Goal: Task Accomplishment & Management: Manage account settings

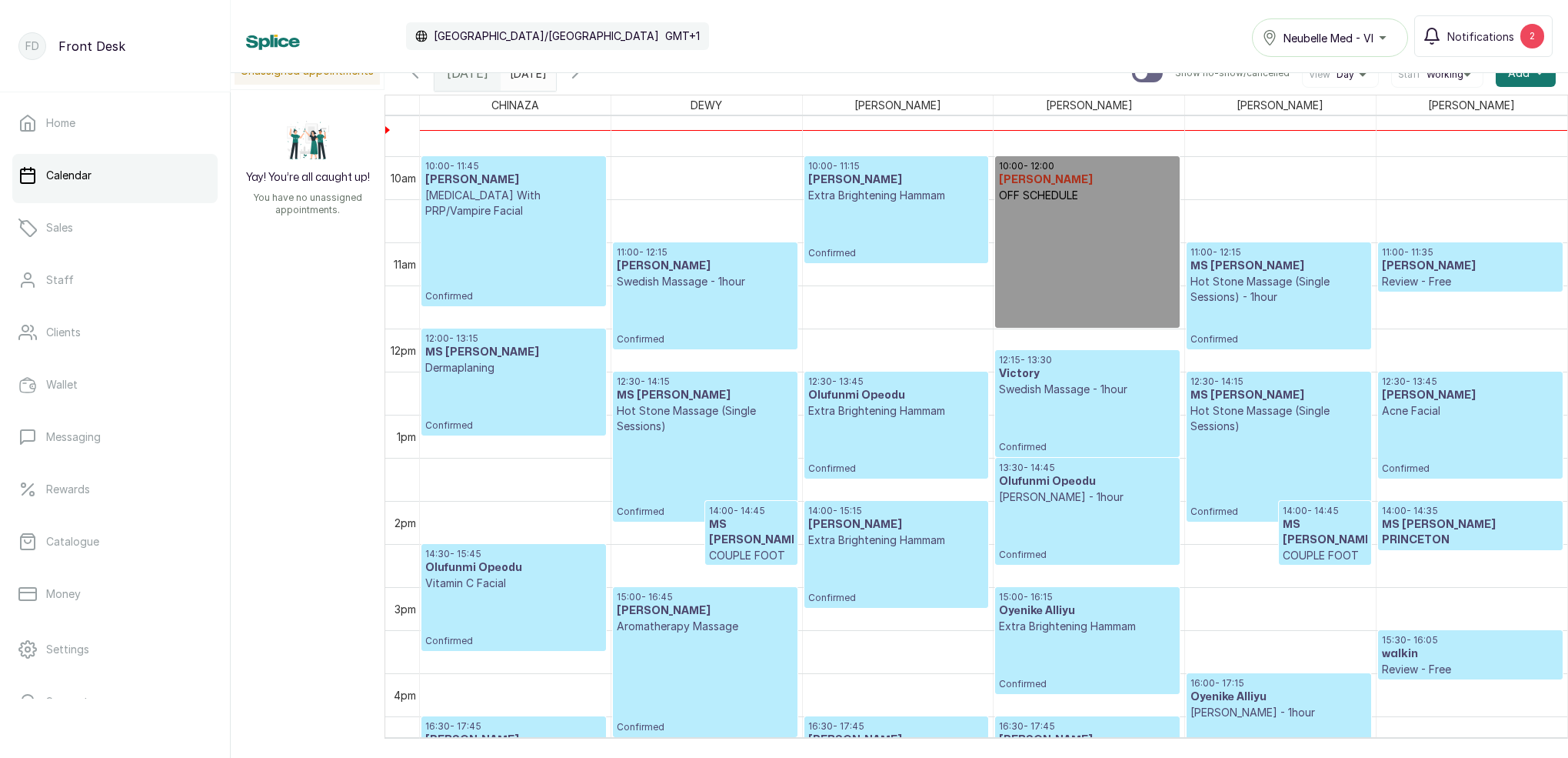
scroll to position [822, 0]
click at [1448, 434] on p "Confirmed" at bounding box center [1470, 447] width 177 height 56
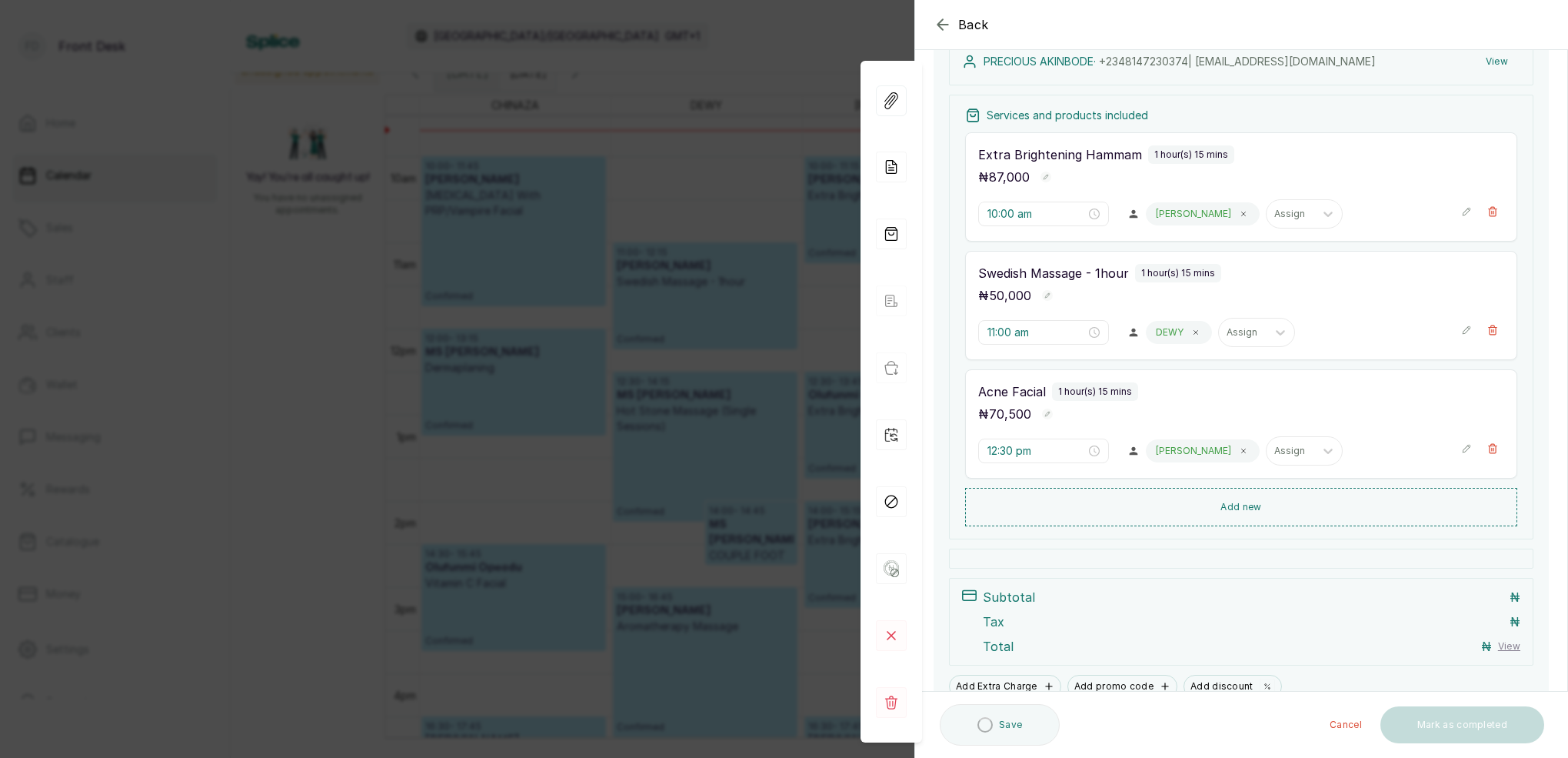
scroll to position [185, 0]
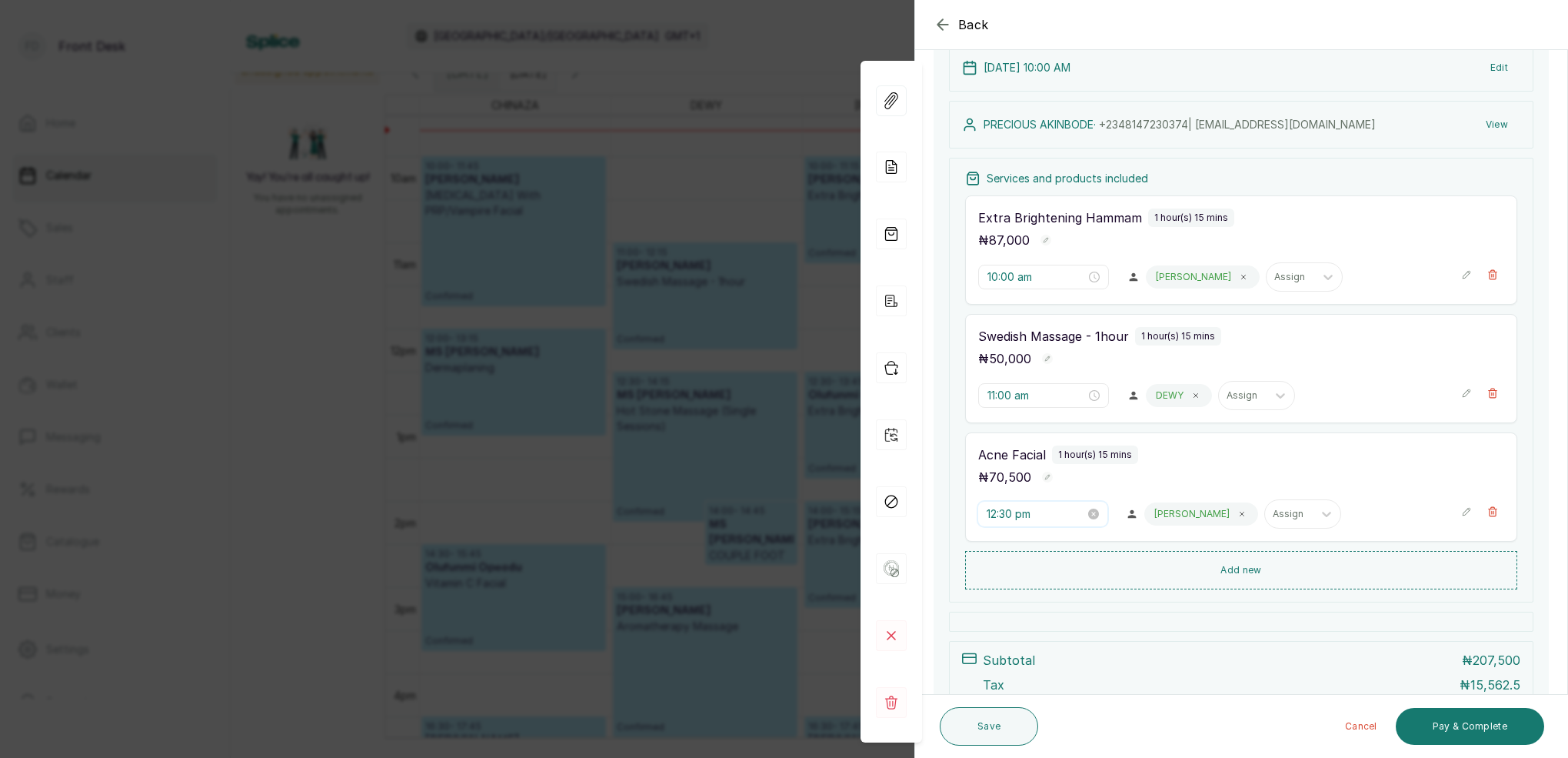
click at [1000, 516] on input "12:30 pm" at bounding box center [1036, 514] width 98 height 17
click at [1000, 543] on div "12" at bounding box center [1000, 545] width 37 height 21
type input "12:00 pm"
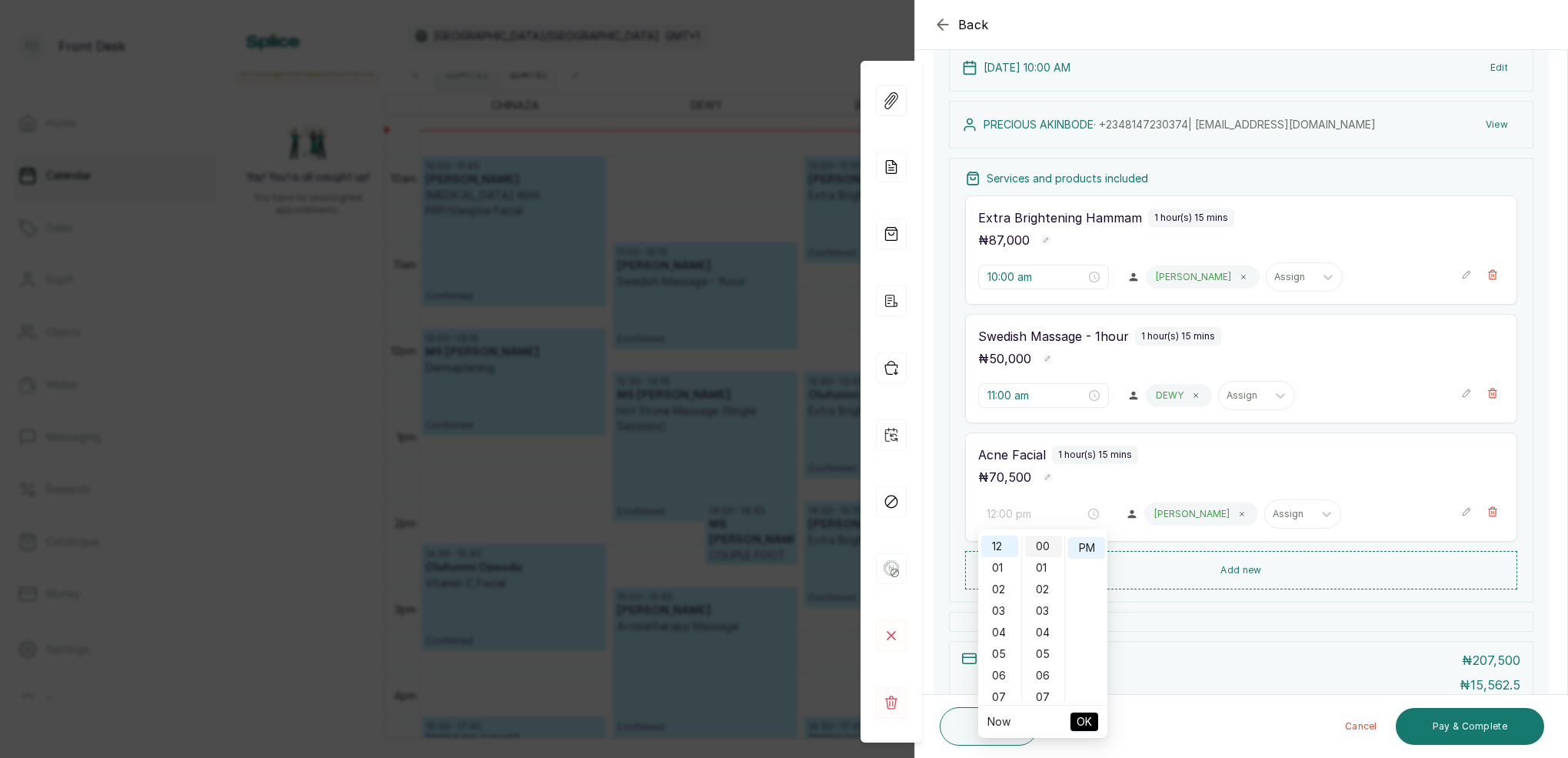
click at [1050, 548] on div "00" at bounding box center [1043, 545] width 37 height 21
drag, startPoint x: 1088, startPoint y: 554, endPoint x: 1077, endPoint y: 548, distance: 12.5
click at [1088, 553] on div "PM" at bounding box center [1087, 547] width 37 height 21
click at [1094, 714] on button "OK" at bounding box center [1084, 722] width 28 height 19
click at [721, 244] on div "Back Appointment Details Edit appointment 🚶 Walk-in (booked by Front Desk) Make…" at bounding box center [784, 379] width 1568 height 758
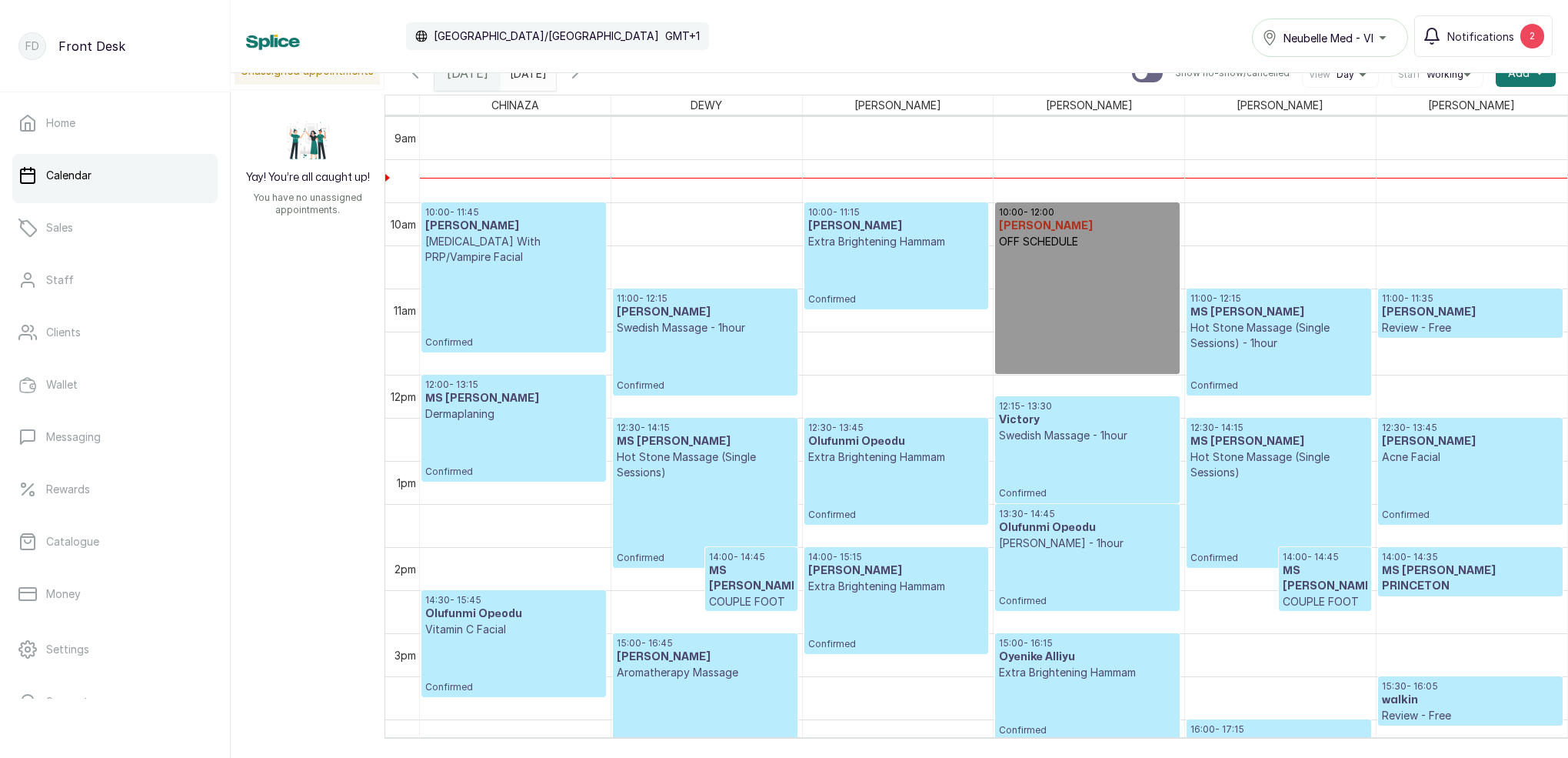
scroll to position [817, 0]
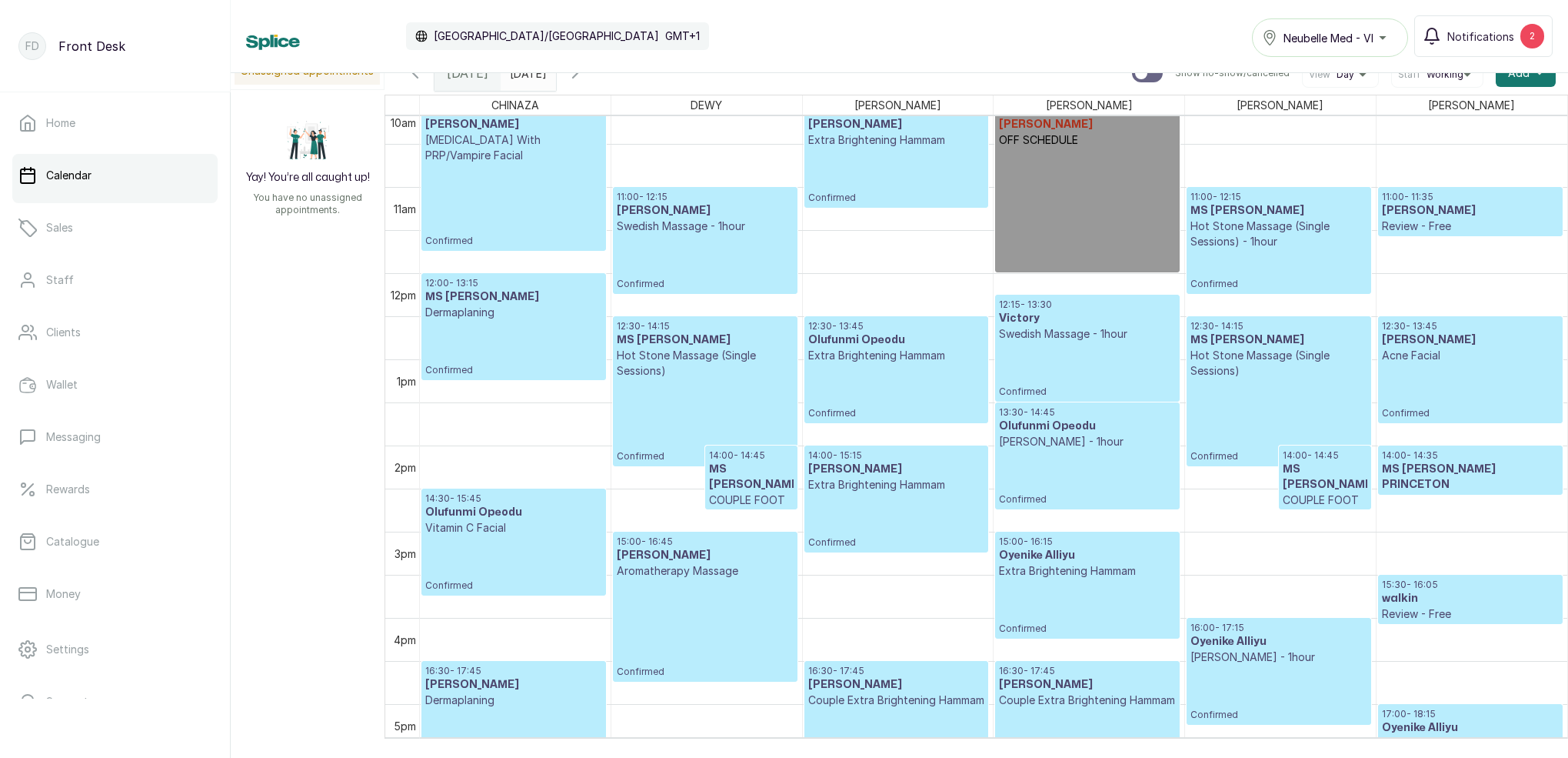
click at [873, 152] on p "Confirmed" at bounding box center [897, 176] width 176 height 56
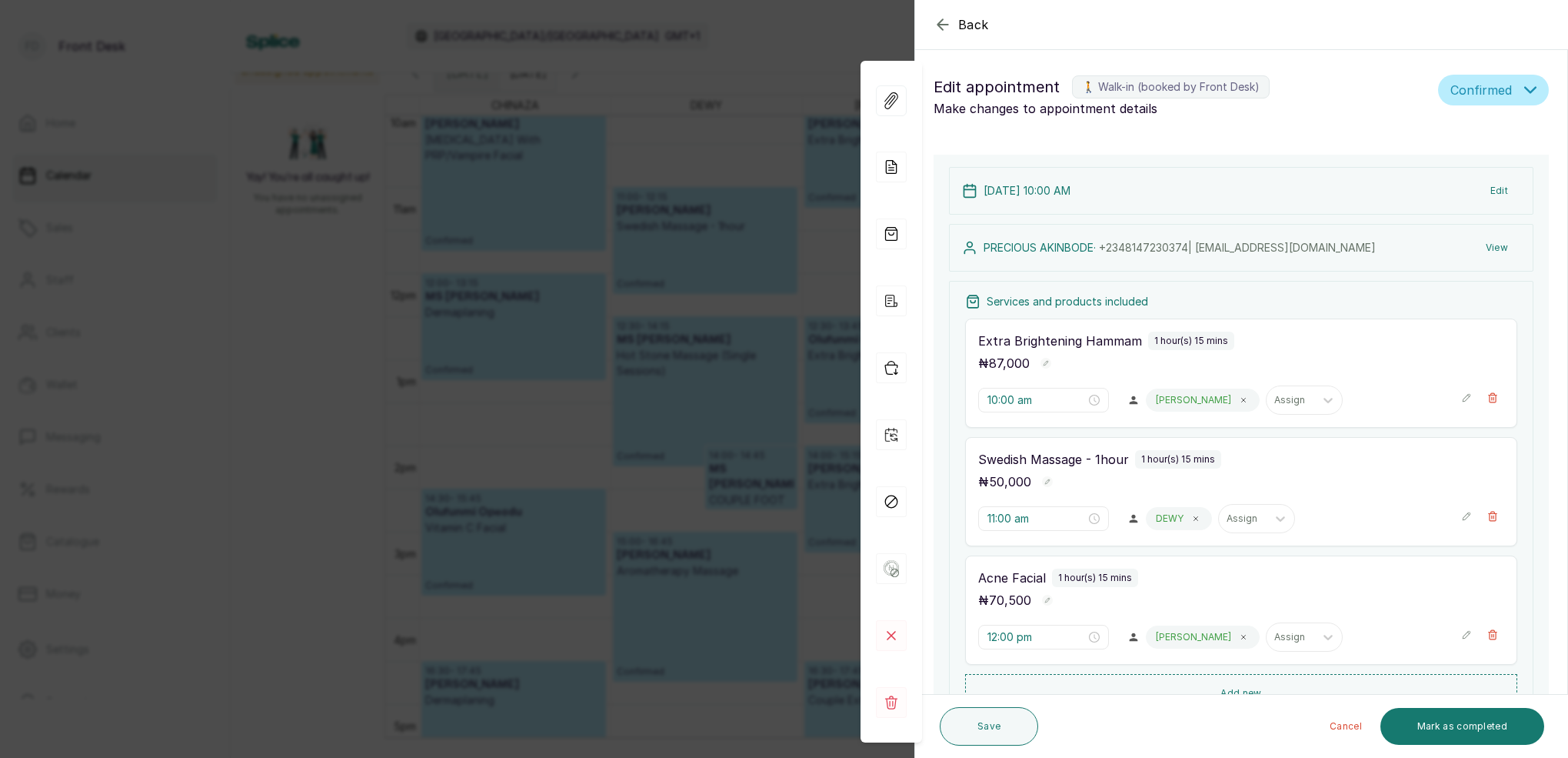
type input "12:30 pm"
click at [762, 176] on div "Back Appointment Details Edit appointment 🚶 Walk-in (booked by Front Desk) Make…" at bounding box center [784, 379] width 1568 height 758
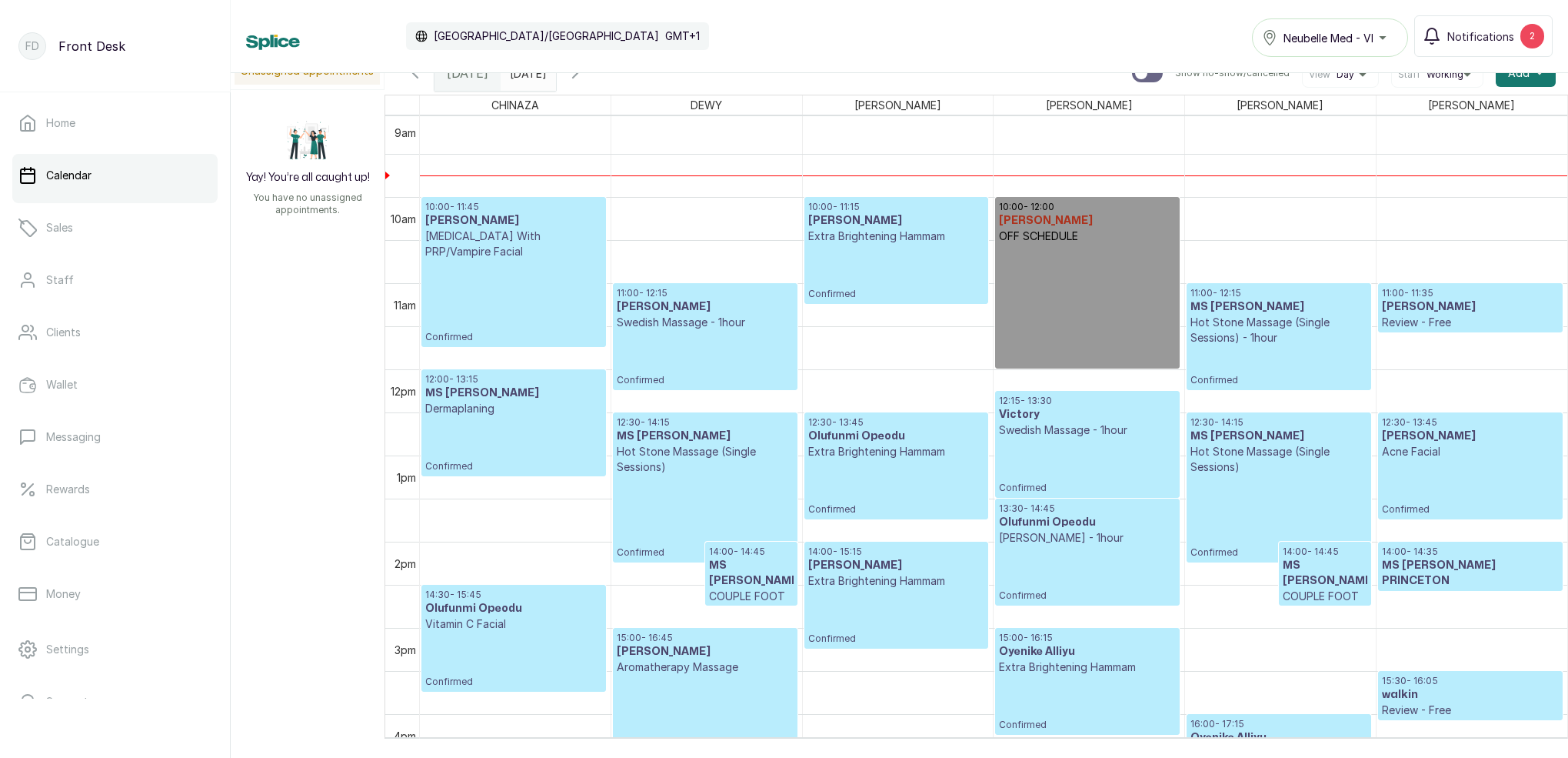
click at [887, 220] on h3 "[PERSON_NAME]" at bounding box center [897, 220] width 176 height 16
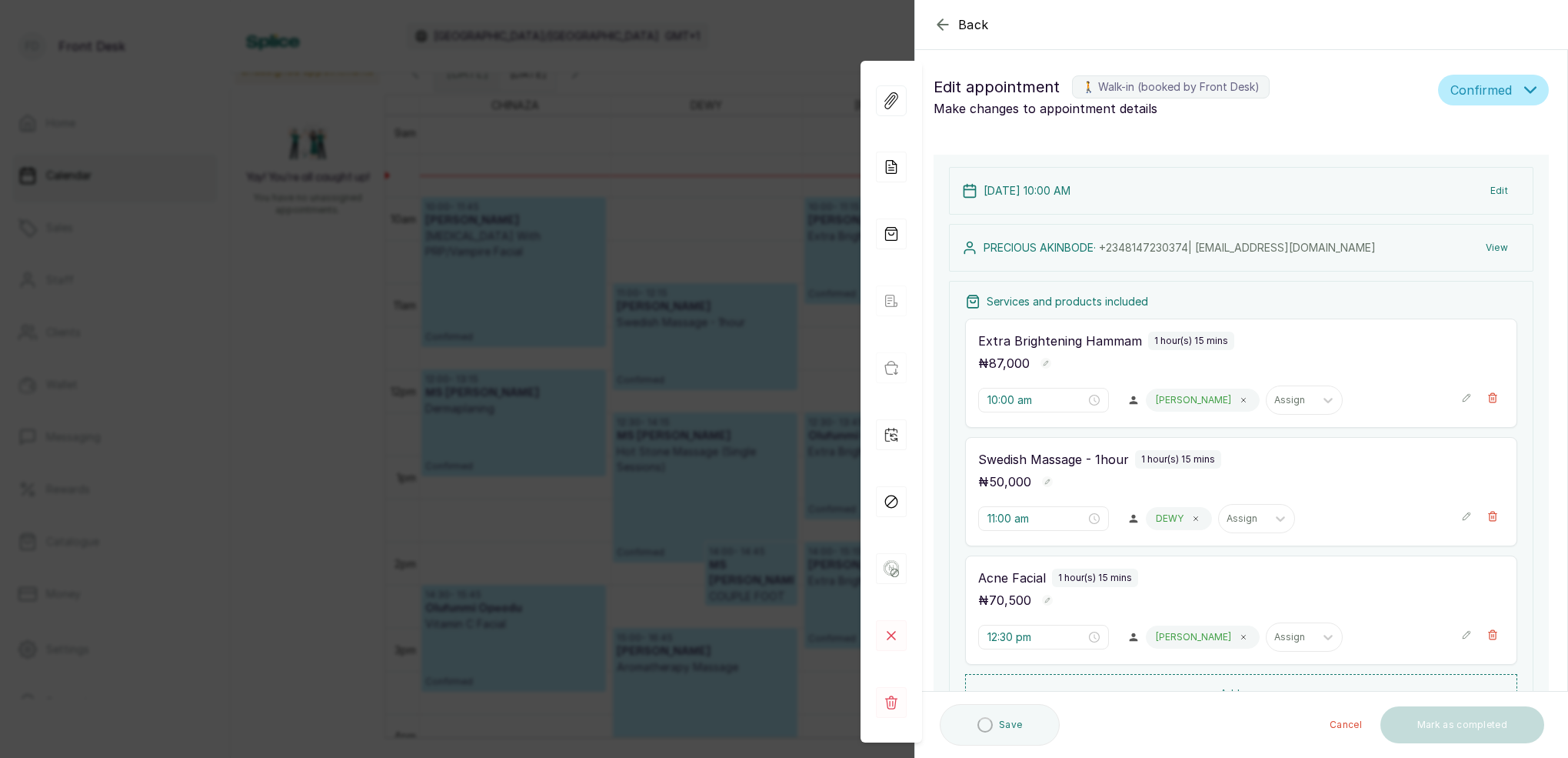
scroll to position [0, 0]
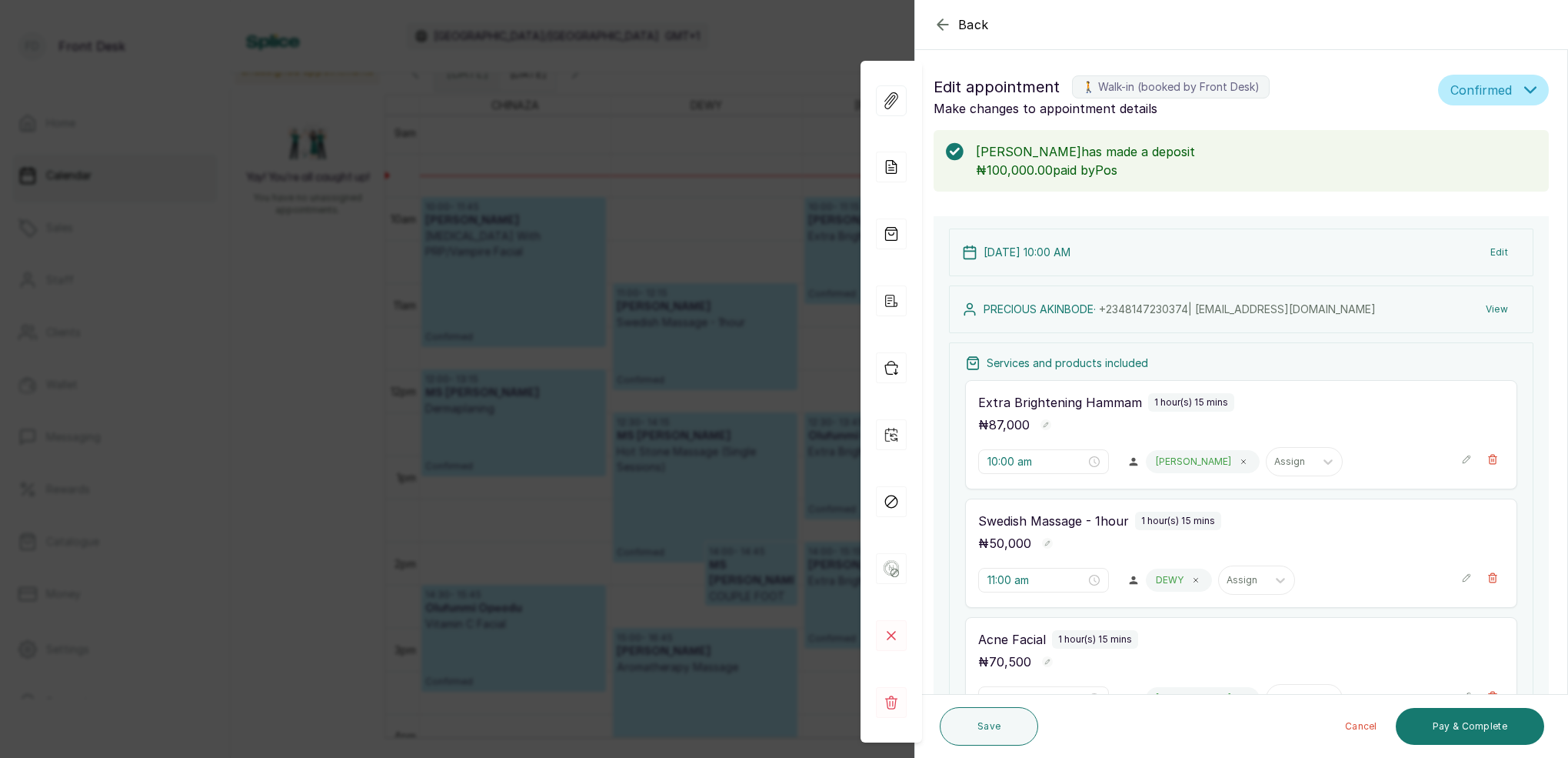
click at [694, 96] on div "Back Appointment Details Edit appointment 🚶 Walk-in (booked by Front Desk) Make…" at bounding box center [784, 379] width 1568 height 758
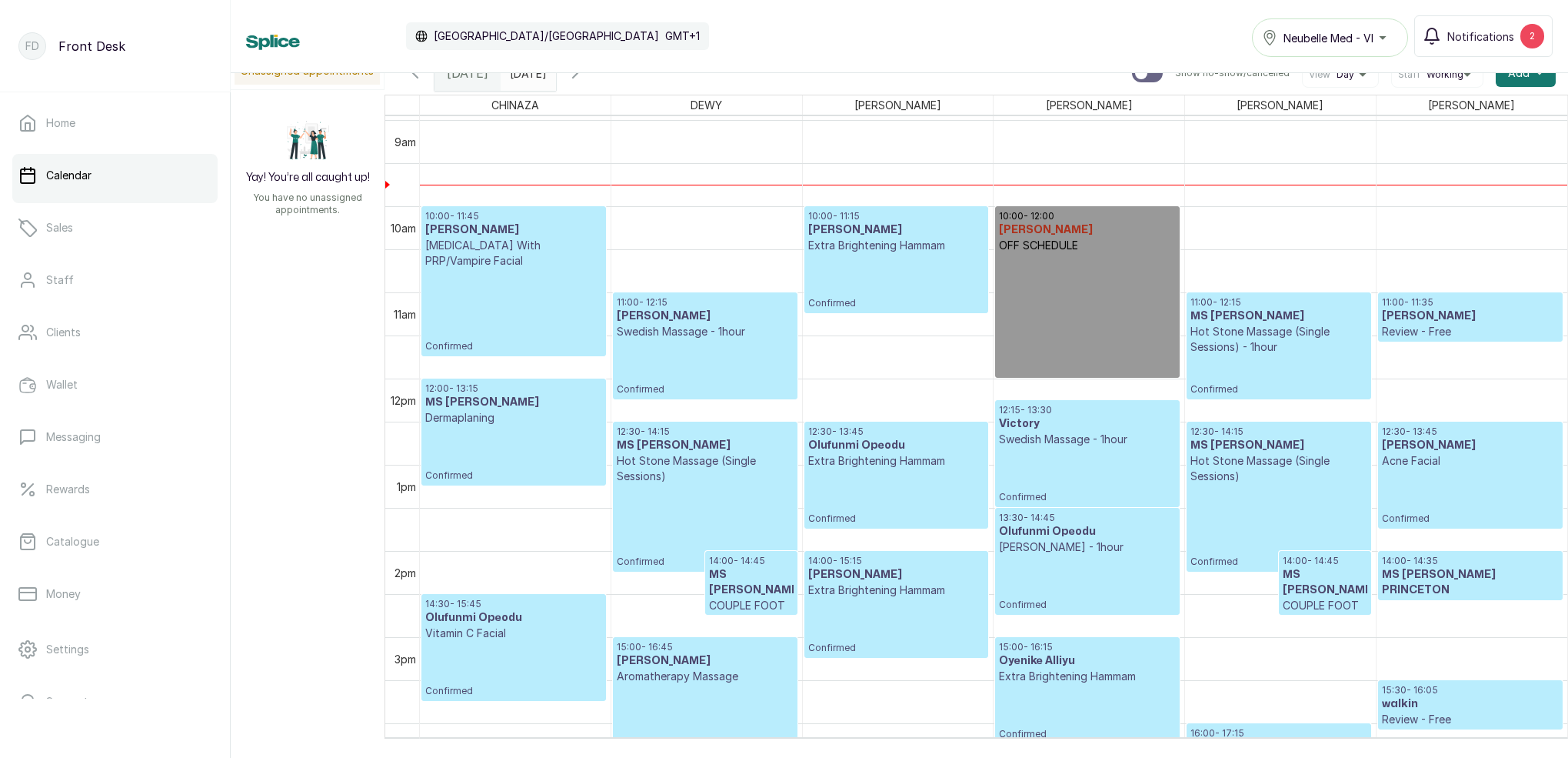
scroll to position [761, 0]
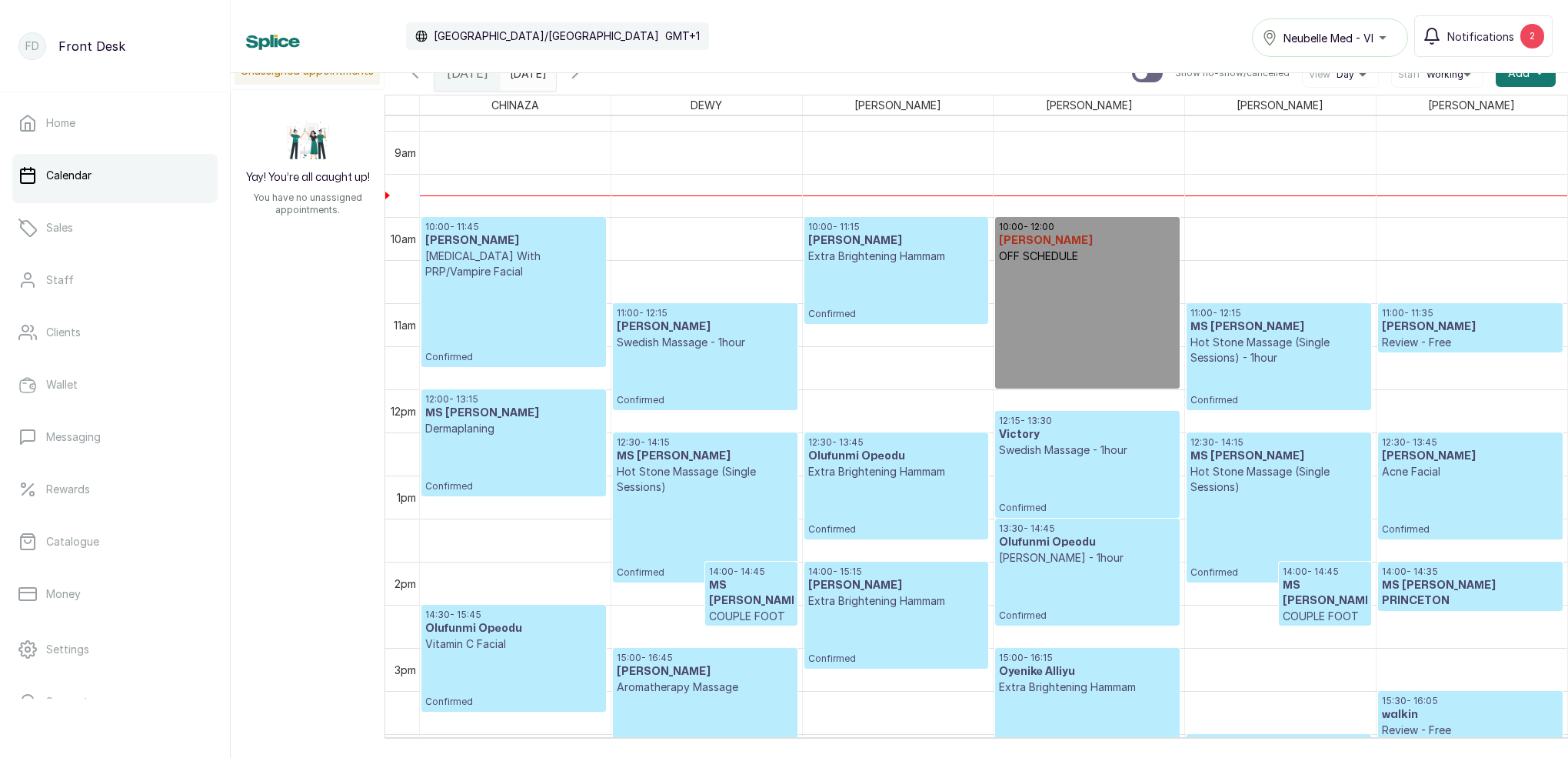
click at [491, 284] on p "Confirmed" at bounding box center [513, 321] width 177 height 84
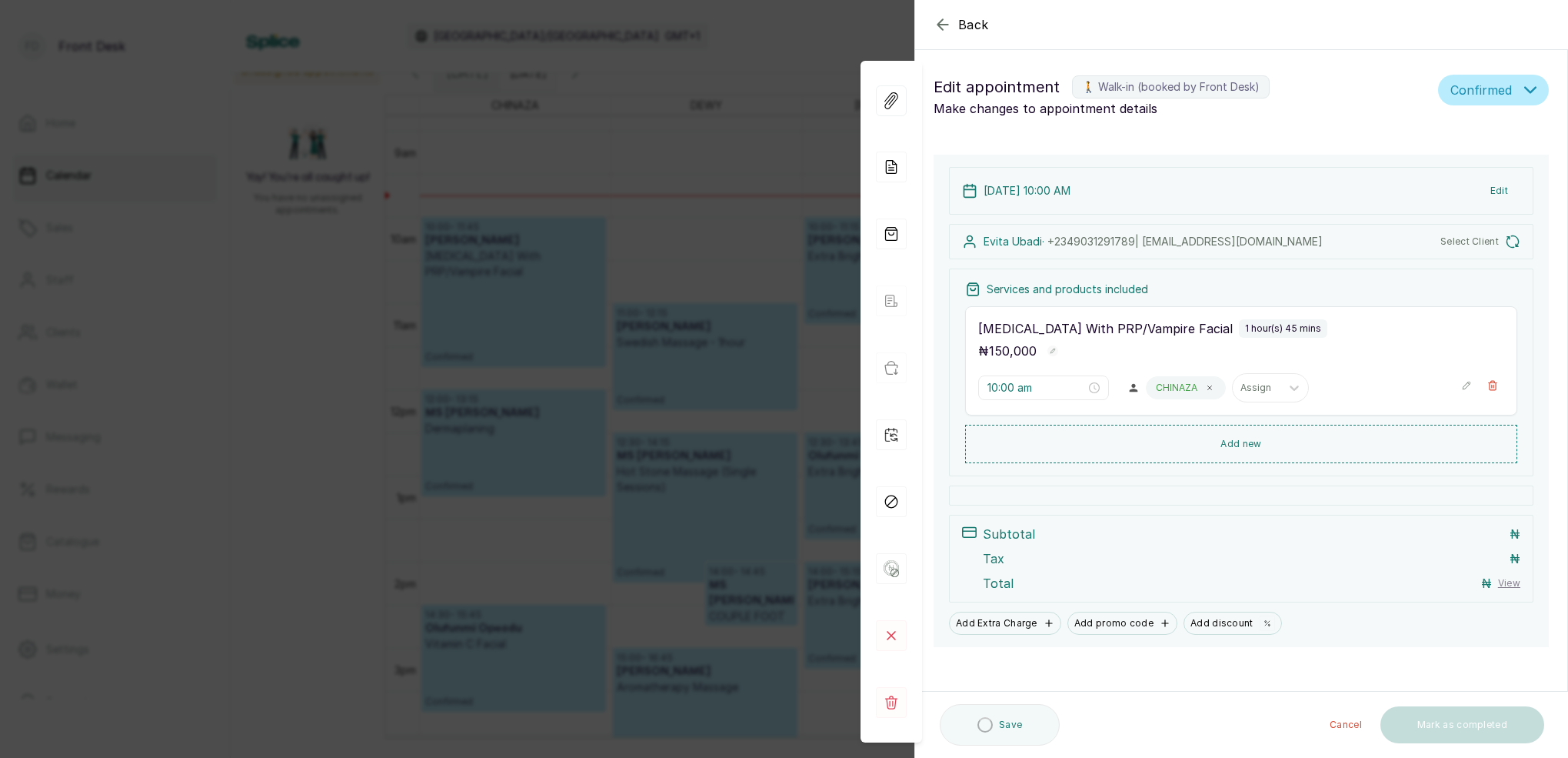
click at [668, 129] on div "Back Appointment Details Edit appointment 🚶 Walk-in (booked by Front Desk) Make…" at bounding box center [784, 379] width 1568 height 758
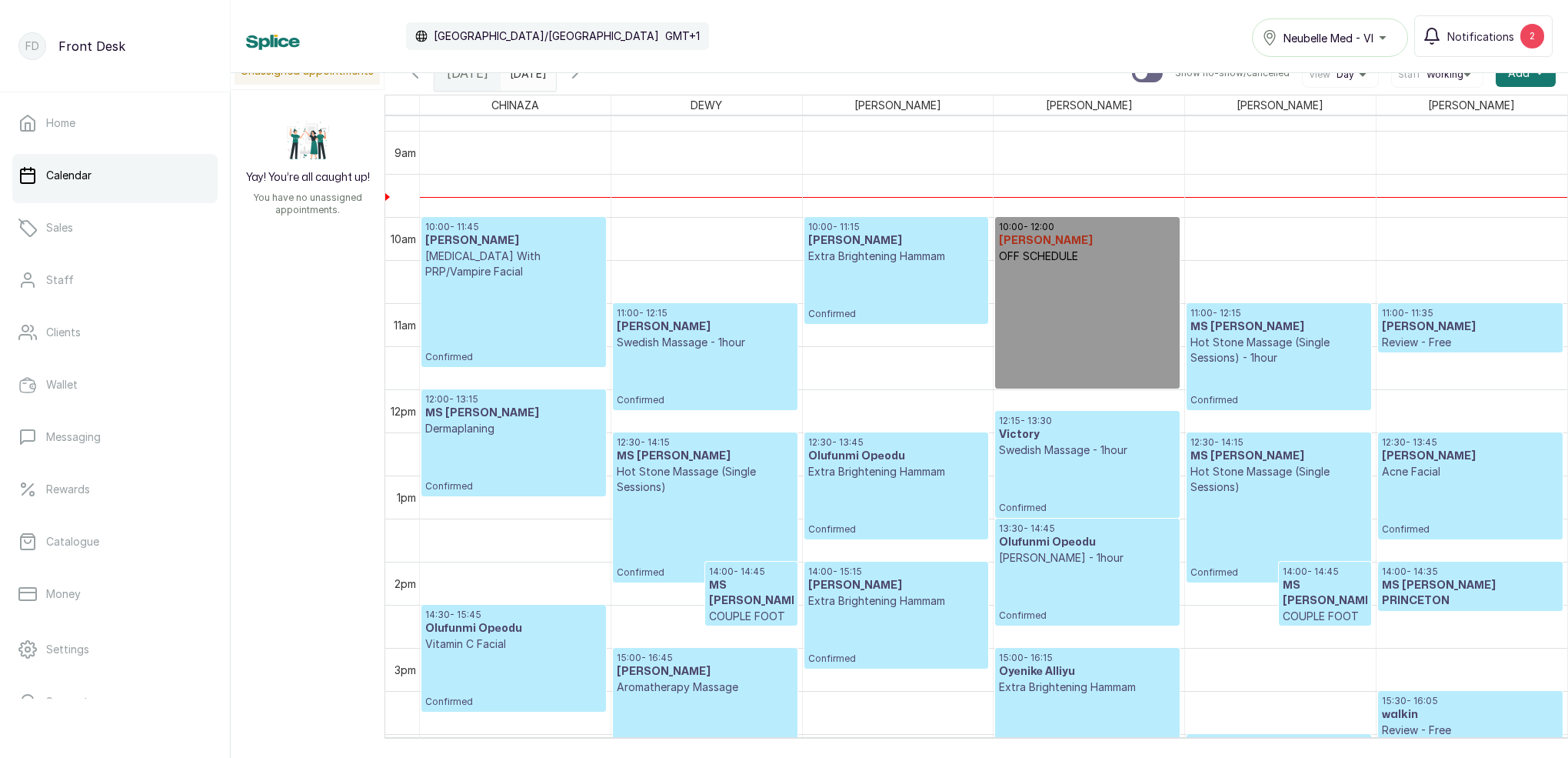
scroll to position [764, 0]
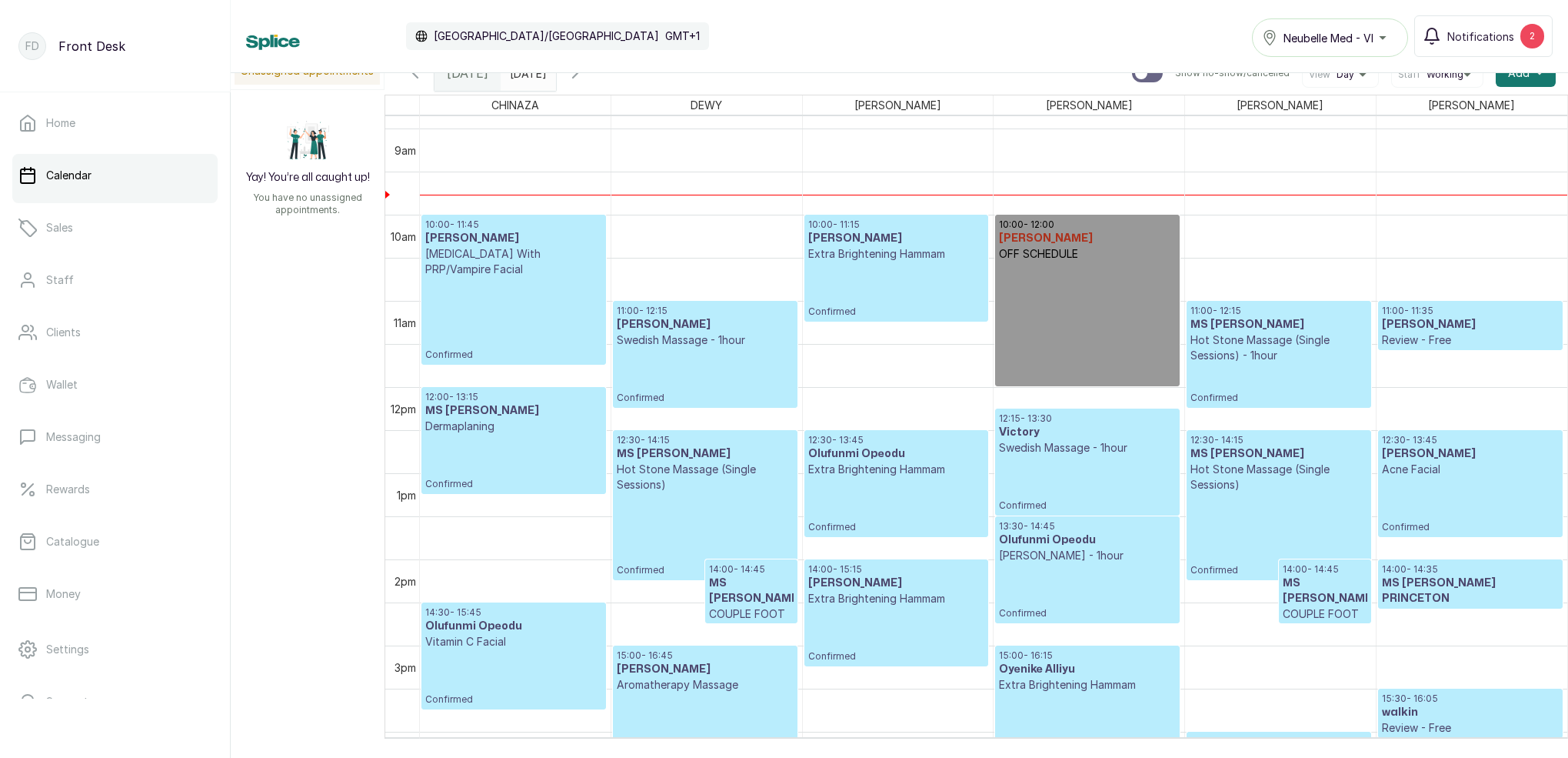
click at [1265, 363] on p "Confirmed" at bounding box center [1278, 384] width 176 height 41
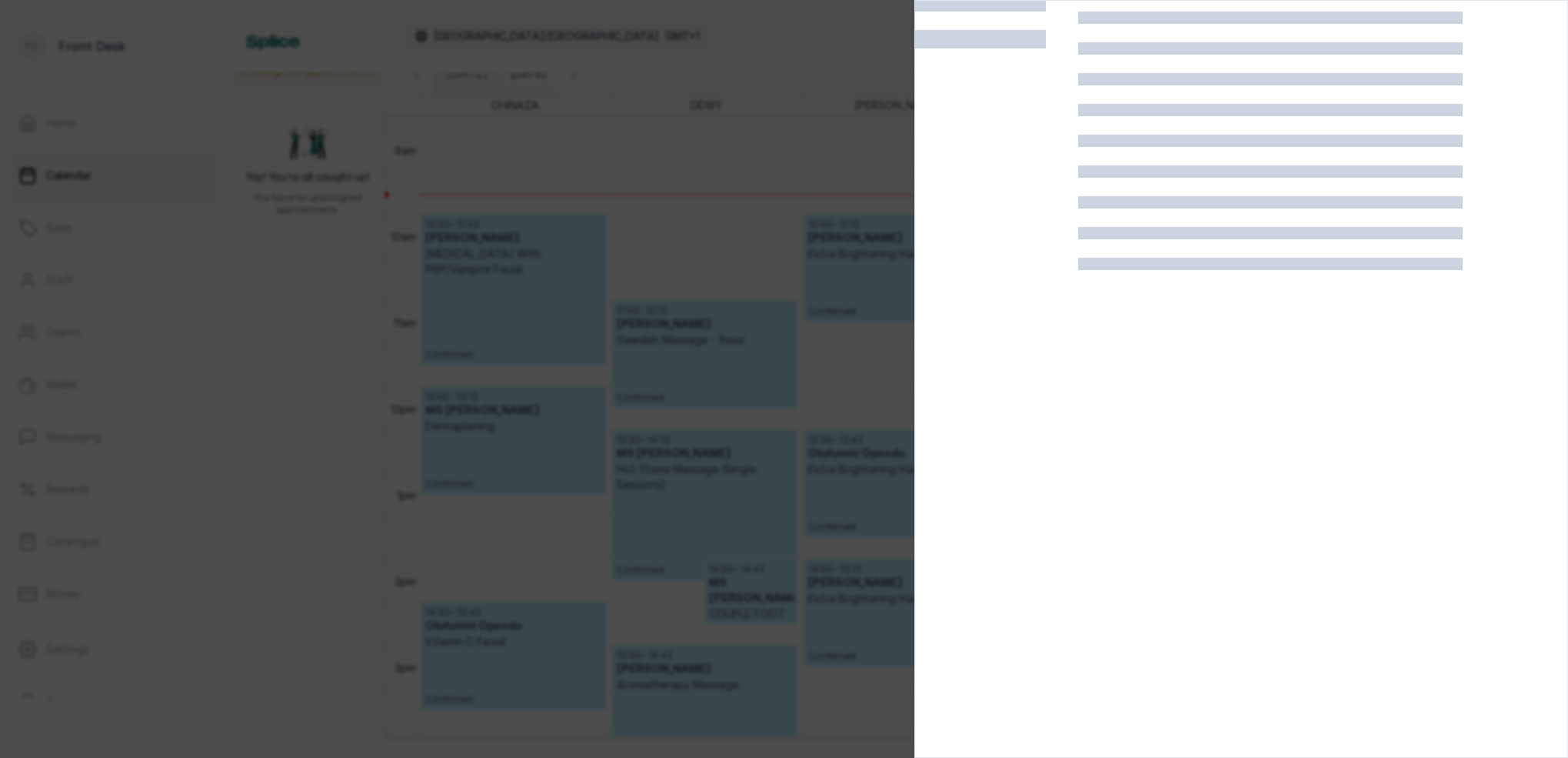
scroll to position [38, 0]
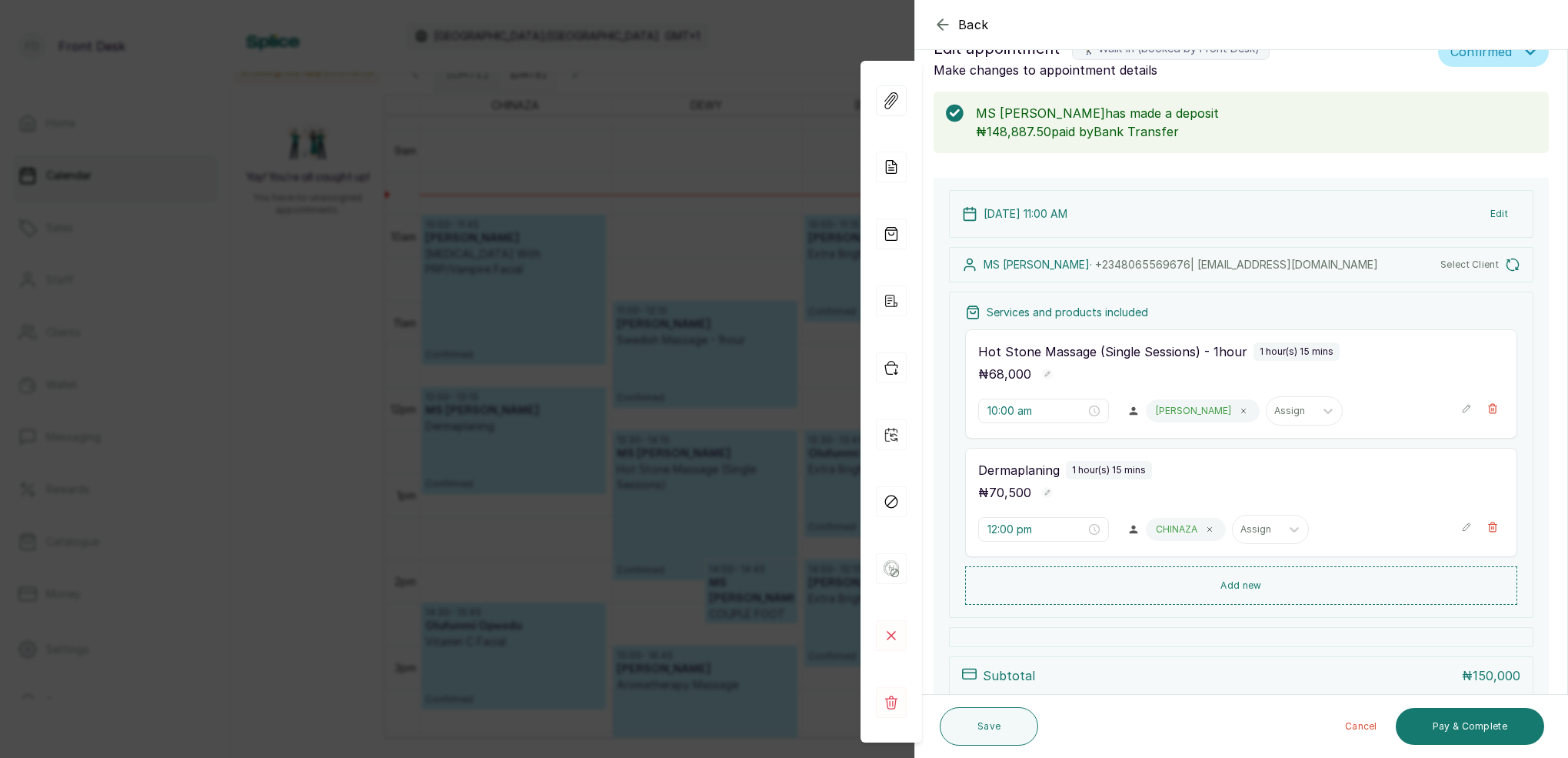
type input "11:00 am"
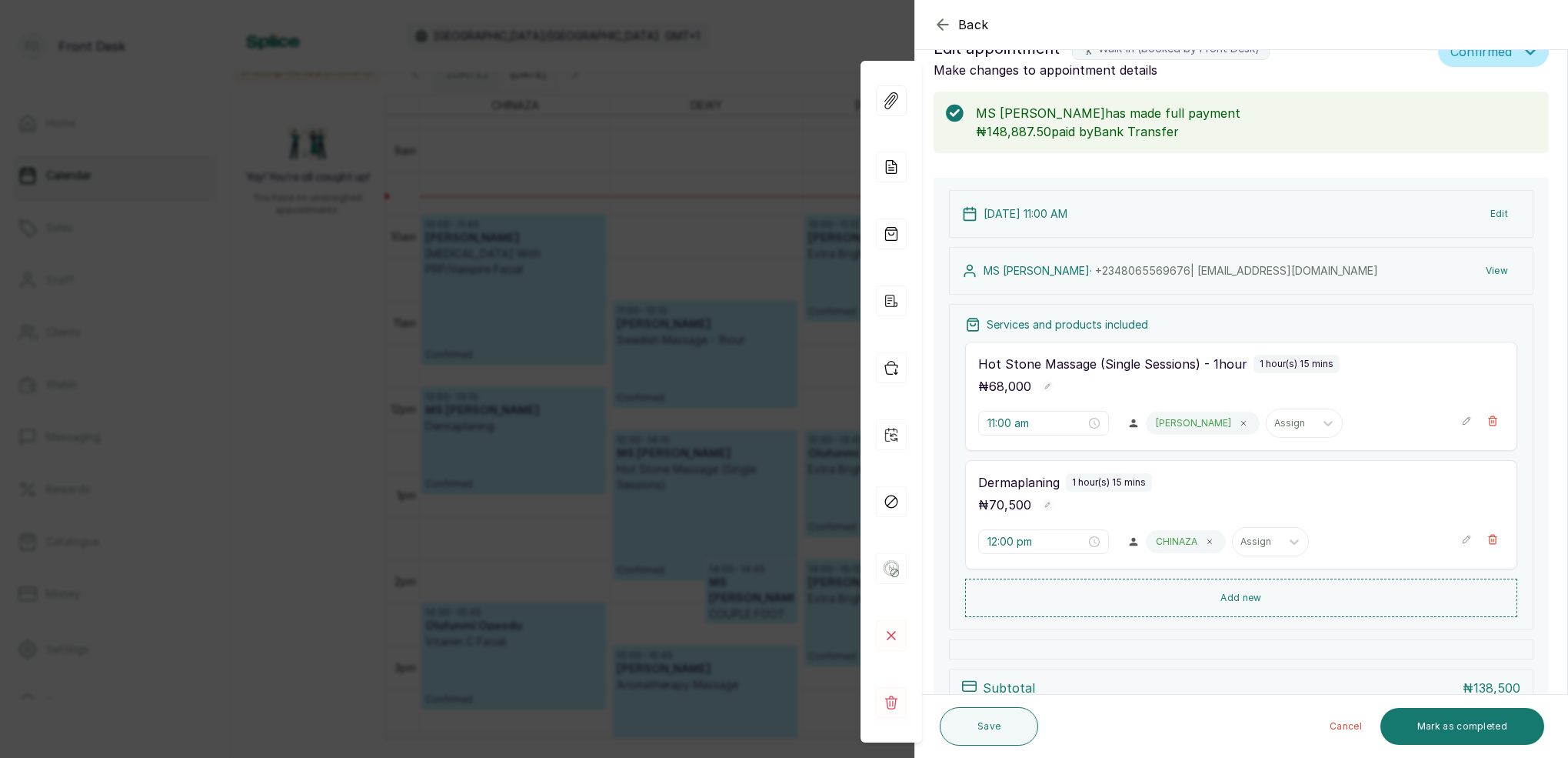
click at [665, 392] on div "Back Appointment Details Edit appointment 🚶 Walk-in (booked by Front Desk) Make…" at bounding box center [784, 379] width 1568 height 758
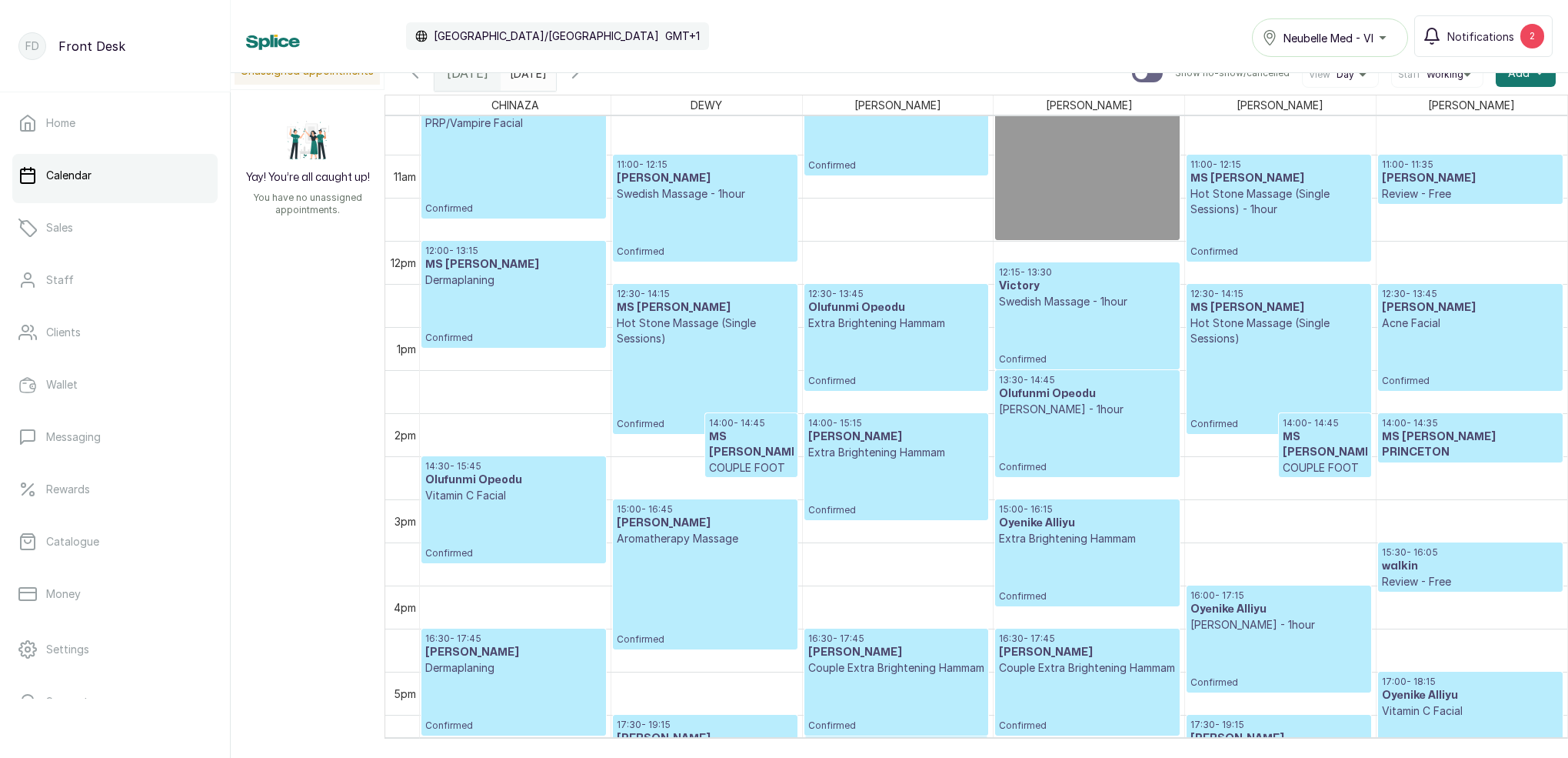
scroll to position [958, 0]
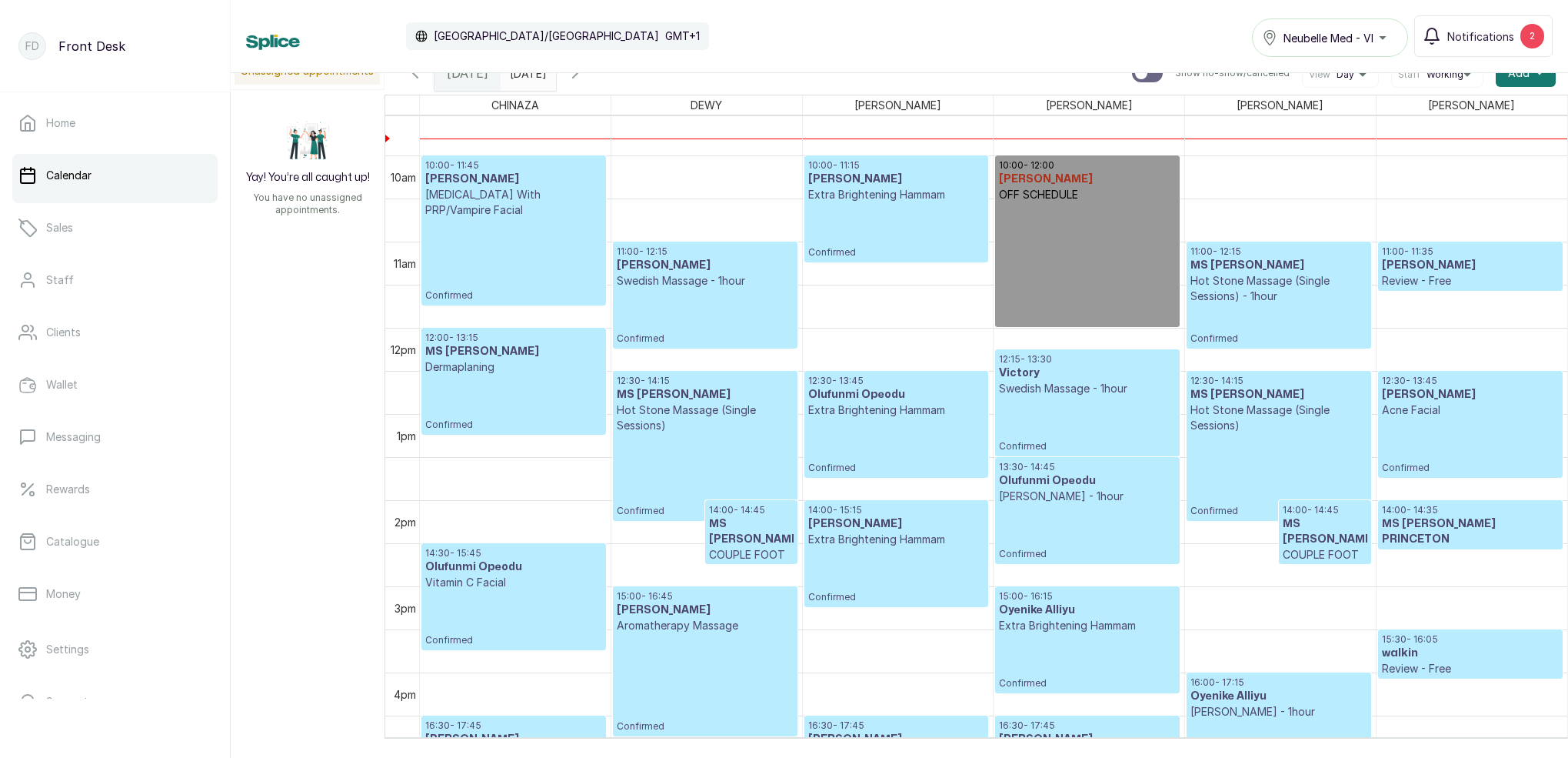
click at [585, 76] on icon "button" at bounding box center [576, 73] width 19 height 19
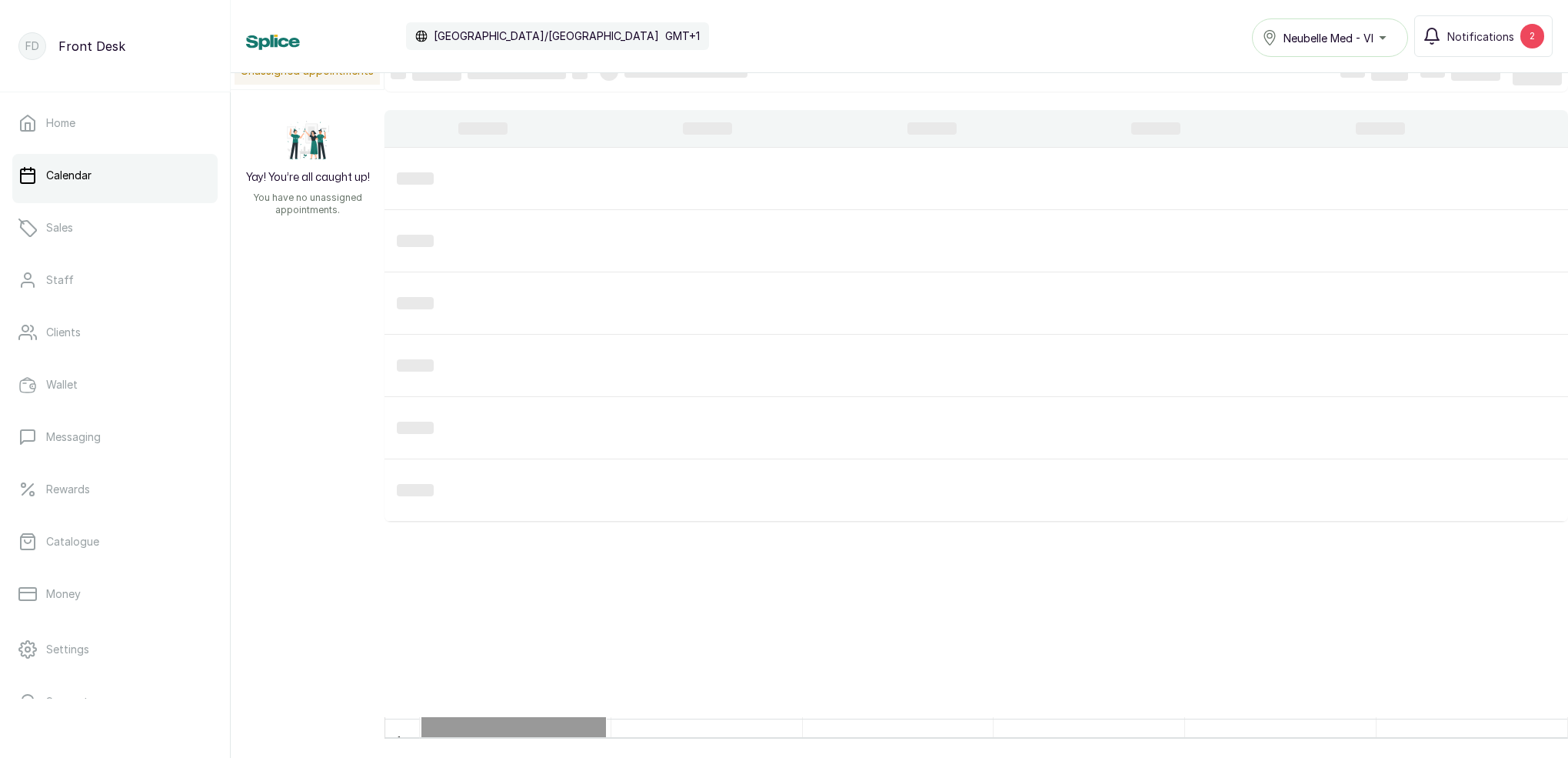
click at [830, 312] on div at bounding box center [783, 303] width 213 height 49
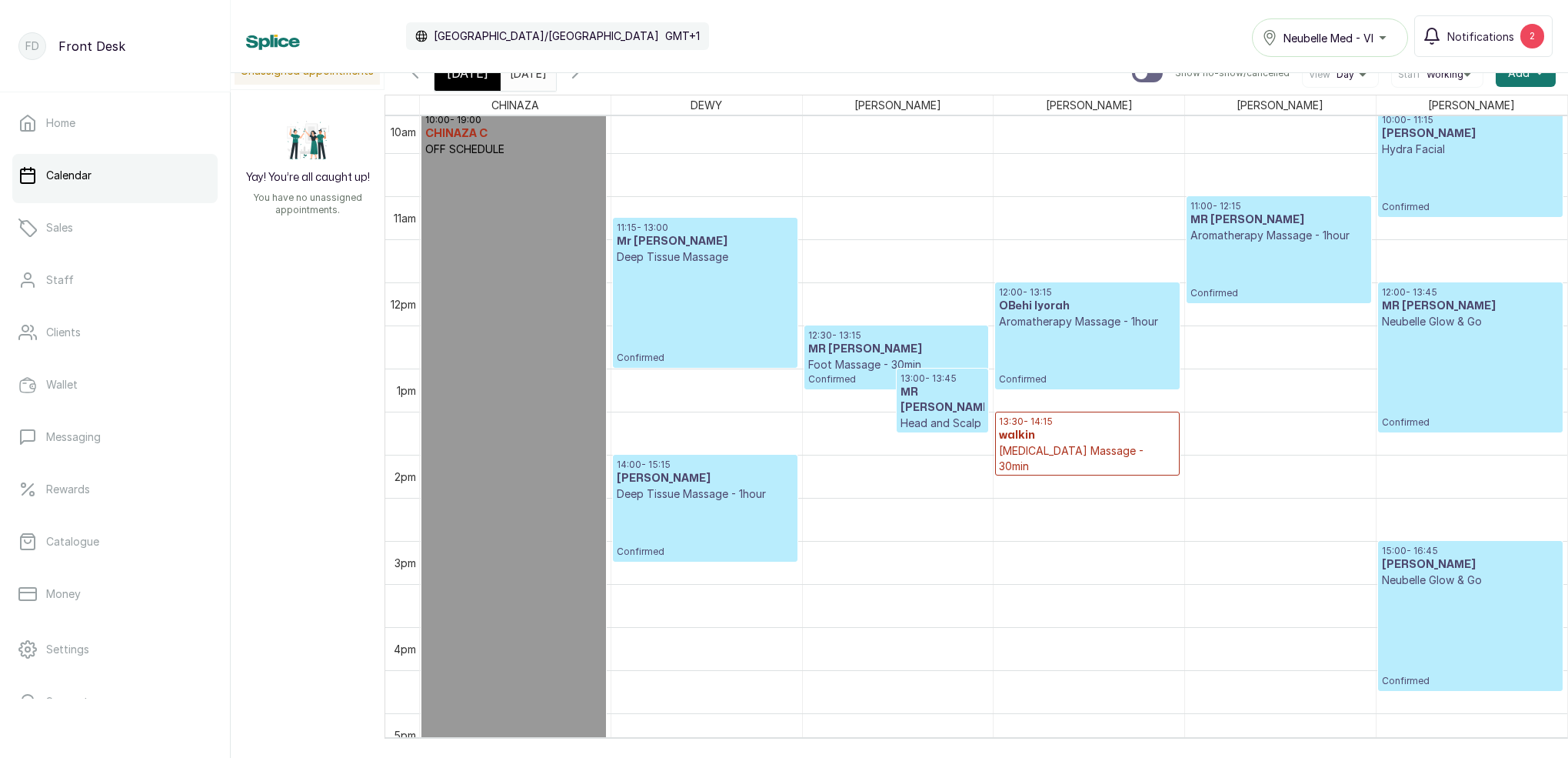
click at [484, 76] on div "[DATE]" at bounding box center [467, 73] width 66 height 35
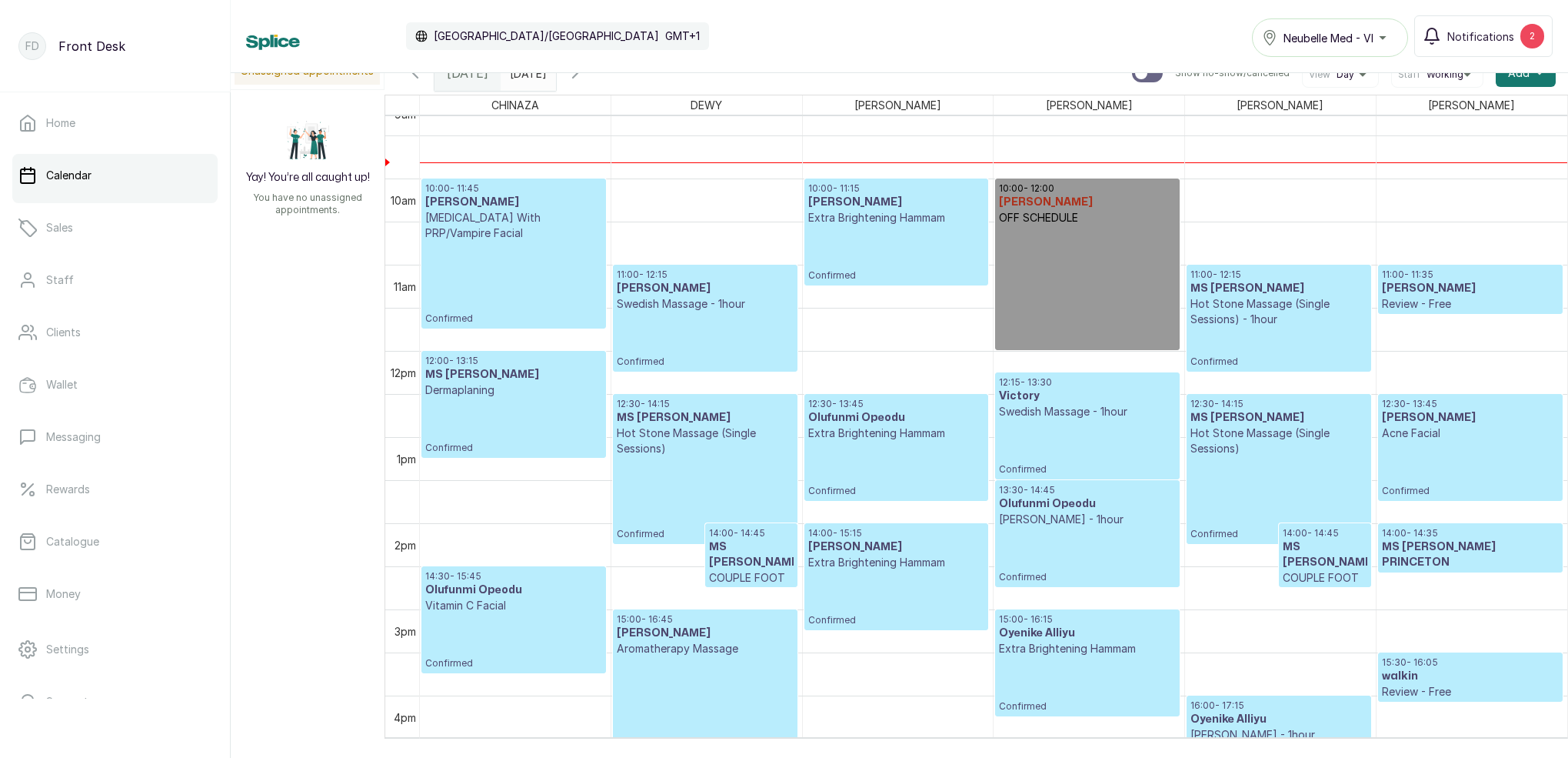
click at [1256, 296] on p "Hot Stone Massage (Single Sessions) - 1hour" at bounding box center [1278, 311] width 176 height 31
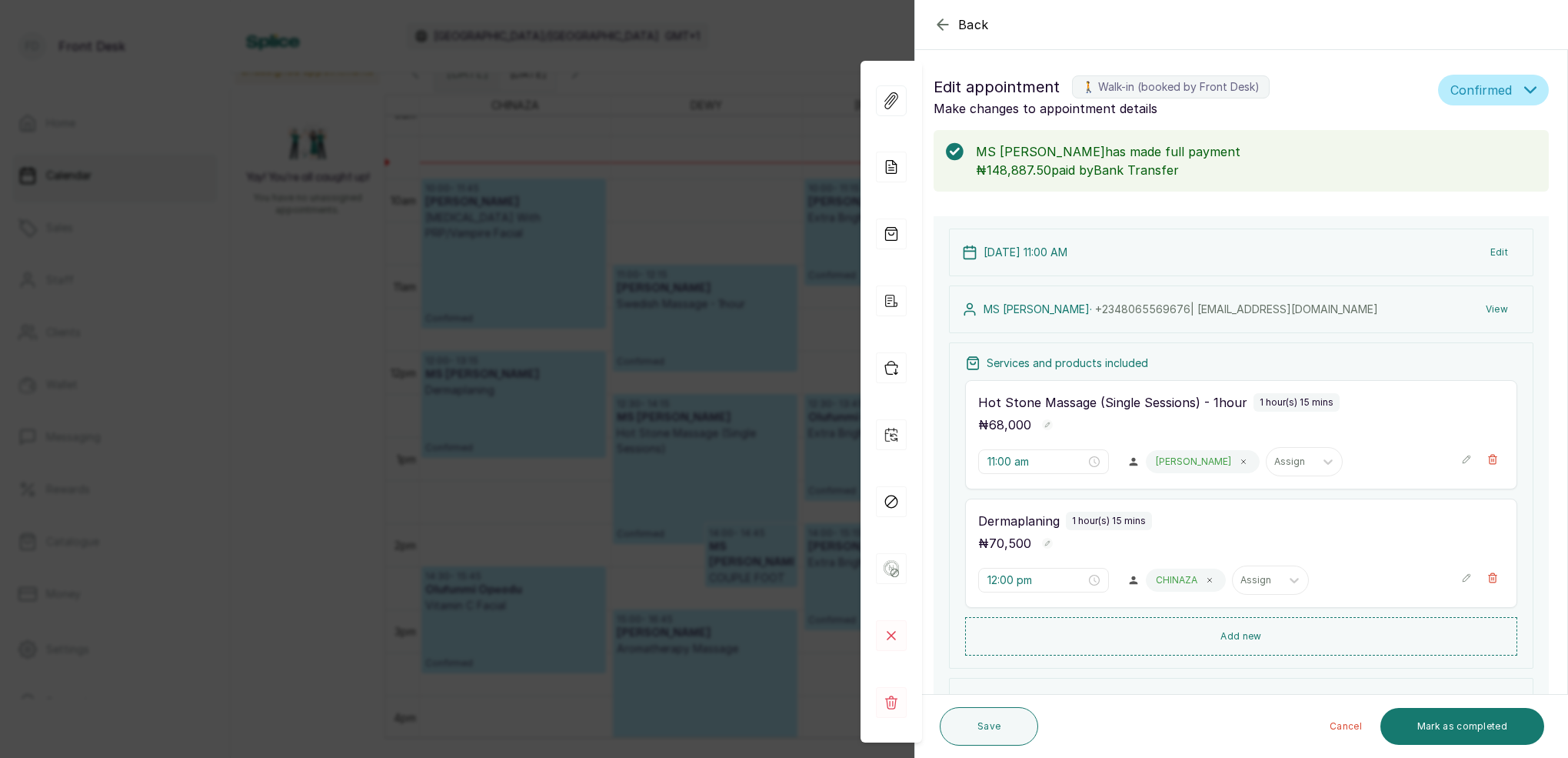
click at [589, 105] on div "Back Appointment Details Edit appointment 🚶 Walk-in (booked by Front Desk) Make…" at bounding box center [784, 379] width 1568 height 758
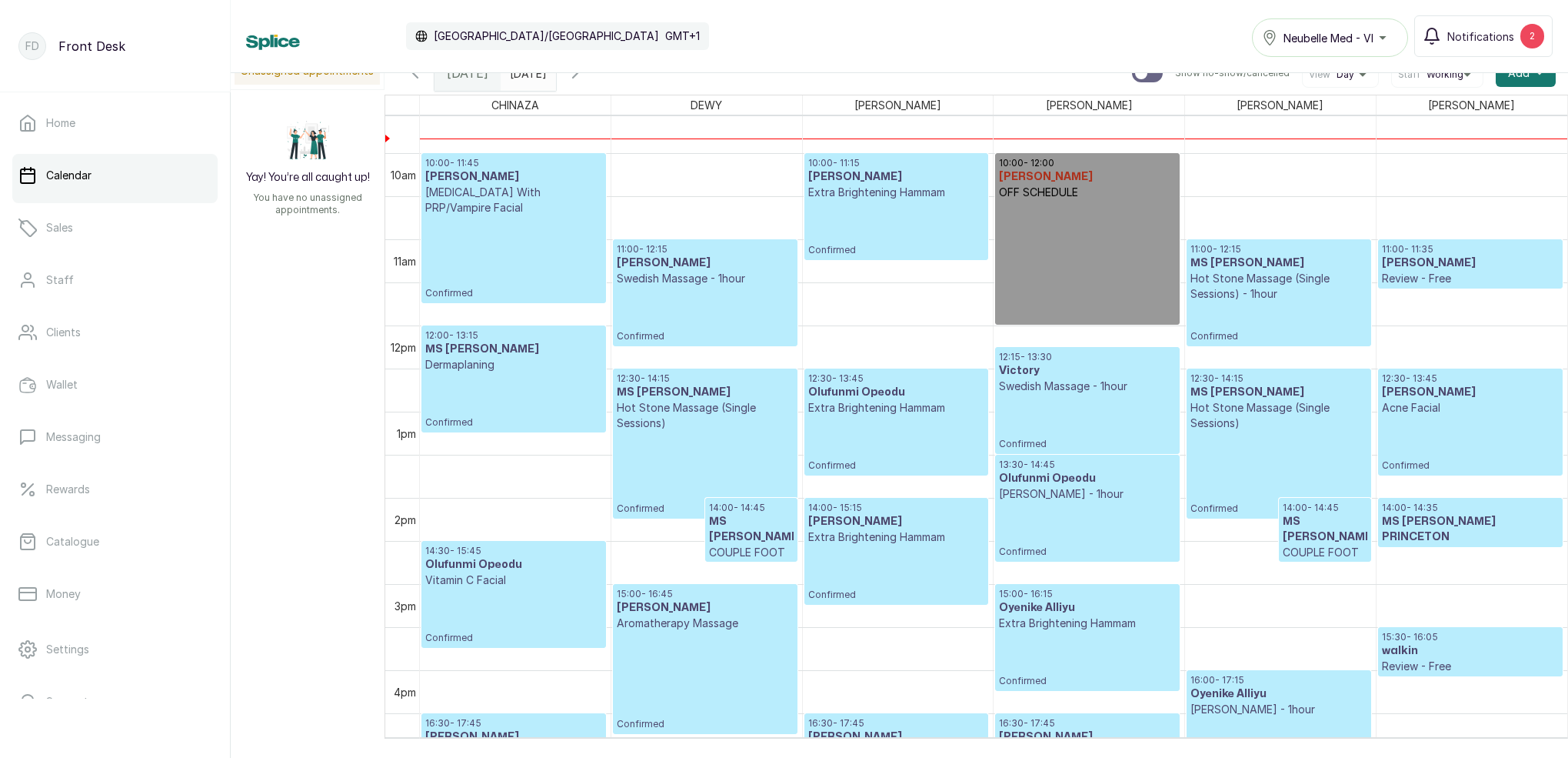
scroll to position [799, 0]
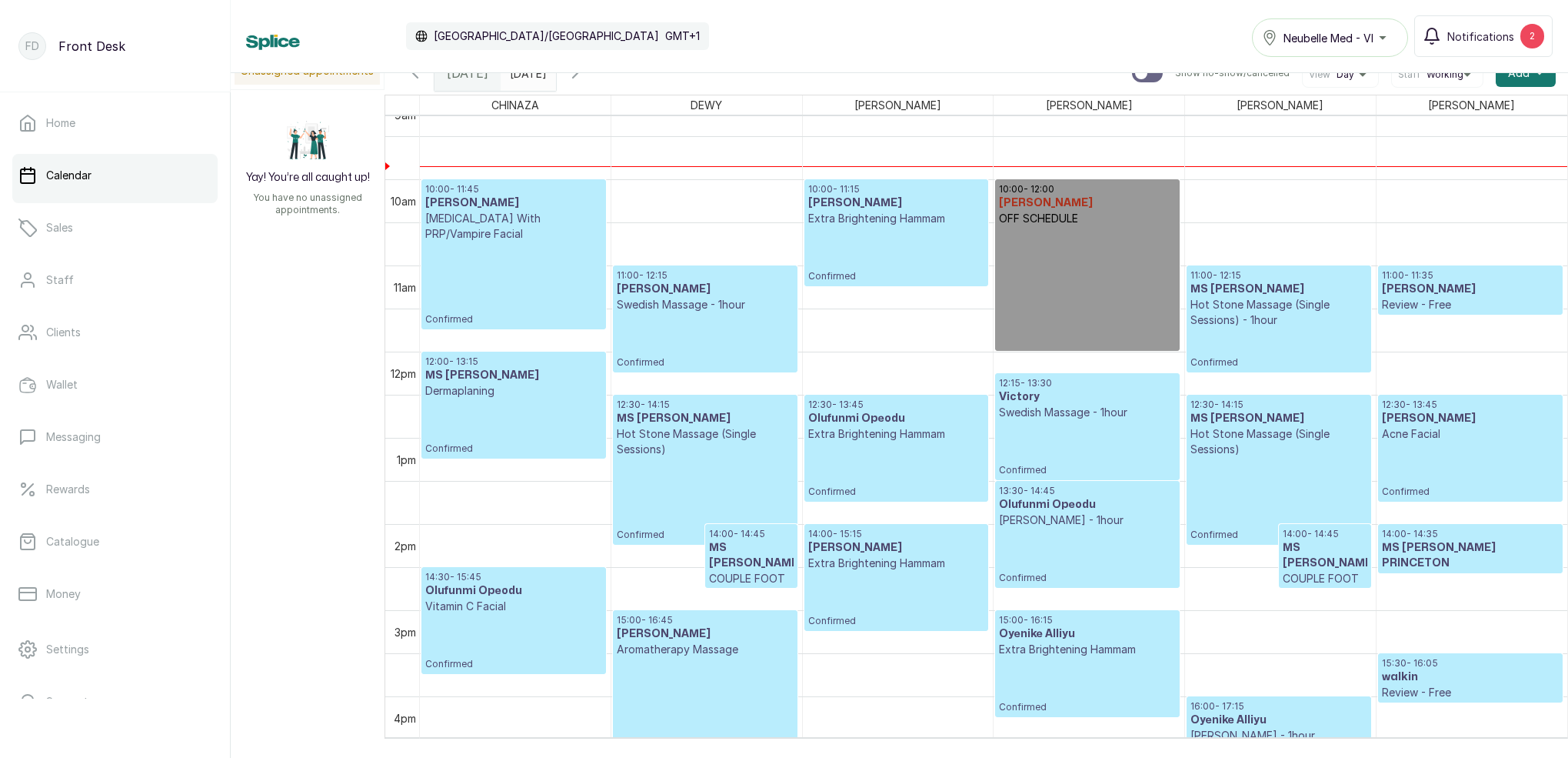
click at [904, 468] on p "Confirmed" at bounding box center [897, 469] width 176 height 56
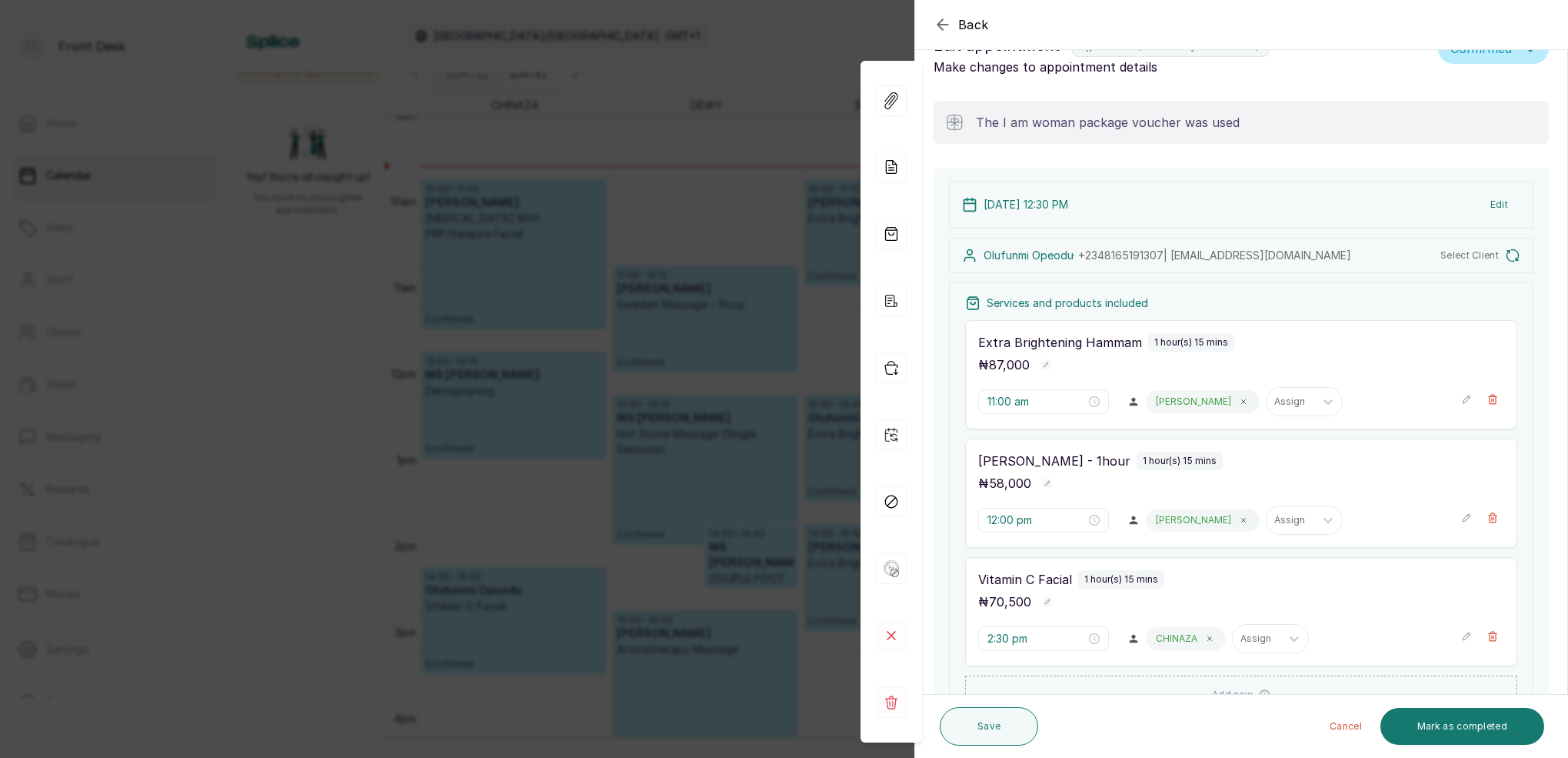
type input "12:30 pm"
type input "1:30 pm"
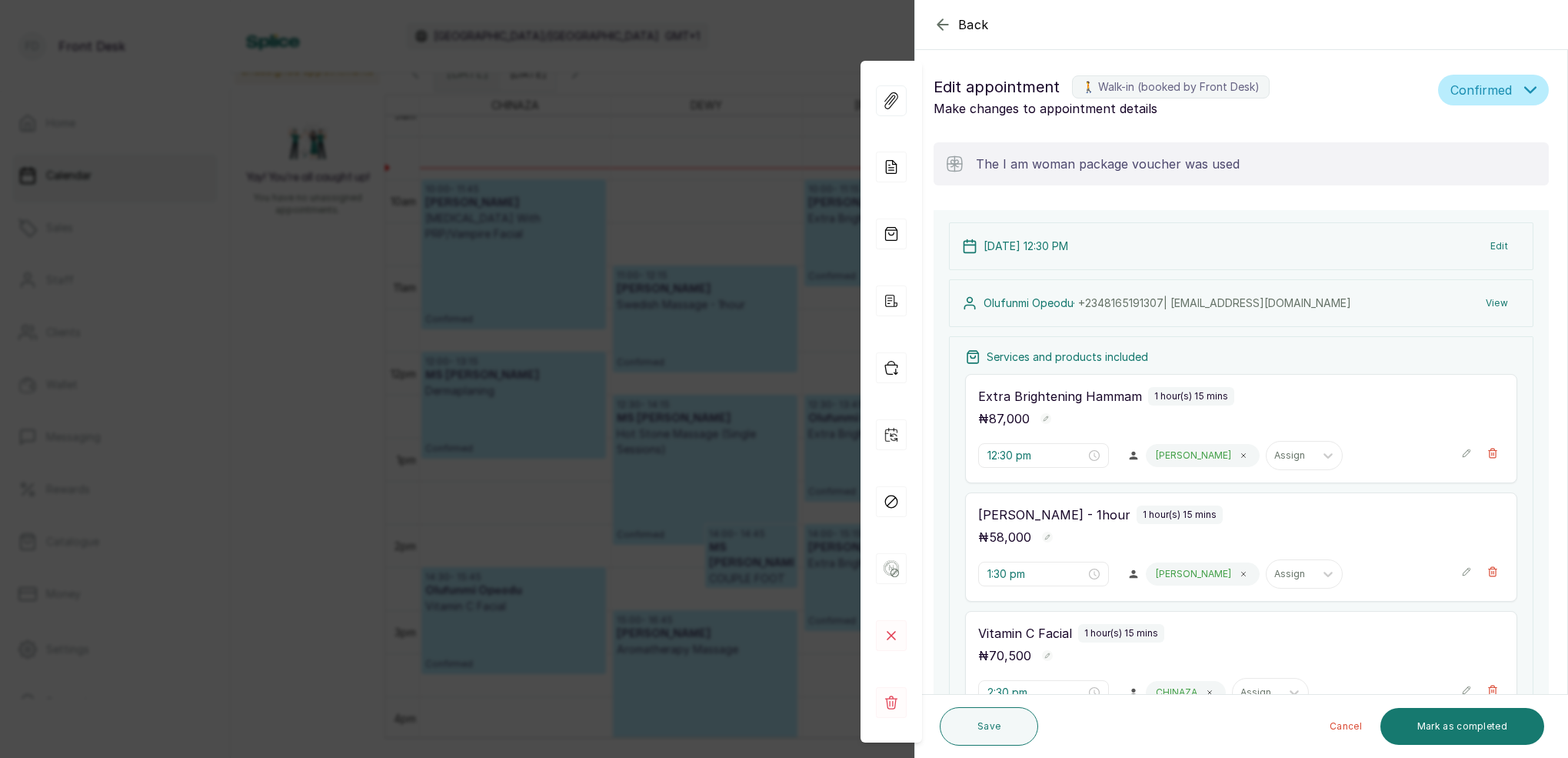
scroll to position [0, 0]
click at [771, 49] on div "Back Appointment Details Edit appointment 🚶 Walk-in (booked by Front Desk) Make…" at bounding box center [784, 379] width 1568 height 758
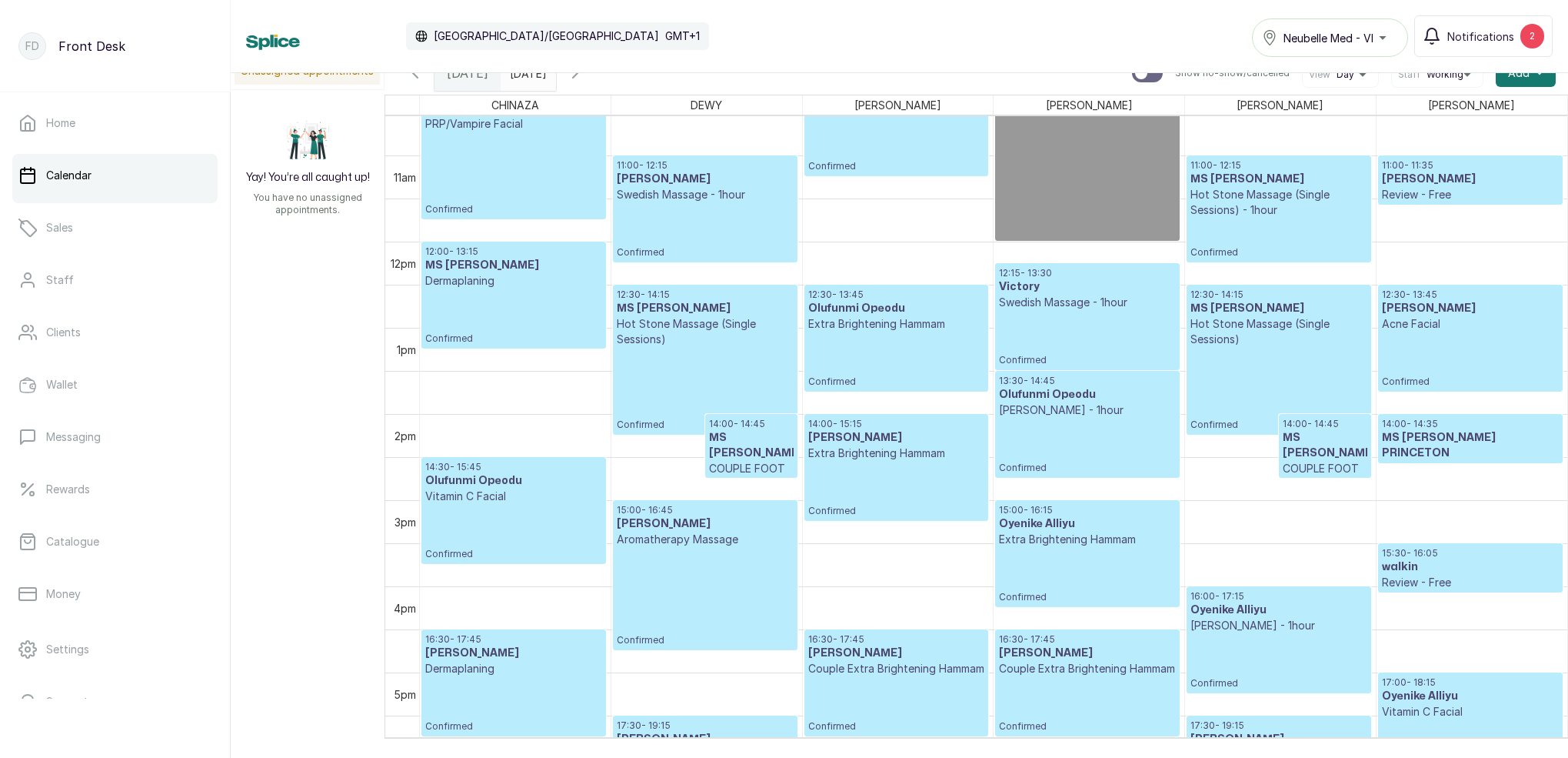
scroll to position [912, 0]
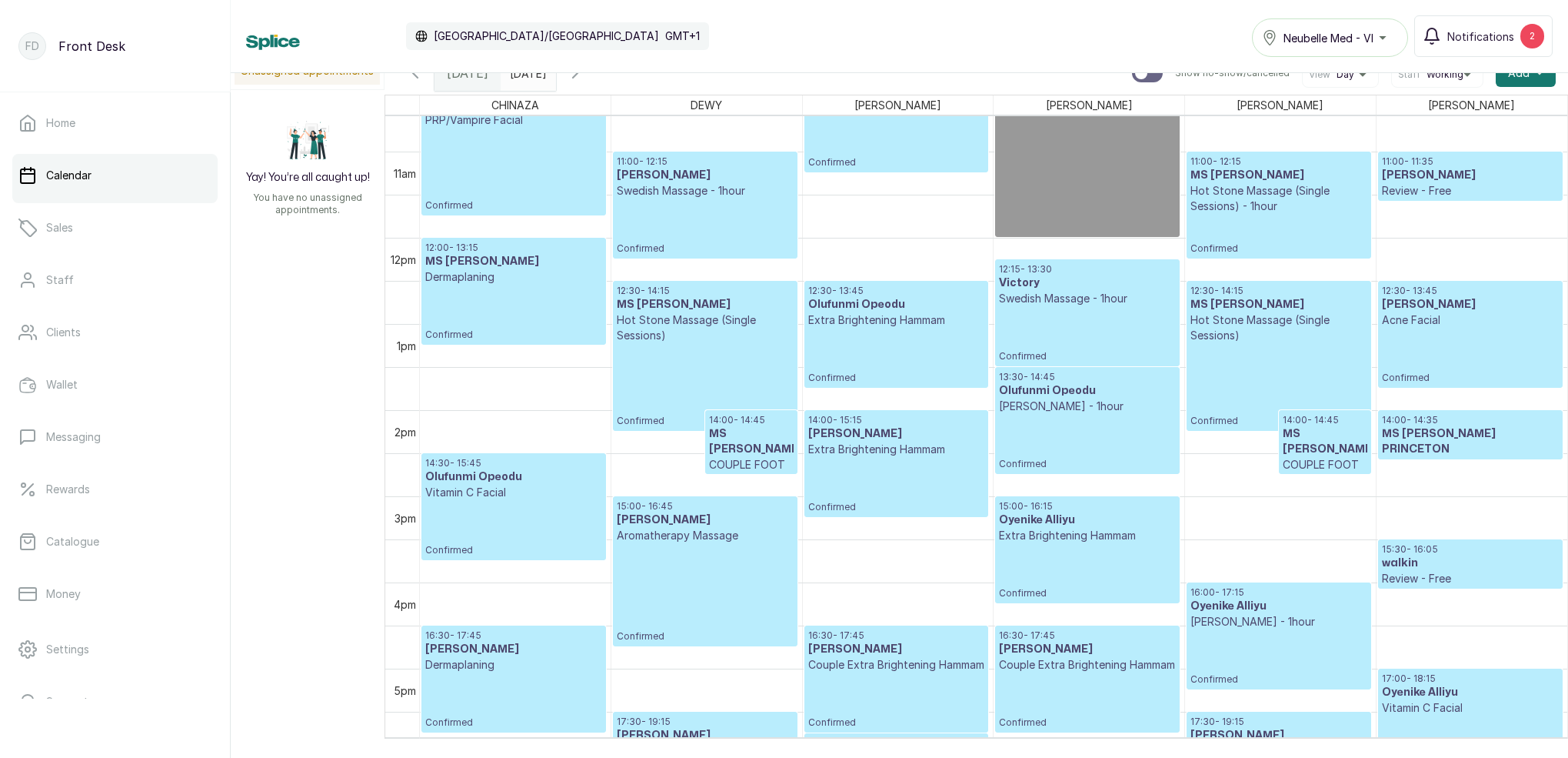
click at [924, 363] on p "Confirmed" at bounding box center [897, 356] width 176 height 56
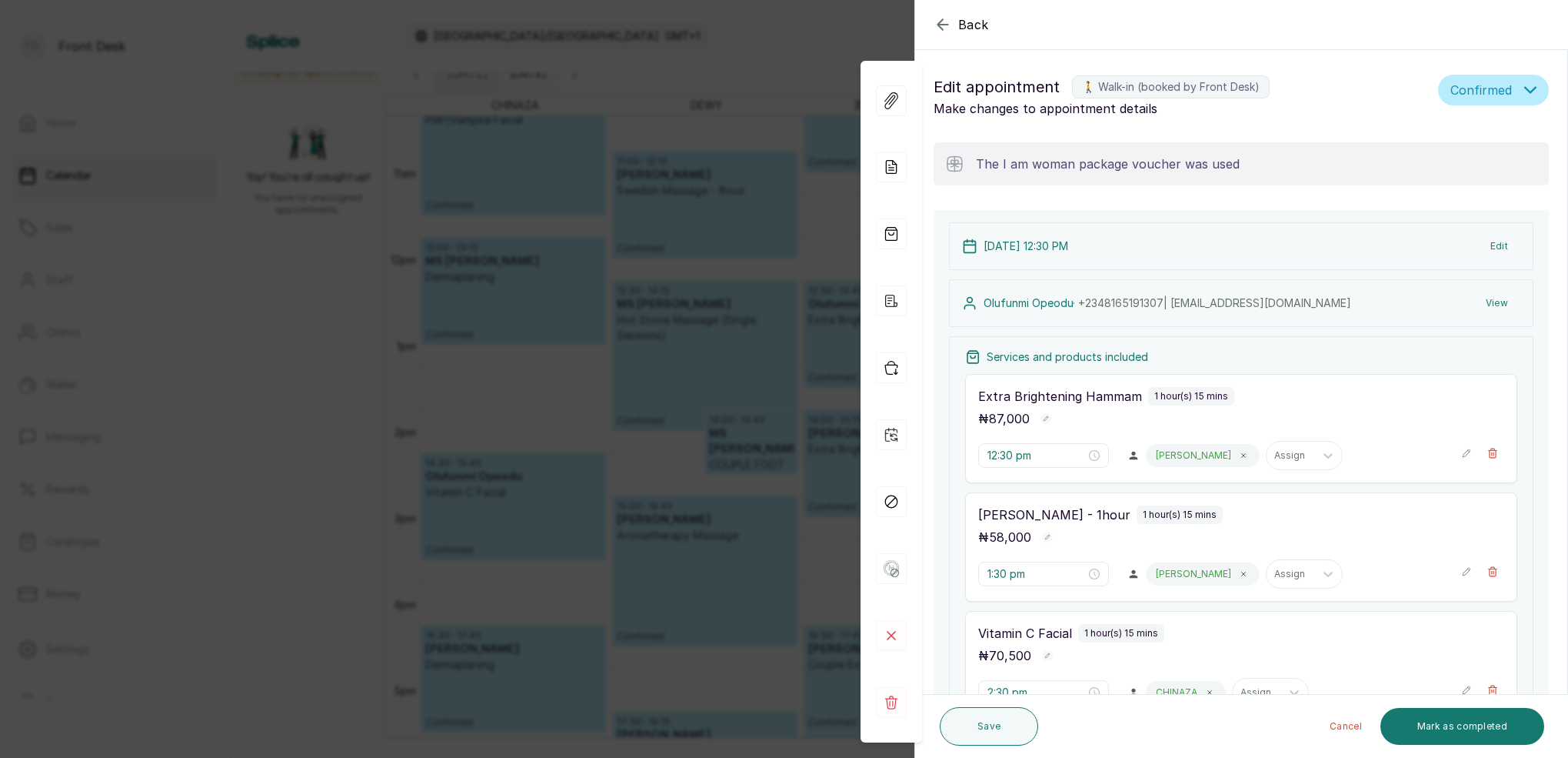
click at [770, 92] on div "Back Appointment Details Edit appointment 🚶 Walk-in (booked by Front Desk) Make…" at bounding box center [784, 379] width 1568 height 758
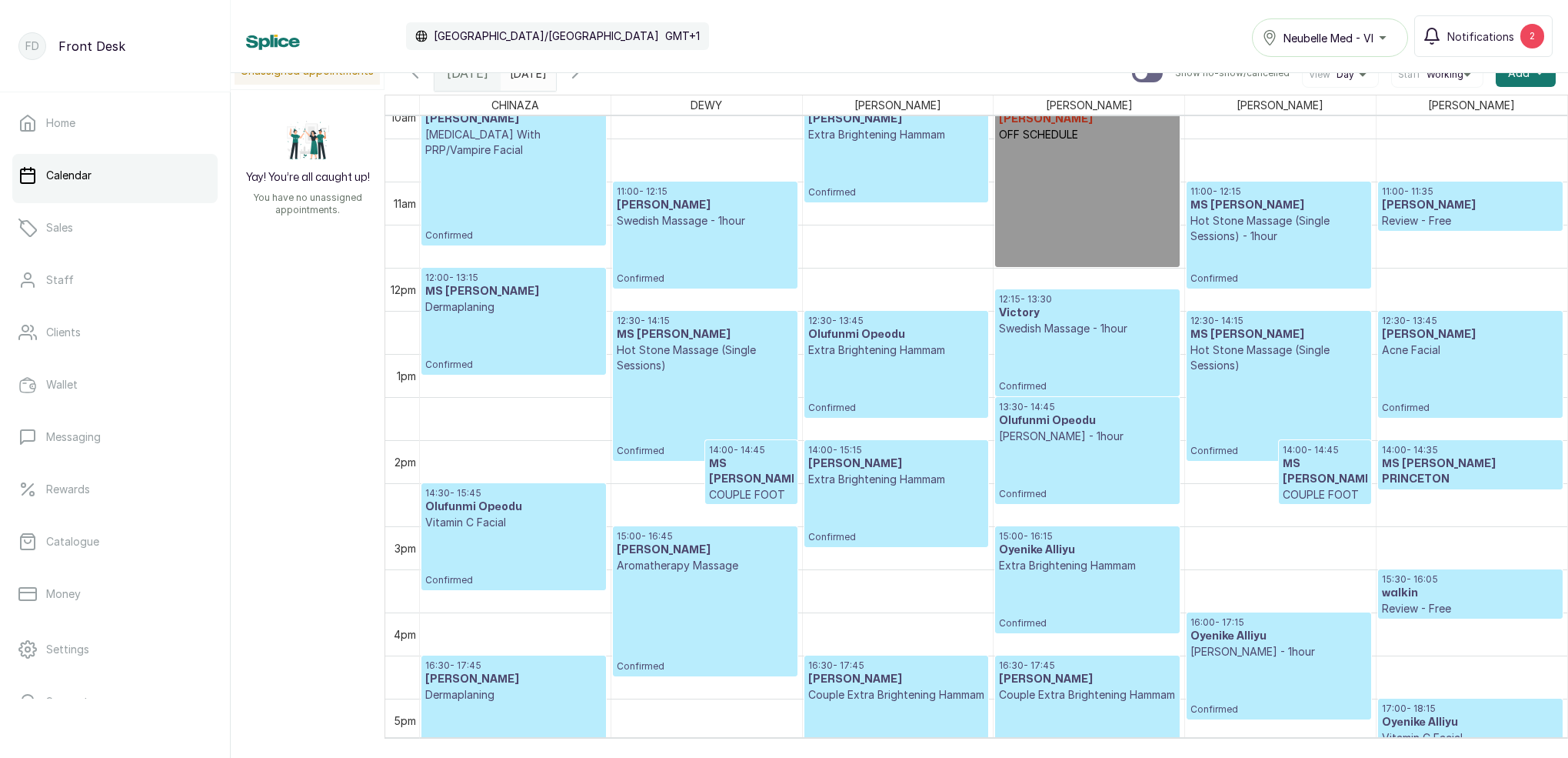
scroll to position [881, 0]
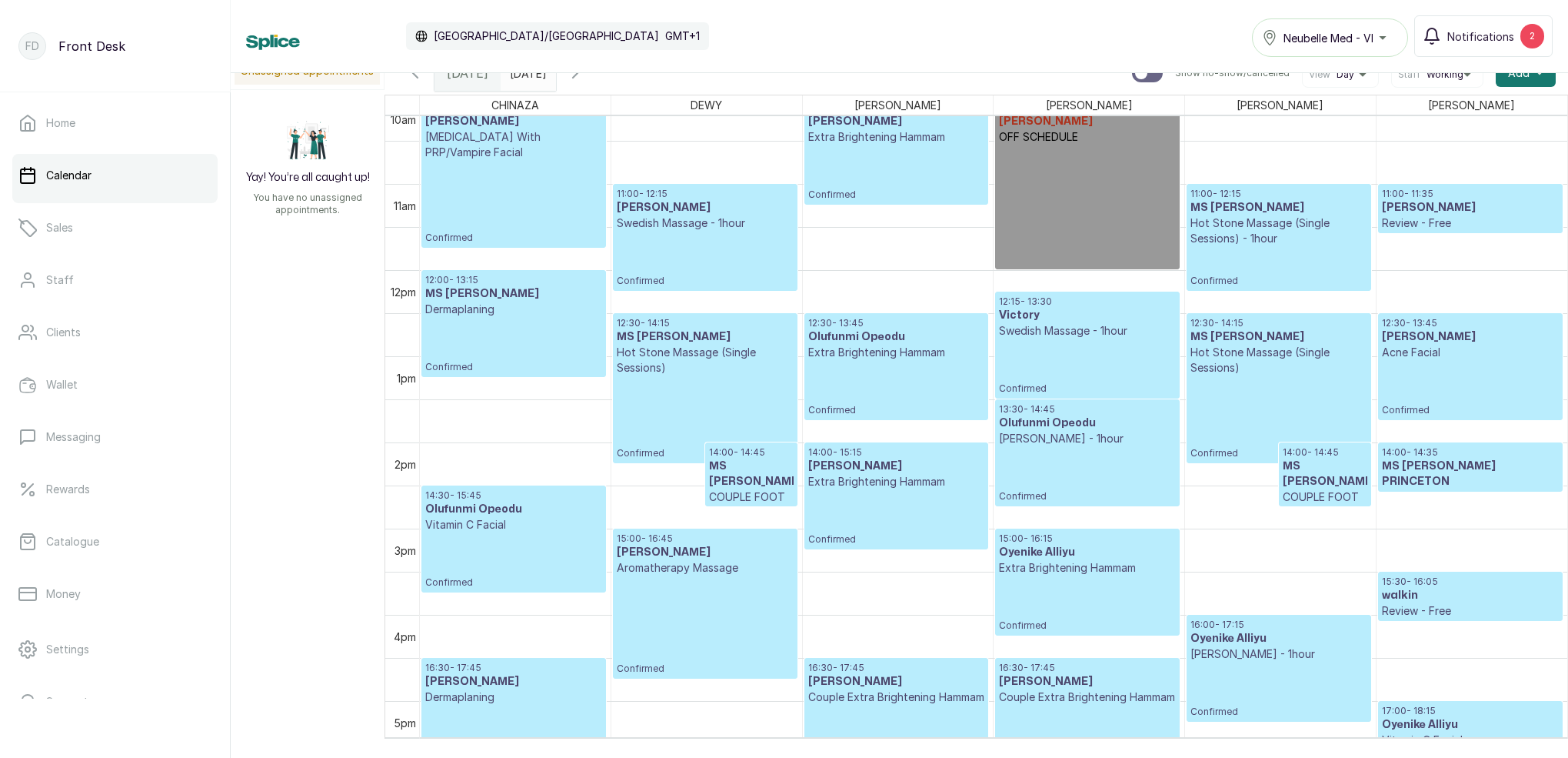
click at [1031, 366] on p "Confirmed" at bounding box center [1087, 366] width 176 height 56
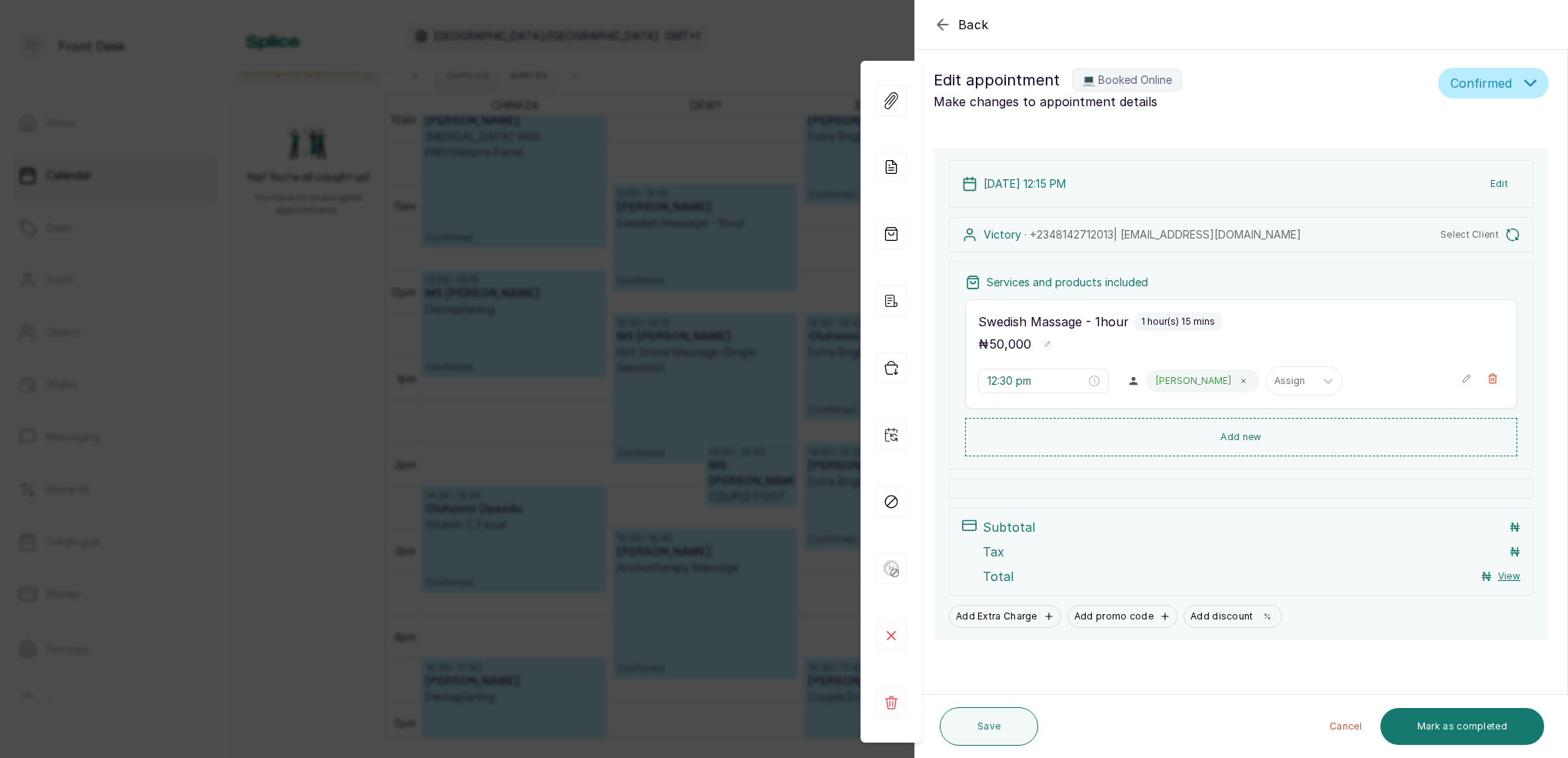
type input "12:15 pm"
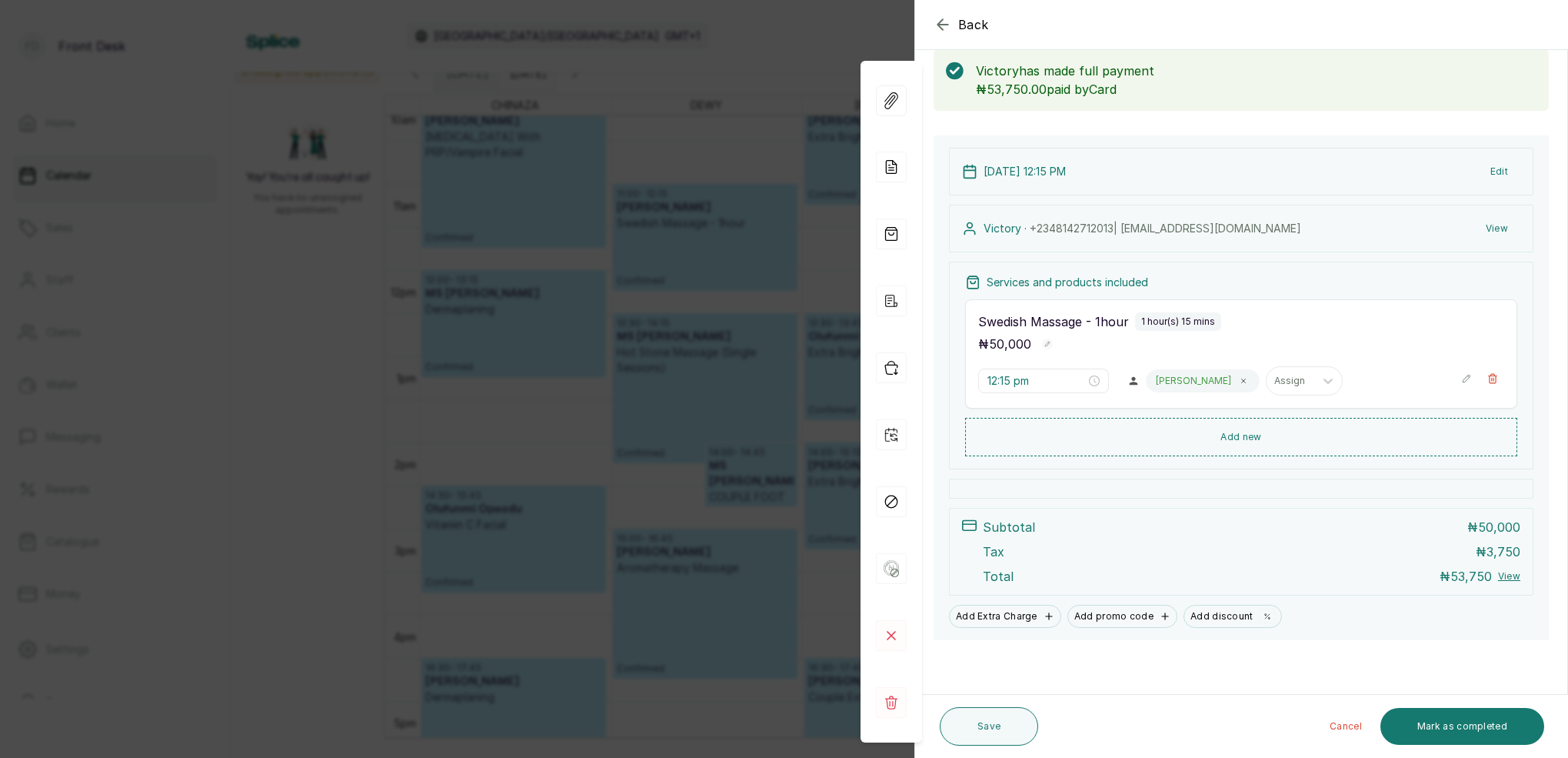
scroll to position [81, 0]
click at [775, 82] on div "Back Appointment Details Edit appointment 💻 Booked Online Make changes to appoi…" at bounding box center [784, 379] width 1568 height 758
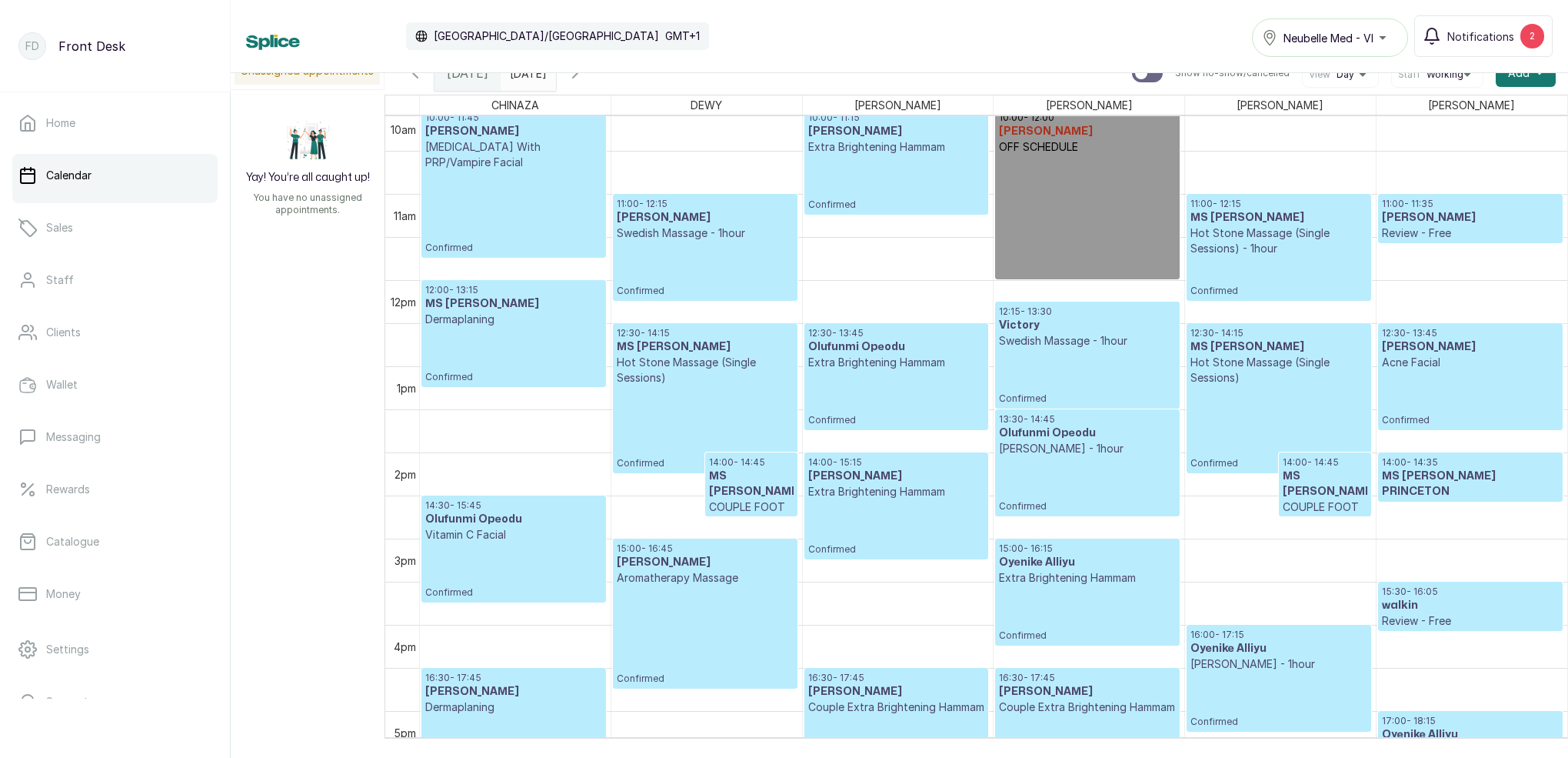
scroll to position [961, 0]
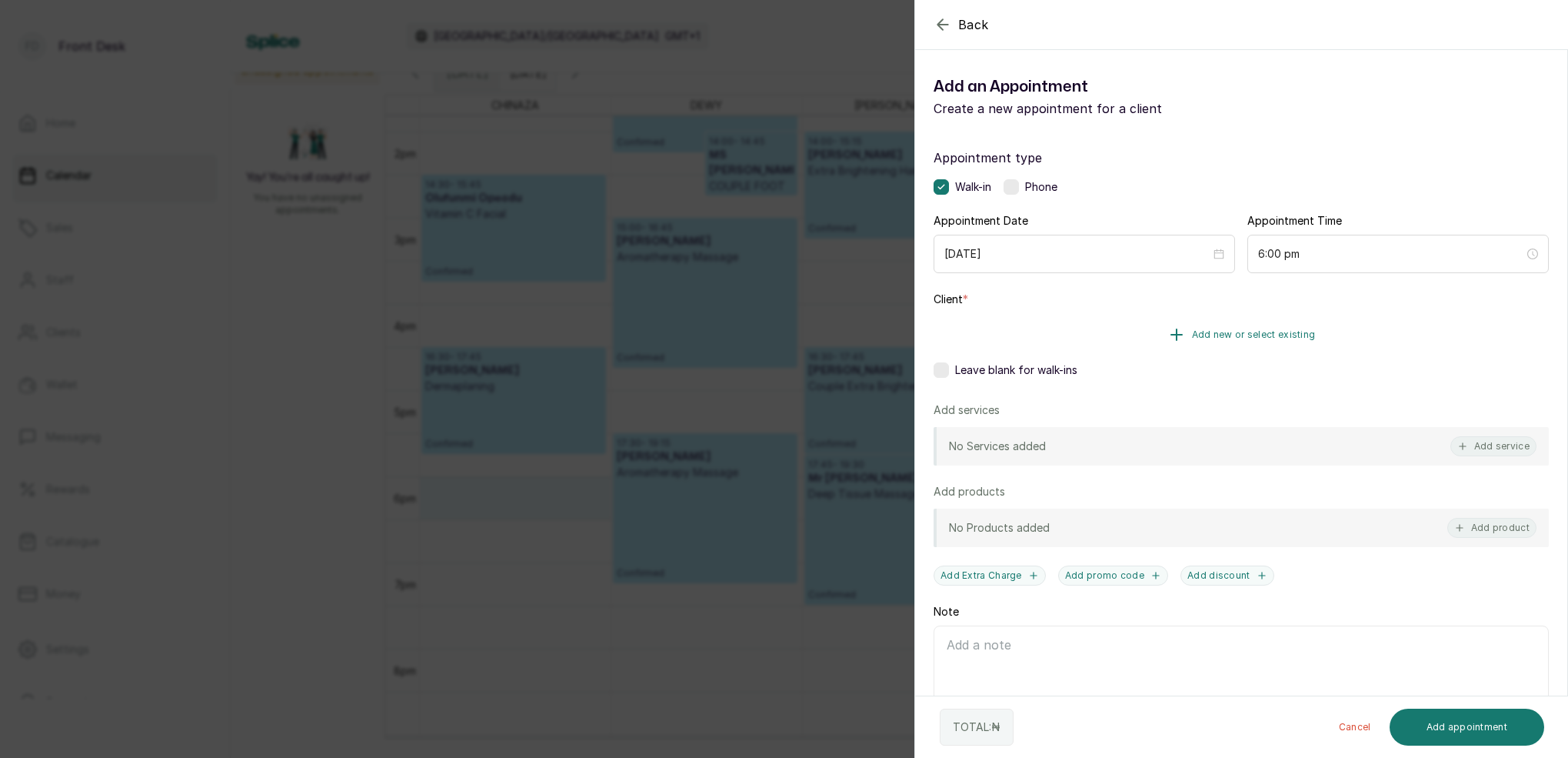
click at [1275, 329] on button "Add new or select existing" at bounding box center [1241, 334] width 616 height 43
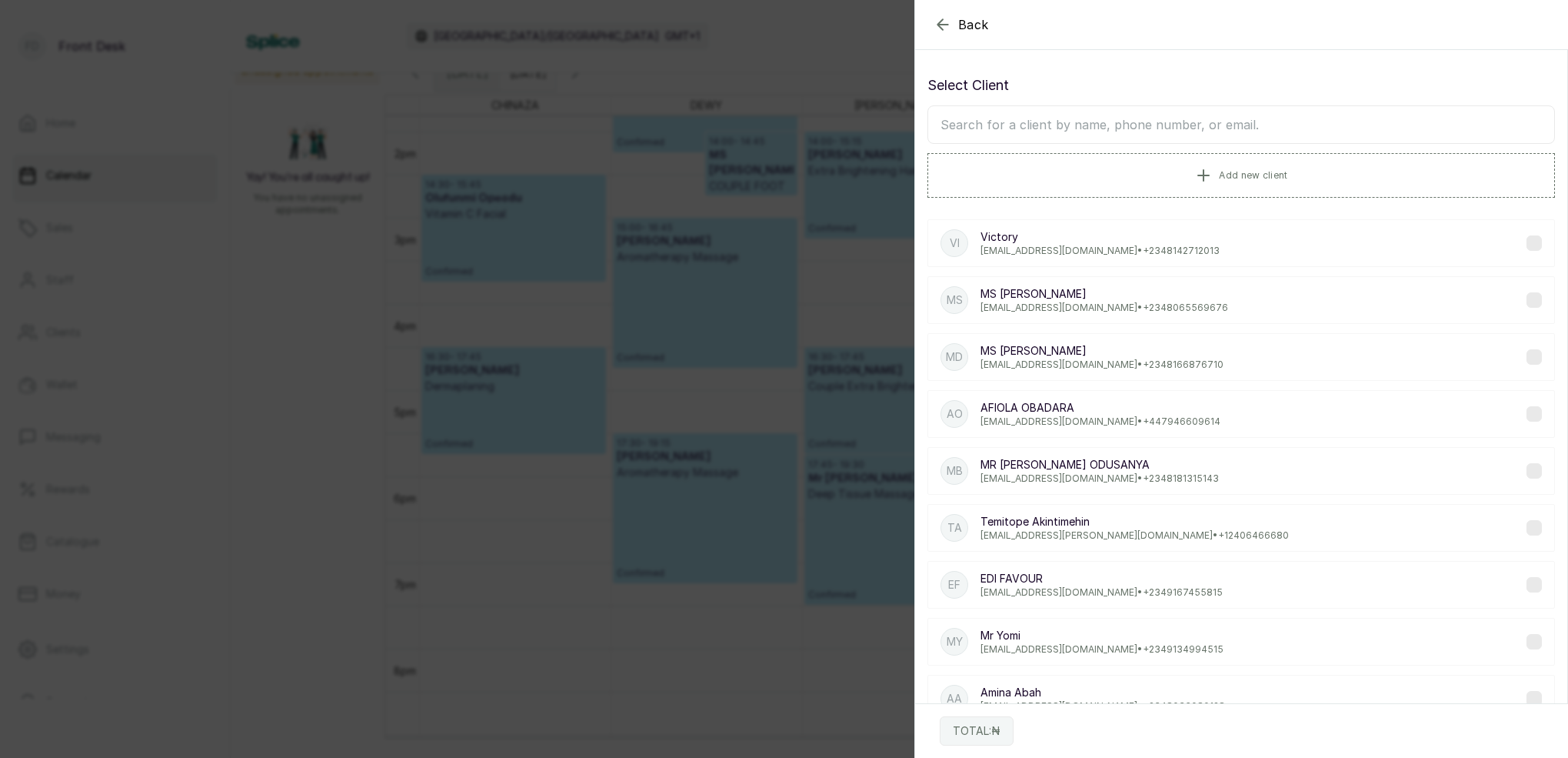
click at [1228, 125] on input "text" at bounding box center [1241, 124] width 628 height 38
click at [947, 21] on icon "button" at bounding box center [943, 25] width 19 height 19
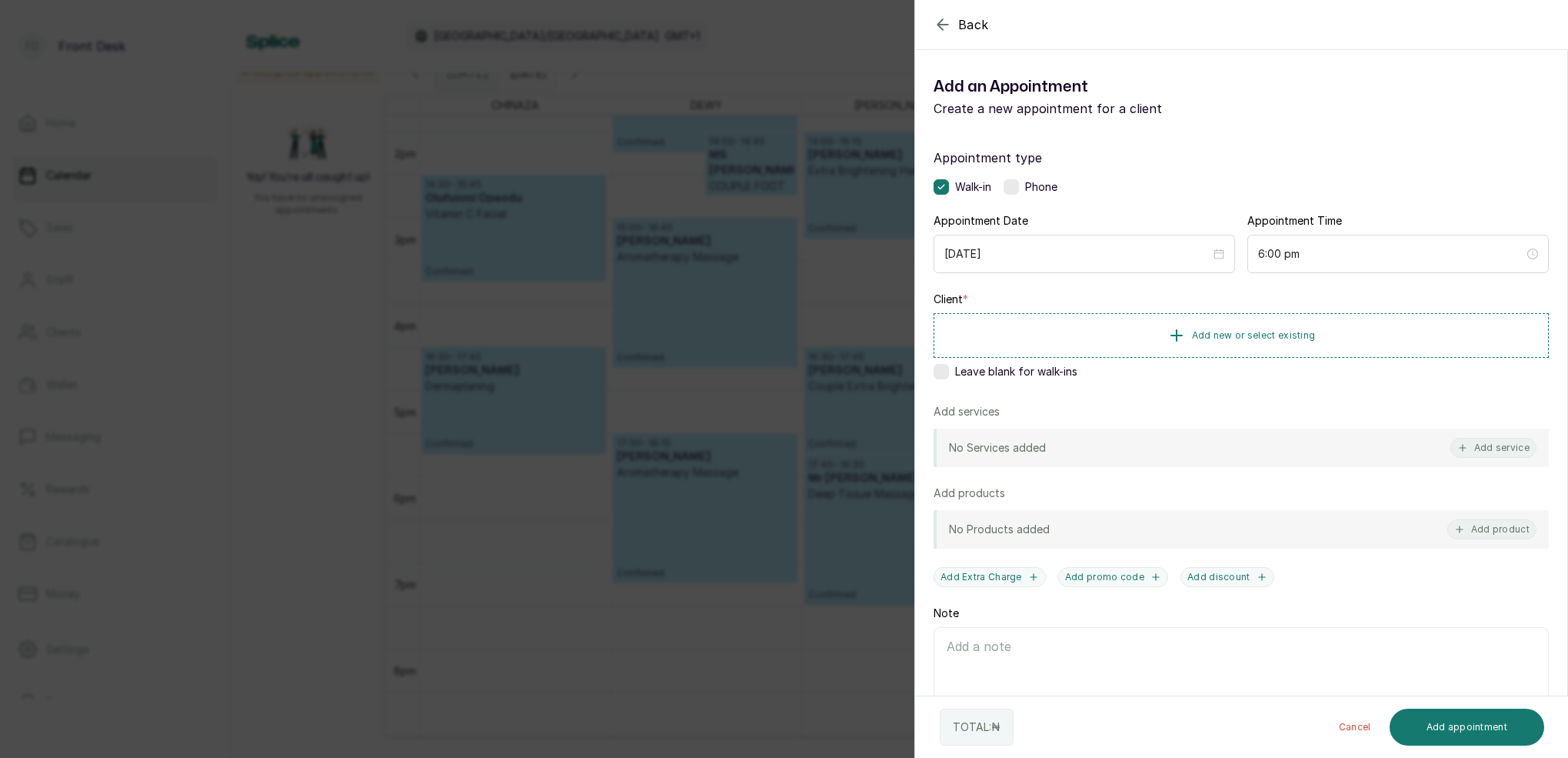
click at [944, 26] on icon "button" at bounding box center [943, 25] width 19 height 19
click at [1518, 447] on button "Add service" at bounding box center [1493, 448] width 86 height 20
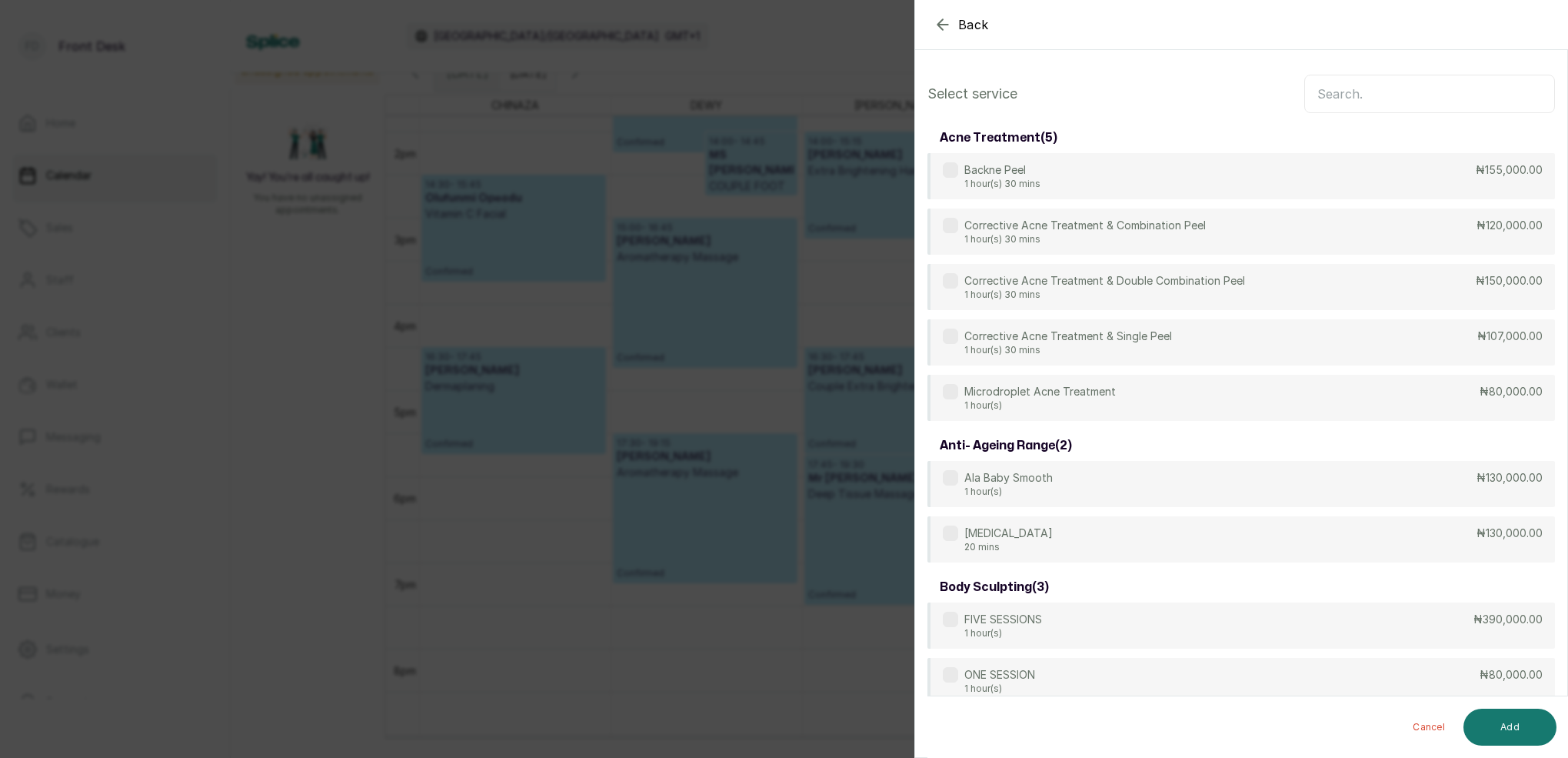
click at [1328, 93] on input "text" at bounding box center [1430, 93] width 251 height 38
type input "full"
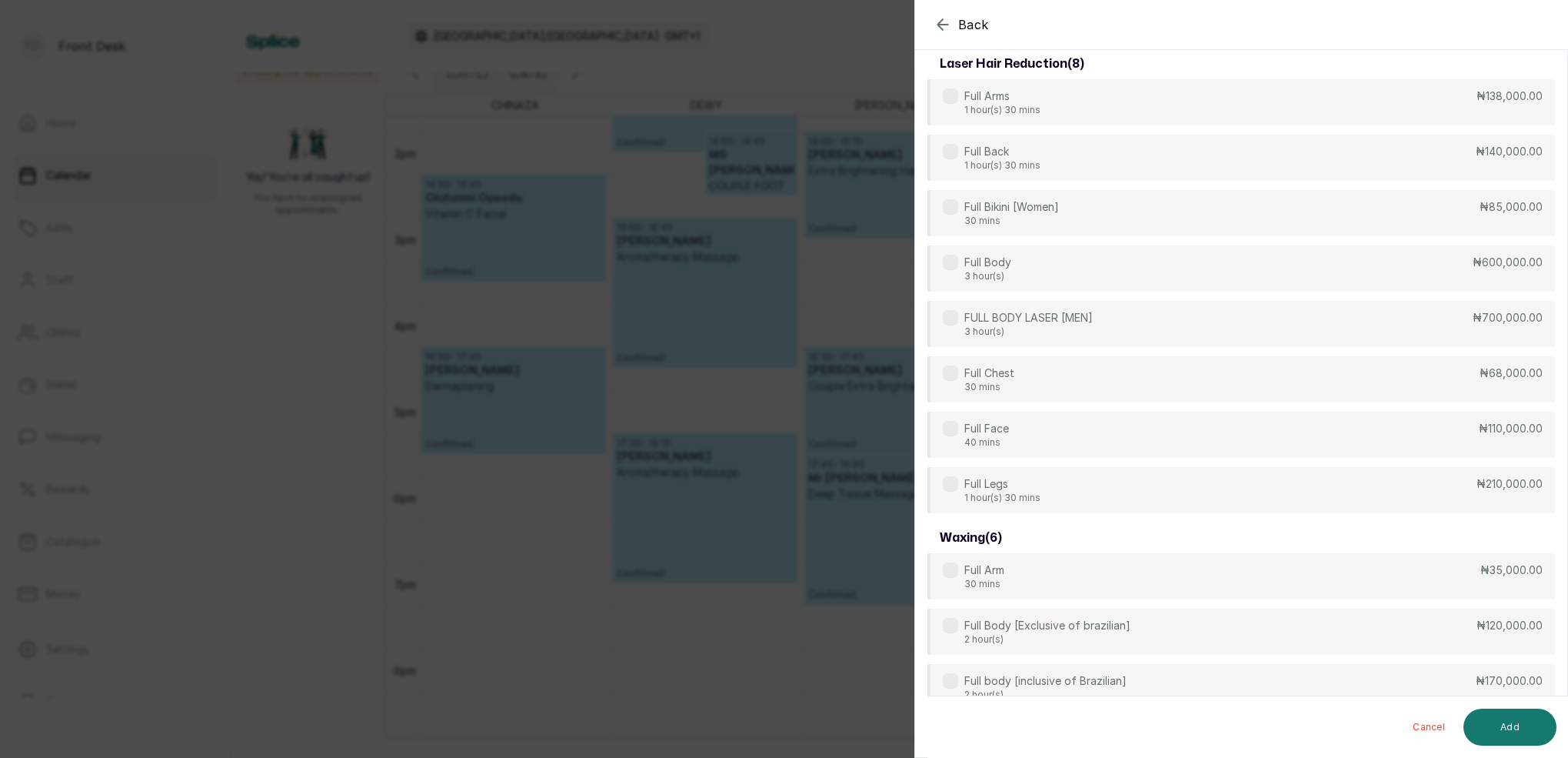
click at [770, 43] on div "Back Add Appointment Select service full laser hair reduction ( 8 ) Full Arms 1…" at bounding box center [784, 379] width 1568 height 758
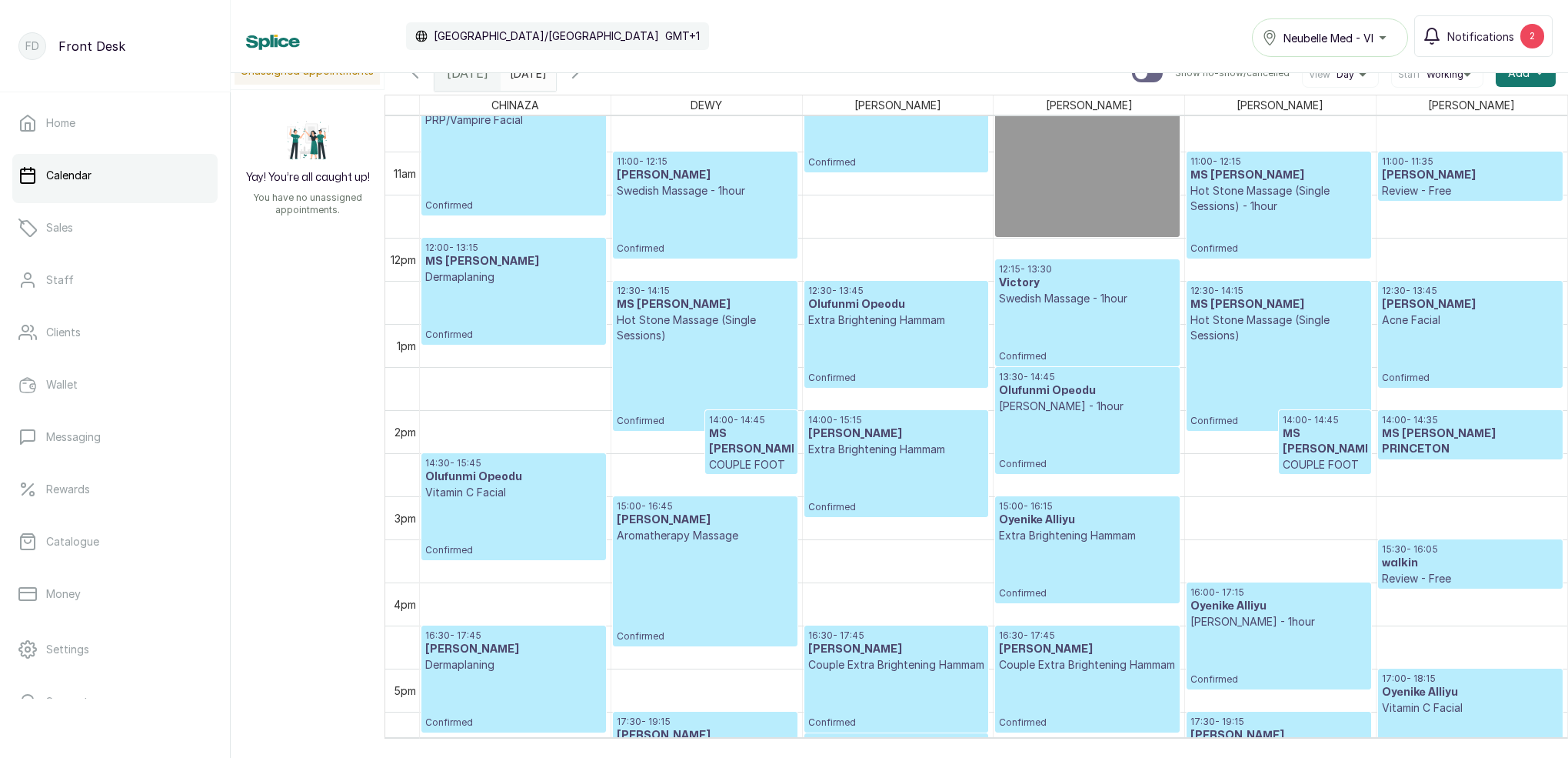
click at [585, 82] on icon "button" at bounding box center [576, 73] width 19 height 19
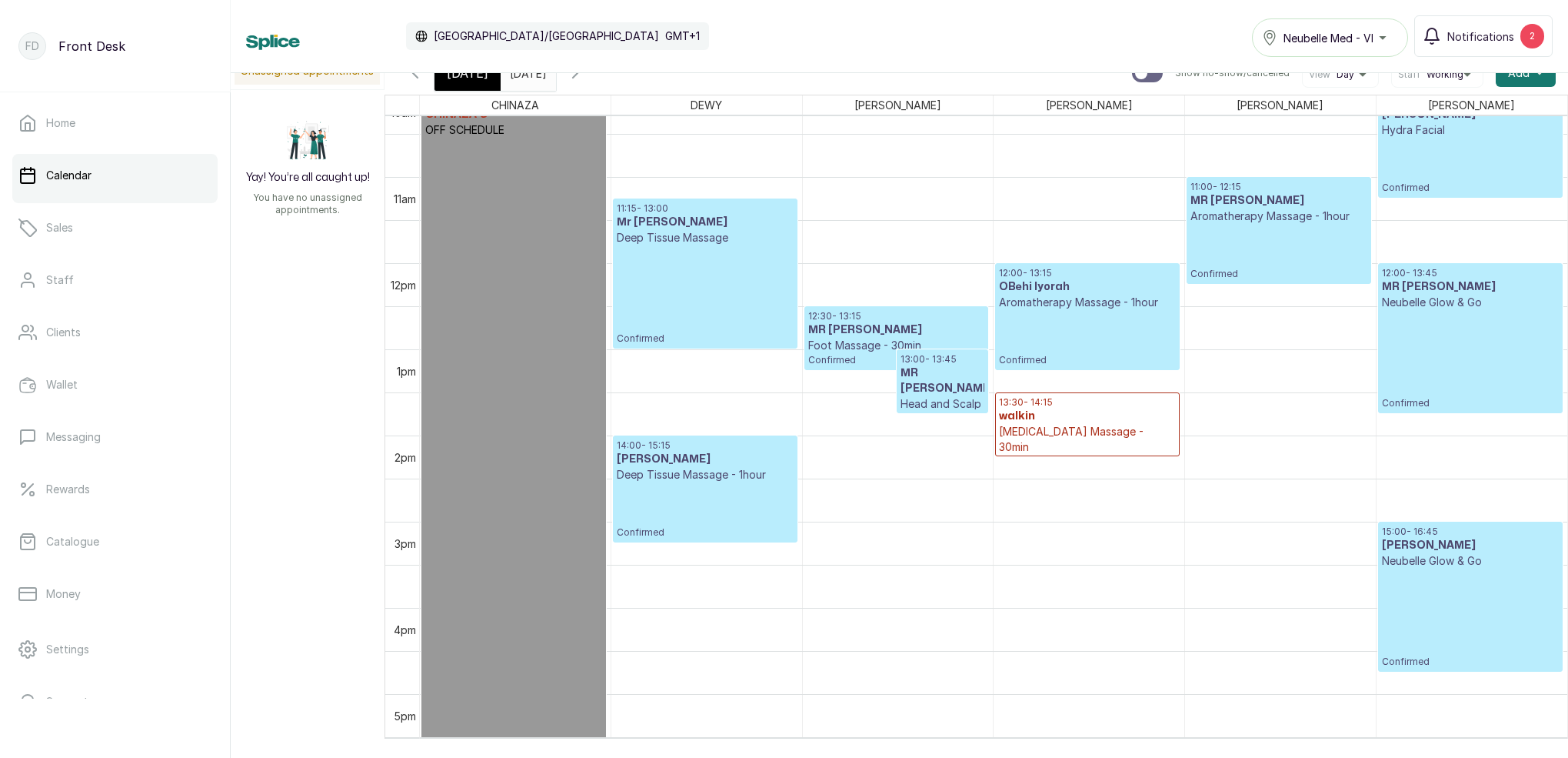
click at [487, 78] on div "[DATE]" at bounding box center [467, 73] width 66 height 35
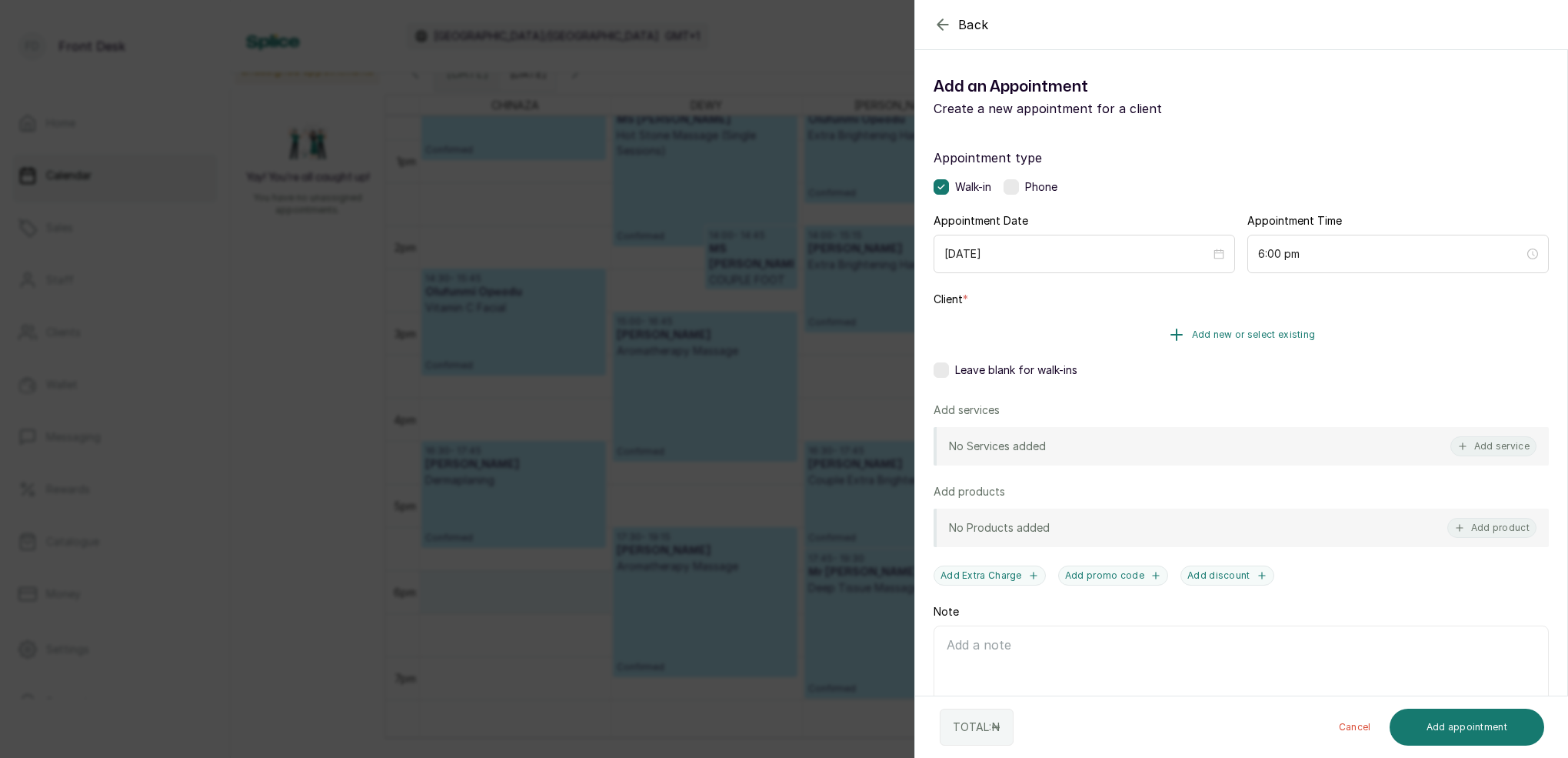
click at [1278, 336] on span "Add new or select existing" at bounding box center [1253, 334] width 123 height 12
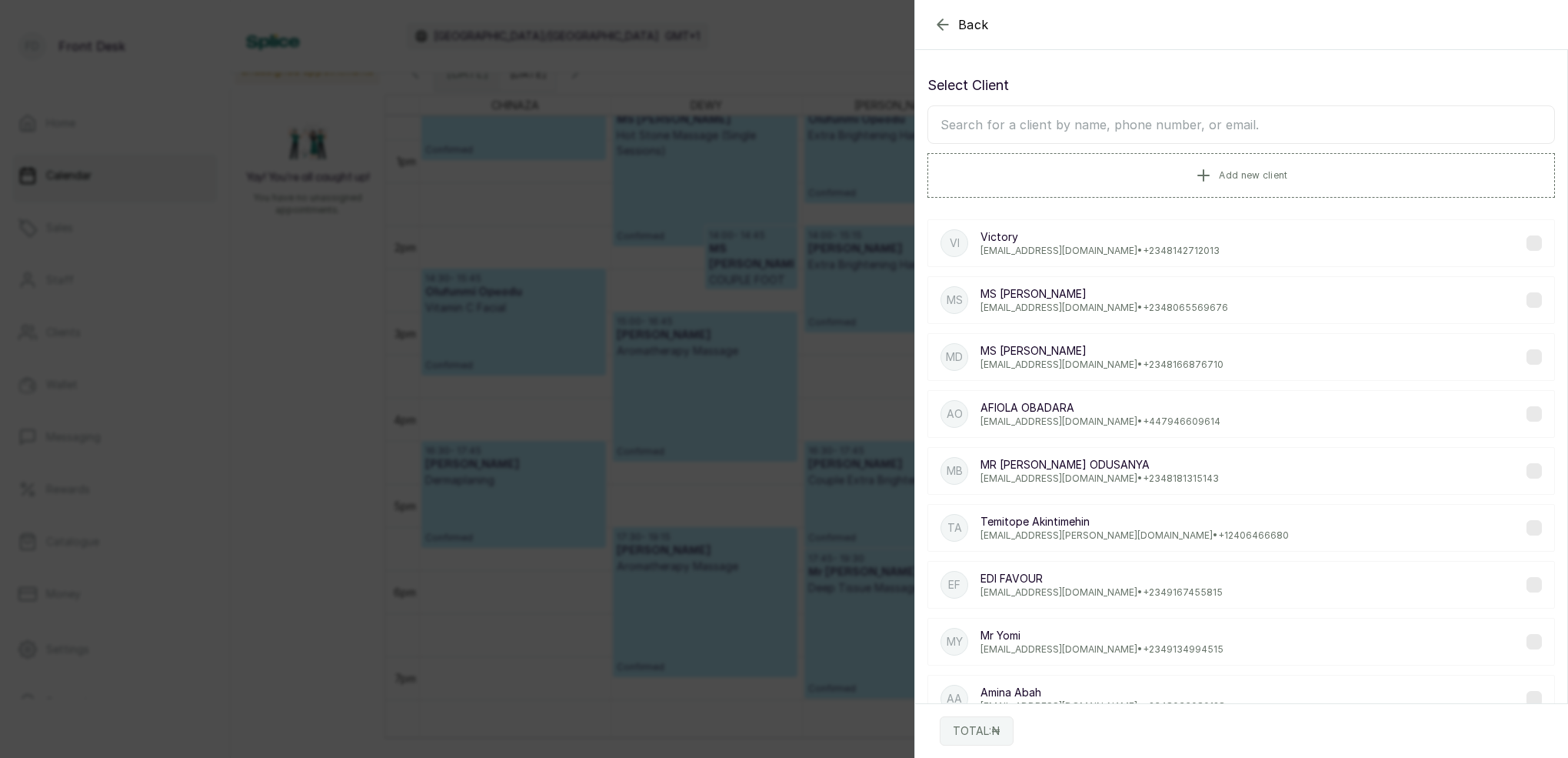
click at [1082, 129] on input "text" at bounding box center [1241, 124] width 628 height 38
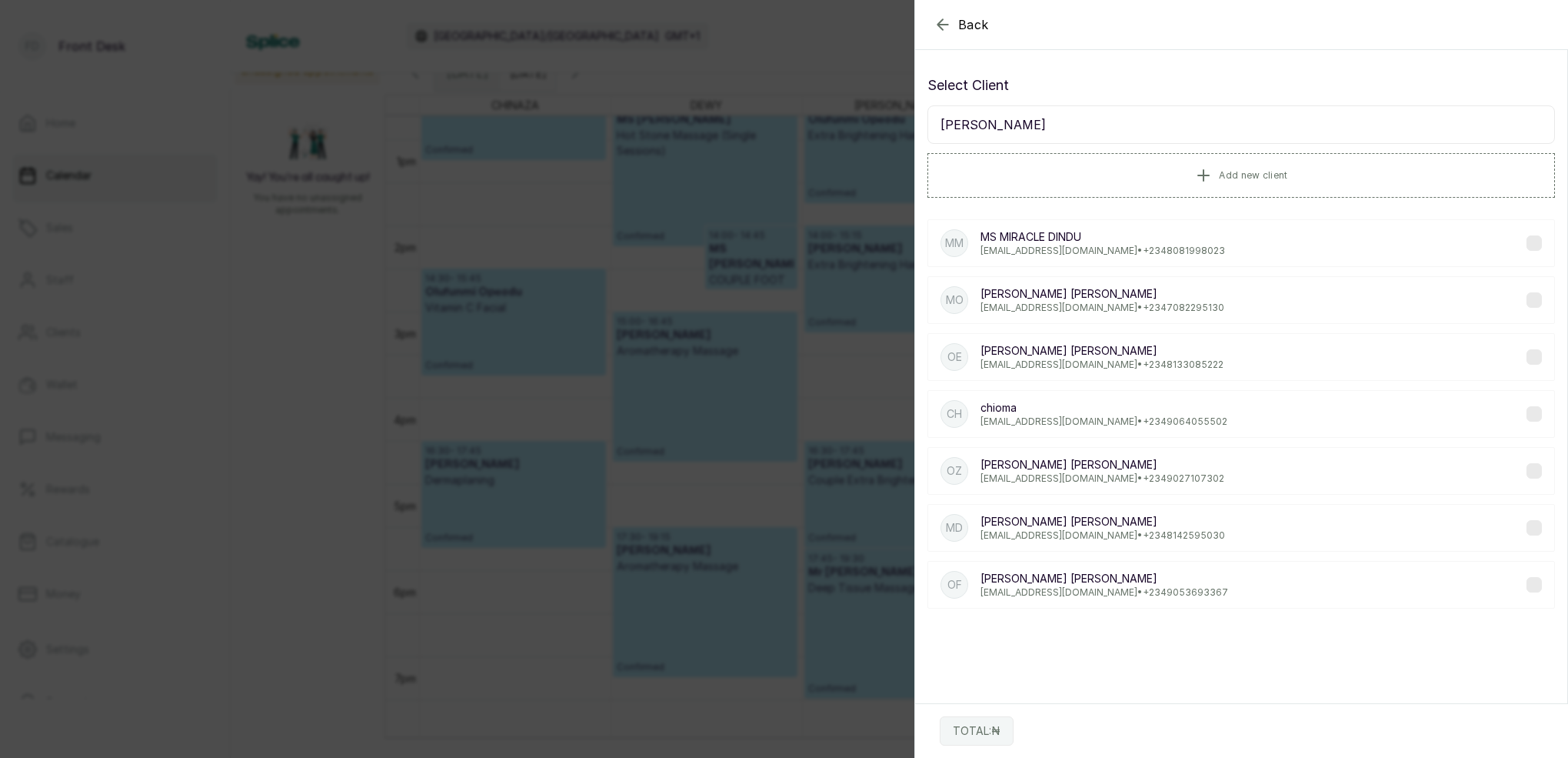
type input "[PERSON_NAME]"
click at [1023, 473] on p "[EMAIL_ADDRESS][DOMAIN_NAME] • [PHONE_NUMBER]" at bounding box center [1102, 478] width 244 height 12
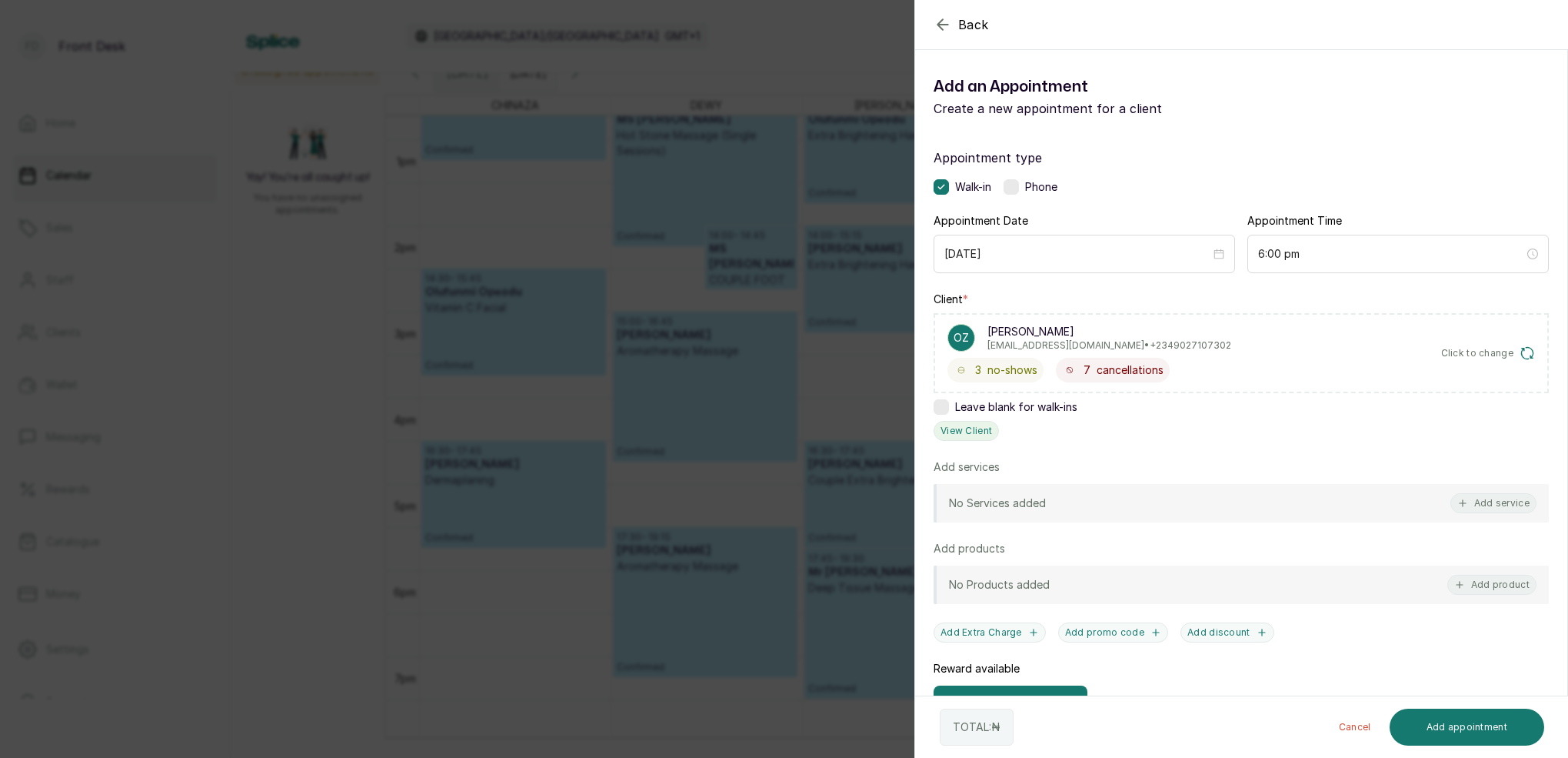
click at [966, 437] on button "View Client" at bounding box center [966, 431] width 65 height 20
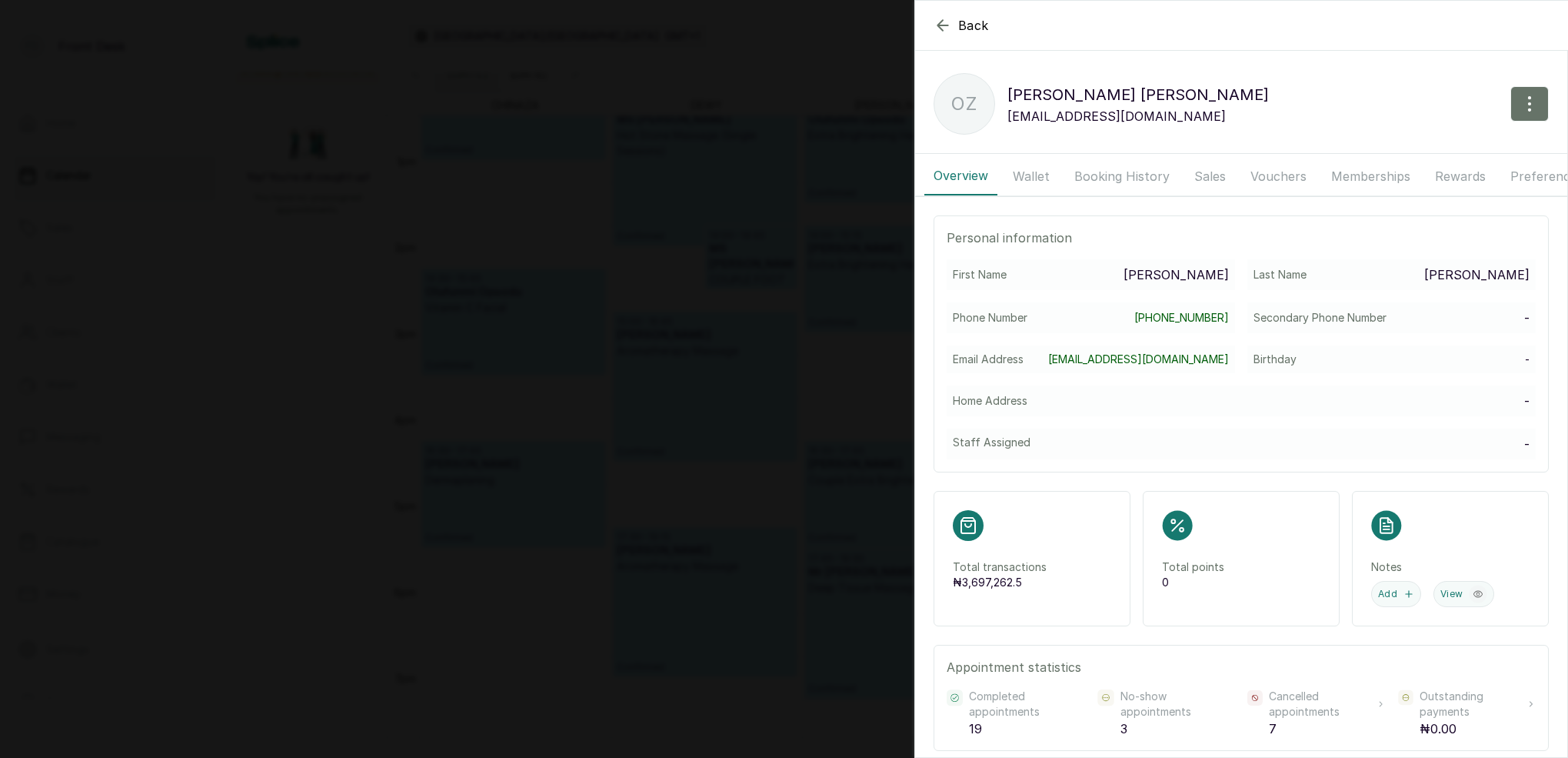
click at [1040, 179] on button "Wallet" at bounding box center [1031, 176] width 56 height 38
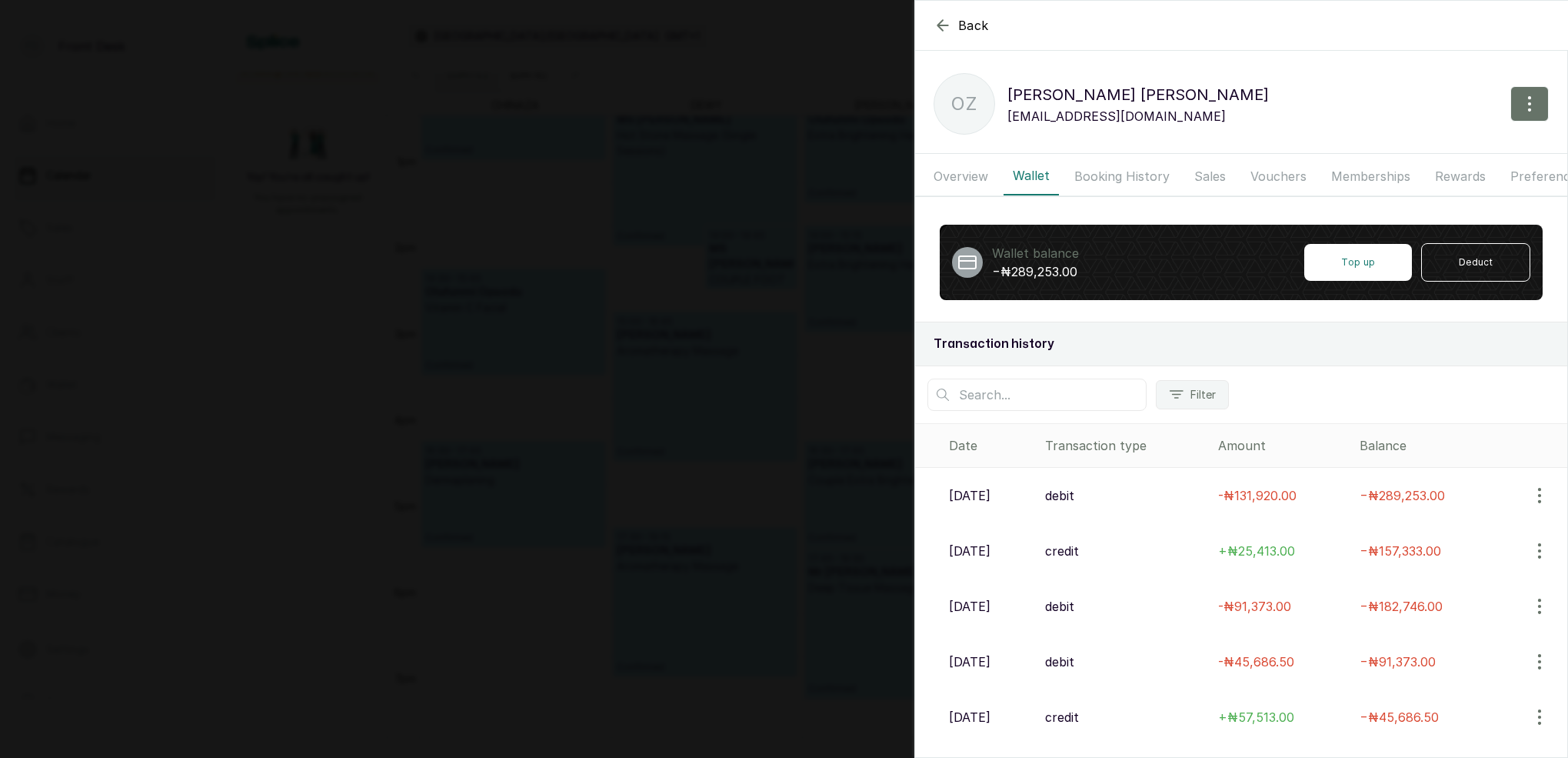
click at [940, 23] on icon "button" at bounding box center [942, 25] width 10 height 10
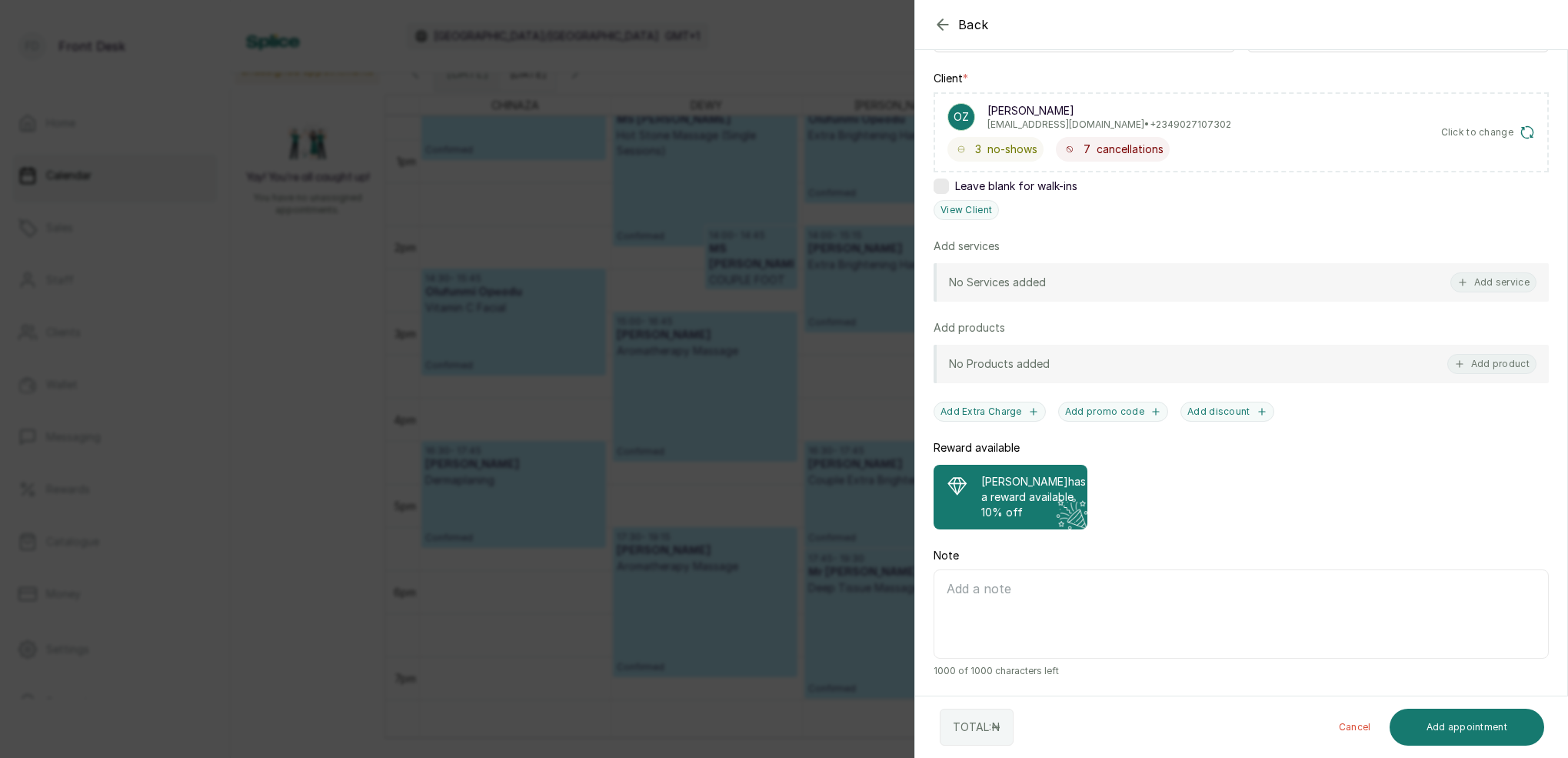
click at [1037, 500] on p "[PERSON_NAME] has a reward available" at bounding box center [1033, 489] width 105 height 31
click at [1511, 285] on button "Add service" at bounding box center [1493, 282] width 86 height 20
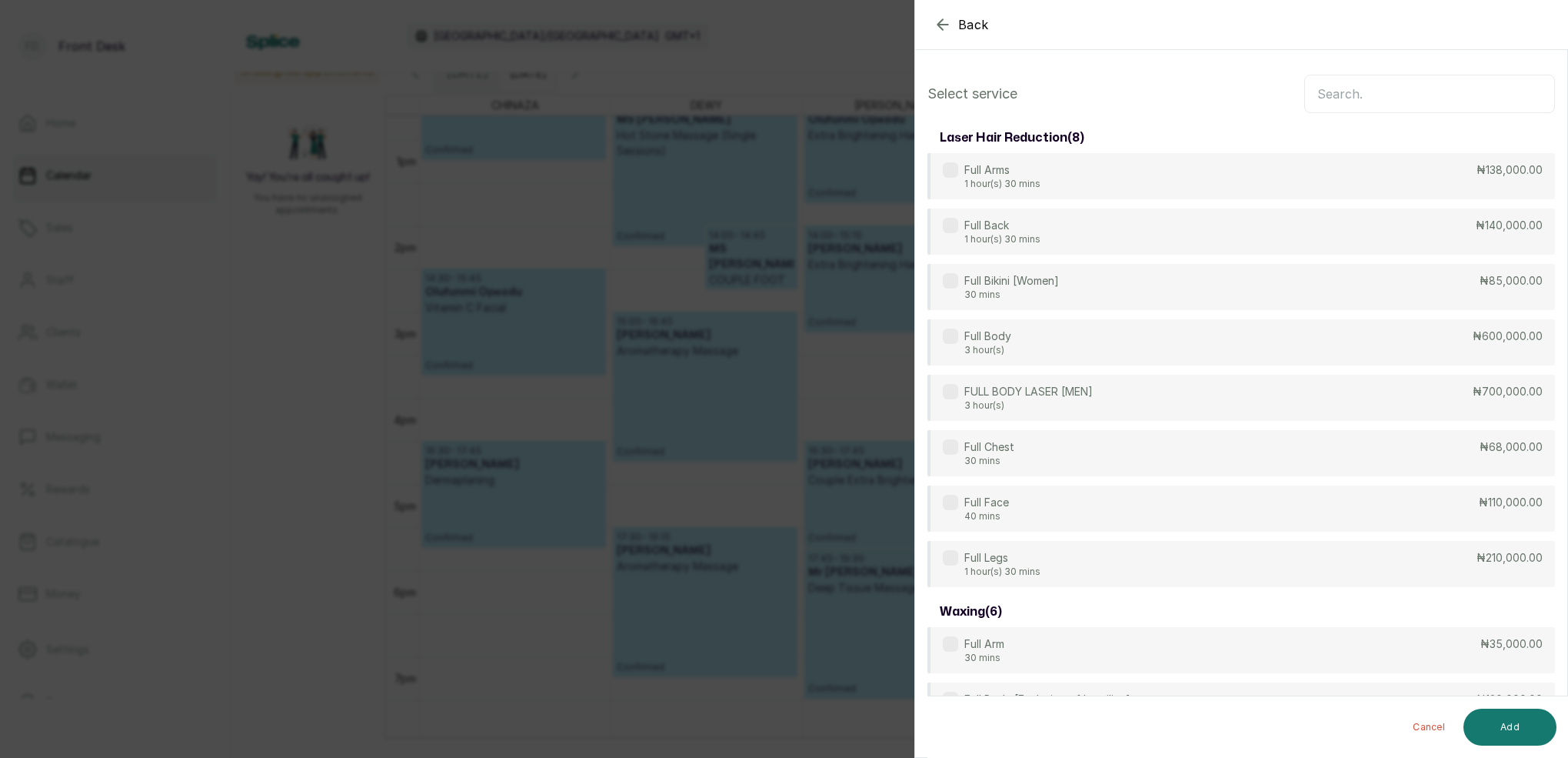
click at [1402, 100] on input "text" at bounding box center [1430, 93] width 251 height 38
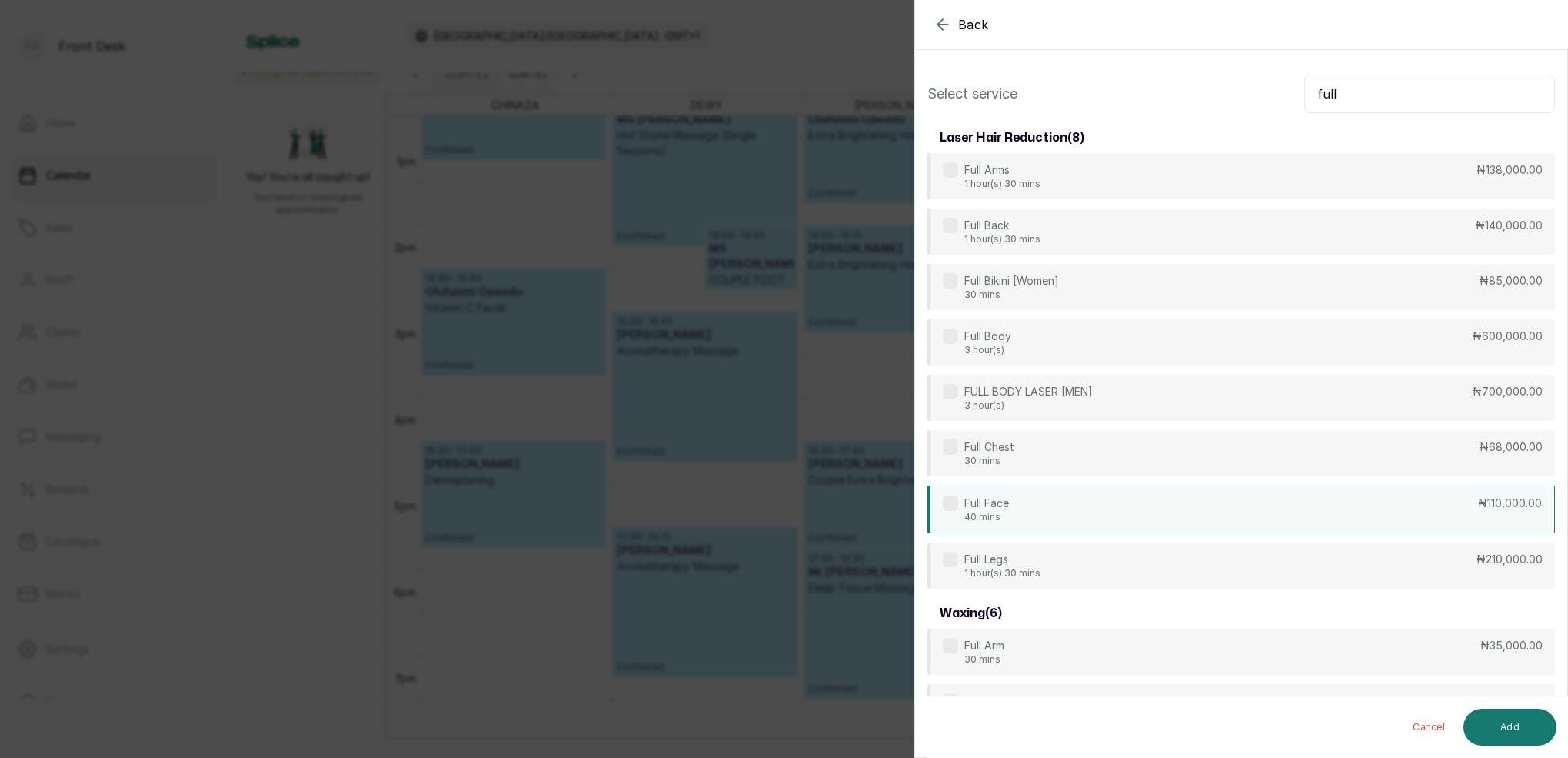
type input "full"
click at [1113, 527] on div "Full Face 40 mins ₦110,000.00" at bounding box center [1241, 509] width 628 height 47
click at [1510, 724] on button "Add" at bounding box center [1510, 727] width 93 height 37
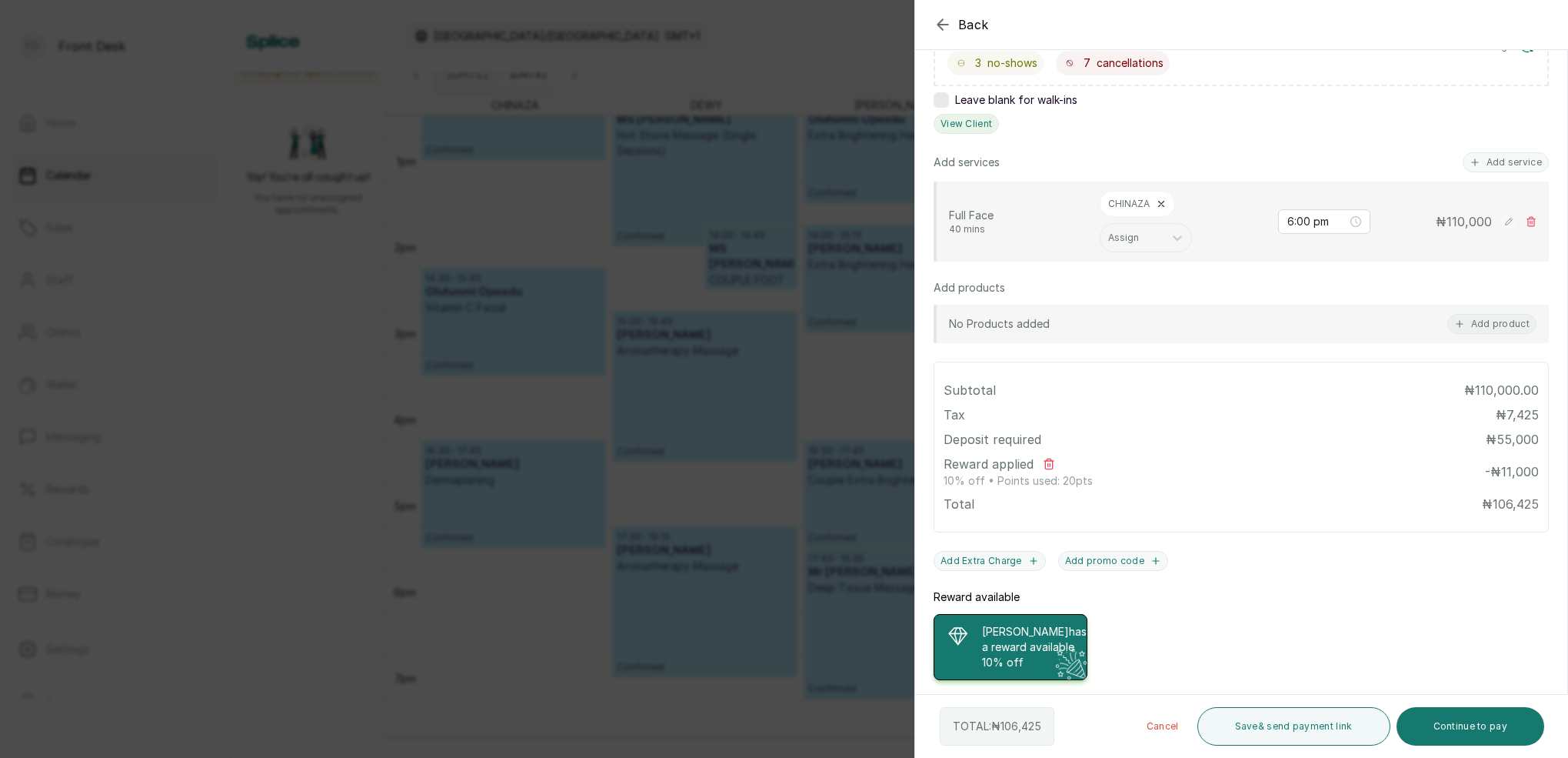
click at [971, 125] on button "View Client" at bounding box center [966, 124] width 65 height 20
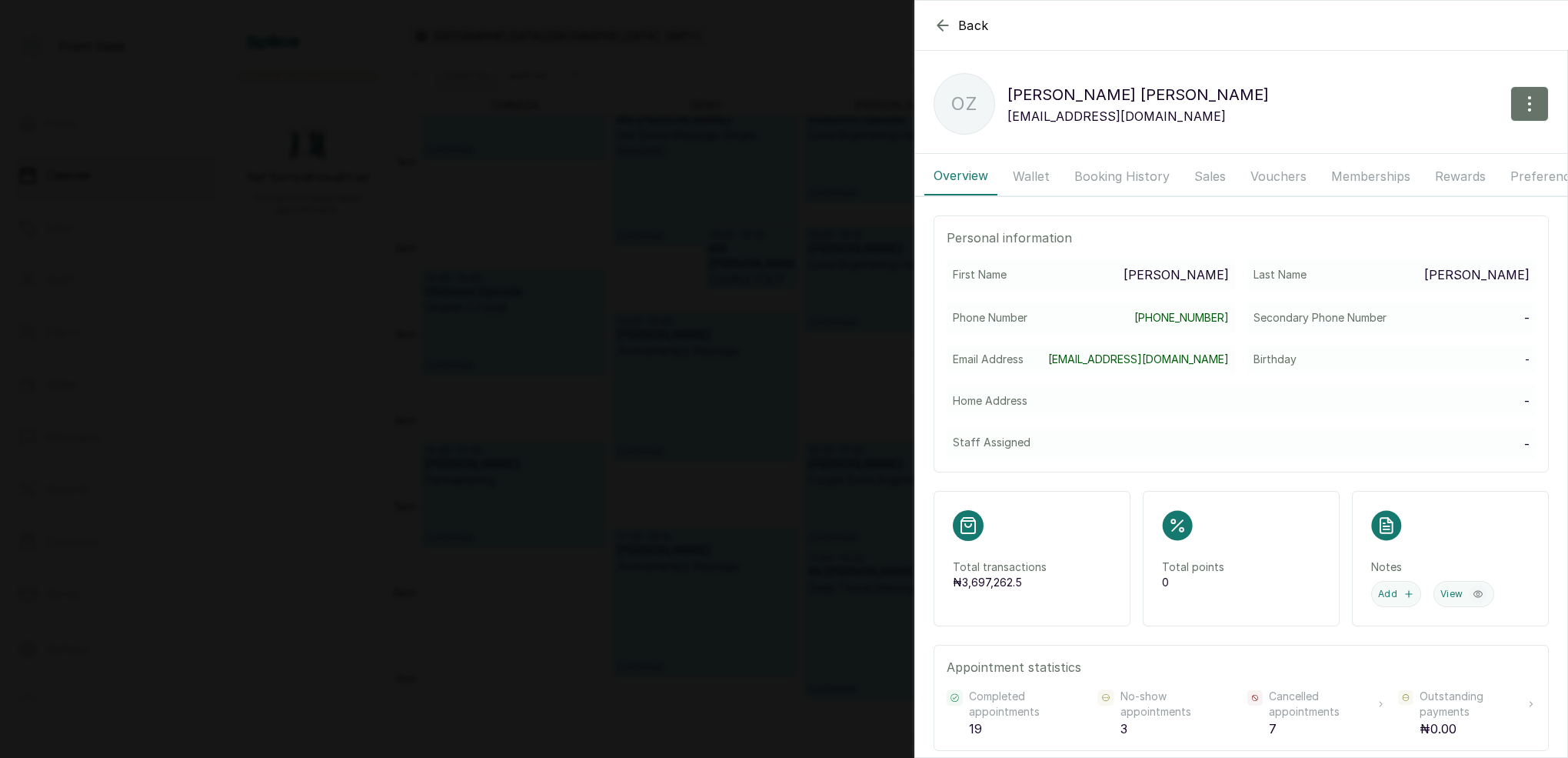
click at [1045, 175] on button "Wallet" at bounding box center [1031, 176] width 56 height 38
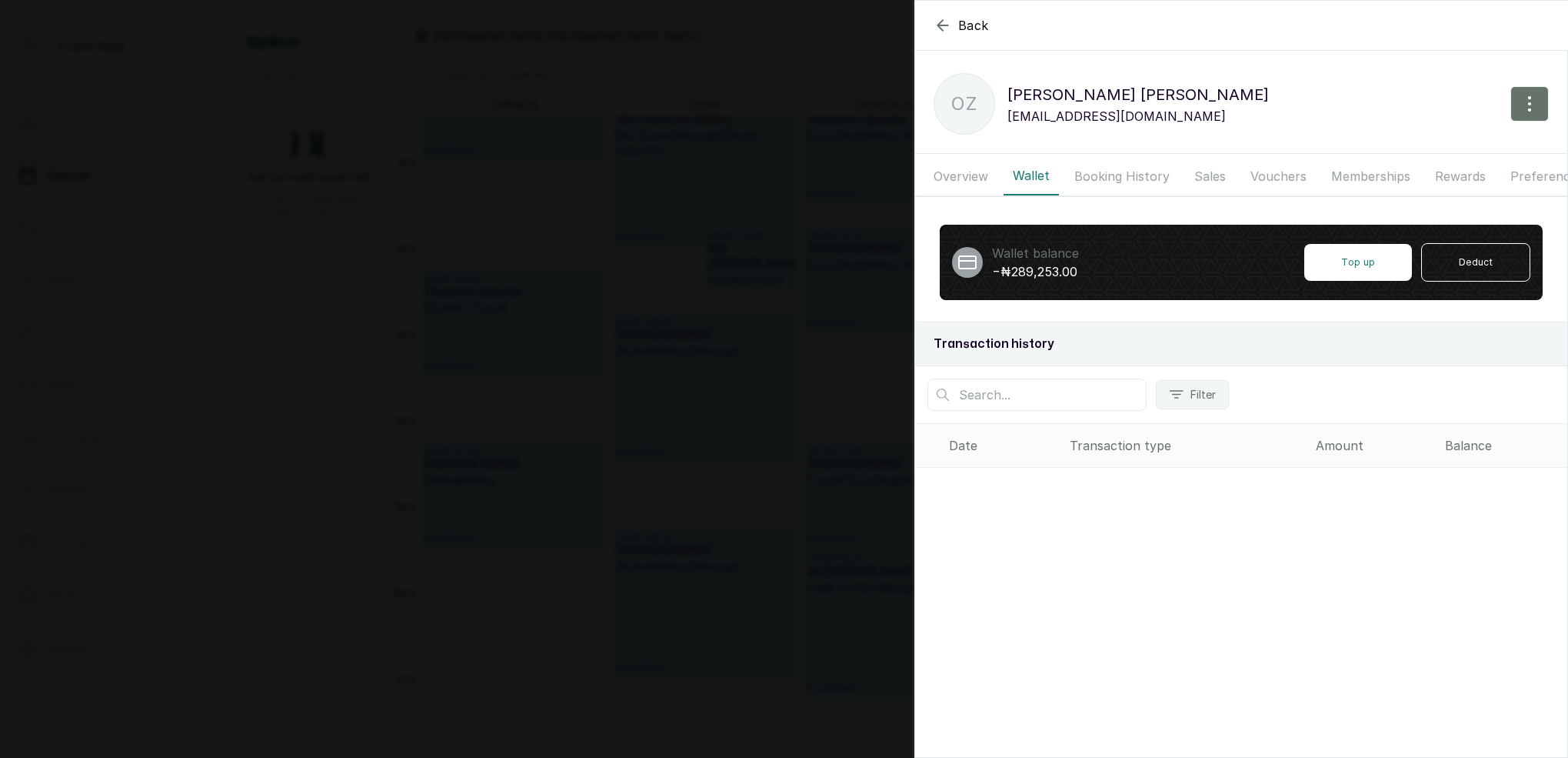
click at [1102, 173] on button "Booking History" at bounding box center [1121, 176] width 114 height 38
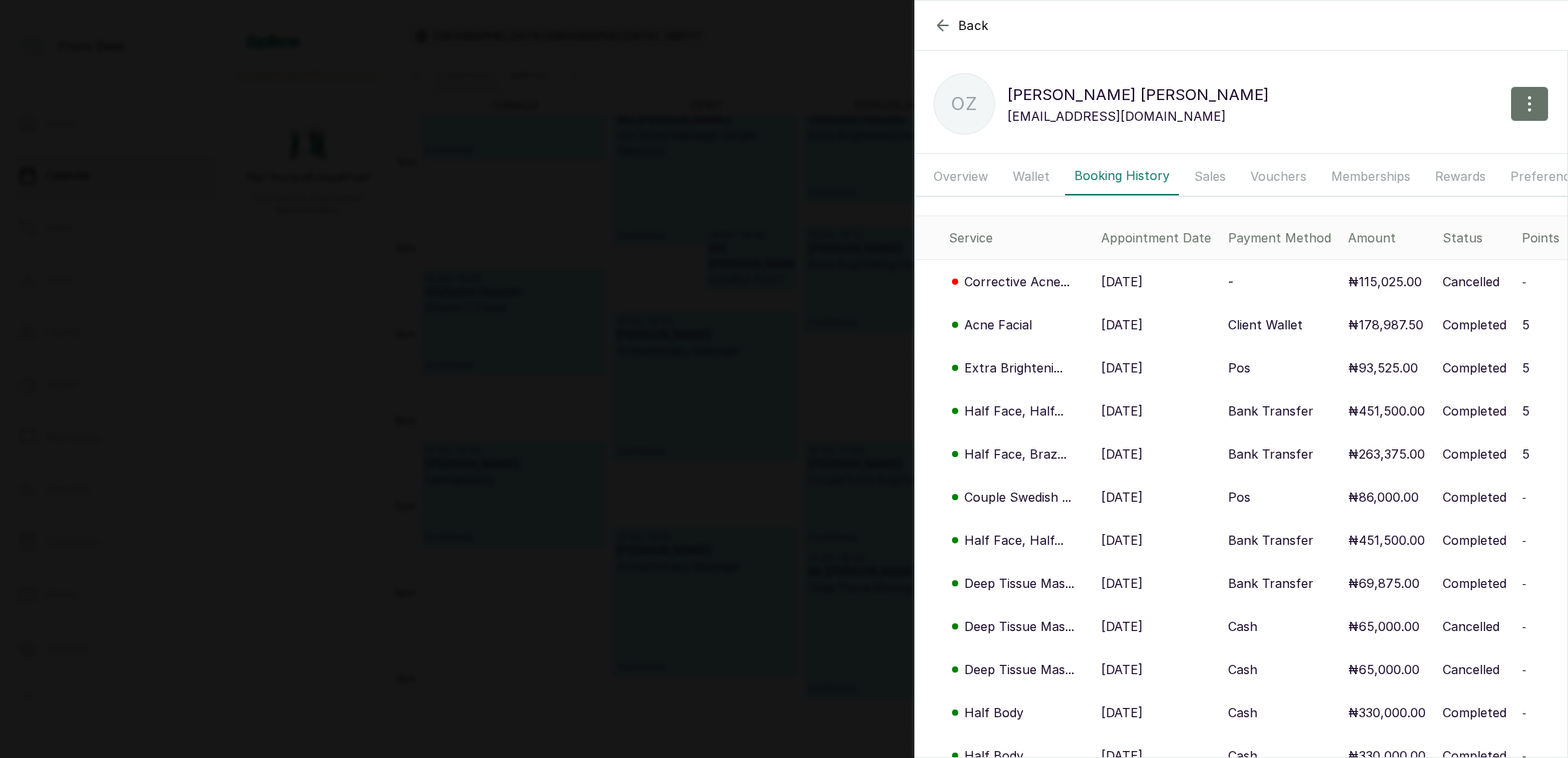
click at [1017, 417] on p "Half Face, Half..." at bounding box center [1014, 411] width 99 height 19
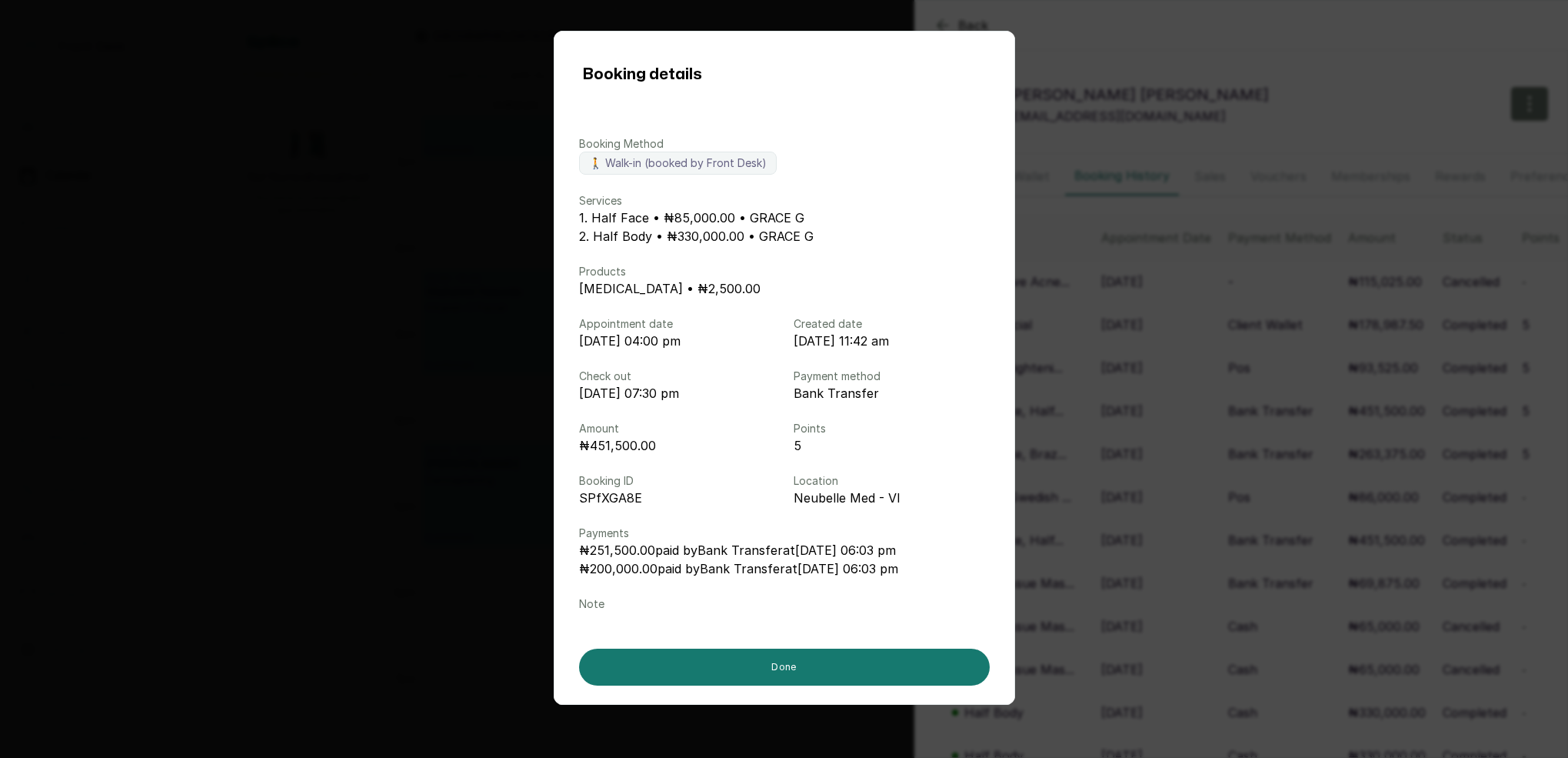
click at [1111, 412] on div "Booking details Booking Method 🚶 Walk-in (booked by Front Desk) Services 1. Hal…" at bounding box center [784, 379] width 1568 height 758
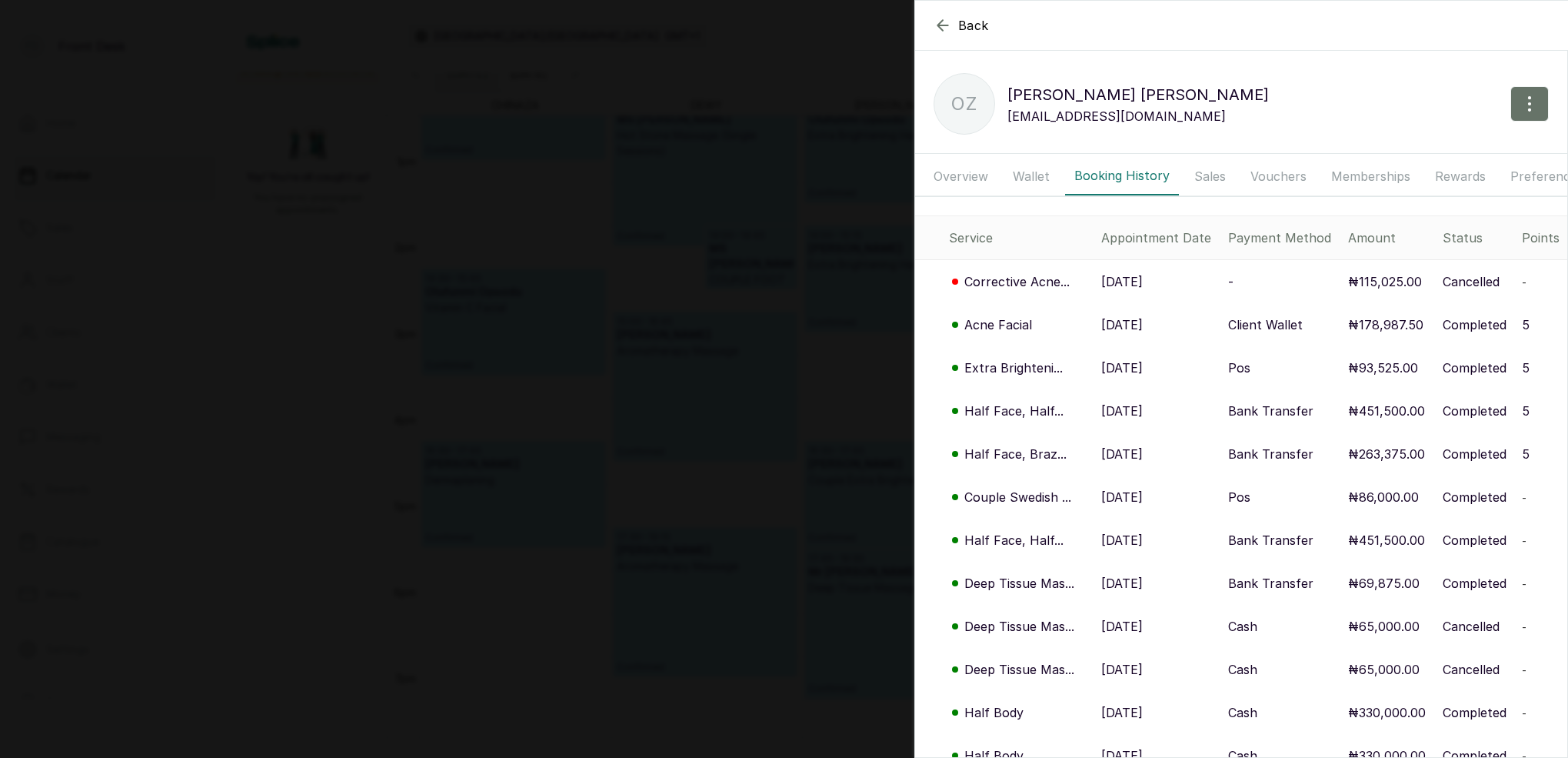
click at [1041, 458] on p "Half Face, Braz..." at bounding box center [1016, 454] width 102 height 19
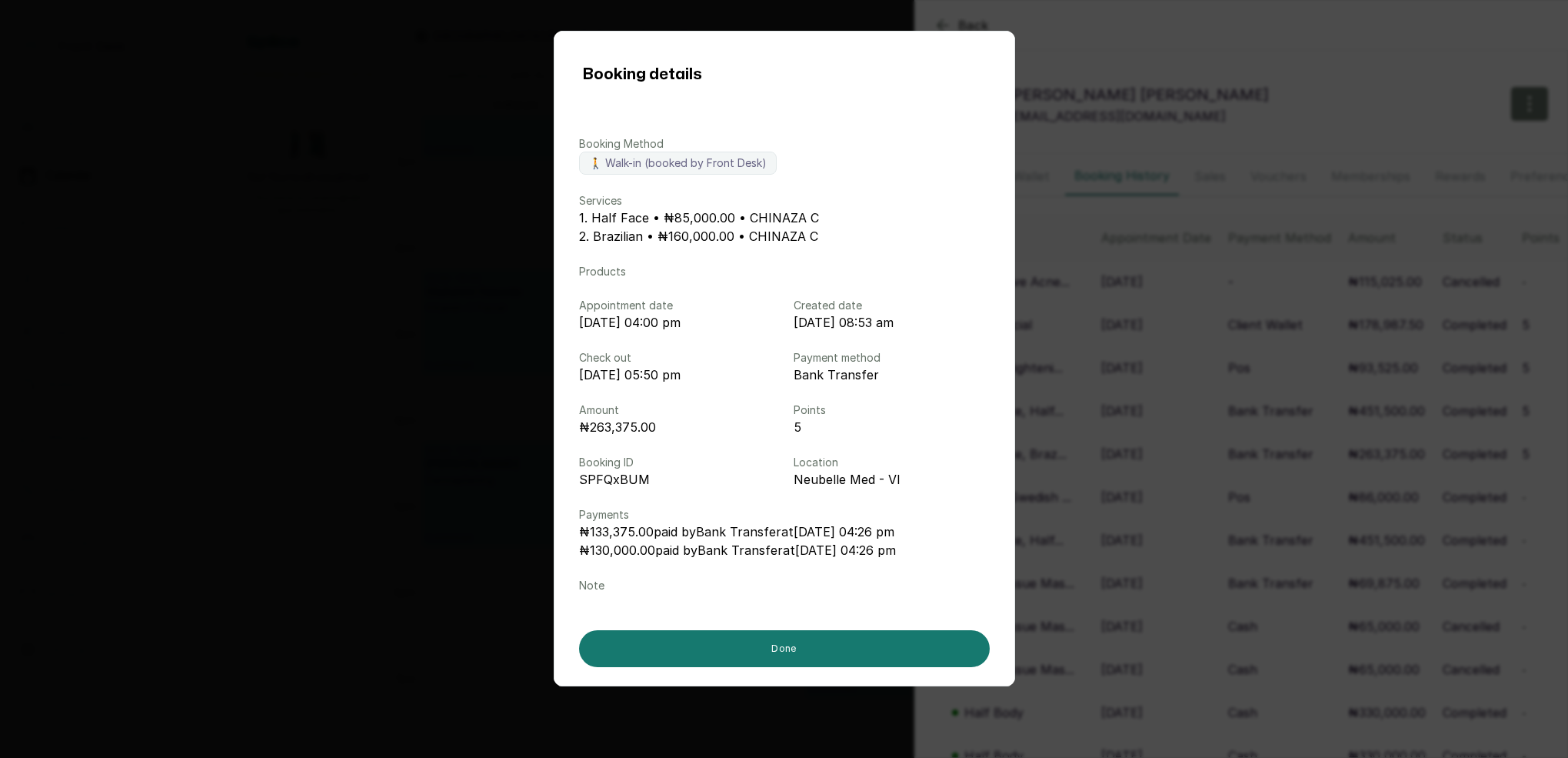
click at [1100, 455] on div "Booking details Booking Method 🚶 Walk-in (booked by Front Desk) Services 1. Hal…" at bounding box center [784, 379] width 1568 height 758
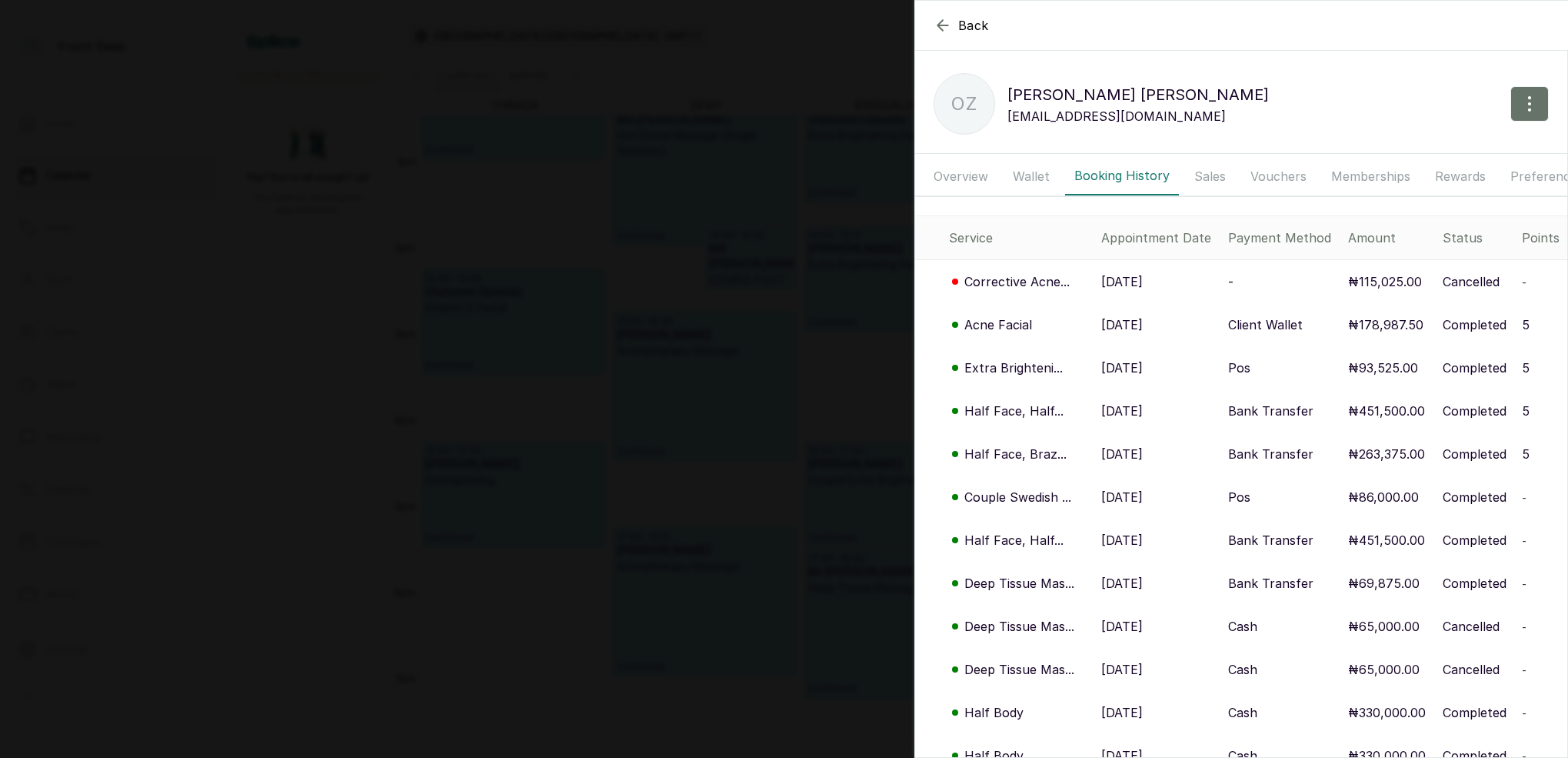
click at [944, 30] on icon "button" at bounding box center [943, 25] width 19 height 19
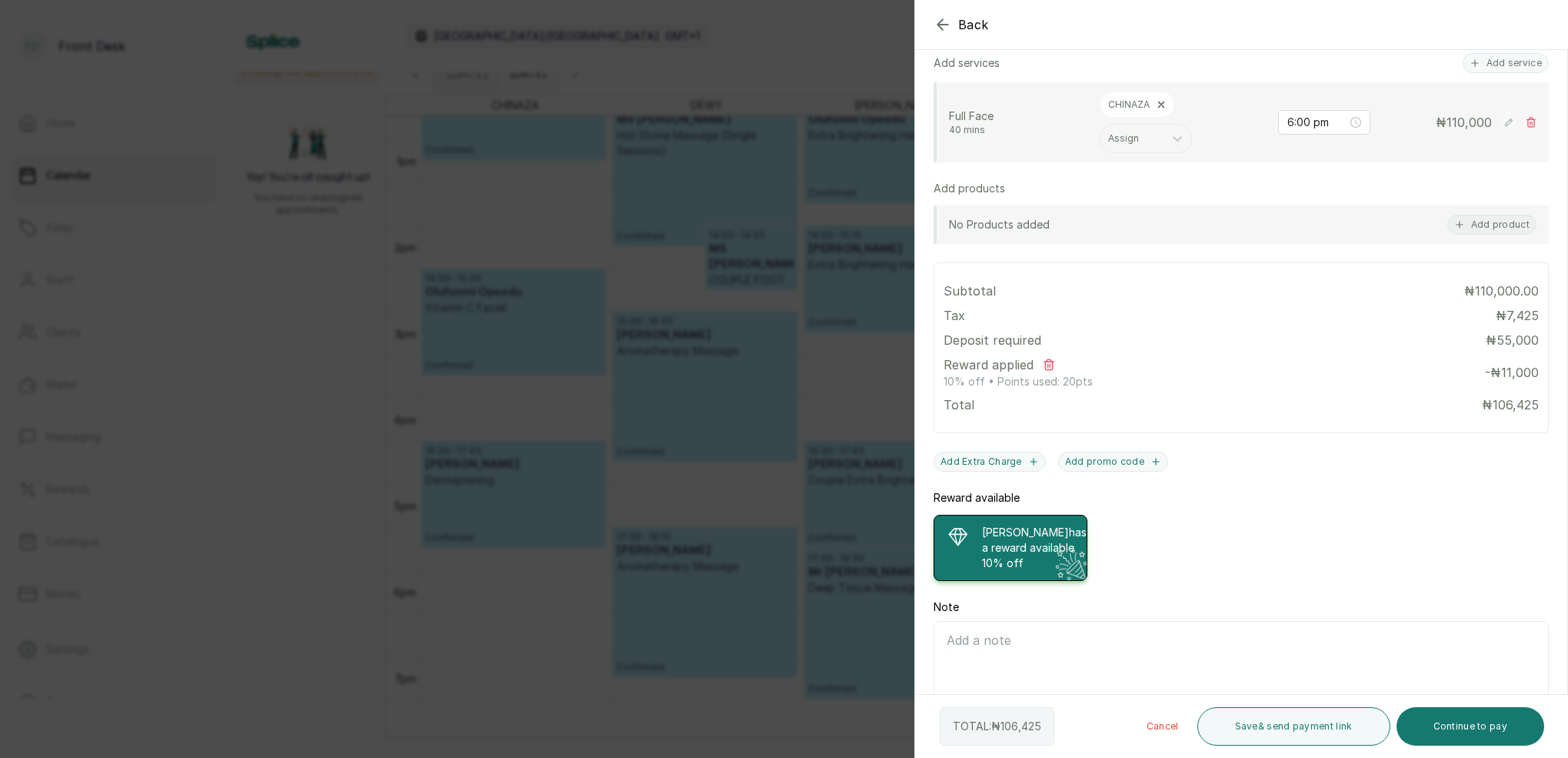
scroll to position [408, 0]
click at [1021, 558] on p "10% off" at bounding box center [1034, 561] width 105 height 16
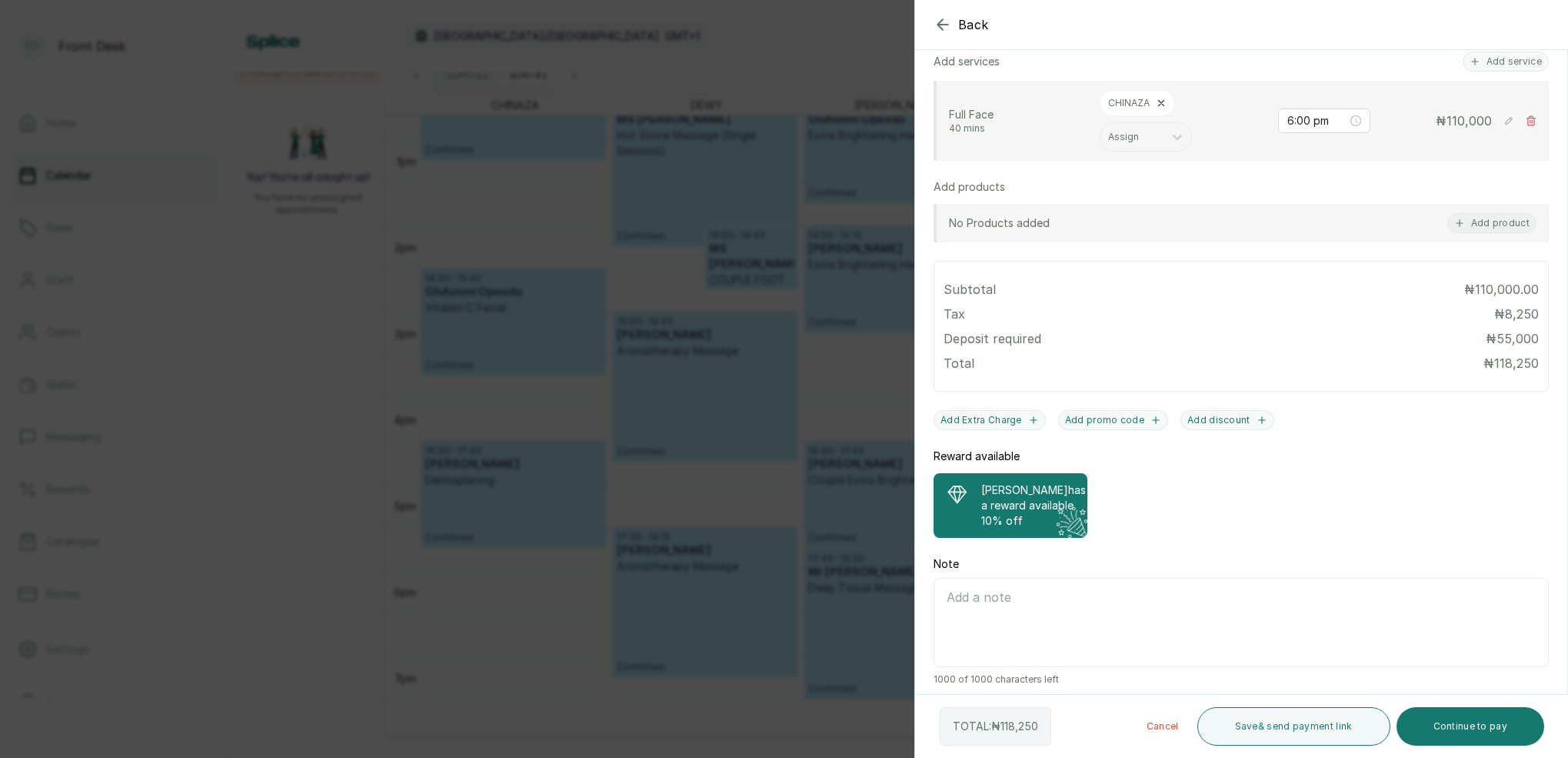
click at [1042, 512] on p "[PERSON_NAME] has a reward available" at bounding box center [1033, 497] width 105 height 31
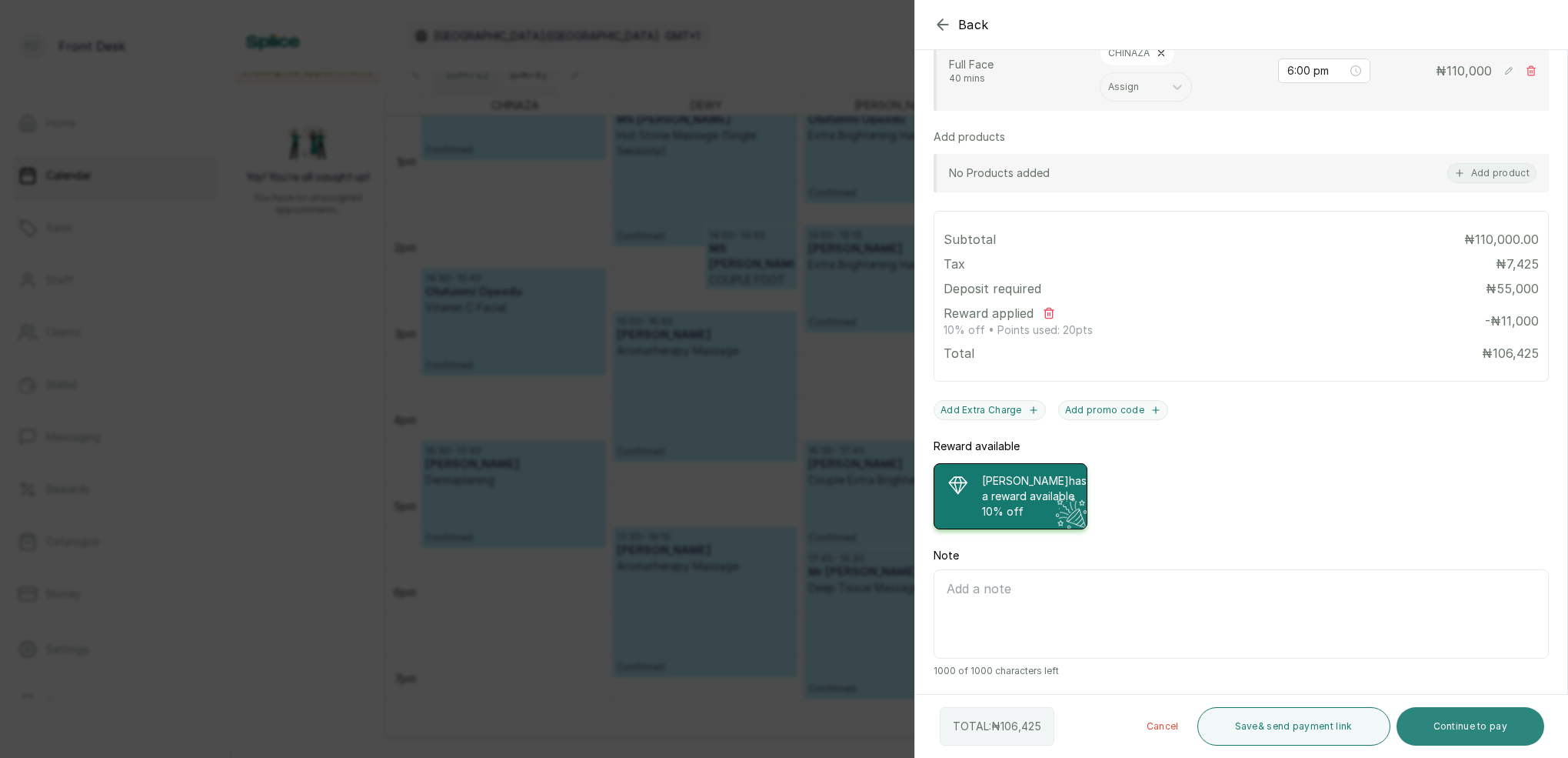
scroll to position [458, 0]
click at [1489, 721] on button "Continue to pay" at bounding box center [1471, 725] width 149 height 38
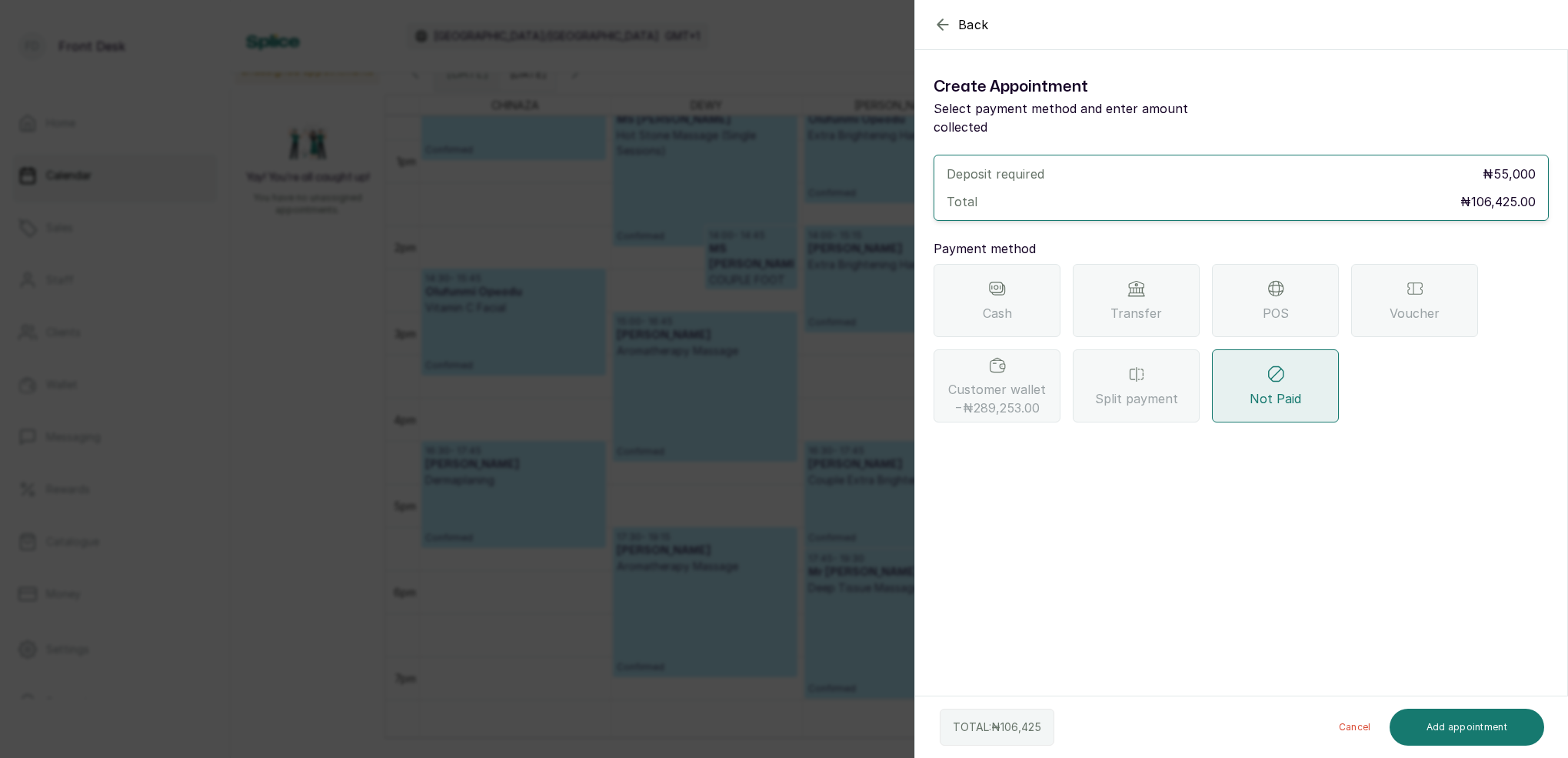
scroll to position [0, 0]
click at [984, 380] on span "Customer wallet −₦289,253.00" at bounding box center [996, 399] width 97 height 37
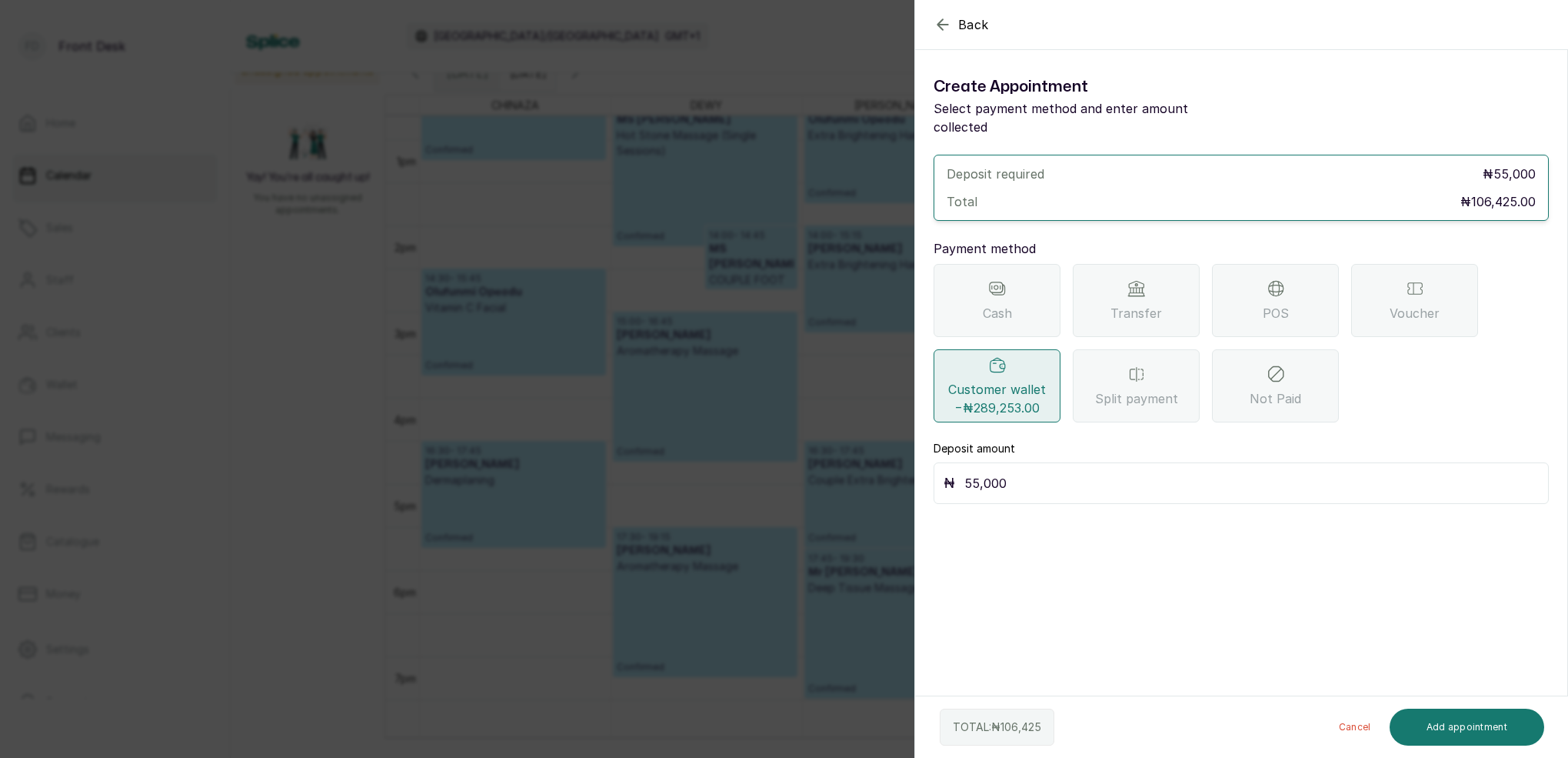
click at [1016, 473] on input "55,000" at bounding box center [1251, 483] width 575 height 21
type input "5"
click at [1131, 389] on span "Split payment" at bounding box center [1135, 399] width 83 height 19
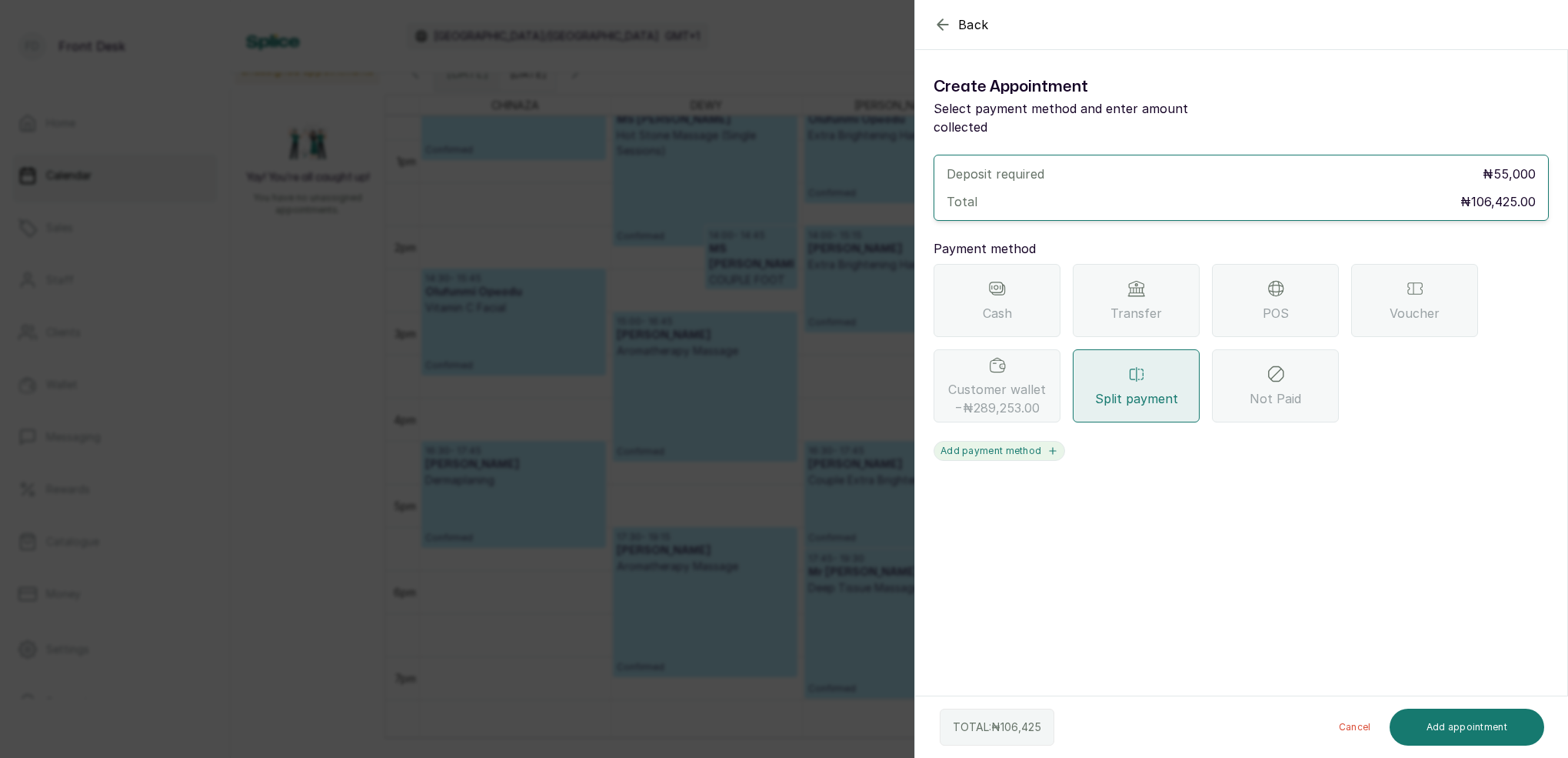
click at [1050, 446] on icon "button" at bounding box center [1053, 451] width 11 height 11
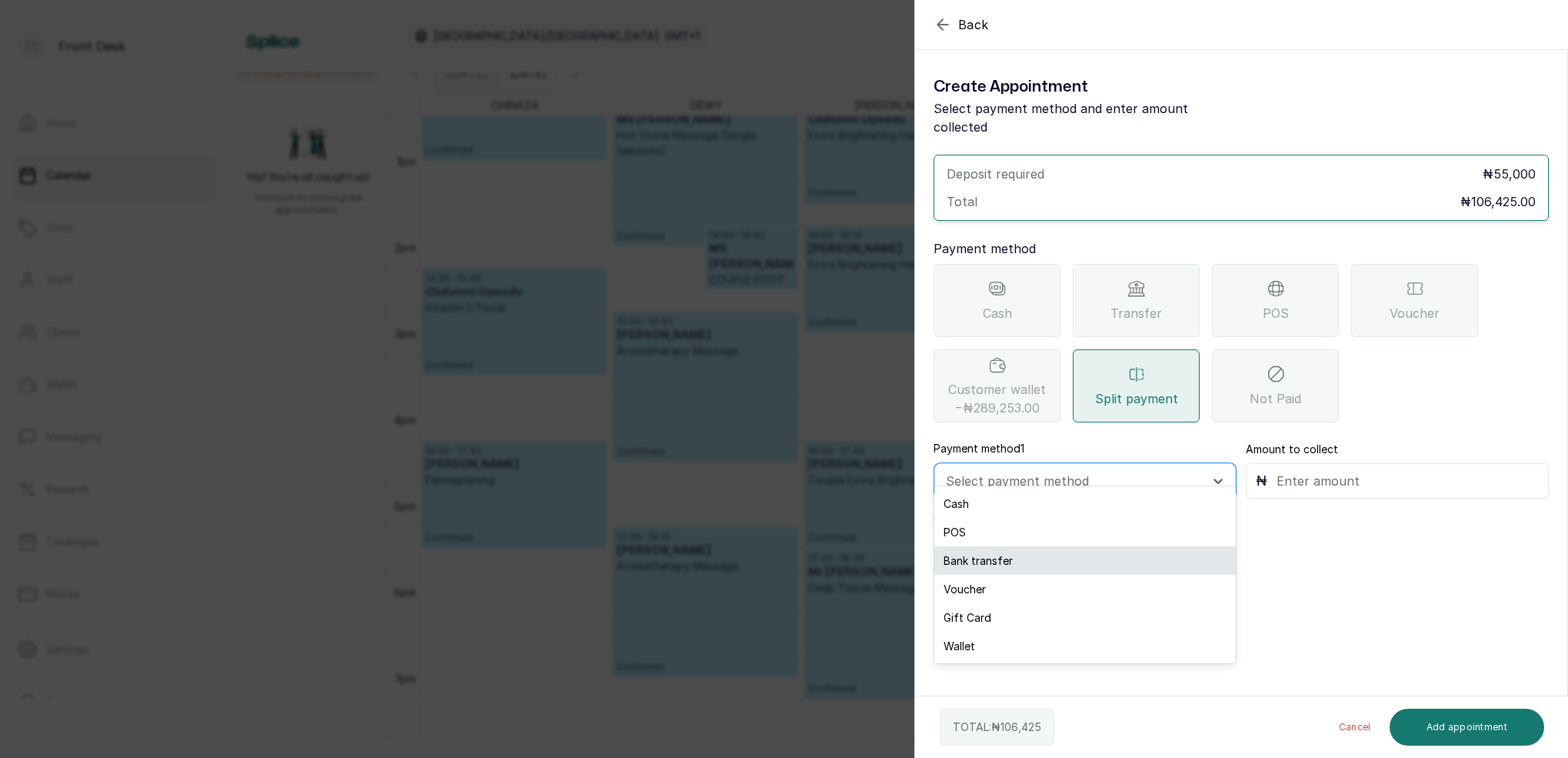
drag, startPoint x: 1226, startPoint y: 462, endPoint x: 1157, endPoint y: 548, distance: 110.3
click at [1225, 467] on div at bounding box center [1218, 481] width 28 height 28
click at [1007, 634] on div "Wallet" at bounding box center [1084, 646] width 302 height 29
click at [999, 471] on div at bounding box center [1071, 481] width 251 height 20
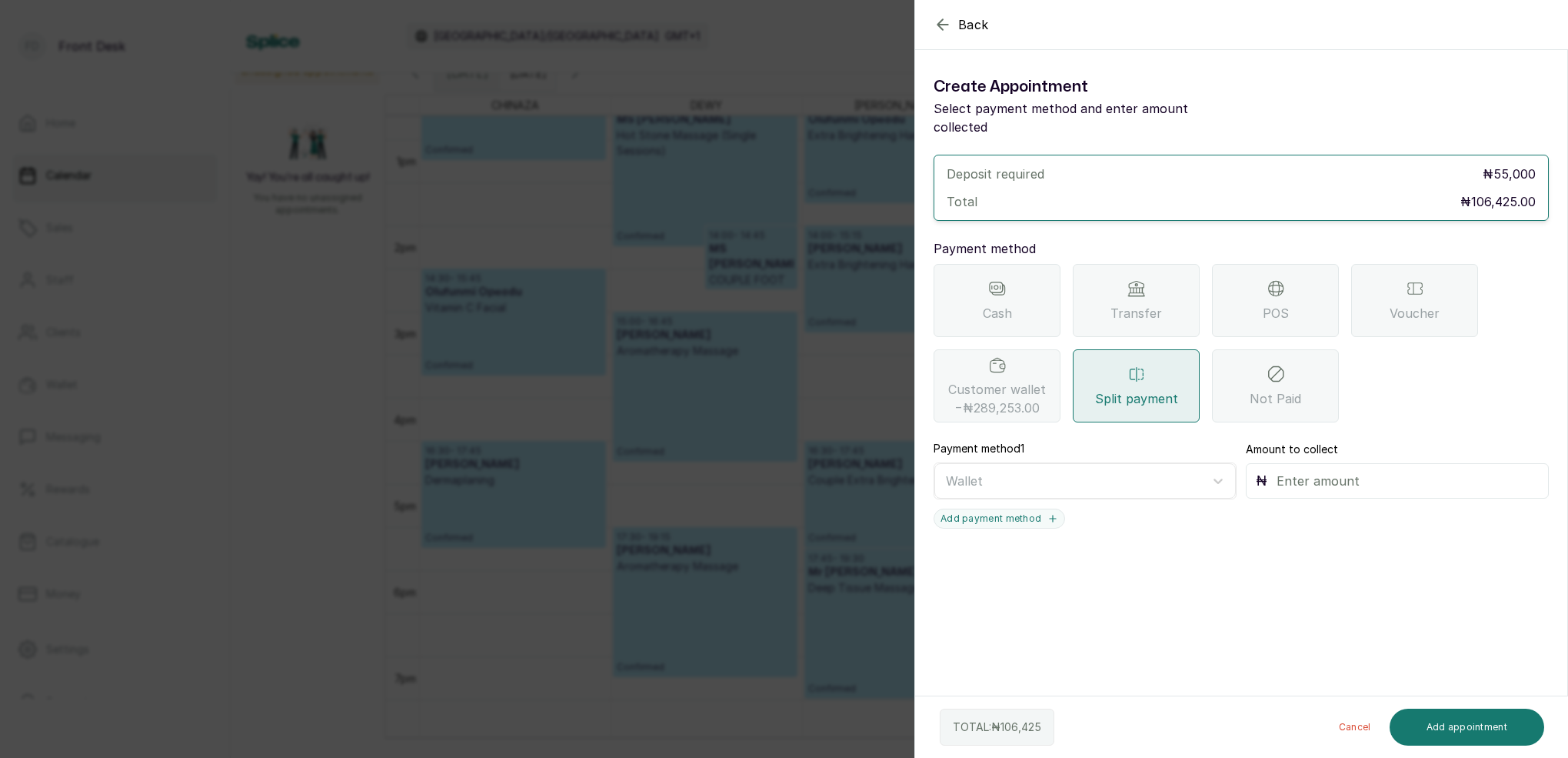
click at [1408, 470] on input "text" at bounding box center [1407, 480] width 262 height 21
click at [1235, 528] on section "Back Add Appointment Create Appointment Select payment method and enter amount …" at bounding box center [1241, 379] width 654 height 758
click at [1273, 464] on div "₦ 25,413" at bounding box center [1397, 481] width 303 height 35
click at [1209, 467] on div at bounding box center [1218, 481] width 28 height 28
drag, startPoint x: 1339, startPoint y: 453, endPoint x: 1335, endPoint y: 464, distance: 11.7
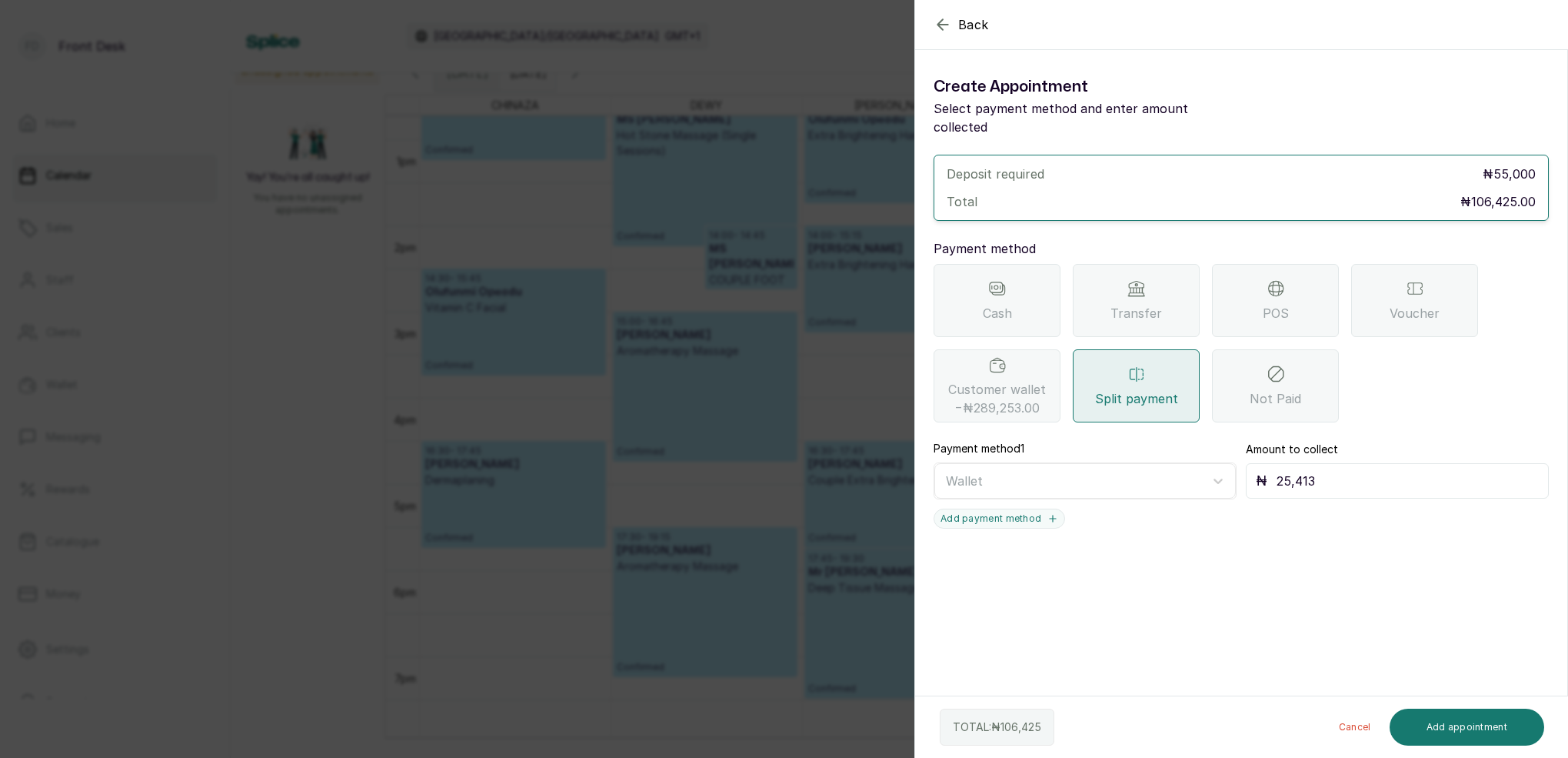
click at [1338, 470] on input "25,413" at bounding box center [1407, 480] width 262 height 21
type input "2"
click at [999, 399] on span "−₦289,253.00" at bounding box center [997, 408] width 85 height 19
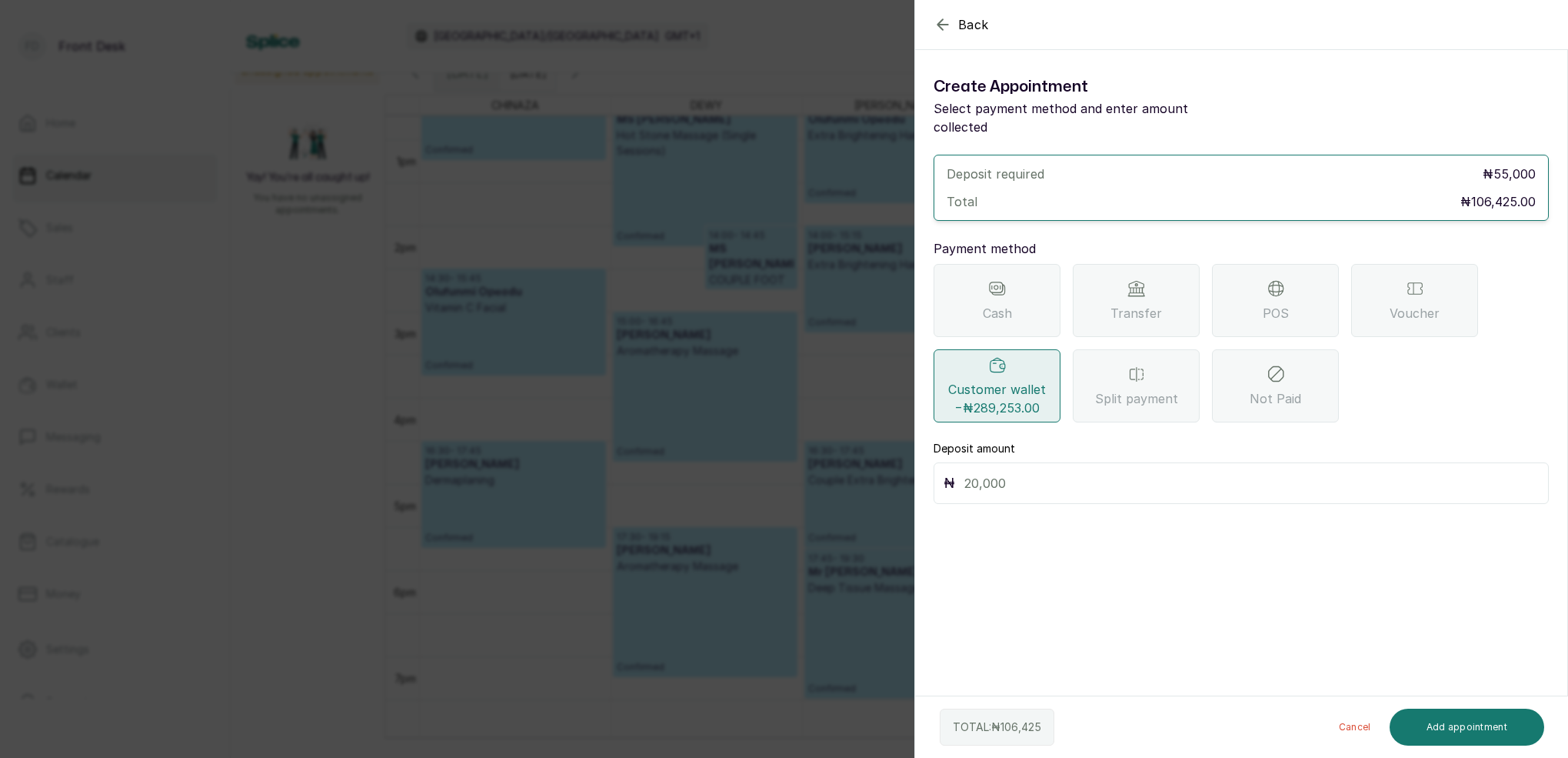
click at [971, 399] on span "−₦289,253.00" at bounding box center [997, 408] width 85 height 19
click at [976, 399] on span "−₦289,253.00" at bounding box center [997, 408] width 85 height 19
click at [947, 32] on icon "button" at bounding box center [943, 25] width 19 height 19
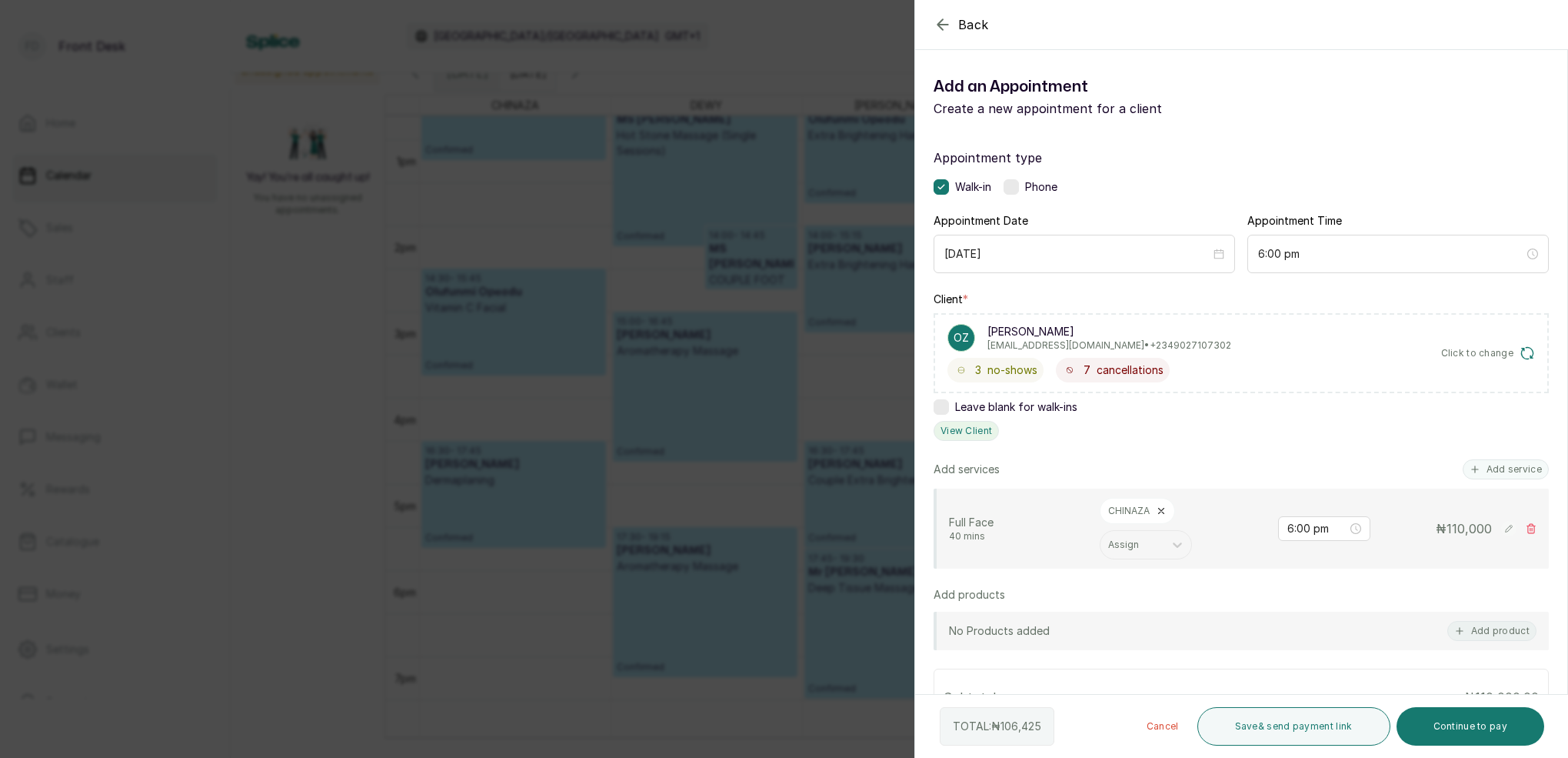
click at [984, 428] on button "View Client" at bounding box center [966, 431] width 65 height 20
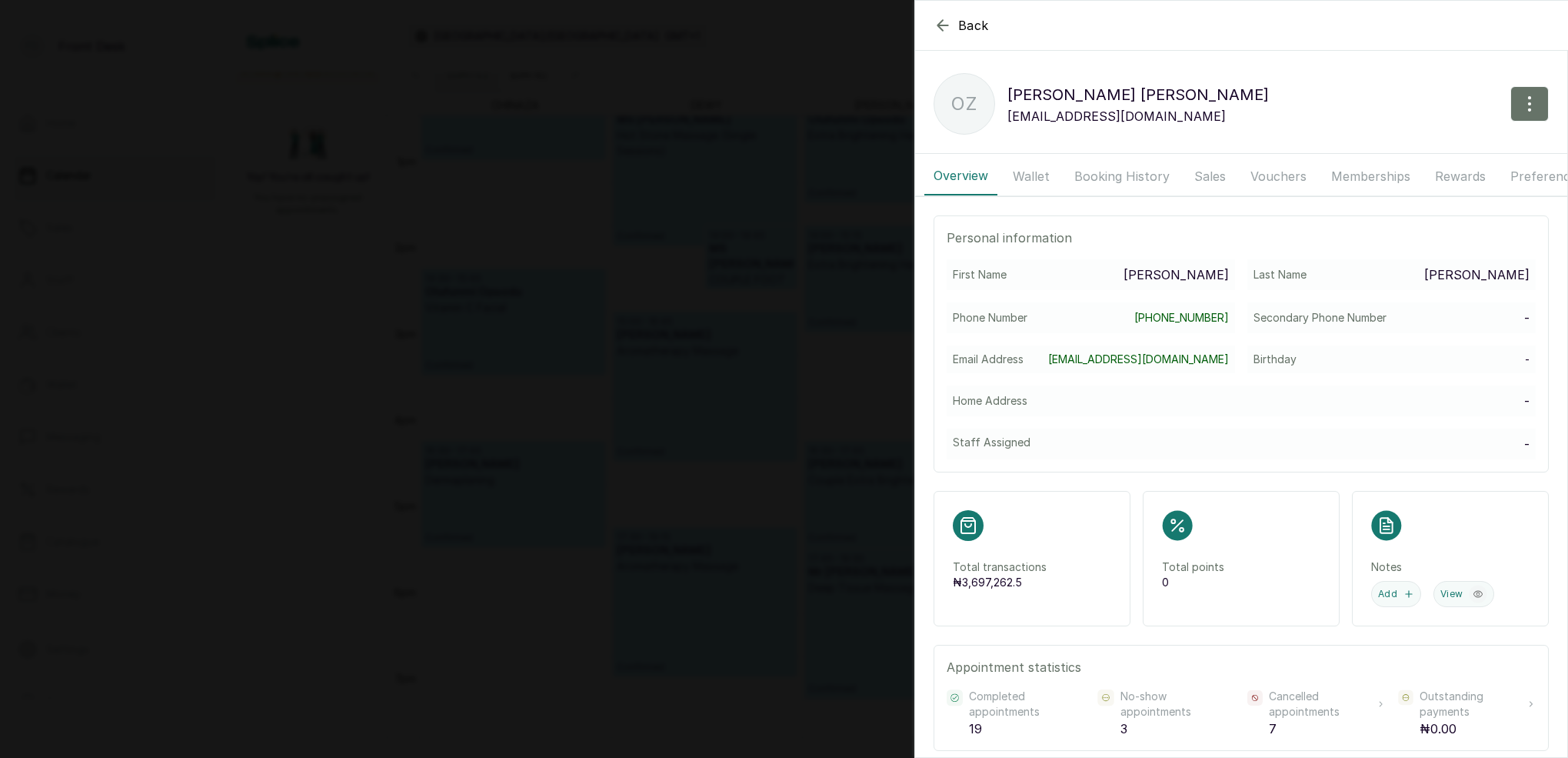
click at [1033, 177] on button "Wallet" at bounding box center [1031, 176] width 56 height 38
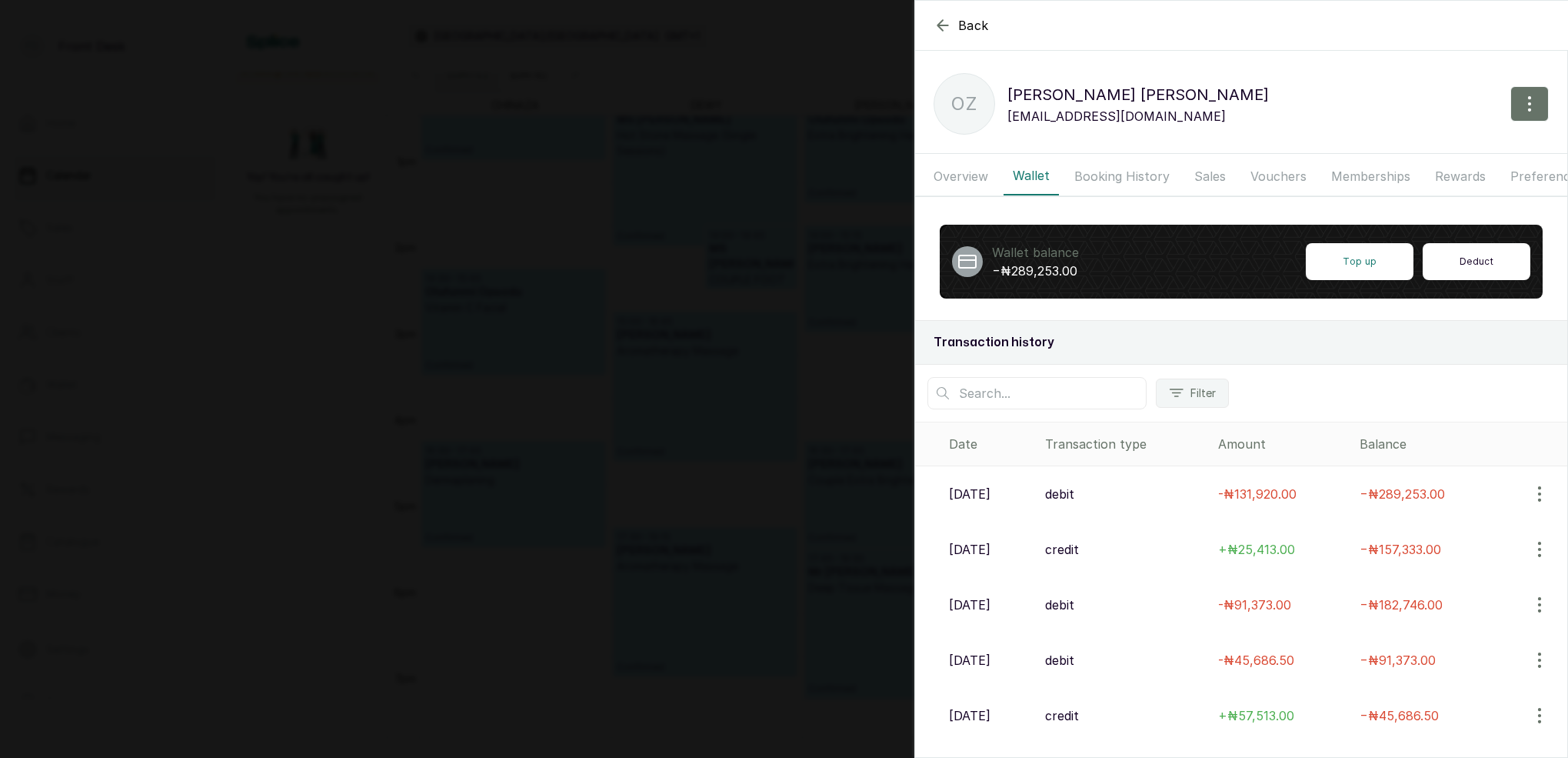
click at [1449, 271] on button "Deduct" at bounding box center [1476, 262] width 108 height 37
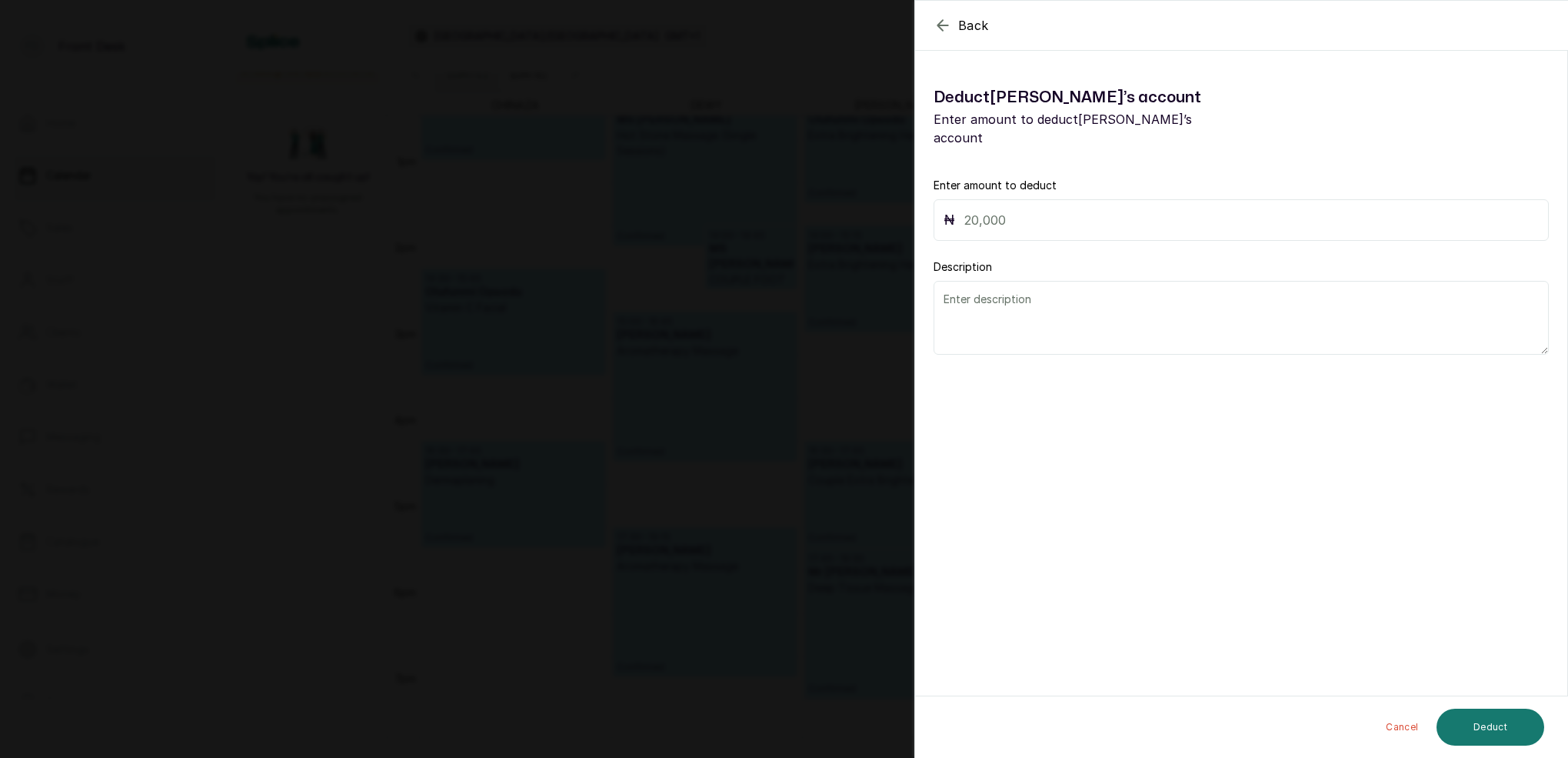
click at [977, 209] on input "text" at bounding box center [1251, 219] width 575 height 21
type input "289"
click at [940, 24] on icon "button" at bounding box center [942, 25] width 10 height 10
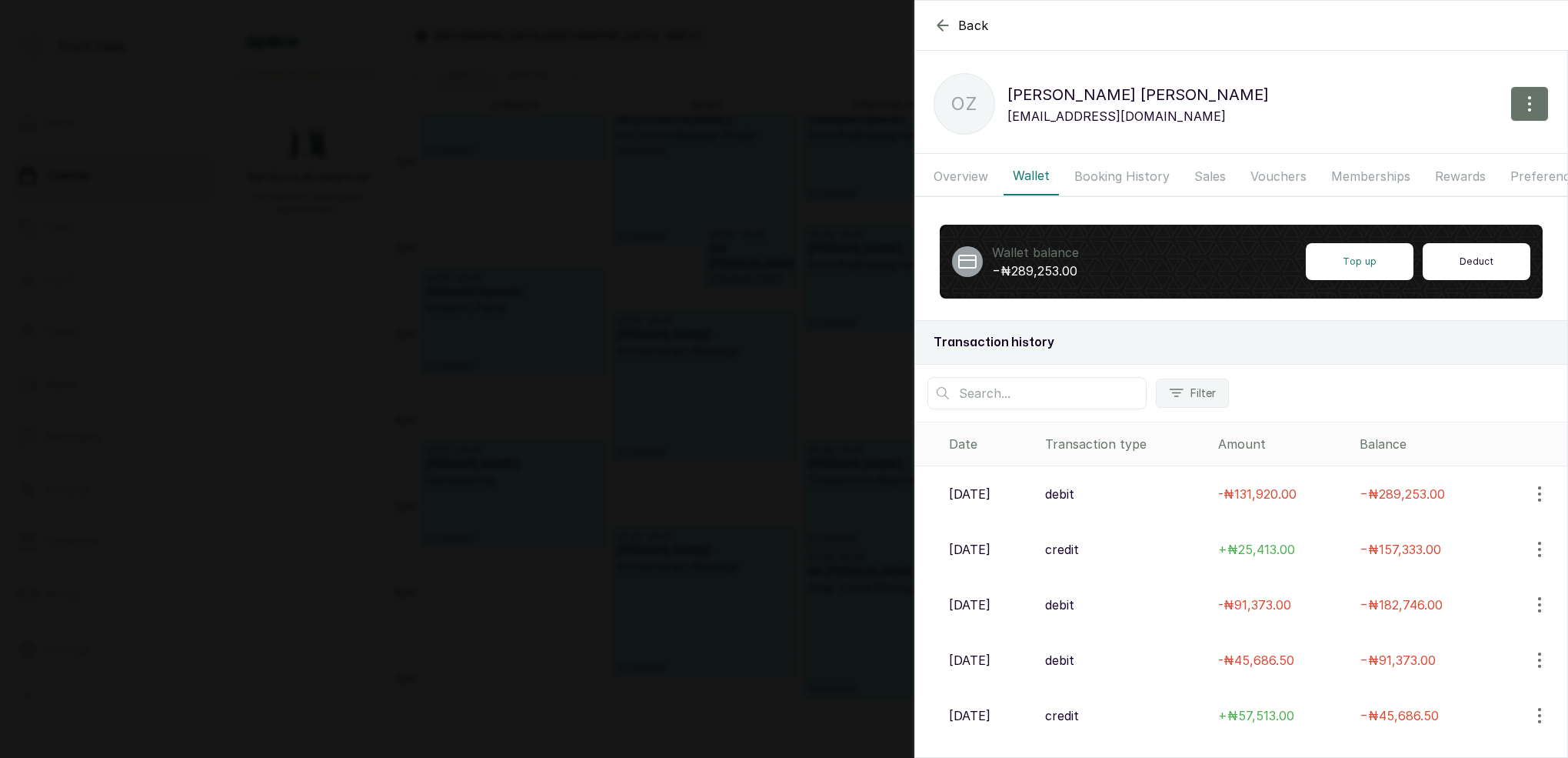
click at [1488, 264] on button "Deduct" at bounding box center [1476, 262] width 108 height 37
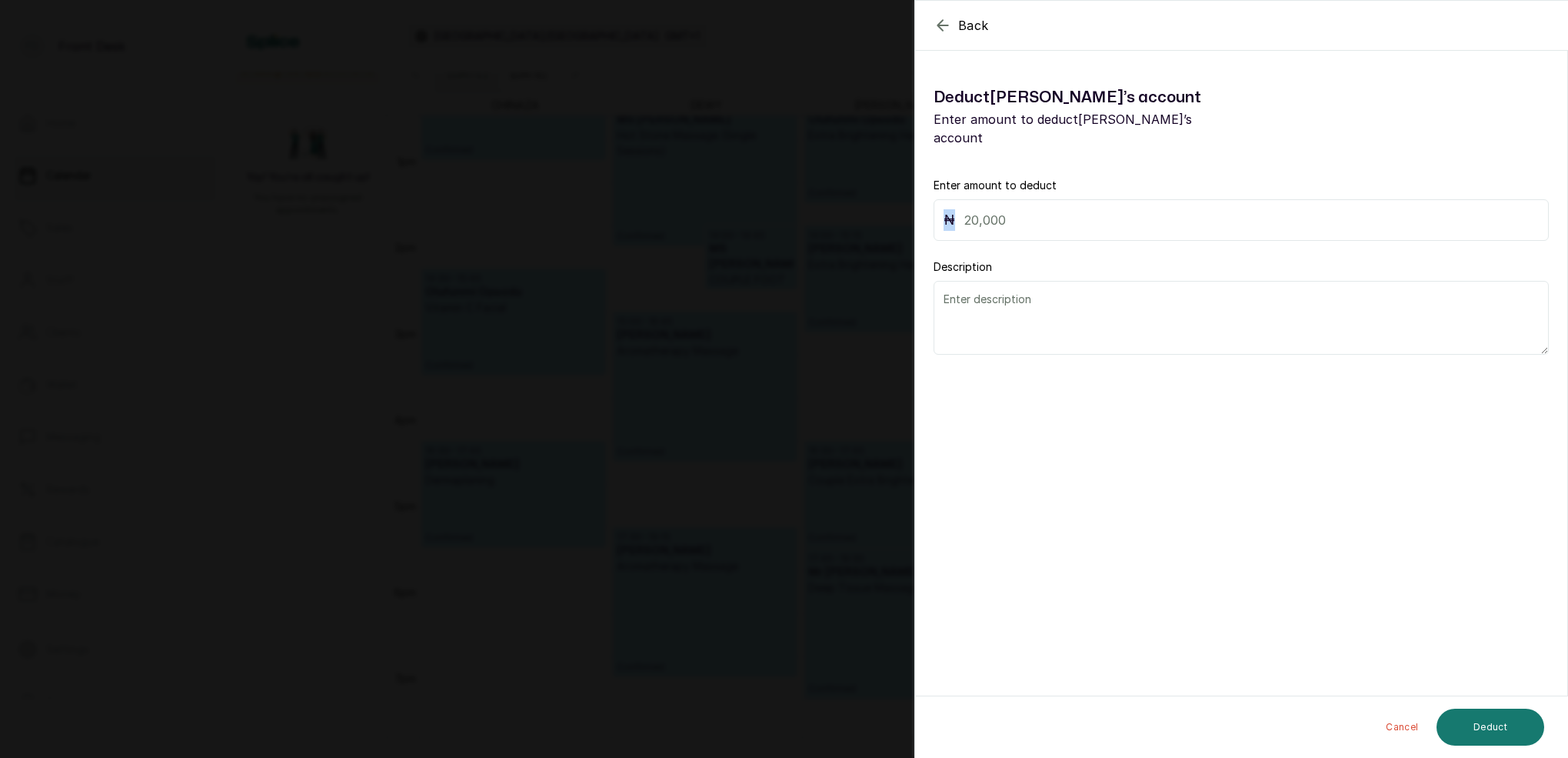
drag, startPoint x: 1021, startPoint y: 182, endPoint x: 1013, endPoint y: 195, distance: 15.3
click at [1013, 200] on div "₦" at bounding box center [1241, 220] width 616 height 42
click at [1018, 211] on input "text" at bounding box center [1251, 219] width 575 height 21
type input "289,253"
click at [1018, 287] on textarea at bounding box center [1241, 318] width 616 height 74
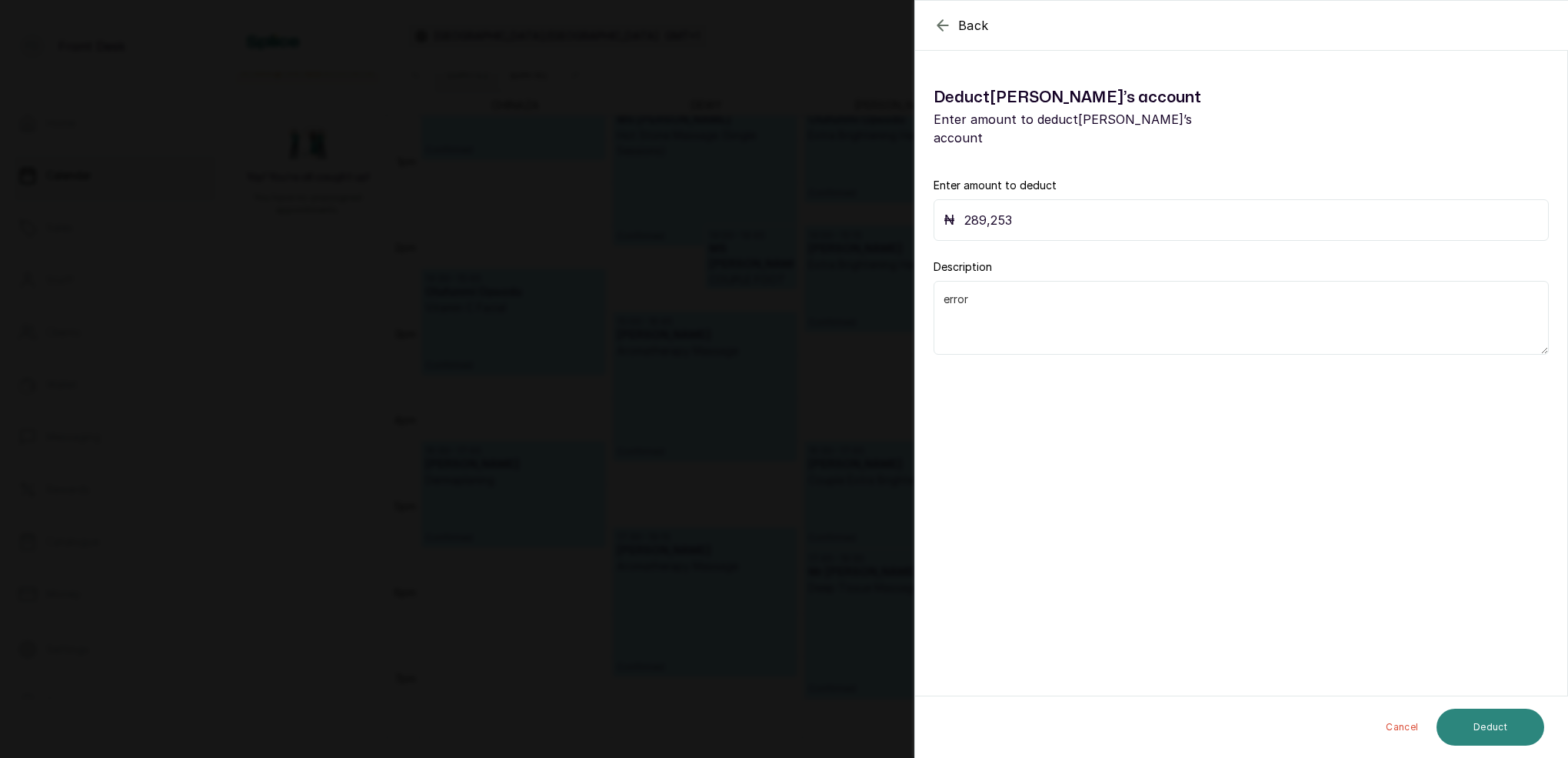
type textarea "error"
click at [1494, 738] on button "Deduct" at bounding box center [1490, 727] width 108 height 37
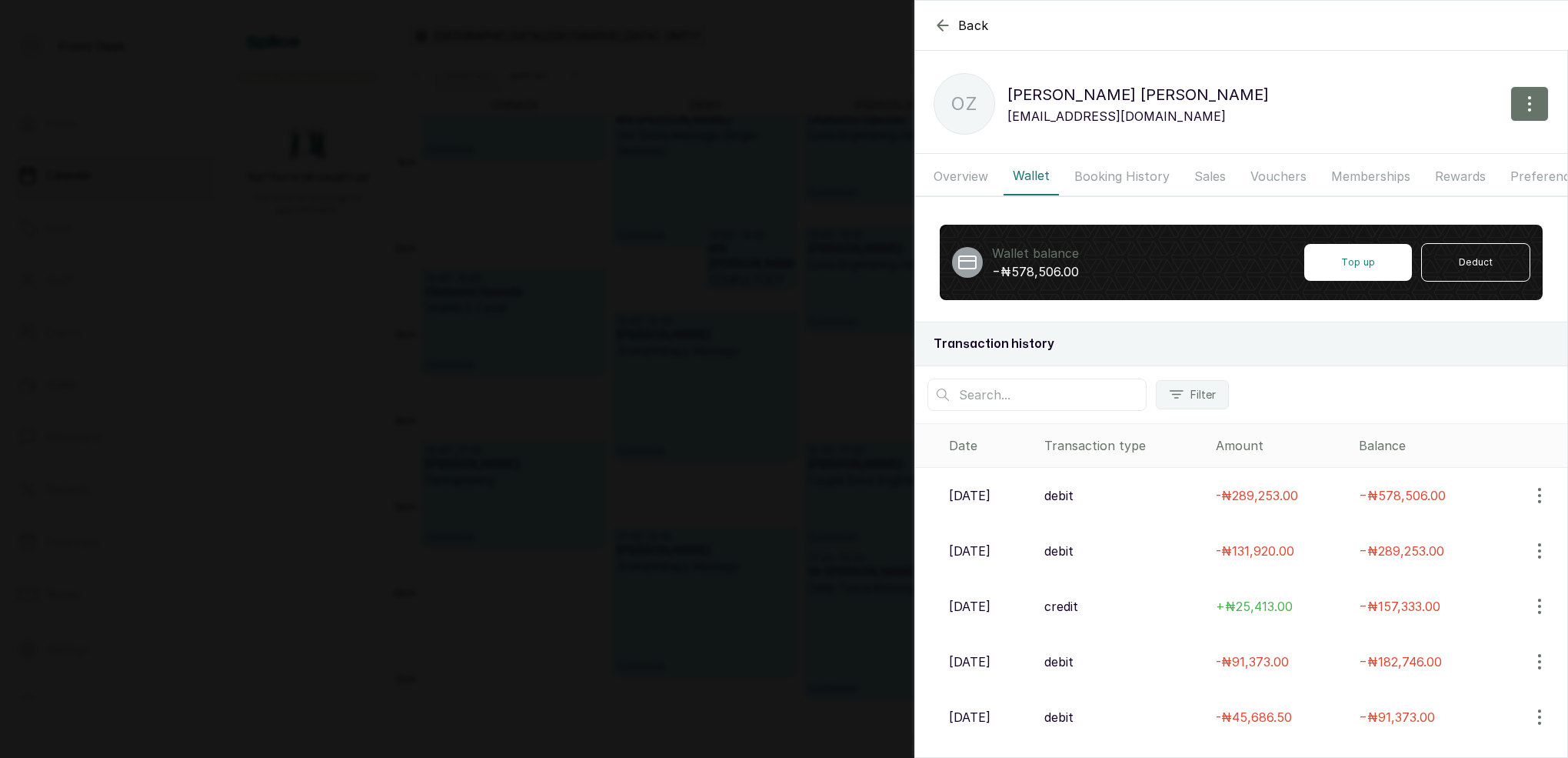
drag, startPoint x: 857, startPoint y: 104, endPoint x: 868, endPoint y: 98, distance: 12.5
click at [857, 104] on div "Back [PERSON_NAME] OZ [PERSON_NAME] [EMAIL_ADDRESS][DOMAIN_NAME] Overview Walle…" at bounding box center [784, 379] width 1568 height 758
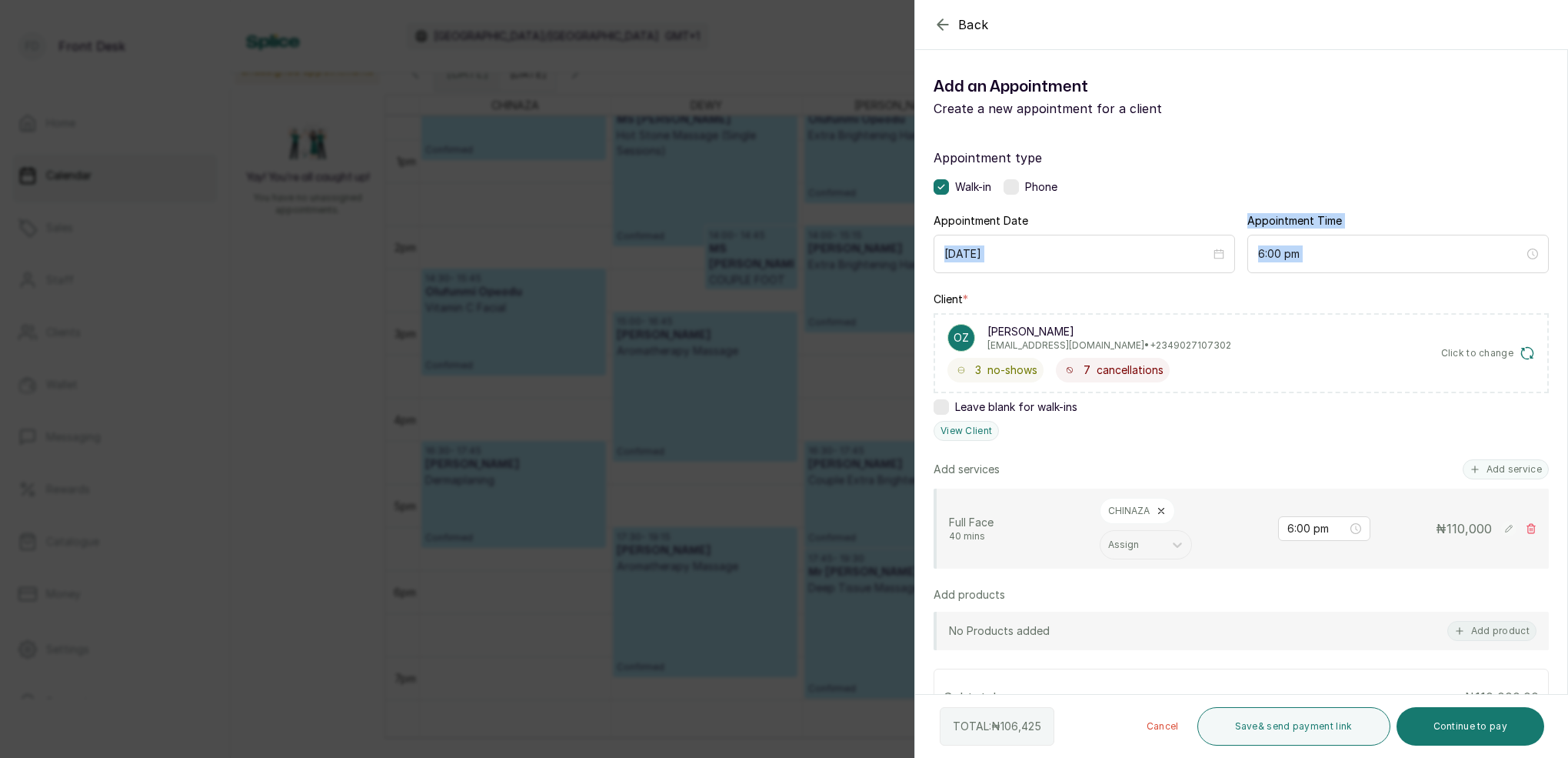
click at [367, 272] on div "Back Add Appointment Add an Appointment Create a new appointment for a client A…" at bounding box center [784, 379] width 1568 height 758
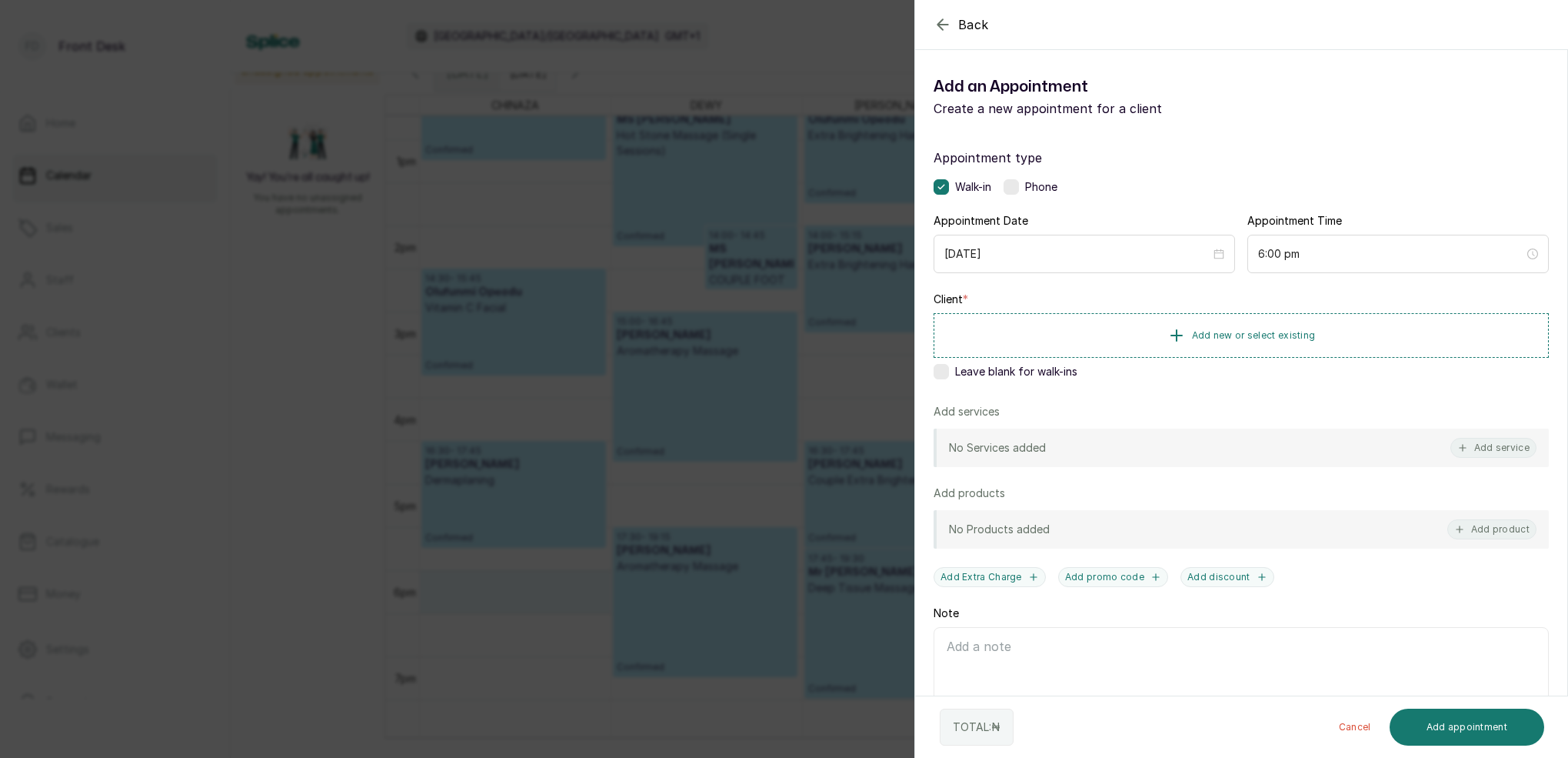
drag, startPoint x: 945, startPoint y: 371, endPoint x: 962, endPoint y: 359, distance: 20.8
click at [944, 371] on label at bounding box center [941, 372] width 16 height 16
click at [1507, 451] on button "Add service" at bounding box center [1493, 448] width 86 height 20
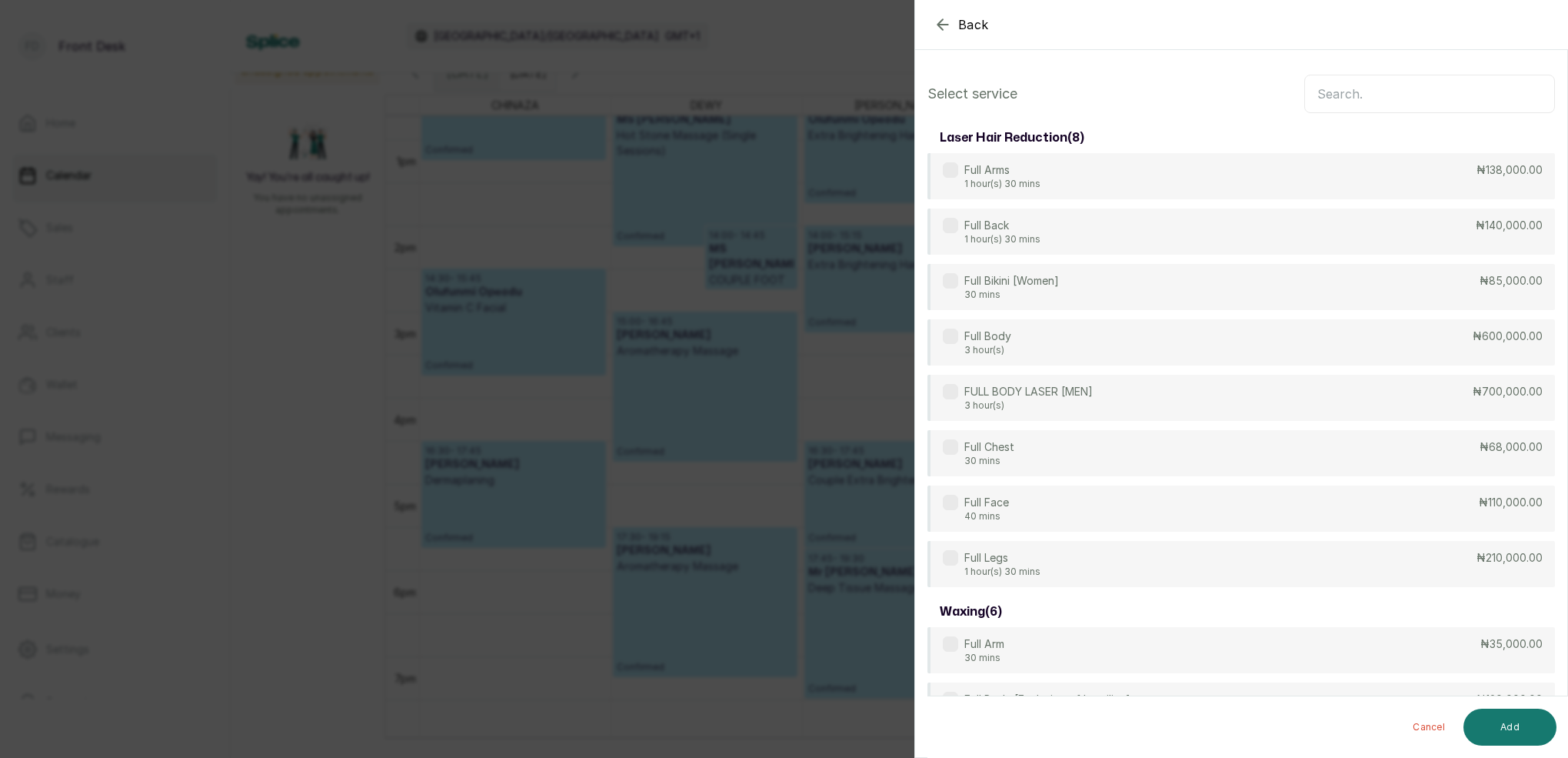
scroll to position [-1, 0]
click at [1404, 94] on input "text" at bounding box center [1430, 93] width 251 height 38
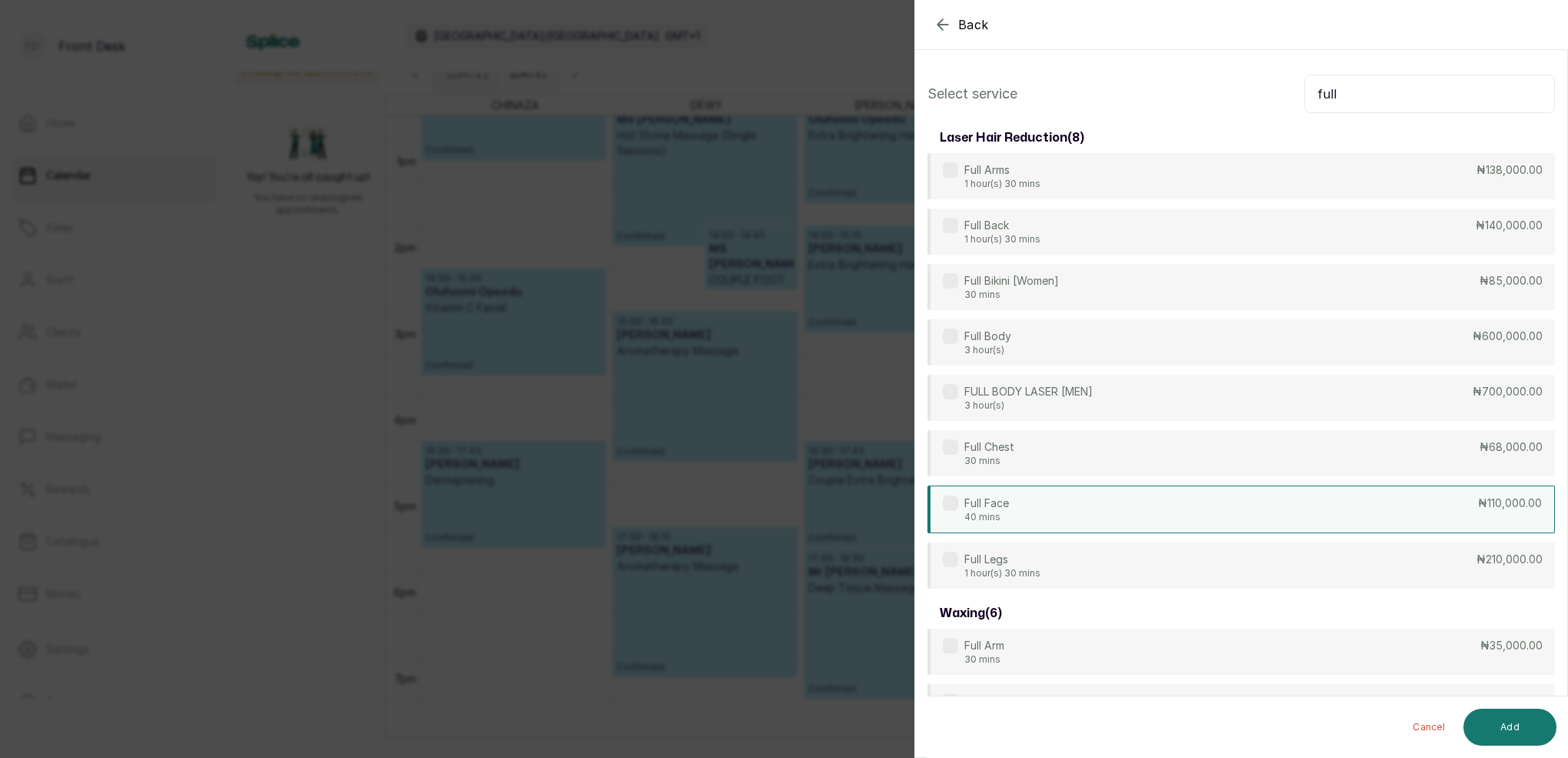
type input "full"
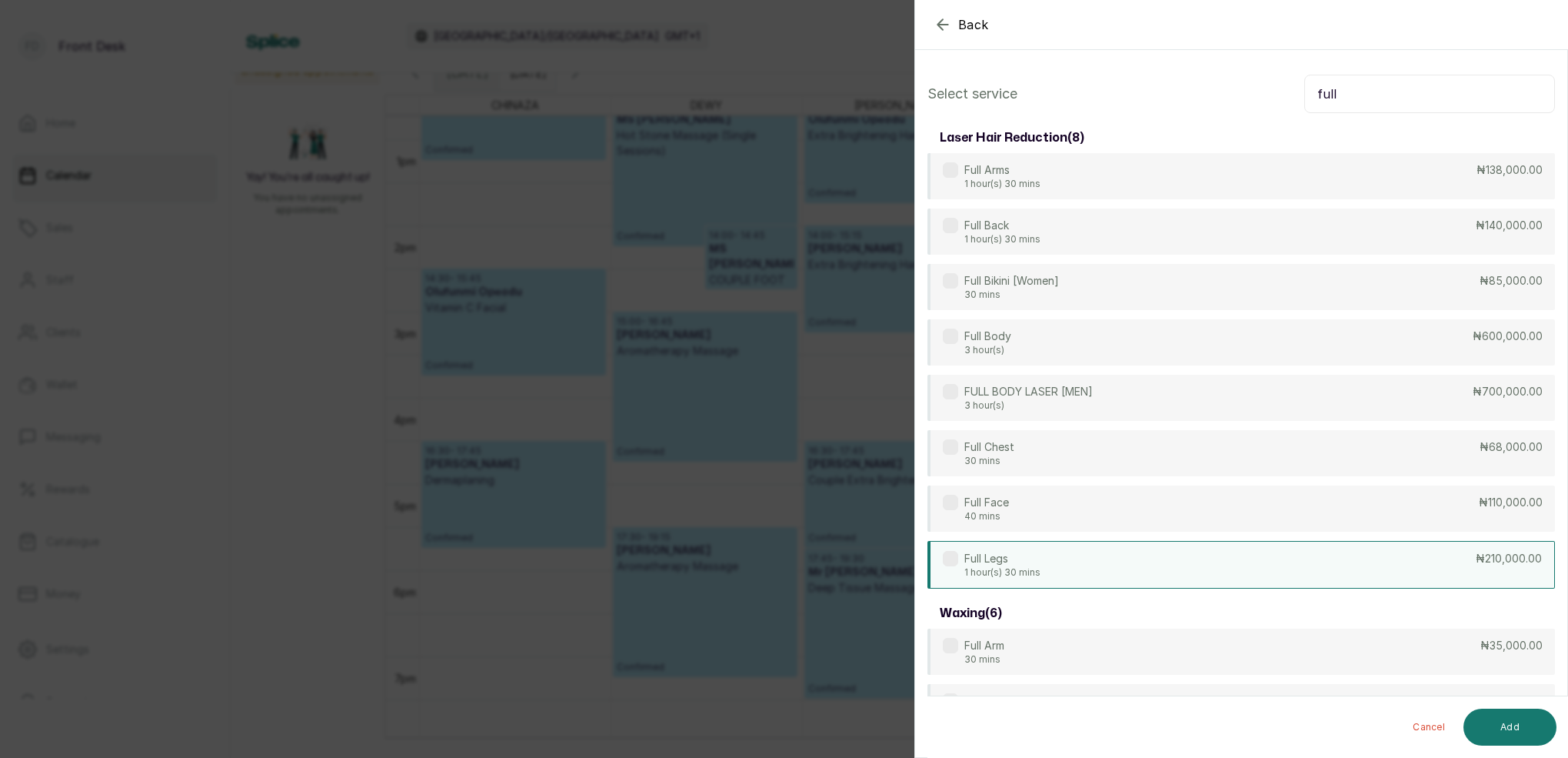
drag, startPoint x: 985, startPoint y: 510, endPoint x: 1101, endPoint y: 562, distance: 127.1
click at [987, 510] on p "40 mins" at bounding box center [987, 516] width 45 height 12
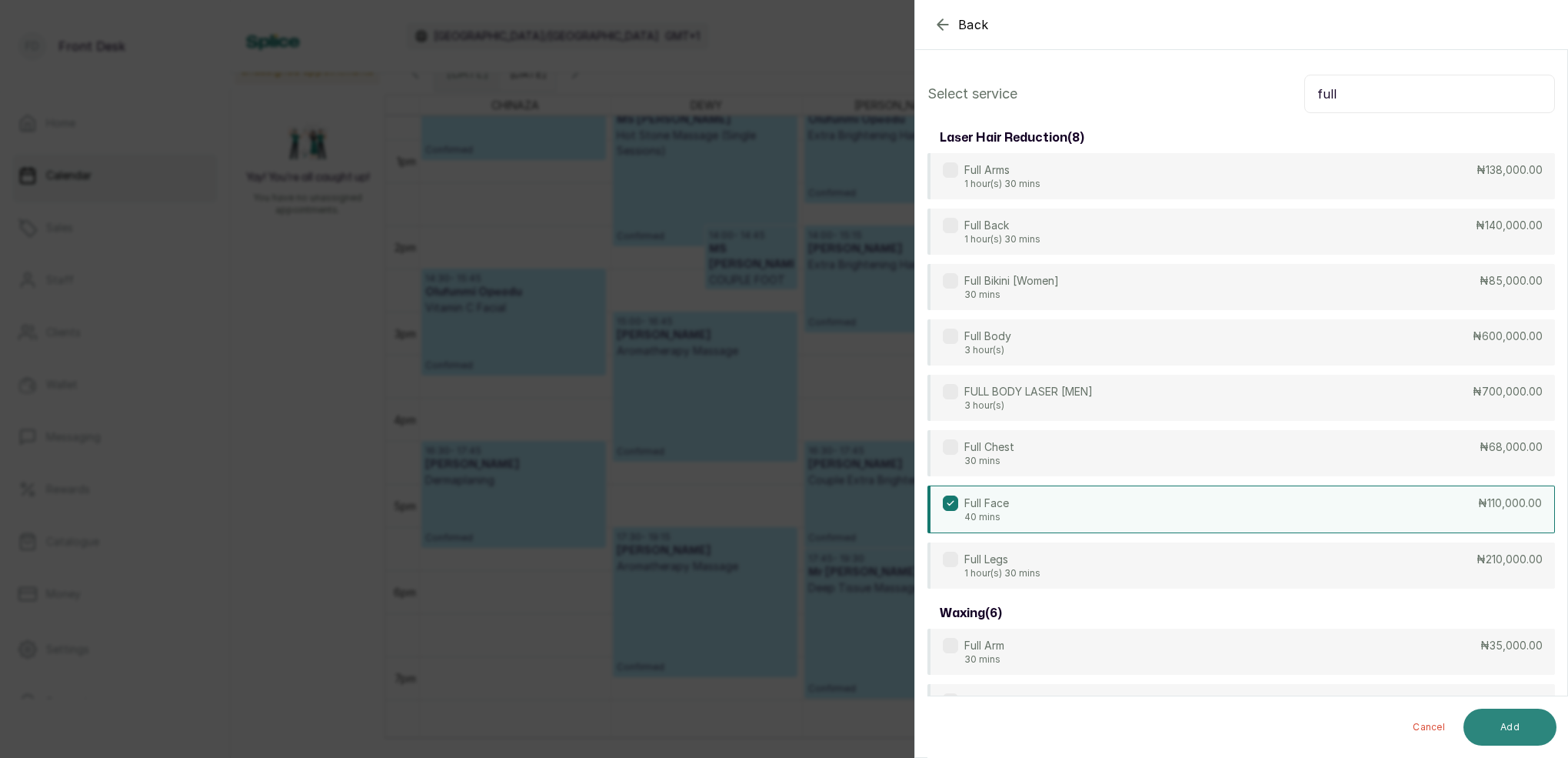
click at [1502, 718] on button "Add" at bounding box center [1510, 727] width 93 height 37
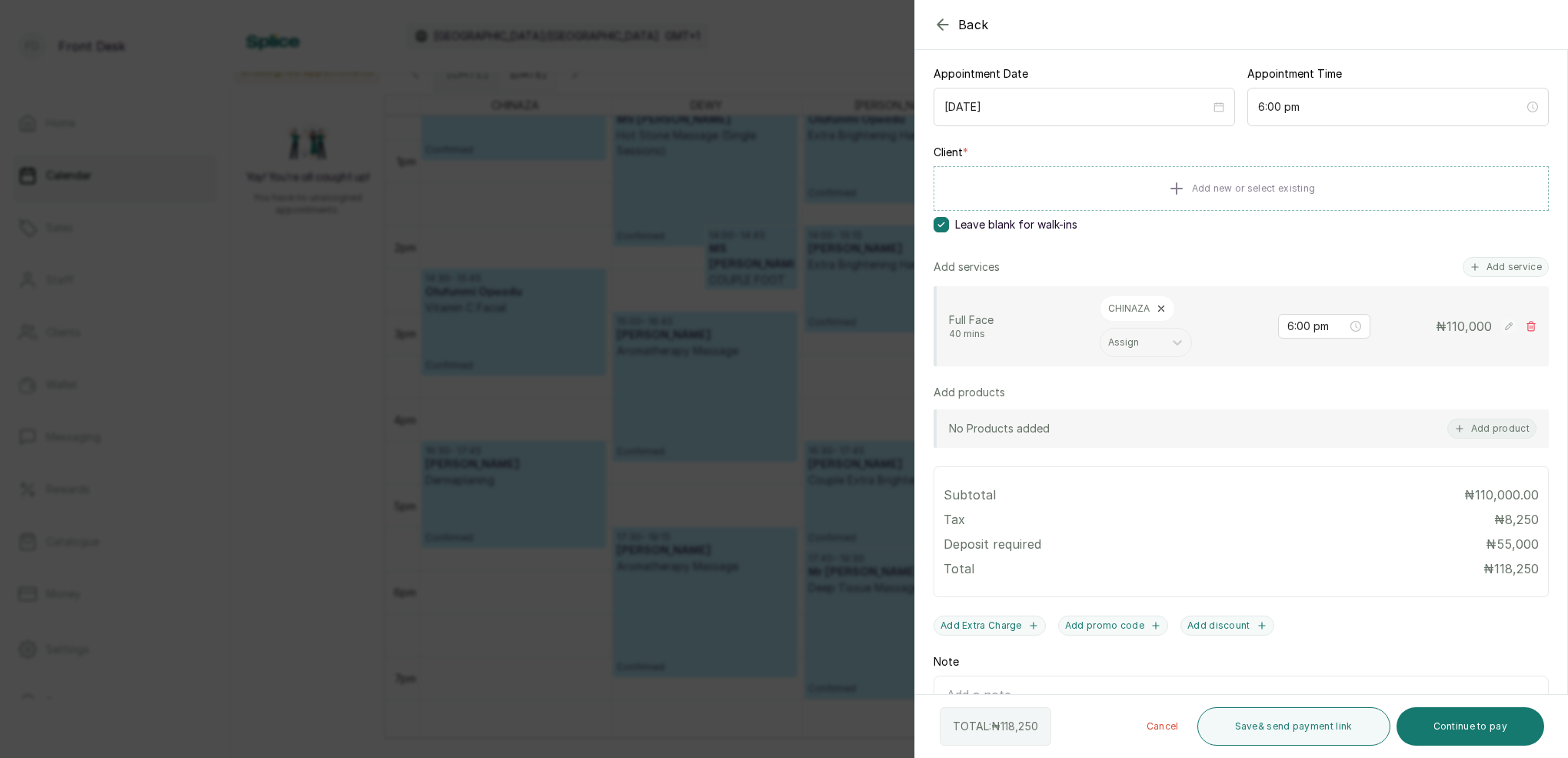
scroll to position [150, 0]
click at [1323, 729] on button "Save & send payment link" at bounding box center [1294, 725] width 193 height 38
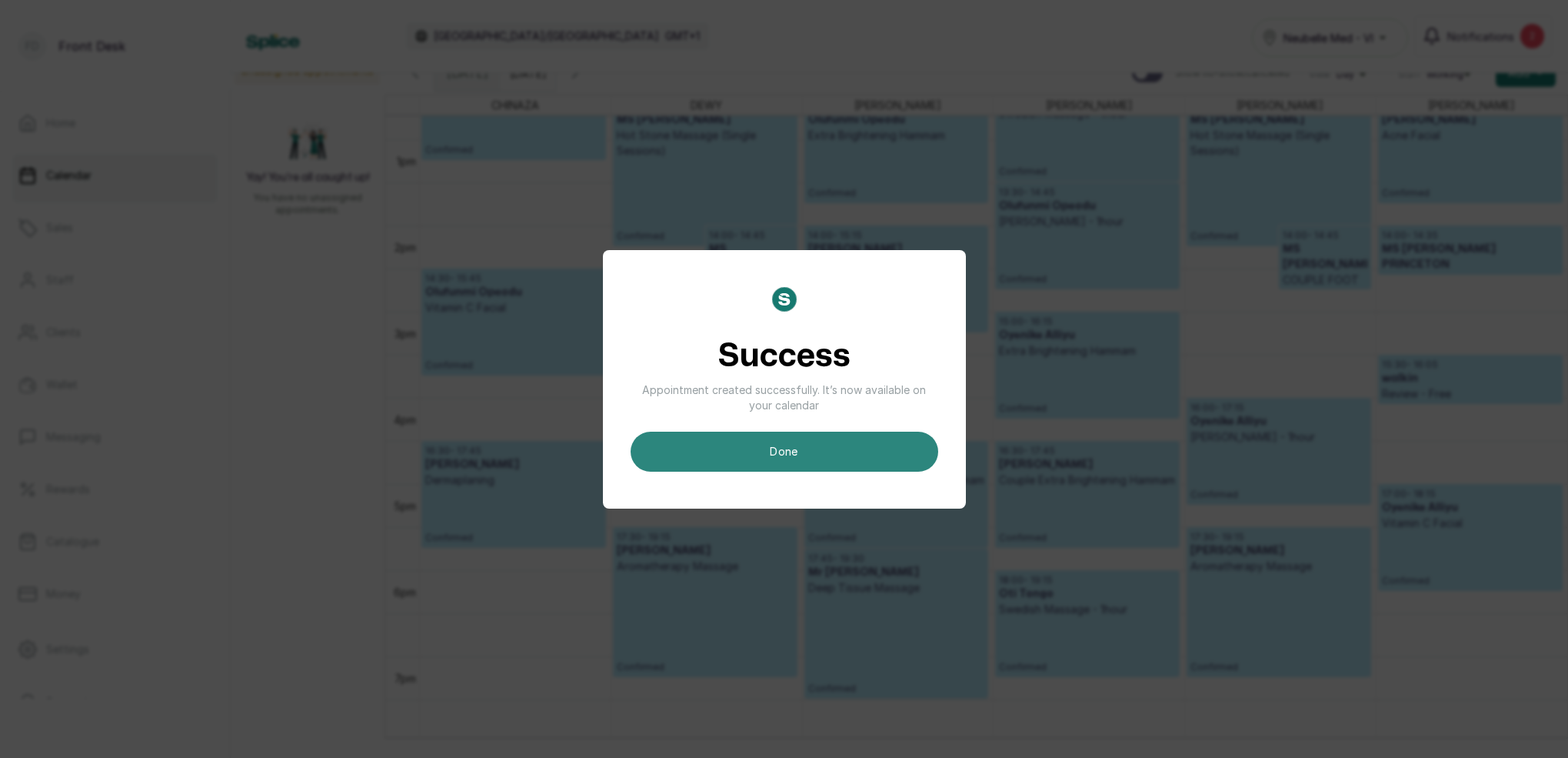
click at [838, 451] on button "done" at bounding box center [784, 451] width 307 height 40
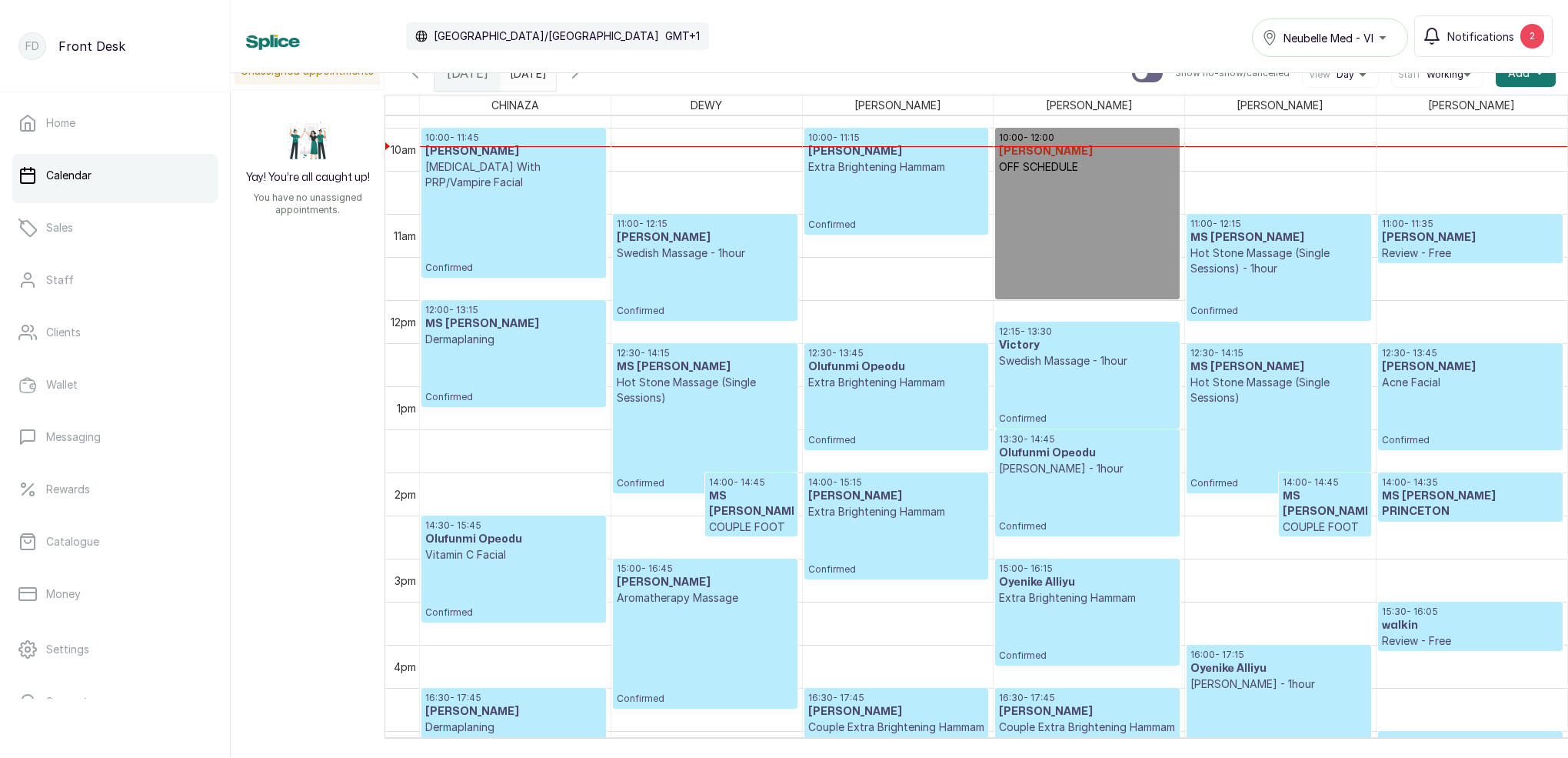
scroll to position [850, 0]
click at [899, 183] on p "Confirmed" at bounding box center [897, 203] width 176 height 56
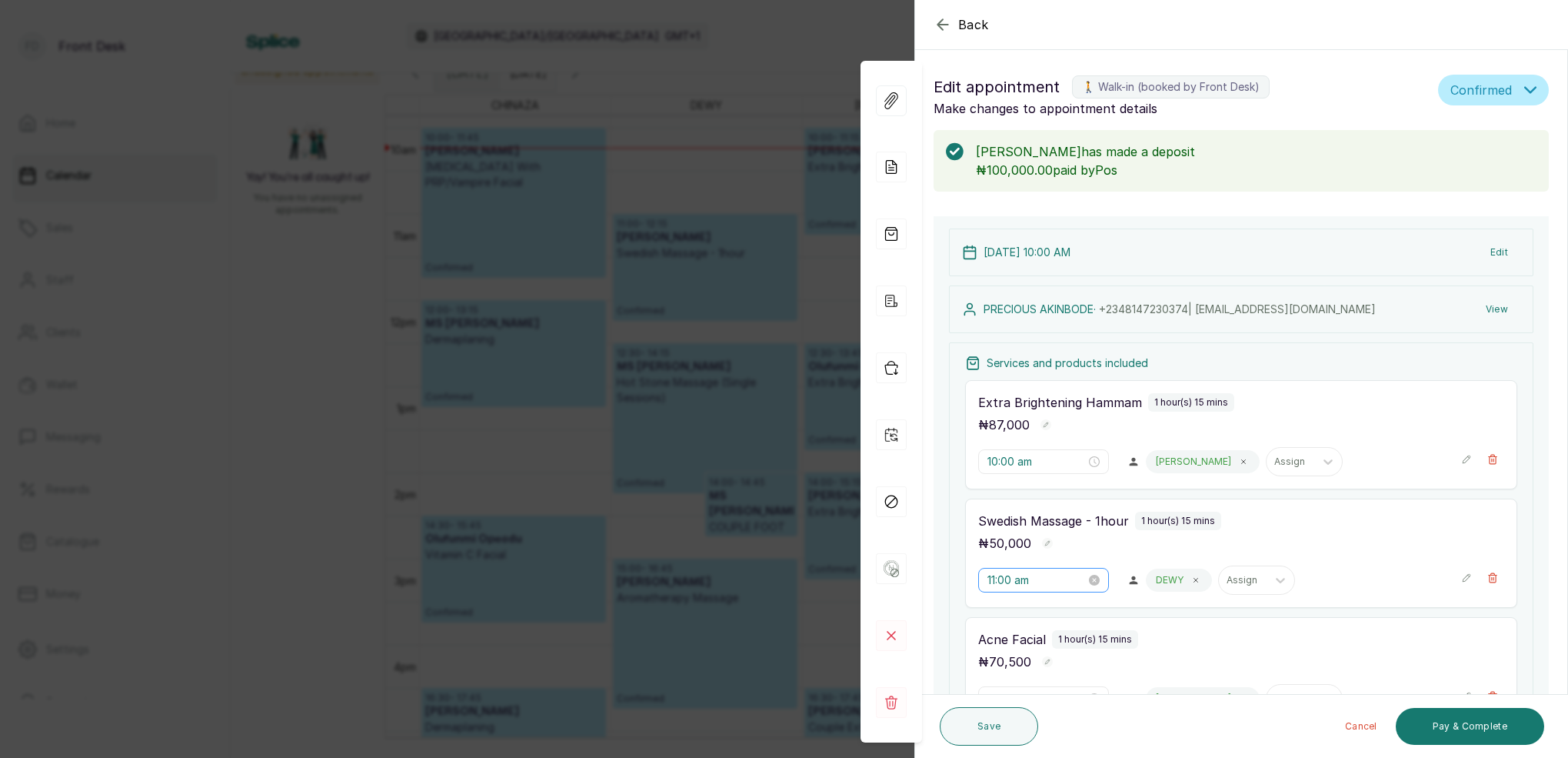
scroll to position [110, 0]
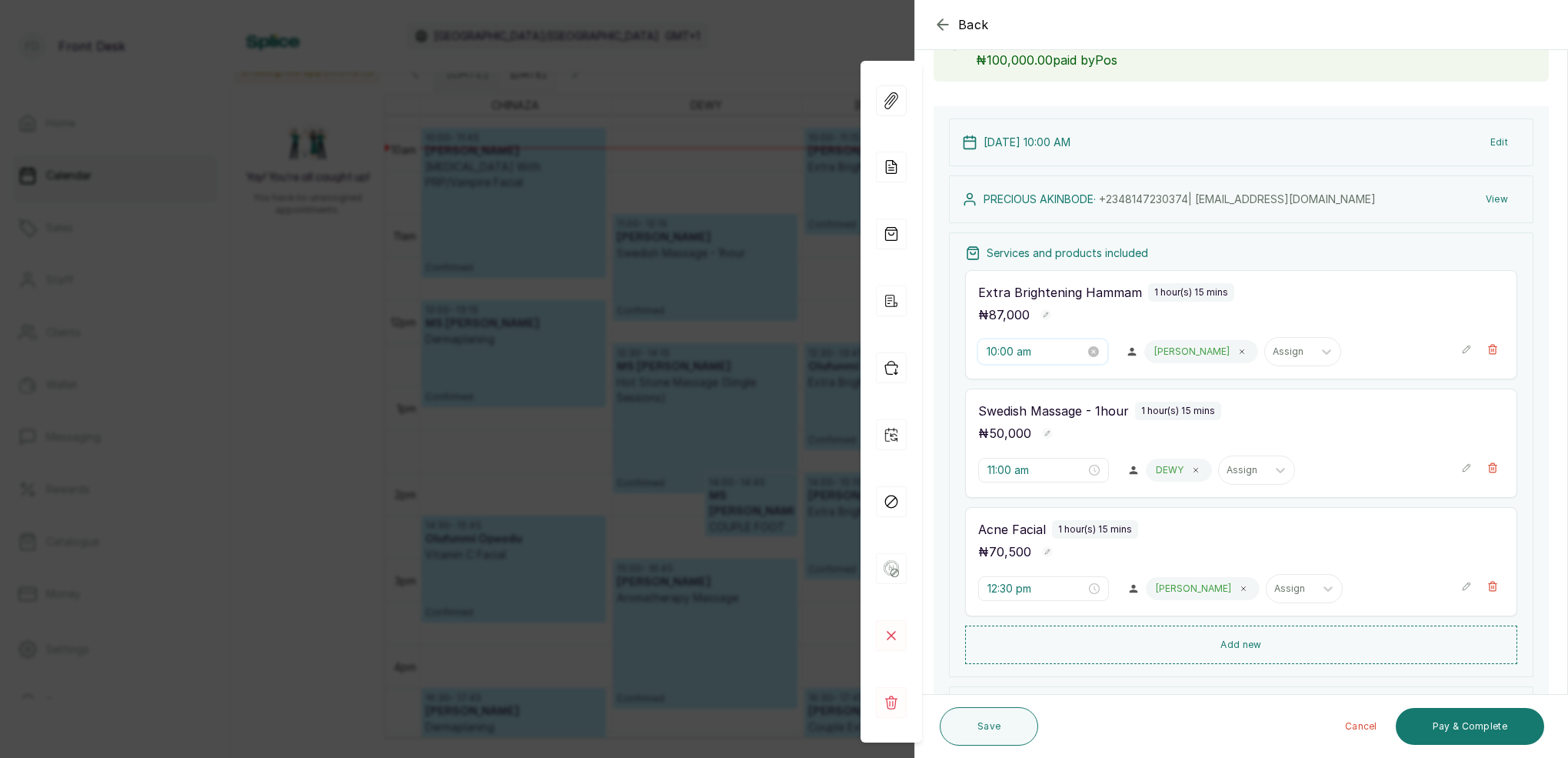
click at [1010, 352] on input "10:00 am" at bounding box center [1036, 351] width 98 height 17
click at [1046, 477] on div "13" at bounding box center [1043, 477] width 37 height 21
drag, startPoint x: 1086, startPoint y: 386, endPoint x: 1085, endPoint y: 399, distance: 13.0
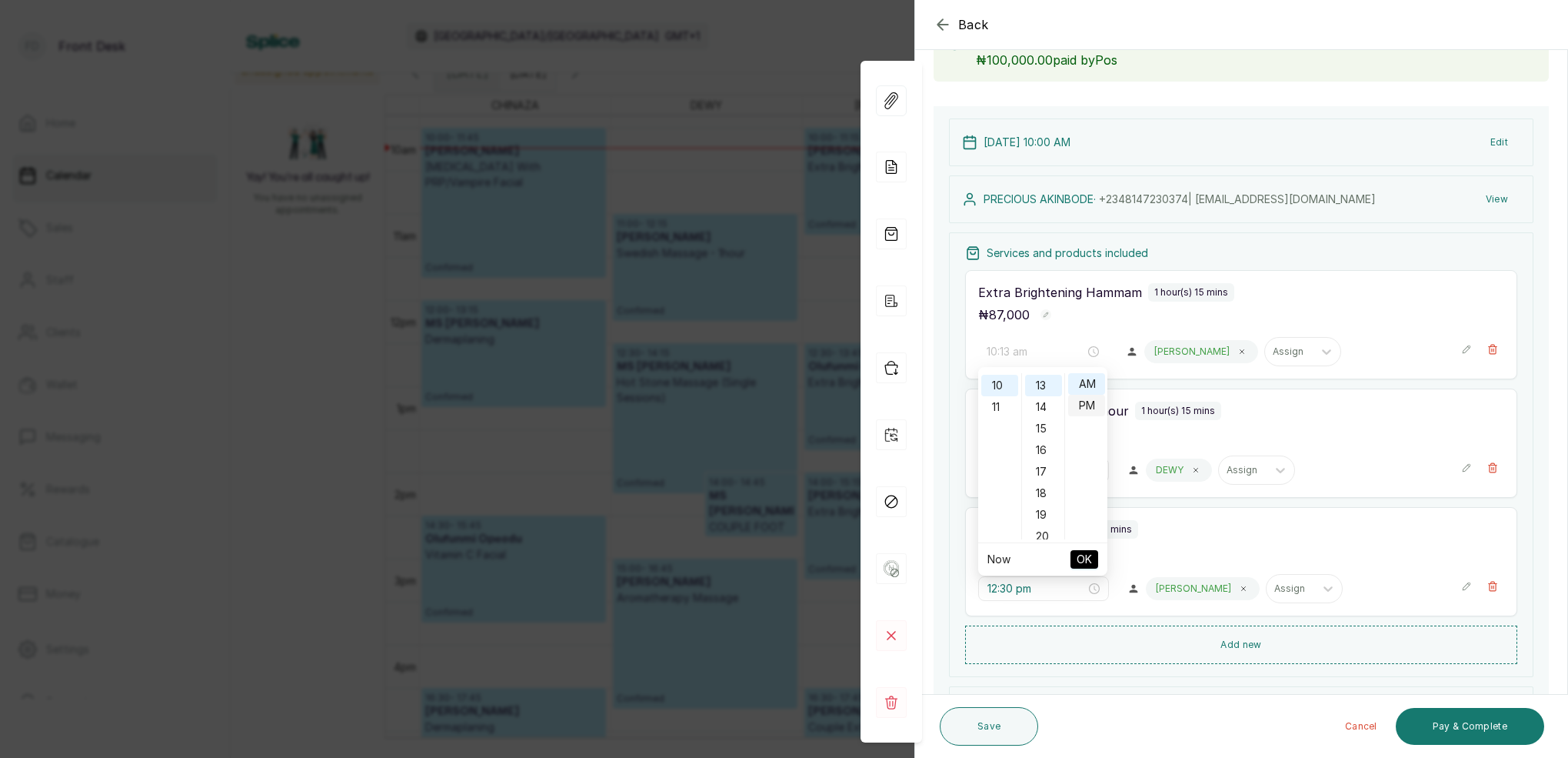
click at [1086, 386] on div "AM" at bounding box center [1087, 384] width 37 height 21
type input "10:13 am"
click at [1085, 561] on span "OK" at bounding box center [1084, 558] width 16 height 29
click at [1012, 473] on input "11:00 am" at bounding box center [1036, 470] width 98 height 17
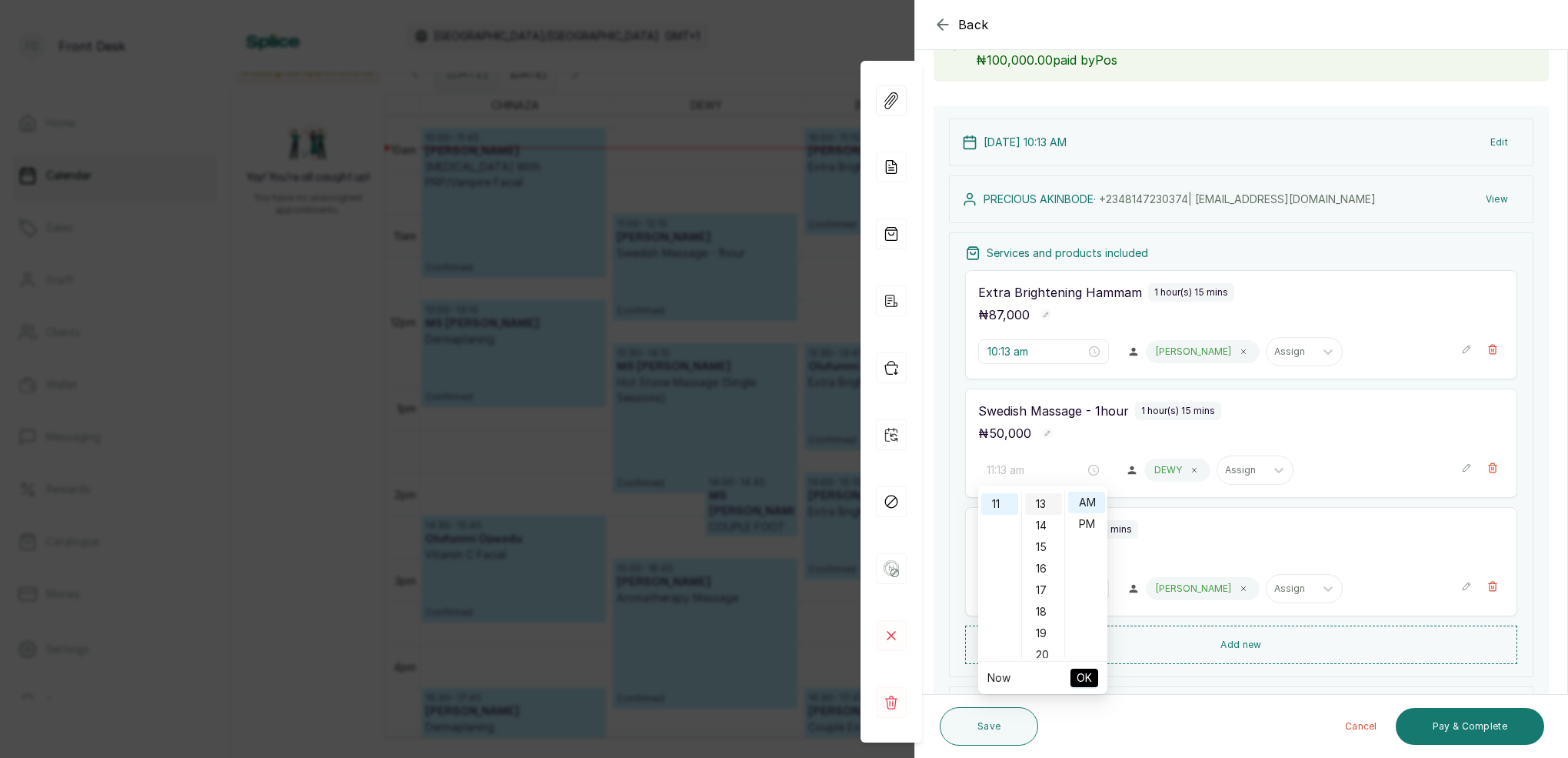
click at [1044, 503] on div "13" at bounding box center [1043, 503] width 37 height 21
click at [1082, 504] on div "AM" at bounding box center [1087, 502] width 37 height 21
type input "11:13 am"
click at [1093, 674] on button "OK" at bounding box center [1084, 678] width 28 height 19
click at [1012, 594] on input "12:30 pm" at bounding box center [1036, 589] width 98 height 17
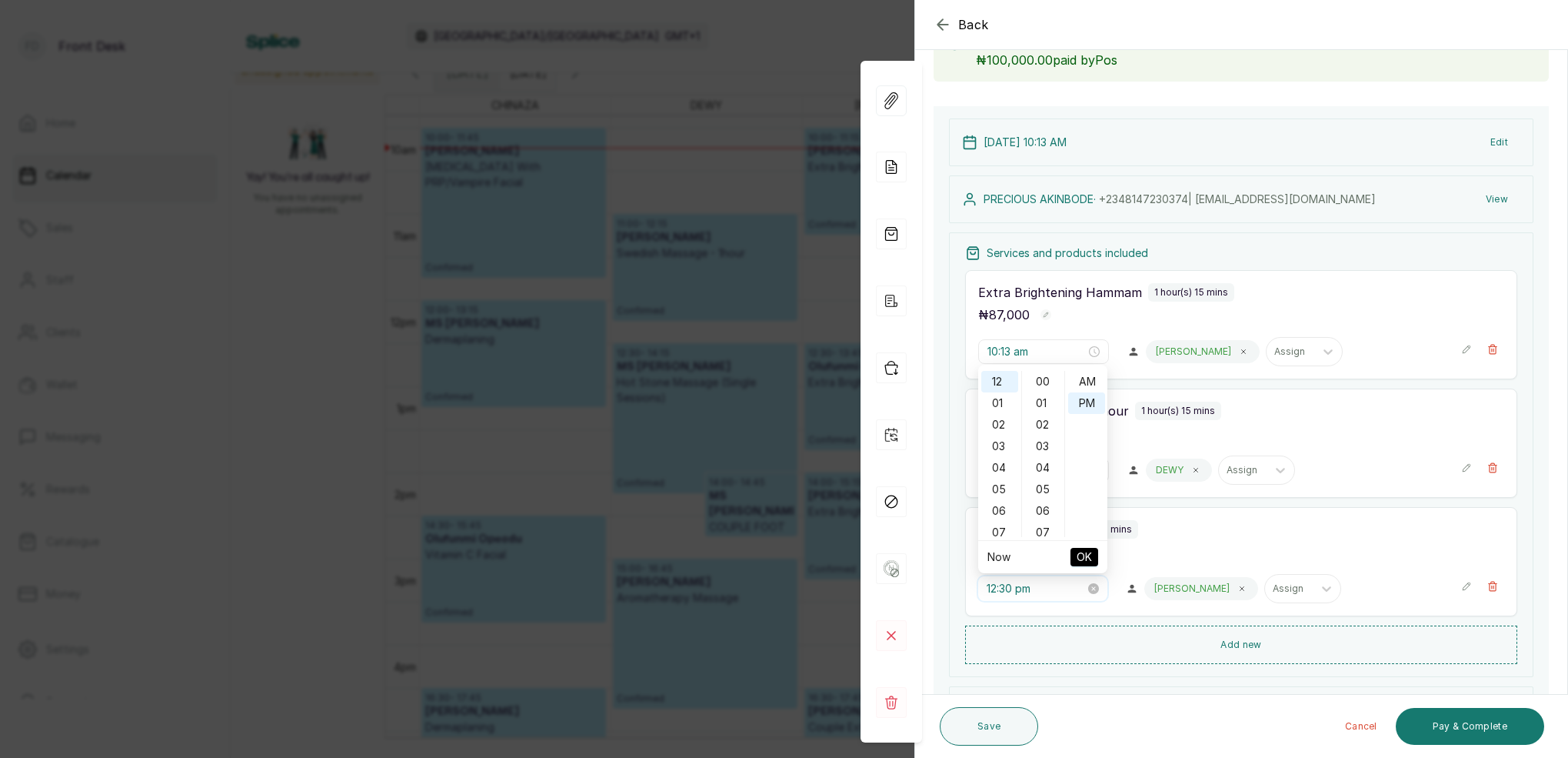
scroll to position [20, 0]
click at [1050, 425] on div "13" at bounding box center [1043, 427] width 37 height 21
click at [1081, 385] on div "AM" at bounding box center [1087, 381] width 37 height 21
type input "12:13 am"
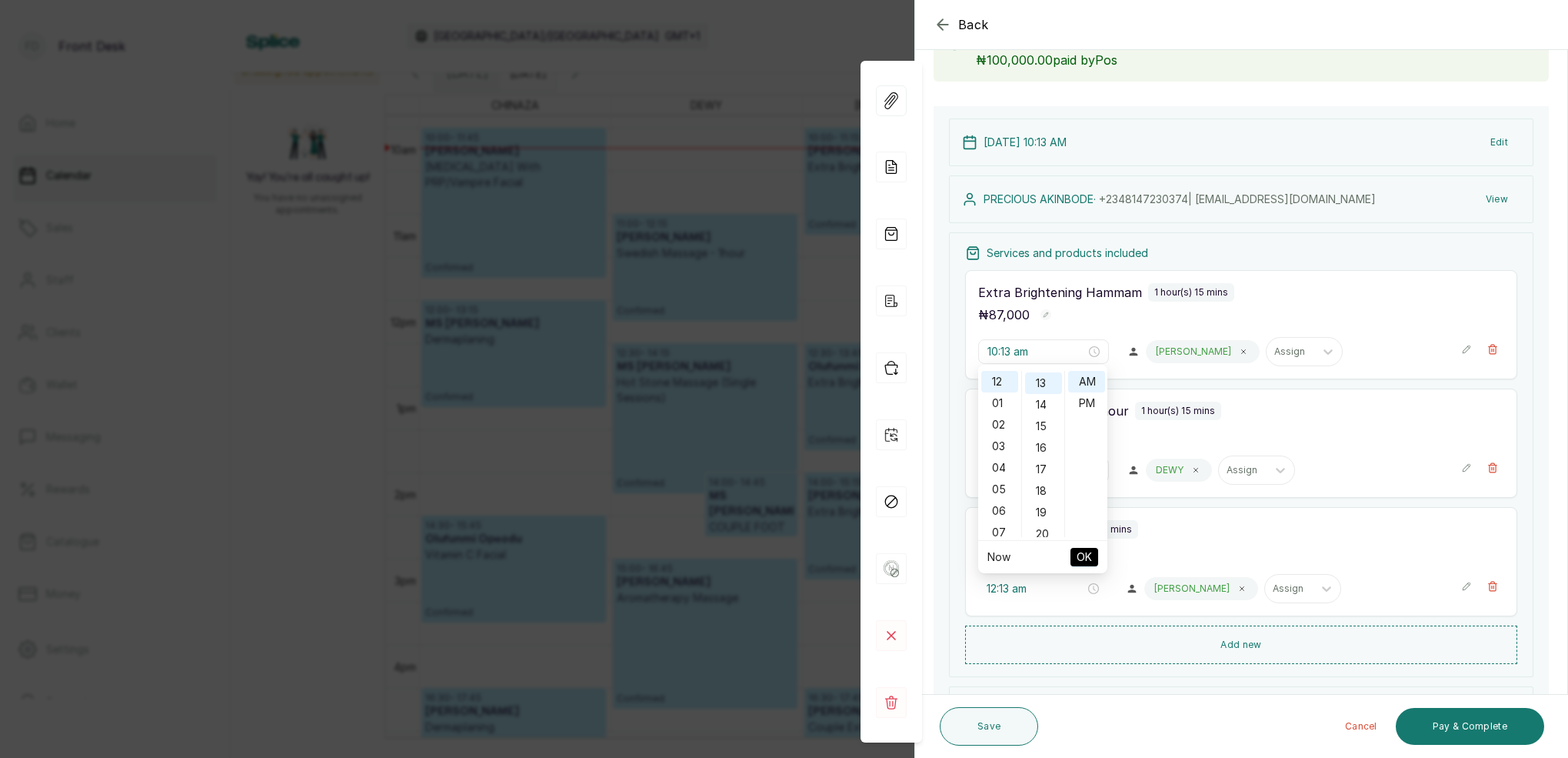
click at [1078, 554] on span "OK" at bounding box center [1084, 556] width 16 height 29
type input "12:13 am"
type input "10:13 am"
type input "11:13 am"
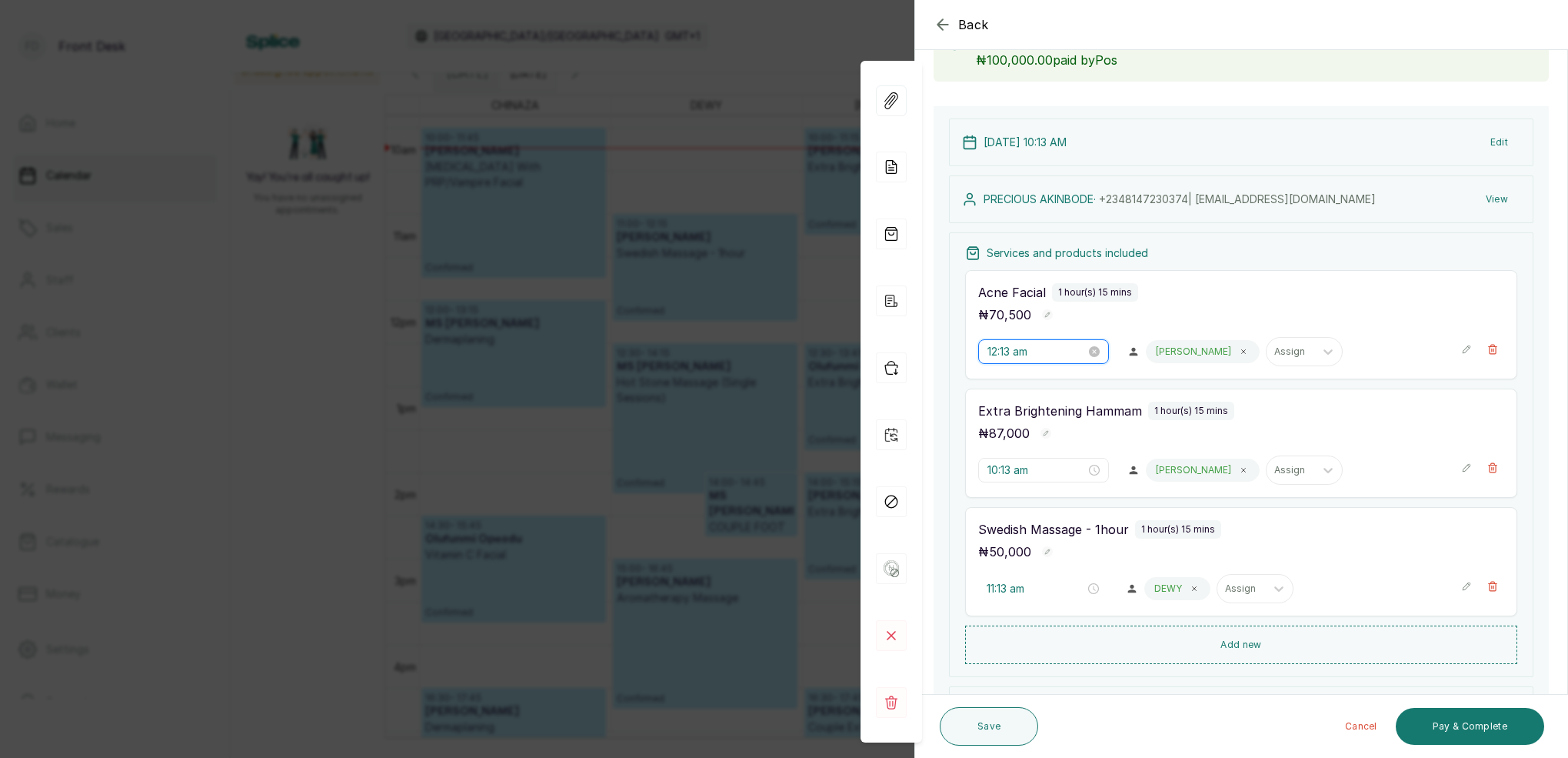
click at [1025, 354] on input "12:13 am" at bounding box center [1037, 351] width 98 height 17
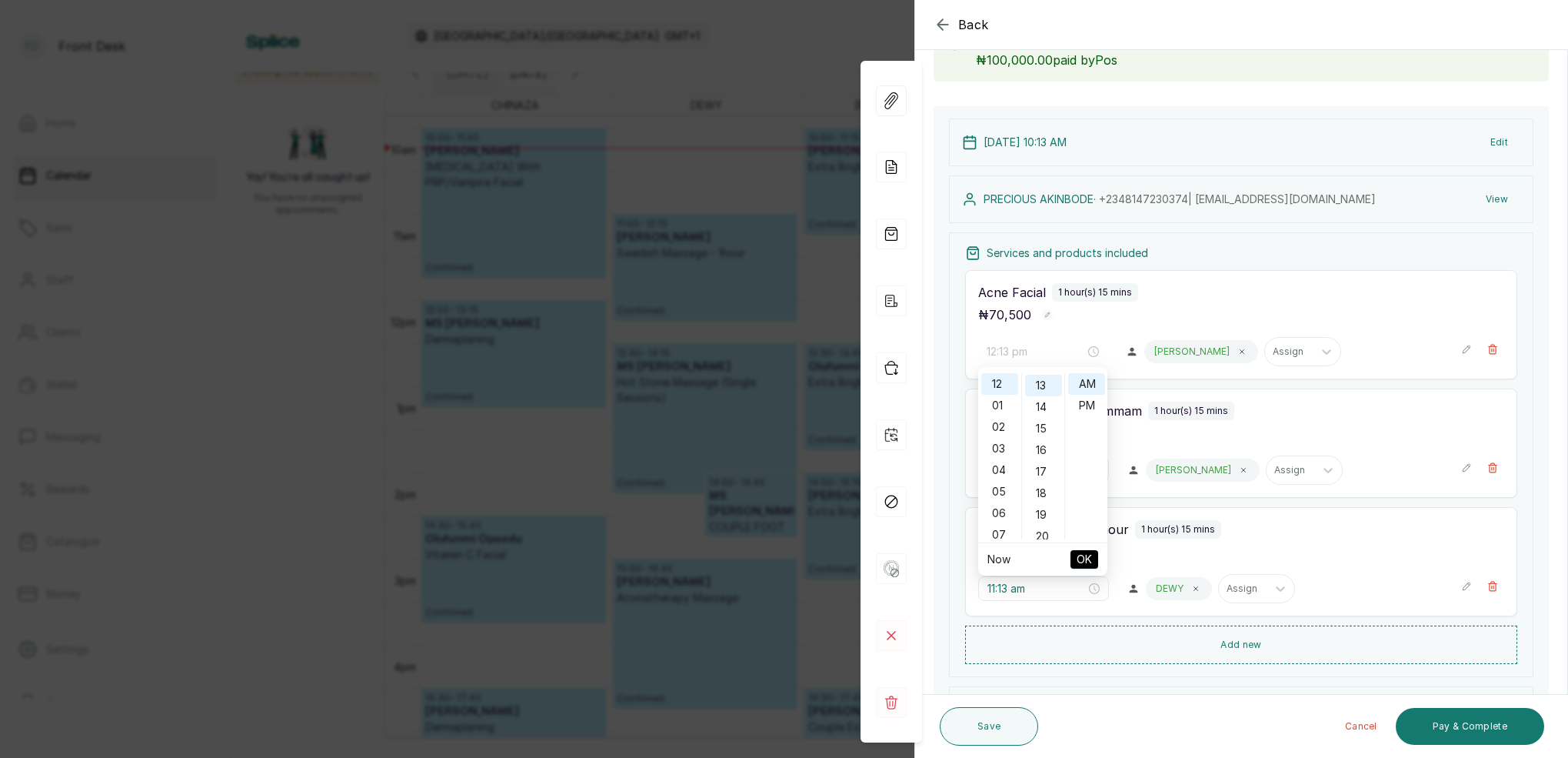
click at [1095, 405] on div "PM" at bounding box center [1087, 405] width 37 height 21
drag, startPoint x: 1082, startPoint y: 560, endPoint x: 1094, endPoint y: 546, distance: 18.4
click at [1082, 556] on span "OK" at bounding box center [1084, 558] width 16 height 29
type input "10:13 am"
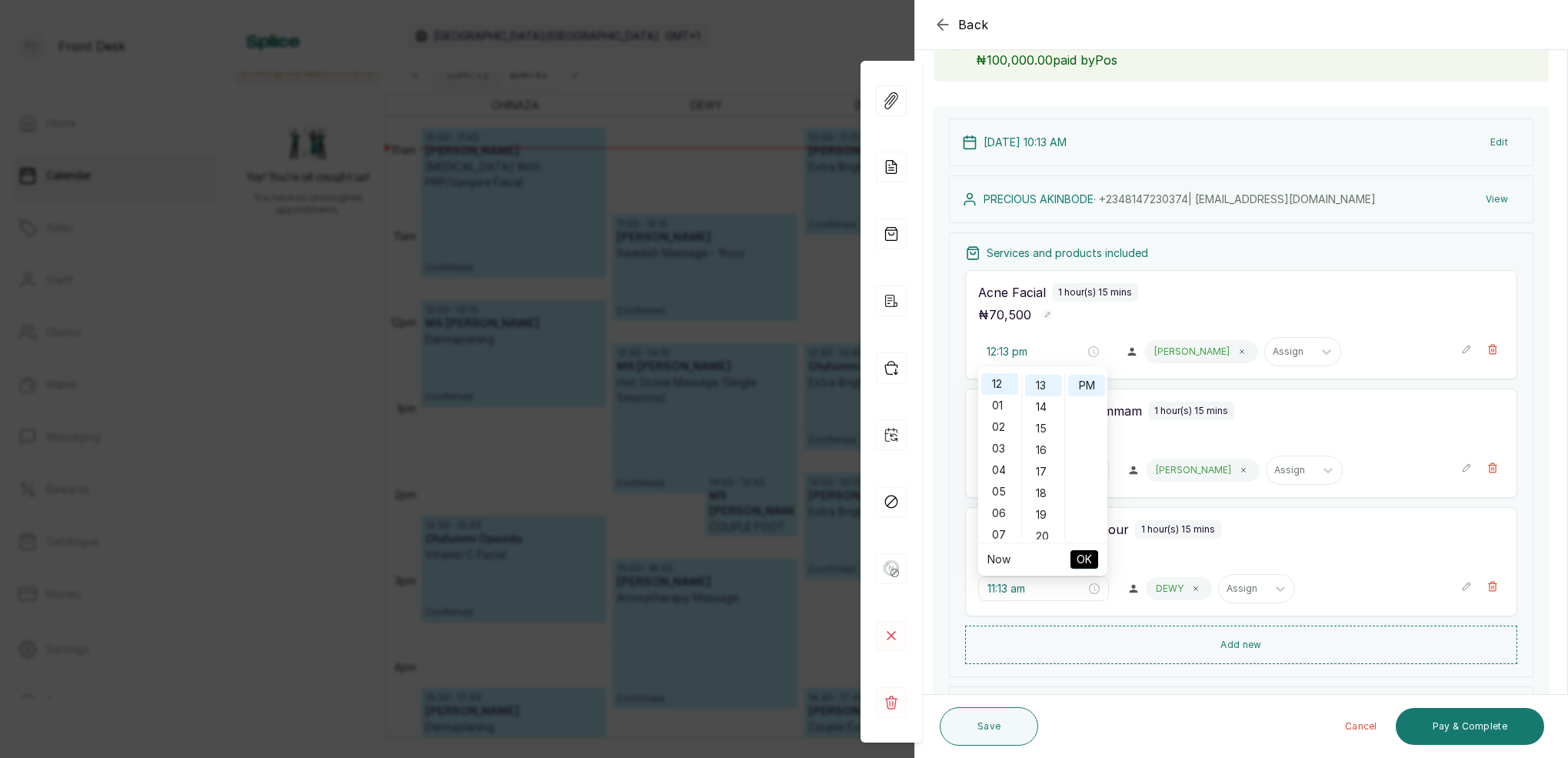
type input "11:13 am"
type input "12:13 pm"
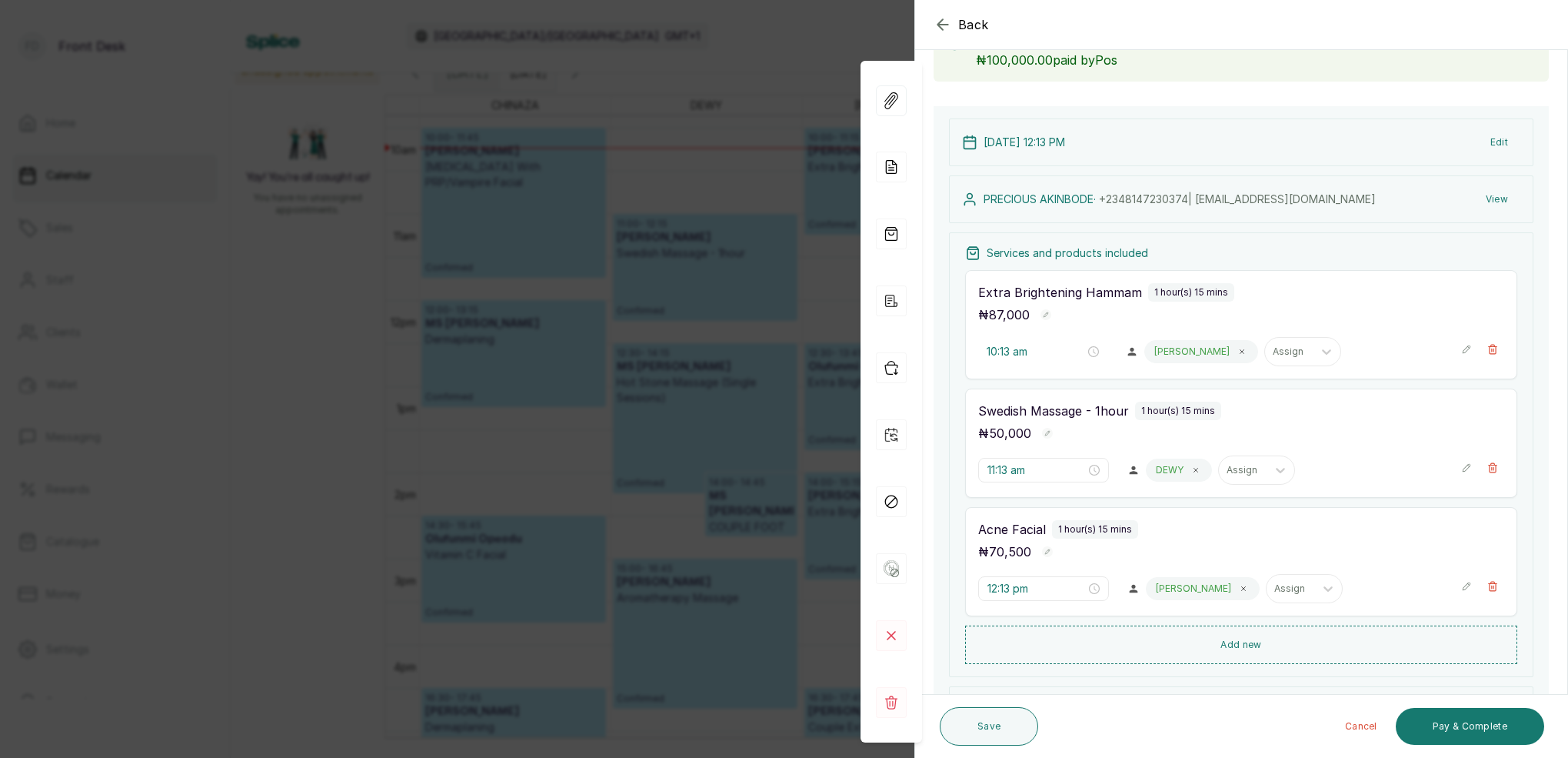
drag, startPoint x: 978, startPoint y: 724, endPoint x: 992, endPoint y: 702, distance: 26.1
click at [978, 724] on button "Save" at bounding box center [989, 725] width 98 height 38
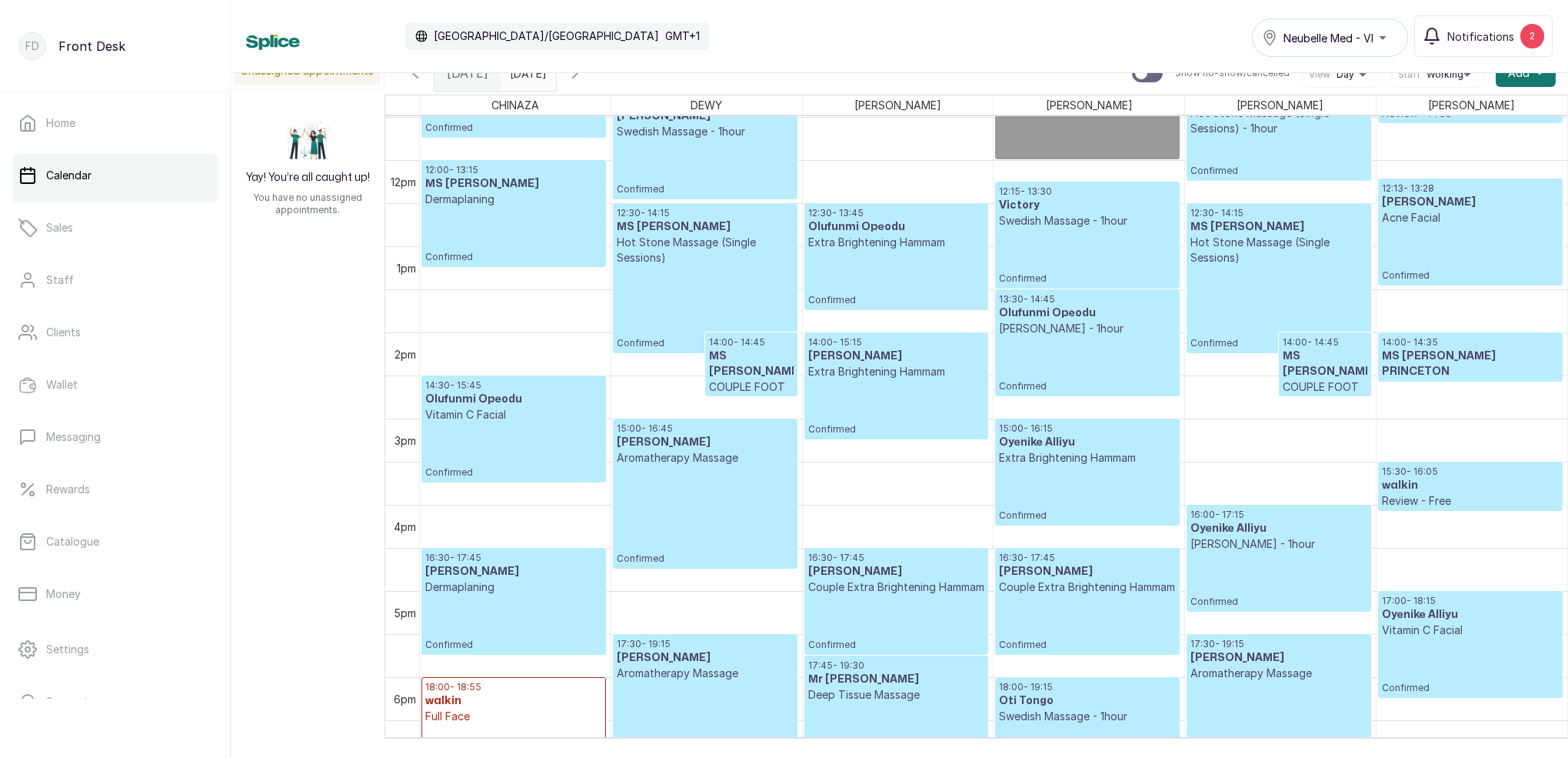
scroll to position [1024, 0]
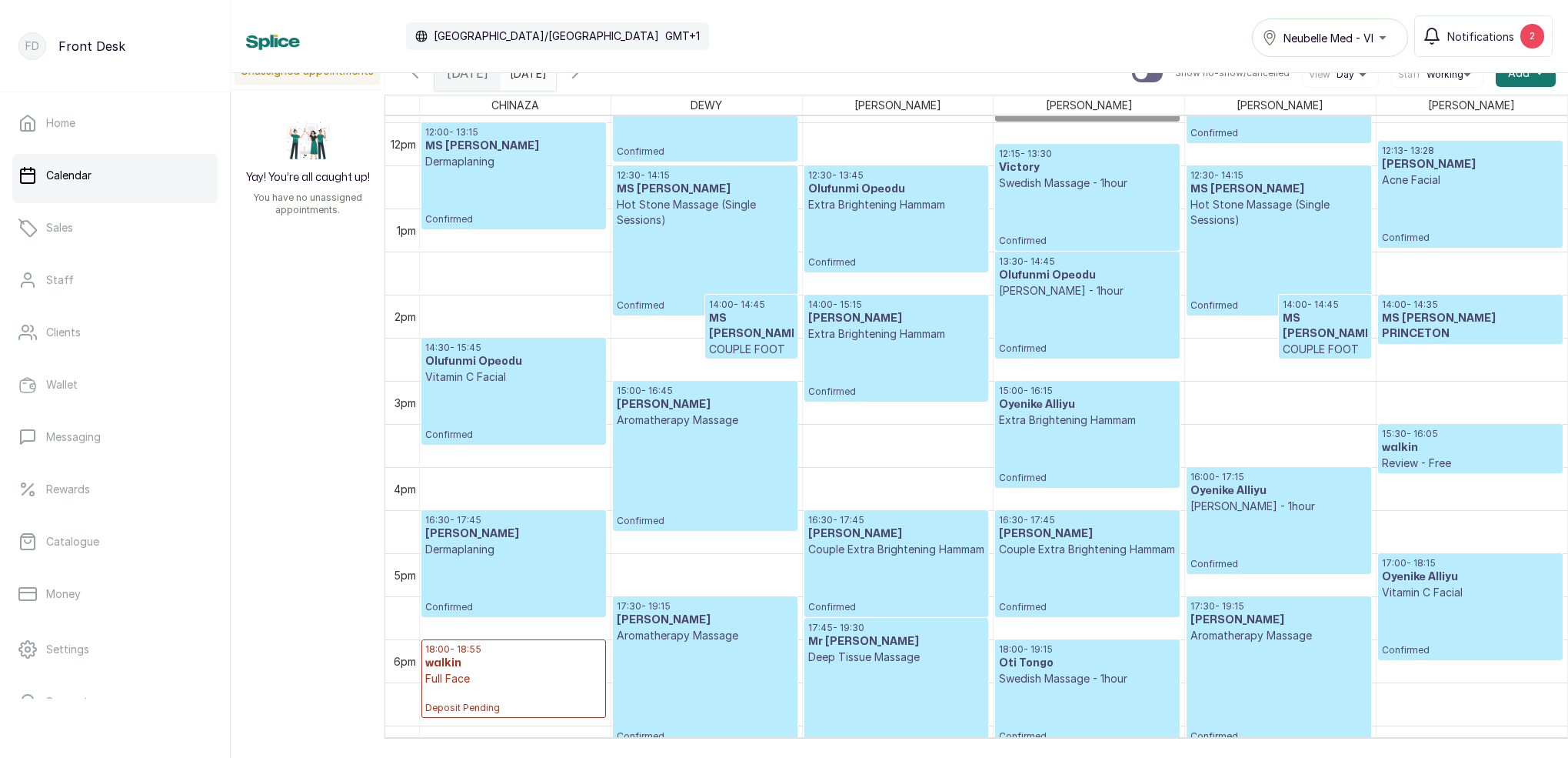
click at [585, 79] on icon "button" at bounding box center [576, 73] width 19 height 19
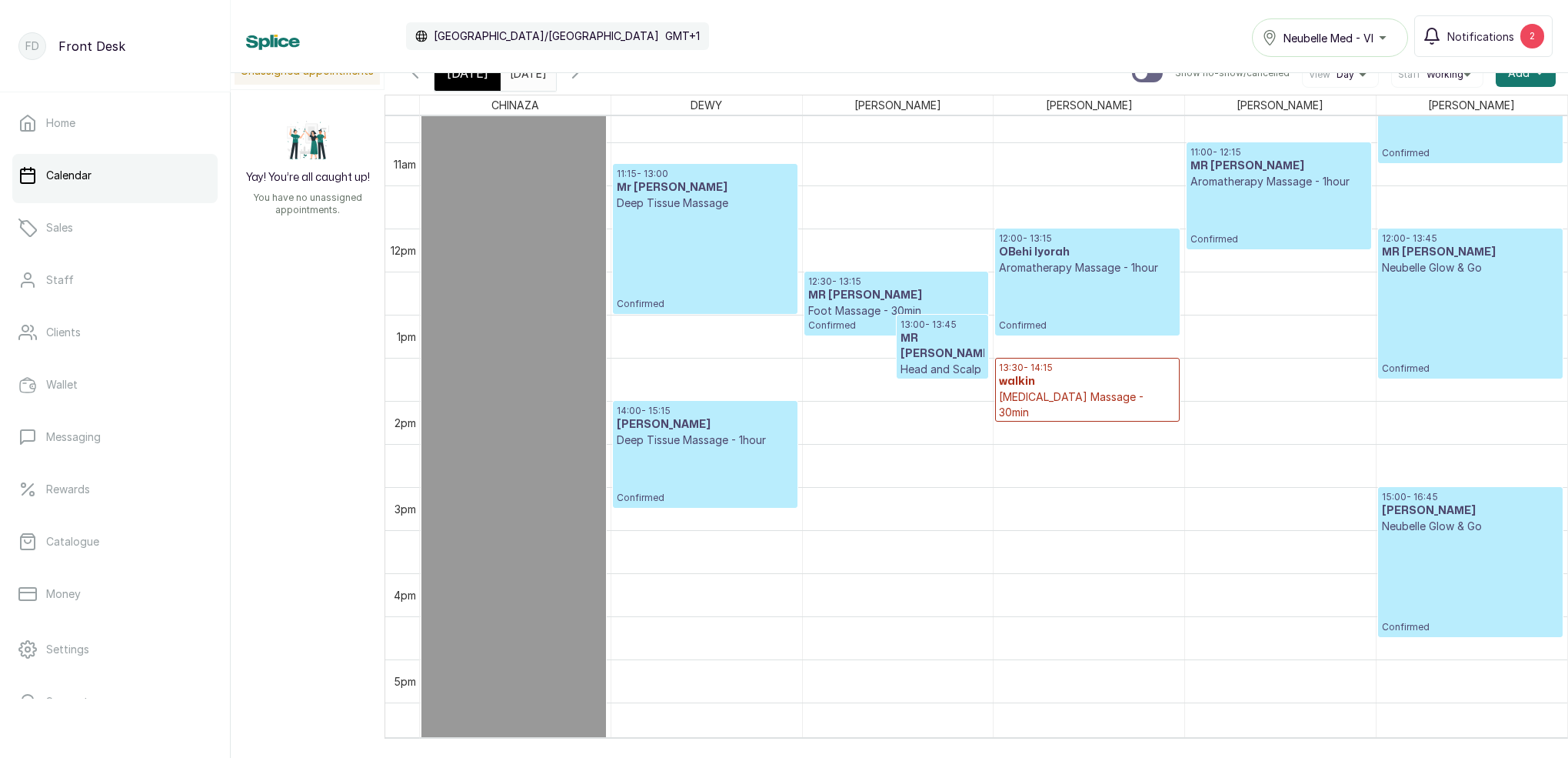
scroll to position [925, 0]
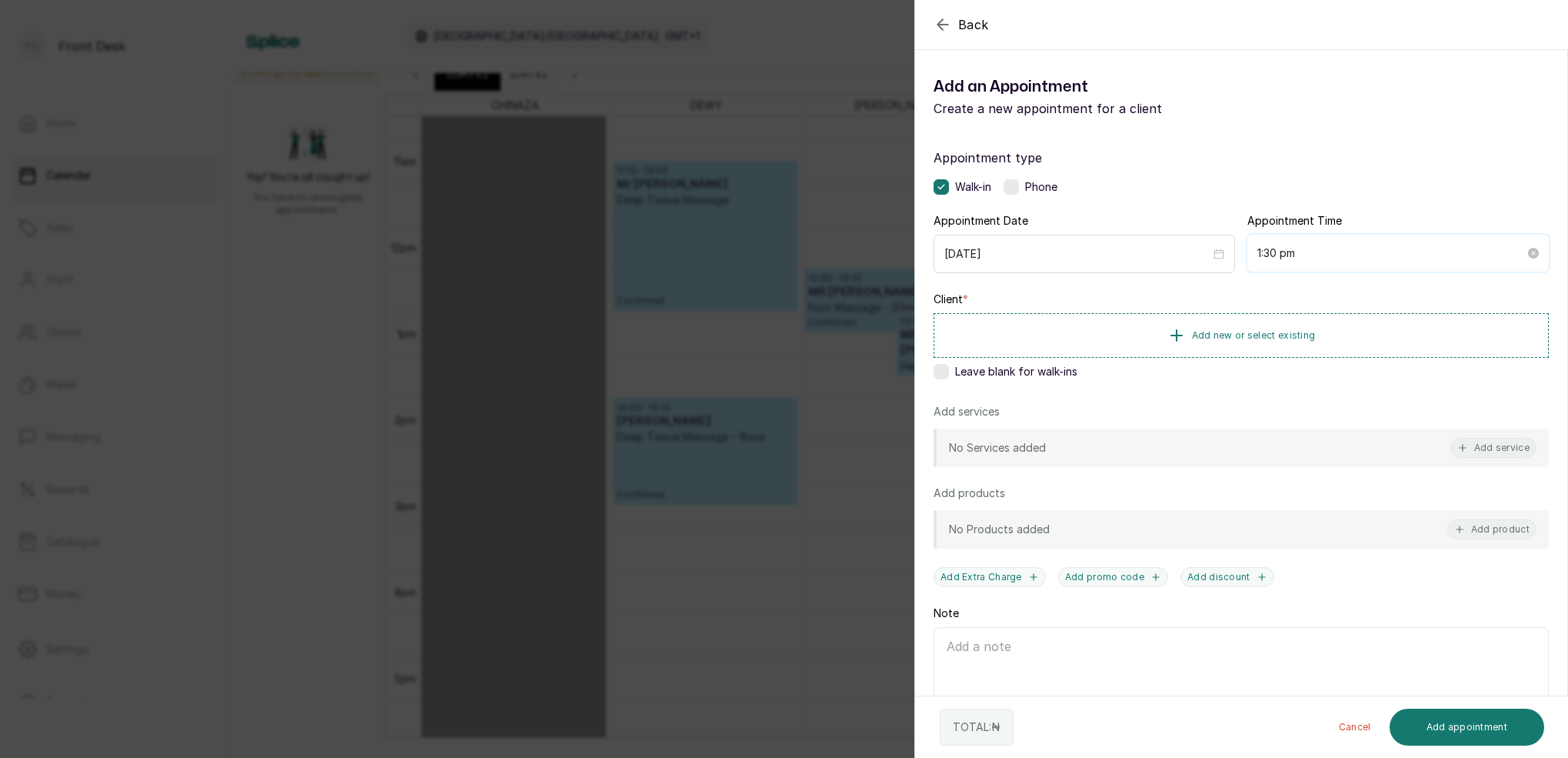
click at [1277, 255] on input "1:30 pm" at bounding box center [1391, 253] width 267 height 17
drag, startPoint x: 1316, startPoint y: 335, endPoint x: 1366, endPoint y: 311, distance: 55.5
click at [1316, 334] on div "45" at bounding box center [1313, 336] width 37 height 21
type input "1:45 pm"
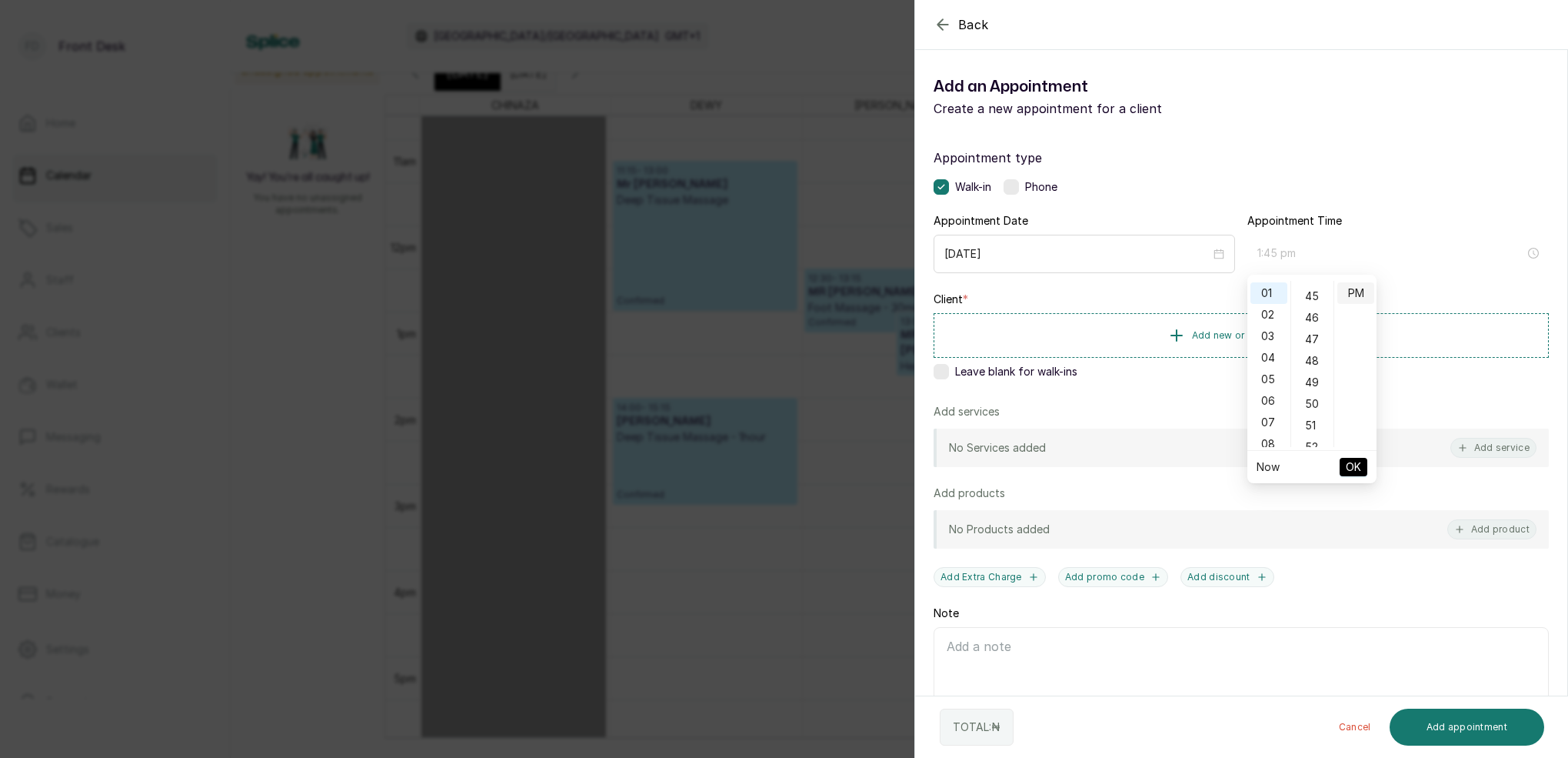
scroll to position [968, 0]
drag, startPoint x: 1359, startPoint y: 291, endPoint x: 1356, endPoint y: 370, distance: 79.1
click at [1359, 292] on div "PM" at bounding box center [1355, 293] width 37 height 21
click at [1354, 459] on span "OK" at bounding box center [1354, 466] width 16 height 29
click at [1285, 332] on span "Add new or select existing" at bounding box center [1253, 334] width 123 height 12
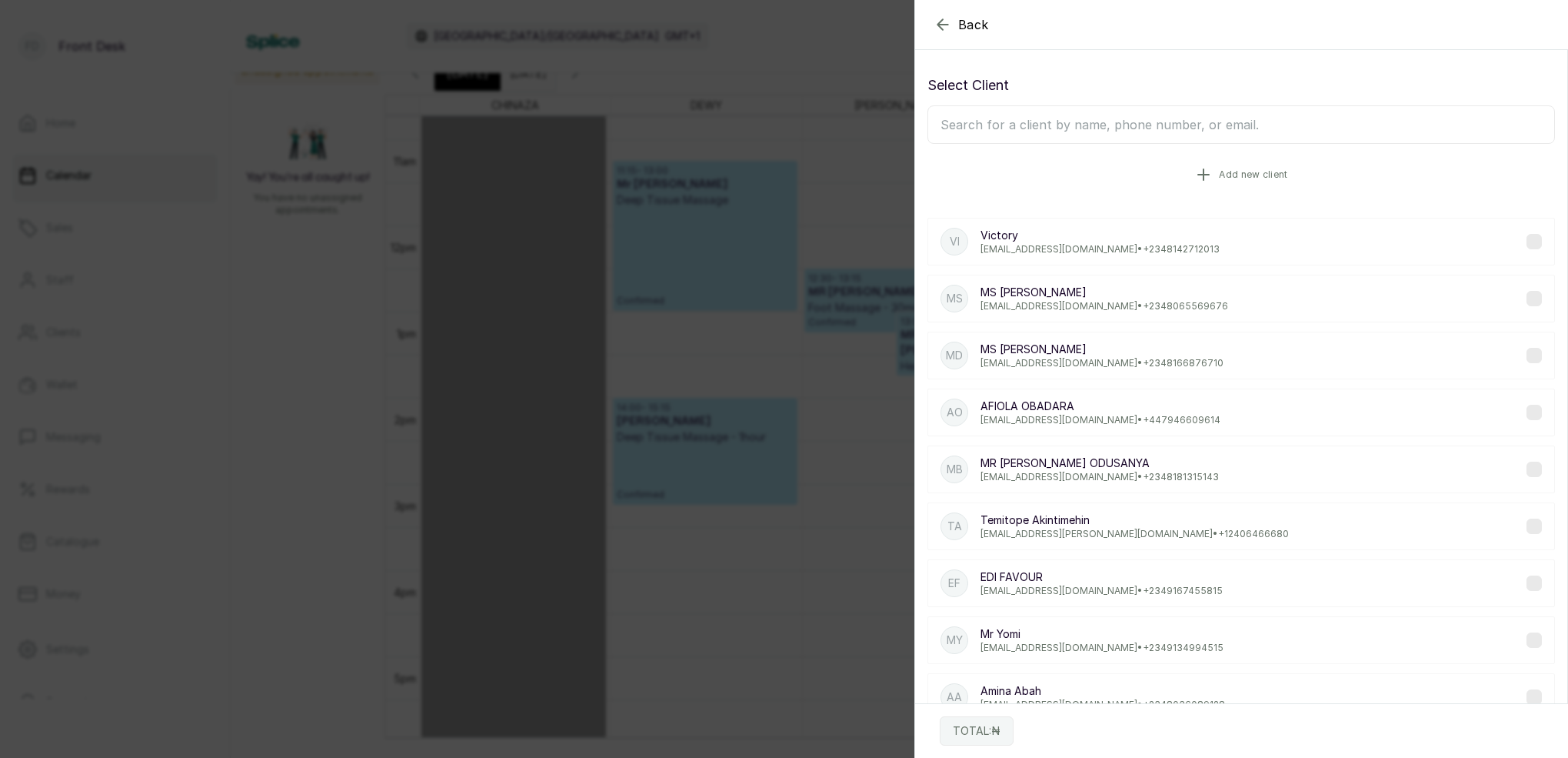
drag, startPoint x: 1176, startPoint y: 133, endPoint x: 1178, endPoint y: 155, distance: 22.1
click at [1175, 133] on input "text" at bounding box center [1241, 124] width 628 height 38
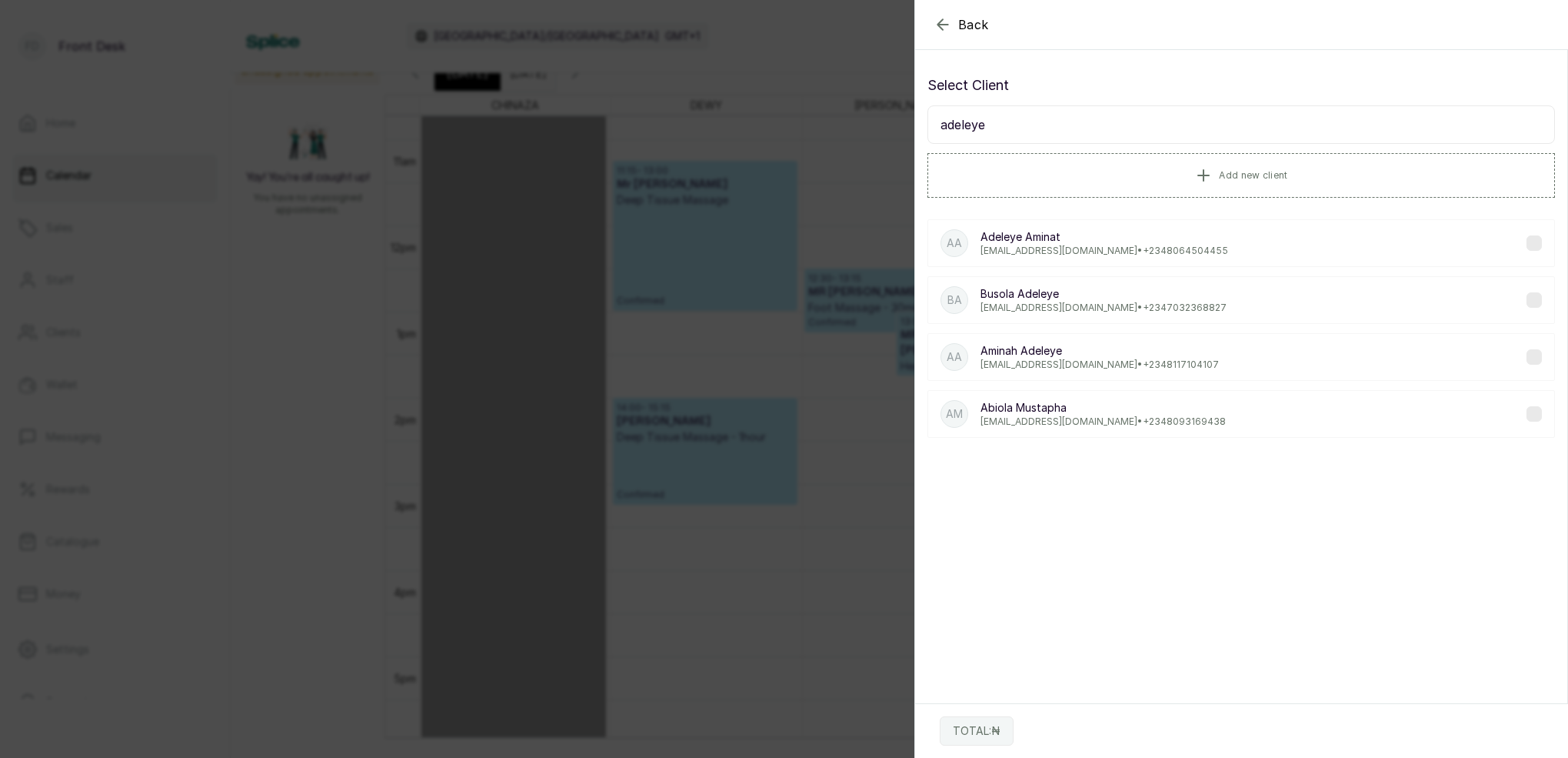
type input "adeleye"
click at [1108, 254] on p "[EMAIL_ADDRESS][DOMAIN_NAME] • [PHONE_NUMBER]" at bounding box center [1104, 250] width 248 height 12
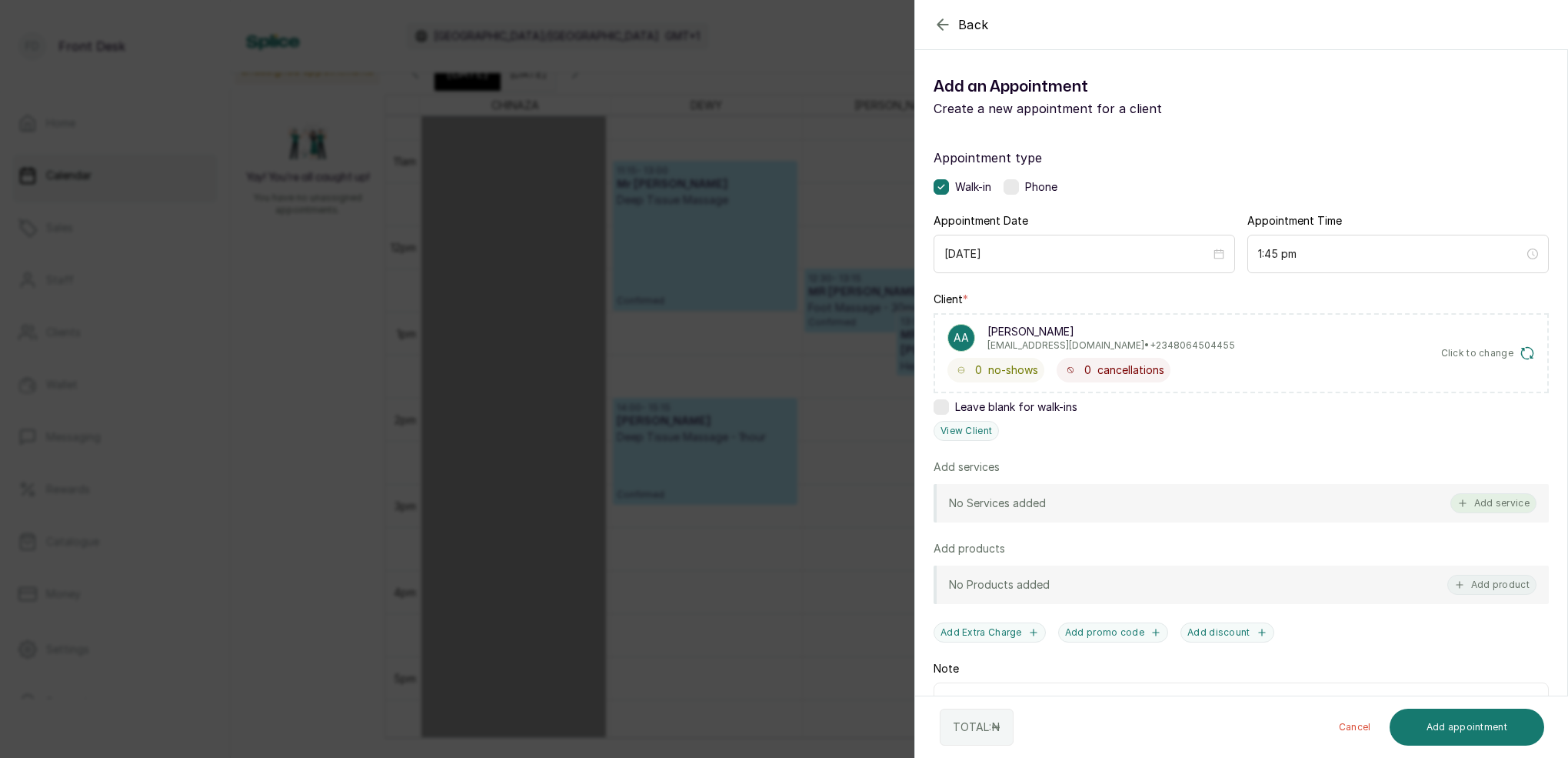
click at [1499, 503] on button "Add service" at bounding box center [1493, 503] width 86 height 20
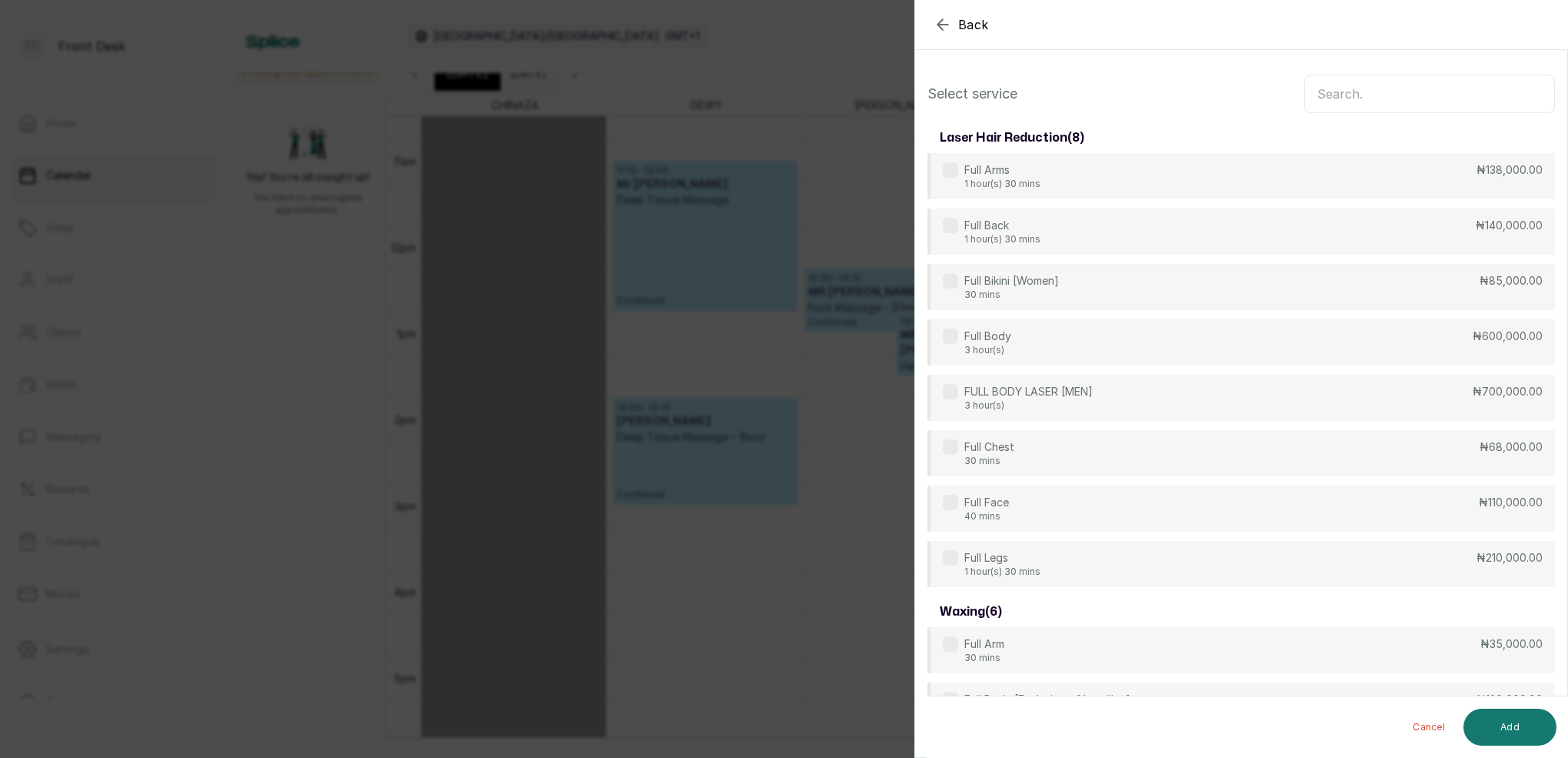
scroll to position [-1, 0]
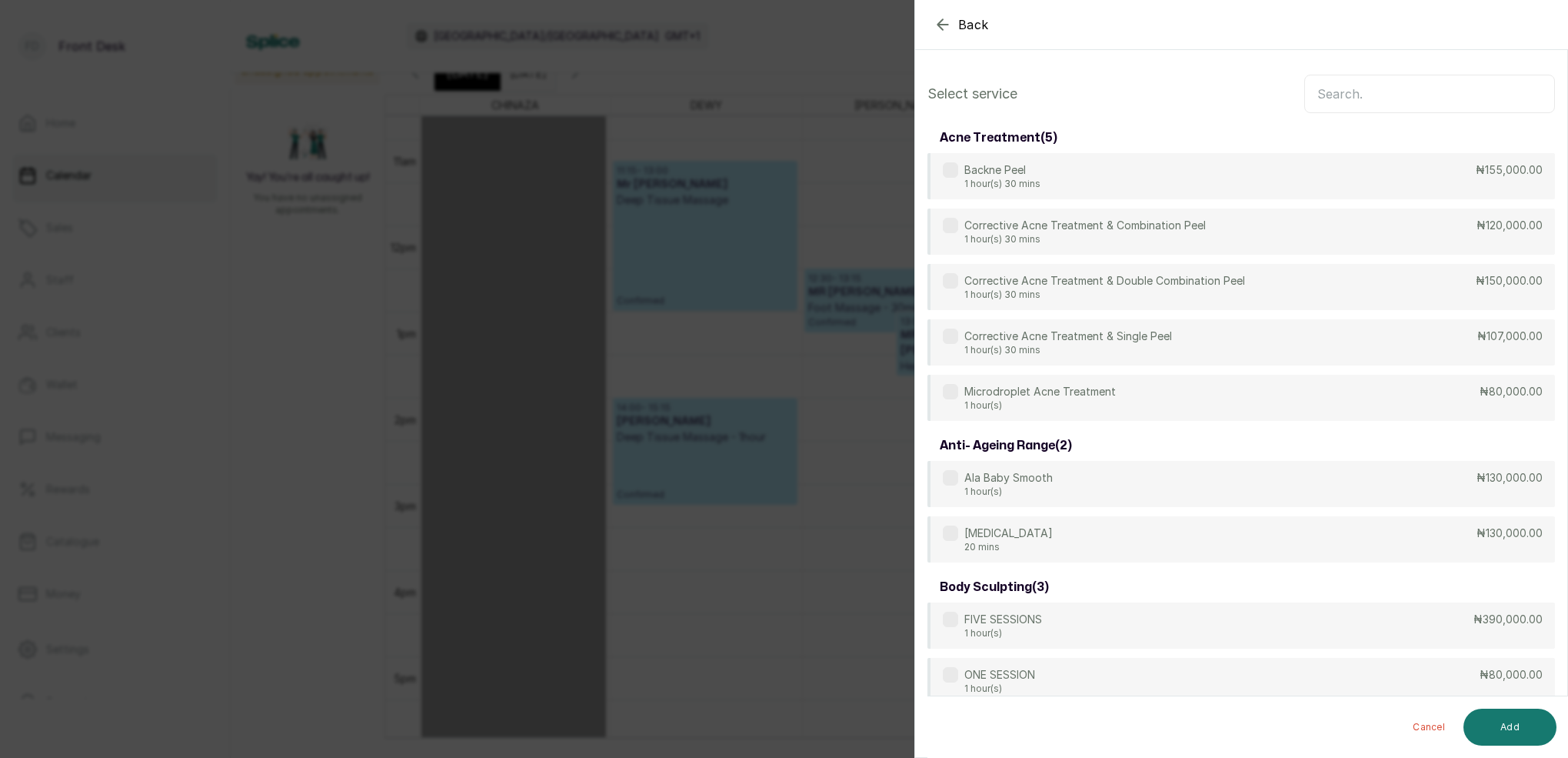
click at [1406, 85] on input "text" at bounding box center [1430, 93] width 251 height 38
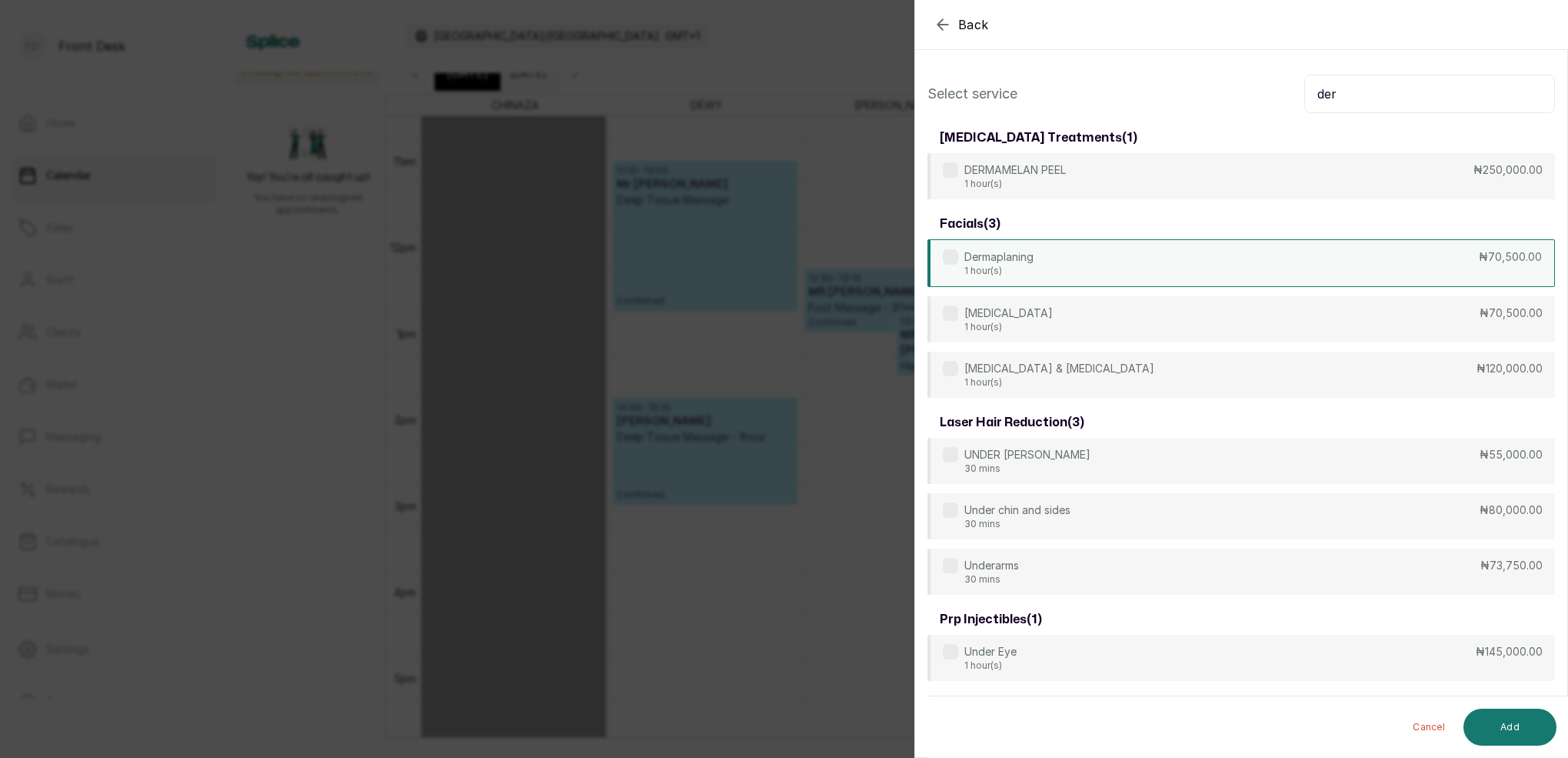
type input "der"
click at [1069, 267] on div "Dermaplaning 1 hour(s) ₦70,500.00" at bounding box center [1241, 263] width 628 height 47
click at [1516, 723] on button "Add" at bounding box center [1510, 727] width 93 height 37
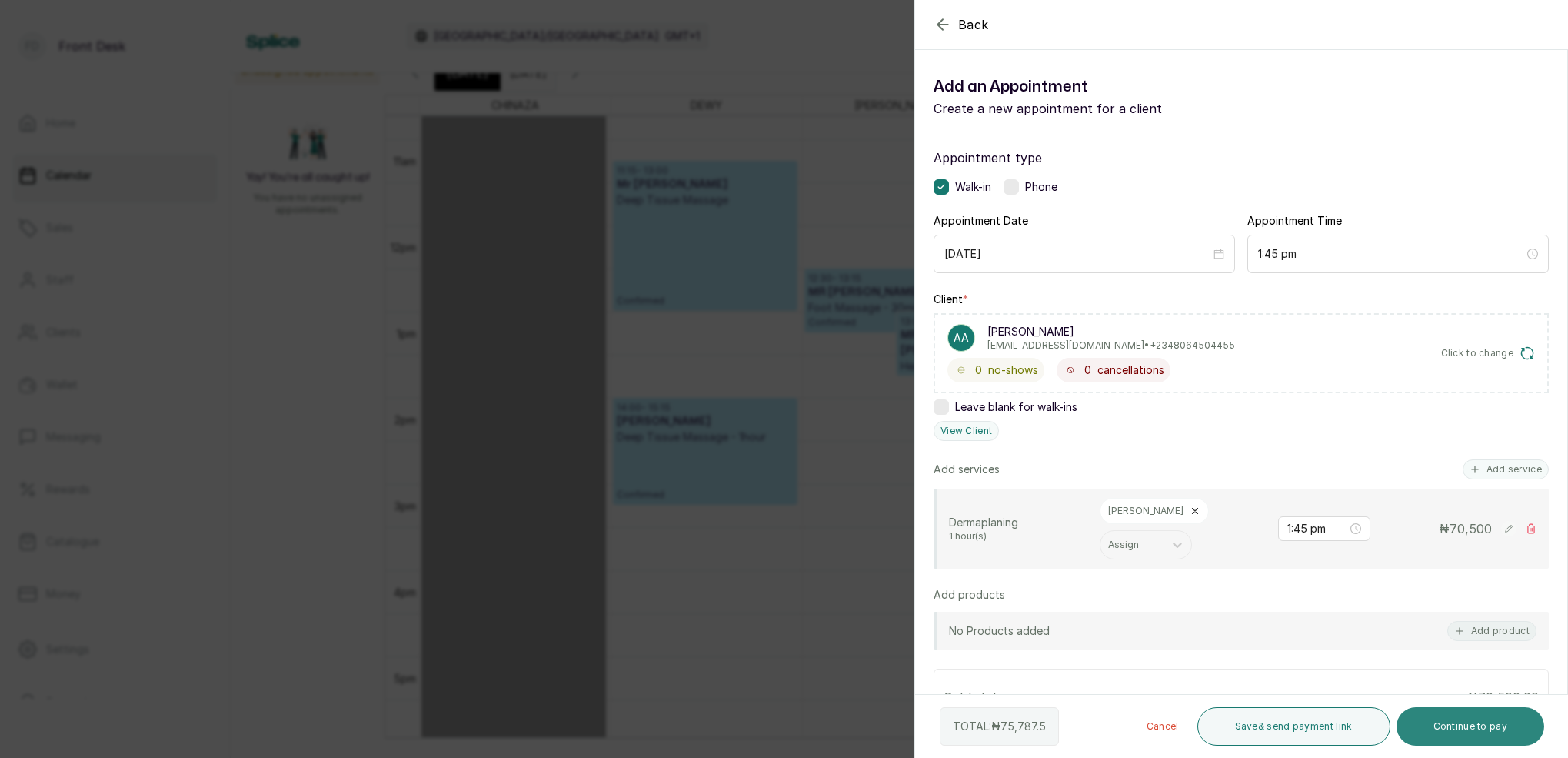
click at [1502, 723] on button "Continue to pay" at bounding box center [1471, 725] width 149 height 38
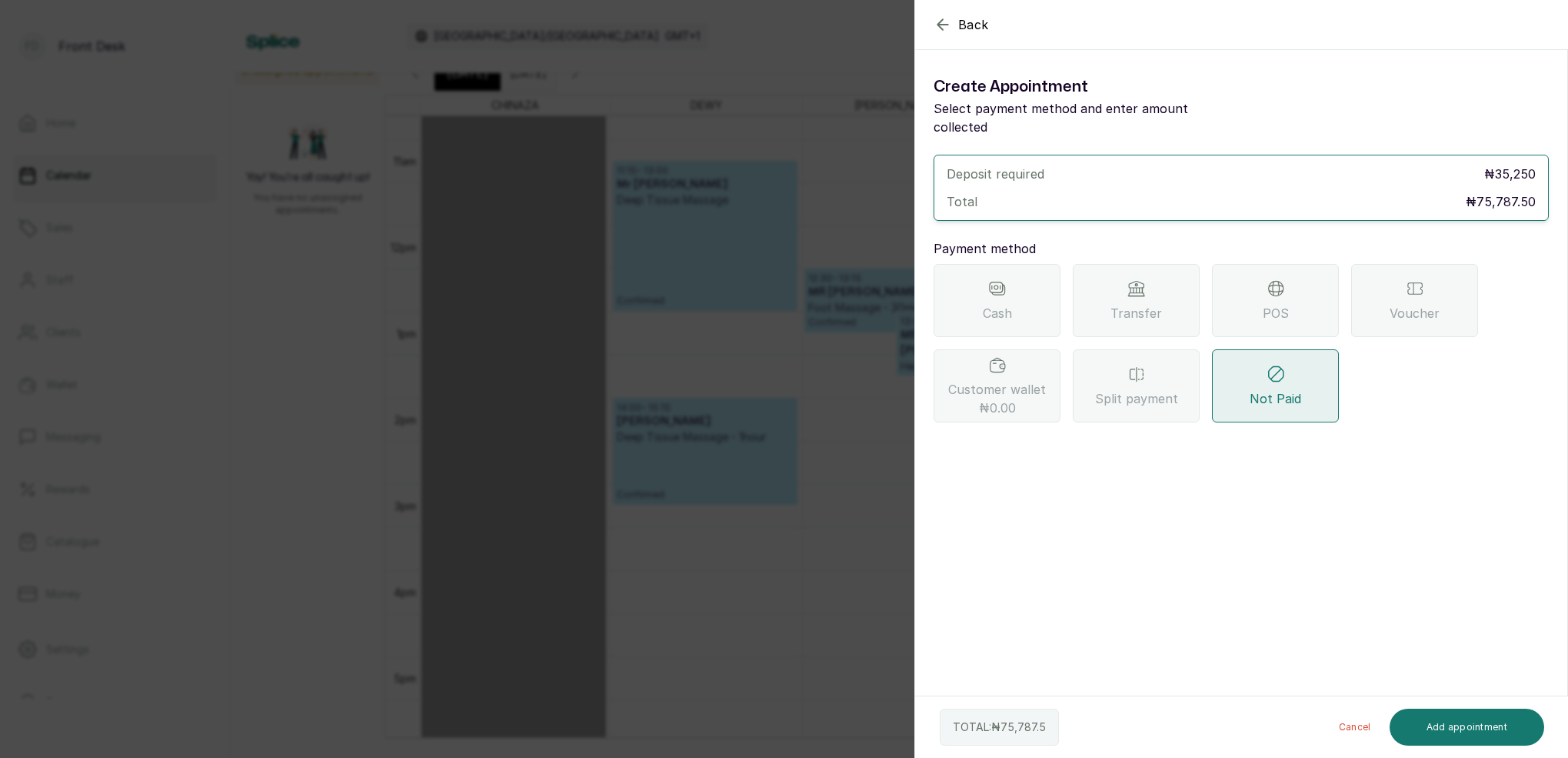
click at [1135, 304] on div "Transfer" at bounding box center [1135, 300] width 127 height 73
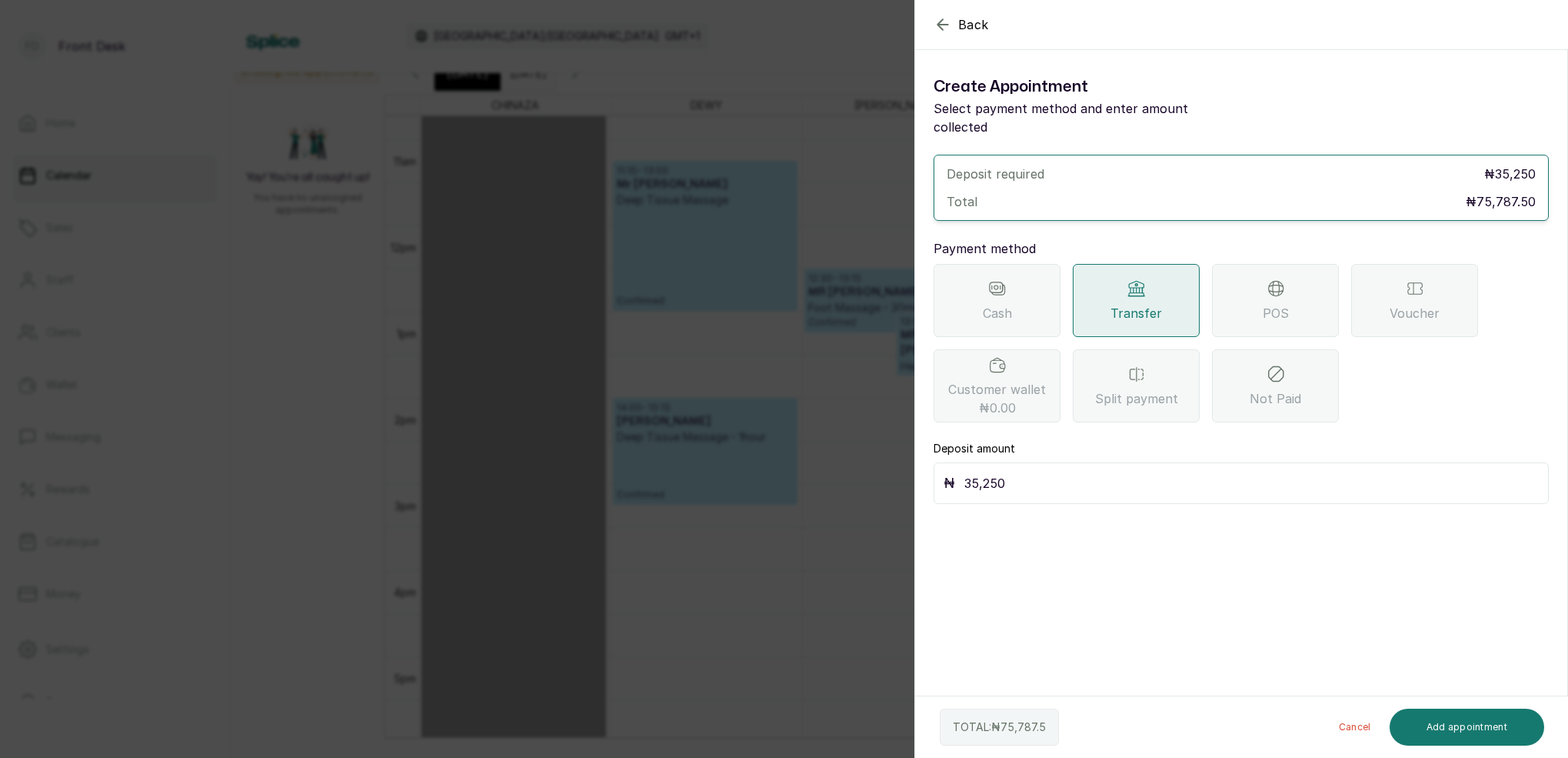
click at [1023, 473] on input "35,250" at bounding box center [1251, 483] width 575 height 21
type input "3"
type input "40,000"
click at [1444, 719] on button "Add appointment" at bounding box center [1467, 727] width 155 height 37
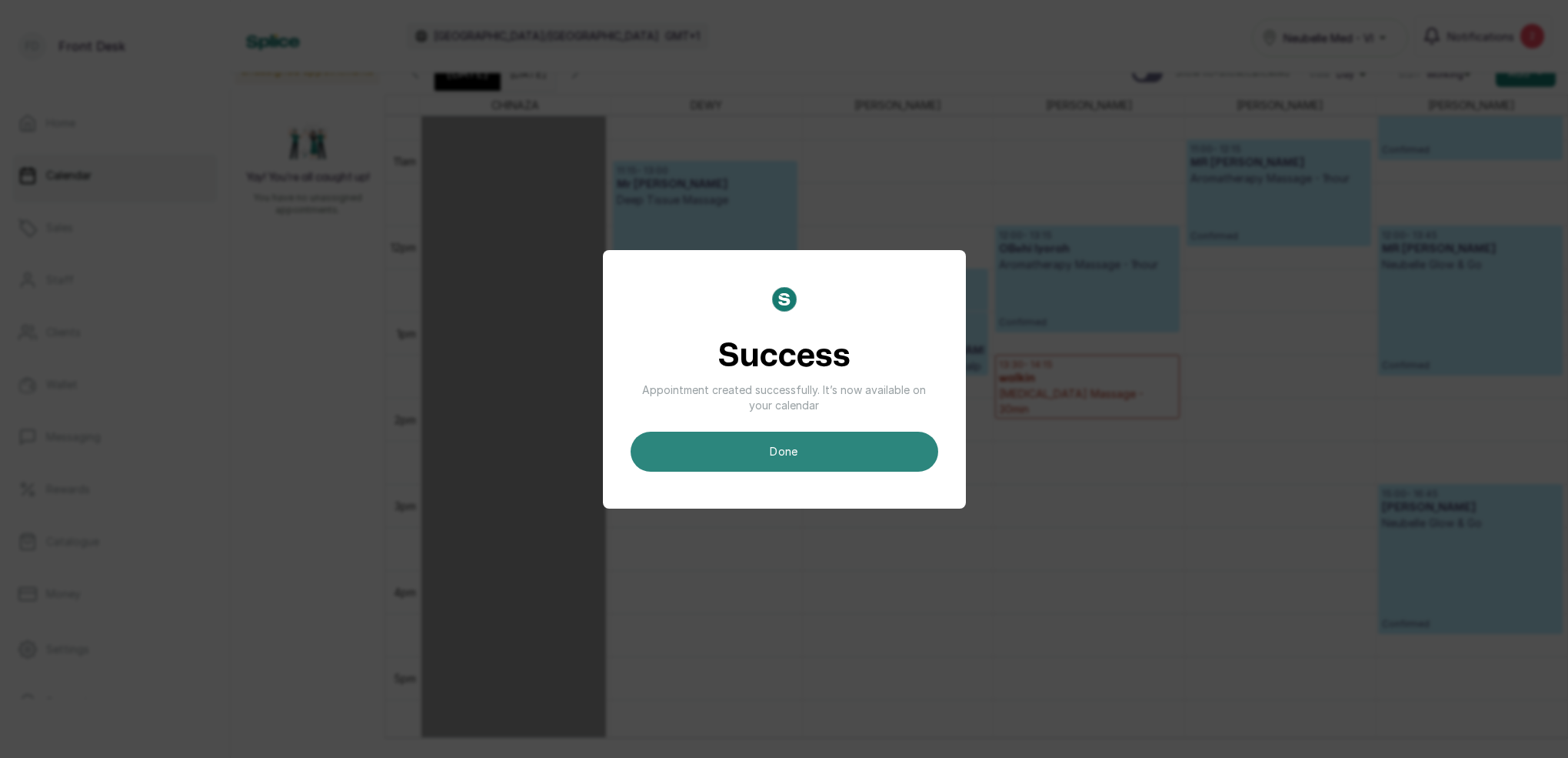
click at [863, 448] on button "done" at bounding box center [784, 451] width 307 height 40
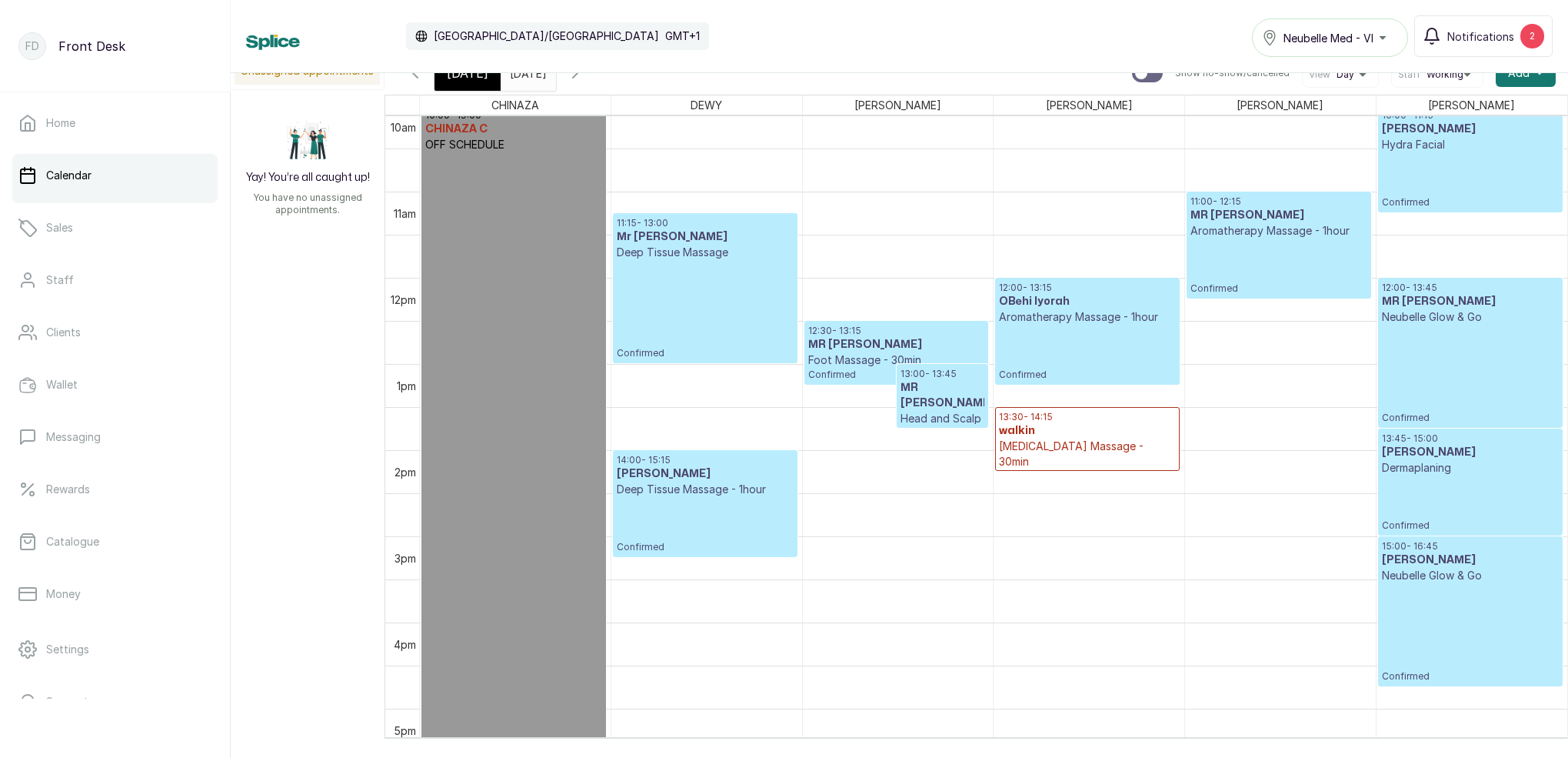
scroll to position [985, 0]
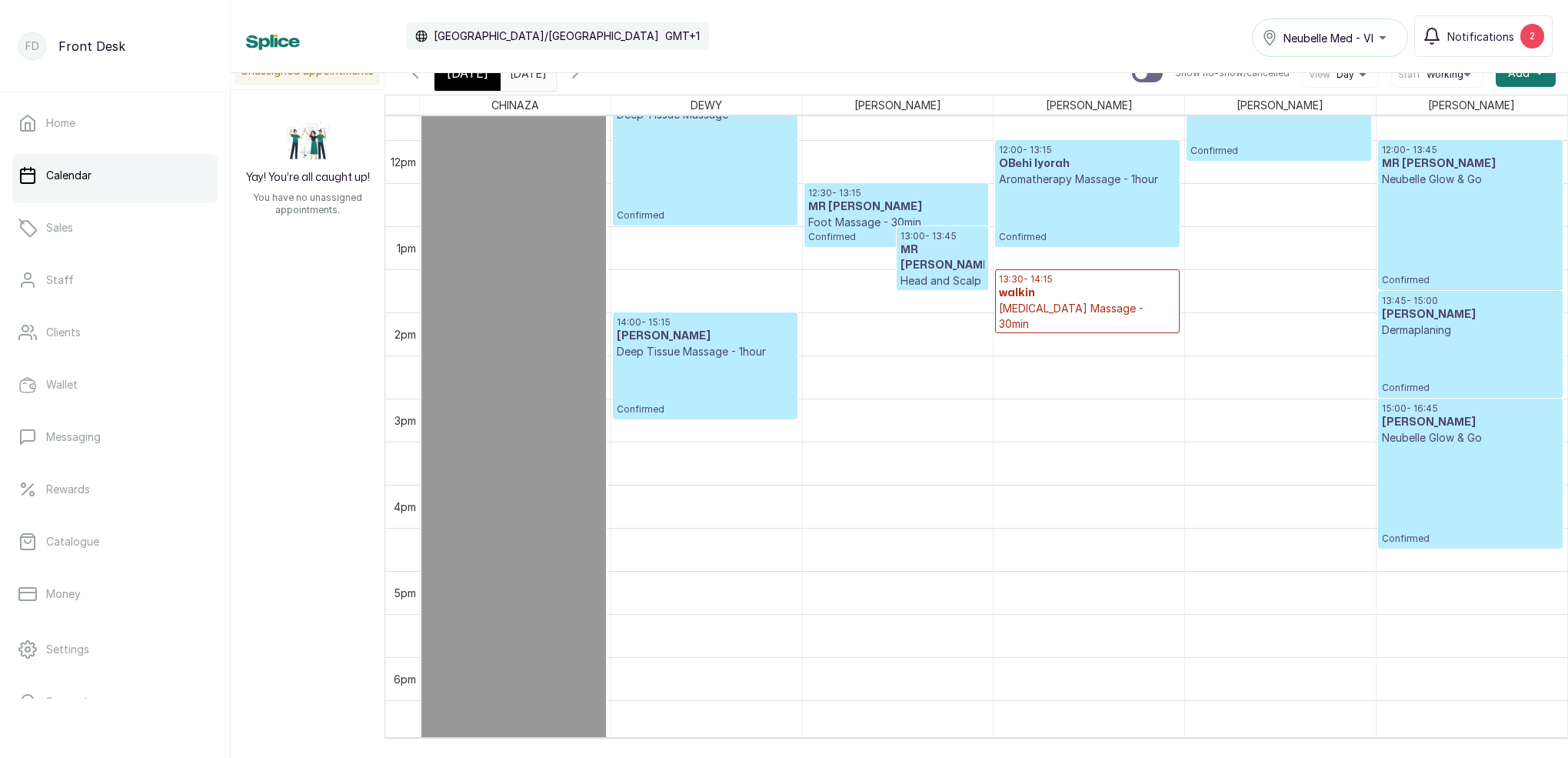
type input "dd/MM/yyyy"
click at [526, 75] on input "dd/MM/yyyy" at bounding box center [513, 69] width 25 height 26
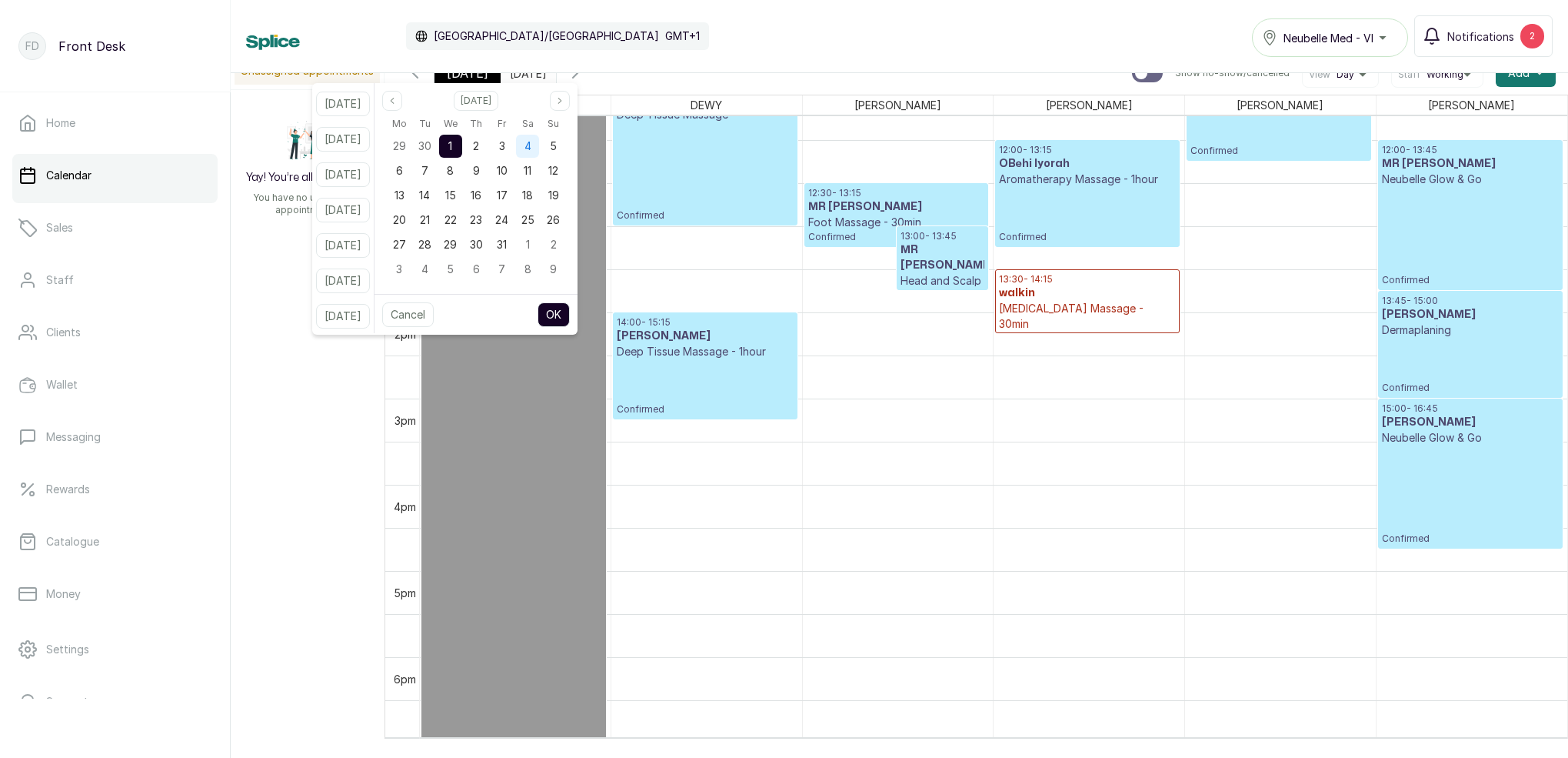
click at [539, 150] on div "4" at bounding box center [527, 146] width 23 height 23
click at [570, 313] on button "OK" at bounding box center [553, 315] width 32 height 25
type input "[DATE]"
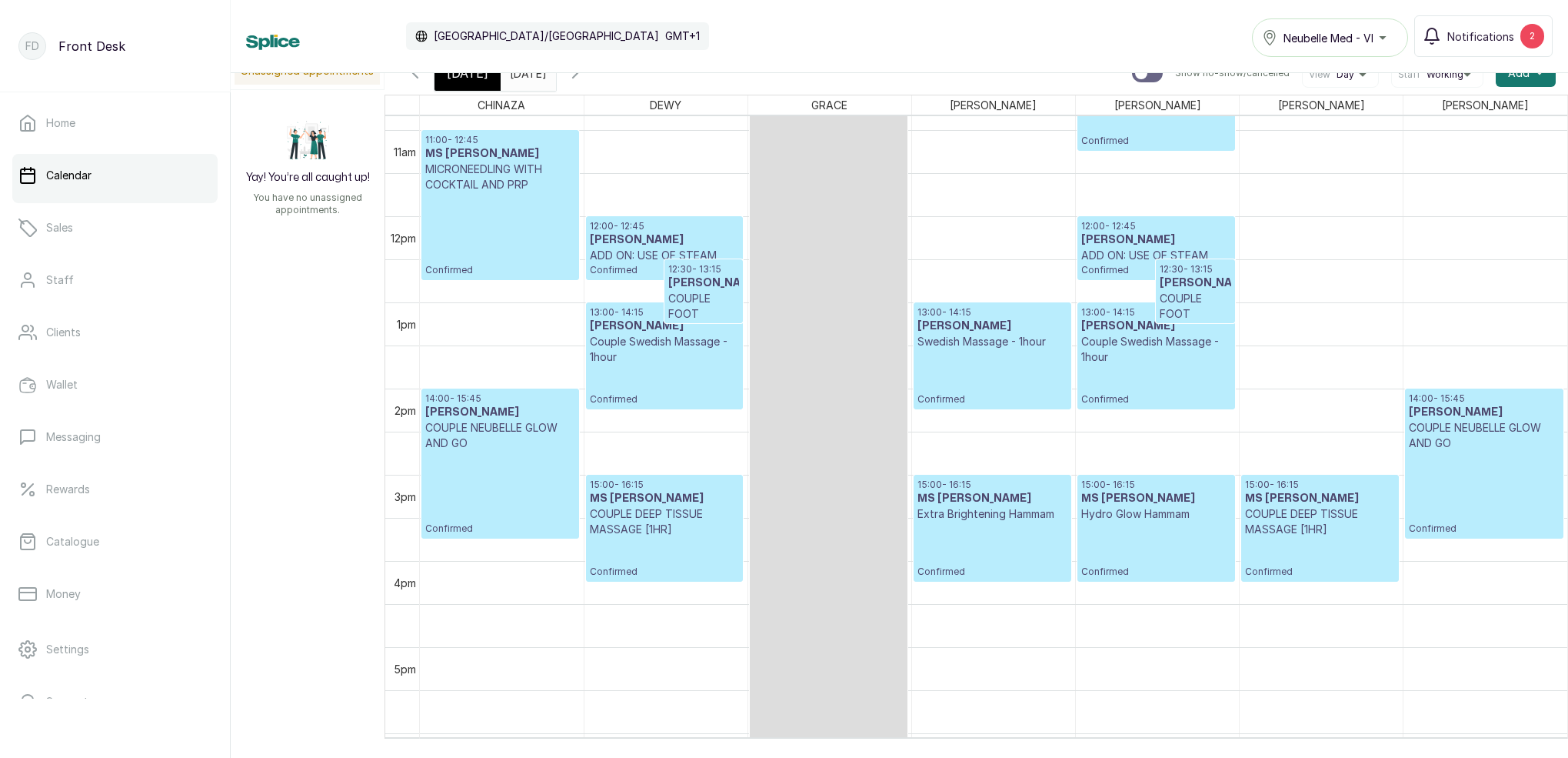
click at [420, 84] on button "Show no-show/cancelled" at bounding box center [415, 73] width 37 height 37
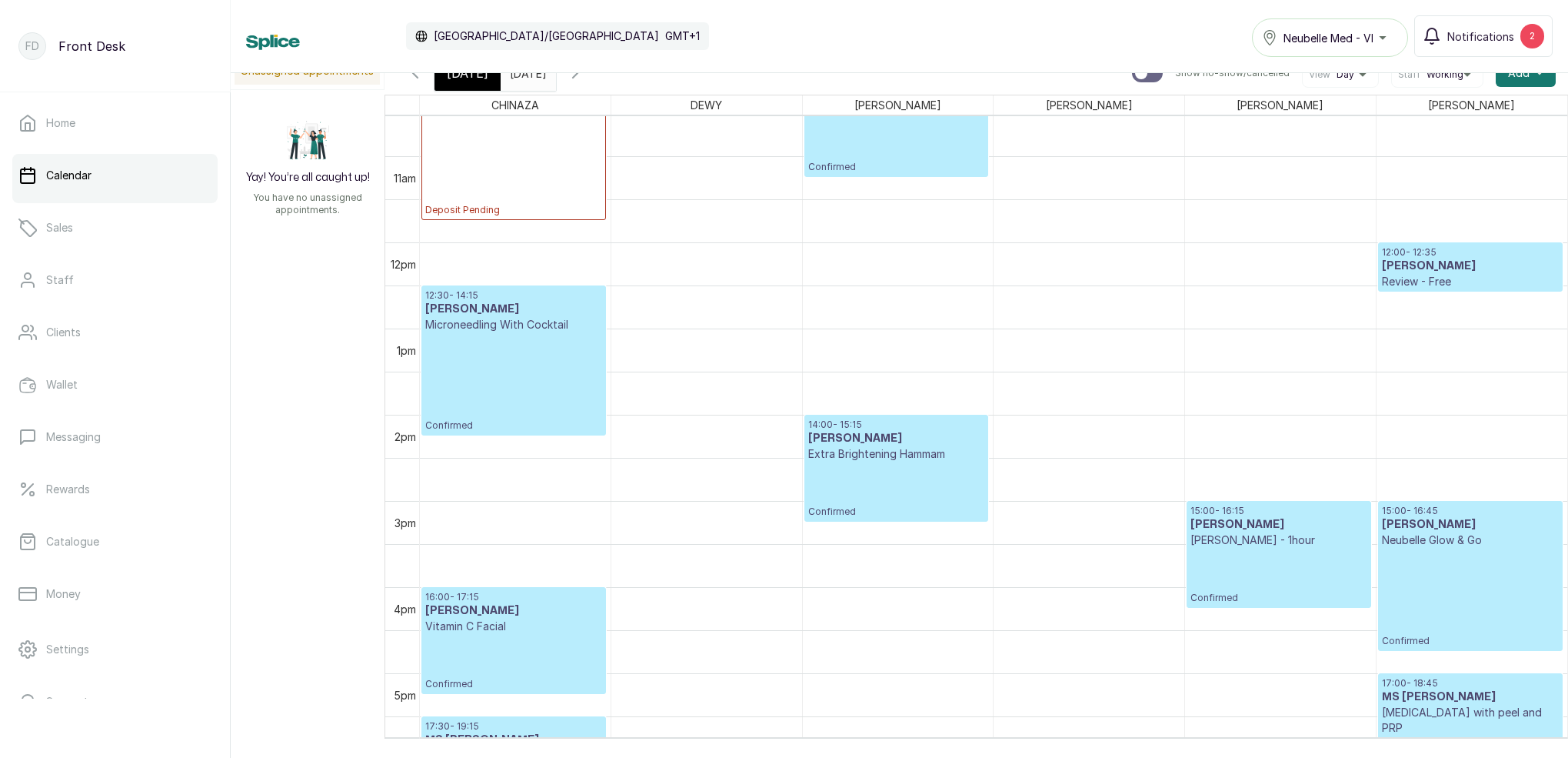
scroll to position [877, 0]
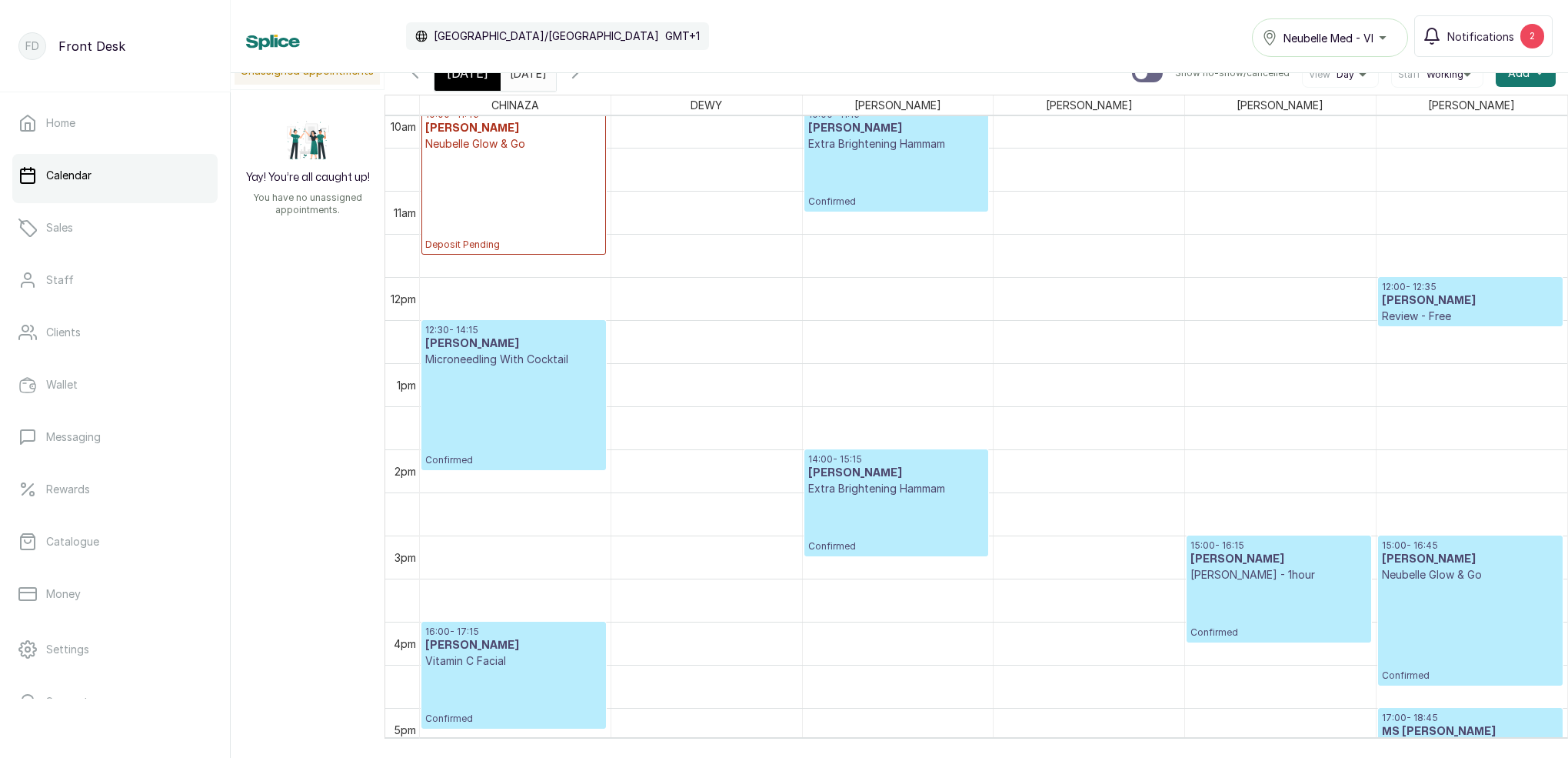
click at [425, 75] on button "Show no-show/cancelled" at bounding box center [415, 73] width 37 height 37
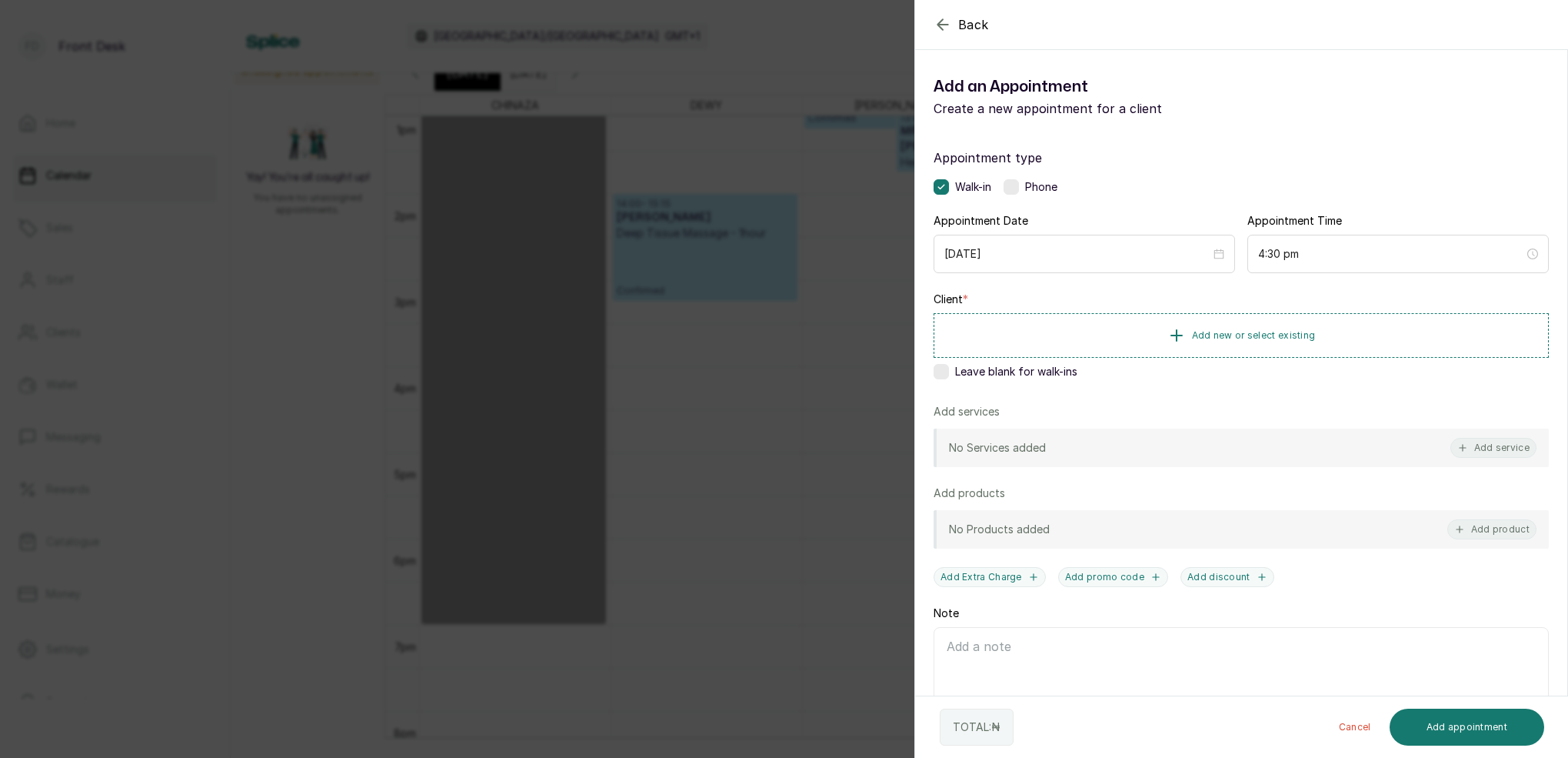
drag, startPoint x: 773, startPoint y: 20, endPoint x: 834, endPoint y: 32, distance: 62.2
click at [775, 20] on div "Back Add Appointment Add an Appointment Create a new appointment for a client A…" at bounding box center [784, 379] width 1568 height 758
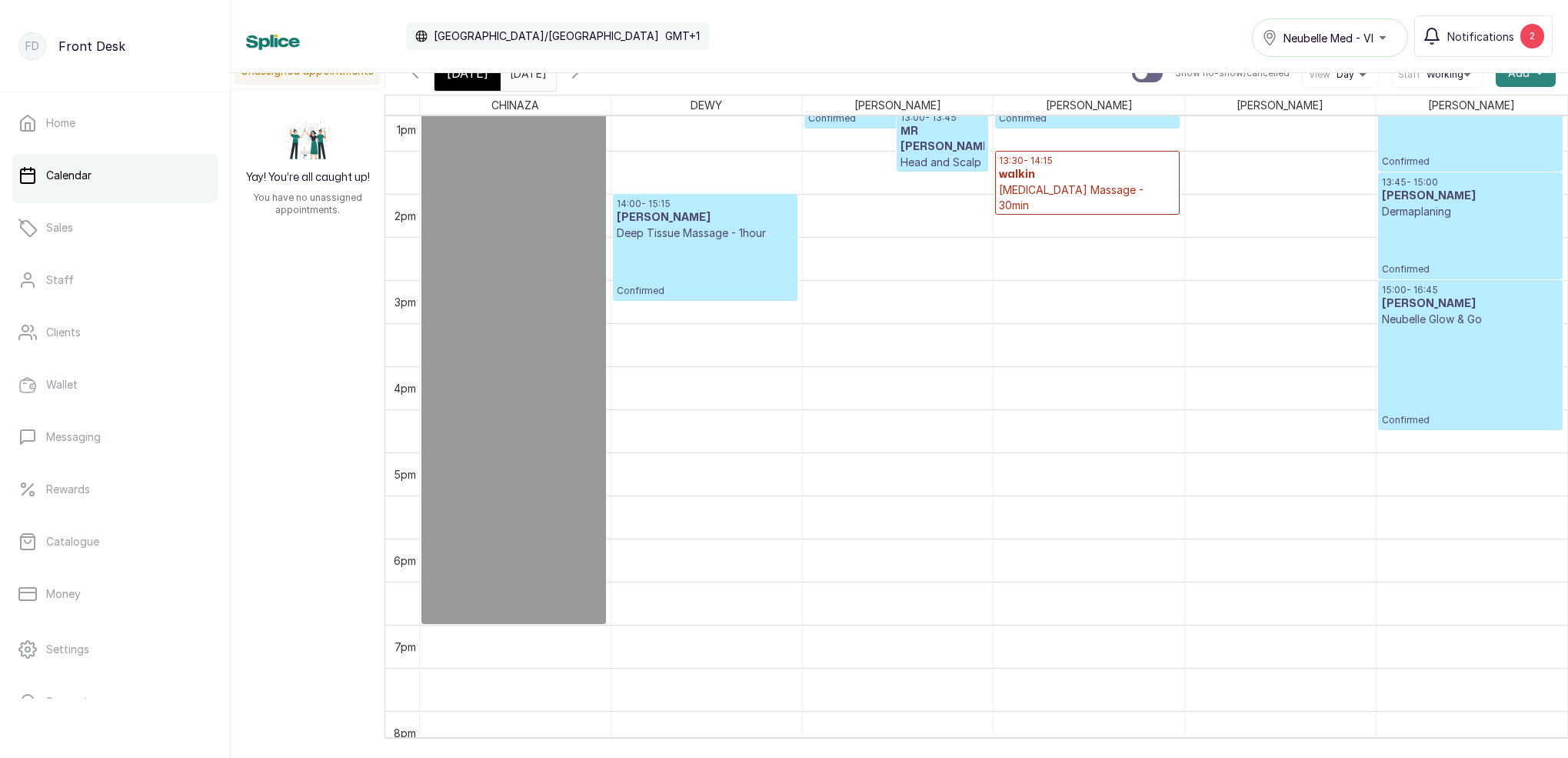
click at [1538, 75] on icon "button" at bounding box center [1539, 73] width 7 height 7
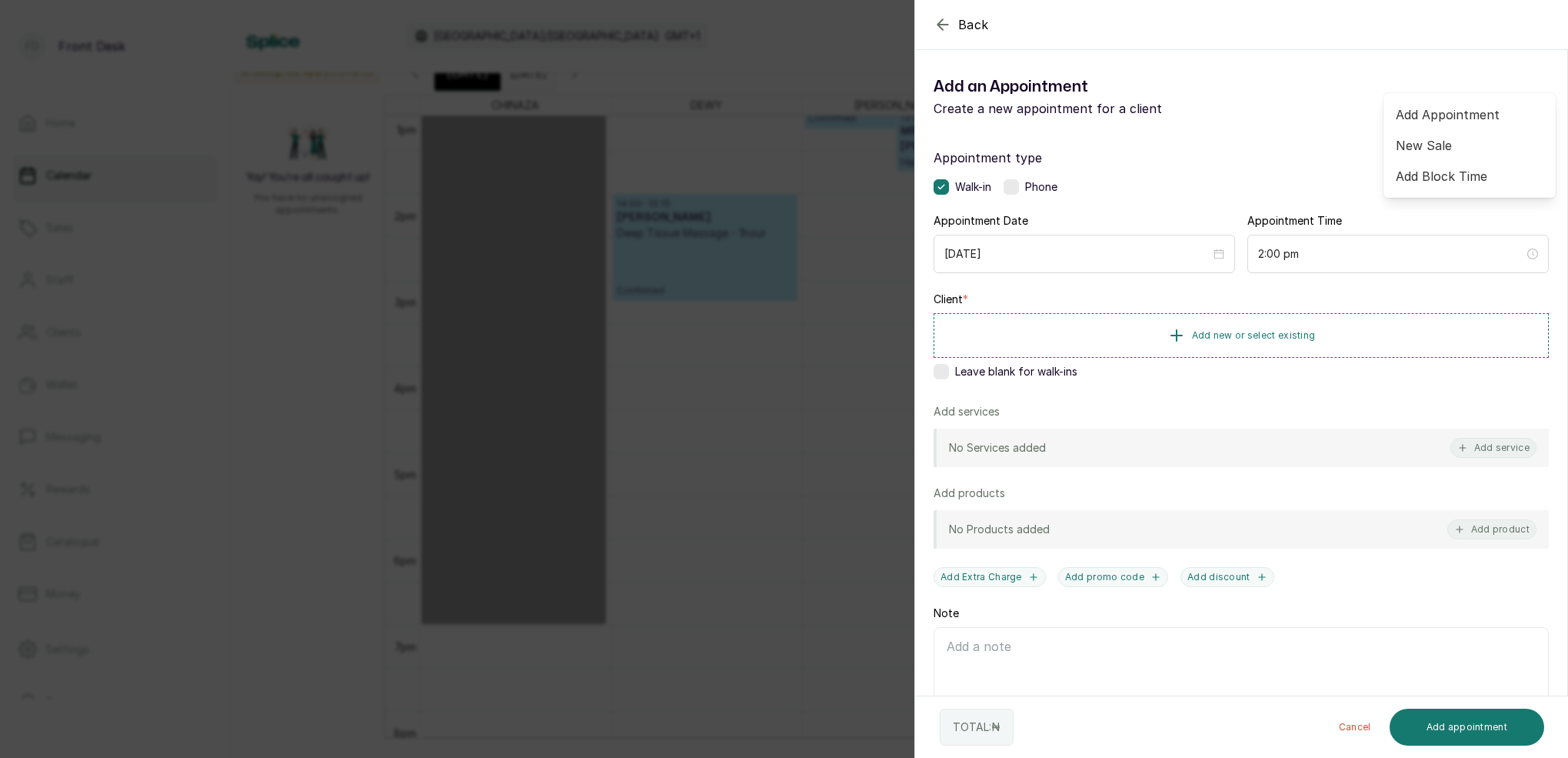
click at [844, 403] on div "Back Add Appointment Add an Appointment Create a new appointment for a client A…" at bounding box center [784, 379] width 1568 height 758
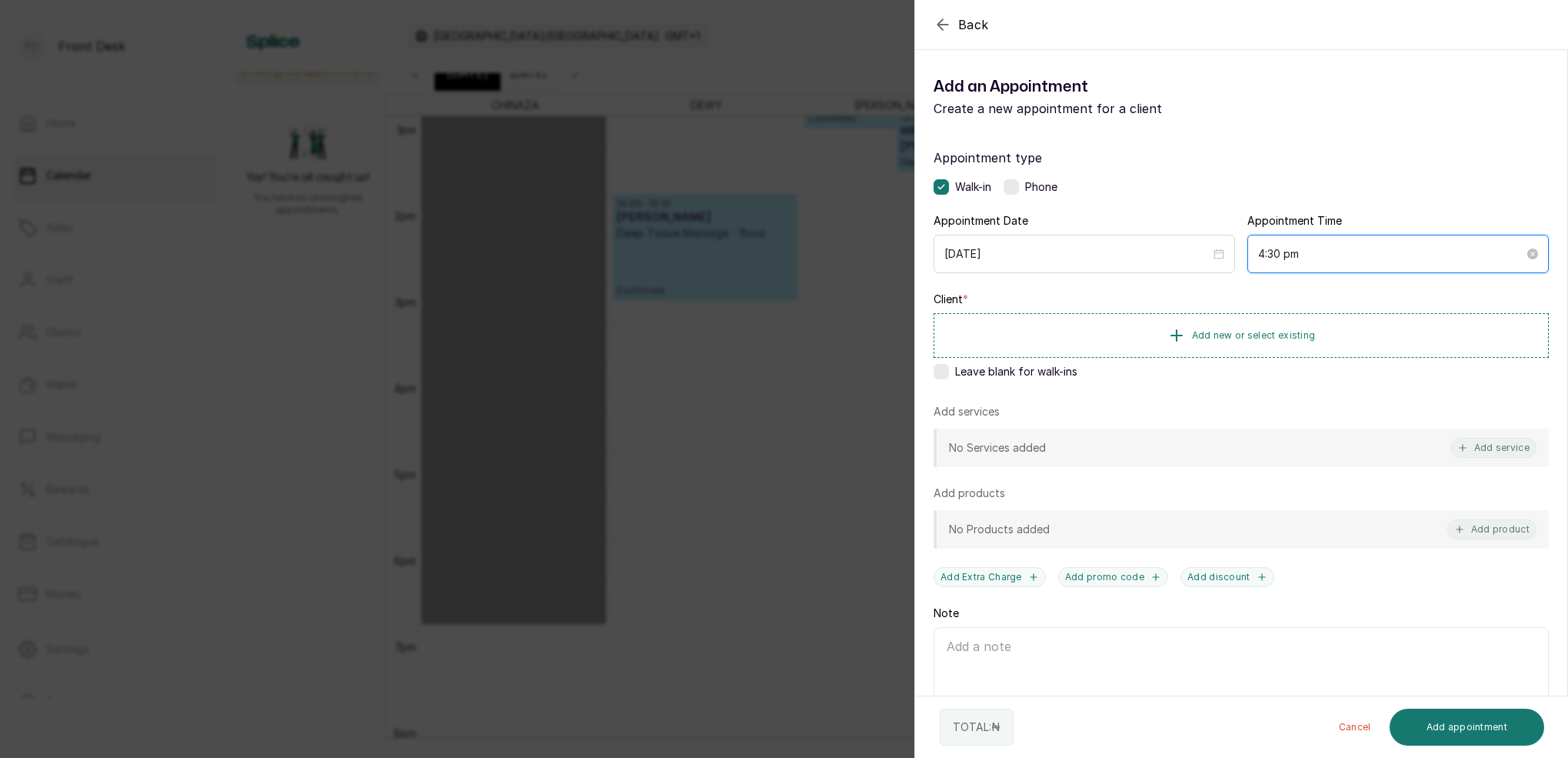
click at [1278, 255] on input "4:30 pm" at bounding box center [1391, 254] width 266 height 17
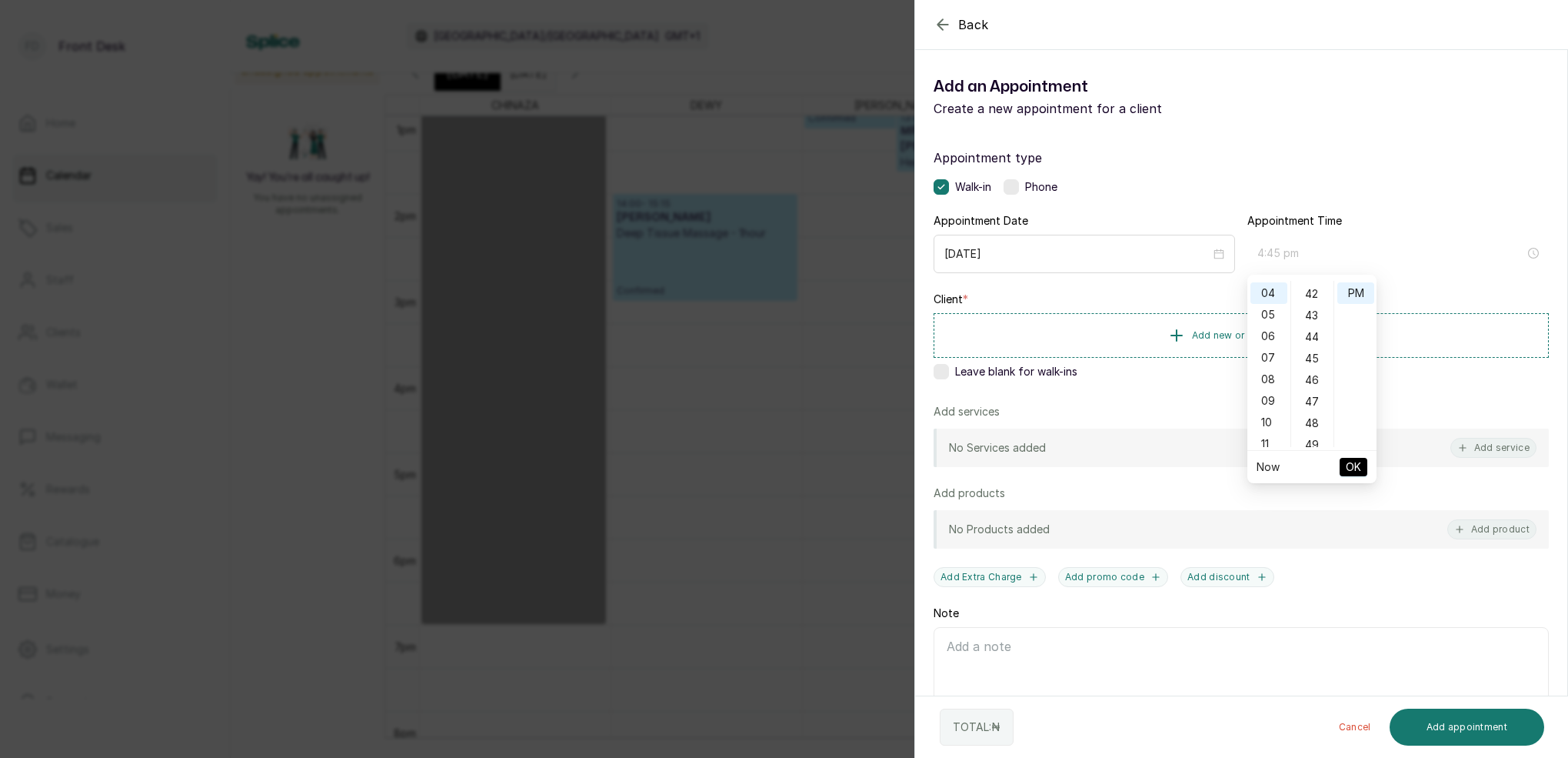
drag, startPoint x: 1316, startPoint y: 353, endPoint x: 1337, endPoint y: 325, distance: 35.0
click at [1315, 353] on div "45" at bounding box center [1313, 358] width 37 height 21
type input "4:45 pm"
drag, startPoint x: 1346, startPoint y: 290, endPoint x: 1366, endPoint y: 356, distance: 69.0
click at [1346, 291] on div "PM" at bounding box center [1355, 293] width 37 height 21
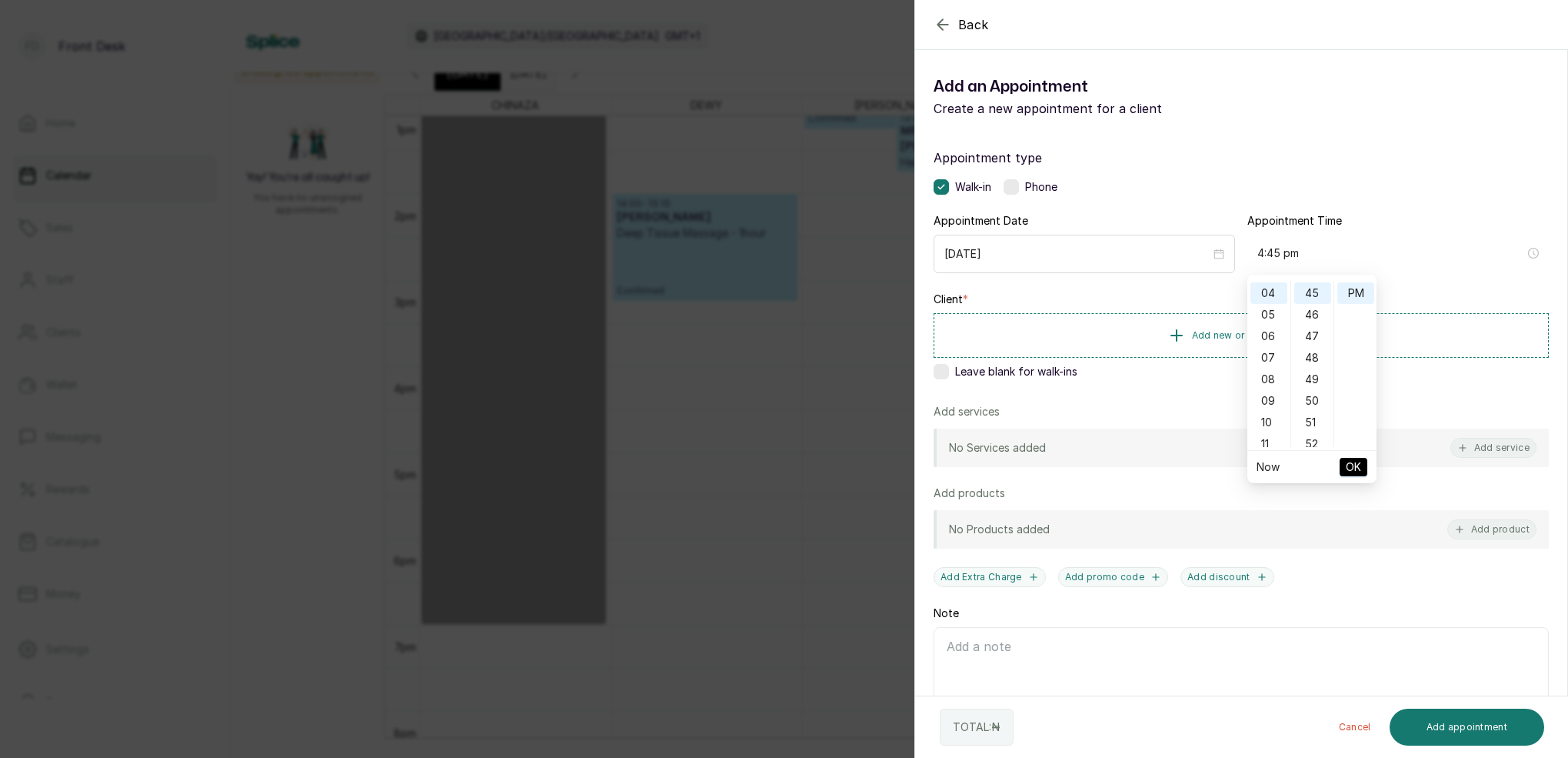
click at [1364, 460] on ul "Now OK" at bounding box center [1311, 466] width 129 height 33
drag, startPoint x: 1357, startPoint y: 465, endPoint x: 1311, endPoint y: 413, distance: 69.4
click at [1357, 465] on span "OK" at bounding box center [1354, 466] width 16 height 29
drag, startPoint x: 942, startPoint y: 362, endPoint x: 947, endPoint y: 386, distance: 24.5
click at [942, 363] on div "Client * Add new or select existing Leave blank for walk-ins" at bounding box center [1241, 338] width 616 height 94
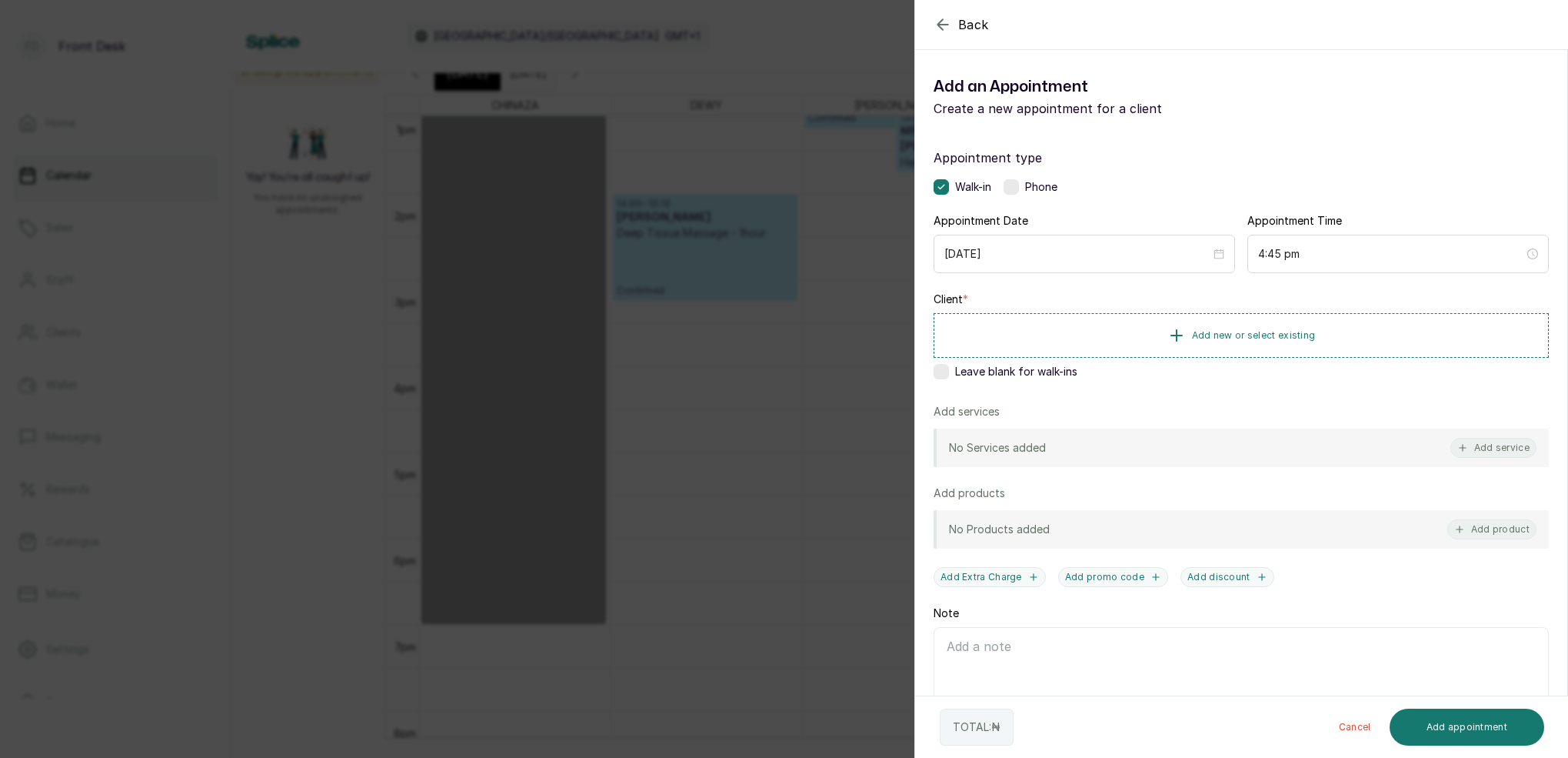
click at [942, 374] on label at bounding box center [941, 372] width 16 height 16
click at [1484, 464] on div "No Services added Add service" at bounding box center [1241, 447] width 616 height 38
click at [1484, 447] on button "Add service" at bounding box center [1493, 448] width 86 height 20
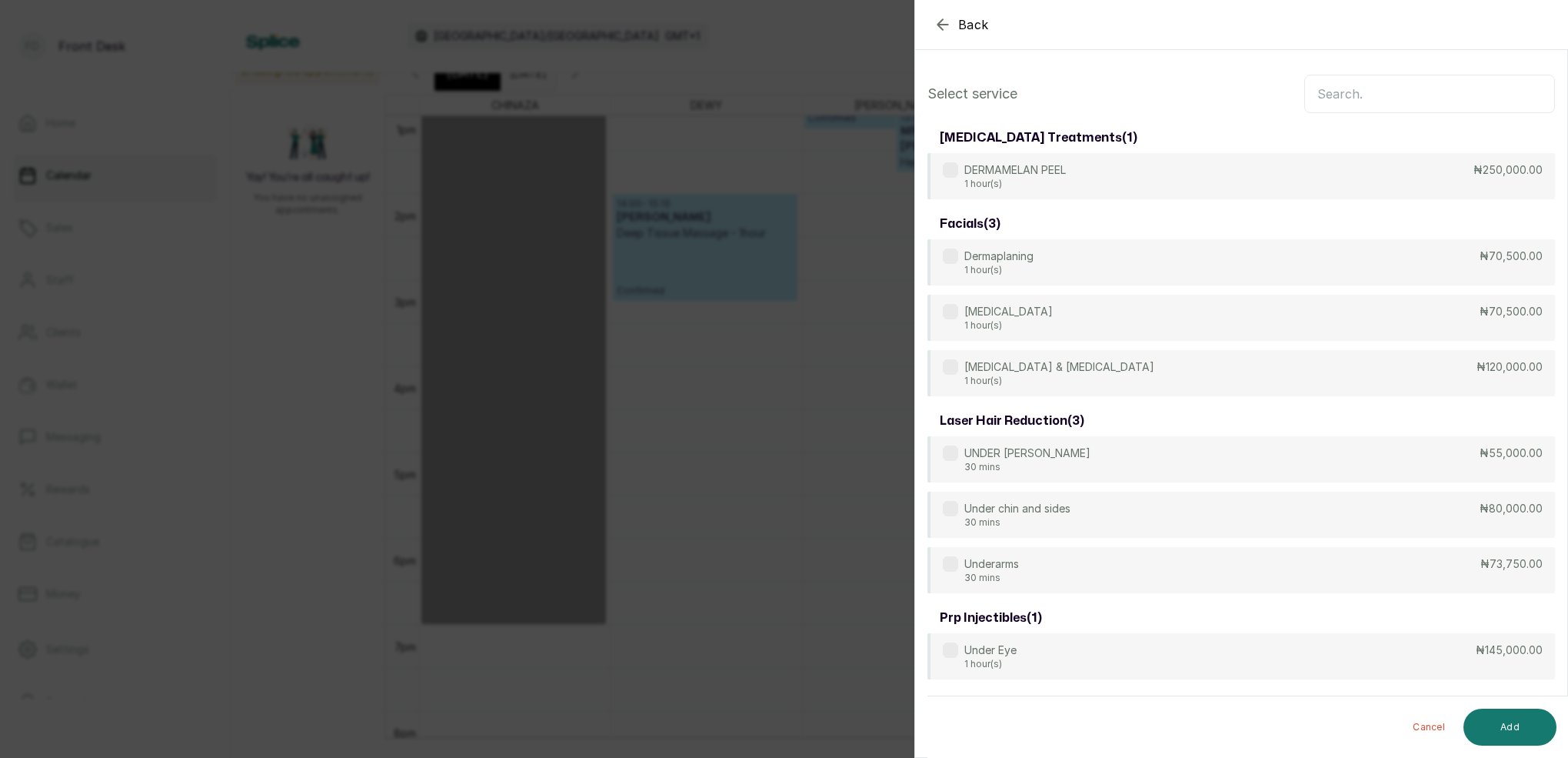
click at [1368, 92] on input "text" at bounding box center [1430, 93] width 251 height 38
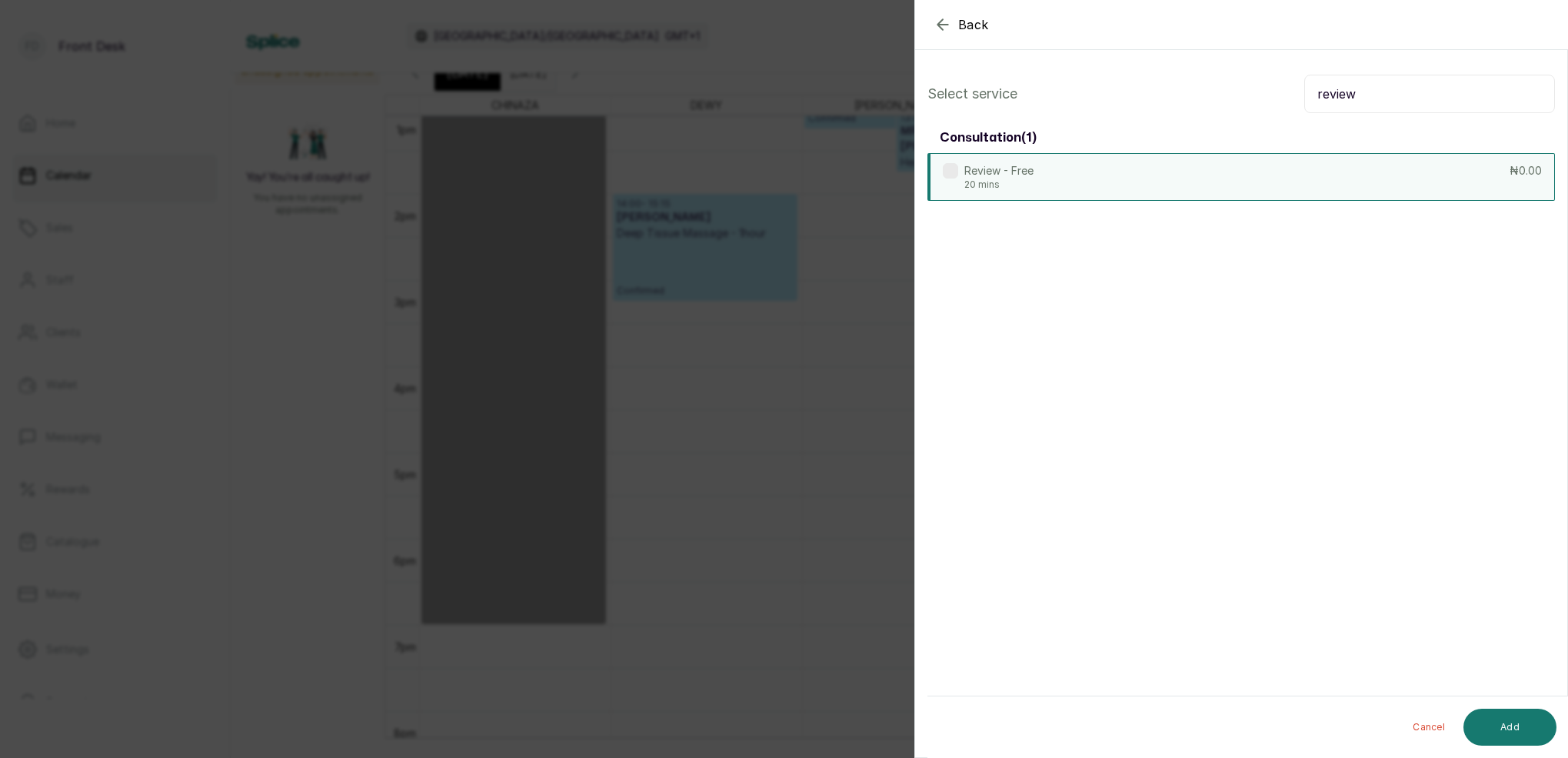
type input "review"
click at [1080, 186] on div "Review - Free 20 mins ₦0.00" at bounding box center [1241, 176] width 628 height 47
click at [1511, 715] on button "Add" at bounding box center [1510, 727] width 93 height 37
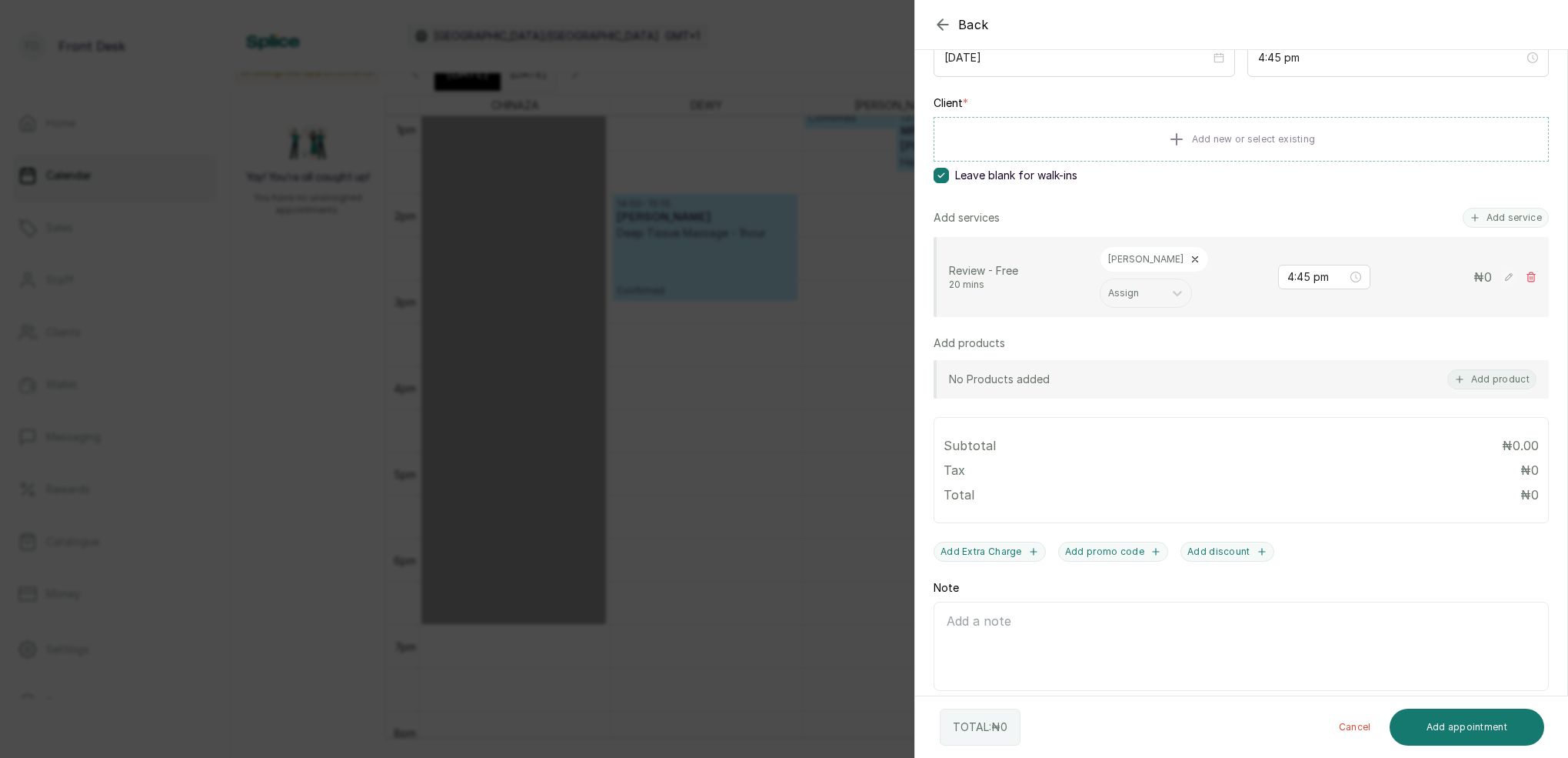
scroll to position [195, 0]
click at [1519, 728] on button "Add appointment" at bounding box center [1467, 727] width 155 height 37
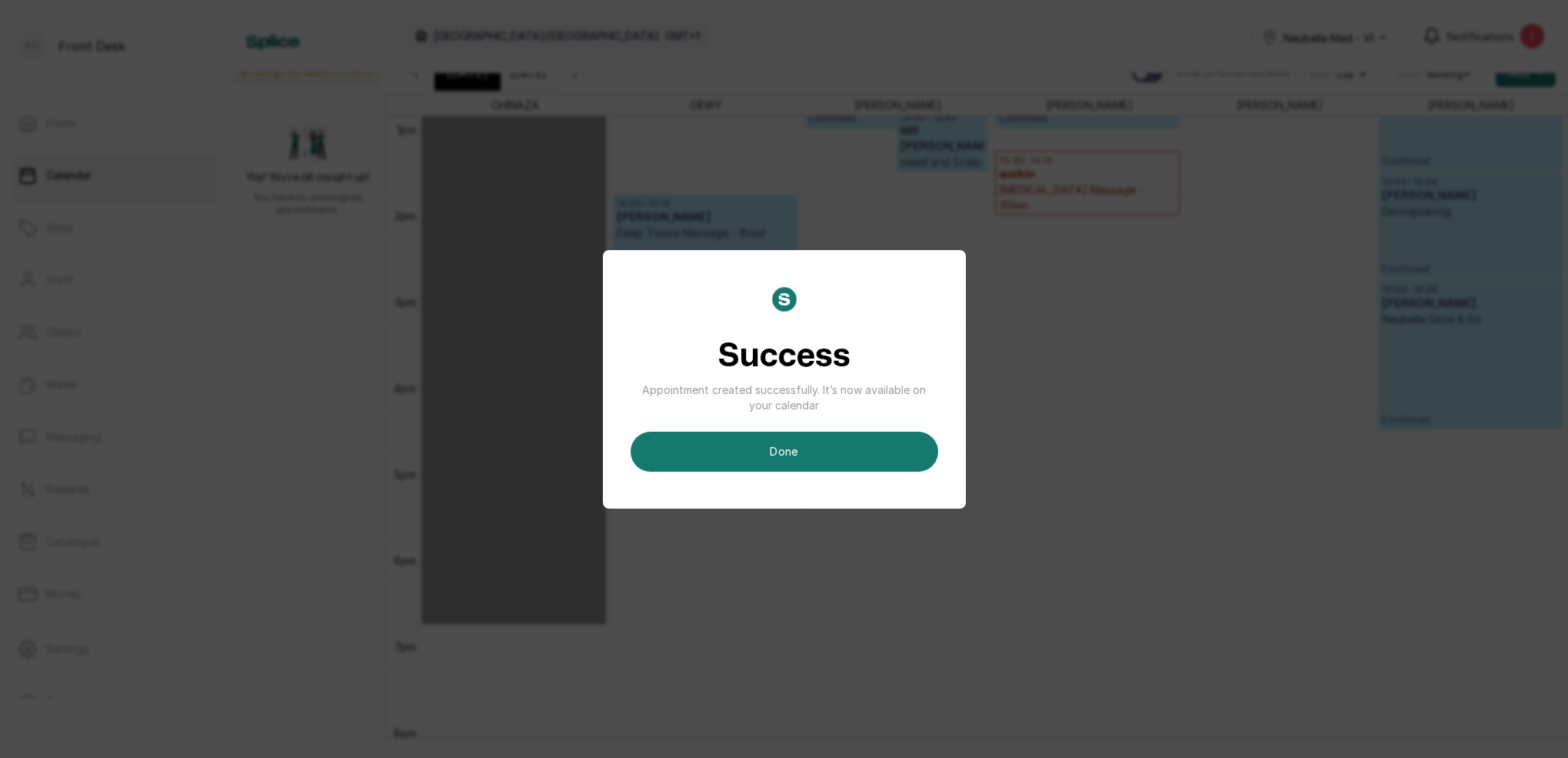
drag, startPoint x: 872, startPoint y: 439, endPoint x: 869, endPoint y: 428, distance: 11.4
click at [872, 439] on button "done" at bounding box center [784, 451] width 307 height 40
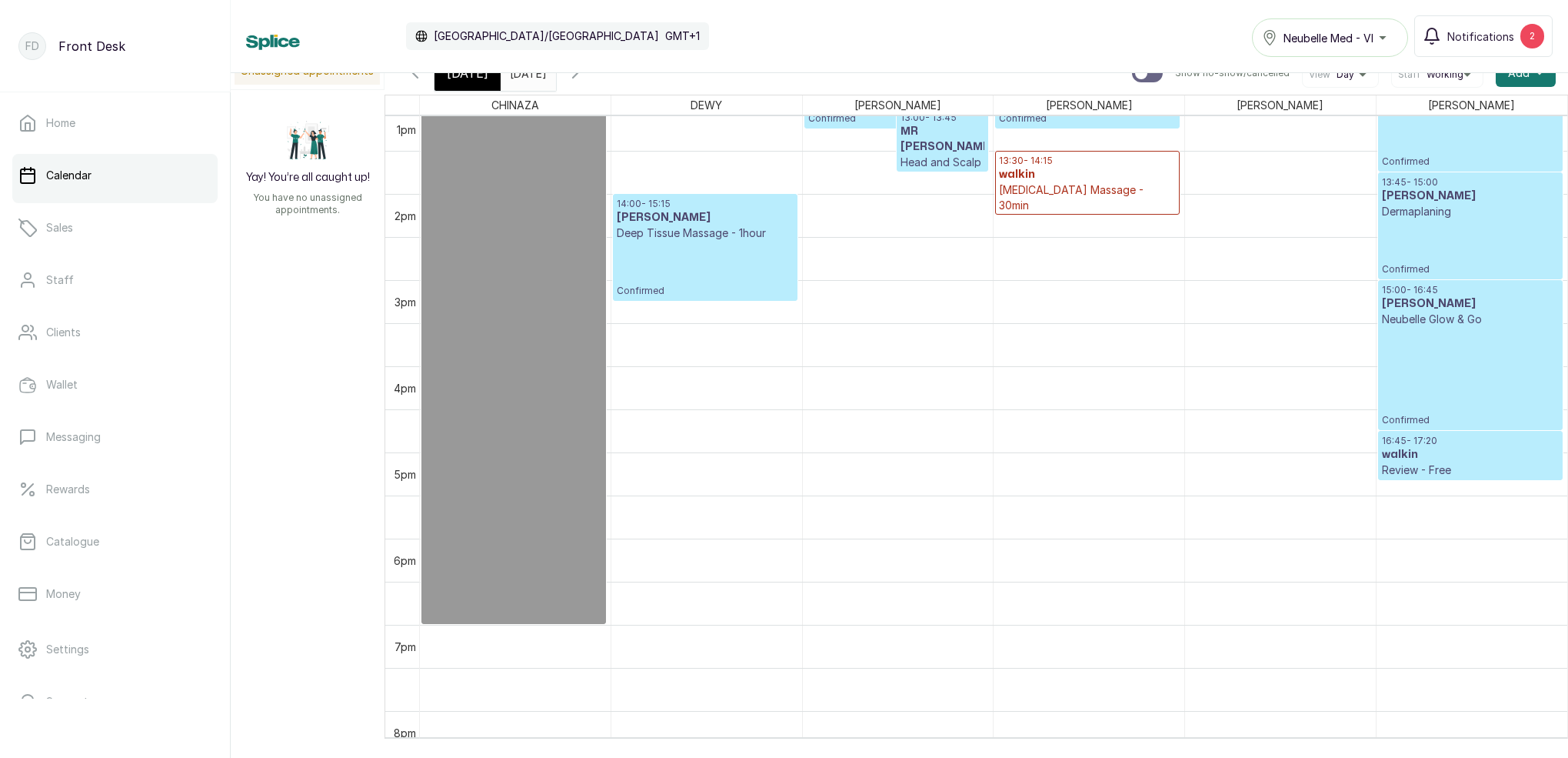
scroll to position [517, 0]
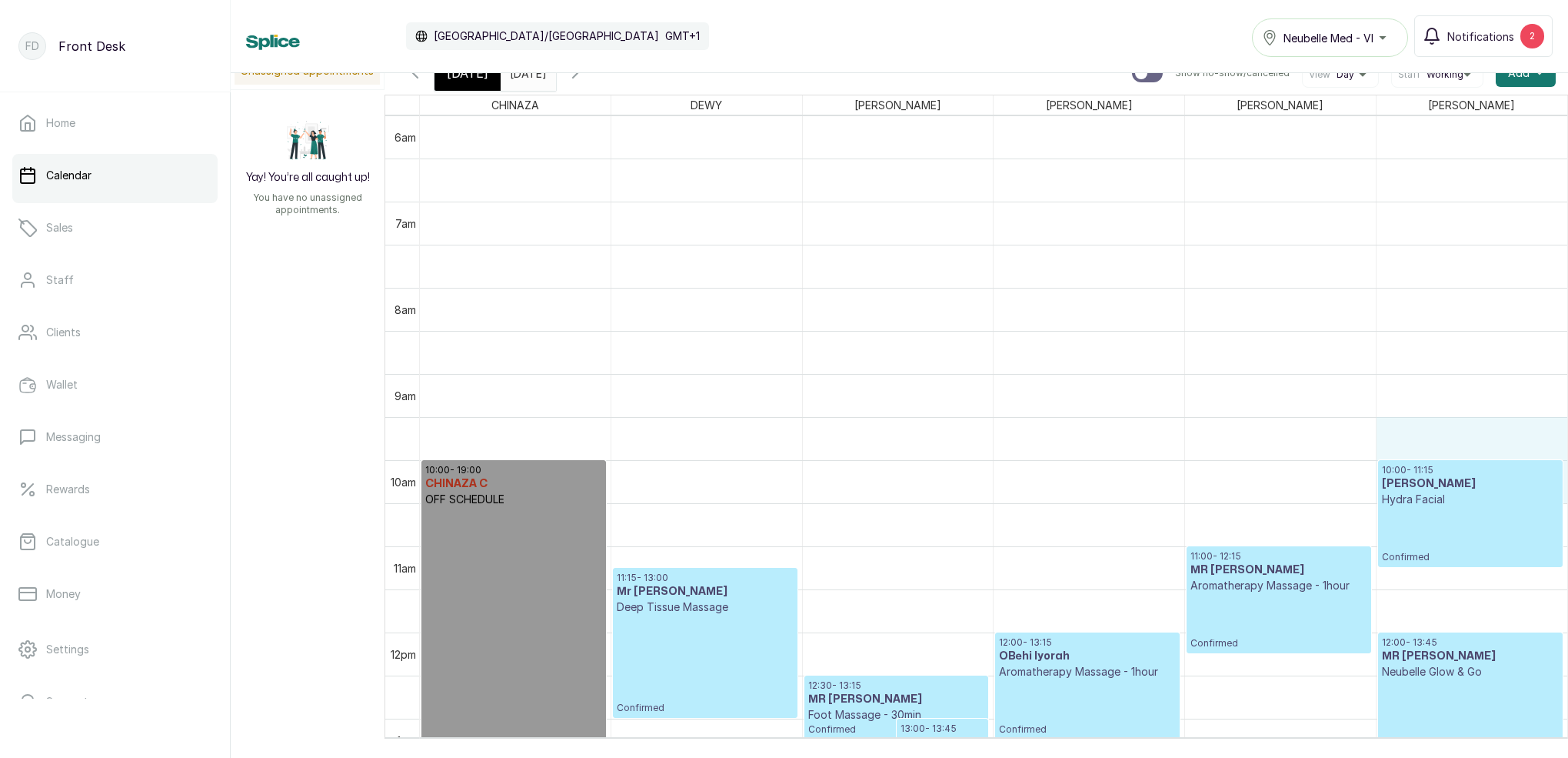
drag, startPoint x: 1411, startPoint y: 450, endPoint x: 1411, endPoint y: 477, distance: 27.0
click at [1411, 477] on div "10:00 - 19:00 CHINAZA C OFF SCHEDULE 11:15 - 13:00 Mr [PERSON_NAME] Deep Tissue…" at bounding box center [993, 633] width 1147 height 2068
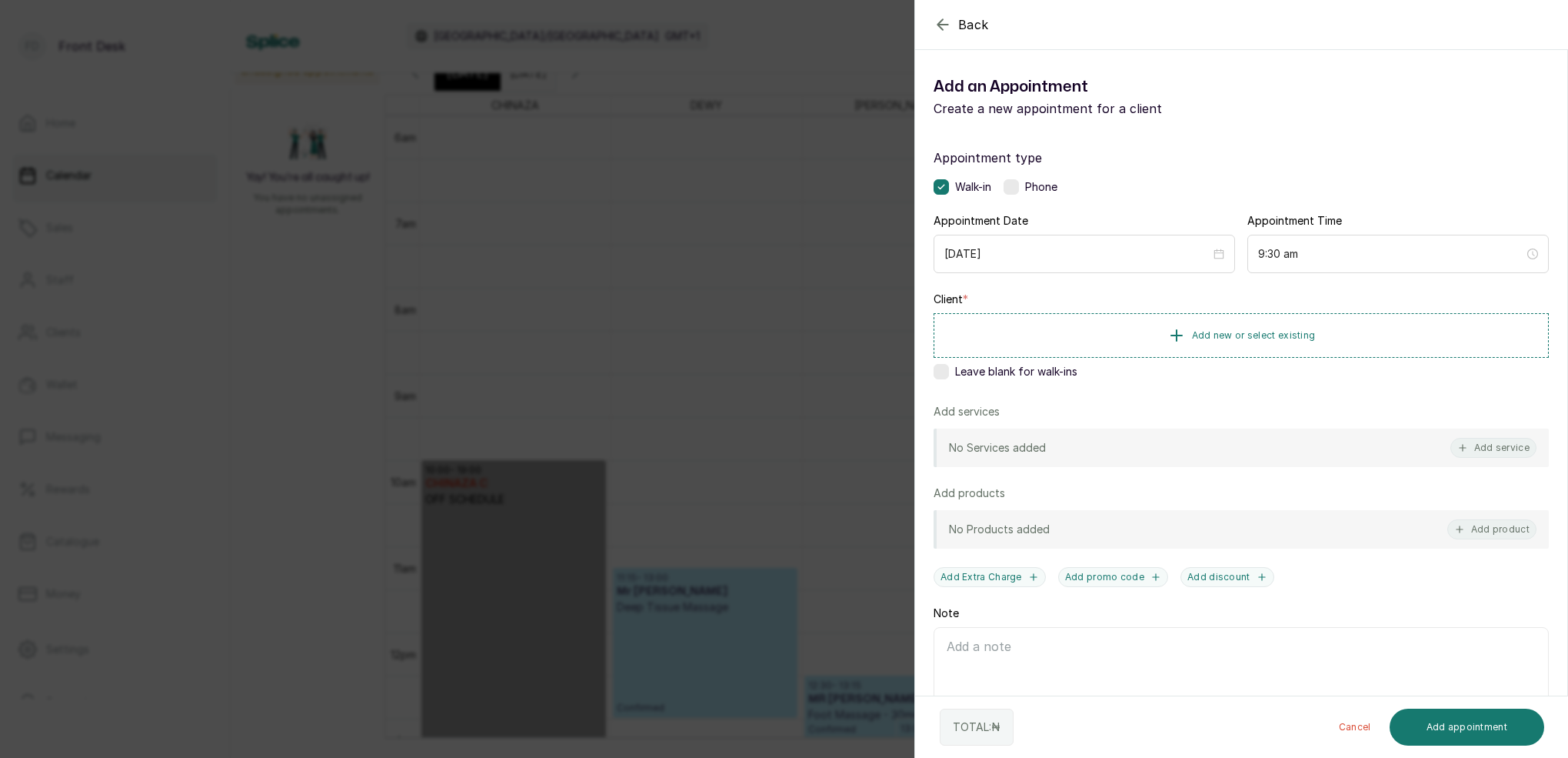
click at [775, 359] on div "Back Add Appointment Add an Appointment Create a new appointment for a client A…" at bounding box center [784, 379] width 1568 height 758
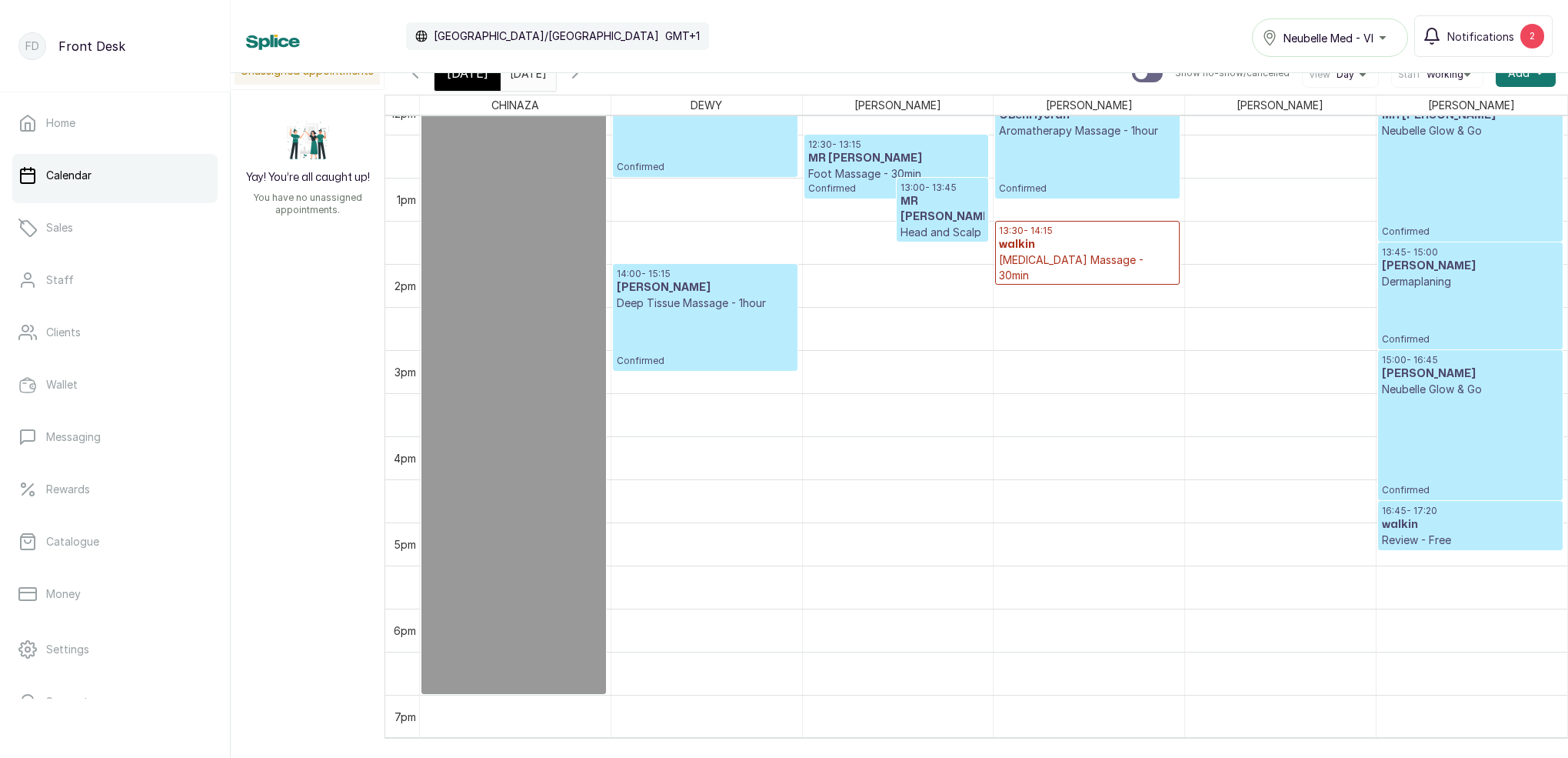
scroll to position [1122, 0]
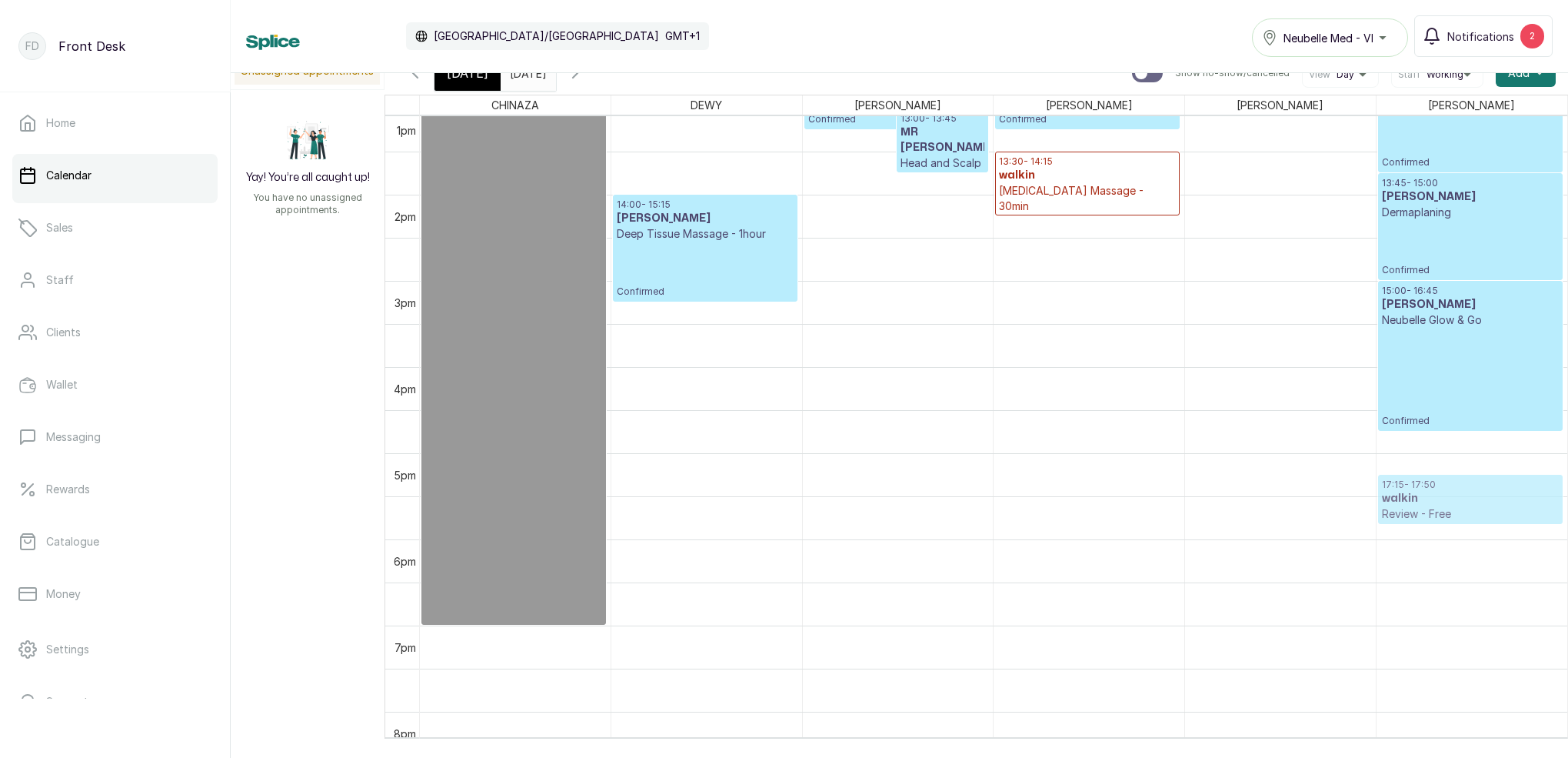
drag, startPoint x: 1466, startPoint y: 455, endPoint x: 1467, endPoint y: 486, distance: 31.0
click at [1467, 486] on div "10:00 - 11:15 [PERSON_NAME] Hydra Facial Confirmed 12:00 - 13:45 MR [PERSON_NAM…" at bounding box center [1471, 22] width 190 height 2068
drag, startPoint x: 484, startPoint y: 79, endPoint x: 498, endPoint y: 80, distance: 14.0
click at [484, 79] on div "[DATE]" at bounding box center [467, 73] width 66 height 35
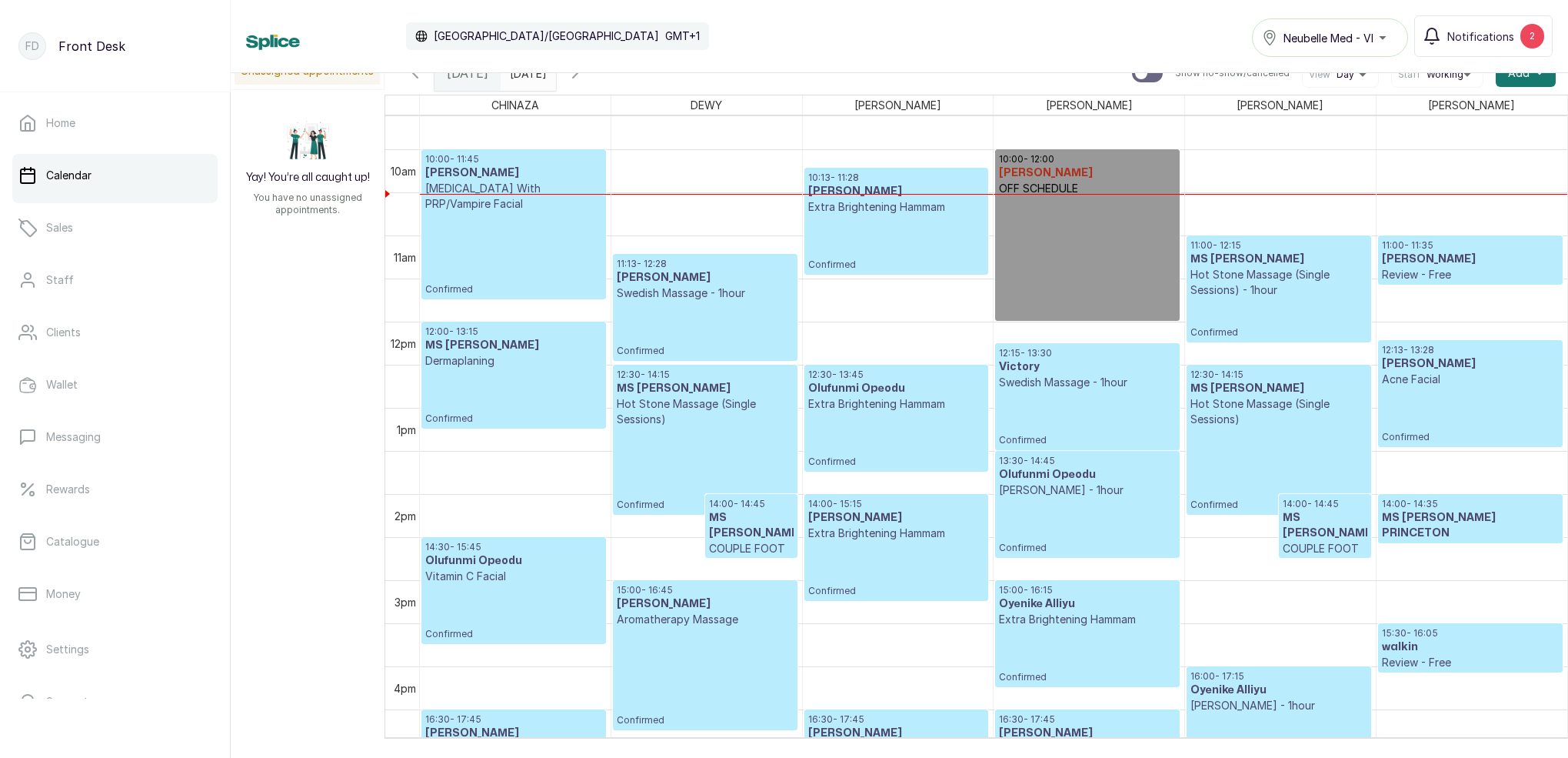
scroll to position [829, 0]
click at [585, 79] on icon "button" at bounding box center [576, 73] width 19 height 19
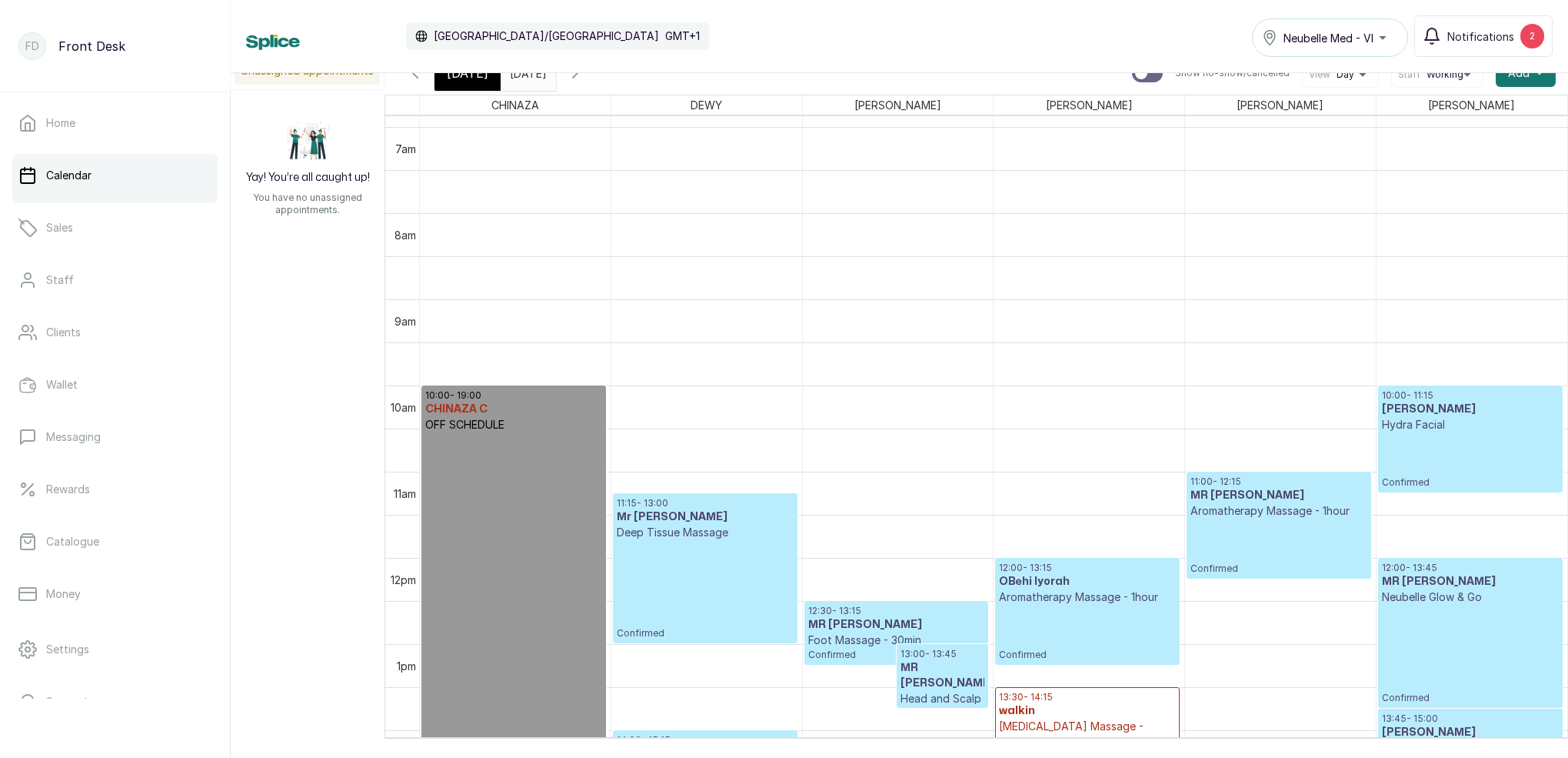
scroll to position [665, 0]
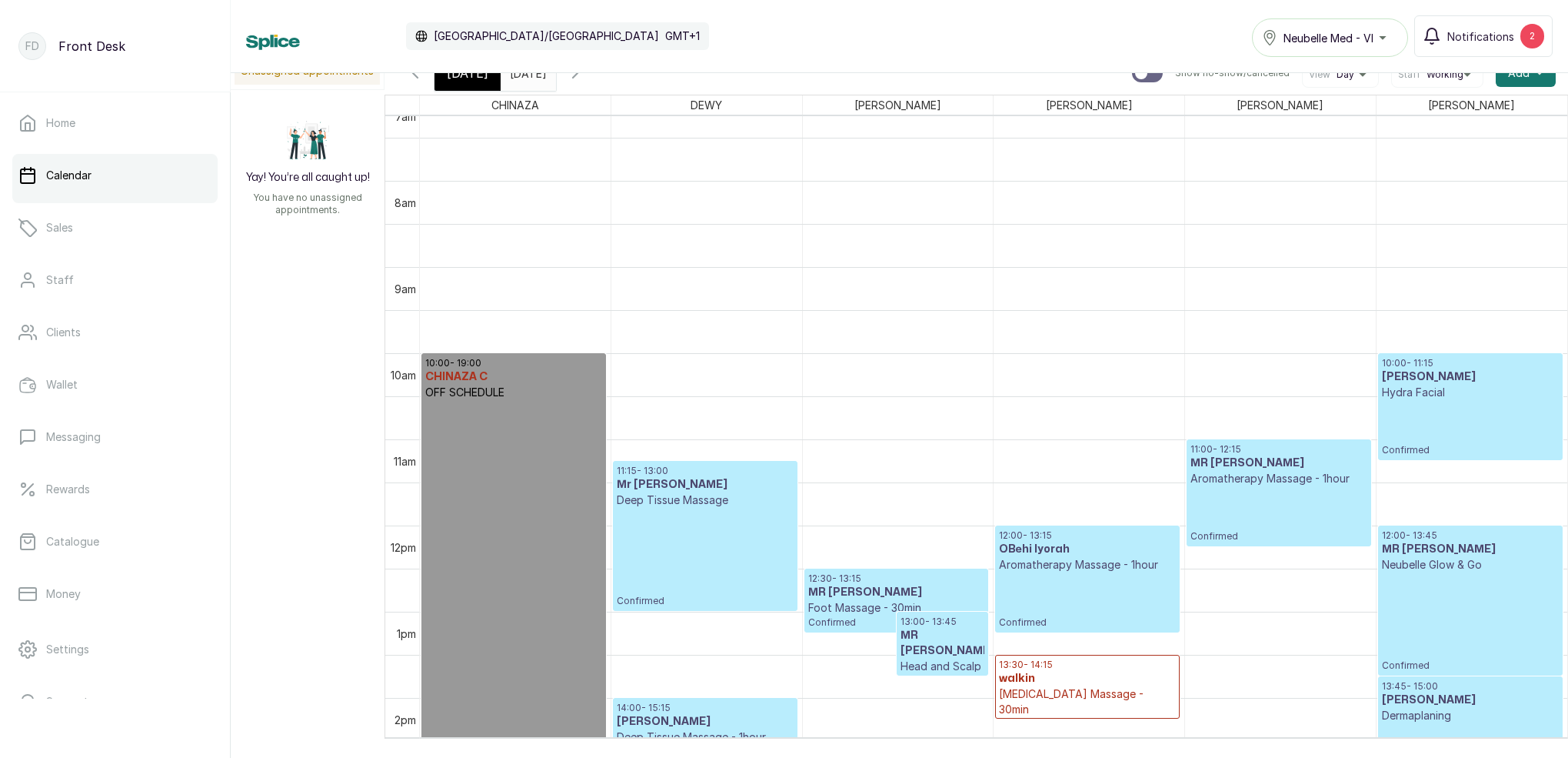
click at [555, 82] on span at bounding box center [540, 69] width 29 height 26
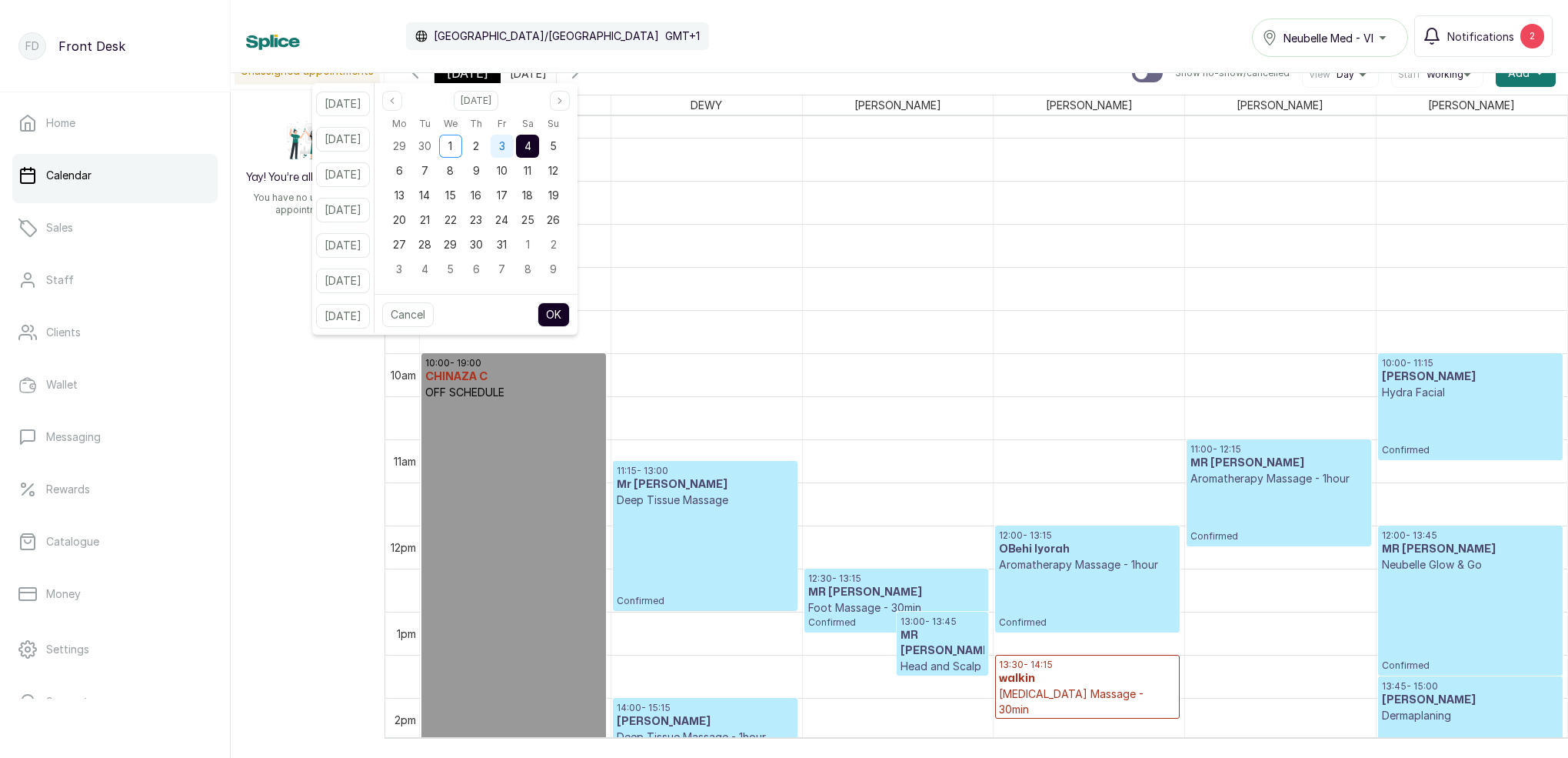
click at [513, 146] on div "3" at bounding box center [501, 146] width 23 height 23
click at [531, 145] on span "4" at bounding box center [527, 146] width 6 height 13
click at [570, 307] on button "OK" at bounding box center [553, 315] width 32 height 25
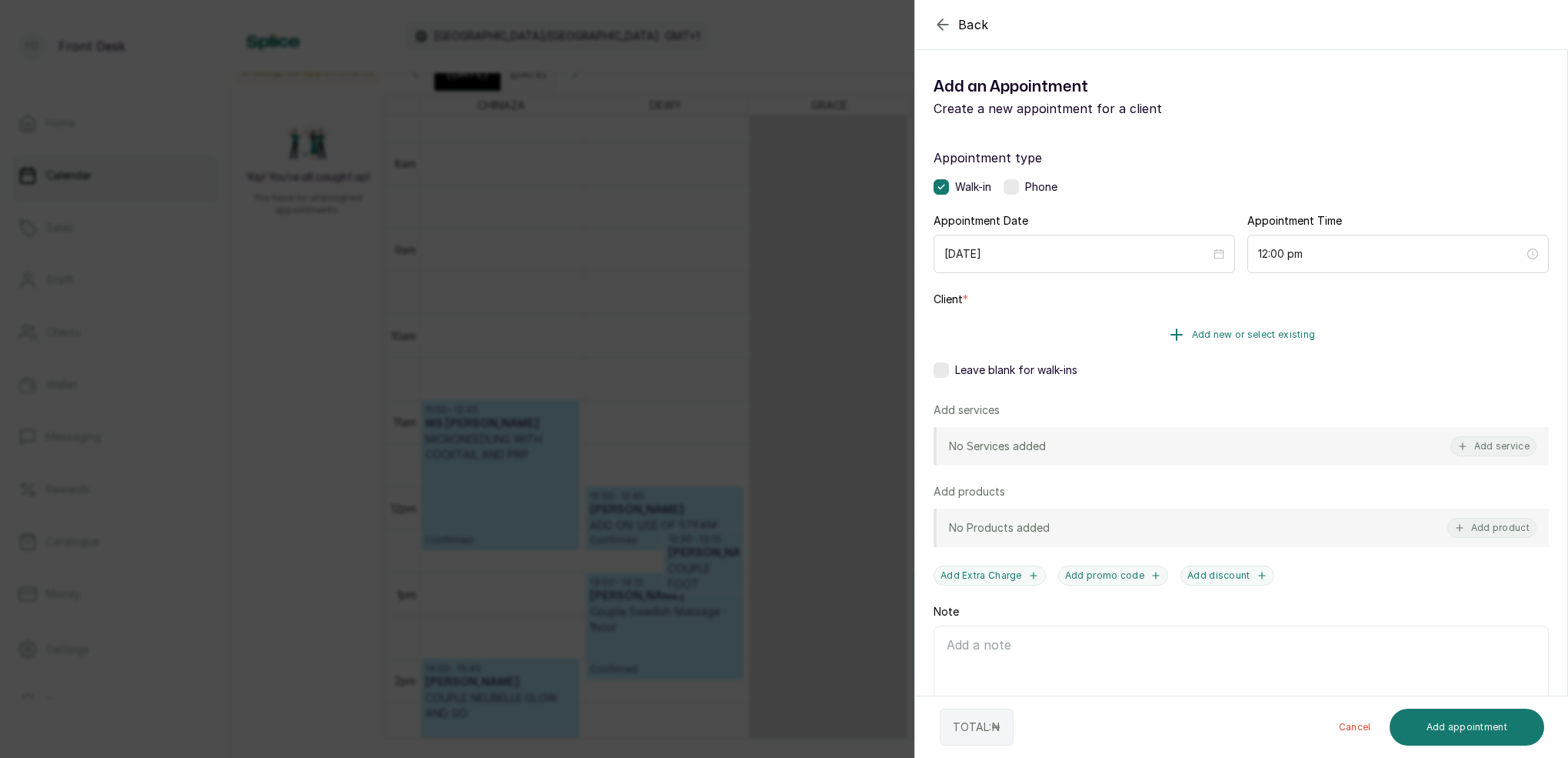
click at [1303, 333] on span "Add new or select existing" at bounding box center [1253, 334] width 123 height 12
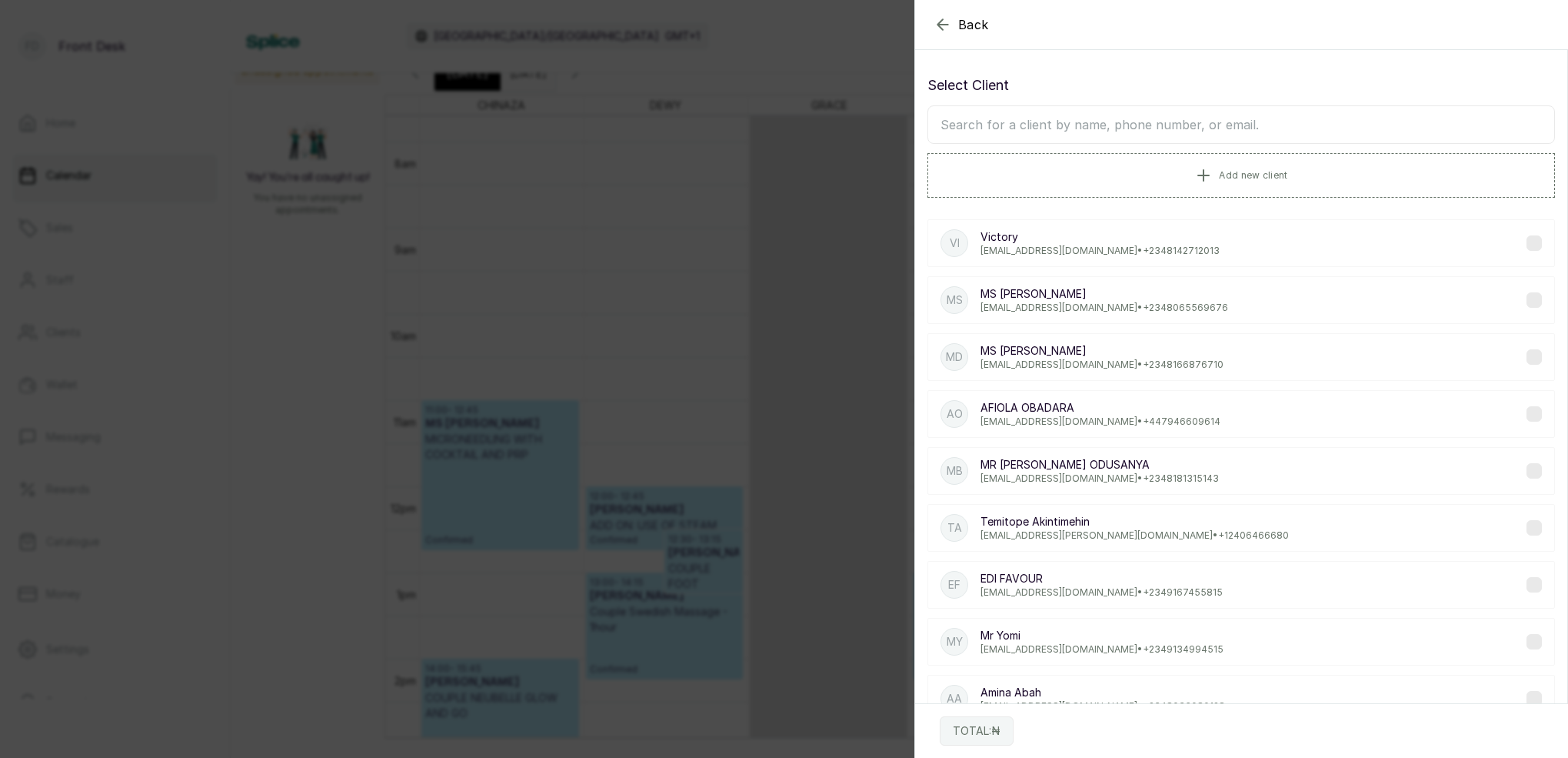
click at [1226, 128] on input "text" at bounding box center [1241, 124] width 628 height 38
click at [941, 20] on icon "button" at bounding box center [943, 25] width 19 height 19
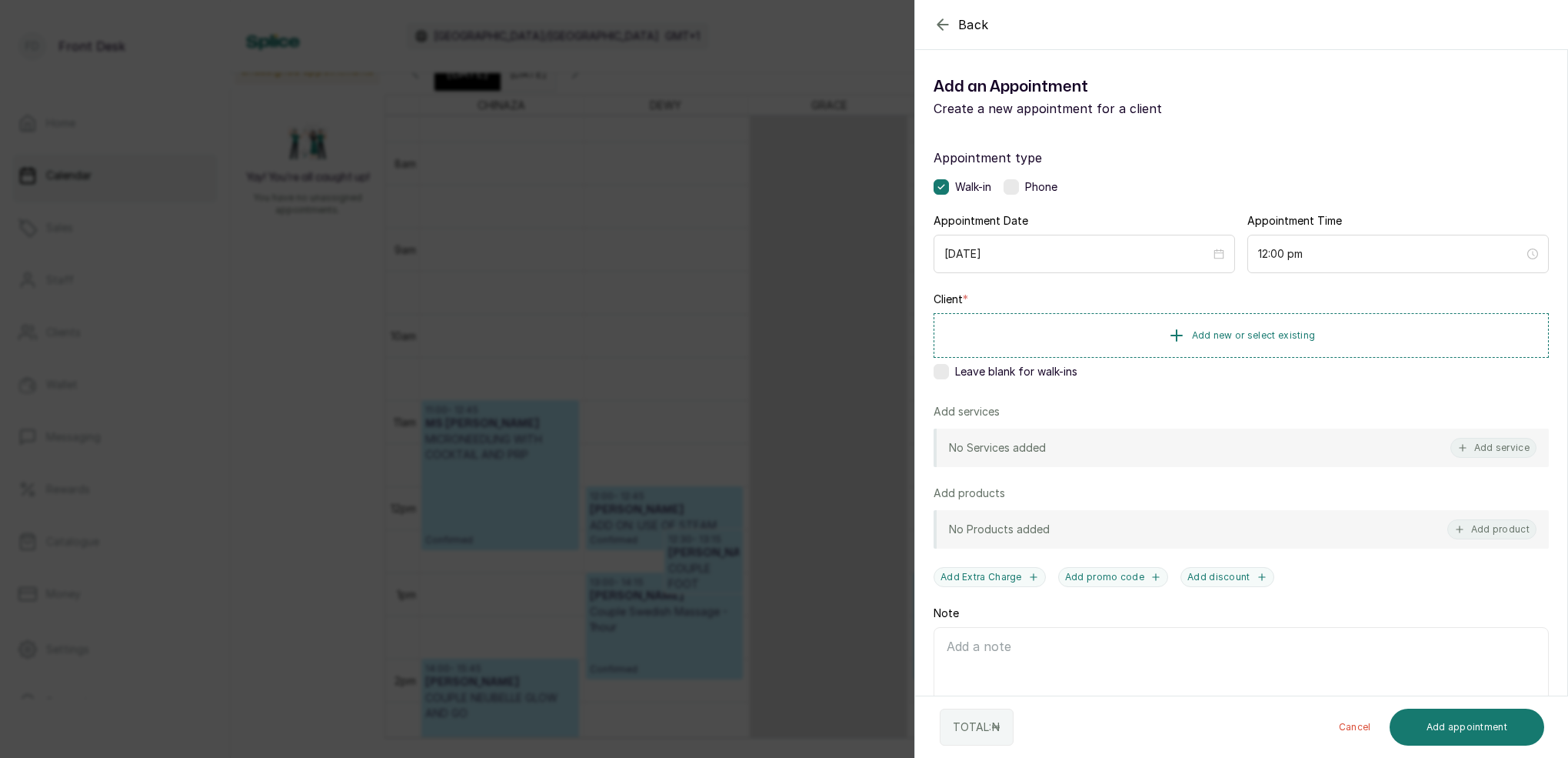
click at [947, 377] on label at bounding box center [941, 372] width 16 height 16
drag, startPoint x: 1494, startPoint y: 453, endPoint x: 1477, endPoint y: 433, distance: 26.2
click at [1494, 452] on button "Add service" at bounding box center [1493, 448] width 86 height 20
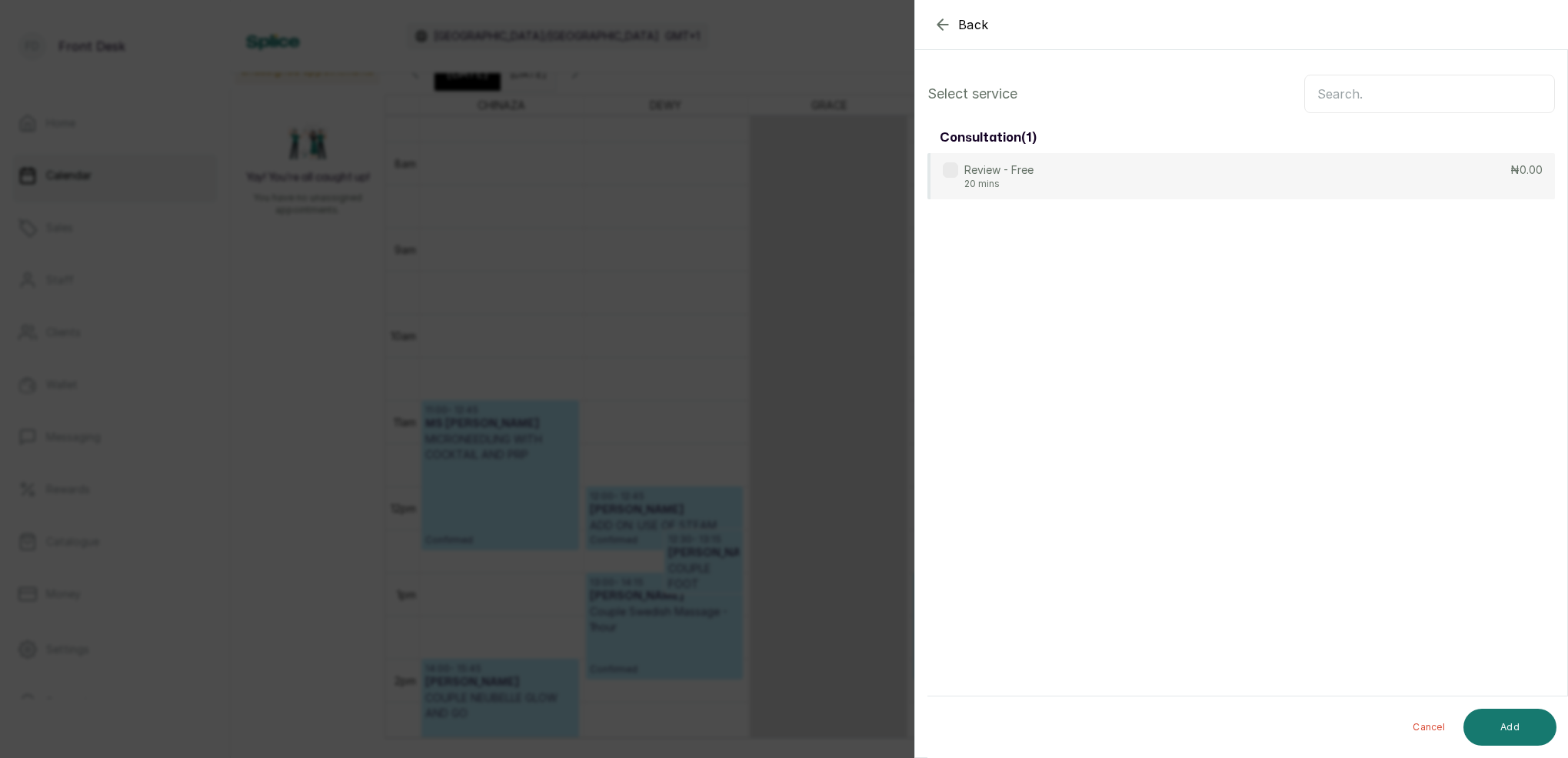
click at [1405, 98] on input "text" at bounding box center [1430, 93] width 251 height 38
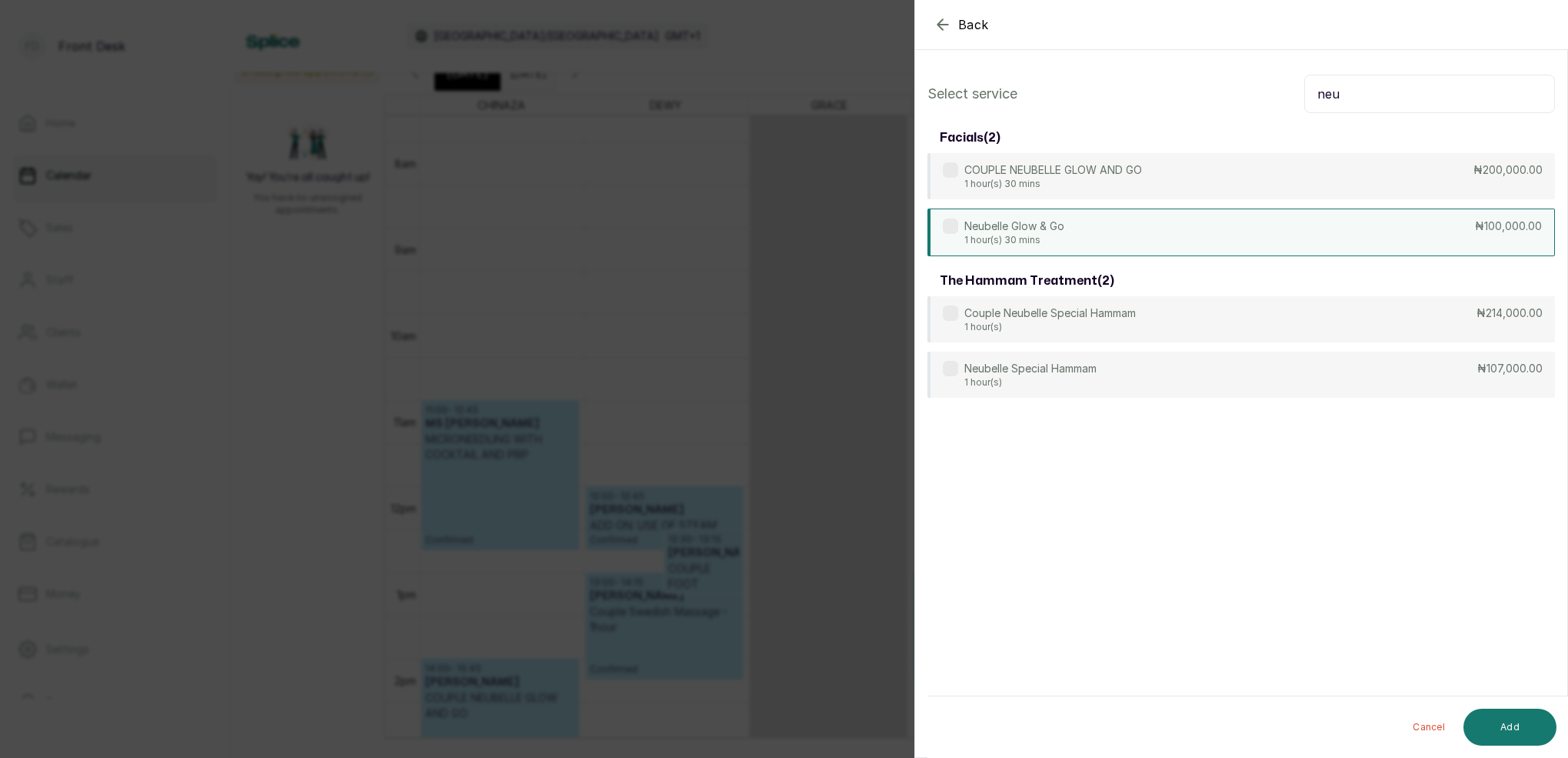
type input "neu"
drag, startPoint x: 1037, startPoint y: 240, endPoint x: 1057, endPoint y: 248, distance: 21.5
click at [1037, 240] on p "1 hour(s) 30 mins" at bounding box center [1015, 240] width 100 height 12
click at [1535, 724] on button "Add" at bounding box center [1510, 727] width 93 height 37
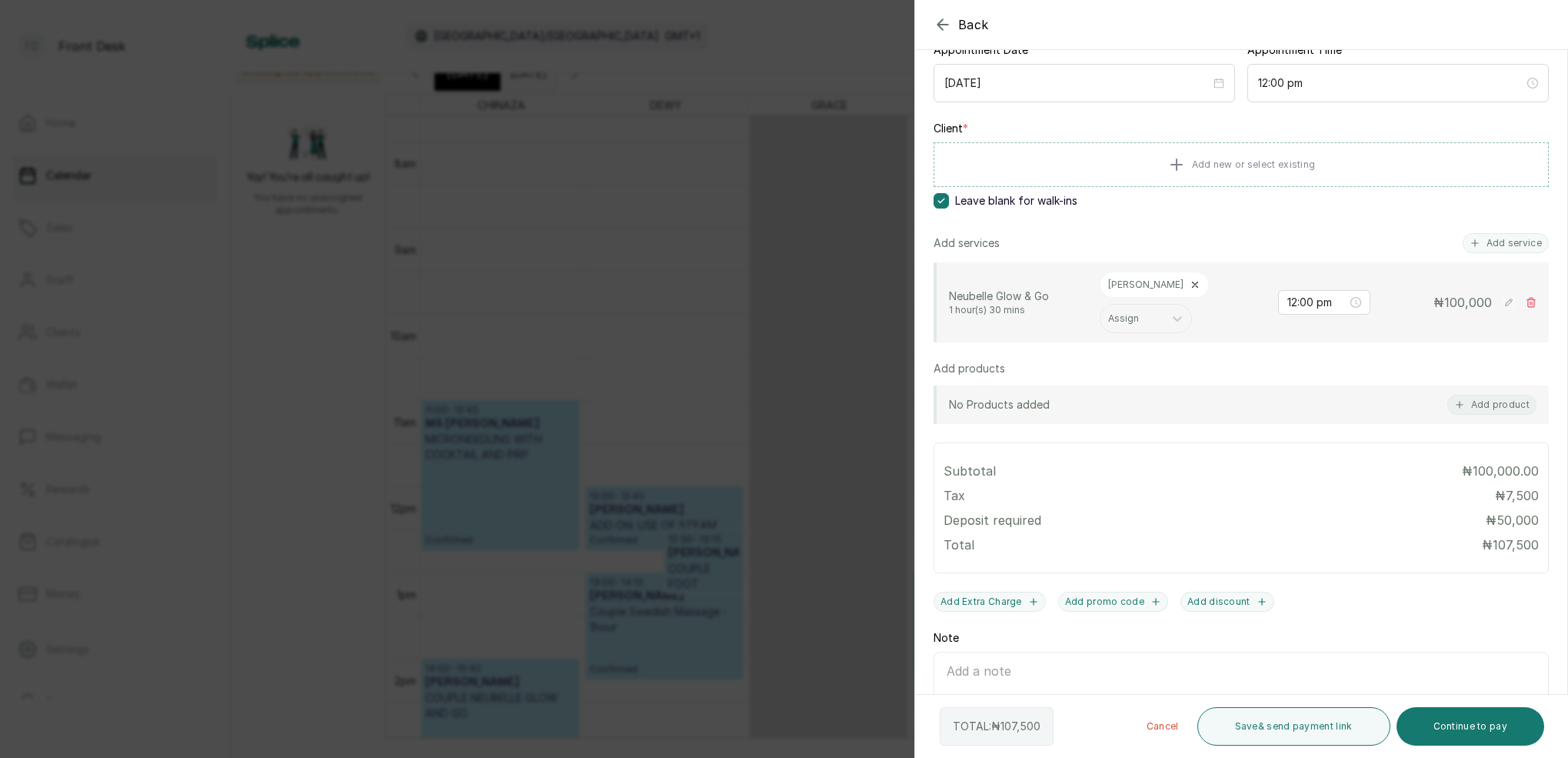
scroll to position [174, 0]
click at [1328, 726] on button "Save & send payment link" at bounding box center [1294, 725] width 193 height 38
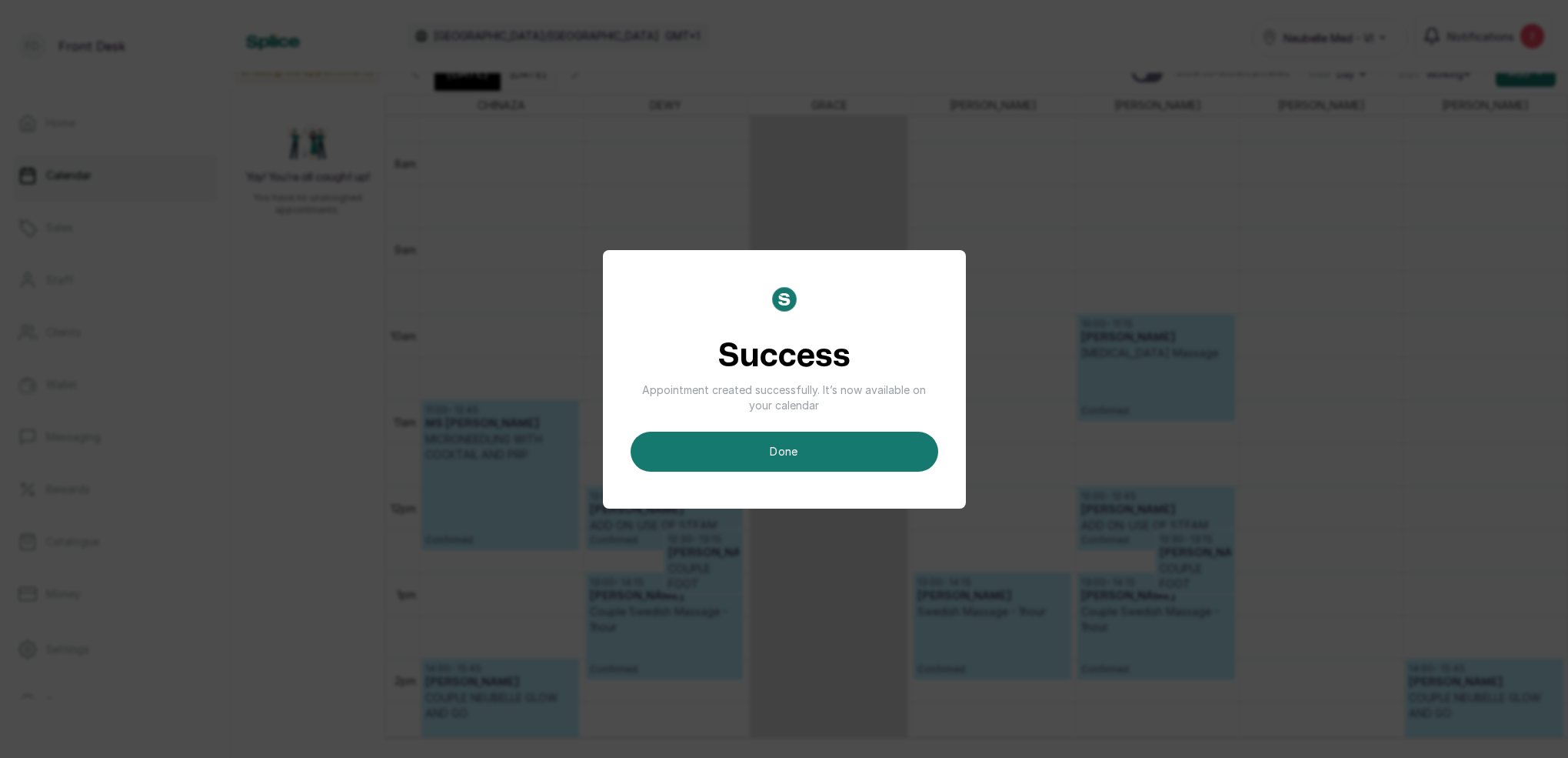
scroll to position [11, 0]
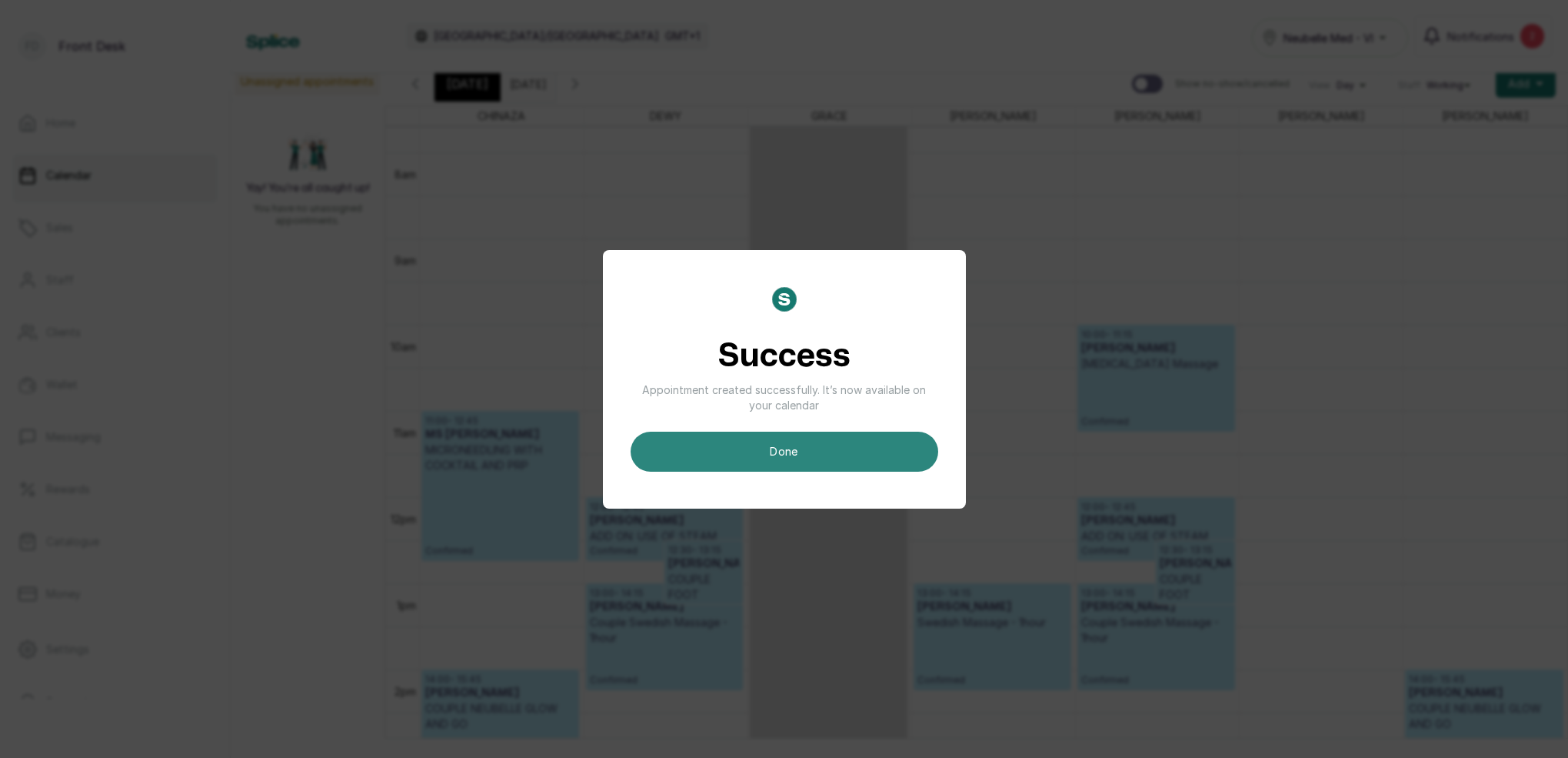
click at [872, 447] on button "done" at bounding box center [784, 451] width 307 height 40
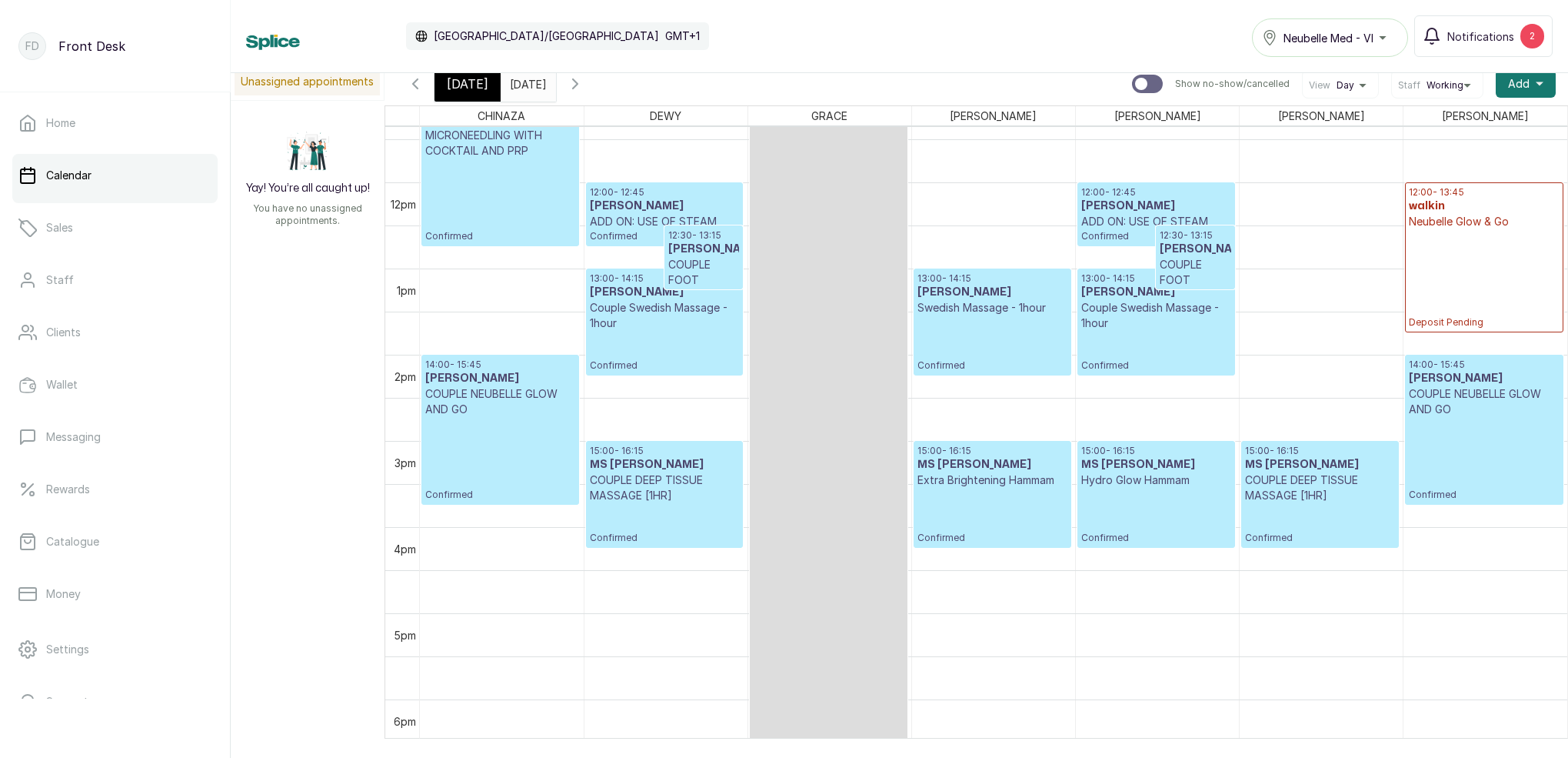
scroll to position [1040, 0]
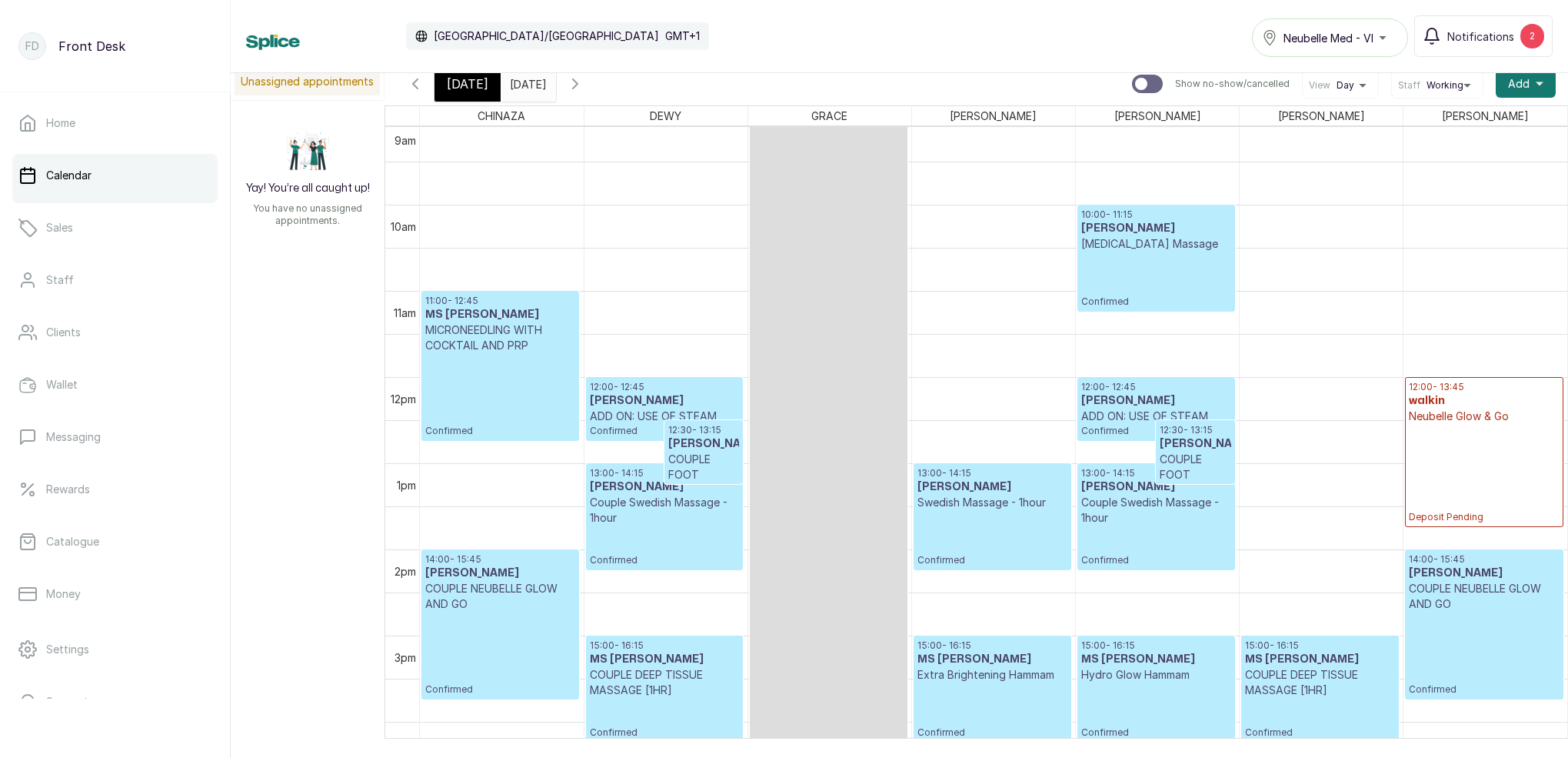
drag, startPoint x: 473, startPoint y: 84, endPoint x: 483, endPoint y: 92, distance: 12.8
click at [473, 84] on span "[DATE]" at bounding box center [467, 84] width 42 height 19
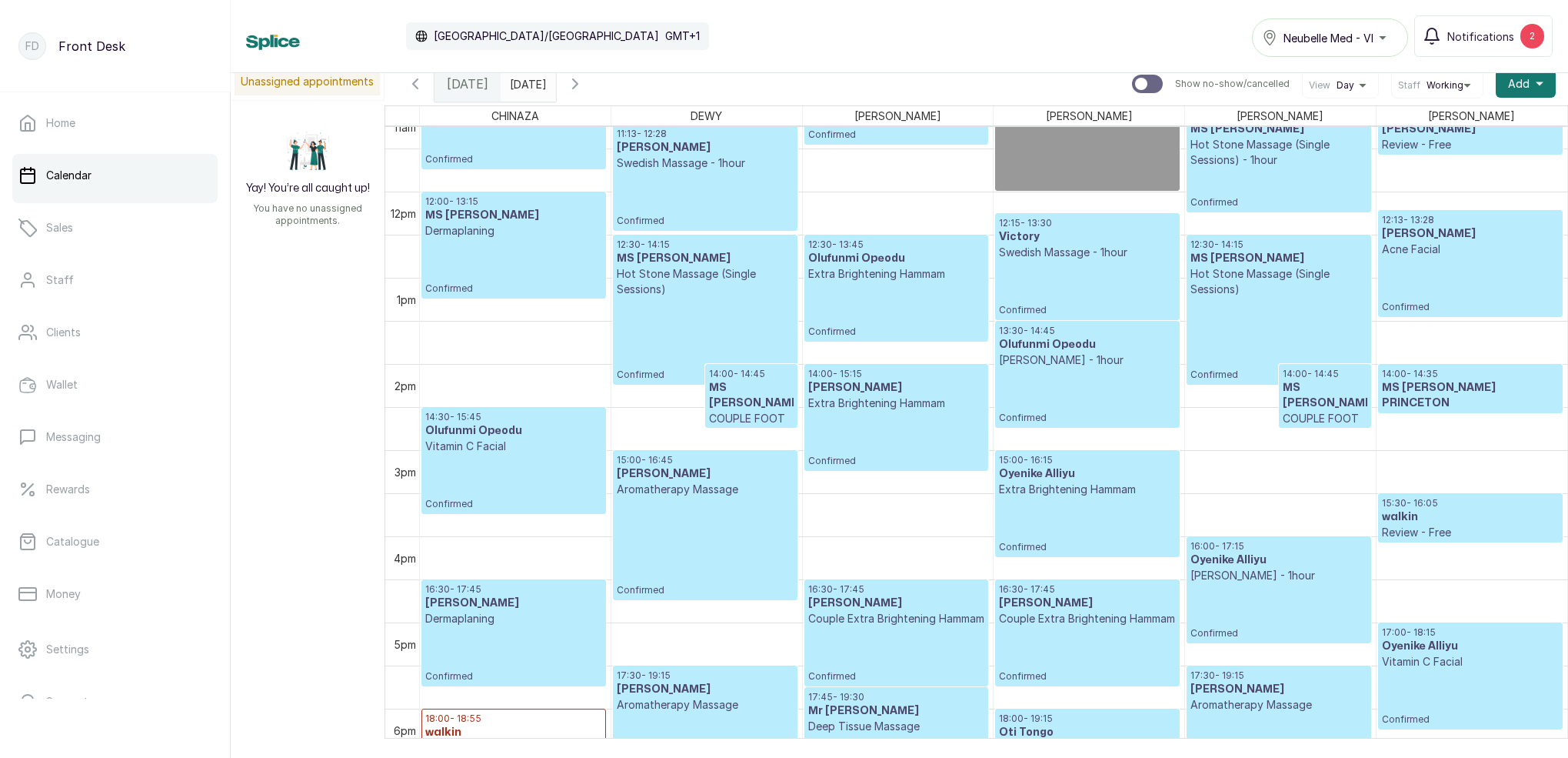
click at [555, 82] on span at bounding box center [540, 80] width 29 height 26
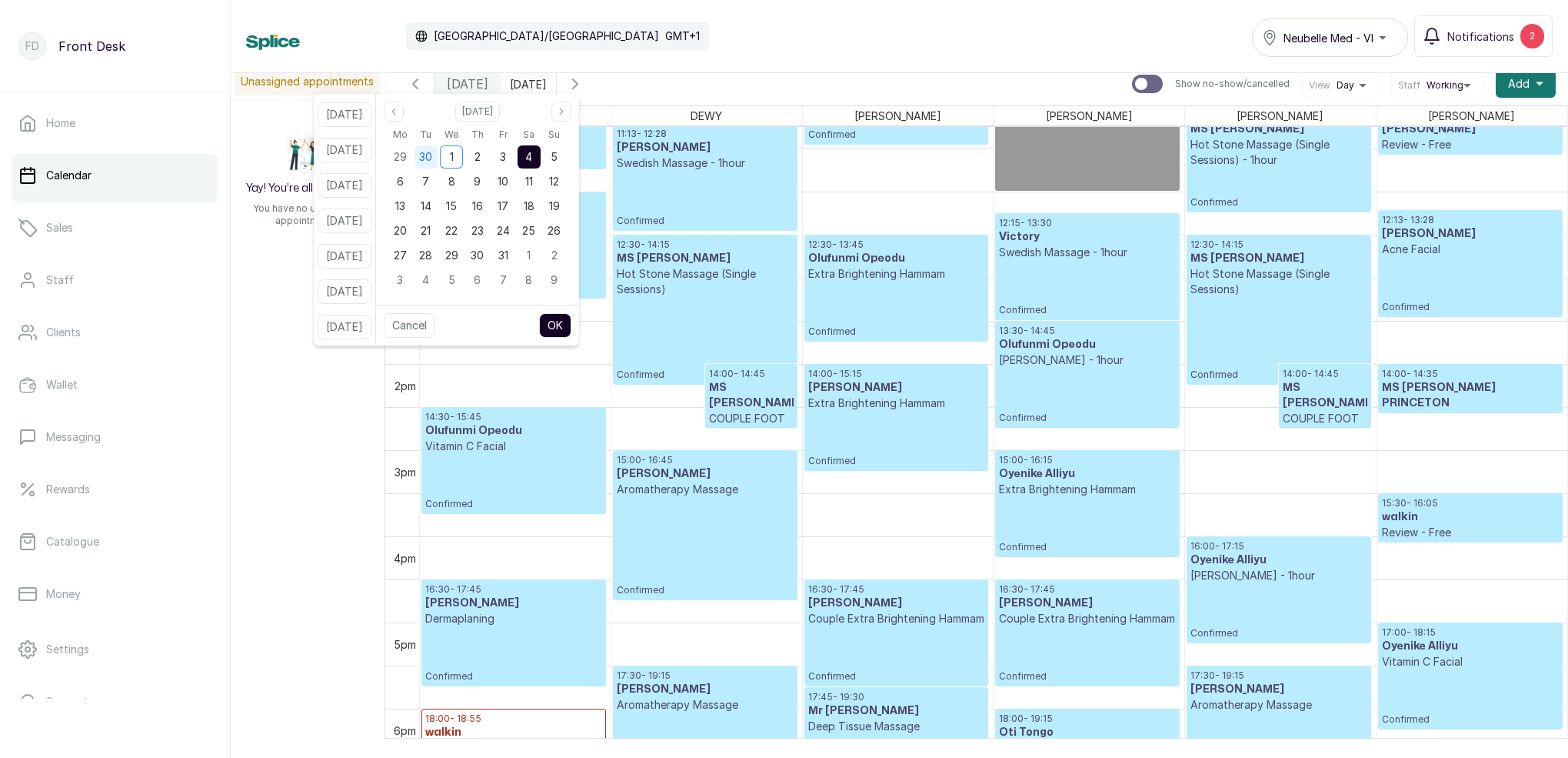
click at [433, 159] on span "30" at bounding box center [425, 157] width 13 height 13
click at [437, 184] on div "9" at bounding box center [425, 181] width 23 height 23
click at [571, 322] on button "OK" at bounding box center [555, 325] width 32 height 25
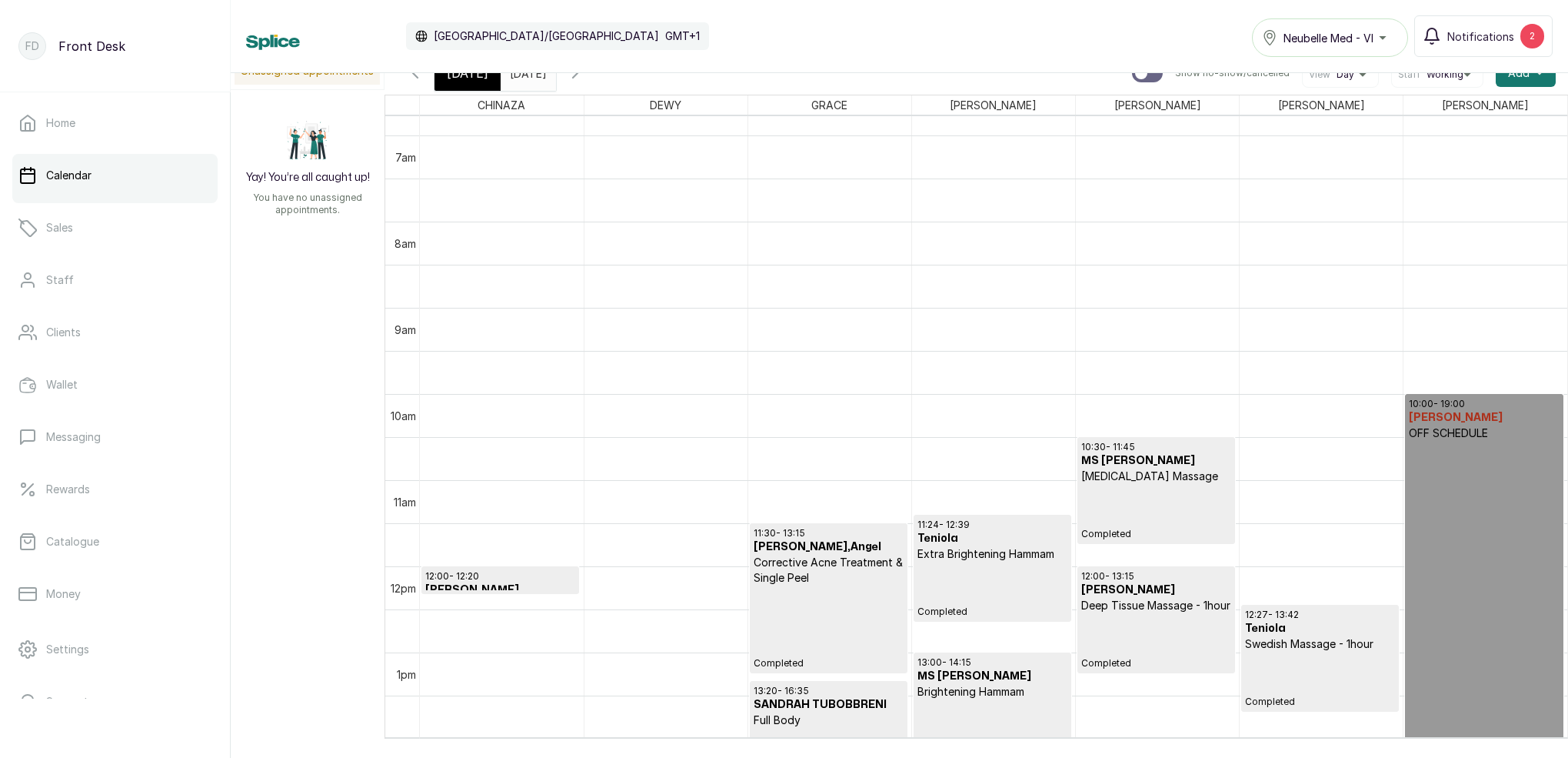
click at [526, 73] on input "[DATE]" at bounding box center [513, 69] width 25 height 26
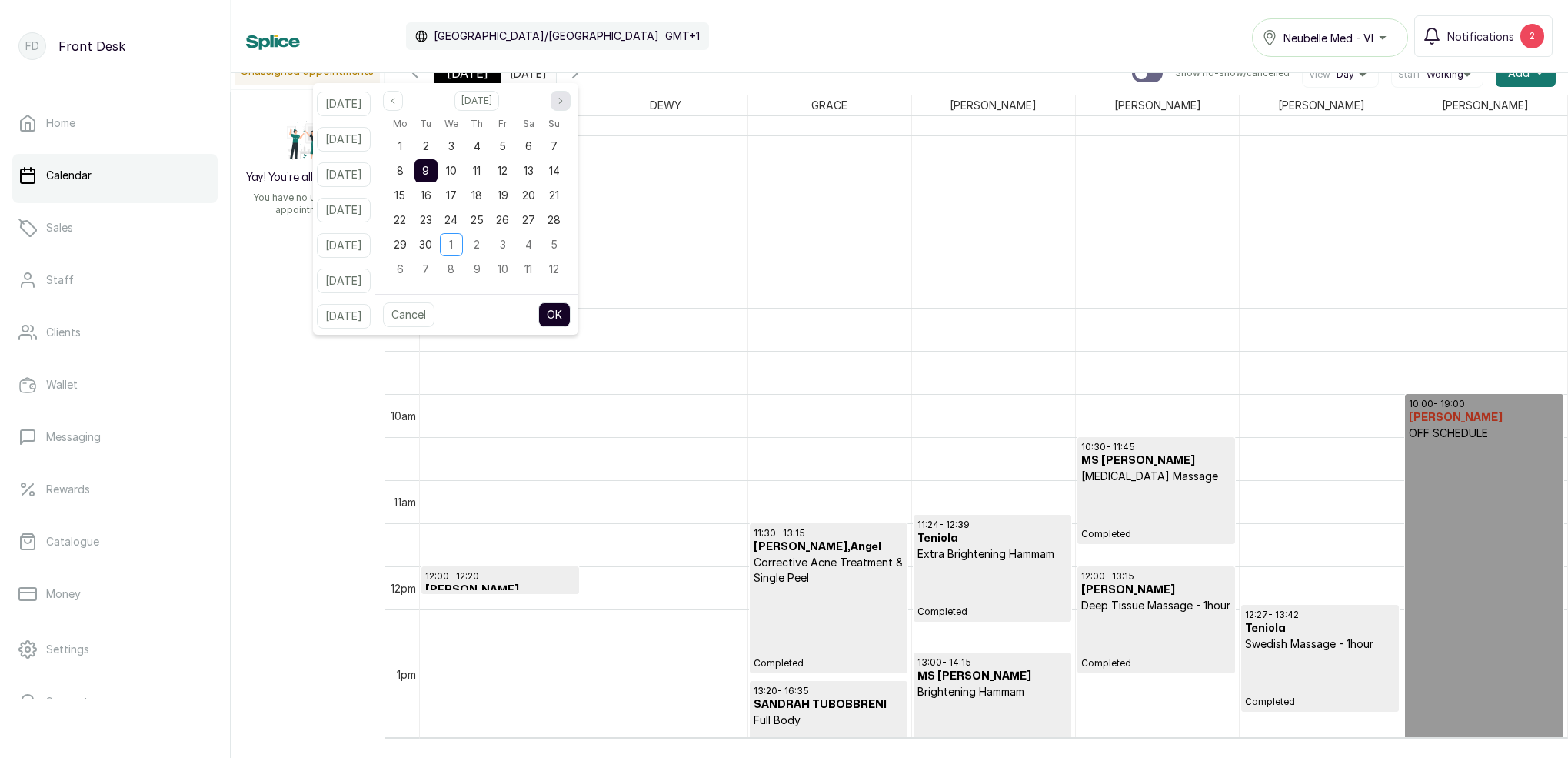
click at [565, 102] on icon "page next" at bounding box center [561, 101] width 9 height 9
drag, startPoint x: 448, startPoint y: 173, endPoint x: 479, endPoint y: 190, distance: 35.4
click at [437, 173] on div "7" at bounding box center [425, 170] width 23 height 23
click at [571, 307] on button "OK" at bounding box center [554, 315] width 32 height 25
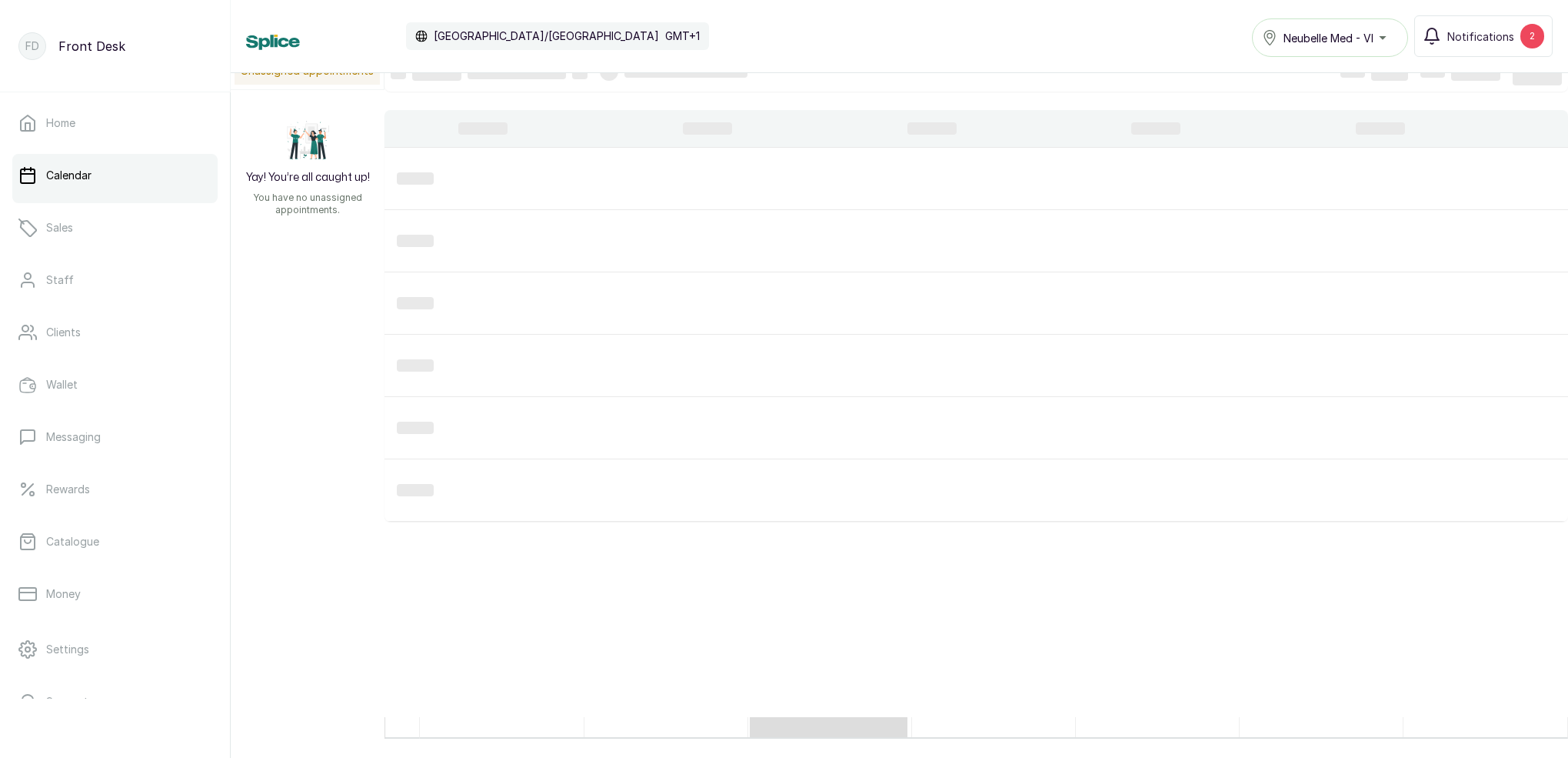
type input "[DATE]"
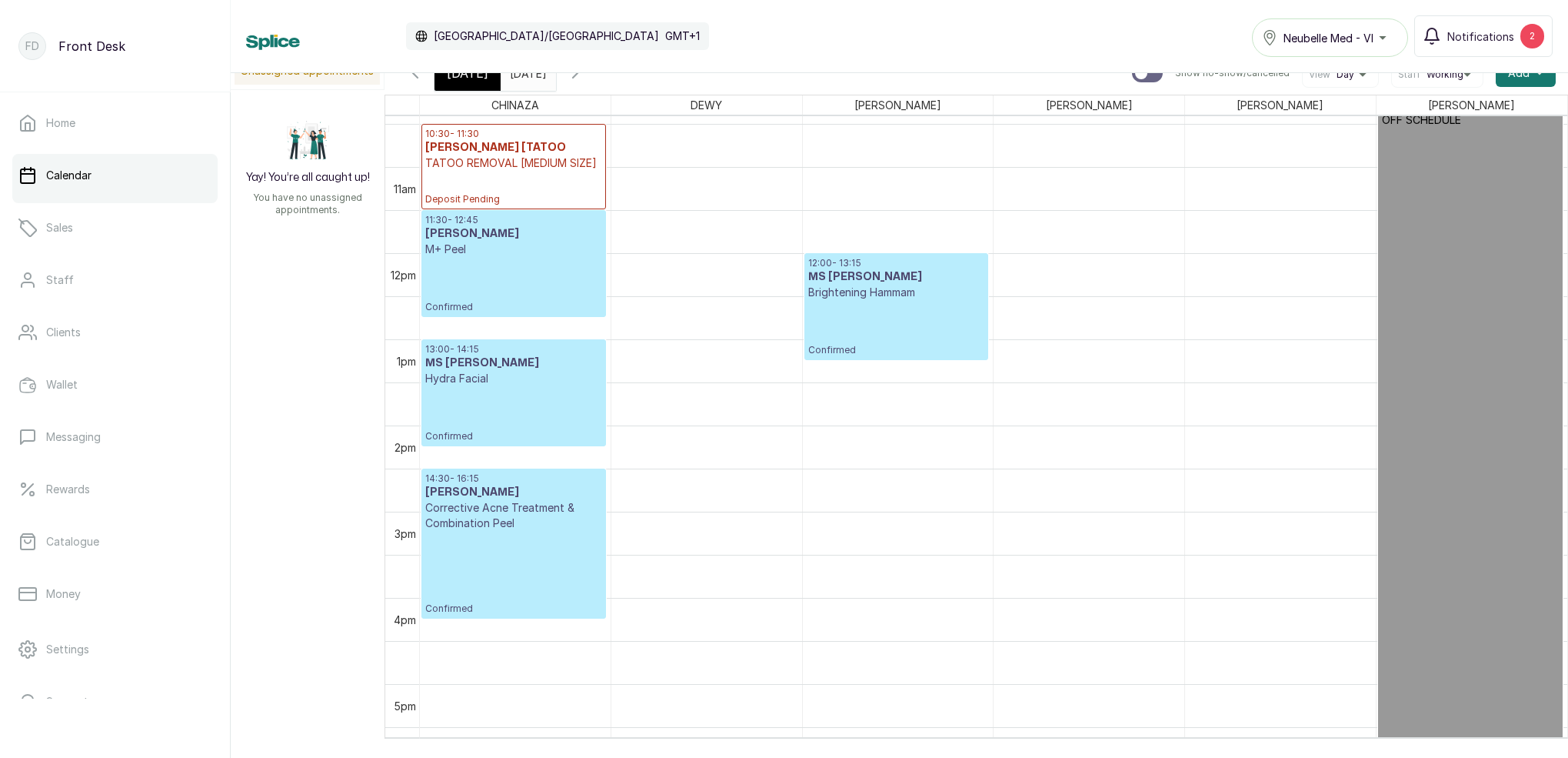
click at [585, 76] on icon "button" at bounding box center [576, 73] width 19 height 19
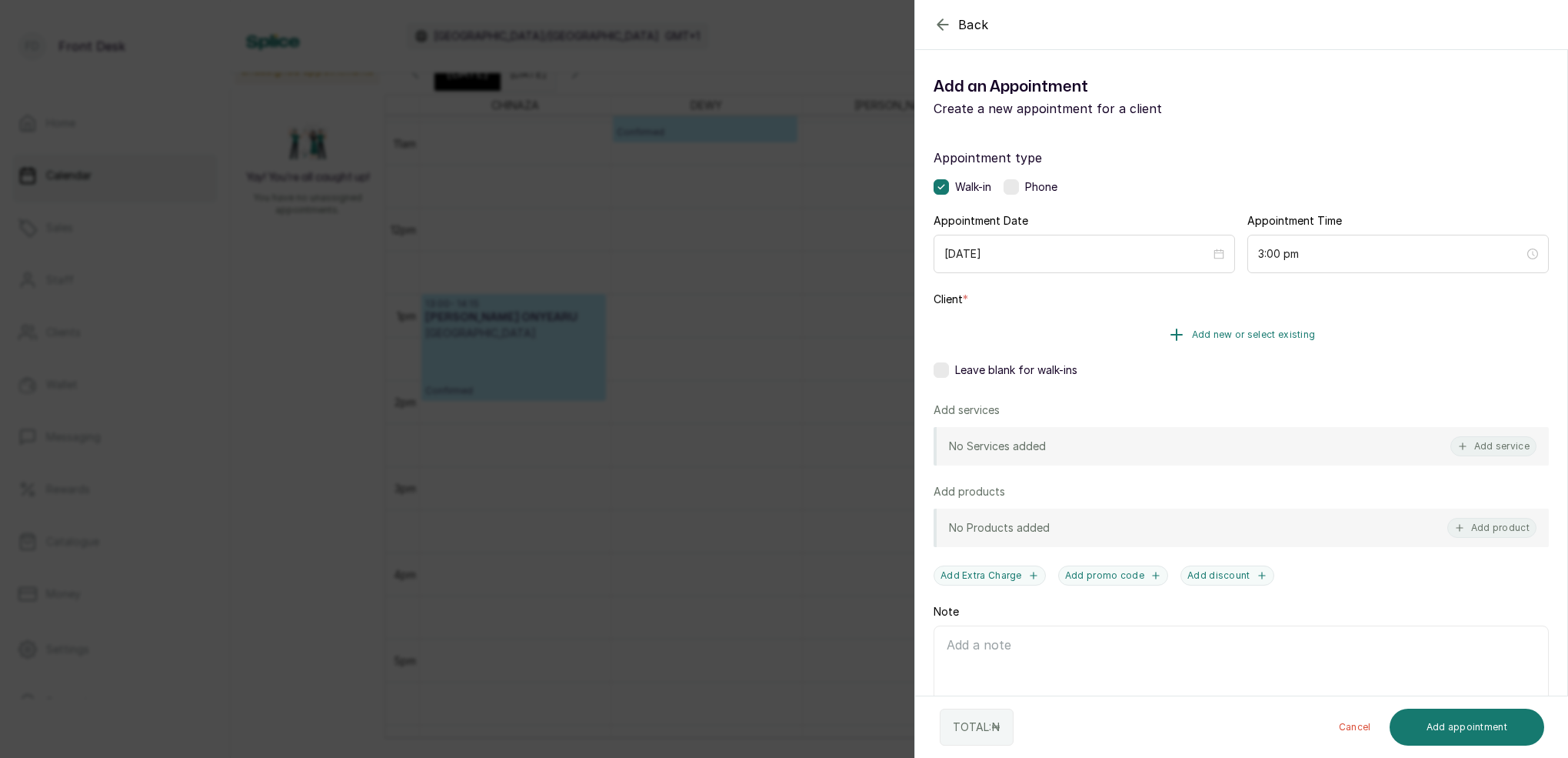
click at [1280, 334] on span "Add new or select existing" at bounding box center [1253, 334] width 123 height 12
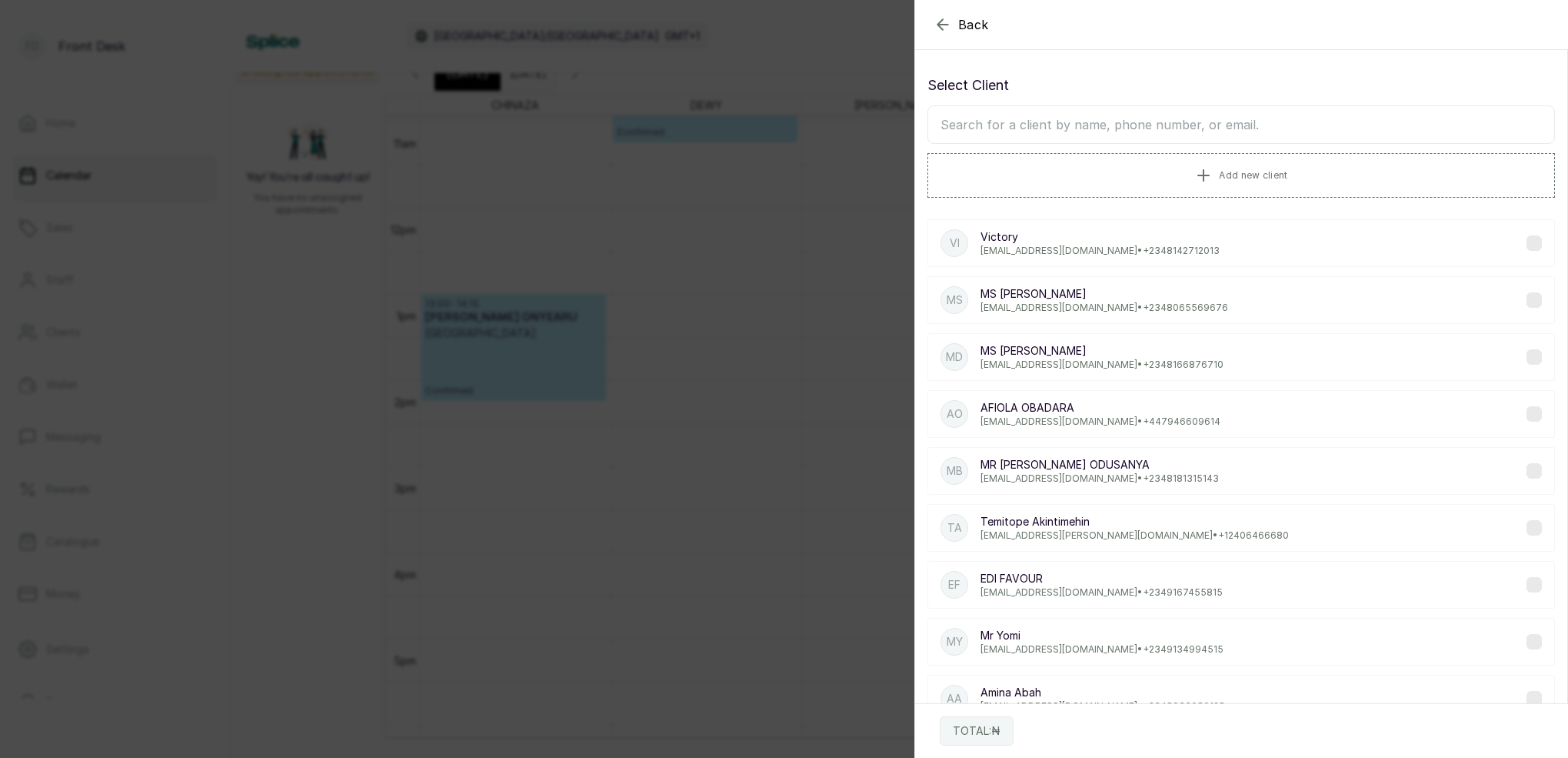
click at [1218, 123] on input "text" at bounding box center [1241, 124] width 628 height 38
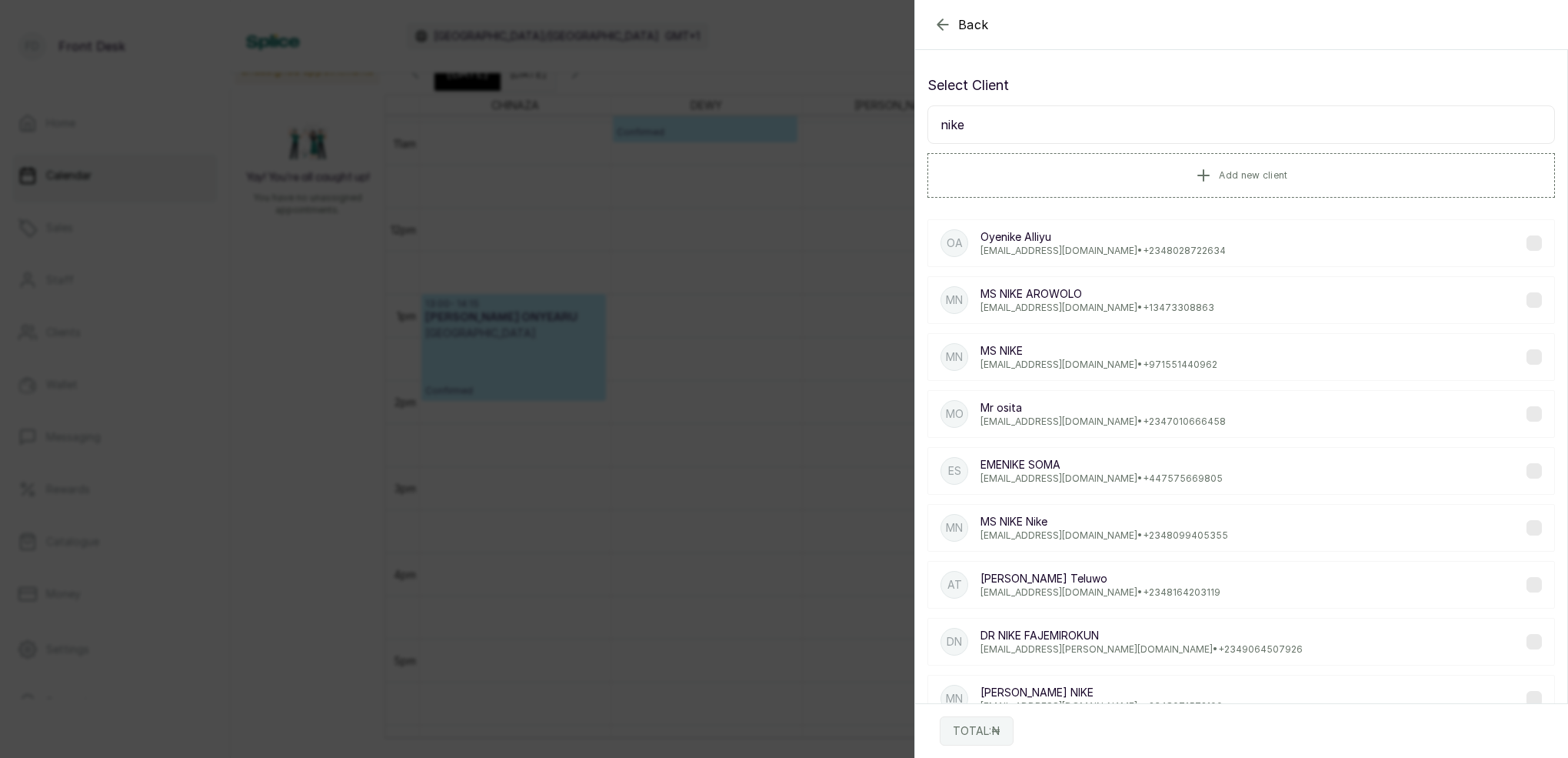
type input "nike"
click at [1153, 302] on p "[EMAIL_ADDRESS][DOMAIN_NAME] • [PHONE_NUMBER]" at bounding box center [1097, 307] width 234 height 12
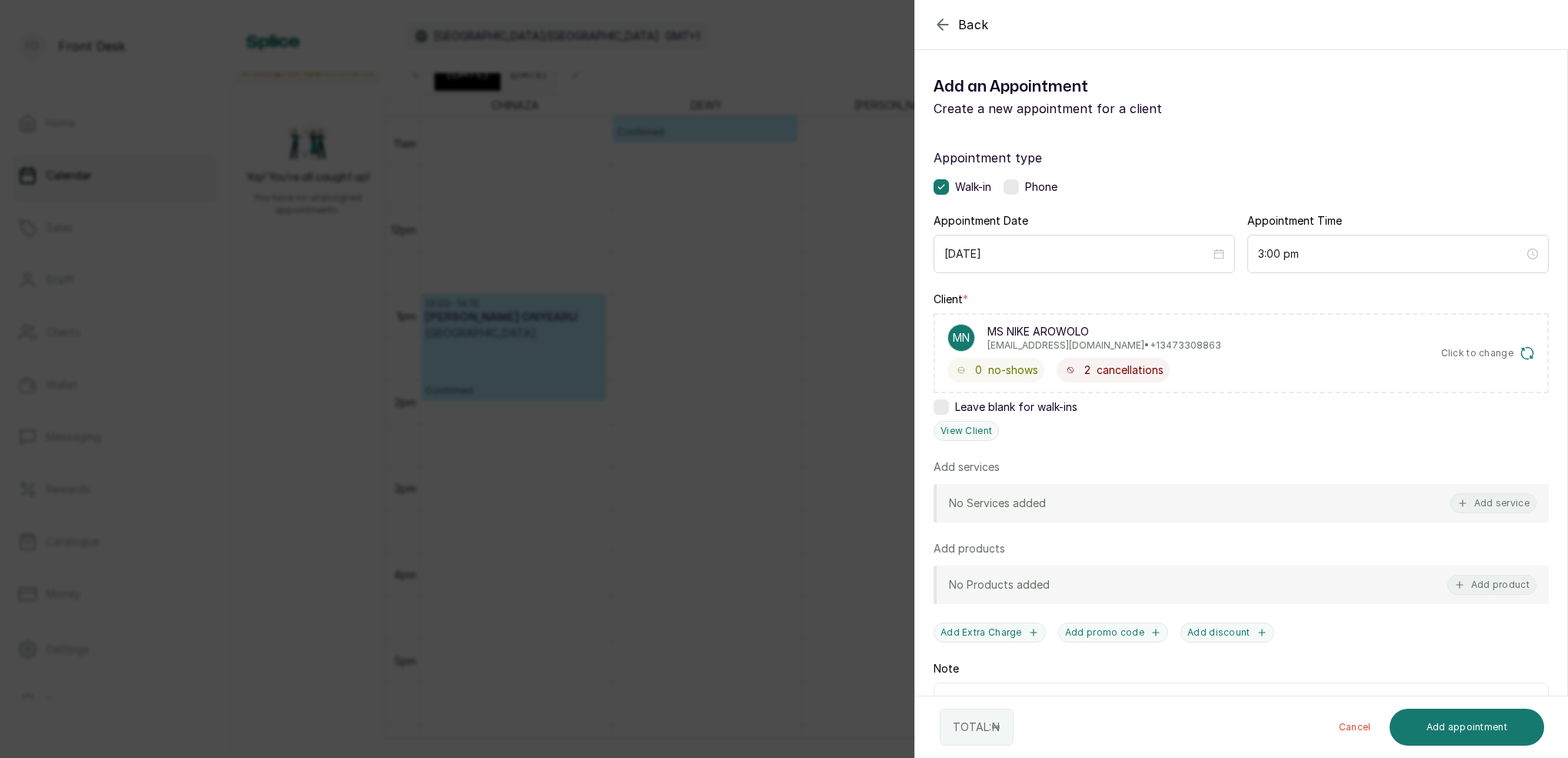
drag, startPoint x: 1502, startPoint y: 507, endPoint x: 1476, endPoint y: 480, distance: 37.5
click at [1499, 504] on button "Add service" at bounding box center [1493, 503] width 86 height 20
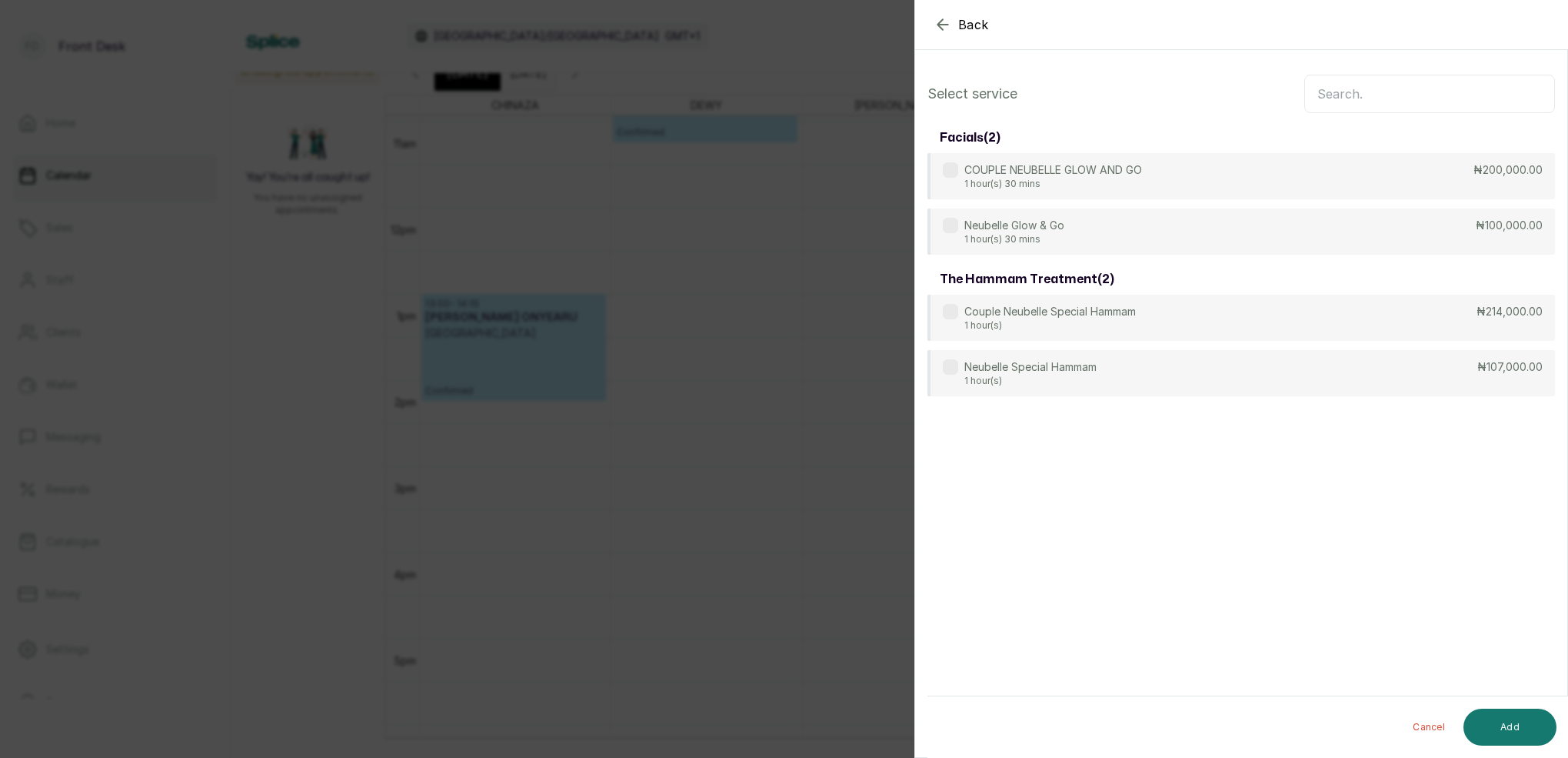
click at [1431, 98] on input "text" at bounding box center [1430, 93] width 251 height 38
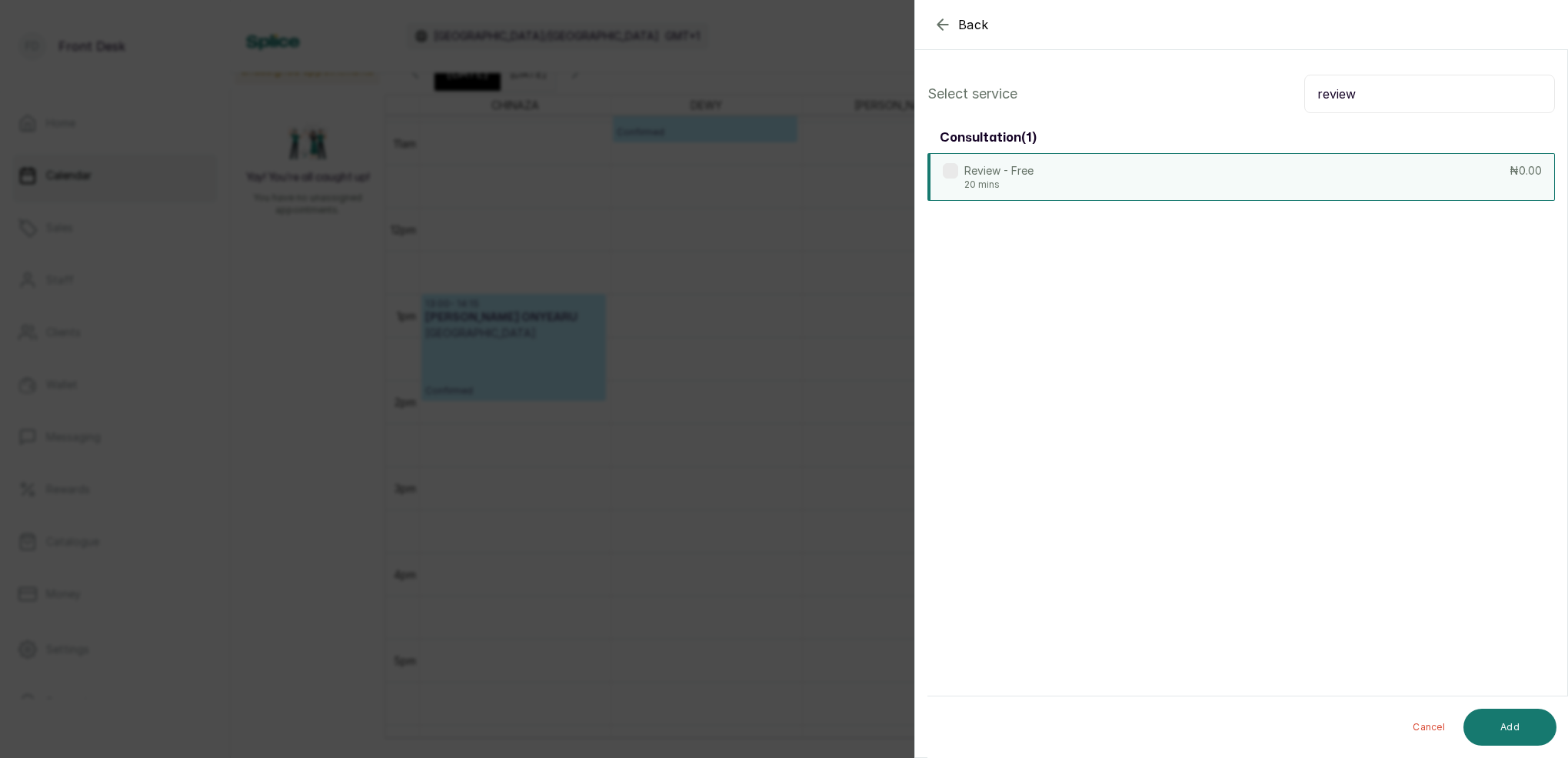
type input "review"
click at [1042, 180] on div "Review - Free 20 mins ₦0.00" at bounding box center [1241, 176] width 628 height 47
click at [1529, 728] on button "Add" at bounding box center [1510, 727] width 93 height 37
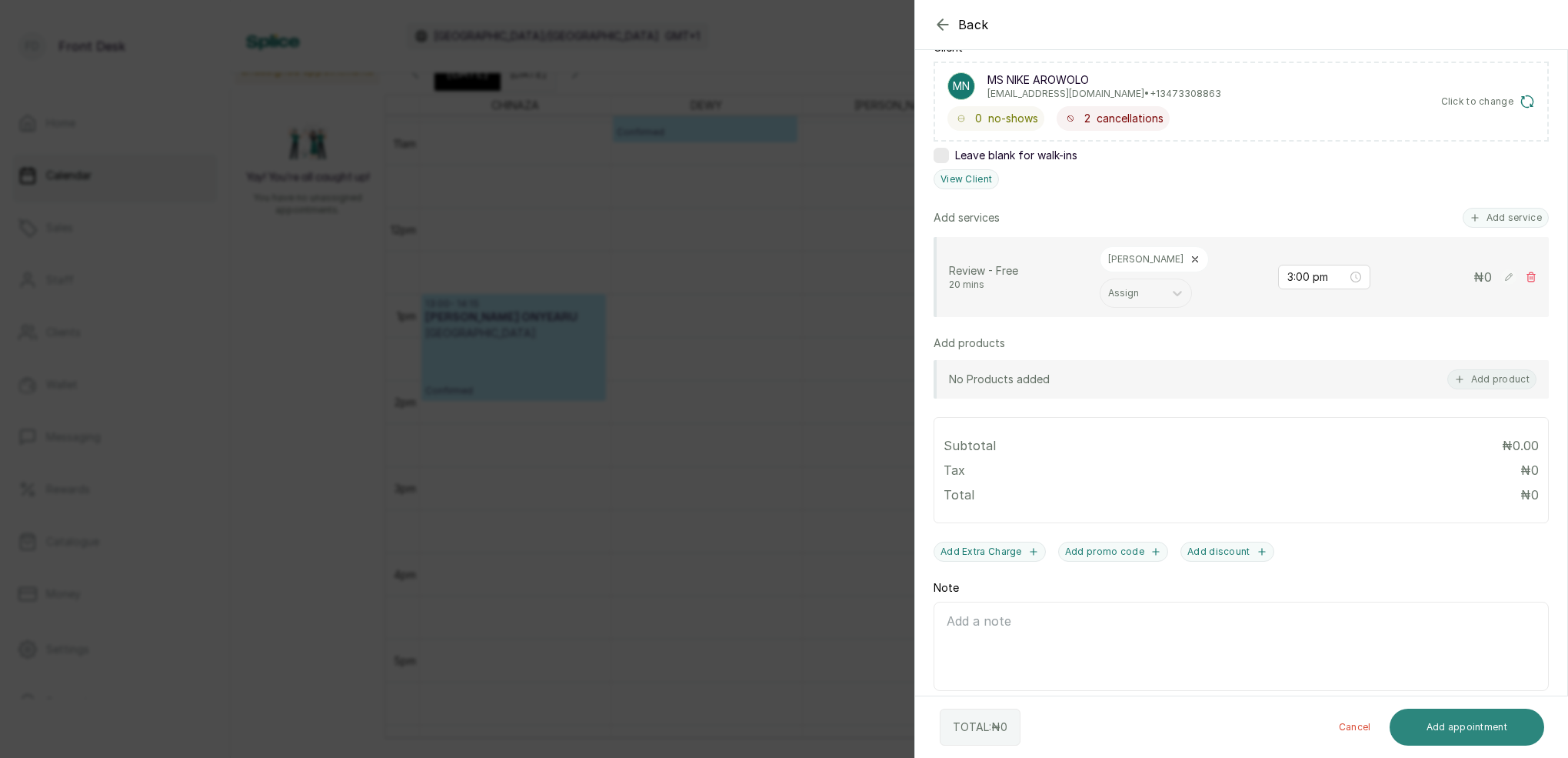
click at [1446, 733] on button "Add appointment" at bounding box center [1467, 727] width 155 height 37
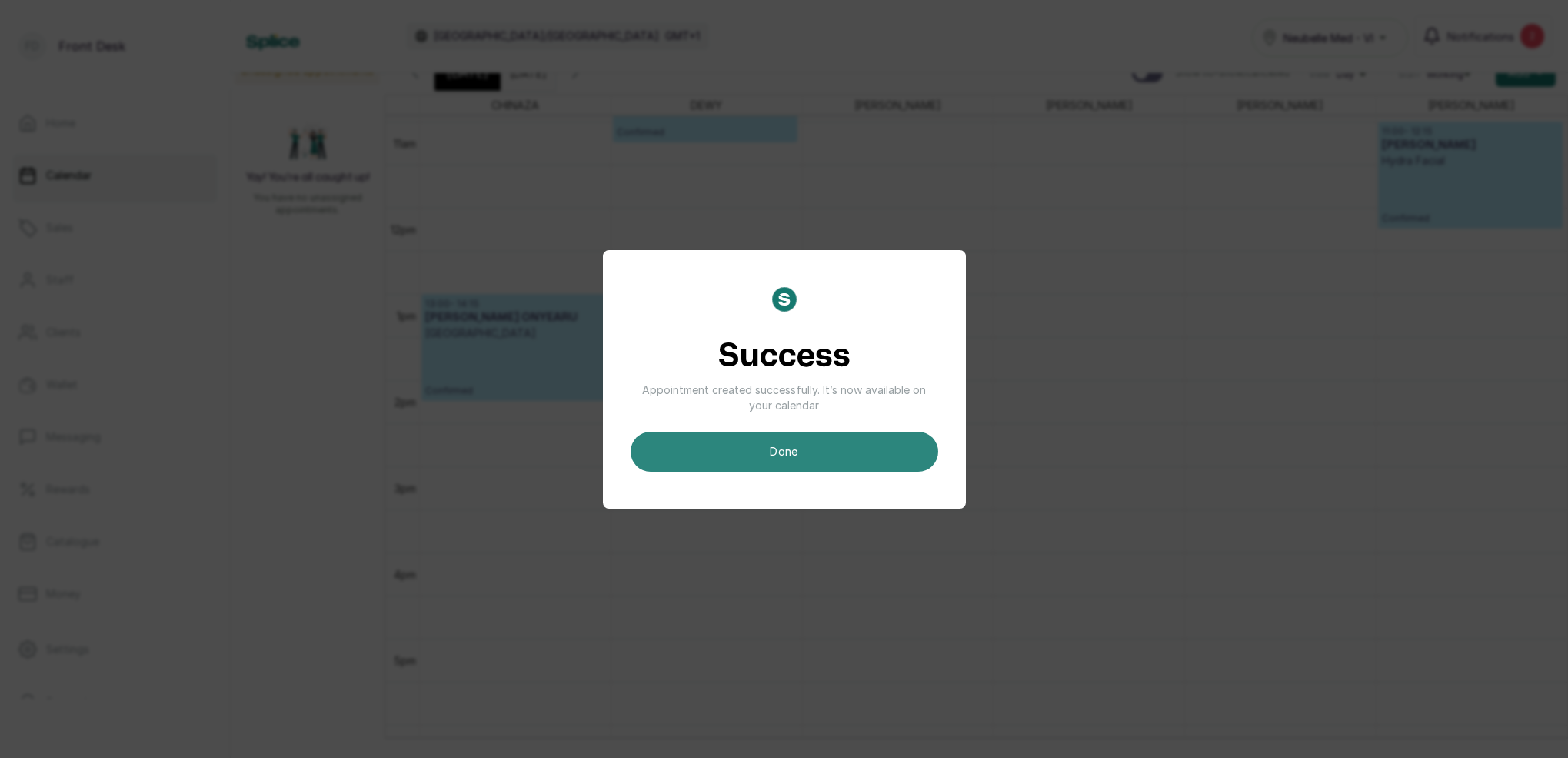
click at [876, 448] on button "done" at bounding box center [784, 451] width 307 height 40
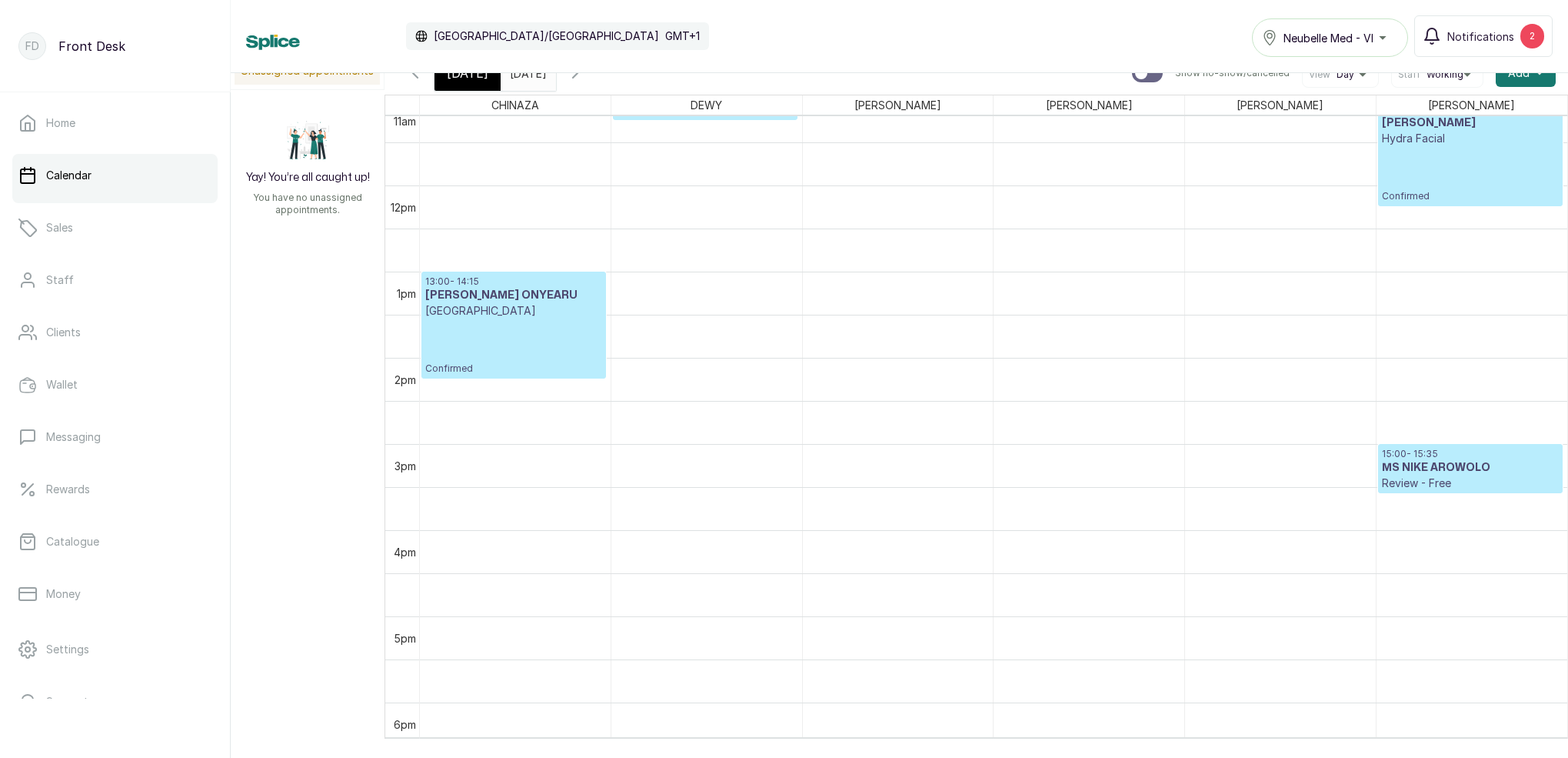
click at [556, 83] on div "[DATE] [DATE]" at bounding box center [528, 73] width 56 height 35
click at [526, 78] on input "[DATE]" at bounding box center [513, 69] width 25 height 26
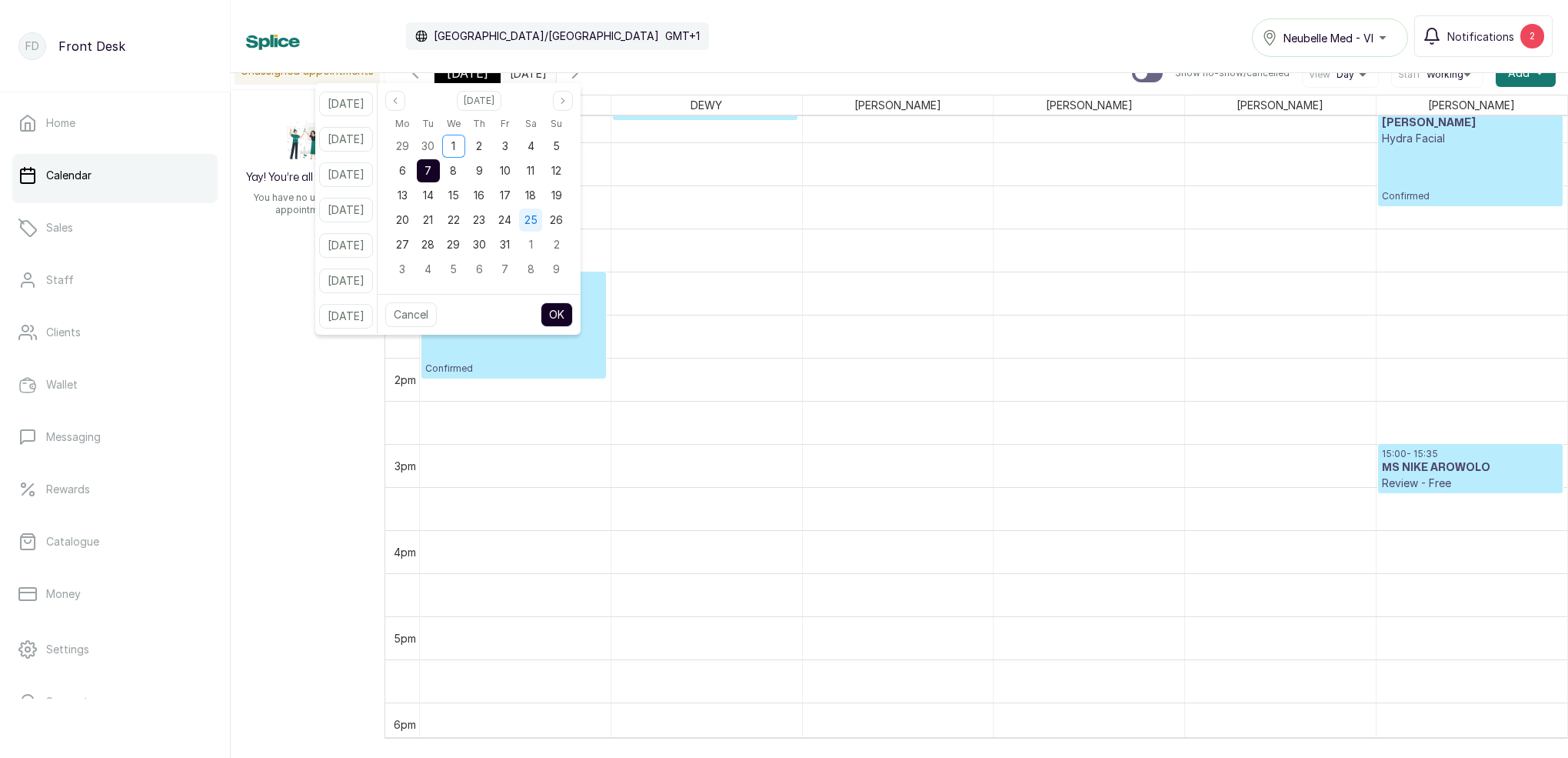
drag, startPoint x: 549, startPoint y: 147, endPoint x: 553, endPoint y: 217, distance: 70.1
click at [535, 147] on span "4" at bounding box center [530, 146] width 6 height 13
click at [573, 318] on button "OK" at bounding box center [556, 315] width 32 height 25
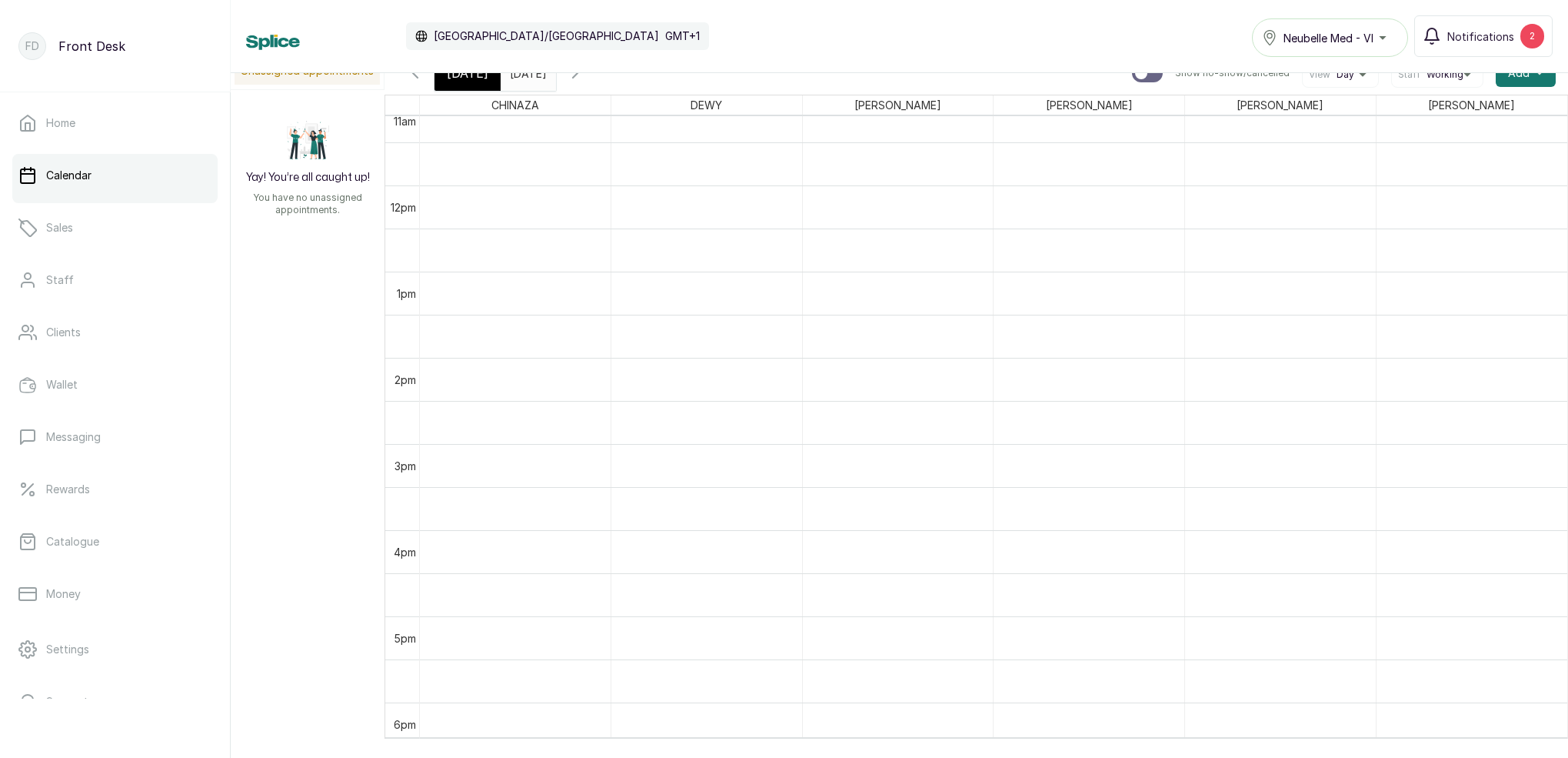
type input "[DATE]"
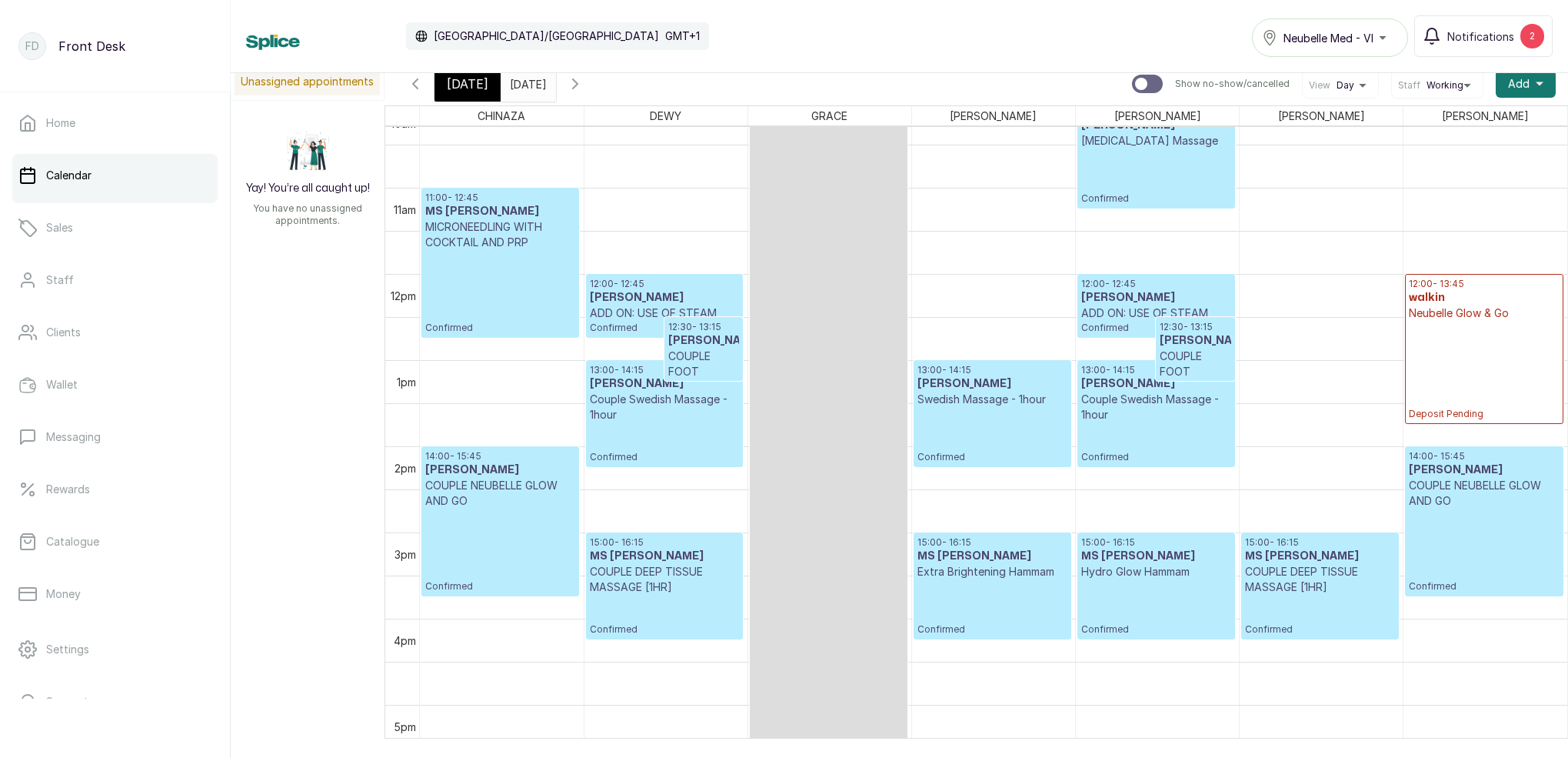
scroll to position [906, 0]
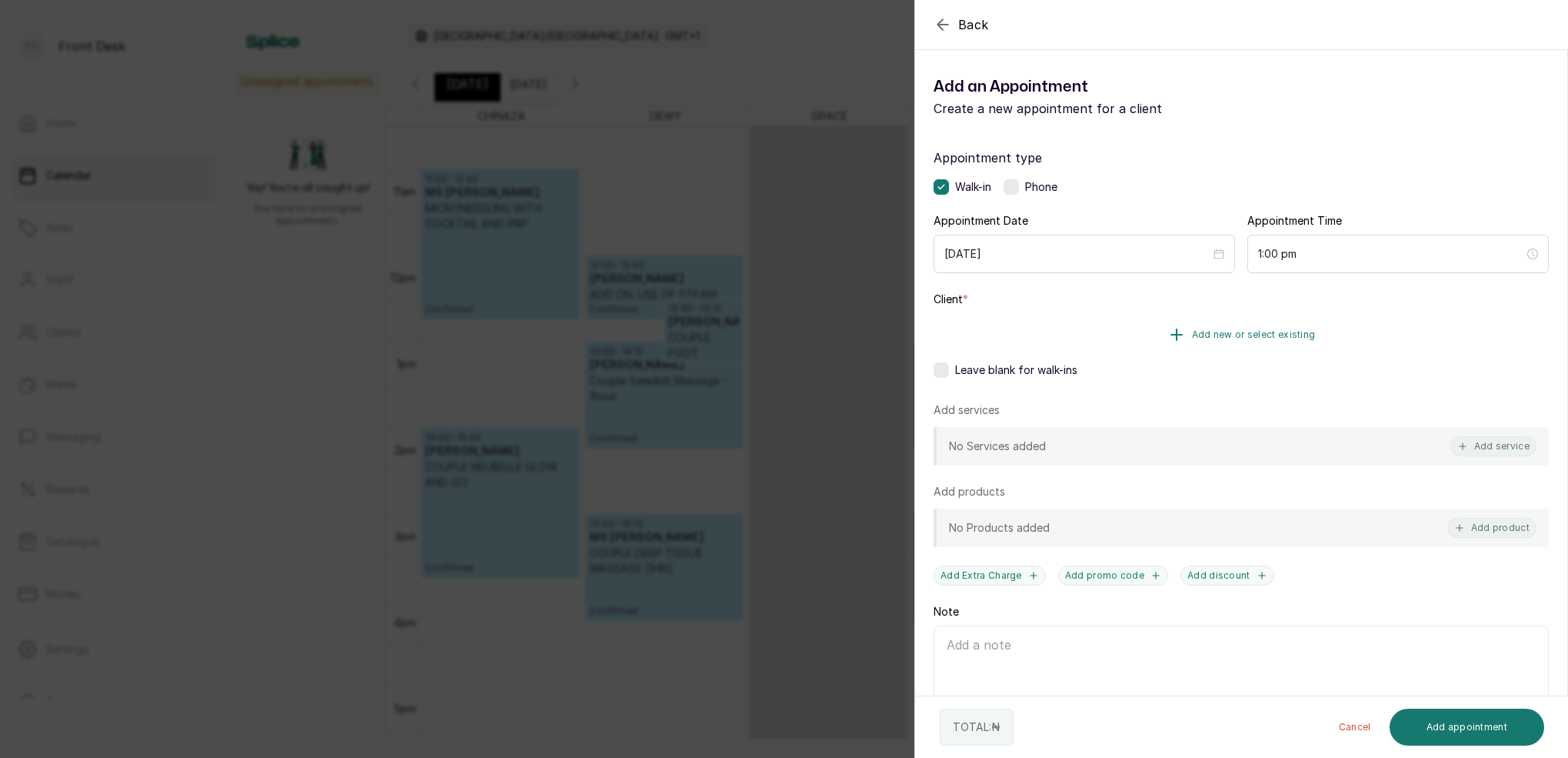
click at [1282, 333] on span "Add new or select existing" at bounding box center [1253, 334] width 123 height 12
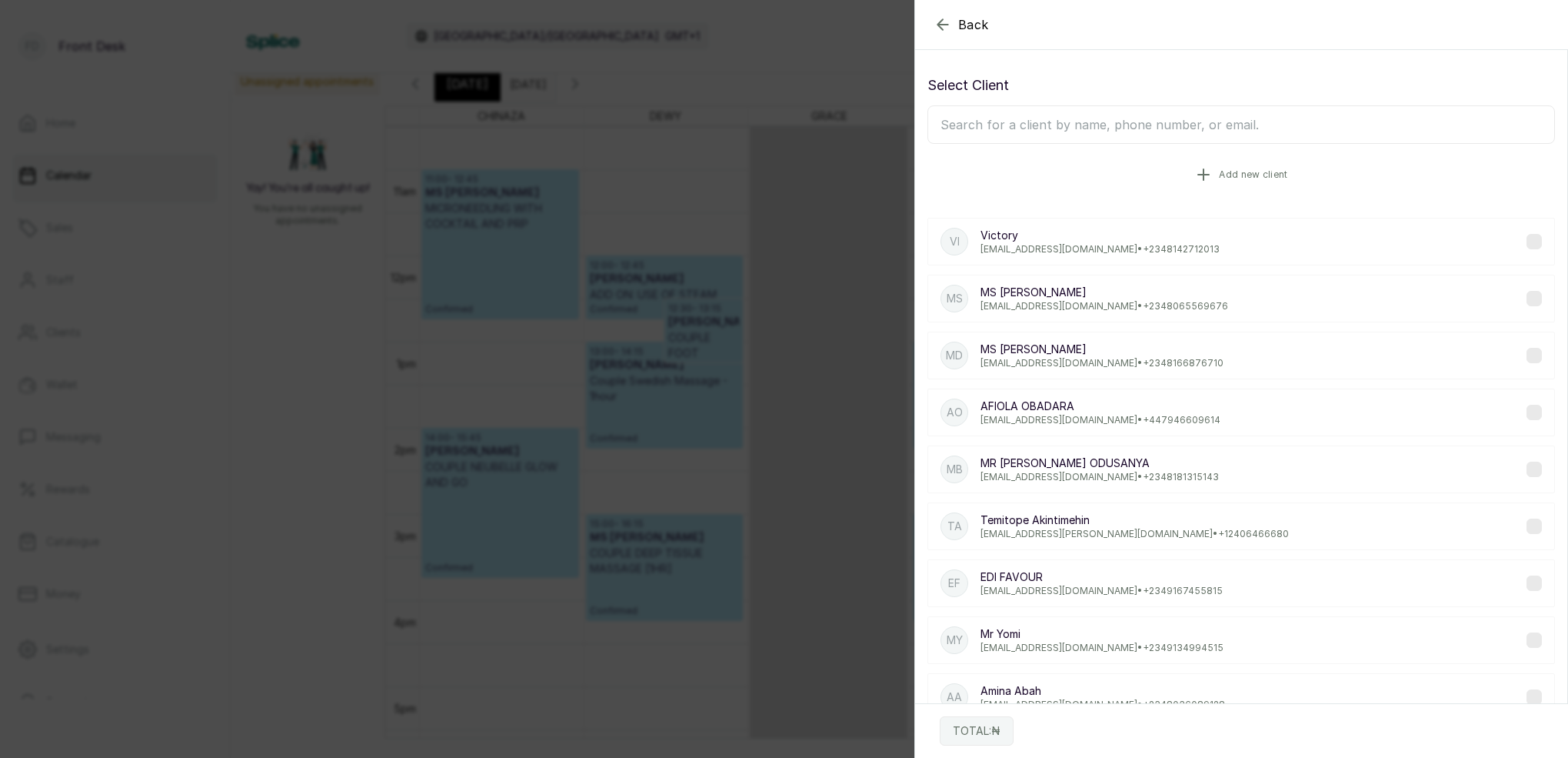
click at [1255, 172] on span "Add new client" at bounding box center [1253, 174] width 69 height 12
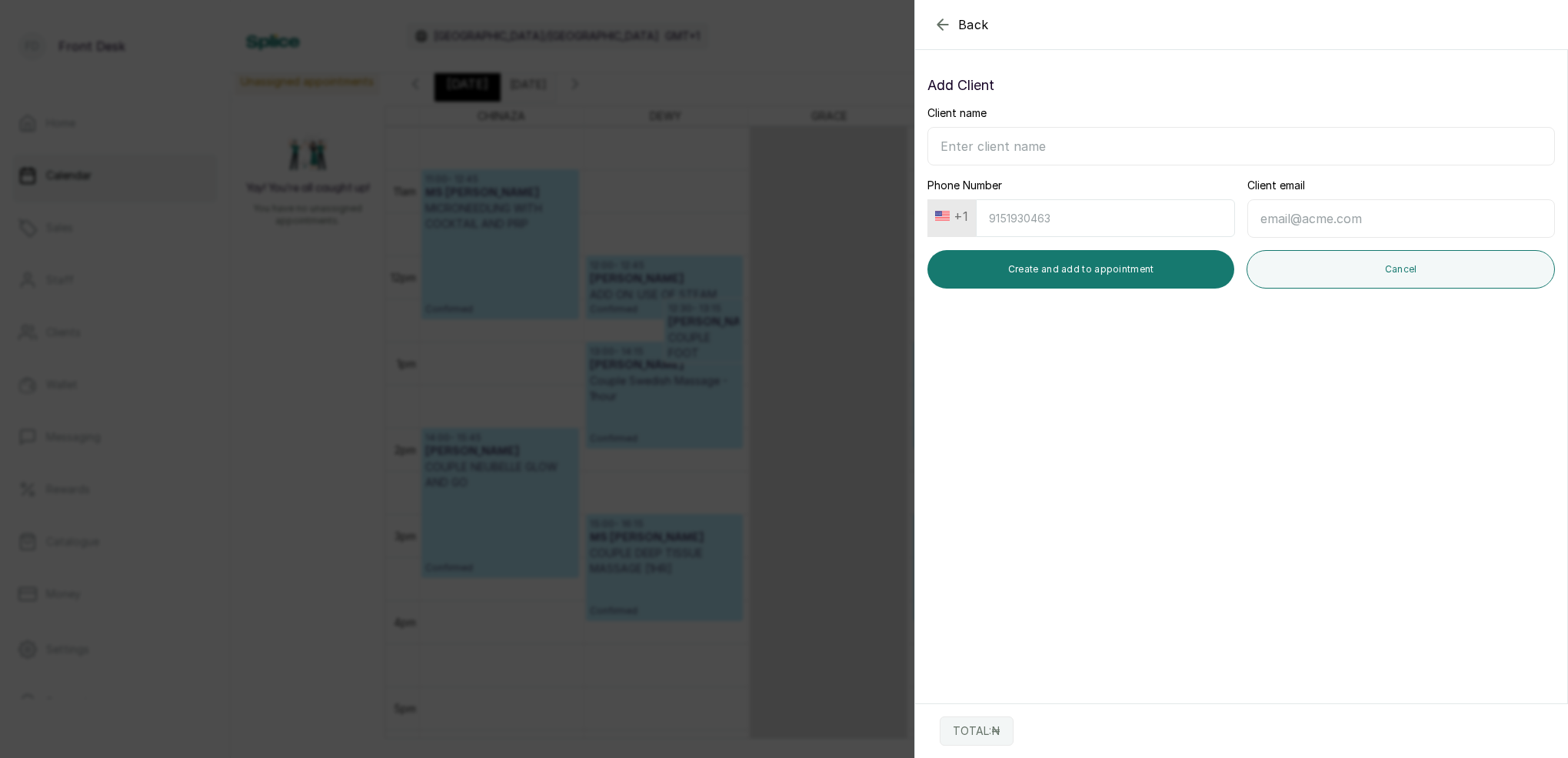
type input "m"
type input "[PERSON_NAME]"
click at [954, 209] on button "+1" at bounding box center [952, 216] width 45 height 25
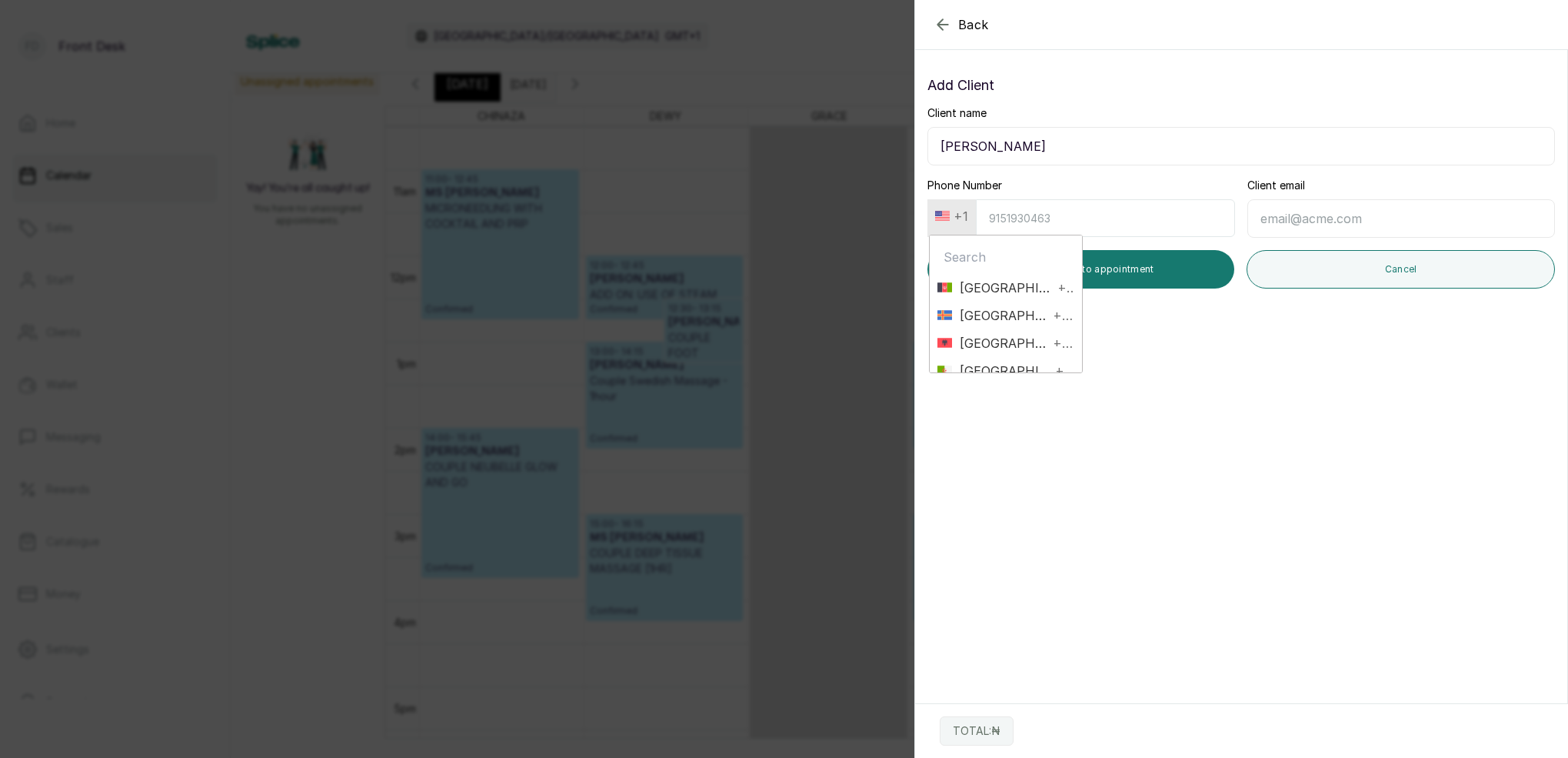
click at [988, 262] on input "text" at bounding box center [1005, 256] width 136 height 31
type input "NIGE"
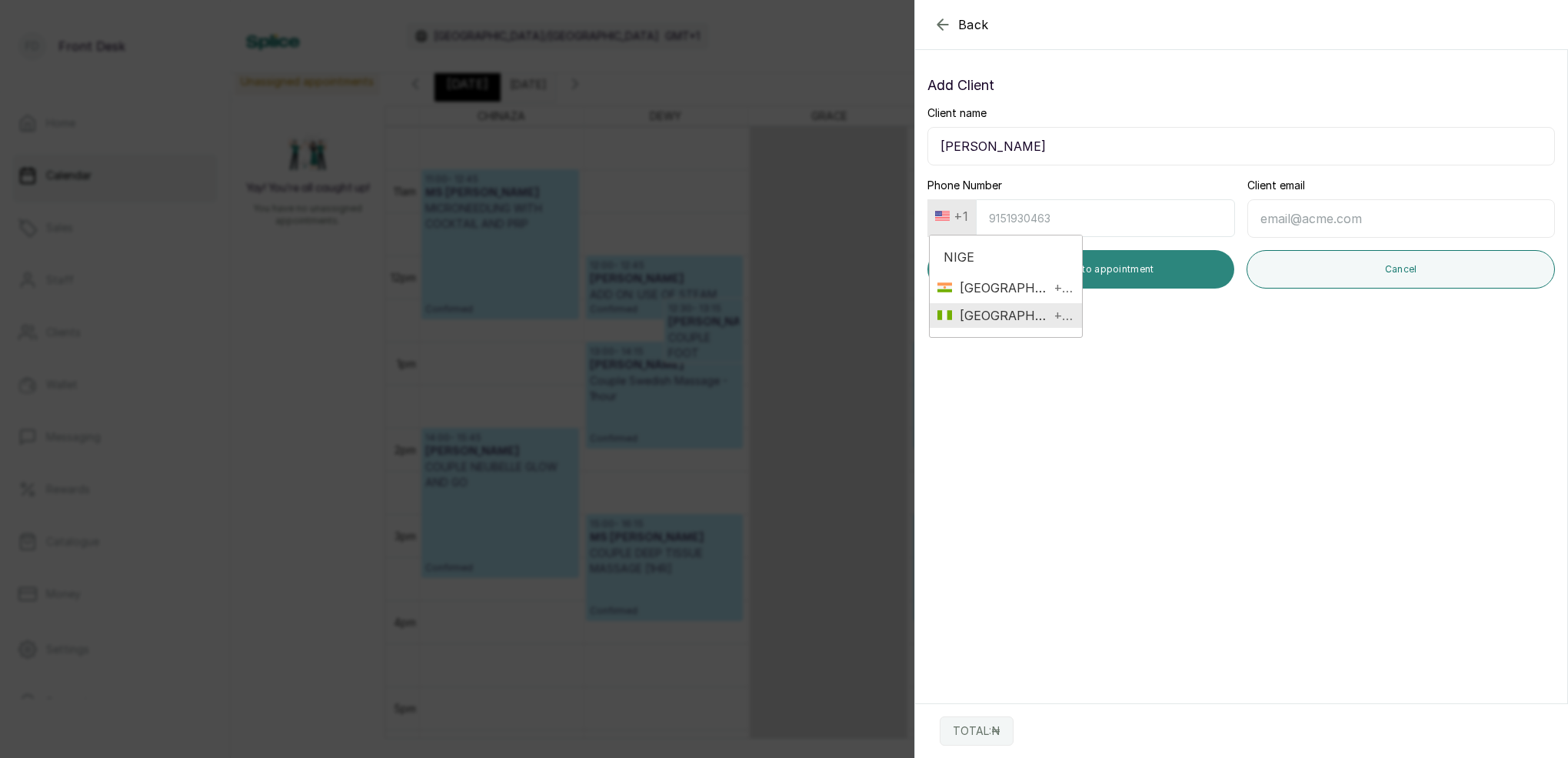
drag, startPoint x: 999, startPoint y: 316, endPoint x: 1043, endPoint y: 280, distance: 56.9
click at [1001, 314] on span "Nigeria +234" at bounding box center [1005, 316] width 136 height 19
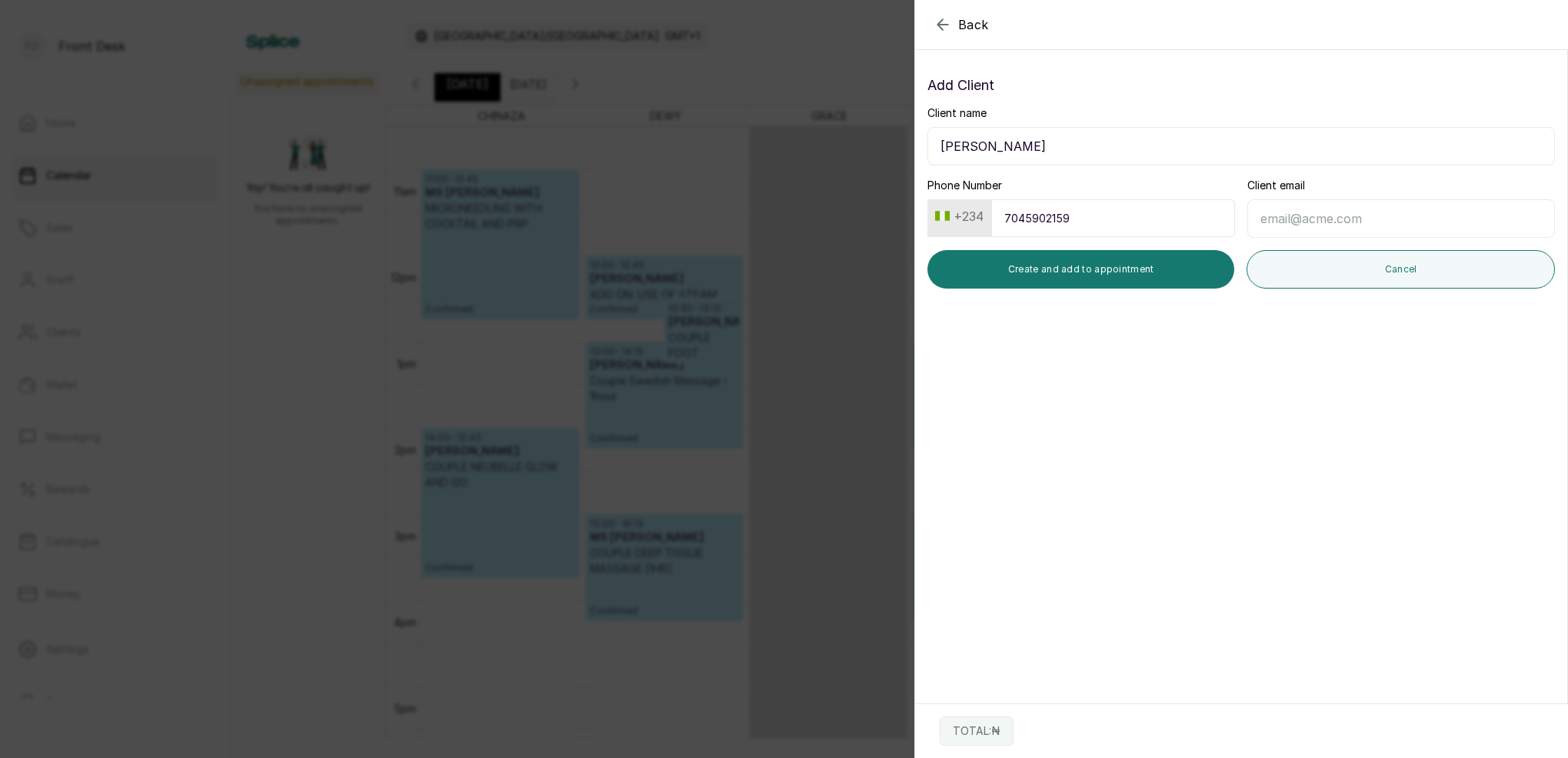
type input "7045902159"
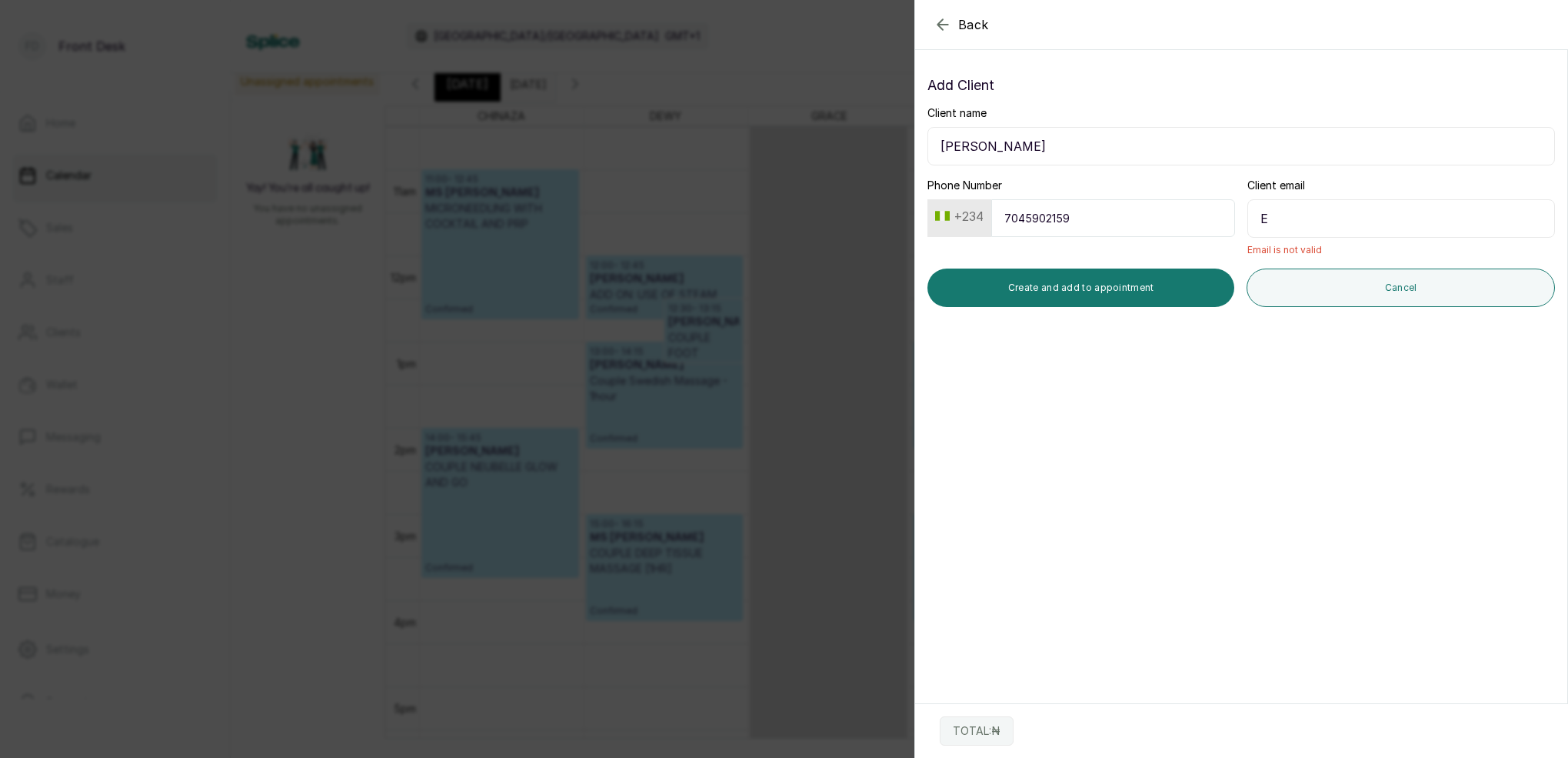
type input "E"
click at [1296, 224] on input "E" at bounding box center [1400, 218] width 307 height 38
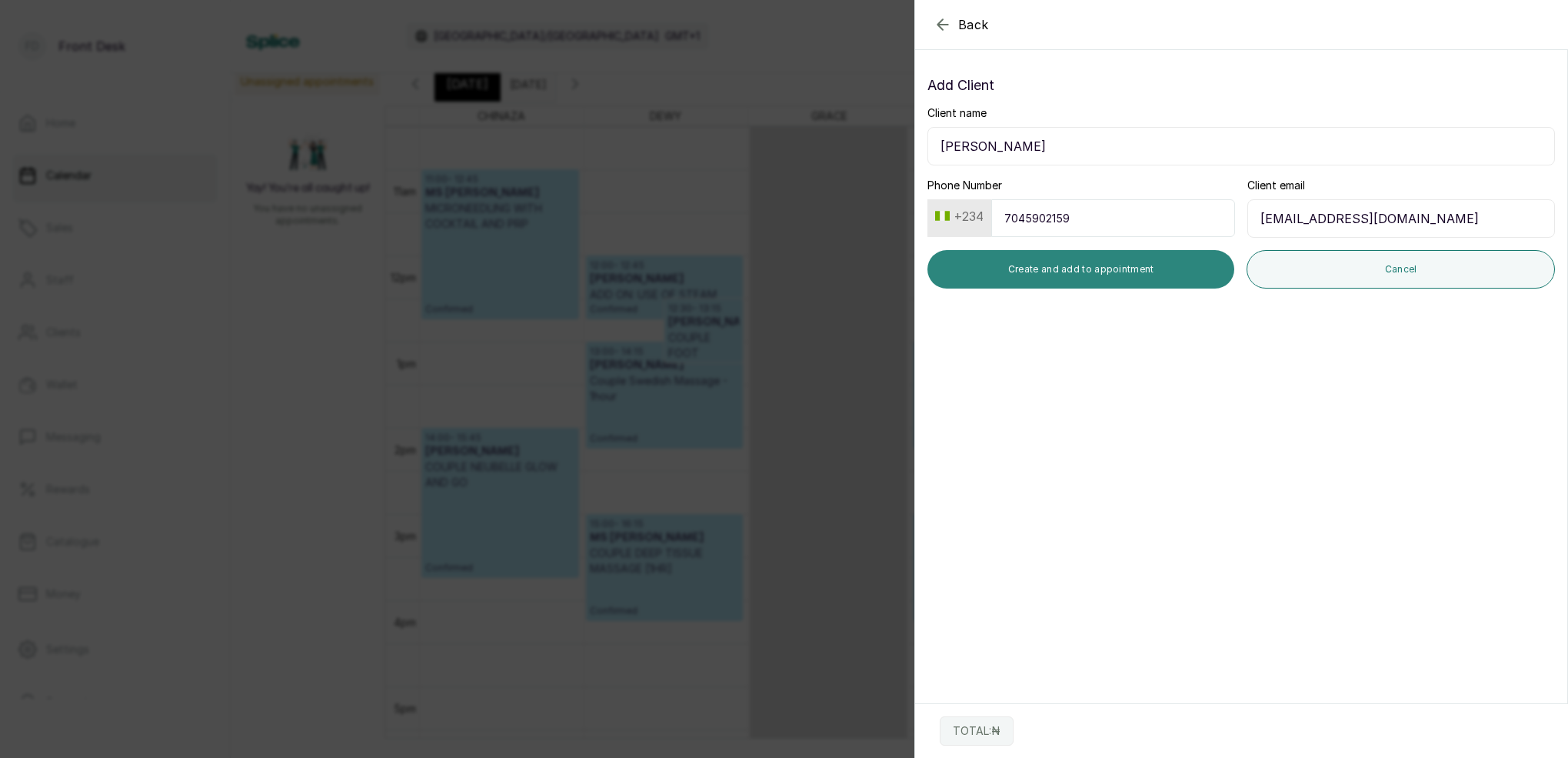
type input "[EMAIL_ADDRESS][DOMAIN_NAME]"
click at [1184, 273] on button "Create and add to appointment" at bounding box center [1081, 268] width 306 height 38
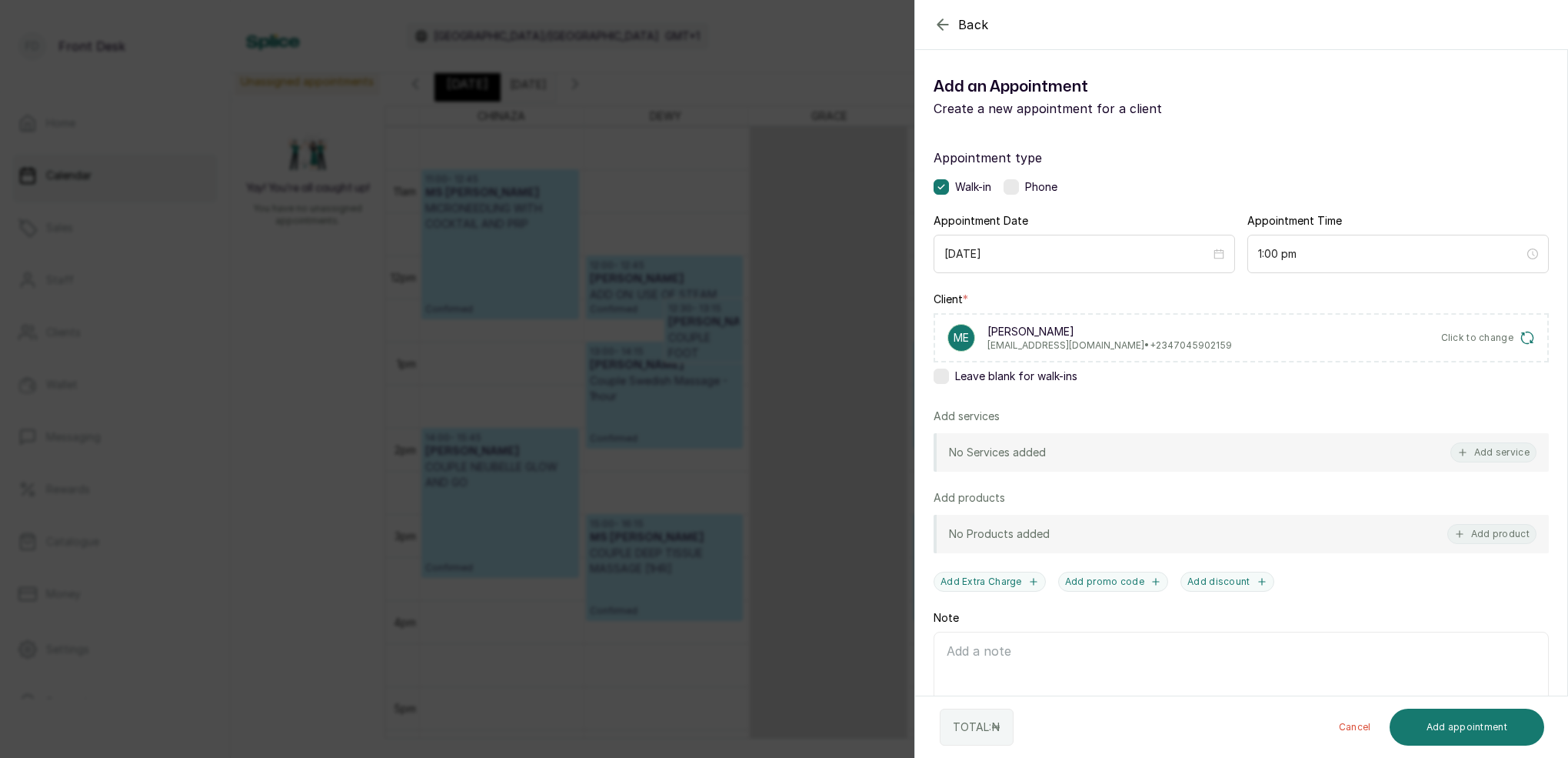
drag, startPoint x: 1509, startPoint y: 445, endPoint x: 1467, endPoint y: 404, distance: 58.7
click at [1509, 445] on button "Add service" at bounding box center [1493, 452] width 86 height 20
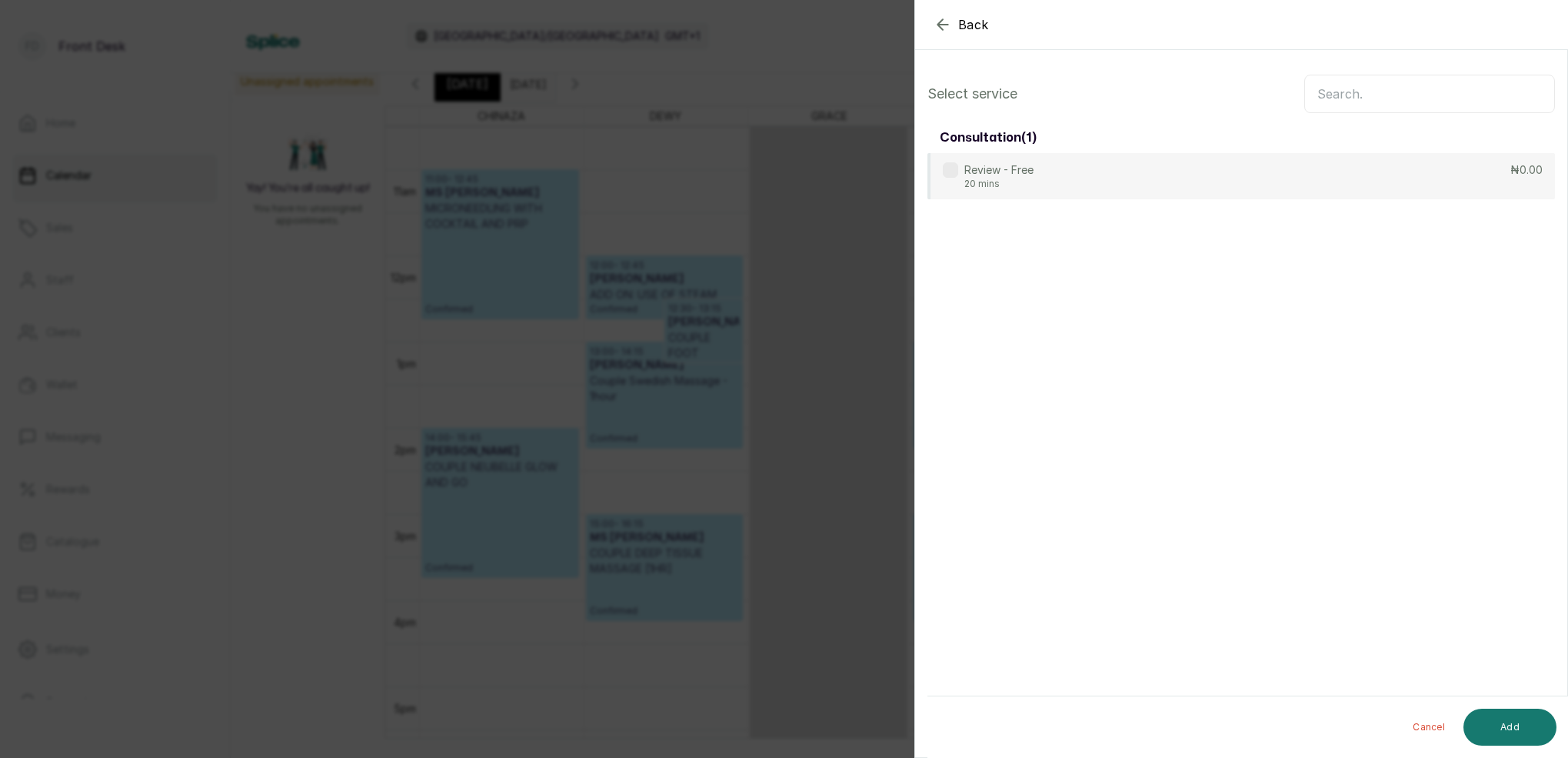
click at [1359, 87] on input "text" at bounding box center [1430, 93] width 251 height 38
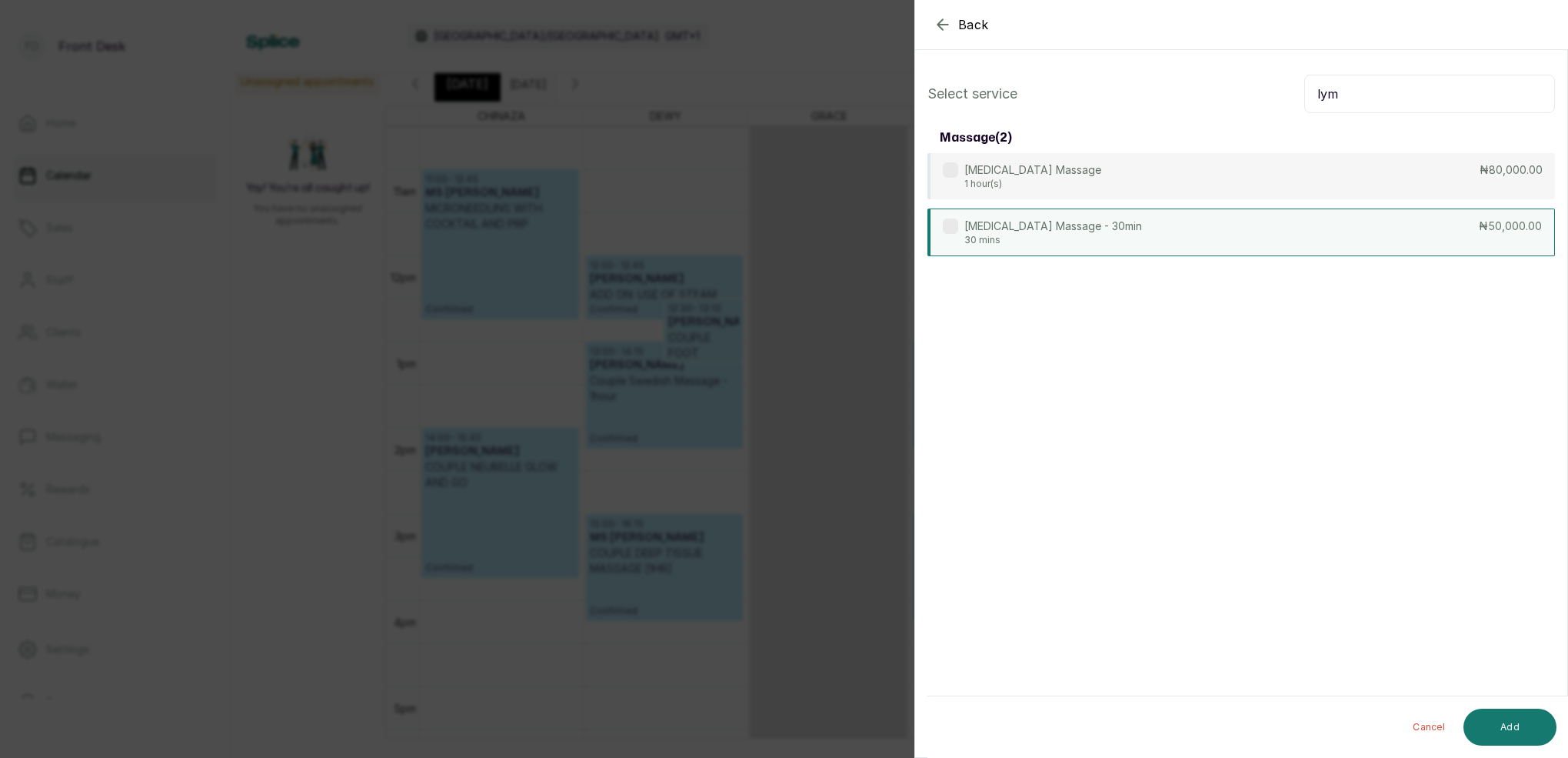
type input "lym"
click at [1069, 242] on p "30 mins" at bounding box center [1053, 240] width 177 height 12
click at [1527, 725] on button "Add" at bounding box center [1510, 727] width 93 height 37
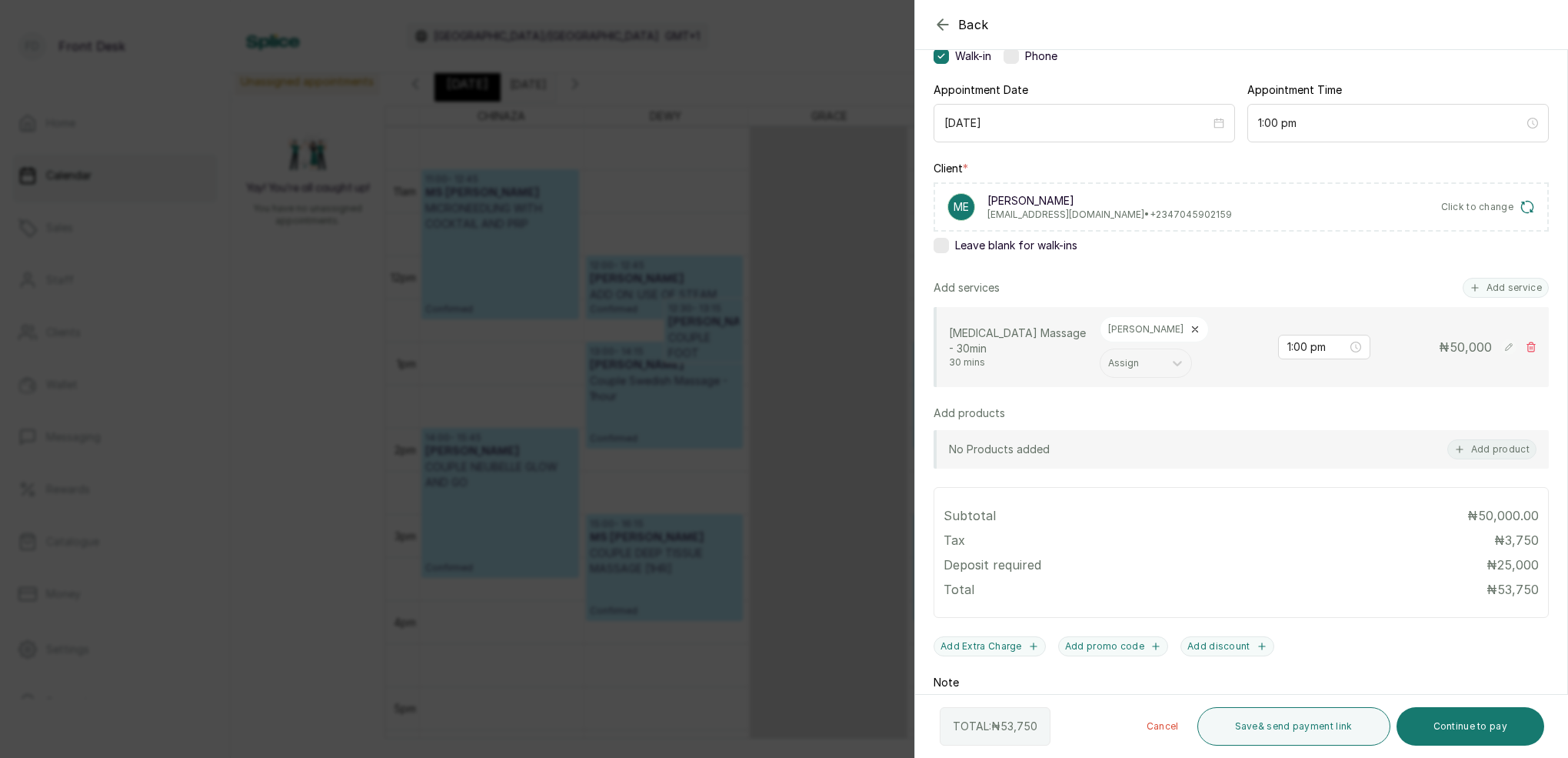
scroll to position [133, 0]
click at [1465, 738] on button "Continue to pay" at bounding box center [1471, 725] width 149 height 38
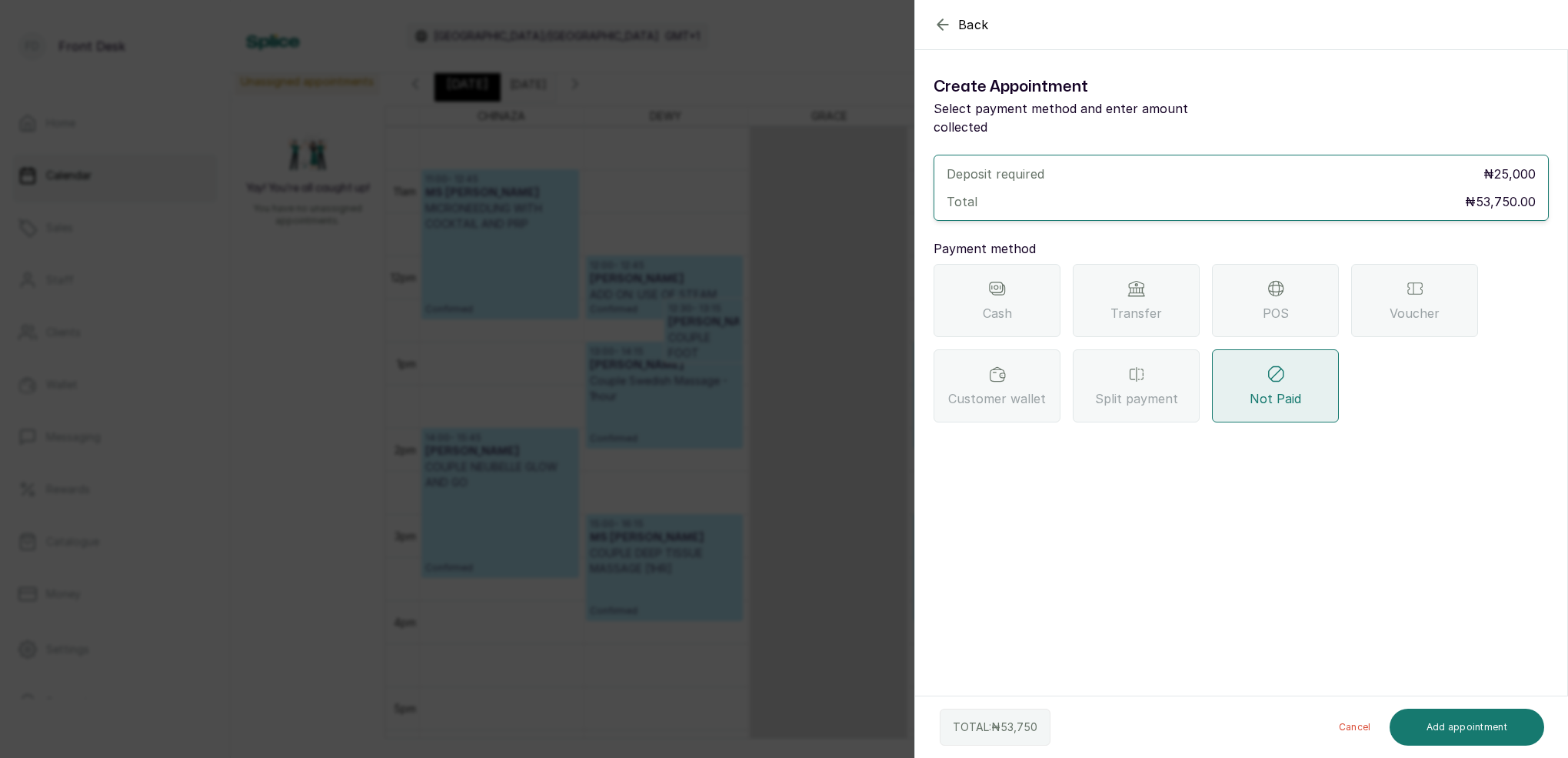
click at [1166, 294] on div "Transfer" at bounding box center [1135, 300] width 127 height 73
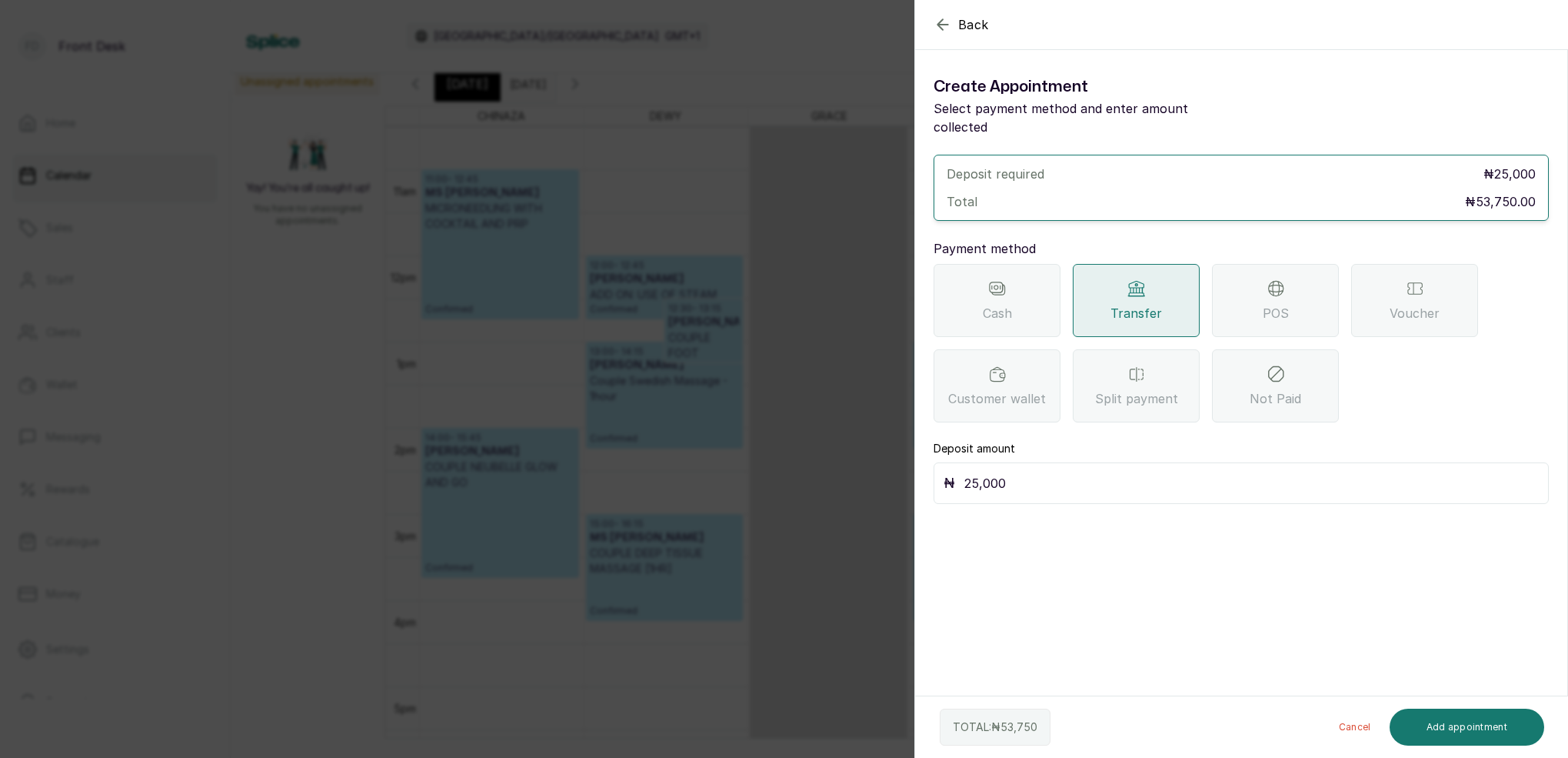
click at [1098, 473] on input "25,000" at bounding box center [1251, 483] width 575 height 21
type input "2"
type input "30,000"
click at [1466, 728] on button "Add appointment" at bounding box center [1467, 727] width 155 height 37
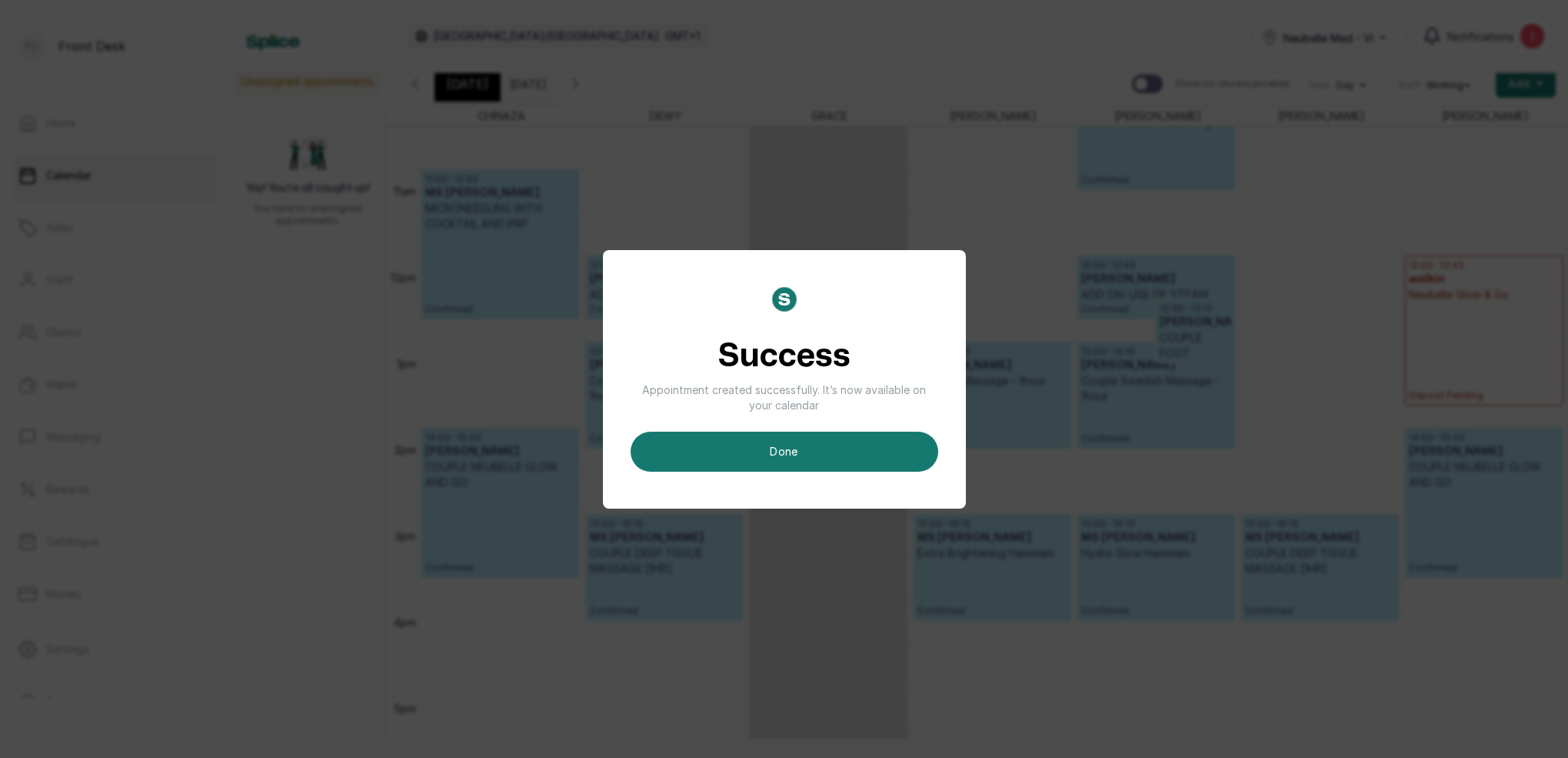
drag, startPoint x: 865, startPoint y: 460, endPoint x: 926, endPoint y: 451, distance: 61.7
click at [865, 459] on button "done" at bounding box center [784, 451] width 307 height 40
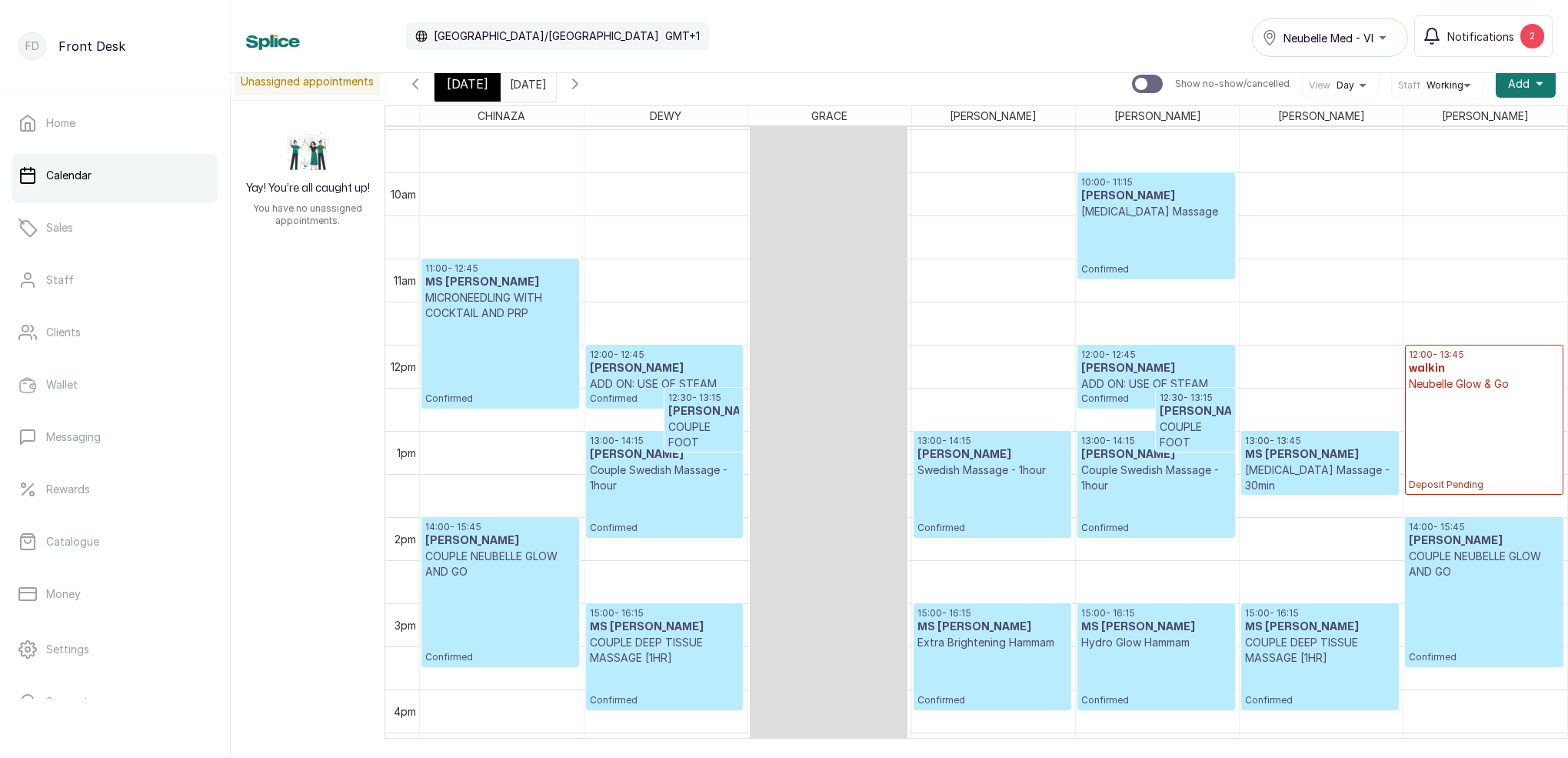
scroll to position [855, 0]
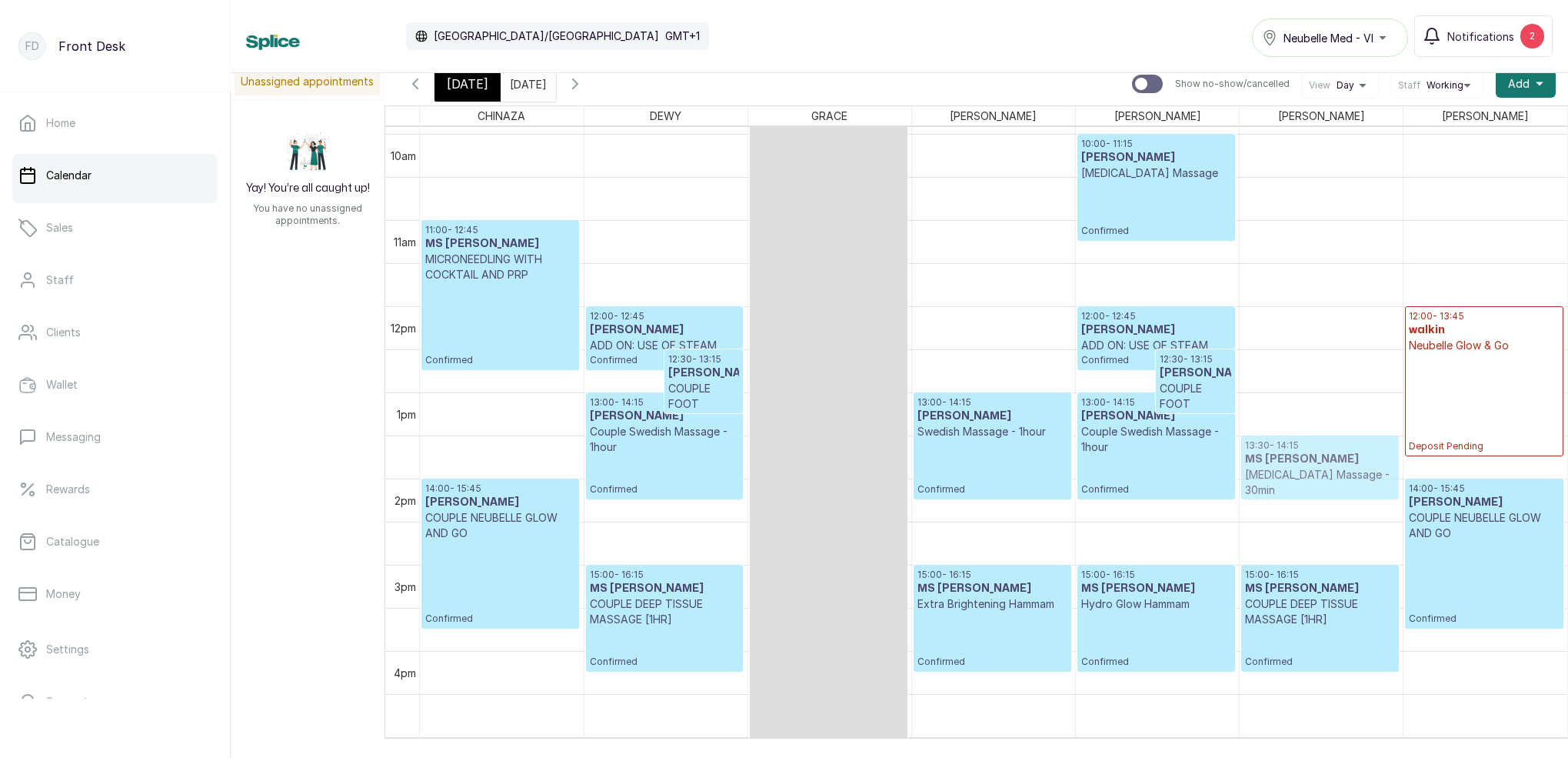
drag, startPoint x: 1301, startPoint y: 434, endPoint x: 1300, endPoint y: 458, distance: 24.0
click at [1300, 458] on div "13:00 - 13:45 MS [PERSON_NAME][MEDICAL_DATA] Massage - 30min Confirmed 15:00 - …" at bounding box center [1321, 306] width 163 height 2068
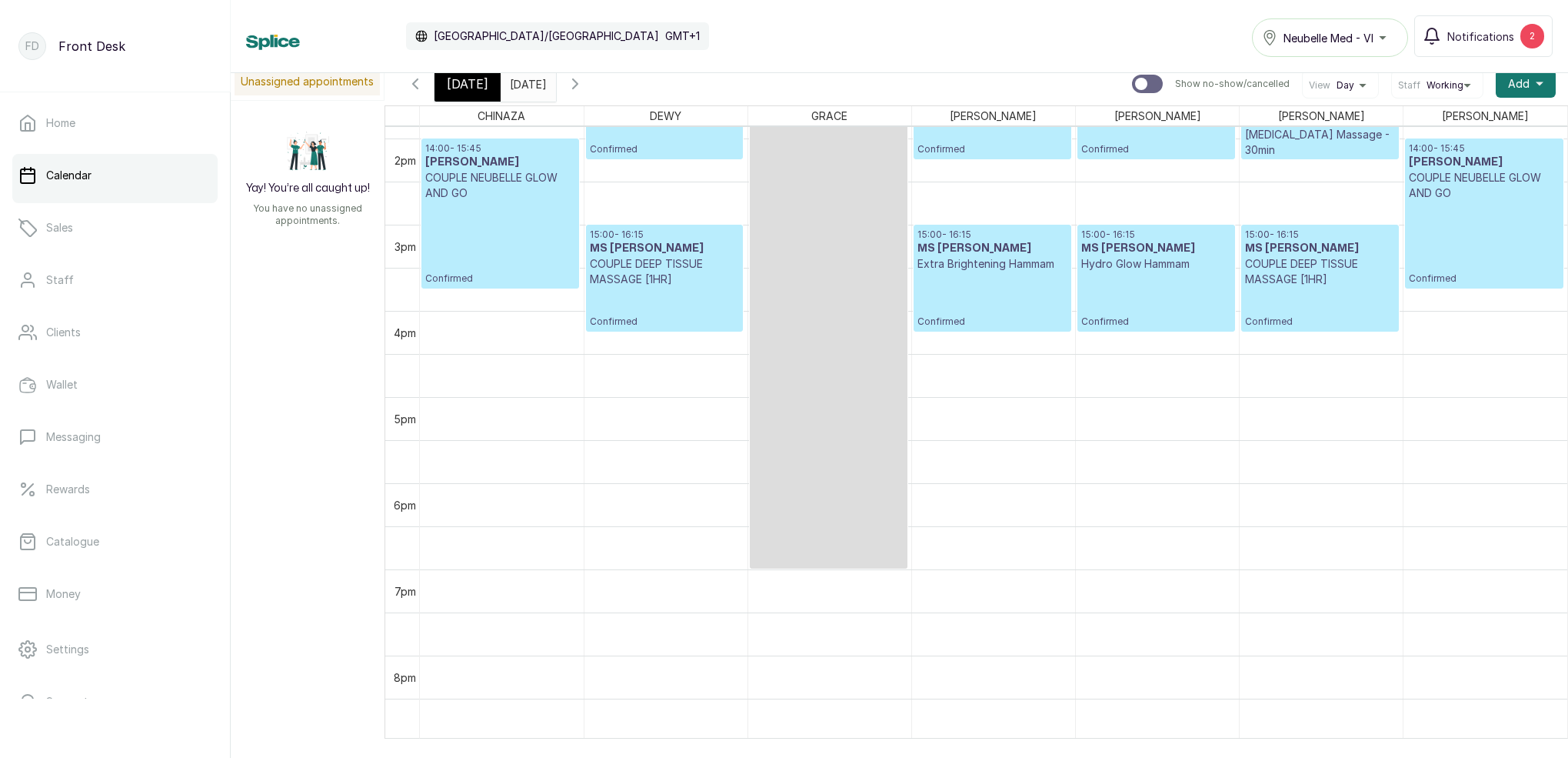
scroll to position [1205, 0]
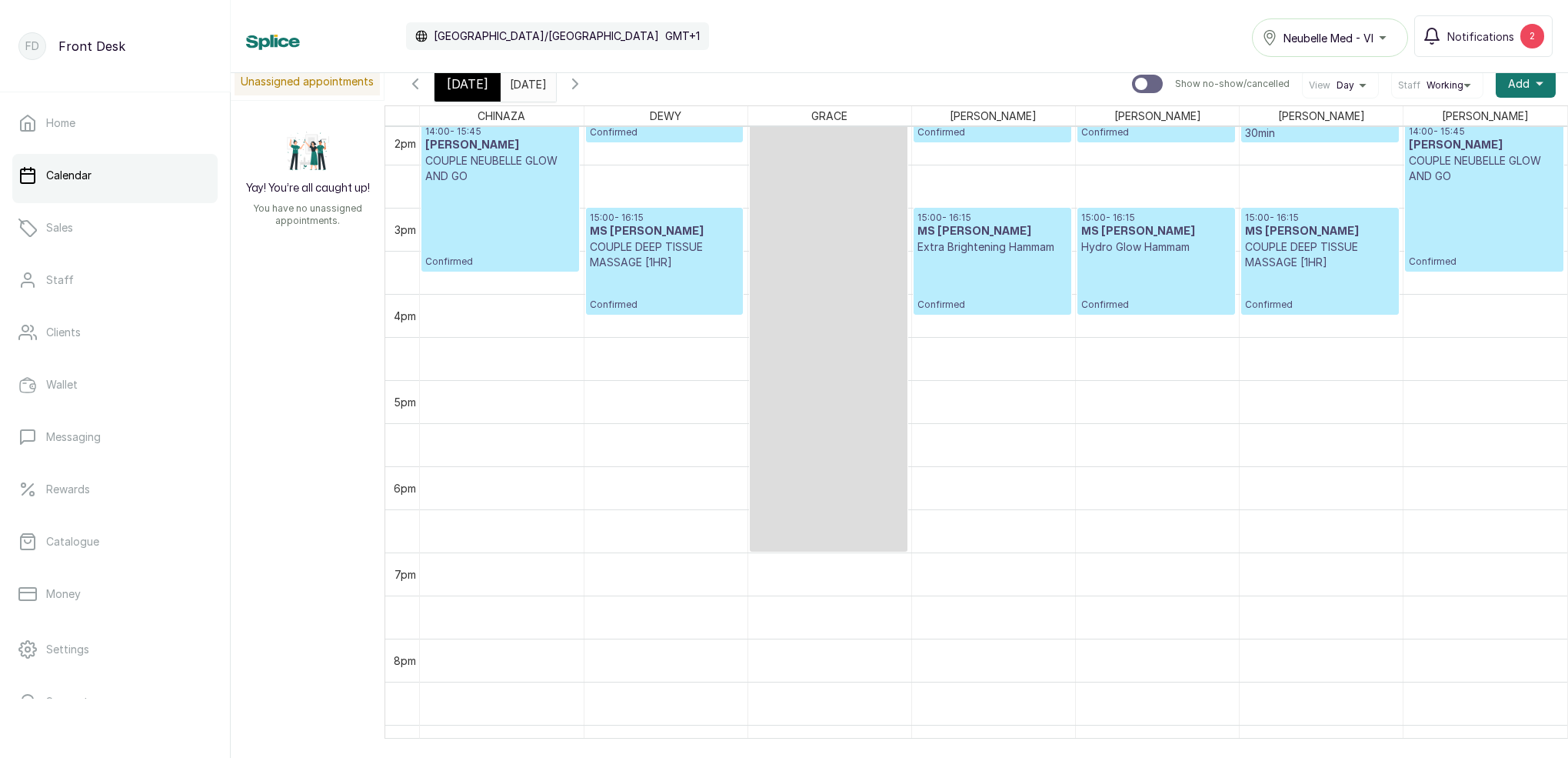
click at [479, 85] on span "[DATE]" at bounding box center [467, 84] width 42 height 19
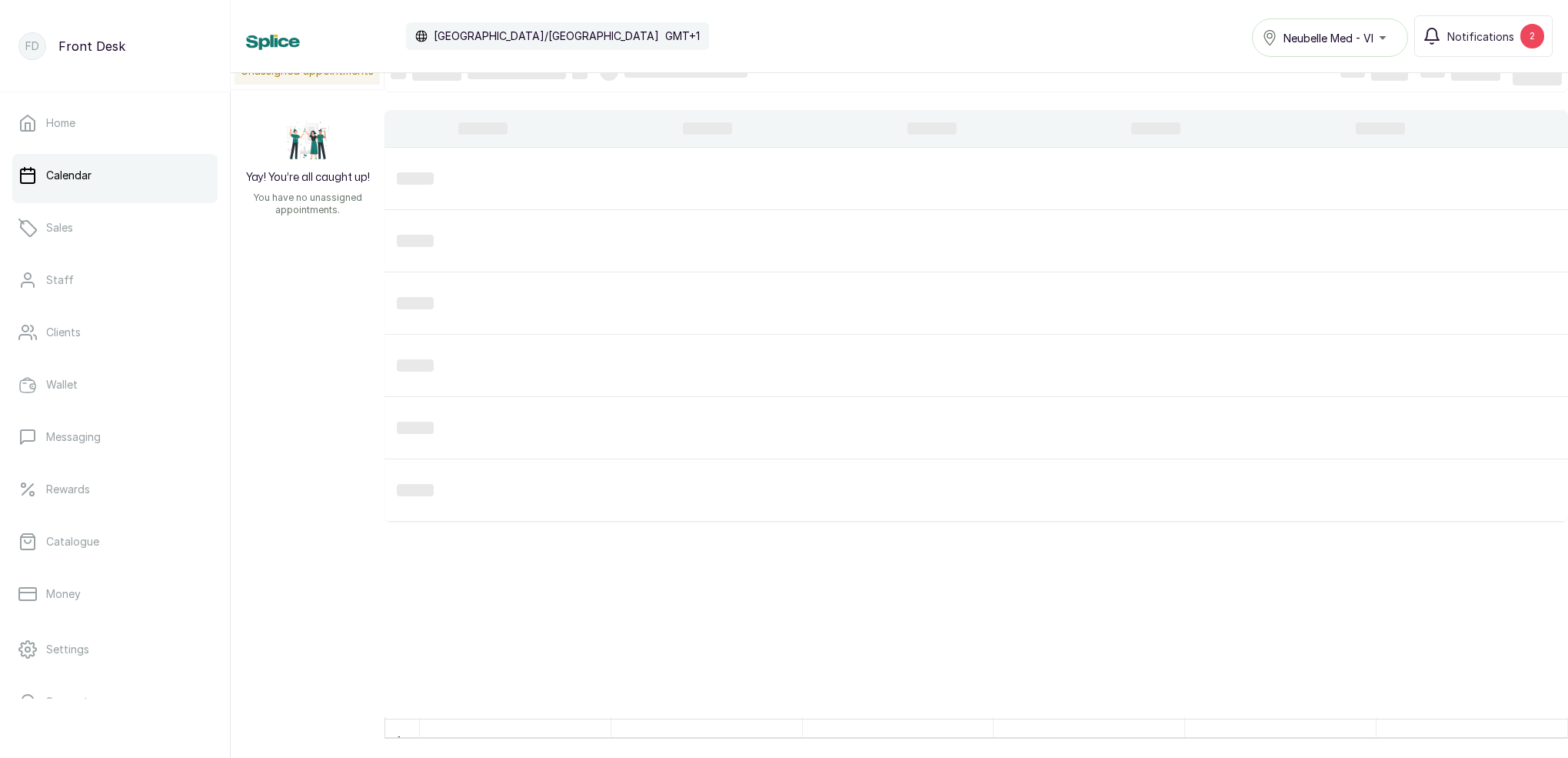
scroll to position [0, 0]
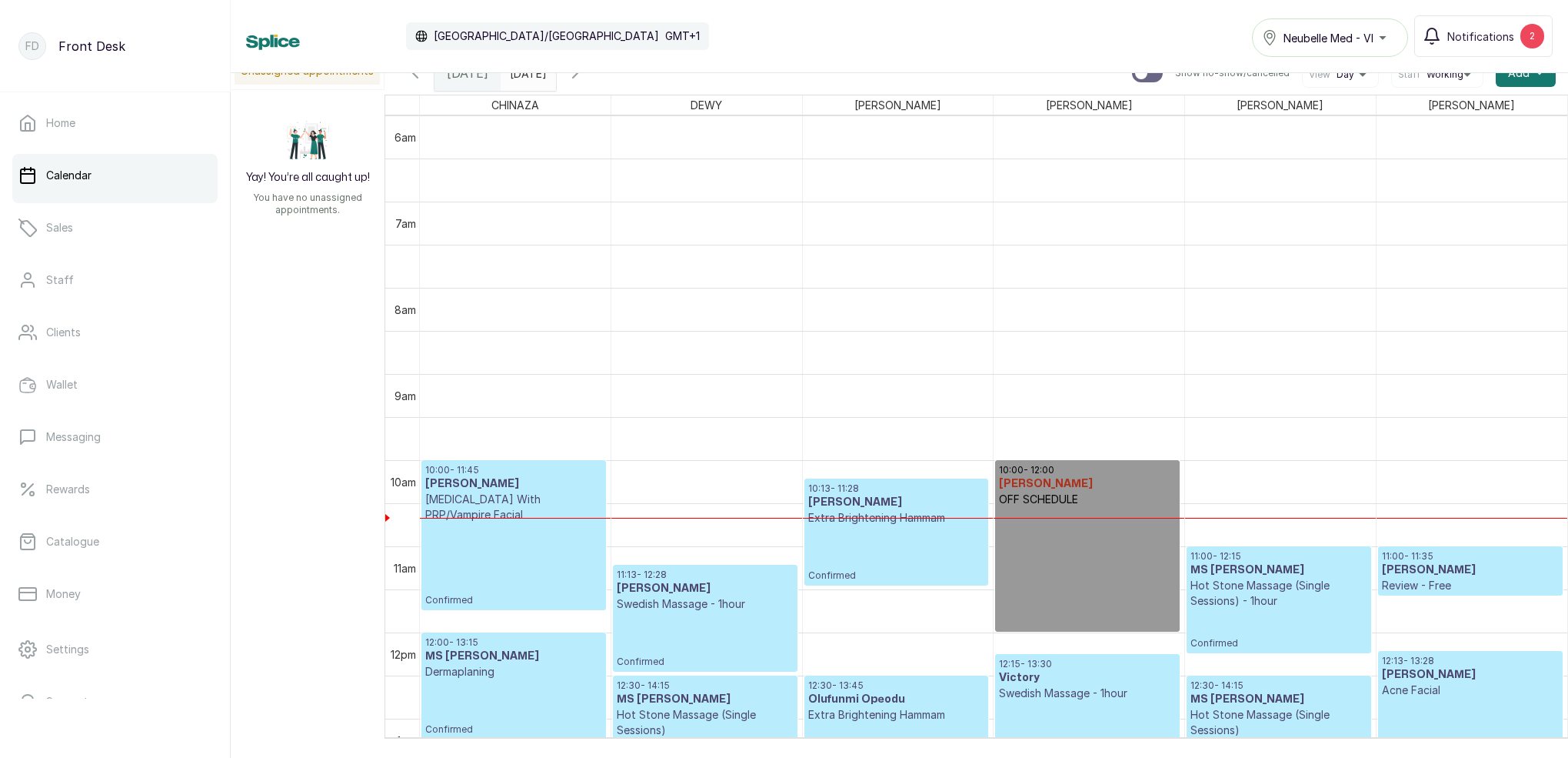
click at [585, 81] on icon "button" at bounding box center [576, 73] width 19 height 19
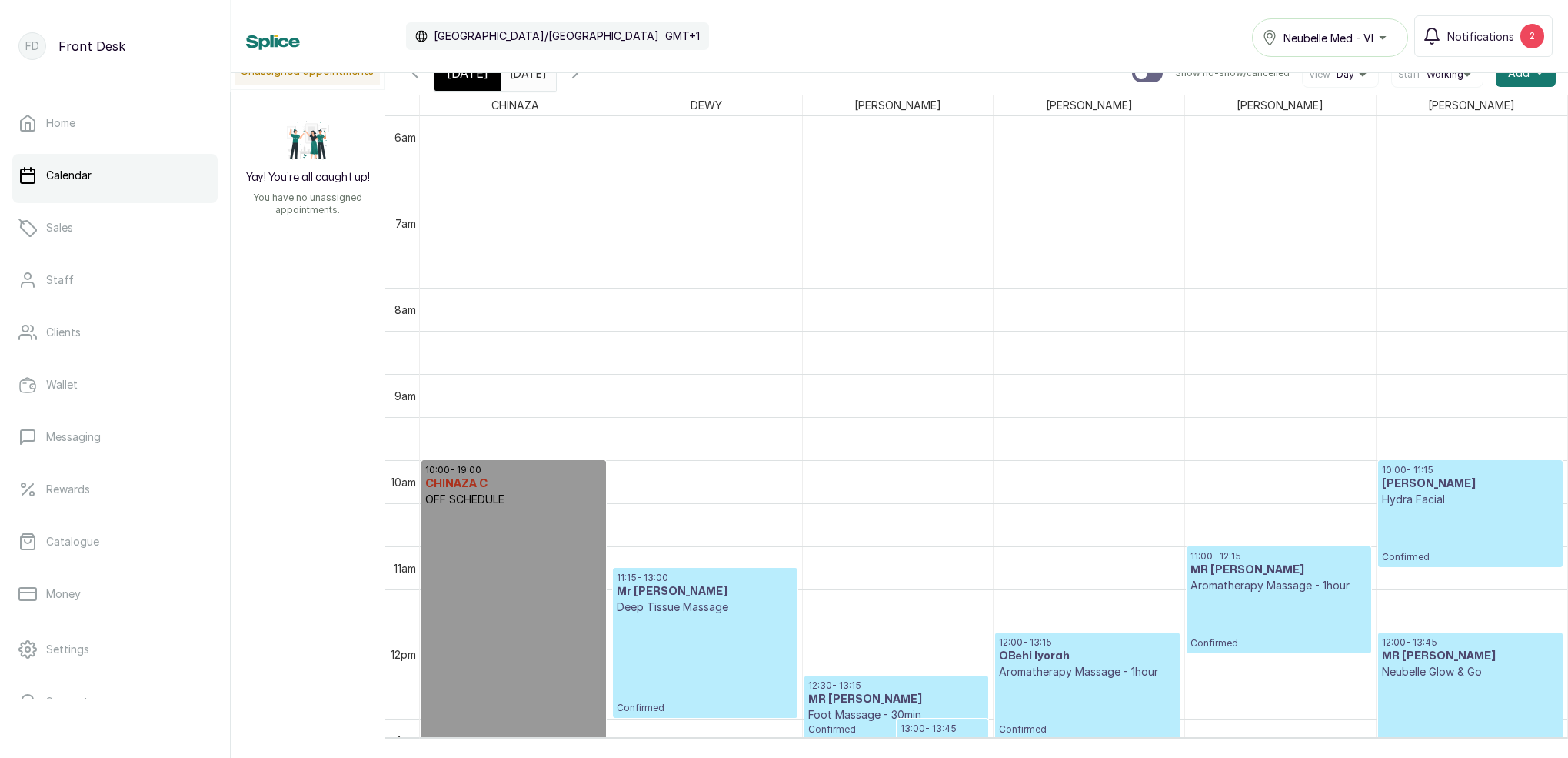
click at [585, 79] on icon "button" at bounding box center [576, 73] width 19 height 19
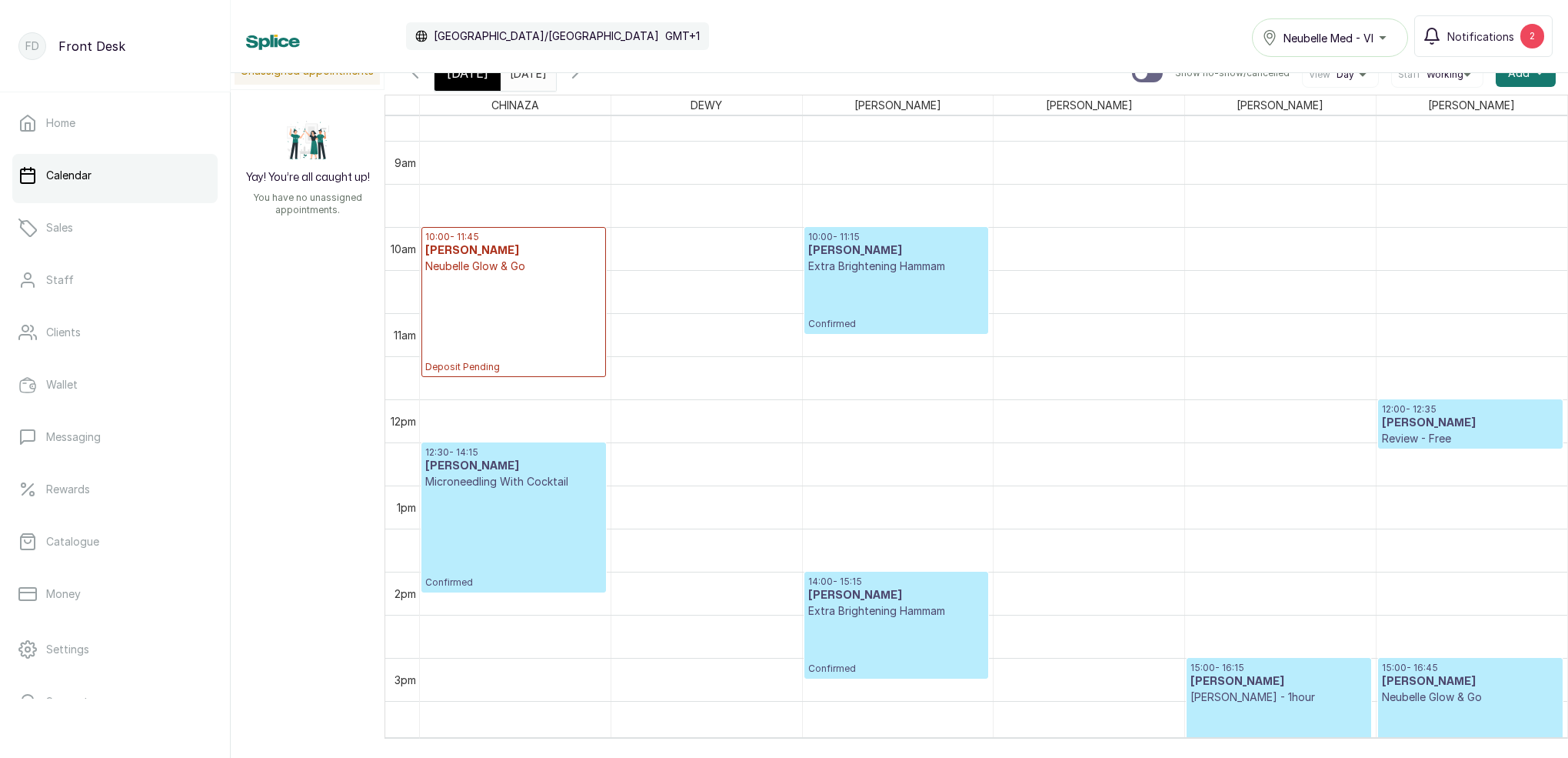
scroll to position [752, 0]
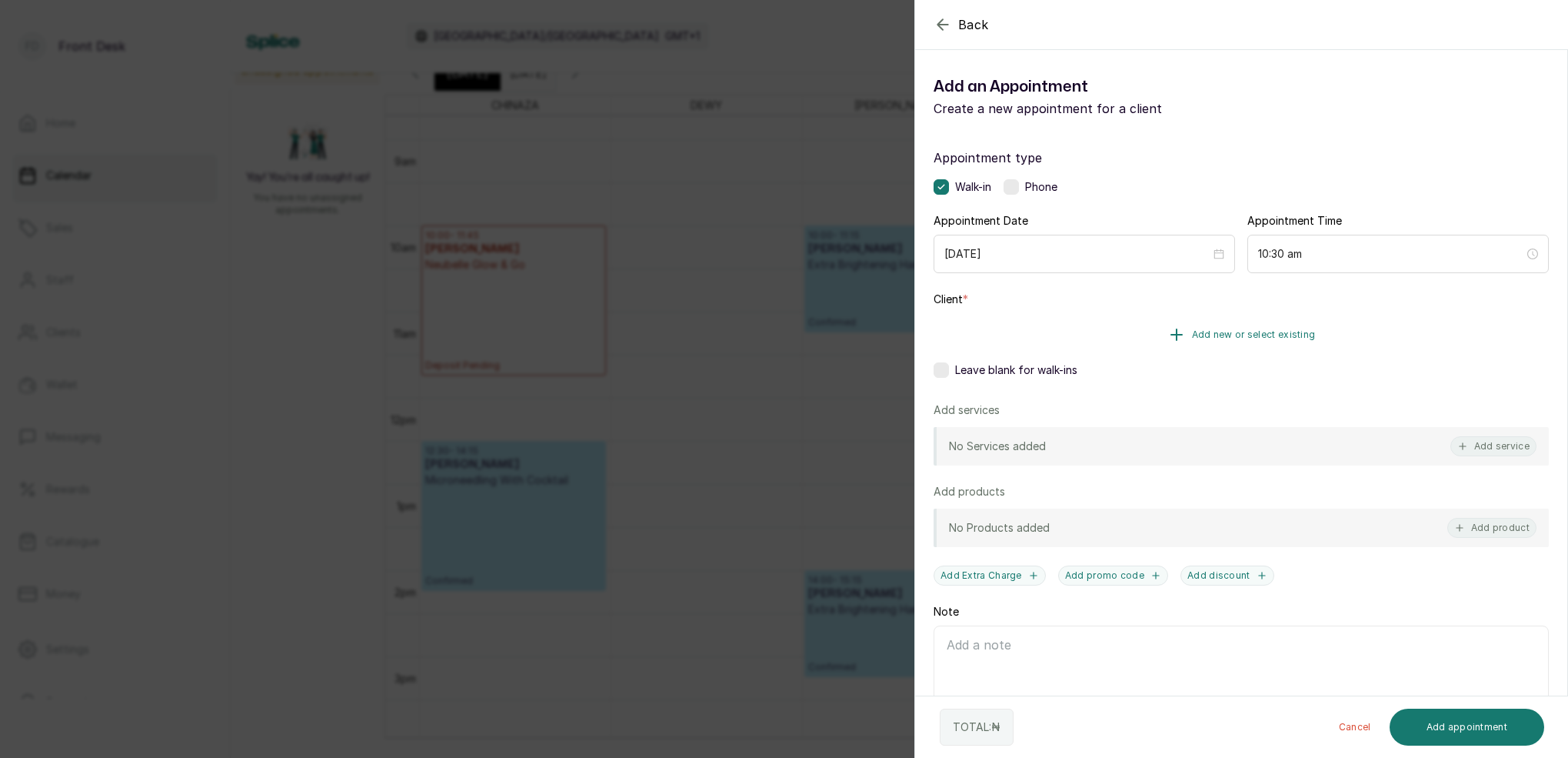
click at [1267, 340] on button "Add new or select existing" at bounding box center [1241, 334] width 616 height 43
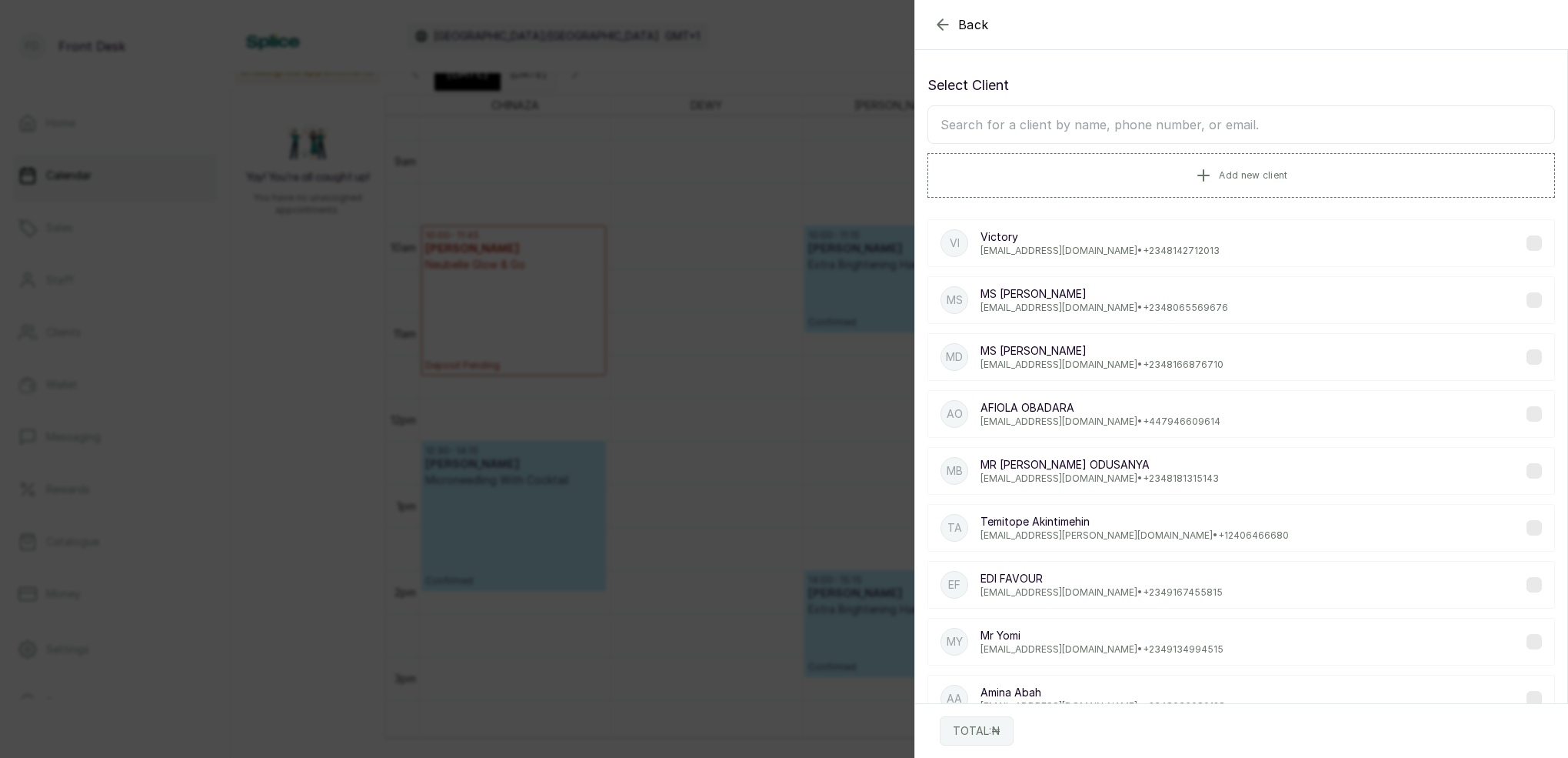
click at [1140, 136] on input "text" at bounding box center [1241, 124] width 628 height 38
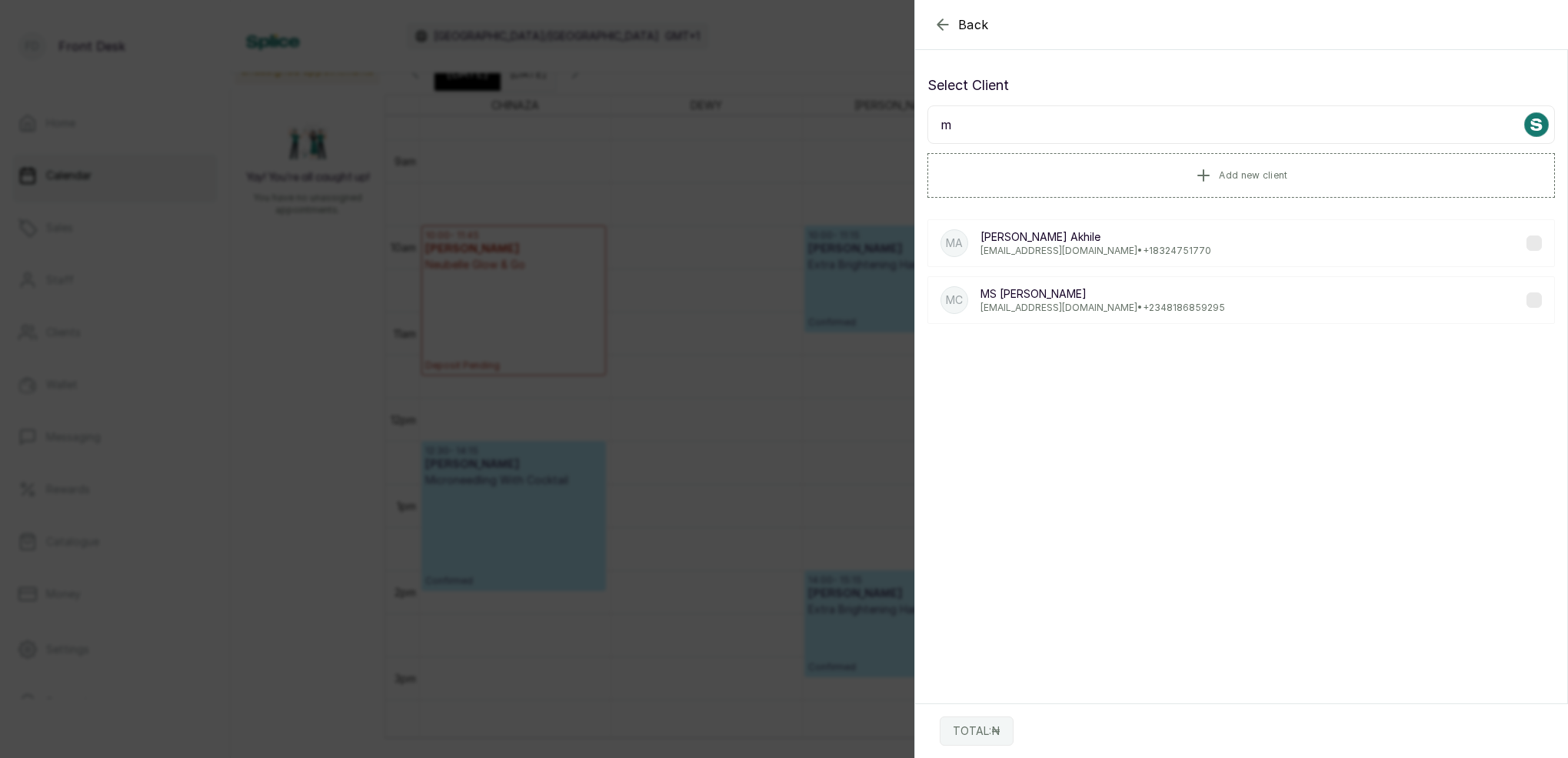
type input "m p"
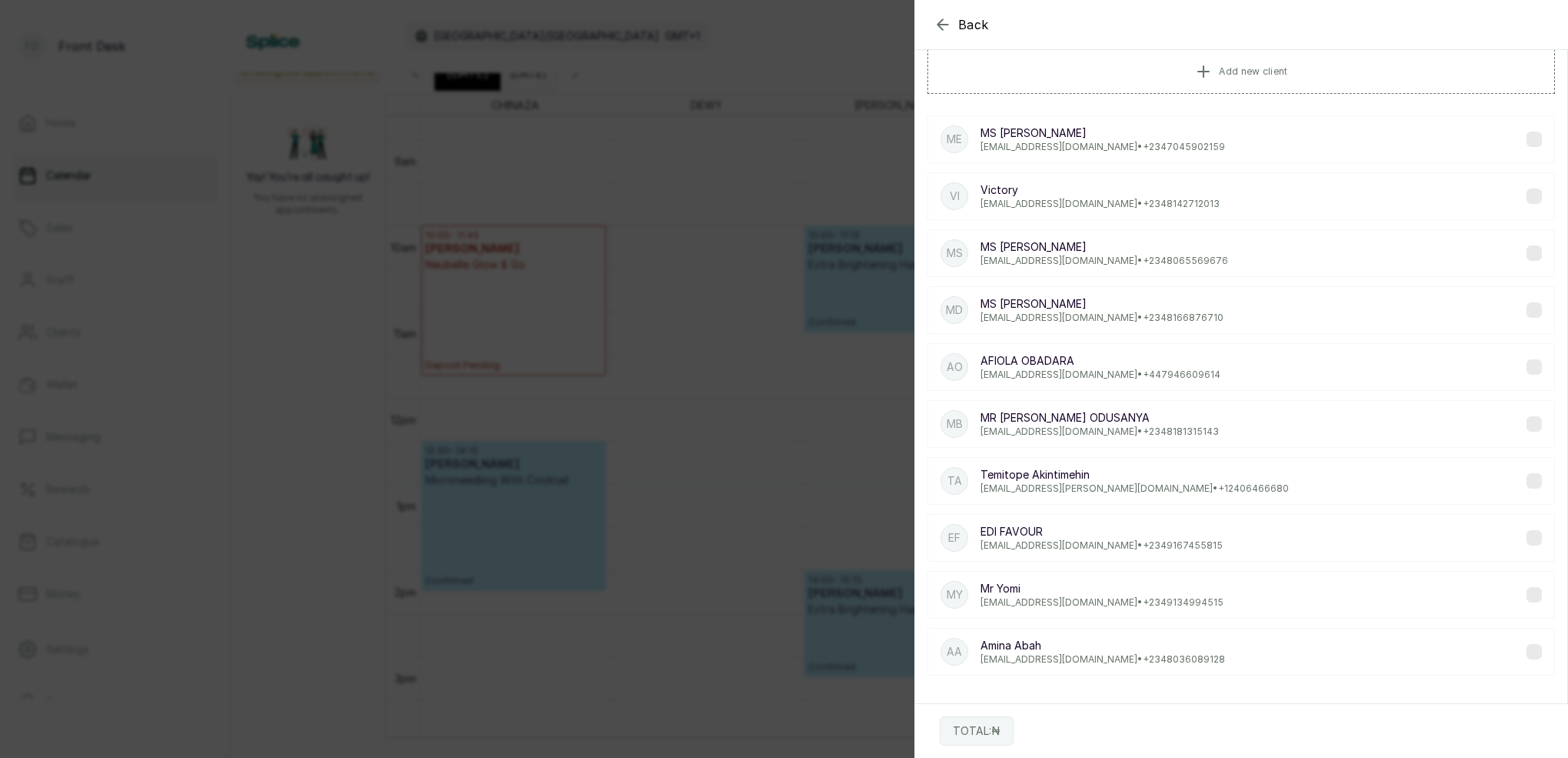
scroll to position [0, 0]
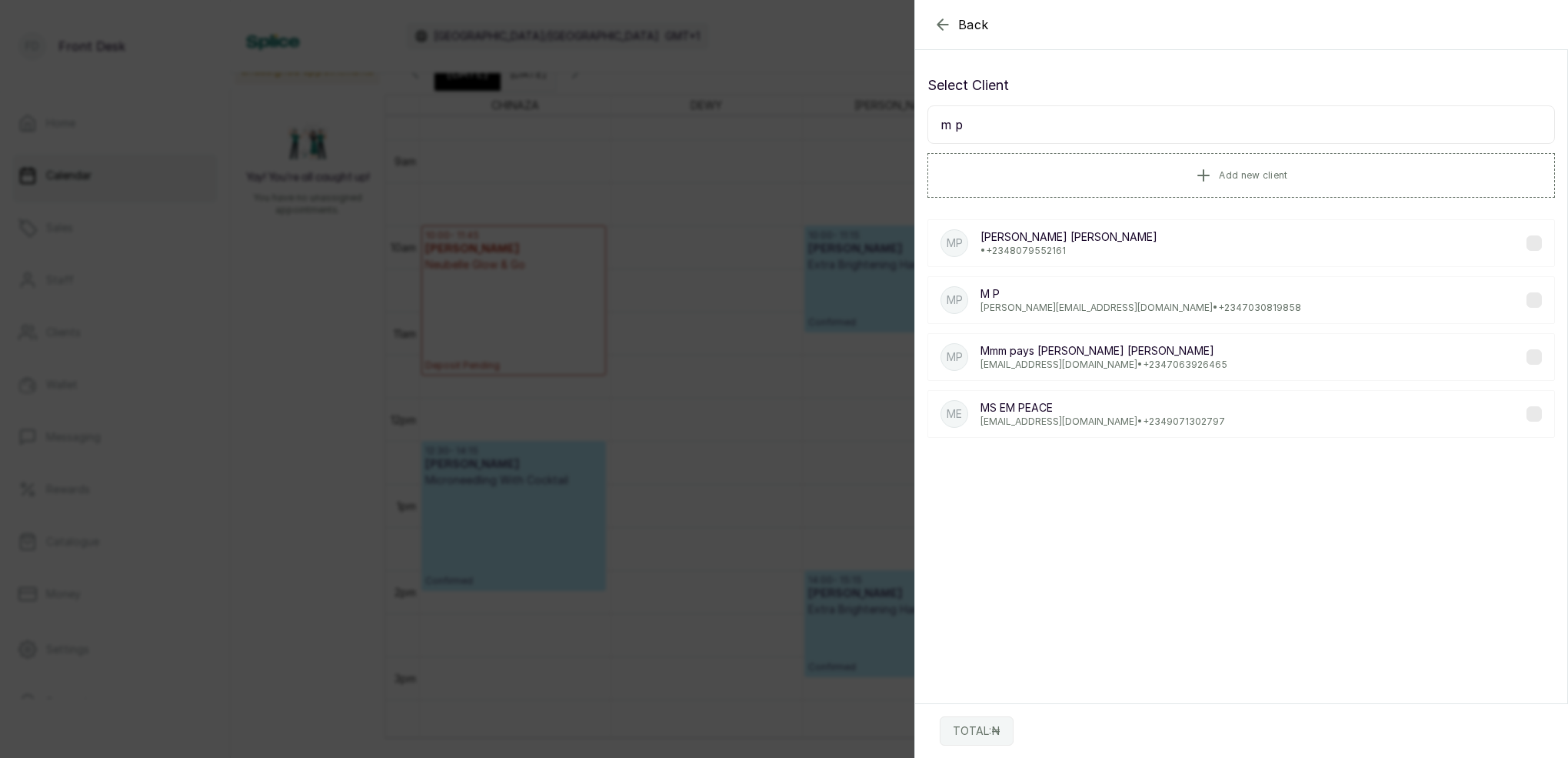
click at [1032, 299] on p "M P" at bounding box center [1140, 294] width 320 height 16
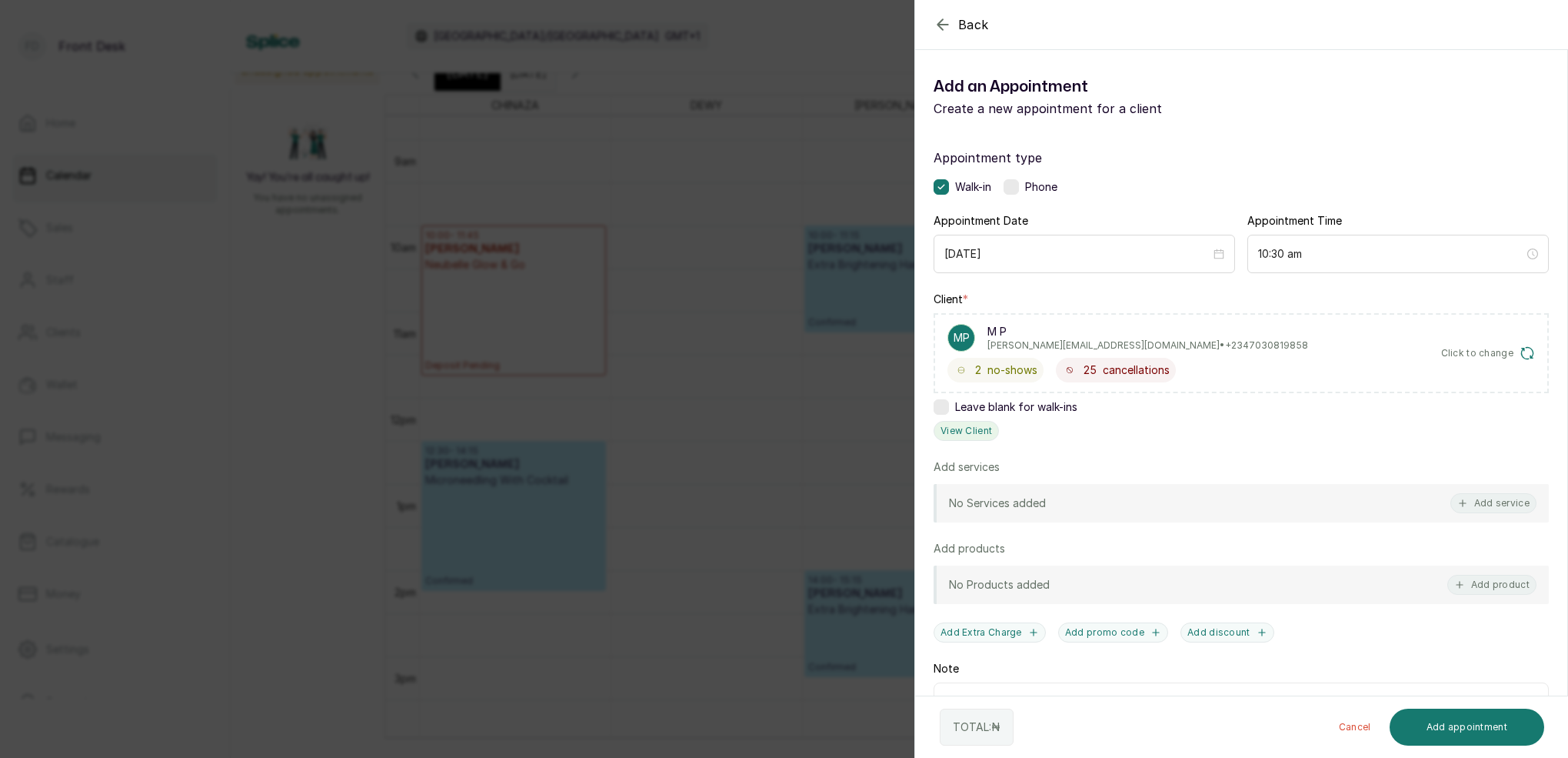
click at [986, 437] on button "View Client" at bounding box center [966, 431] width 65 height 20
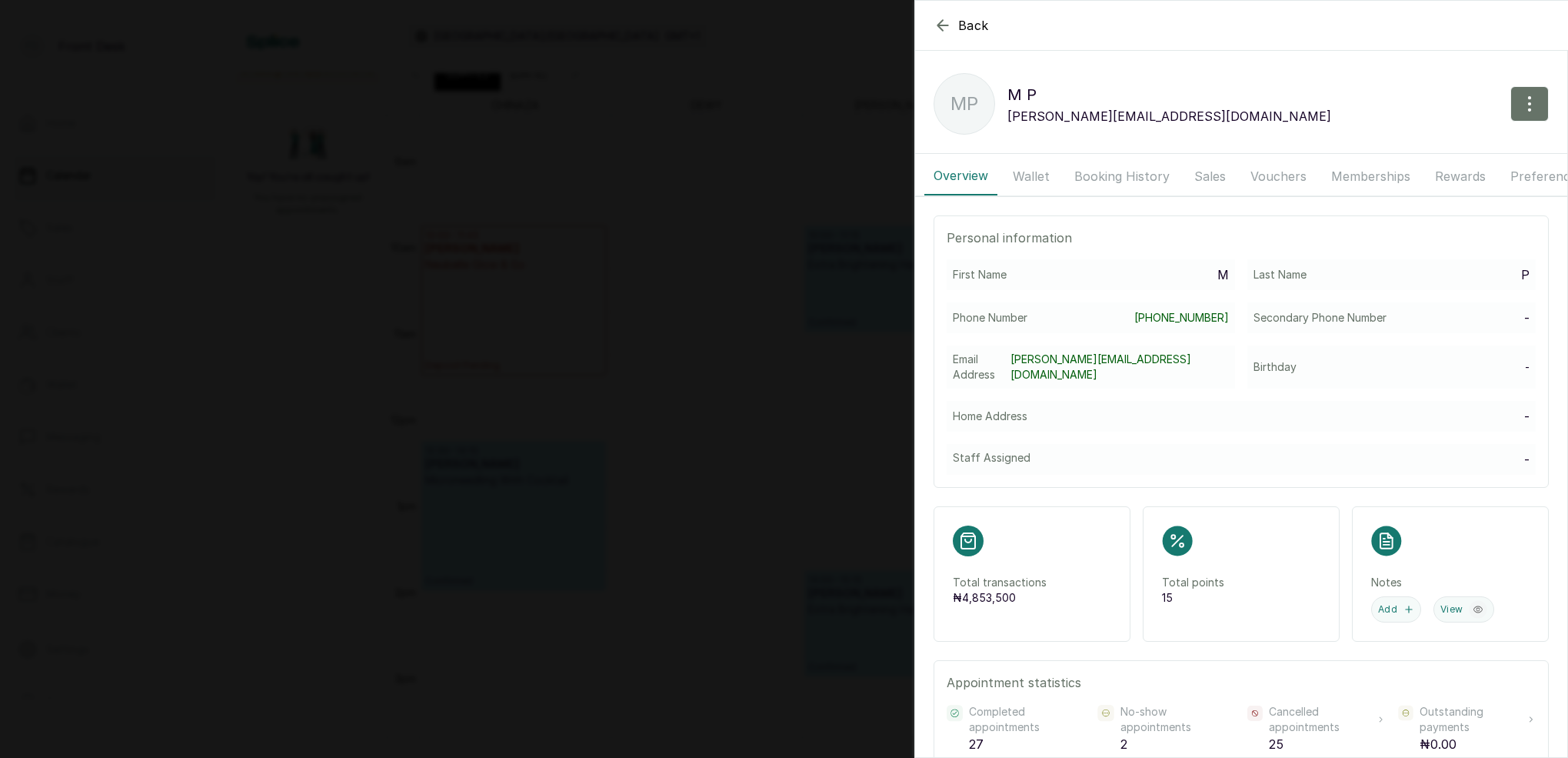
click at [1108, 174] on button "Booking History" at bounding box center [1121, 176] width 114 height 38
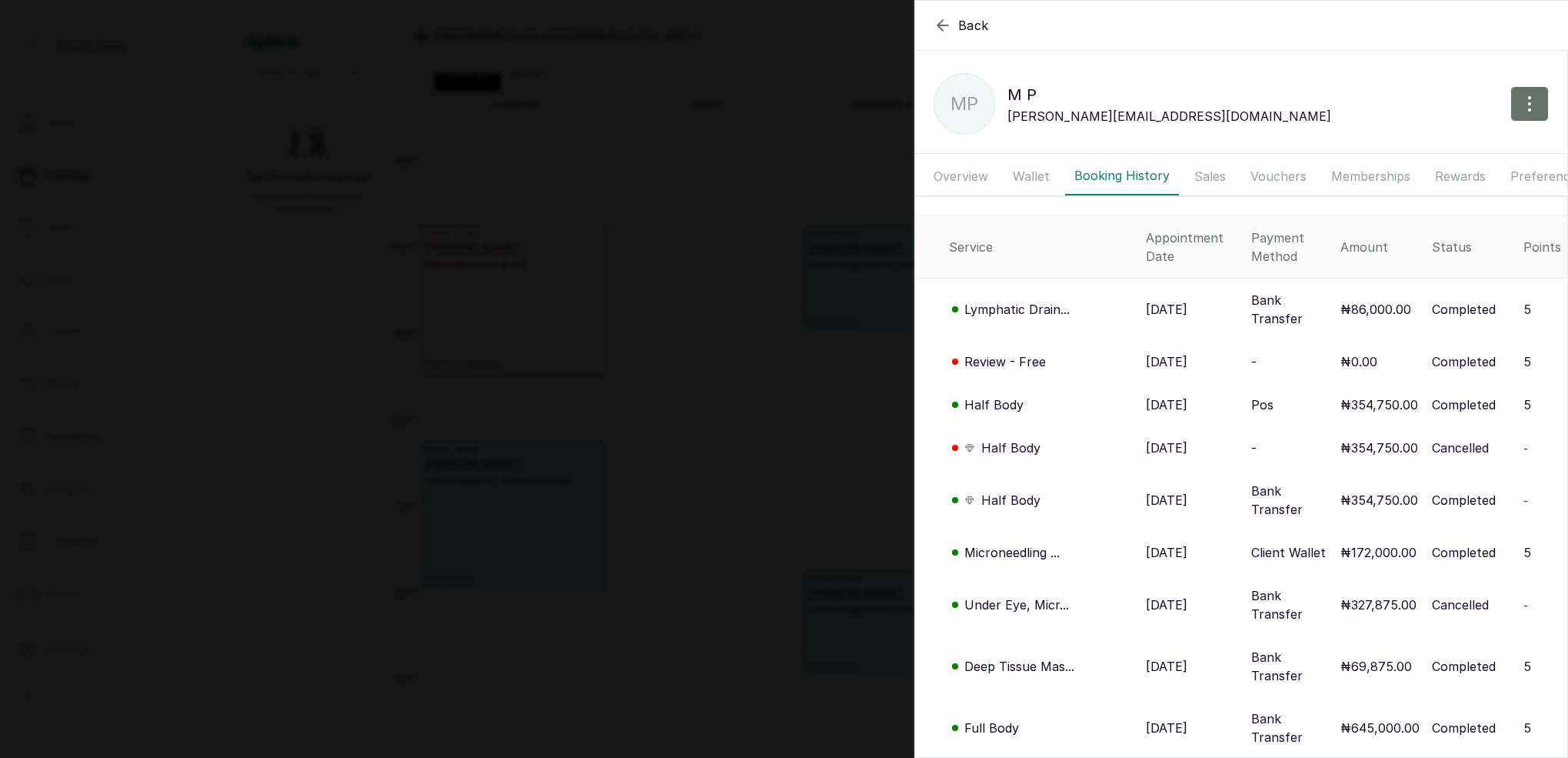
click at [997, 396] on p "Half Body" at bounding box center [994, 405] width 59 height 19
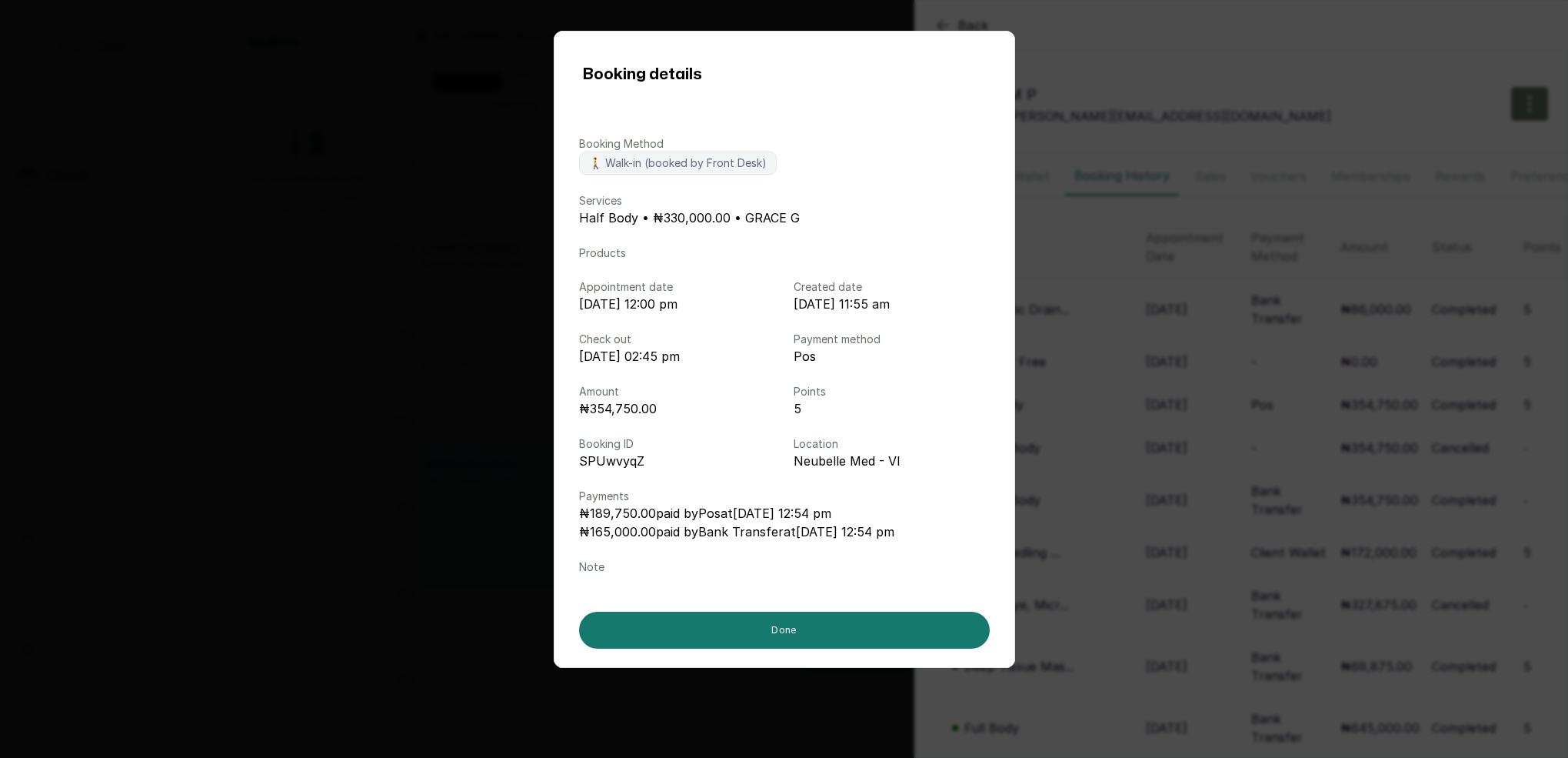
click at [1173, 368] on div "Booking details Booking Method 🚶 Walk-in (booked by Front Desk) Services Half B…" at bounding box center [784, 379] width 1568 height 758
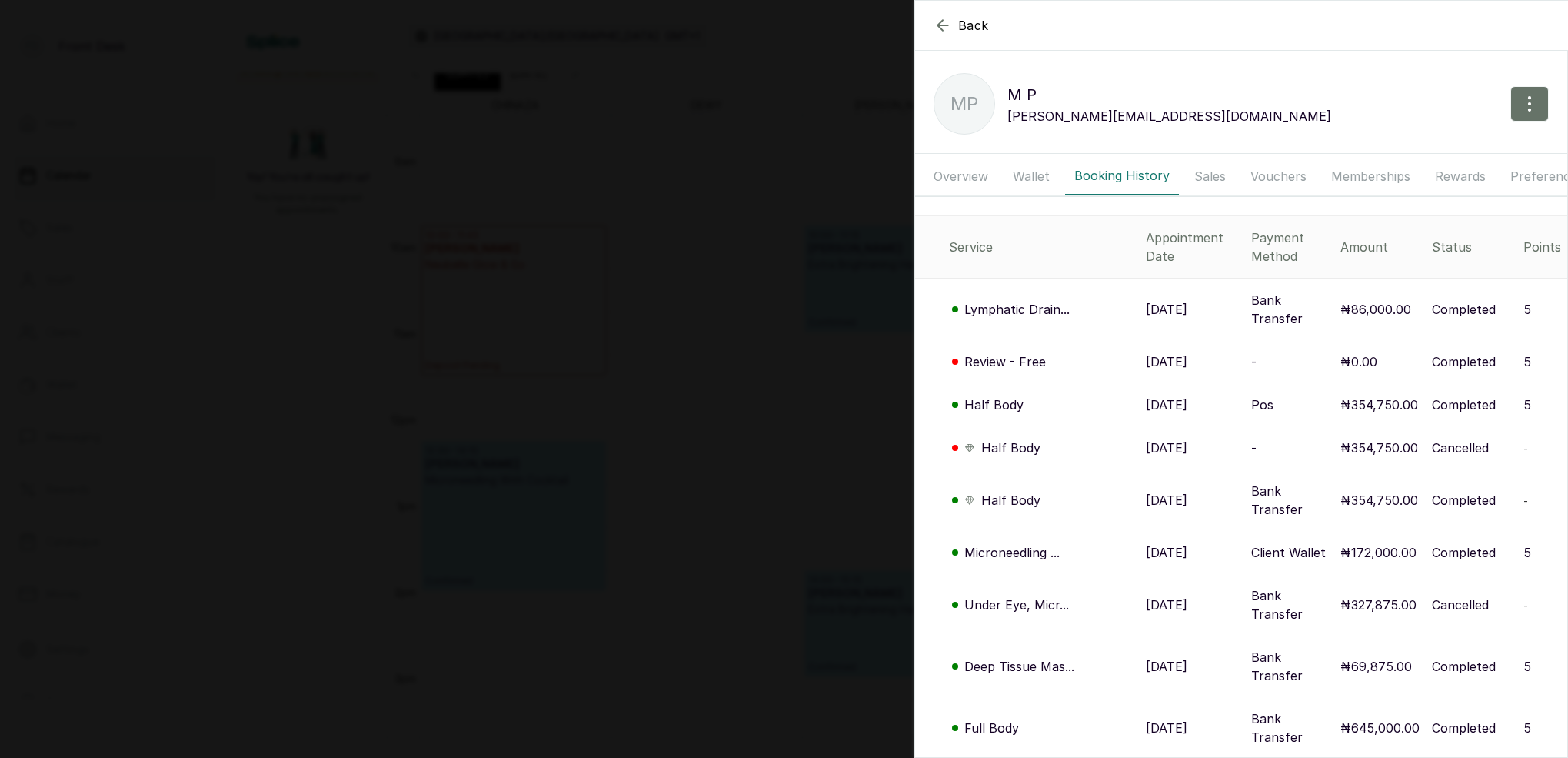
scroll to position [11, 0]
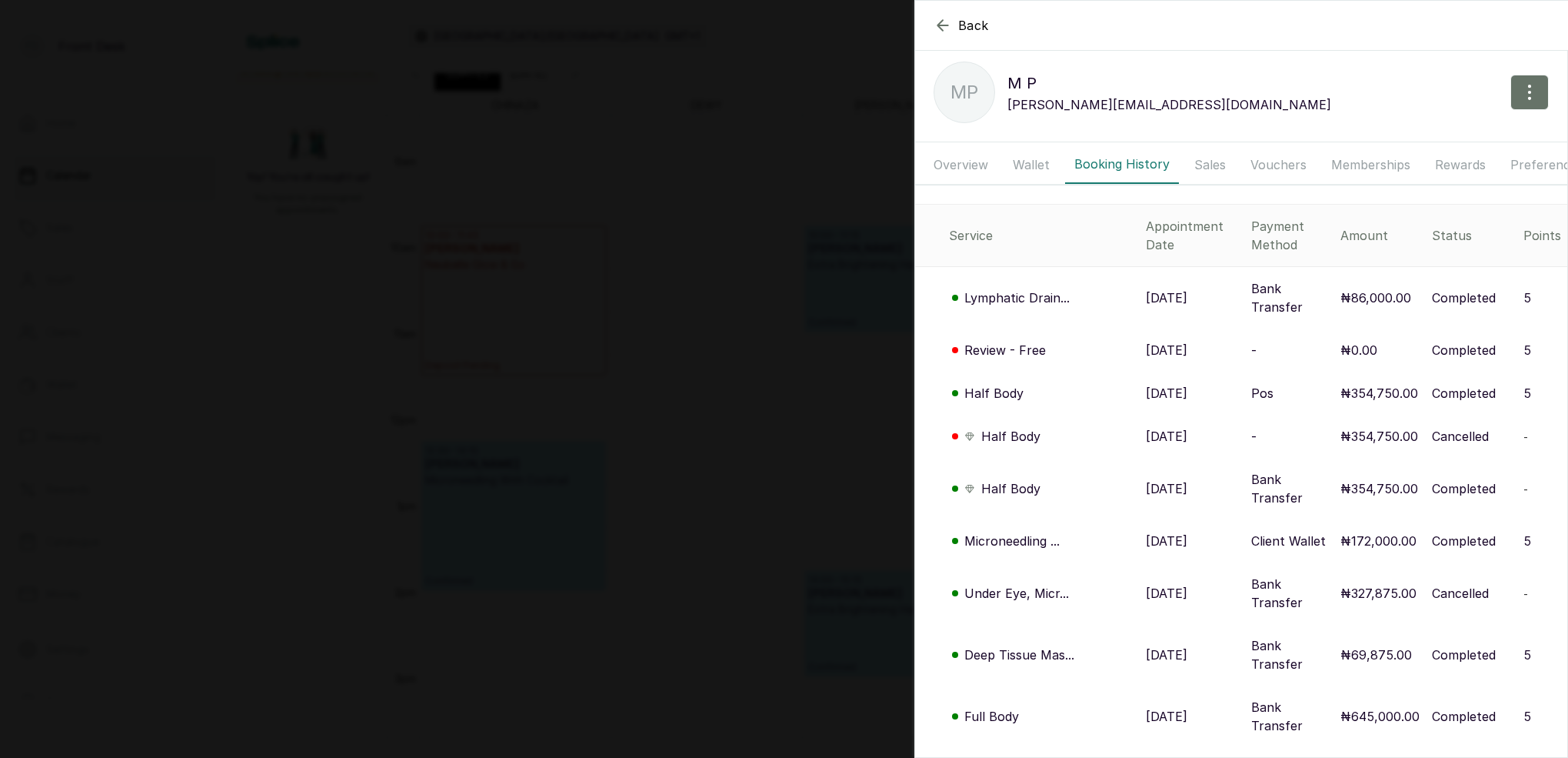
click at [1030, 531] on p "Microneedling ..." at bounding box center [1012, 541] width 96 height 19
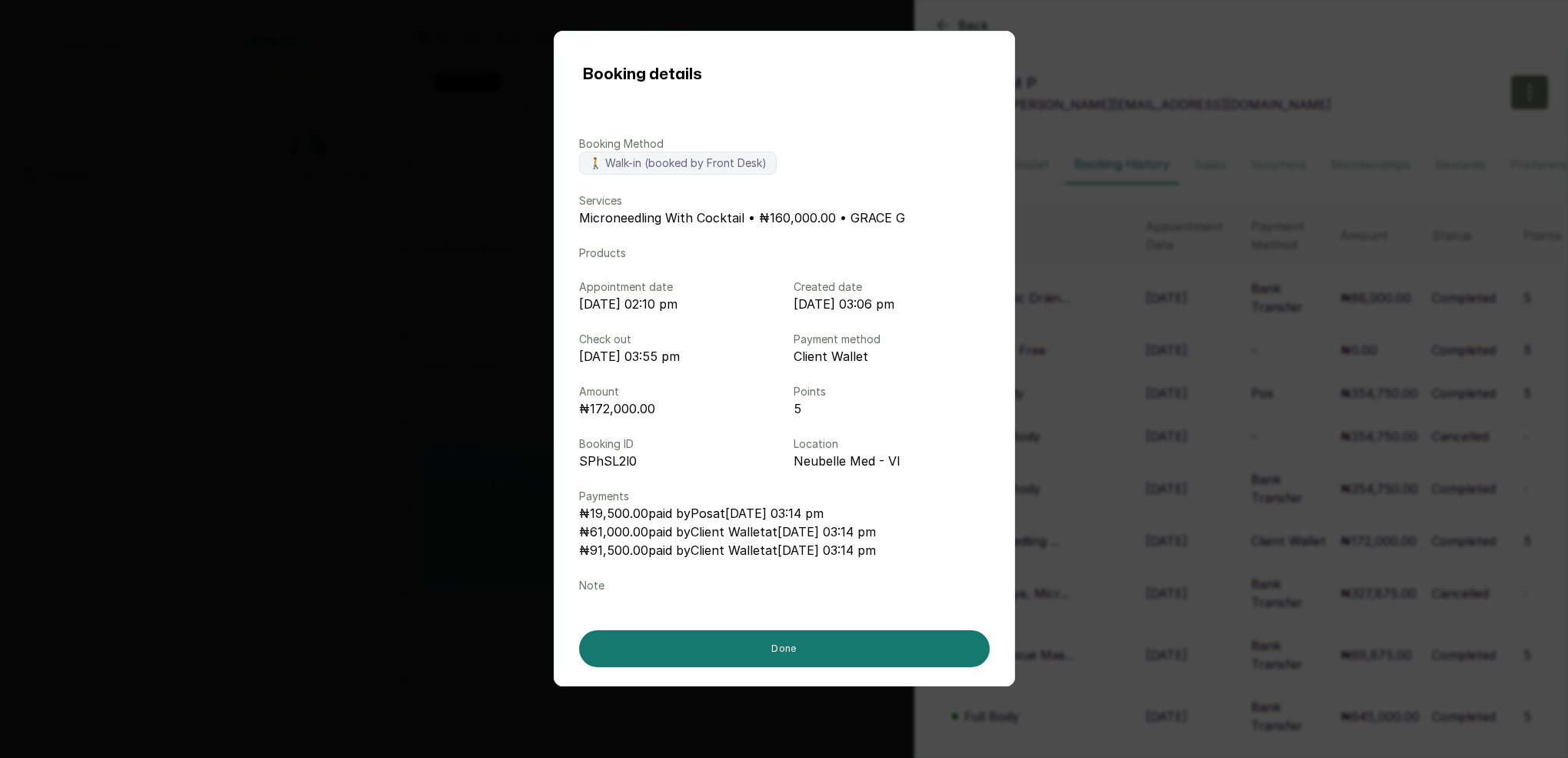
click at [1097, 499] on div "Booking details Booking Method 🚶 Walk-in (booked by Front Desk) Services Micron…" at bounding box center [784, 379] width 1568 height 758
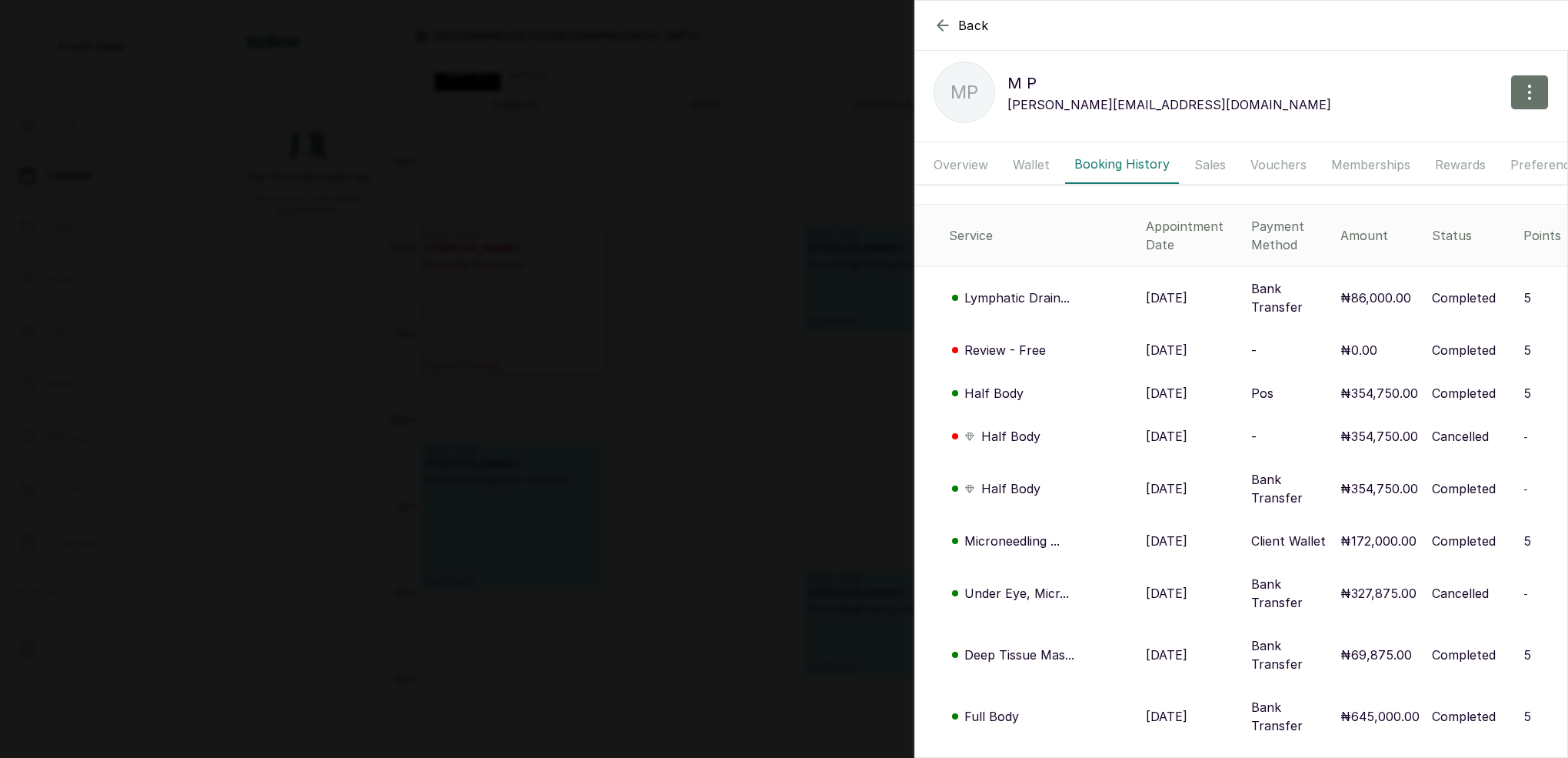
click at [1033, 584] on p "Under Eye, Micr..." at bounding box center [1017, 594] width 105 height 19
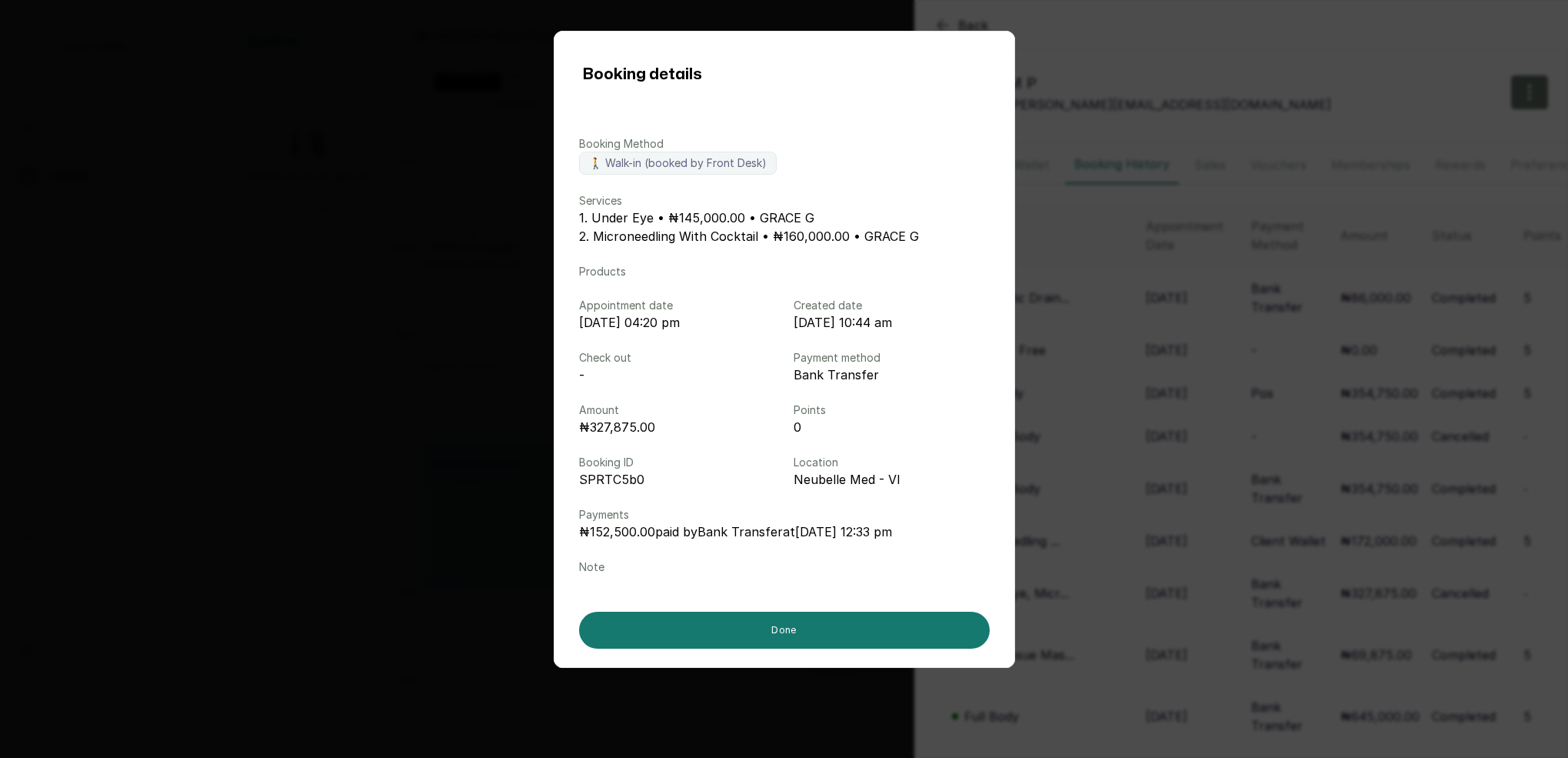
drag, startPoint x: 1090, startPoint y: 535, endPoint x: 1072, endPoint y: 568, distance: 37.6
click at [1090, 535] on div "Booking details Booking Method 🚶 Walk-in (booked by Front Desk) Services 1. Und…" at bounding box center [784, 379] width 1568 height 758
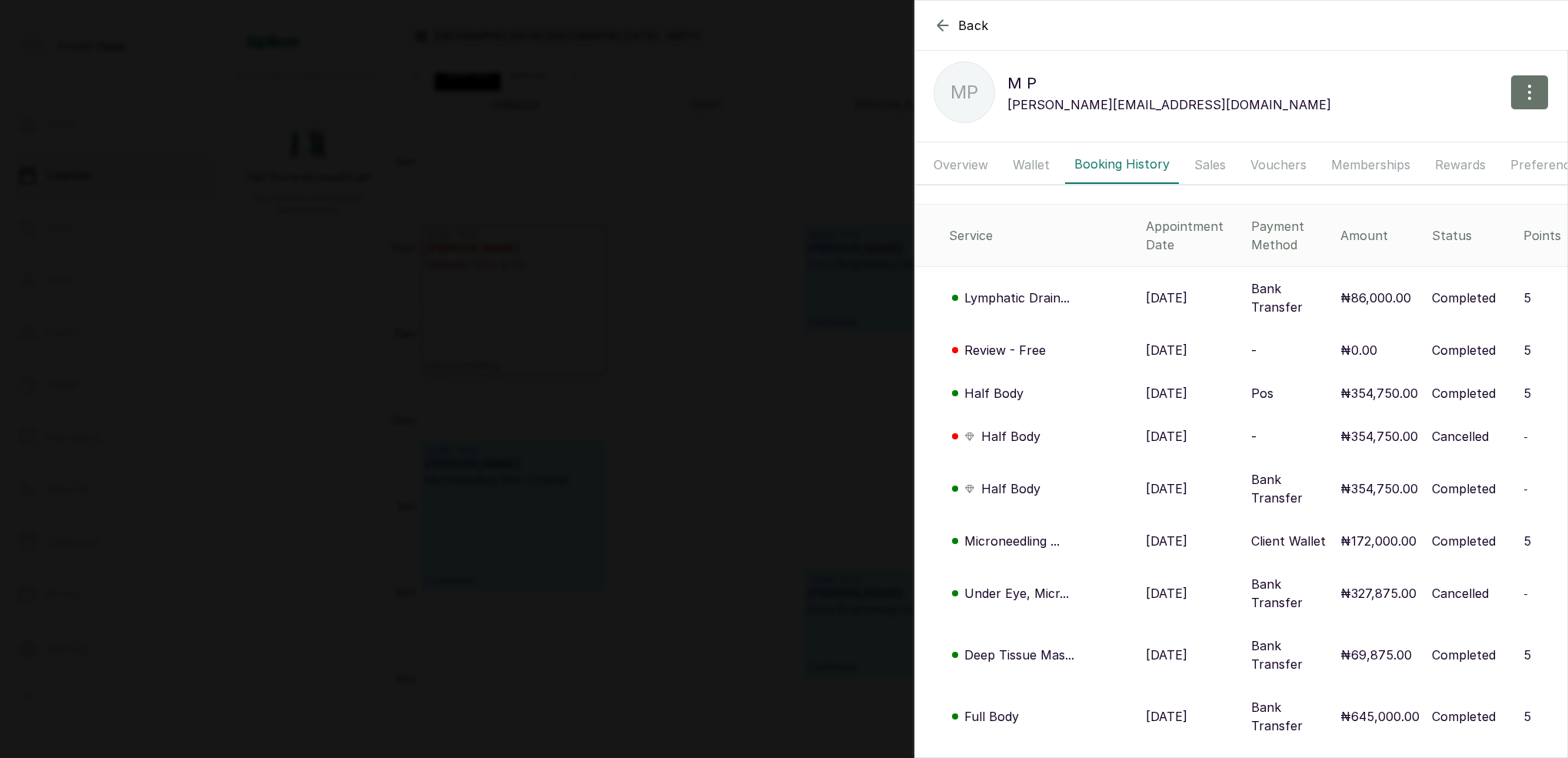
click at [1048, 646] on p "Deep Tissue Mas..." at bounding box center [1019, 655] width 110 height 19
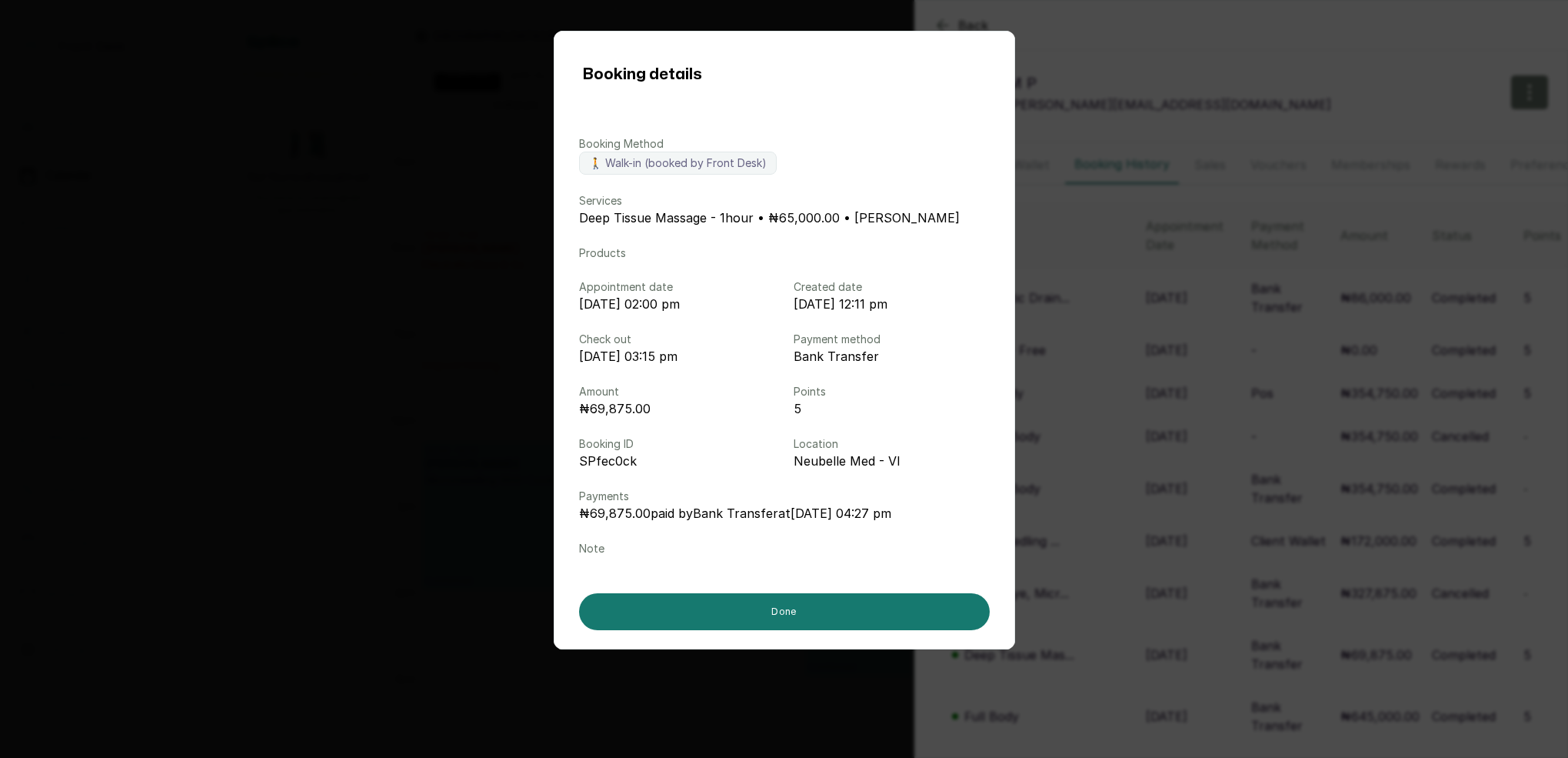
click at [1082, 571] on div "Booking details Booking Method 🚶 Walk-in (booked by Front Desk) Services Deep T…" at bounding box center [784, 379] width 1568 height 758
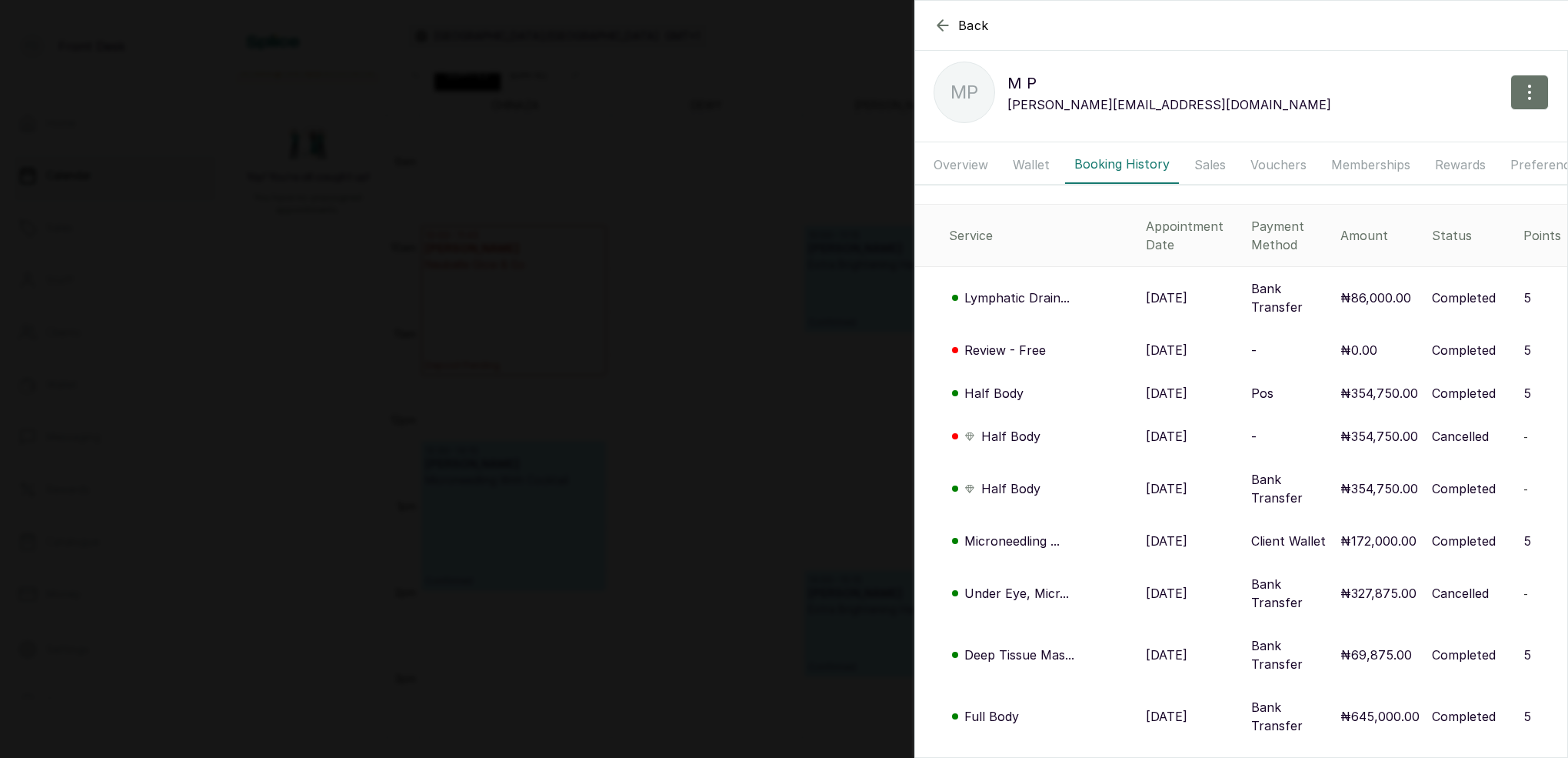
click at [1002, 707] on p "Full Body" at bounding box center [991, 716] width 55 height 19
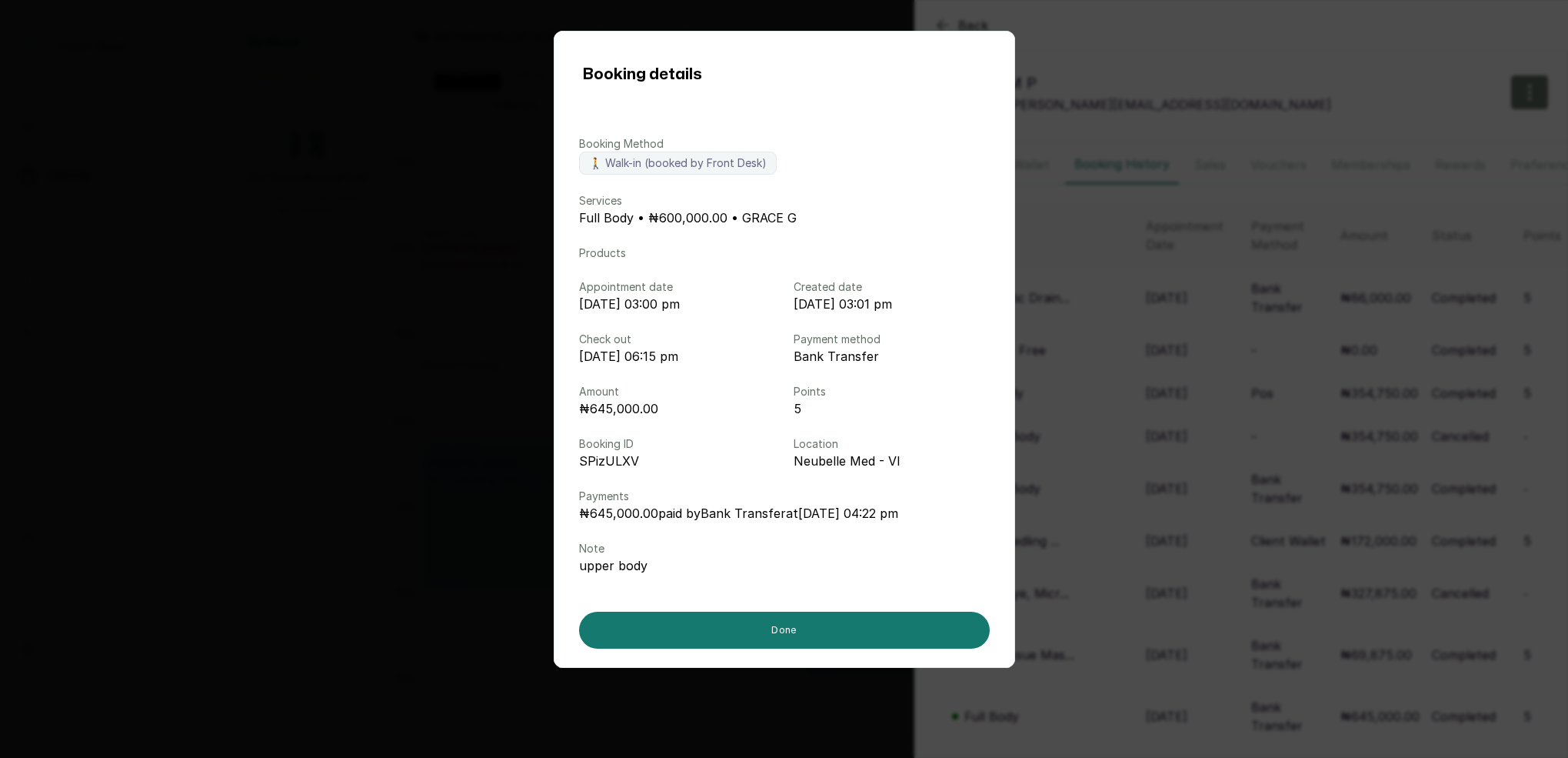
click at [1106, 616] on div "Booking details Booking Method 🚶 Walk-in (booked by Front Desk) Services Full B…" at bounding box center [784, 379] width 1568 height 758
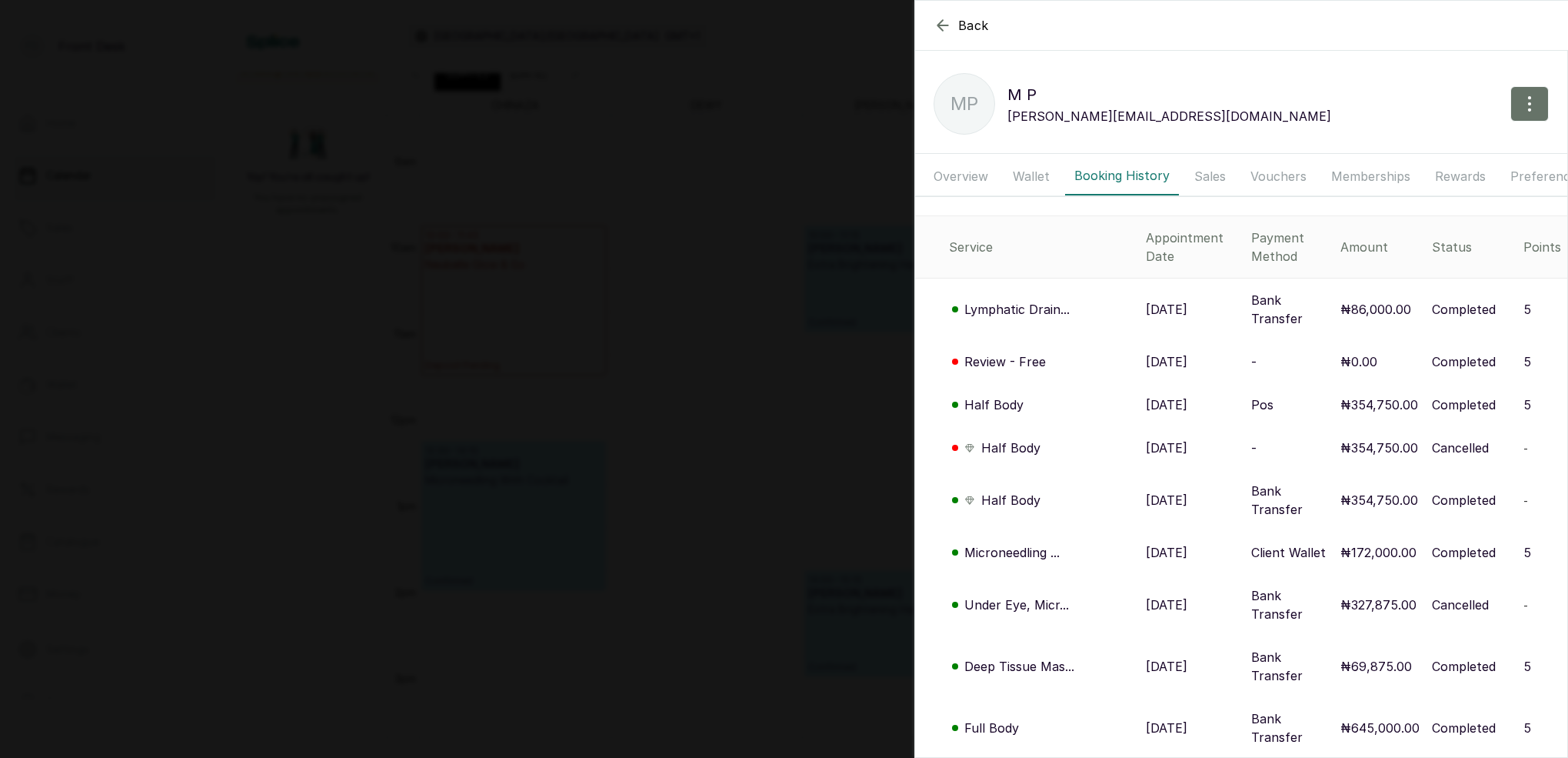
scroll to position [0, 0]
click at [1052, 300] on p "Lymphatic Drain..." at bounding box center [1017, 309] width 105 height 19
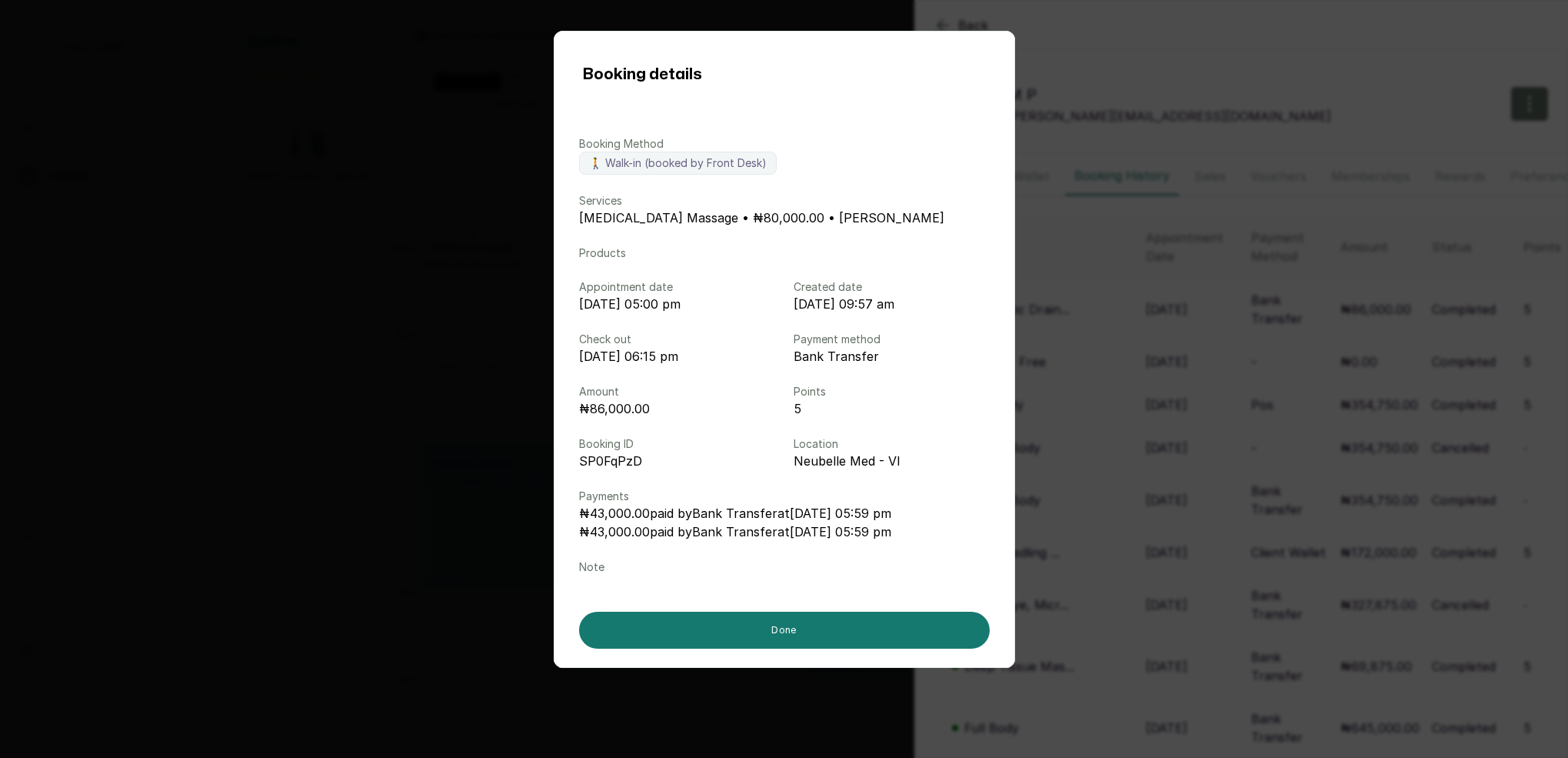
click at [1121, 308] on div "Booking details Booking Method 🚶 Walk-in (booked by Front Desk) Services [MEDIC…" at bounding box center [784, 379] width 1568 height 758
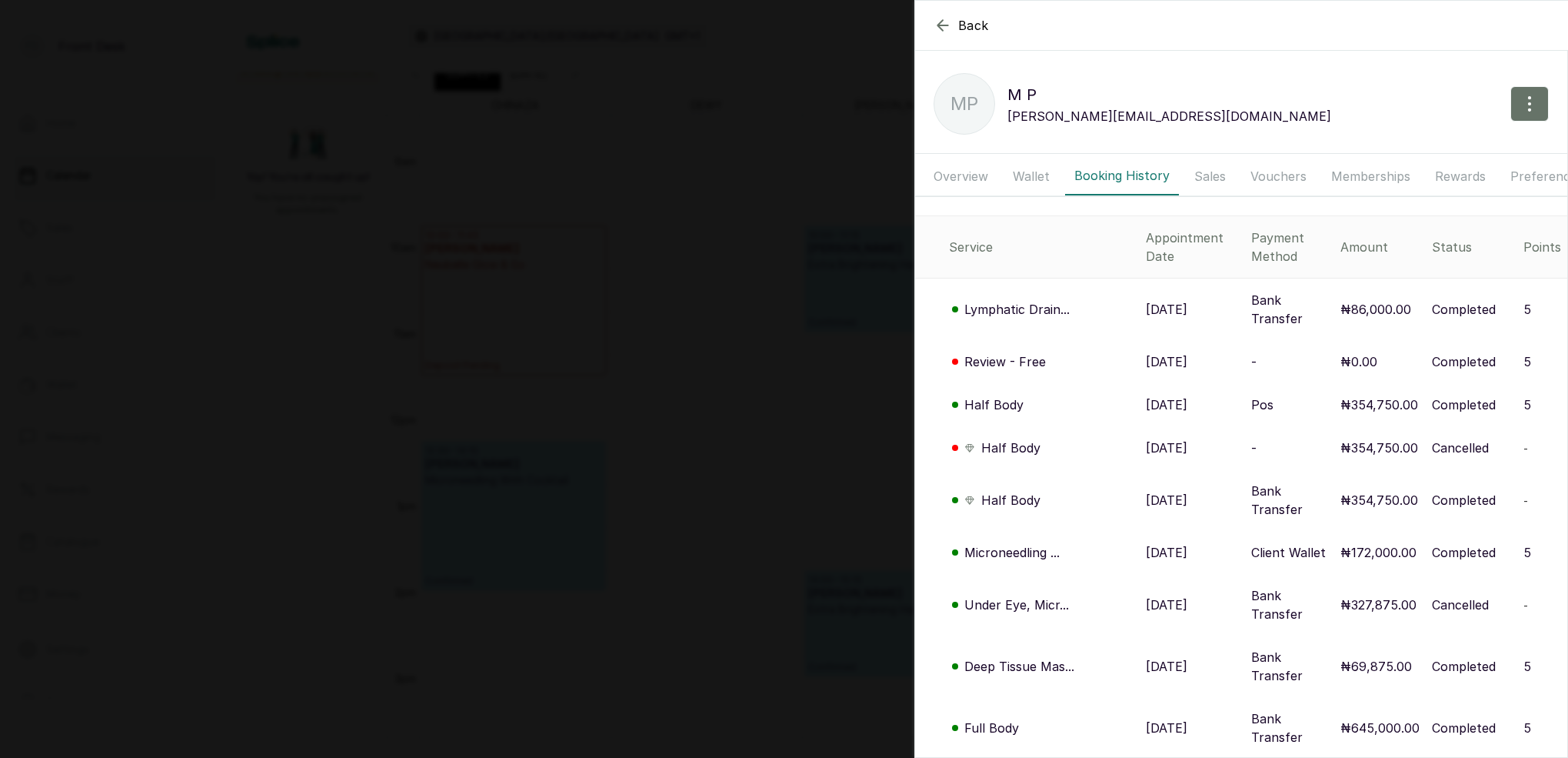
click at [1018, 352] on p "Review - Free" at bounding box center [1005, 361] width 82 height 19
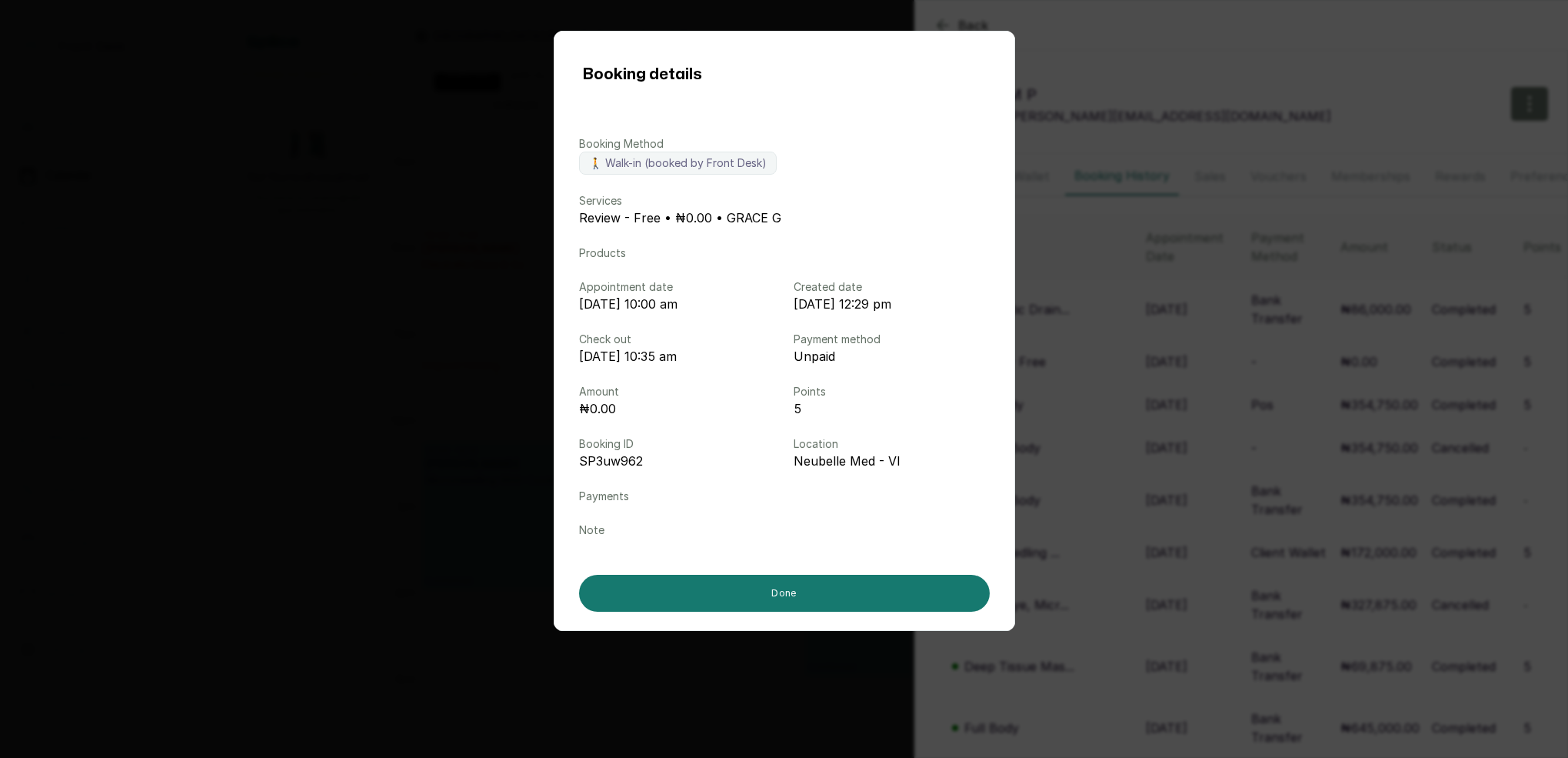
click at [1099, 331] on div "Booking details Booking Method 🚶 Walk-in (booked by Front Desk) Services Review…" at bounding box center [784, 379] width 1568 height 758
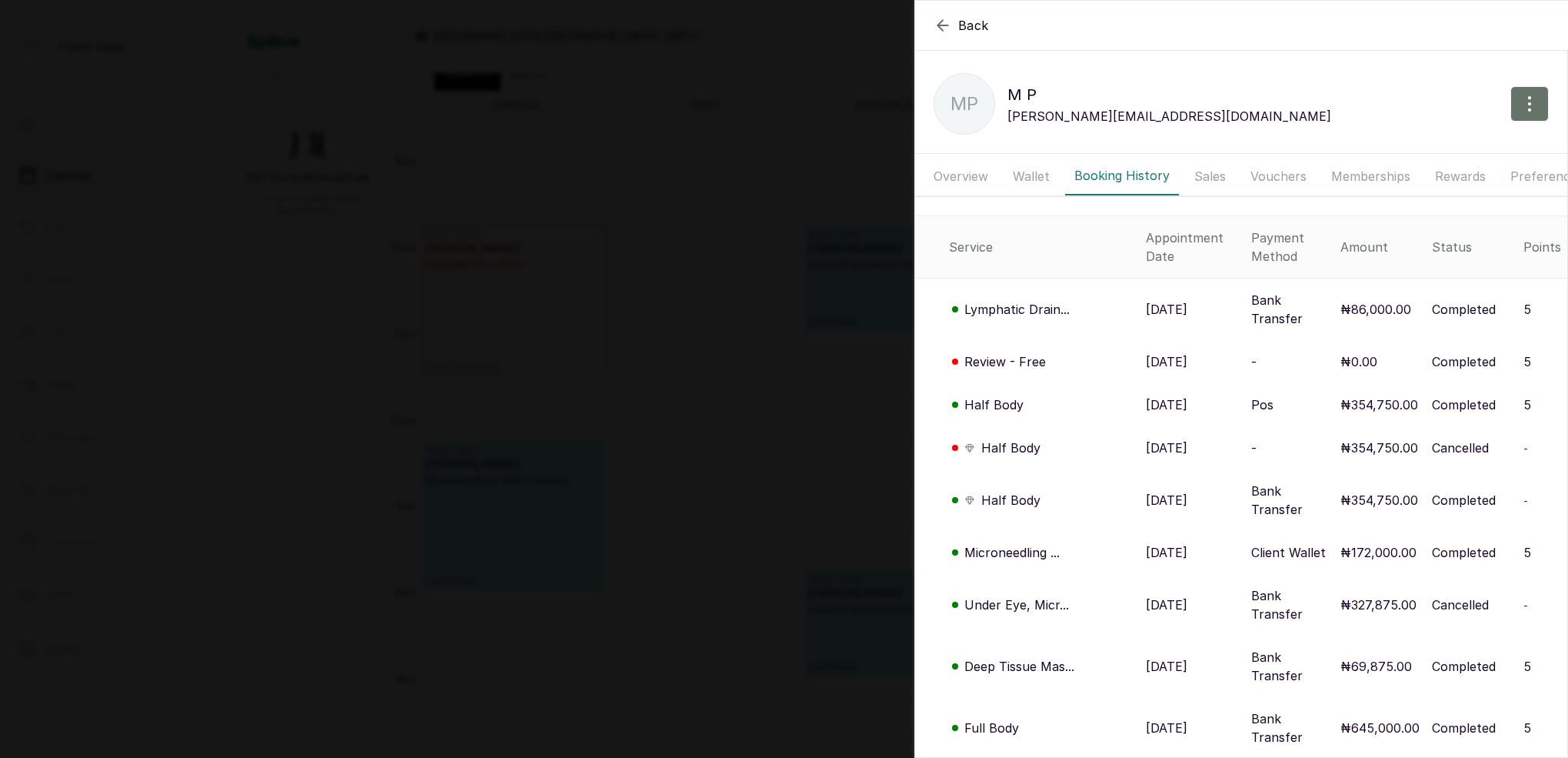
click at [1004, 396] on p "Half Body" at bounding box center [994, 405] width 59 height 19
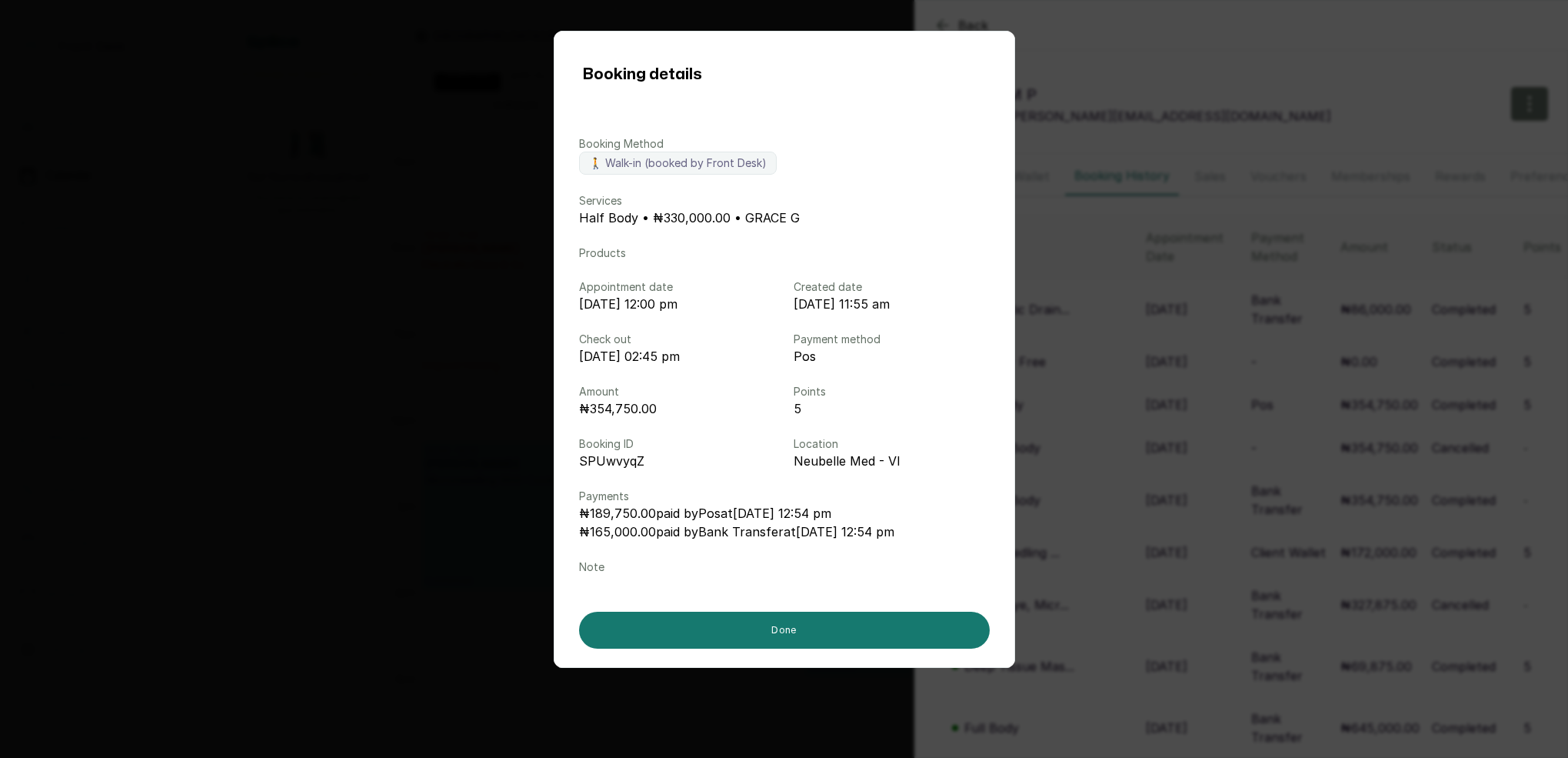
click at [1066, 380] on div "Booking details Booking Method 🚶 Walk-in (booked by Front Desk) Services Half B…" at bounding box center [784, 379] width 1568 height 758
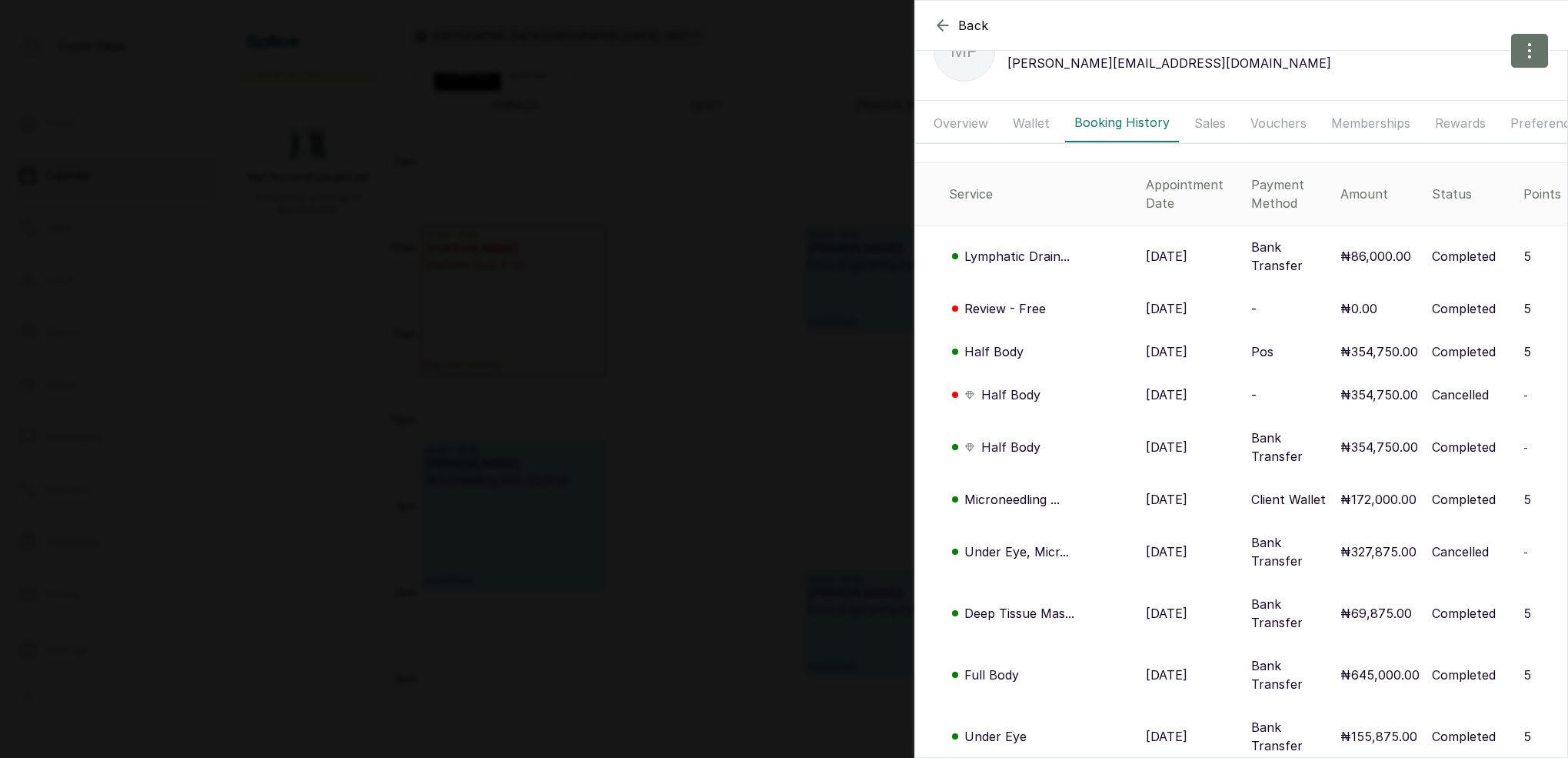
scroll to position [110, 0]
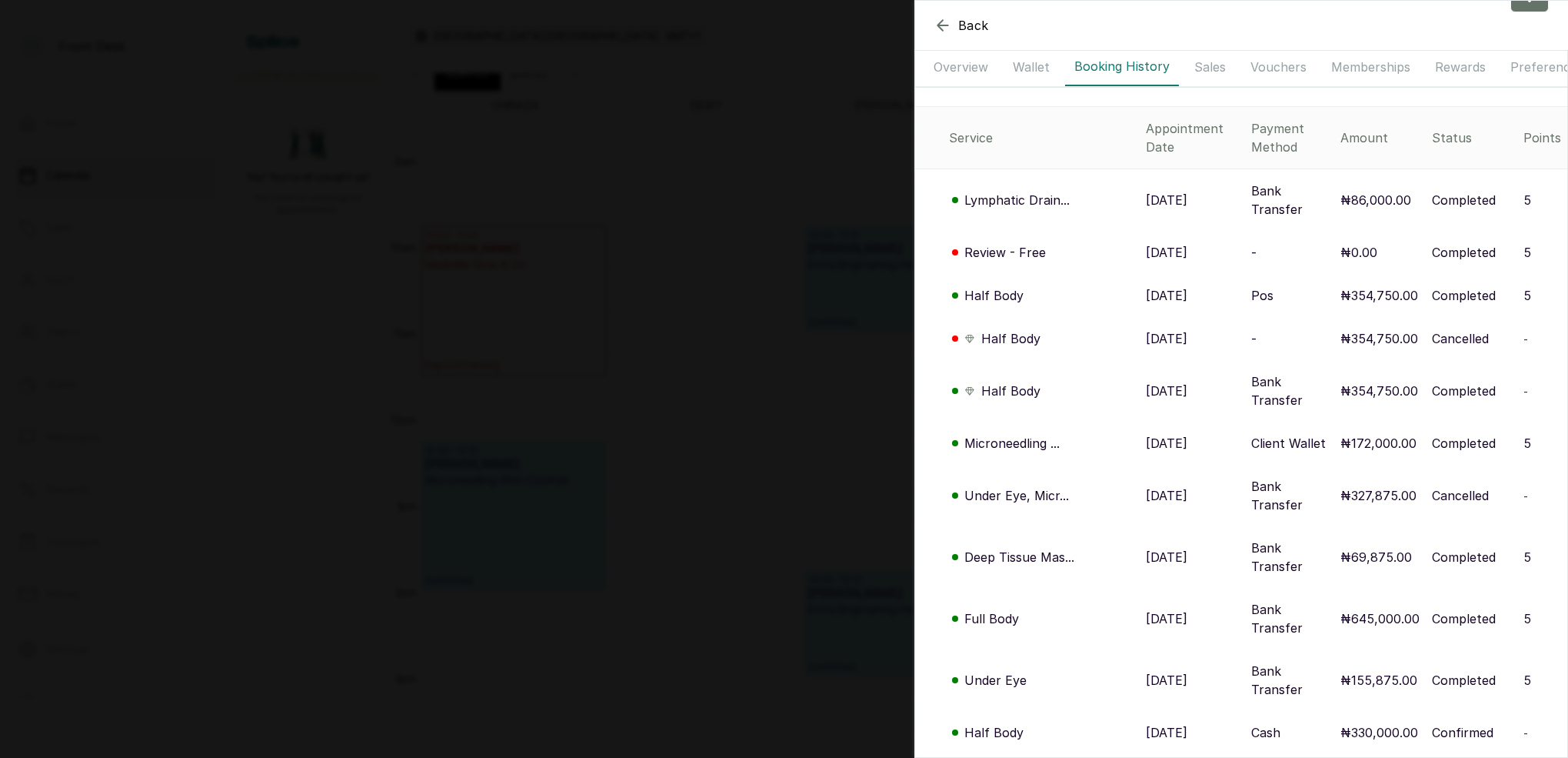
click at [1036, 434] on p "Microneedling ..." at bounding box center [1012, 443] width 96 height 19
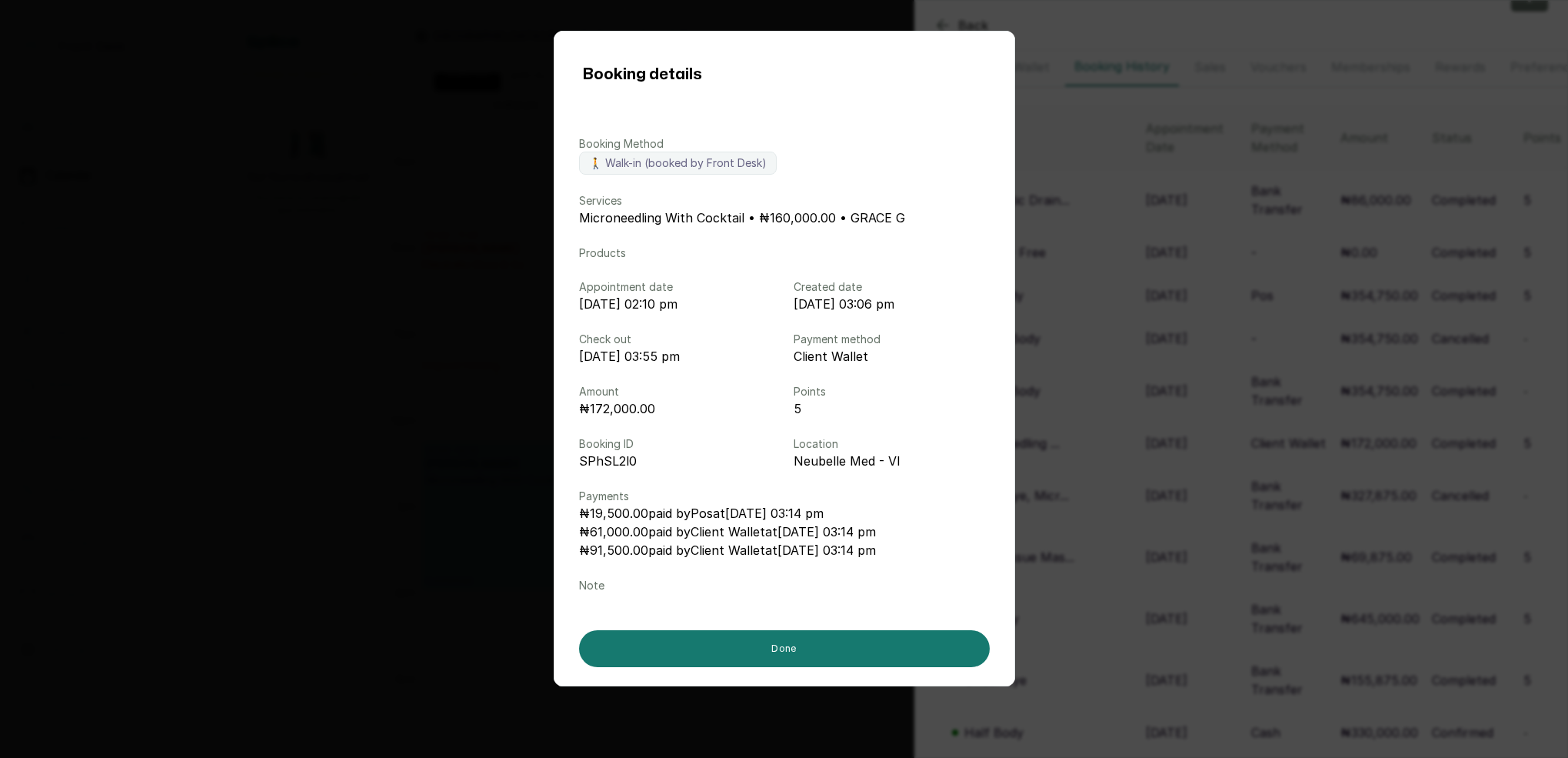
click at [1081, 400] on div "Booking details Booking Method 🚶 Walk-in (booked by Front Desk) Services Micron…" at bounding box center [784, 379] width 1568 height 758
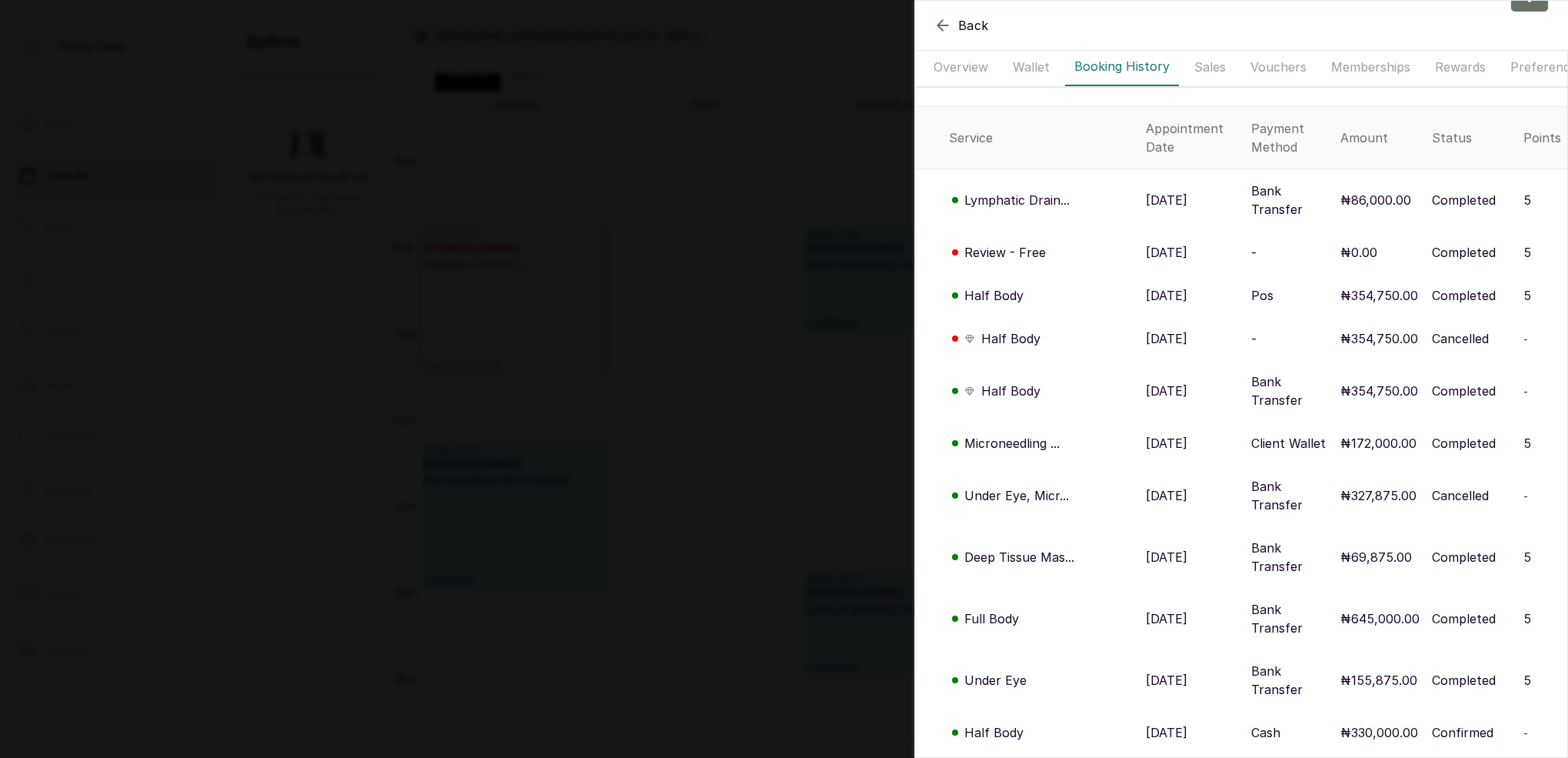
click at [1032, 486] on p "Under Eye, Micr..." at bounding box center [1017, 495] width 105 height 19
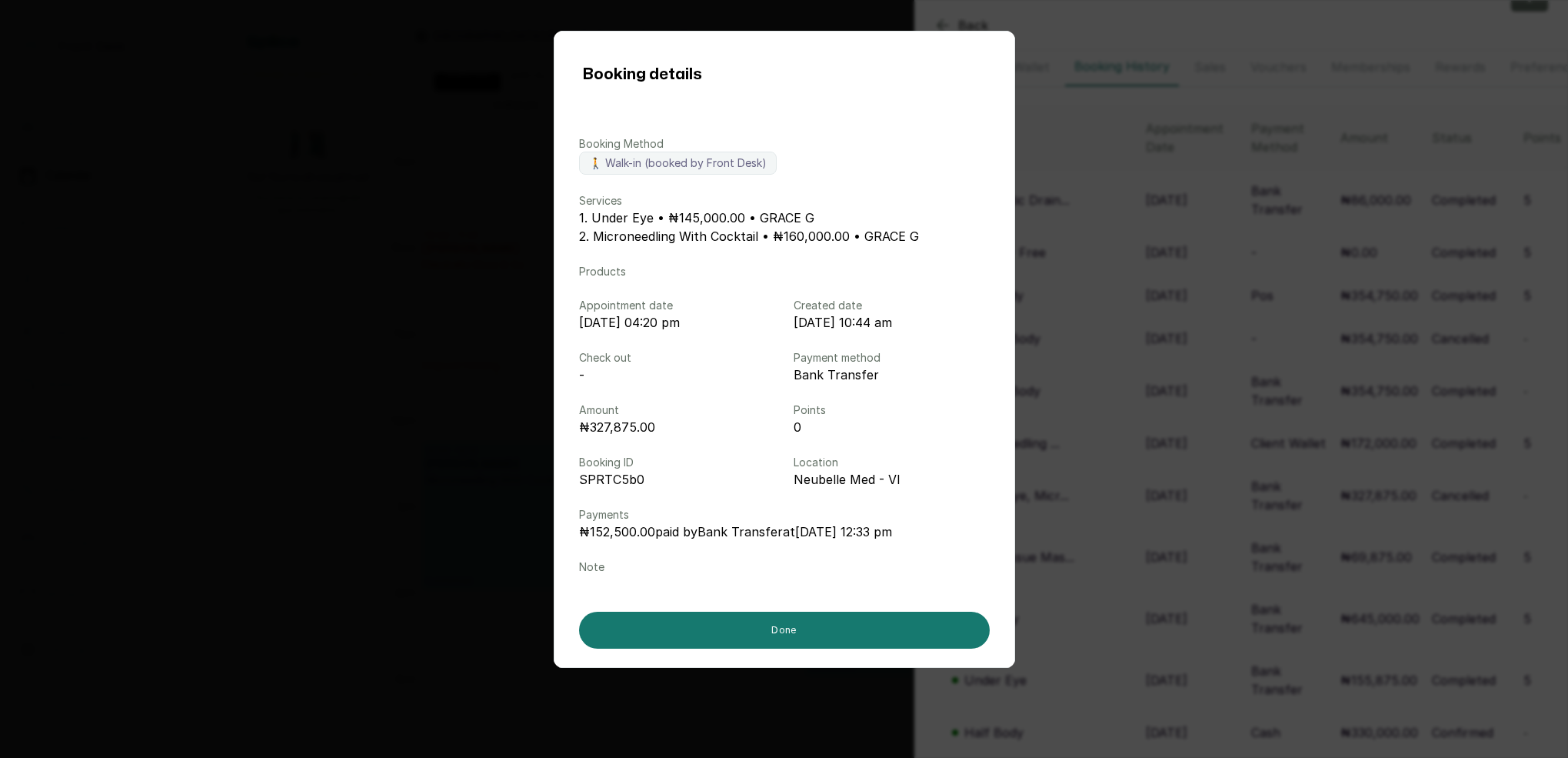
click at [1090, 437] on div "Booking details Booking Method 🚶 Walk-in (booked by Front Desk) Services 1. Und…" at bounding box center [784, 379] width 1568 height 758
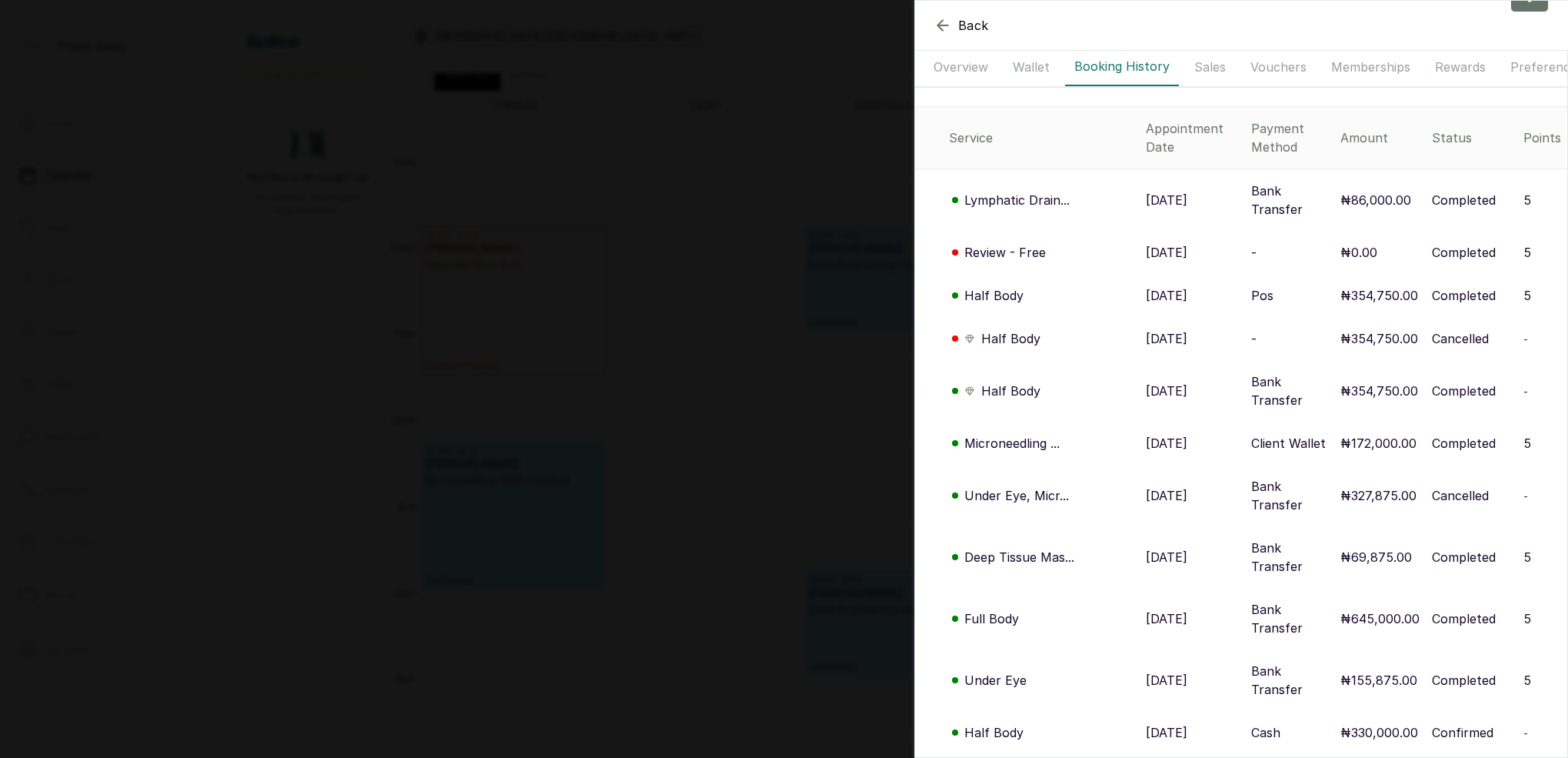
click at [1031, 548] on p "Deep Tissue Mas..." at bounding box center [1019, 557] width 110 height 19
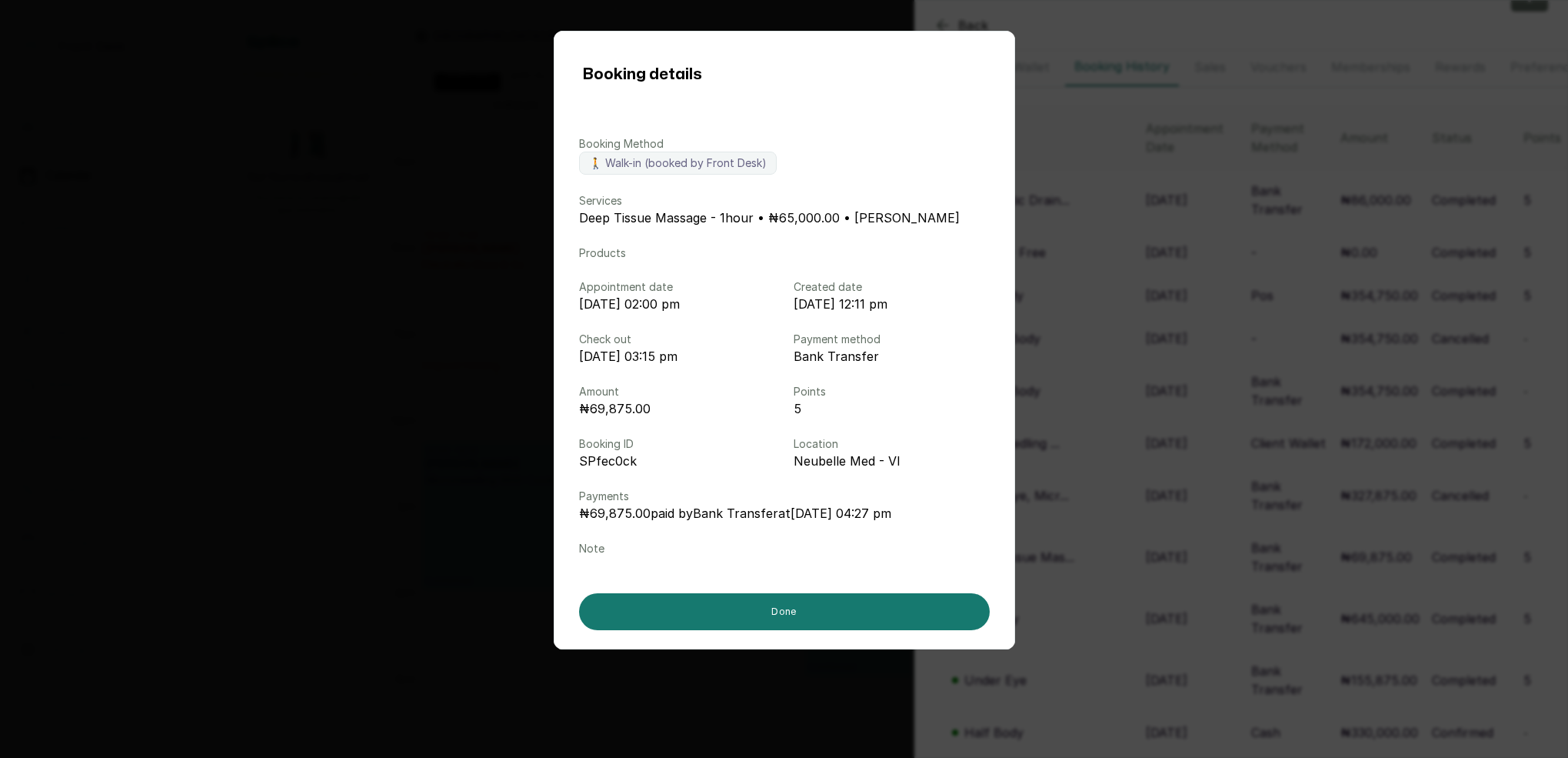
click at [1106, 471] on div "Booking details Booking Method 🚶 Walk-in (booked by Front Desk) Services Deep T…" at bounding box center [784, 379] width 1568 height 758
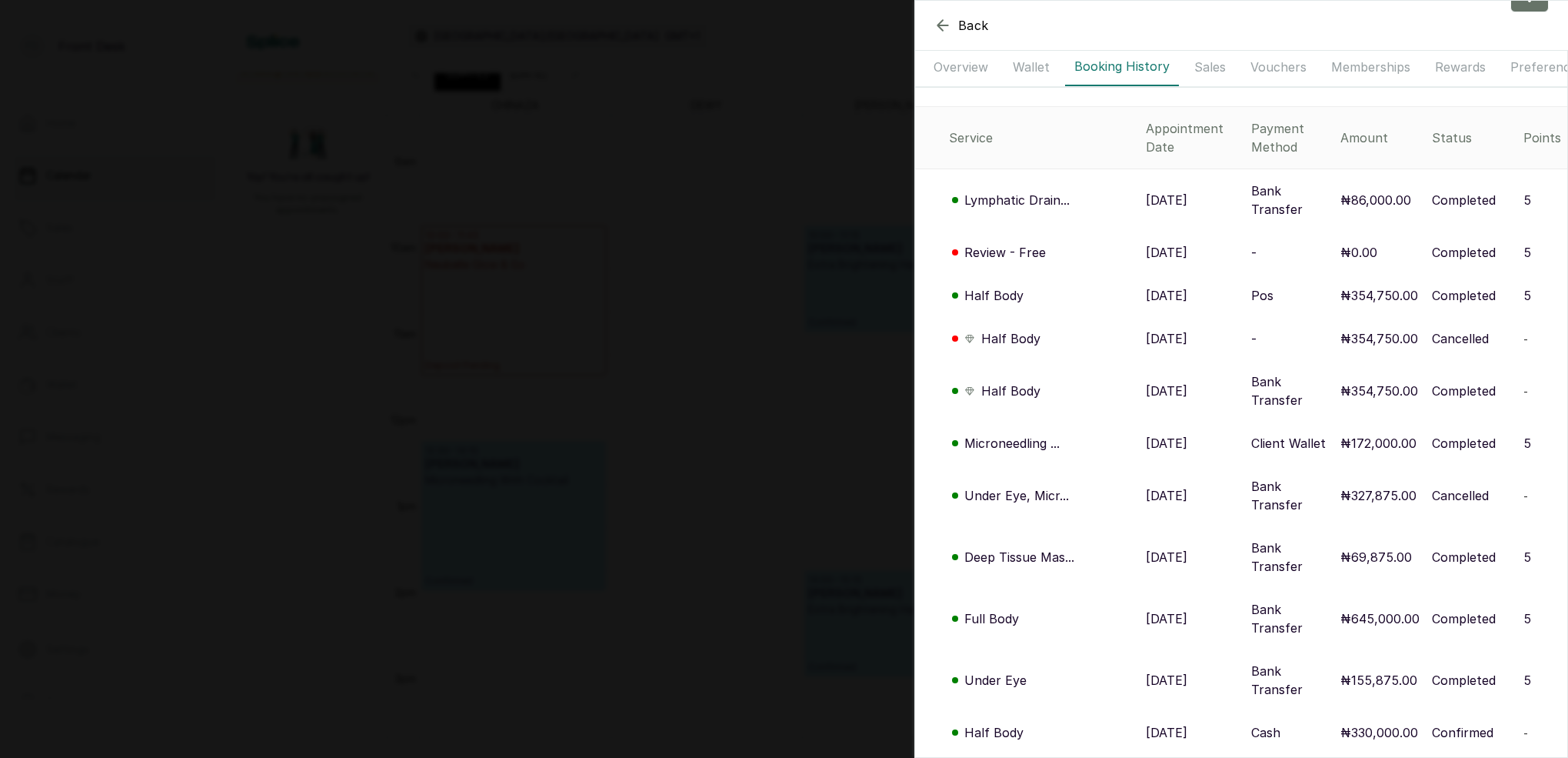
click at [1007, 609] on p "Full Body" at bounding box center [991, 619] width 55 height 19
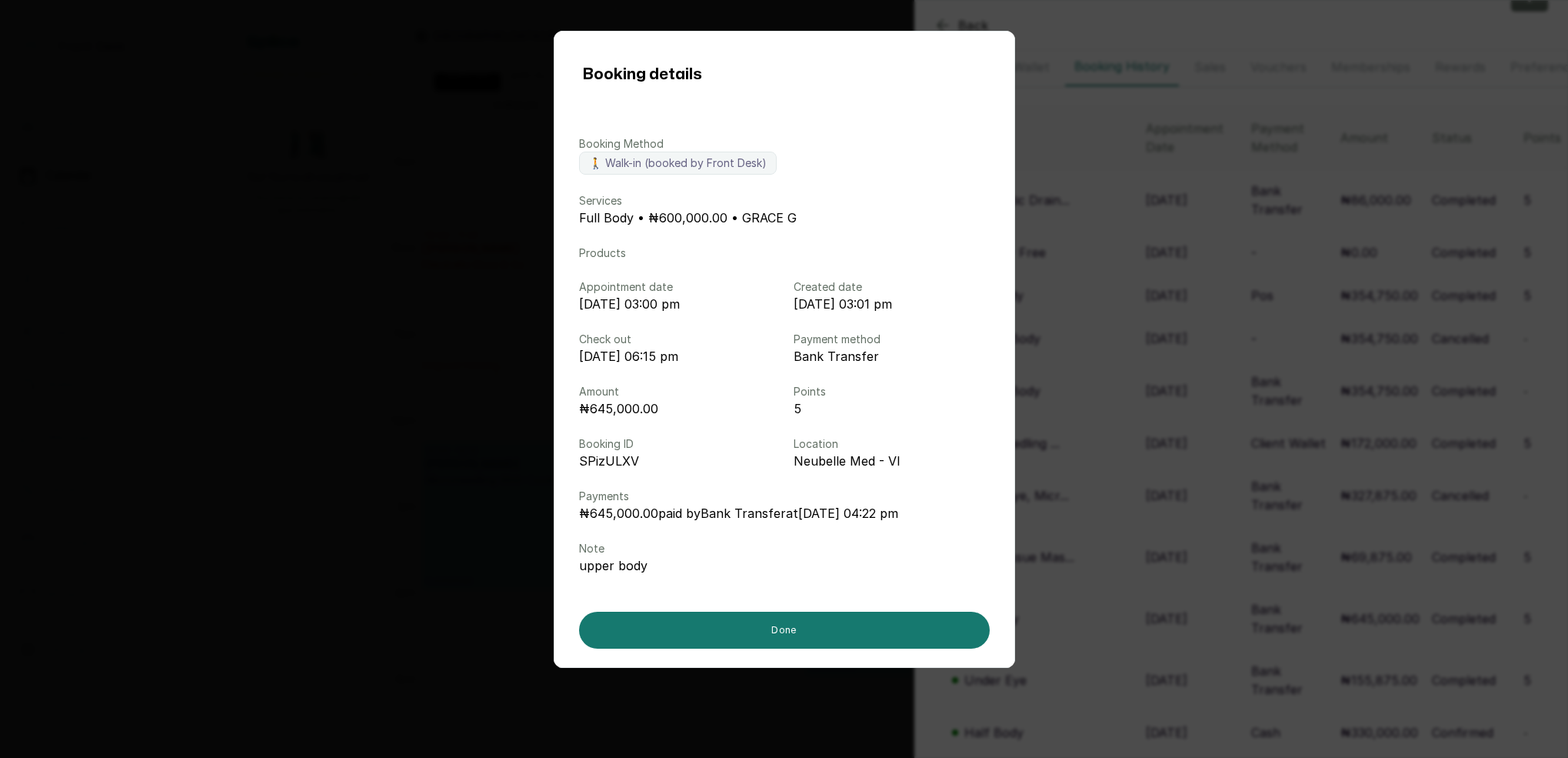
click at [1082, 532] on div "Booking details Booking Method 🚶 Walk-in (booked by Front Desk) Services Full B…" at bounding box center [784, 379] width 1568 height 758
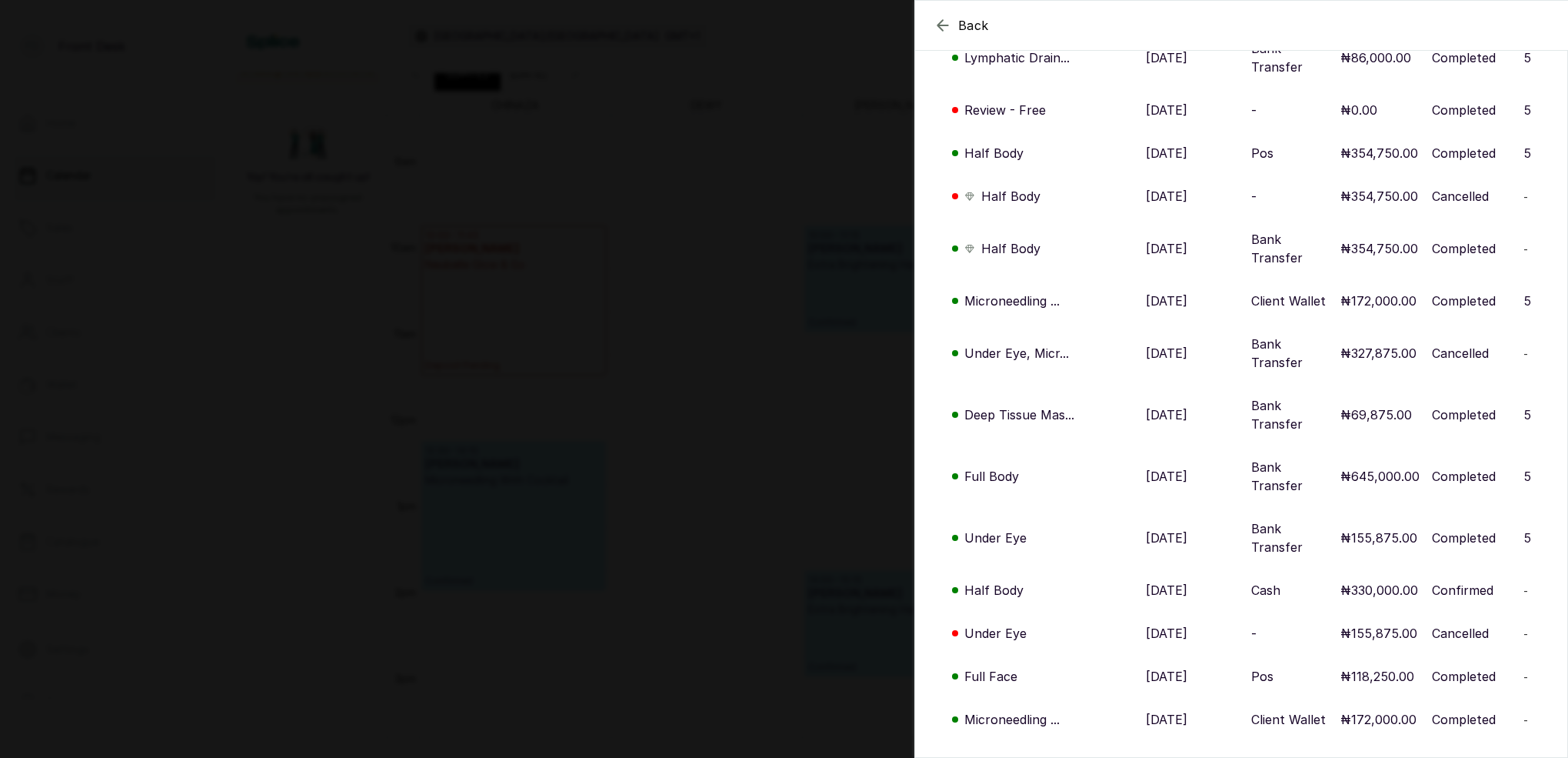
scroll to position [254, 0]
click at [1003, 527] on p "Under Eye" at bounding box center [995, 536] width 62 height 19
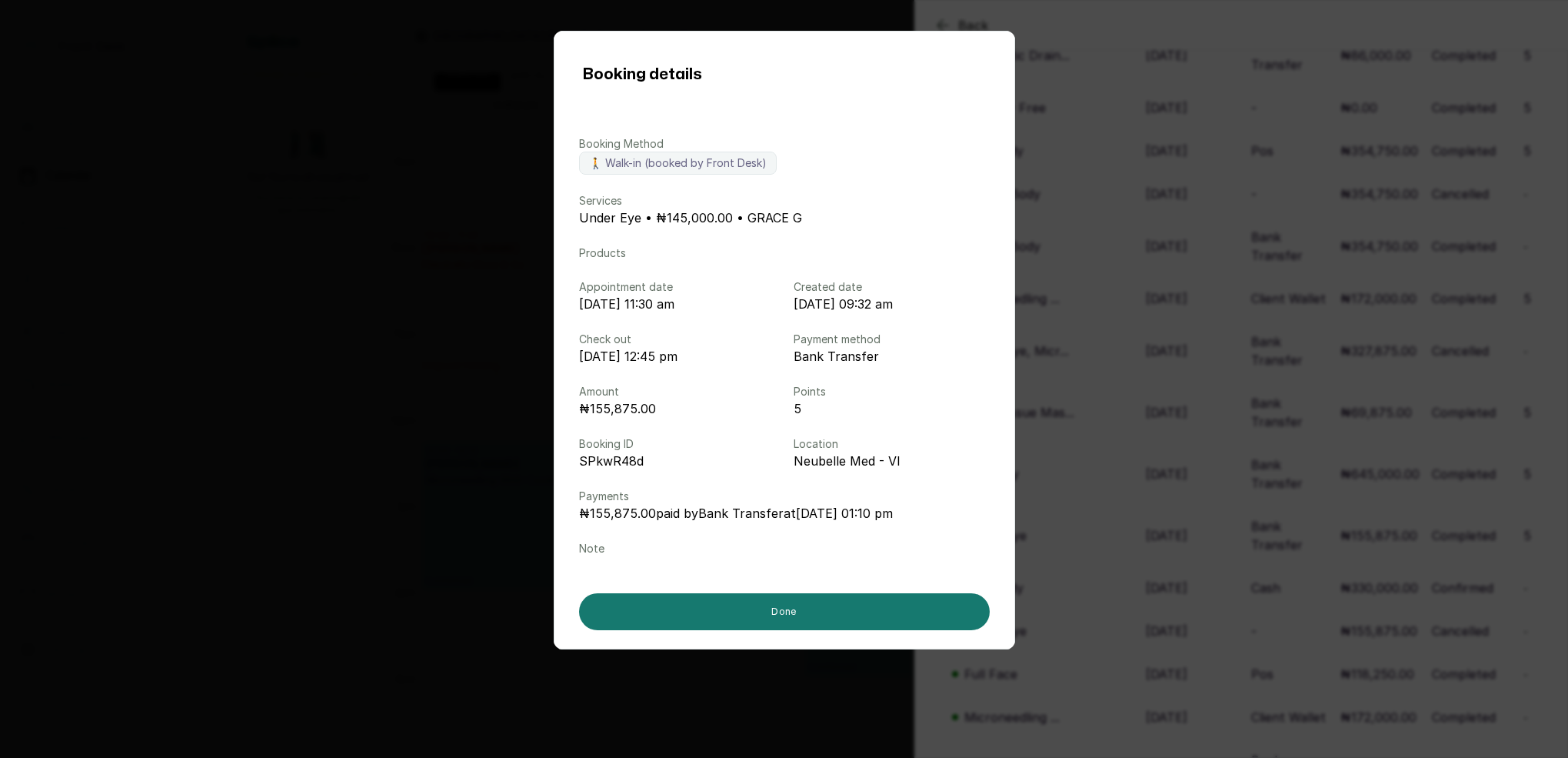
click at [1112, 448] on div "Booking details Booking Method 🚶 Walk-in (booked by Front Desk) Services Under …" at bounding box center [784, 379] width 1568 height 758
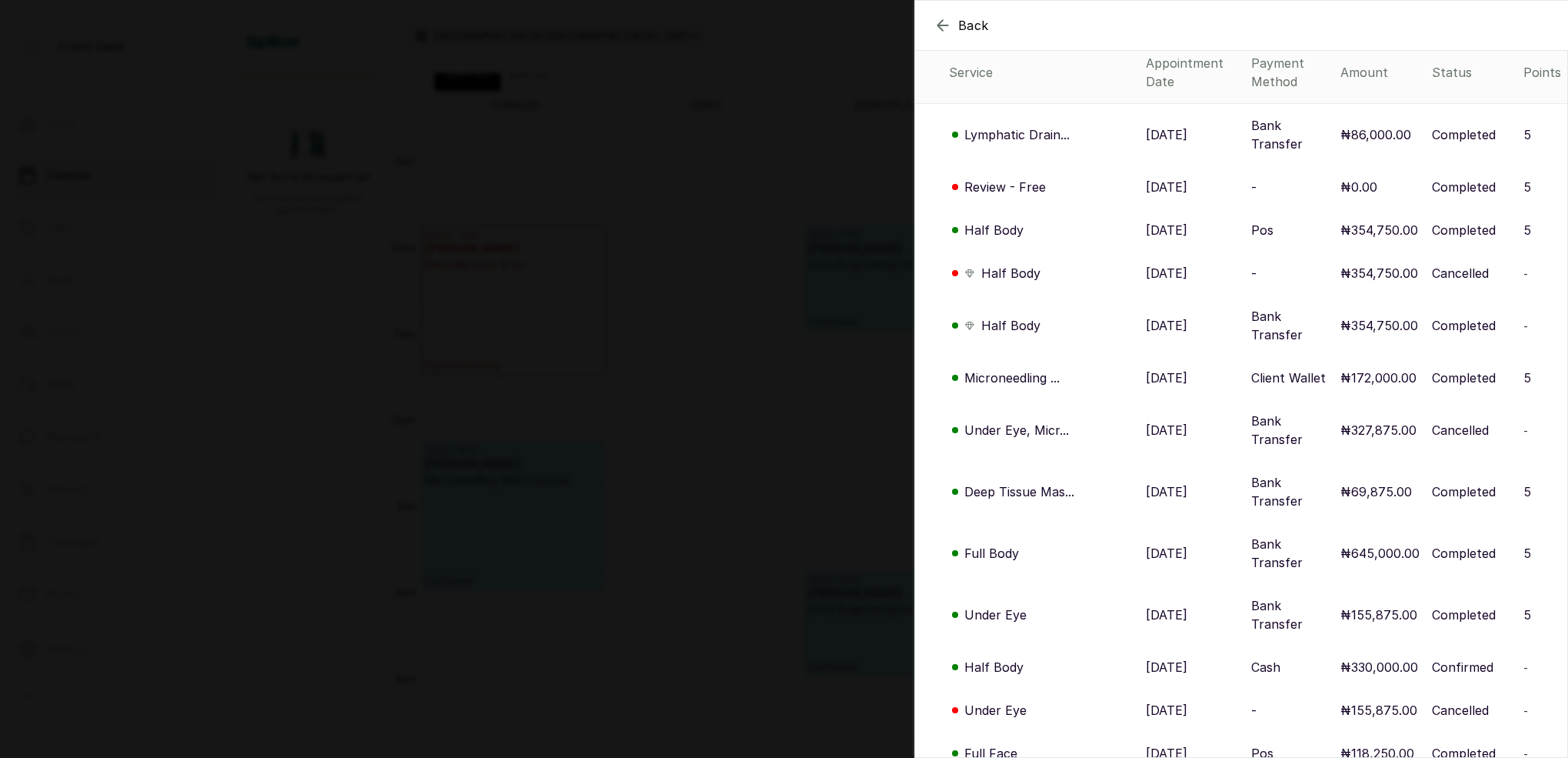
scroll to position [173, 0]
click at [544, 356] on div "Back M P MP M P [EMAIL_ADDRESS][DOMAIN_NAME] Overview Wallet Booking History Sa…" at bounding box center [784, 379] width 1568 height 758
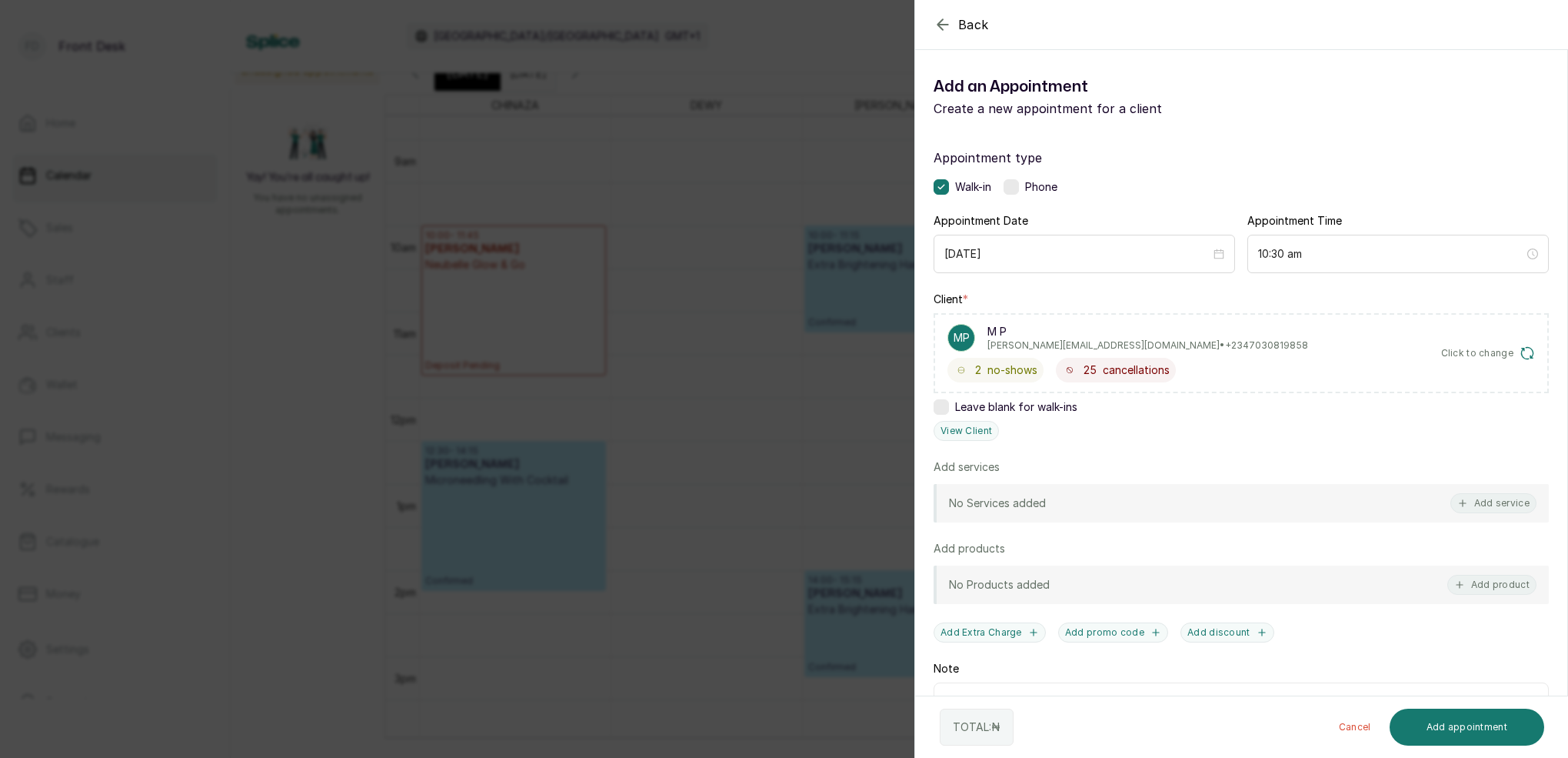
drag, startPoint x: 615, startPoint y: 181, endPoint x: 603, endPoint y: 171, distance: 15.6
click at [603, 171] on div "Back Add Appointment Add an Appointment Create a new appointment for a client A…" at bounding box center [784, 379] width 1568 height 758
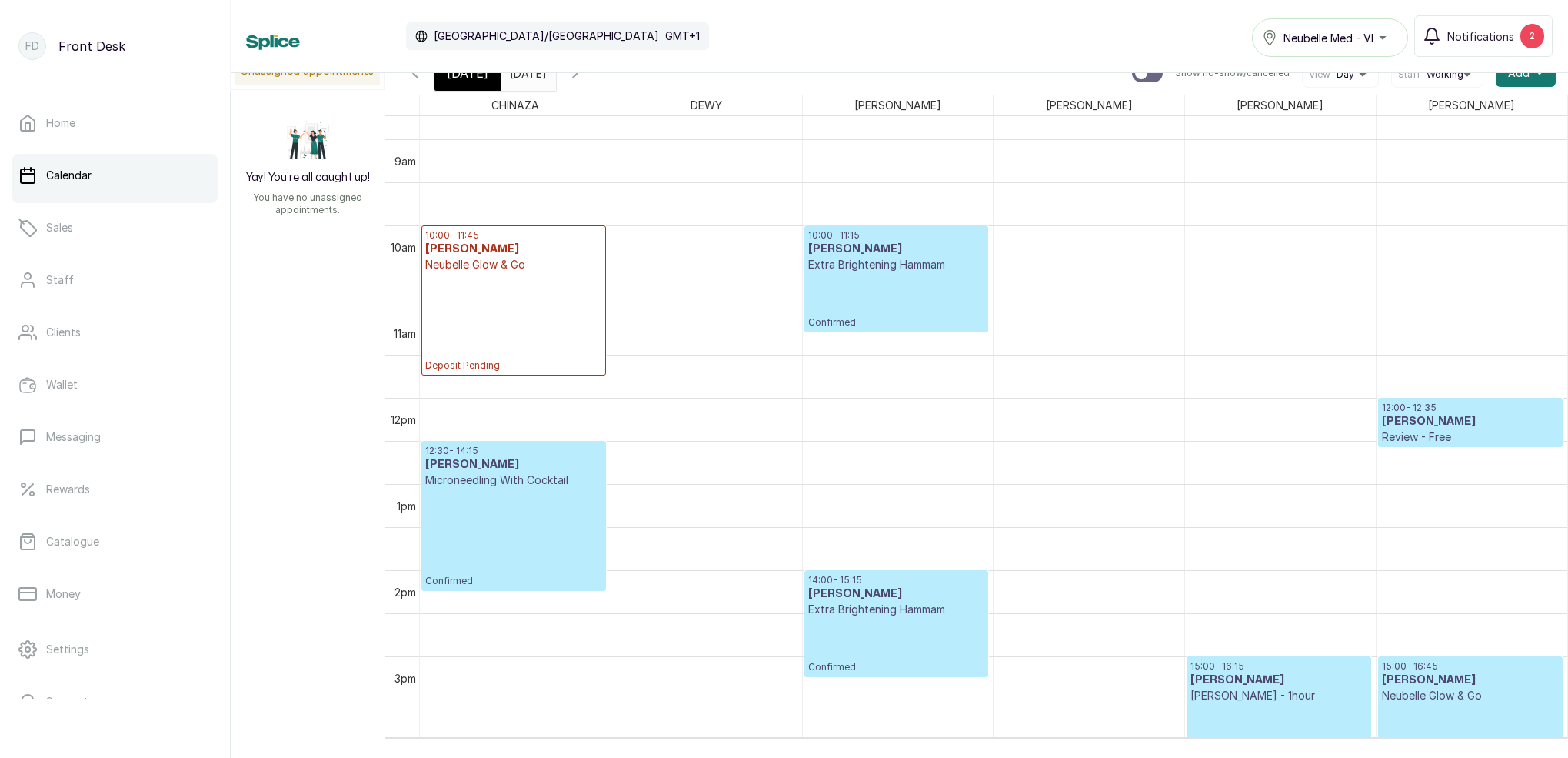
click at [469, 85] on div "[DATE]" at bounding box center [467, 73] width 66 height 35
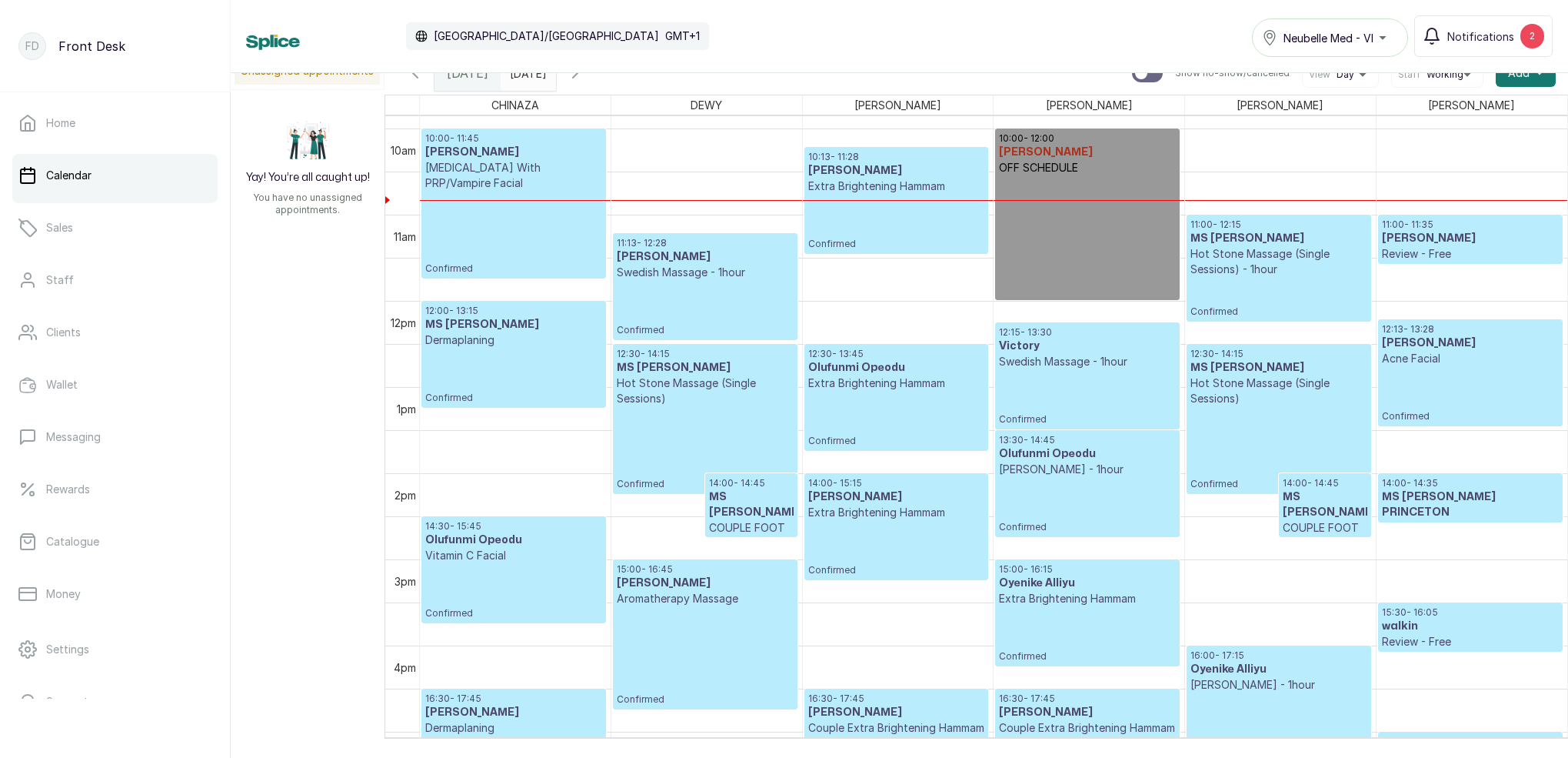
scroll to position [852, 0]
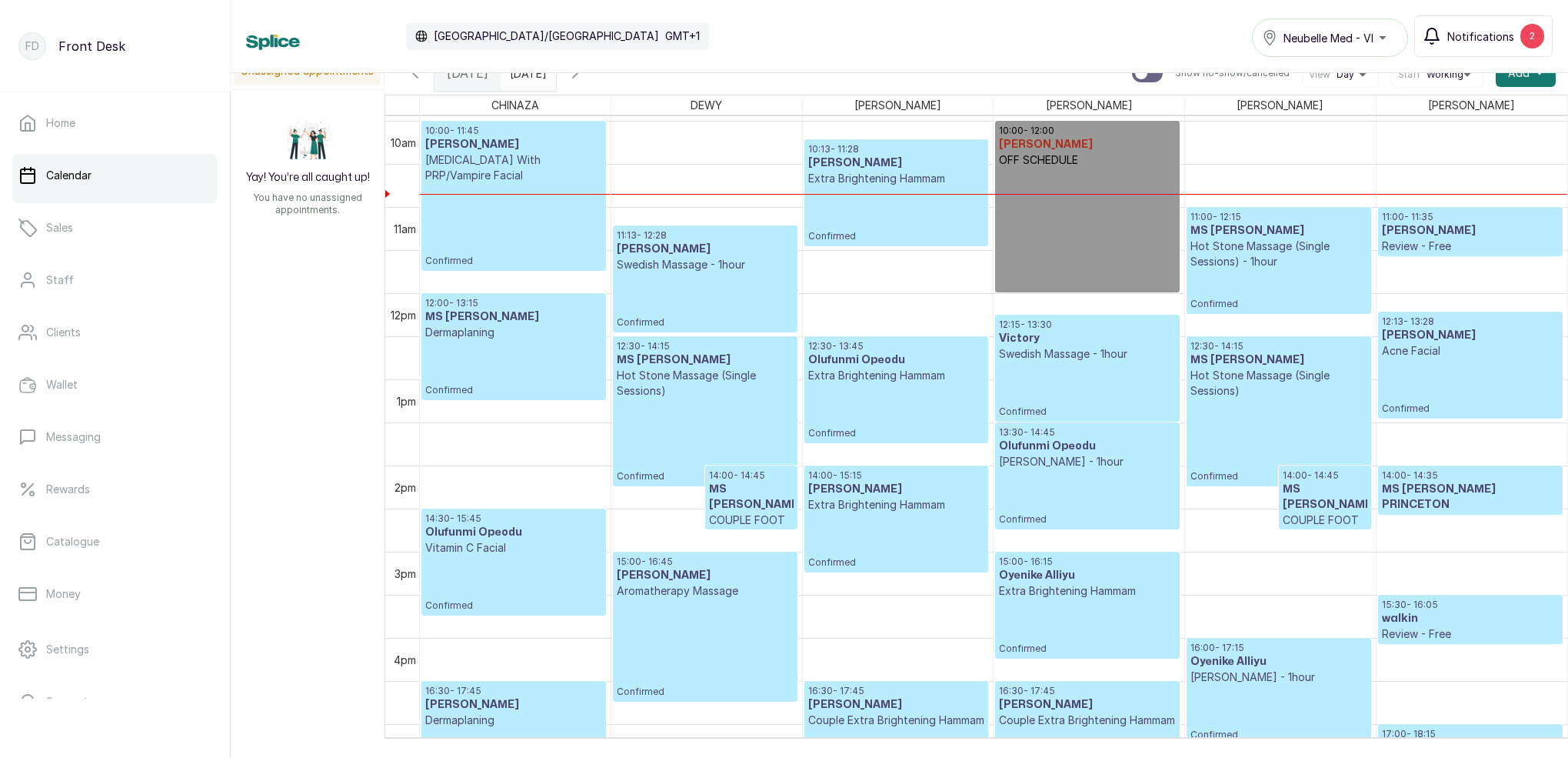
click at [1445, 31] on button "Notifications 2" at bounding box center [1483, 36] width 138 height 42
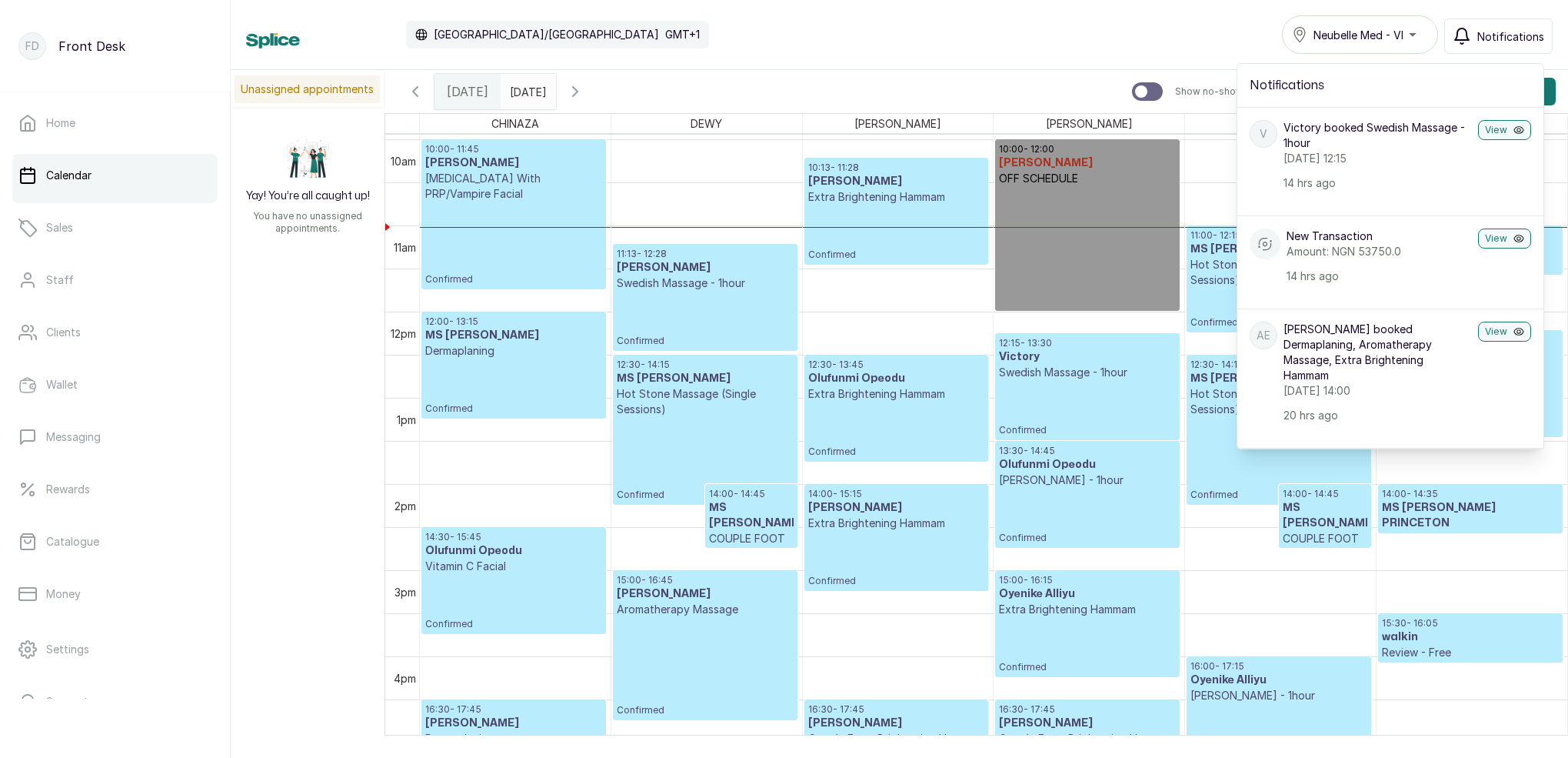
scroll to position [0, 0]
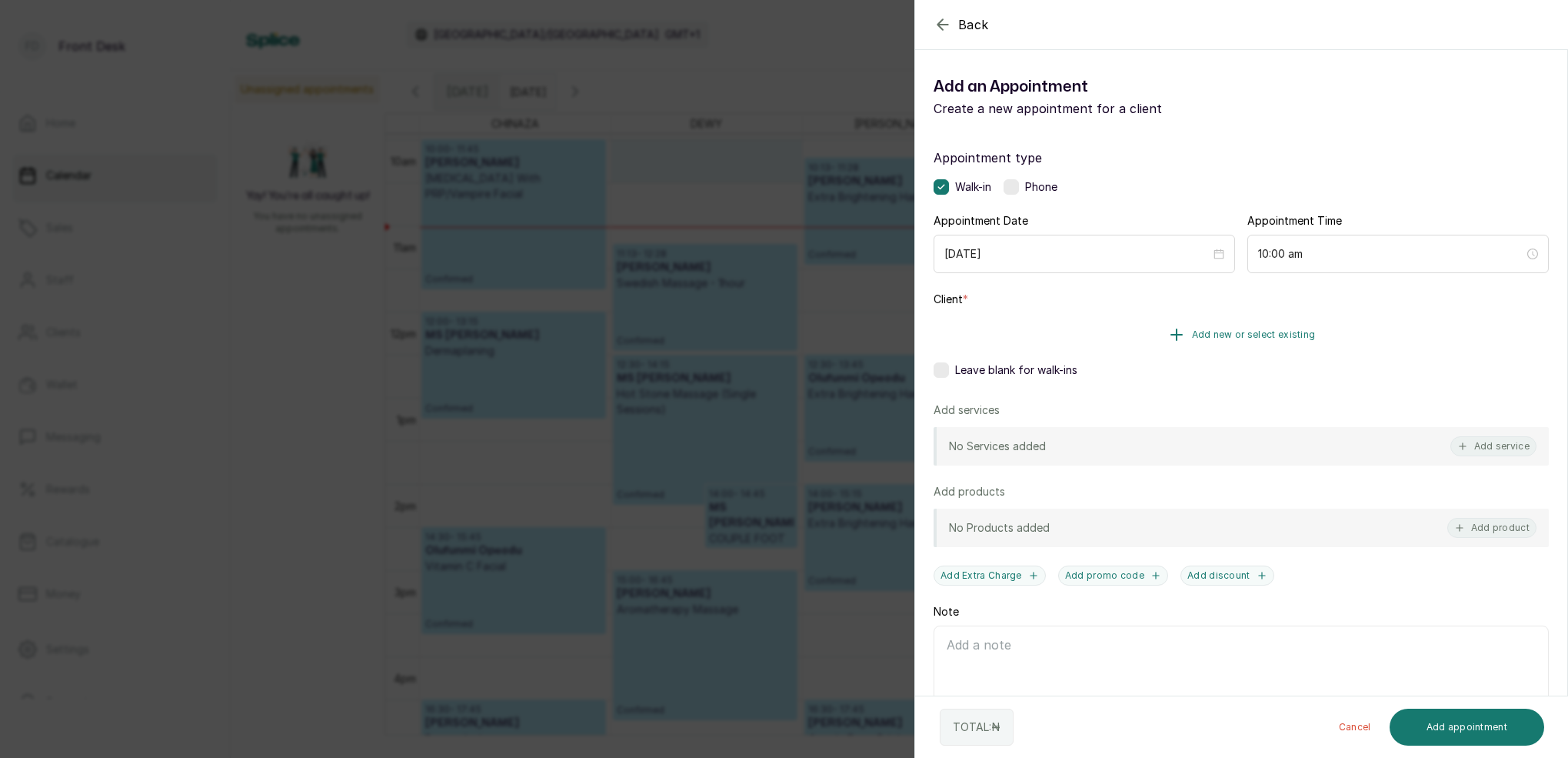
click at [1290, 332] on span "Add new or select existing" at bounding box center [1253, 334] width 123 height 12
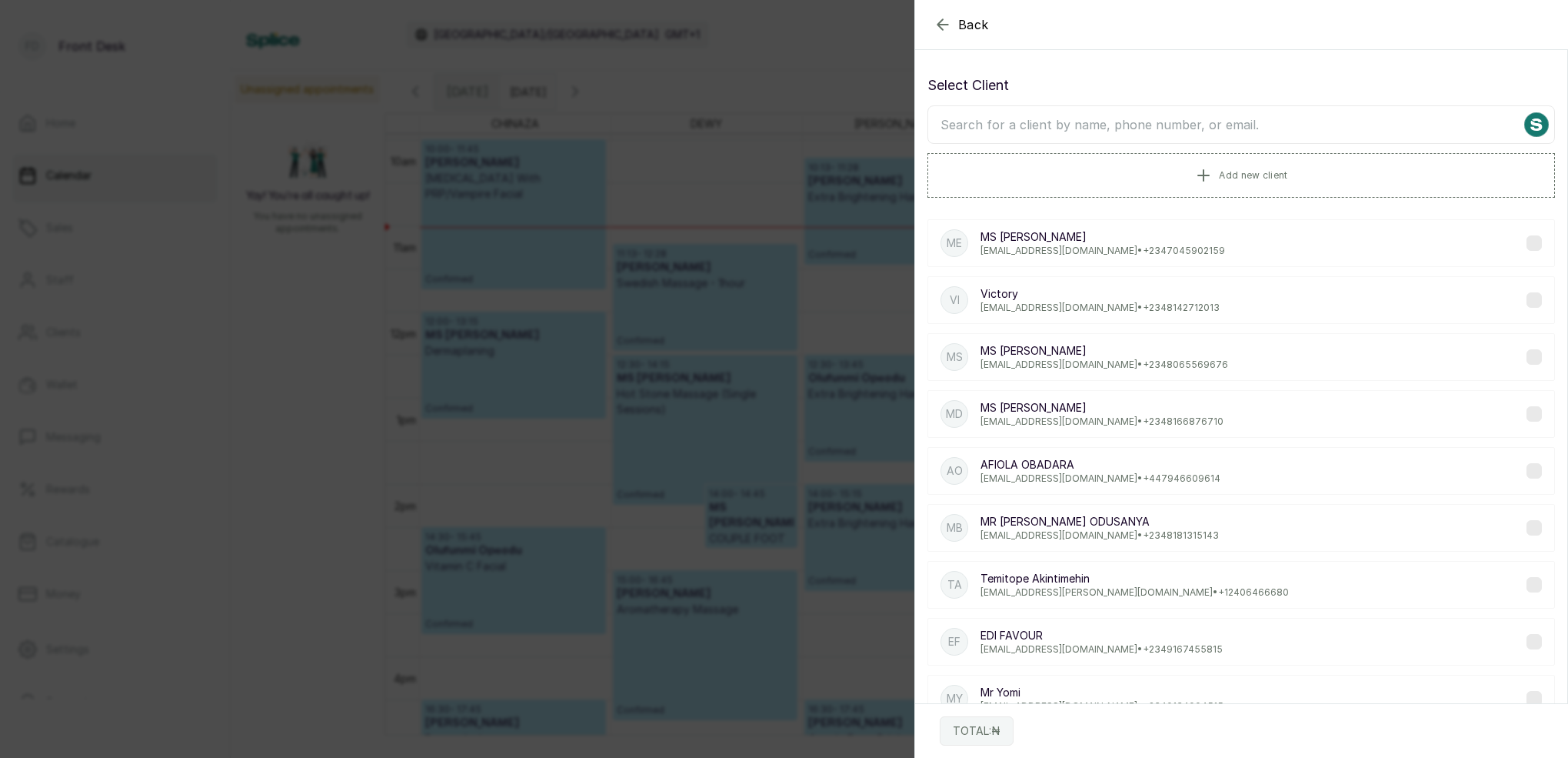
click at [1152, 125] on input "text" at bounding box center [1241, 124] width 628 height 38
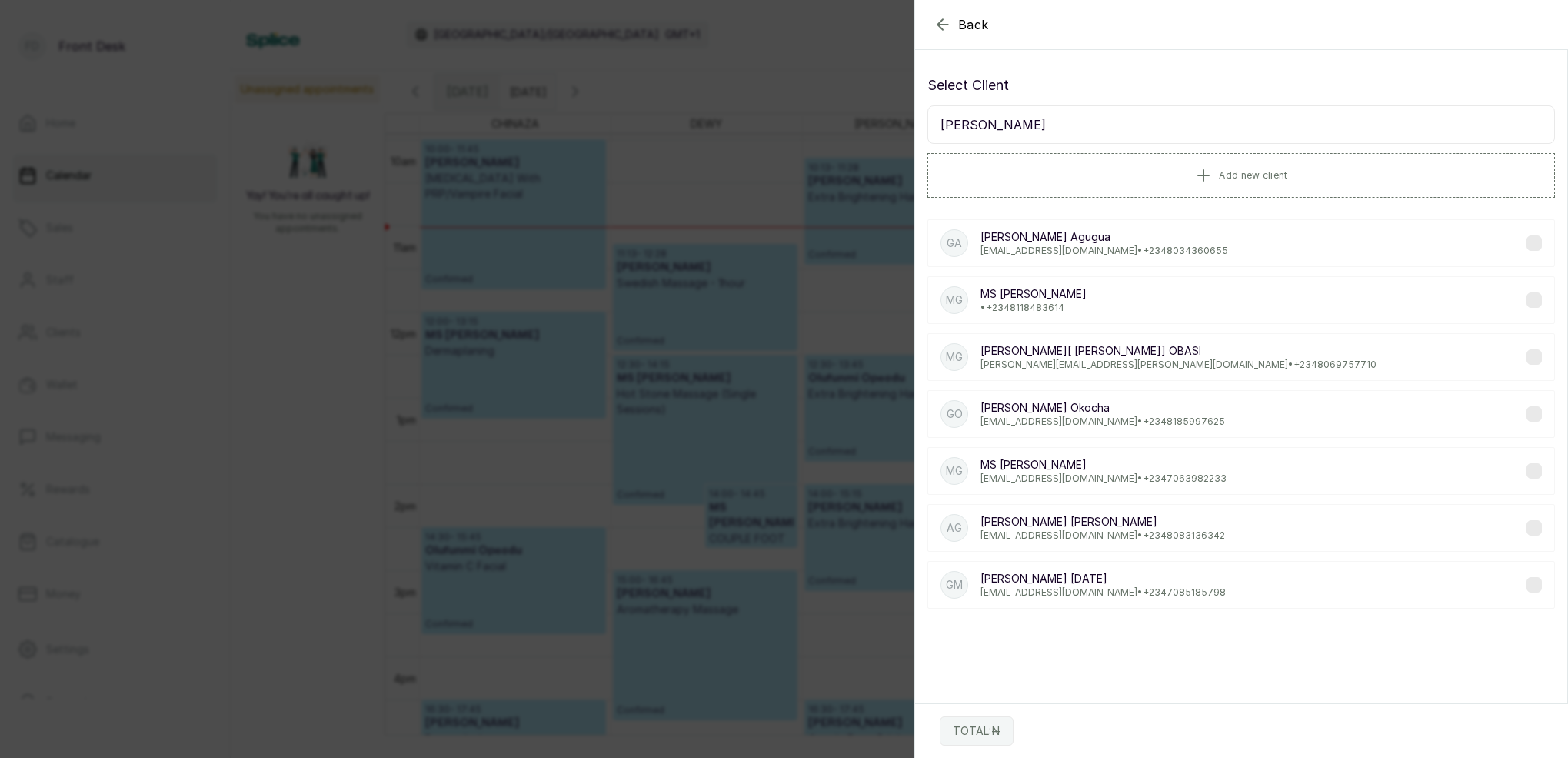
type input "[PERSON_NAME]"
click at [1163, 481] on p "[EMAIL_ADDRESS][DOMAIN_NAME] • [PHONE_NUMBER]" at bounding box center [1103, 478] width 246 height 12
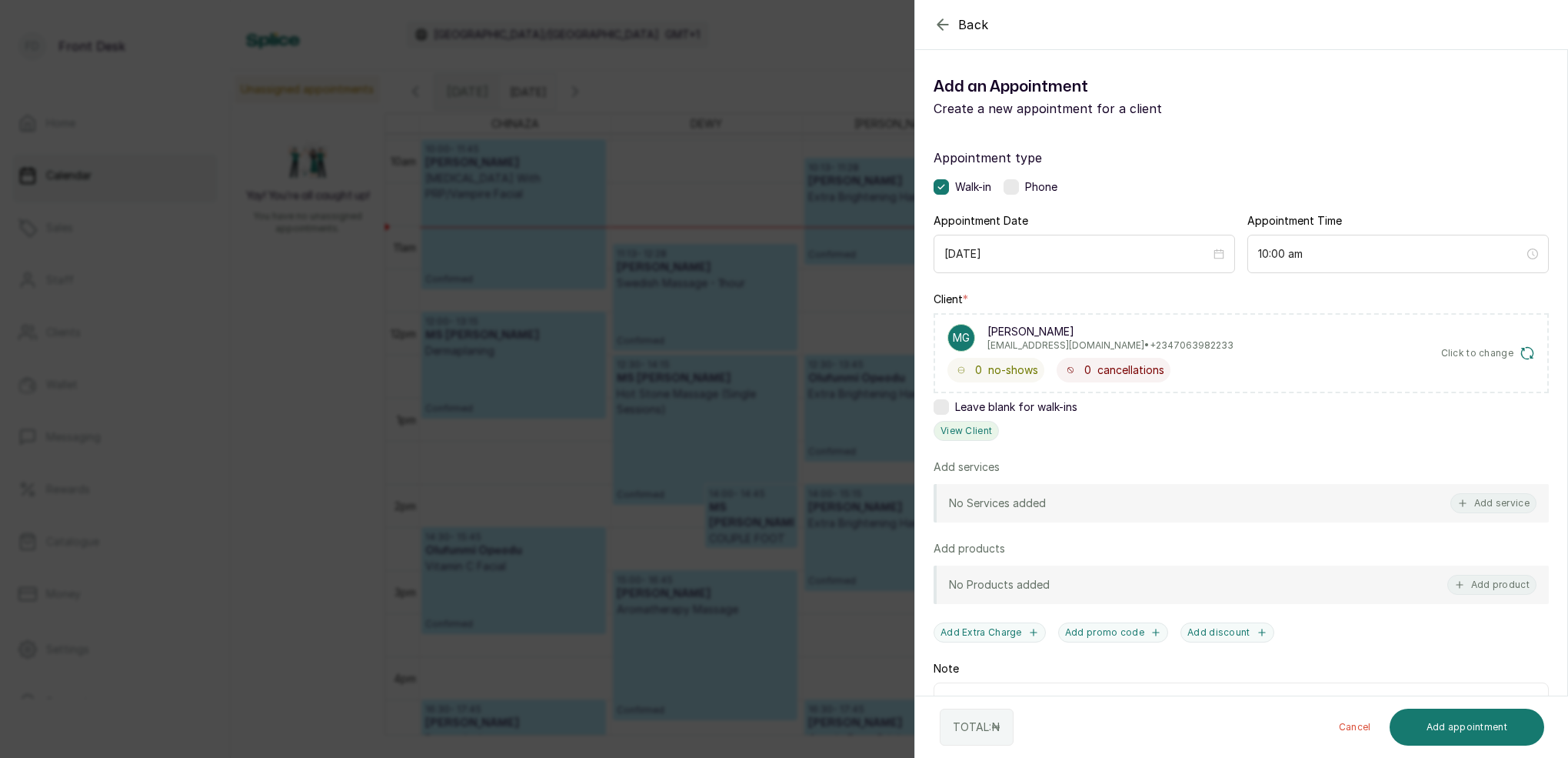
click at [974, 433] on button "View Client" at bounding box center [966, 431] width 65 height 20
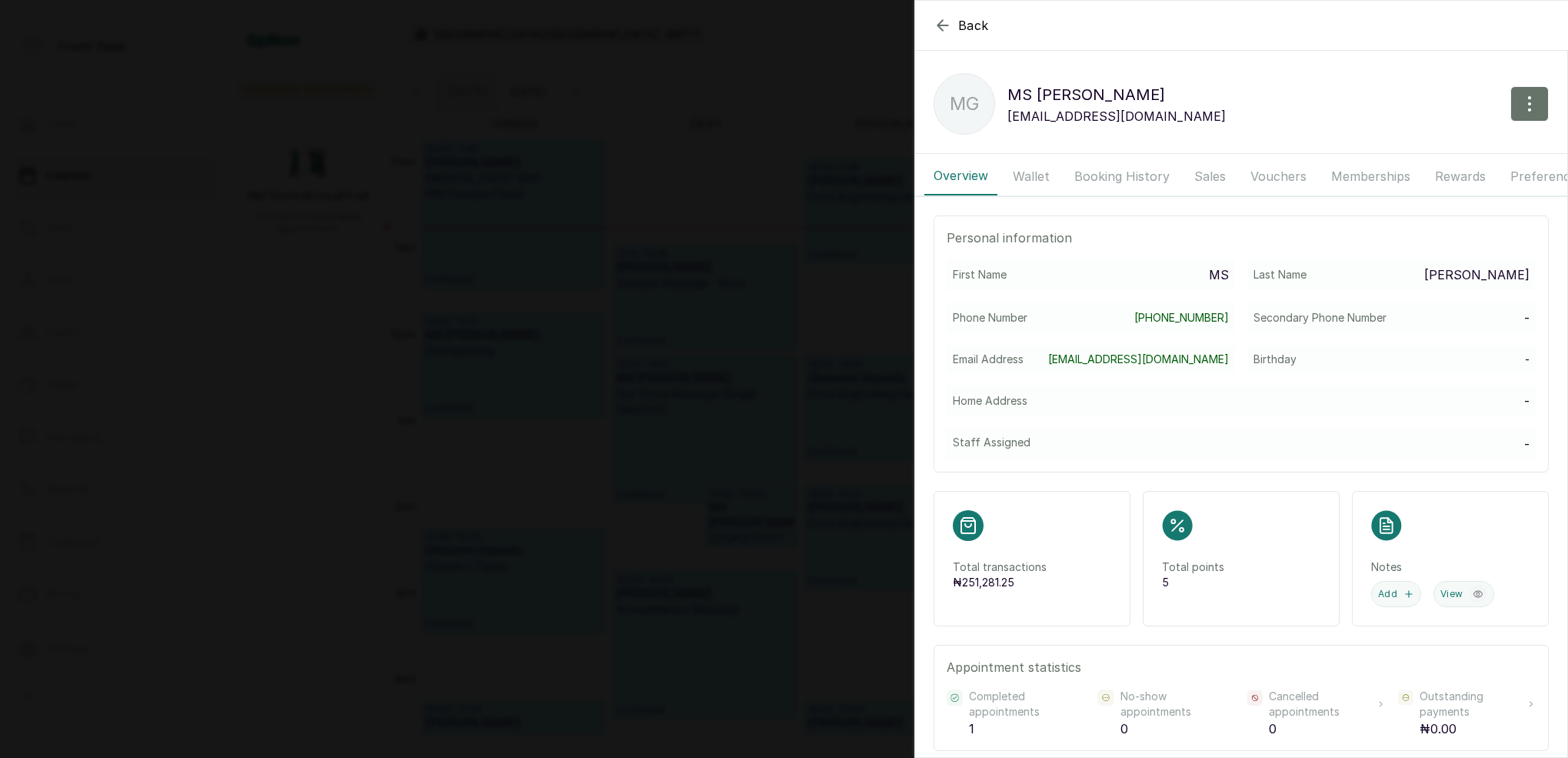
click at [1096, 173] on button "Booking History" at bounding box center [1121, 176] width 114 height 38
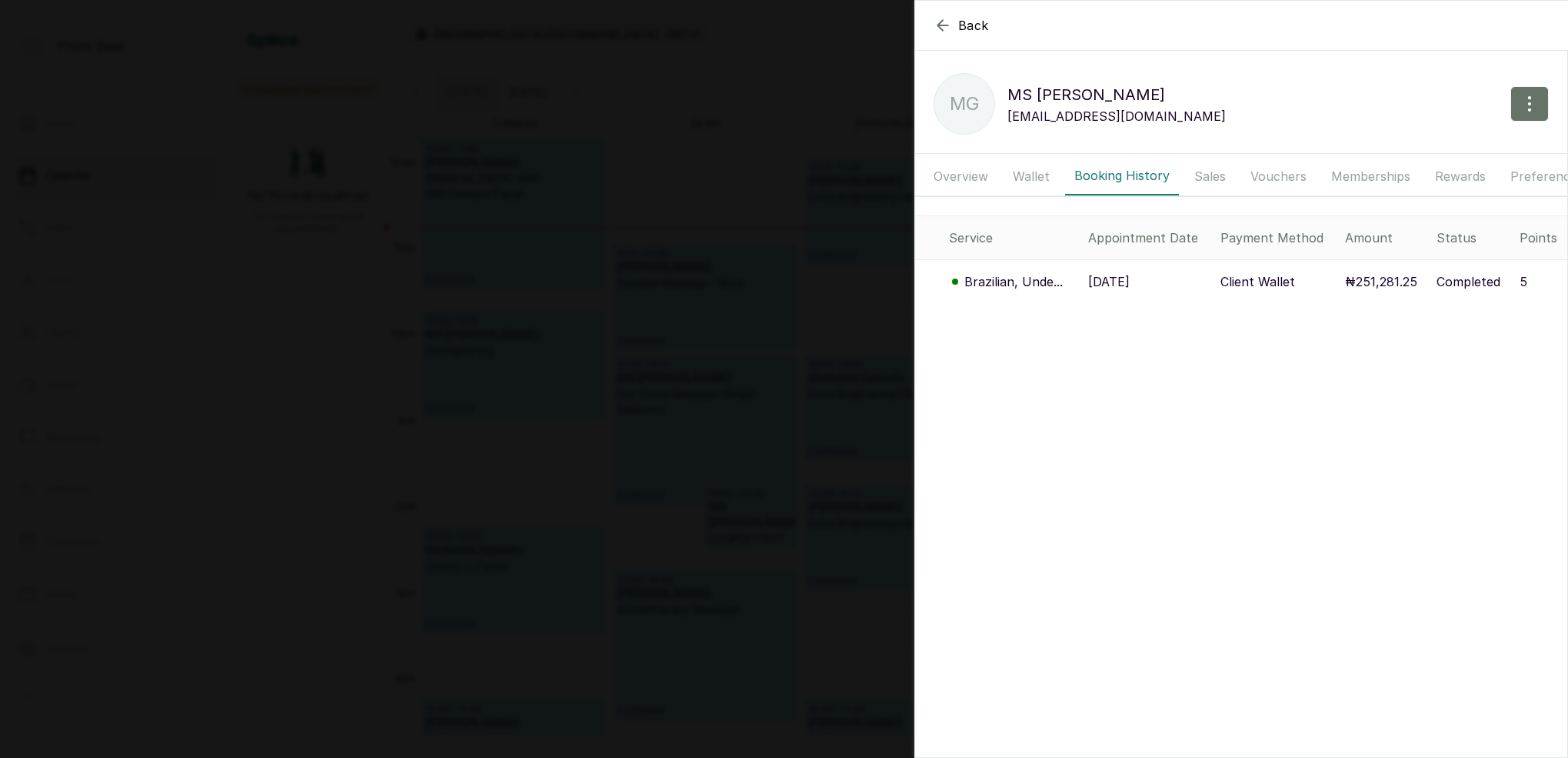
click at [1029, 285] on p "Brazilian, Unde..." at bounding box center [1014, 281] width 98 height 19
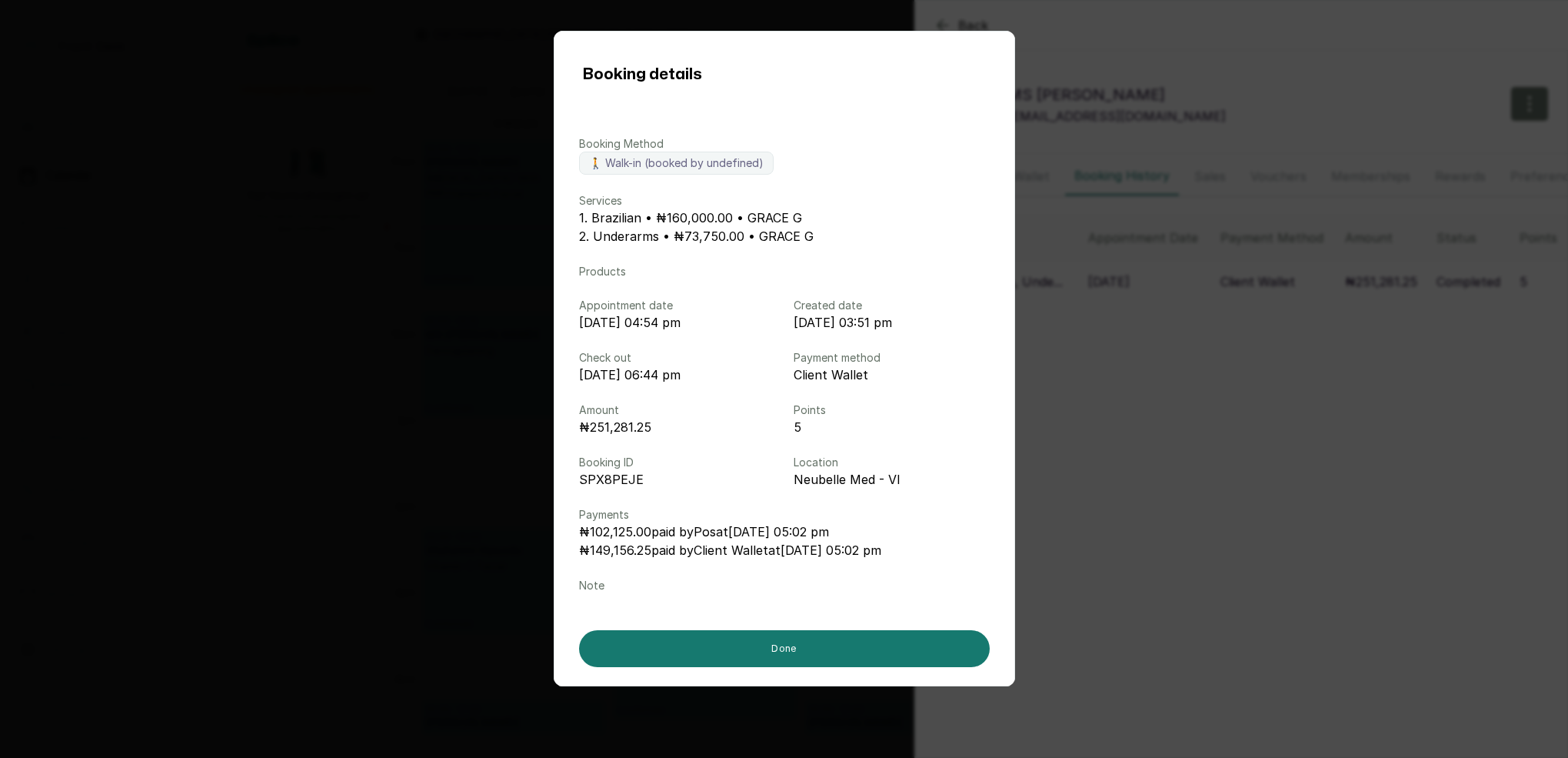
scroll to position [517, 0]
click at [647, 536] on p "₦102,125.00 paid by Pos at [DATE] 05:02 pm" at bounding box center [784, 531] width 410 height 19
click at [1043, 459] on div "Booking details Booking Method 🚶 Walk-in (booked by undefined) Services 1. Braz…" at bounding box center [784, 379] width 1568 height 758
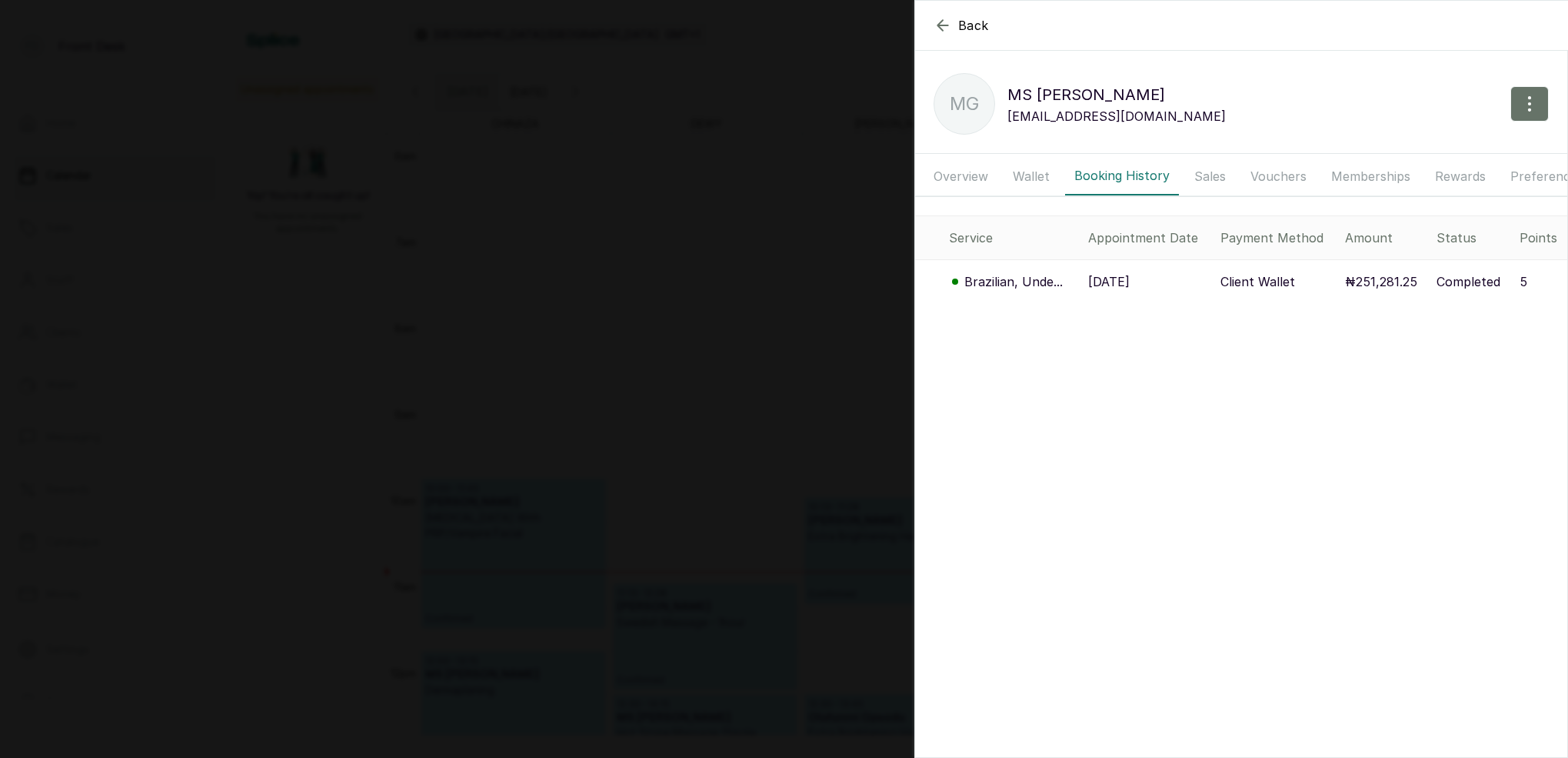
click at [1028, 280] on p "Brazilian, Unde..." at bounding box center [1014, 281] width 98 height 19
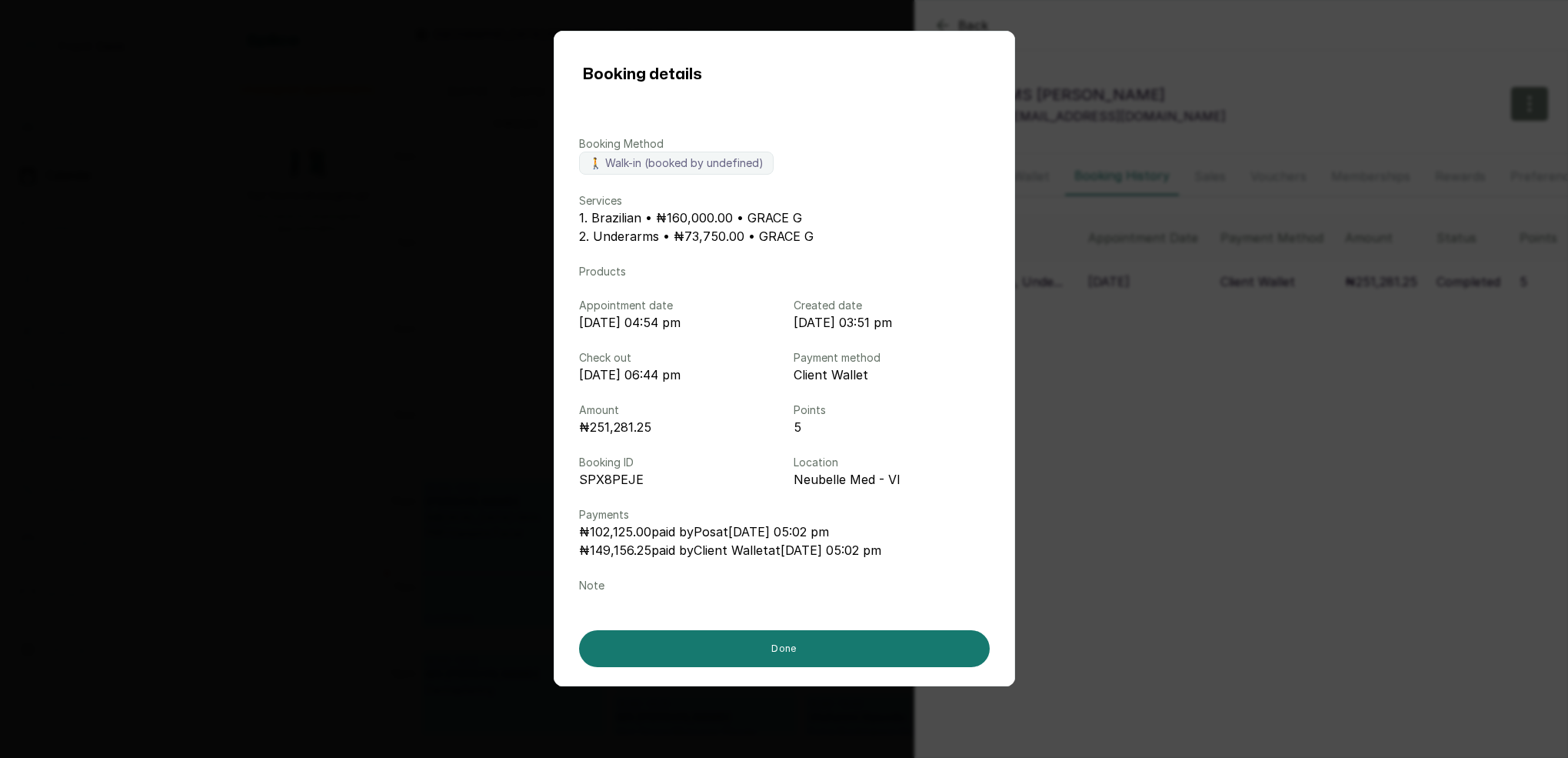
click at [1225, 310] on div "Booking details Booking Method 🚶 Walk-in (booked by undefined) Services 1. Braz…" at bounding box center [784, 379] width 1568 height 758
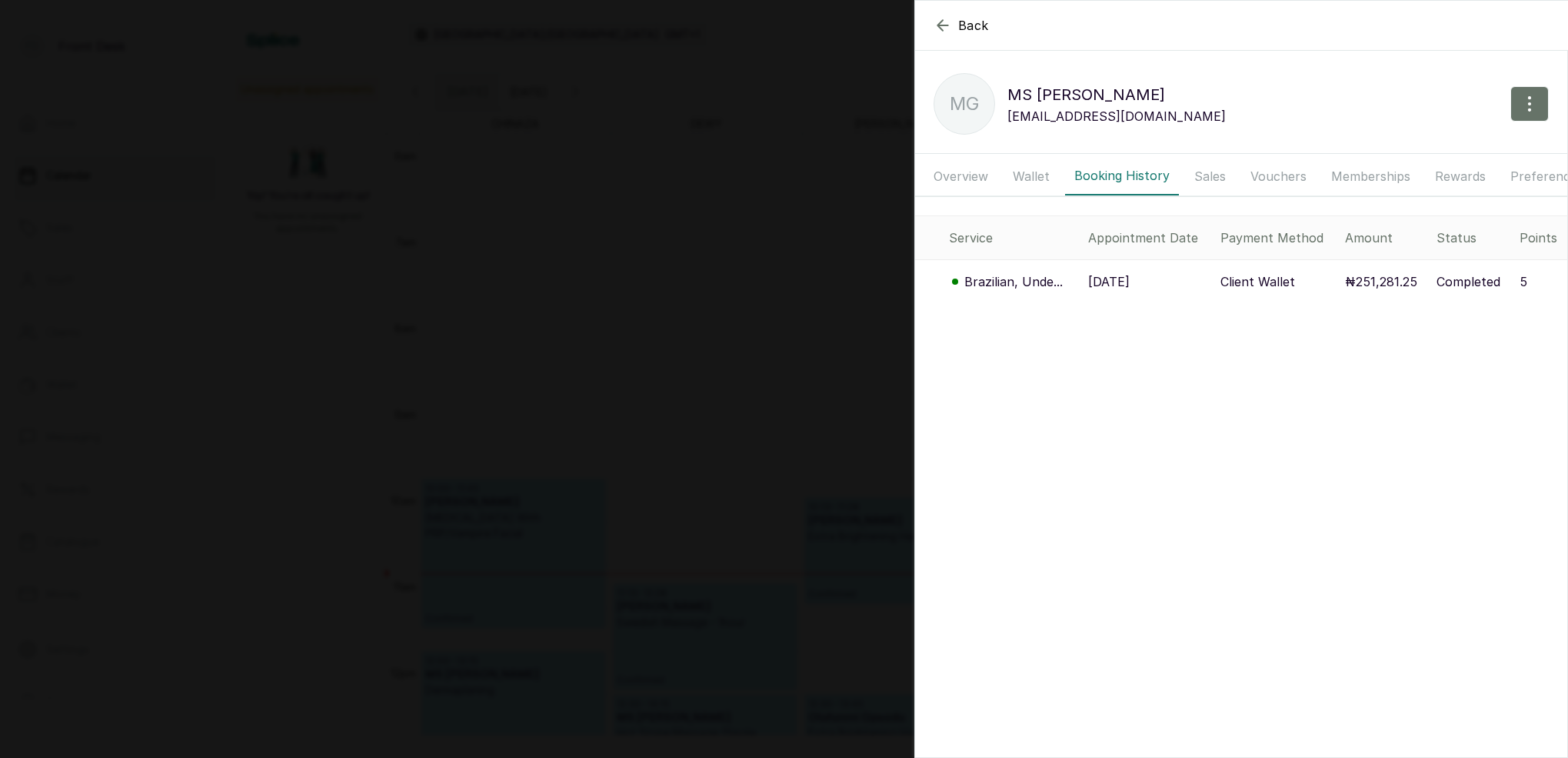
click at [1026, 284] on p "Brazilian, Unde..." at bounding box center [1014, 281] width 98 height 19
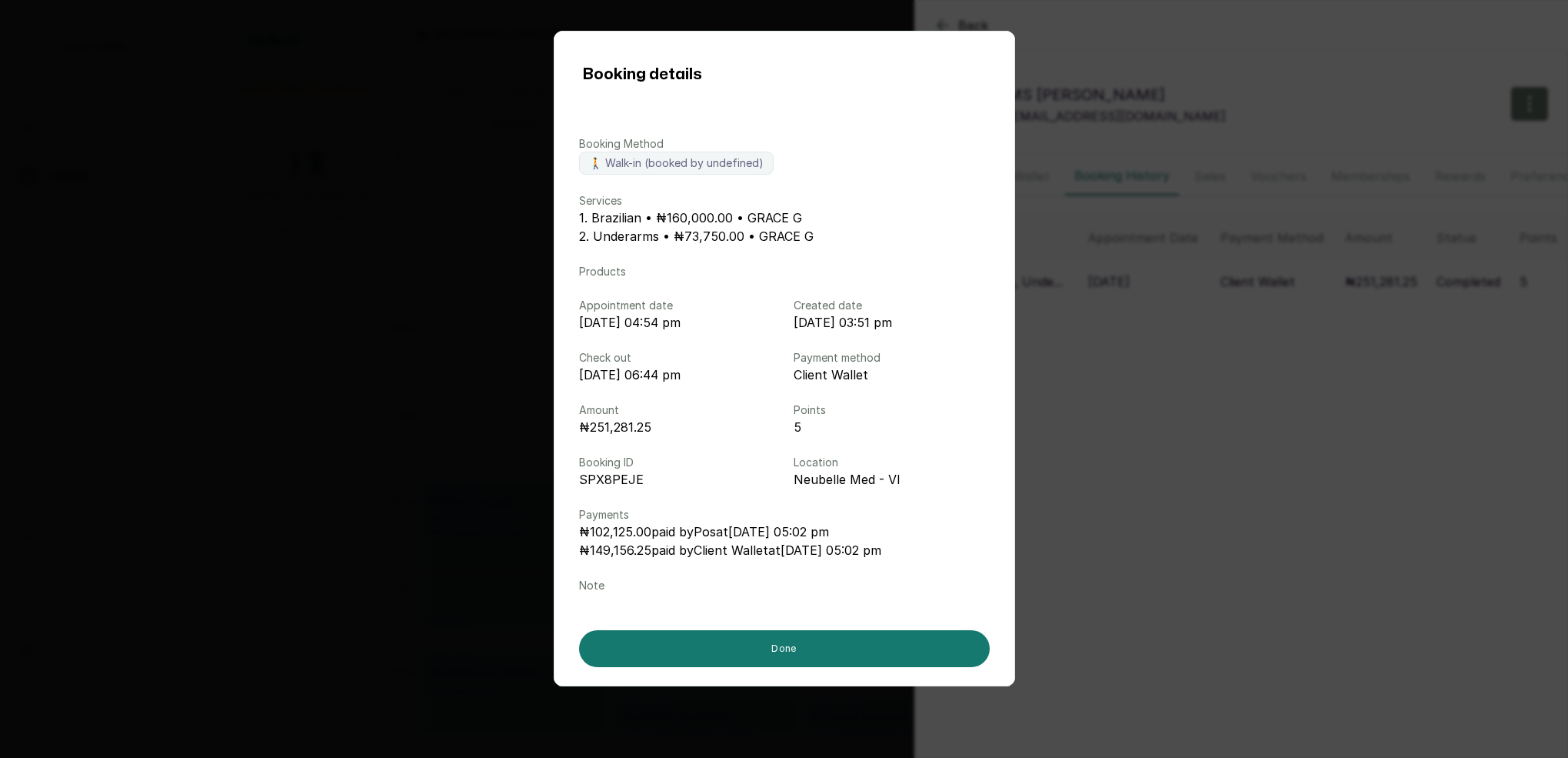
click at [1179, 322] on div "Booking details Booking Method 🚶 Walk-in (booked by undefined) Services 1. Braz…" at bounding box center [784, 379] width 1568 height 758
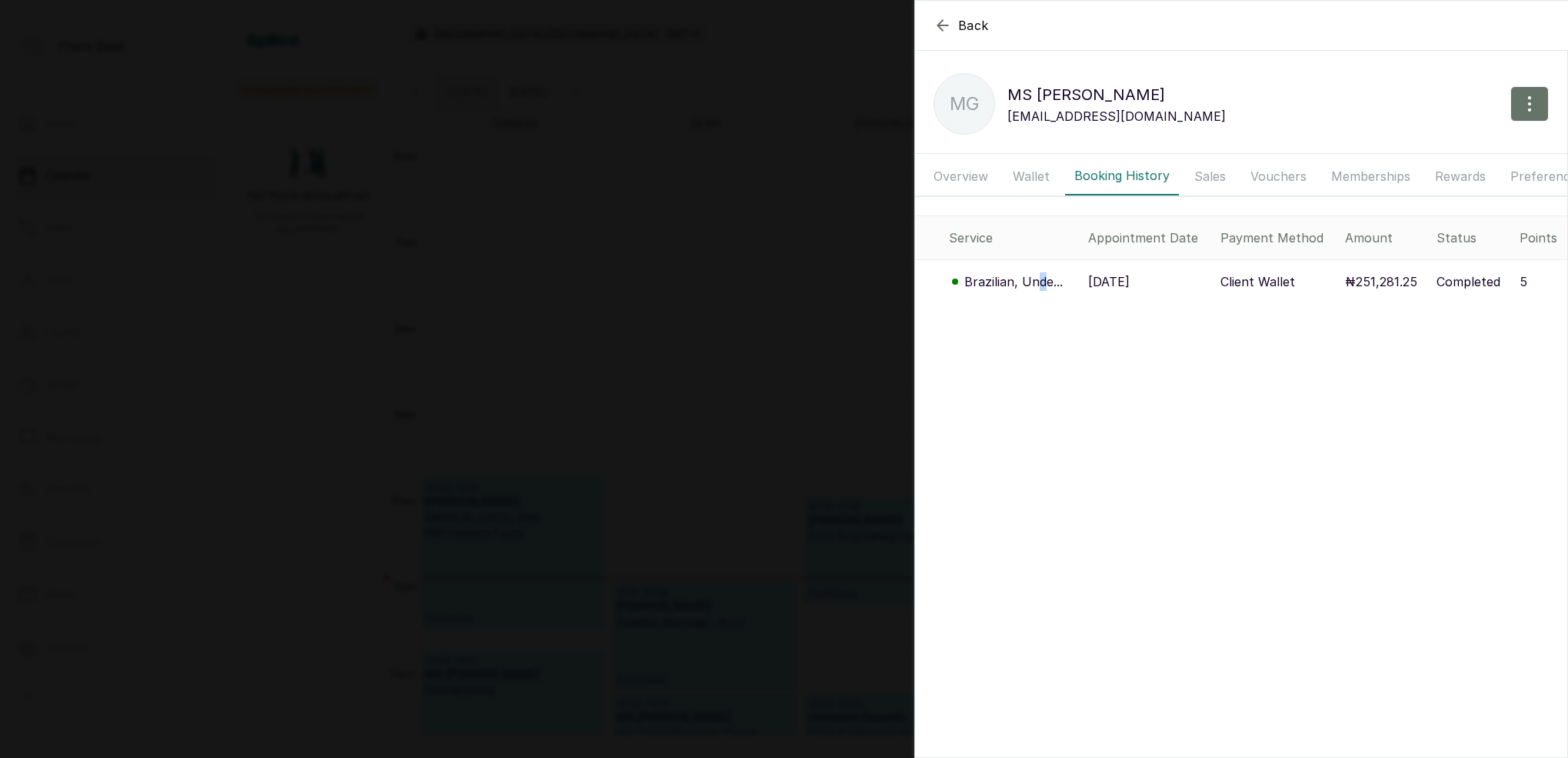
click at [1041, 279] on p "Brazilian, Unde..." at bounding box center [1014, 281] width 98 height 19
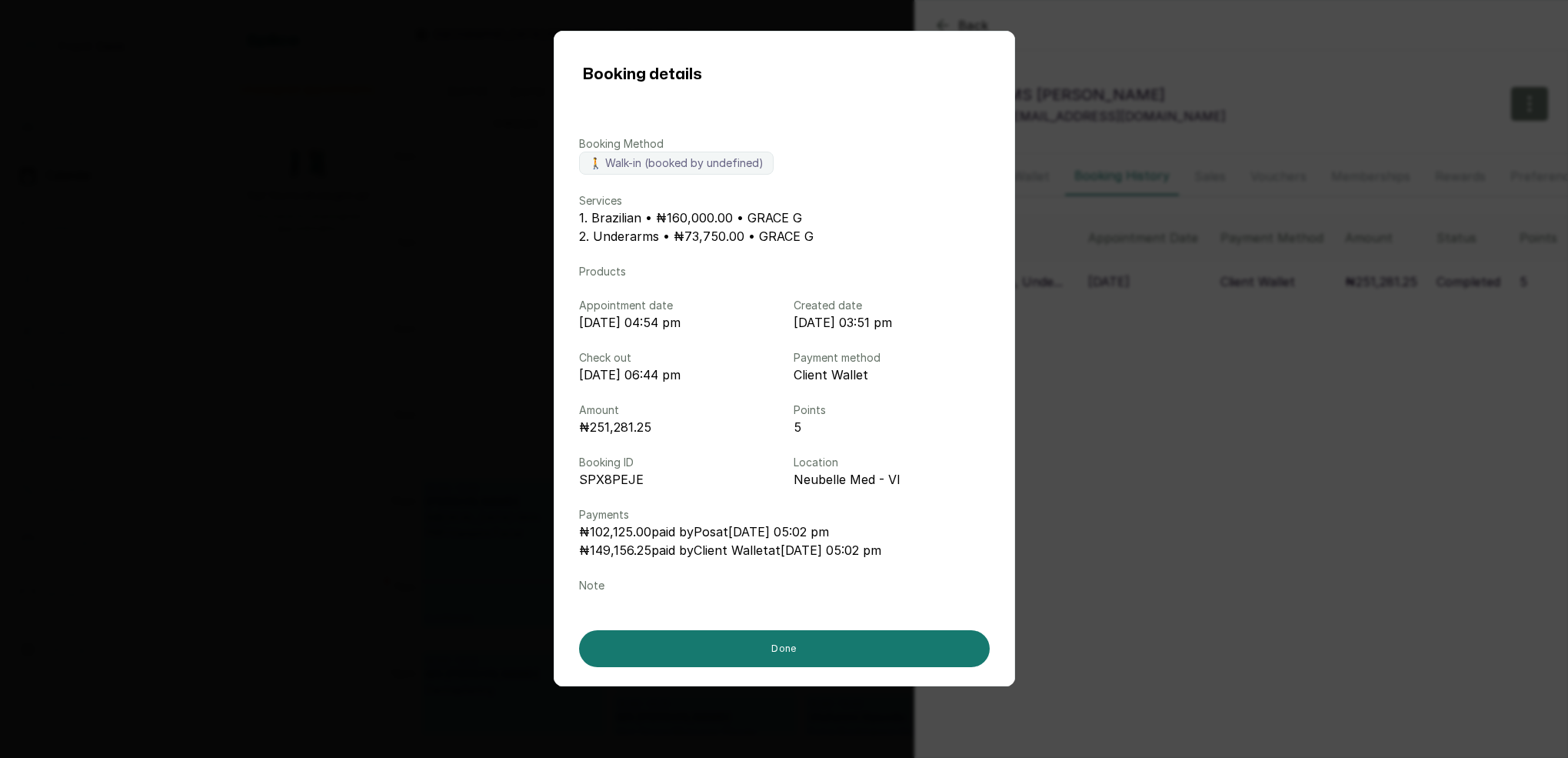
click at [1161, 472] on div "Booking details Booking Method 🚶 Walk-in (booked by undefined) Services 1. Braz…" at bounding box center [784, 379] width 1568 height 758
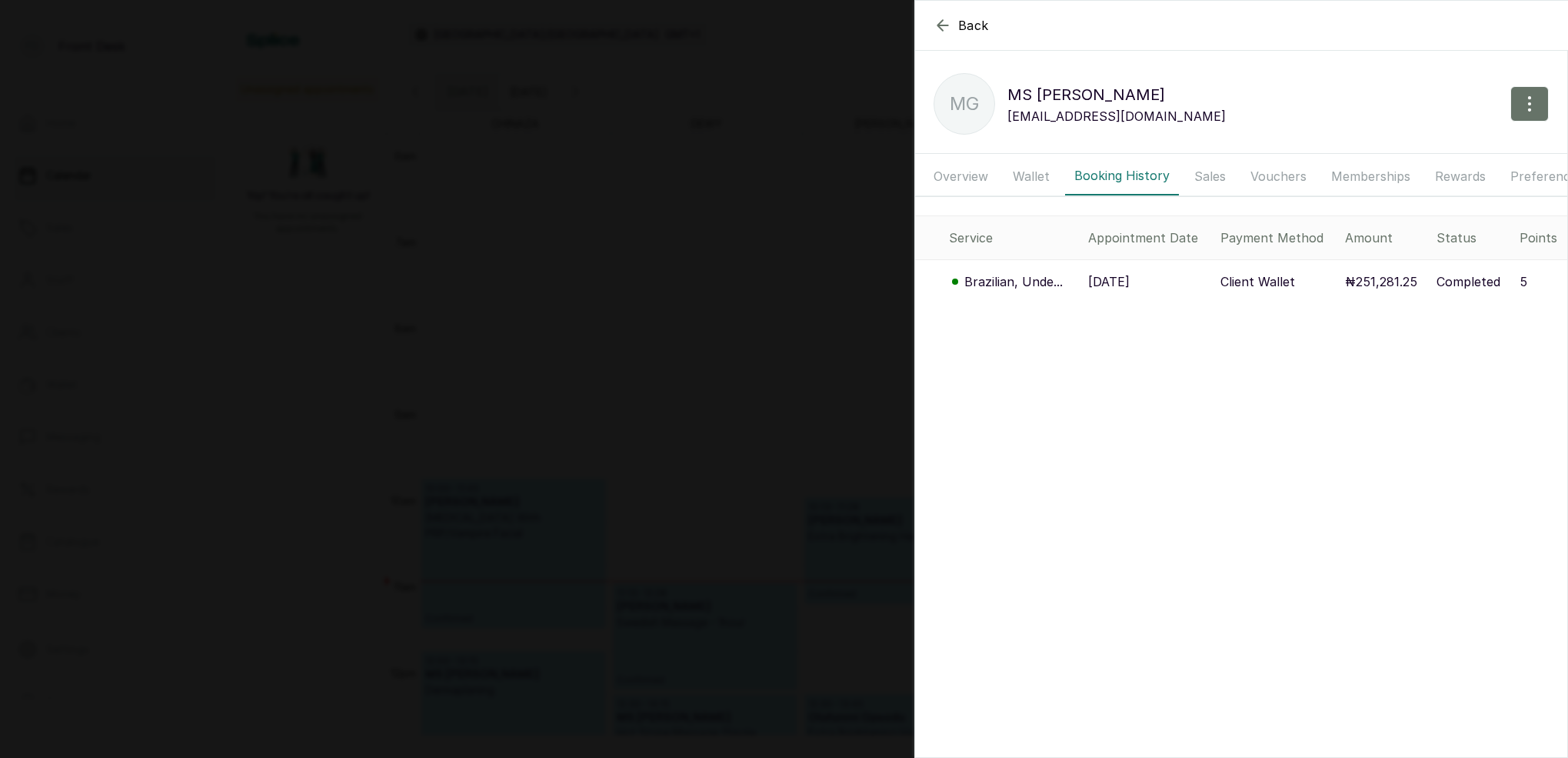
click at [734, 164] on div "Back [PERSON_NAME] MG [PERSON_NAME] [PERSON_NAME][EMAIL_ADDRESS][DOMAIN_NAME] O…" at bounding box center [784, 379] width 1568 height 758
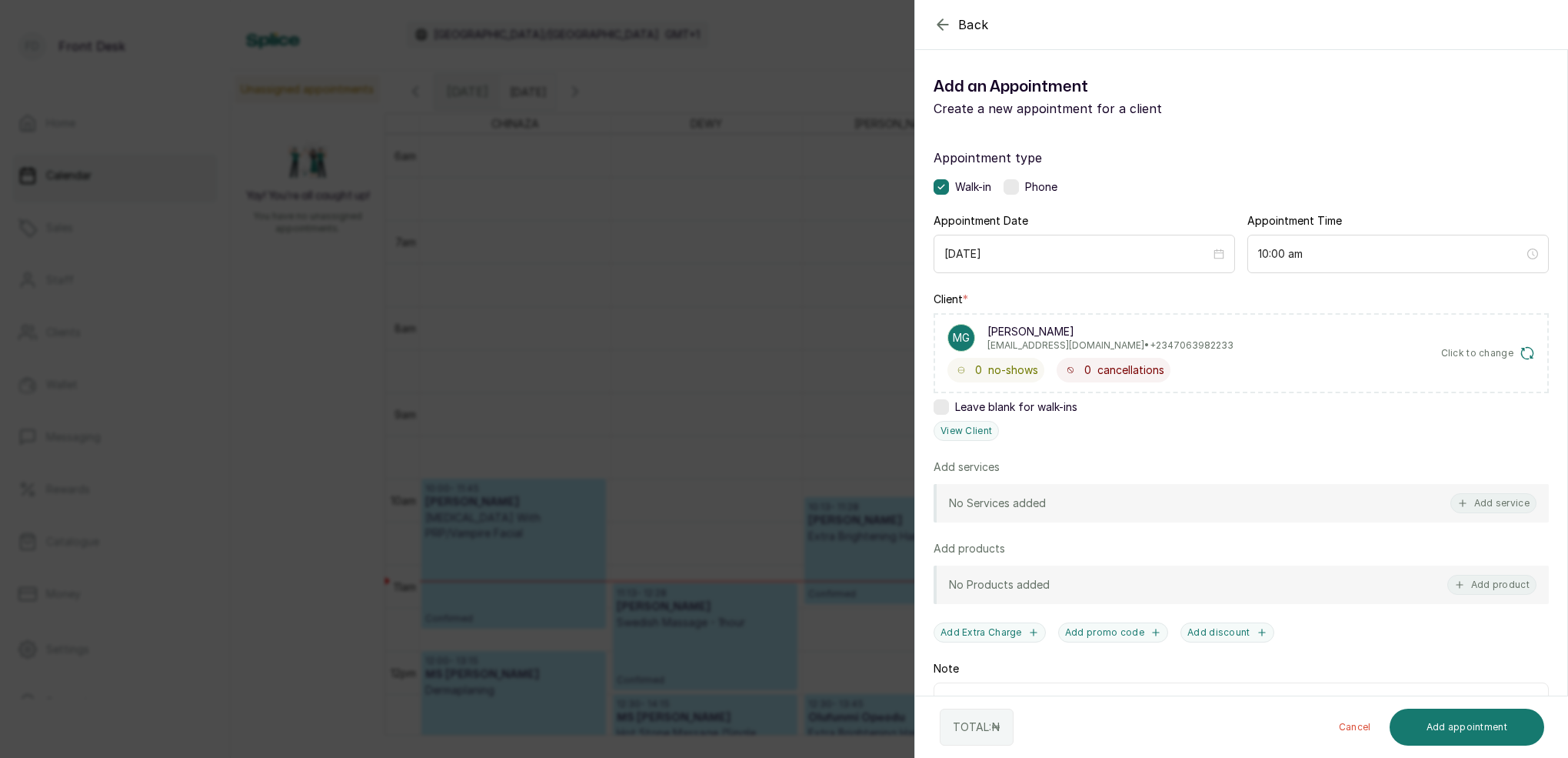
drag, startPoint x: 651, startPoint y: 274, endPoint x: 749, endPoint y: 259, distance: 99.1
click at [652, 273] on div "Back Add Appointment Add an Appointment Create a new appointment for a client A…" at bounding box center [784, 379] width 1568 height 758
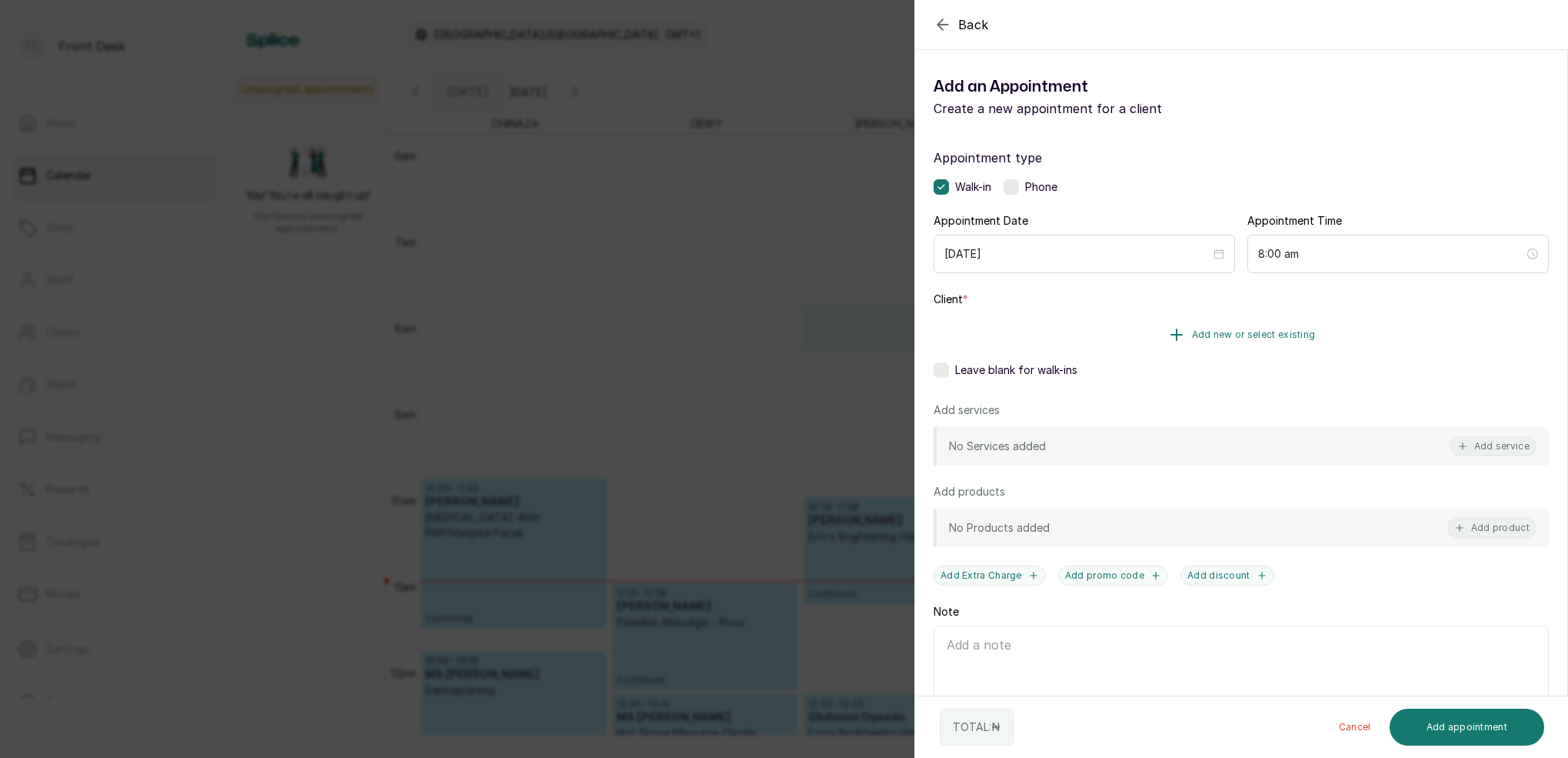
click at [1293, 333] on span "Add new or select existing" at bounding box center [1253, 334] width 123 height 12
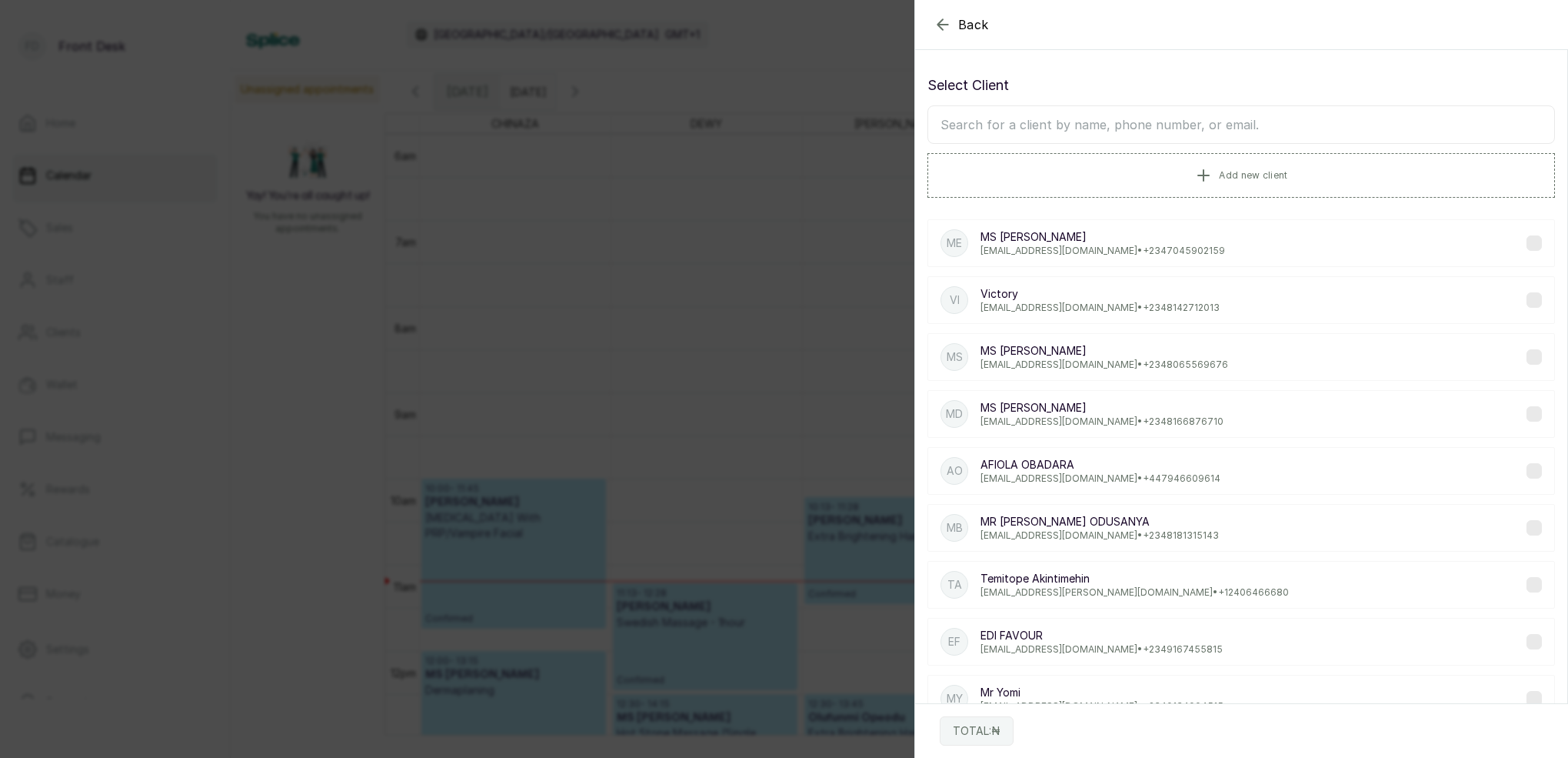
click at [1218, 125] on input "text" at bounding box center [1241, 124] width 628 height 38
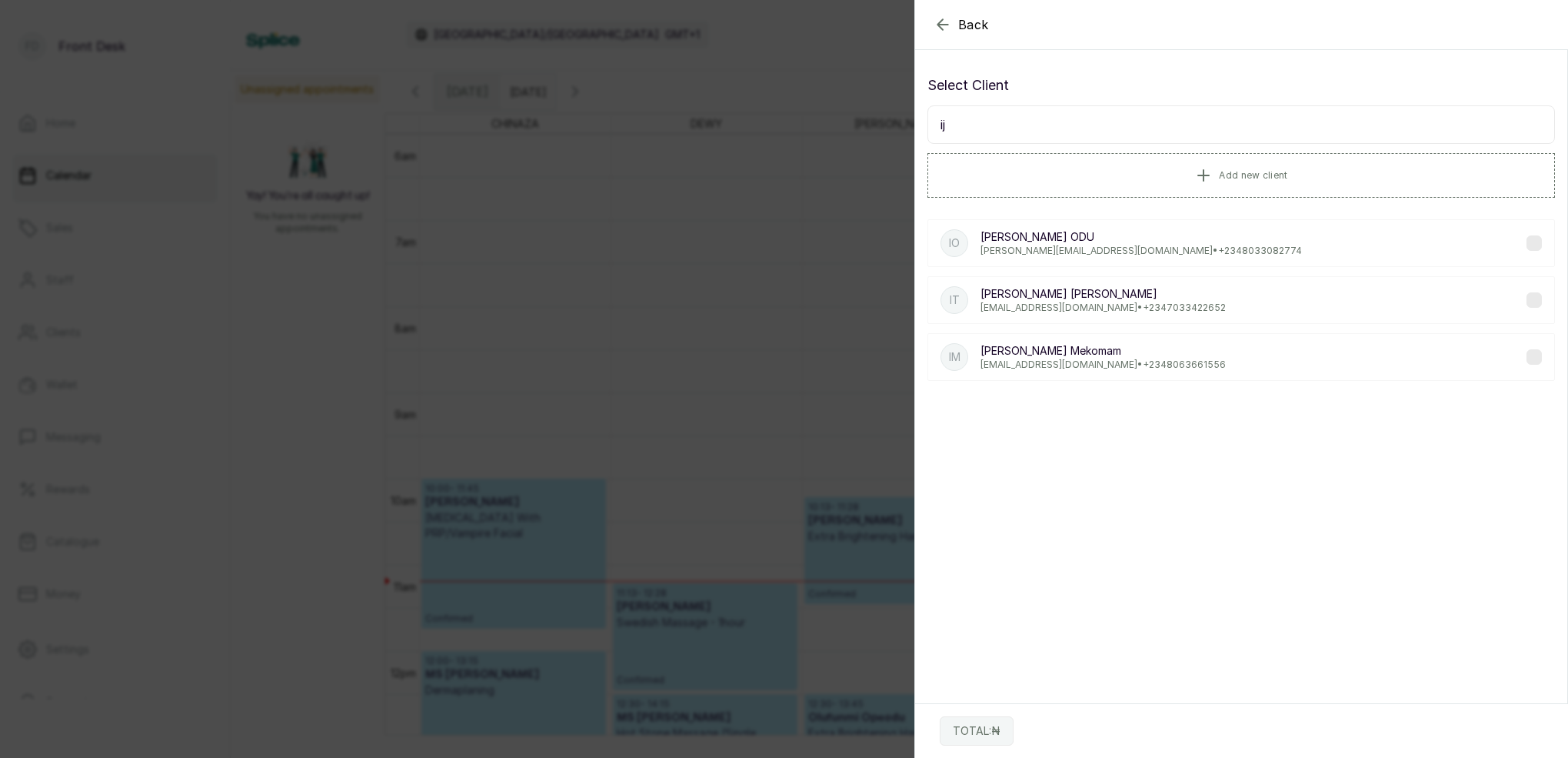
type input "i"
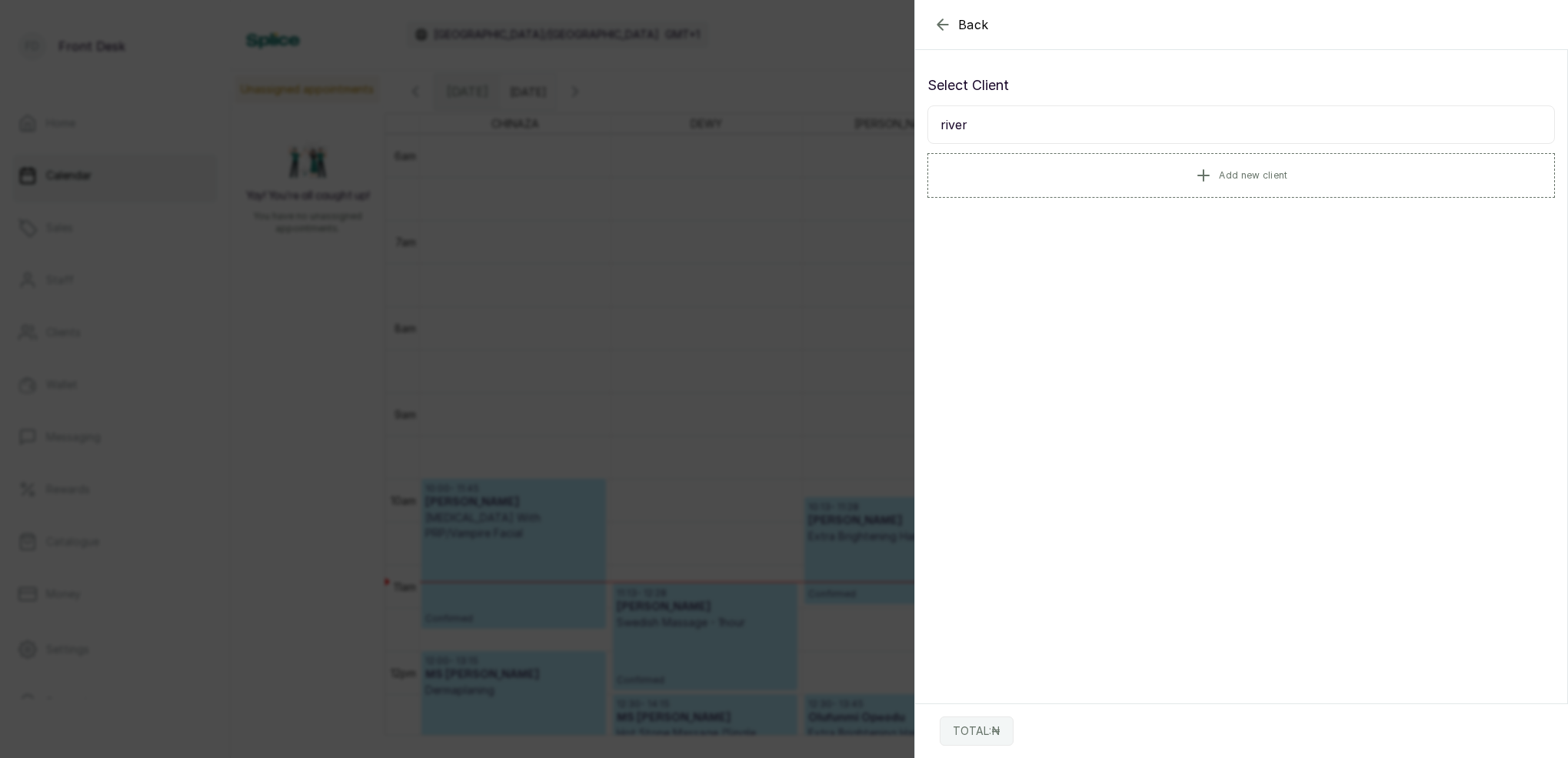
type input "river"
drag, startPoint x: 1158, startPoint y: 281, endPoint x: 721, endPoint y: 290, distance: 437.1
click at [724, 290] on div "Back Add Appointment Select Client river Add new client TOTAL: ₦" at bounding box center [784, 379] width 1568 height 758
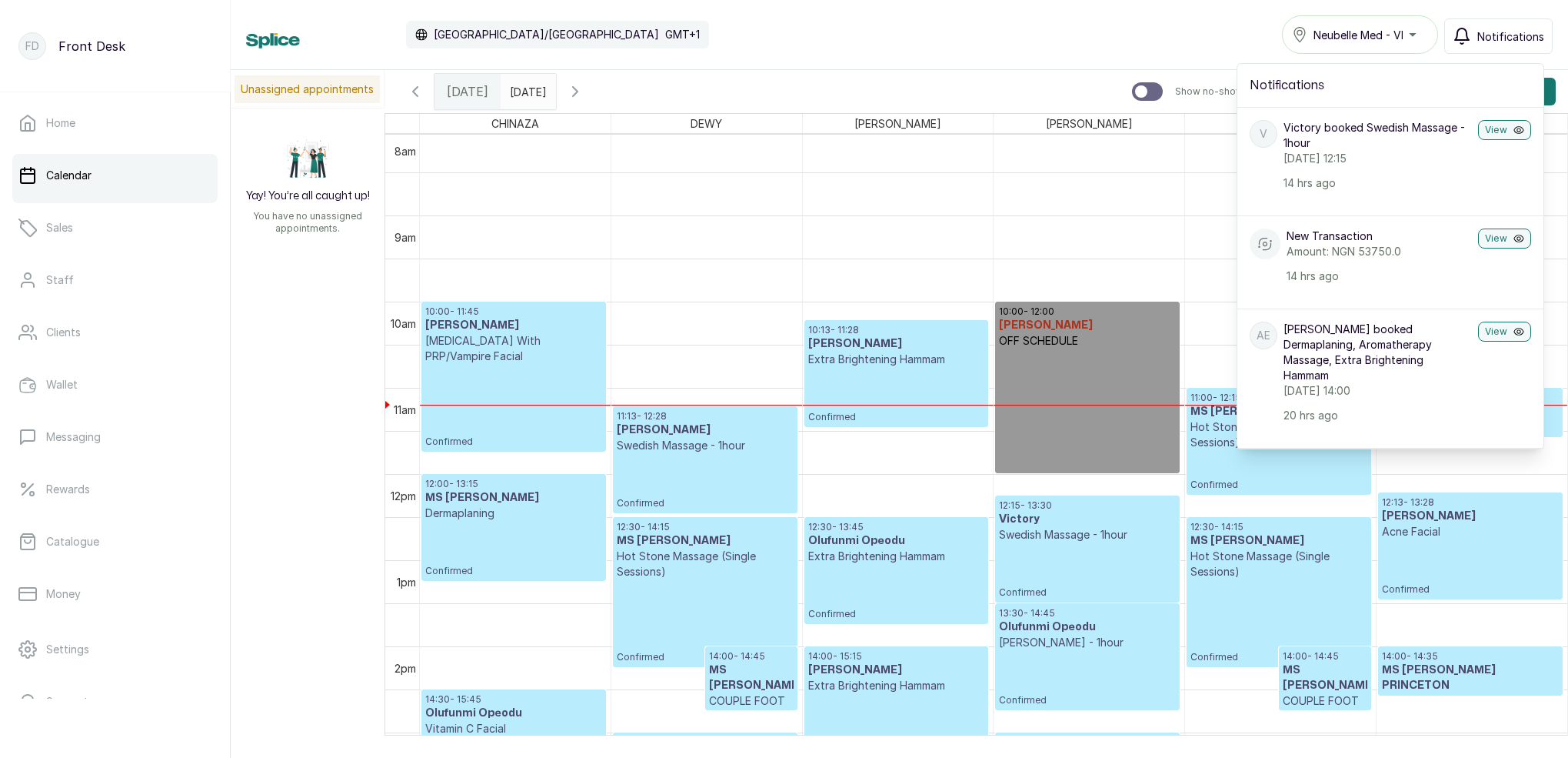
scroll to position [695, 0]
click at [1502, 41] on span "Notifications" at bounding box center [1510, 36] width 67 height 16
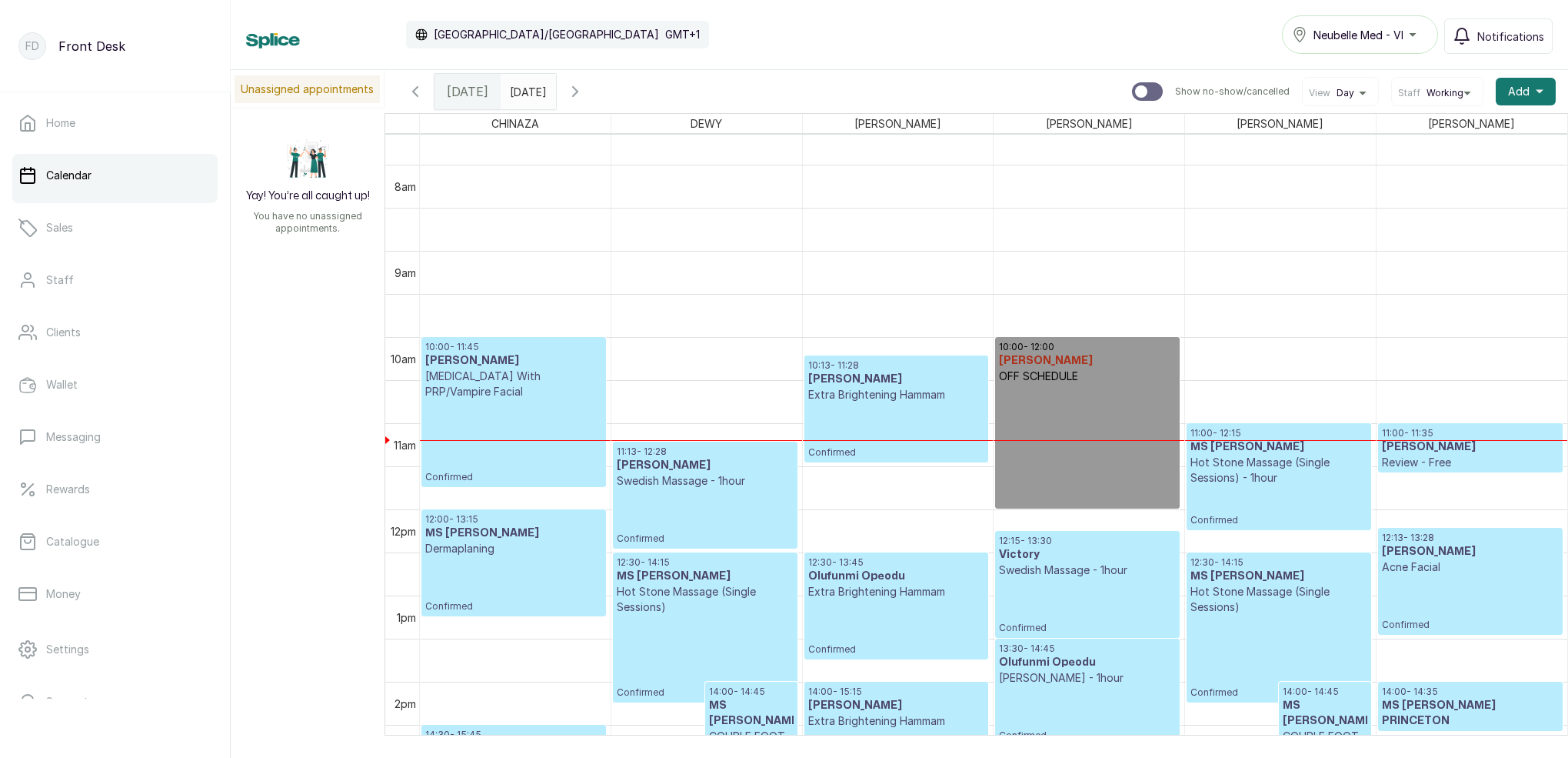
scroll to position [647, 0]
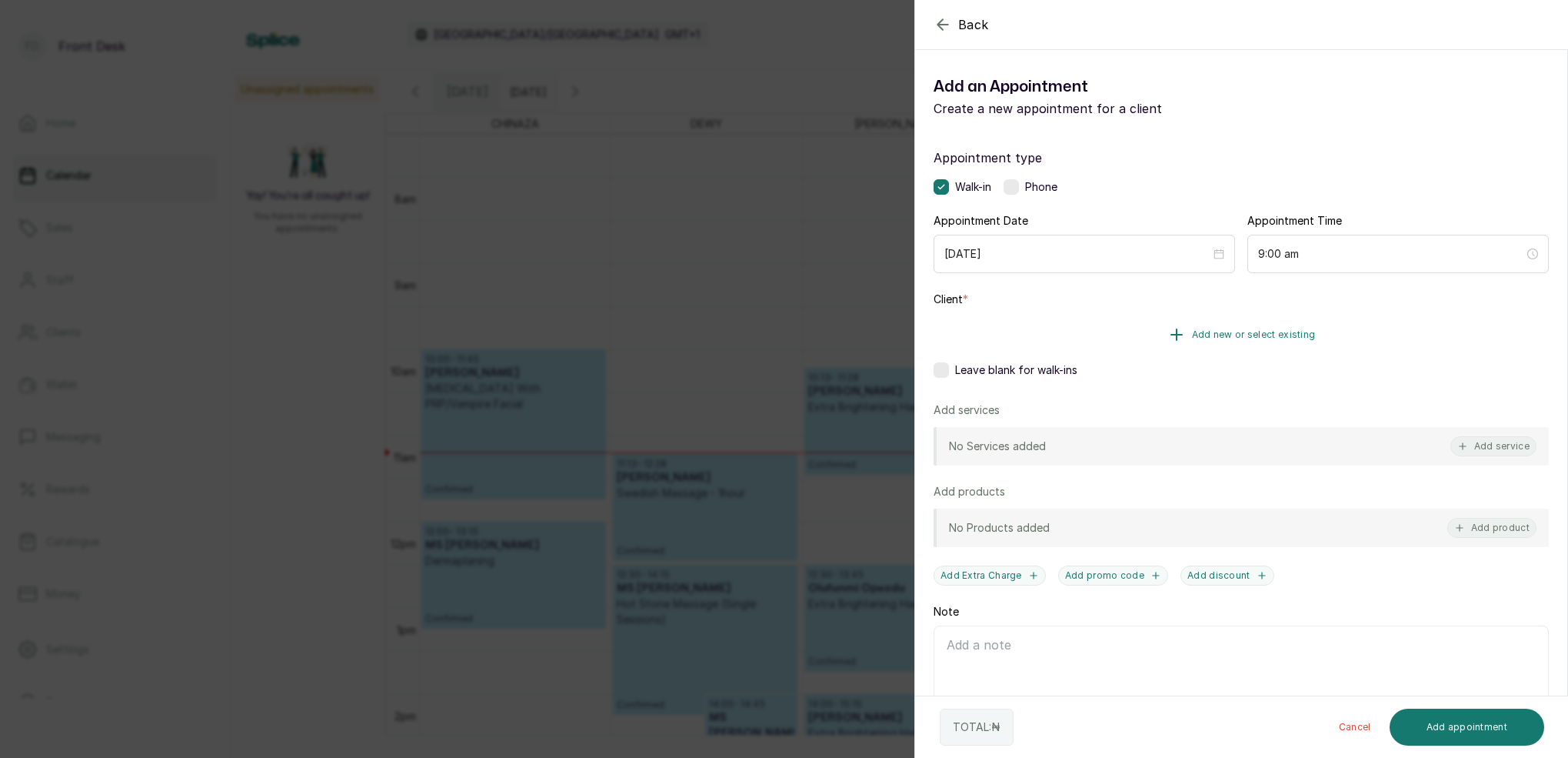
click at [1295, 334] on span "Add new or select existing" at bounding box center [1253, 334] width 123 height 12
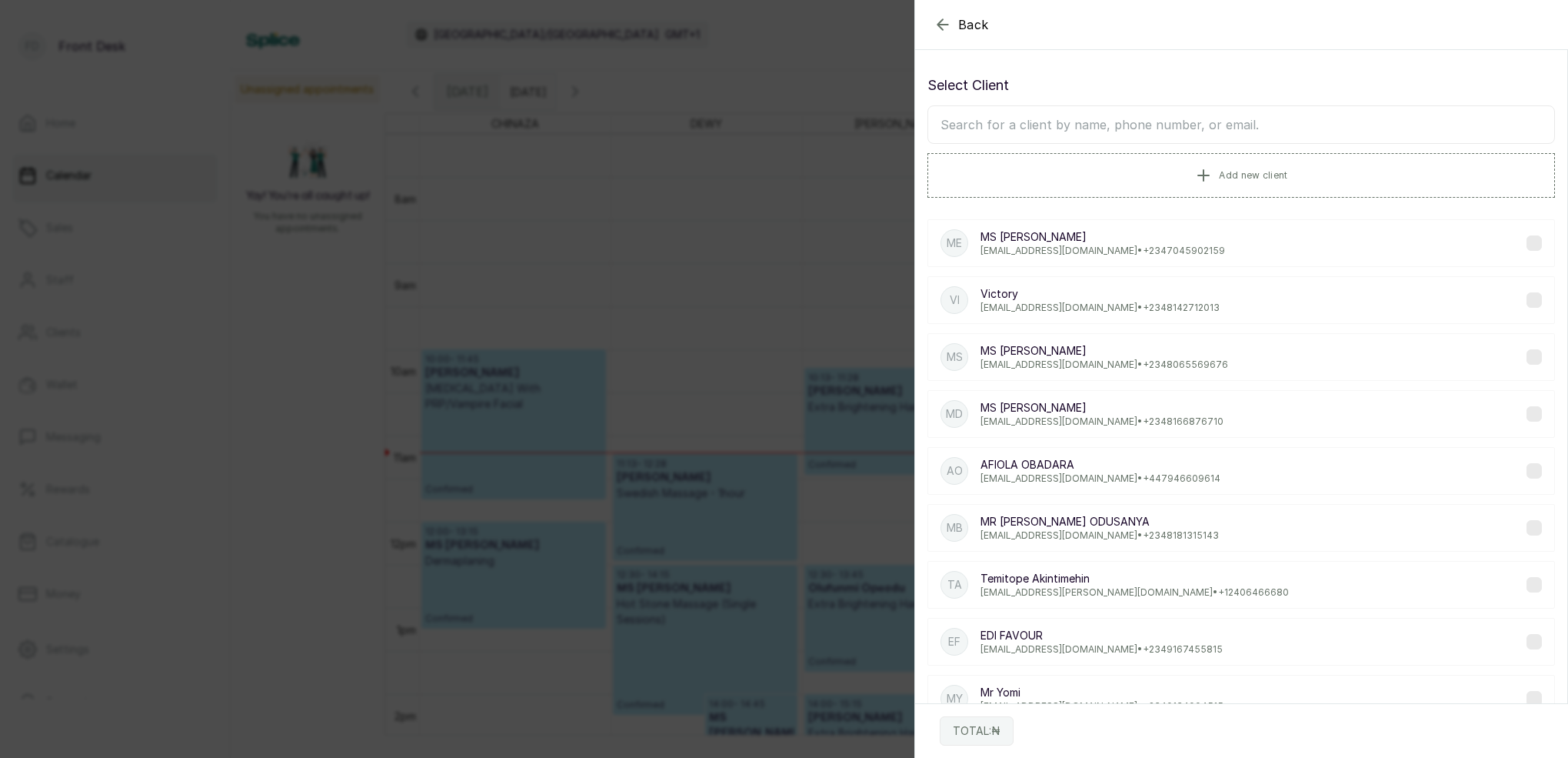
drag, startPoint x: 1194, startPoint y: 107, endPoint x: 1188, endPoint y: 115, distance: 10.0
click at [1194, 107] on input "text" at bounding box center [1241, 124] width 628 height 38
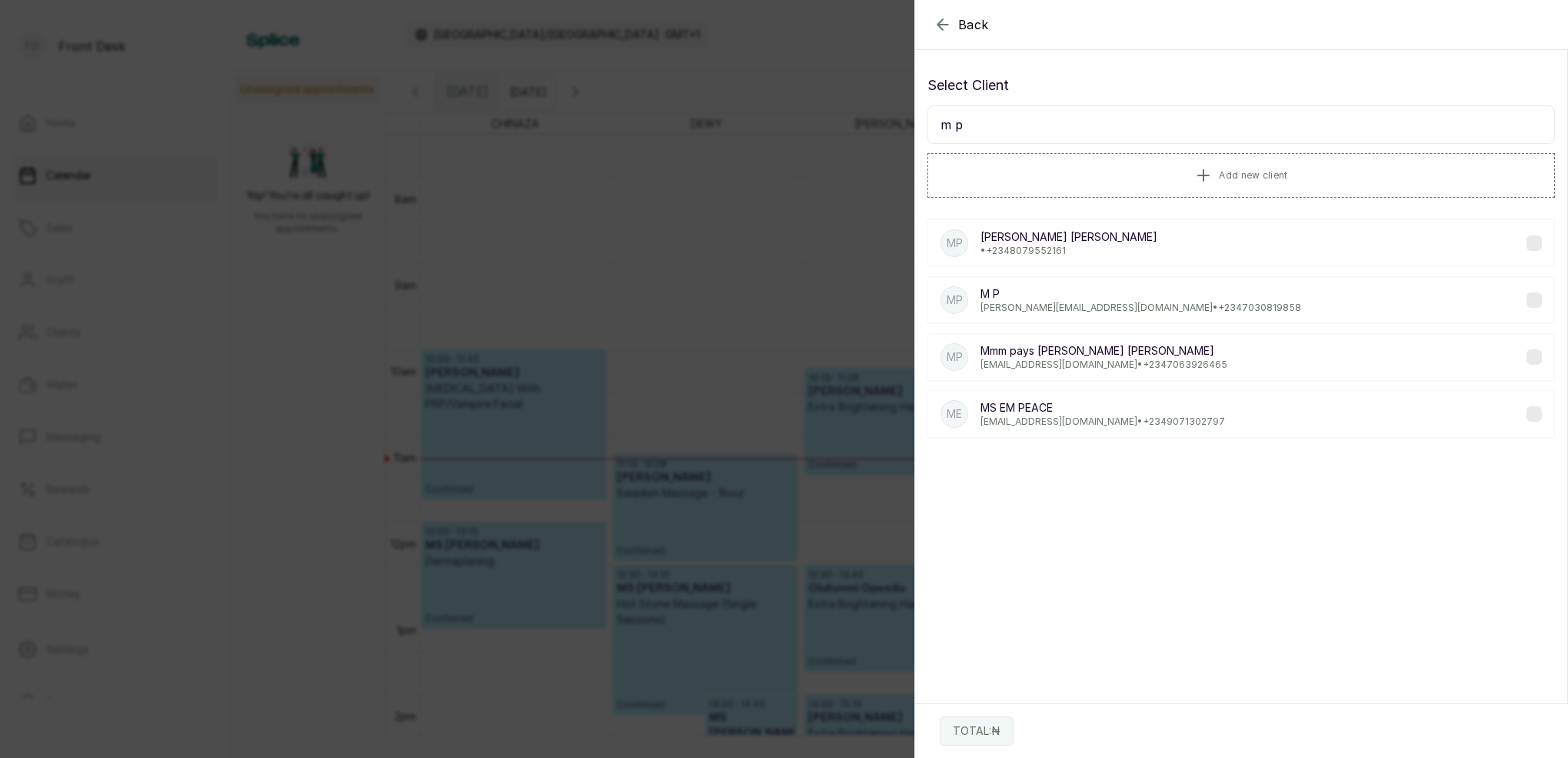
type input "m p"
click at [610, 346] on div "Back Add Appointment Select Client m p Add new client MP [PERSON_NAME] • [PHONE…" at bounding box center [784, 379] width 1568 height 758
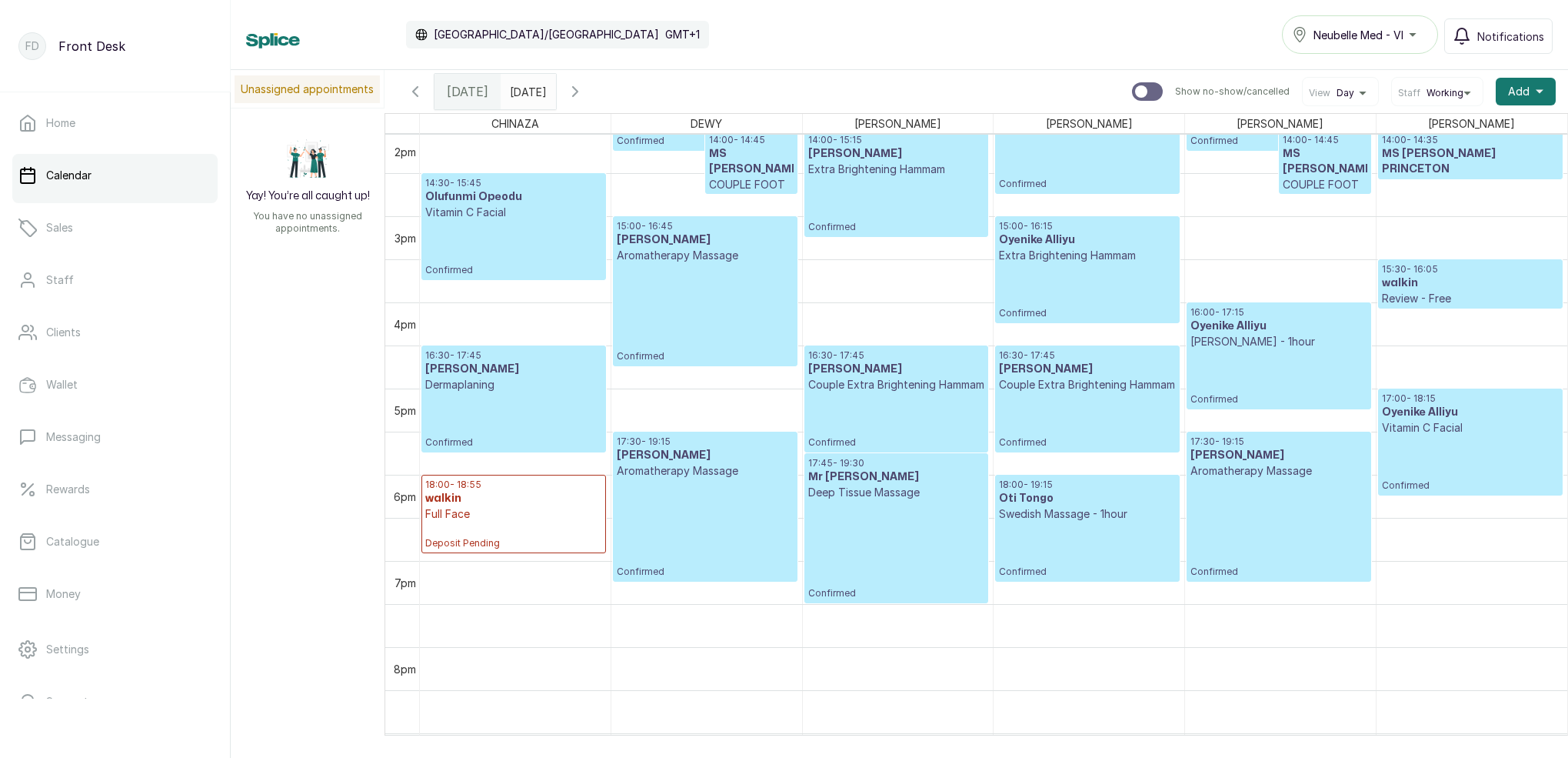
scroll to position [1213, 0]
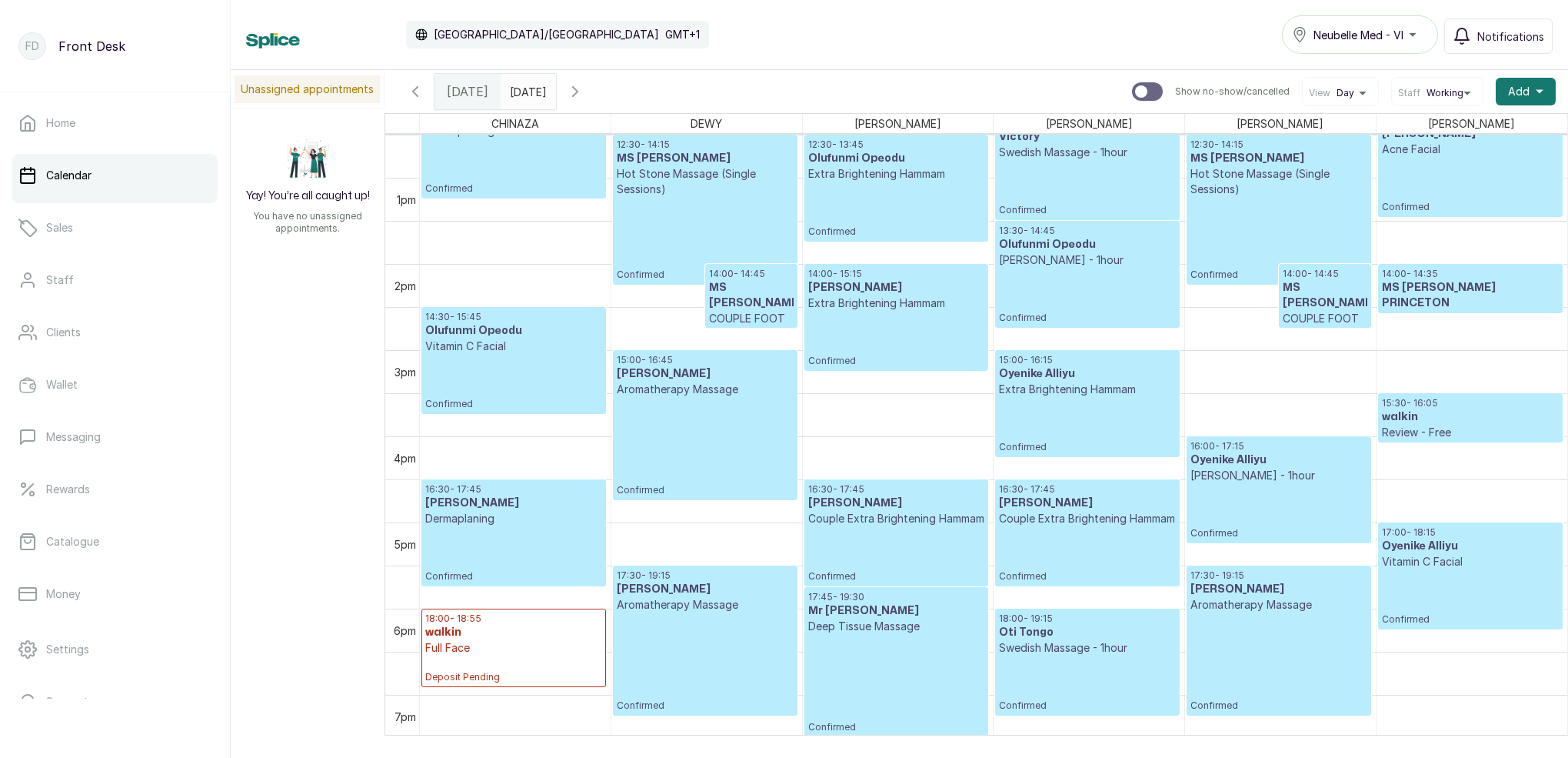
click at [585, 95] on icon "button" at bounding box center [576, 92] width 19 height 19
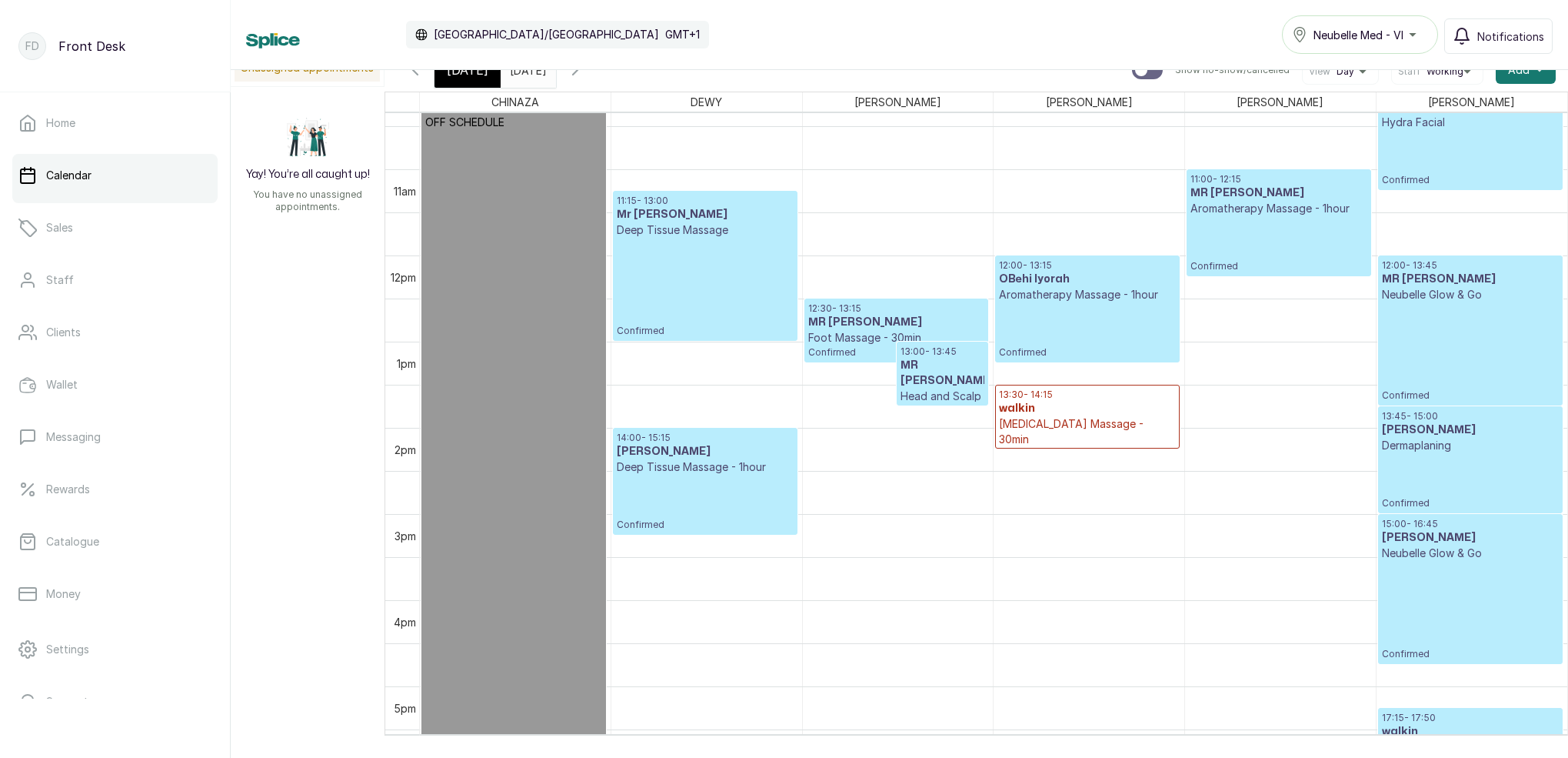
click at [411, 73] on icon "button" at bounding box center [415, 70] width 19 height 19
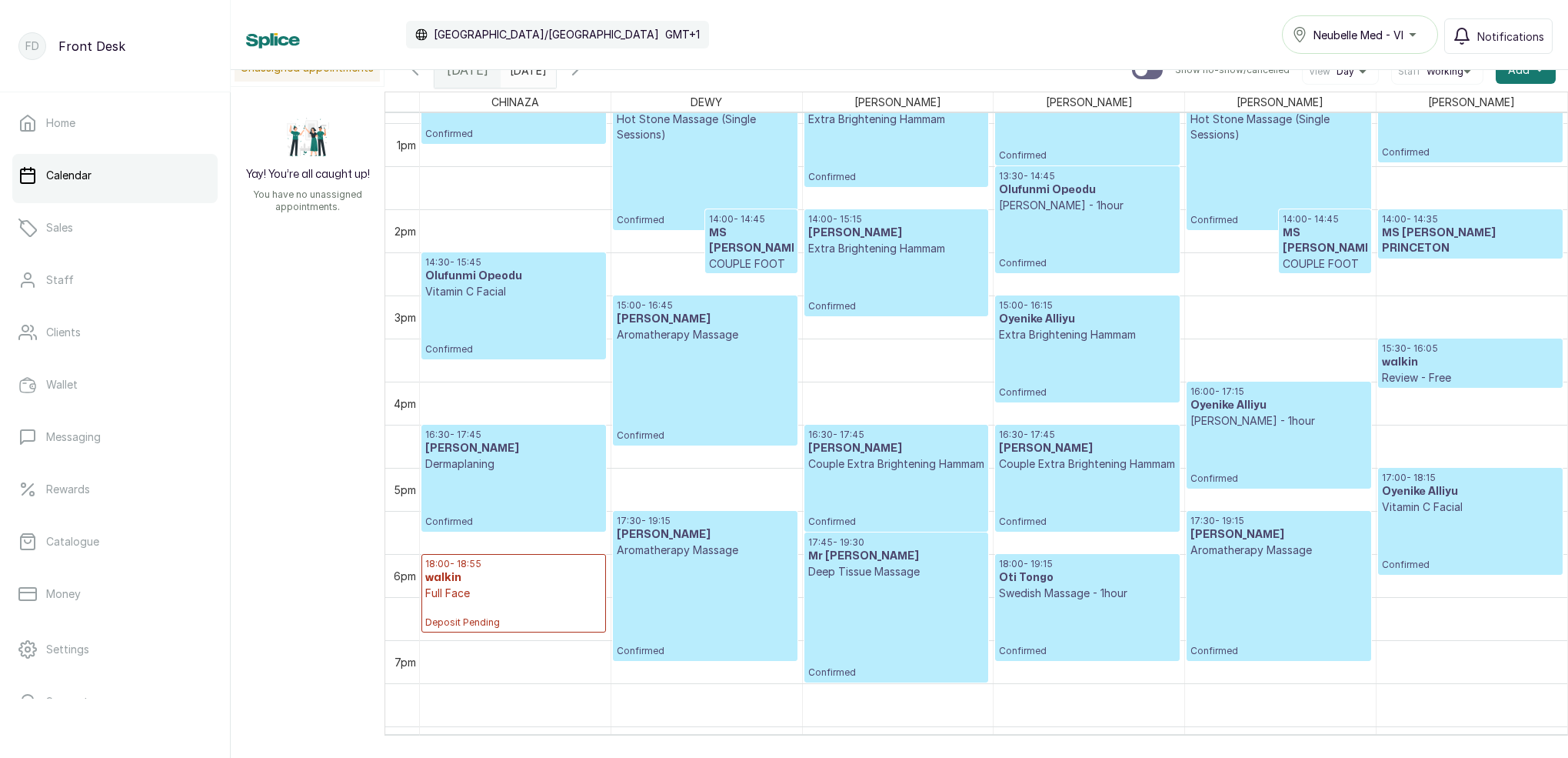
click at [416, 73] on icon "button" at bounding box center [415, 70] width 5 height 9
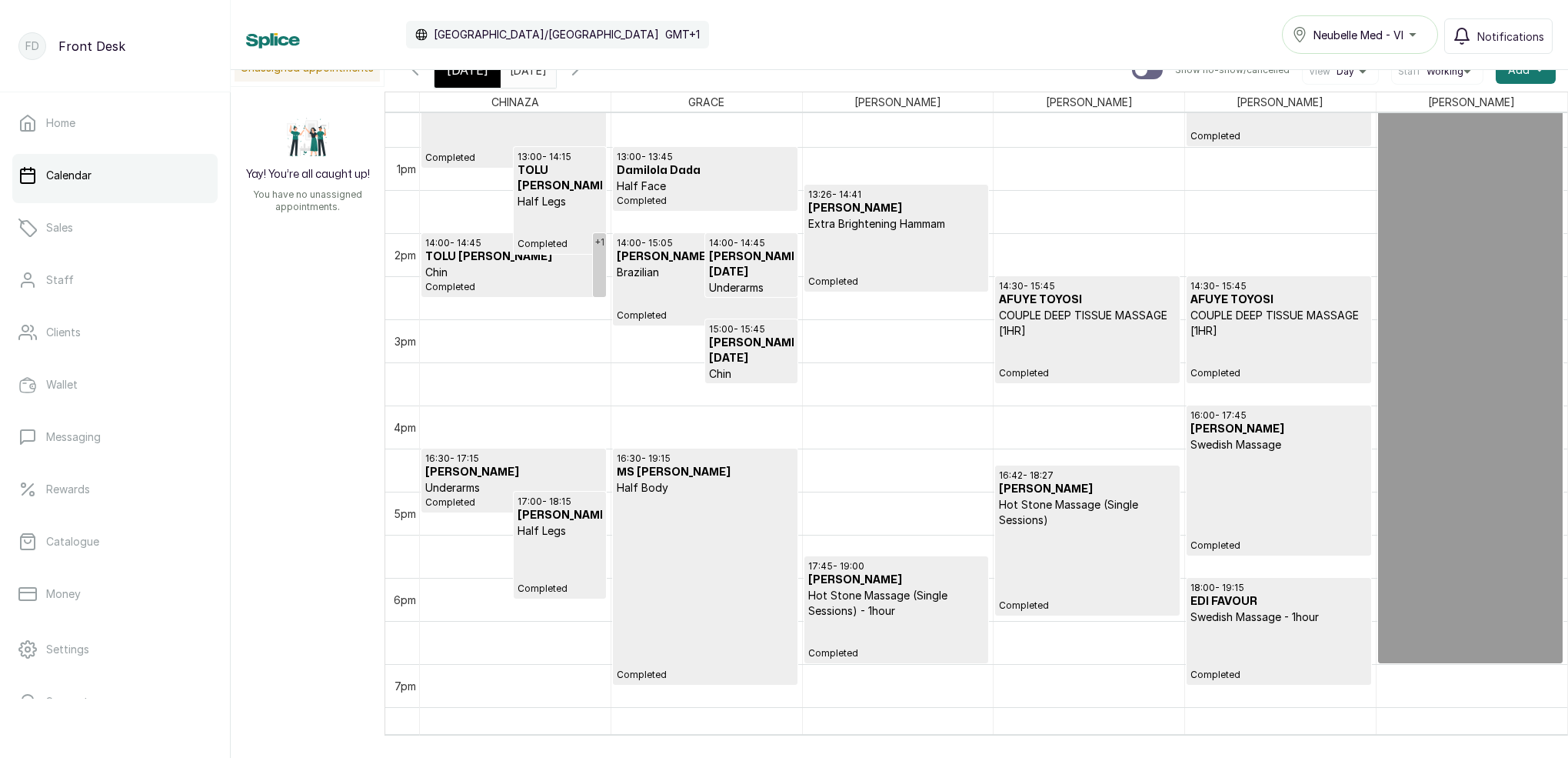
click at [585, 71] on icon "button" at bounding box center [576, 70] width 19 height 19
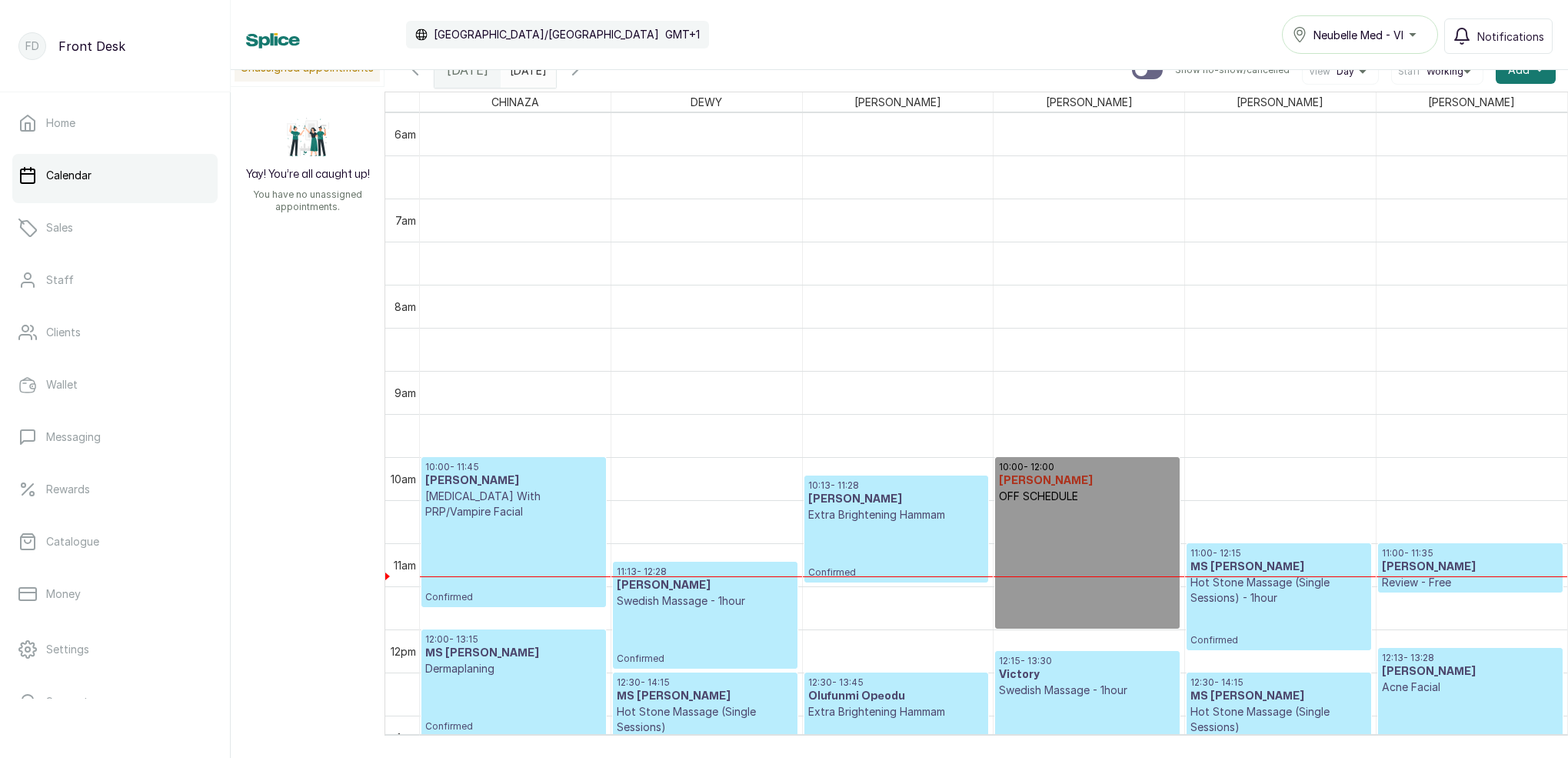
click at [585, 75] on icon "button" at bounding box center [576, 70] width 19 height 19
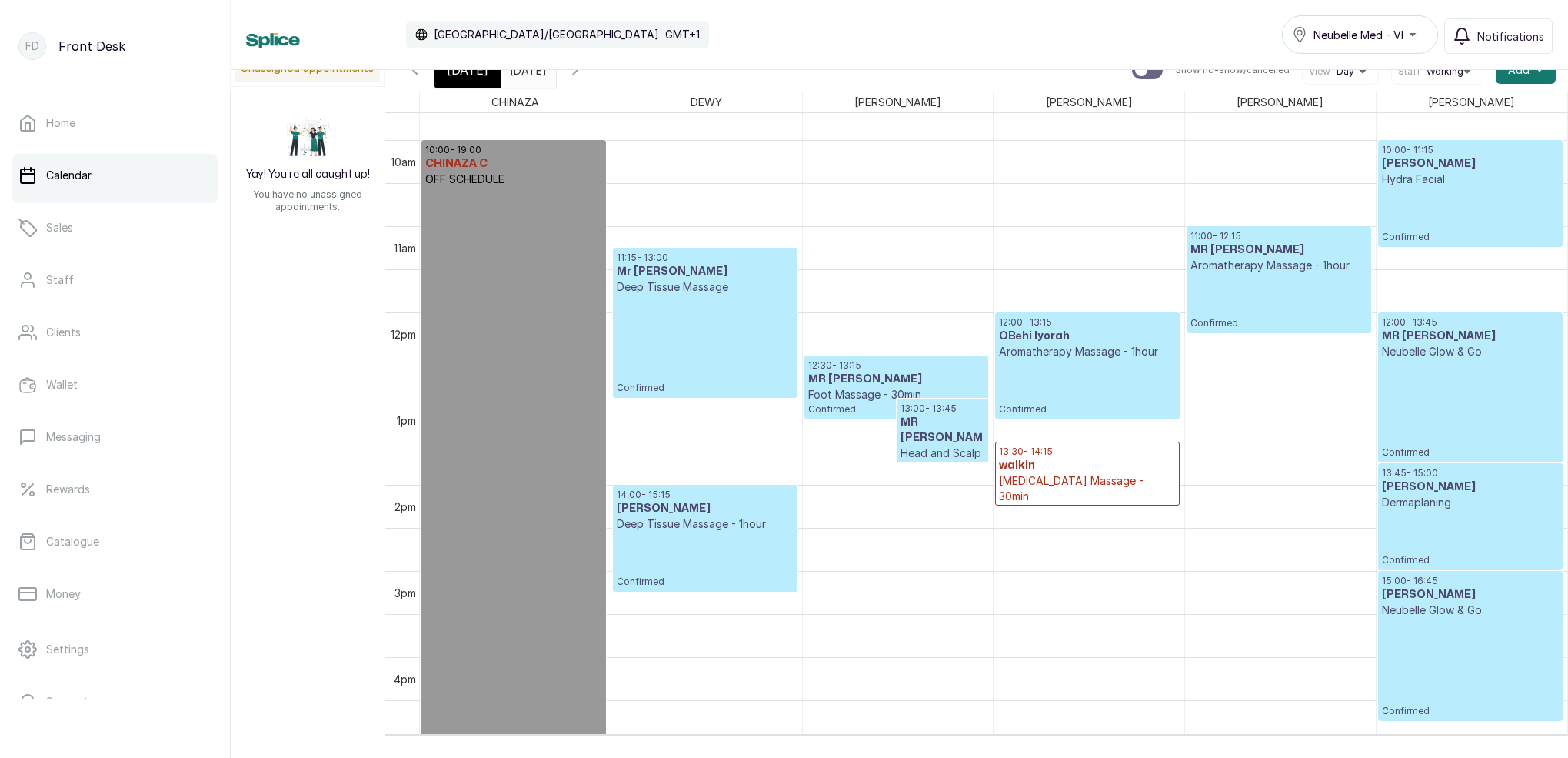
click at [585, 70] on icon "button" at bounding box center [576, 70] width 19 height 19
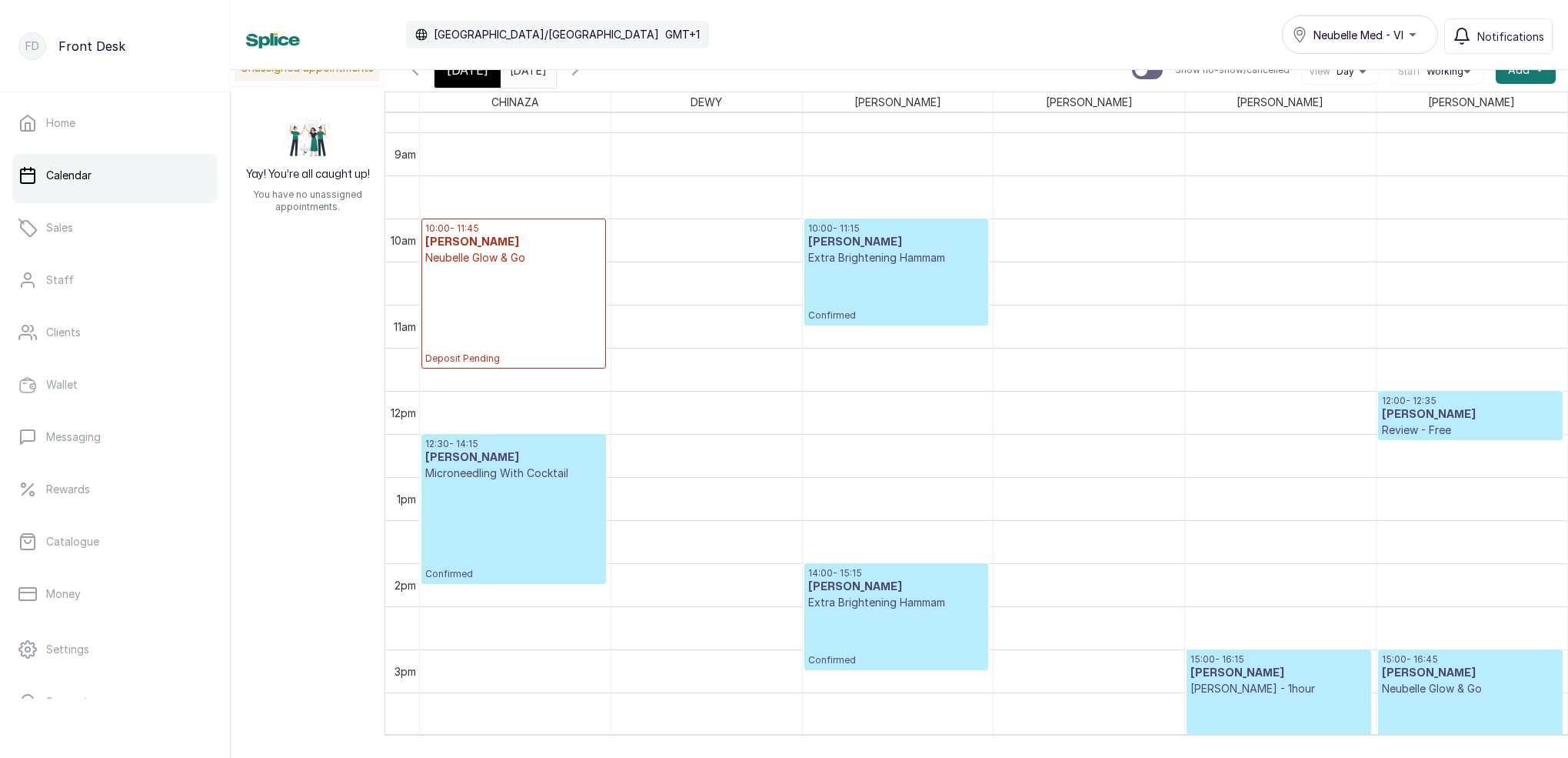
click at [585, 73] on icon "button" at bounding box center [576, 70] width 19 height 19
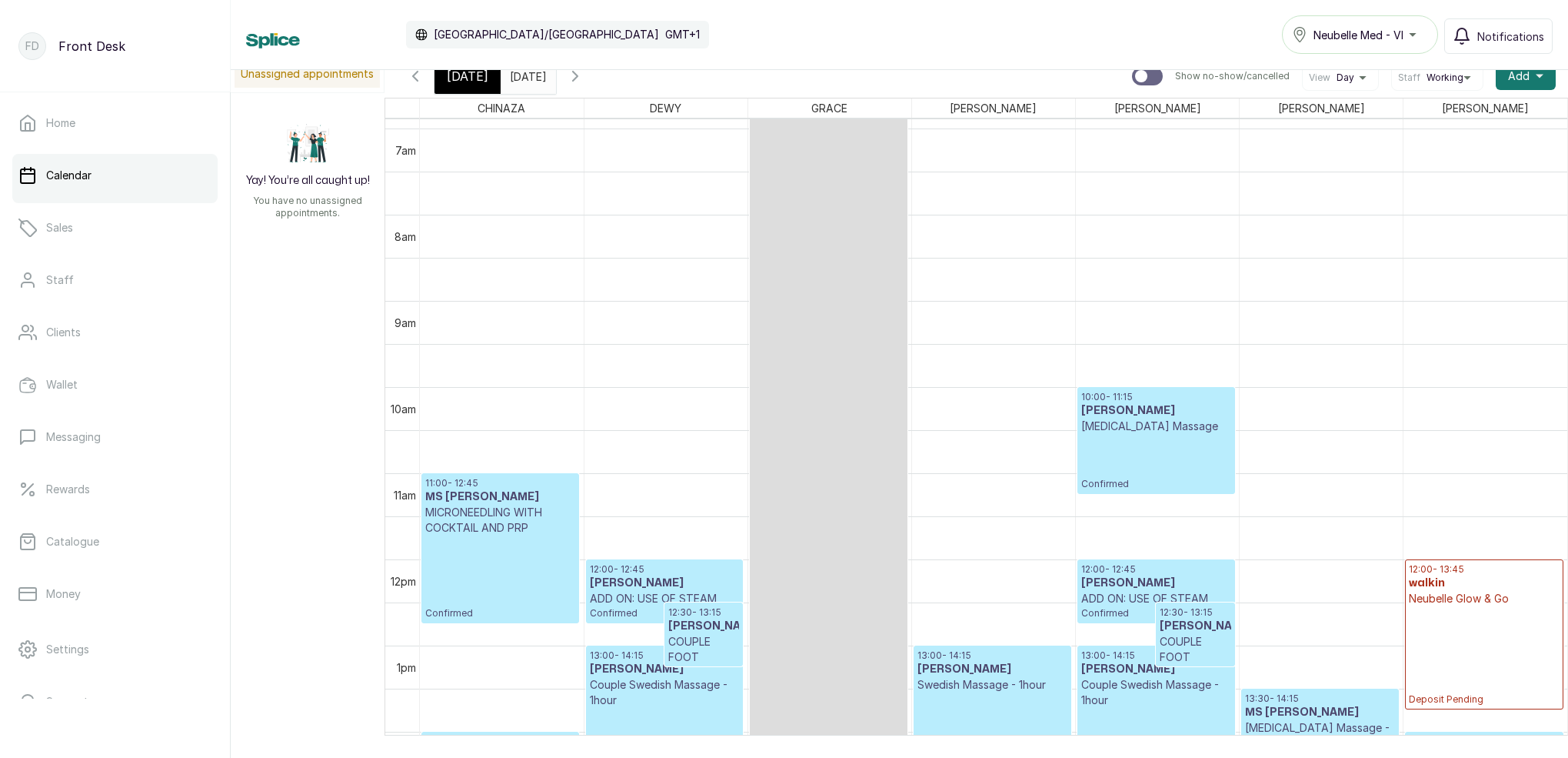
click at [585, 74] on icon "button" at bounding box center [576, 76] width 19 height 19
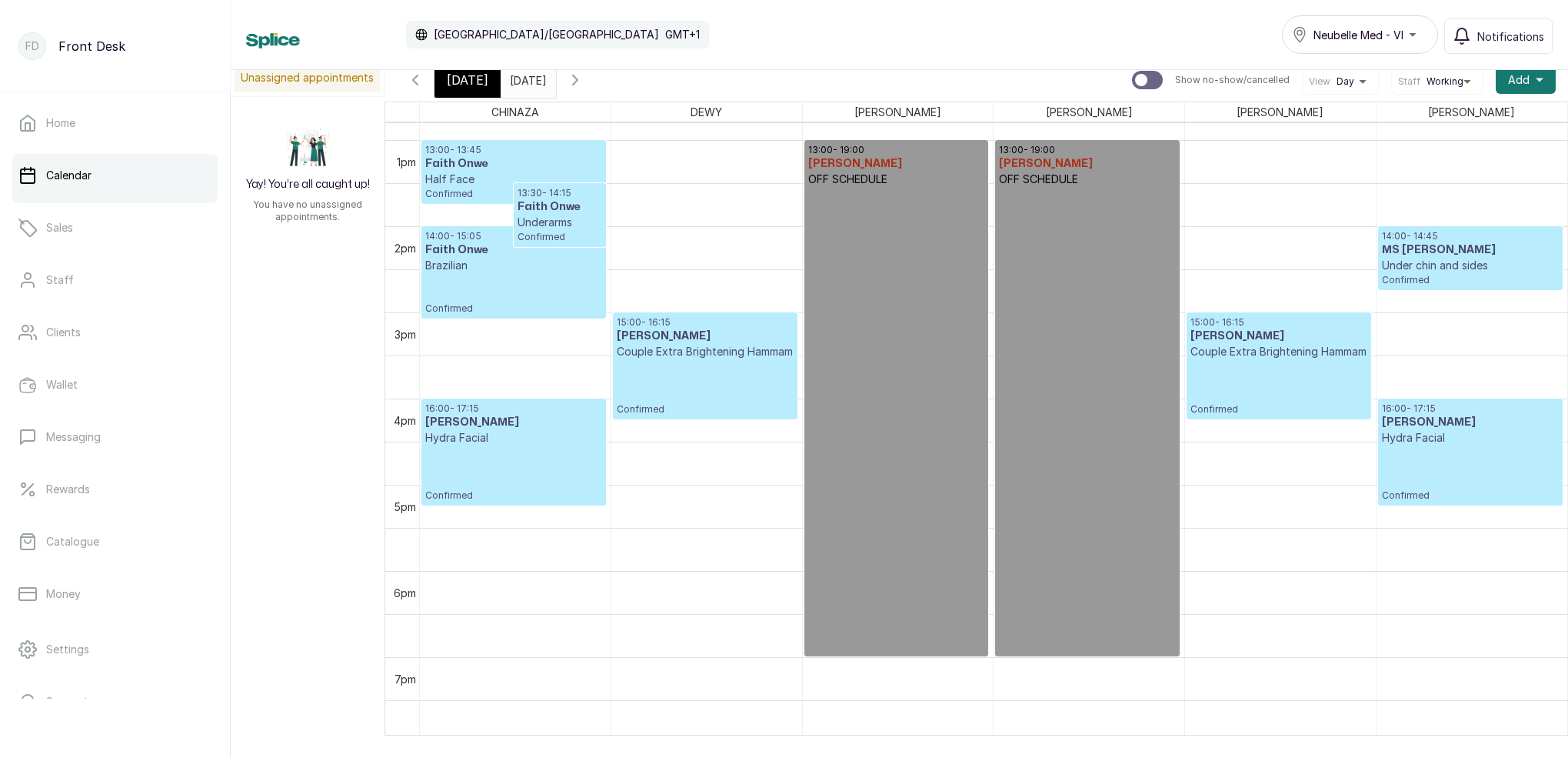
click at [486, 80] on div "[DATE]" at bounding box center [467, 80] width 66 height 35
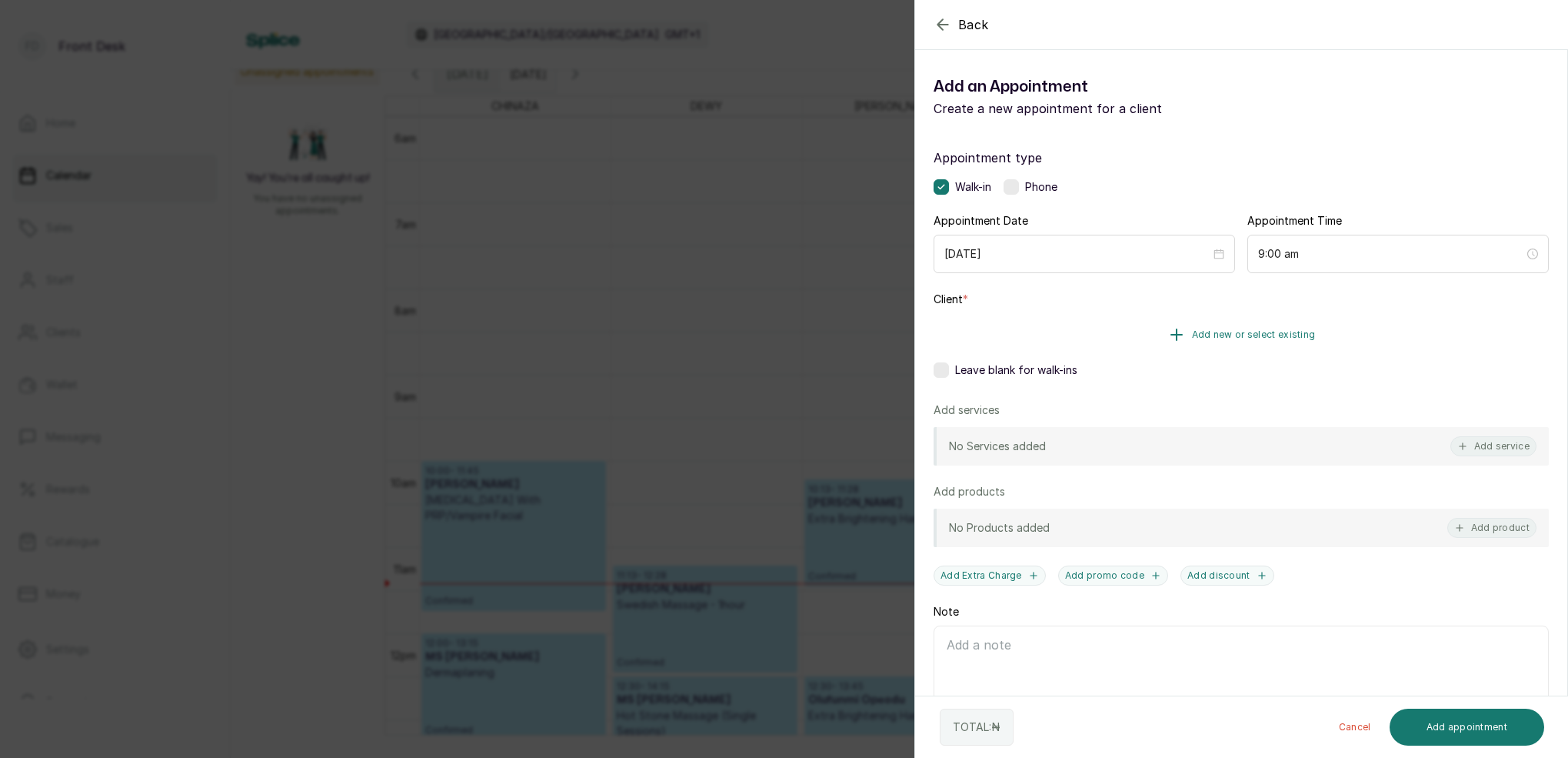
click at [1277, 333] on span "Add new or select existing" at bounding box center [1253, 334] width 123 height 12
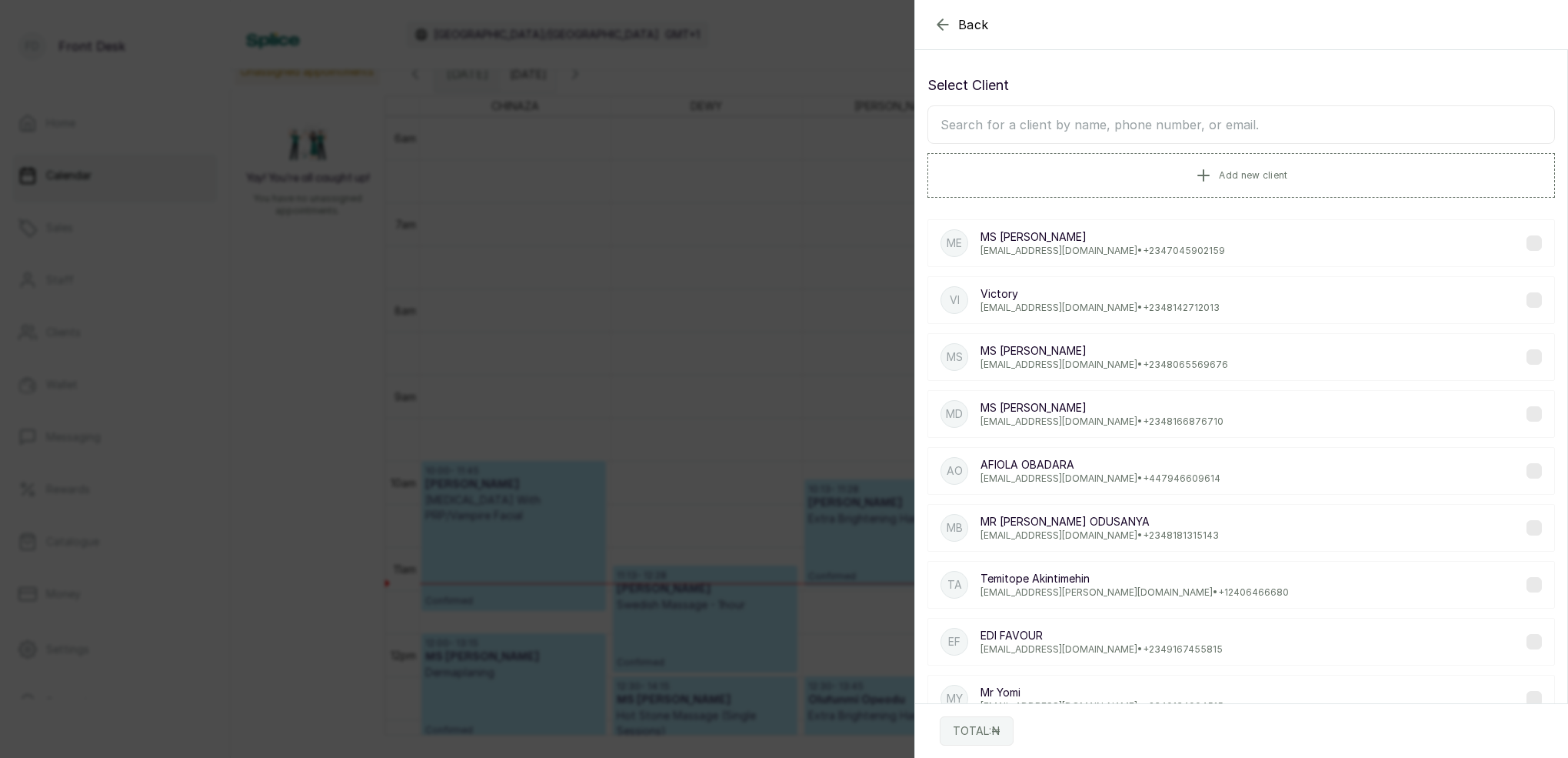
click at [1172, 125] on input "text" at bounding box center [1241, 124] width 628 height 38
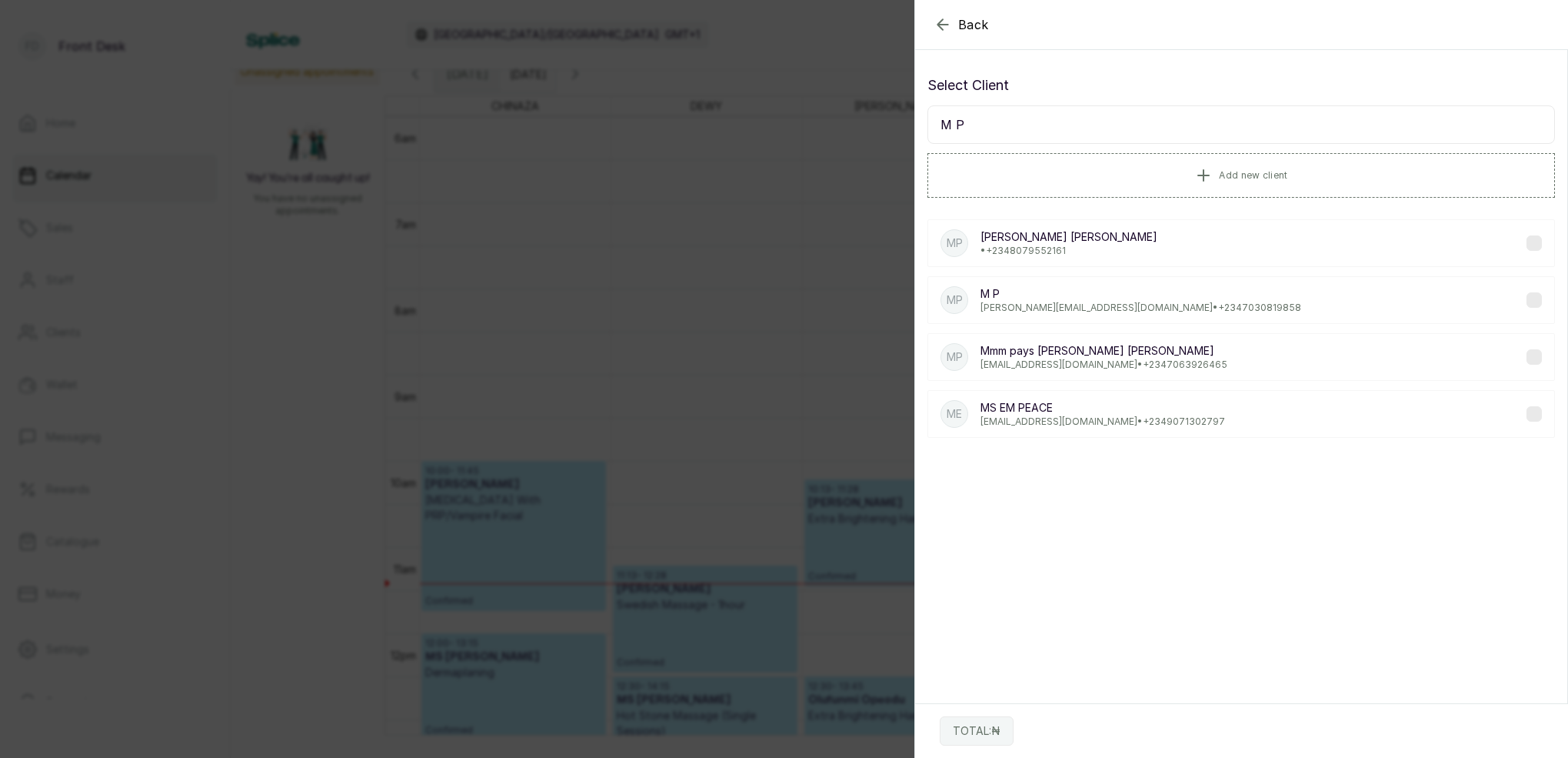
type input "M P"
click at [1017, 308] on p "[PERSON_NAME][EMAIL_ADDRESS][DOMAIN_NAME] • [PHONE_NUMBER]" at bounding box center [1140, 307] width 320 height 12
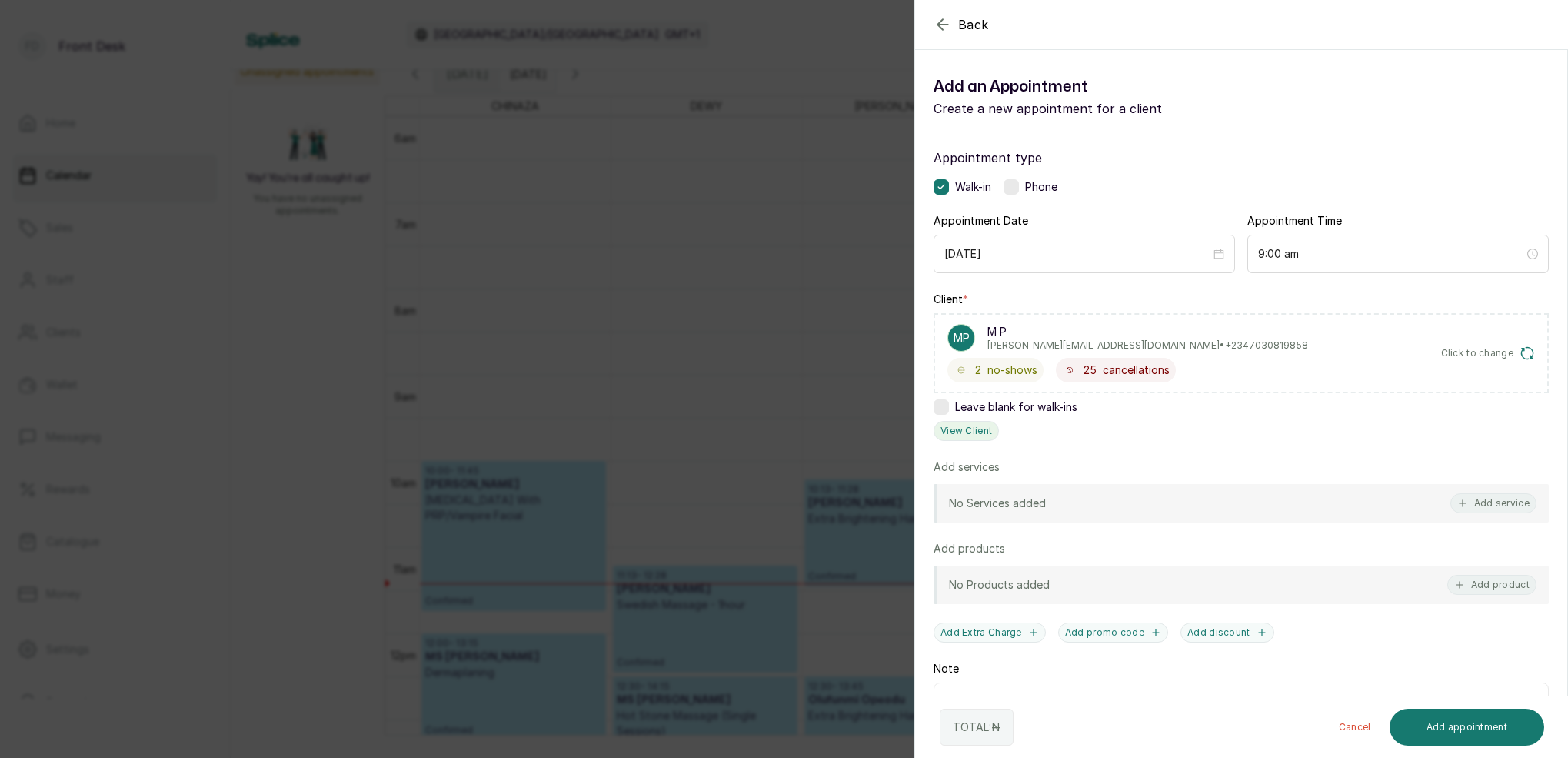
click at [975, 425] on button "View Client" at bounding box center [966, 431] width 65 height 20
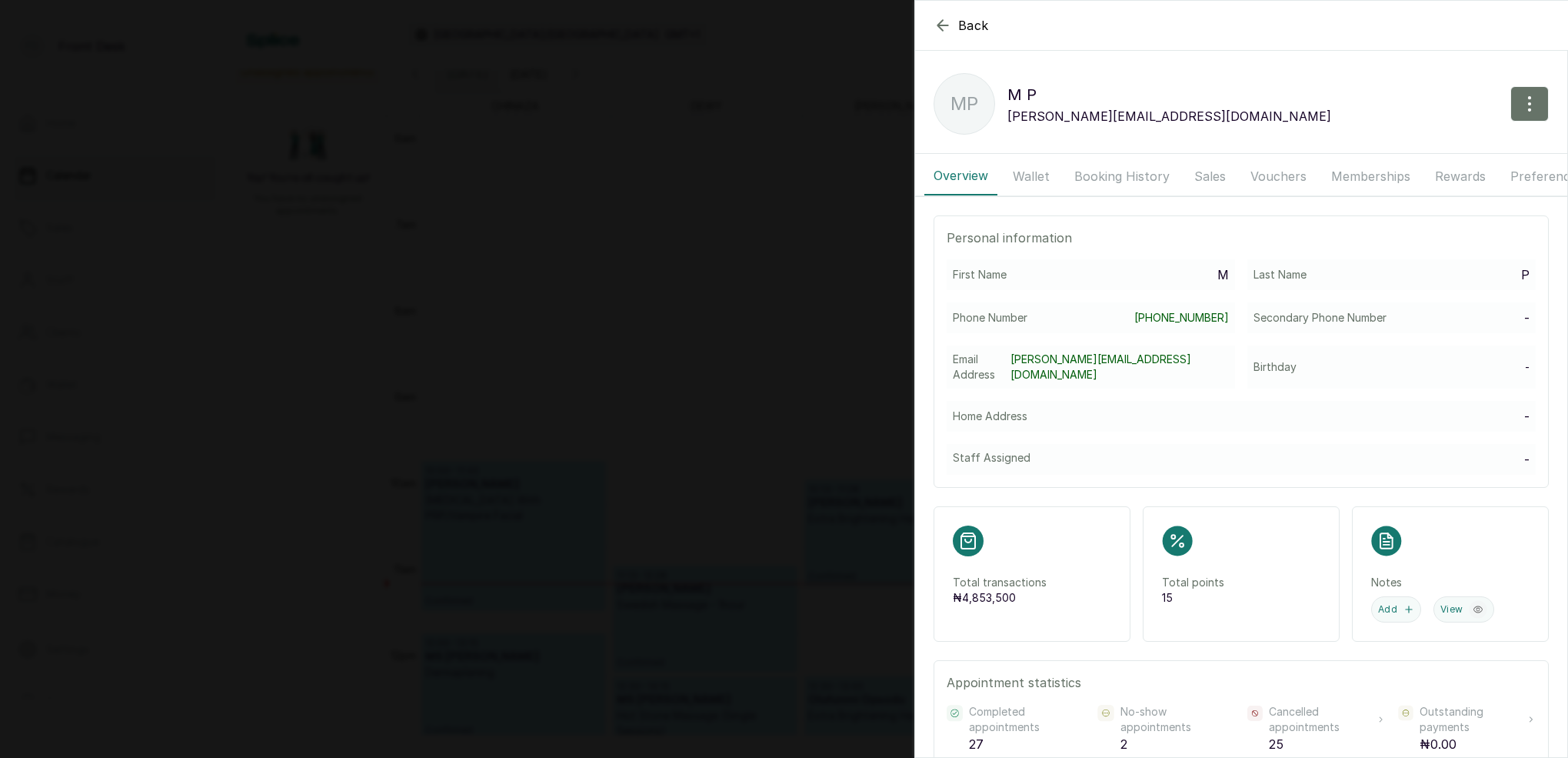
drag, startPoint x: 1092, startPoint y: 176, endPoint x: 1072, endPoint y: 188, distance: 23.3
click at [1091, 177] on button "Booking History" at bounding box center [1121, 176] width 114 height 38
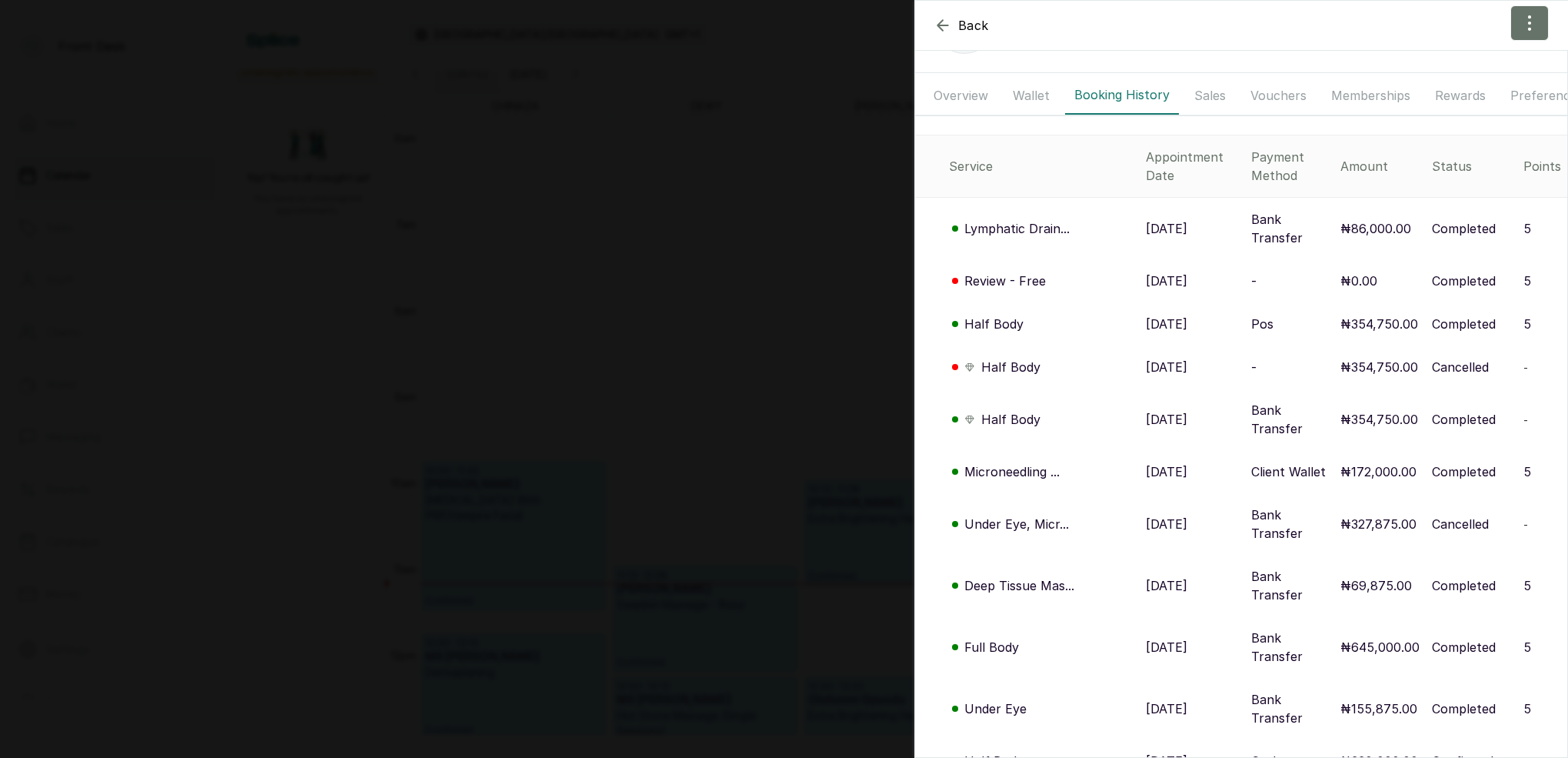
scroll to position [84, 0]
click at [1017, 268] on p "Review - Free" at bounding box center [1005, 278] width 82 height 19
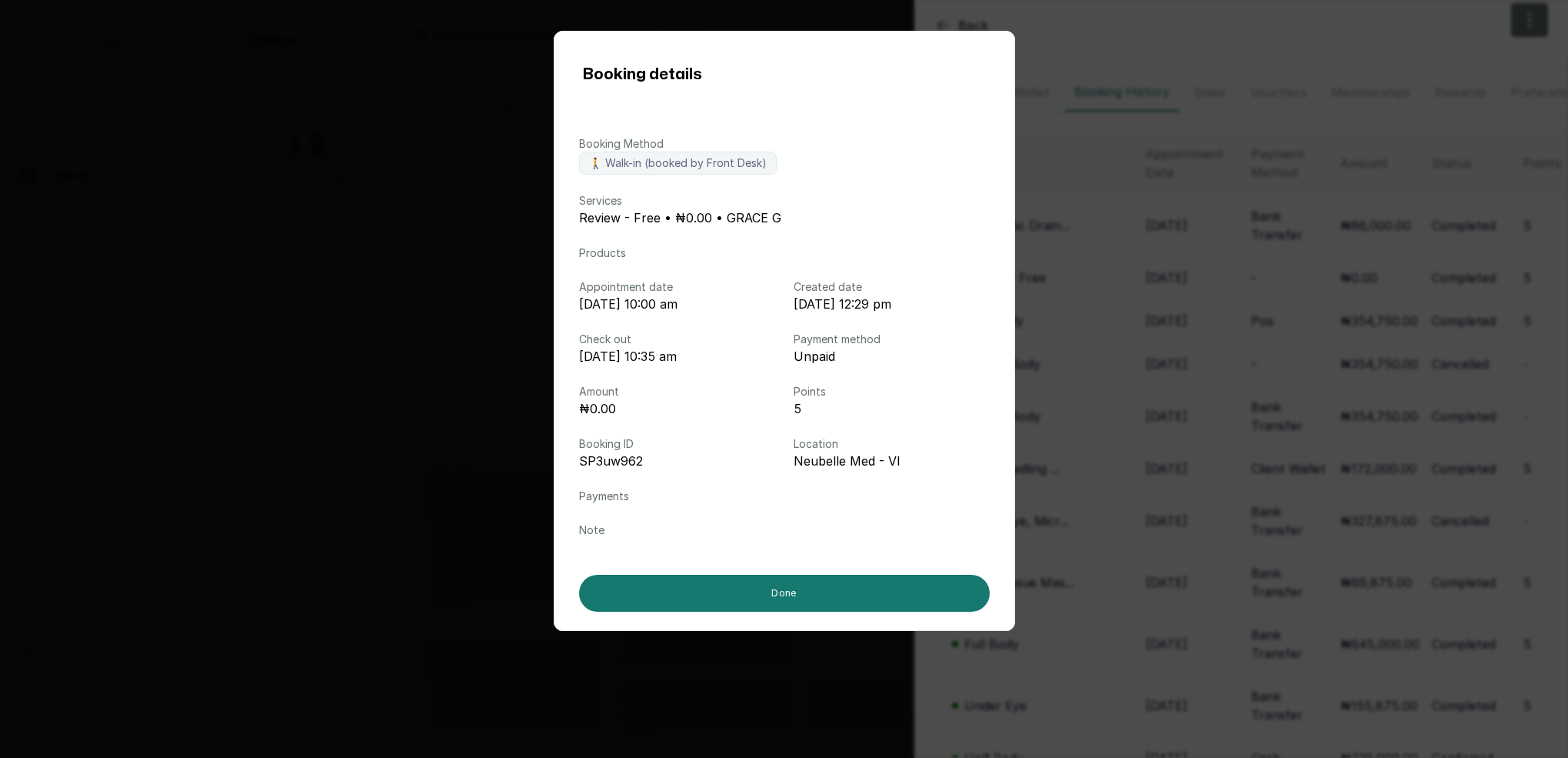
click at [1163, 267] on div "Booking details Booking Method 🚶 Walk-in (booked by Front Desk) Services Review…" at bounding box center [784, 379] width 1568 height 758
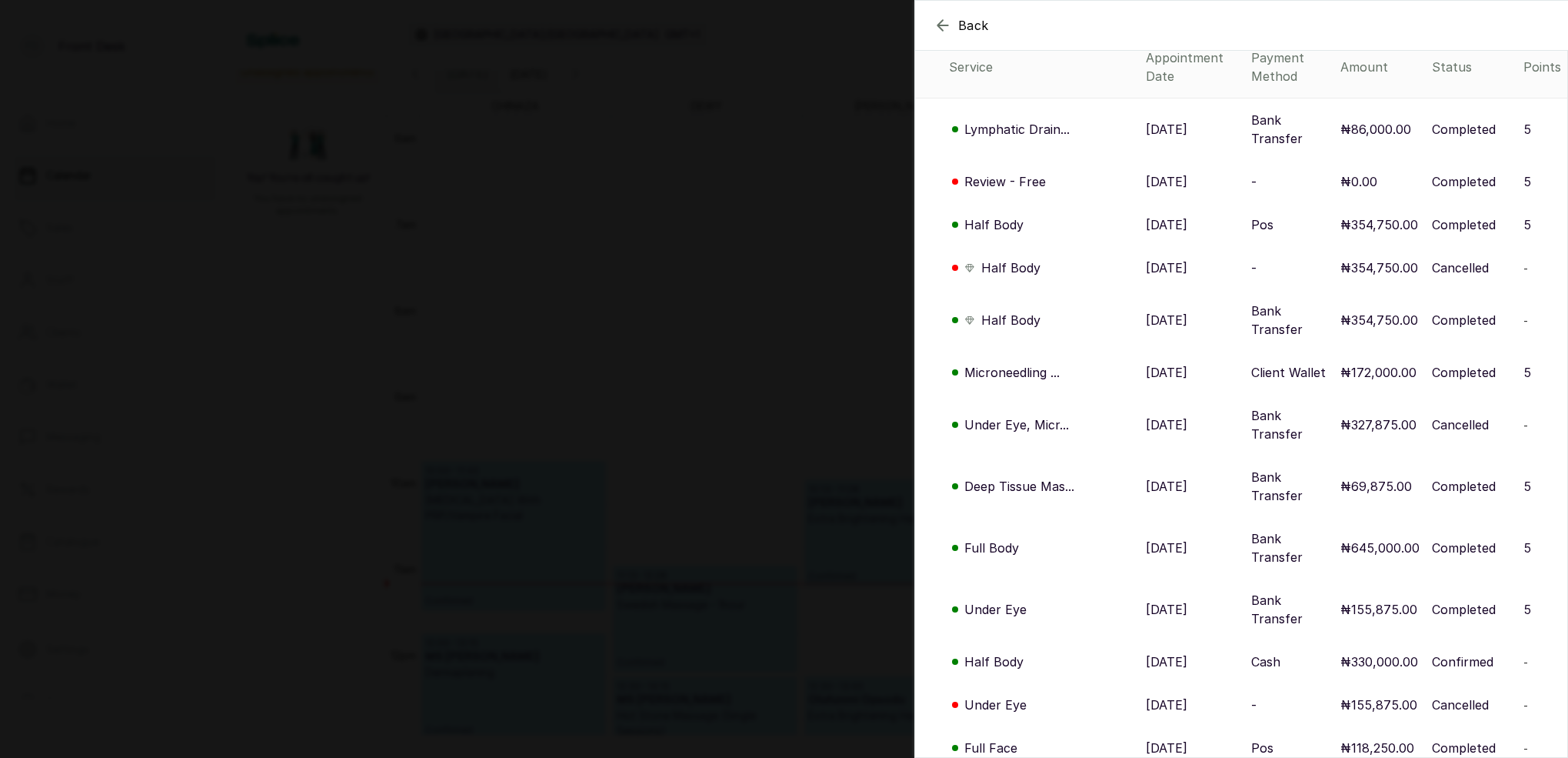
scroll to position [171, 0]
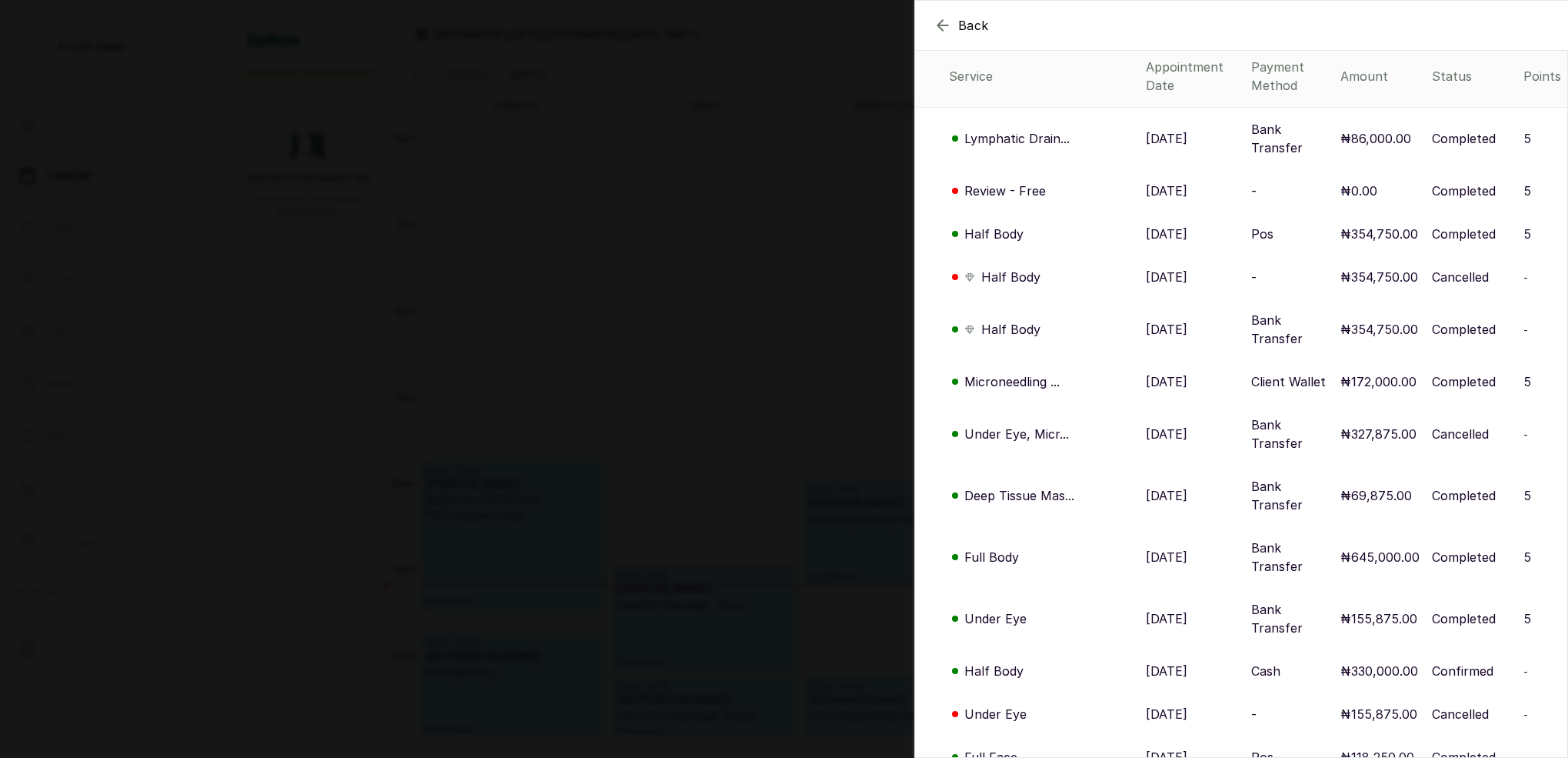
click at [1020, 181] on p "Review - Free" at bounding box center [1005, 190] width 82 height 19
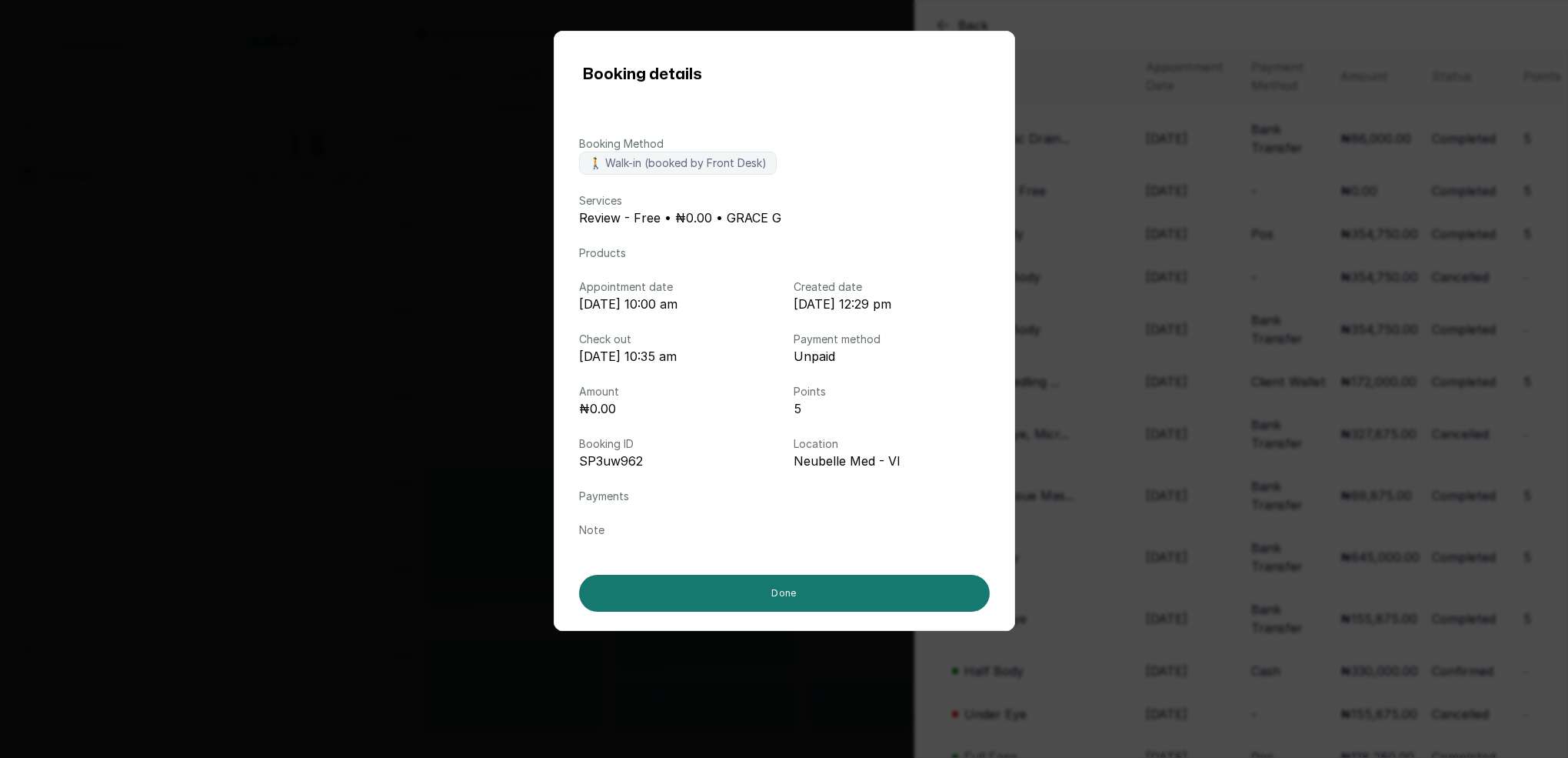
click at [1245, 421] on div "Booking details Booking Method 🚶 Walk-in (booked by Front Desk) Services Review…" at bounding box center [784, 379] width 1568 height 758
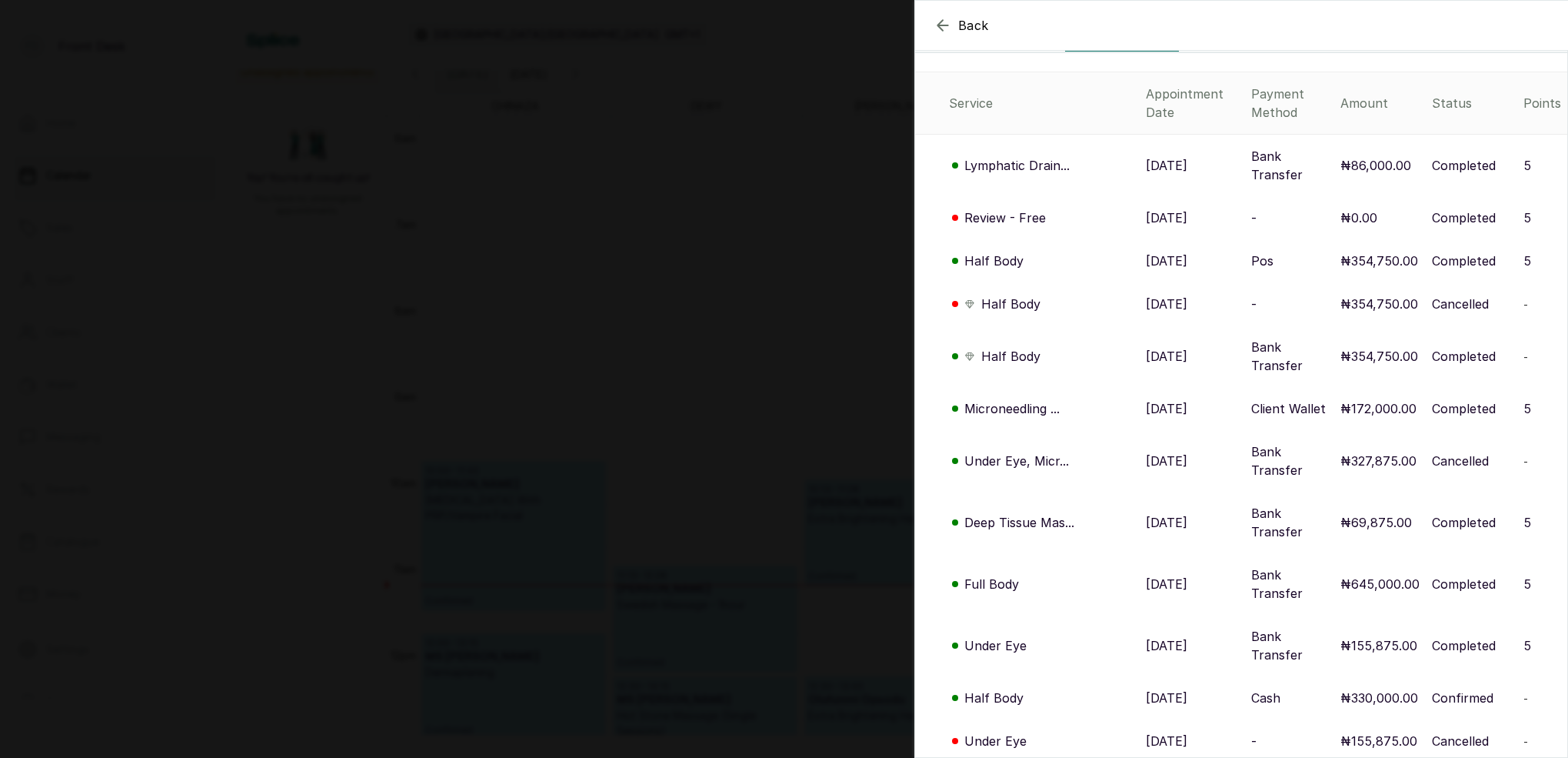
scroll to position [145, 0]
click at [728, 209] on div "Back M P MP M P [EMAIL_ADDRESS][DOMAIN_NAME] Overview Wallet Booking History Sa…" at bounding box center [784, 379] width 1568 height 758
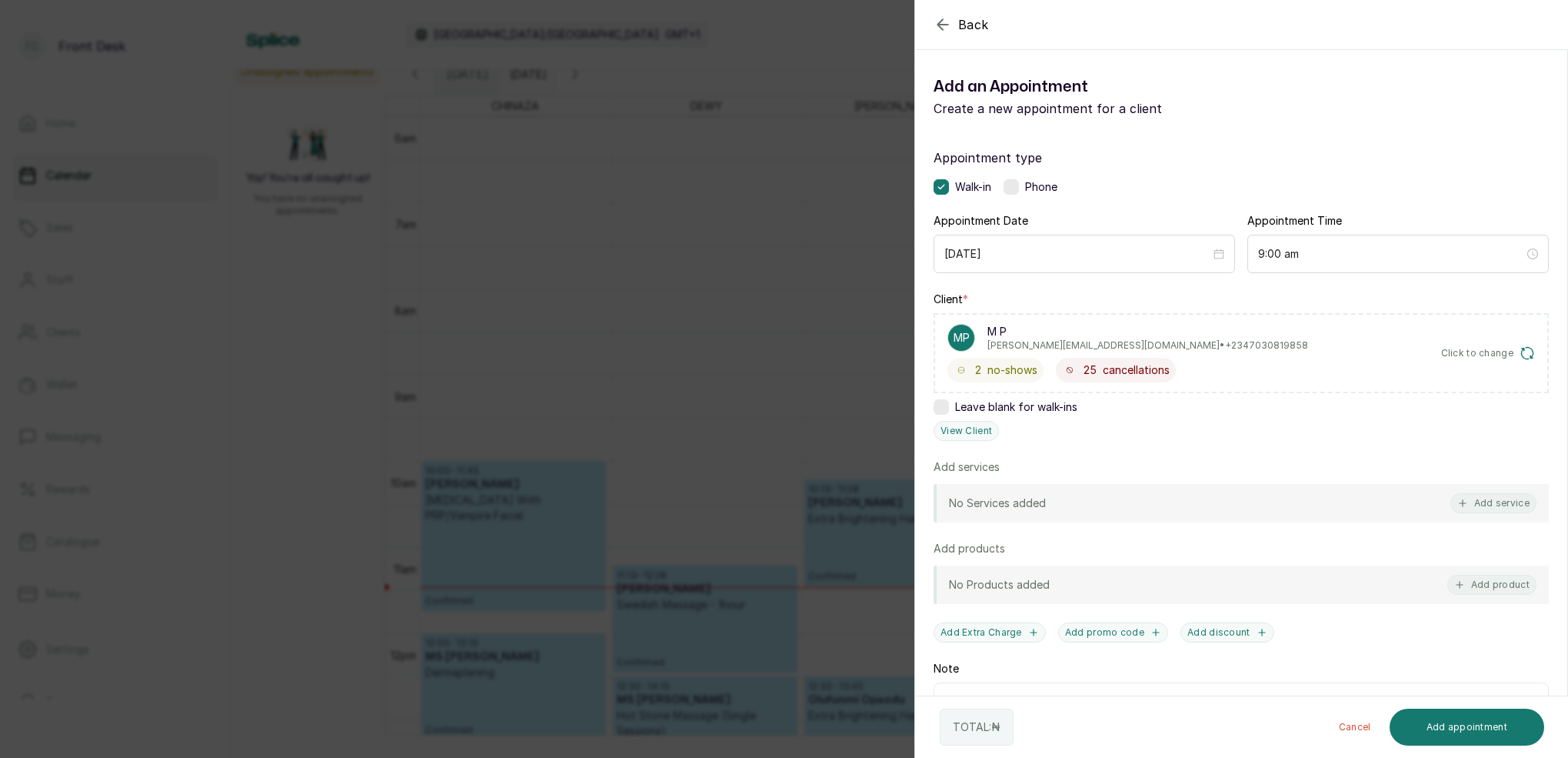
click at [765, 330] on div "Back Add Appointment Add an Appointment Create a new appointment for a client A…" at bounding box center [784, 379] width 1568 height 758
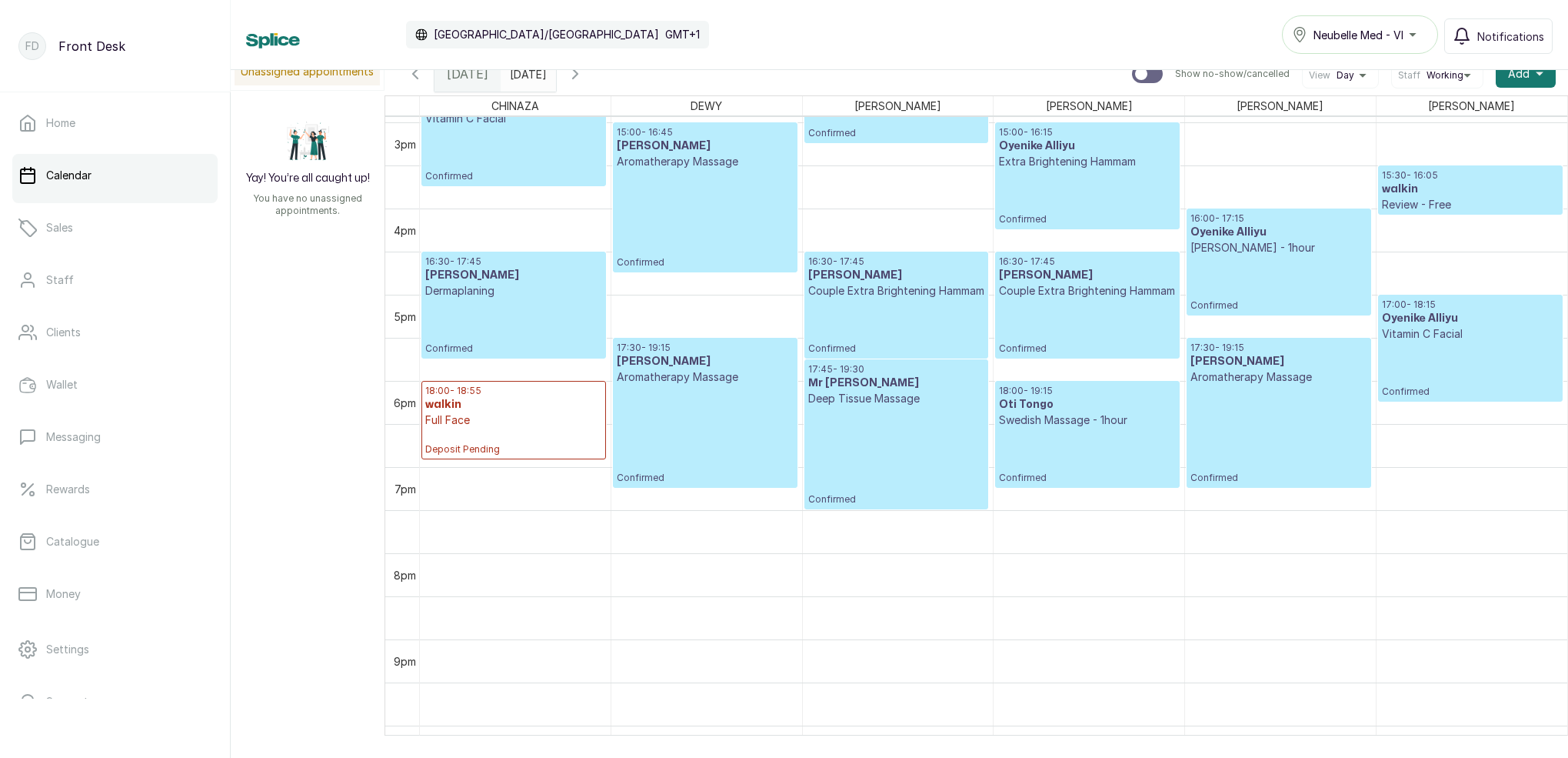
scroll to position [1386, 0]
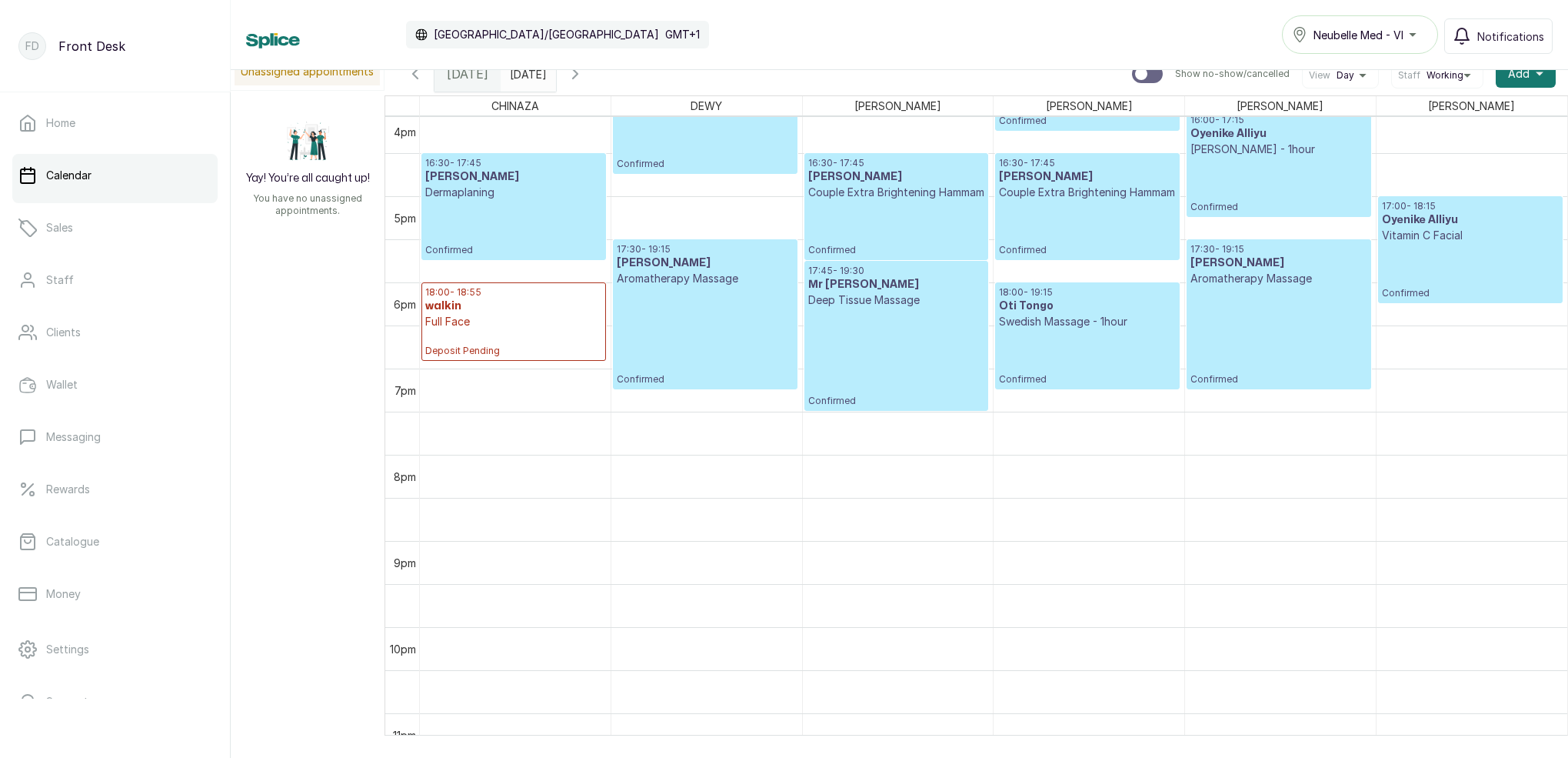
click at [526, 78] on input "[DATE]" at bounding box center [513, 70] width 25 height 26
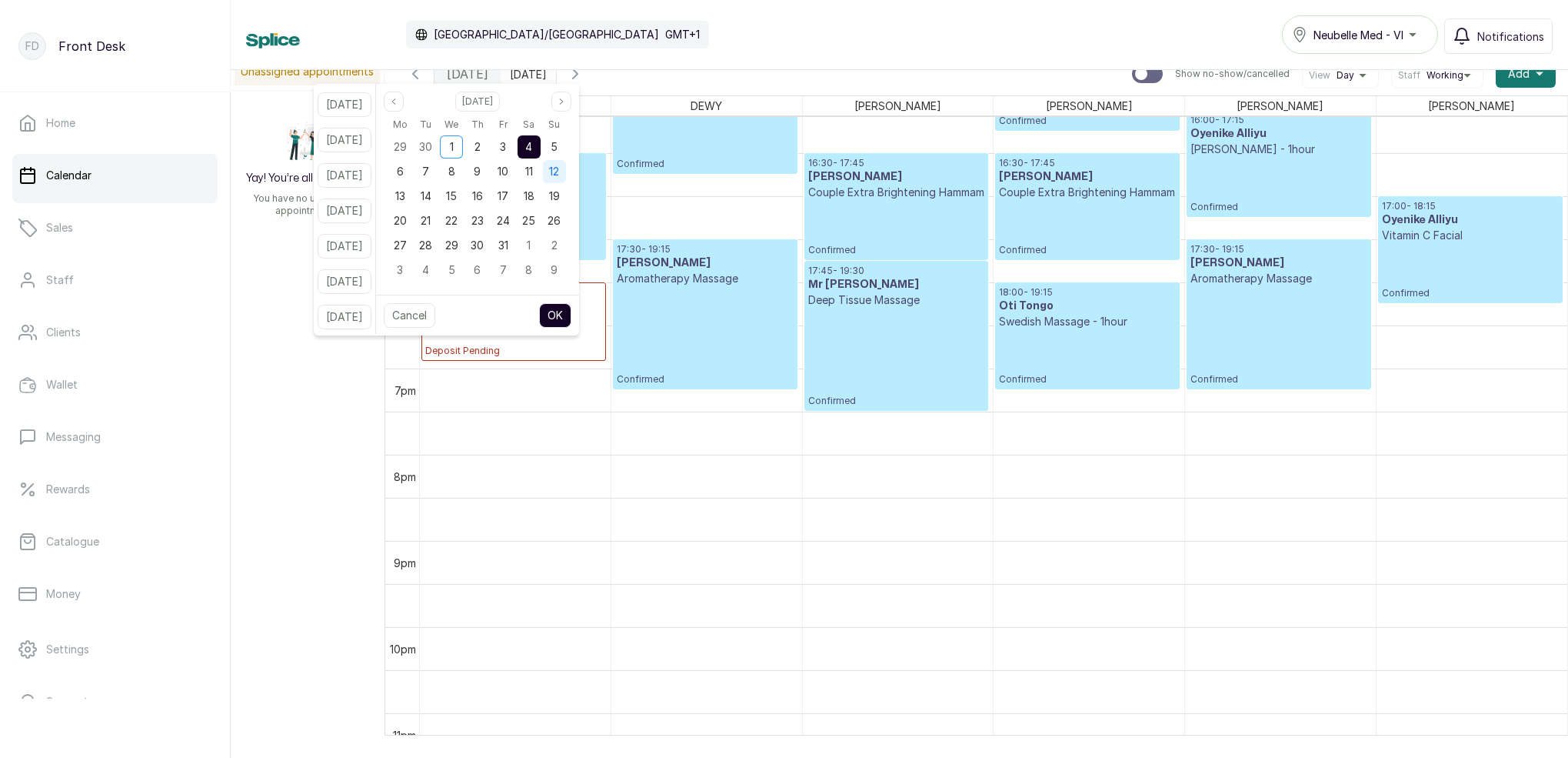
click at [559, 170] on span "12" at bounding box center [553, 171] width 10 height 13
click at [540, 150] on div "4" at bounding box center [528, 147] width 23 height 23
click at [571, 313] on button "OK" at bounding box center [555, 315] width 32 height 25
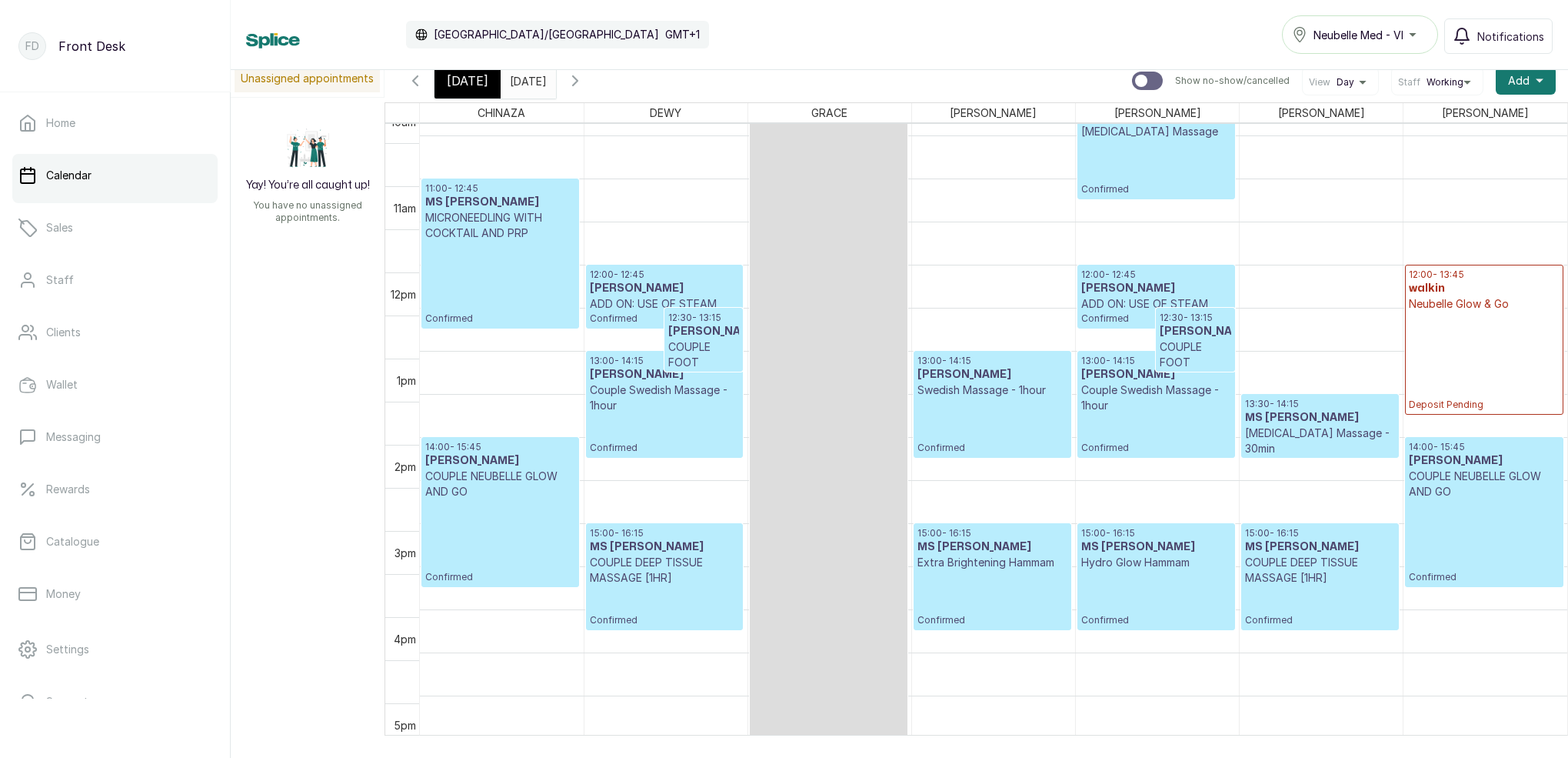
scroll to position [894, 0]
click at [1436, 306] on p "Neubelle Glow & Go" at bounding box center [1484, 303] width 150 height 16
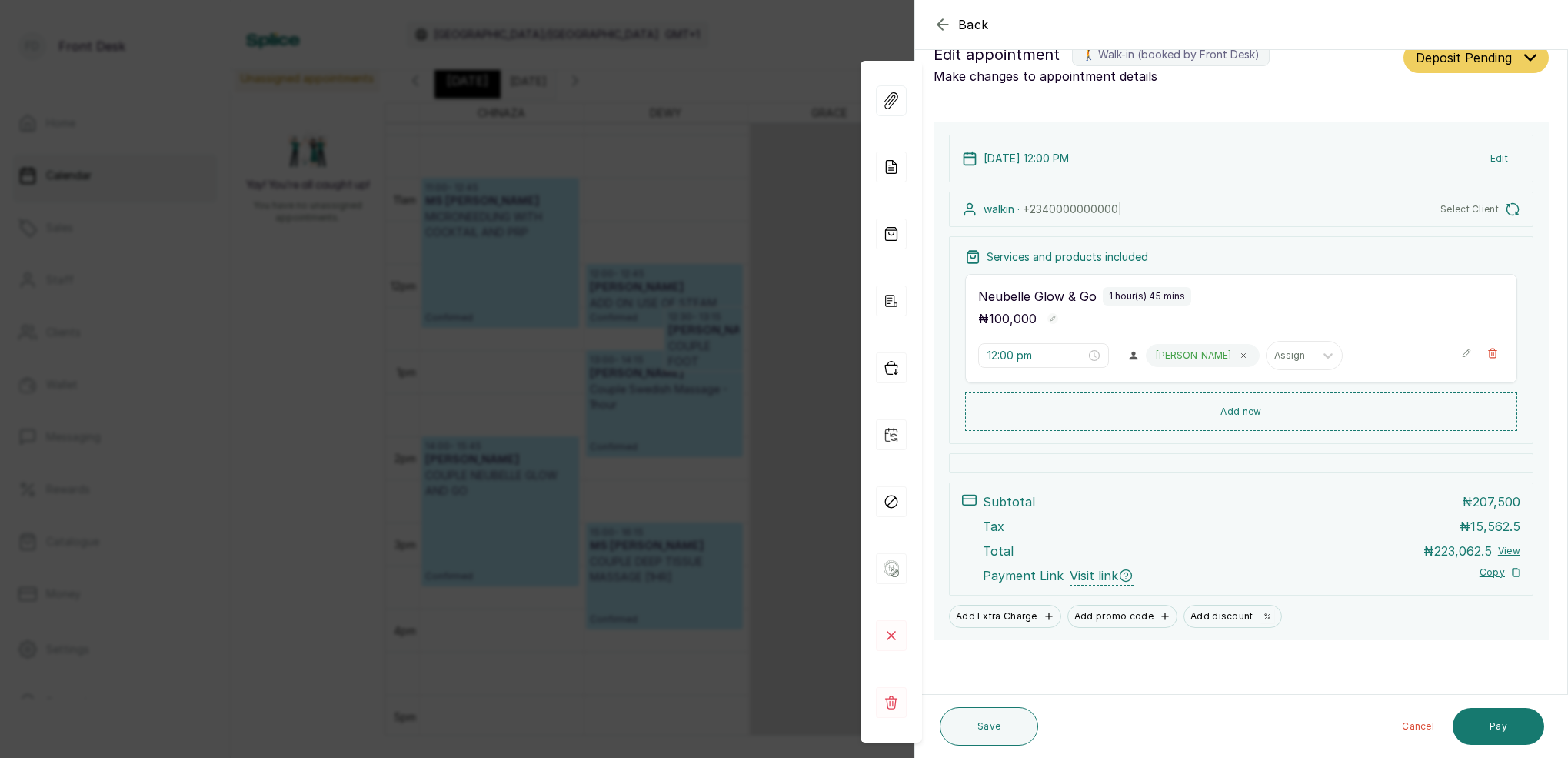
scroll to position [33, 0]
click at [892, 700] on rect at bounding box center [890, 702] width 31 height 31
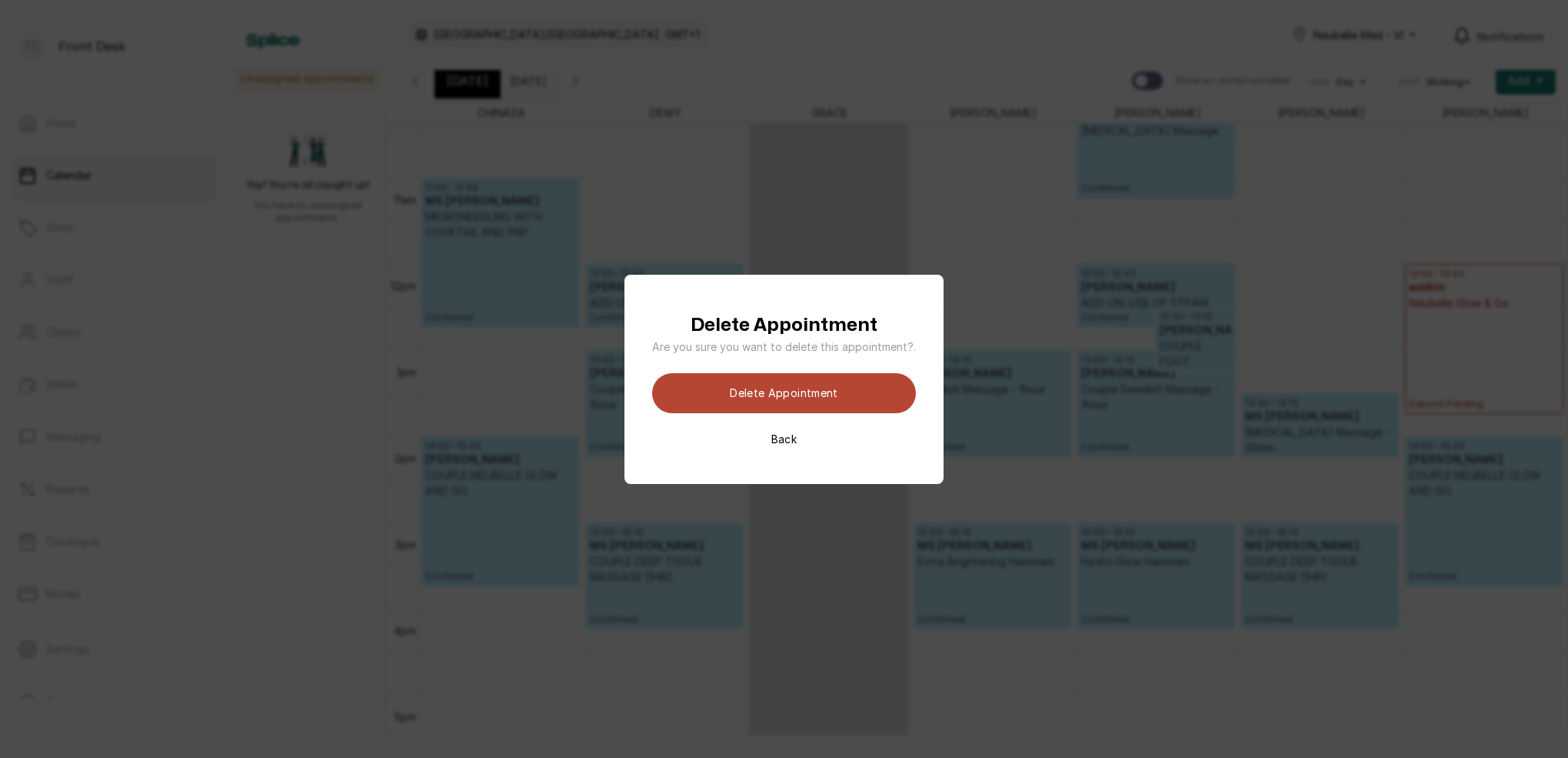
click at [838, 394] on button "Delete appointment" at bounding box center [784, 393] width 264 height 40
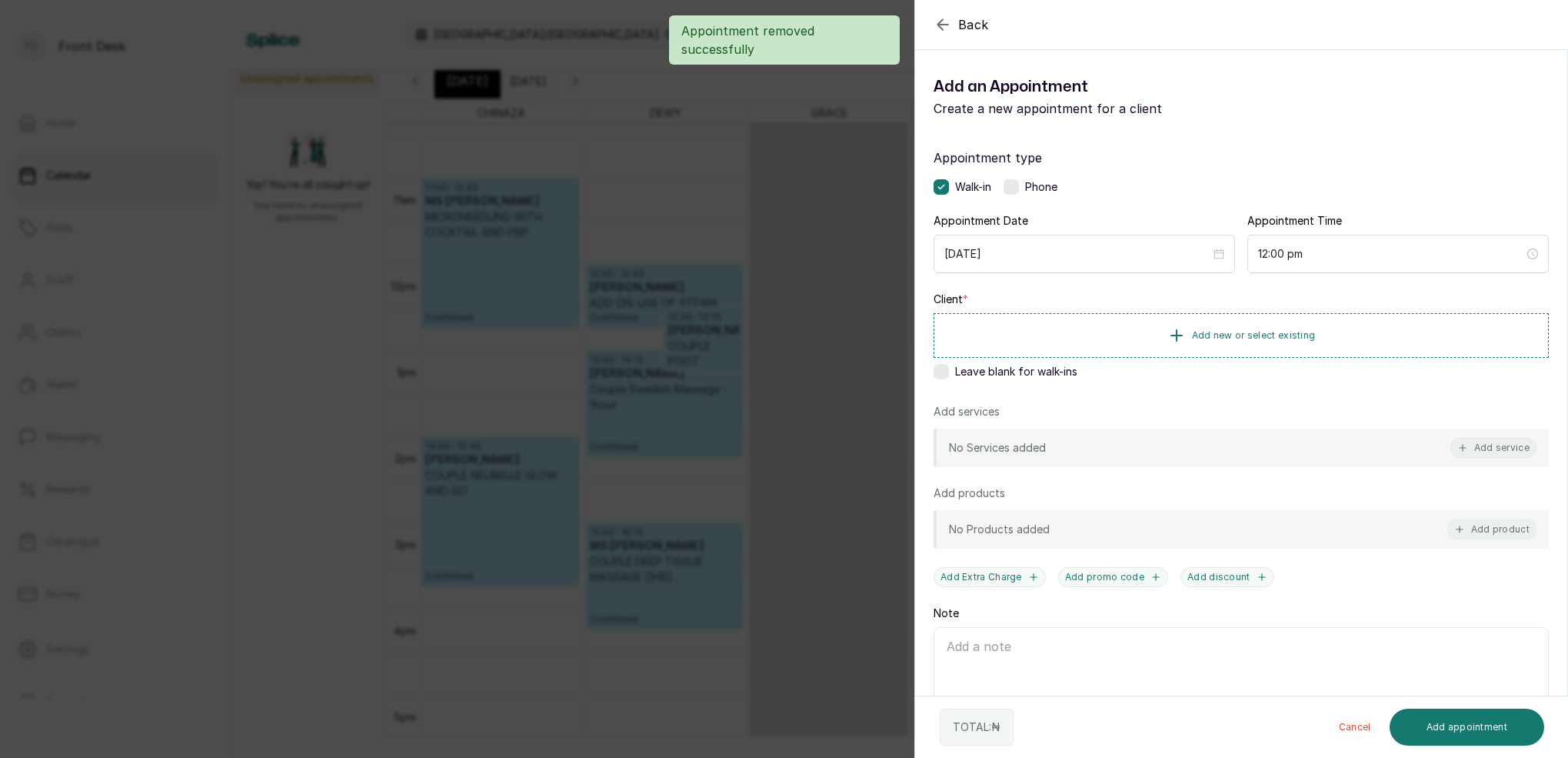
scroll to position [517, 0]
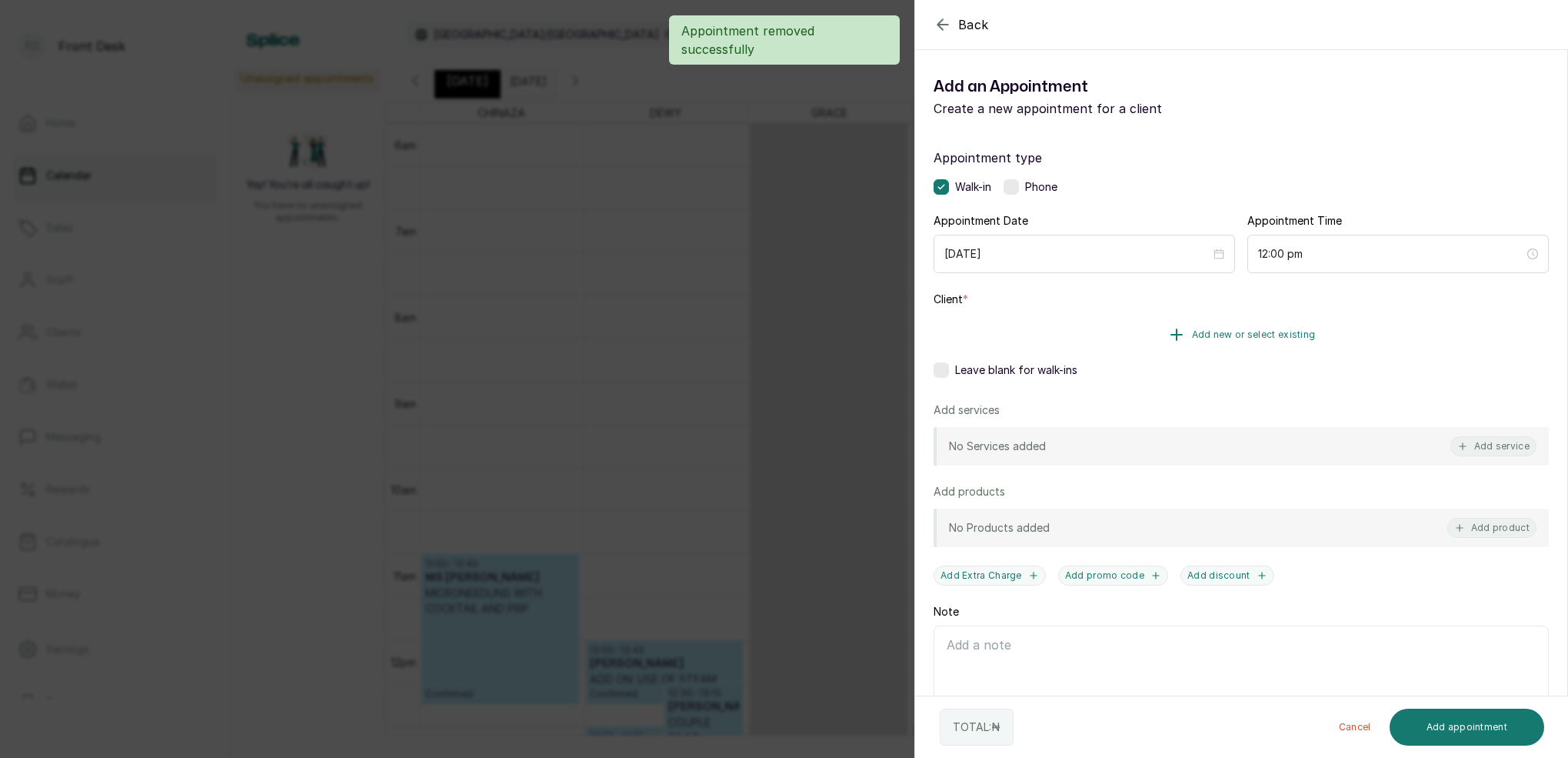
click at [1289, 333] on span "Add new or select existing" at bounding box center [1253, 334] width 123 height 12
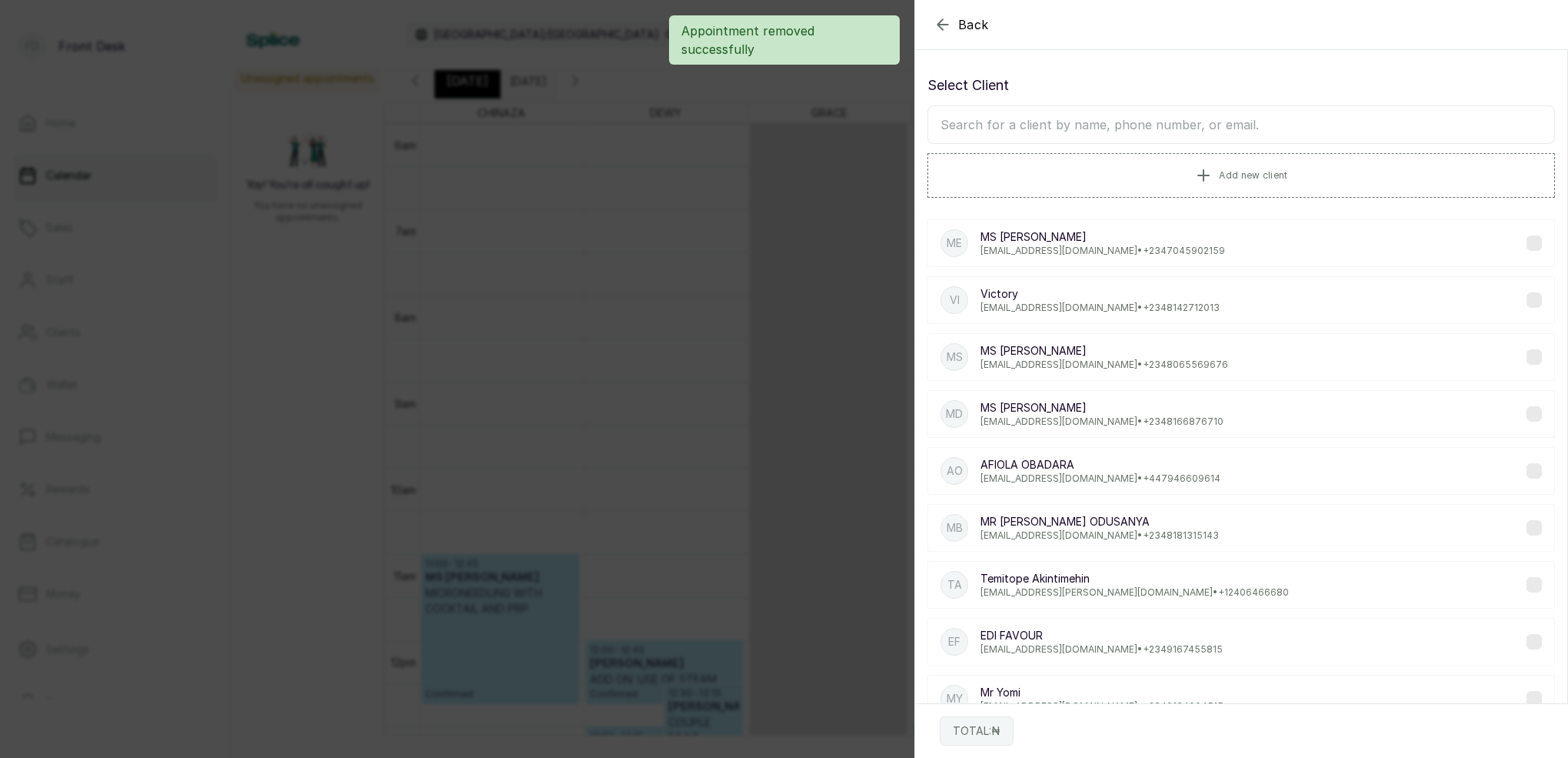
click at [1357, 134] on input "text" at bounding box center [1241, 124] width 628 height 38
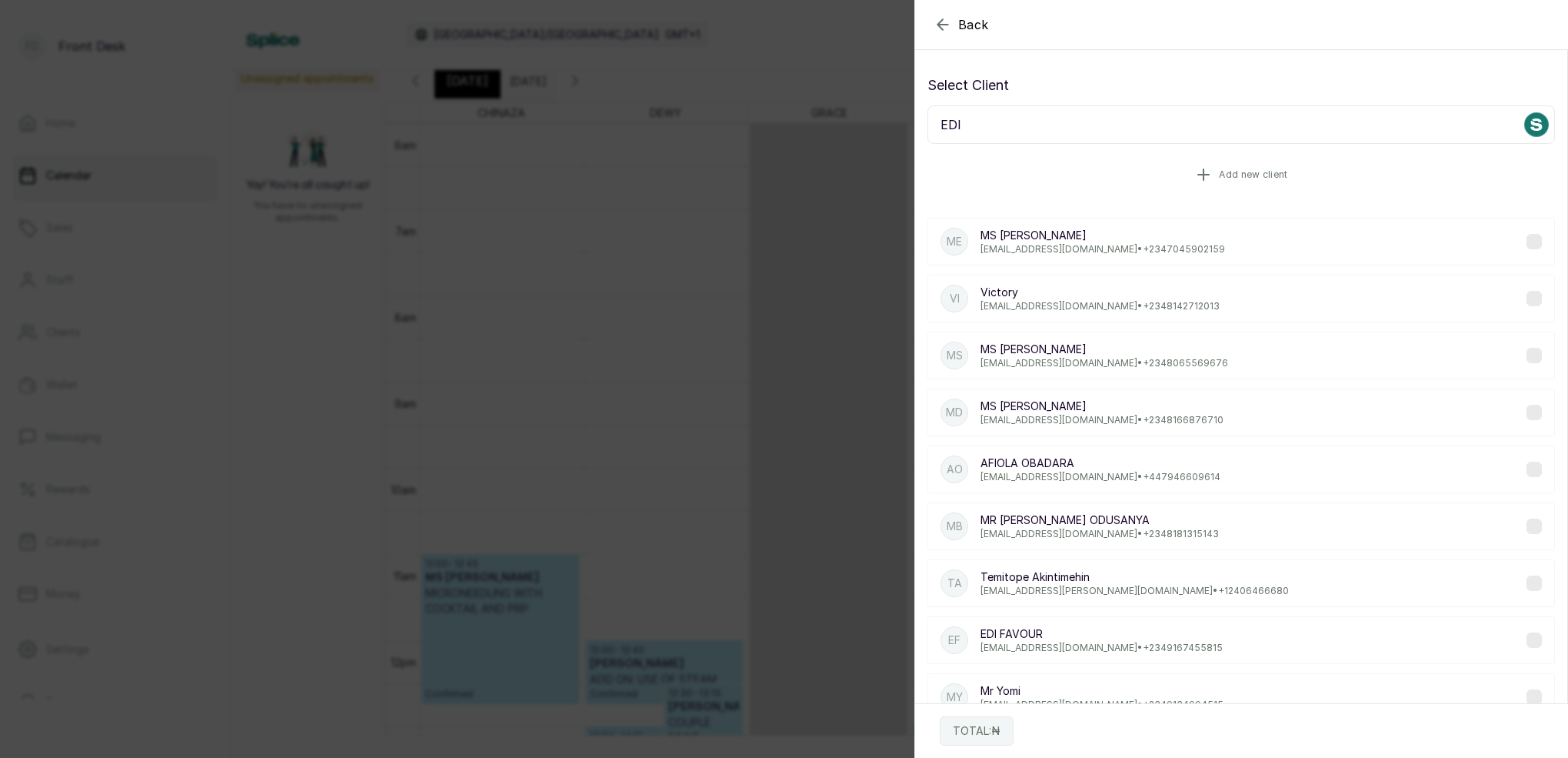
type input "EDI"
click at [1286, 172] on span "Add new client" at bounding box center [1253, 174] width 69 height 12
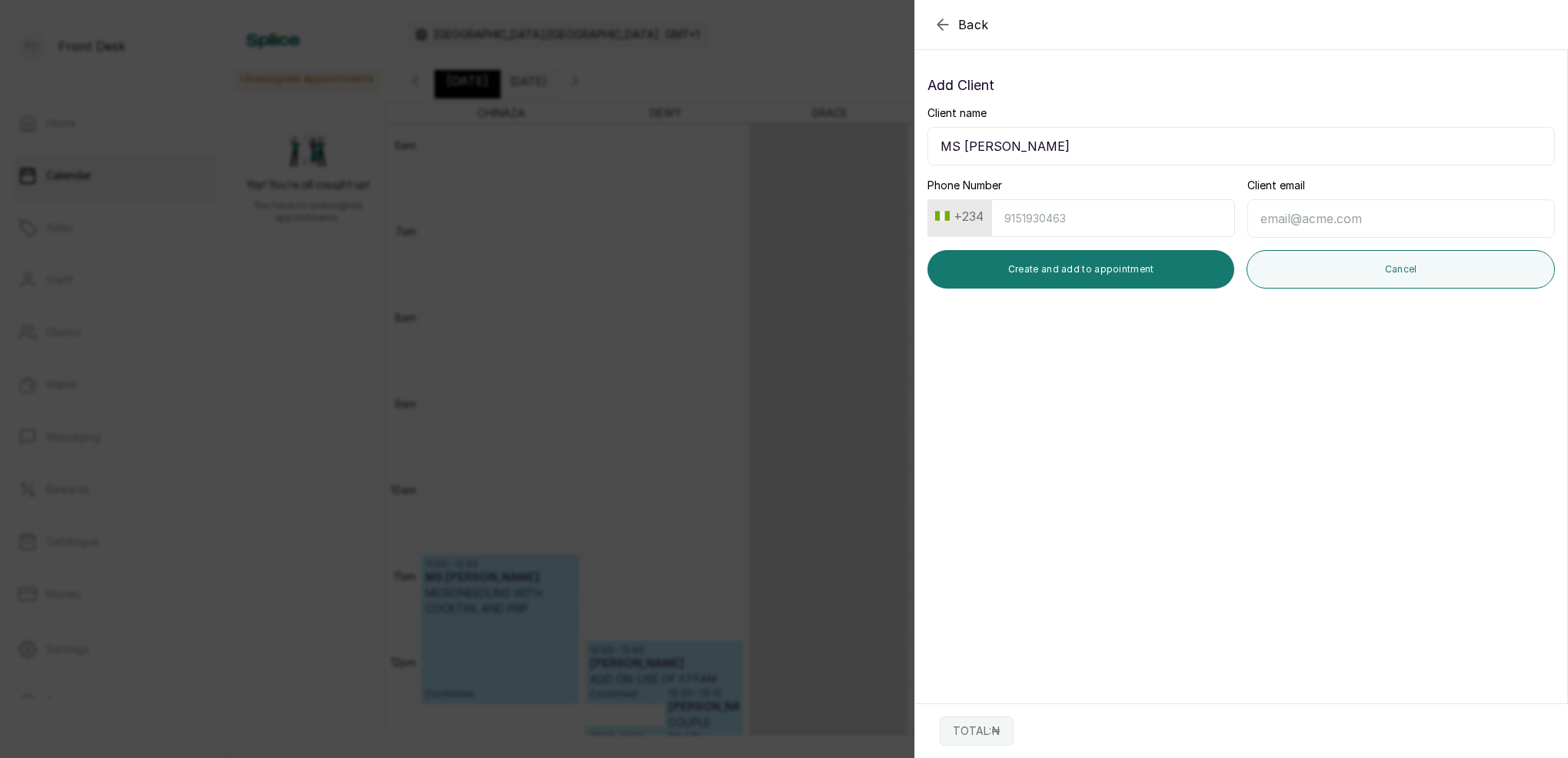
type input "MS [PERSON_NAME]"
type input "9055926703"
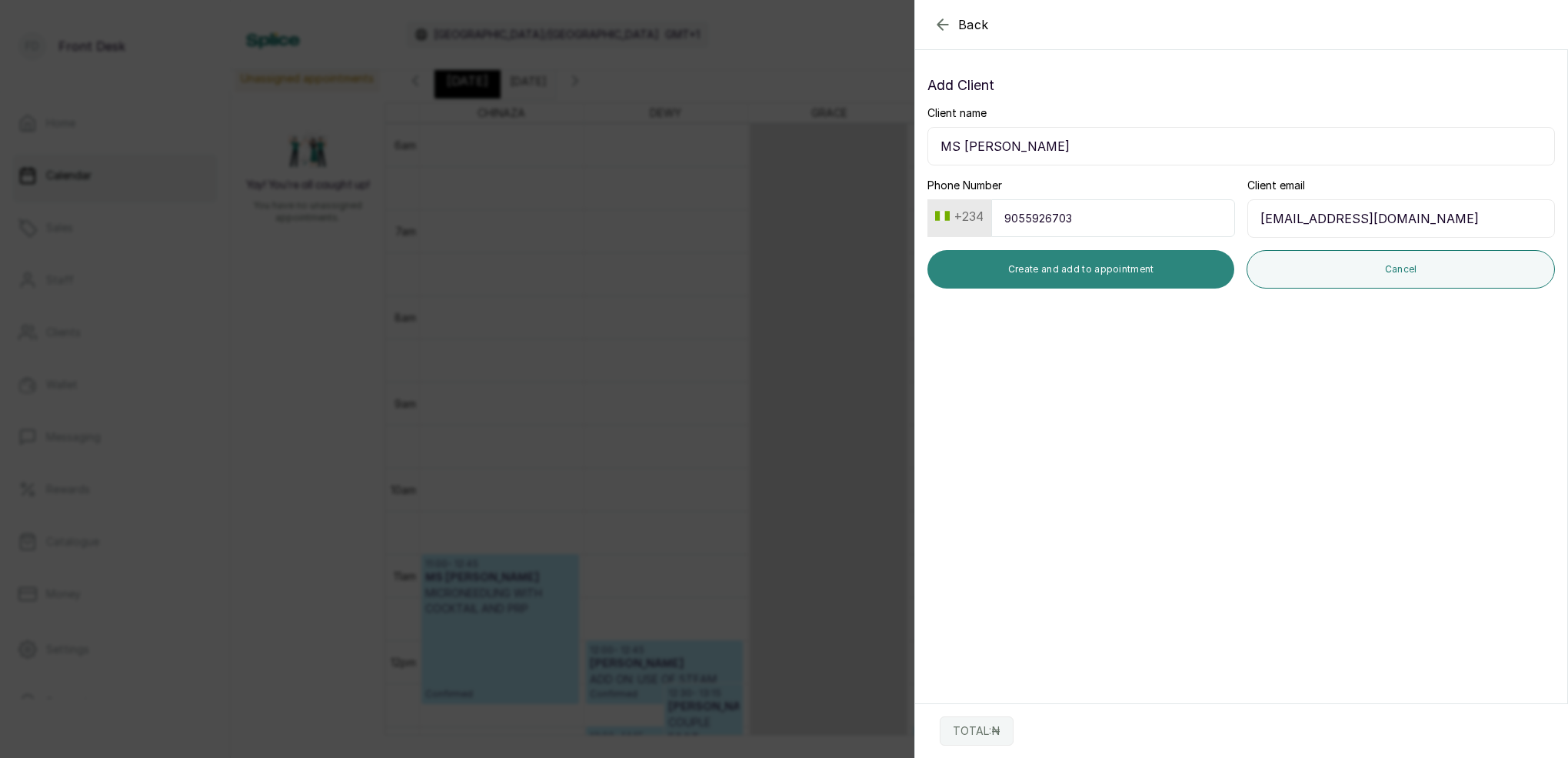
type input "[EMAIL_ADDRESS][DOMAIN_NAME]"
click at [1122, 276] on button "Create and add to appointment" at bounding box center [1081, 268] width 306 height 38
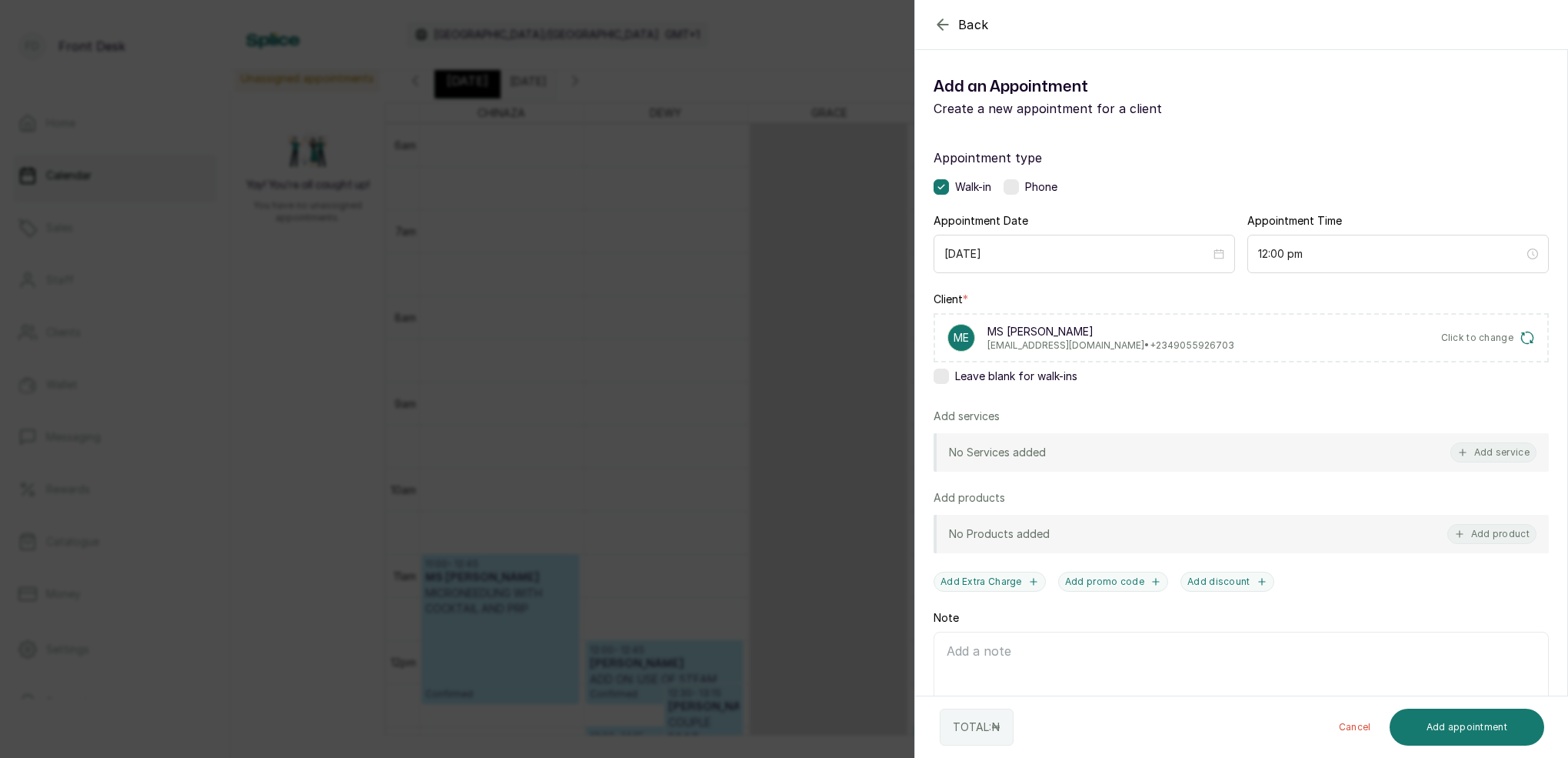
drag, startPoint x: 1488, startPoint y: 449, endPoint x: 1482, endPoint y: 432, distance: 18.0
click at [1485, 440] on div "No Services added Add service" at bounding box center [1241, 451] width 616 height 38
click at [1498, 451] on button "Add service" at bounding box center [1493, 452] width 86 height 20
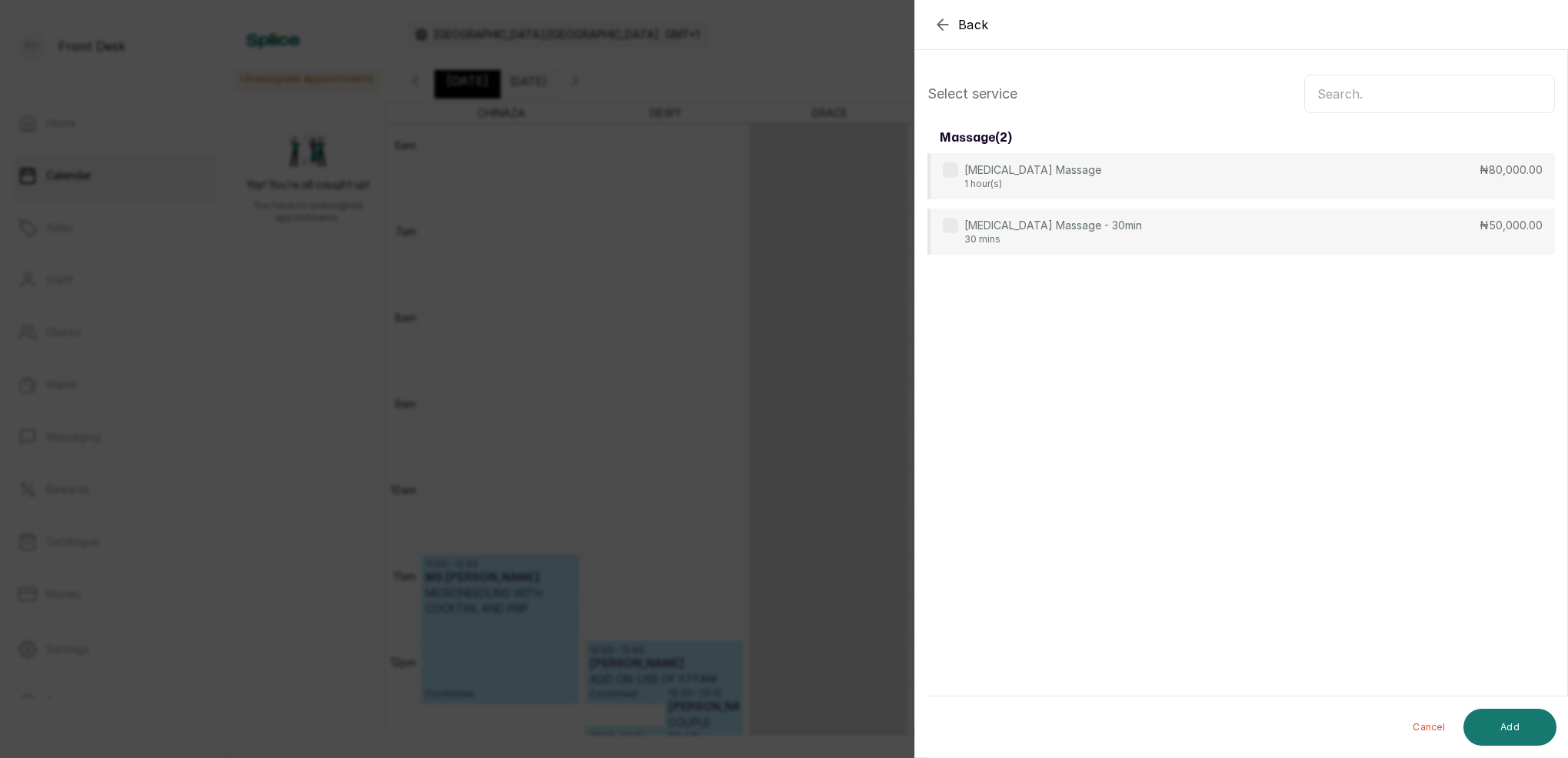
click at [1398, 91] on input "text" at bounding box center [1430, 93] width 251 height 38
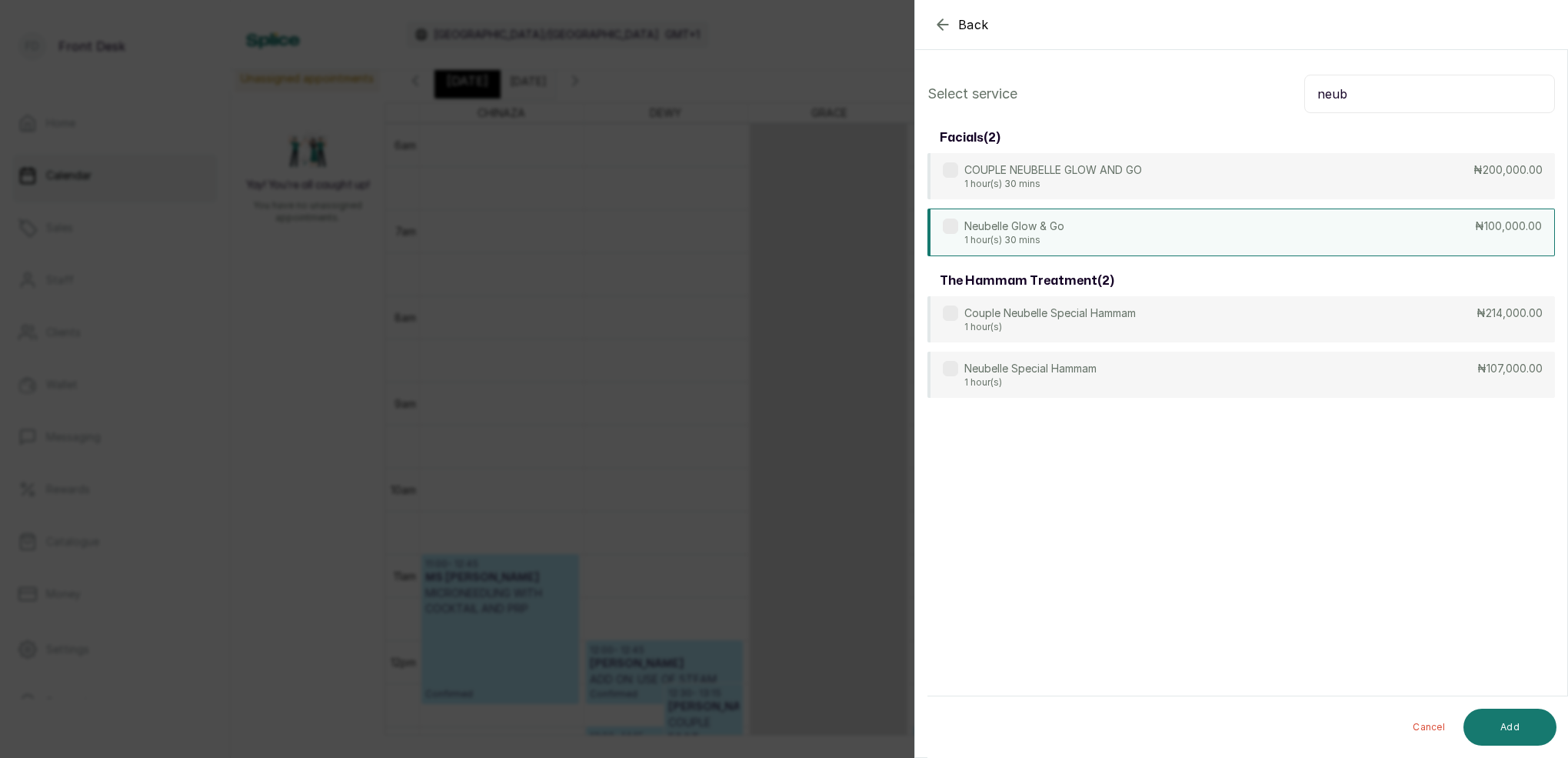
type input "neub"
drag, startPoint x: 1115, startPoint y: 225, endPoint x: 1176, endPoint y: 245, distance: 64.2
click at [1115, 225] on div "Neubelle Glow & Go 1 hour(s) 30 mins ₦100,000.00" at bounding box center [1241, 231] width 628 height 47
click at [1511, 717] on button "Add" at bounding box center [1510, 727] width 93 height 37
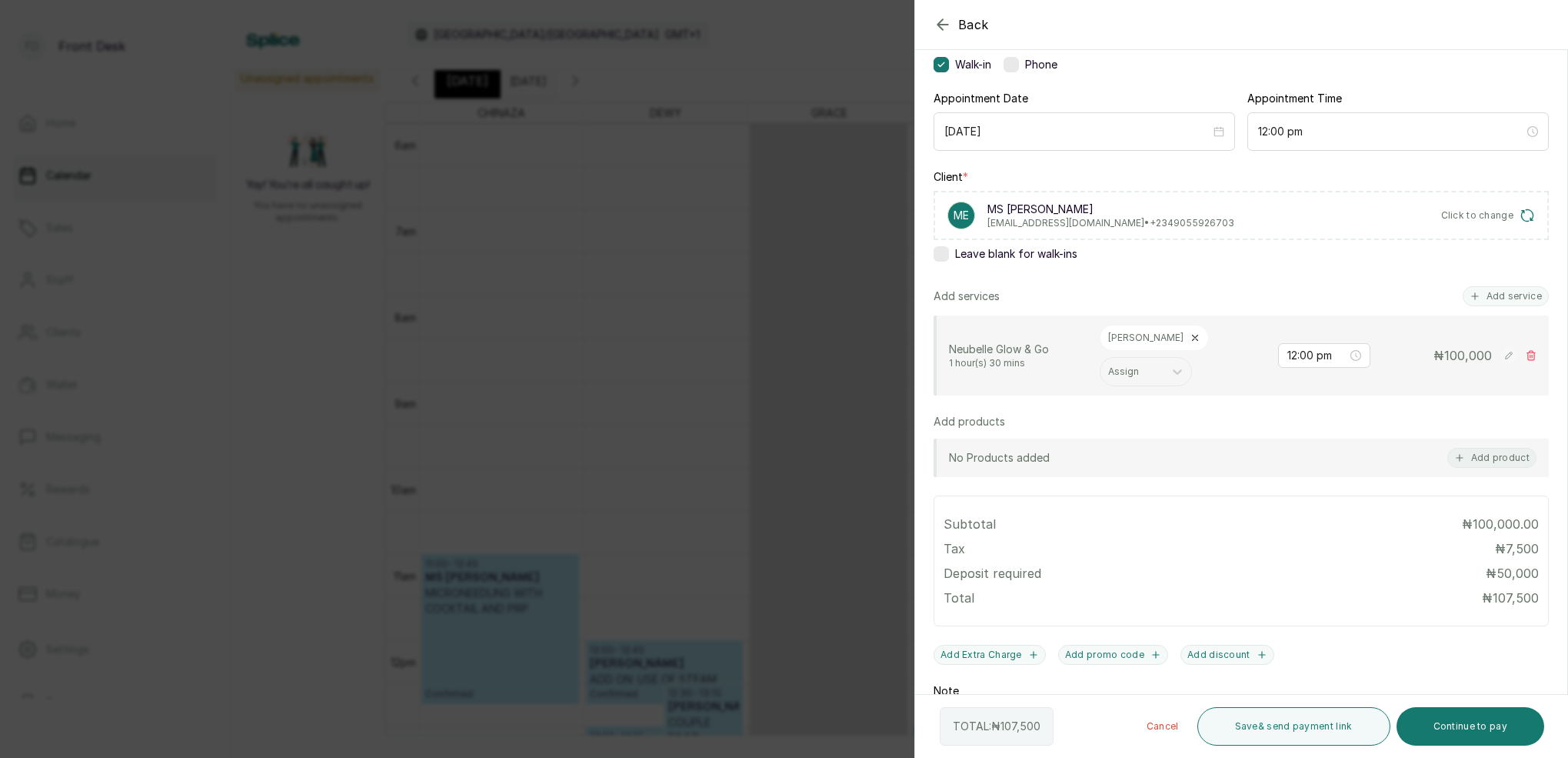
scroll to position [128, 0]
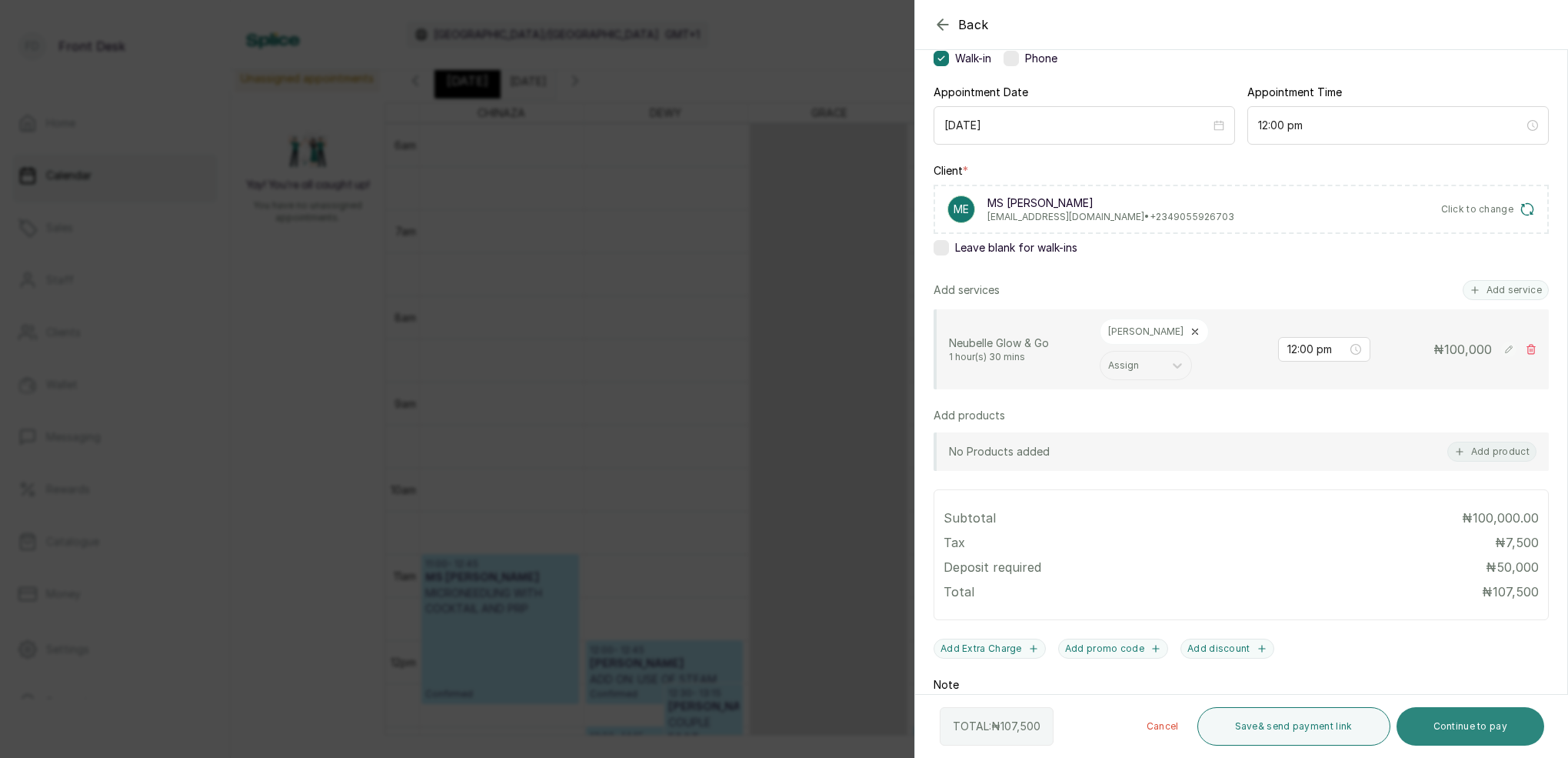
click at [1493, 721] on button "Continue to pay" at bounding box center [1471, 725] width 149 height 38
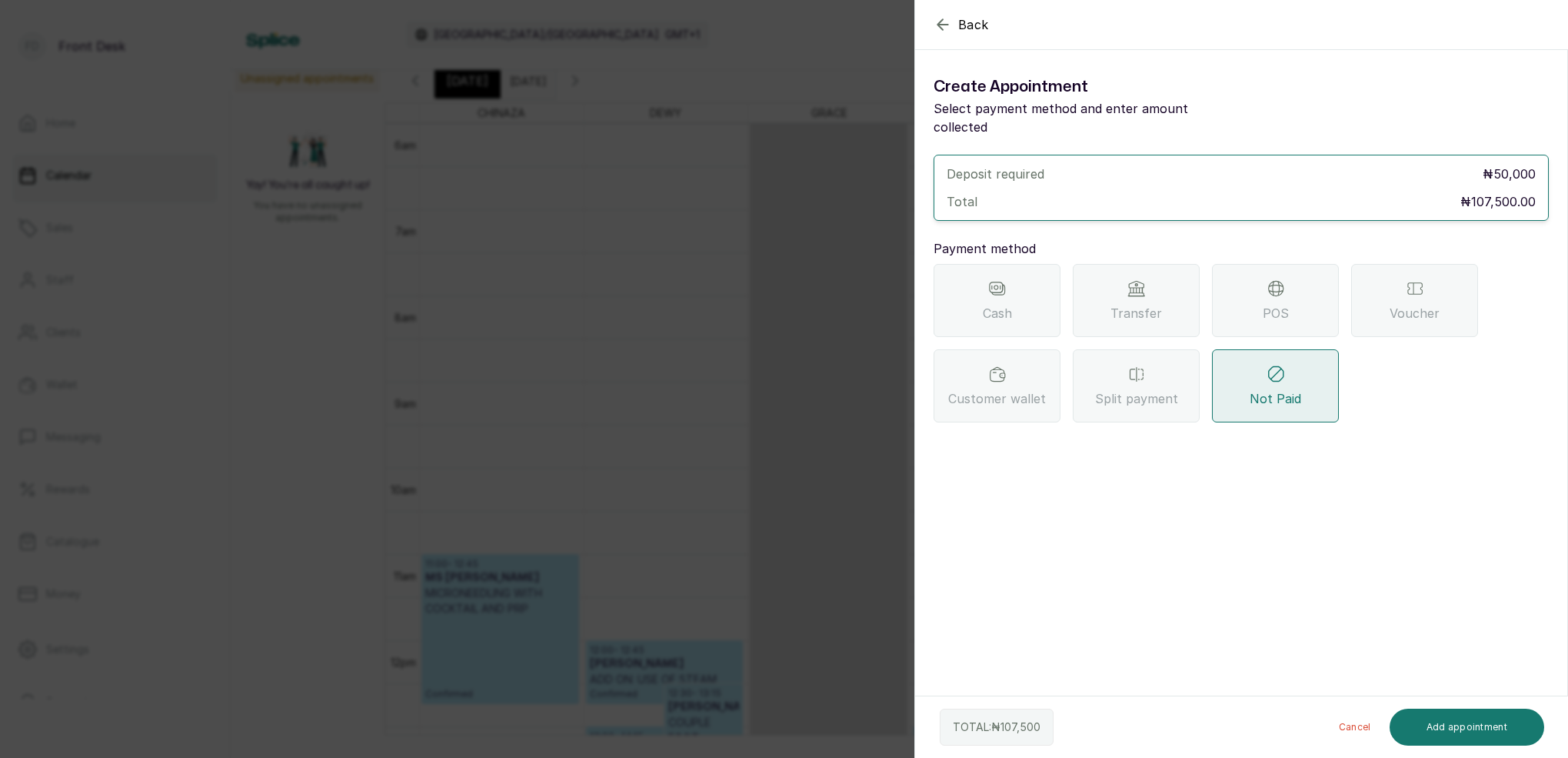
click at [1145, 304] on span "Transfer" at bounding box center [1135, 313] width 51 height 19
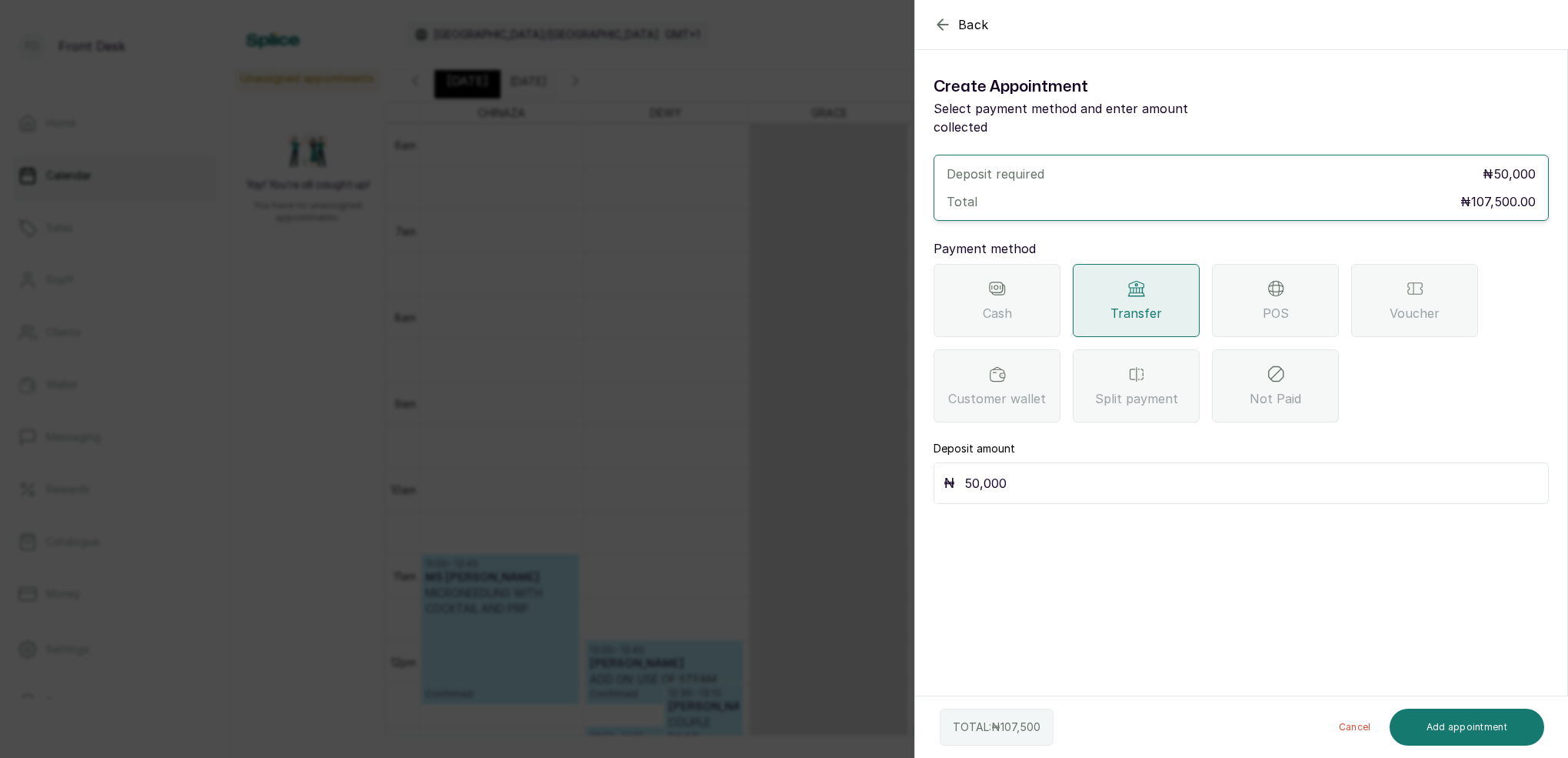
click at [1074, 473] on input "50,000" at bounding box center [1251, 483] width 575 height 21
type input "54,000"
click at [1511, 728] on button "Add appointment" at bounding box center [1467, 727] width 155 height 37
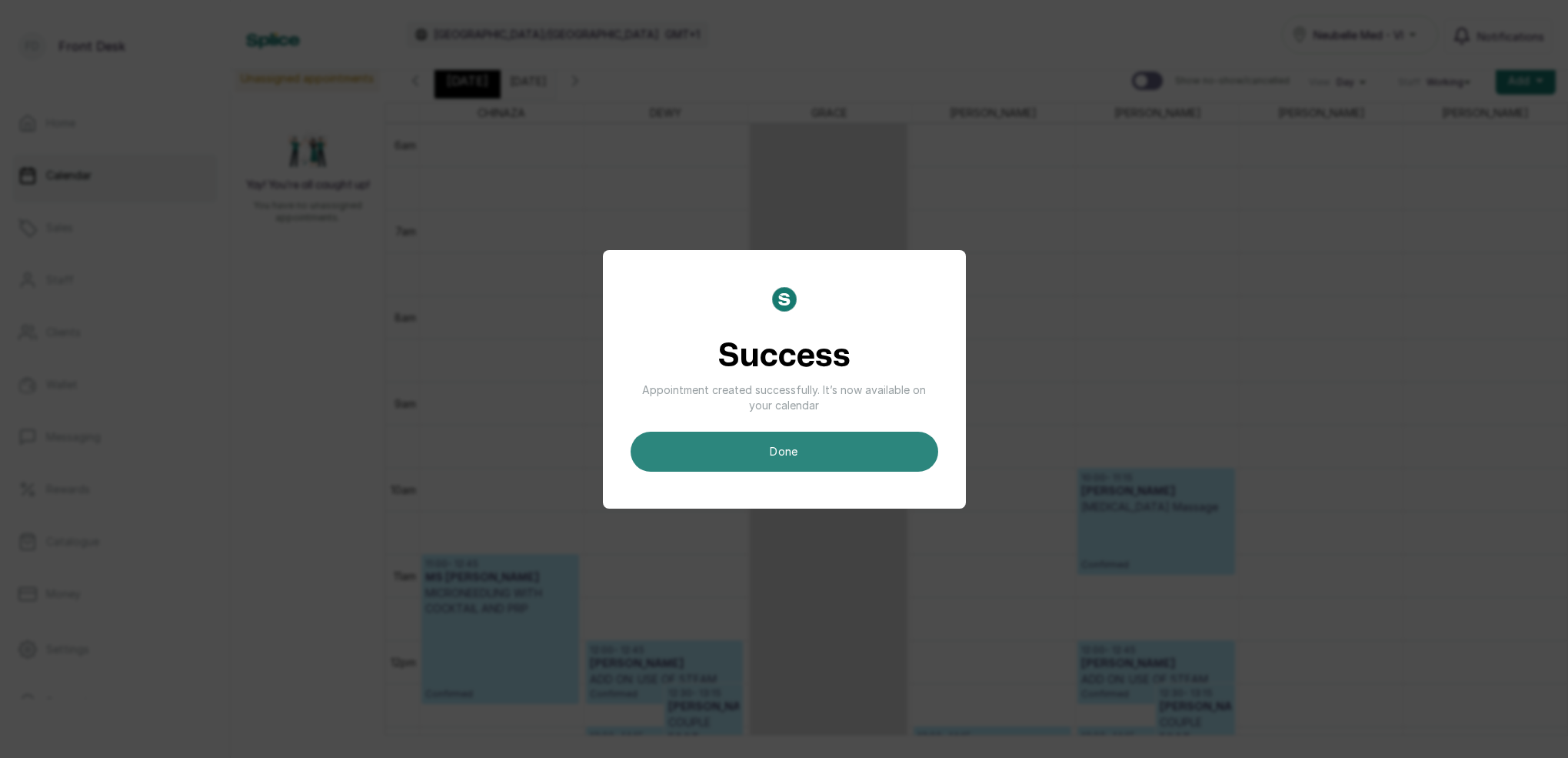
click at [875, 461] on button "done" at bounding box center [784, 451] width 307 height 40
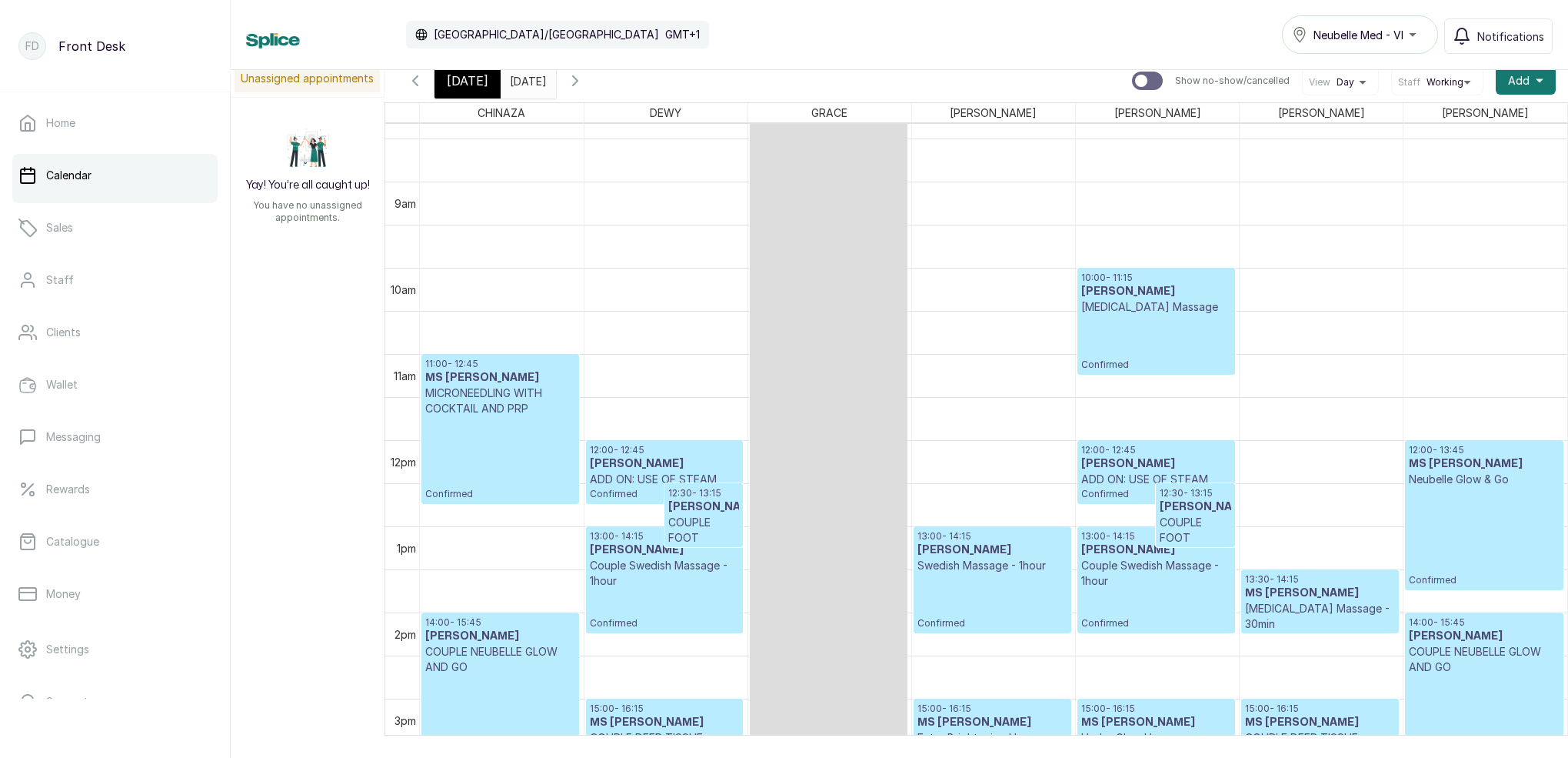
scroll to position [733, 0]
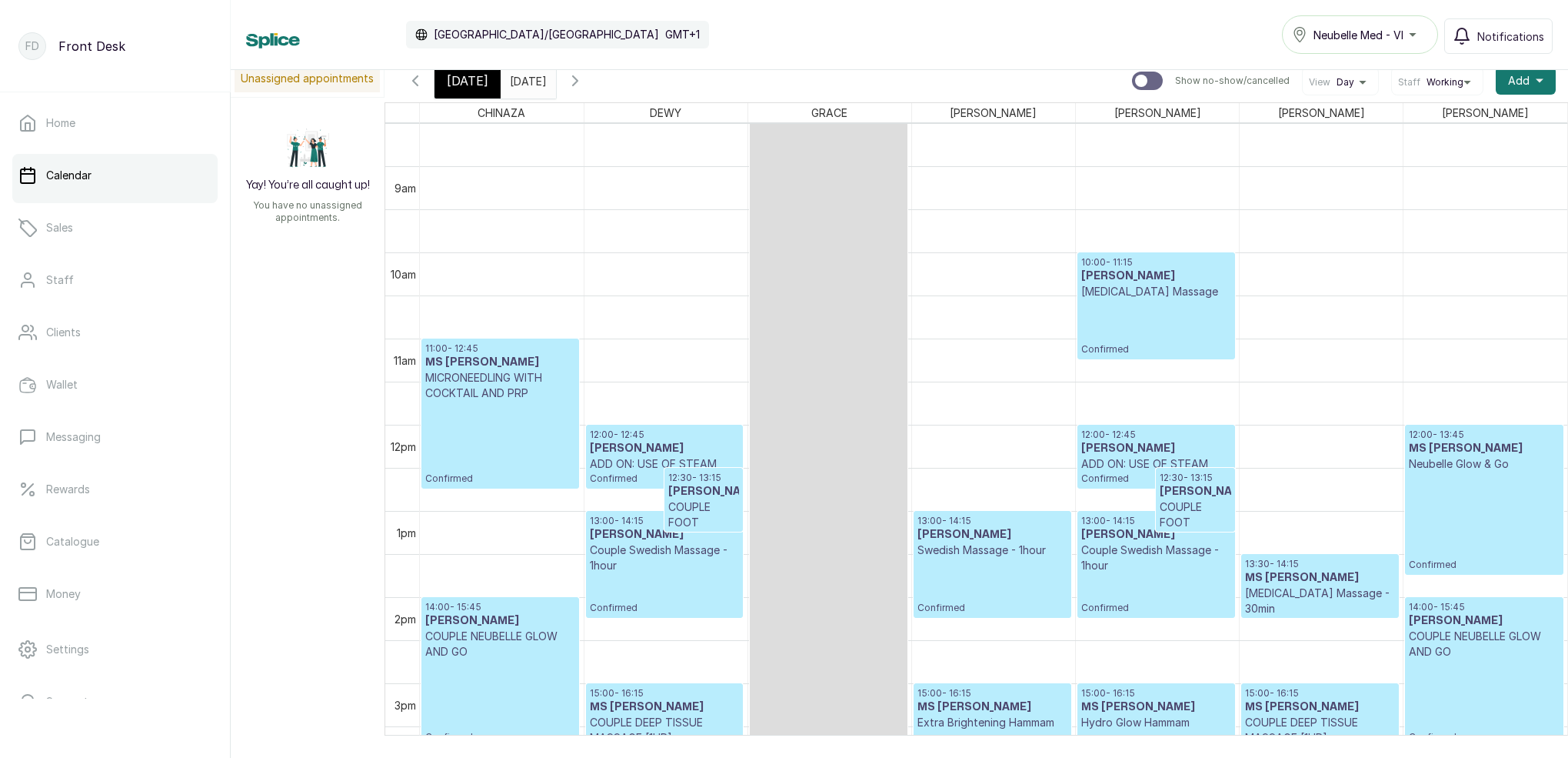
click at [1458, 471] on p "Neubelle Glow & Go" at bounding box center [1484, 464] width 150 height 16
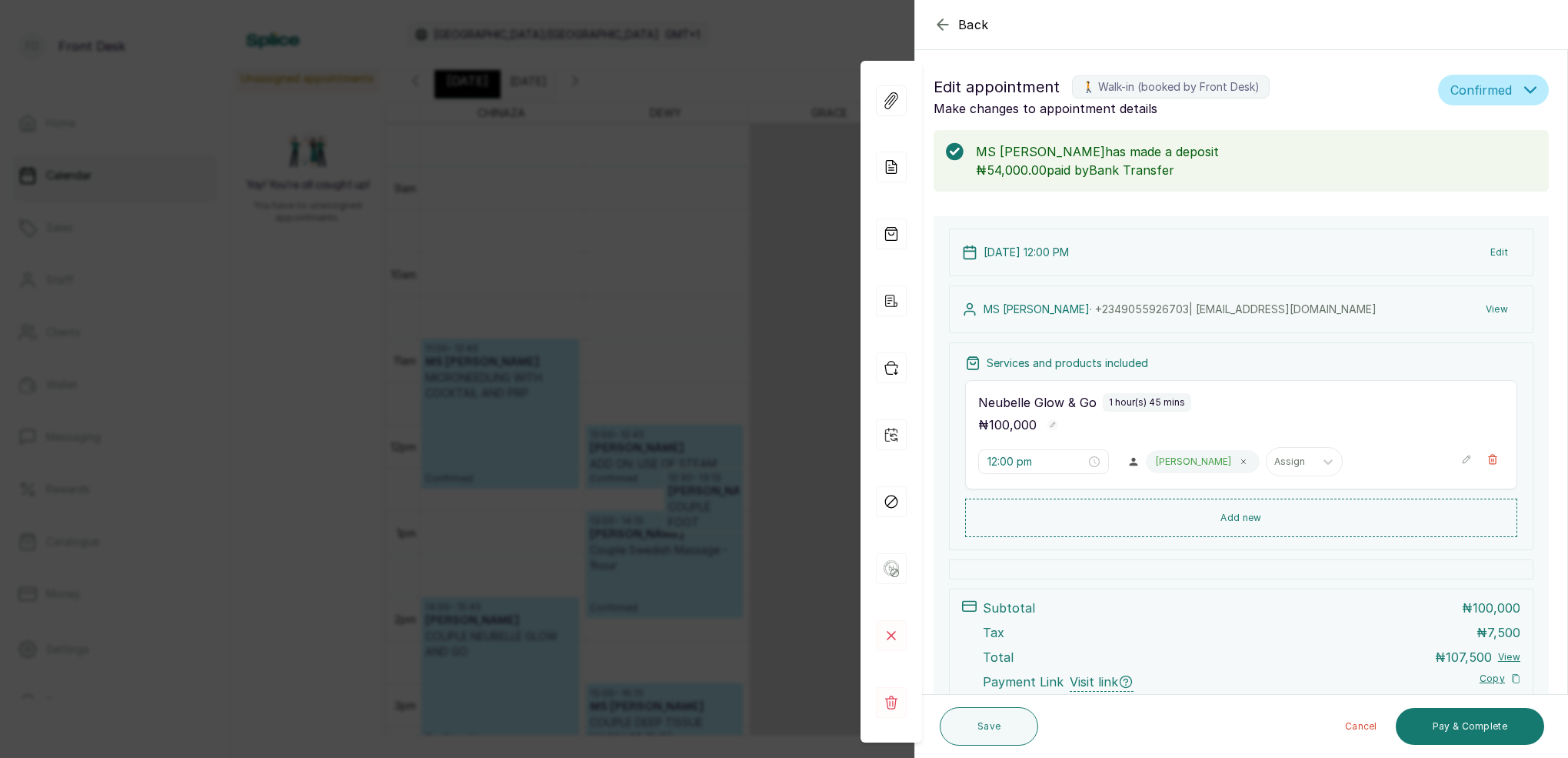
click at [1501, 307] on button "View" at bounding box center [1497, 309] width 47 height 28
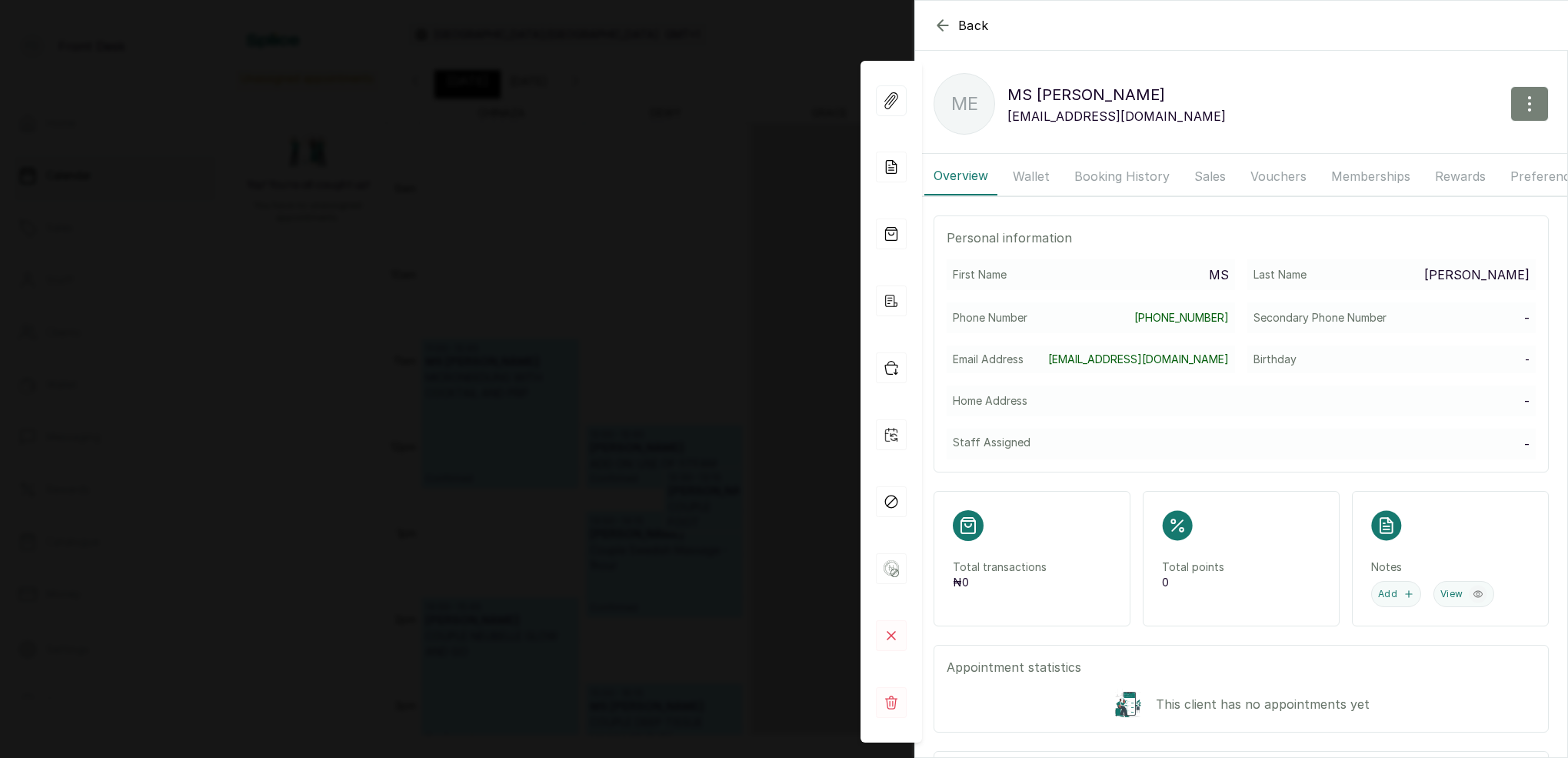
click at [1536, 109] on icon "button" at bounding box center [1530, 104] width 19 height 19
click at [1407, 148] on span "Edit" at bounding box center [1462, 150] width 148 height 19
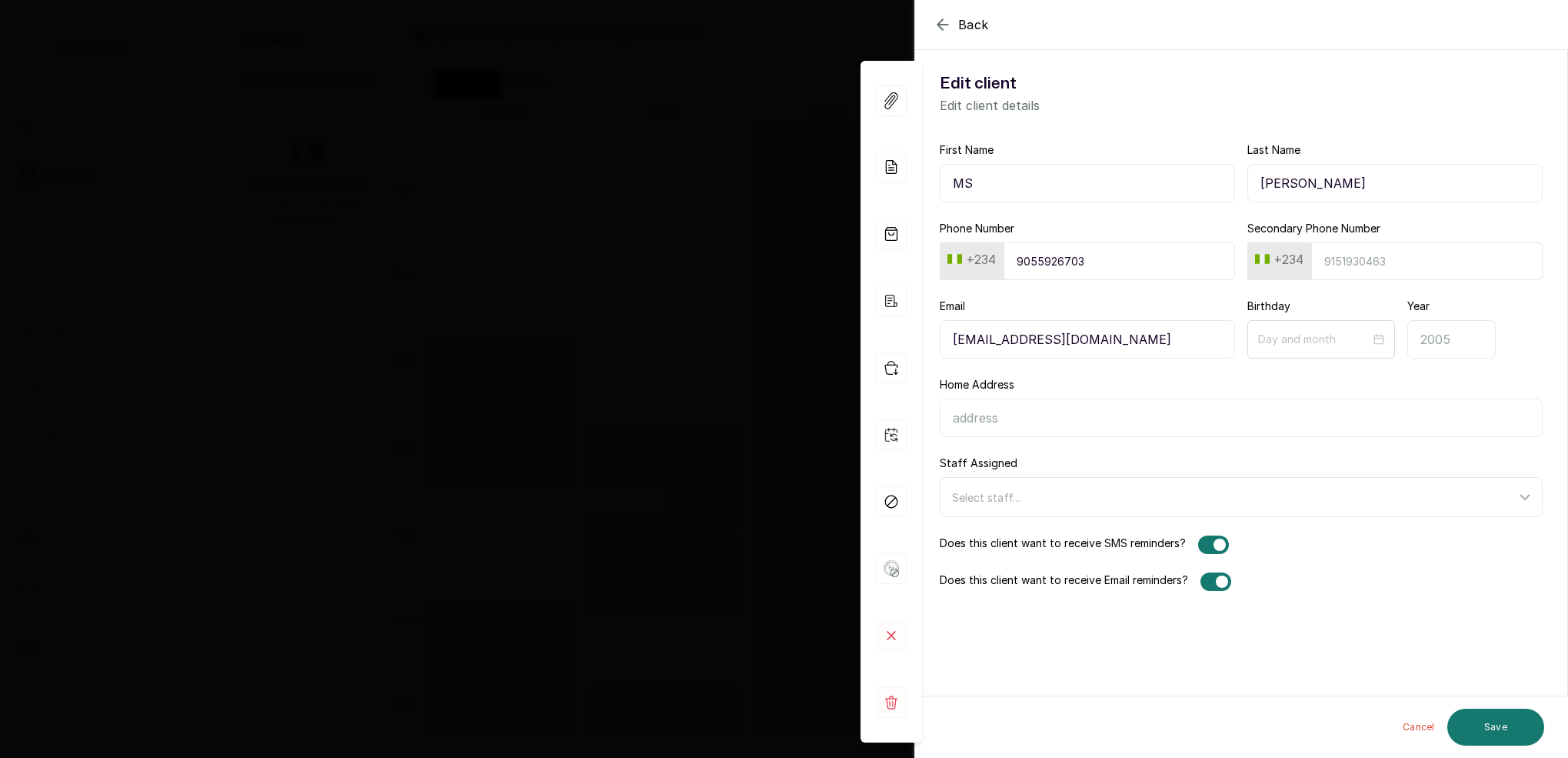
drag, startPoint x: 1333, startPoint y: 186, endPoint x: 1240, endPoint y: 184, distance: 93.0
paste input "[PERSON_NAME]"
type input "MS [PERSON_NAME]"
click at [1277, 179] on input "Last Name" at bounding box center [1394, 182] width 295 height 38
type input "n"
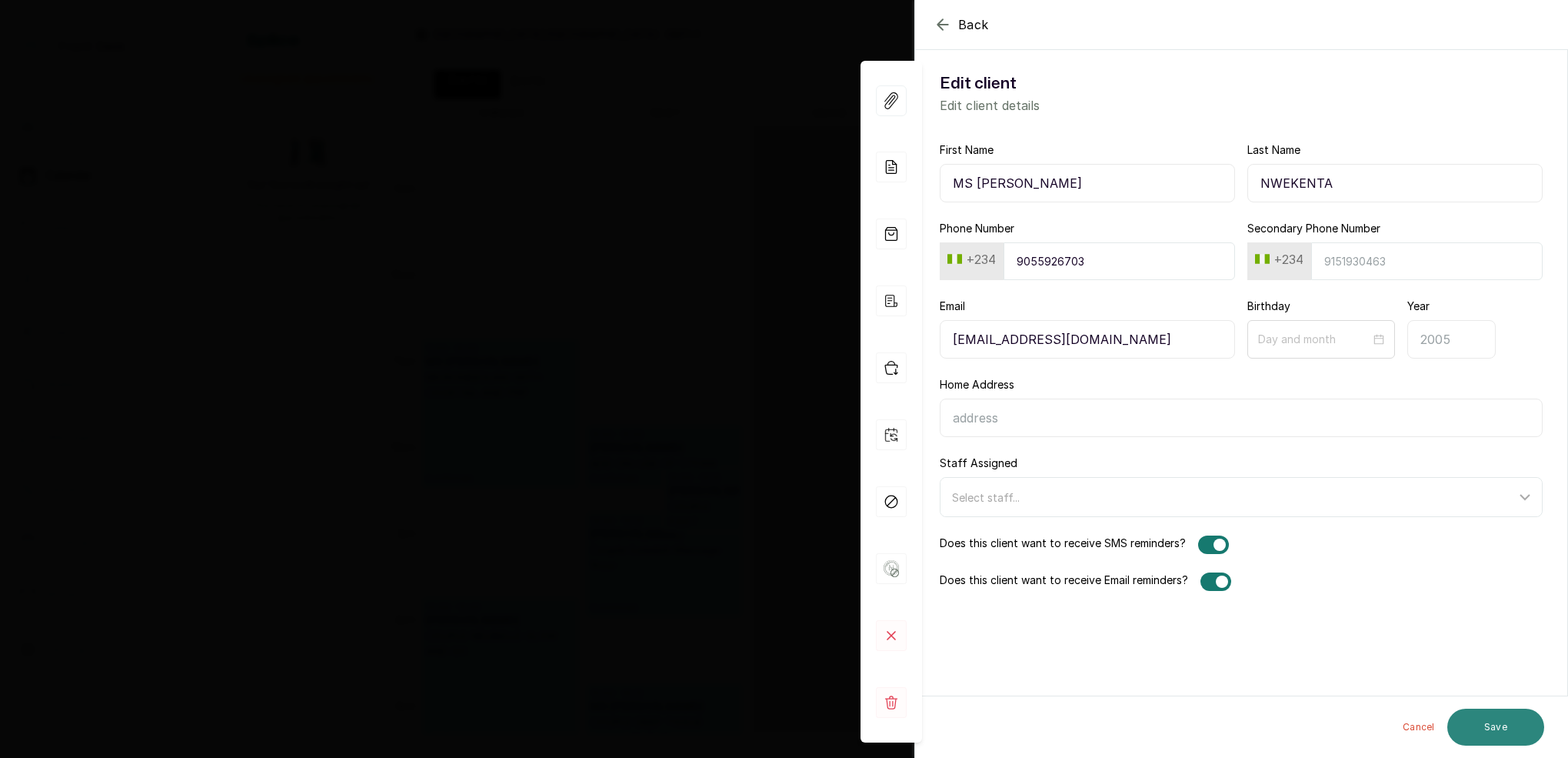
type input "NWEKENTA"
click at [1502, 720] on button "Save" at bounding box center [1496, 727] width 97 height 37
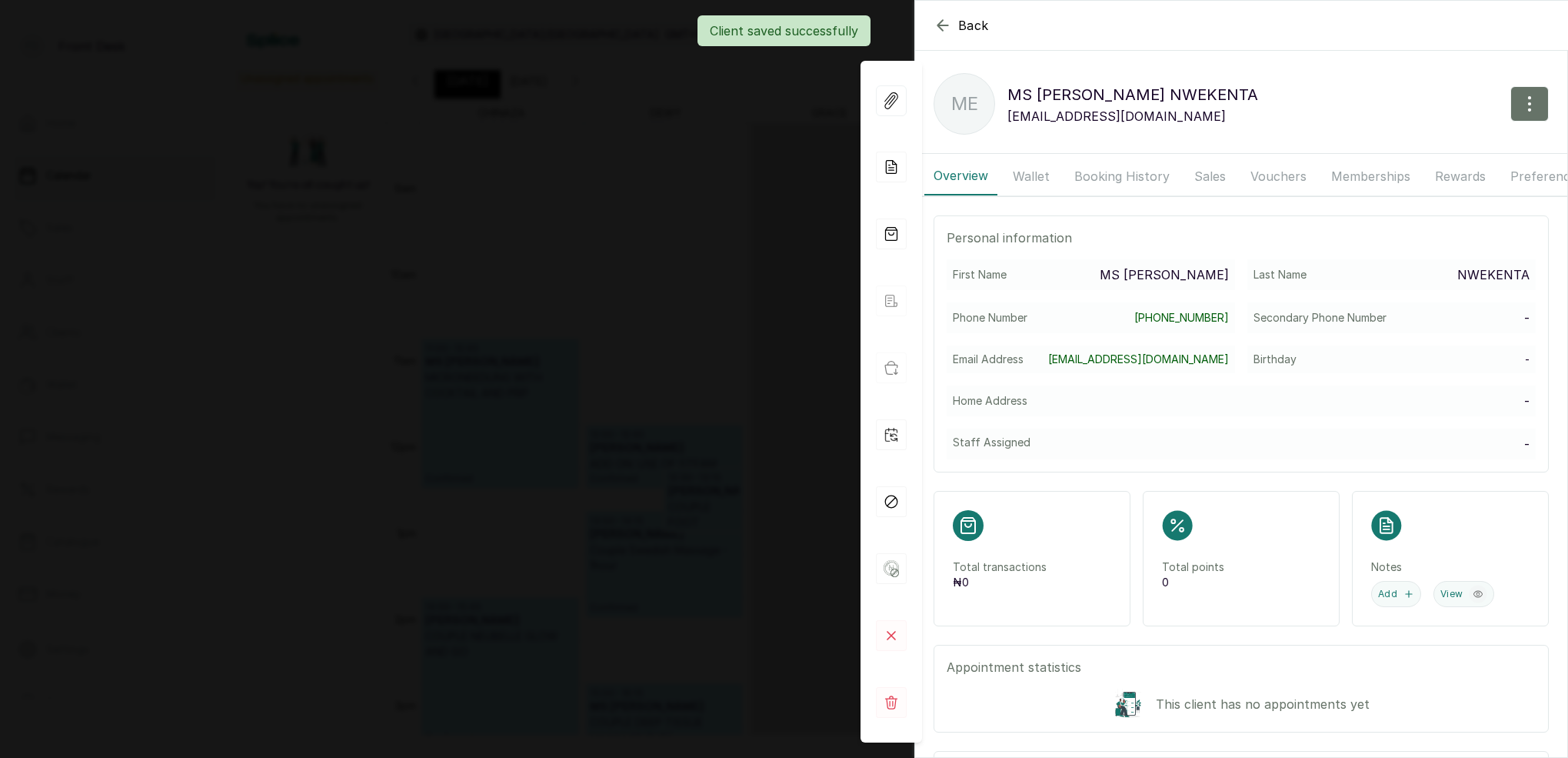
drag, startPoint x: 680, startPoint y: 257, endPoint x: 668, endPoint y: 258, distance: 12.0
click at [680, 257] on div "Back MS [PERSON_NAME] ME MS [PERSON_NAME] [EMAIL_ADDRESS][DOMAIN_NAME] Overview…" at bounding box center [784, 379] width 1568 height 758
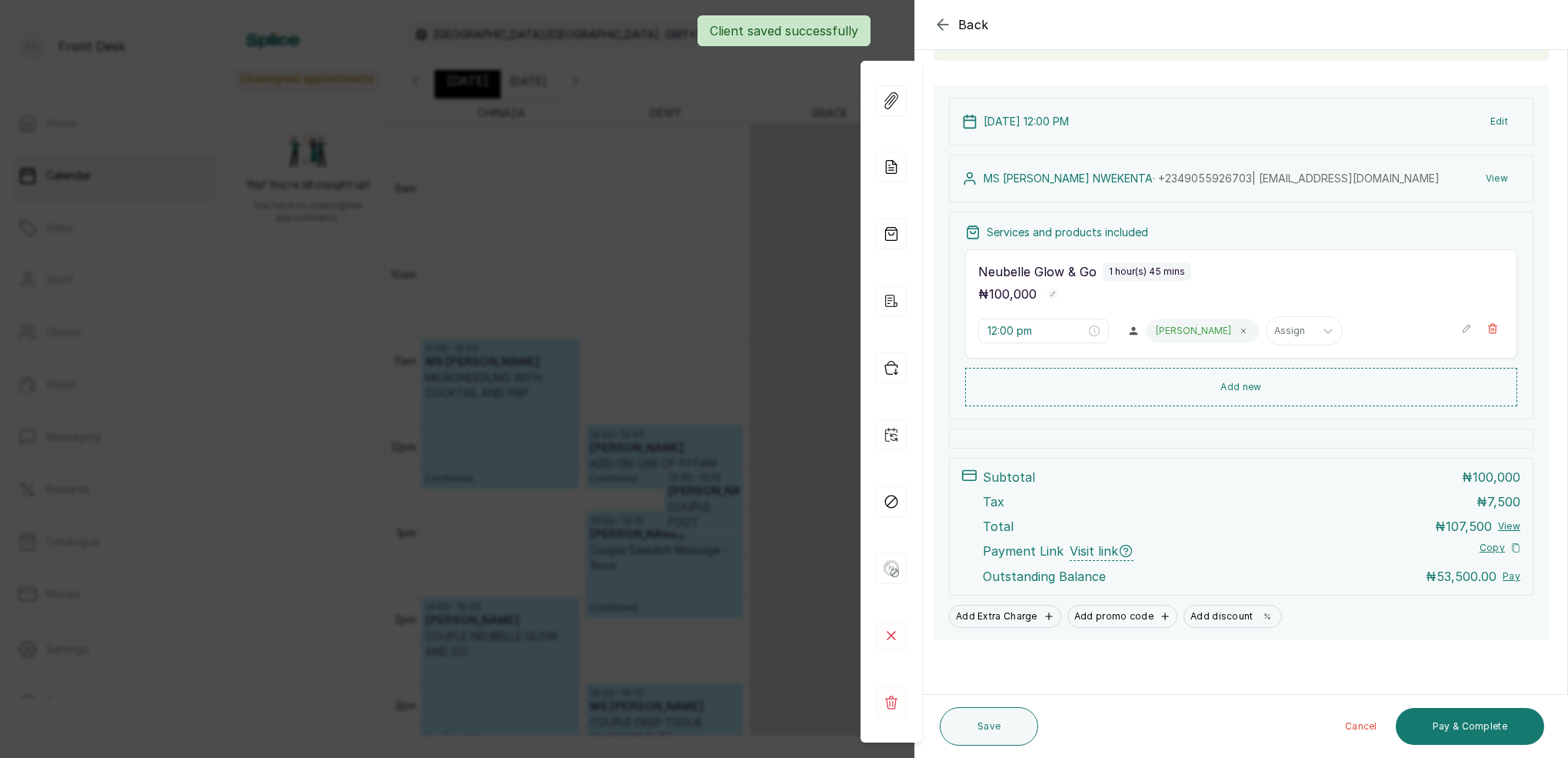
scroll to position [0, 0]
click at [755, 182] on div "Back Appointment Details Edit appointment 🚶 Walk-in (booked by Front Desk) Make…" at bounding box center [784, 379] width 1568 height 758
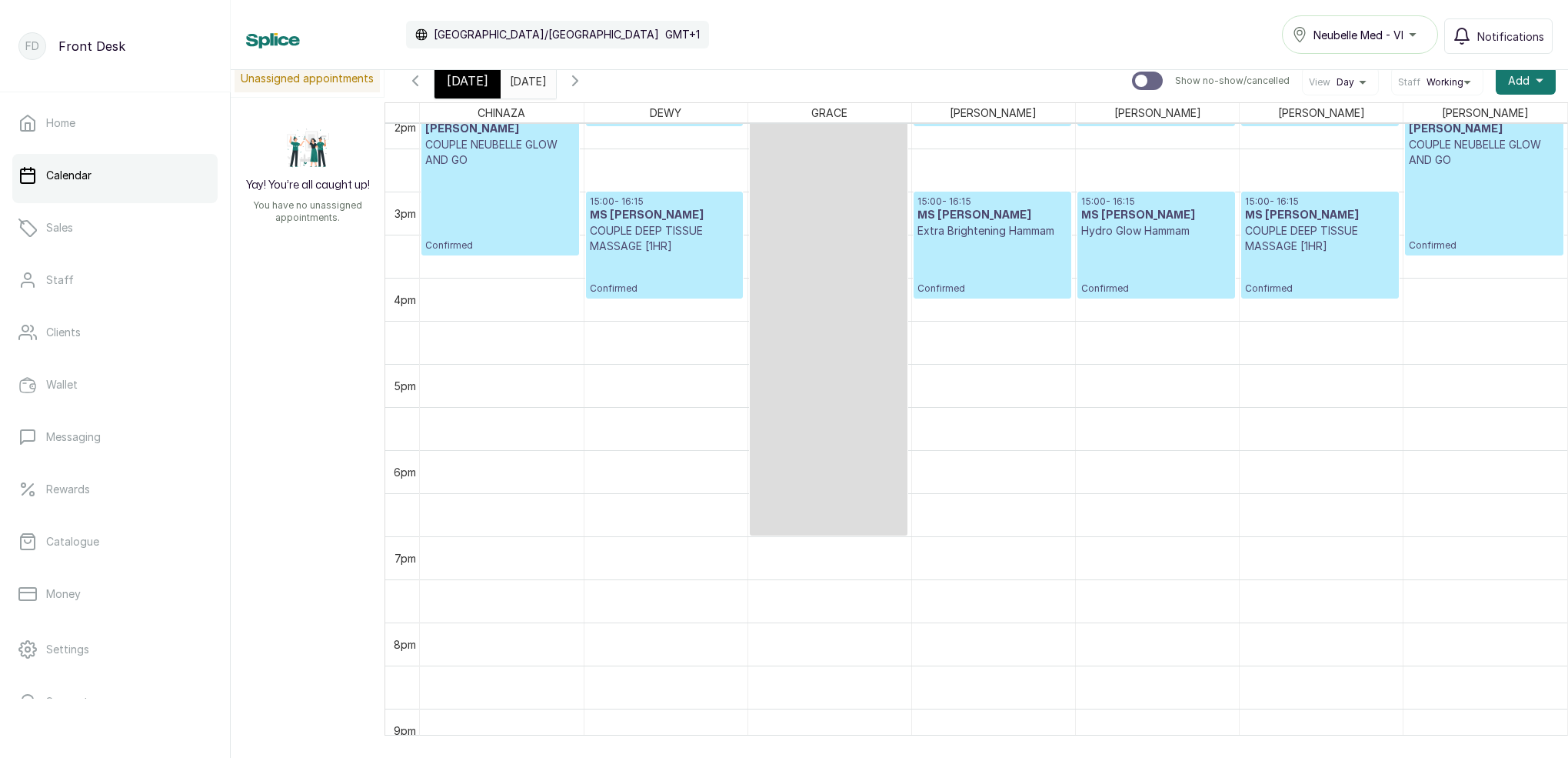
scroll to position [1228, 0]
click at [475, 82] on span "[DATE]" at bounding box center [467, 81] width 42 height 19
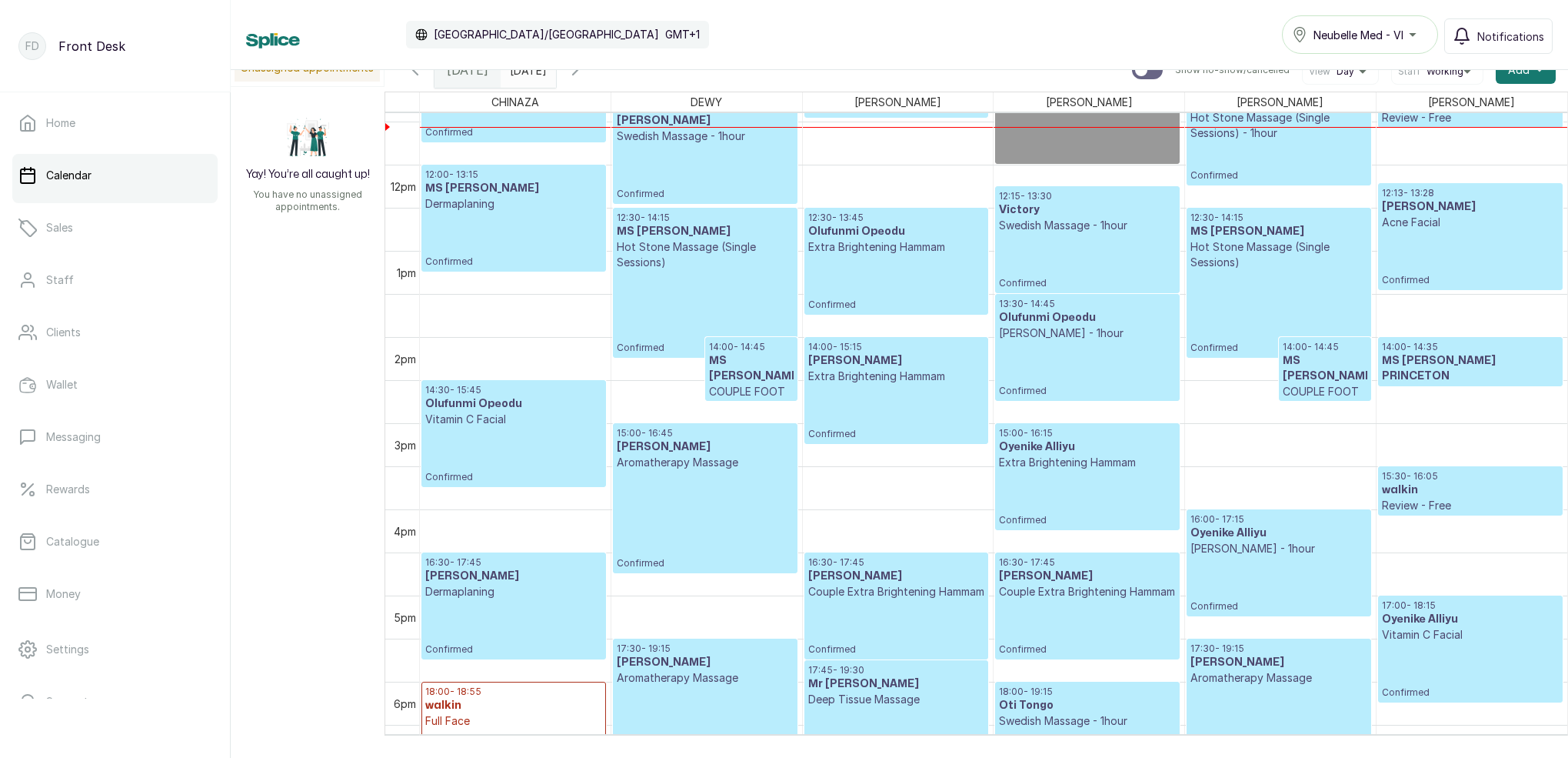
scroll to position [1061, 0]
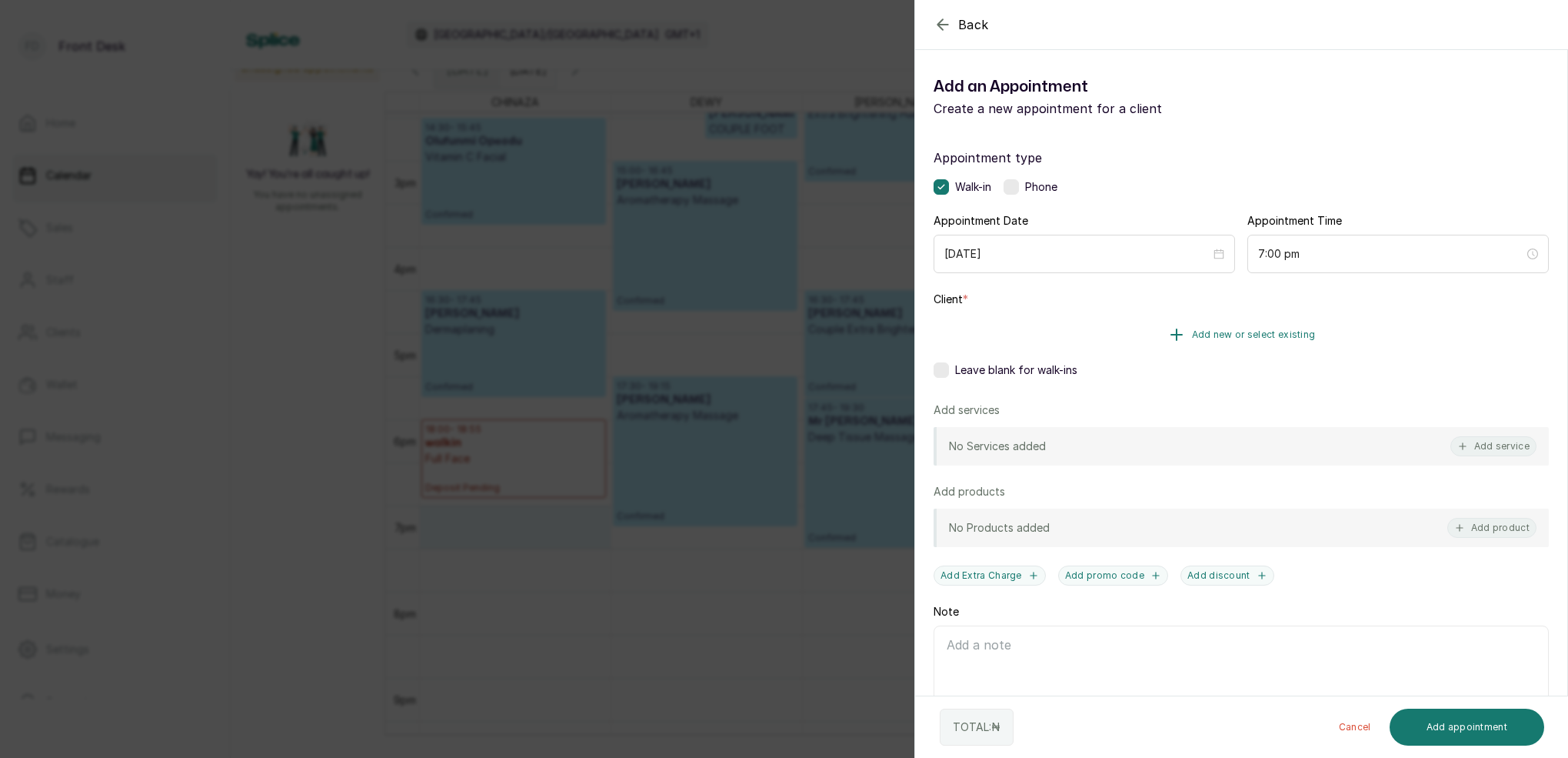
click at [1272, 330] on span "Add new or select existing" at bounding box center [1253, 334] width 123 height 12
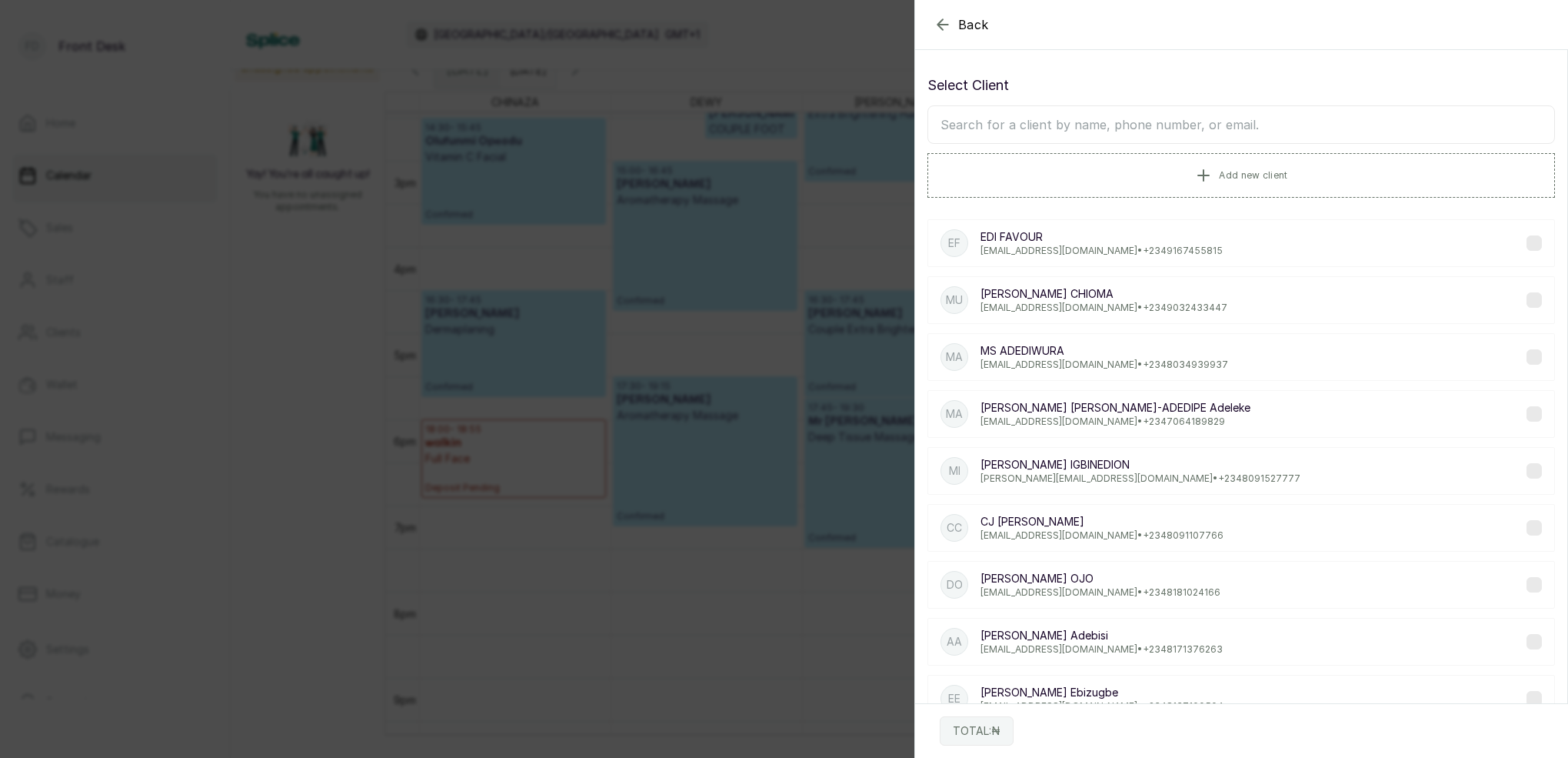
click at [1219, 123] on input "text" at bounding box center [1241, 124] width 628 height 38
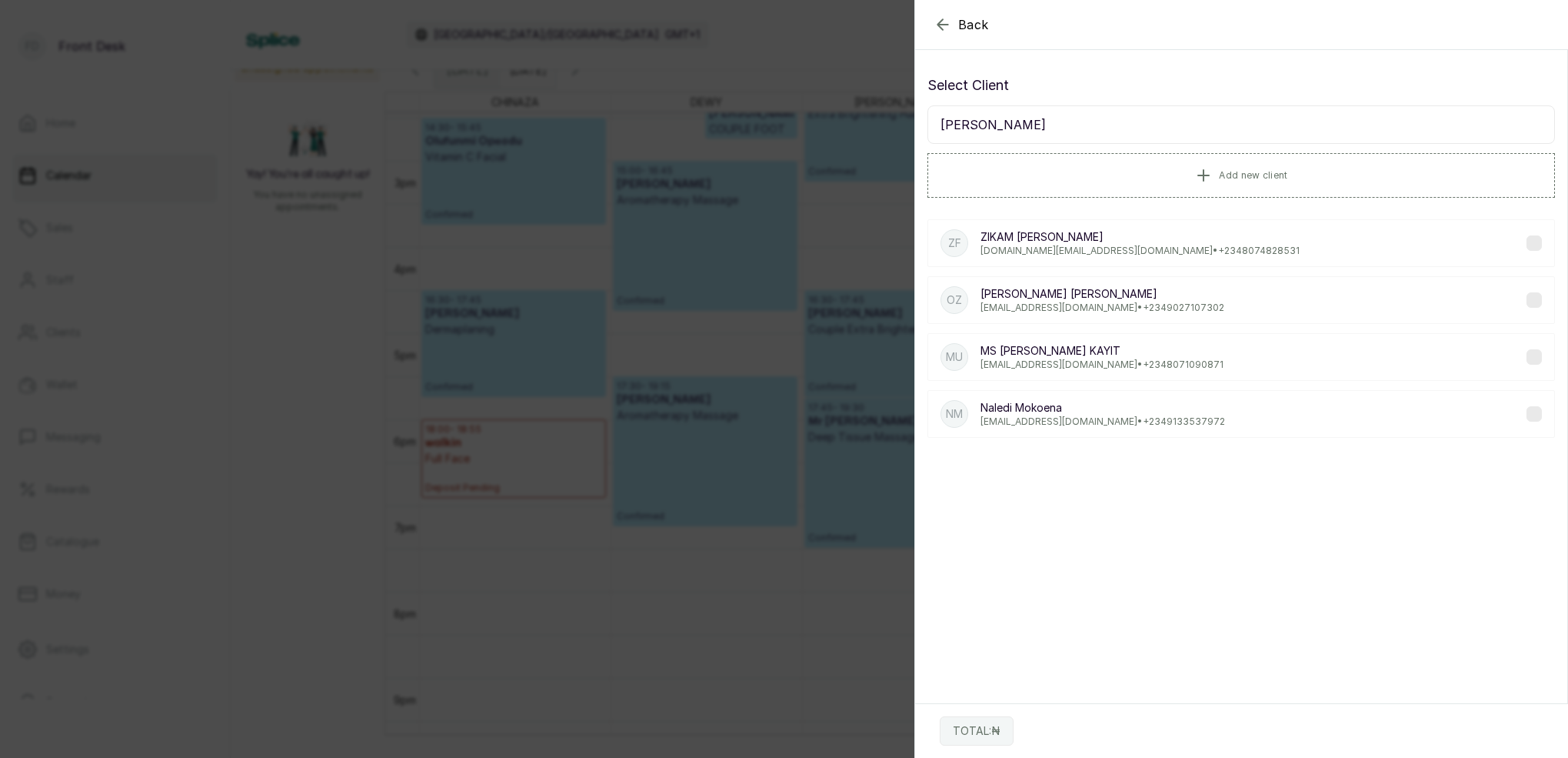
type input "[PERSON_NAME]"
click at [1118, 311] on p "[EMAIL_ADDRESS][DOMAIN_NAME] • [PHONE_NUMBER]" at bounding box center [1102, 307] width 244 height 12
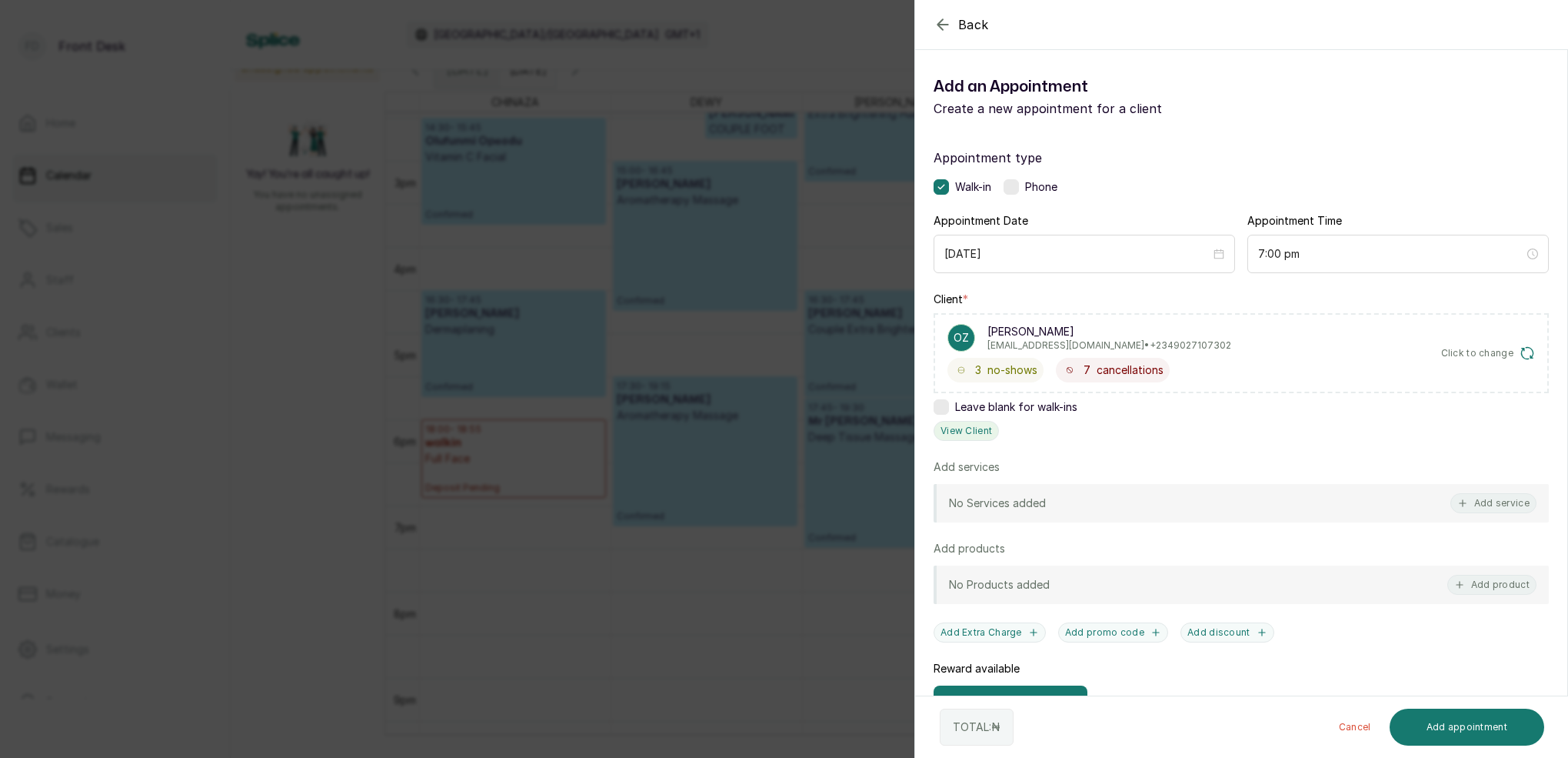
click at [978, 424] on button "View Client" at bounding box center [966, 431] width 65 height 20
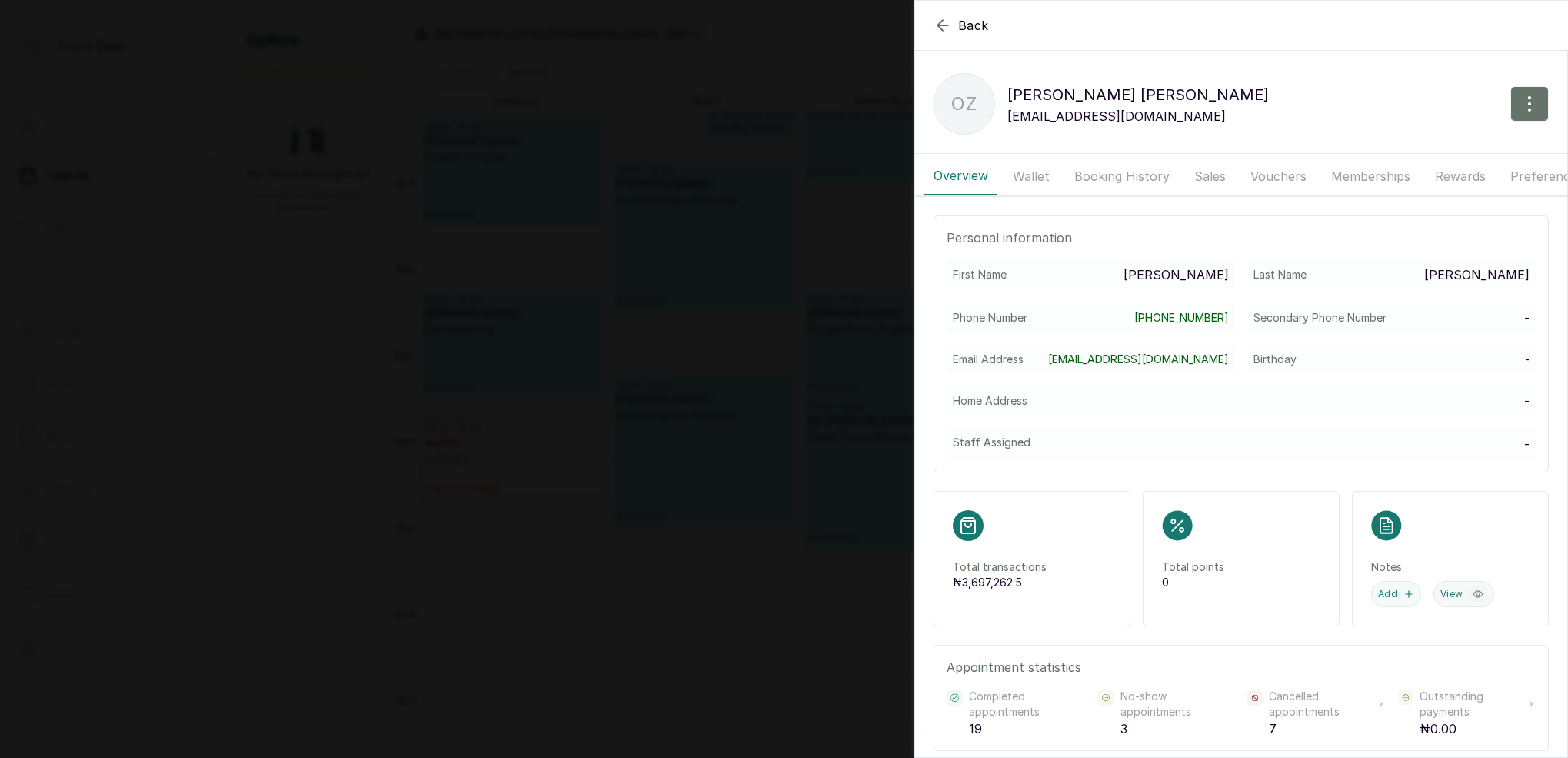
click at [1048, 180] on button "Wallet" at bounding box center [1031, 176] width 56 height 38
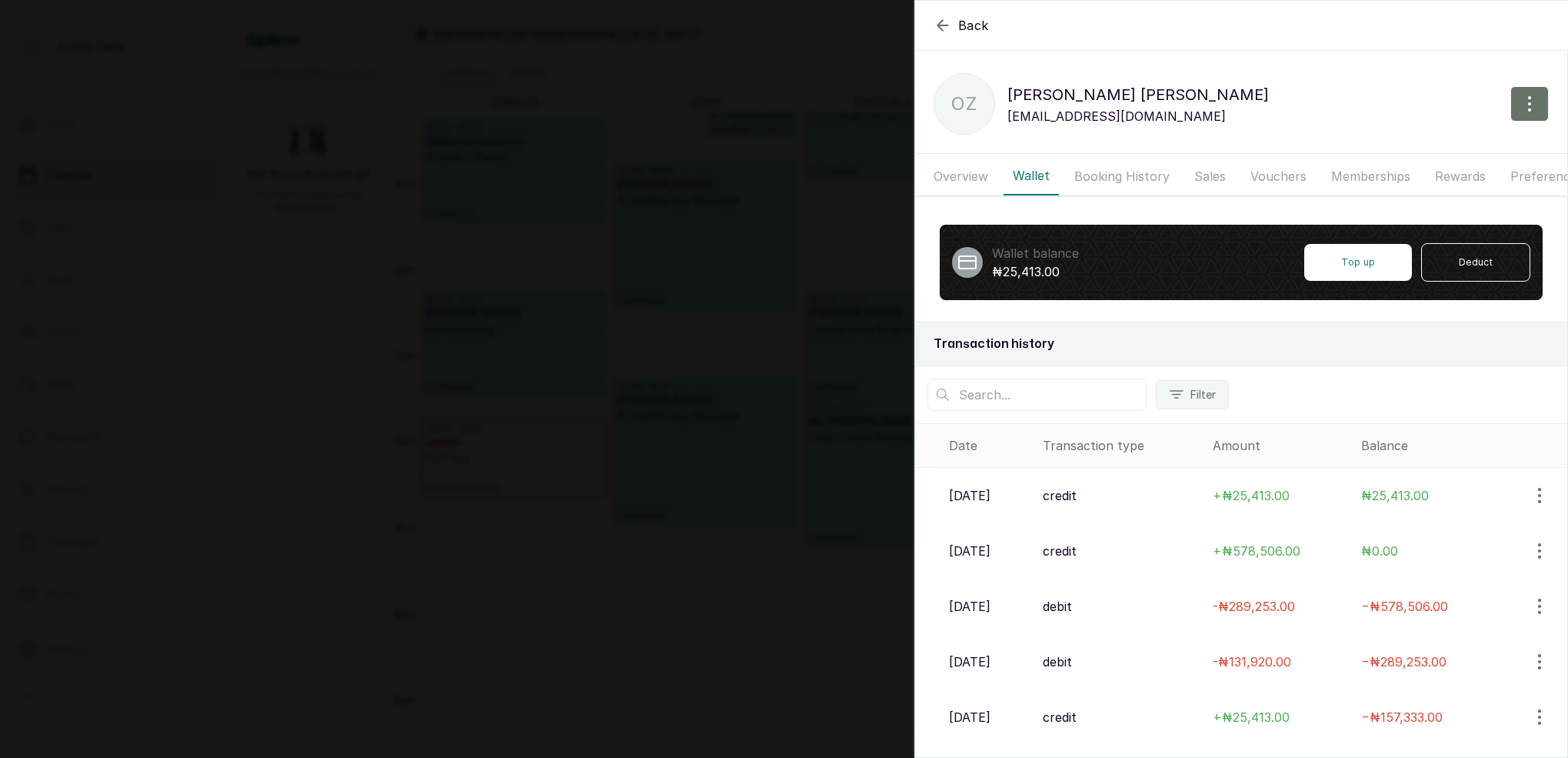
click at [803, 112] on div "Back [PERSON_NAME] OZ [PERSON_NAME] [EMAIL_ADDRESS][DOMAIN_NAME] Overview Walle…" at bounding box center [784, 379] width 1568 height 758
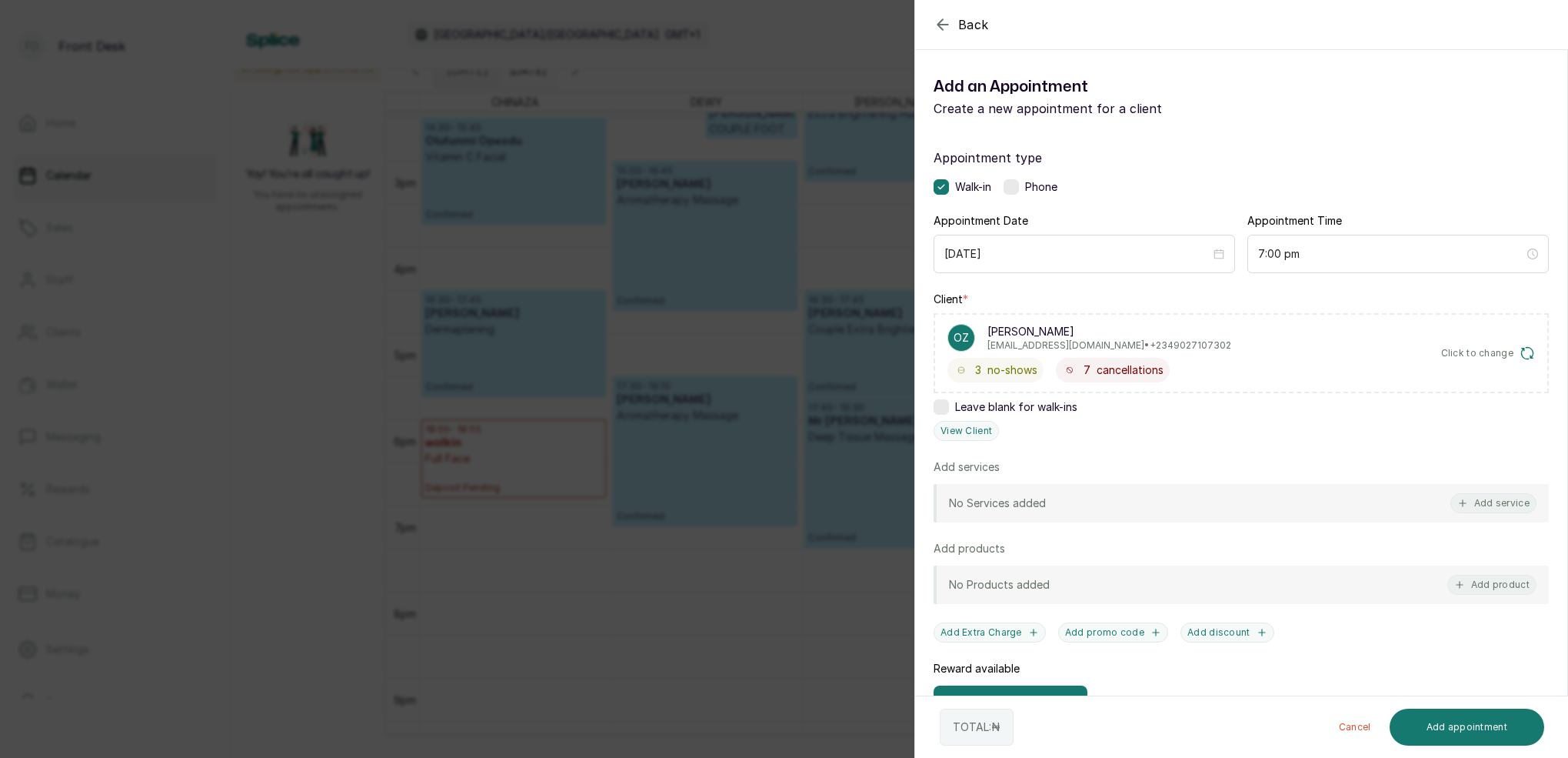
click at [854, 56] on div "Back Add Appointment Add an Appointment Create a new appointment for a client A…" at bounding box center [784, 379] width 1568 height 758
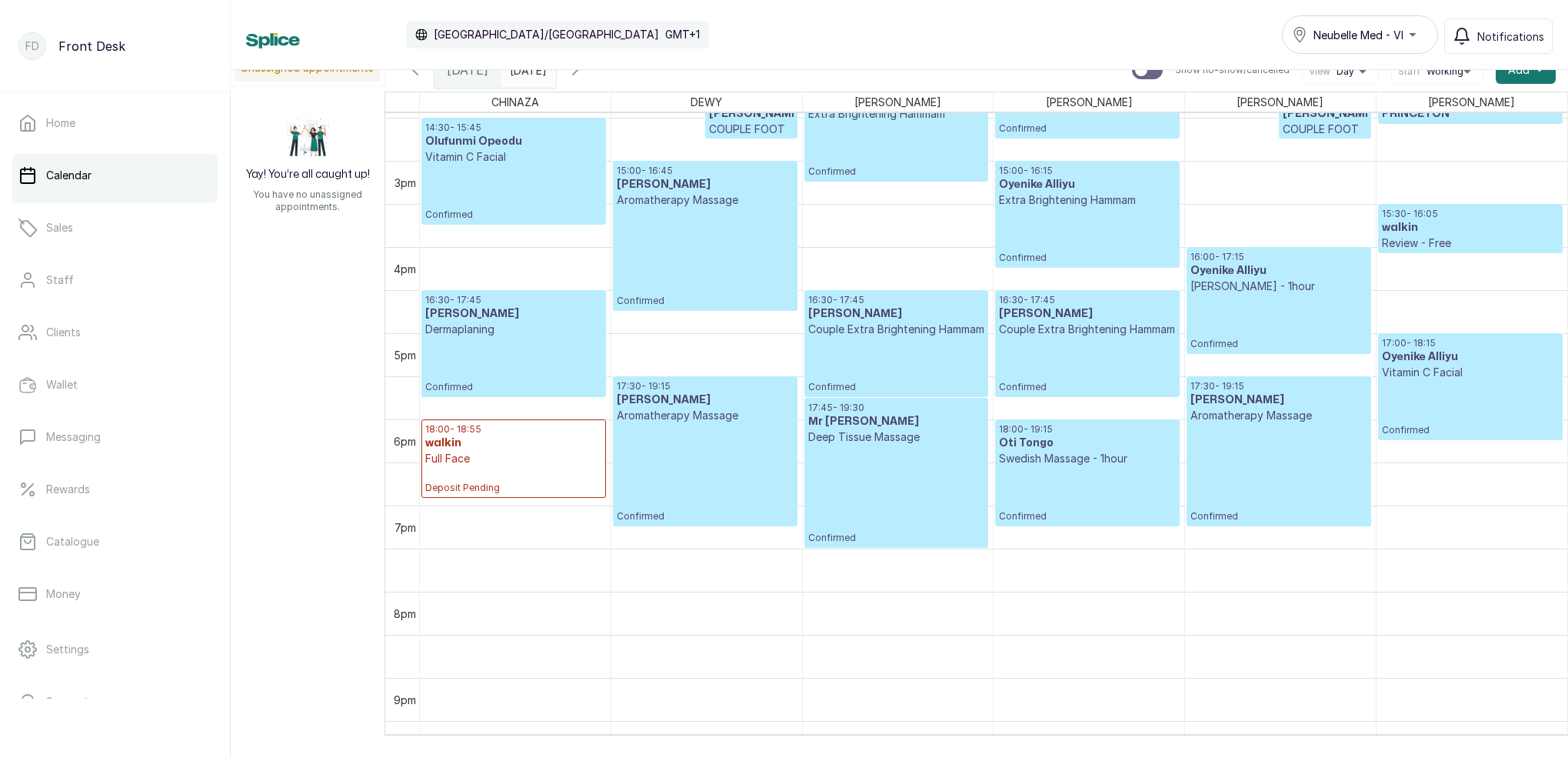
click at [517, 451] on p "Full Face" at bounding box center [513, 458] width 177 height 16
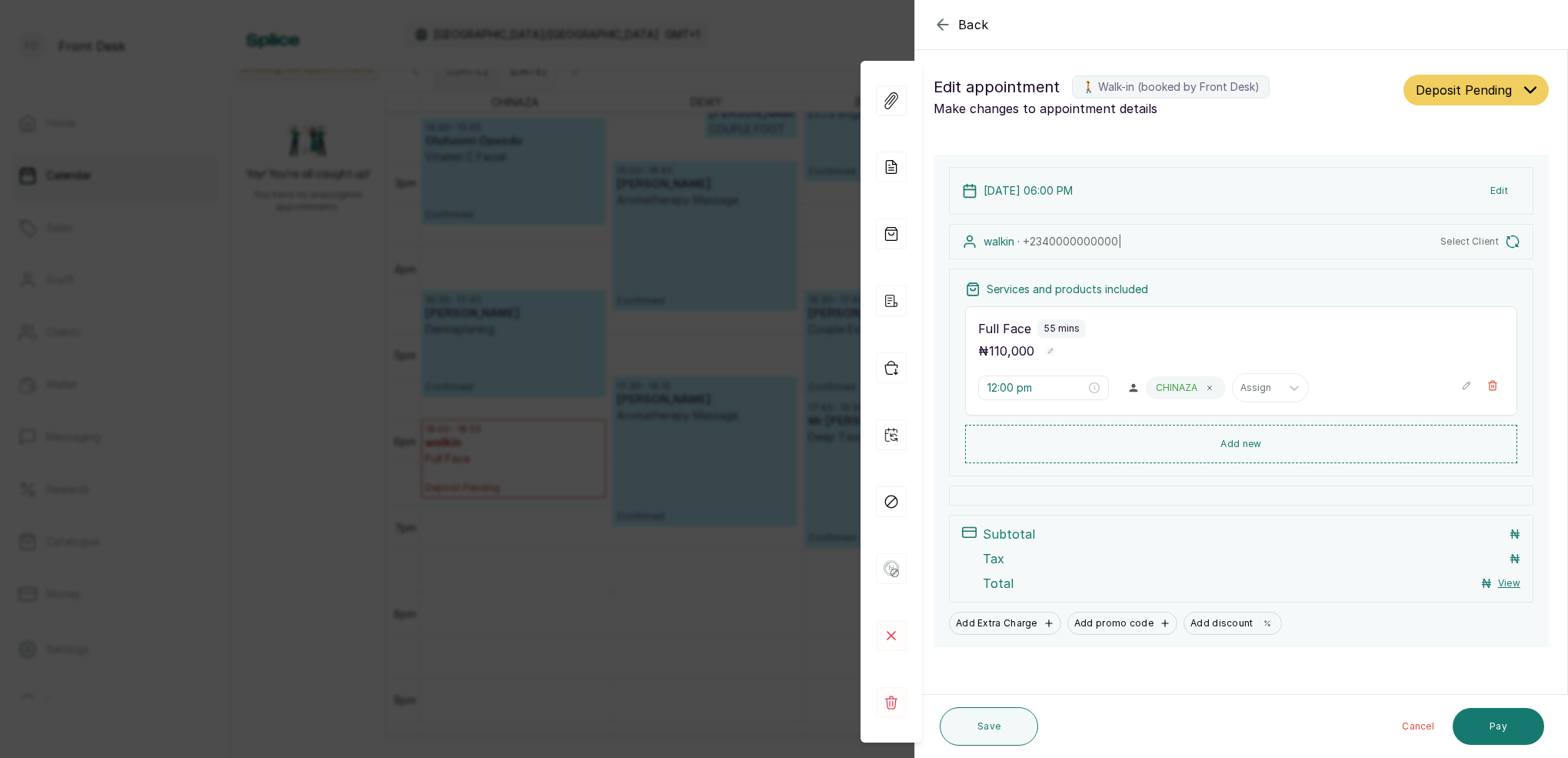
type input "6:00 pm"
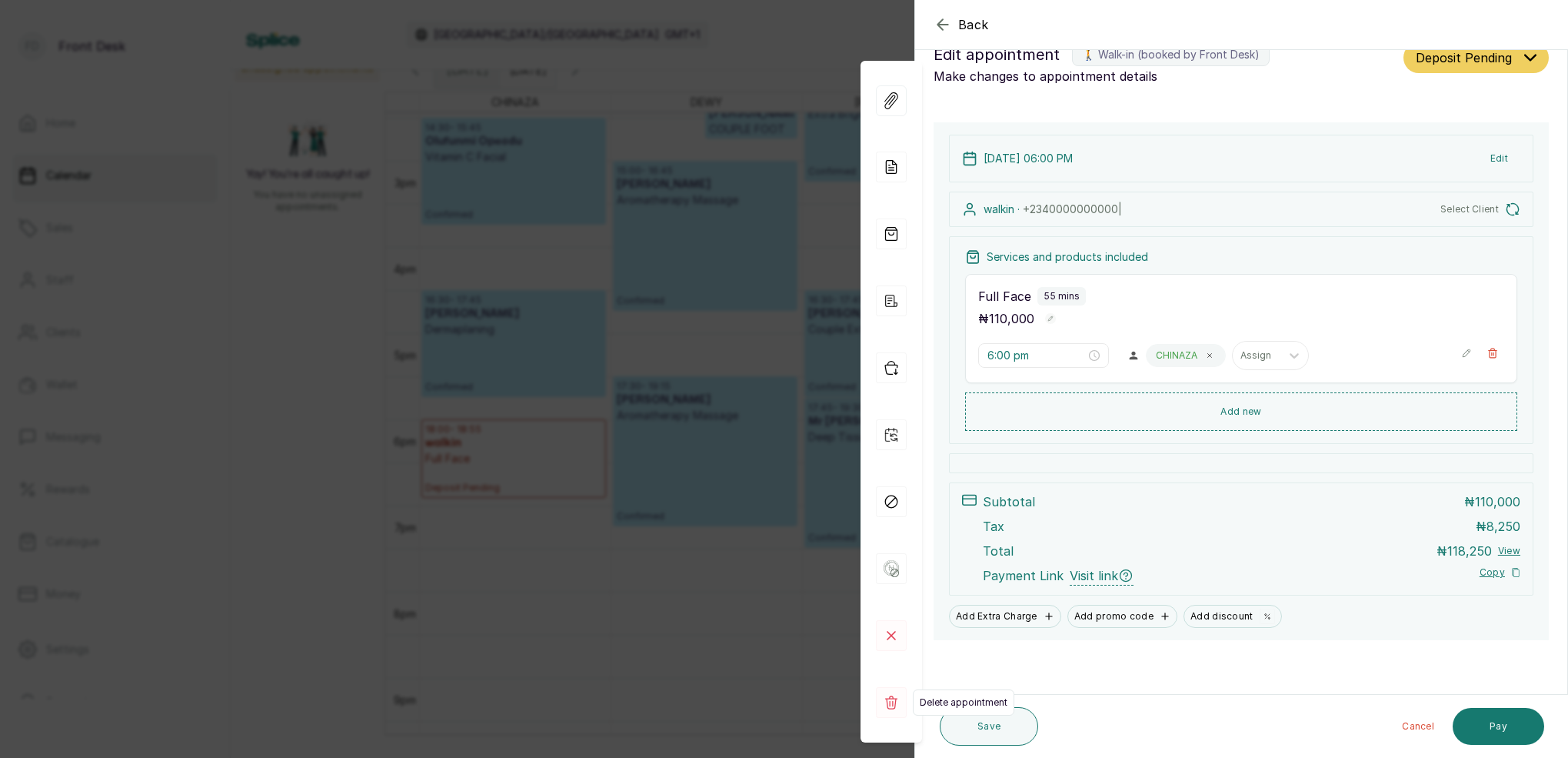
click at [902, 699] on rect at bounding box center [890, 702] width 31 height 31
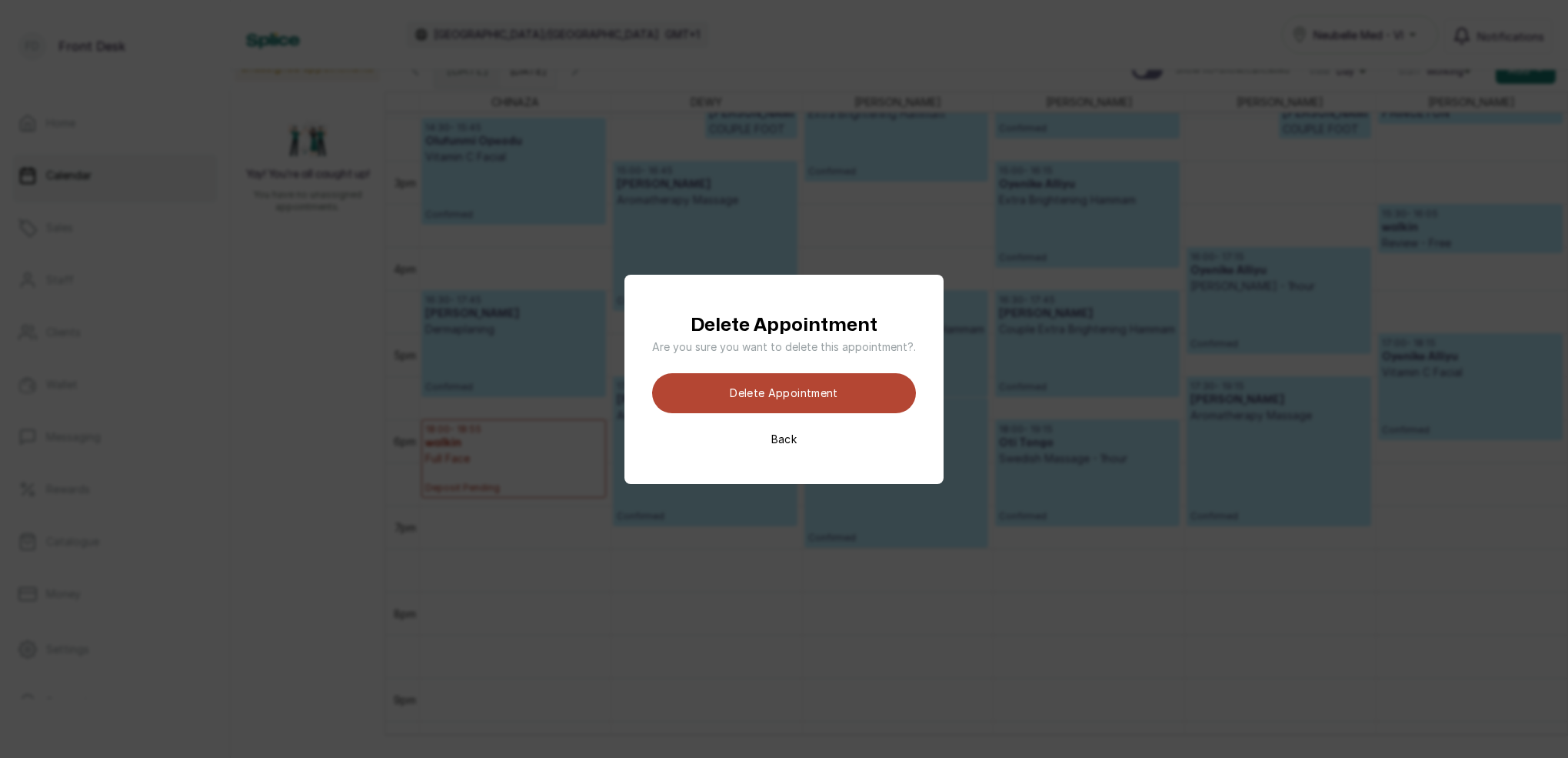
click at [871, 398] on button "Delete appointment" at bounding box center [784, 393] width 264 height 40
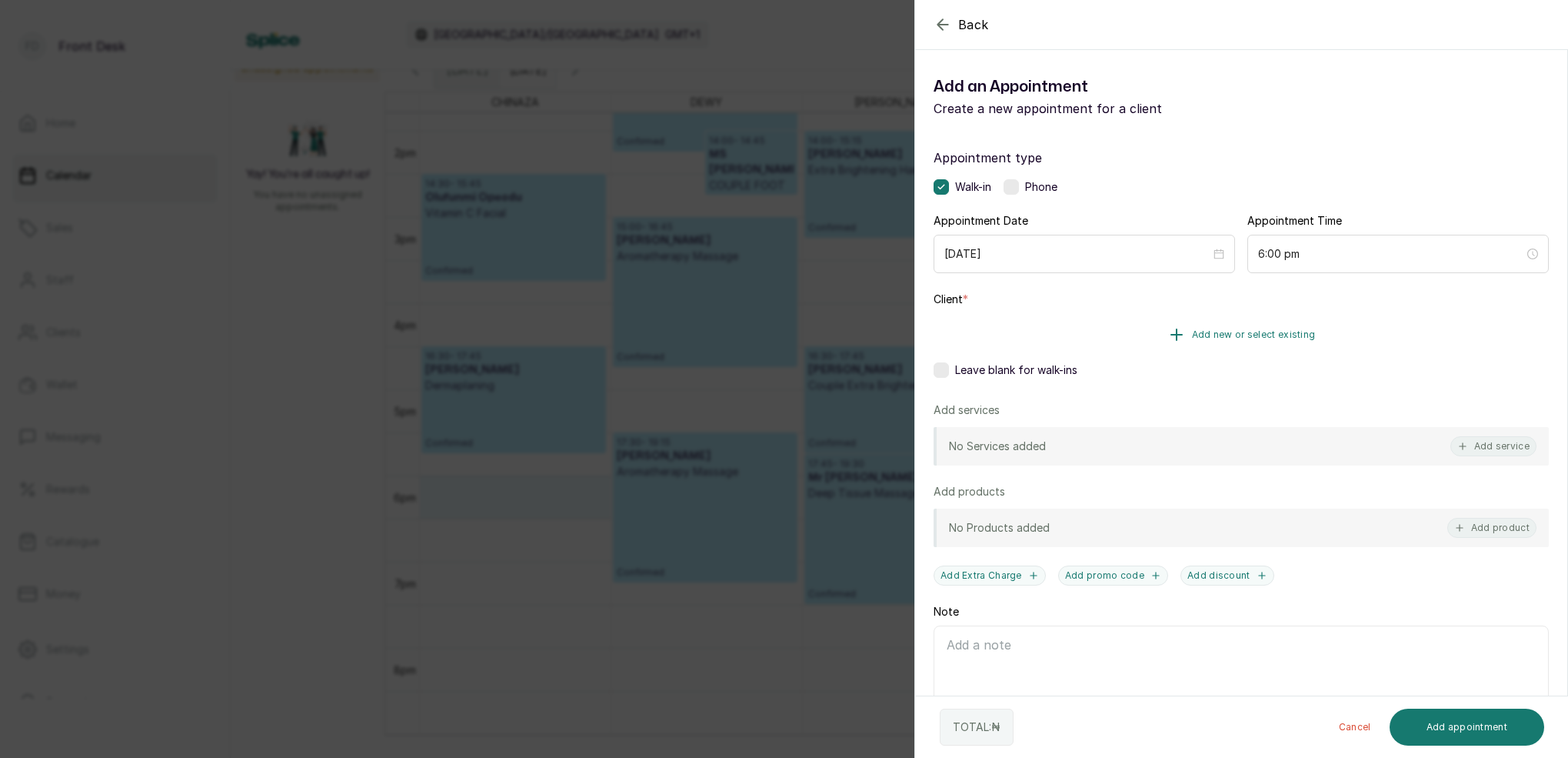
click at [1294, 329] on span "Add new or select existing" at bounding box center [1253, 334] width 123 height 12
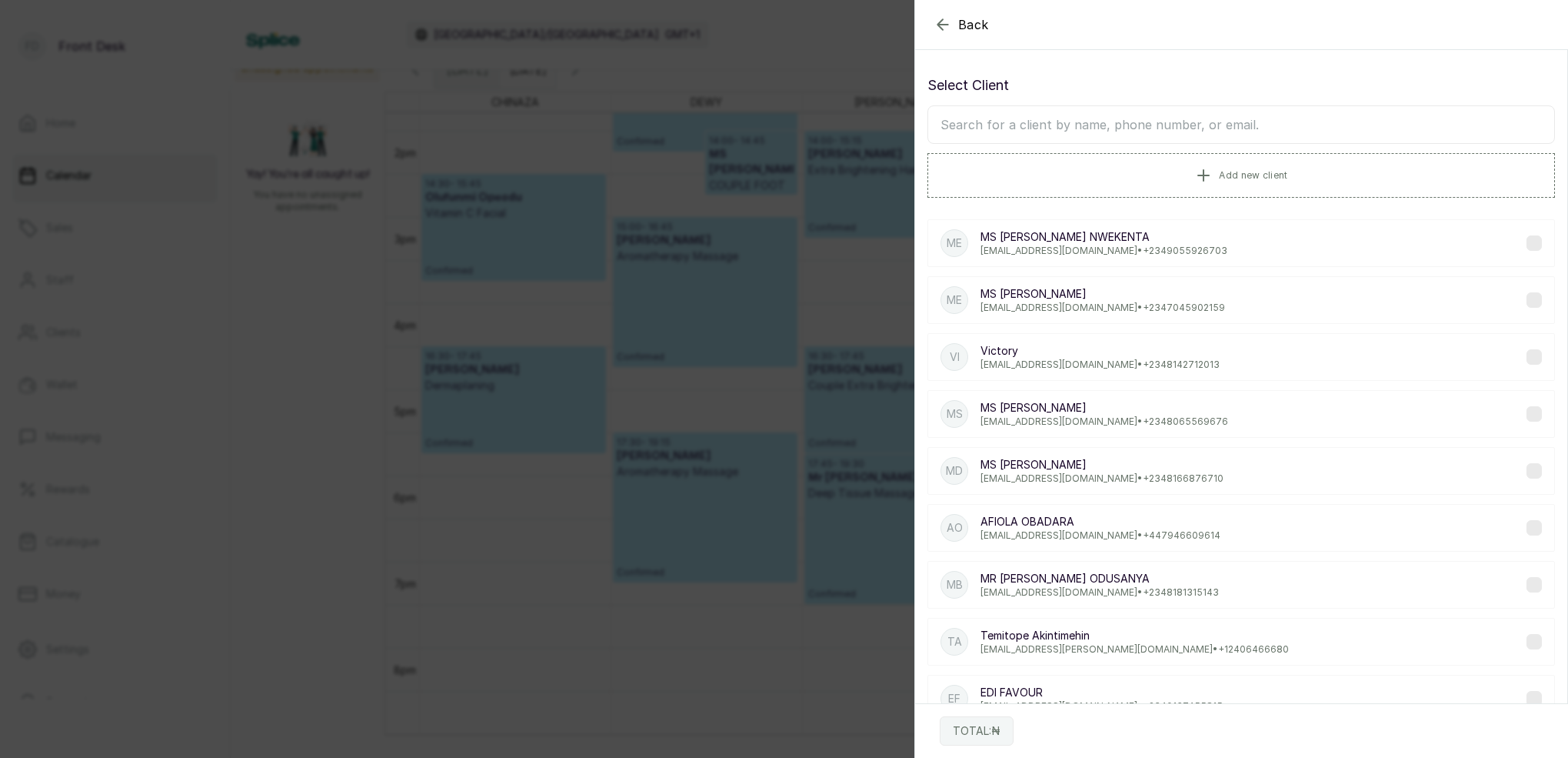
click at [1158, 137] on input "text" at bounding box center [1241, 124] width 628 height 38
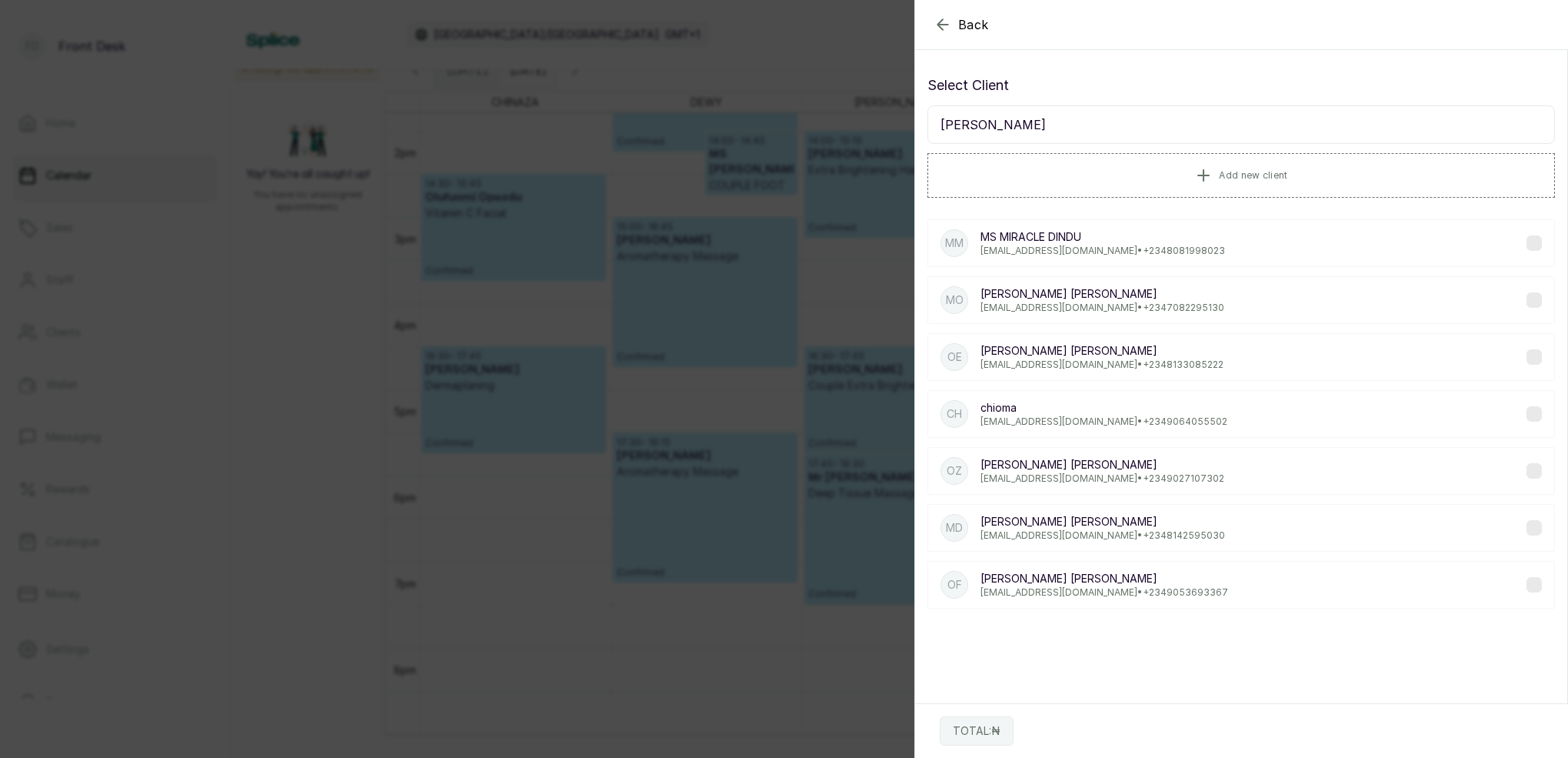
type input "[PERSON_NAME]"
click at [1096, 472] on div "[PERSON_NAME] [EMAIL_ADDRESS][DOMAIN_NAME] • [PHONE_NUMBER]" at bounding box center [1102, 471] width 244 height 28
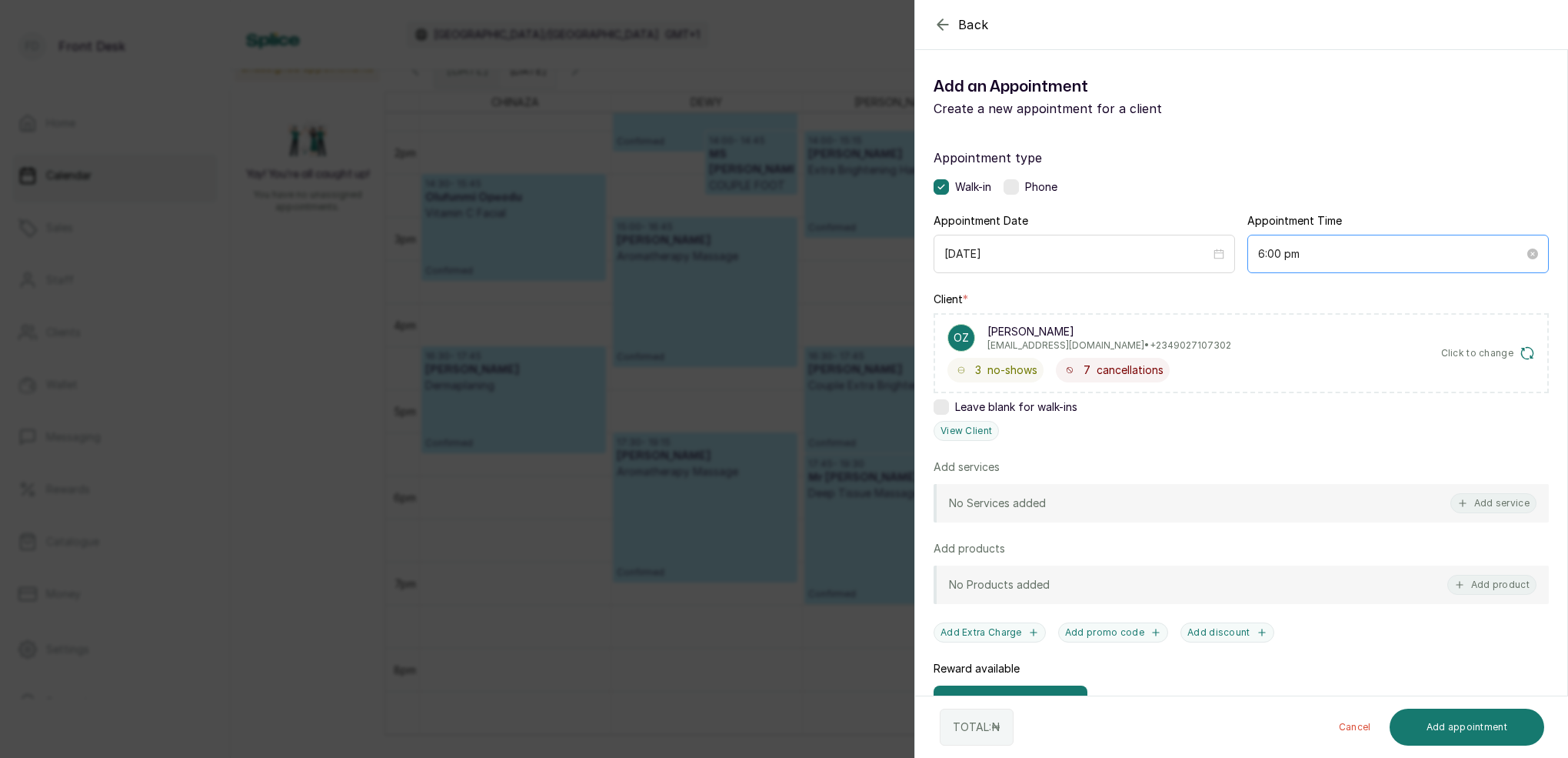
scroll to position [0, 0]
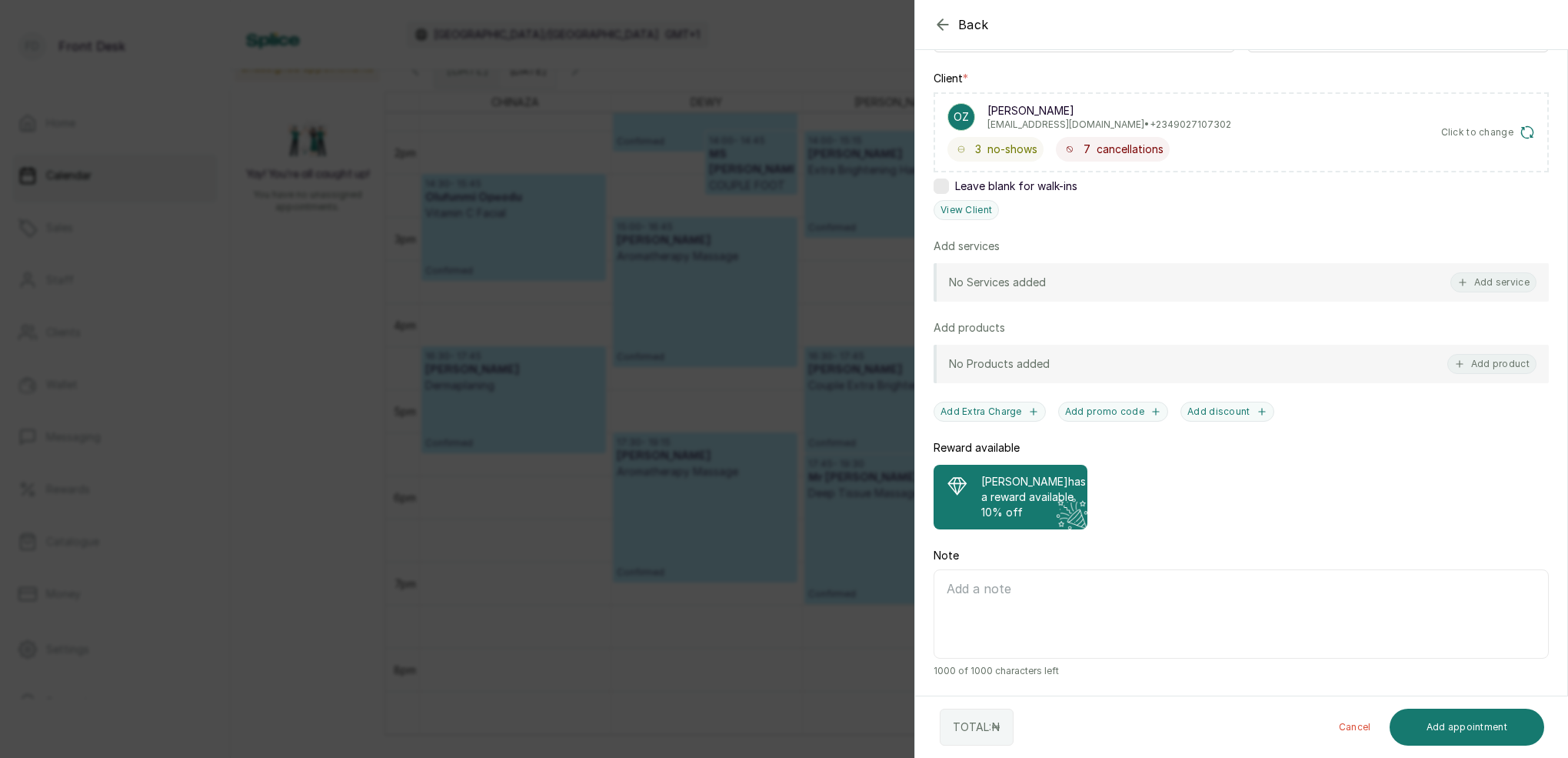
click at [1045, 473] on div "[PERSON_NAME] has a reward available 10% off" at bounding box center [1011, 497] width 154 height 65
click at [1507, 281] on button "Add service" at bounding box center [1493, 282] width 86 height 20
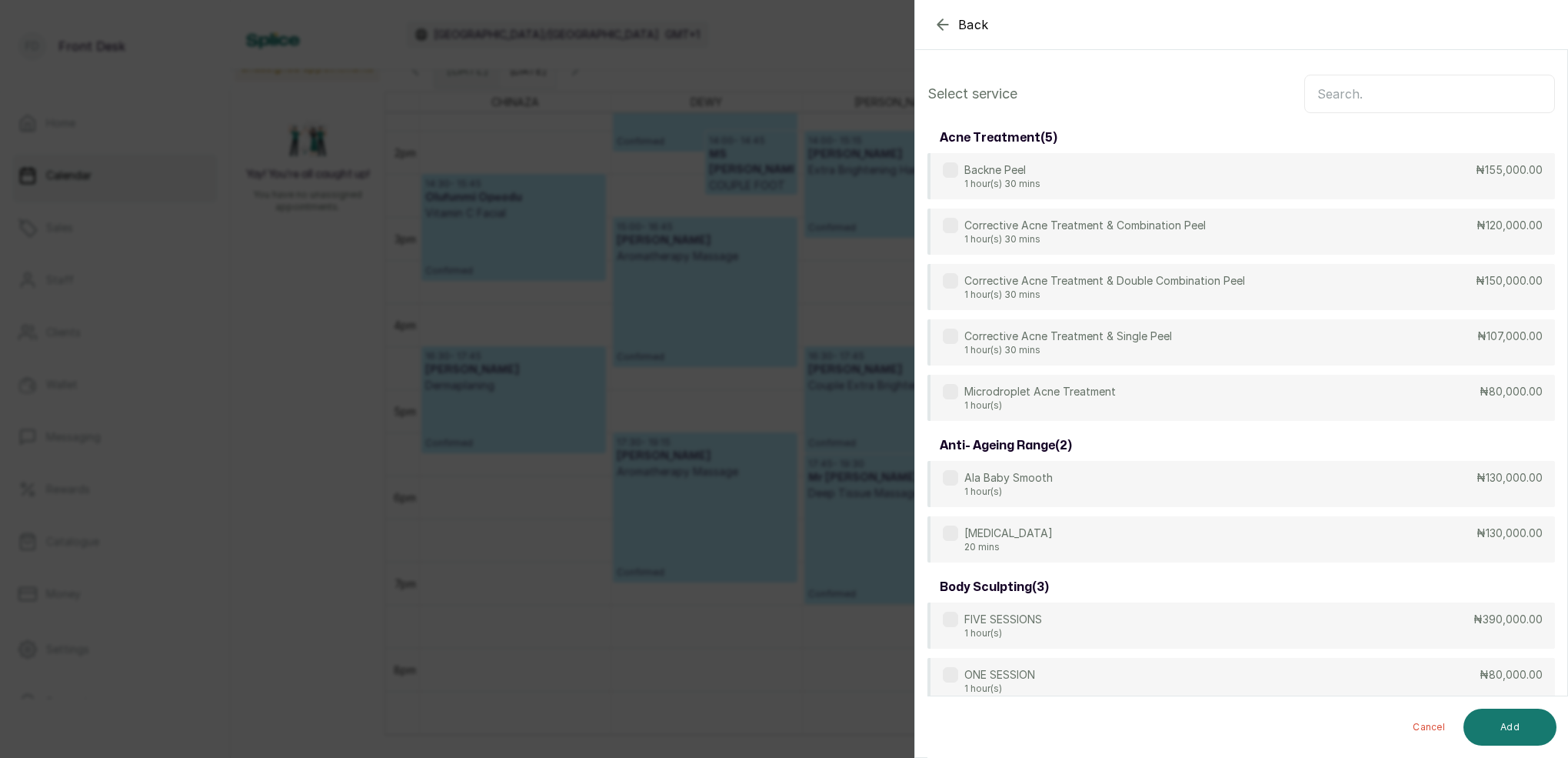
click at [1329, 98] on input "text" at bounding box center [1430, 93] width 251 height 38
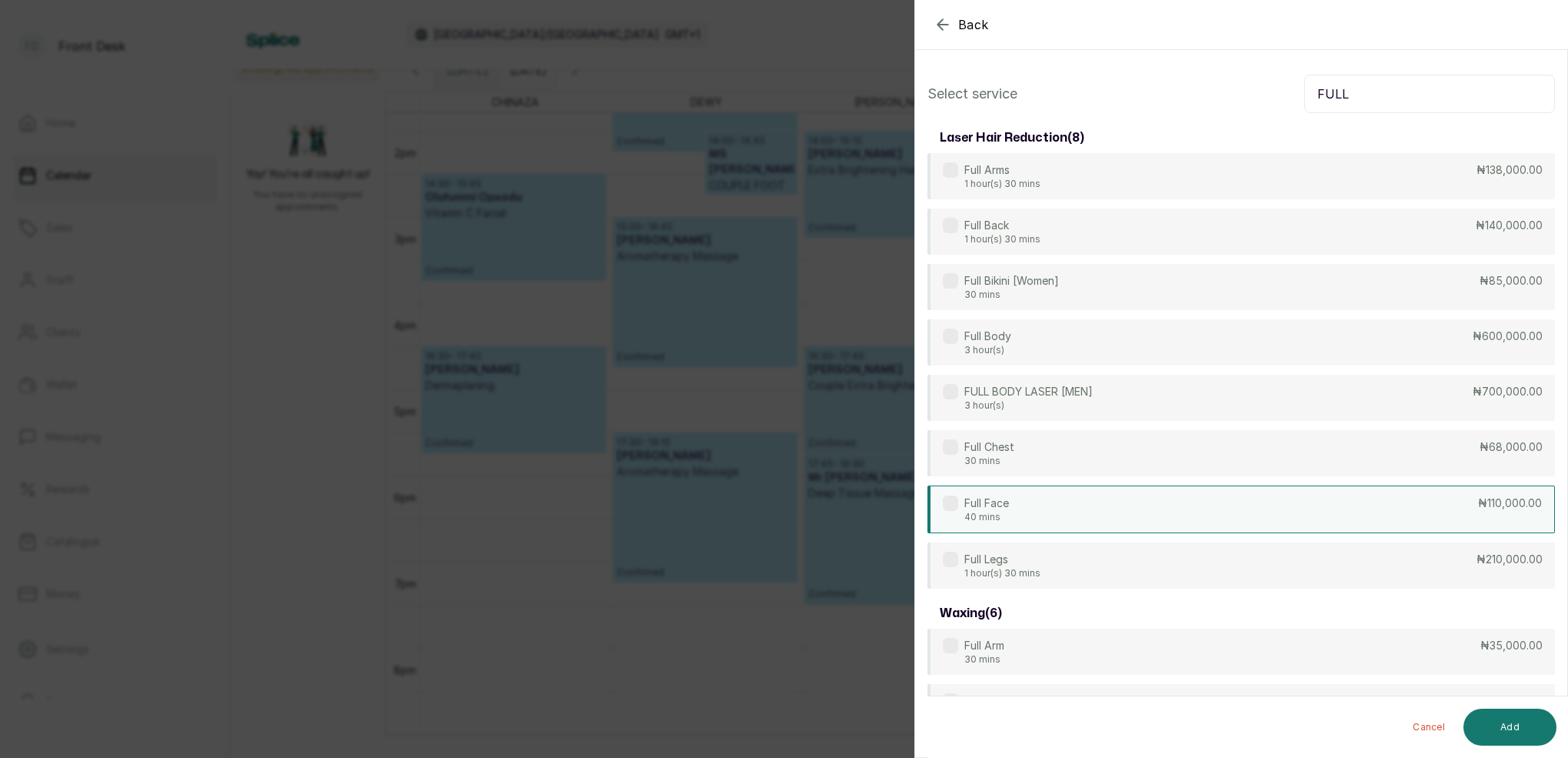
type input "FULL"
click at [1028, 518] on div "Full Face 40 mins ₦110,000.00" at bounding box center [1241, 509] width 628 height 47
click at [1498, 727] on button "Add" at bounding box center [1510, 727] width 93 height 37
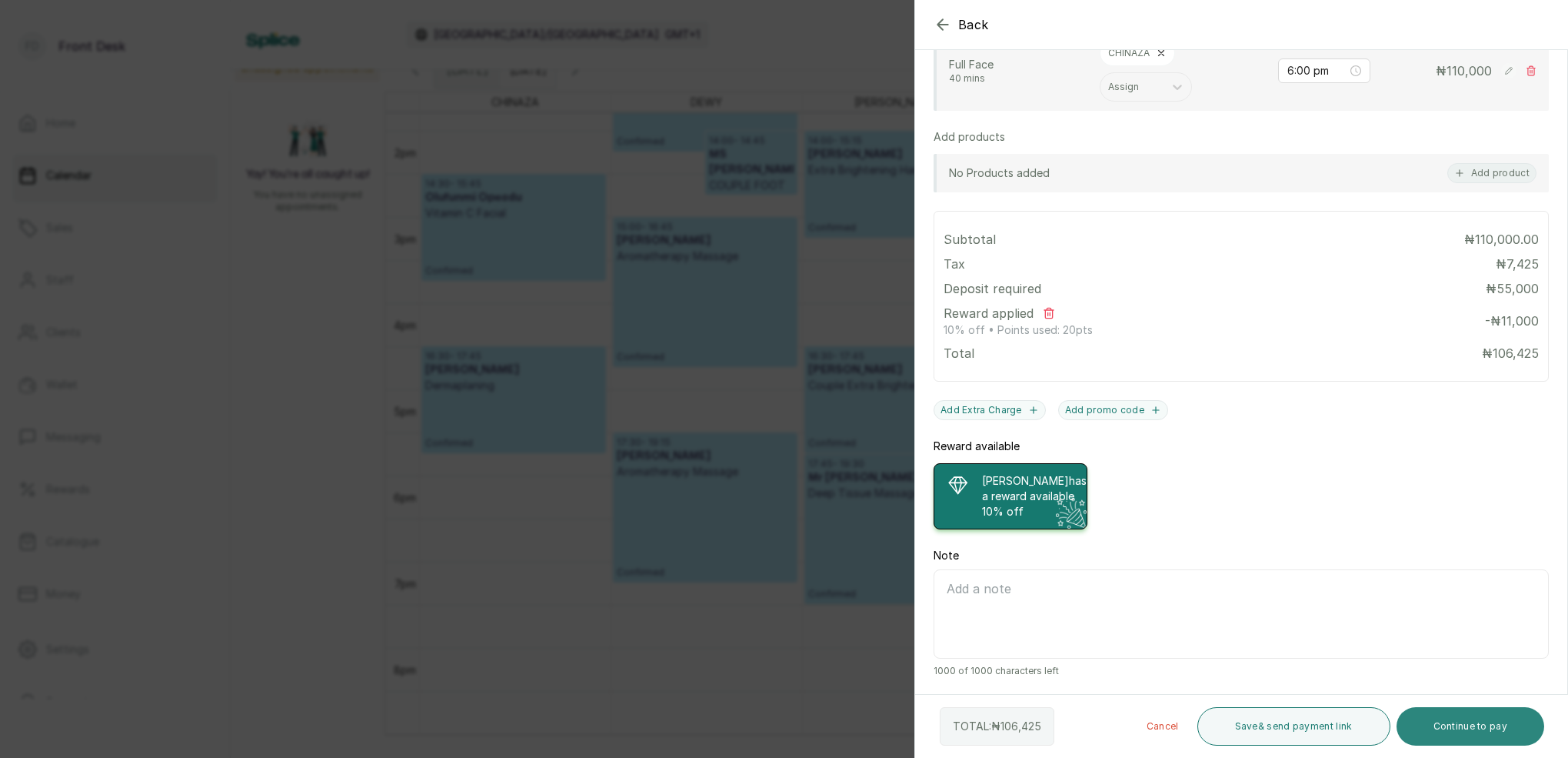
click at [1507, 711] on button "Continue to pay" at bounding box center [1471, 725] width 149 height 38
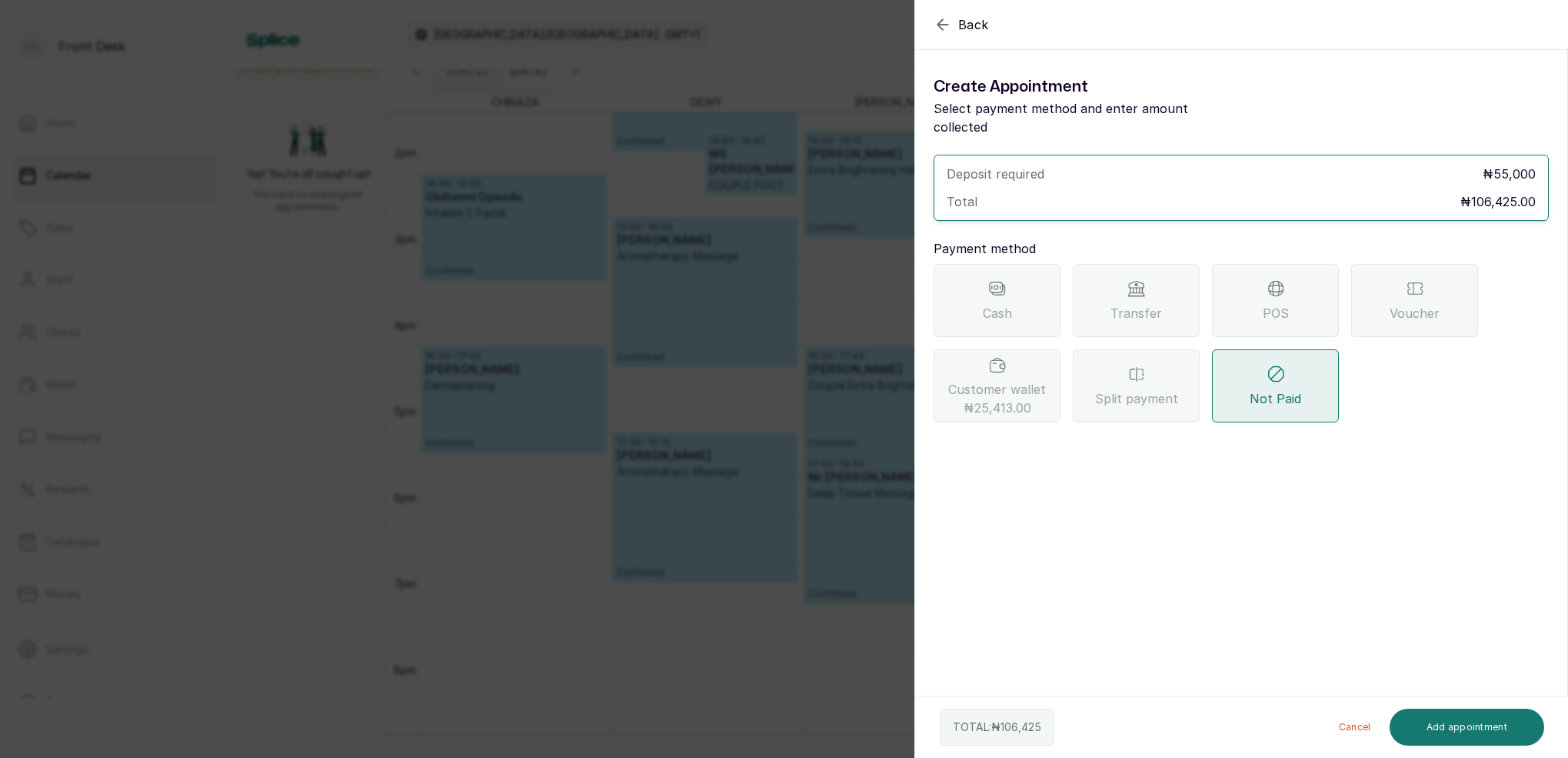
click at [942, 25] on icon "button" at bounding box center [943, 25] width 19 height 19
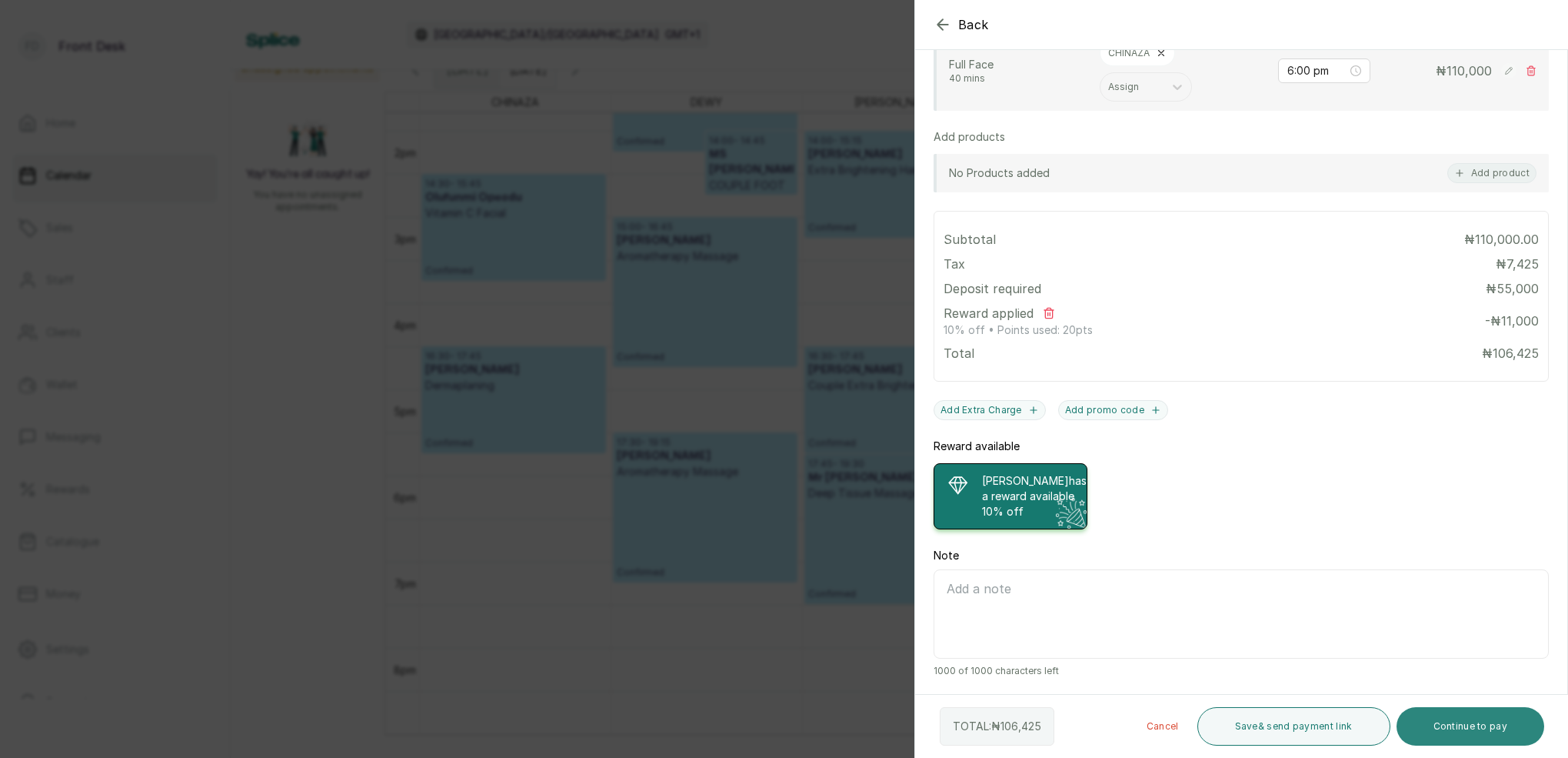
click at [1451, 742] on button "Continue to pay" at bounding box center [1471, 725] width 149 height 38
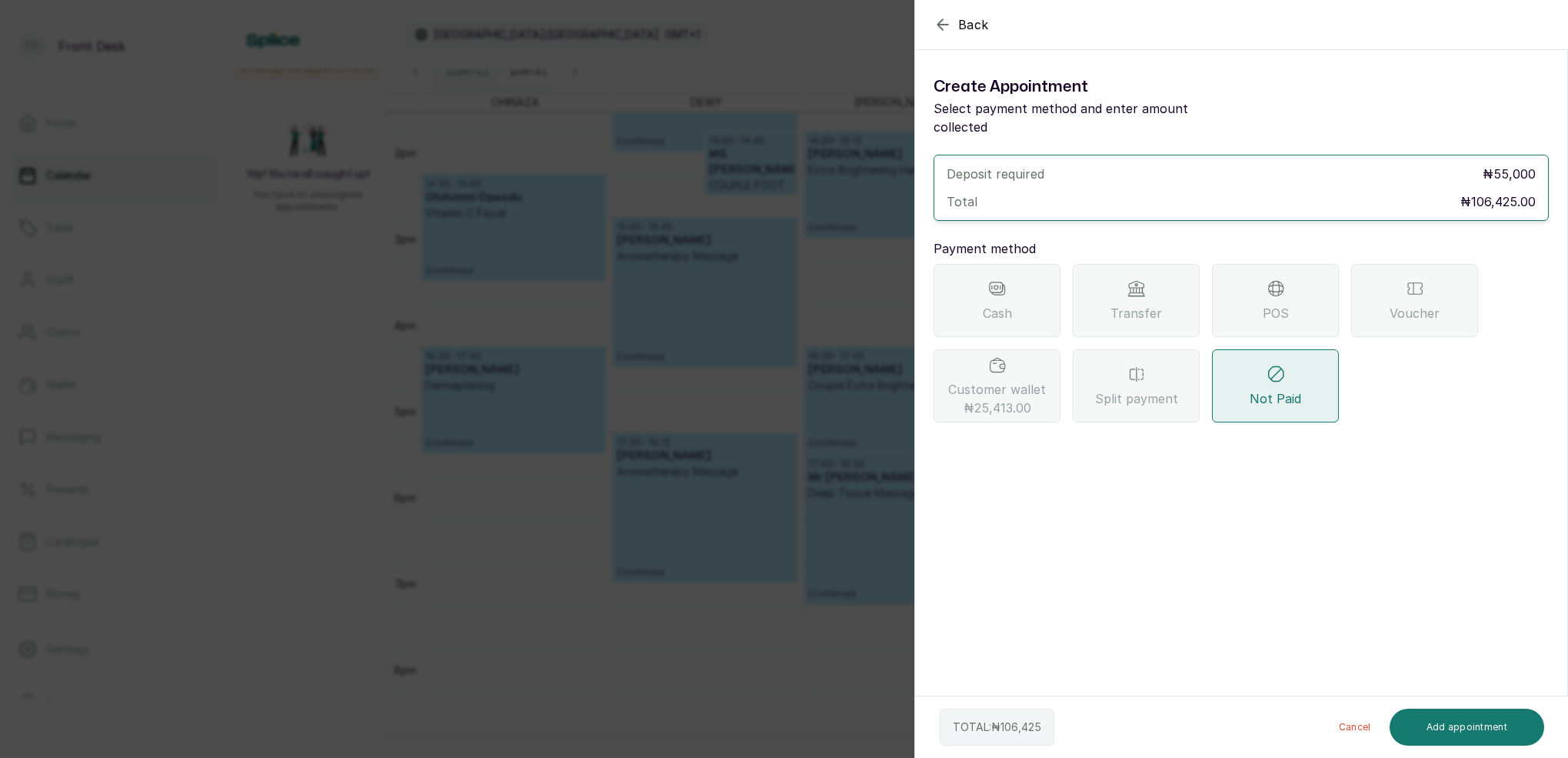
drag, startPoint x: 983, startPoint y: 359, endPoint x: 990, endPoint y: 369, distance: 12.2
click at [983, 359] on div "Customer wallet ₦25,413.00" at bounding box center [997, 386] width 127 height 73
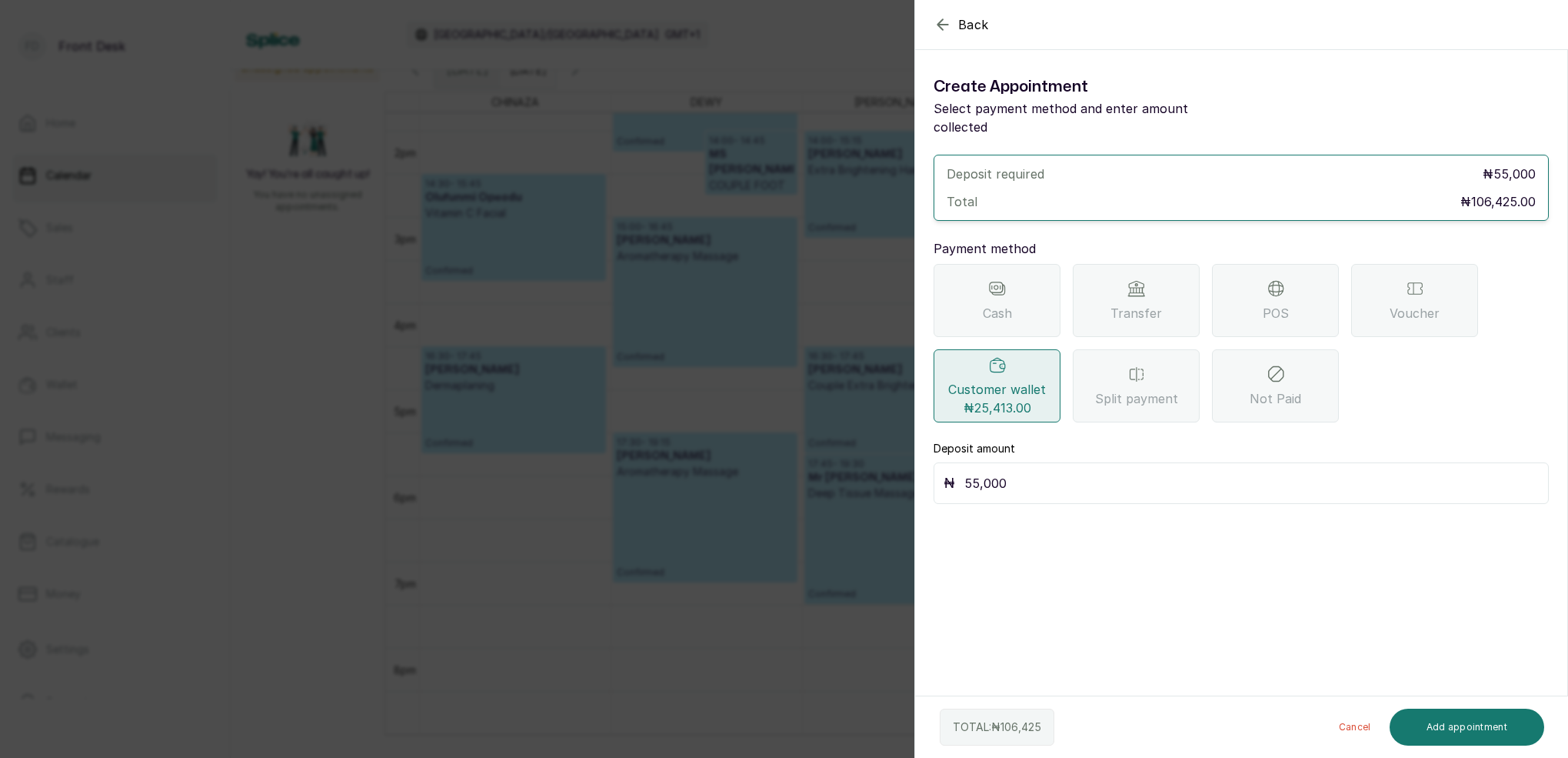
click at [1042, 473] on input "55,000" at bounding box center [1251, 483] width 575 height 21
type input "5"
type input "25,413"
click at [1453, 736] on button "Add appointment" at bounding box center [1467, 727] width 155 height 37
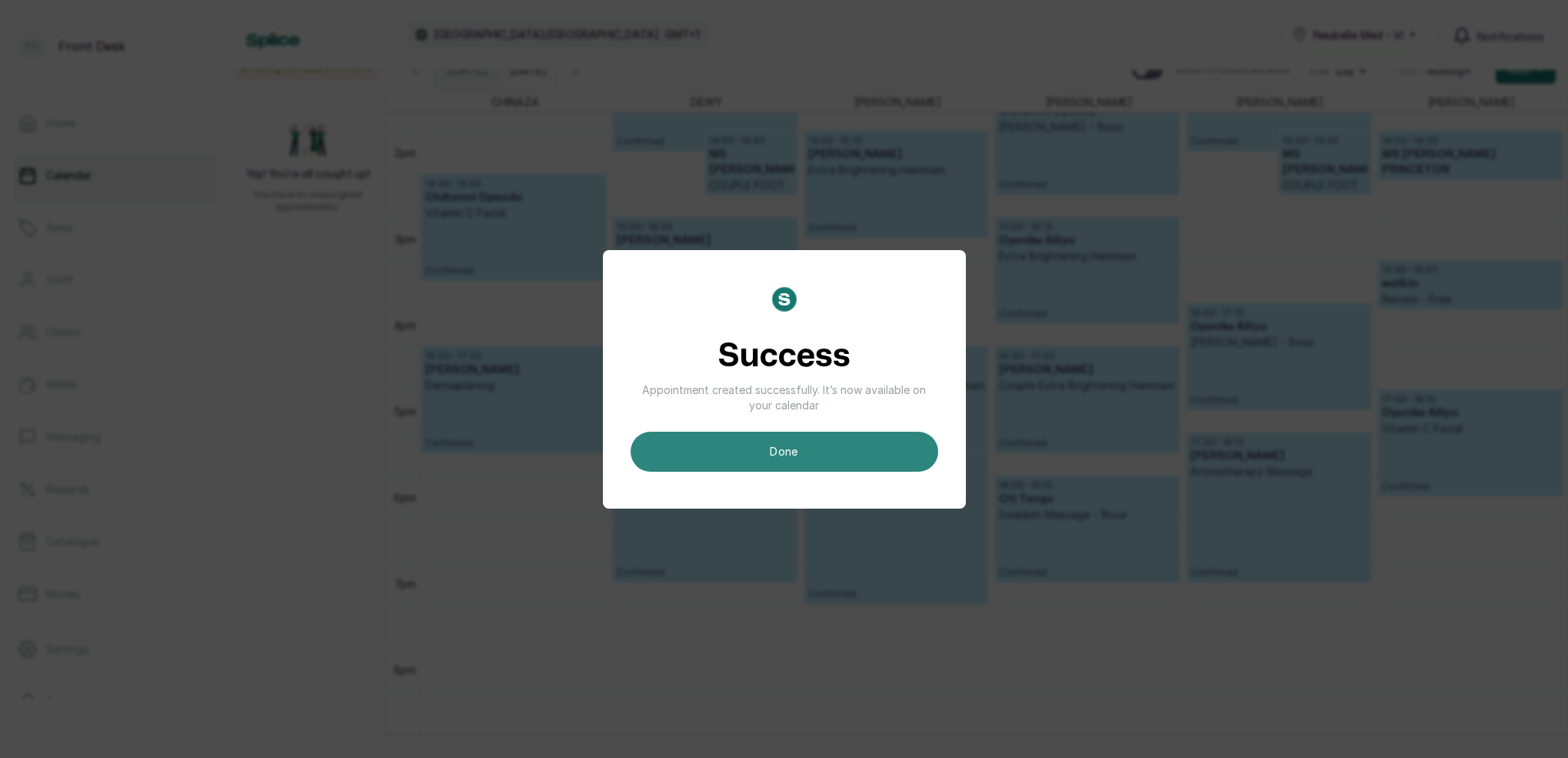
click at [826, 455] on button "done" at bounding box center [784, 451] width 307 height 40
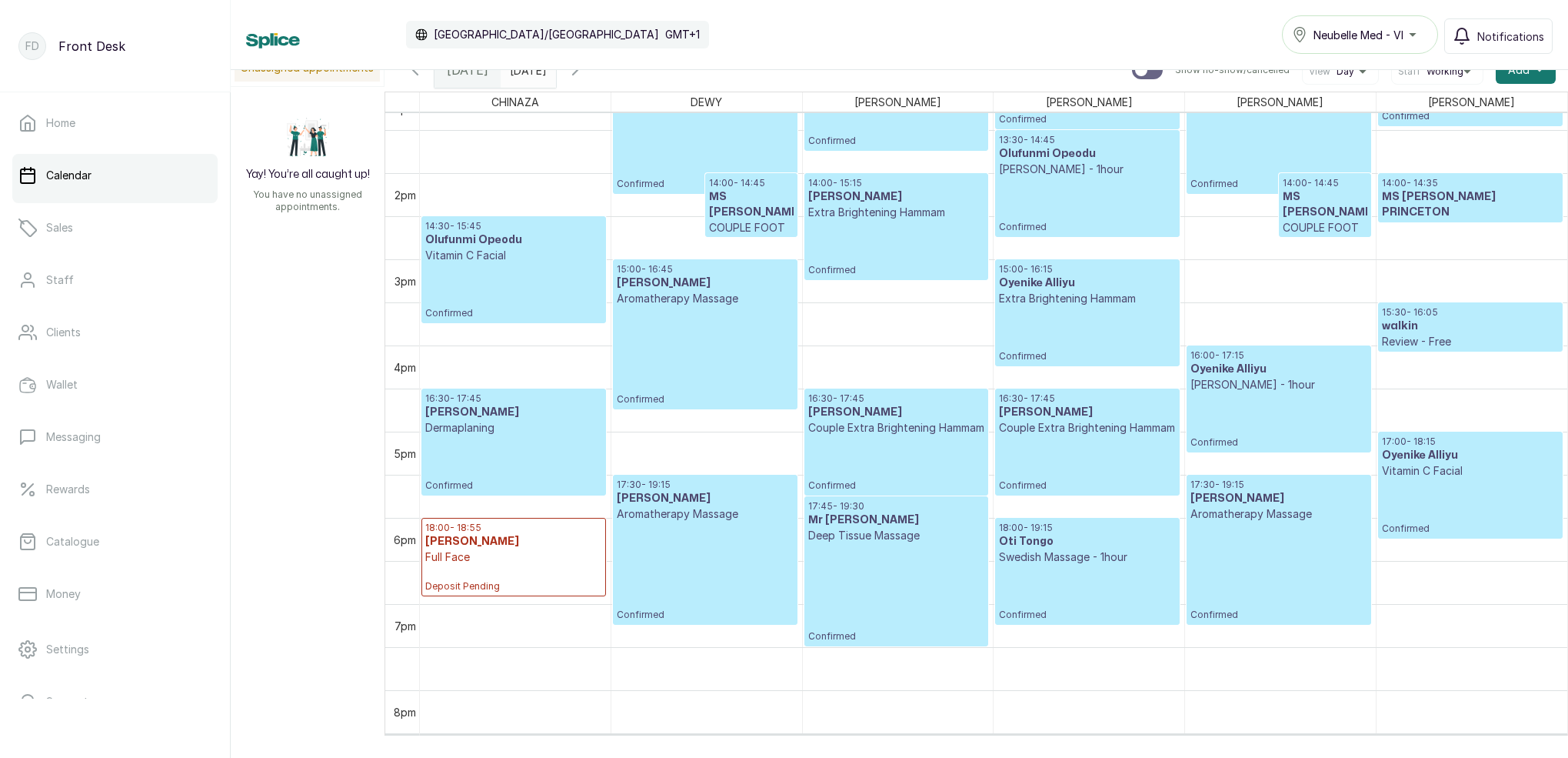
scroll to position [1147, 0]
click at [486, 565] on p "Deposit Pending" at bounding box center [513, 578] width 177 height 28
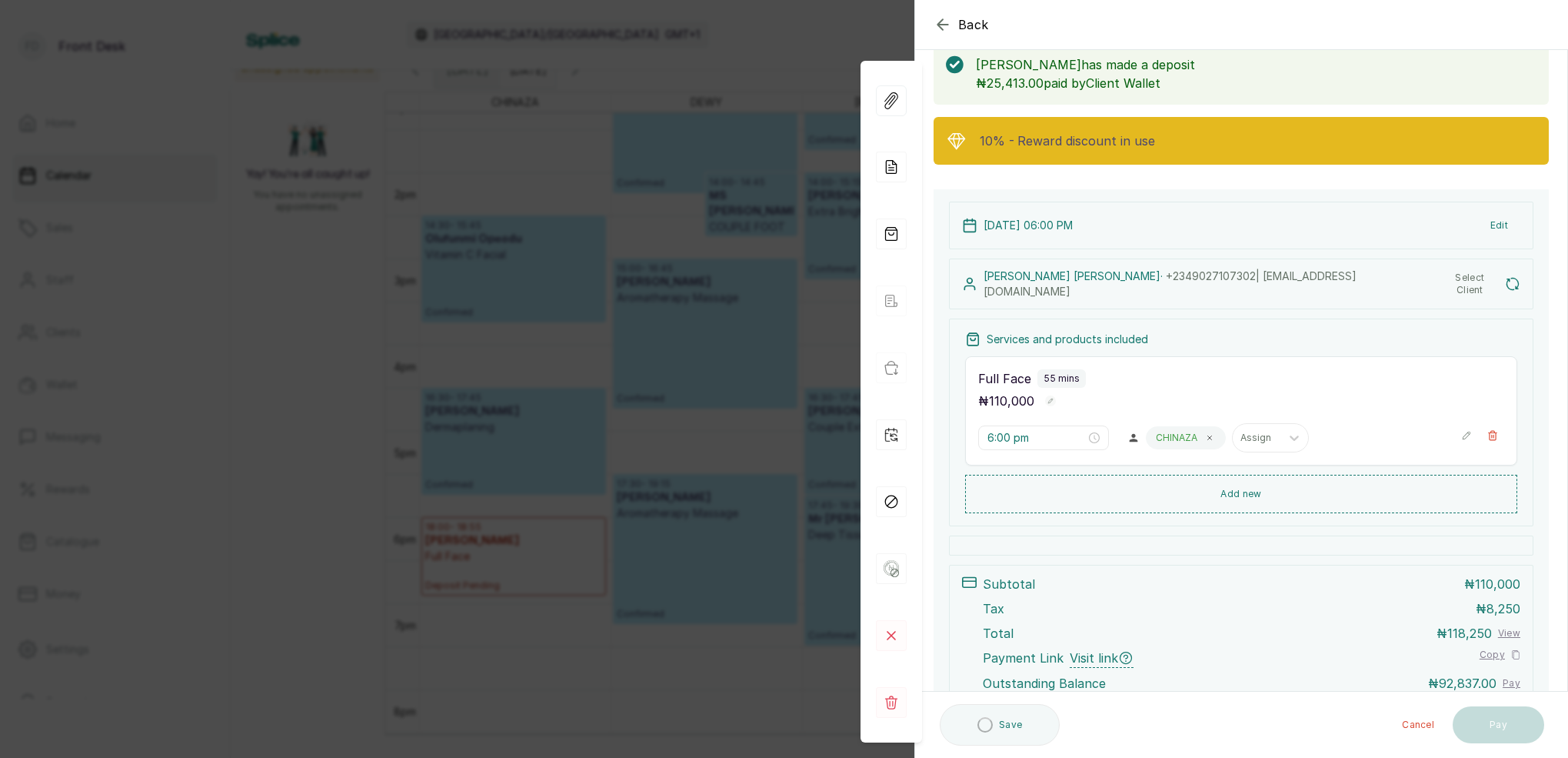
scroll to position [93, 0]
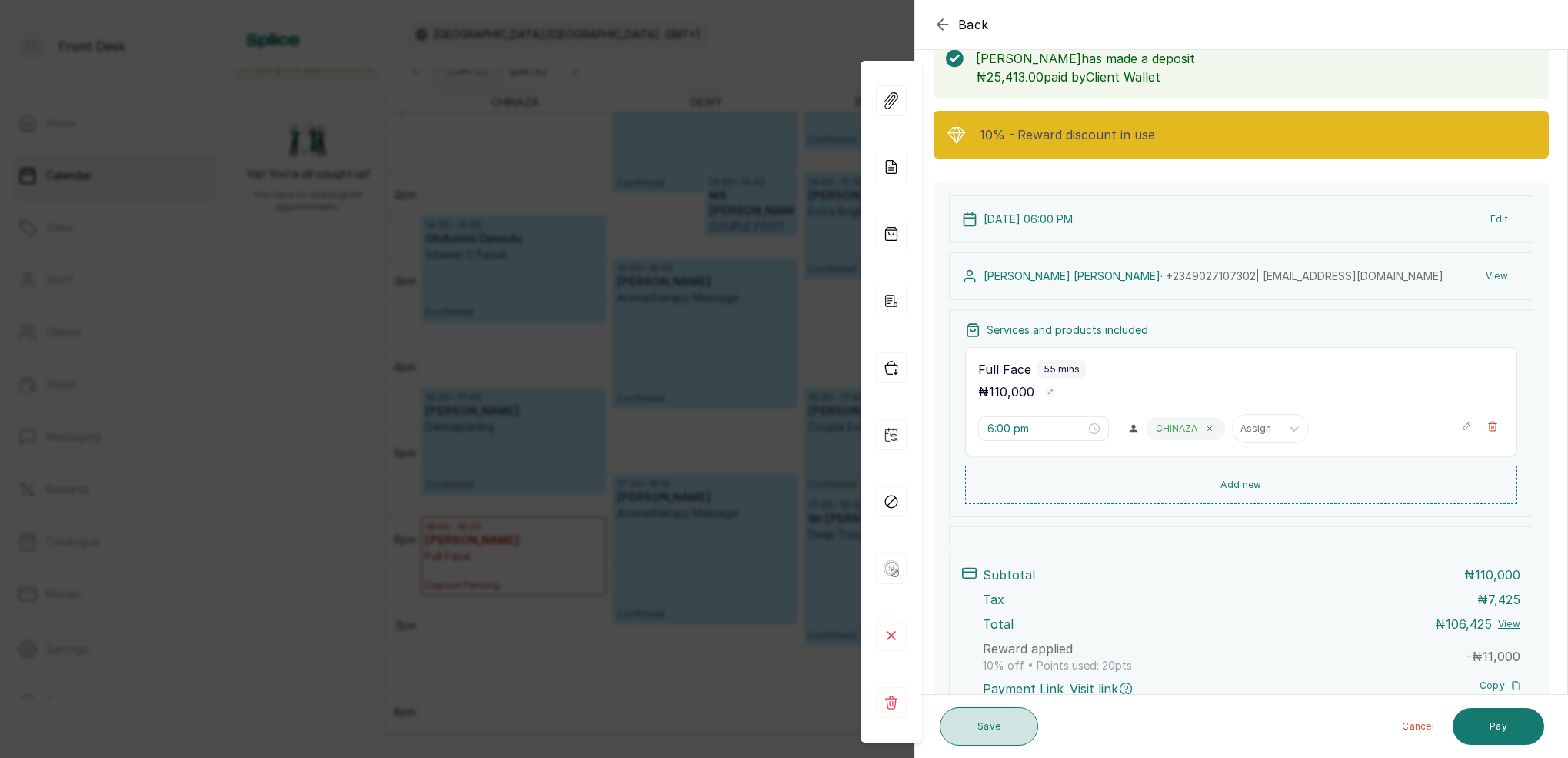
click at [1020, 729] on button "Save" at bounding box center [989, 725] width 98 height 38
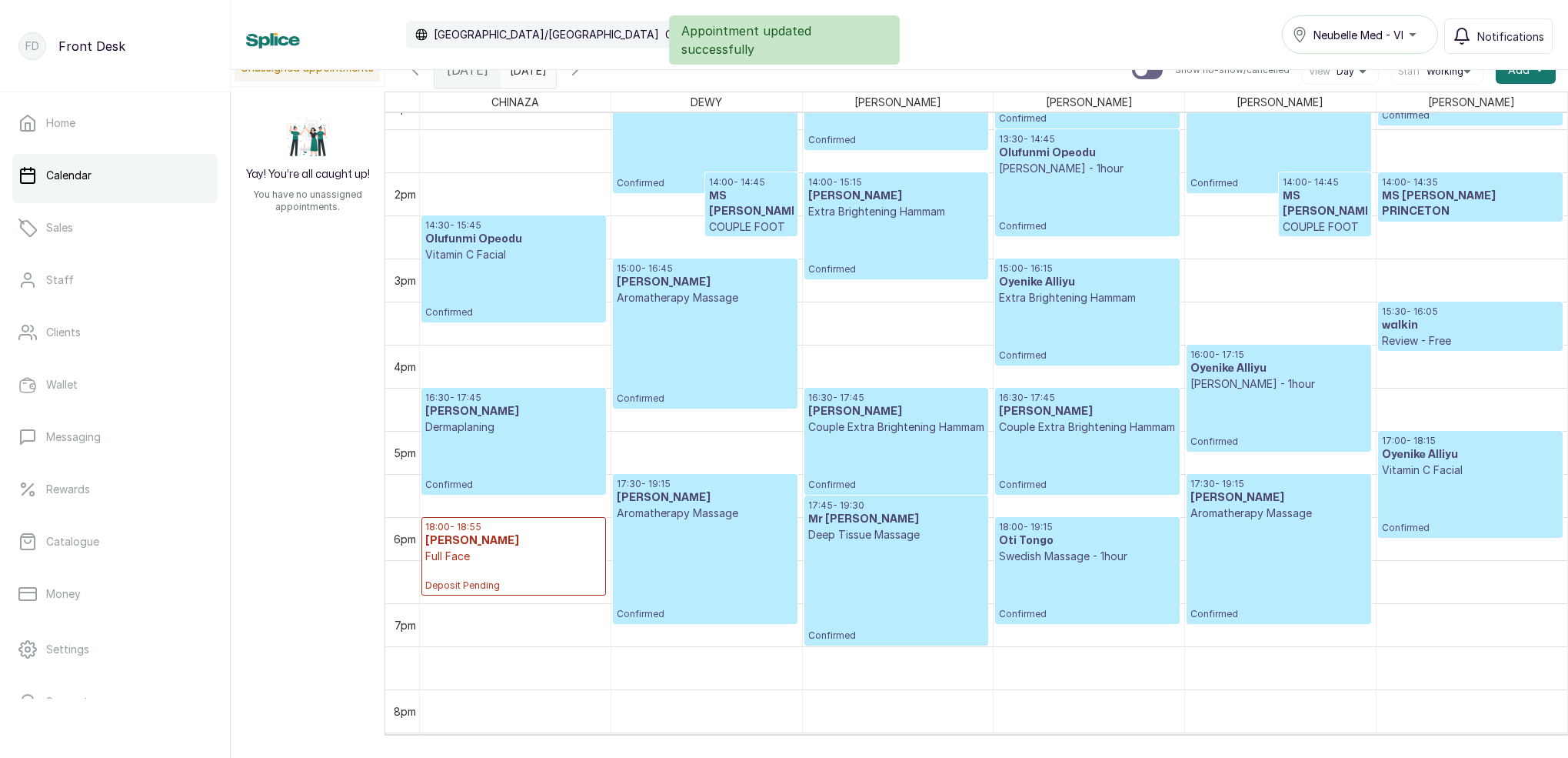
scroll to position [1113, 0]
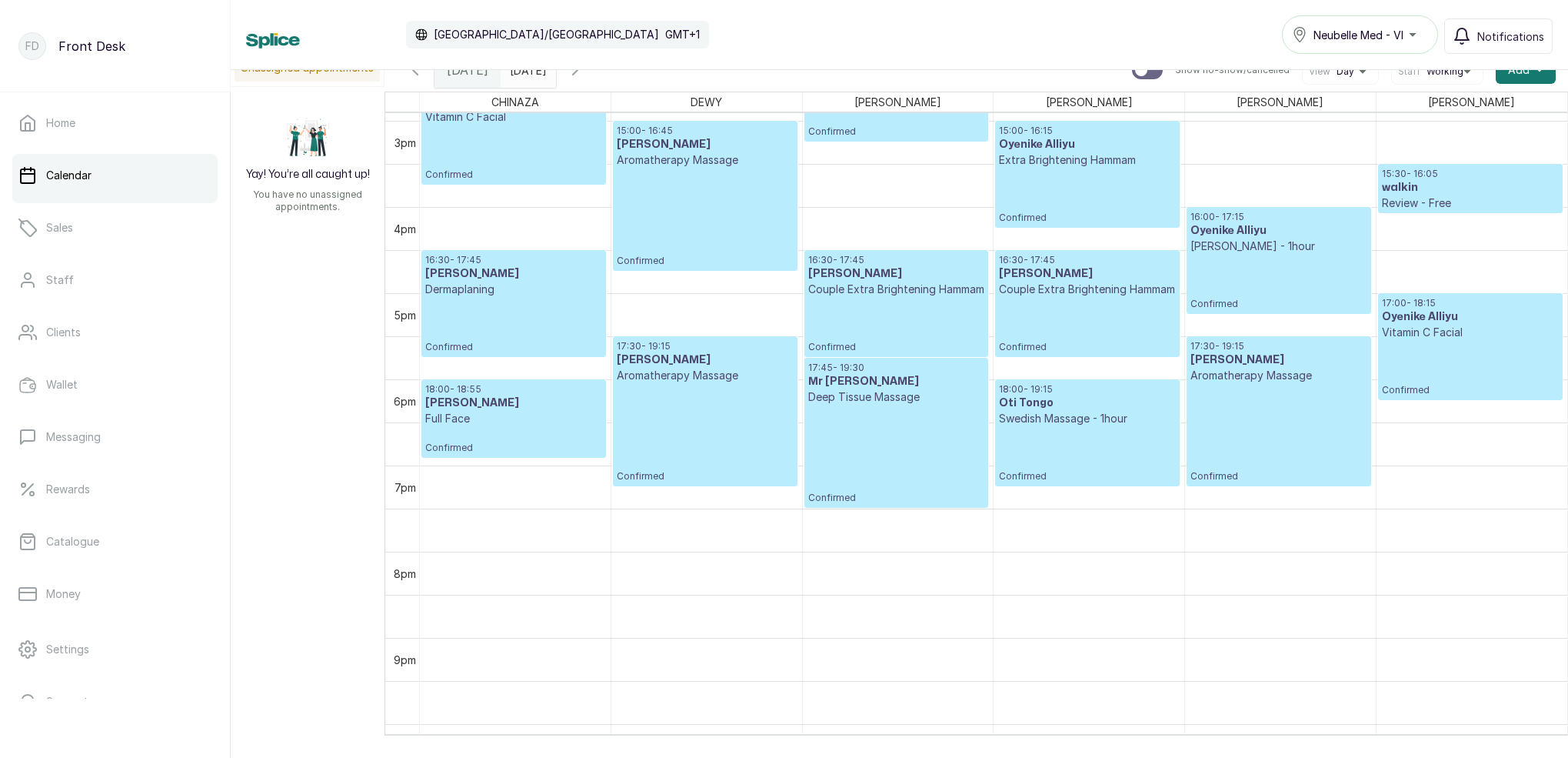
click at [450, 436] on p "Confirmed" at bounding box center [513, 440] width 177 height 28
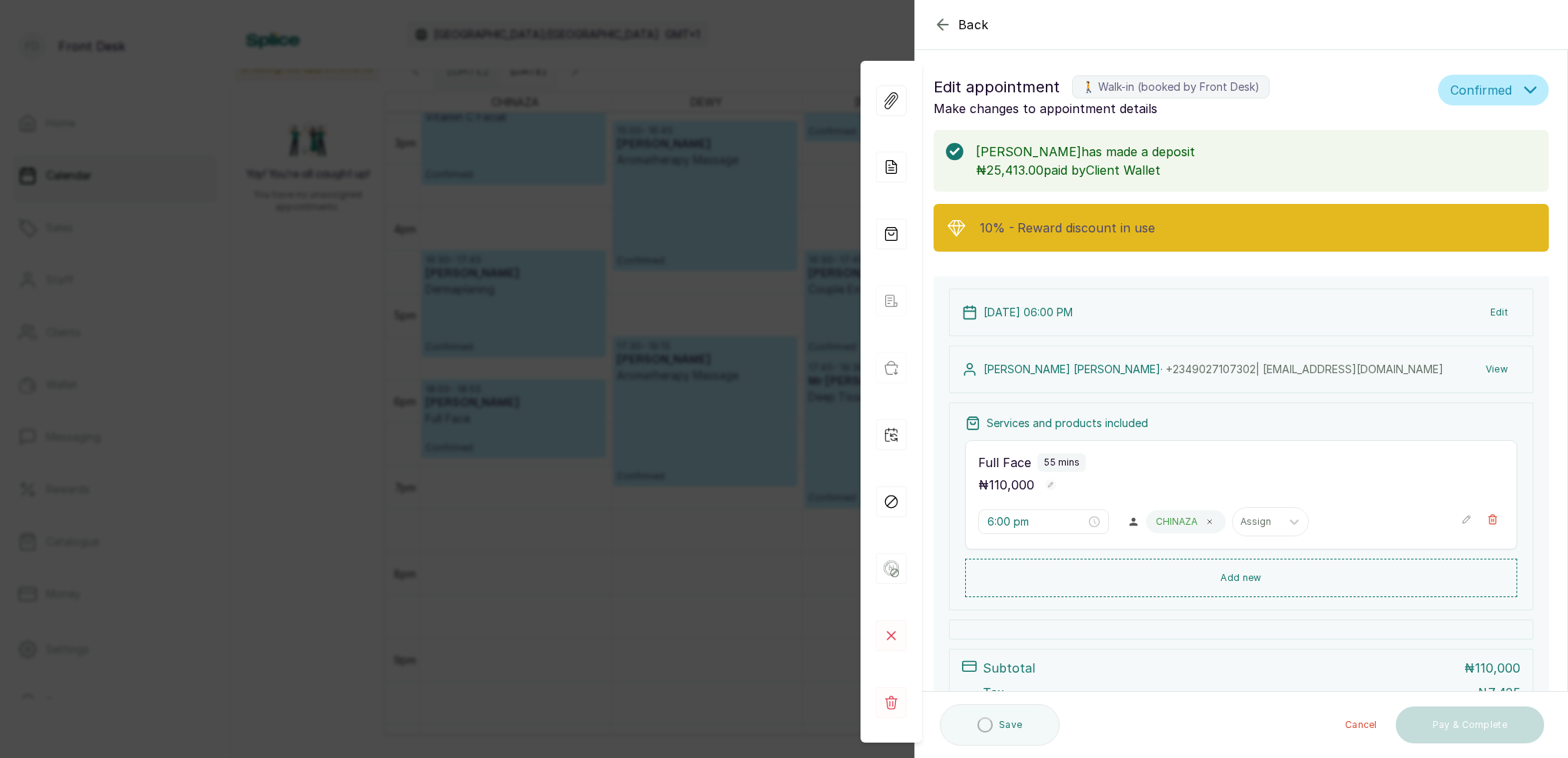
click at [1504, 369] on button "View" at bounding box center [1497, 370] width 47 height 28
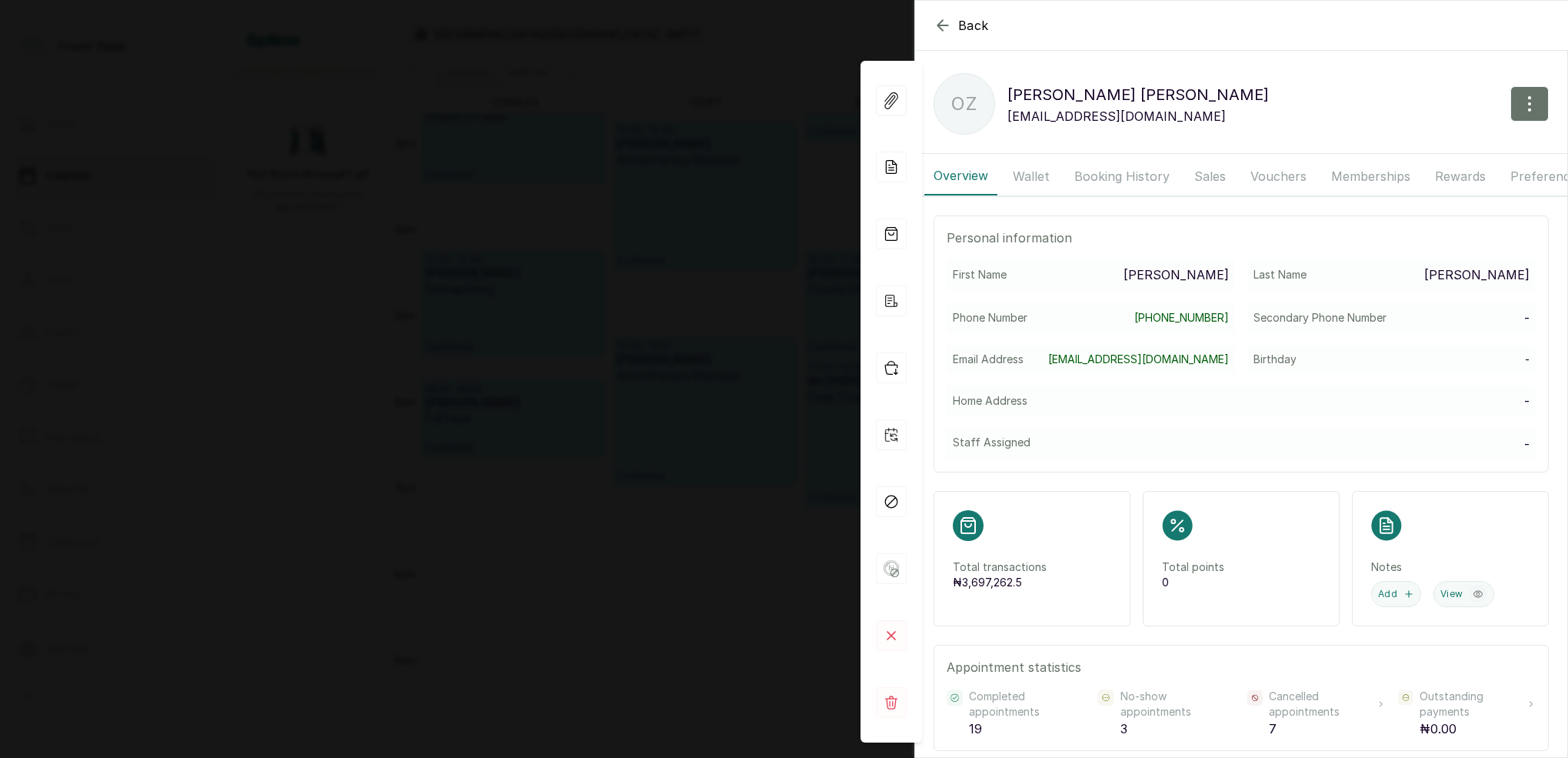
click at [1042, 177] on button "Wallet" at bounding box center [1031, 176] width 56 height 38
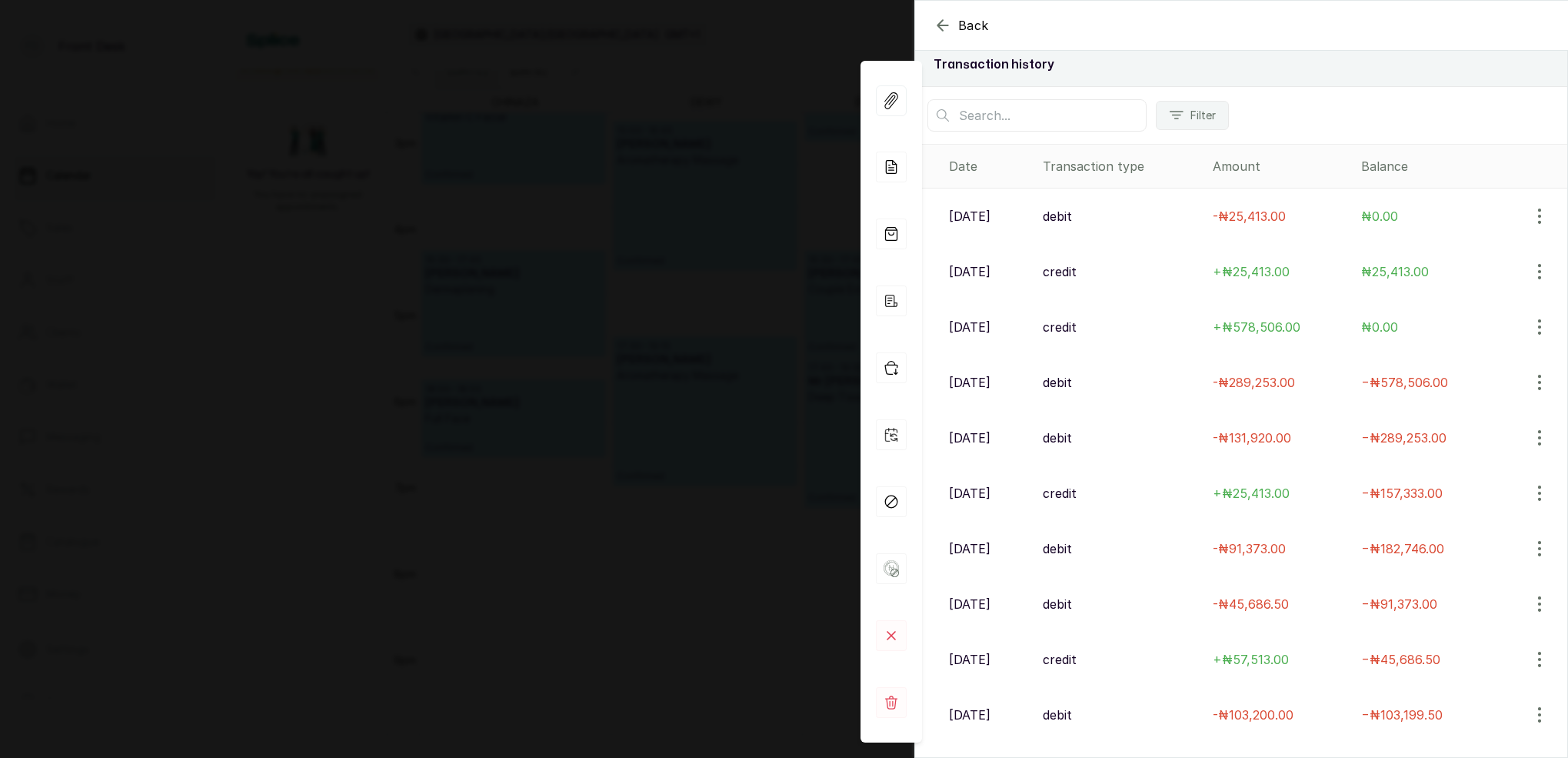
click at [684, 43] on div "Back [PERSON_NAME] OZ [PERSON_NAME] [EMAIL_ADDRESS][DOMAIN_NAME] Overview Walle…" at bounding box center [784, 379] width 1568 height 758
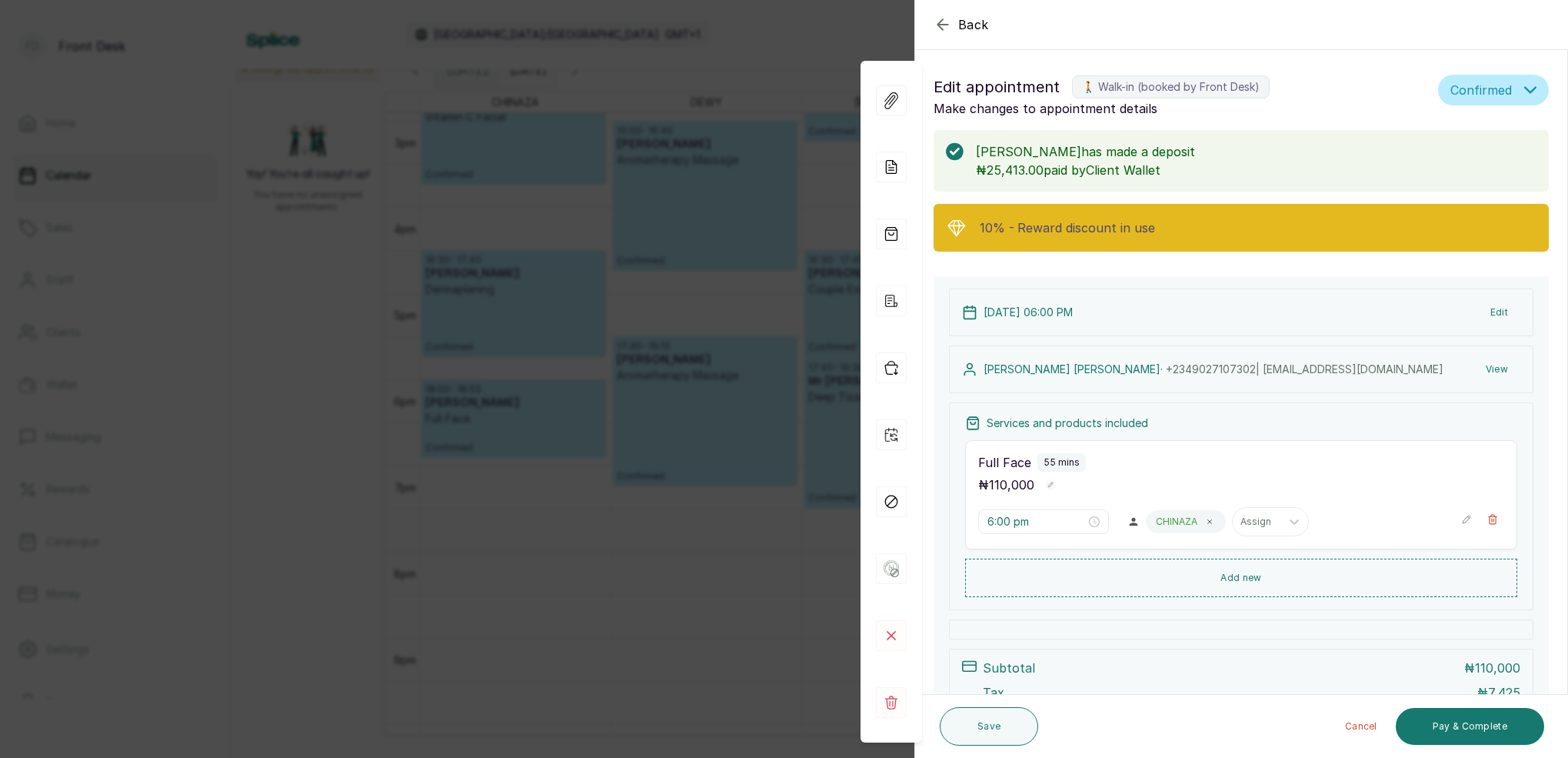
click at [719, 63] on div "Back Appointment Details Edit appointment 🚶 Walk-in (booked by Front Desk) Make…" at bounding box center [784, 379] width 1568 height 758
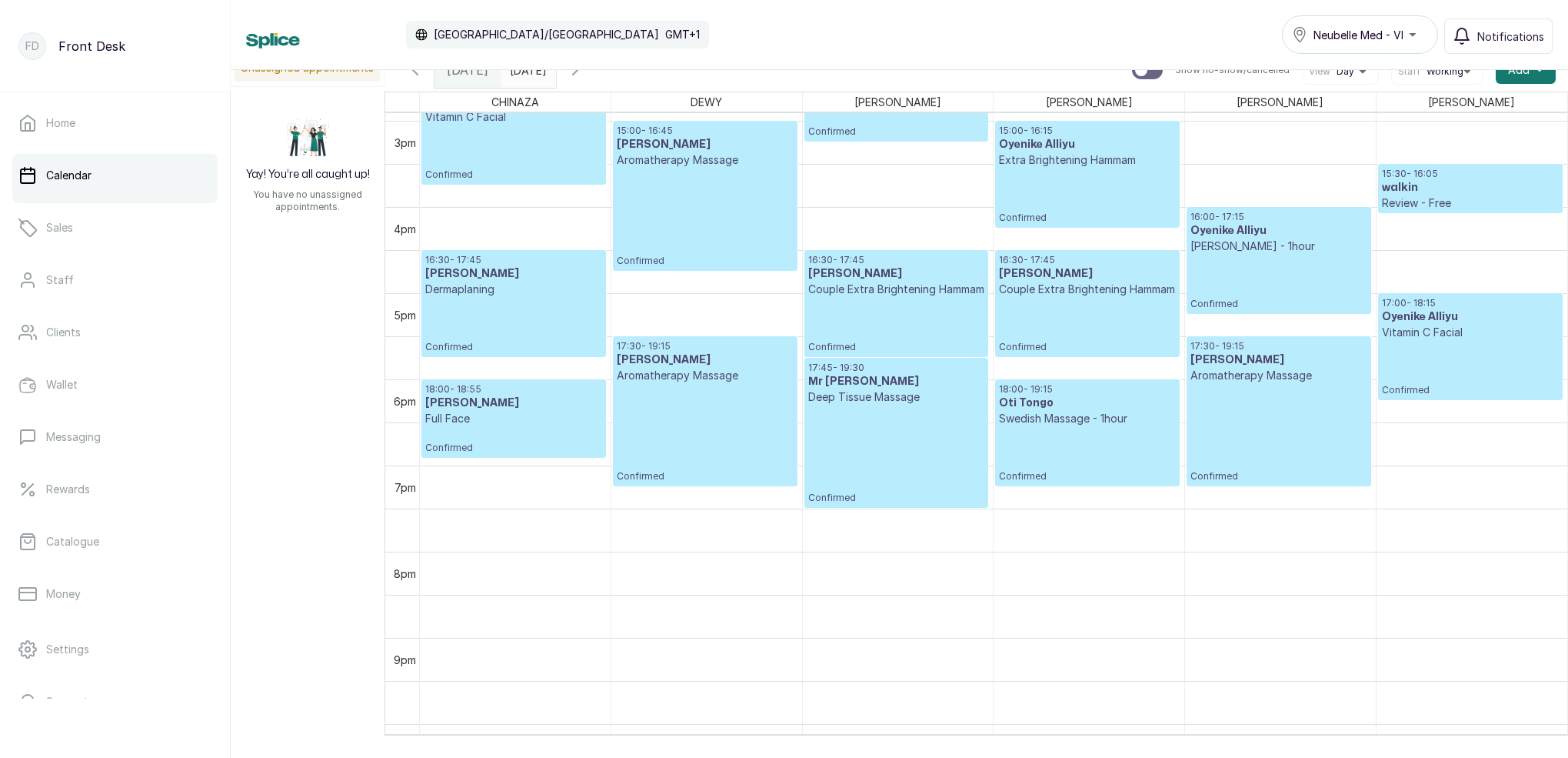
click at [569, 425] on div "18:00 - 18:55 [PERSON_NAME] Full Face Confirmed" at bounding box center [513, 418] width 177 height 71
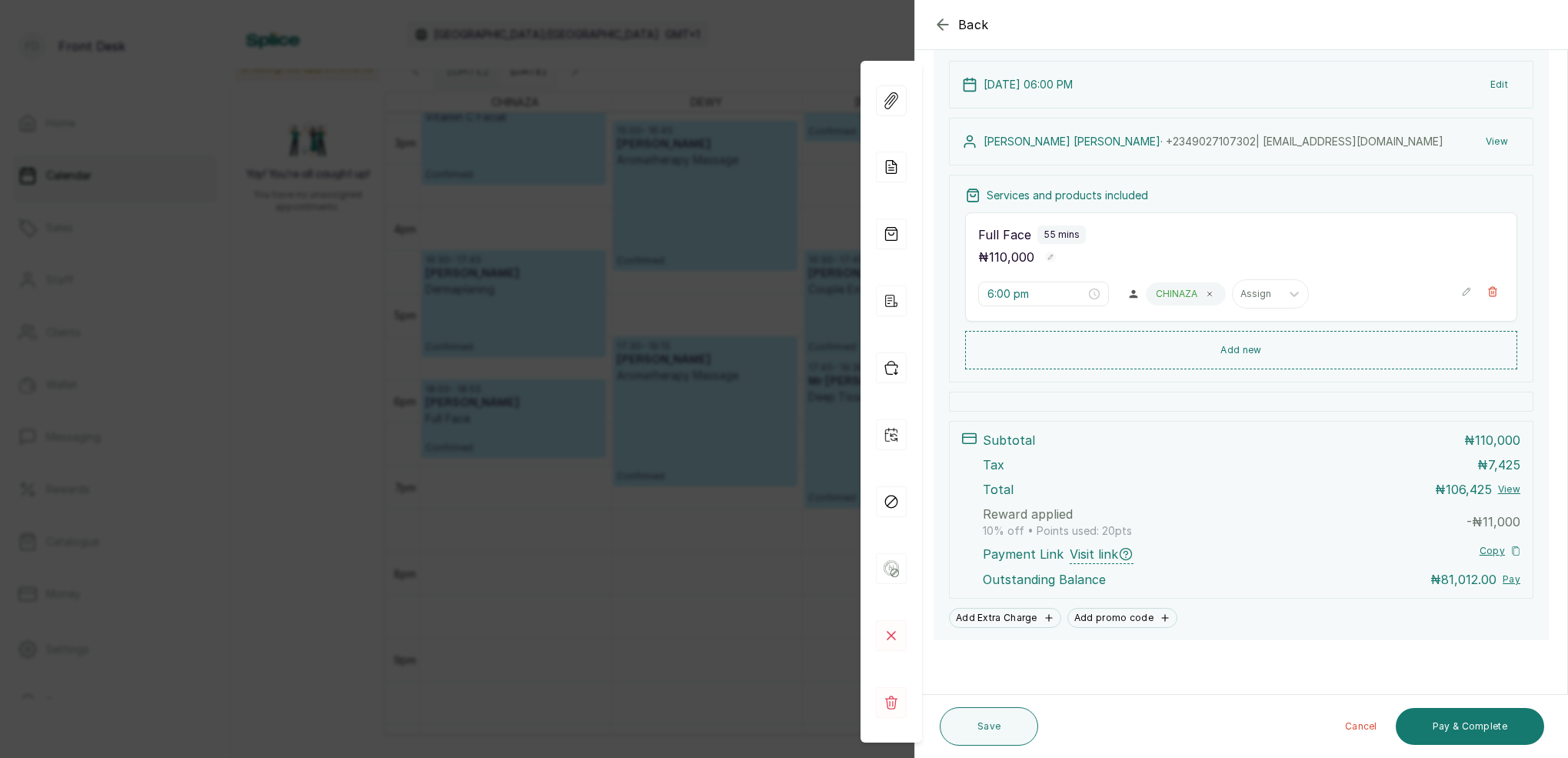
scroll to position [228, 0]
drag, startPoint x: 804, startPoint y: 66, endPoint x: 844, endPoint y: 74, distance: 40.8
click at [804, 66] on div "Back Appointment Details Edit appointment 🚶 Walk-in (booked by Front Desk) Make…" at bounding box center [784, 379] width 1568 height 758
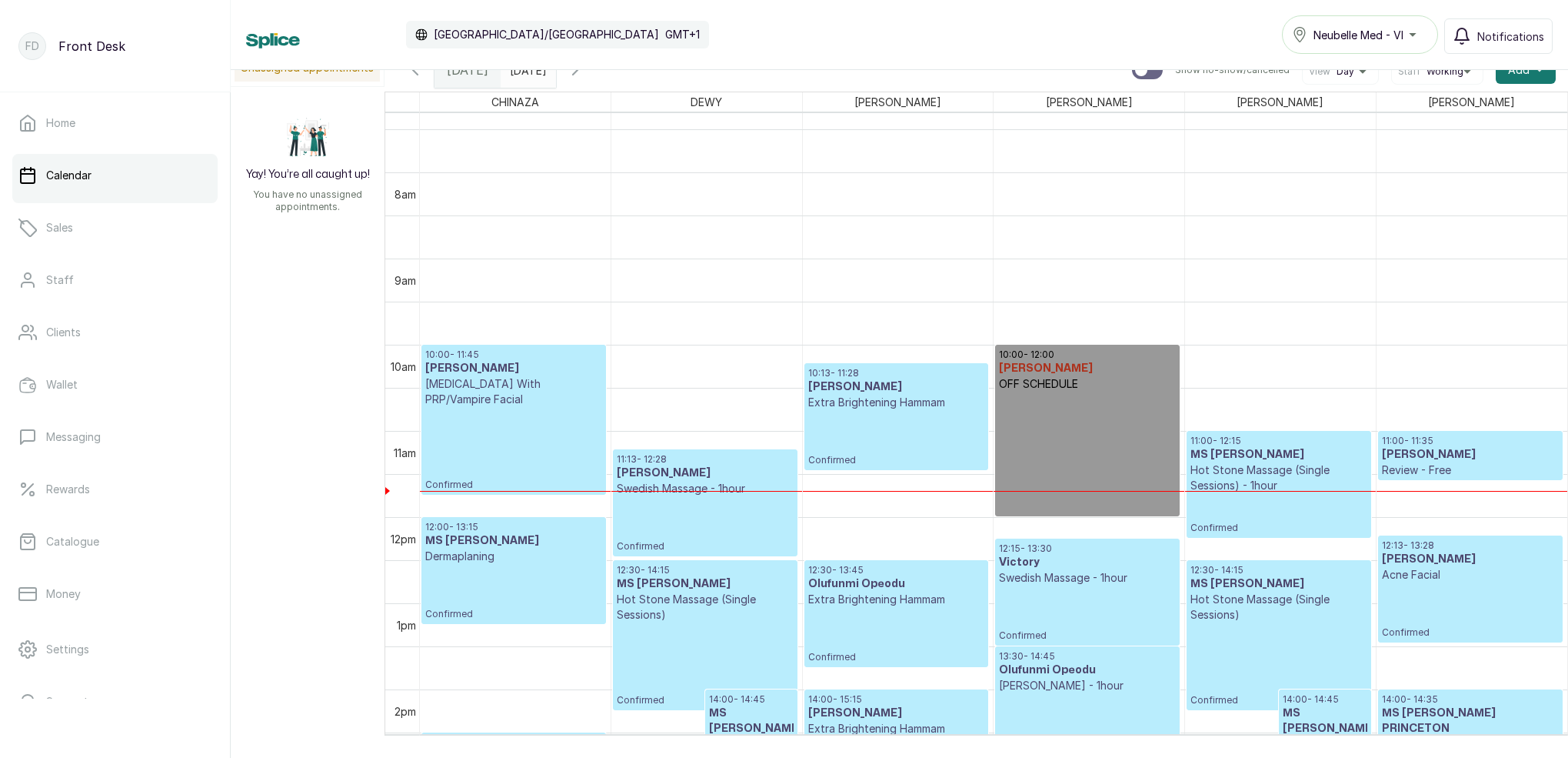
scroll to position [614, 0]
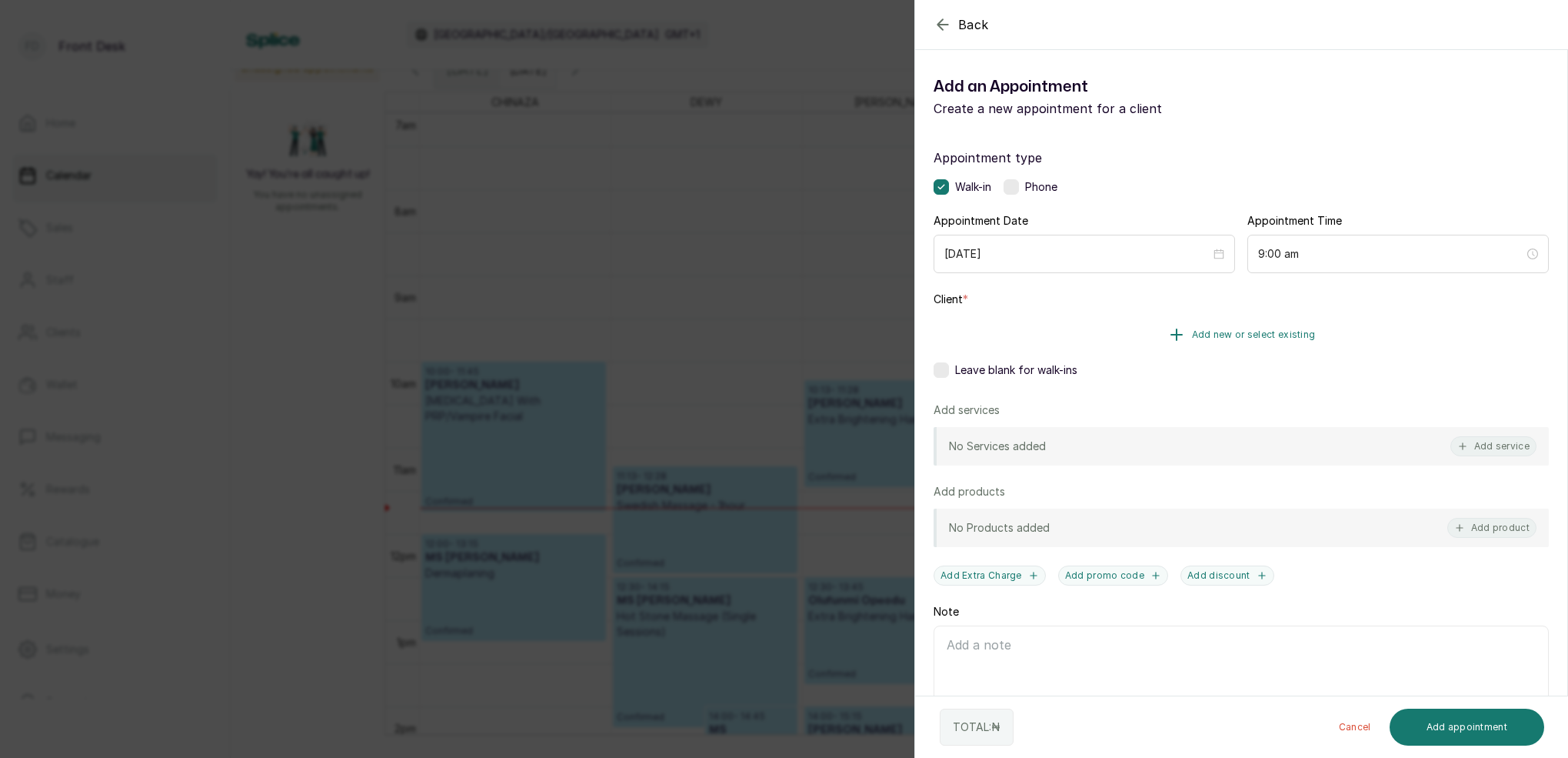
click at [1289, 333] on span "Add new or select existing" at bounding box center [1253, 334] width 123 height 12
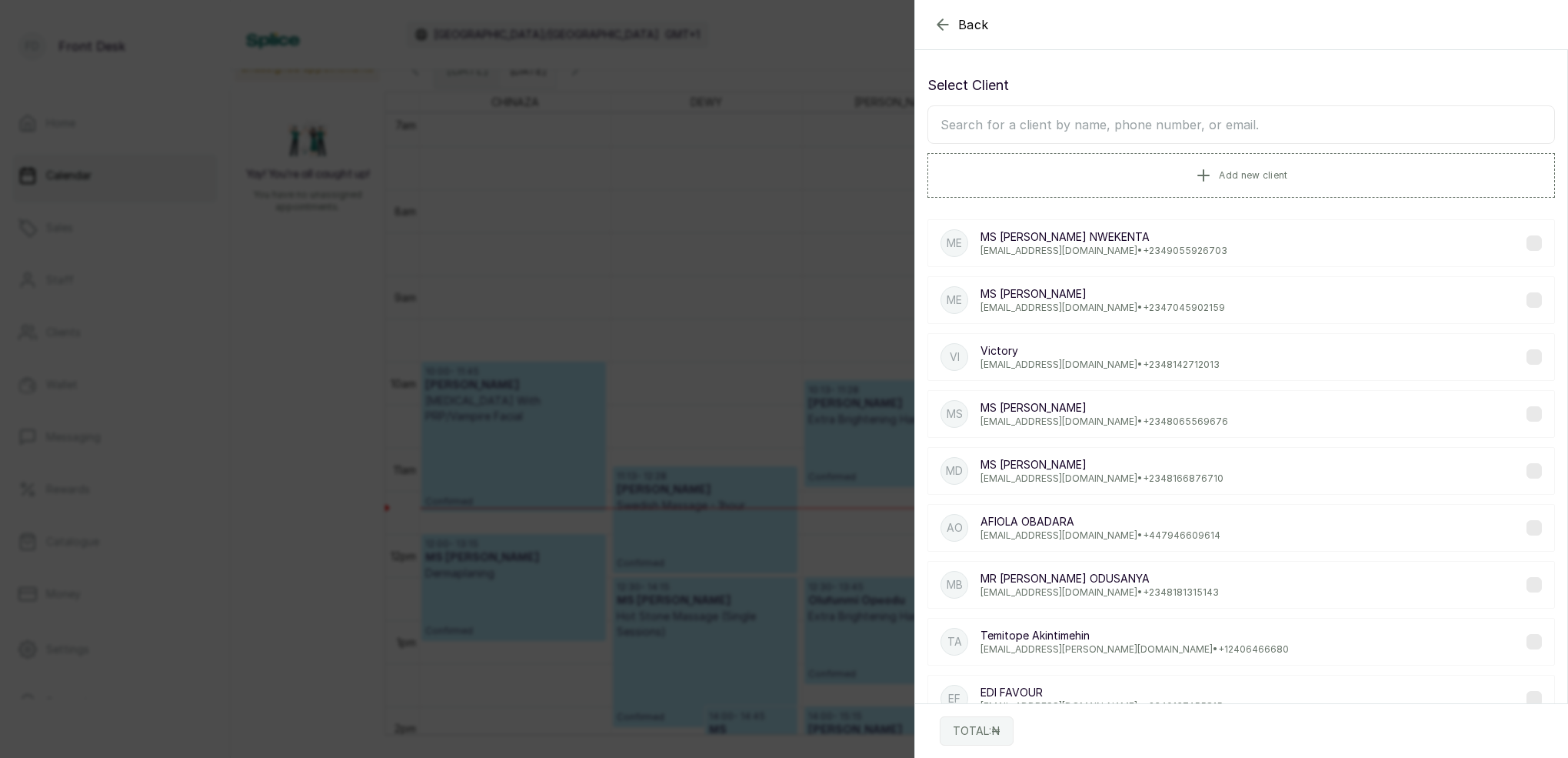
click at [1180, 132] on input "text" at bounding box center [1241, 124] width 628 height 38
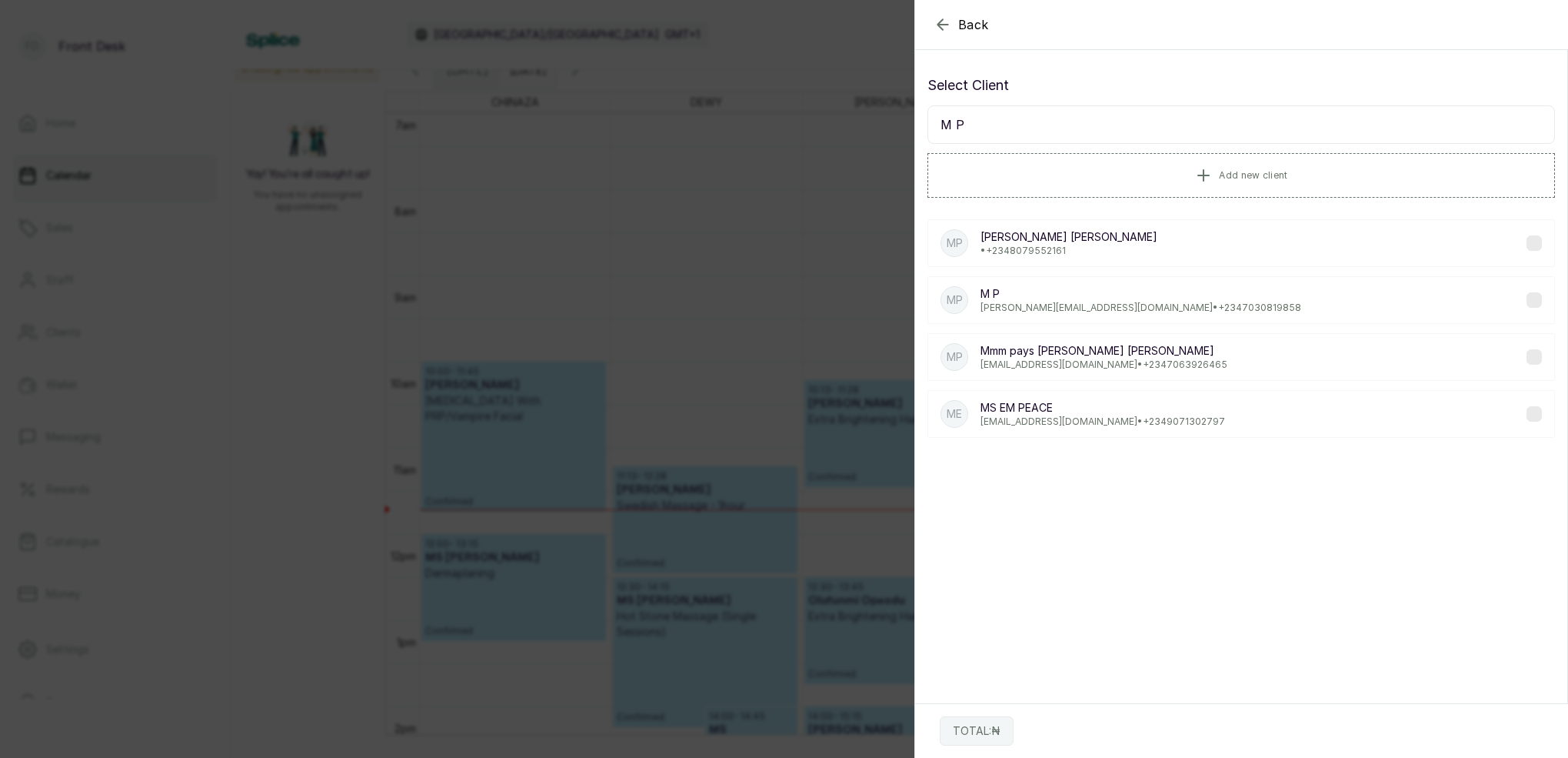
type input "M P"
click at [1023, 308] on p "[PERSON_NAME][EMAIL_ADDRESS][DOMAIN_NAME] • [PHONE_NUMBER]" at bounding box center [1140, 307] width 320 height 12
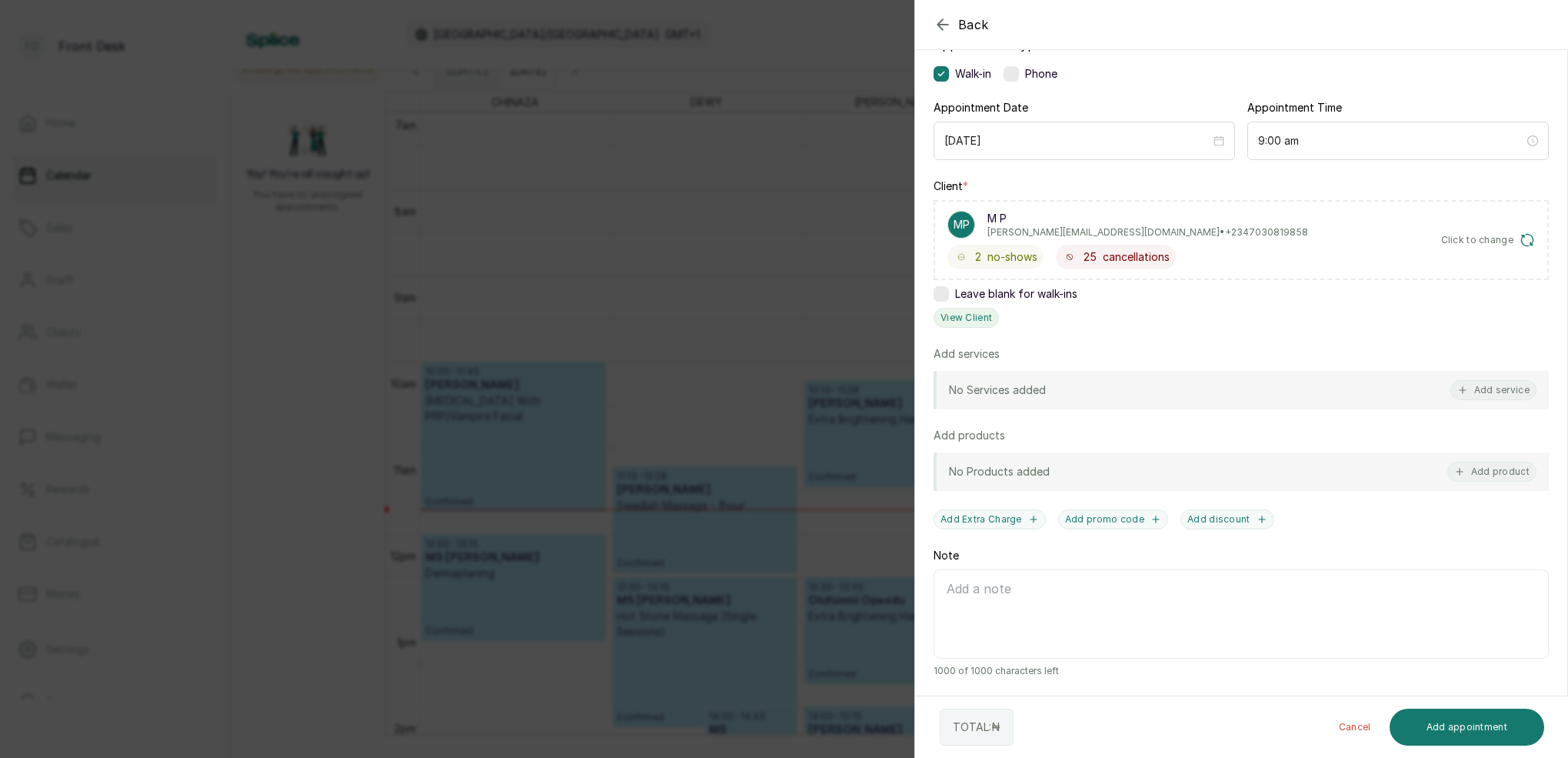
scroll to position [113, 0]
click at [965, 313] on button "View Client" at bounding box center [966, 318] width 65 height 20
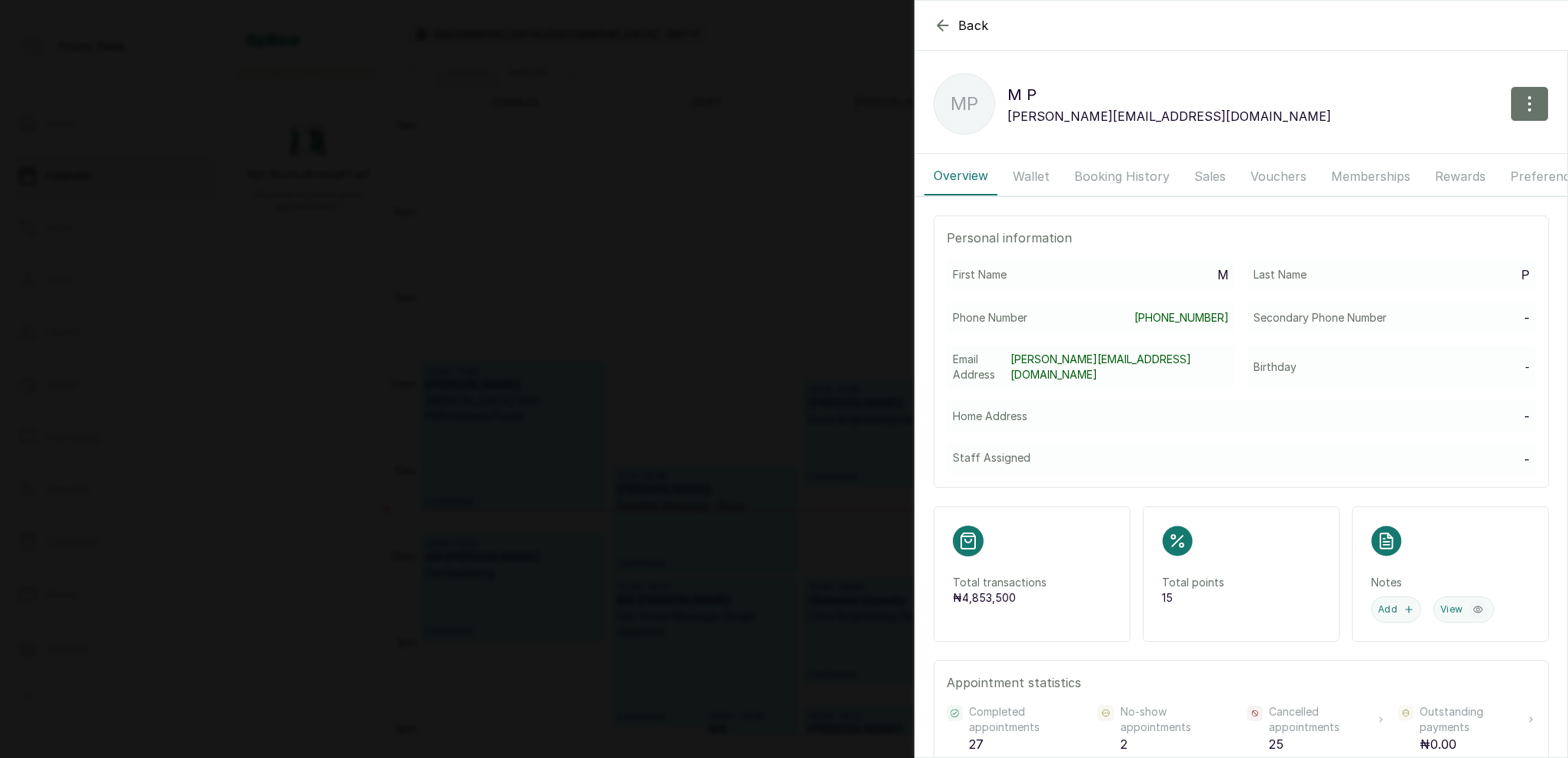
click at [1039, 176] on button "Wallet" at bounding box center [1031, 176] width 56 height 38
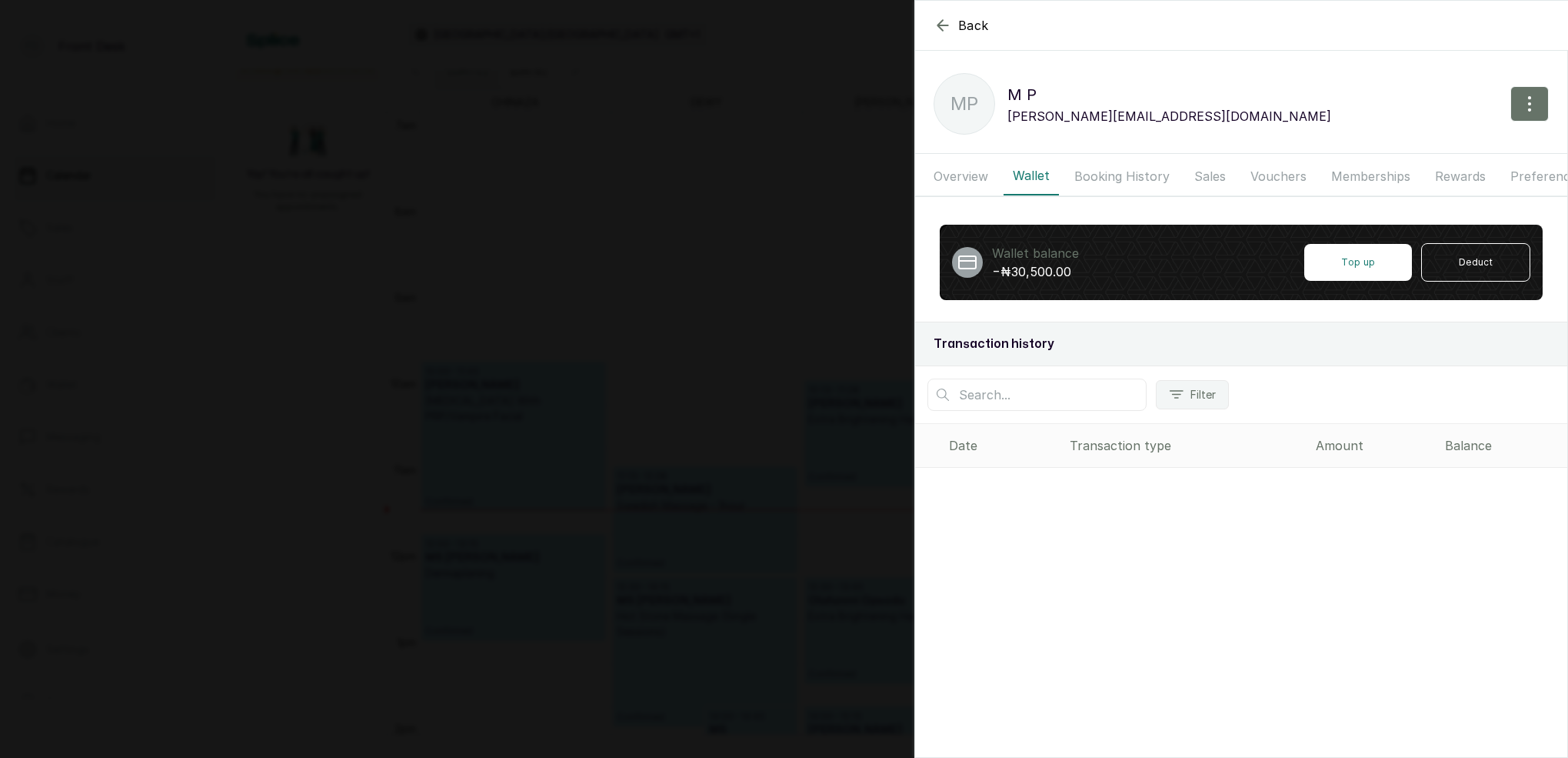
click at [1104, 174] on button "Booking History" at bounding box center [1121, 176] width 114 height 38
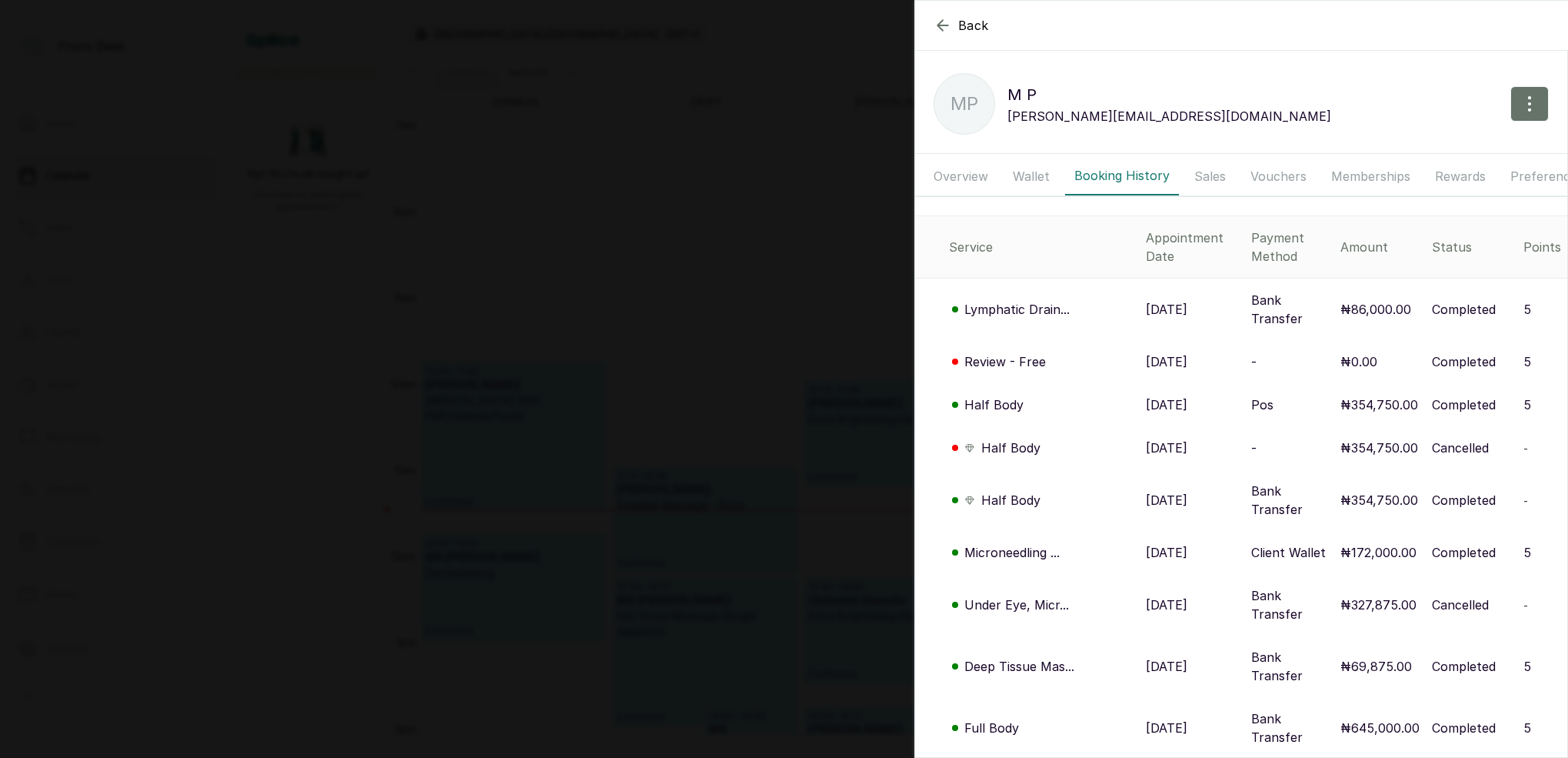
drag, startPoint x: 536, startPoint y: 202, endPoint x: 579, endPoint y: 155, distance: 63.7
click at [538, 196] on div "Back M P MP M P [EMAIL_ADDRESS][DOMAIN_NAME] Overview Wallet Booking History Sa…" at bounding box center [784, 379] width 1568 height 758
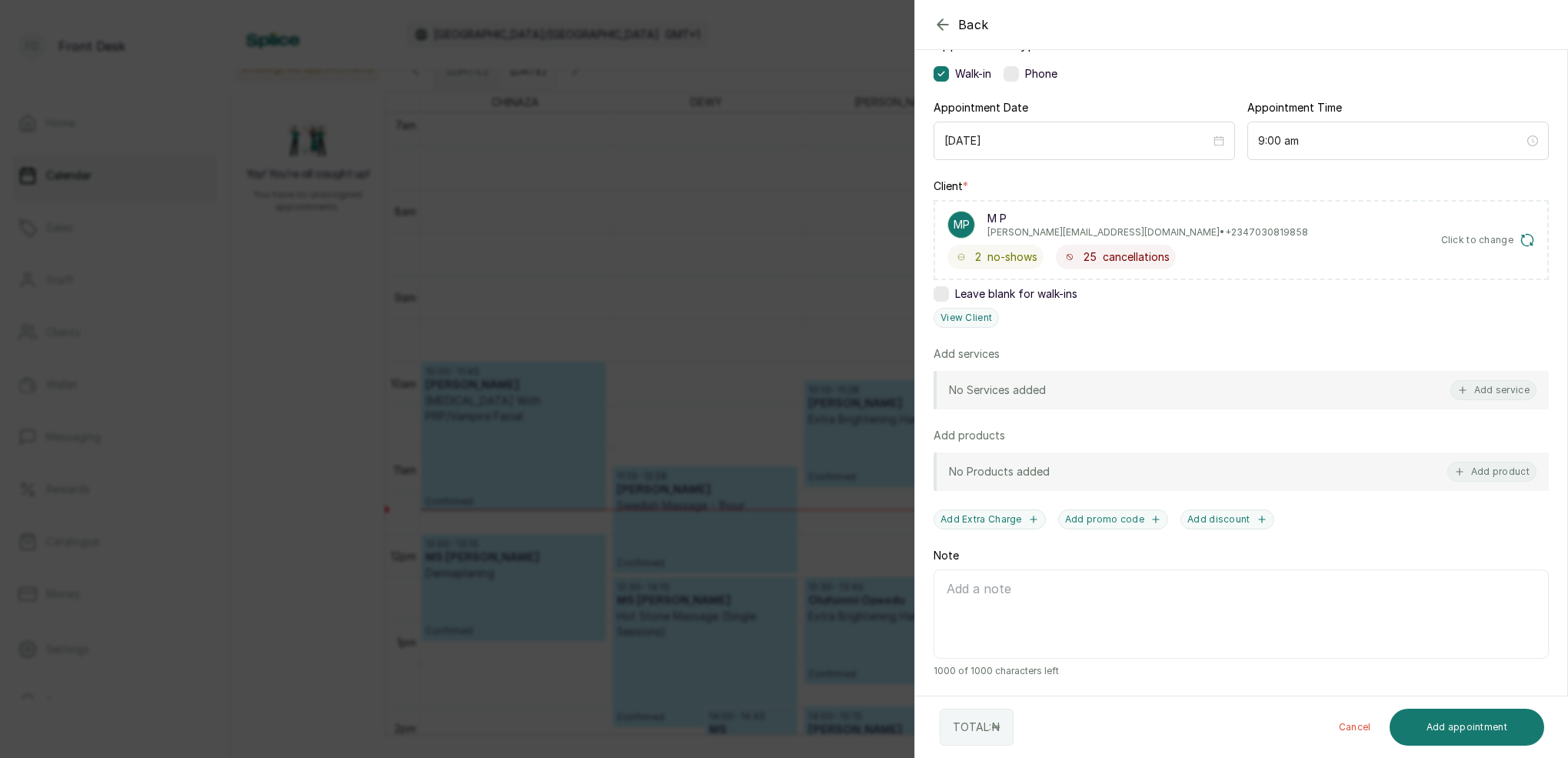
click at [568, 91] on div "Back Add Appointment Add an Appointment Create a new appointment for a client A…" at bounding box center [784, 379] width 1568 height 758
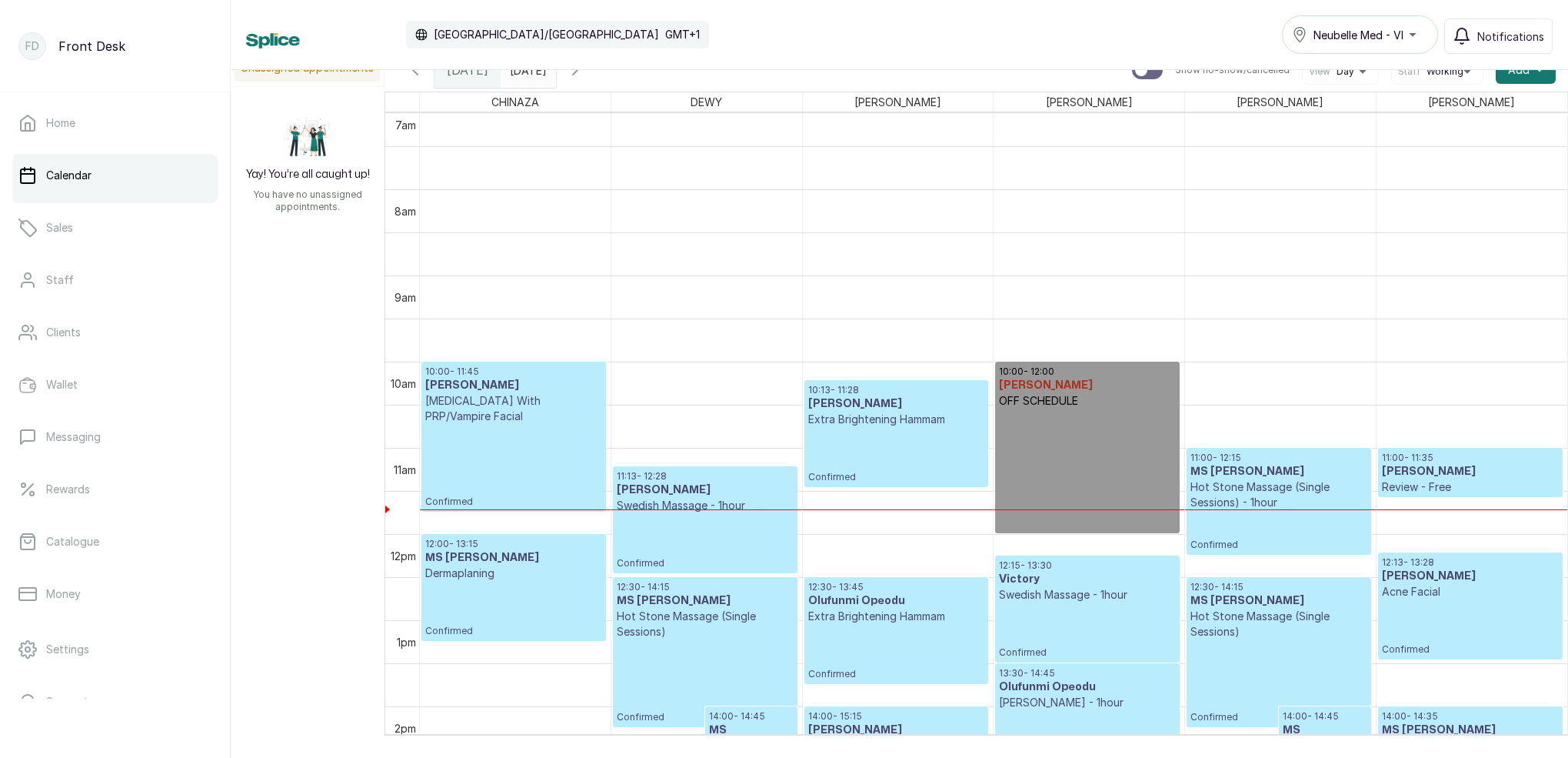
click at [526, 74] on input "[DATE]" at bounding box center [513, 66] width 25 height 26
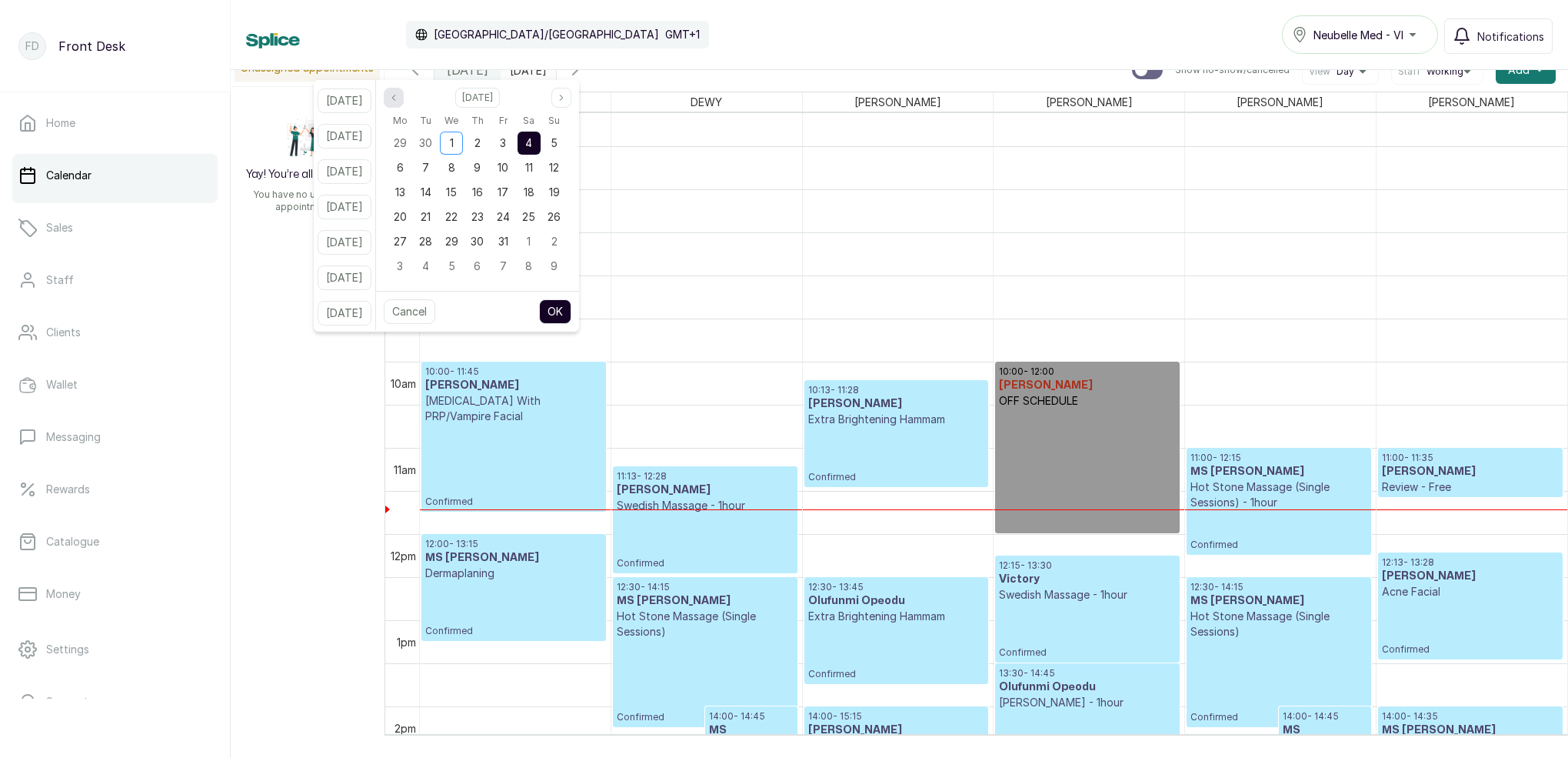
click at [398, 98] on icon "page previous" at bounding box center [394, 98] width 9 height 9
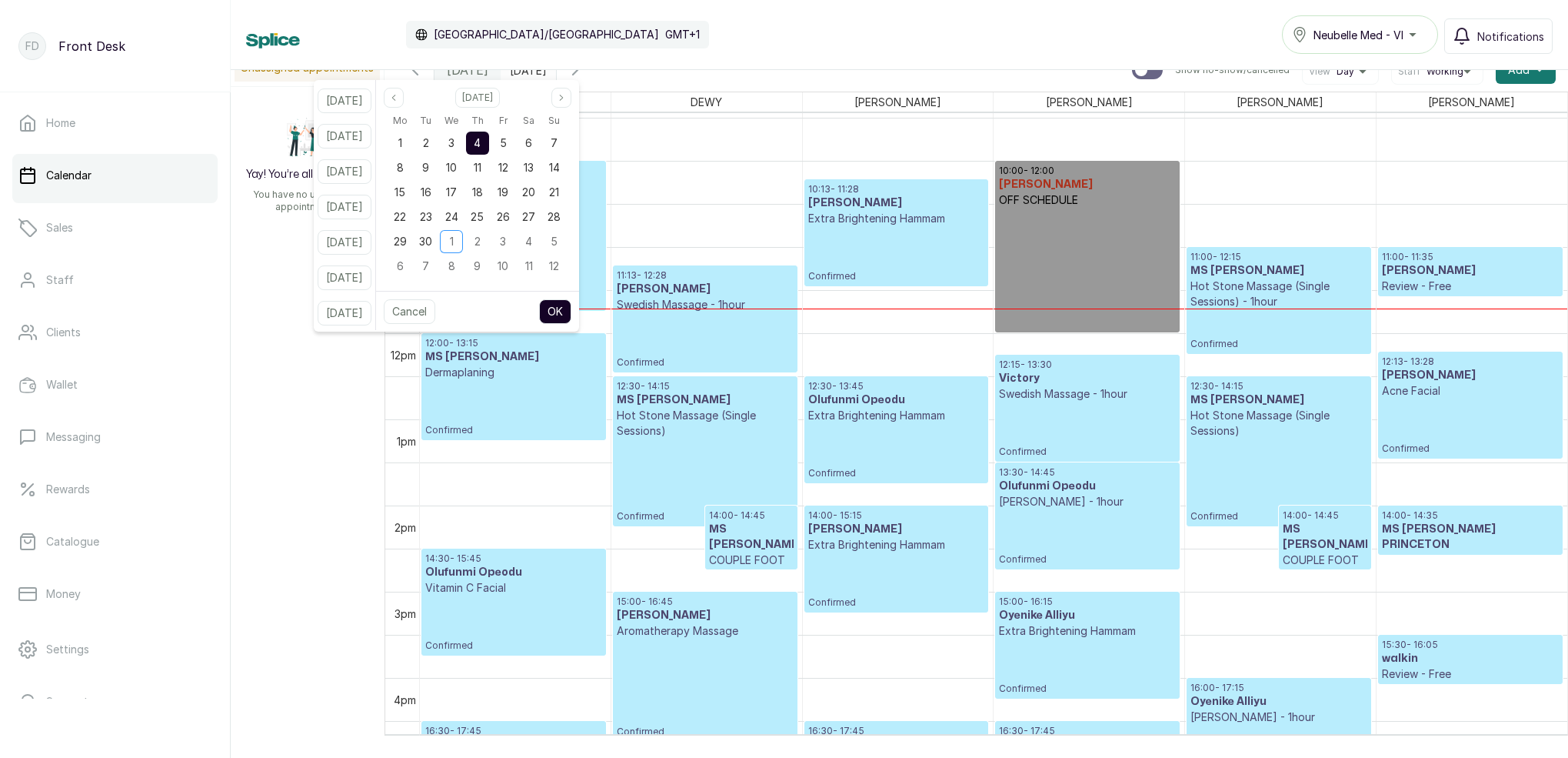
scroll to position [815, 0]
click at [788, 29] on div "Calendar [GEOGRAPHIC_DATA]/[GEOGRAPHIC_DATA] GMT+1 Neubelle Med - VI Notificati…" at bounding box center [899, 34] width 1306 height 38
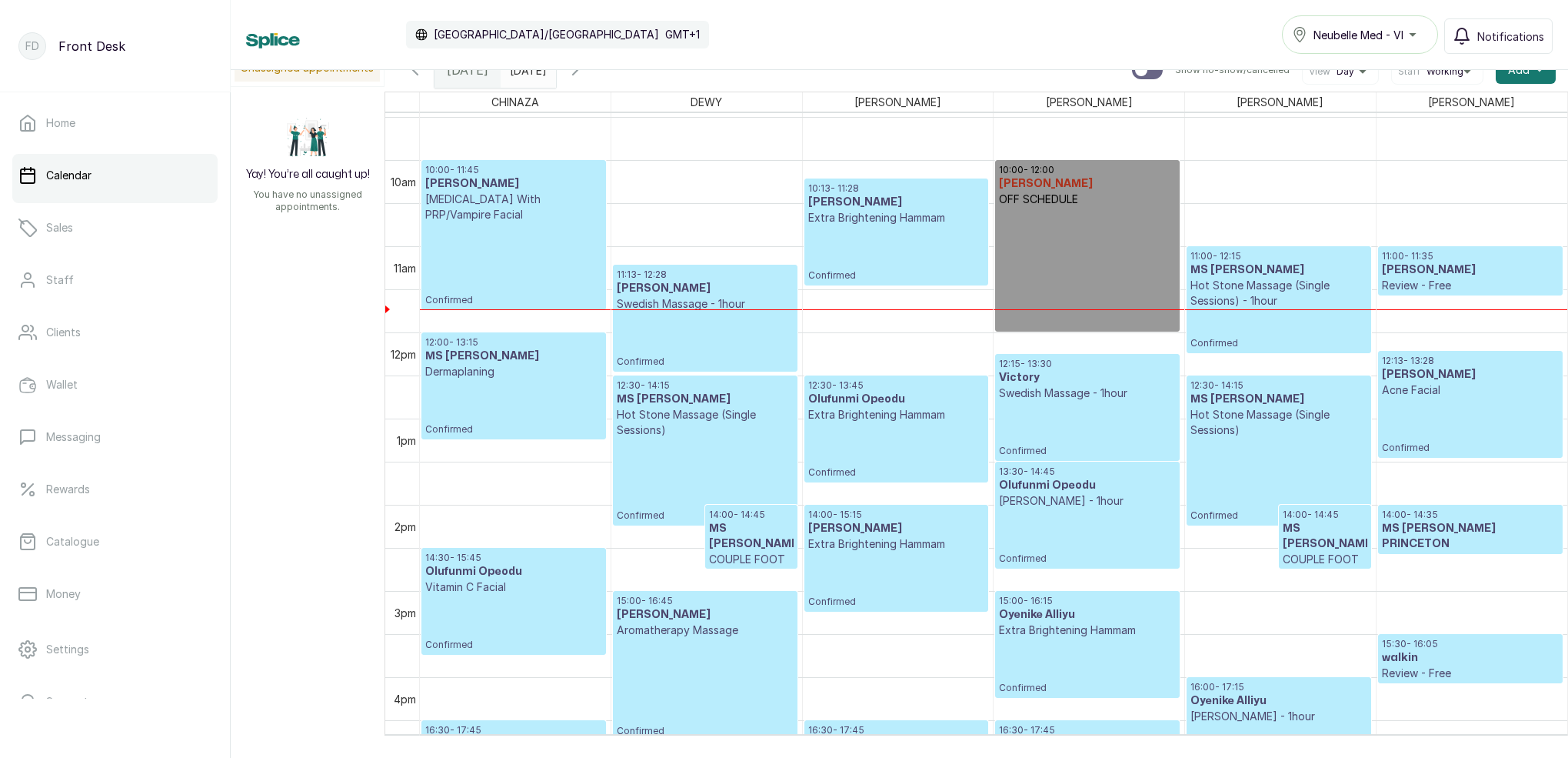
click at [1044, 425] on p "Confirmed" at bounding box center [1087, 429] width 176 height 56
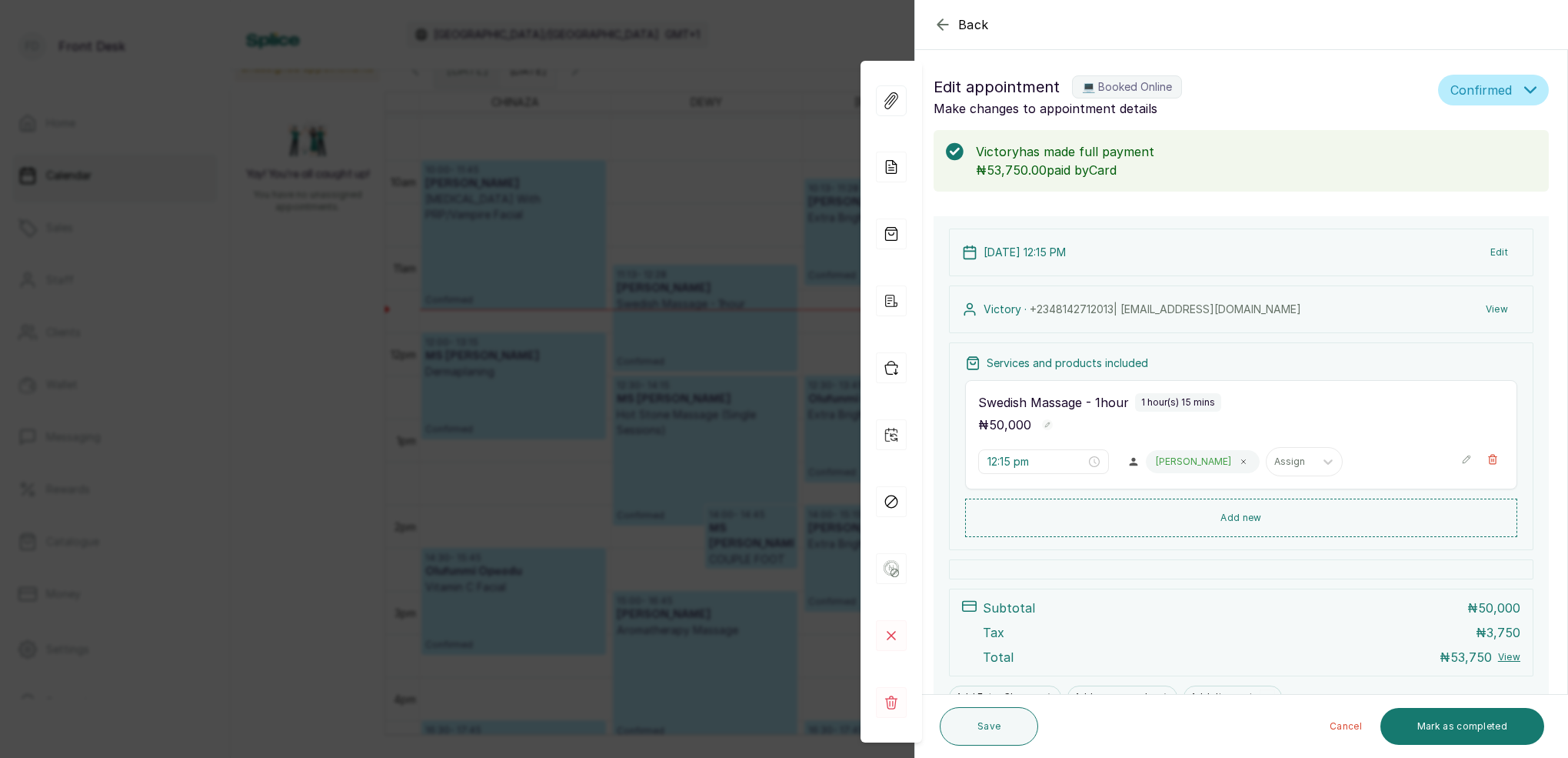
drag, startPoint x: 610, startPoint y: 286, endPoint x: 613, endPoint y: 157, distance: 129.0
click at [610, 285] on div "Back Appointment Details Edit appointment 💻 Booked Online Make changes to appoi…" at bounding box center [784, 379] width 1568 height 758
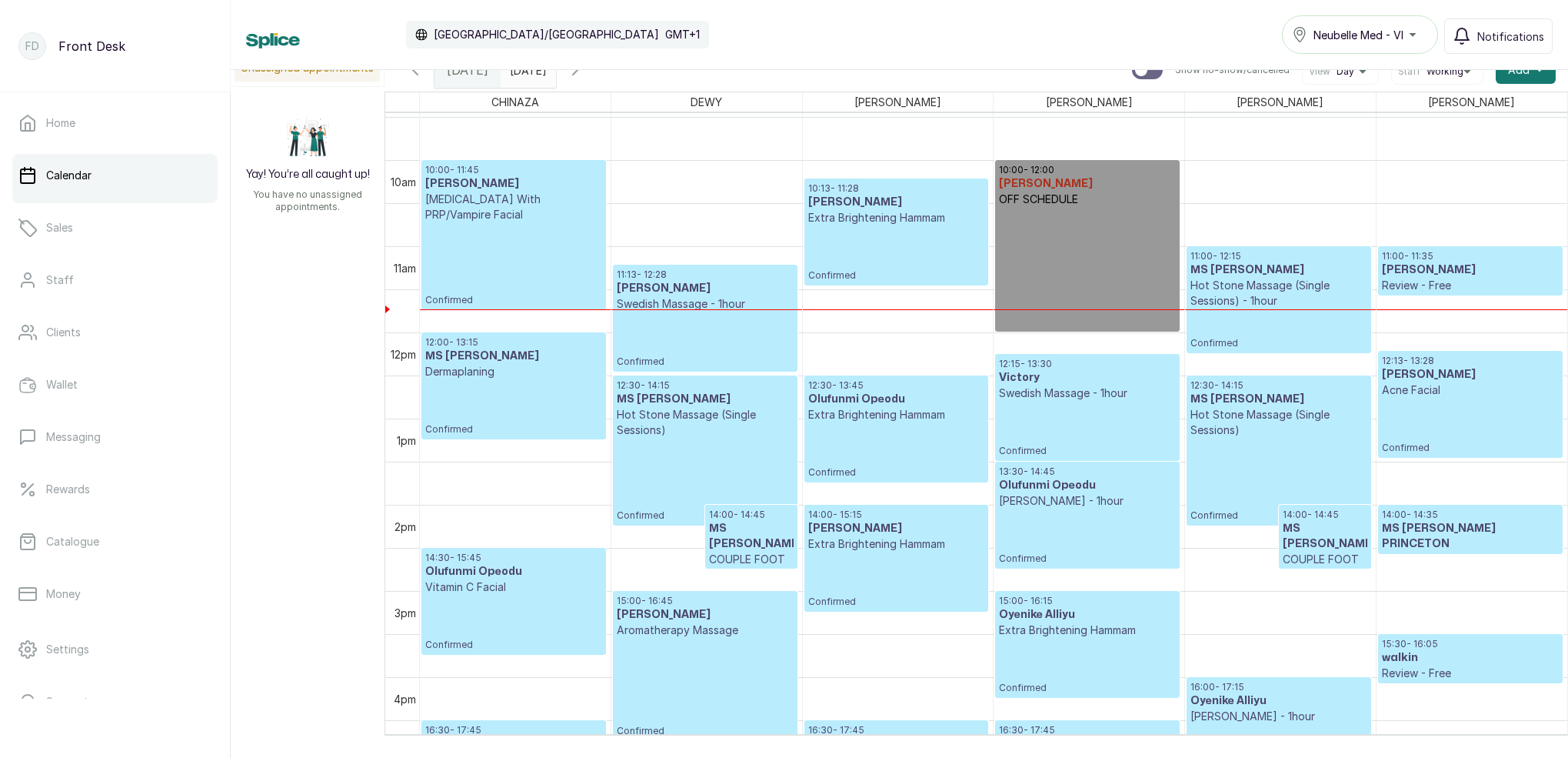
click at [585, 74] on icon "button" at bounding box center [576, 70] width 19 height 19
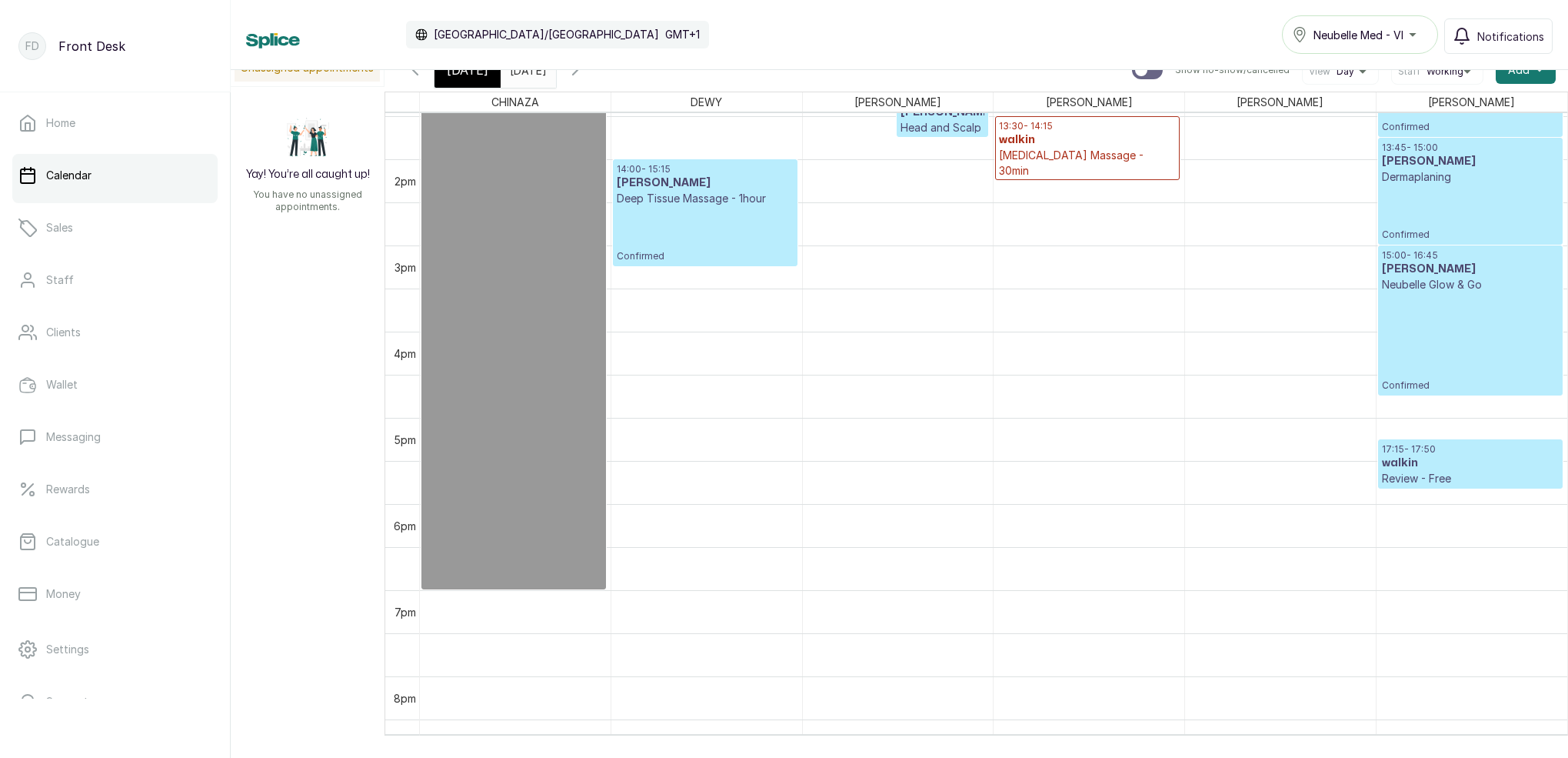
scroll to position [1198, 0]
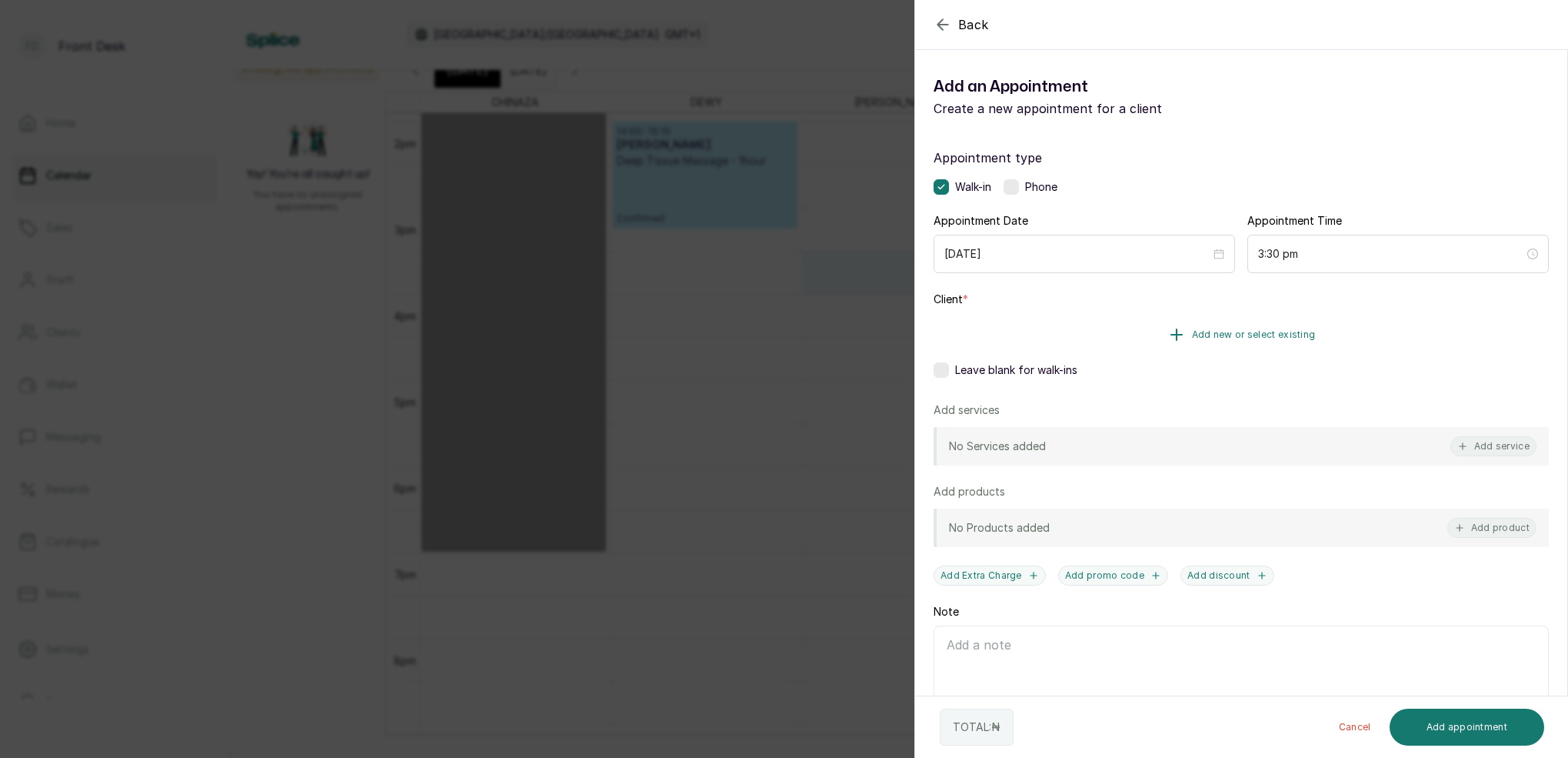
click at [1279, 335] on span "Add new or select existing" at bounding box center [1253, 334] width 123 height 12
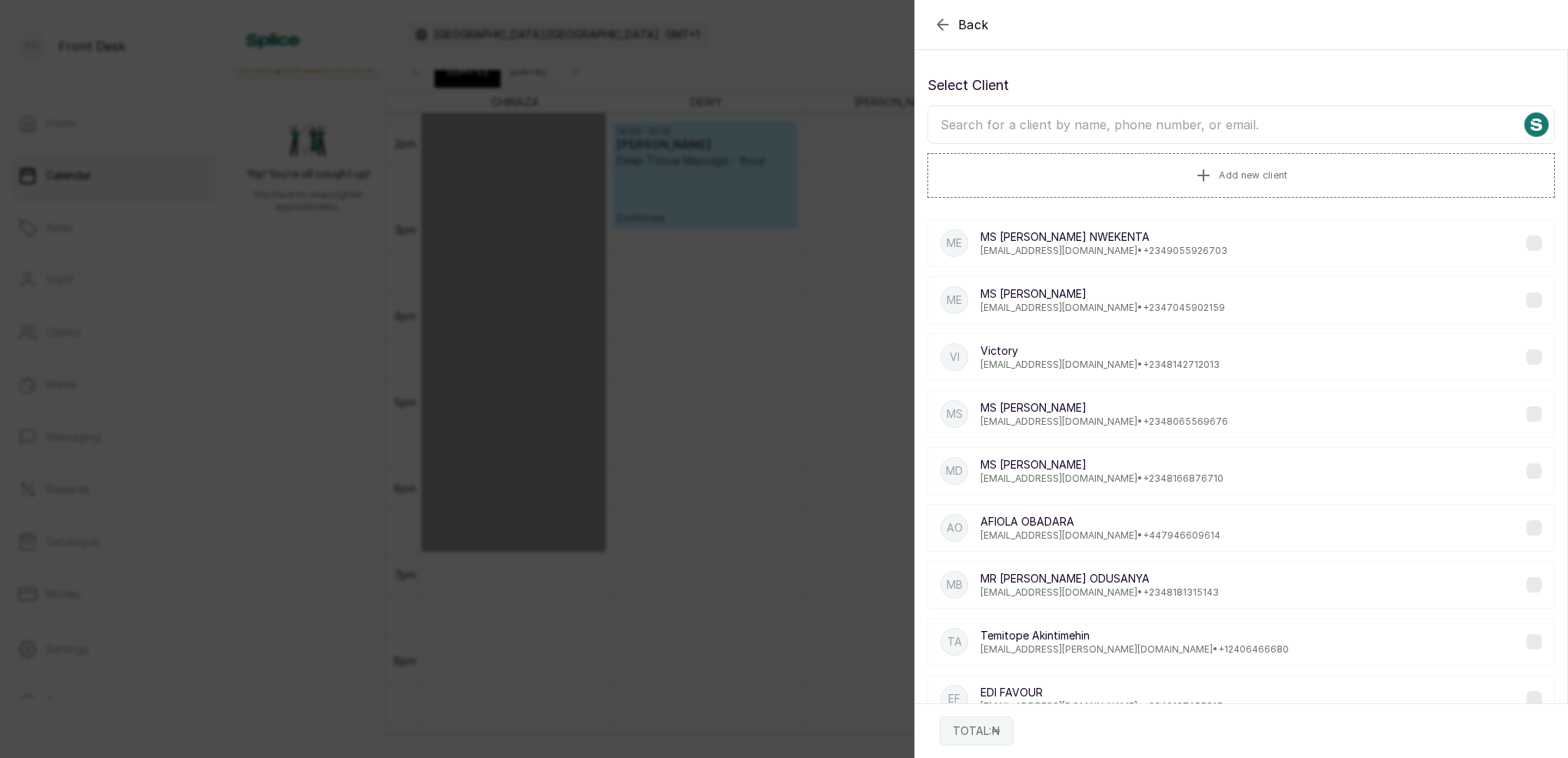
click at [1076, 124] on input "text" at bounding box center [1241, 124] width 628 height 38
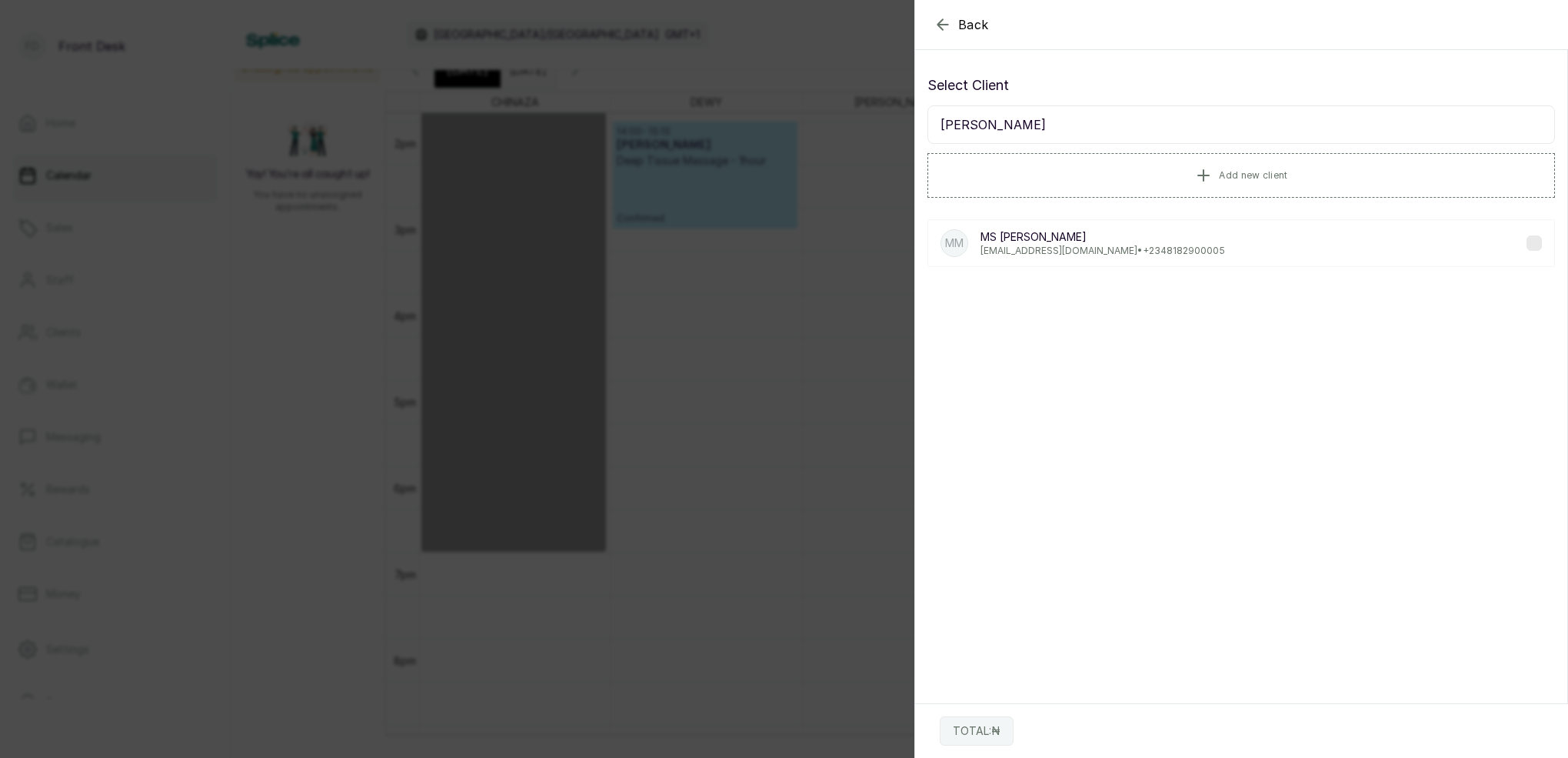
type input "[PERSON_NAME]"
click at [1154, 245] on p "[EMAIL_ADDRESS][DOMAIN_NAME] • [PHONE_NUMBER]" at bounding box center [1102, 250] width 244 height 12
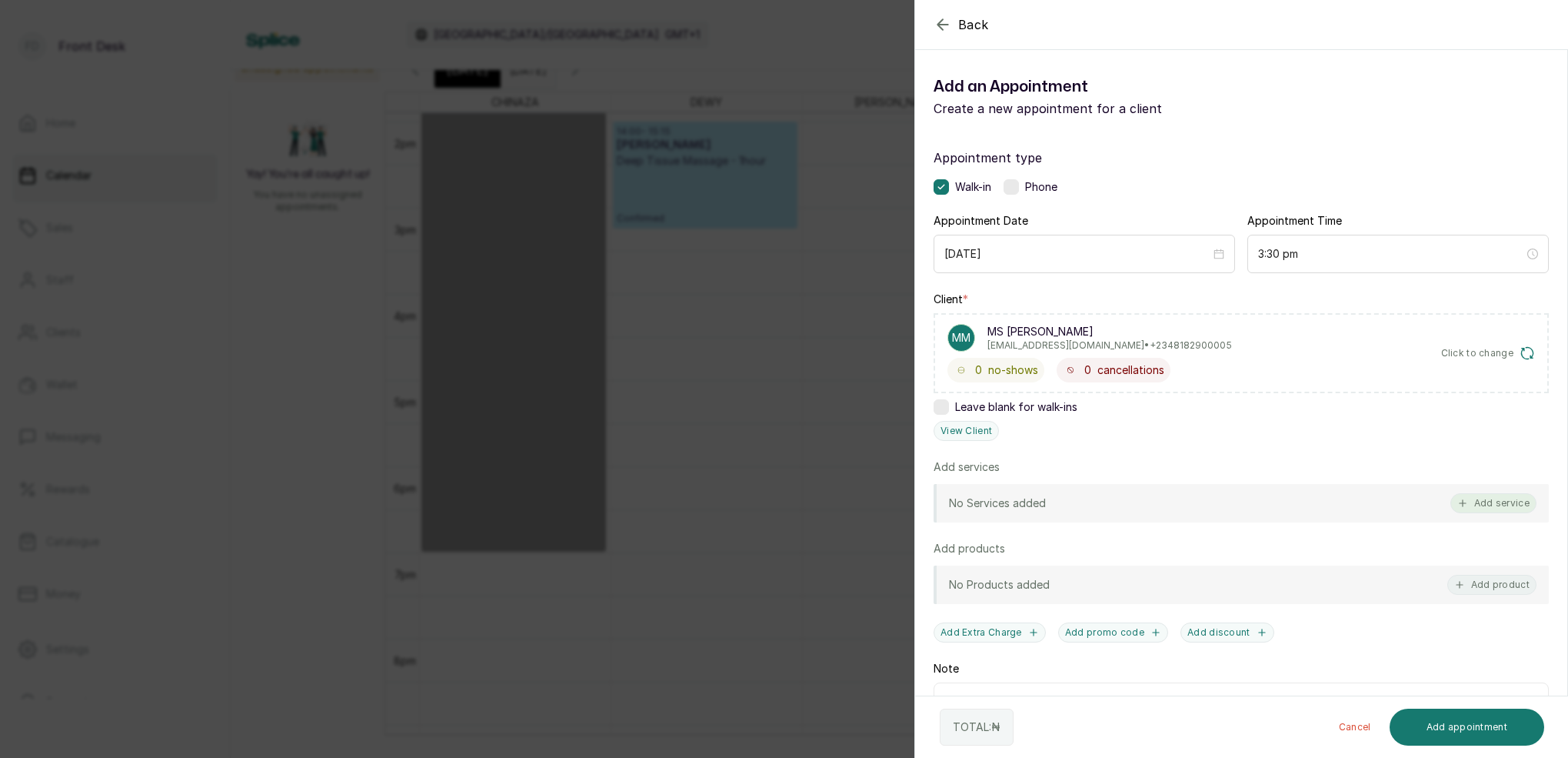
click at [1510, 506] on button "Add service" at bounding box center [1493, 503] width 86 height 20
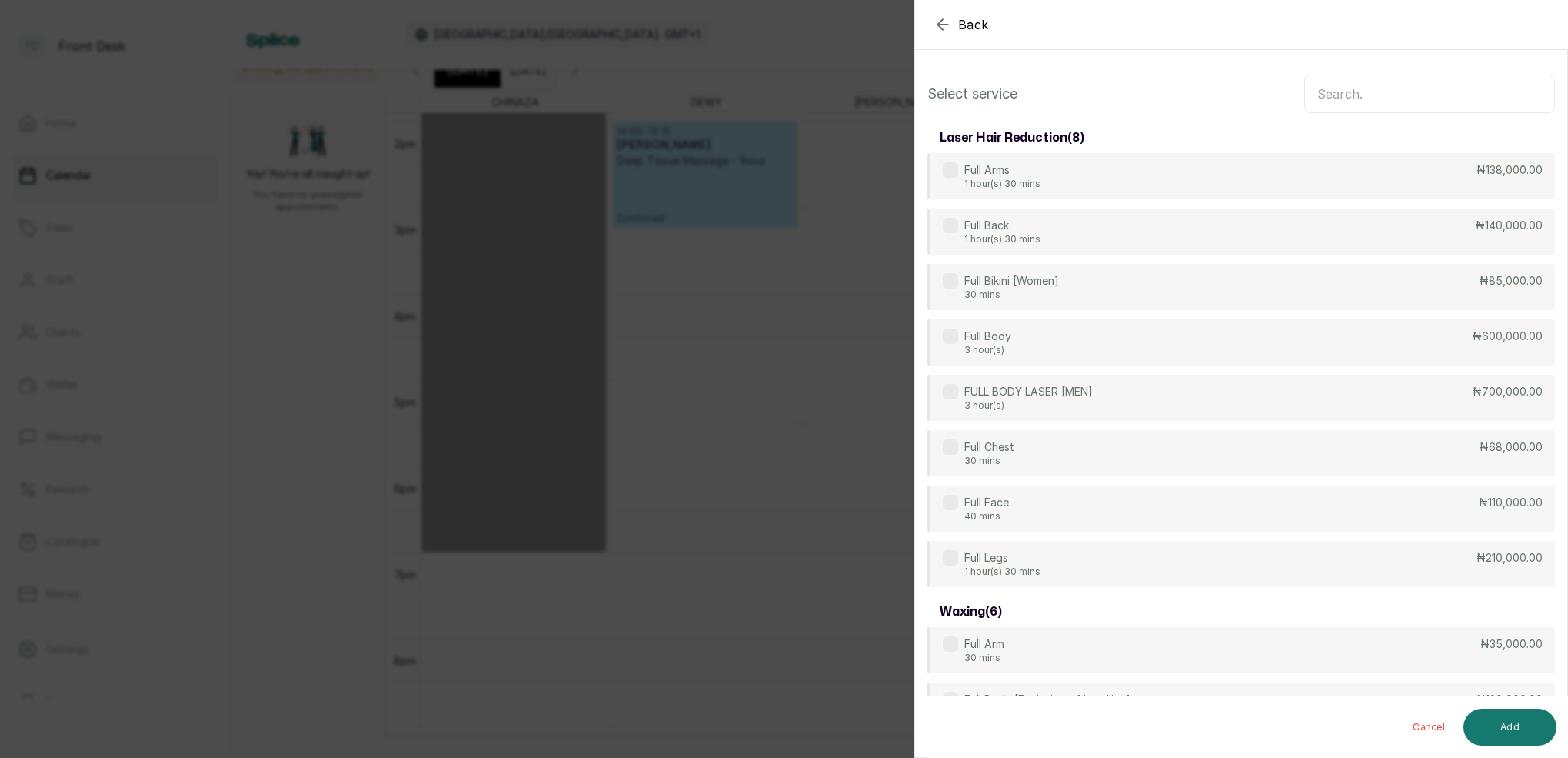
scroll to position [-1, 0]
click at [1397, 101] on input "text" at bounding box center [1430, 93] width 251 height 38
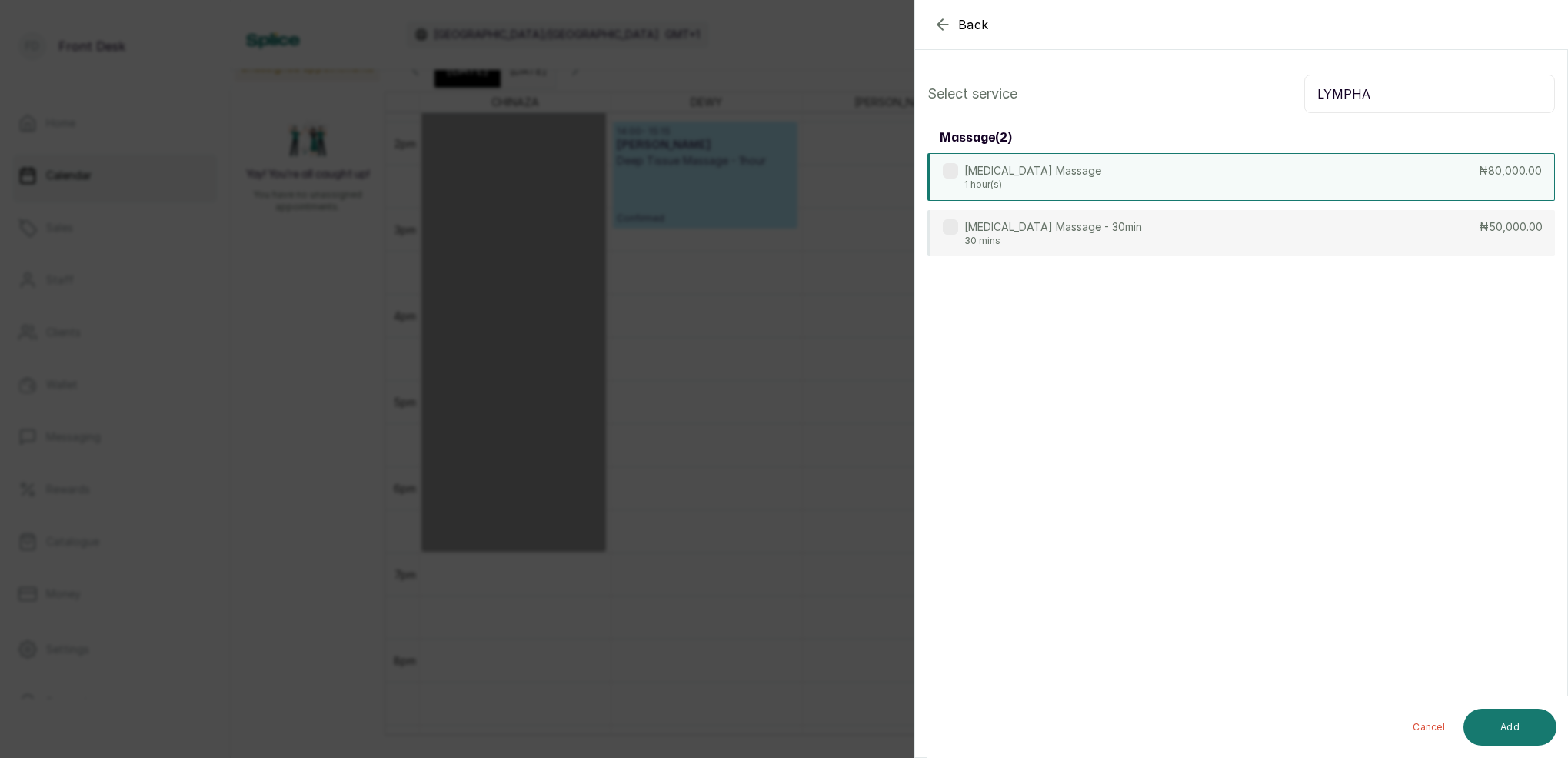
type input "LYMPHA"
click at [1037, 195] on div "[MEDICAL_DATA] Massage 1 hour(s) ₦80,000.00" at bounding box center [1241, 176] width 628 height 47
click at [1534, 703] on div "Cancel Add" at bounding box center [1254, 727] width 654 height 61
click at [1534, 711] on button "Add" at bounding box center [1510, 727] width 93 height 37
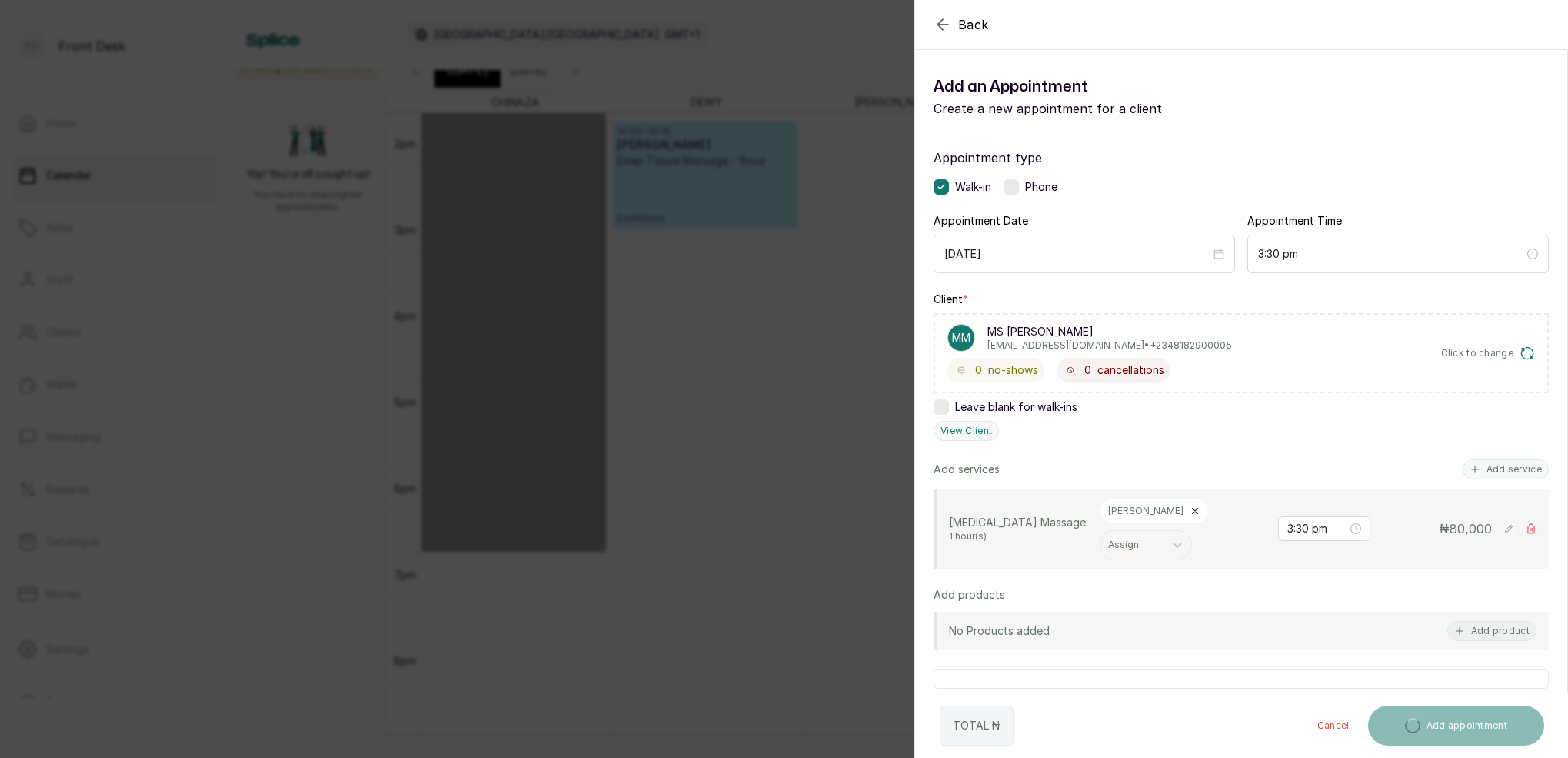
drag, startPoint x: 1518, startPoint y: 470, endPoint x: 1393, endPoint y: 368, distance: 161.3
click at [1517, 466] on button "Add service" at bounding box center [1505, 469] width 86 height 20
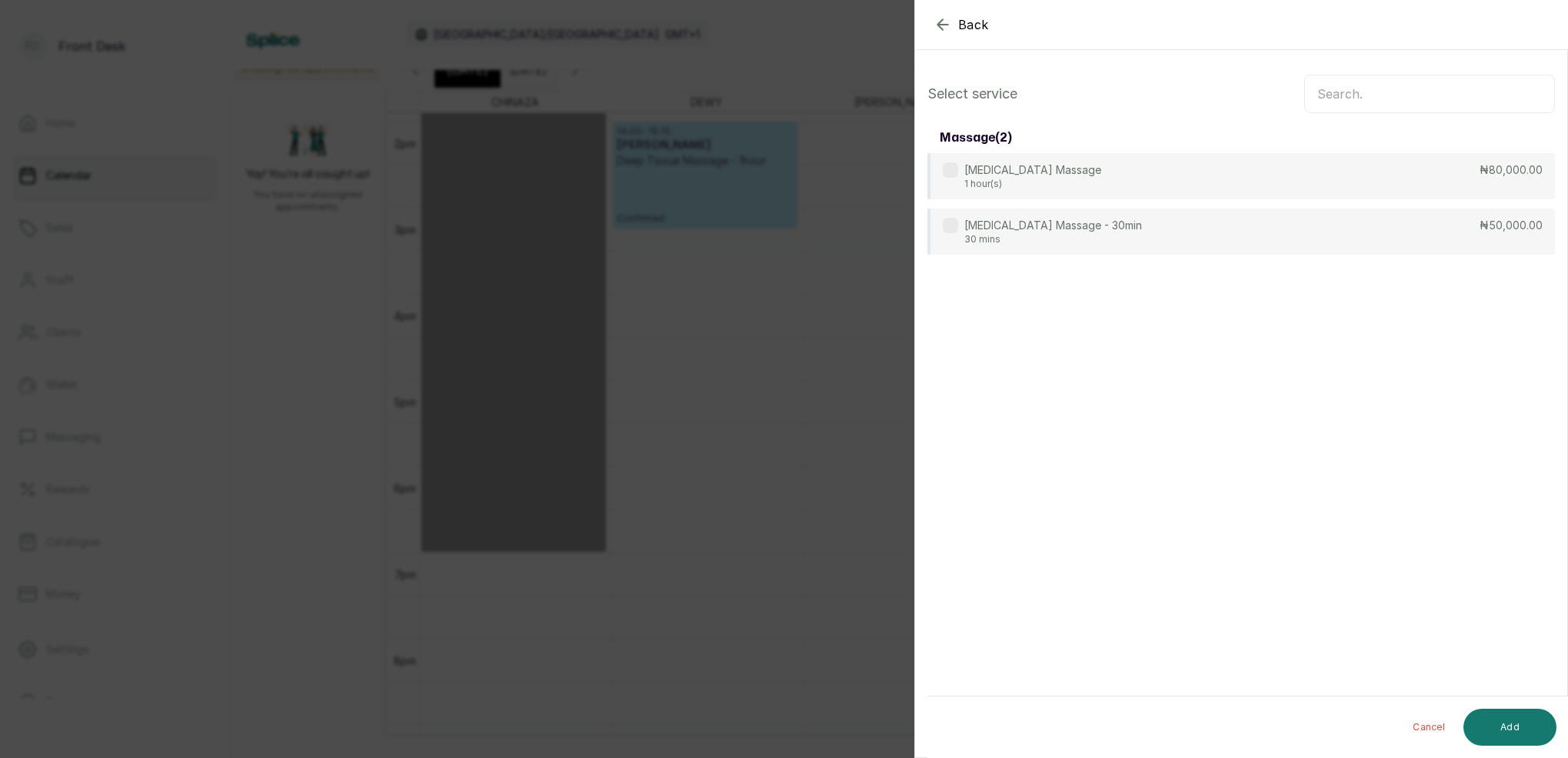
click at [1408, 101] on input "text" at bounding box center [1430, 93] width 251 height 38
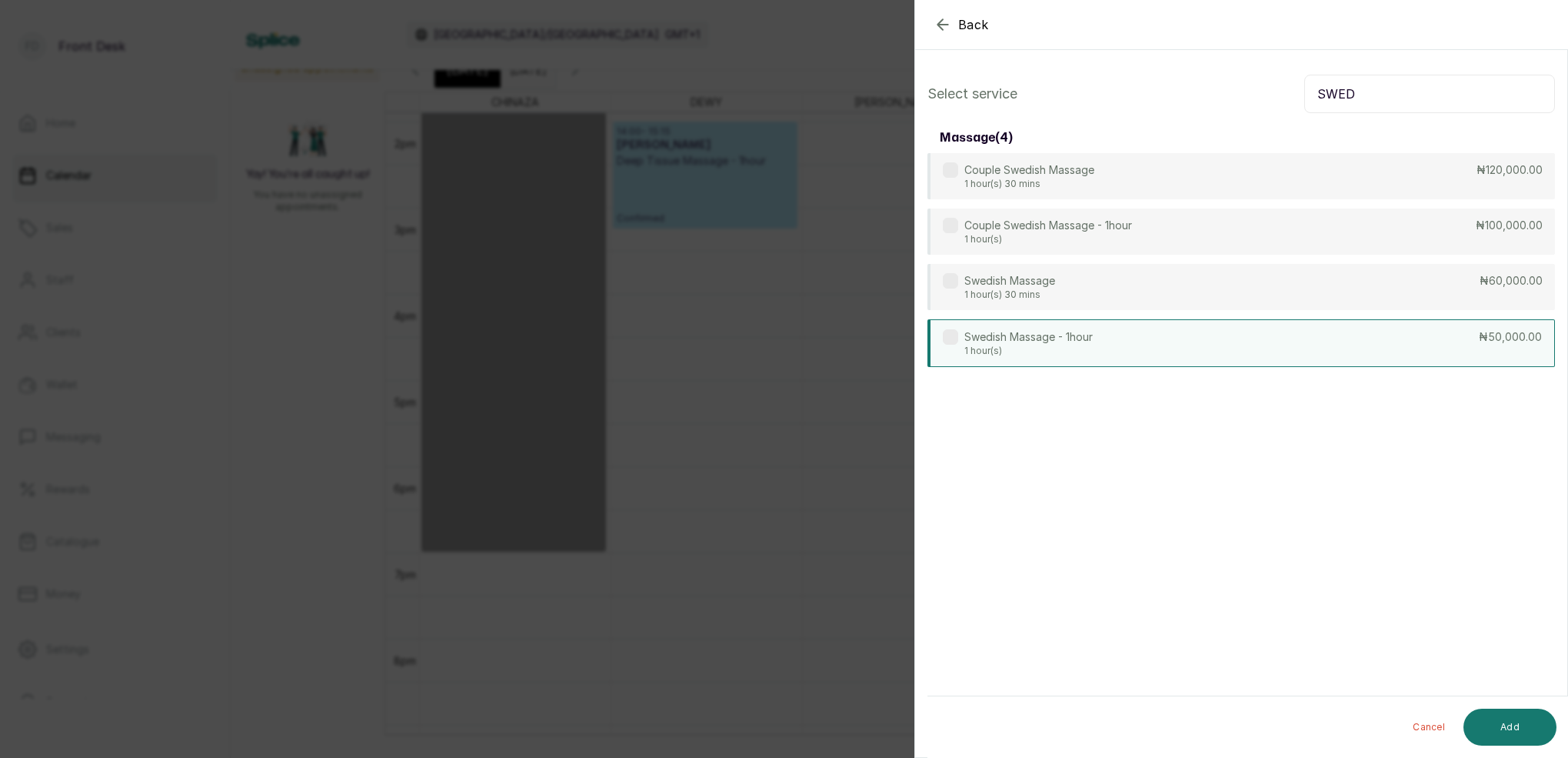
type input "SWED"
drag, startPoint x: 1015, startPoint y: 342, endPoint x: 1032, endPoint y: 340, distance: 17.1
click at [1015, 341] on p "Swedish Massage - 1hour" at bounding box center [1029, 337] width 128 height 16
click at [1508, 729] on button "Add" at bounding box center [1510, 727] width 93 height 37
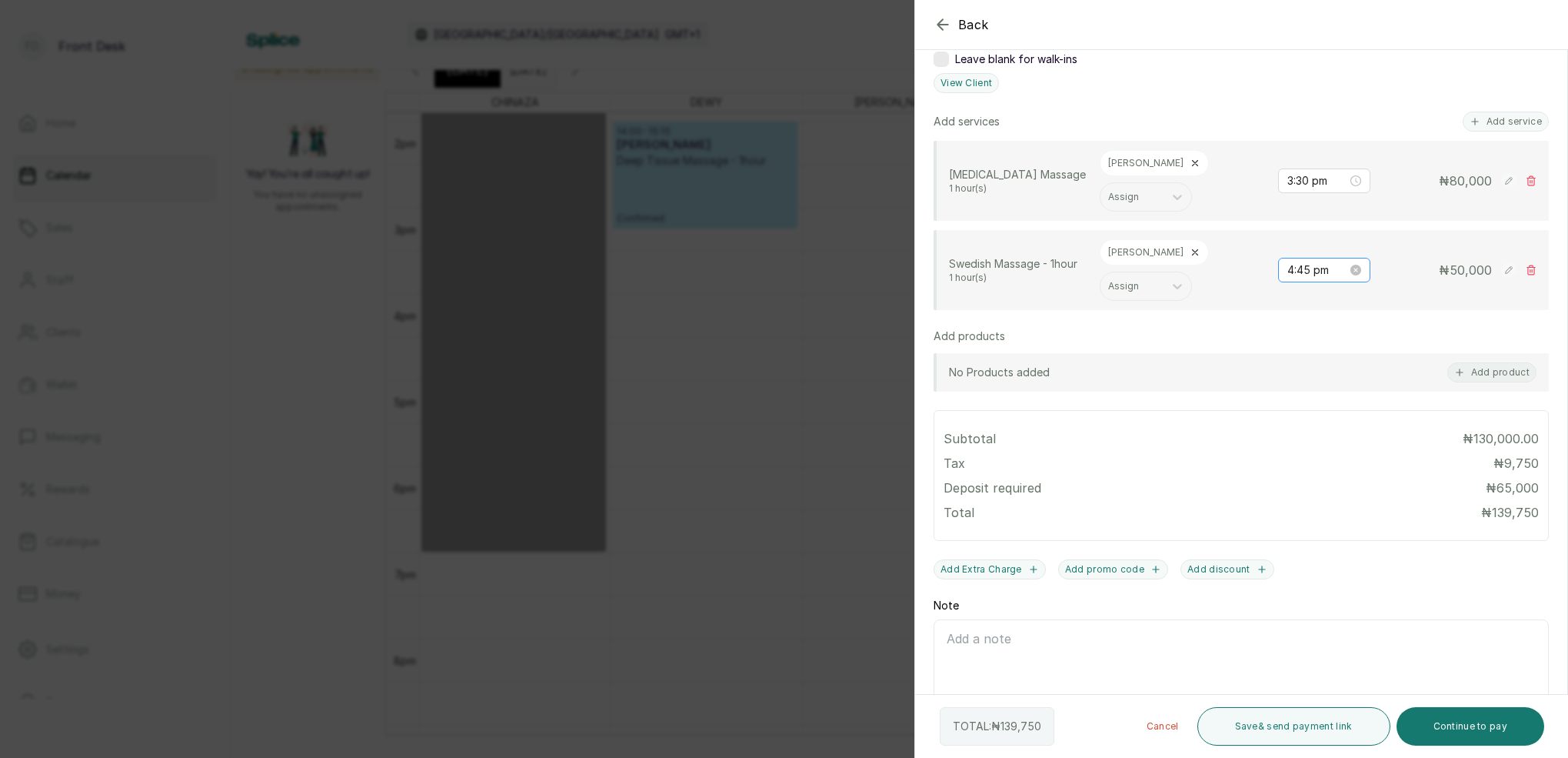
scroll to position [347, 0]
click at [1310, 262] on input "4:45 pm" at bounding box center [1317, 270] width 60 height 17
drag, startPoint x: 1302, startPoint y: 330, endPoint x: 1339, endPoint y: 325, distance: 37.3
click at [1303, 330] on div "03" at bounding box center [1300, 332] width 37 height 21
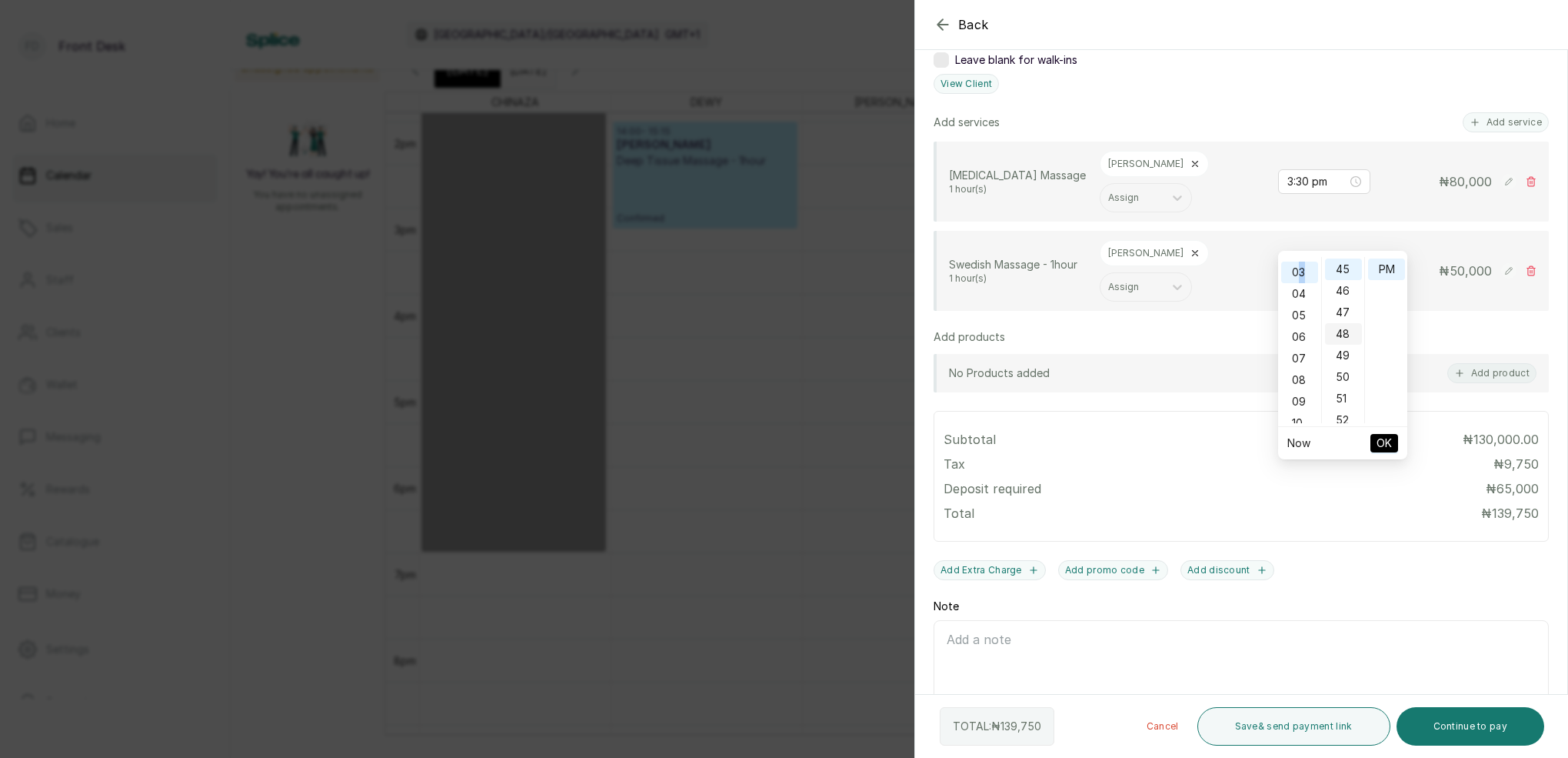
scroll to position [63, 0]
type input "3:30 pm"
drag, startPoint x: 1346, startPoint y: 284, endPoint x: 1377, endPoint y: 279, distance: 31.4
click at [1351, 283] on div "30" at bounding box center [1343, 285] width 37 height 21
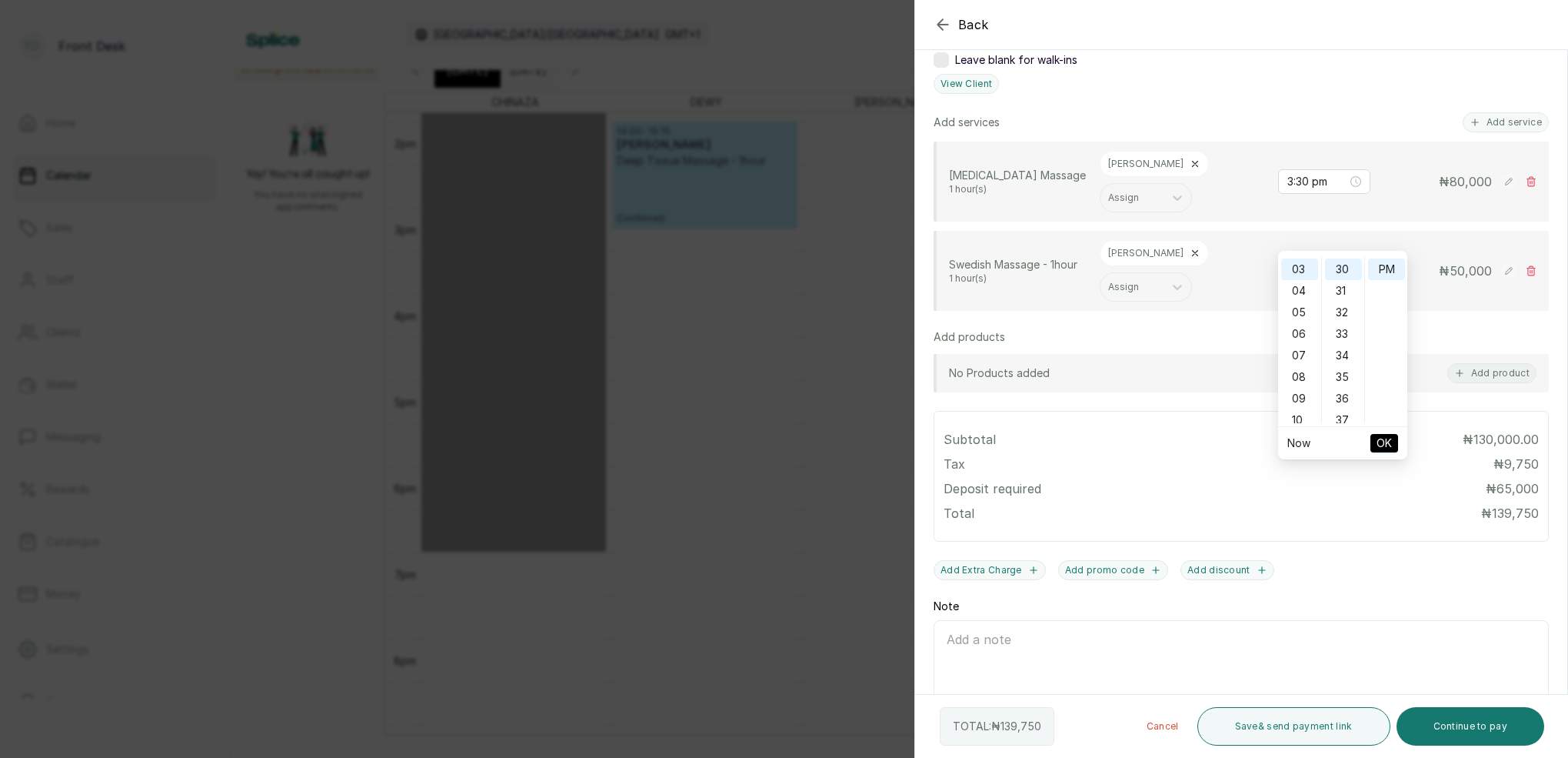
drag, startPoint x: 1380, startPoint y: 269, endPoint x: 1373, endPoint y: 383, distance: 114.2
click at [1380, 269] on div "PM" at bounding box center [1387, 268] width 37 height 21
drag, startPoint x: 1381, startPoint y: 446, endPoint x: 1387, endPoint y: 456, distance: 11.7
click at [1381, 446] on span "OK" at bounding box center [1384, 442] width 16 height 29
click at [1511, 723] on button "Continue to pay" at bounding box center [1471, 725] width 149 height 38
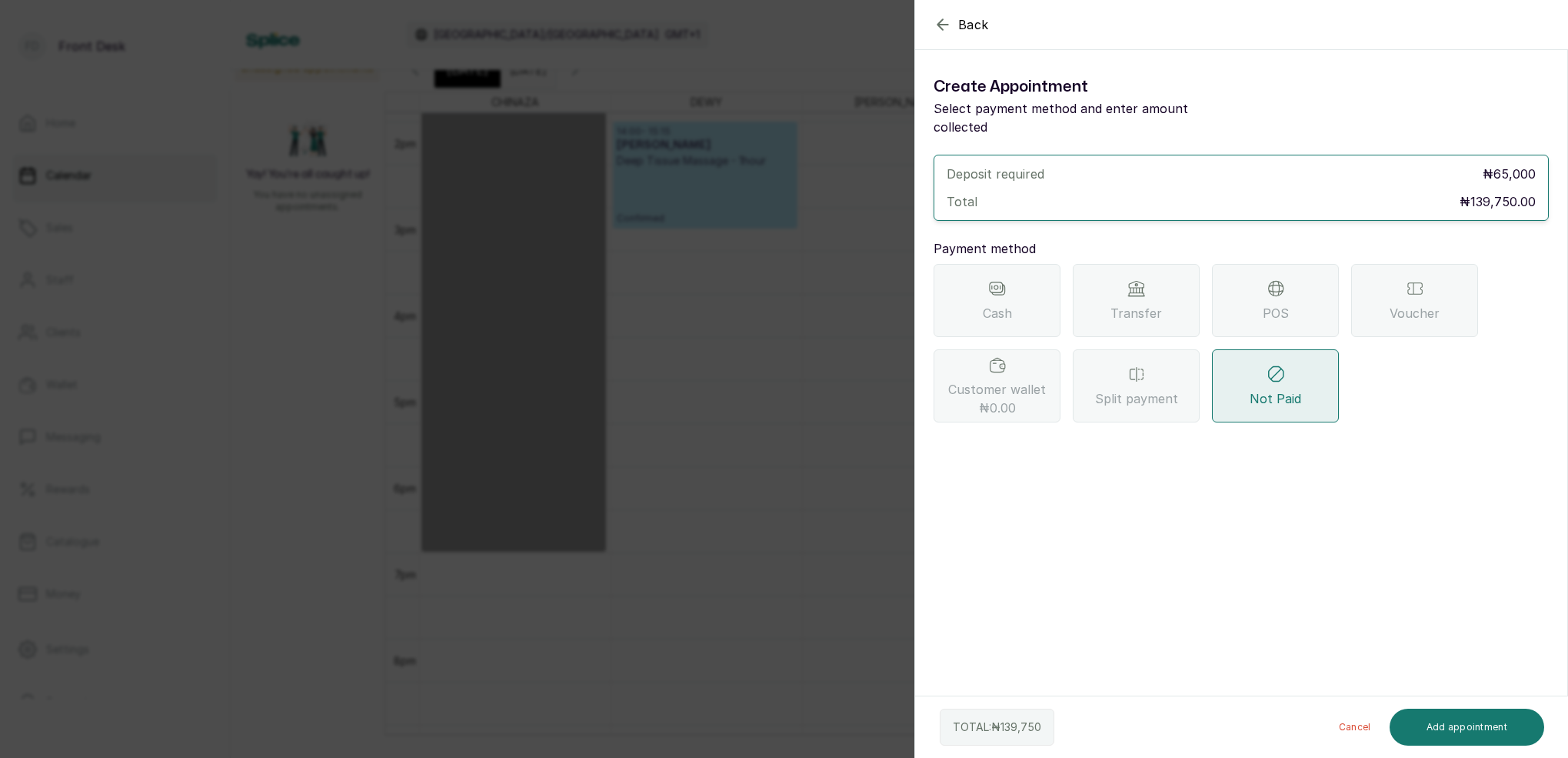
scroll to position [0, 0]
click at [1138, 281] on div "Transfer" at bounding box center [1135, 300] width 127 height 73
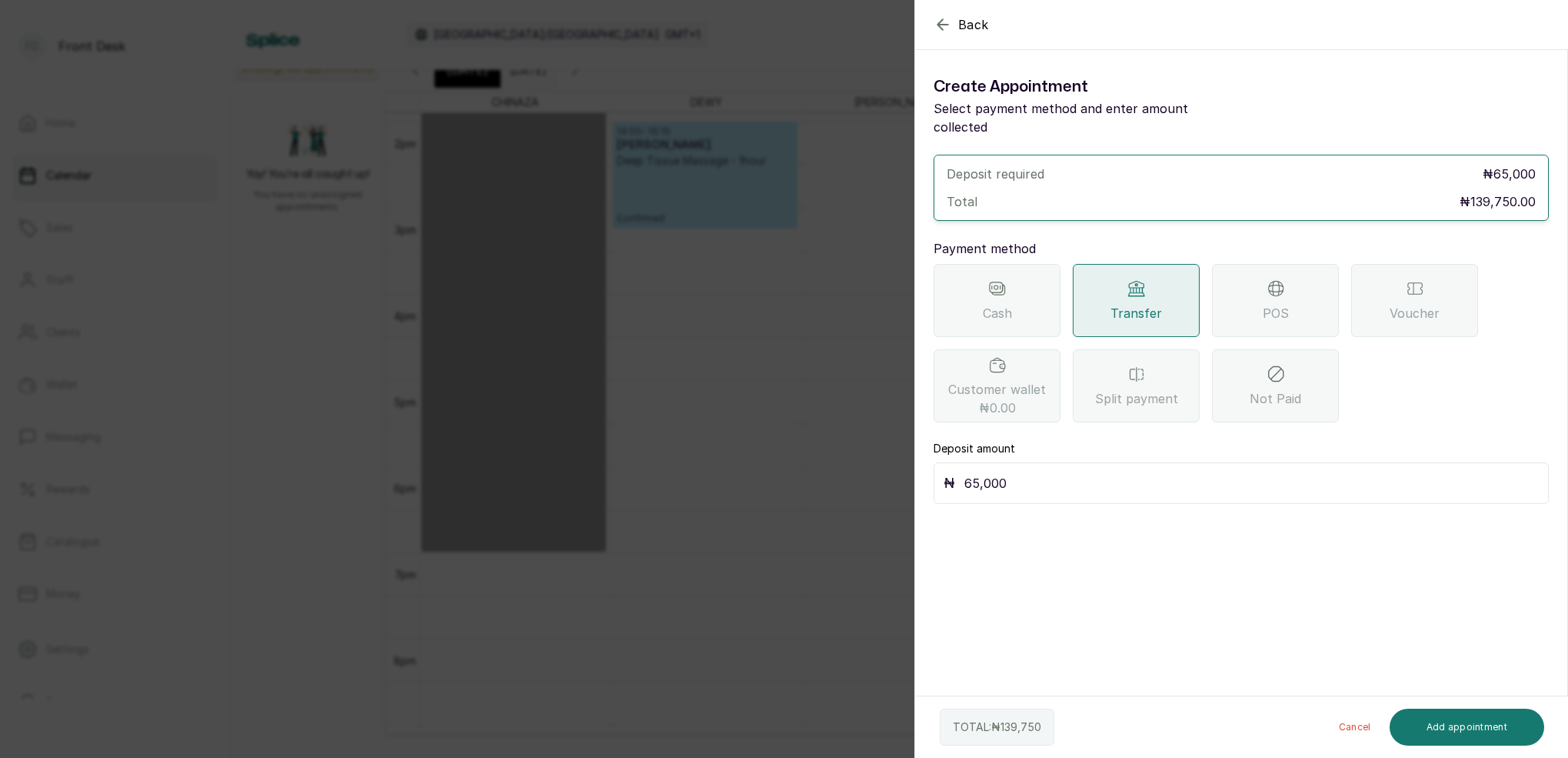
click at [1040, 473] on input "65,000" at bounding box center [1251, 483] width 575 height 21
type input "6"
type input "1"
type input "70,000"
click at [1498, 736] on button "Add appointment" at bounding box center [1467, 727] width 155 height 37
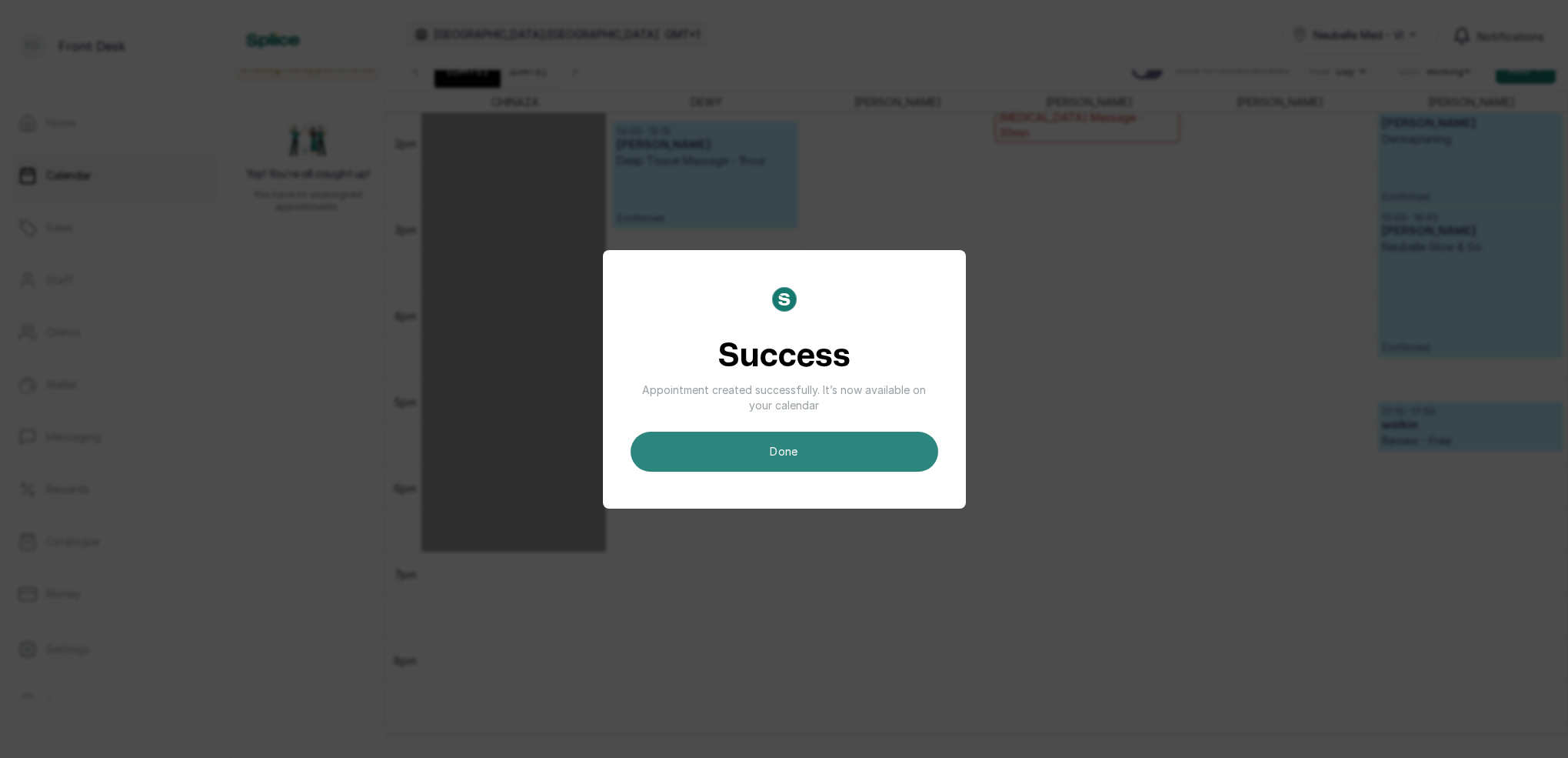
click at [893, 437] on button "done" at bounding box center [784, 451] width 307 height 40
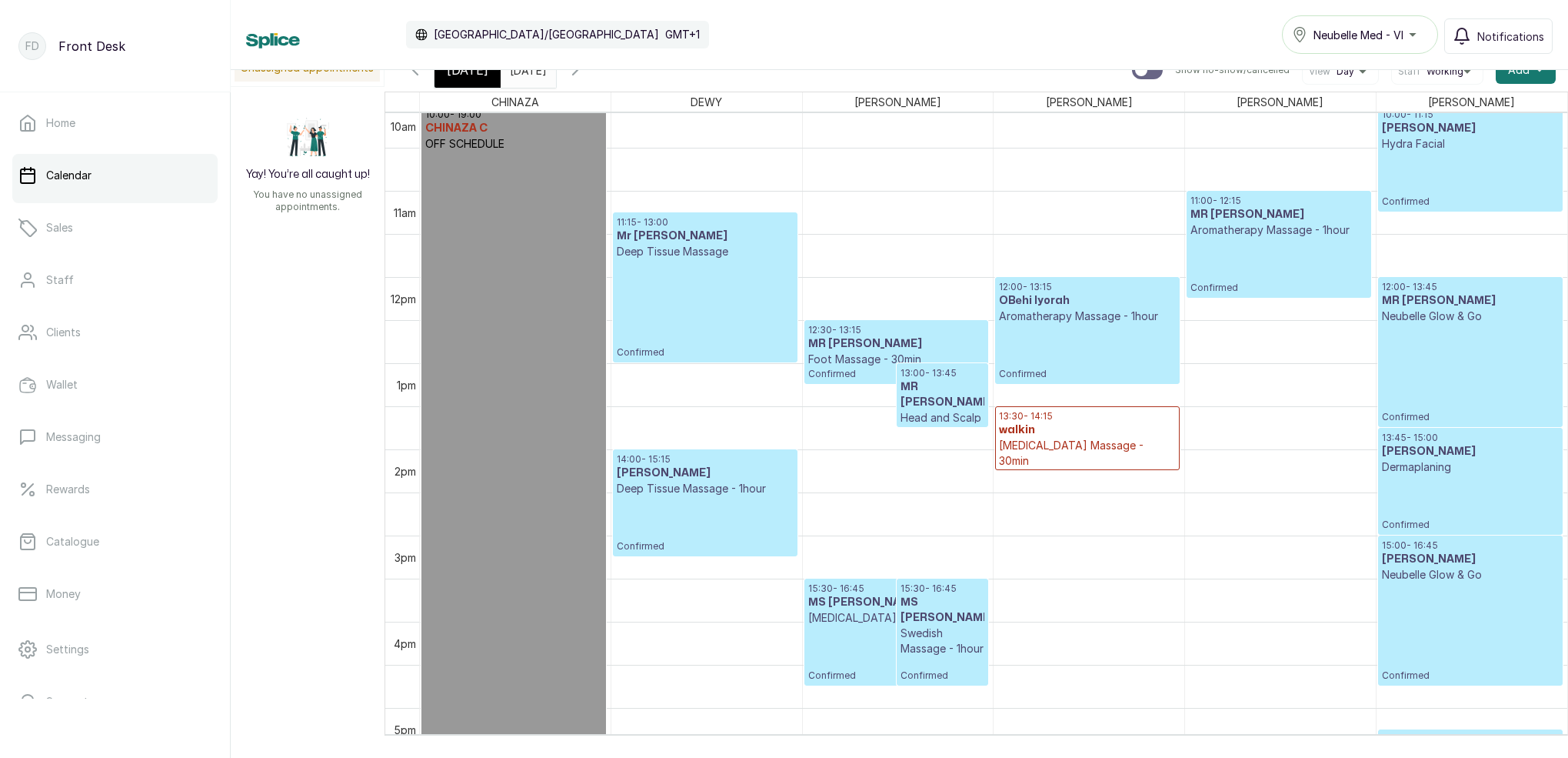
scroll to position [996, 0]
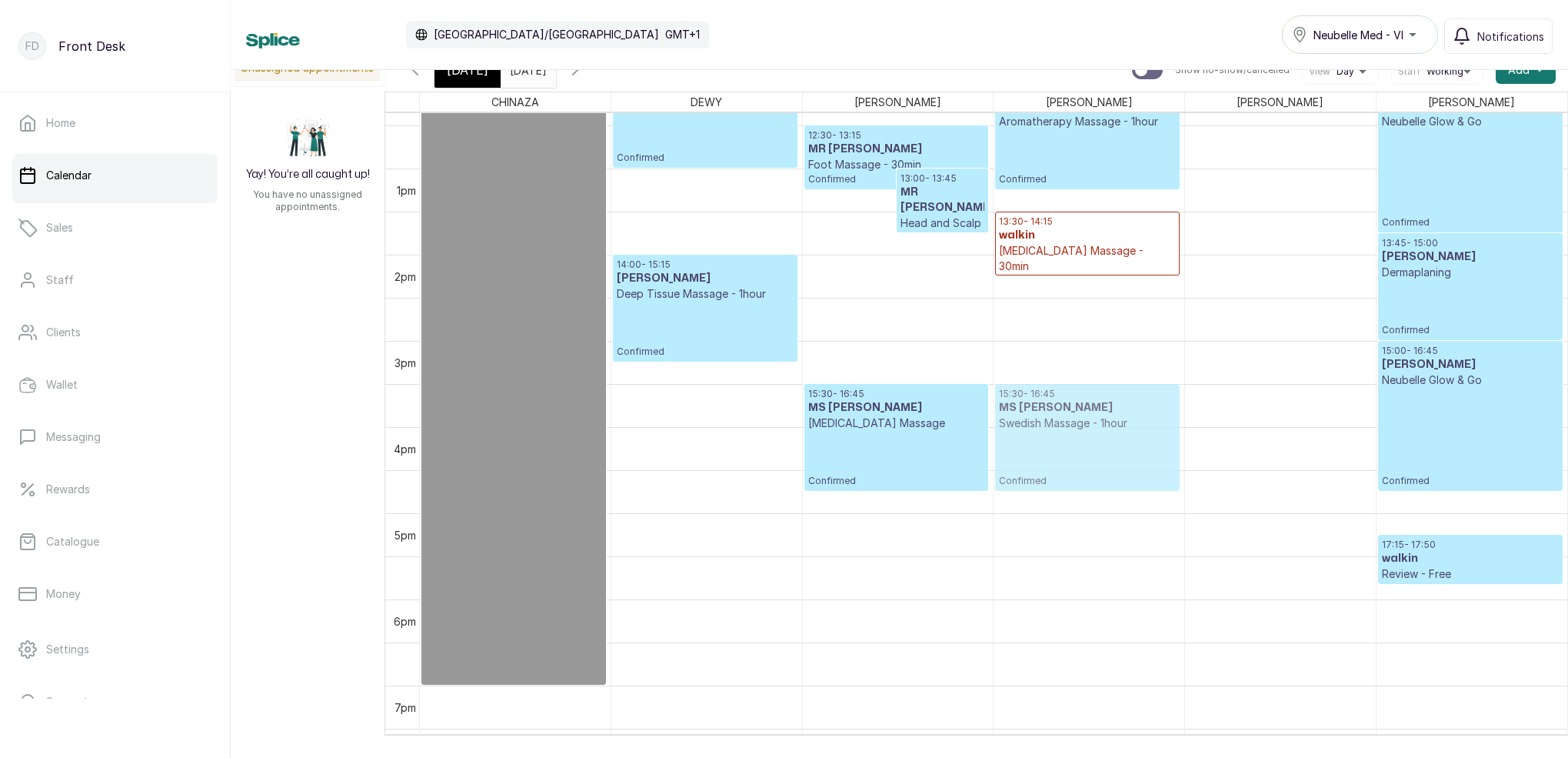
drag, startPoint x: 930, startPoint y: 428, endPoint x: 998, endPoint y: 425, distance: 68.1
click at [998, 425] on tr "10:00 - 19:00 CHINAZA C OFF SCHEDULE 11:15 - 13:00 Mr [PERSON_NAME] Deep Tissue…" at bounding box center [993, 82] width 1147 height 2068
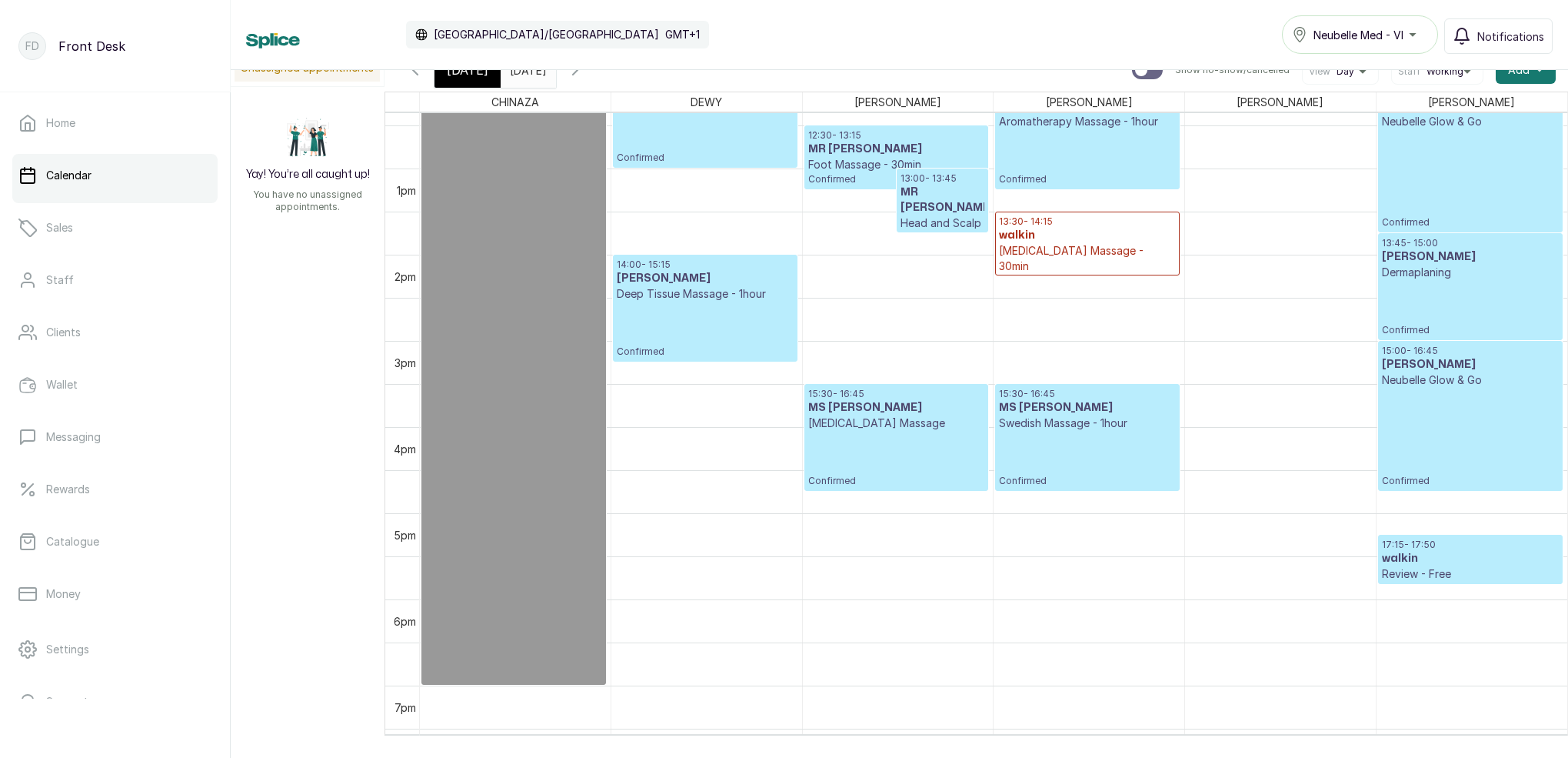
click at [1036, 426] on p "Swedish Massage - 1hour" at bounding box center [1087, 423] width 176 height 16
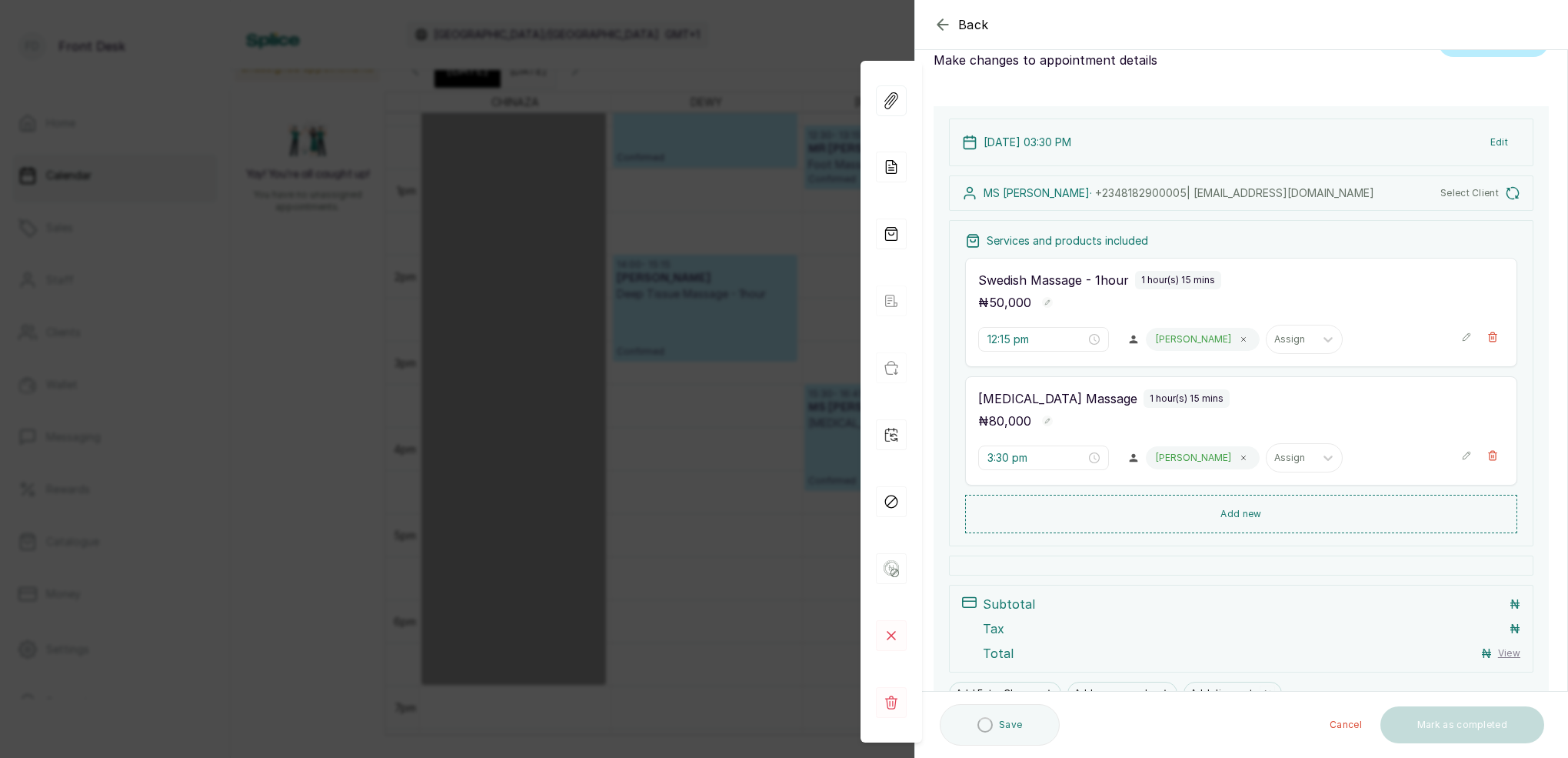
type input "3:30 pm"
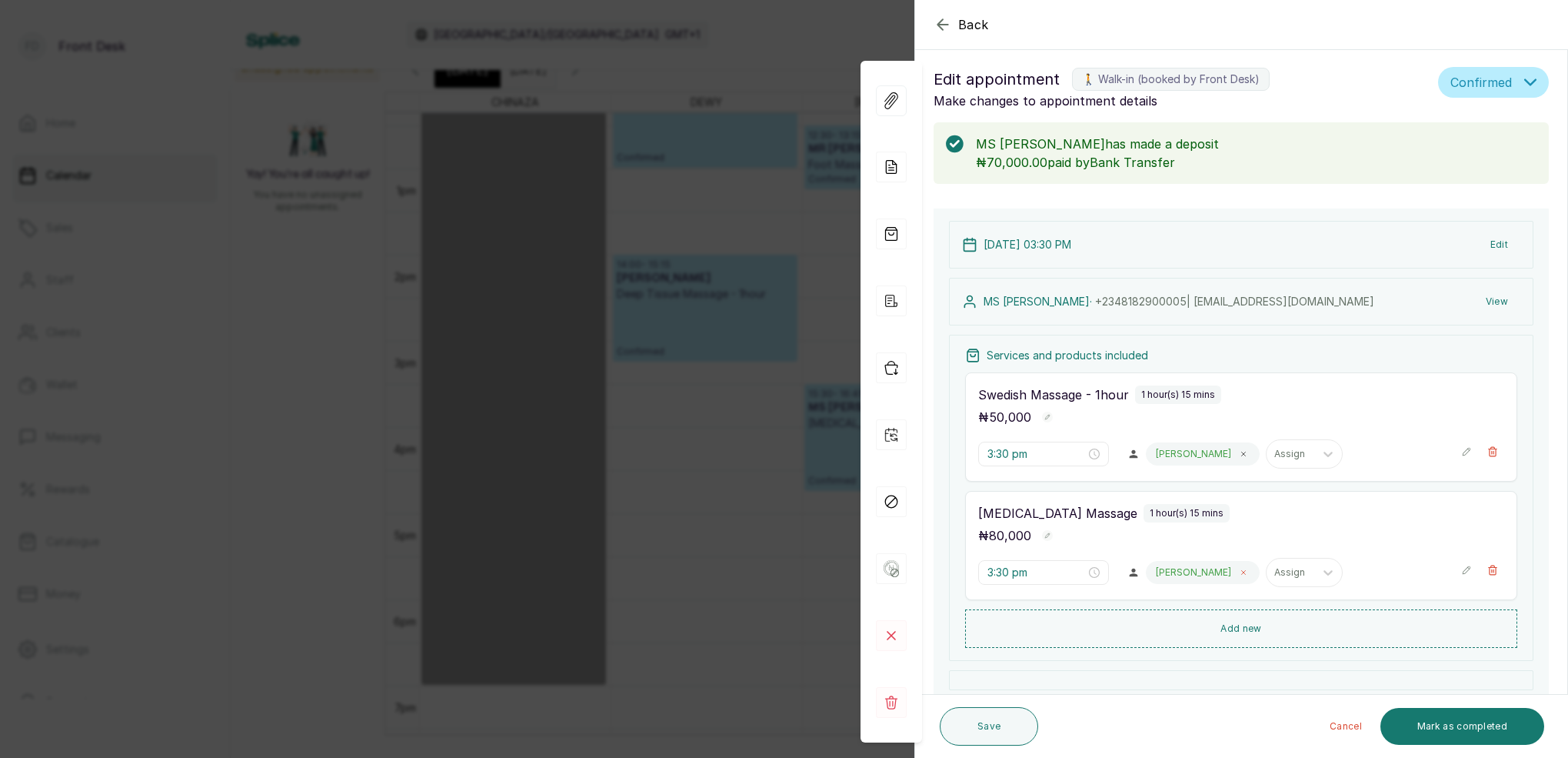
drag, startPoint x: 1188, startPoint y: 574, endPoint x: 1171, endPoint y: 581, distance: 18.4
click at [1239, 574] on icon at bounding box center [1243, 572] width 7 height 7
click at [1167, 567] on div "Assign" at bounding box center [1170, 572] width 32 height 11
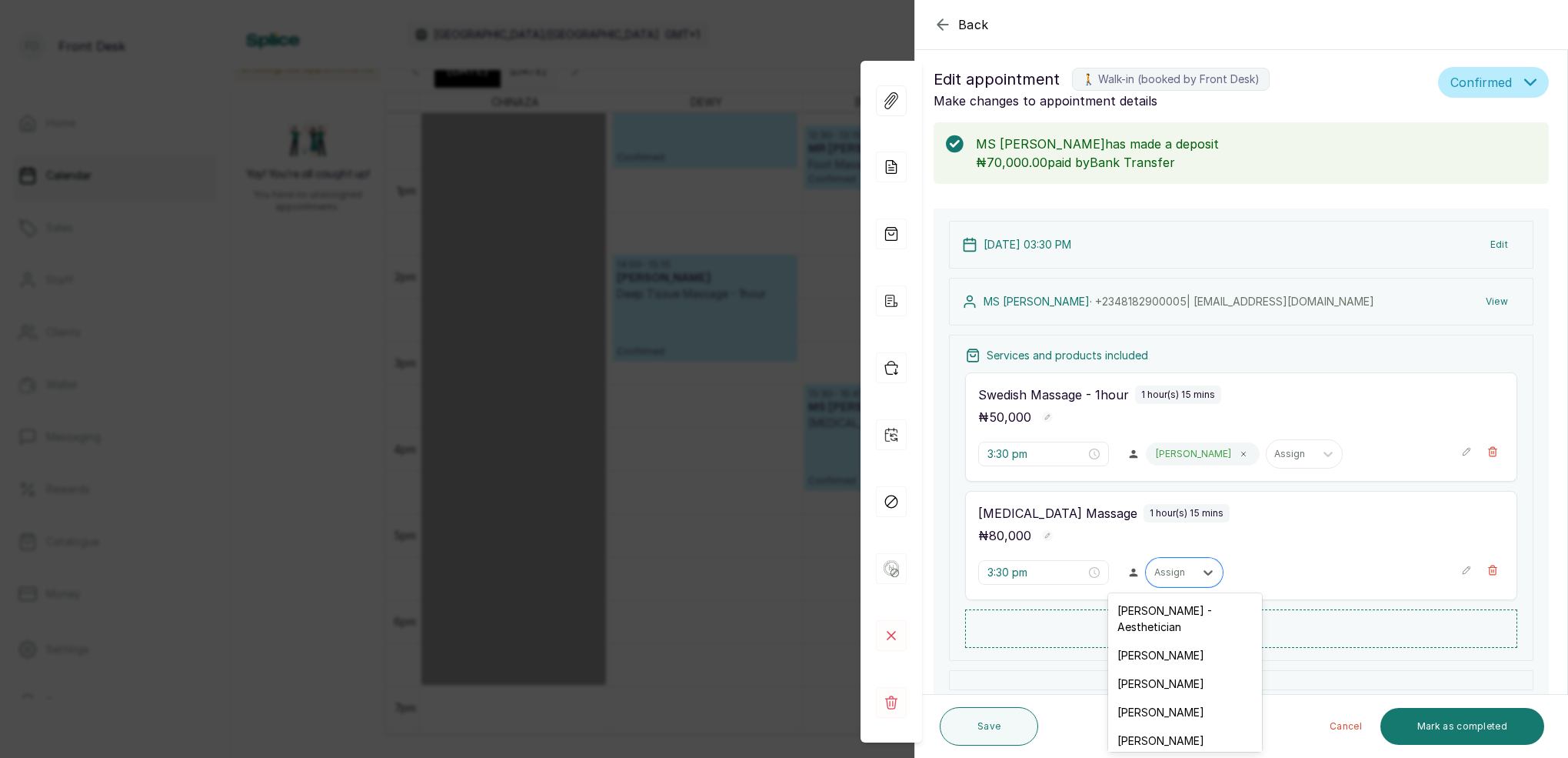
drag, startPoint x: 1149, startPoint y: 665, endPoint x: 1154, endPoint y: 655, distance: 11.2
click at [1152, 670] on div "[PERSON_NAME]" at bounding box center [1186, 684] width 154 height 29
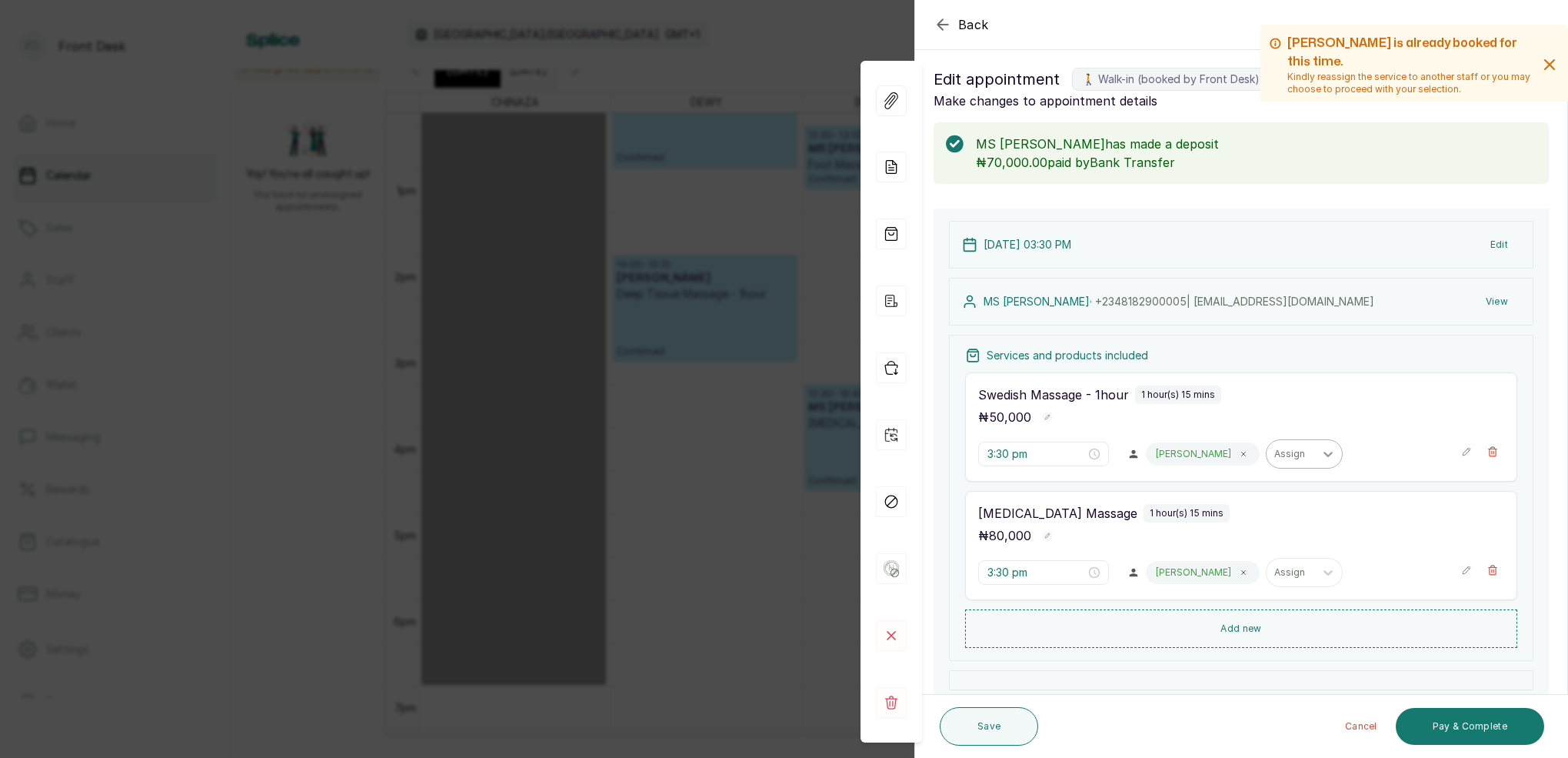
click at [1239, 451] on icon at bounding box center [1243, 454] width 7 height 7
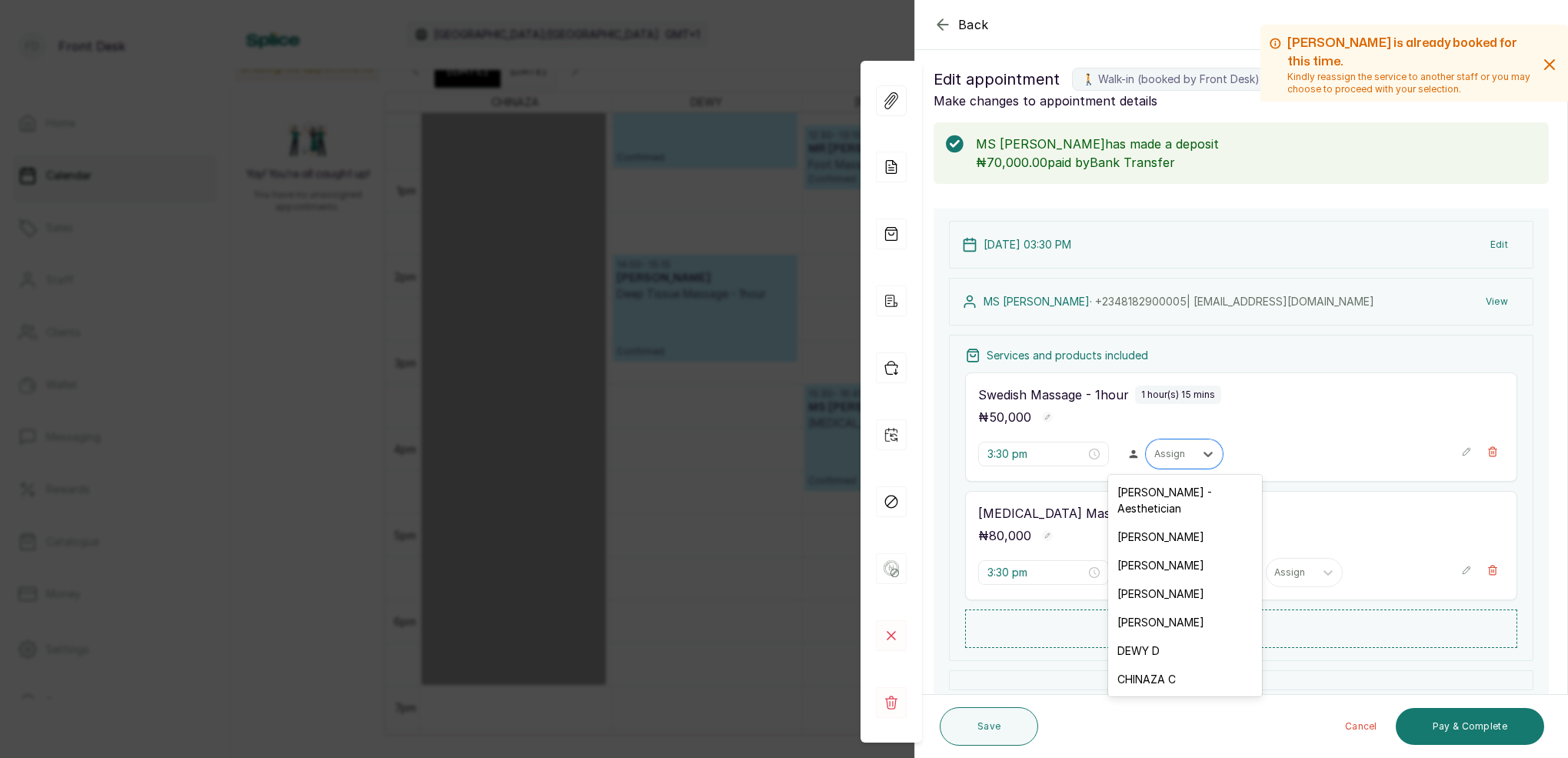
drag, startPoint x: 1198, startPoint y: 456, endPoint x: 1189, endPoint y: 475, distance: 21.0
click at [1198, 455] on div at bounding box center [1208, 454] width 28 height 28
click at [1157, 582] on div "[PERSON_NAME]" at bounding box center [1186, 594] width 154 height 29
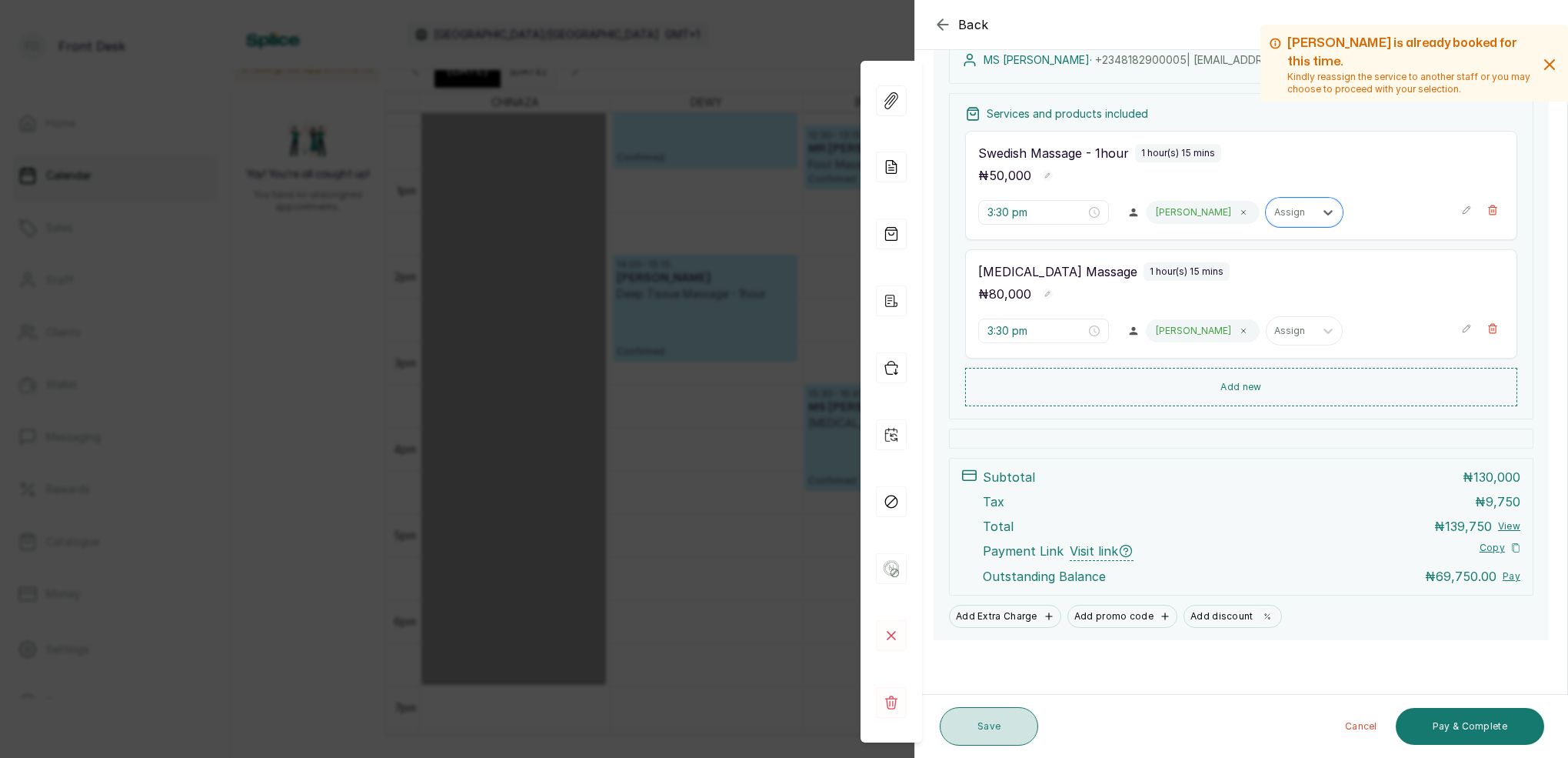
click at [1001, 724] on button "Save" at bounding box center [989, 725] width 98 height 38
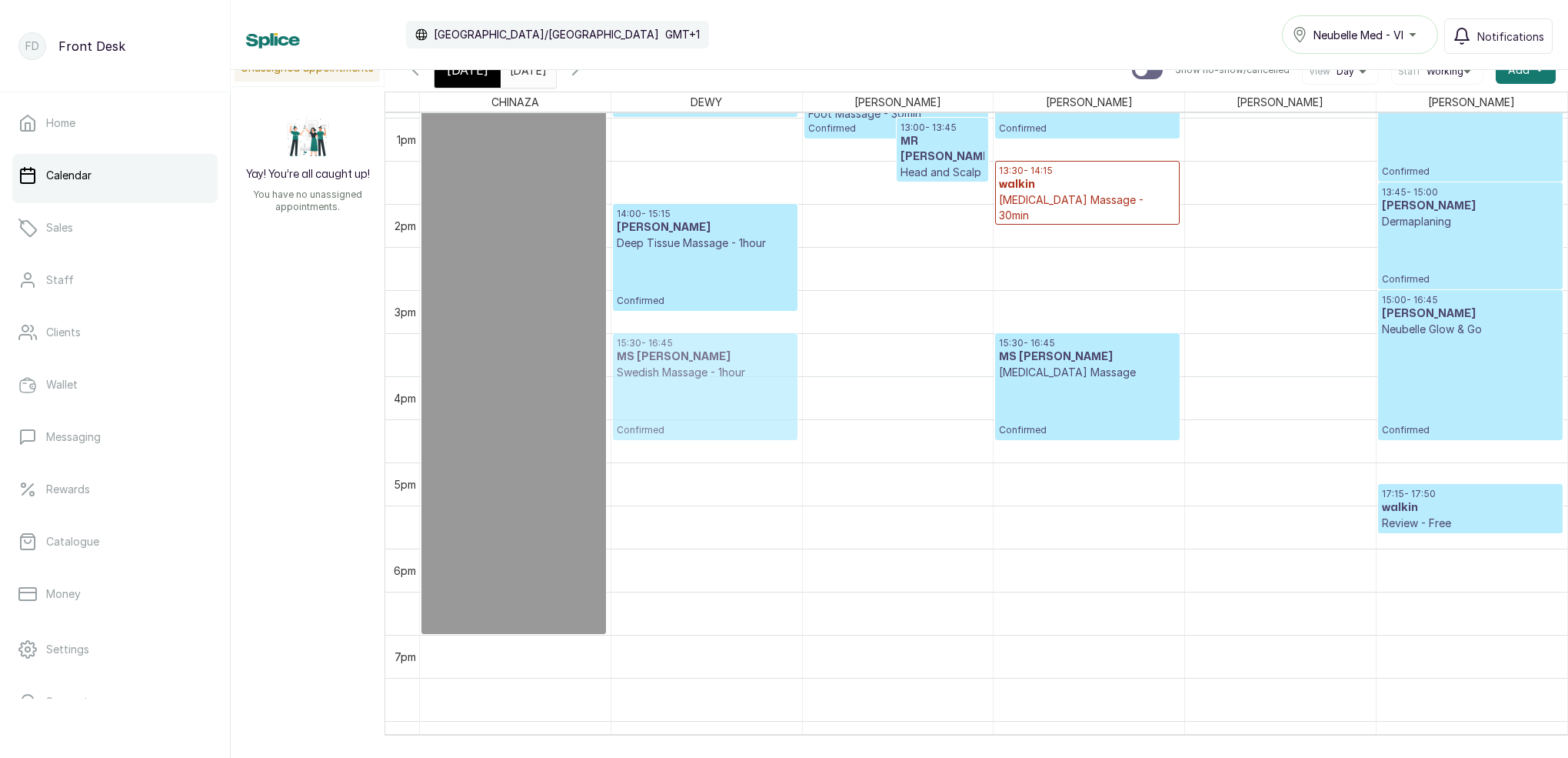
drag, startPoint x: 912, startPoint y: 372, endPoint x: 800, endPoint y: 364, distance: 112.3
click at [791, 367] on tr "10:00 - 19:00 CHINAZA C OFF SCHEDULE 11:15 - 13:00 Mr [PERSON_NAME] Deep Tissue…" at bounding box center [993, 32] width 1147 height 2068
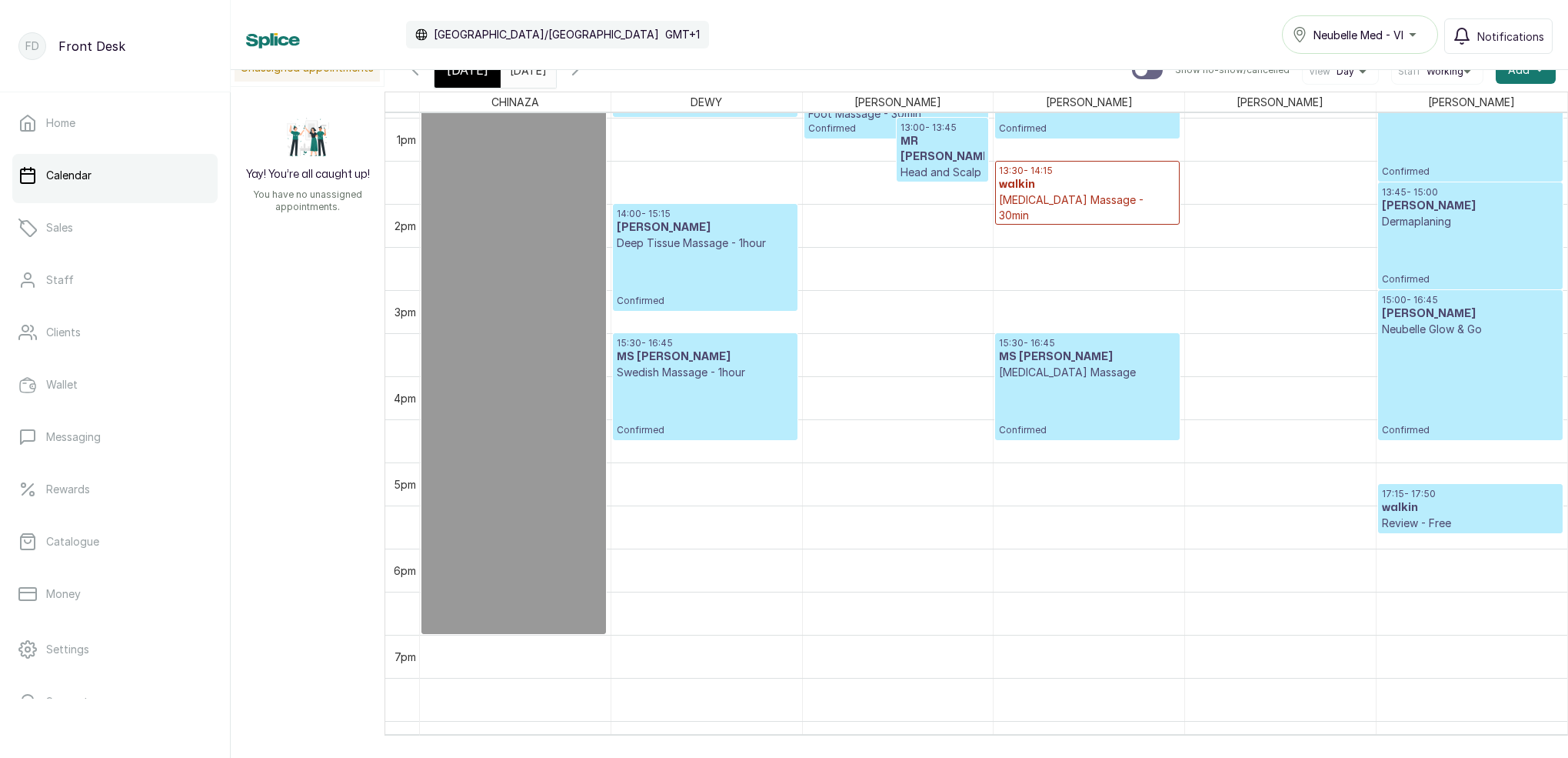
click at [479, 81] on div "[DATE]" at bounding box center [467, 70] width 66 height 35
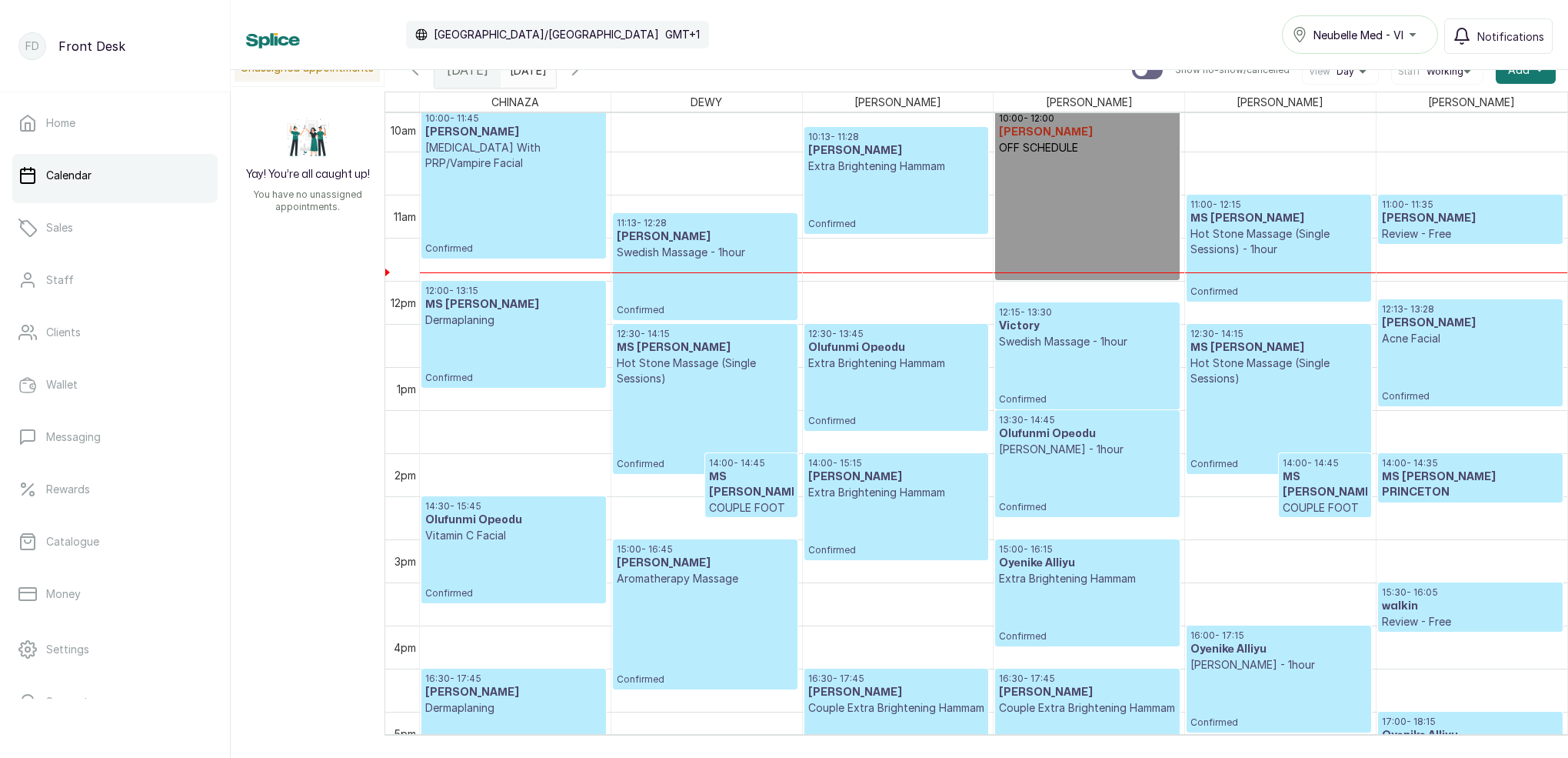
scroll to position [867, 0]
click at [1449, 228] on p "Review - Free" at bounding box center [1470, 234] width 177 height 16
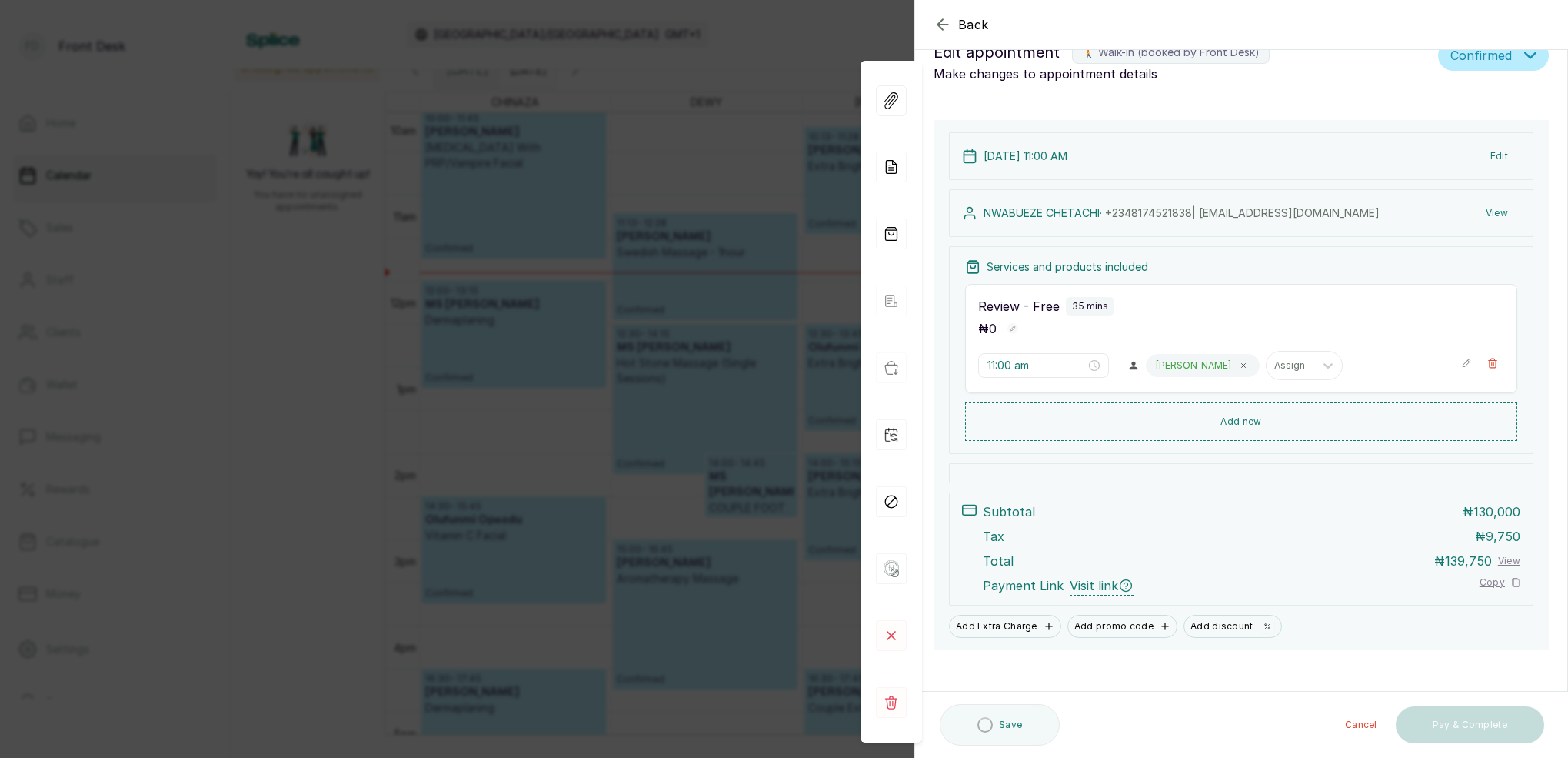
scroll to position [20, 0]
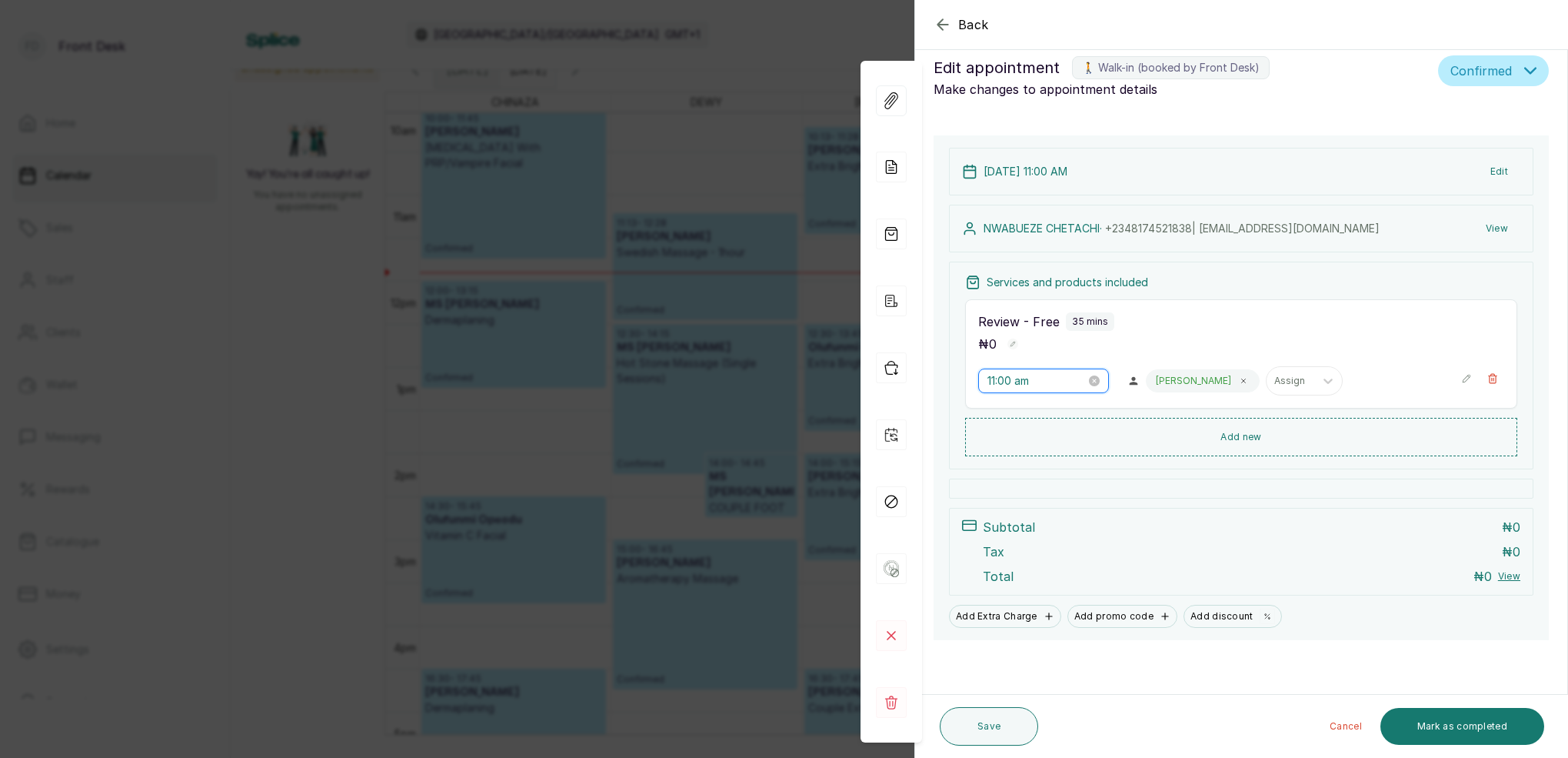
click at [999, 385] on input "11:00 am" at bounding box center [1037, 381] width 98 height 17
drag, startPoint x: 996, startPoint y: 527, endPoint x: 1057, endPoint y: 419, distance: 124.0
click at [1001, 520] on div "10" at bounding box center [1000, 523] width 37 height 21
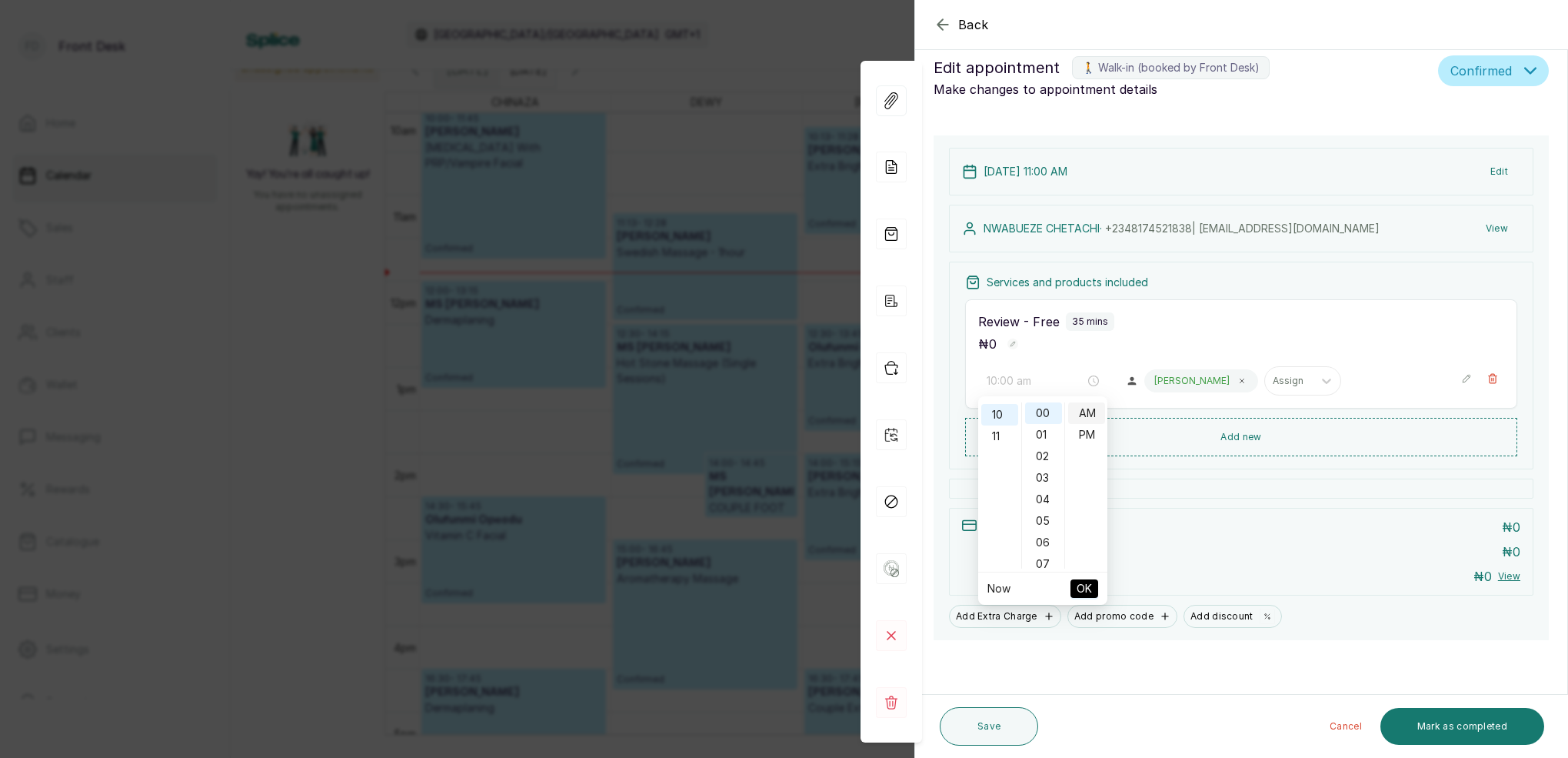
drag, startPoint x: 1056, startPoint y: 411, endPoint x: 1071, endPoint y: 412, distance: 15.0
click at [1056, 412] on div "00" at bounding box center [1043, 412] width 37 height 21
drag, startPoint x: 1091, startPoint y: 412, endPoint x: 1092, endPoint y: 463, distance: 51.0
click at [1091, 412] on div "AM" at bounding box center [1087, 412] width 37 height 21
type input "10:00 am"
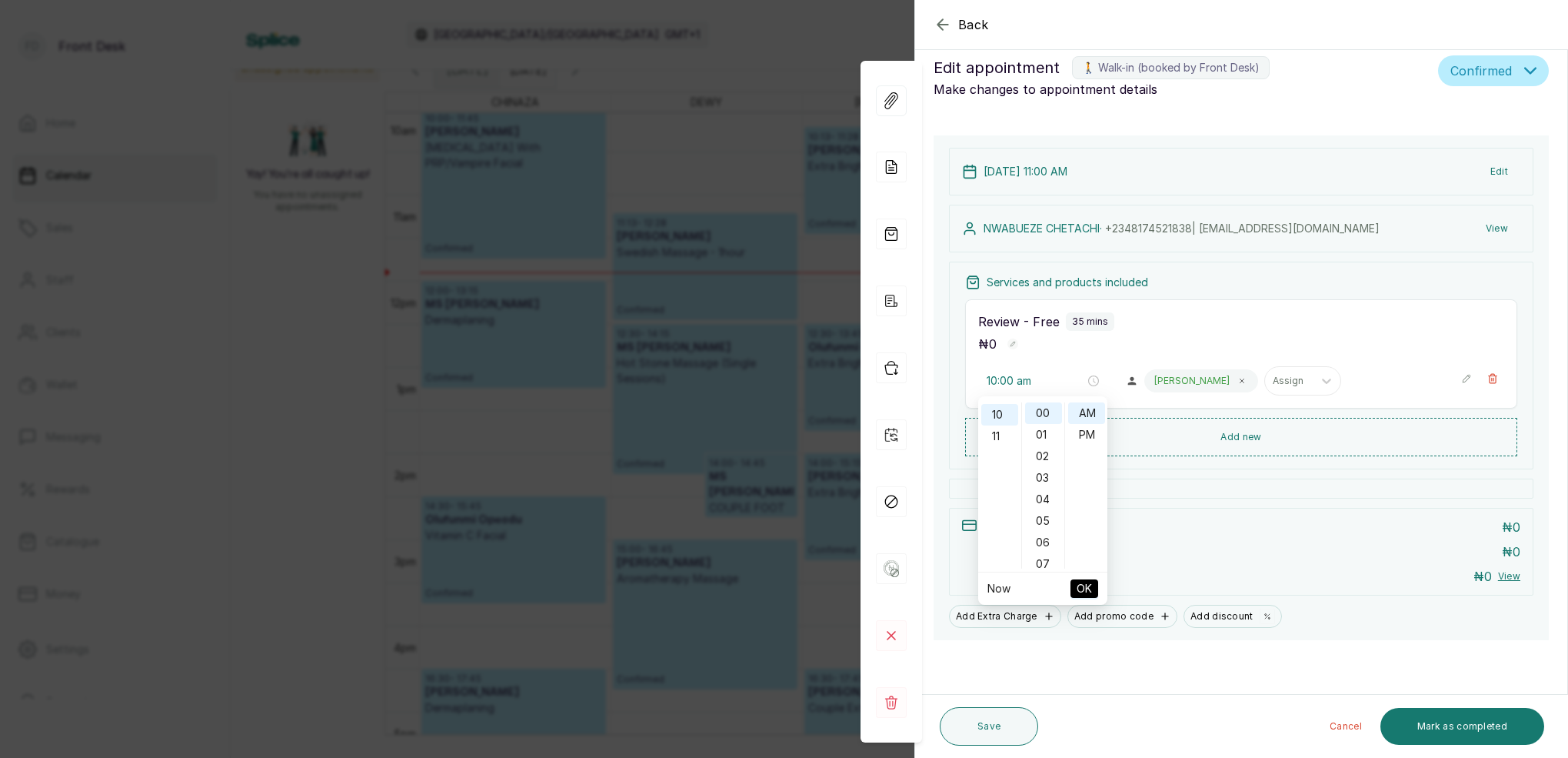
click at [1088, 591] on span "OK" at bounding box center [1084, 588] width 16 height 29
click at [1502, 171] on button "Edit" at bounding box center [1499, 172] width 43 height 28
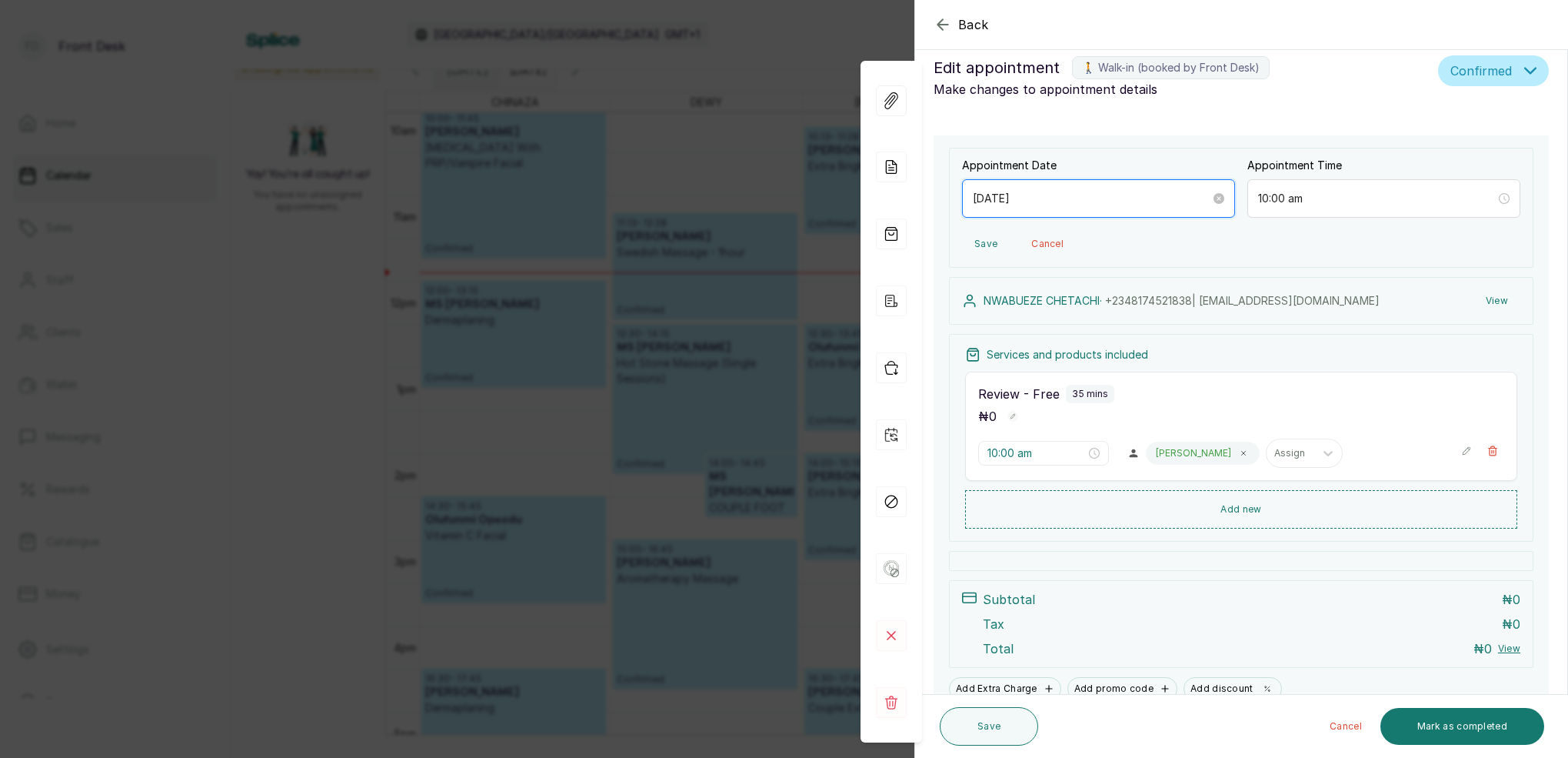
click at [1058, 206] on div "[DATE]" at bounding box center [1098, 198] width 273 height 38
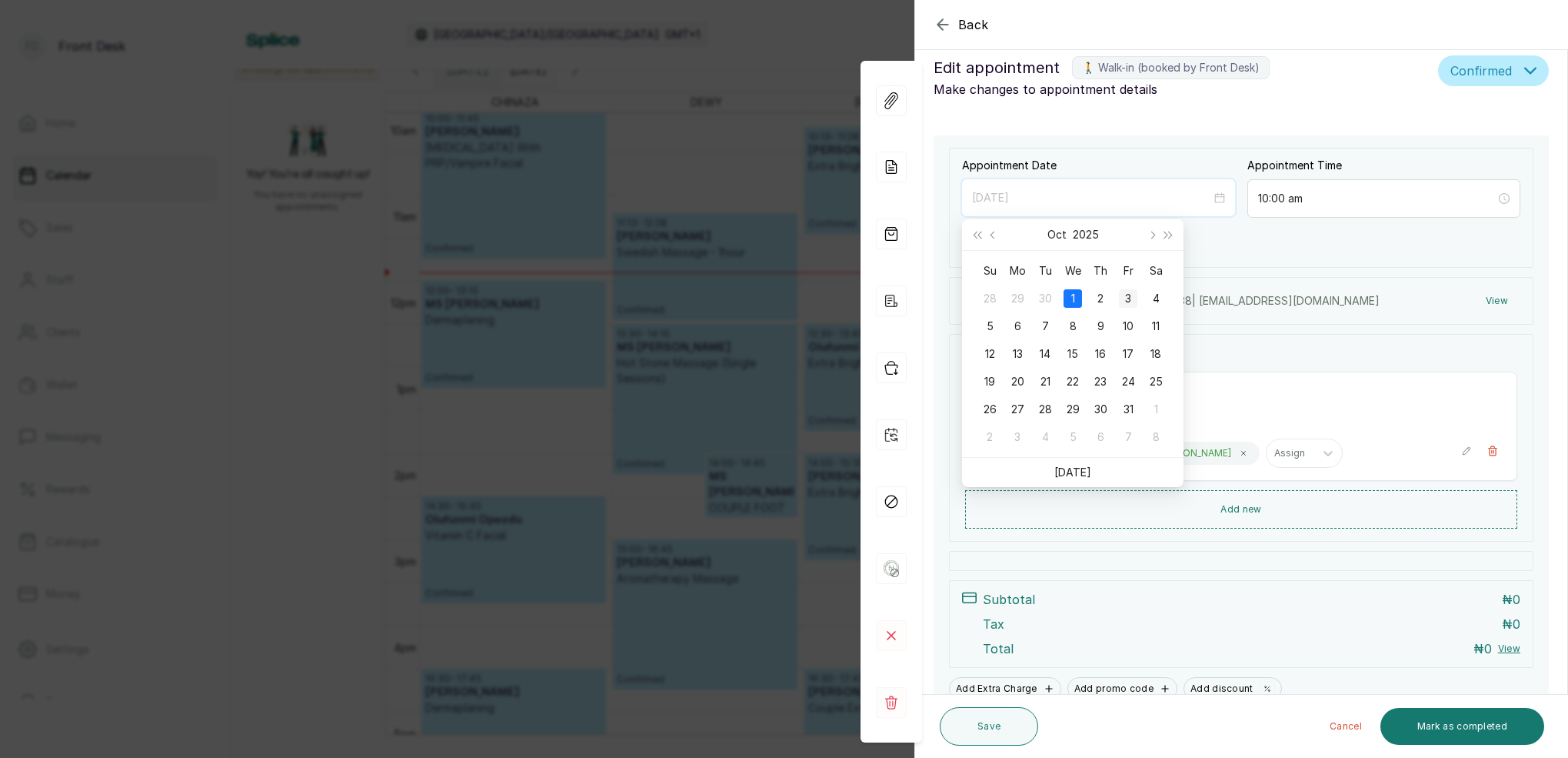
type input "[DATE]"
click at [1135, 299] on div "3" at bounding box center [1128, 298] width 19 height 19
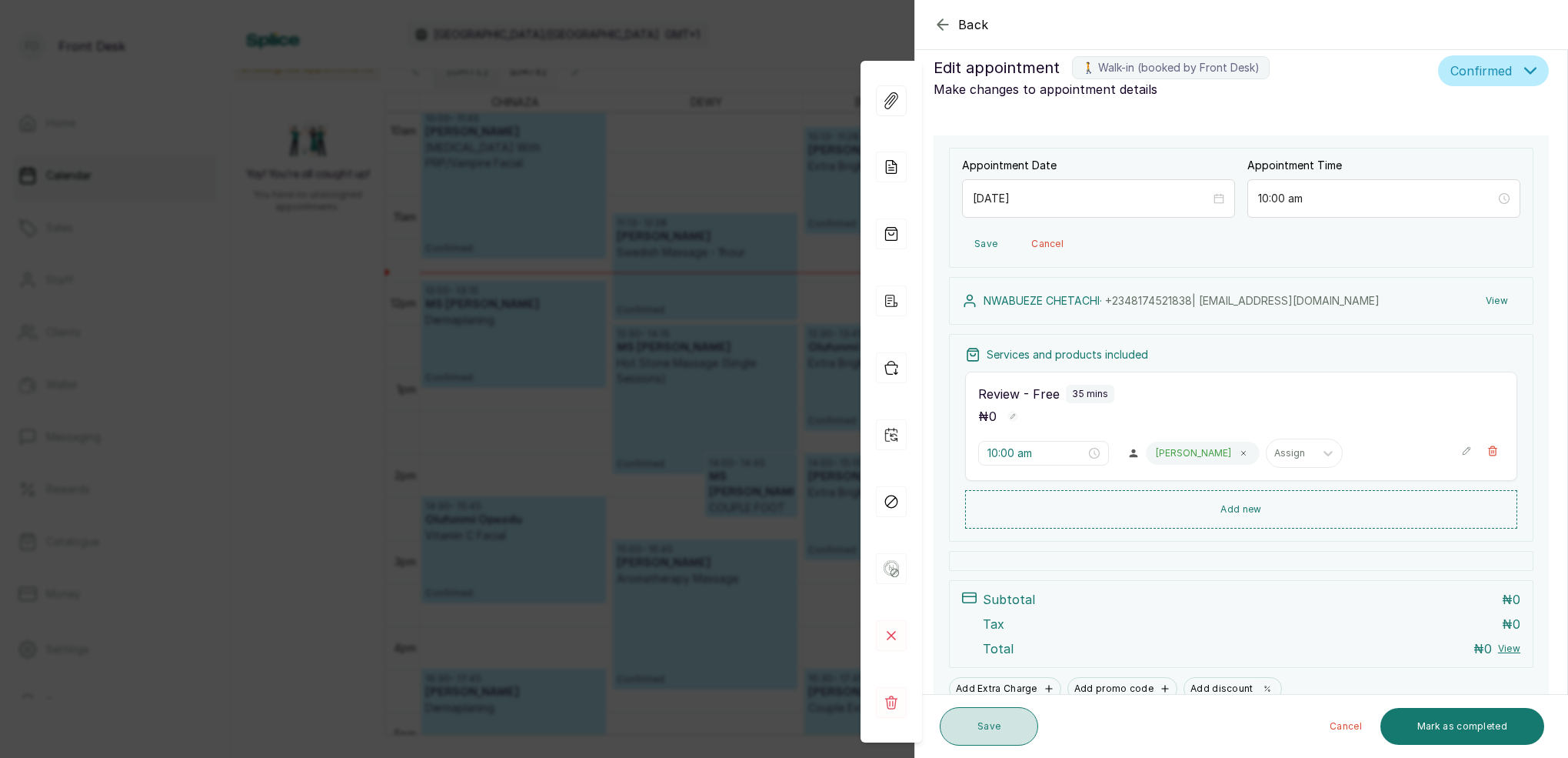
click at [1012, 717] on button "Save" at bounding box center [989, 725] width 98 height 38
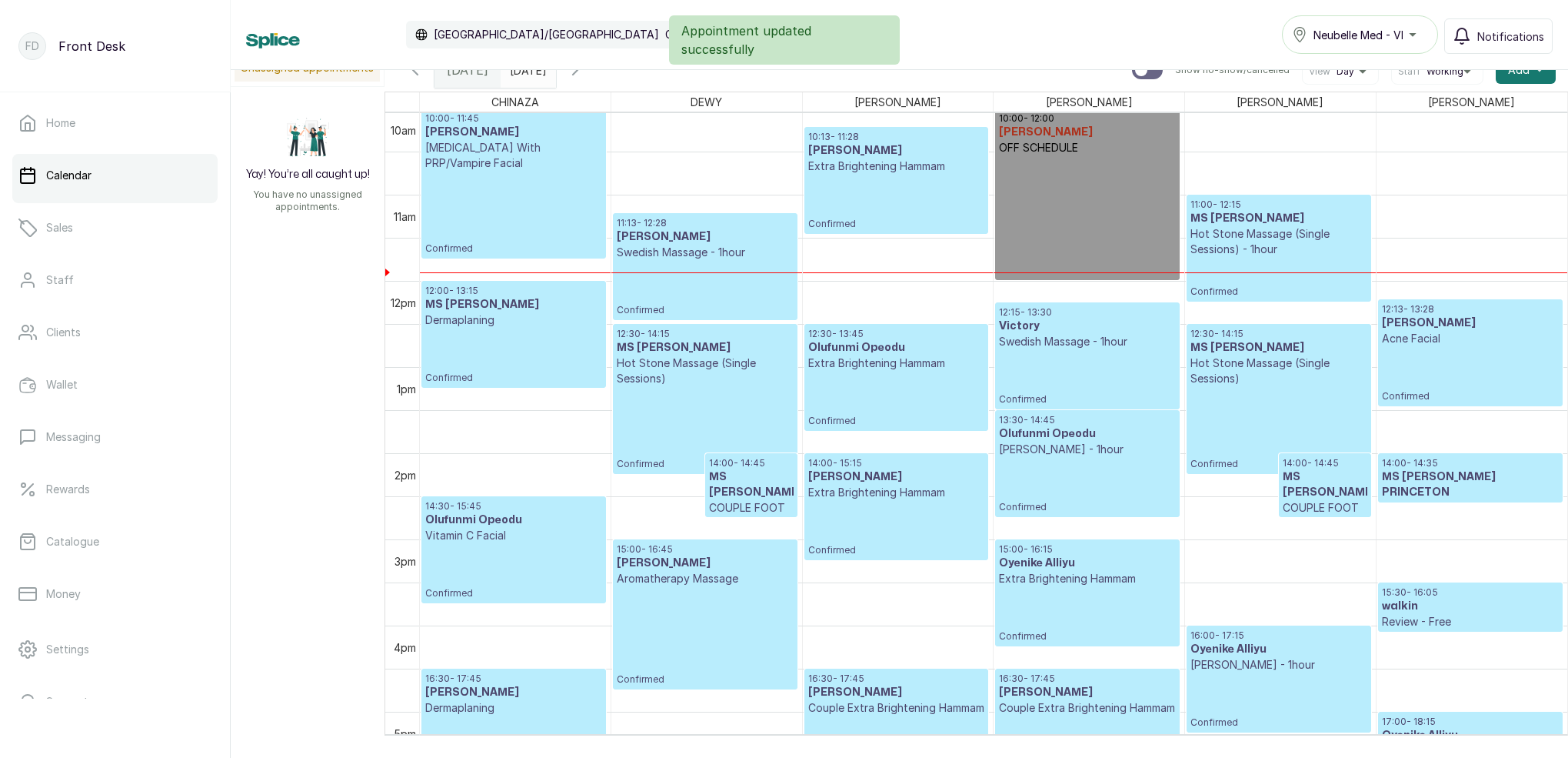
click at [555, 72] on span at bounding box center [540, 66] width 29 height 26
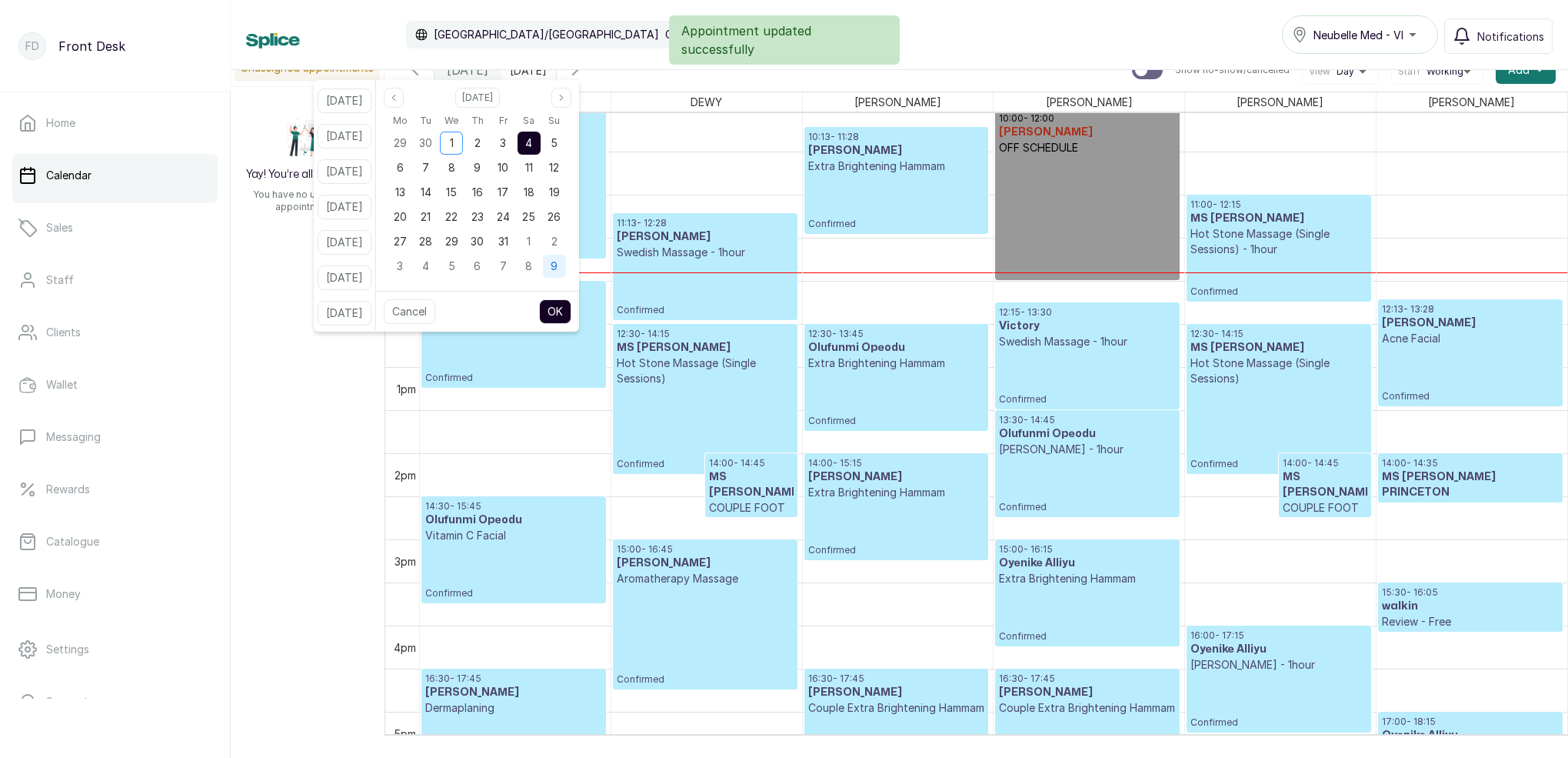
drag, startPoint x: 522, startPoint y: 146, endPoint x: 576, endPoint y: 254, distance: 120.7
click at [506, 146] on span "3" at bounding box center [502, 143] width 6 height 13
drag, startPoint x: 589, startPoint y: 316, endPoint x: 582, endPoint y: 309, distance: 9.9
click at [571, 316] on button "OK" at bounding box center [555, 311] width 32 height 25
type input "[DATE]"
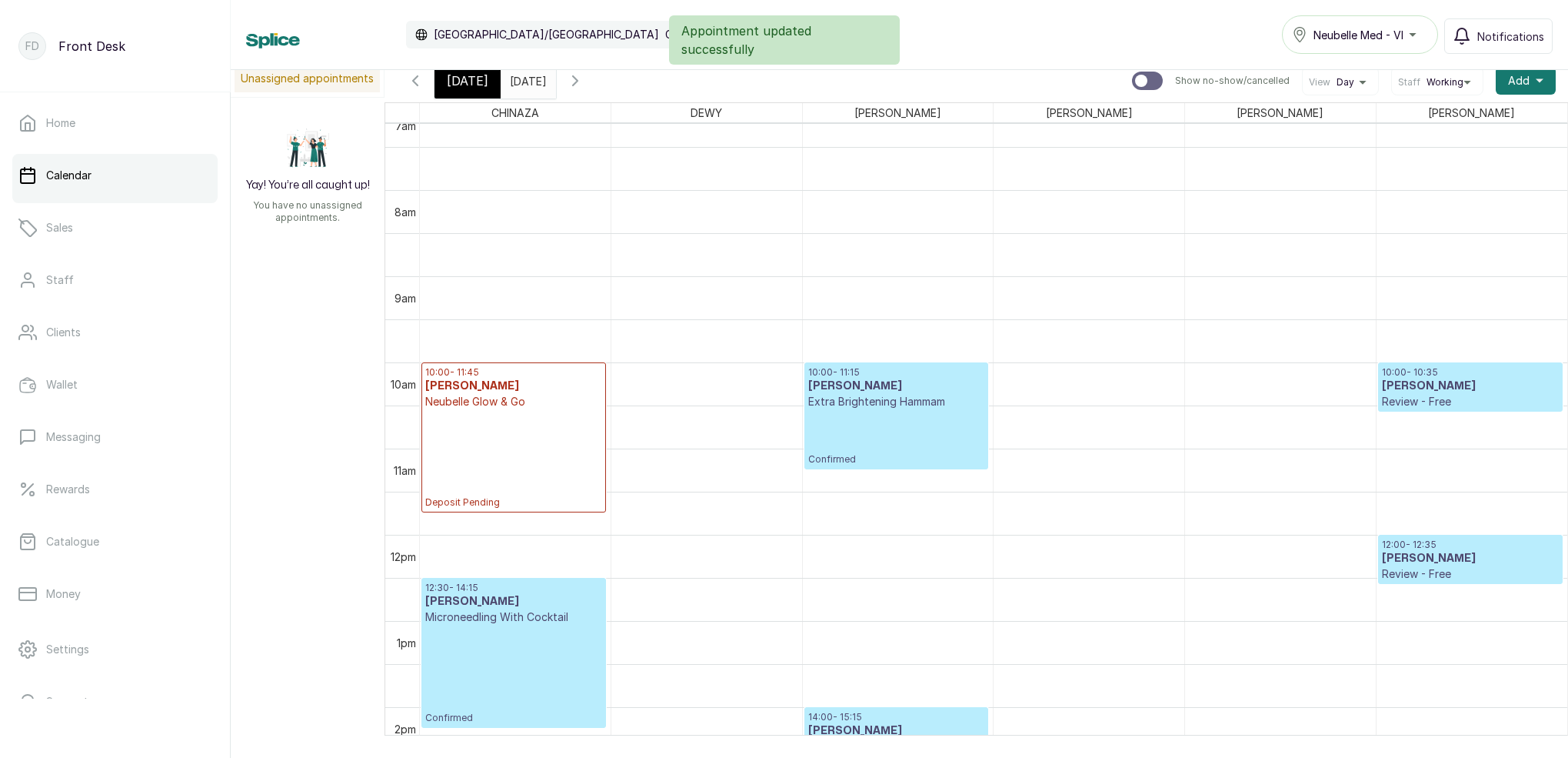
scroll to position [625, 0]
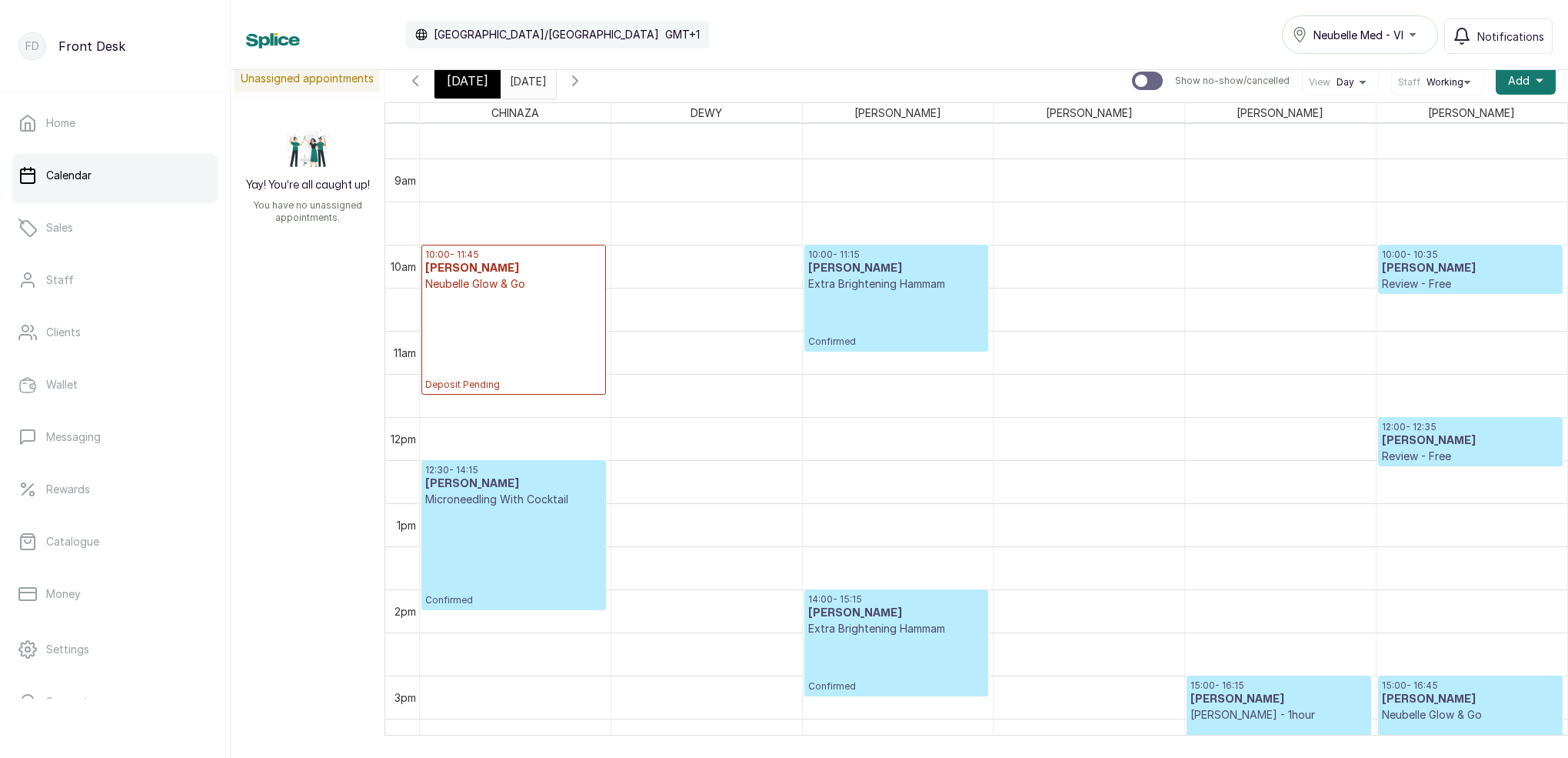
click at [468, 77] on span "[DATE]" at bounding box center [467, 81] width 42 height 19
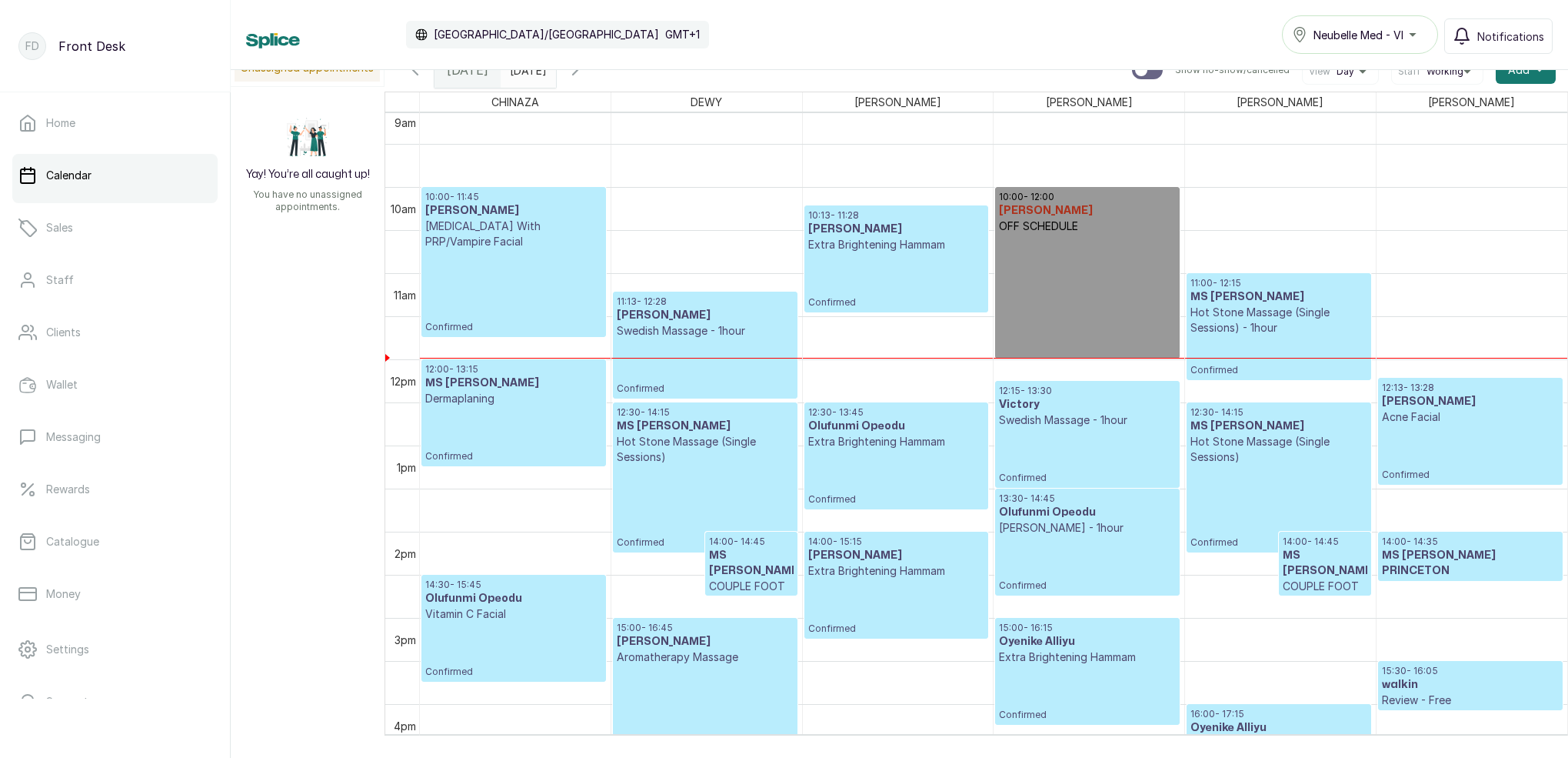
click at [507, 280] on p "Confirmed" at bounding box center [513, 291] width 177 height 84
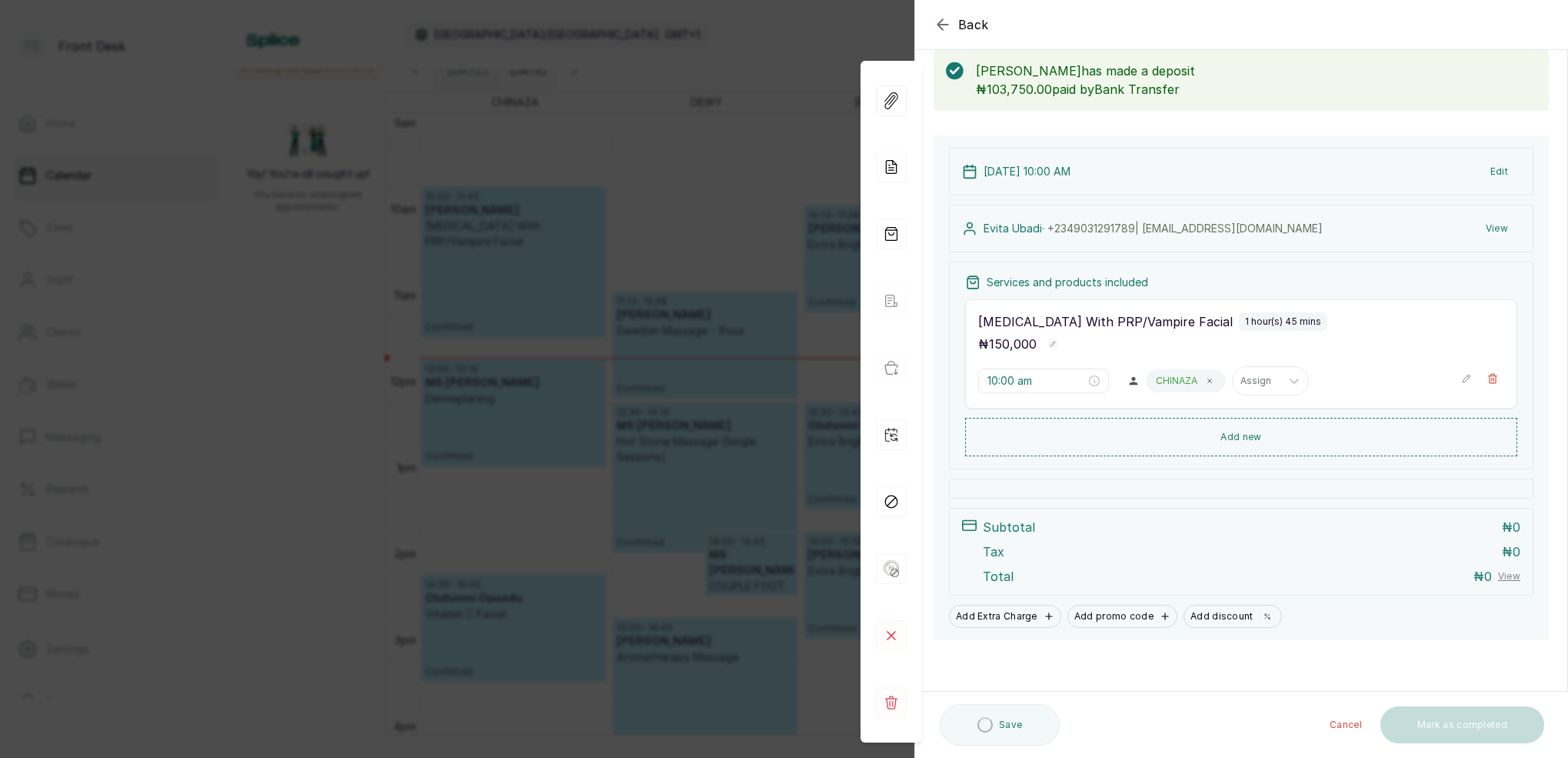
scroll to position [81, 0]
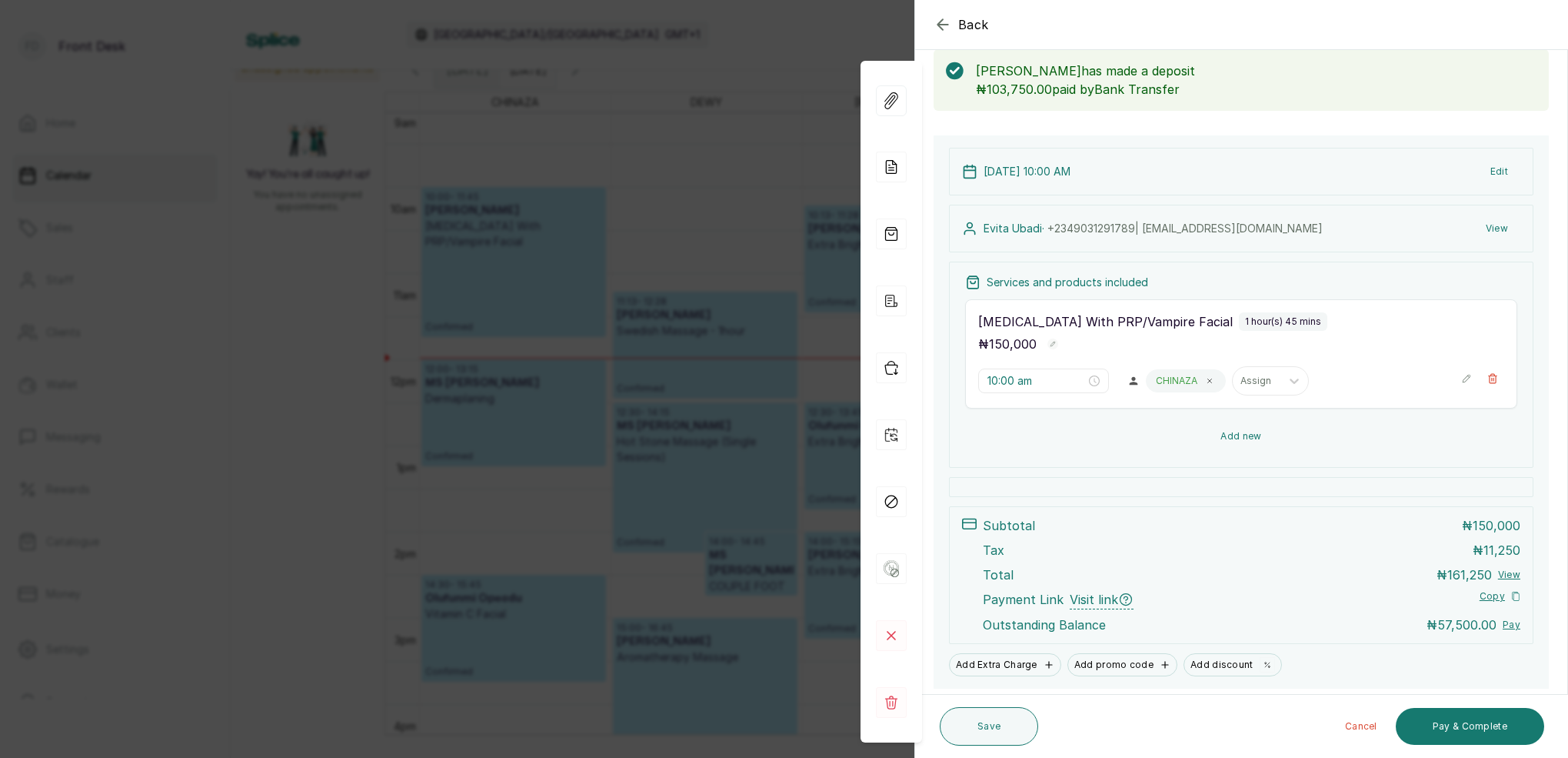
click at [1251, 438] on button "Add new" at bounding box center [1241, 437] width 552 height 37
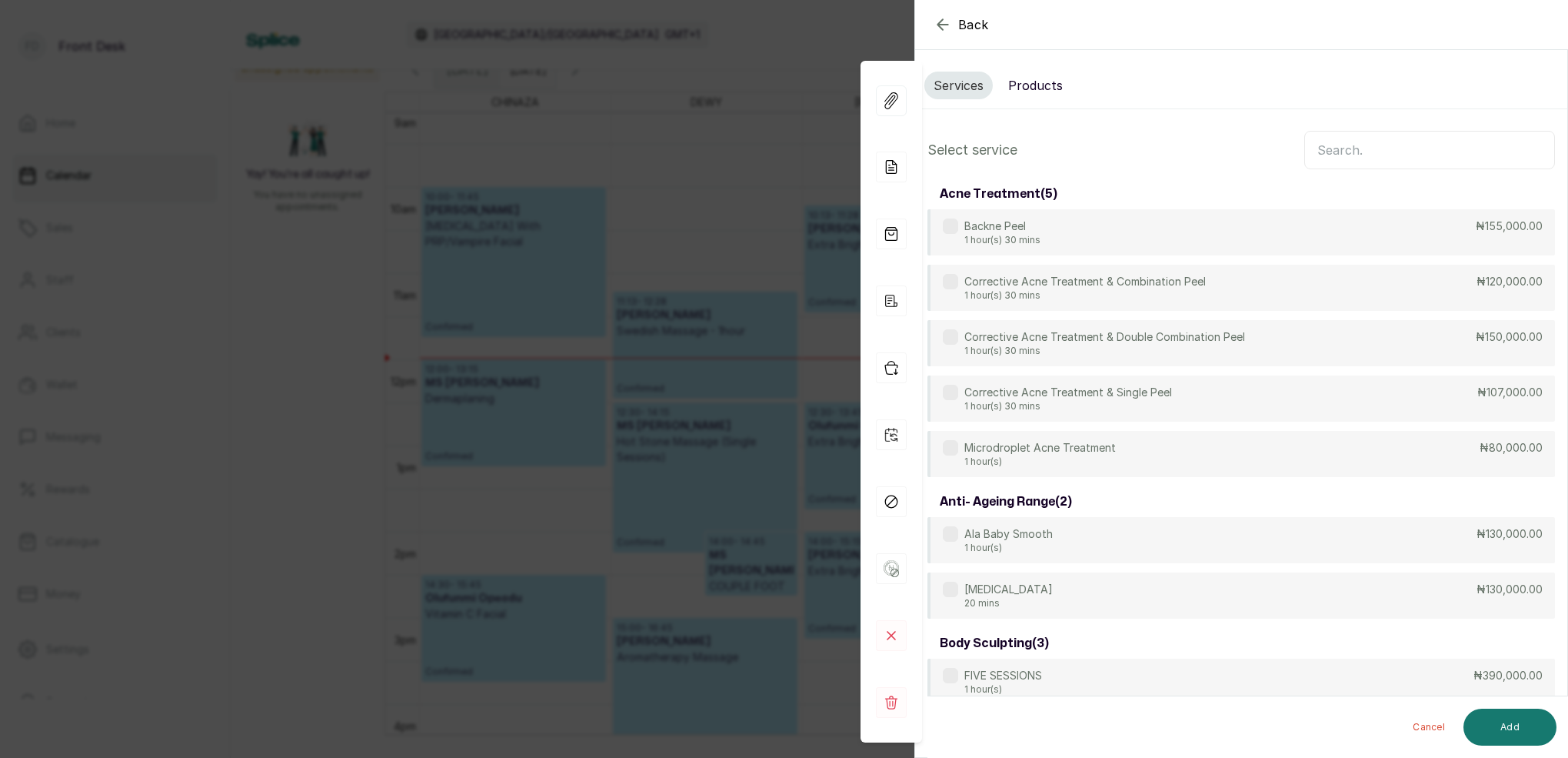
scroll to position [0, 0]
click at [1372, 150] on input "text" at bounding box center [1430, 150] width 251 height 38
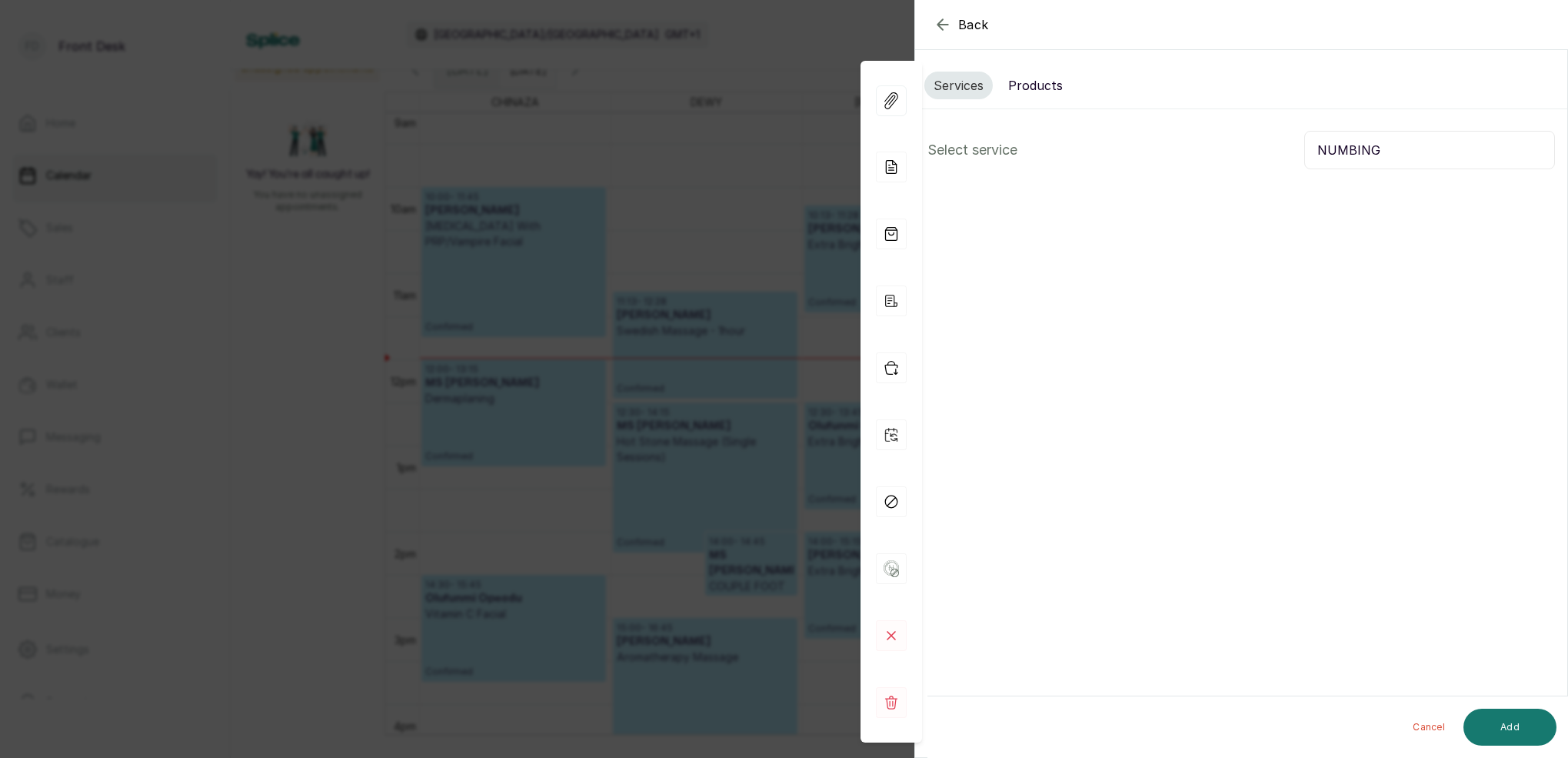
type input "NUMBING"
click at [1061, 85] on button "Products" at bounding box center [1035, 85] width 73 height 28
click at [1345, 153] on input "text" at bounding box center [1430, 150] width 251 height 38
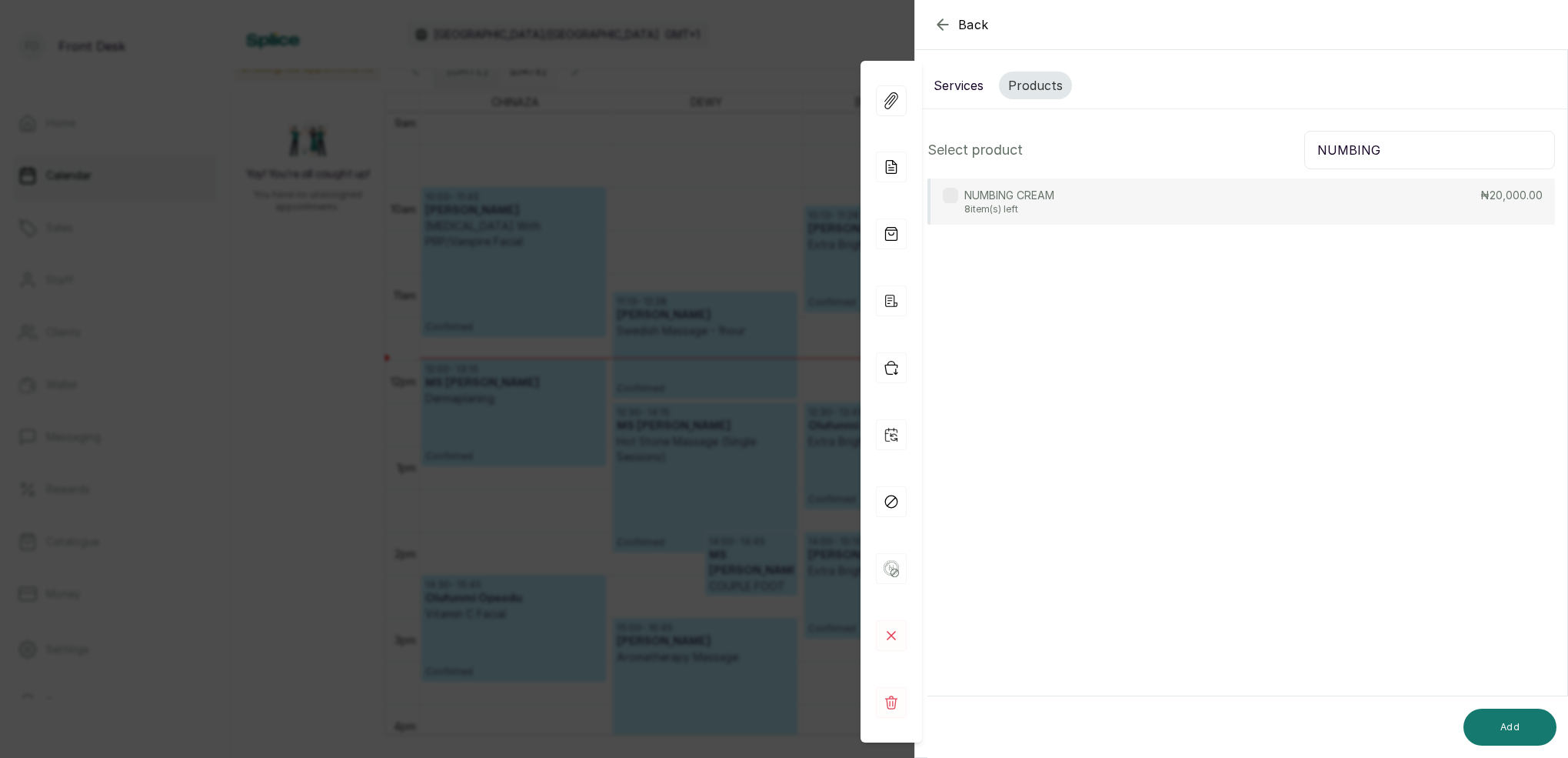
type input "NUMBING"
drag, startPoint x: 988, startPoint y: 200, endPoint x: 1016, endPoint y: 217, distance: 32.8
click at [992, 203] on p "NUMBING CREAM" at bounding box center [1009, 195] width 90 height 16
click at [1546, 724] on button "Add" at bounding box center [1510, 727] width 93 height 37
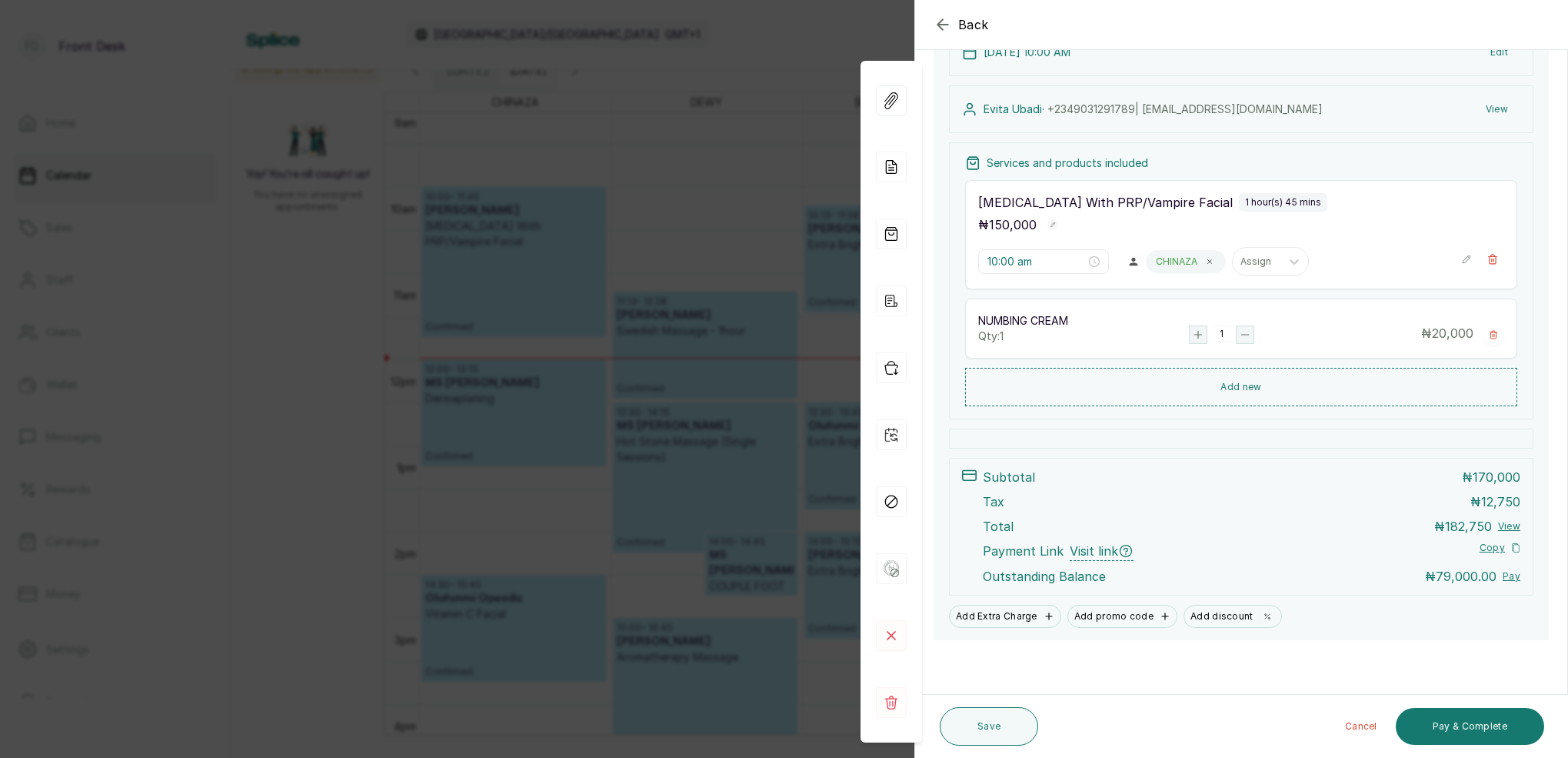
scroll to position [200, 0]
click at [993, 720] on button "Save" at bounding box center [989, 725] width 98 height 38
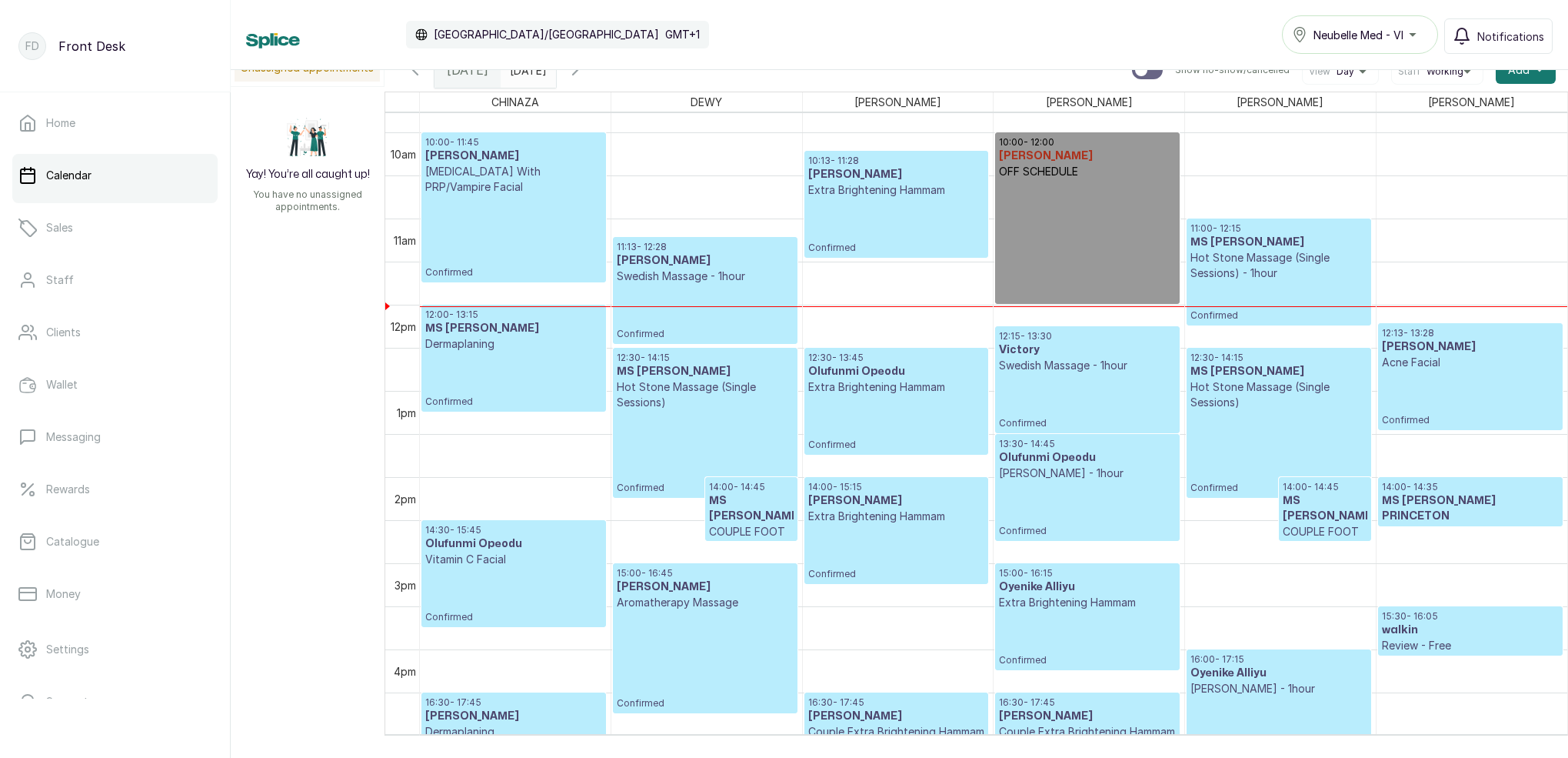
scroll to position [843, 0]
click at [509, 211] on p "Confirmed" at bounding box center [513, 236] width 177 height 84
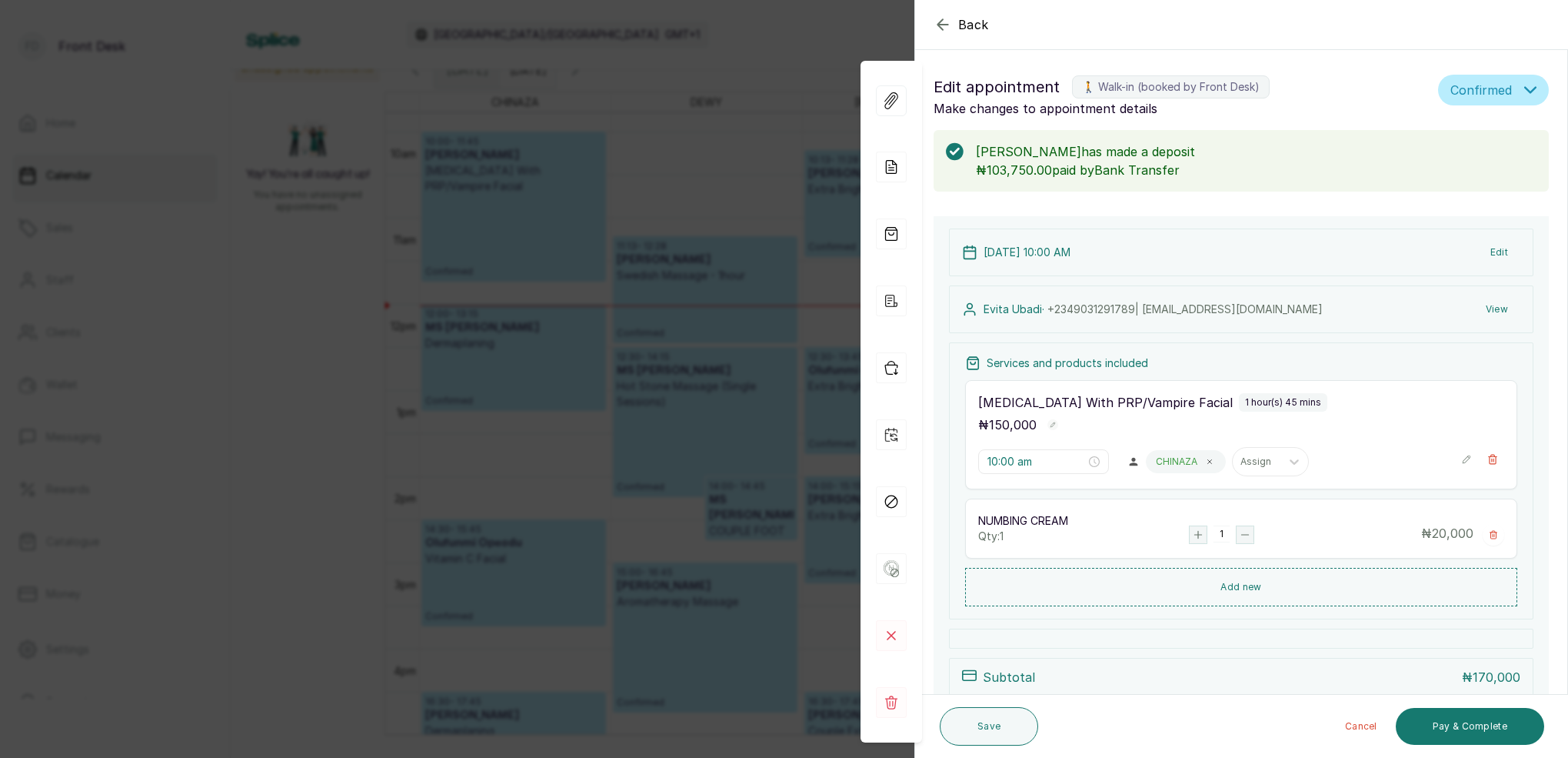
scroll to position [0, 0]
click at [687, 74] on div "Back Appointment Details Edit appointment 🚶 Walk-in (booked by Front Desk) Make…" at bounding box center [784, 379] width 1568 height 758
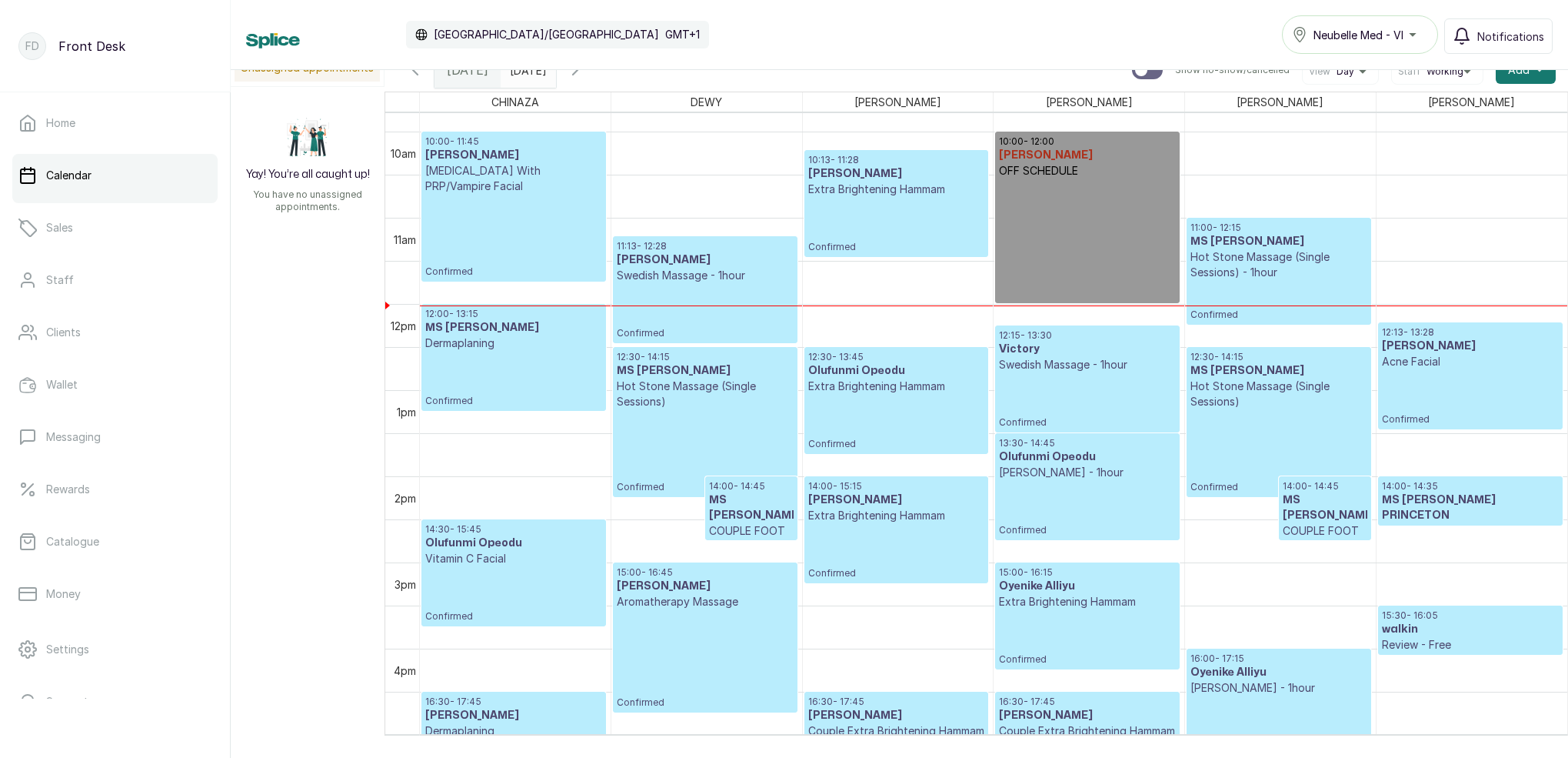
click at [510, 185] on p "[MEDICAL_DATA] With PRP/Vampire Facial" at bounding box center [513, 178] width 177 height 31
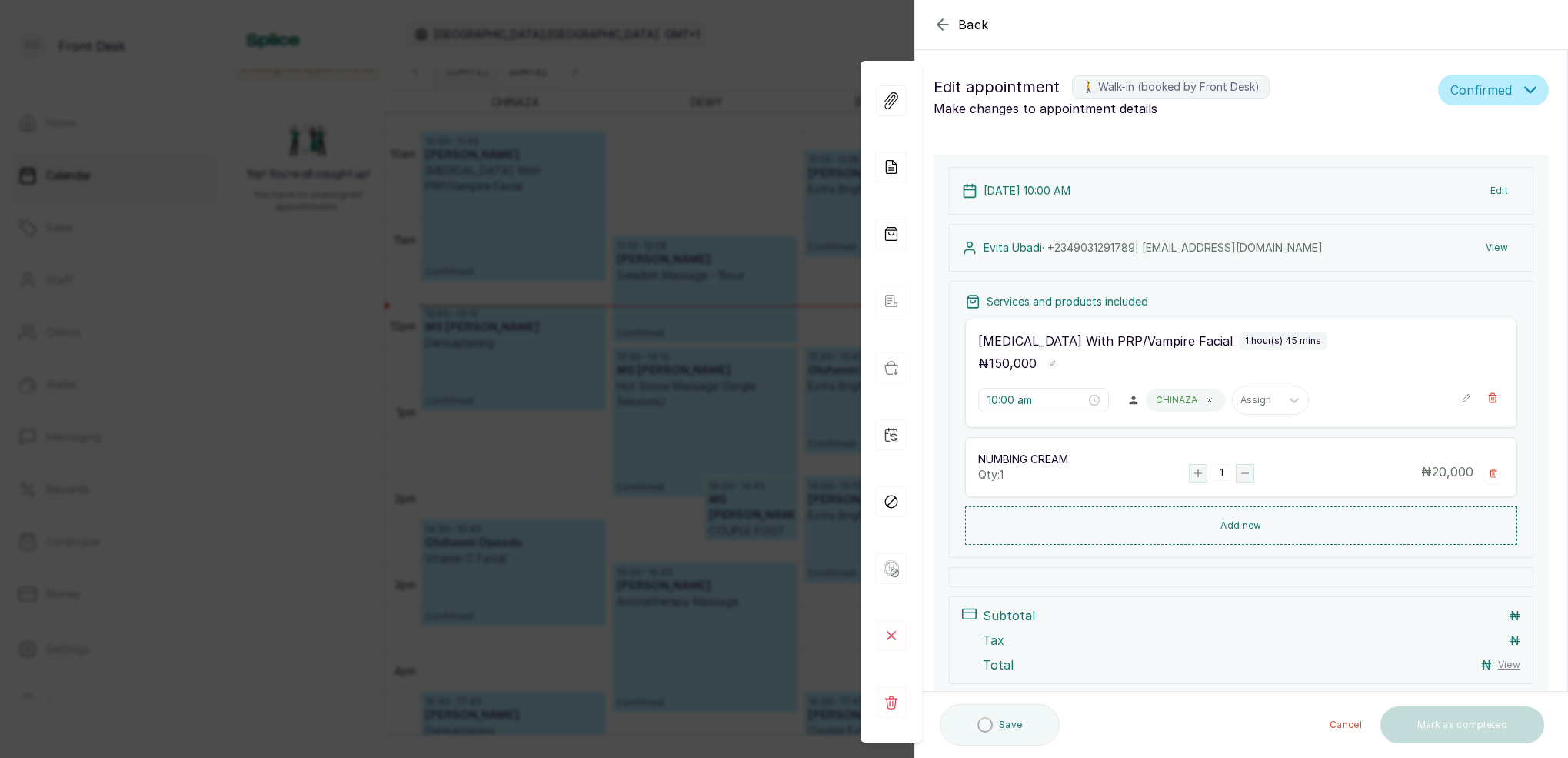
click at [555, 80] on div "Back Appointment Details Edit appointment 🚶 Walk-in (booked by Front Desk) Make…" at bounding box center [784, 379] width 1568 height 758
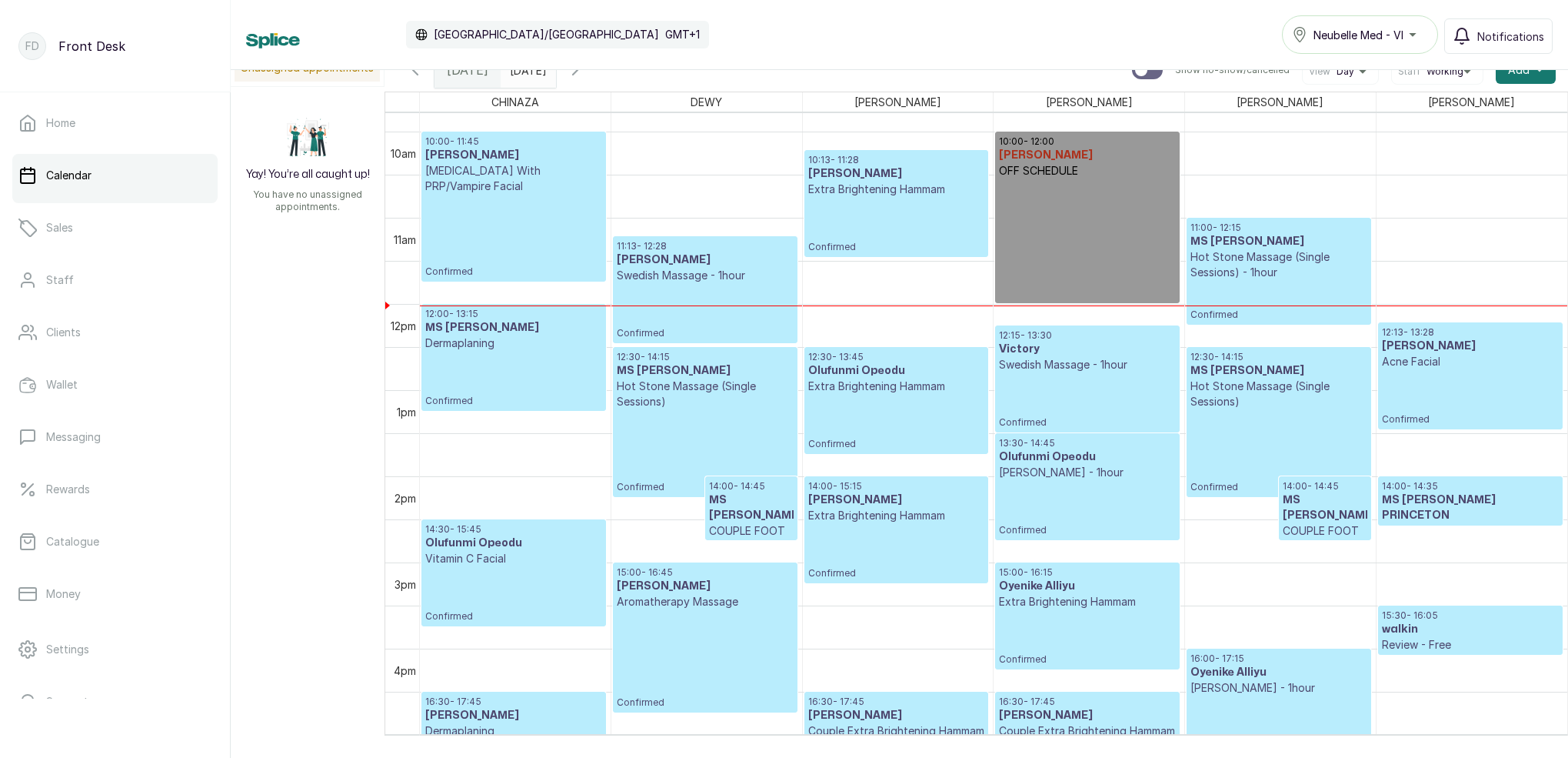
click at [526, 74] on input "[DATE]" at bounding box center [513, 66] width 25 height 26
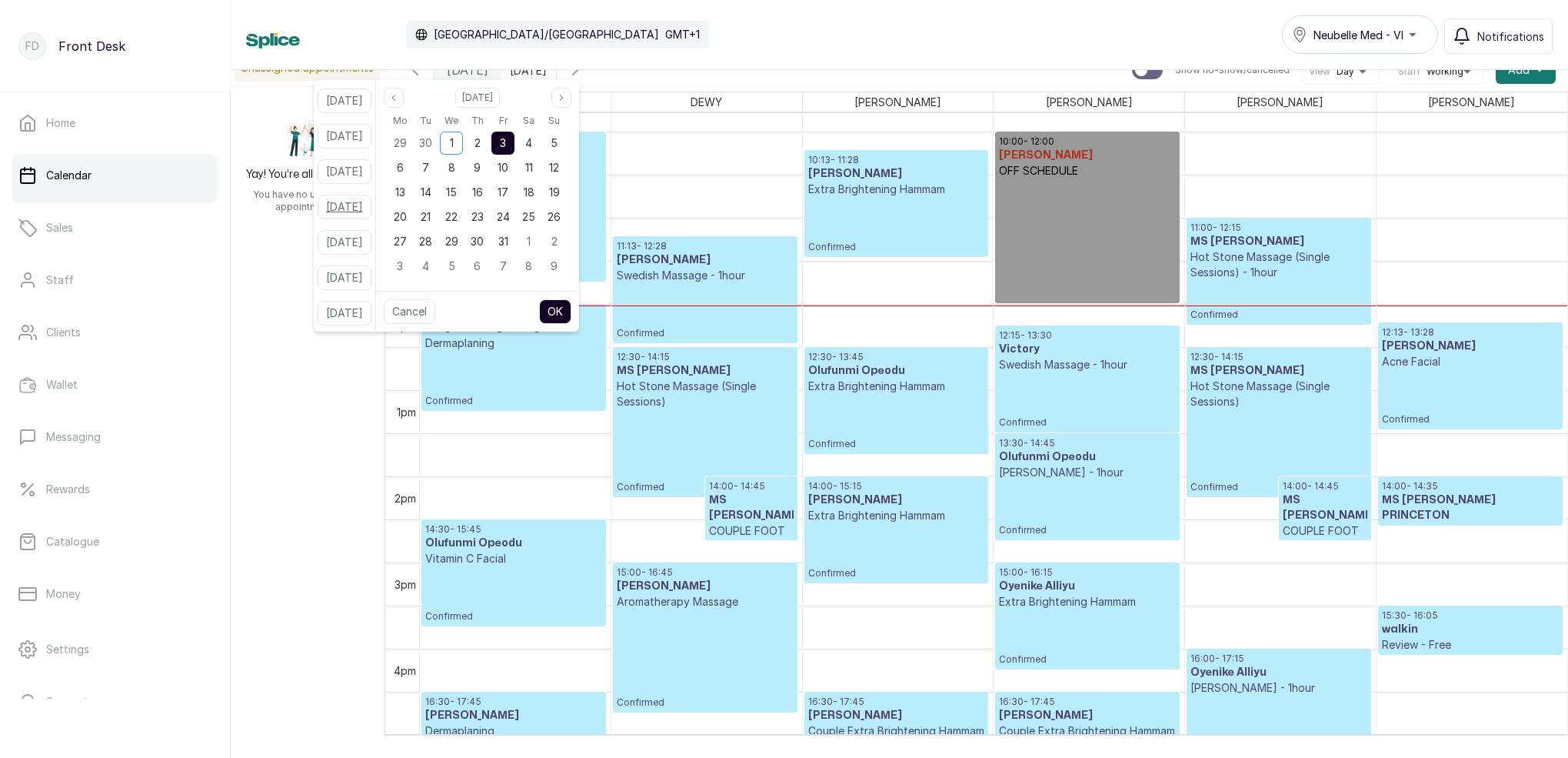
click at [356, 205] on button "[DATE]" at bounding box center [344, 207] width 54 height 25
type input "[DATE]"
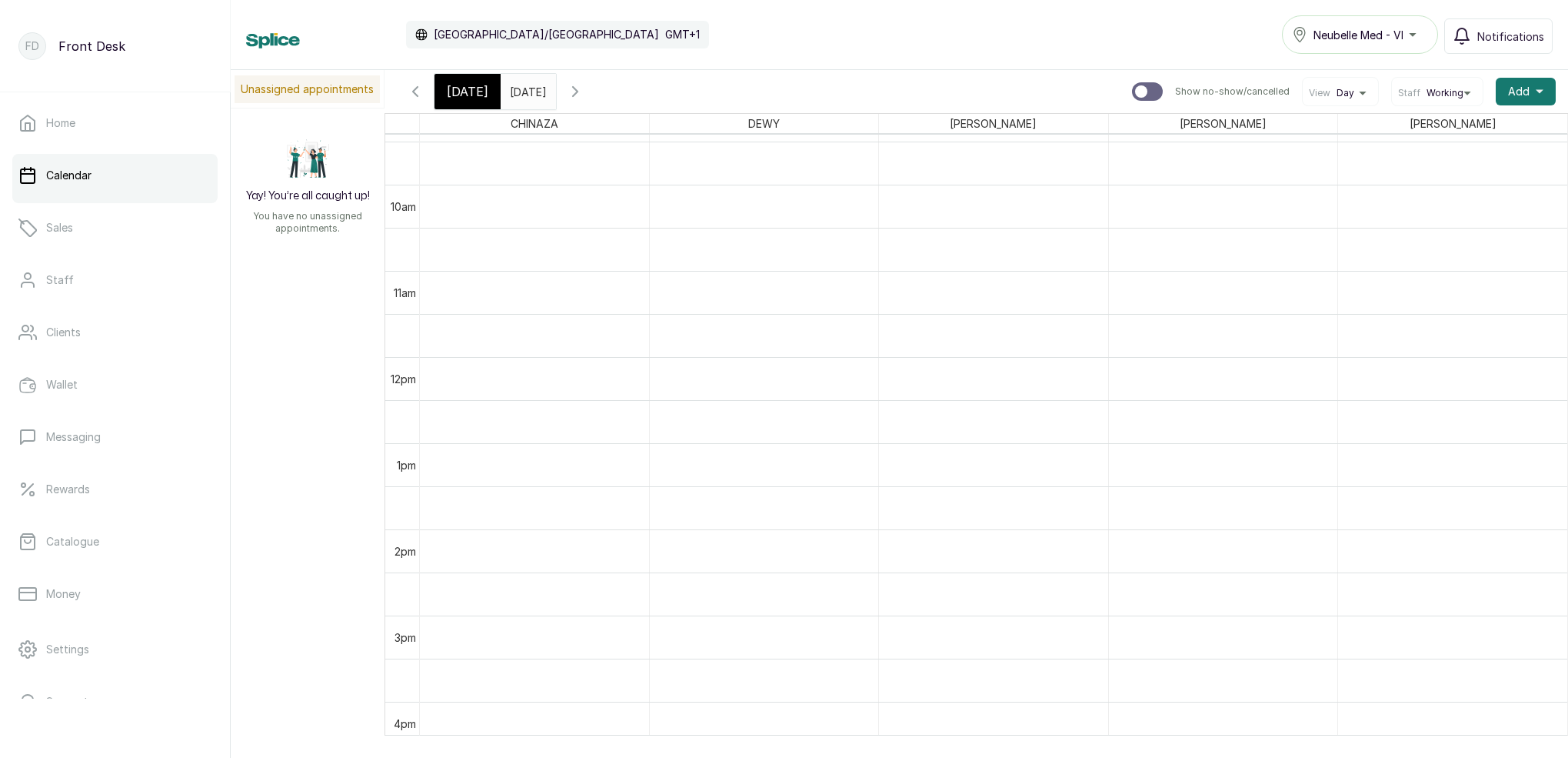
scroll to position [856, 0]
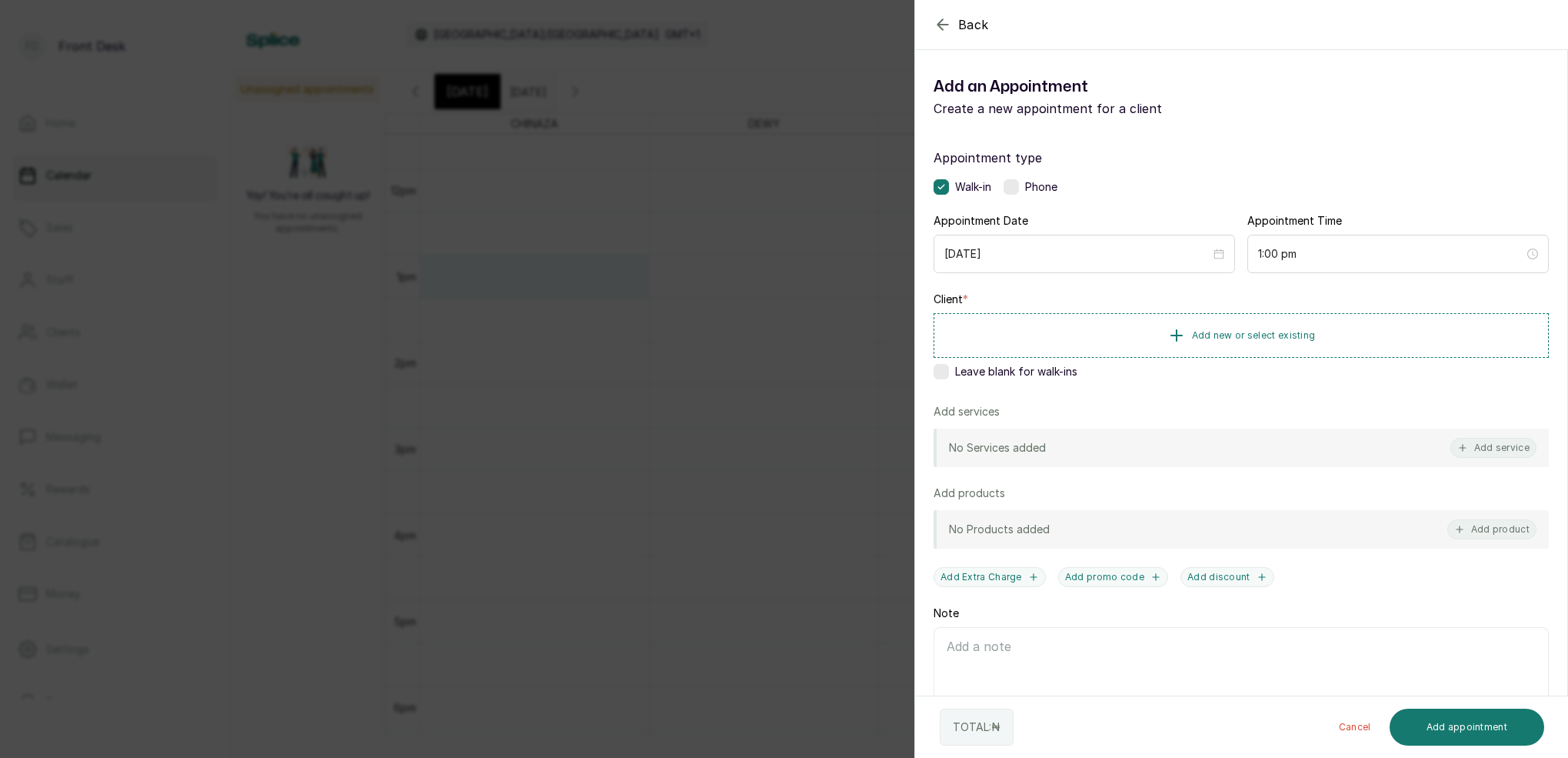
click at [738, 337] on div "Back Add Appointment Add an Appointment Create a new appointment for a client A…" at bounding box center [784, 379] width 1568 height 758
click at [1306, 337] on span "Add new or select existing" at bounding box center [1253, 334] width 123 height 12
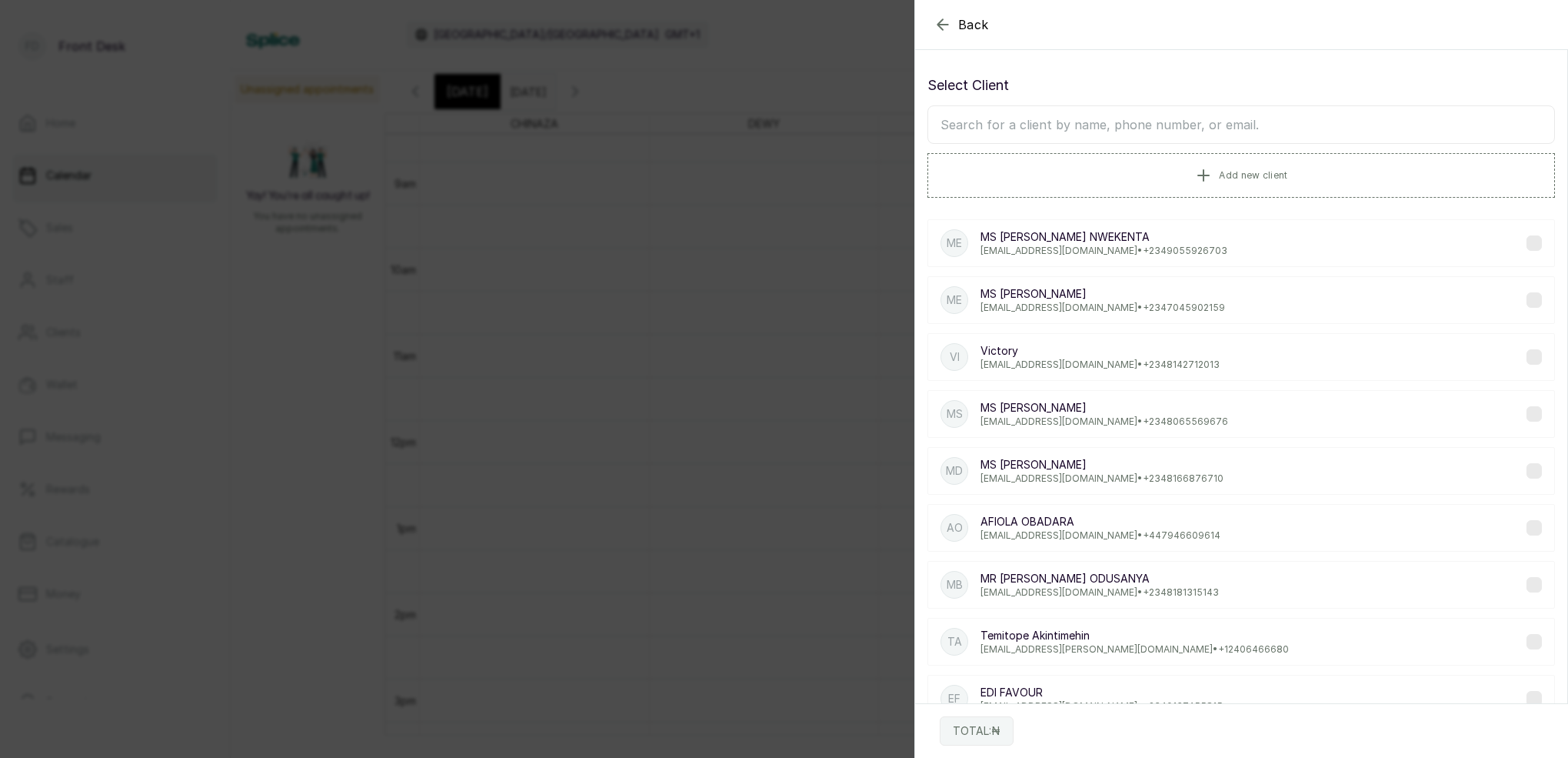
click at [1131, 128] on input "text" at bounding box center [1241, 124] width 628 height 38
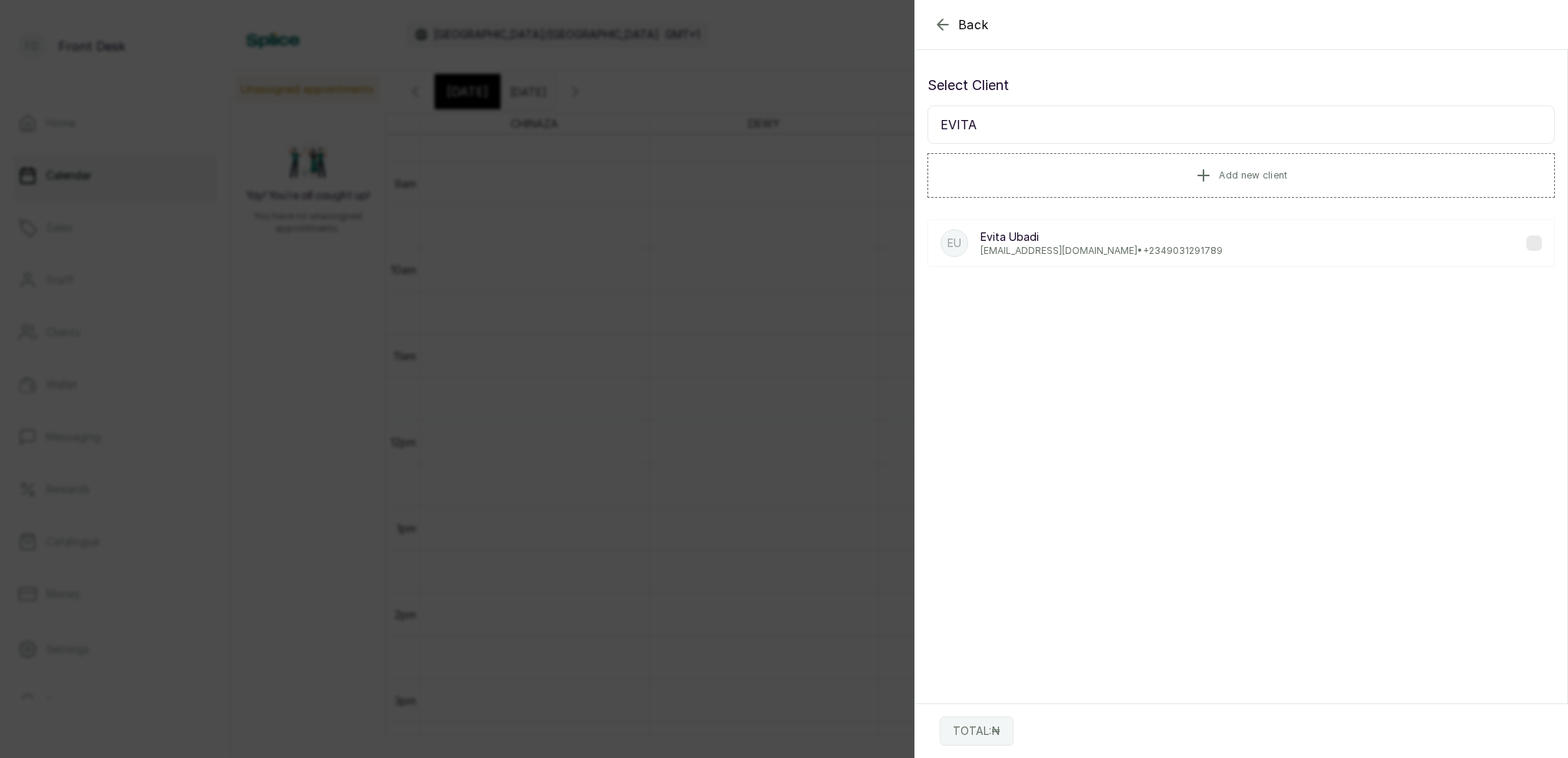
type input "EVITA"
click at [1129, 248] on p "[EMAIL_ADDRESS][DOMAIN_NAME] • [PHONE_NUMBER]" at bounding box center [1101, 250] width 242 height 12
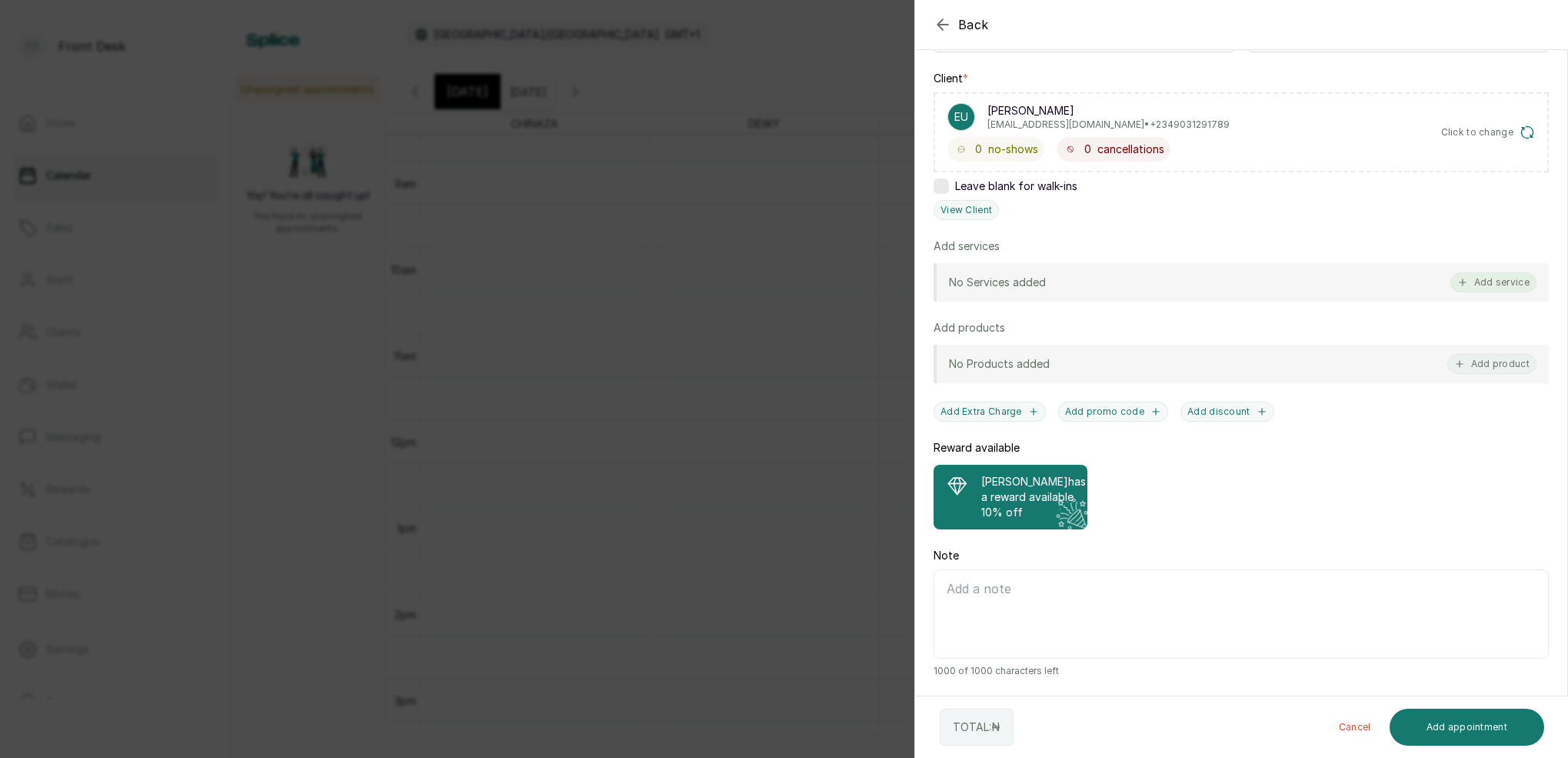
click at [1507, 284] on button "Add service" at bounding box center [1493, 282] width 86 height 20
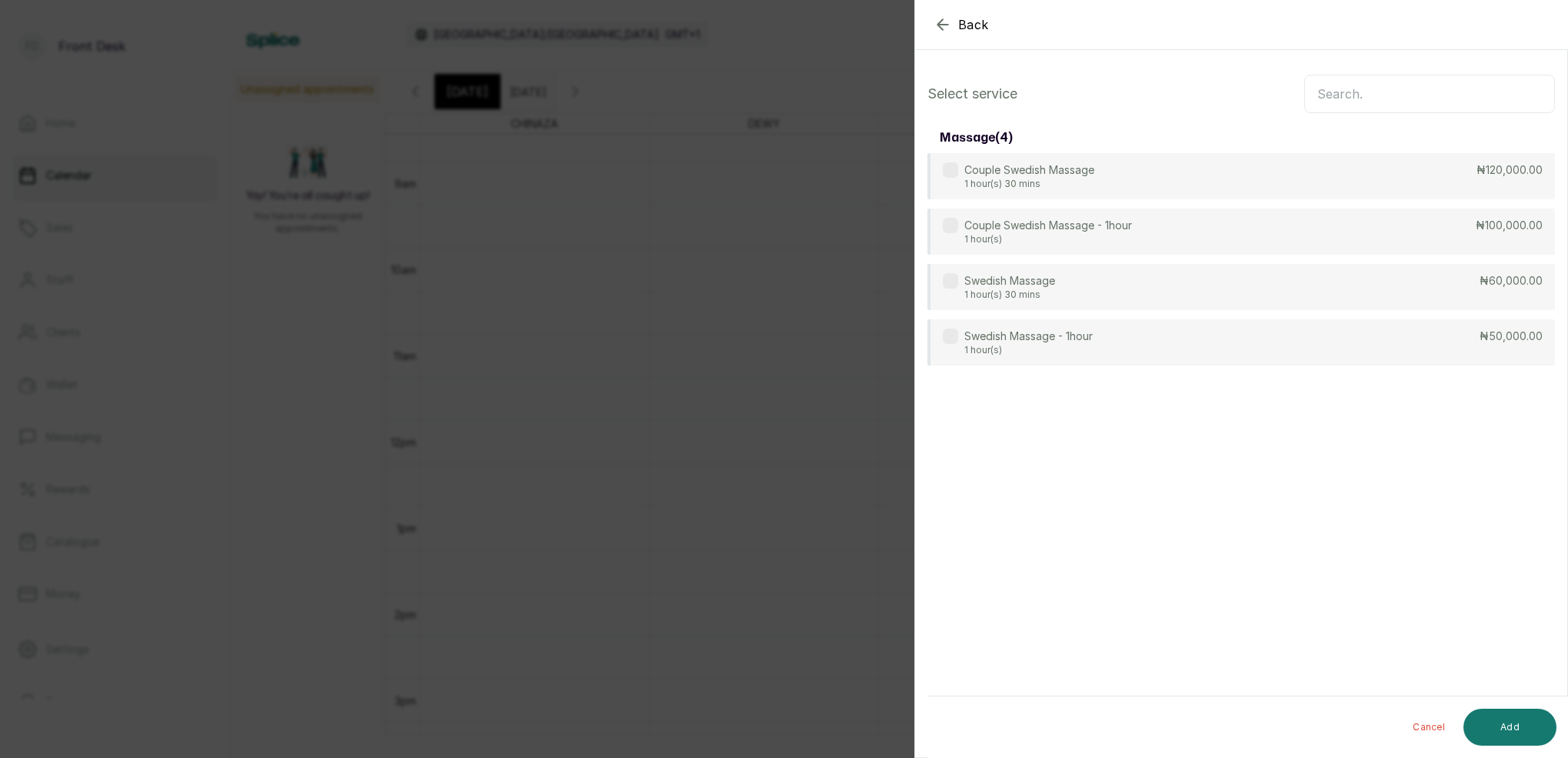
click at [1368, 92] on input "text" at bounding box center [1430, 93] width 251 height 38
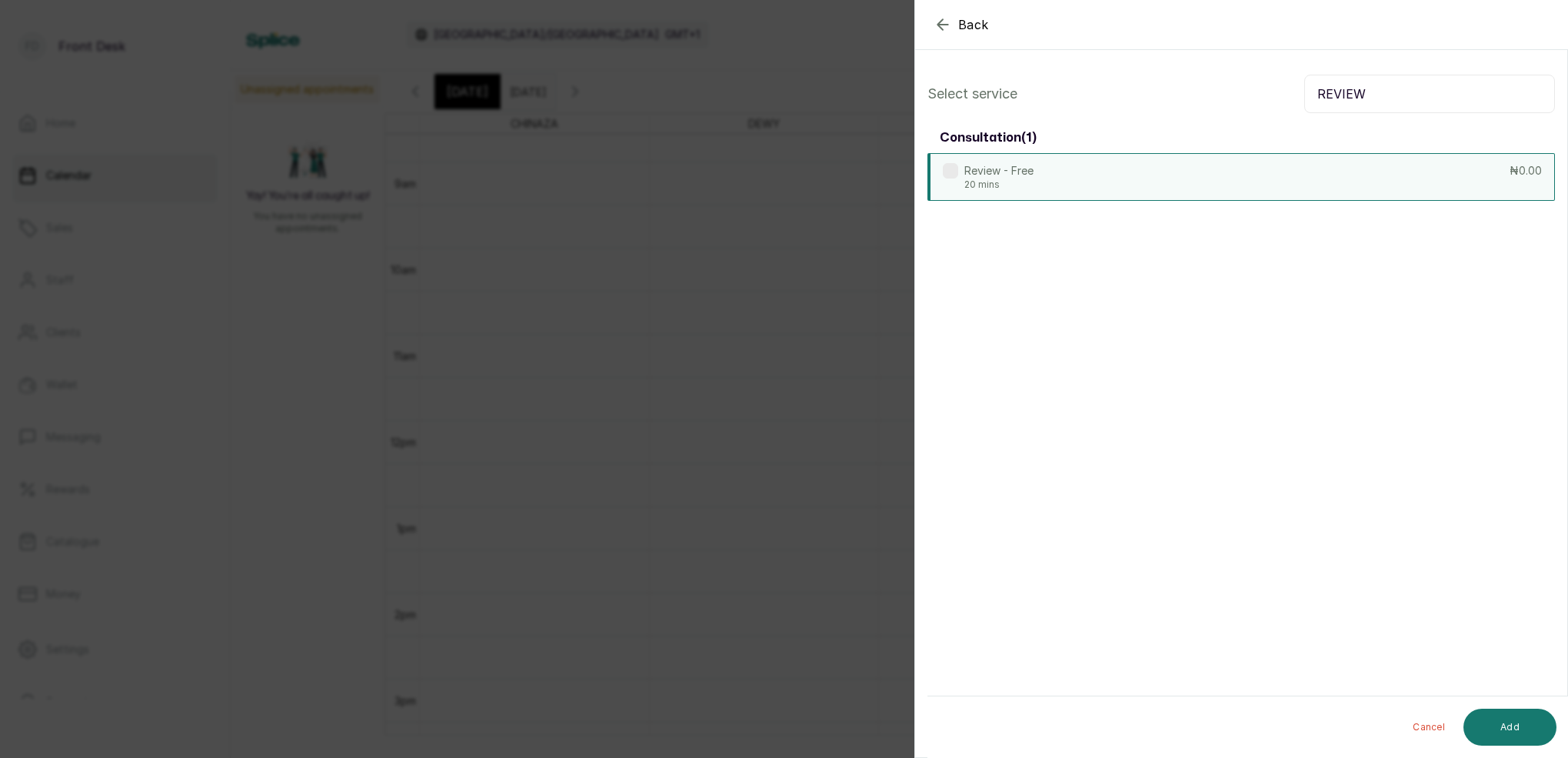
type input "REVIEW"
click at [1018, 180] on p "20 mins" at bounding box center [999, 184] width 70 height 12
click at [1510, 718] on button "Add" at bounding box center [1510, 727] width 93 height 37
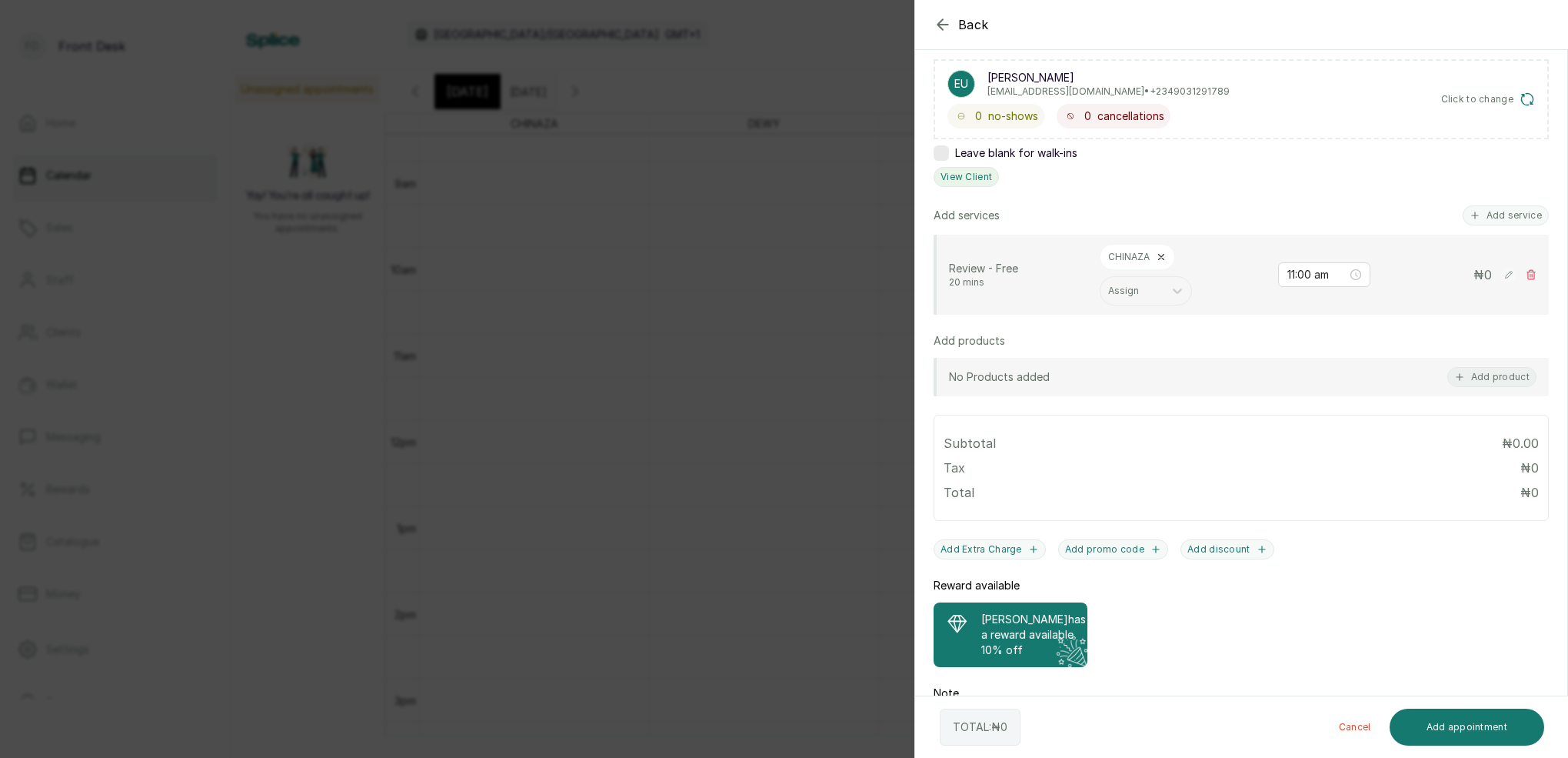
click at [965, 181] on button "View Client" at bounding box center [966, 177] width 65 height 20
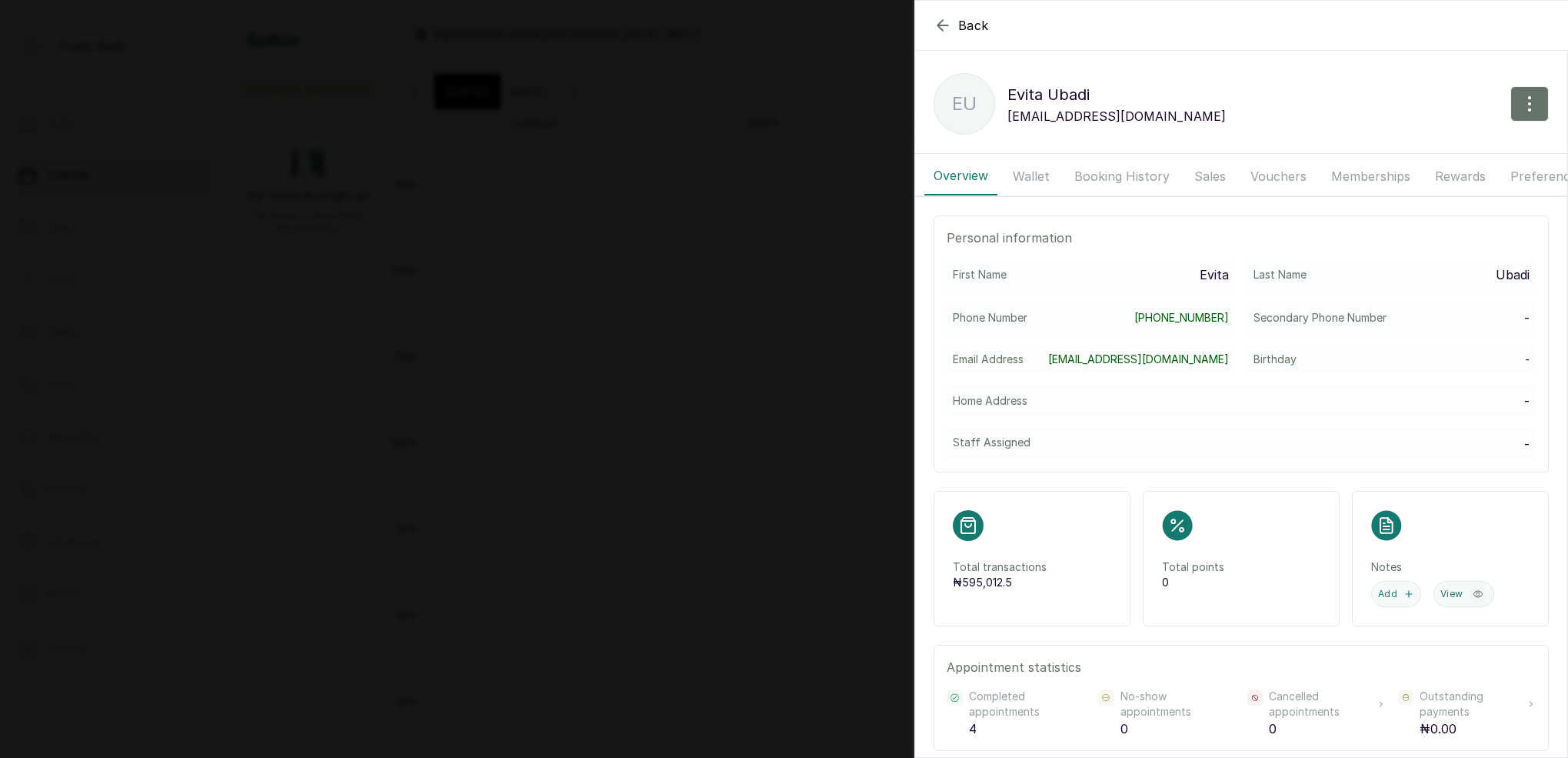
click at [1038, 165] on button "Wallet" at bounding box center [1031, 176] width 56 height 38
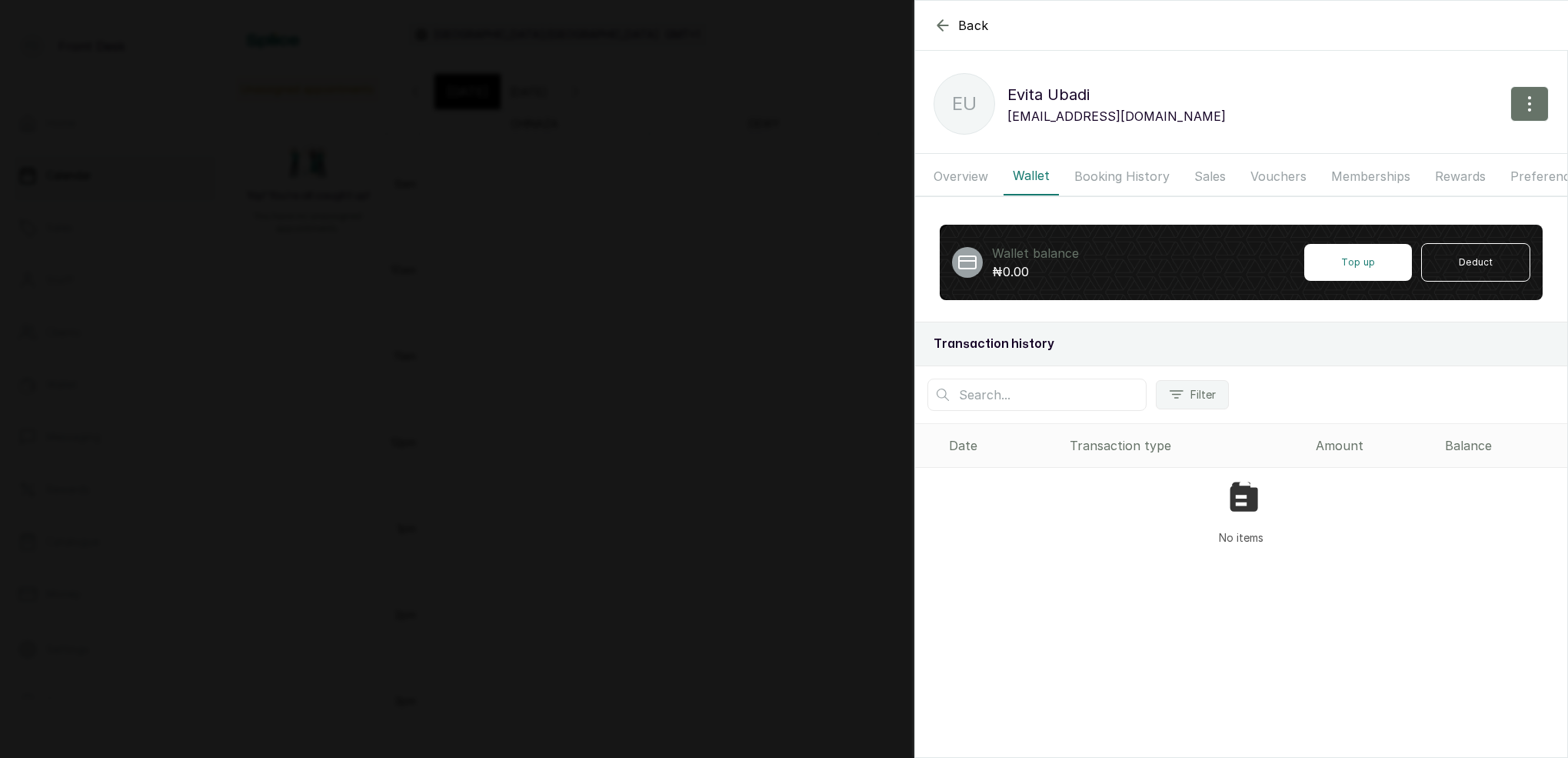
click at [1114, 178] on button "Booking History" at bounding box center [1121, 176] width 114 height 38
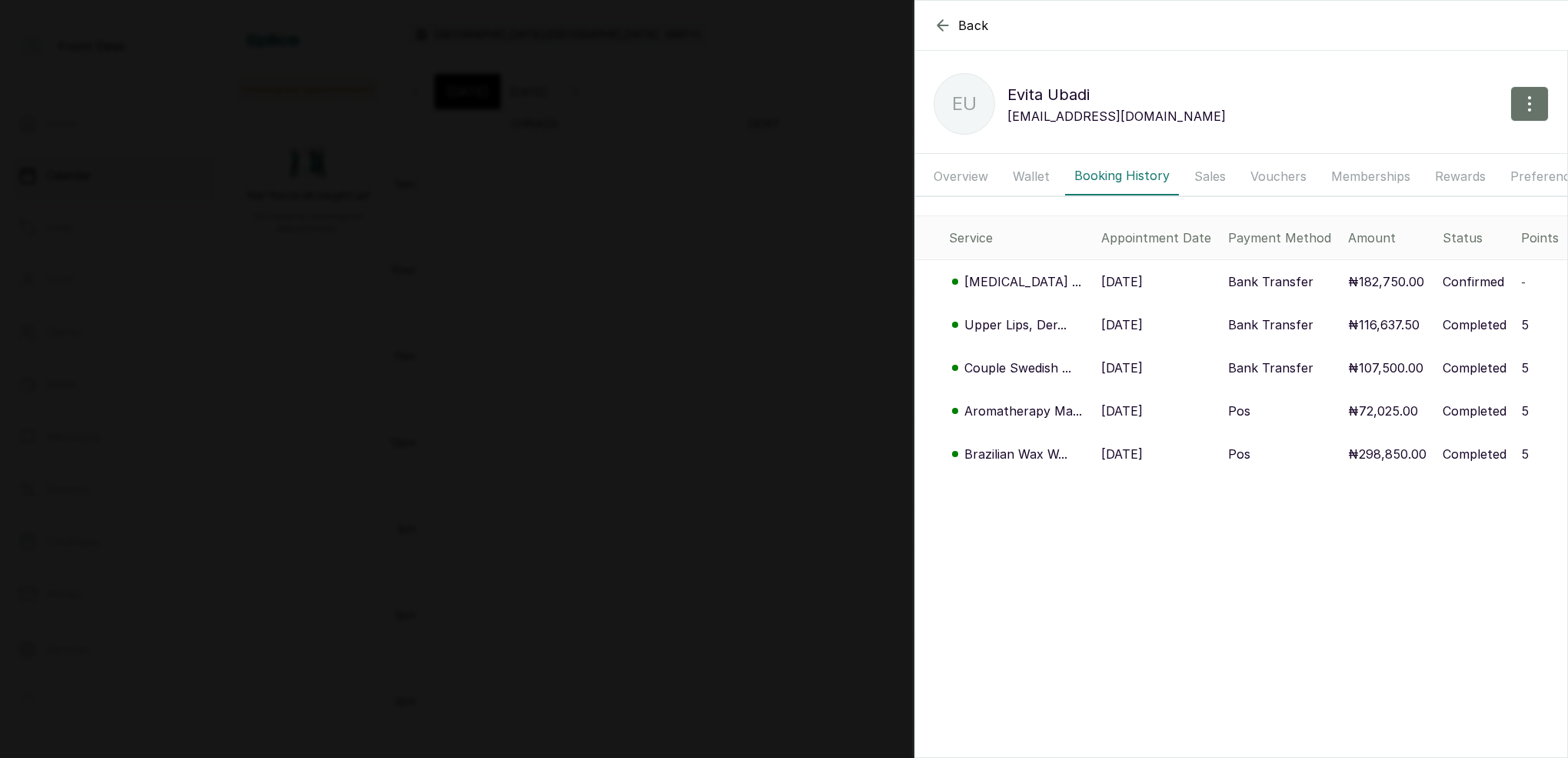
click at [1017, 289] on p "[MEDICAL_DATA] ..." at bounding box center [1023, 281] width 117 height 19
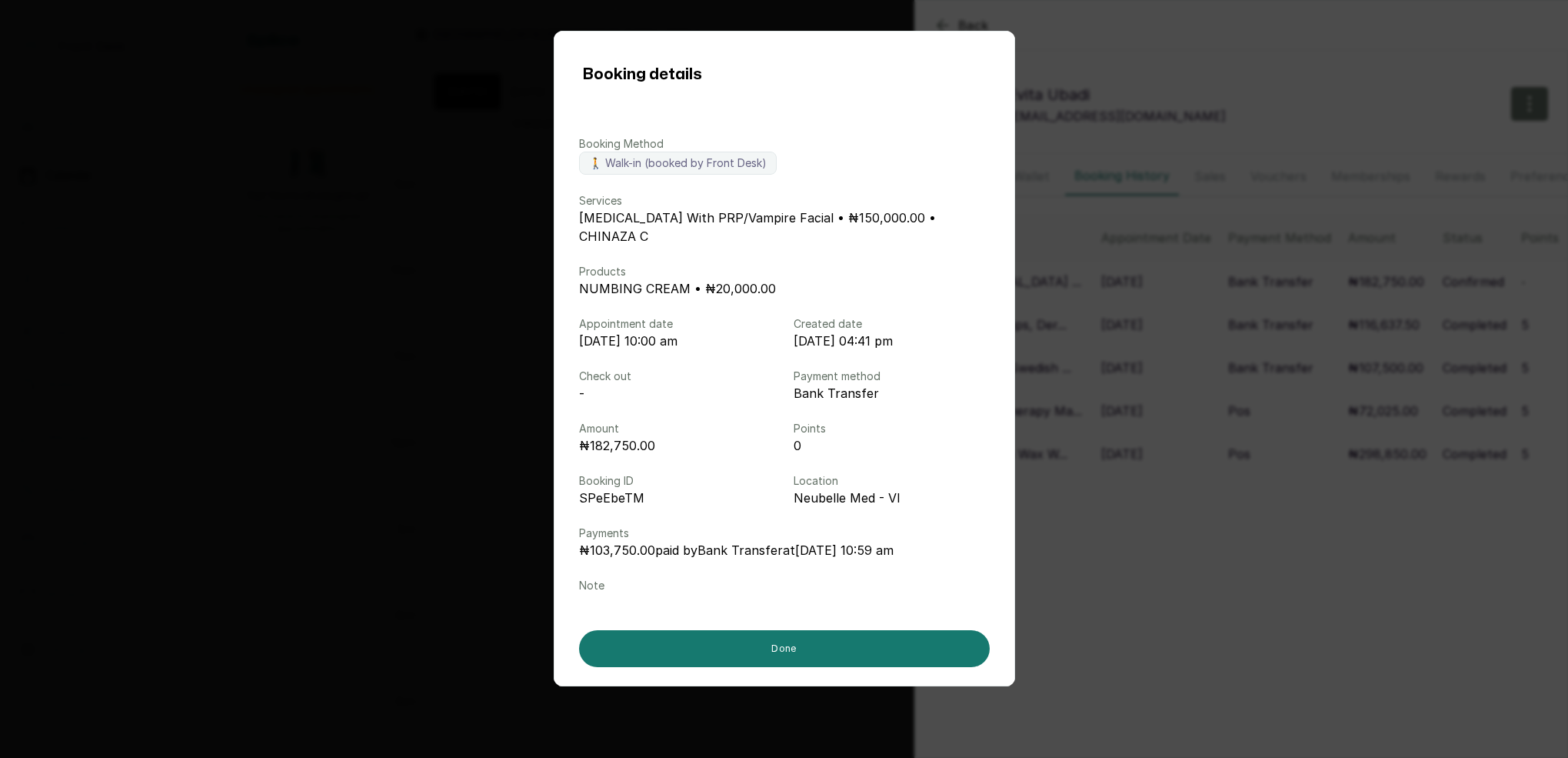
click at [1061, 349] on div "Booking details Booking Method 🚶 Walk-in (booked by Front Desk) Services [MEDIC…" at bounding box center [784, 379] width 1568 height 758
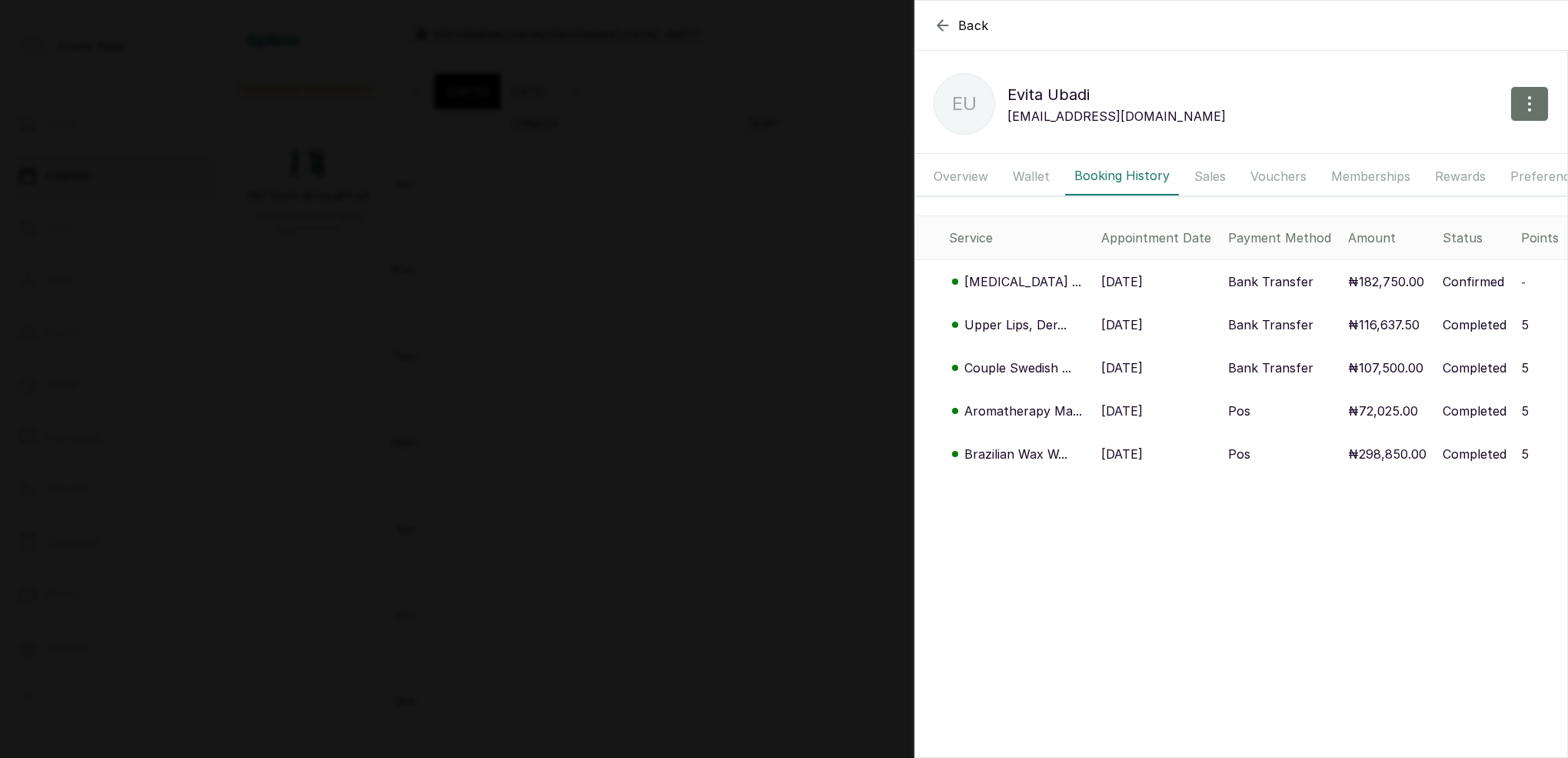
click at [1010, 370] on p "Couple Swedish ..." at bounding box center [1017, 368] width 107 height 19
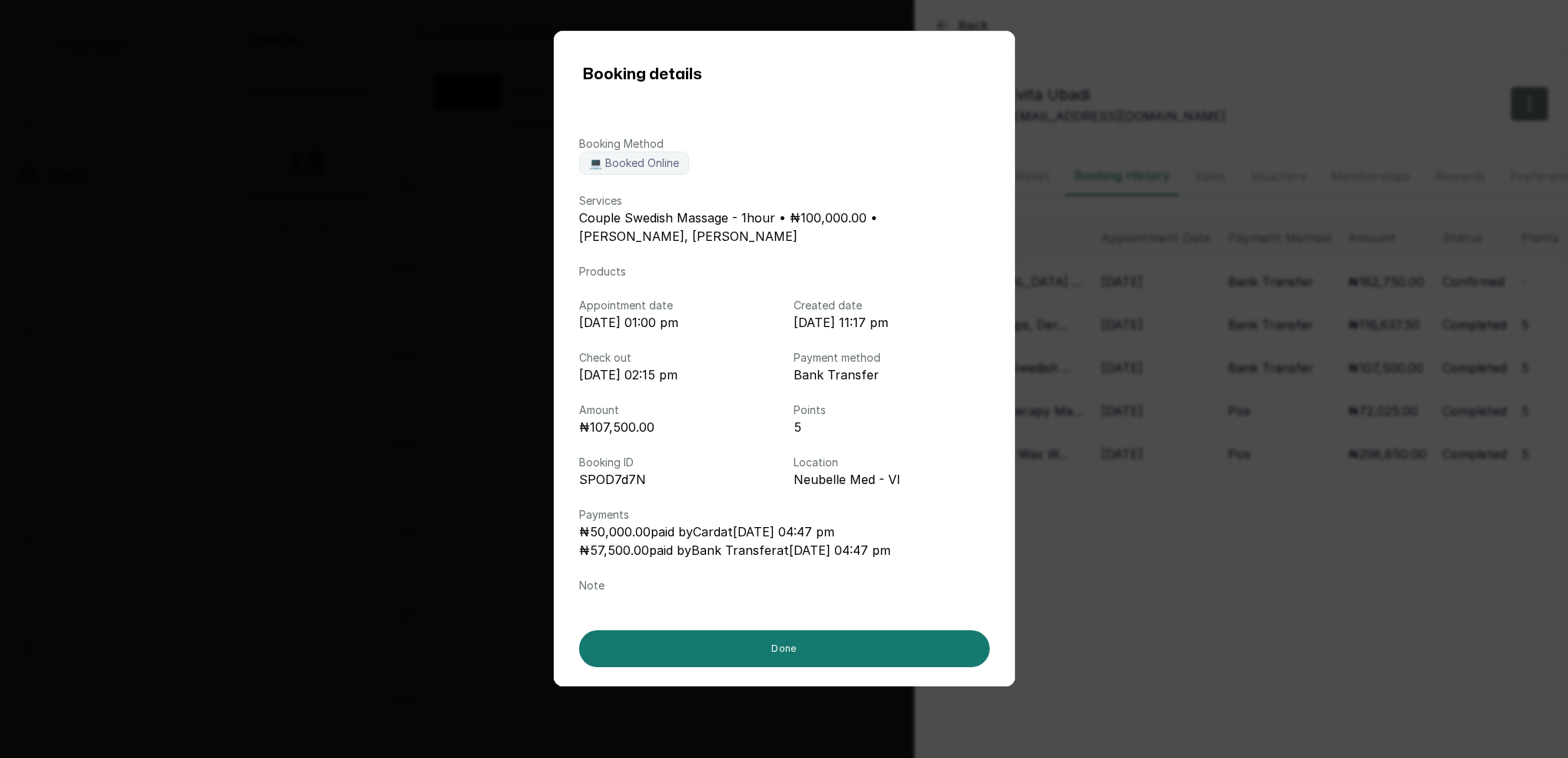
click at [1137, 407] on div "Booking details Booking Method 💻 Booked Online Services Couple Swedish Massage …" at bounding box center [784, 379] width 1568 height 758
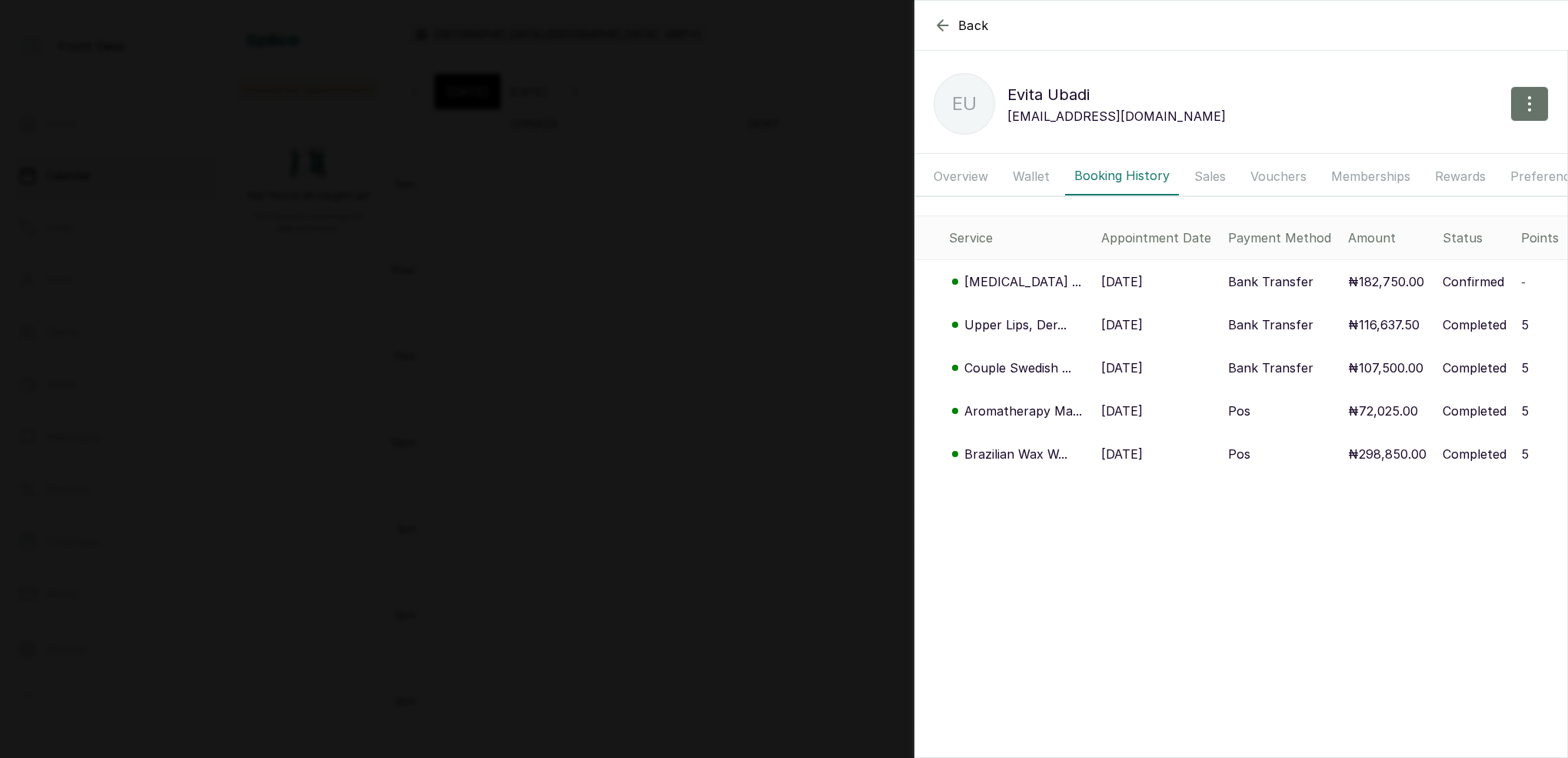
click at [1037, 324] on p "Upper Lips, Der..." at bounding box center [1016, 325] width 102 height 19
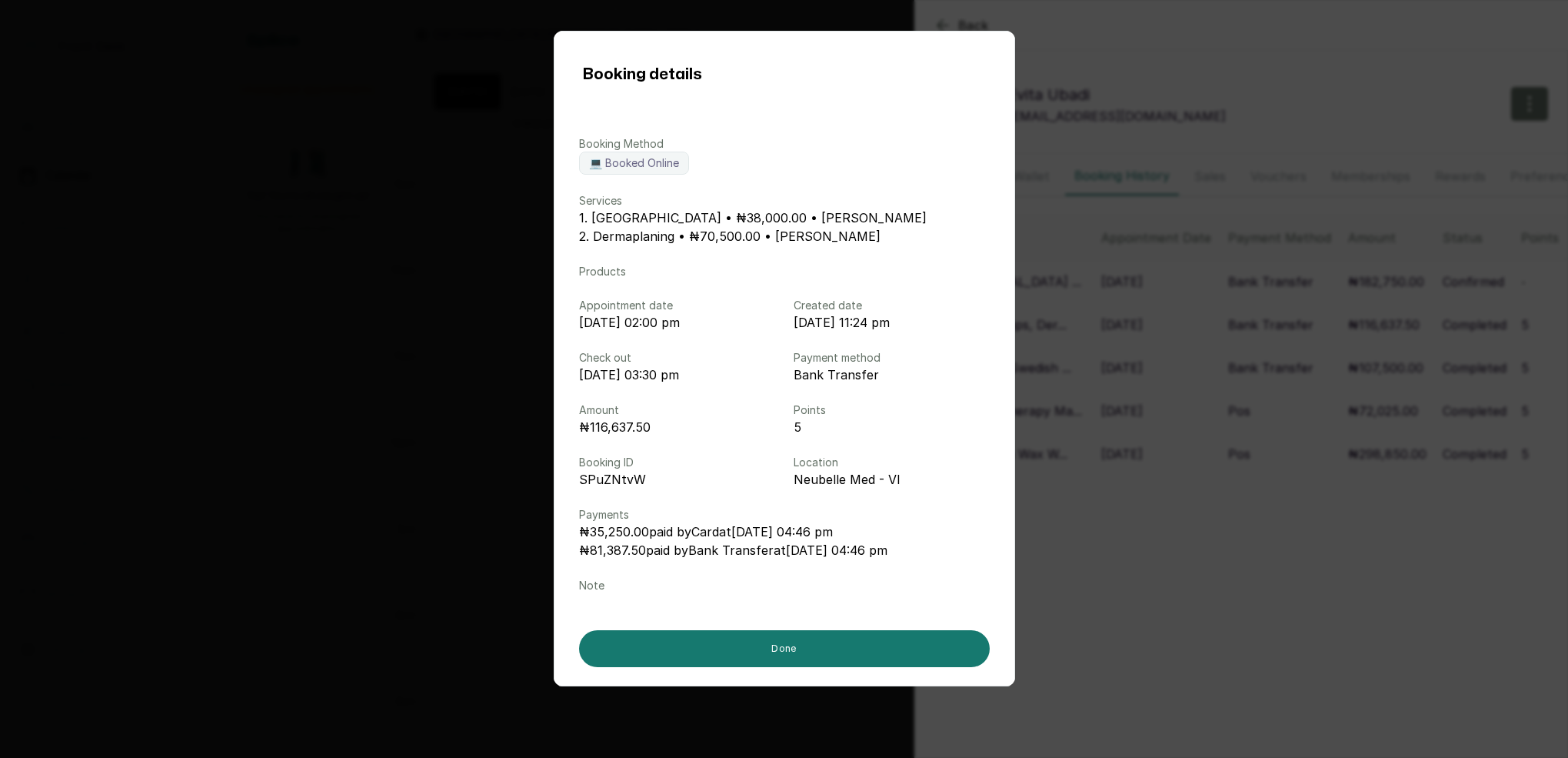
click at [1098, 383] on div "Booking details Booking Method 💻 Booked Online Services 1. [GEOGRAPHIC_DATA] • …" at bounding box center [784, 379] width 1568 height 758
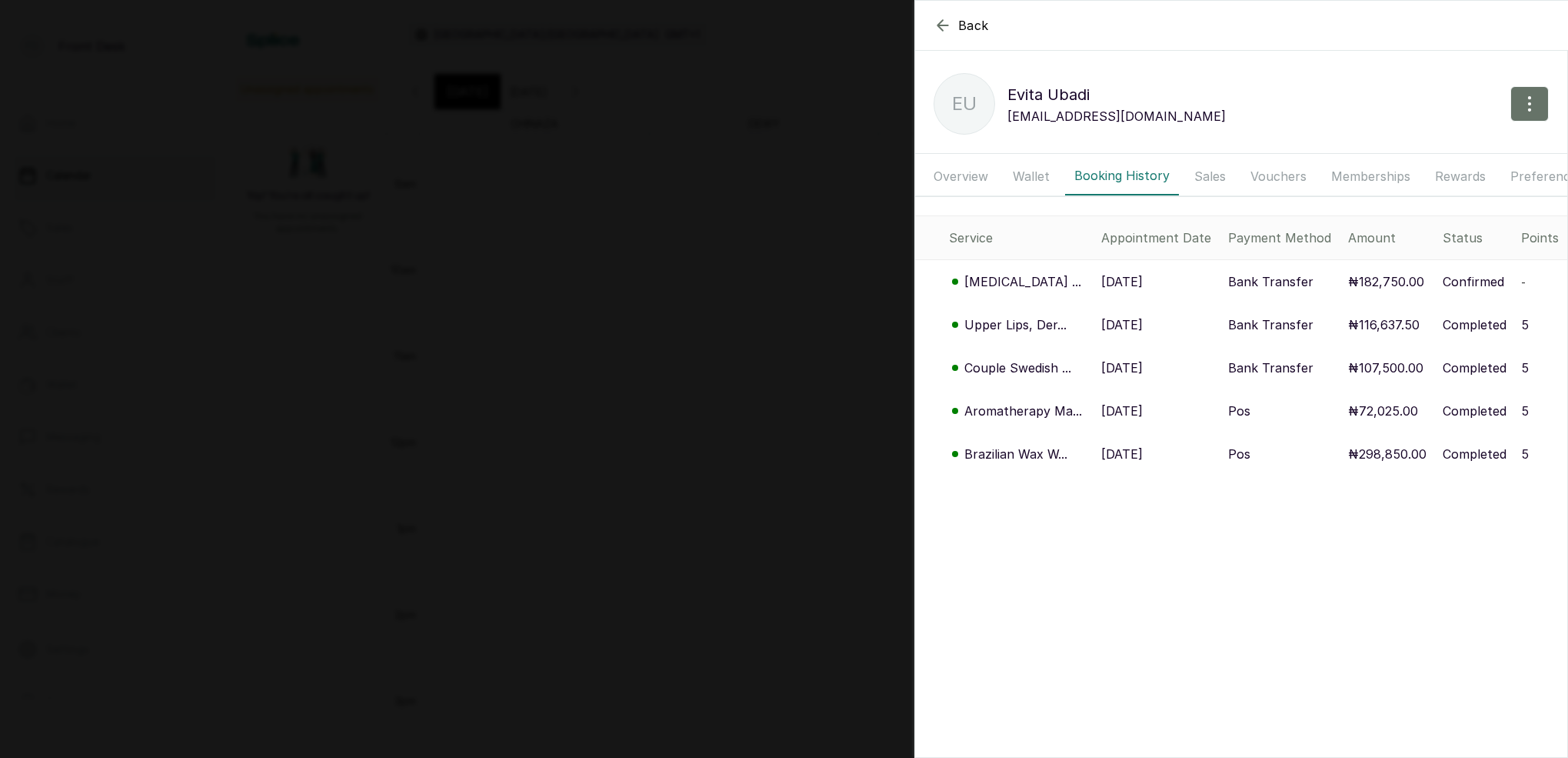
click at [1010, 370] on p "Couple Swedish ..." at bounding box center [1017, 368] width 107 height 19
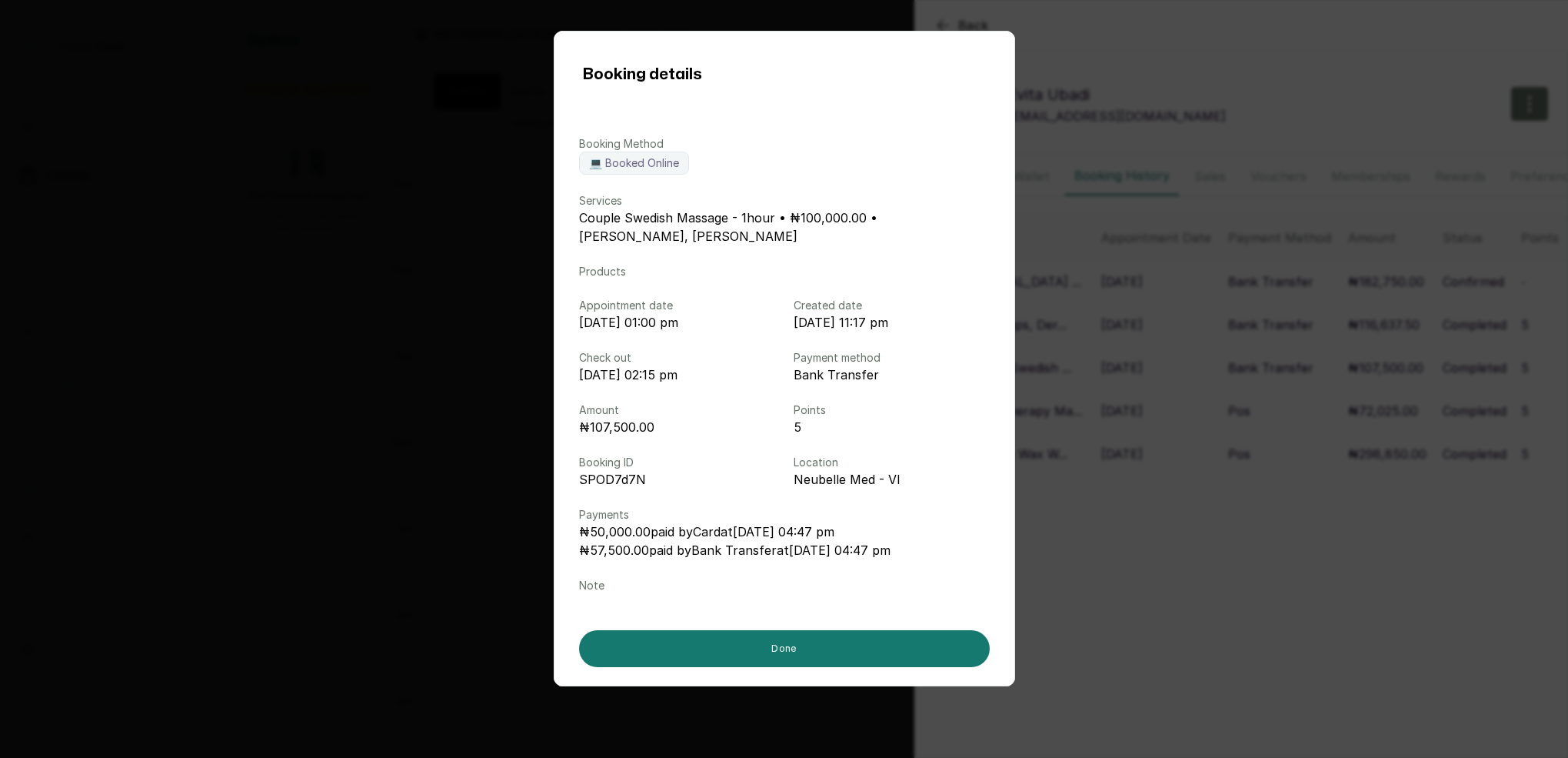
click at [1146, 352] on div "Booking details Booking Method 💻 Booked Online Services Couple Swedish Massage …" at bounding box center [784, 379] width 1568 height 758
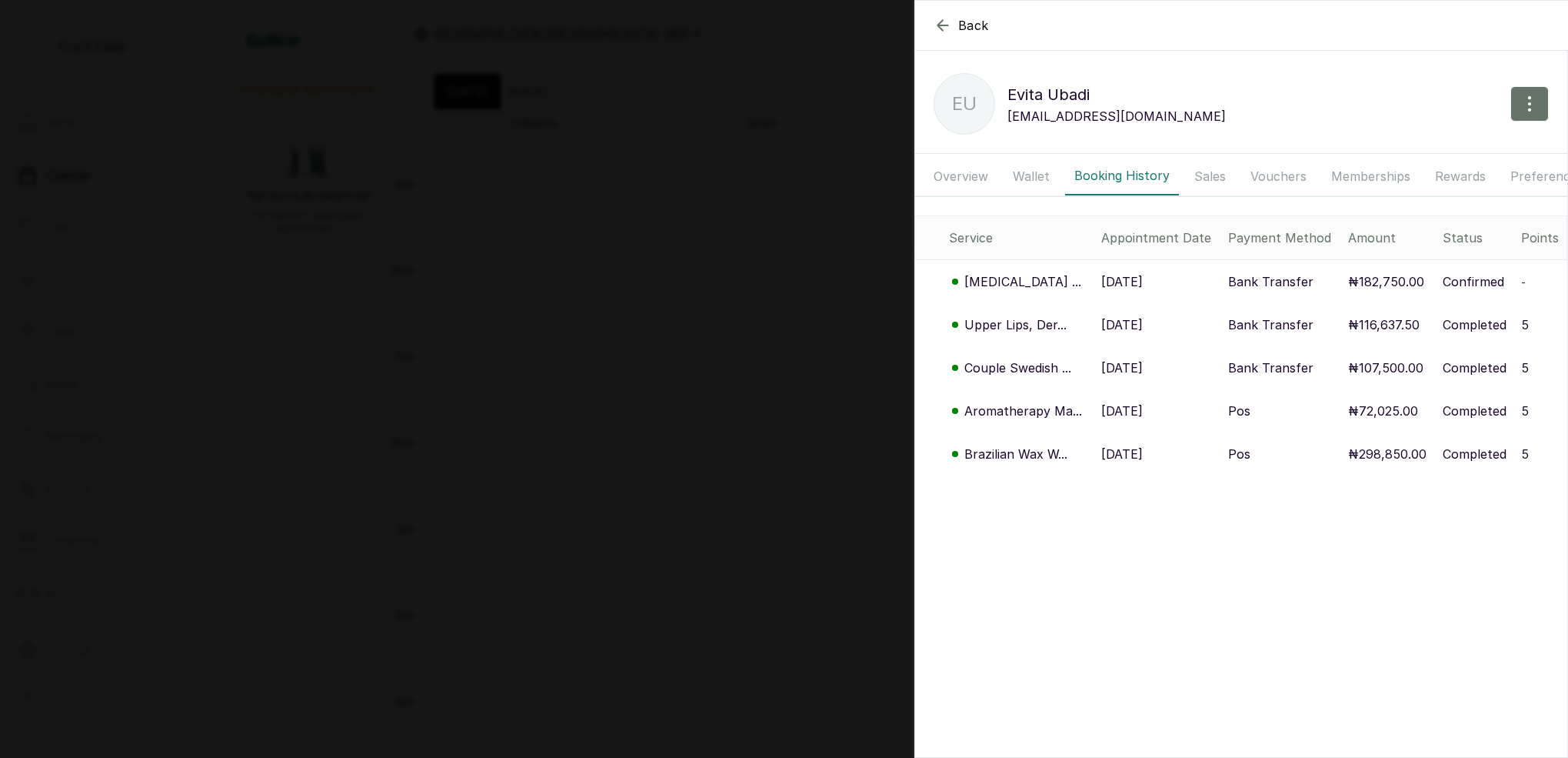
click at [942, 26] on icon "button" at bounding box center [943, 25] width 19 height 19
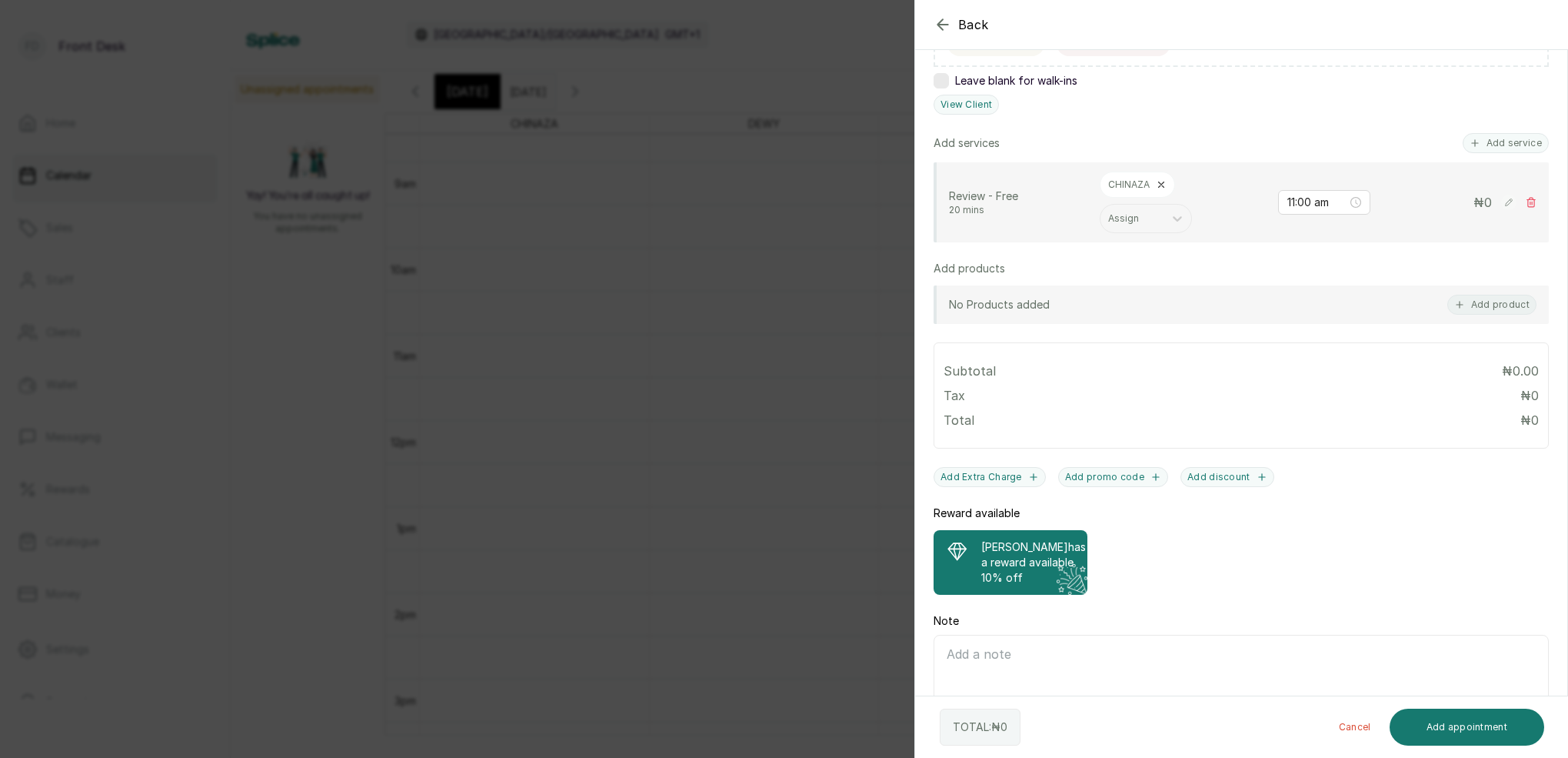
scroll to position [325, 0]
click at [1491, 303] on button "Add product" at bounding box center [1492, 307] width 89 height 20
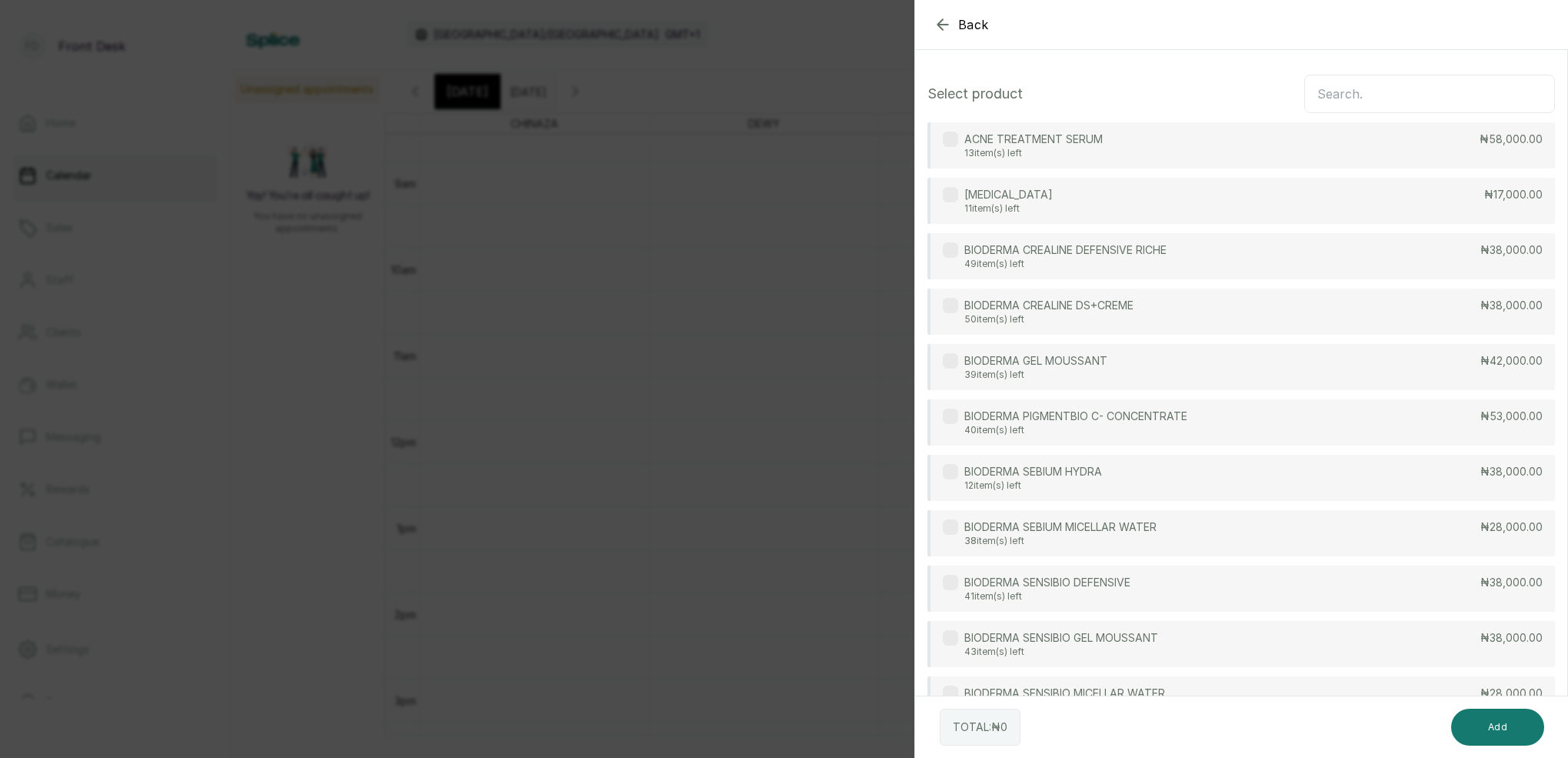
scroll to position [-1, 0]
click at [1395, 106] on input "text" at bounding box center [1430, 93] width 251 height 38
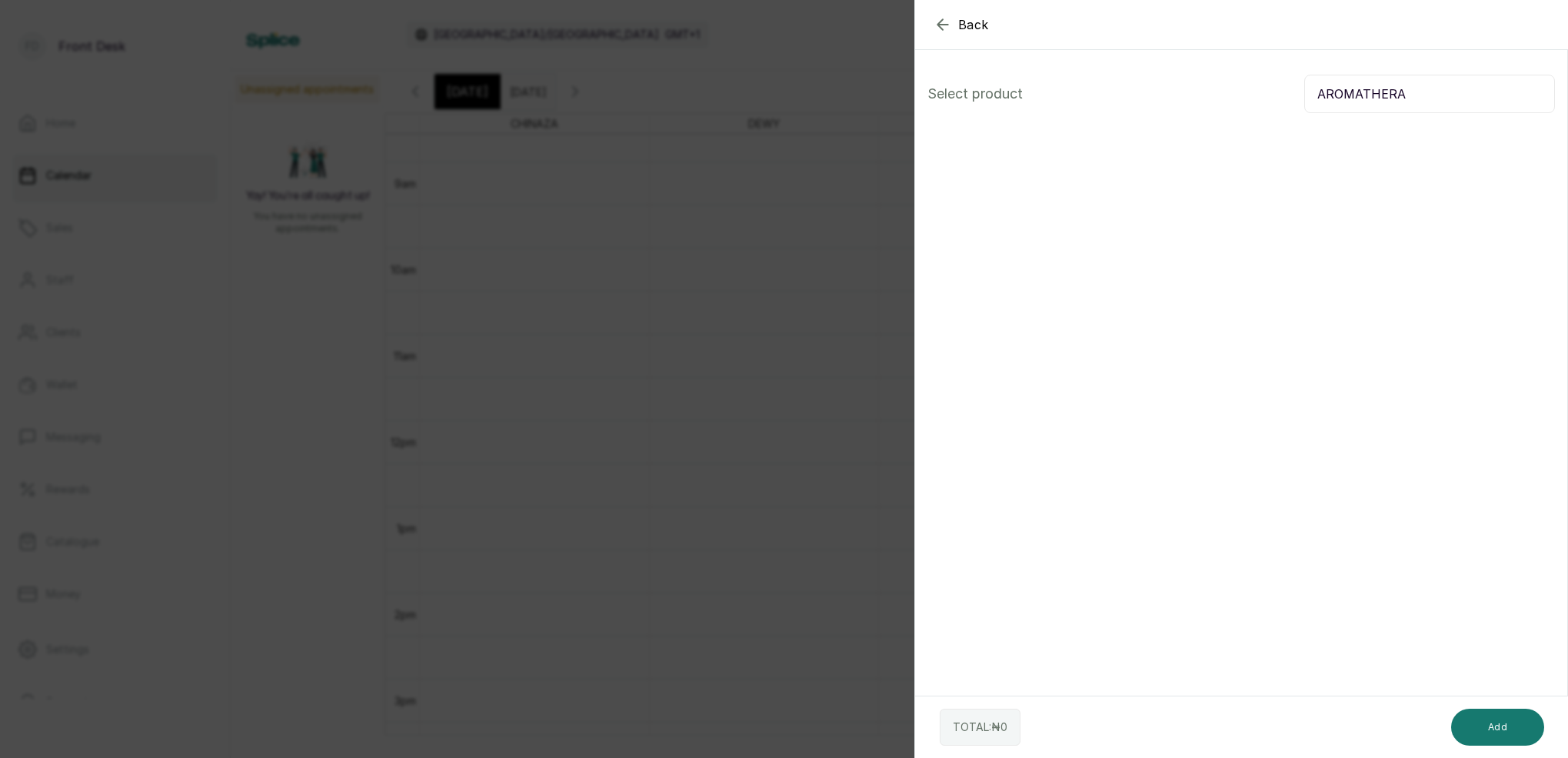
scroll to position [0, 0]
type input "AROMATHERA"
click at [576, 281] on div "Back Add Appointment Select product AROMATHERA TOTAL: ₦ 0 Add" at bounding box center [784, 379] width 1568 height 758
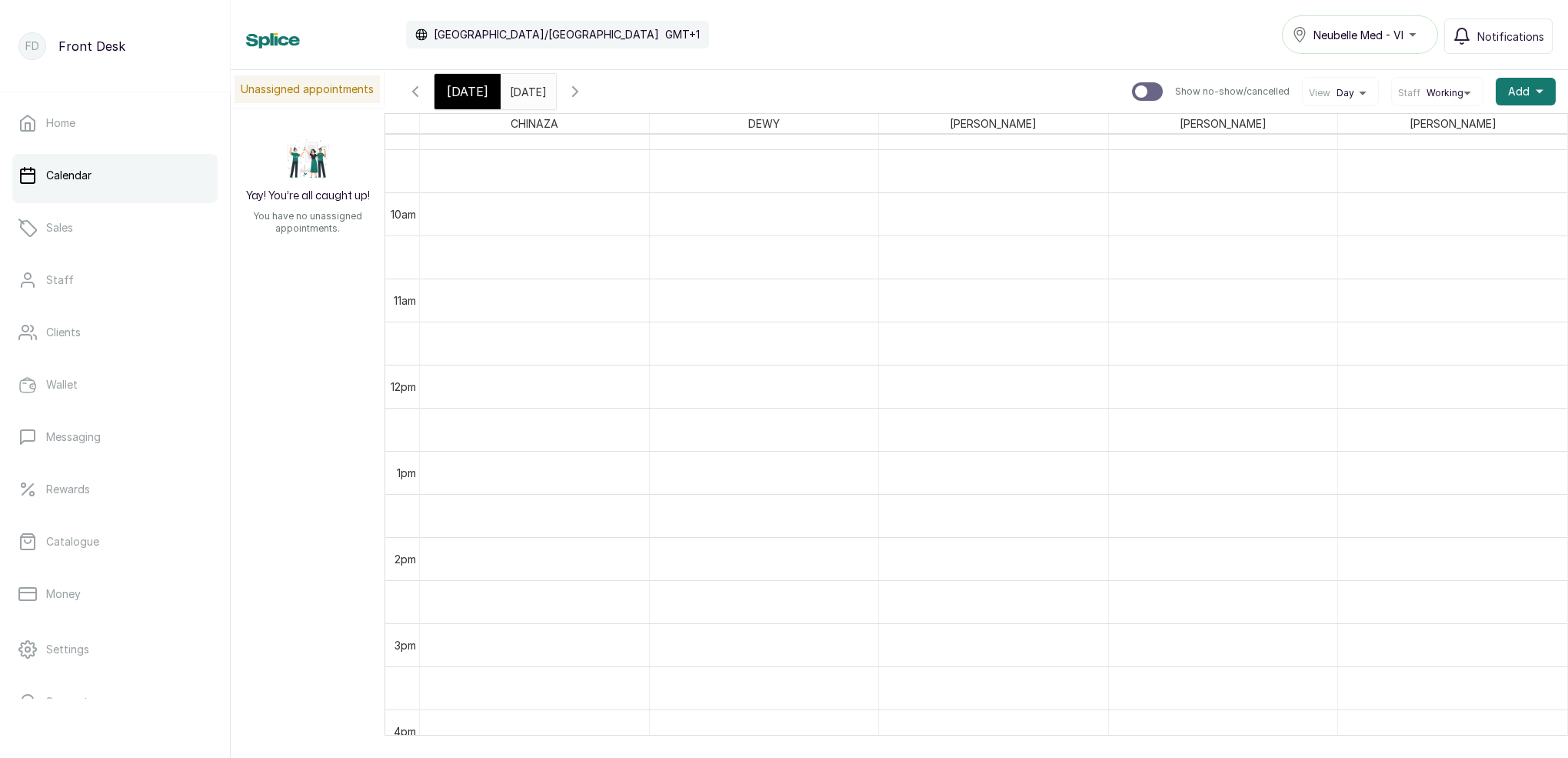
scroll to position [804, 0]
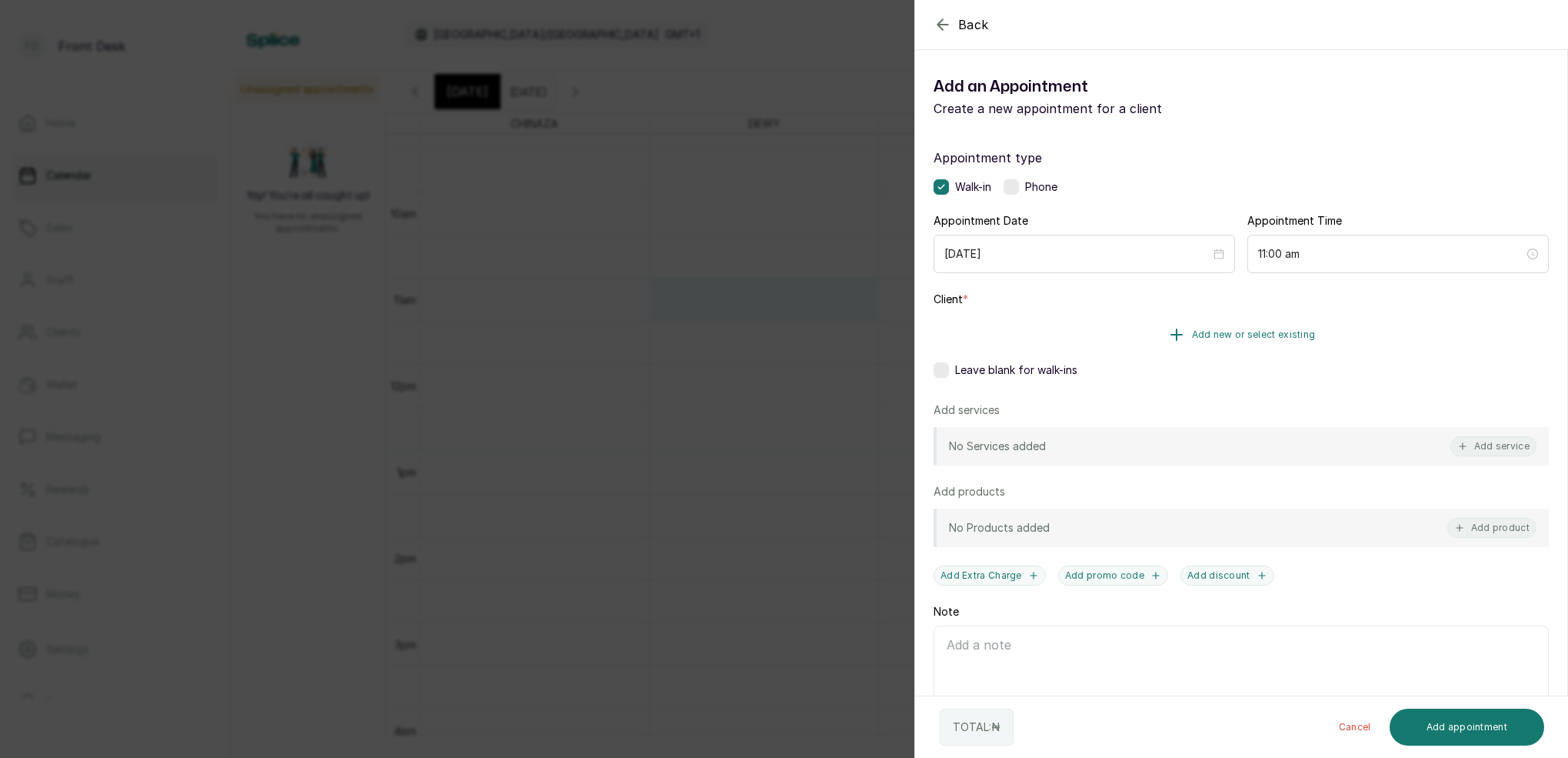
click at [1261, 333] on span "Add new or select existing" at bounding box center [1253, 334] width 123 height 12
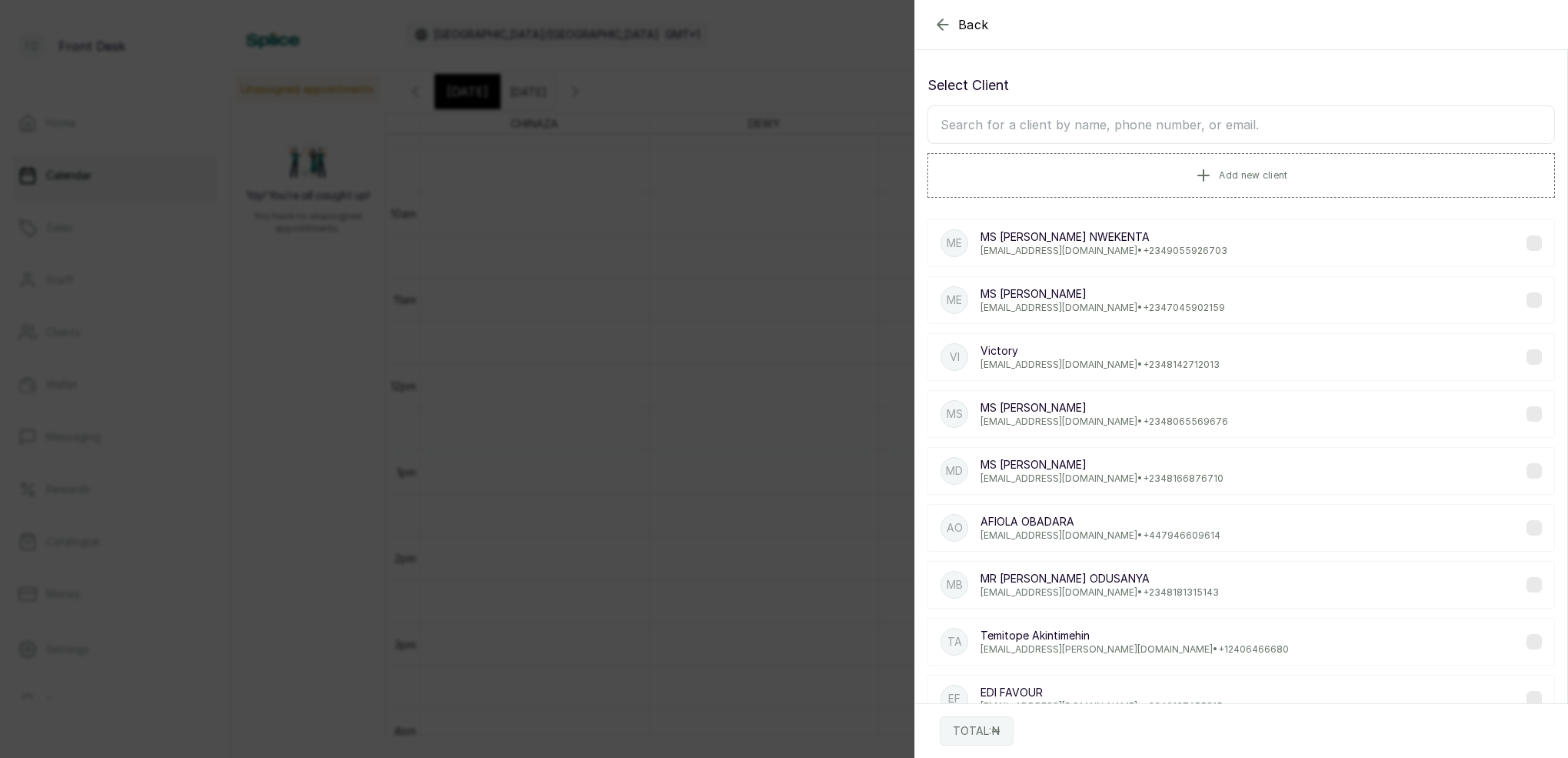
click at [1038, 132] on input "text" at bounding box center [1241, 124] width 628 height 38
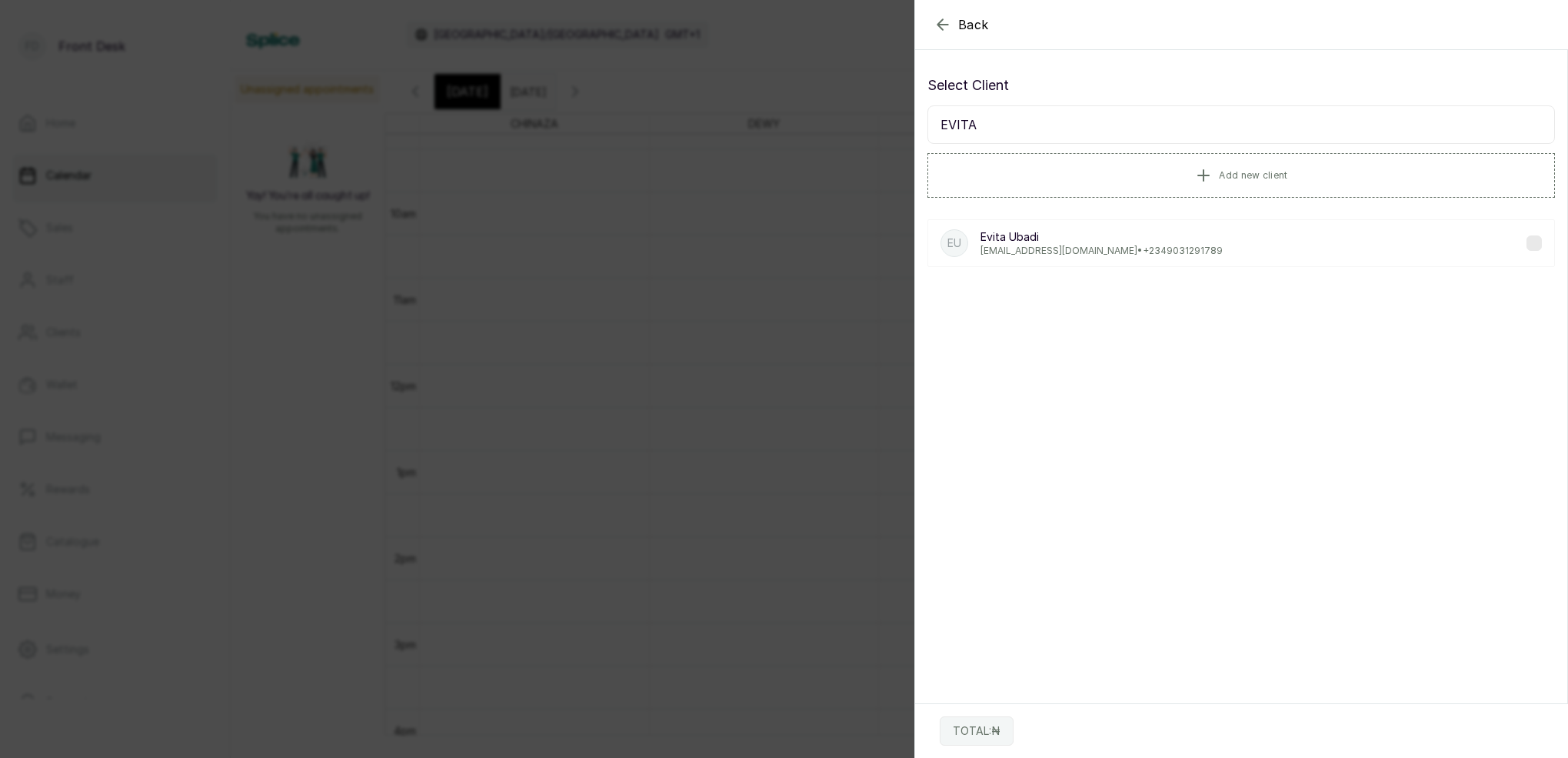
type input "EVITA"
click at [675, 281] on div "Back Add Appointment Select Client EVITA Add new client EU [PERSON_NAME] [EMAIL…" at bounding box center [784, 379] width 1568 height 758
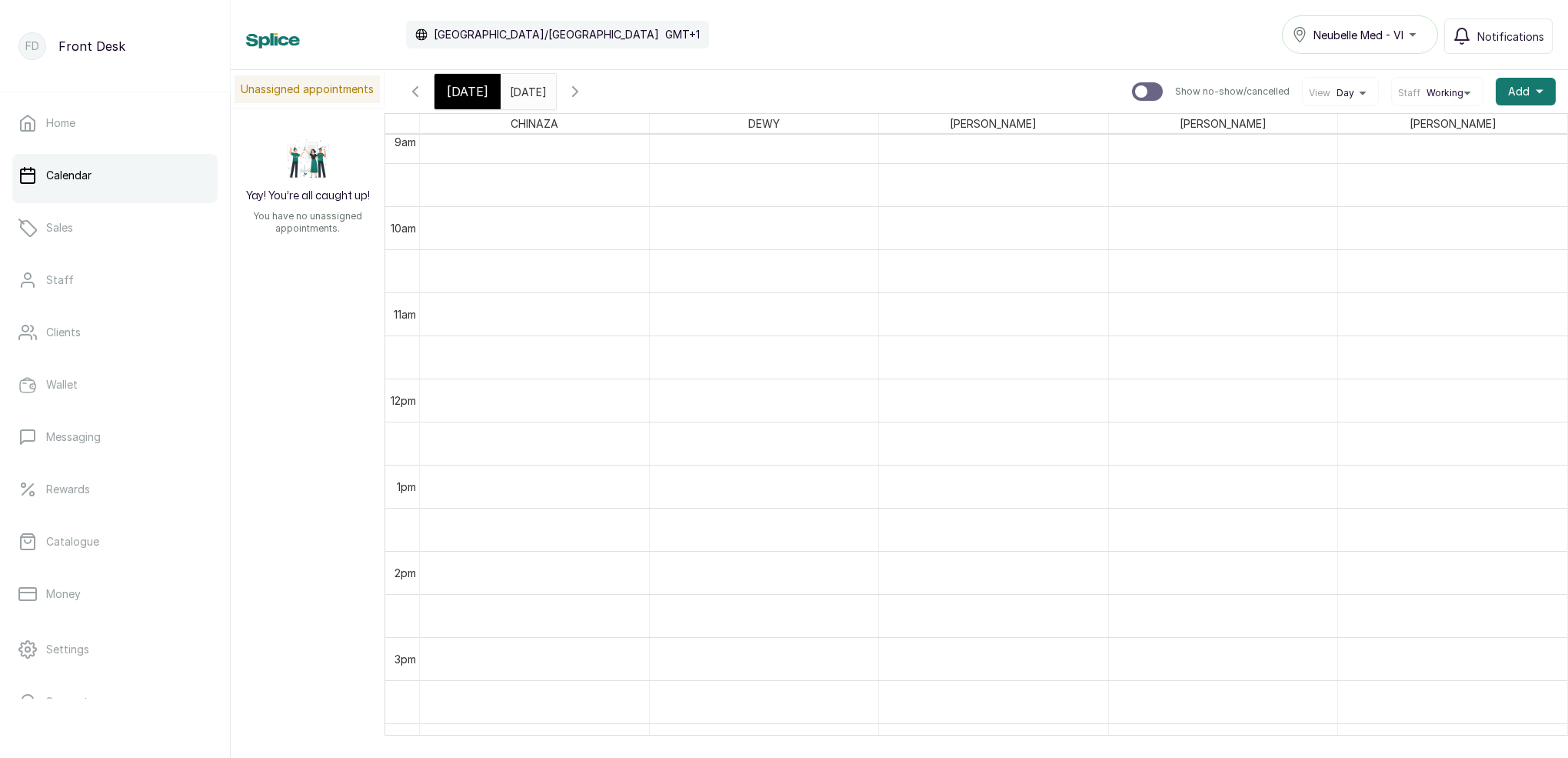
scroll to position [792, 0]
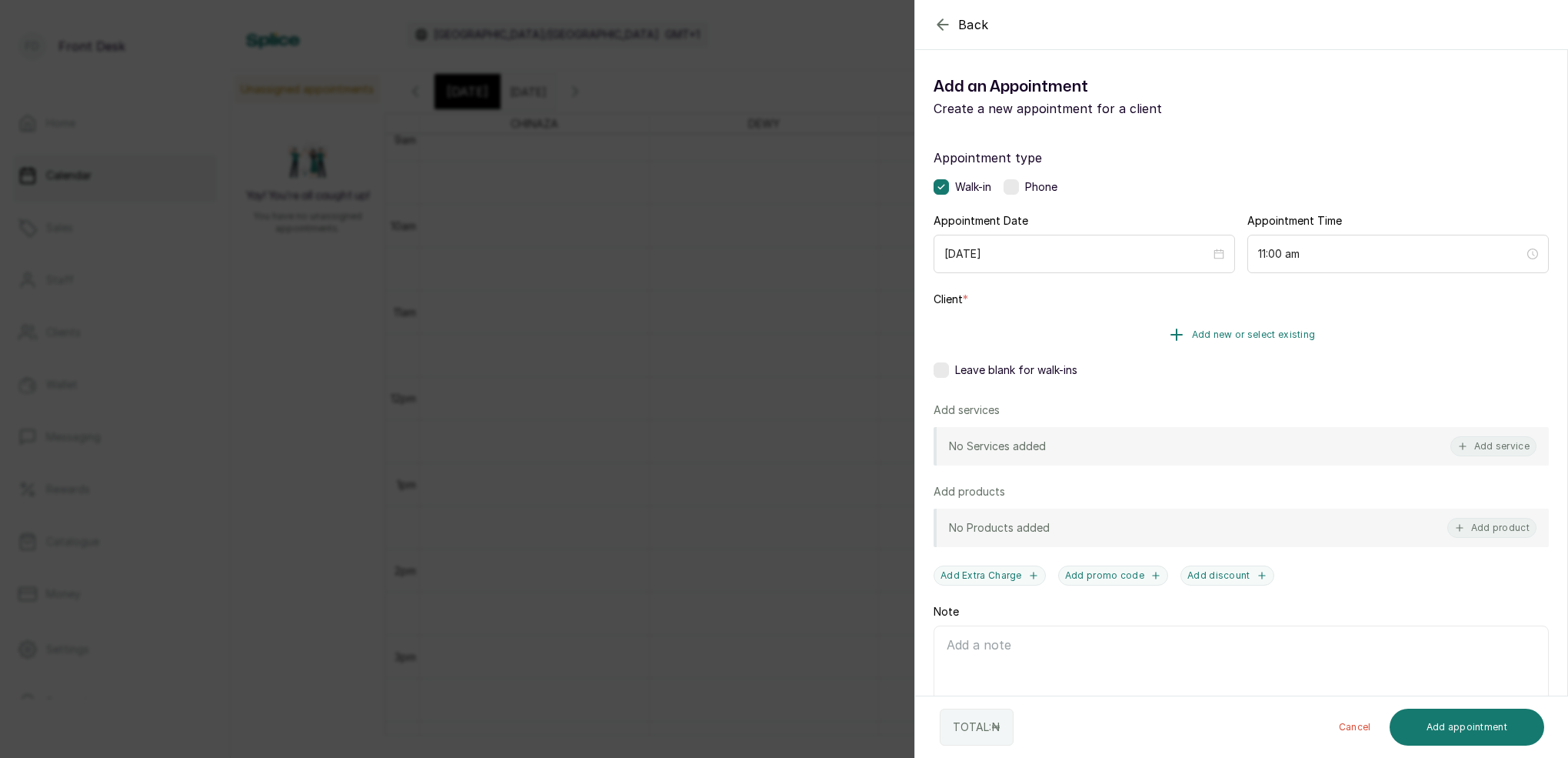
click at [1279, 333] on span "Add new or select existing" at bounding box center [1253, 334] width 123 height 12
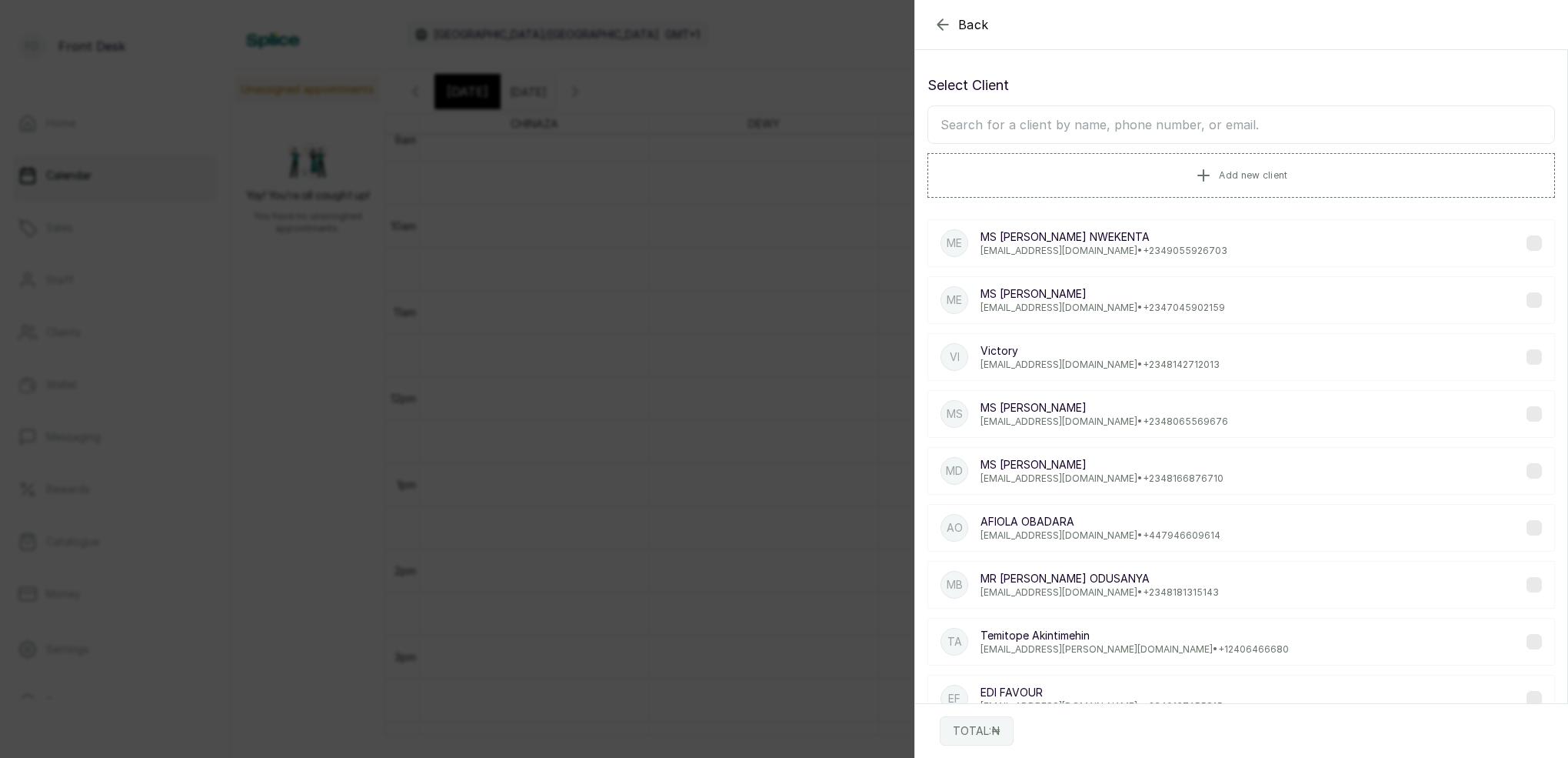
click at [1081, 124] on input "text" at bounding box center [1241, 124] width 628 height 38
type input "EVITA"
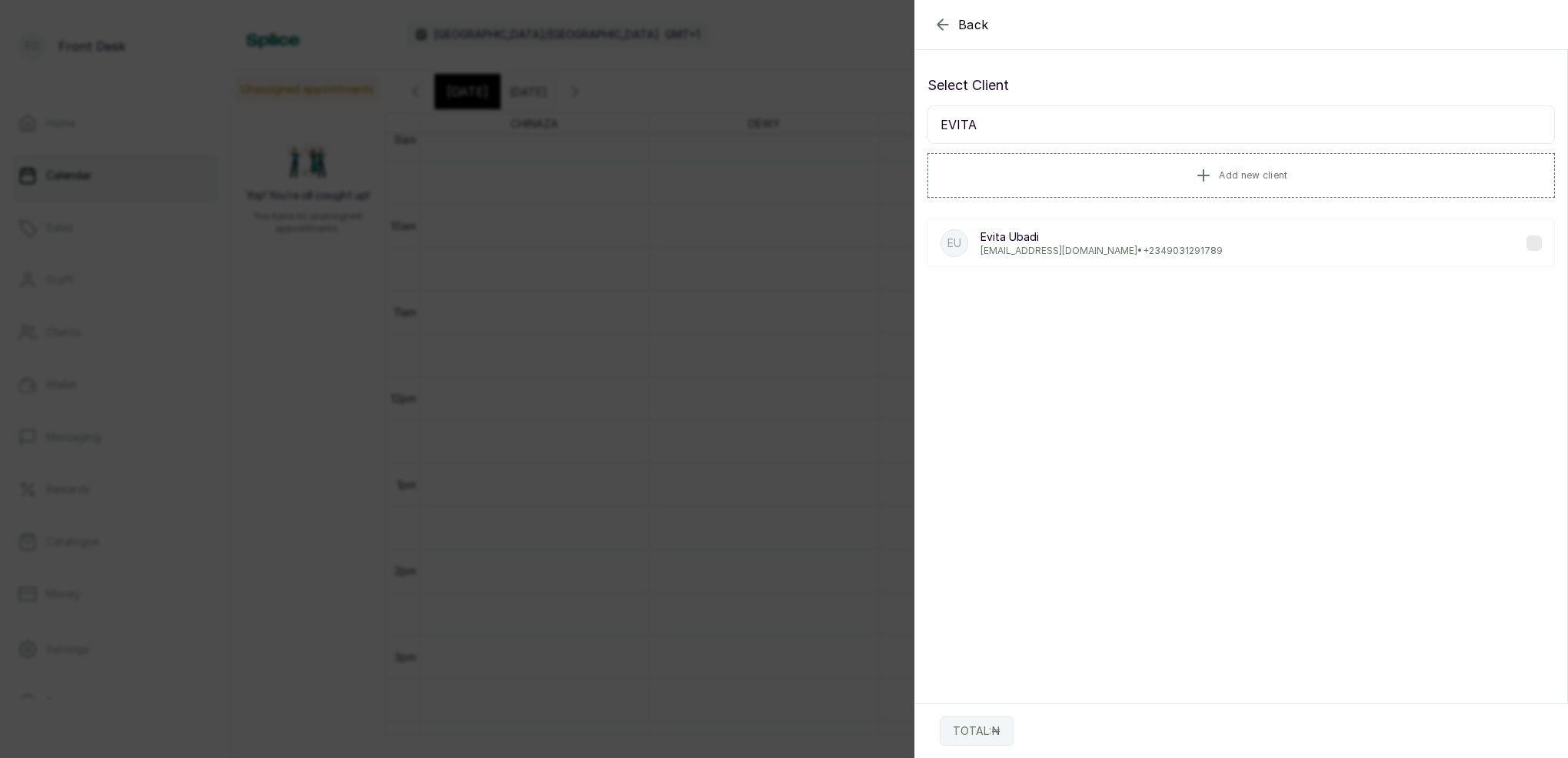
click at [1047, 252] on p "[EMAIL_ADDRESS][DOMAIN_NAME] • [PHONE_NUMBER]" at bounding box center [1101, 250] width 242 height 12
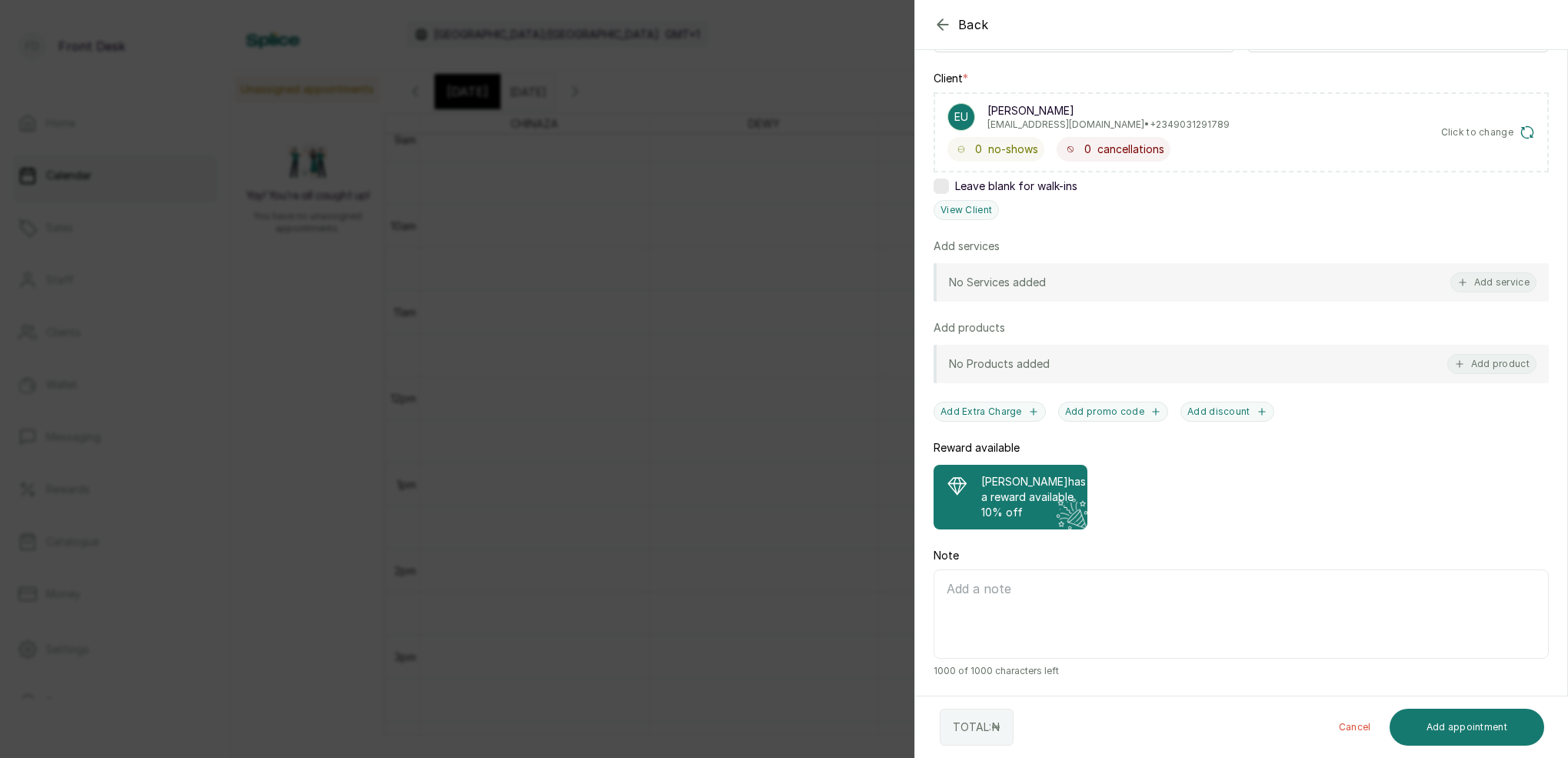
scroll to position [221, 0]
drag, startPoint x: 1010, startPoint y: 507, endPoint x: 970, endPoint y: 507, distance: 40.0
click at [1009, 507] on p "10% off" at bounding box center [1033, 512] width 105 height 16
drag, startPoint x: 568, startPoint y: 417, endPoint x: 588, endPoint y: 407, distance: 22.4
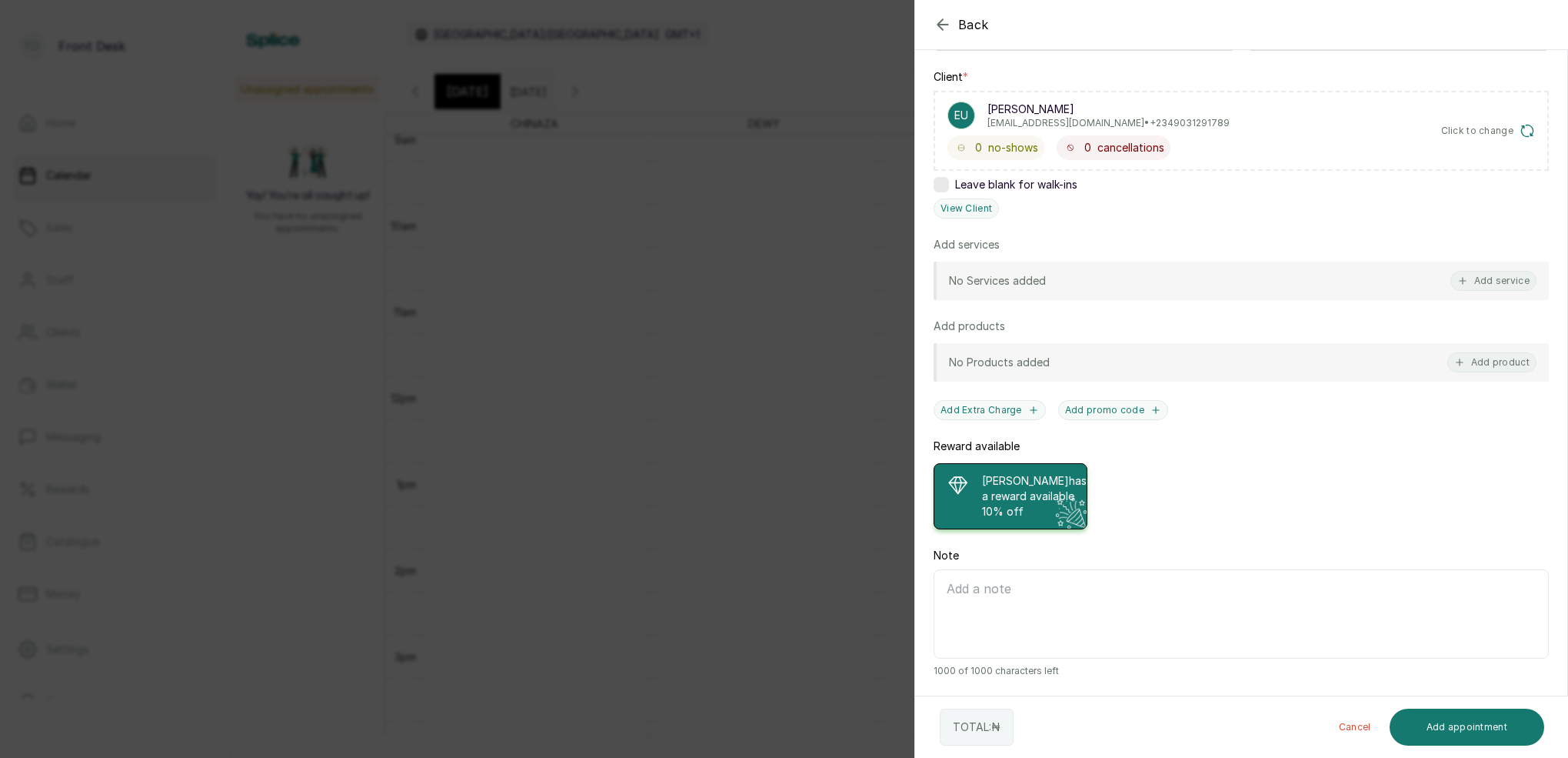
click at [576, 414] on div "Back Add Appointment Add an Appointment Create a new appointment for a client A…" at bounding box center [784, 379] width 1568 height 758
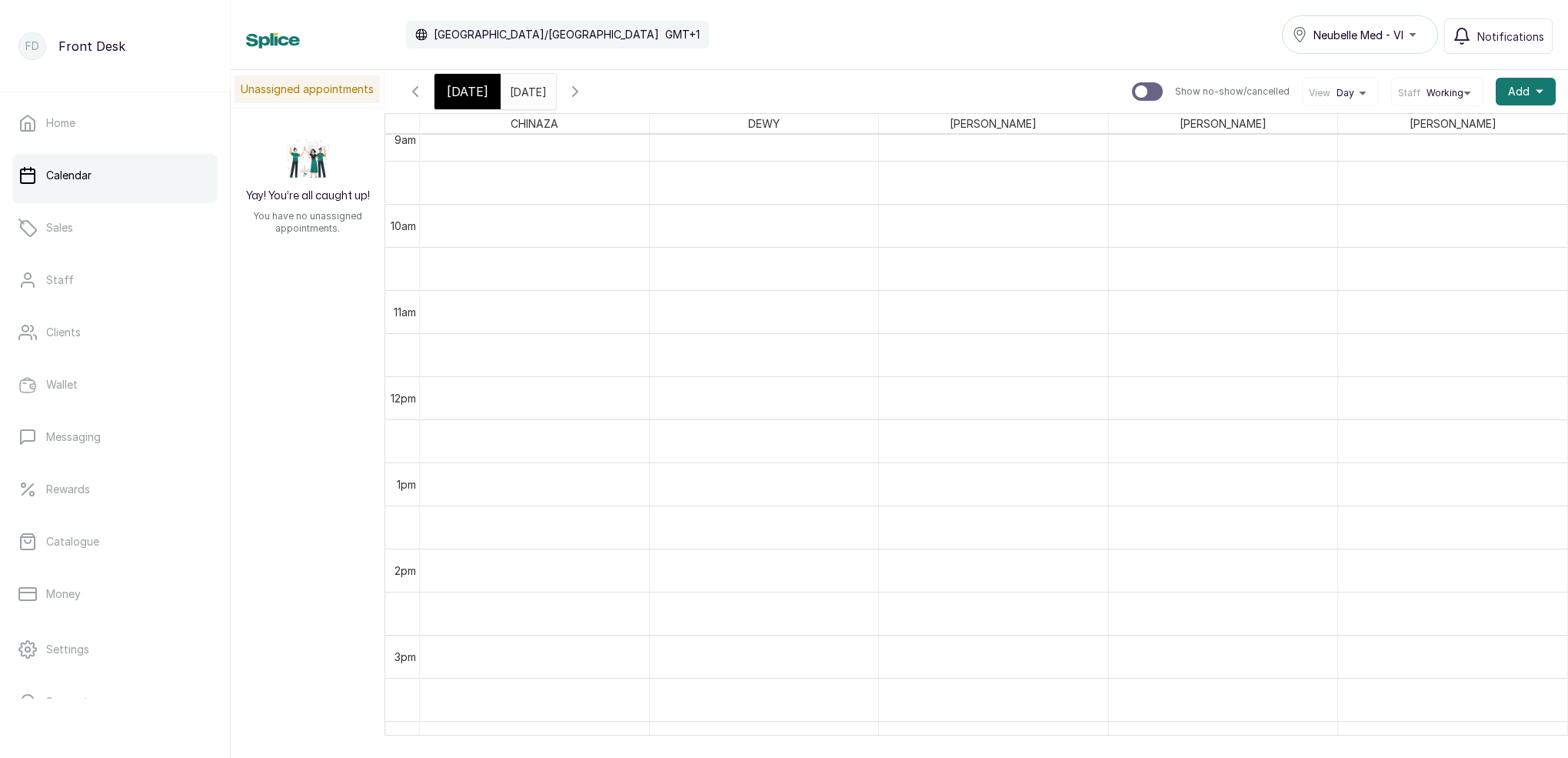
click at [477, 101] on div "[DATE]" at bounding box center [467, 92] width 66 height 35
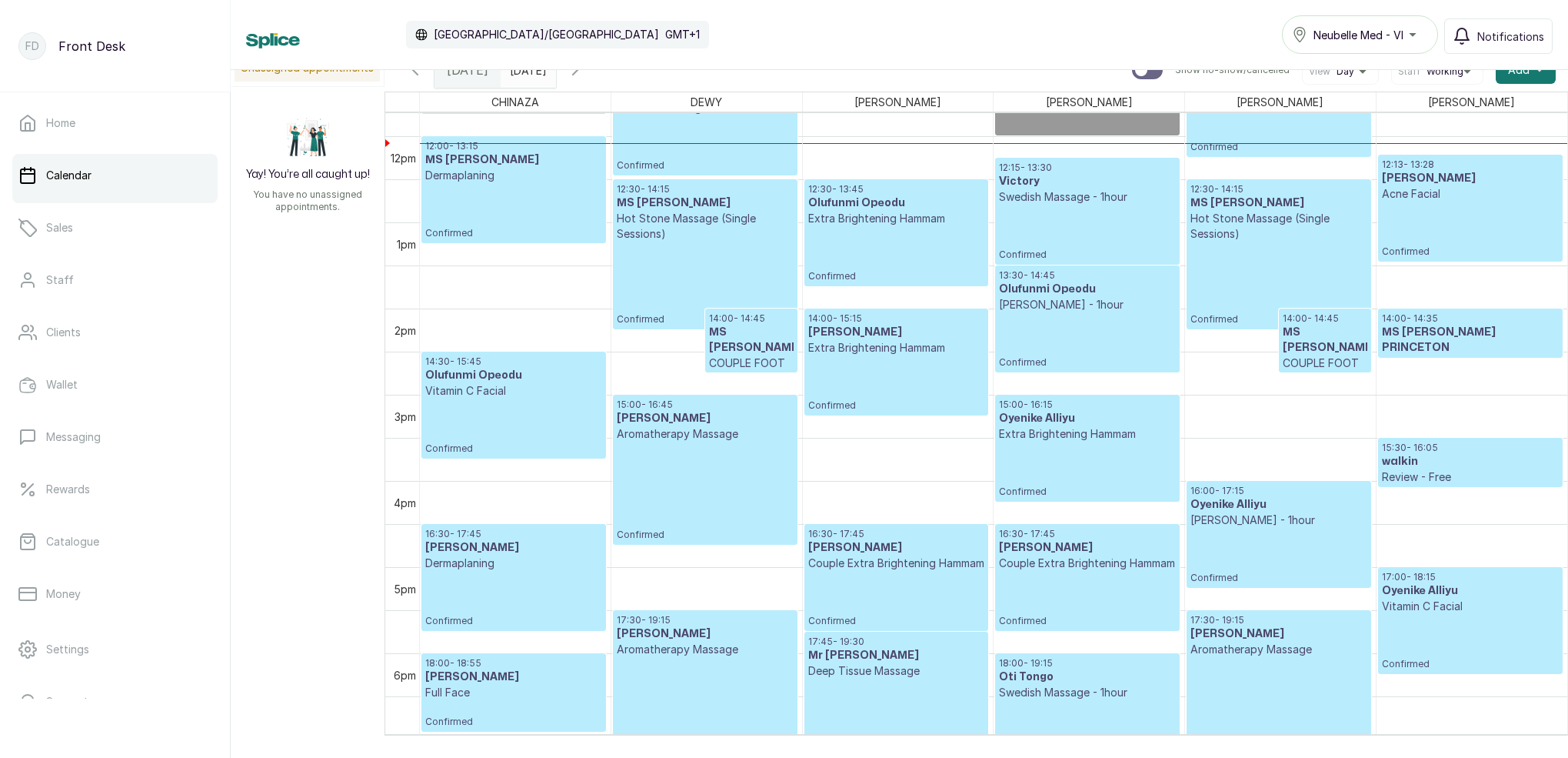
scroll to position [838, 0]
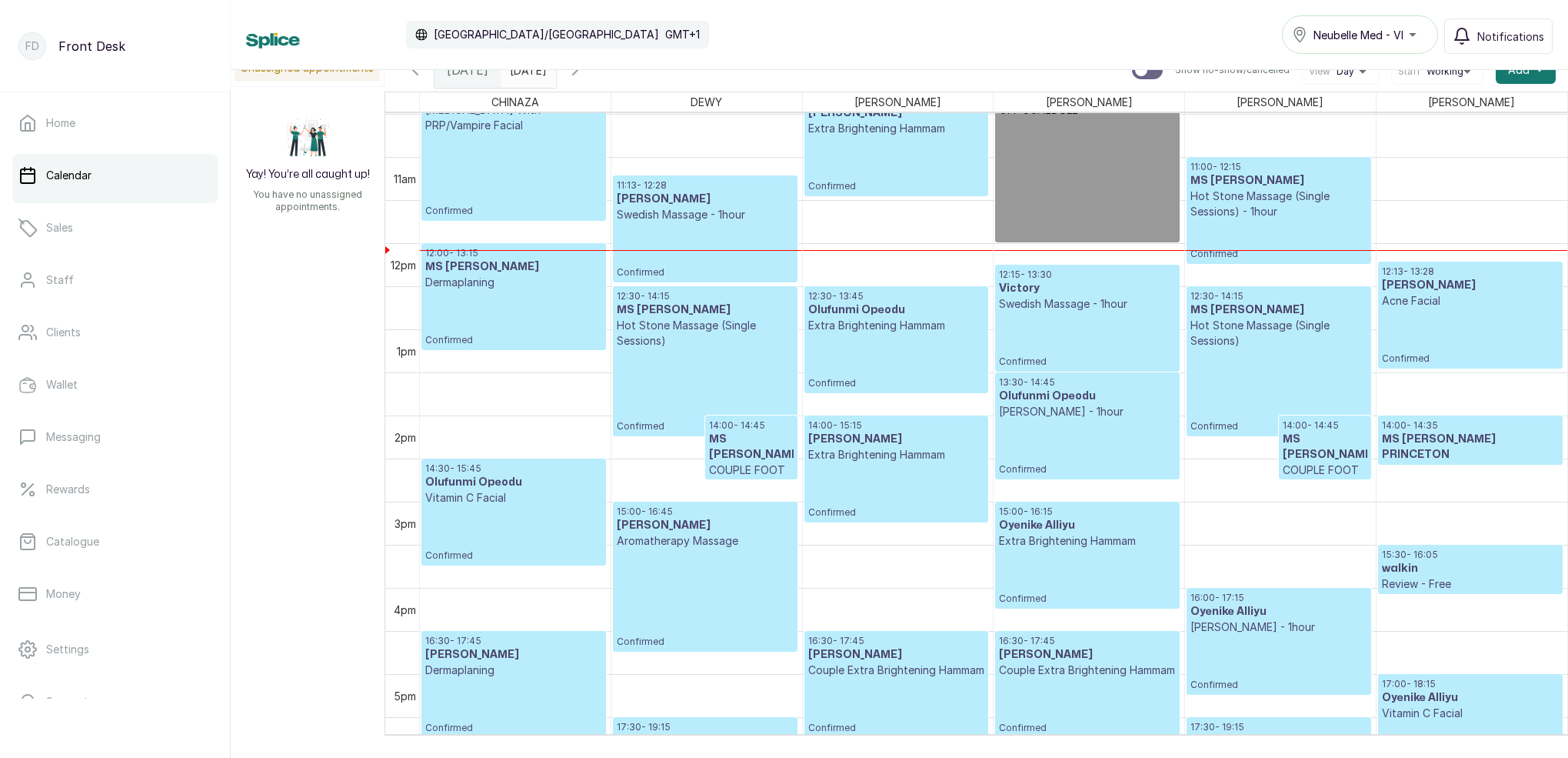
click at [526, 74] on input "[DATE]" at bounding box center [513, 66] width 25 height 26
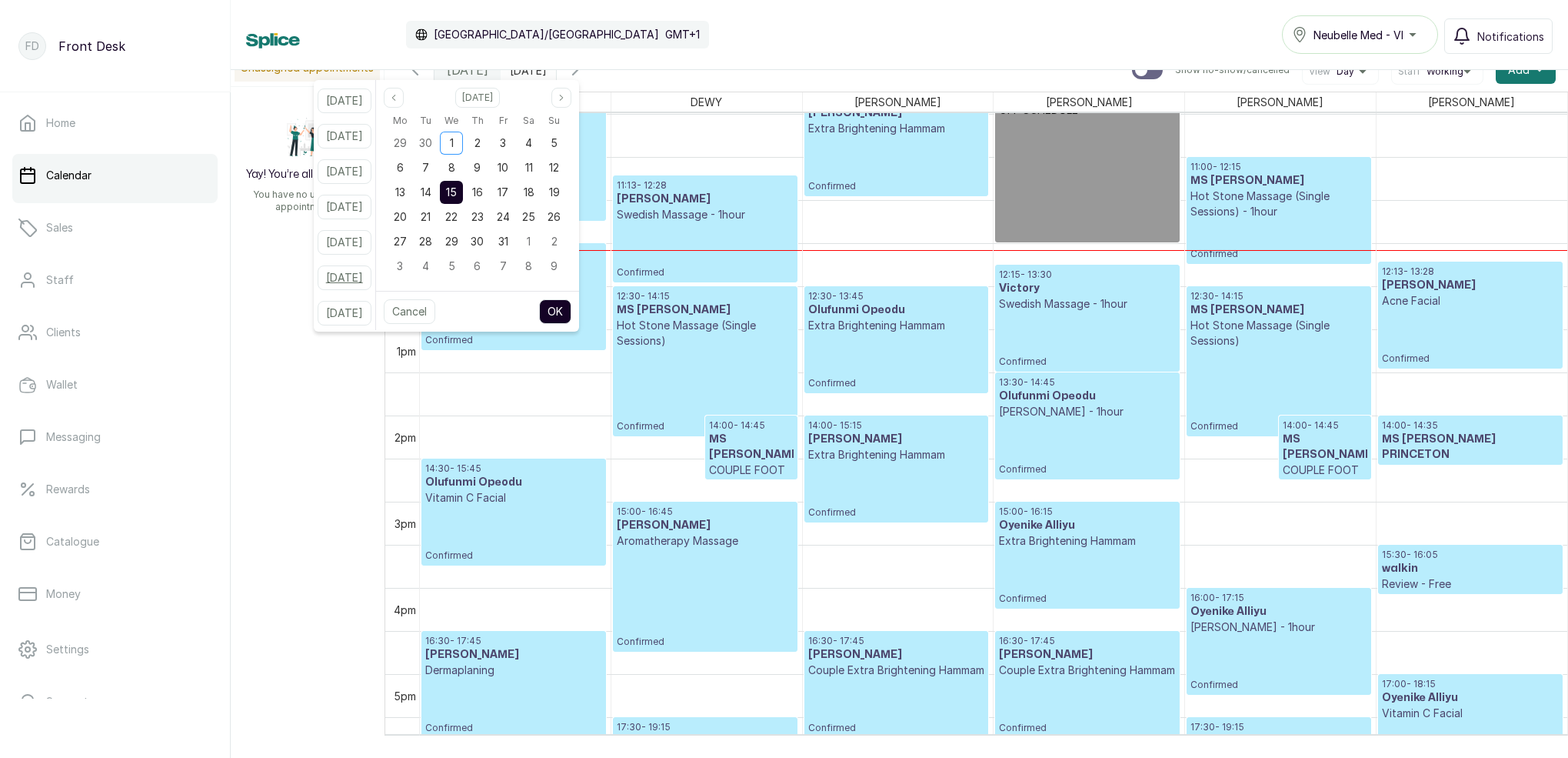
click at [371, 279] on button "[DATE]" at bounding box center [344, 278] width 54 height 25
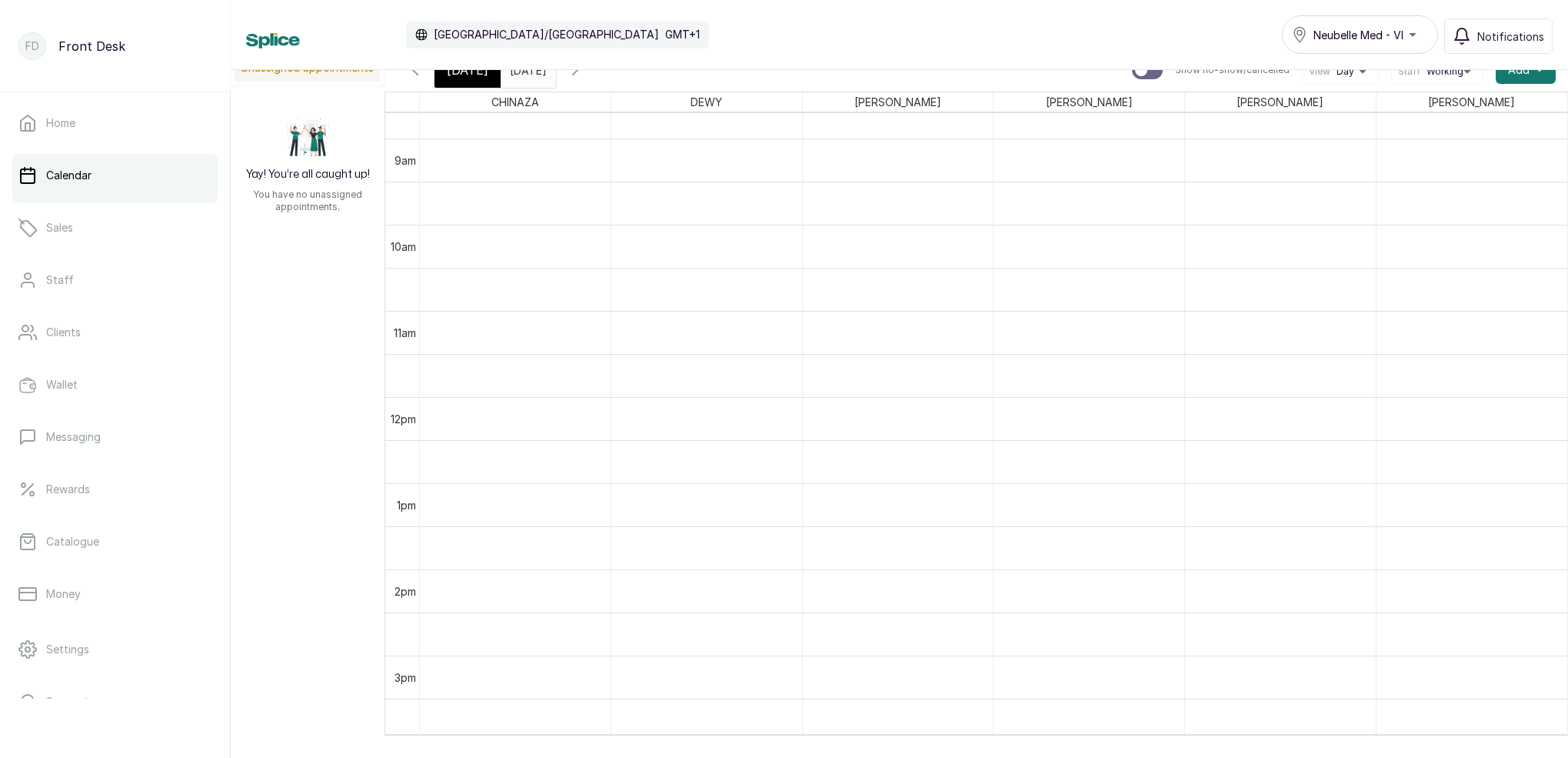
click at [526, 72] on input "[DATE]" at bounding box center [513, 66] width 25 height 26
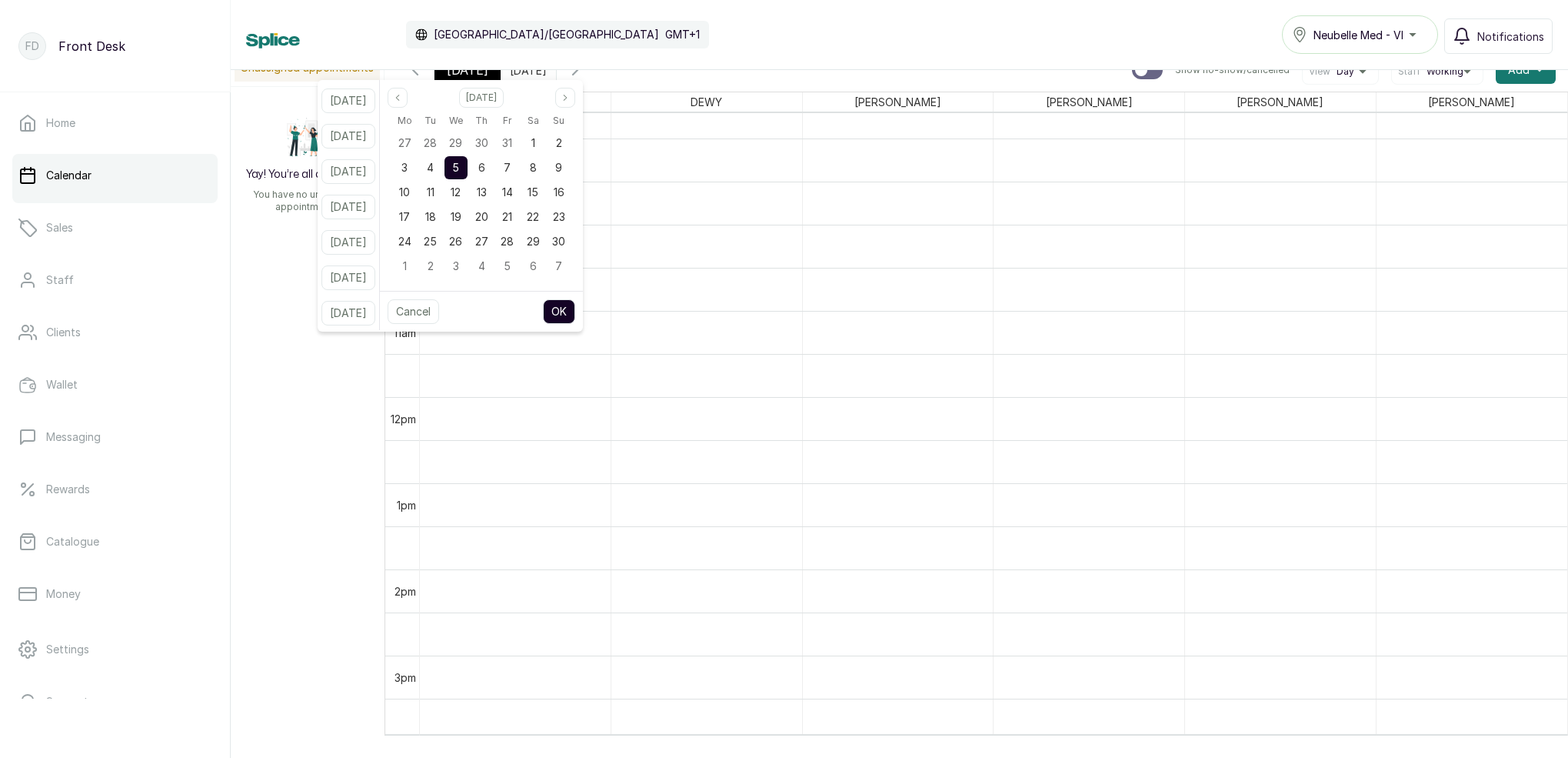
click at [369, 278] on button "[DATE]" at bounding box center [348, 278] width 54 height 25
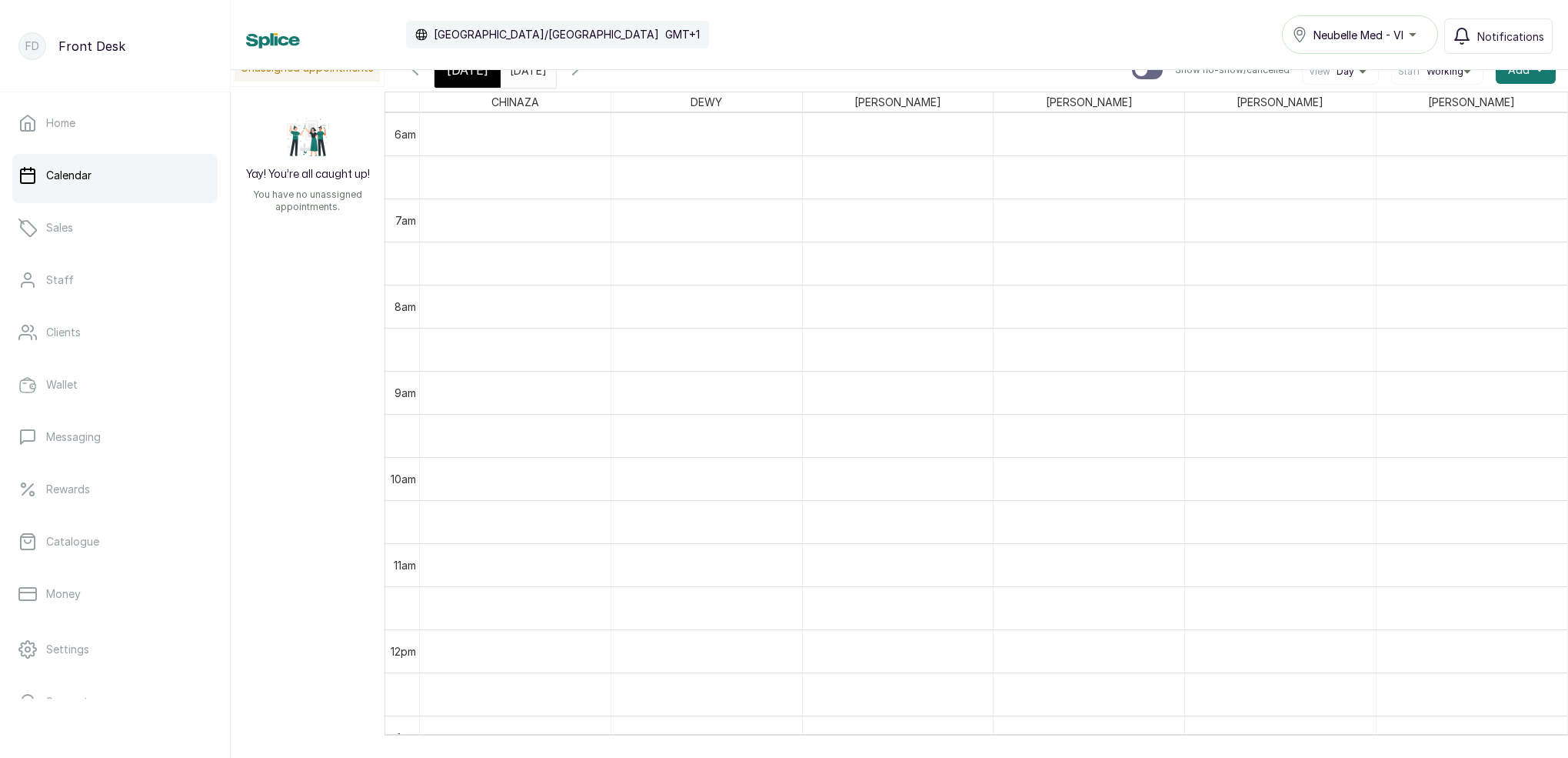
click at [482, 75] on span "[DATE]" at bounding box center [467, 70] width 42 height 19
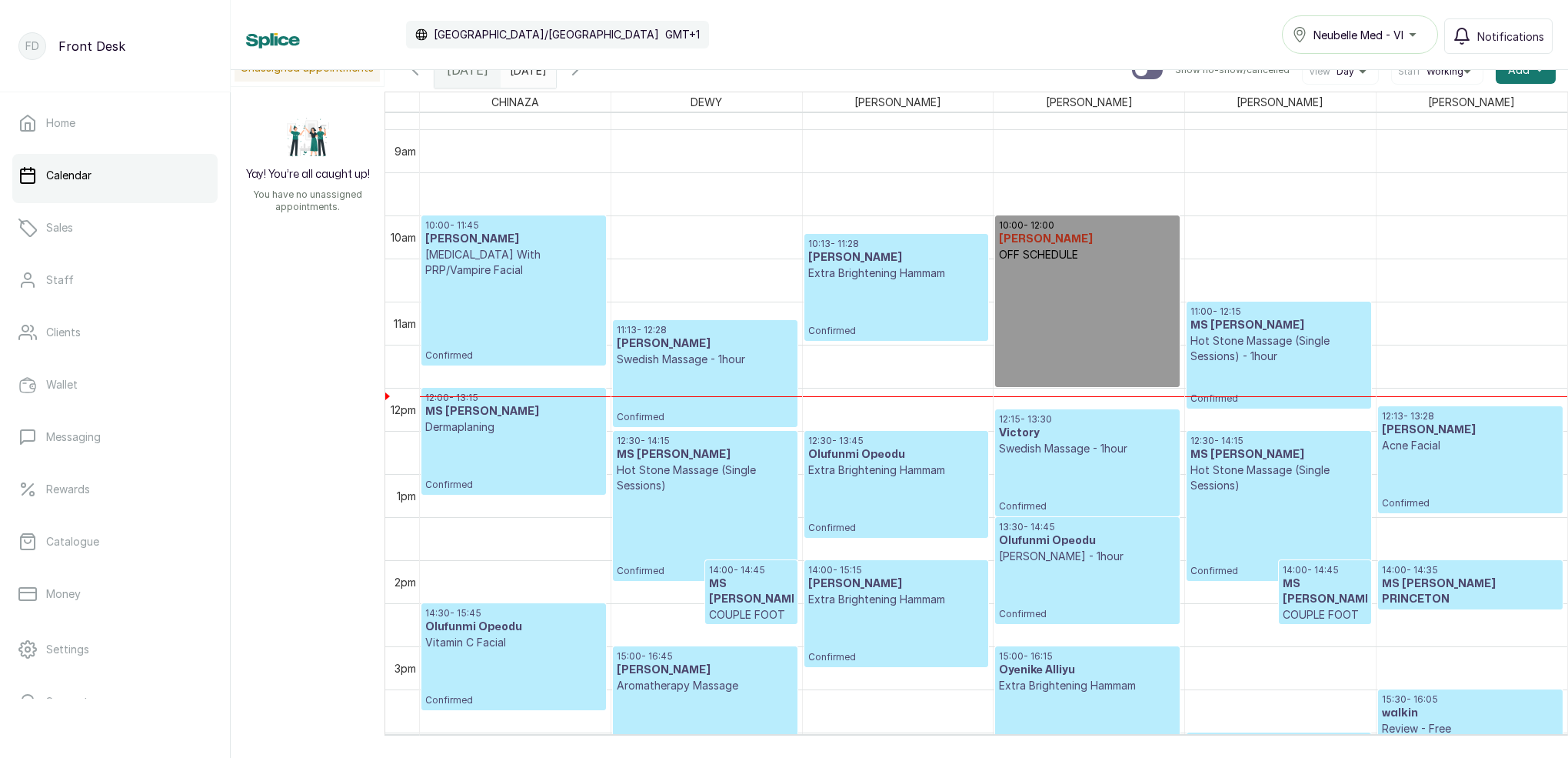
click at [519, 70] on div "Calendar [GEOGRAPHIC_DATA]/[GEOGRAPHIC_DATA] GMT+1 Neubelle Med - VI Notificati…" at bounding box center [899, 34] width 1337 height 70
click at [526, 72] on input "[DATE]" at bounding box center [513, 66] width 25 height 26
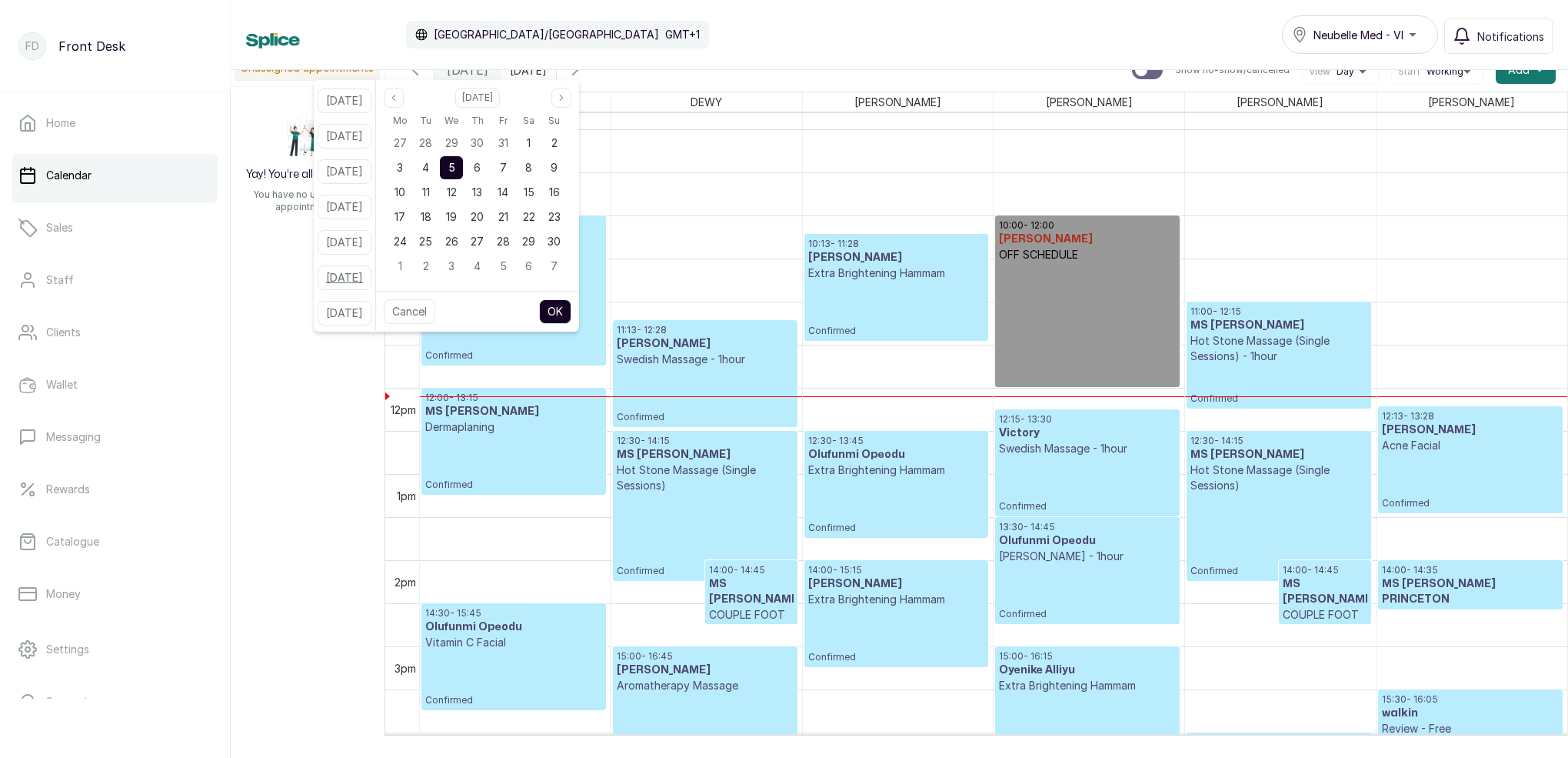
click at [356, 266] on div "[DATE] [DATE] [DATE] [DATE] [DATE] [DATE] [DATE]" at bounding box center [344, 204] width 62 height 250
click at [356, 272] on button "[DATE]" at bounding box center [344, 278] width 54 height 25
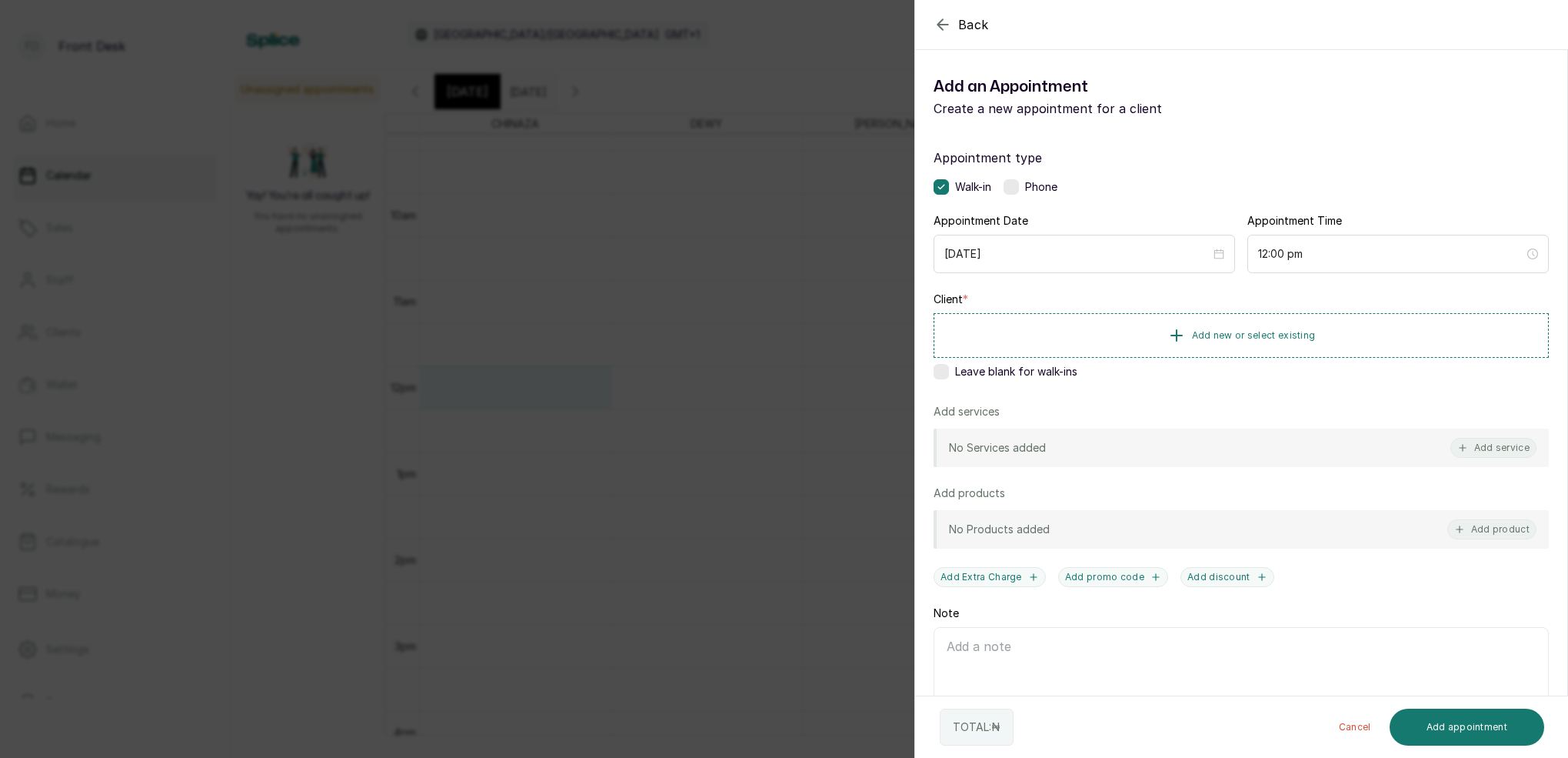
click at [587, 280] on div "Back Add Appointment Add an Appointment Create a new appointment for a client A…" at bounding box center [784, 379] width 1568 height 758
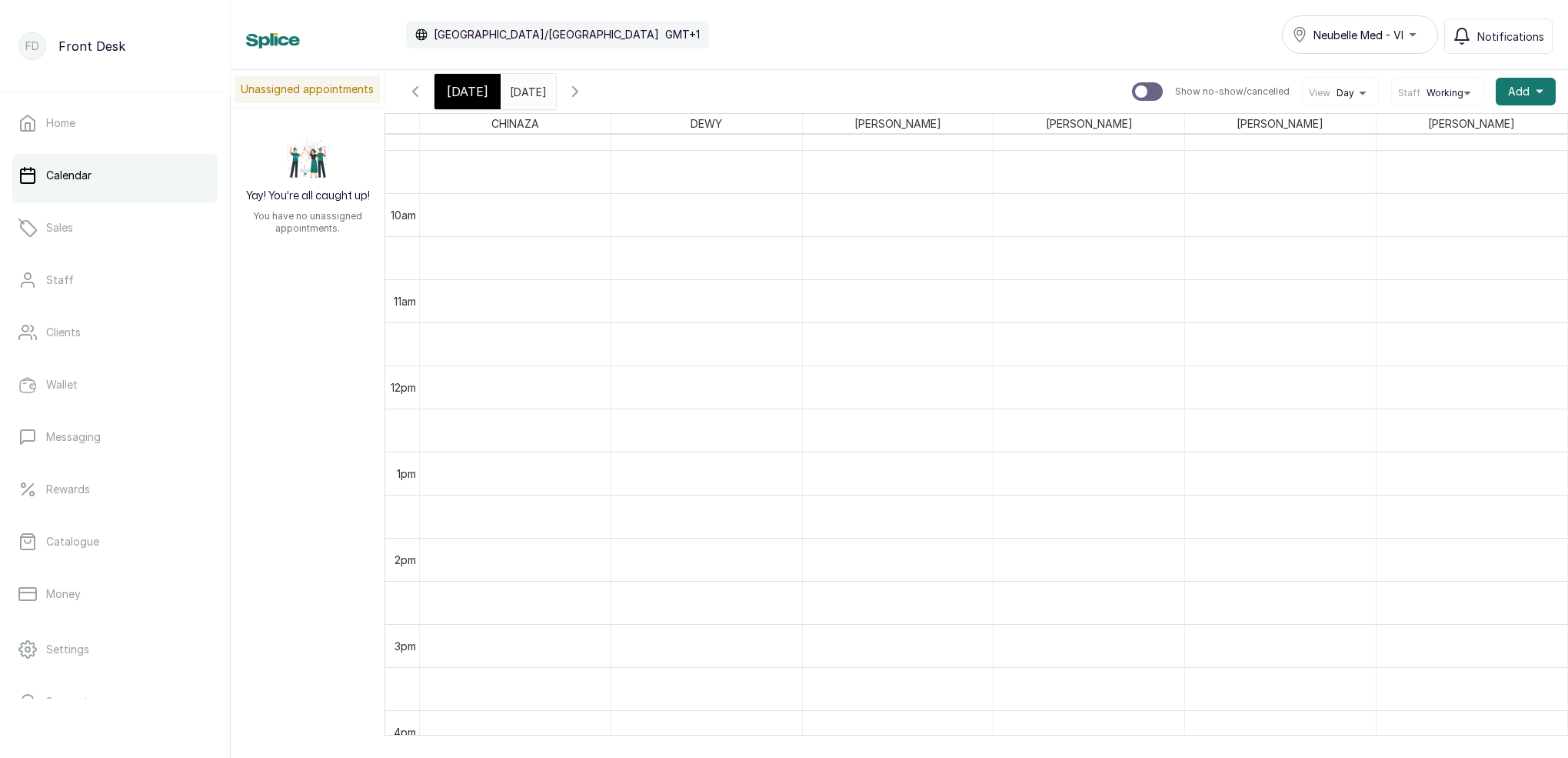
click at [480, 97] on span "[DATE]" at bounding box center [467, 92] width 42 height 19
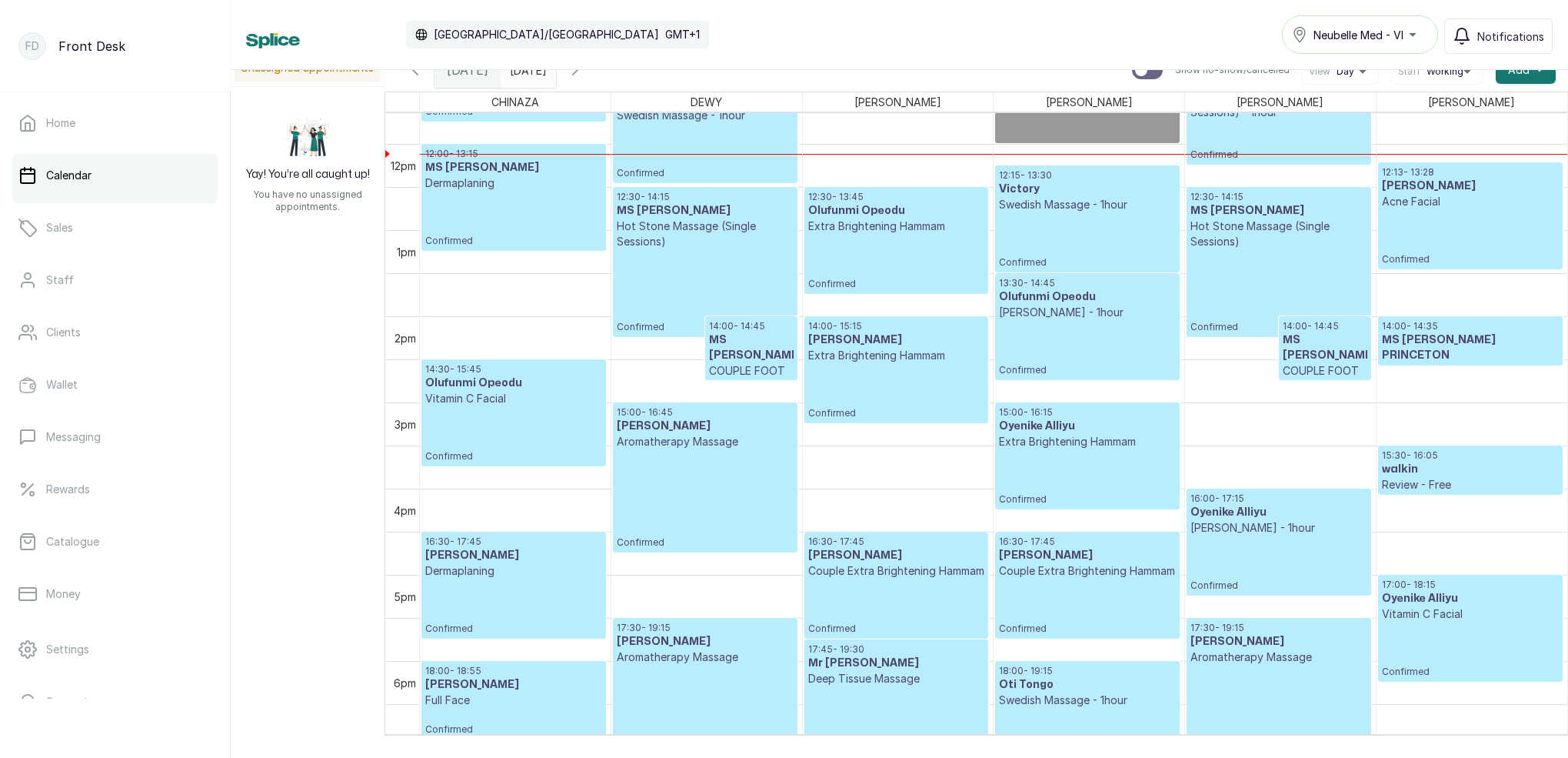
click at [585, 72] on icon "button" at bounding box center [576, 70] width 19 height 19
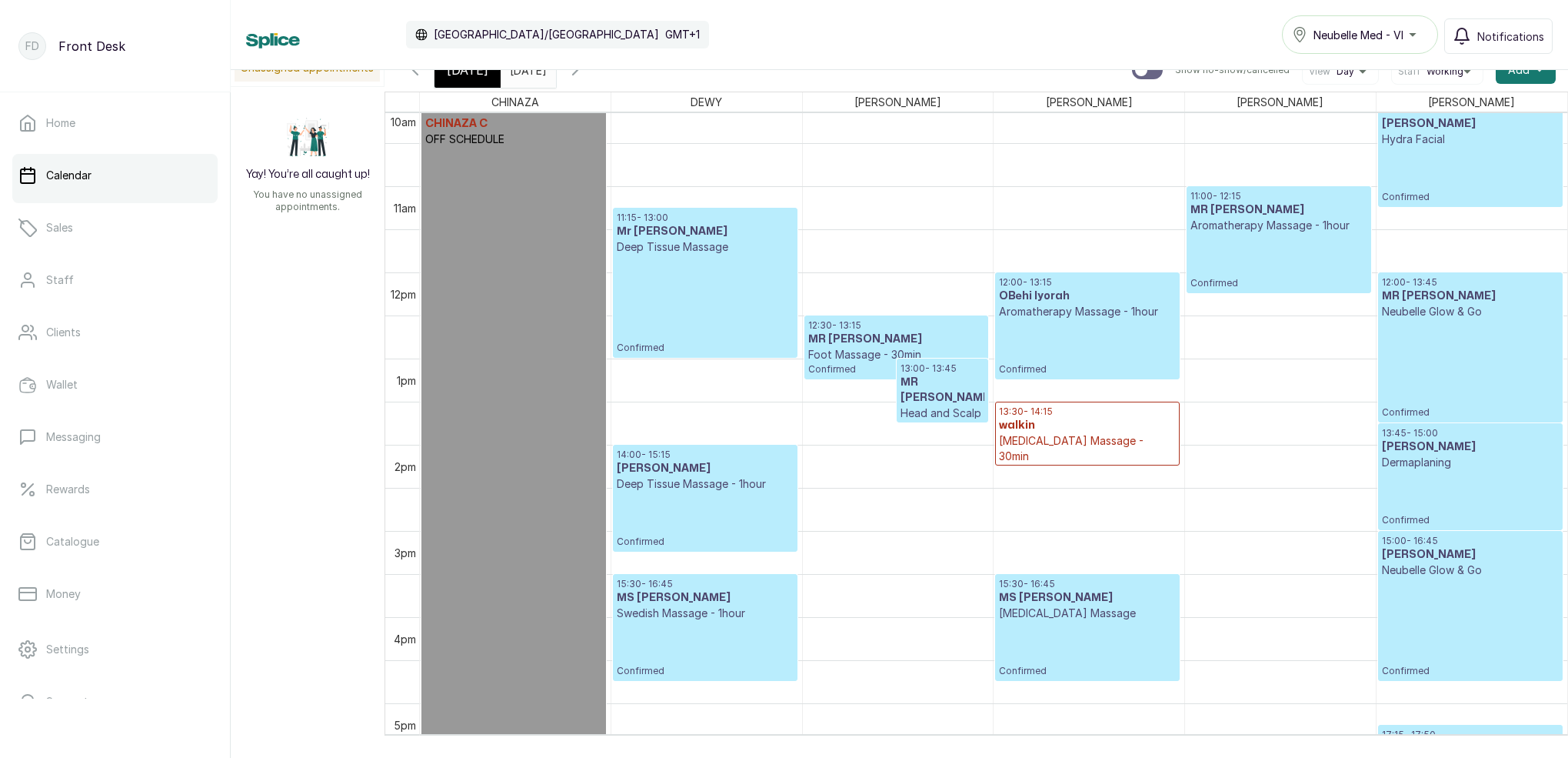
click at [564, 68] on div "Calendar [GEOGRAPHIC_DATA]/[GEOGRAPHIC_DATA] GMT+1 Neubelle Med - VI Notificati…" at bounding box center [899, 34] width 1337 height 70
click at [555, 70] on span at bounding box center [540, 66] width 29 height 26
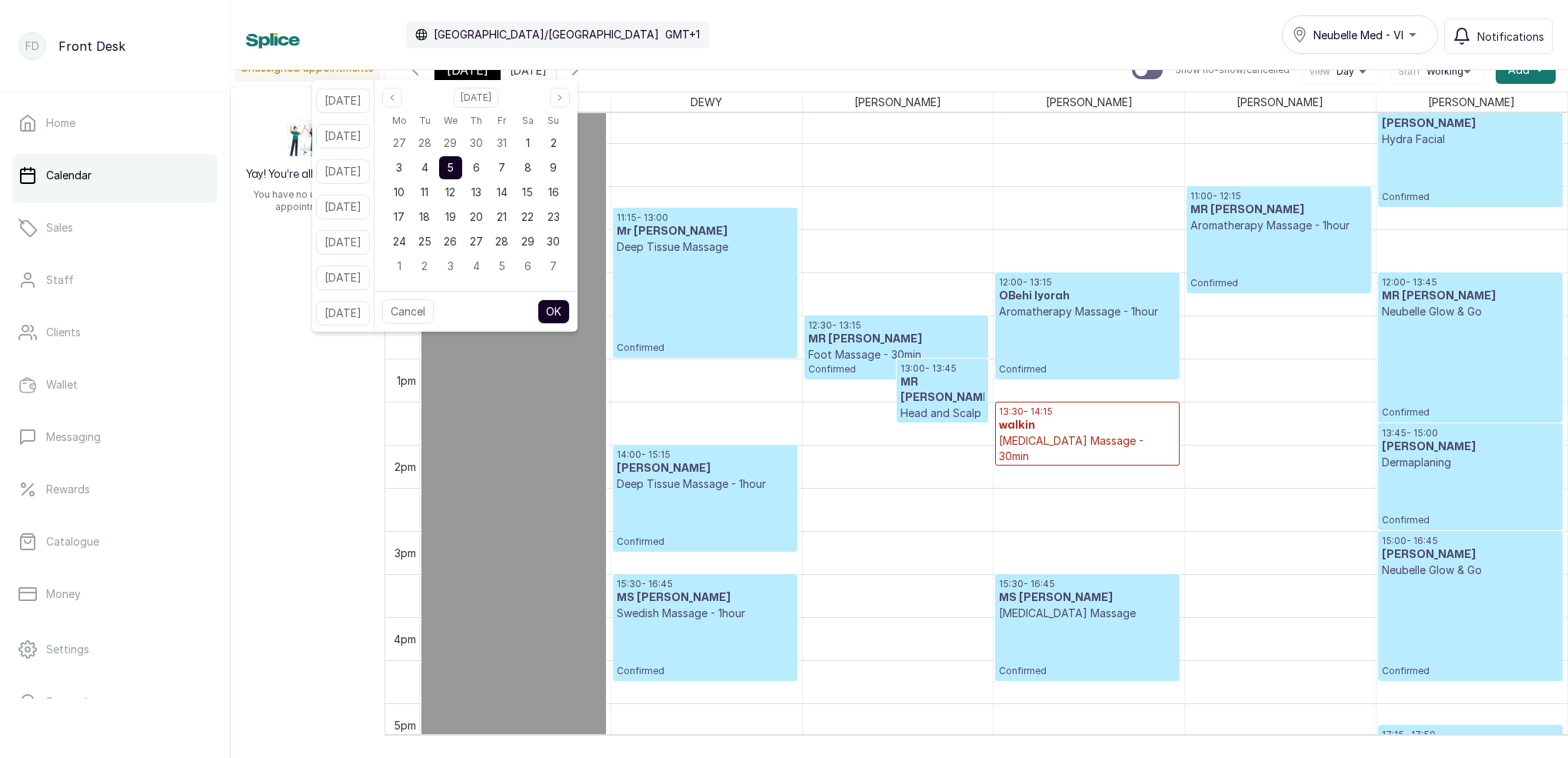
click at [473, 76] on span "[DATE]" at bounding box center [467, 70] width 42 height 19
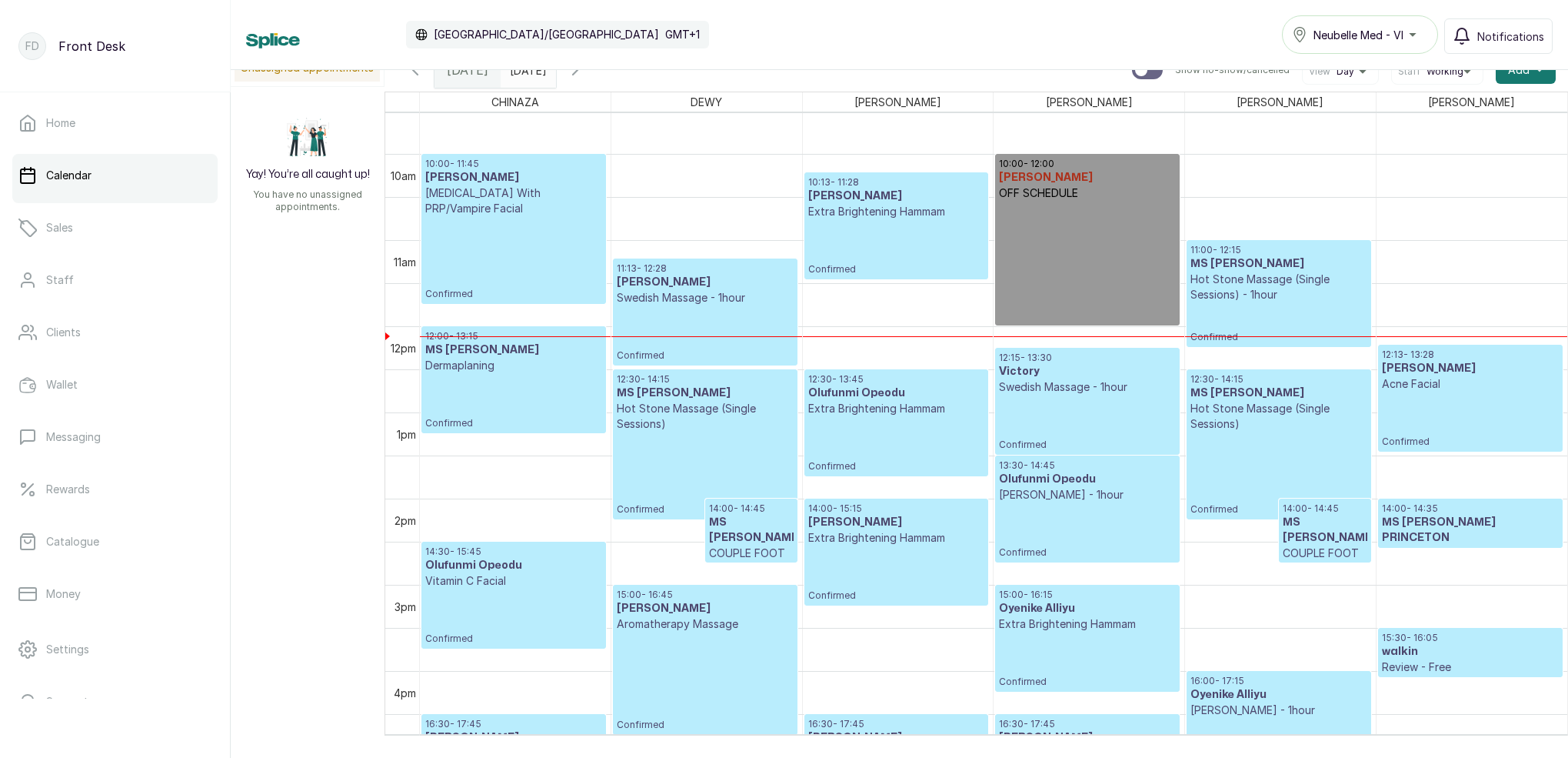
click at [526, 77] on input "[DATE]" at bounding box center [513, 66] width 25 height 26
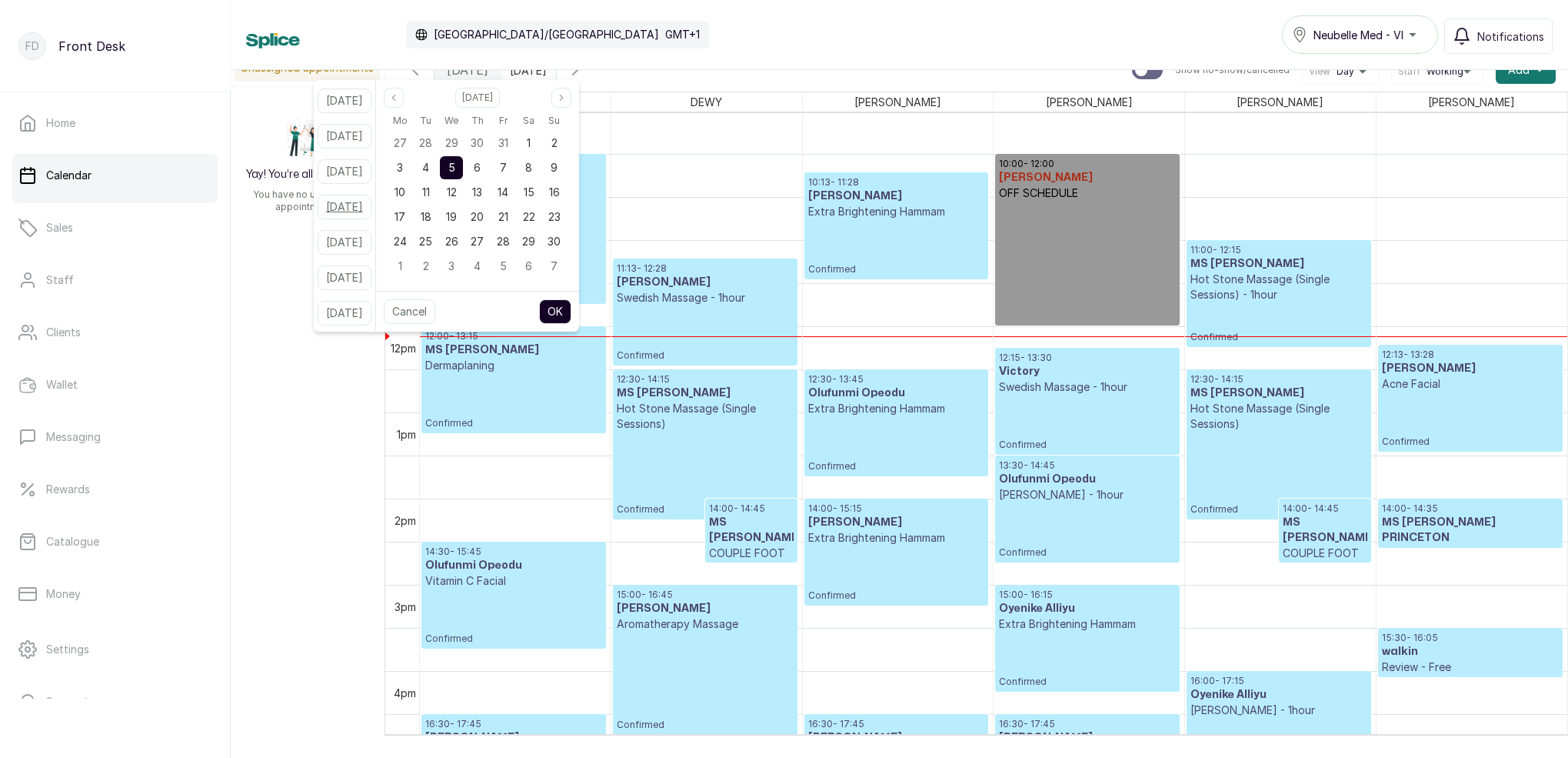
click at [367, 211] on button "[DATE]" at bounding box center [344, 207] width 54 height 25
type input "[DATE]"
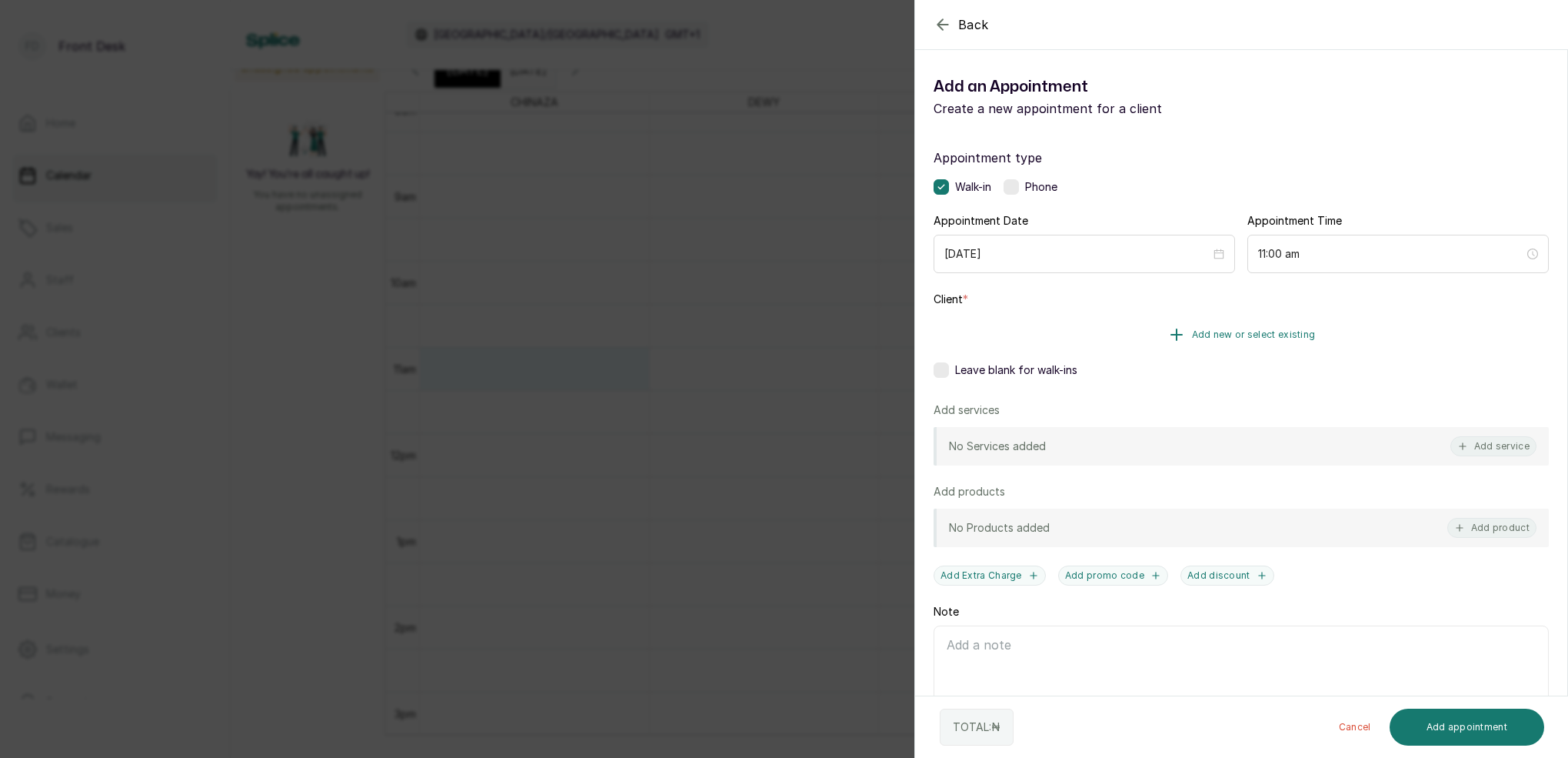
click at [1292, 335] on span "Add new or select existing" at bounding box center [1253, 334] width 123 height 12
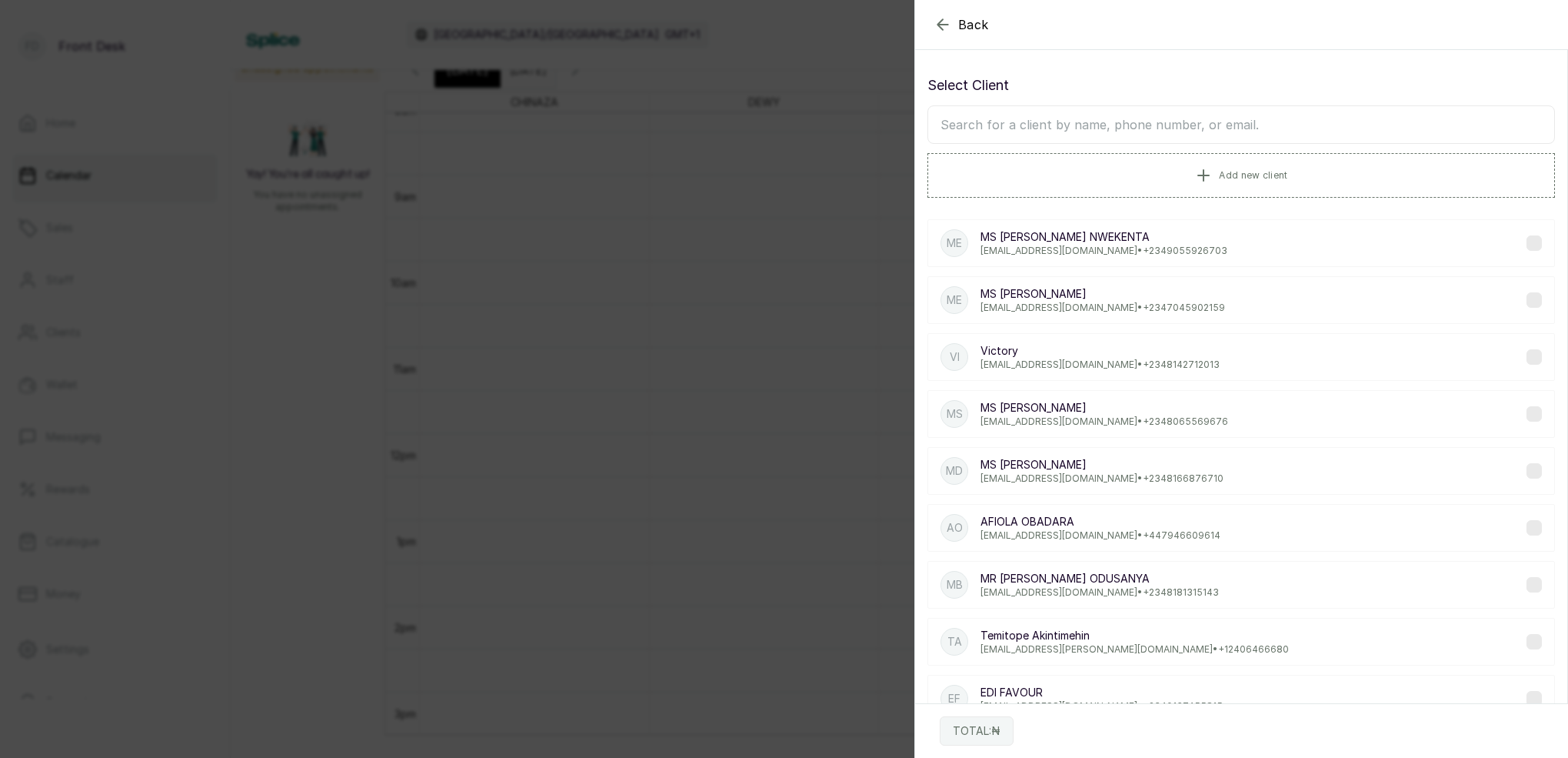
click at [1212, 118] on input "text" at bounding box center [1241, 124] width 628 height 38
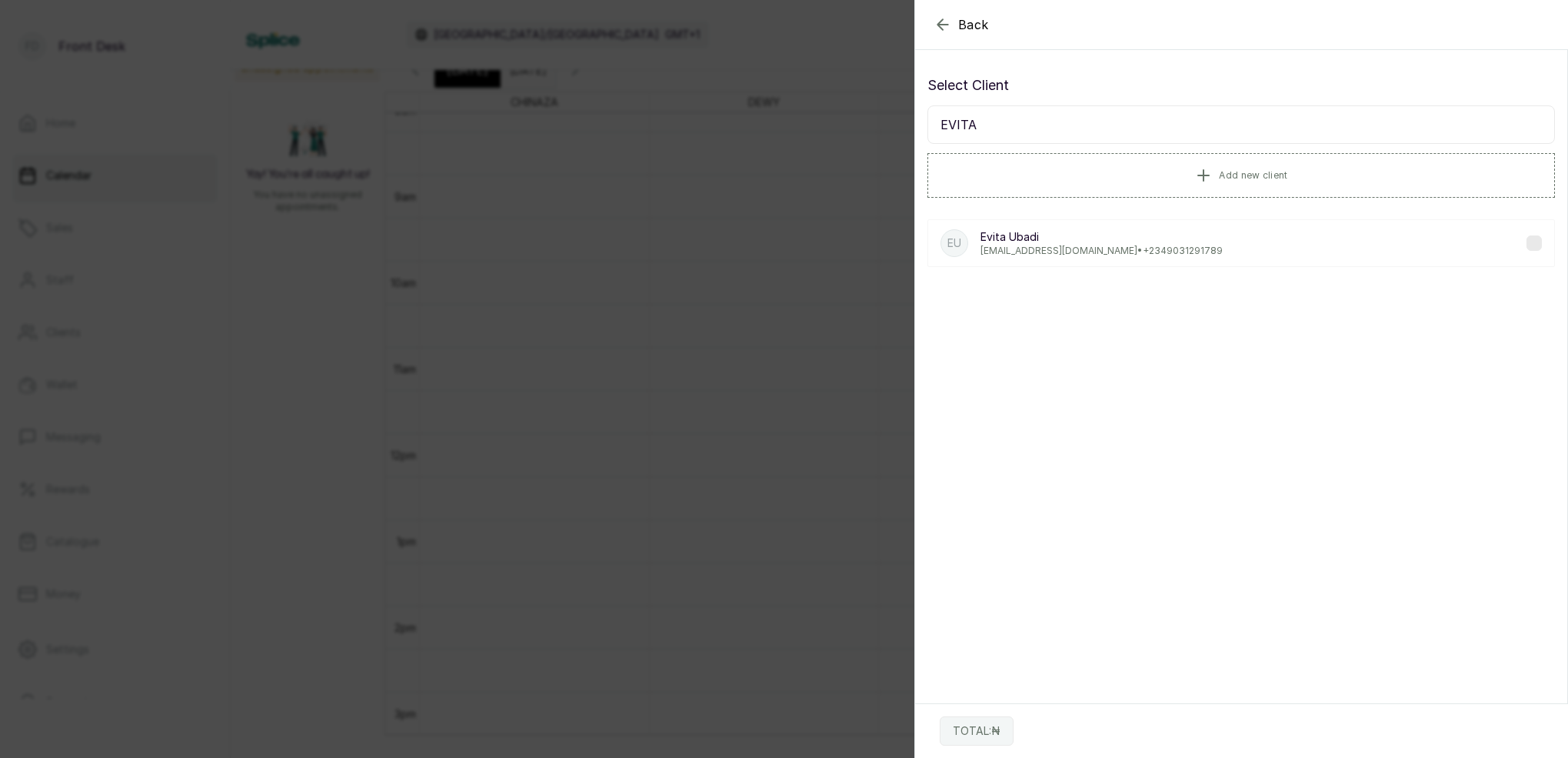
type input "EVITA"
click at [1072, 233] on p "[PERSON_NAME]" at bounding box center [1101, 237] width 242 height 16
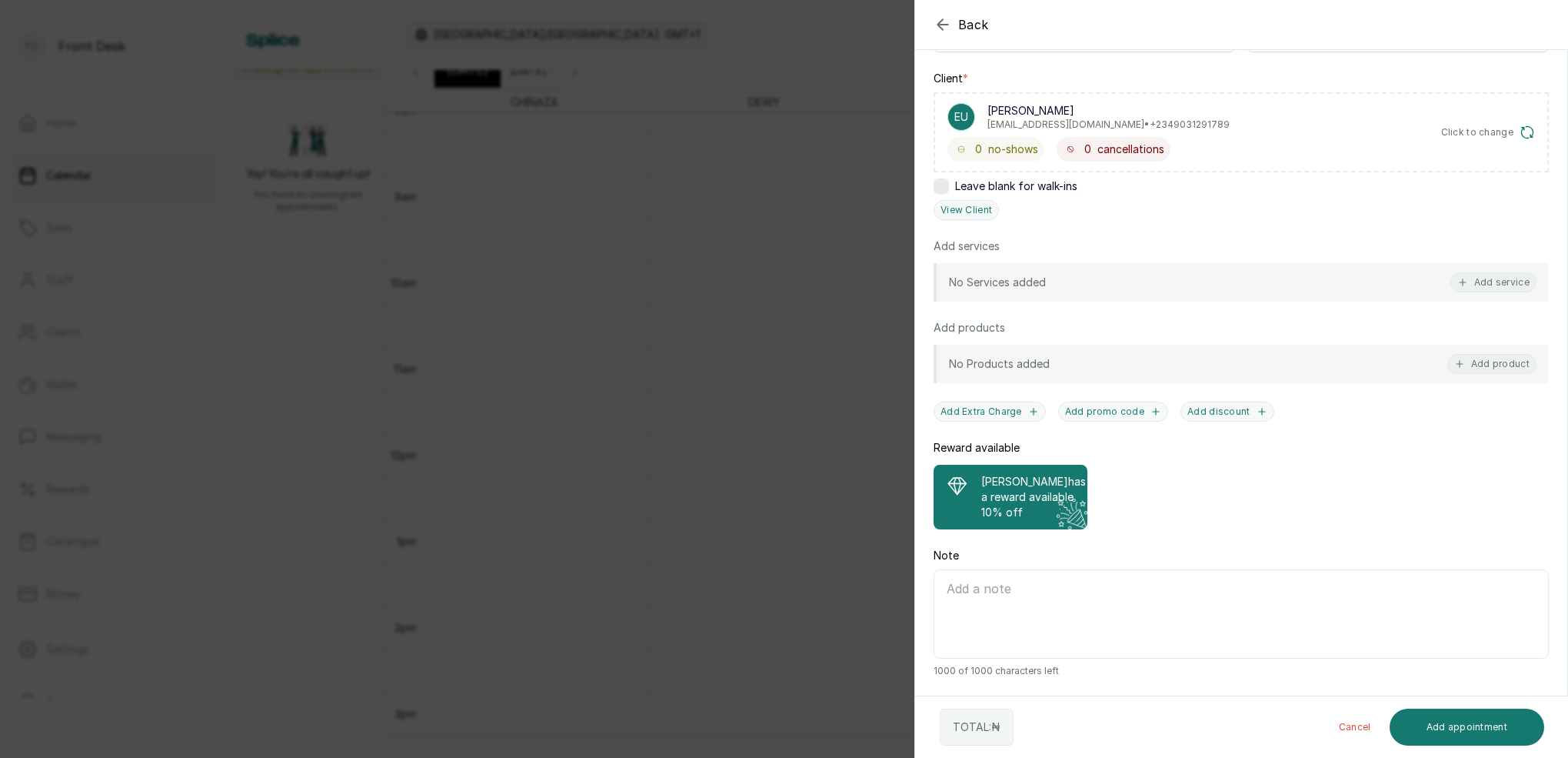
click at [1045, 477] on p "[PERSON_NAME] has a reward available" at bounding box center [1033, 489] width 105 height 31
click at [1497, 283] on button "Add service" at bounding box center [1493, 282] width 86 height 20
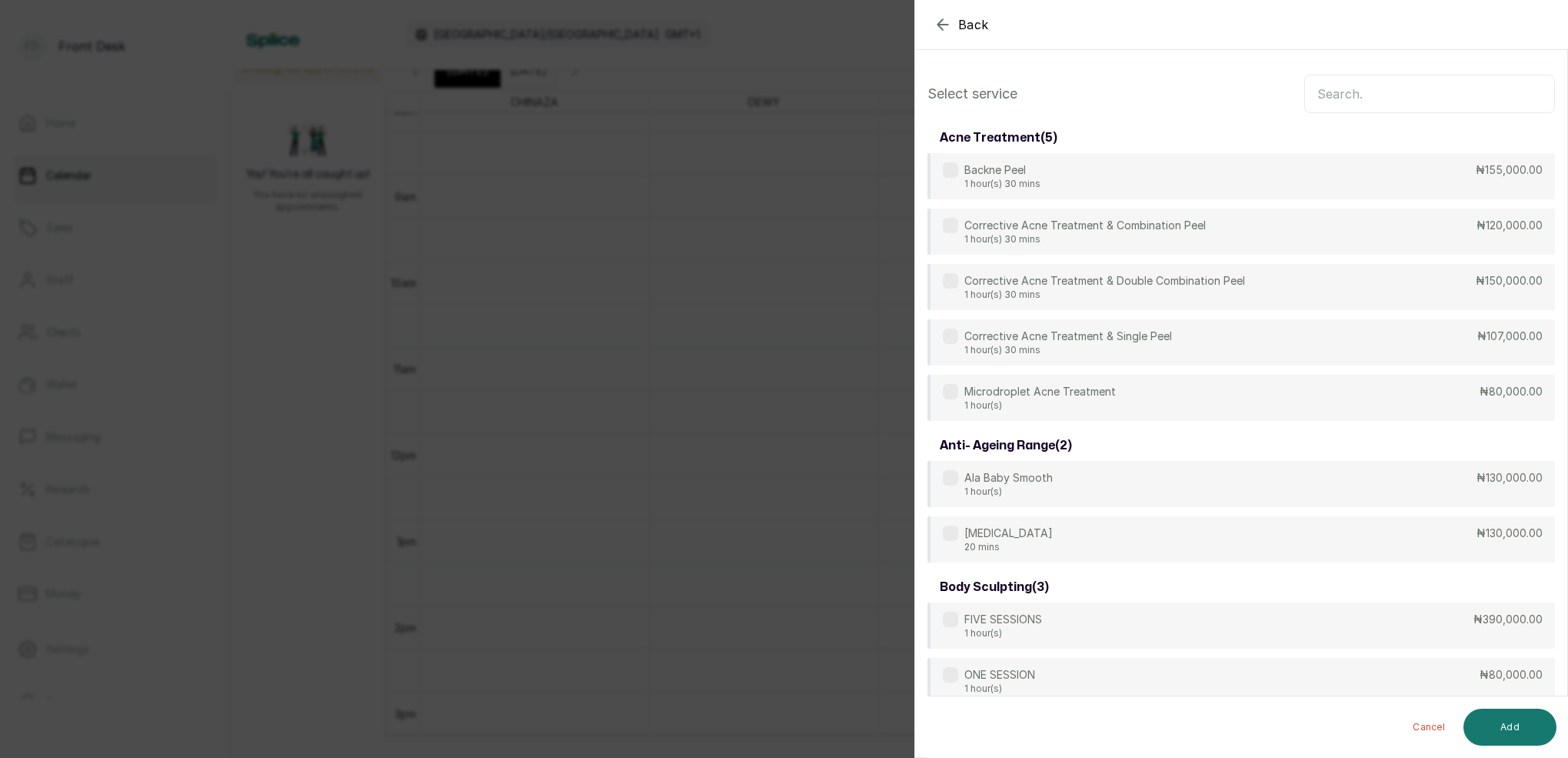
click at [1367, 94] on input "text" at bounding box center [1430, 93] width 251 height 38
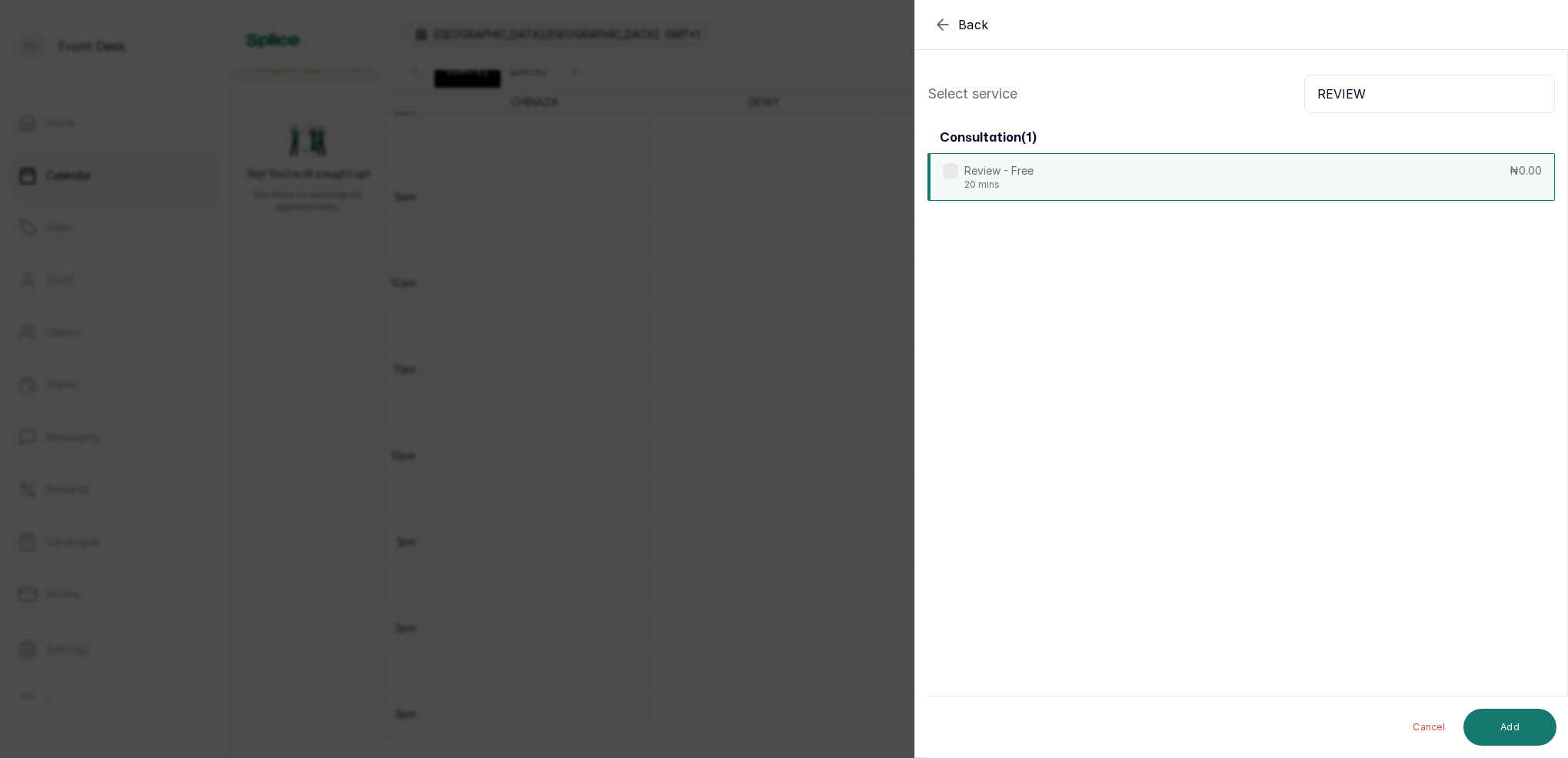
type input "REVIEW"
click at [1350, 174] on div "Review - Free 20 mins ₦0.00" at bounding box center [1241, 176] width 628 height 47
click at [1528, 724] on button "Add" at bounding box center [1510, 727] width 93 height 37
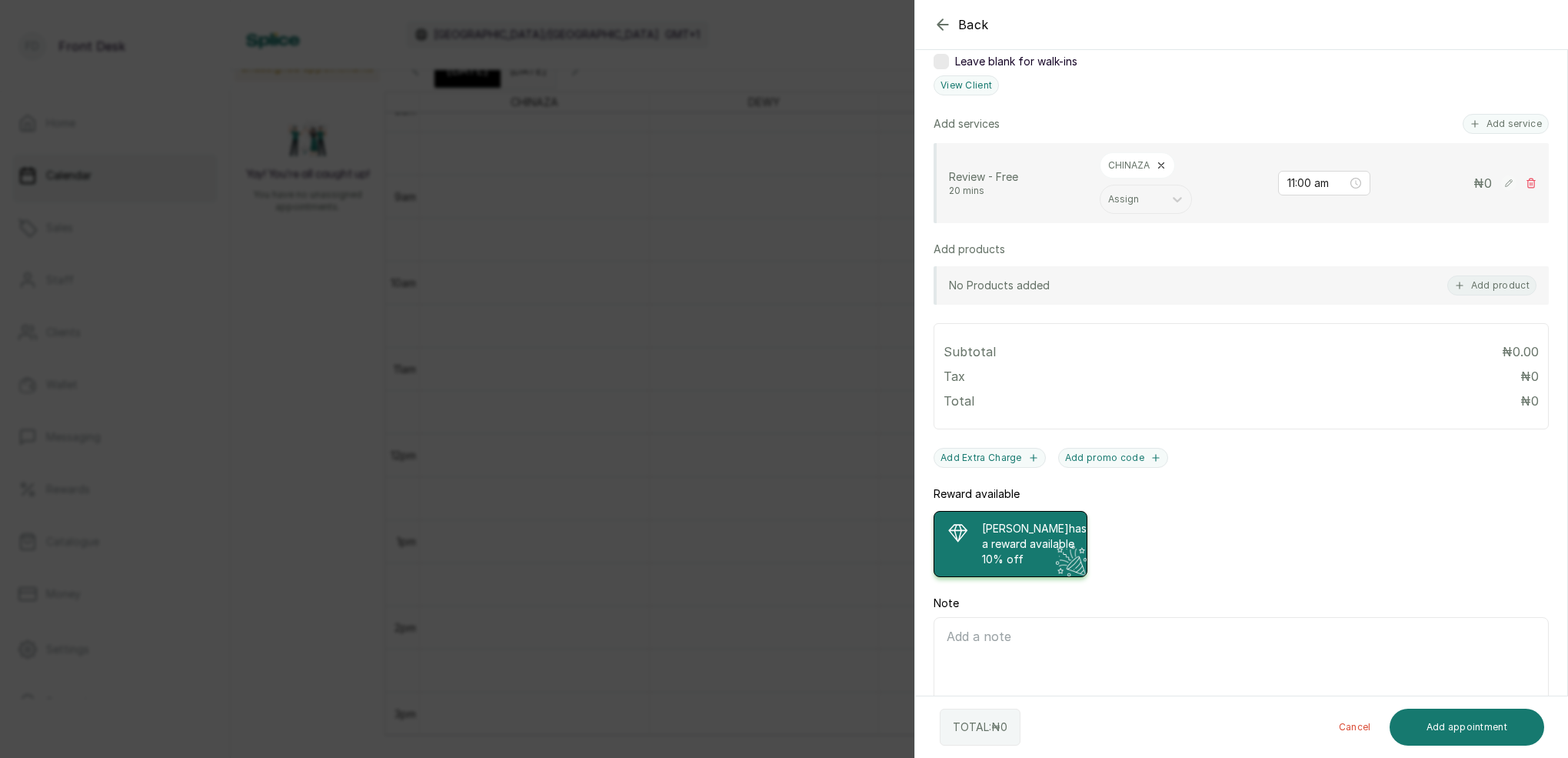
scroll to position [352, 0]
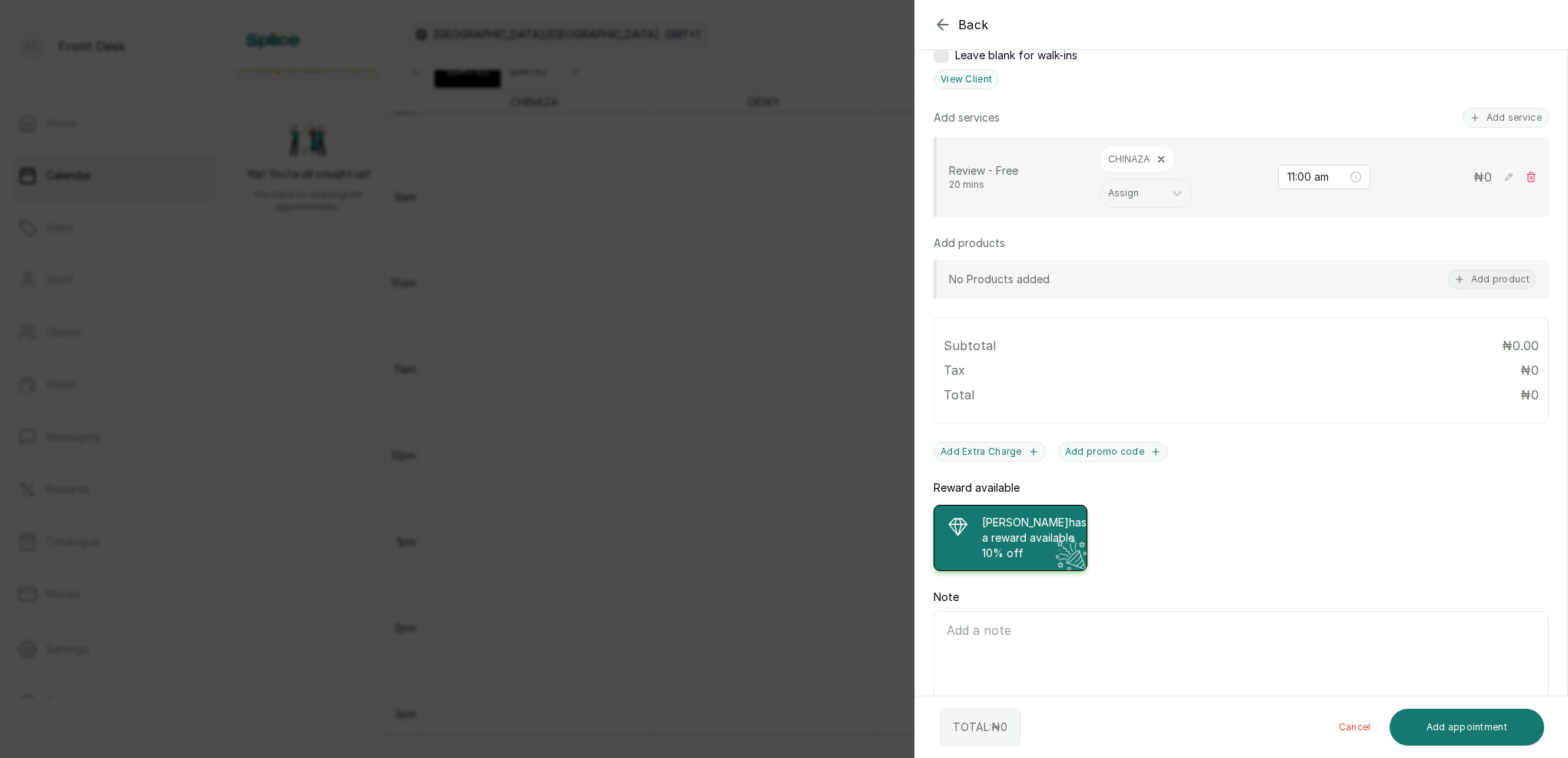
drag, startPoint x: 1468, startPoint y: 269, endPoint x: 1476, endPoint y: 273, distance: 8.9
click at [1469, 269] on button "Add product" at bounding box center [1492, 280] width 89 height 20
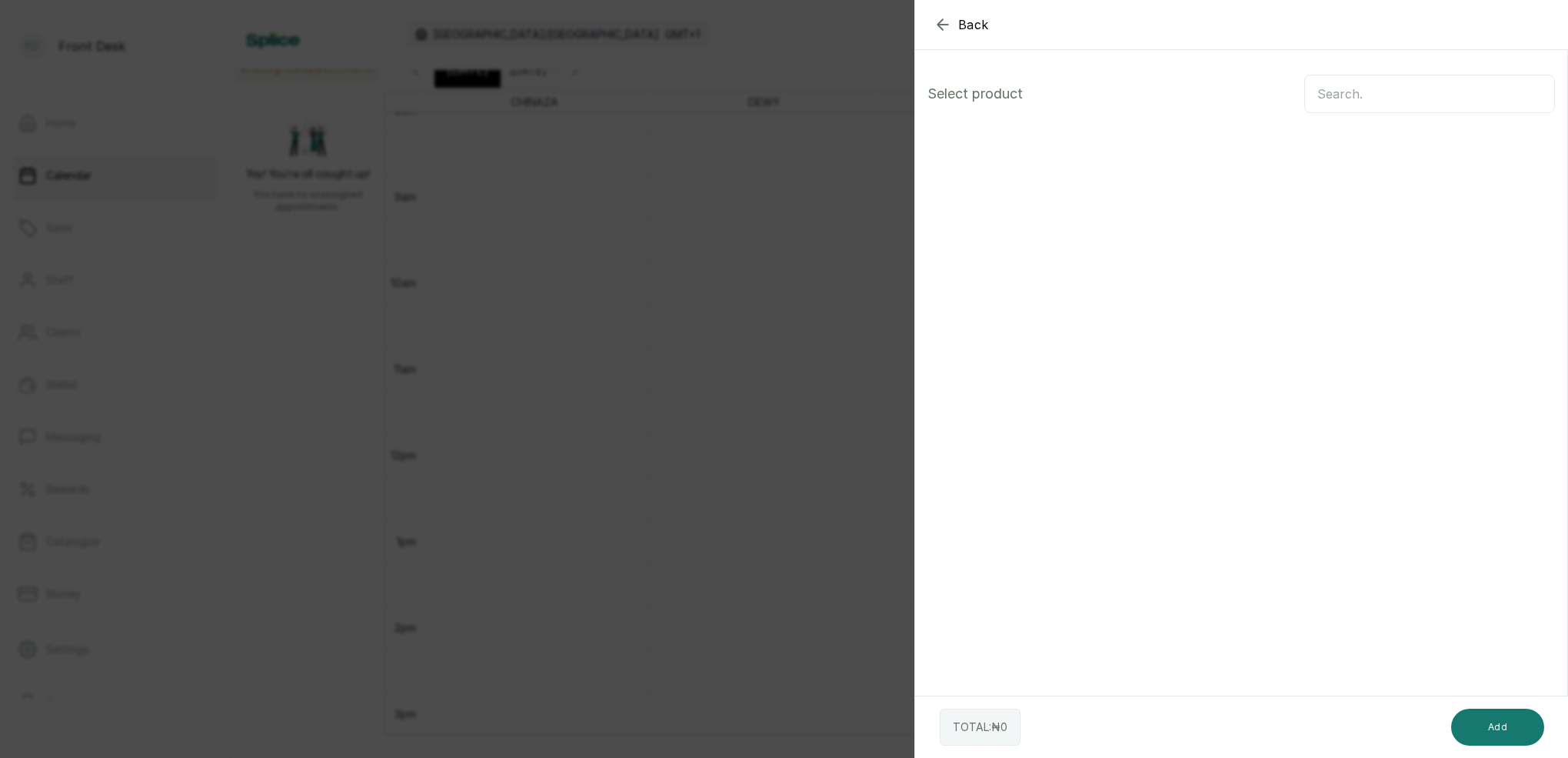
click at [1398, 100] on input "text" at bounding box center [1430, 93] width 251 height 38
type input "A"
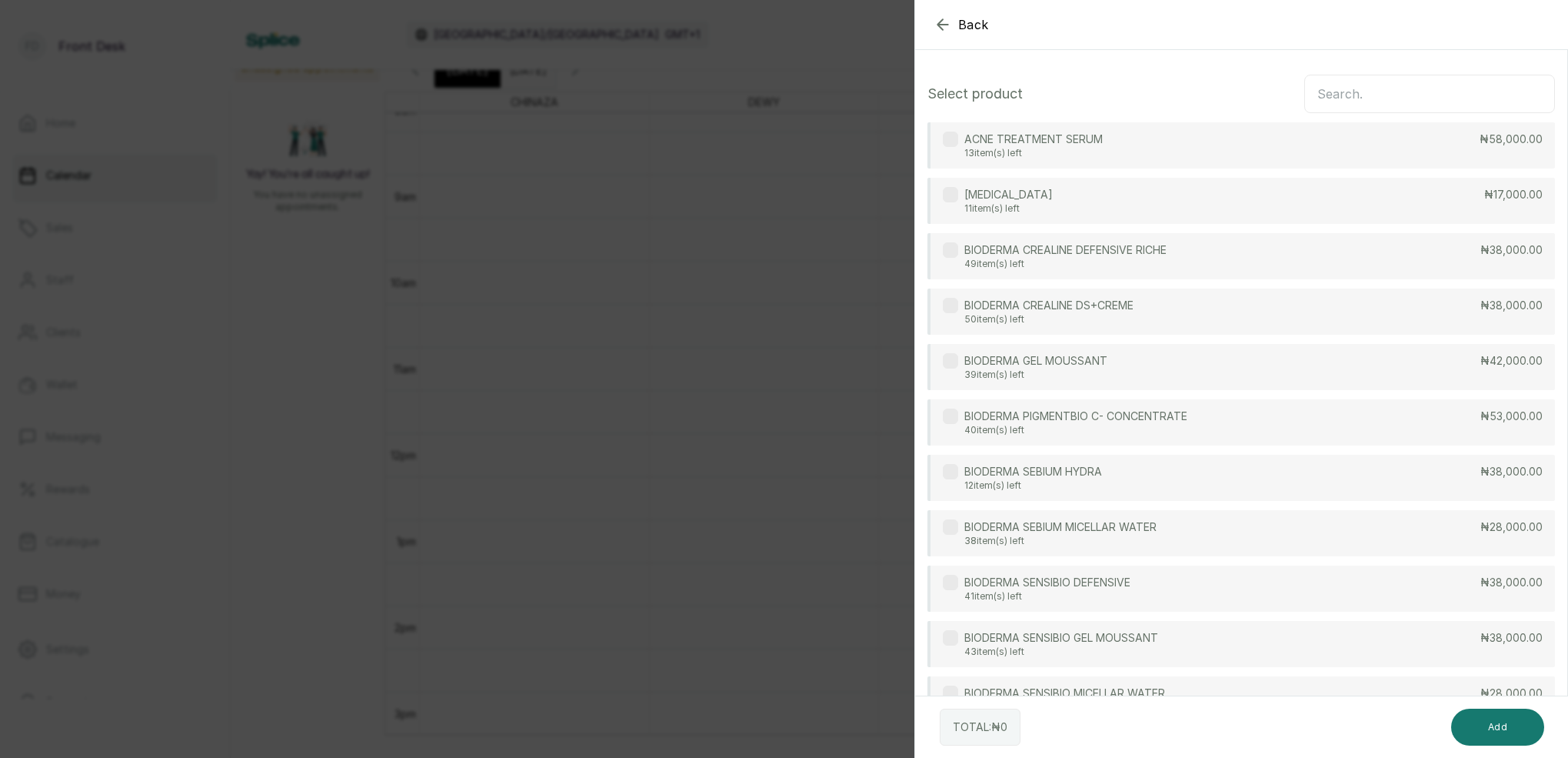
click at [948, 32] on icon "button" at bounding box center [943, 25] width 19 height 19
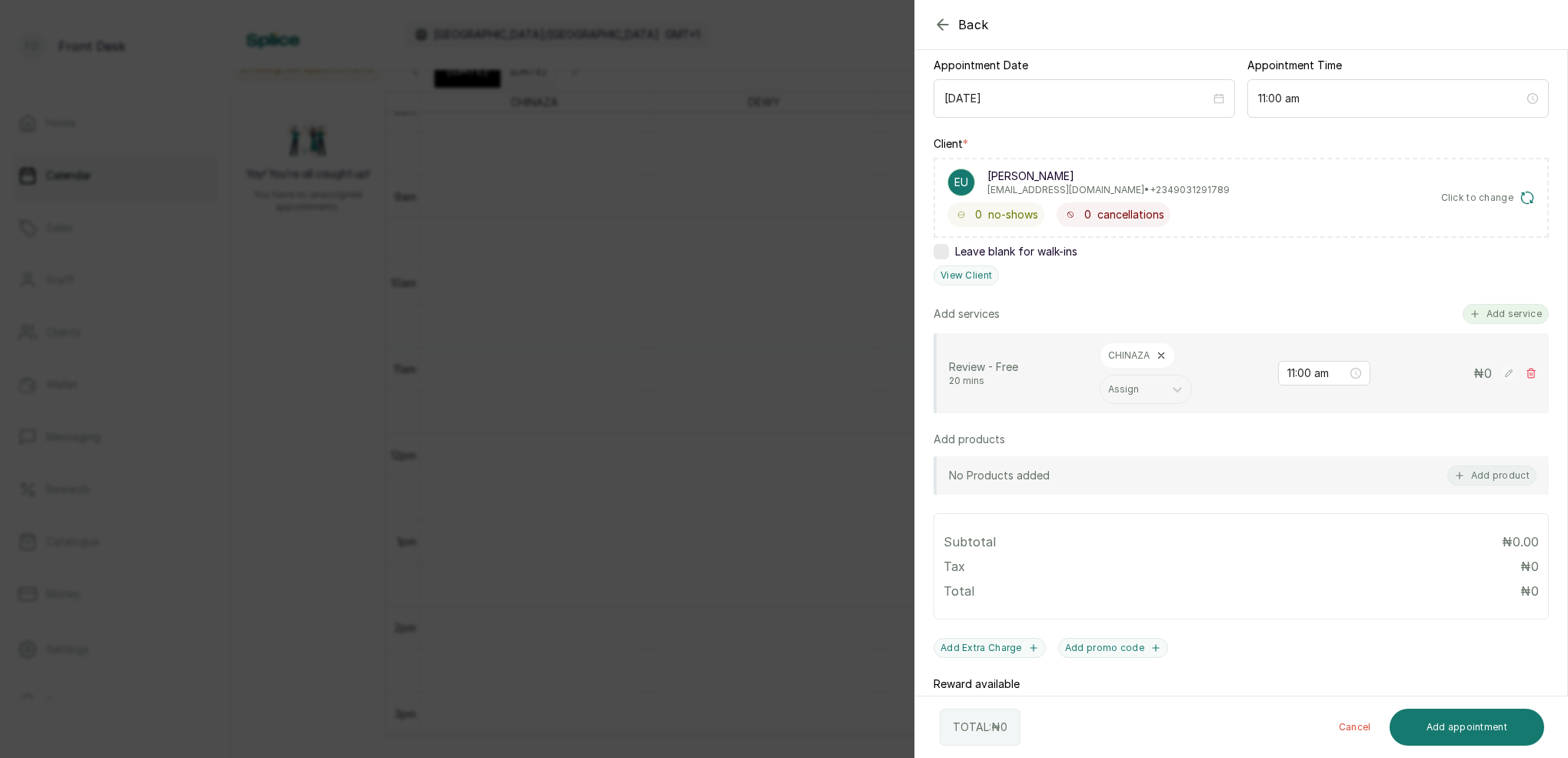
click at [1494, 320] on div "Add services Add service Review - Free 20 mins CHINAZA Assign 11:00 am ₦ 0" at bounding box center [1241, 359] width 616 height 110
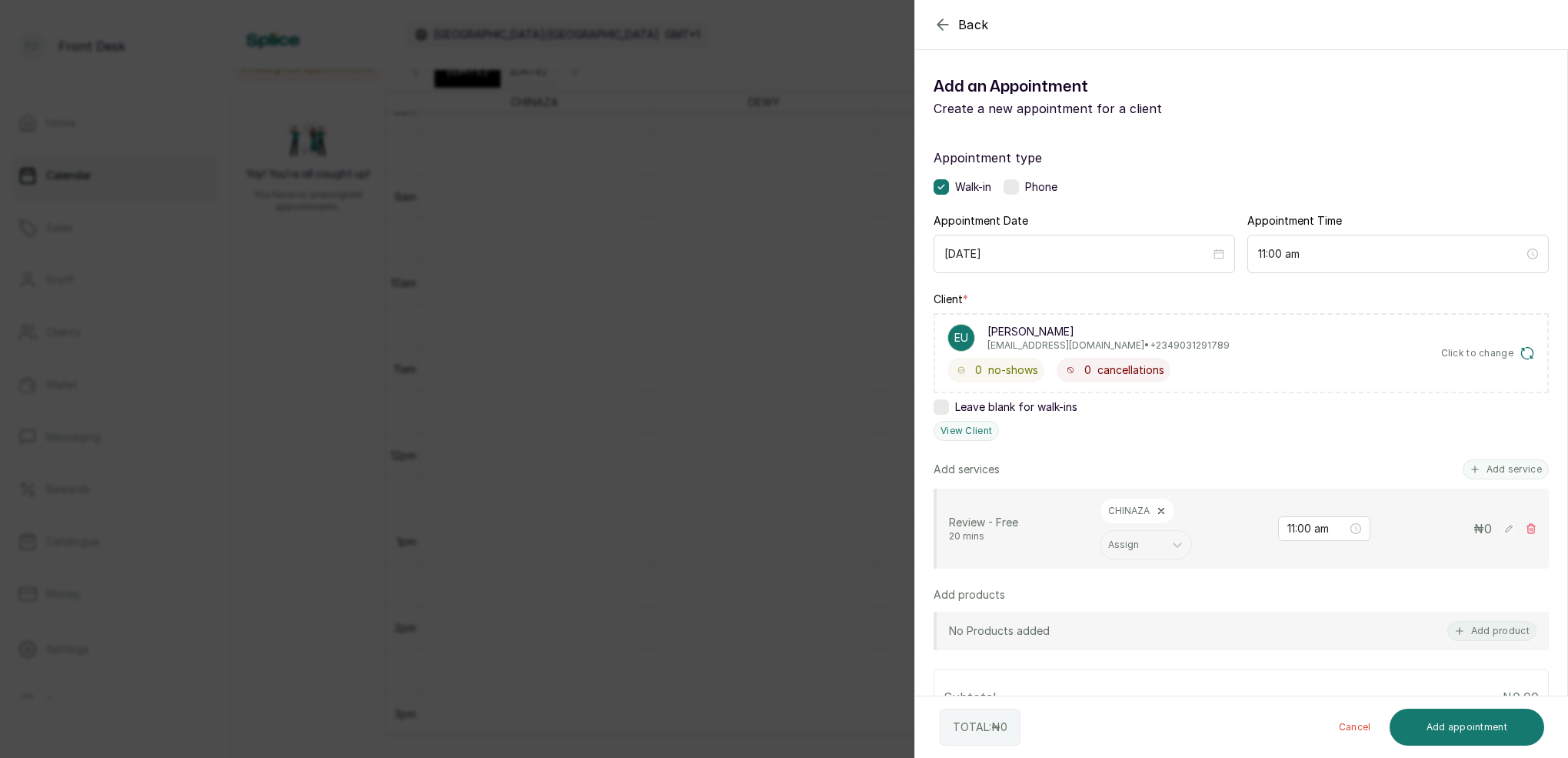
drag, startPoint x: 1491, startPoint y: 470, endPoint x: 1477, endPoint y: 443, distance: 30.4
click at [1491, 468] on button "Add service" at bounding box center [1505, 469] width 86 height 20
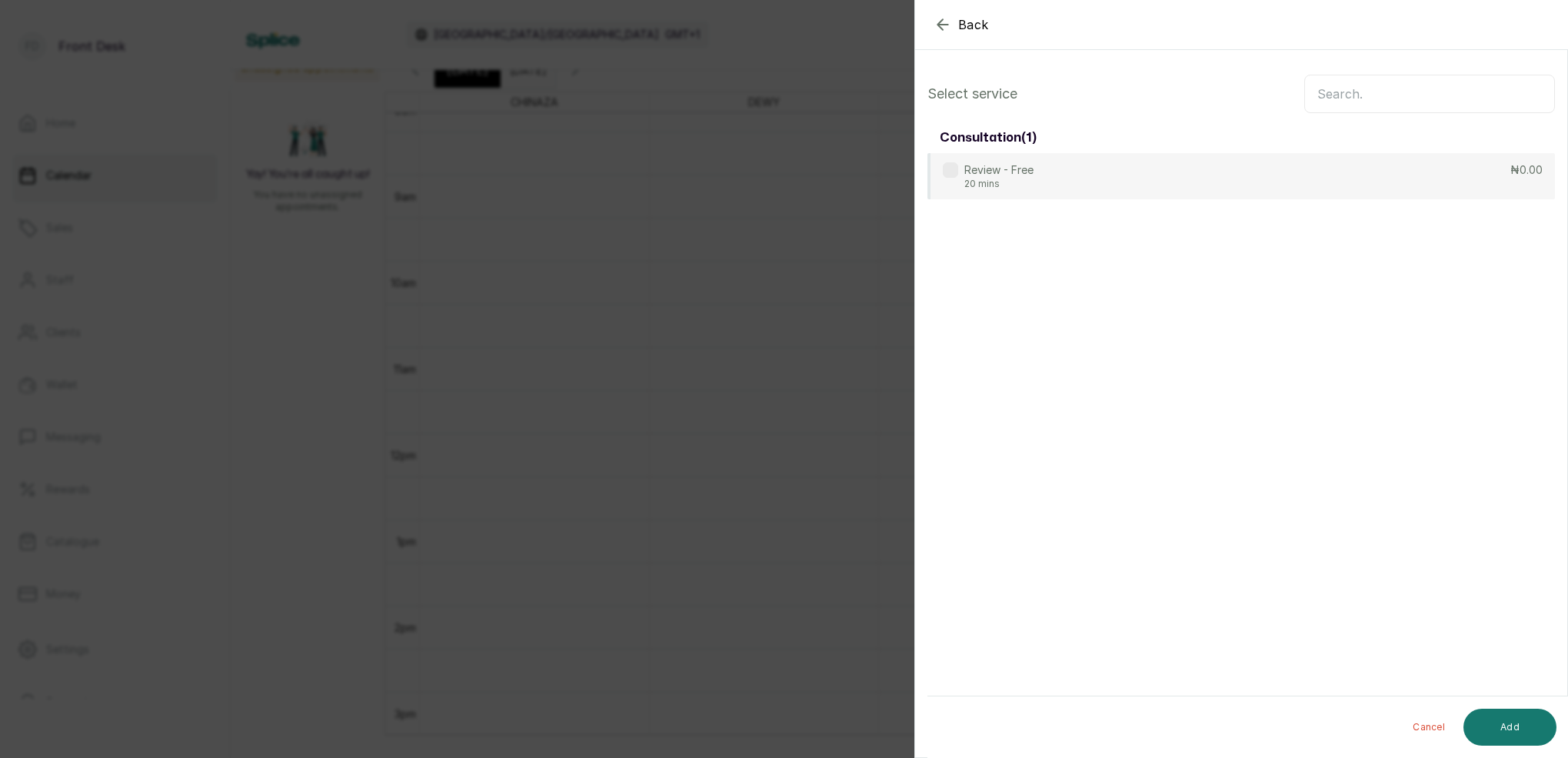
click at [1328, 96] on input "text" at bounding box center [1430, 93] width 251 height 38
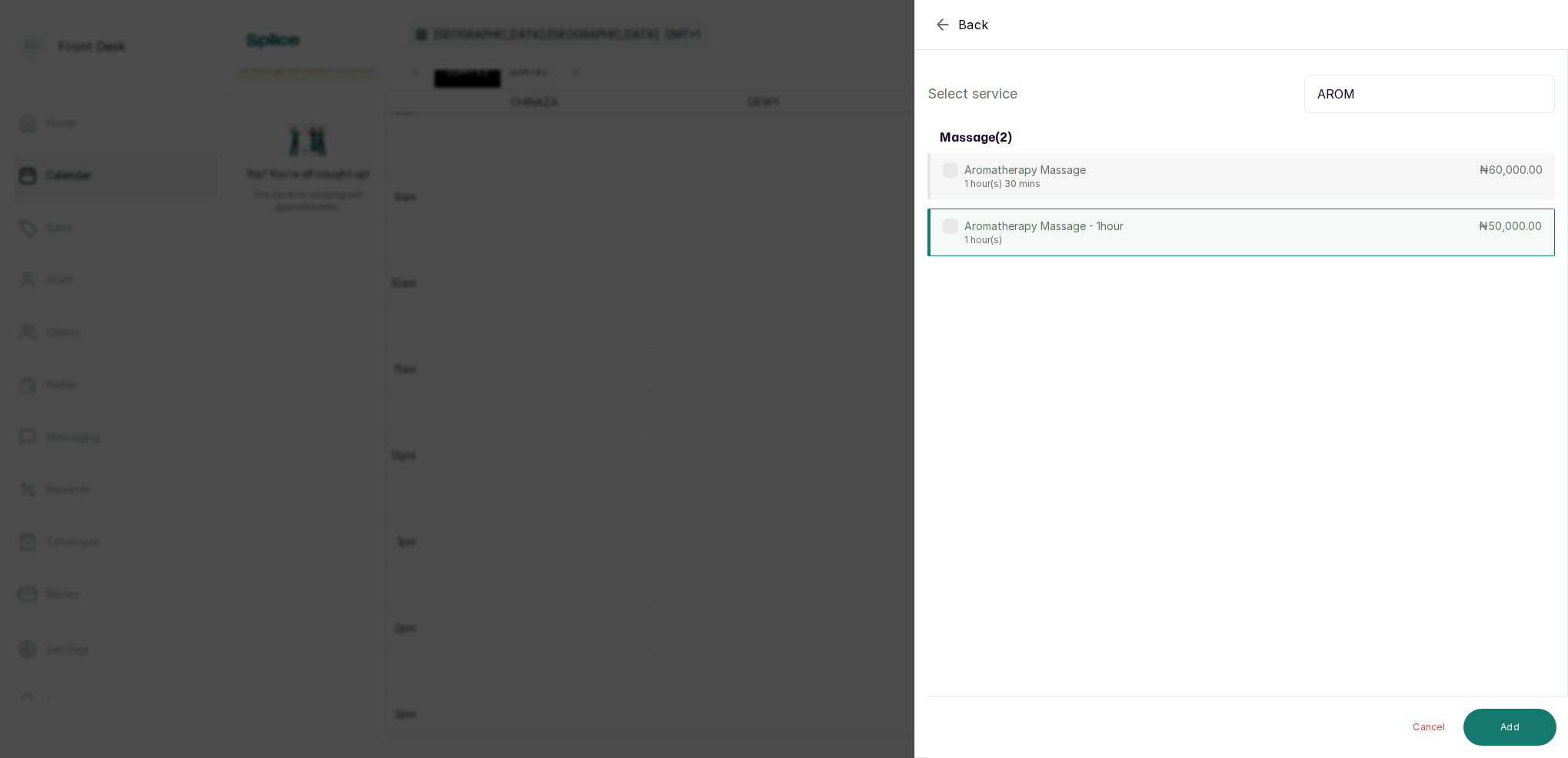
type input "AROM"
click at [1009, 236] on p "1 hour(s)" at bounding box center [1043, 240] width 159 height 12
click at [1515, 718] on button "Add" at bounding box center [1510, 727] width 93 height 37
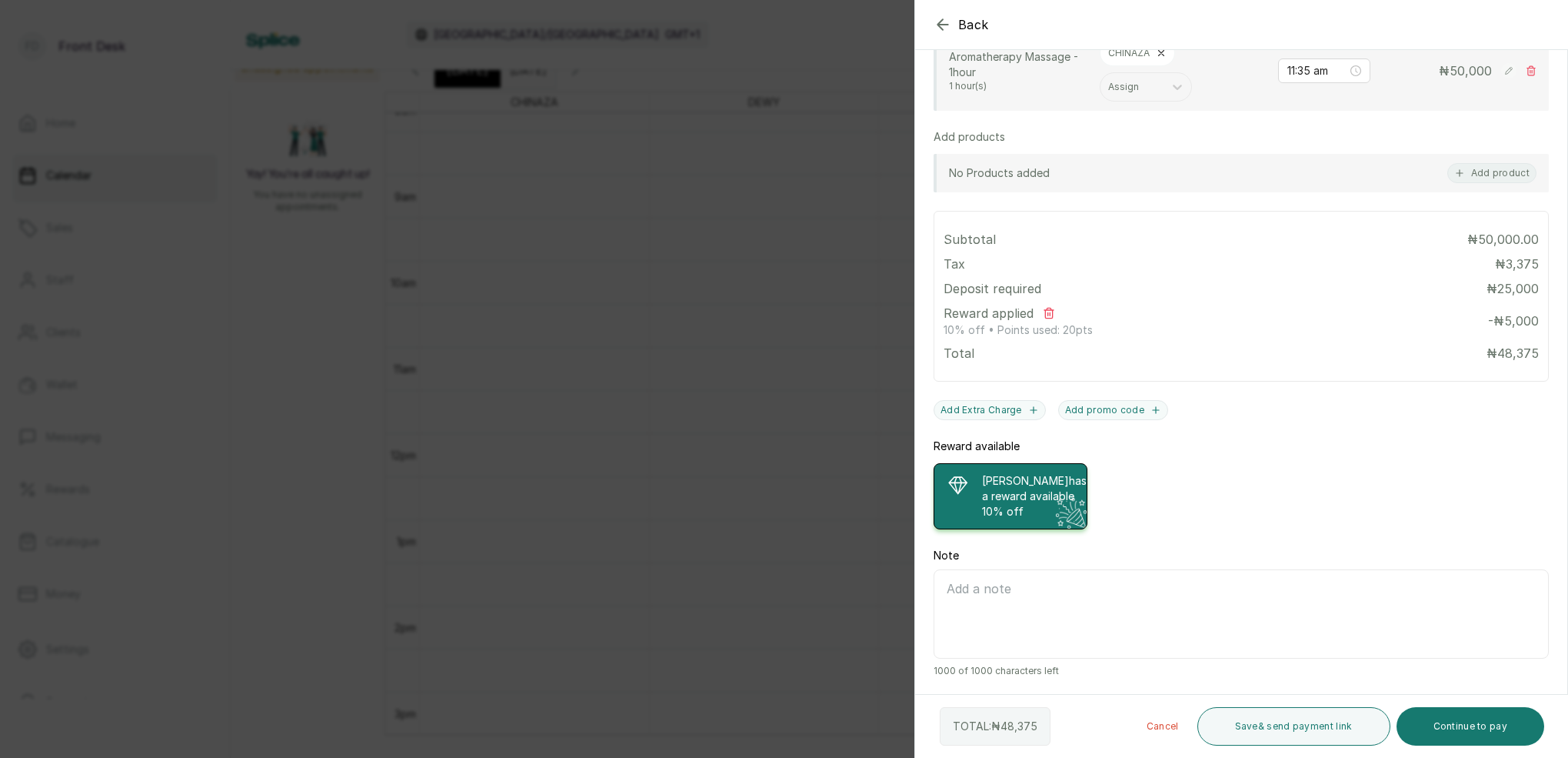
scroll to position [547, 0]
click at [1251, 735] on button "Save & send payment link" at bounding box center [1294, 725] width 193 height 38
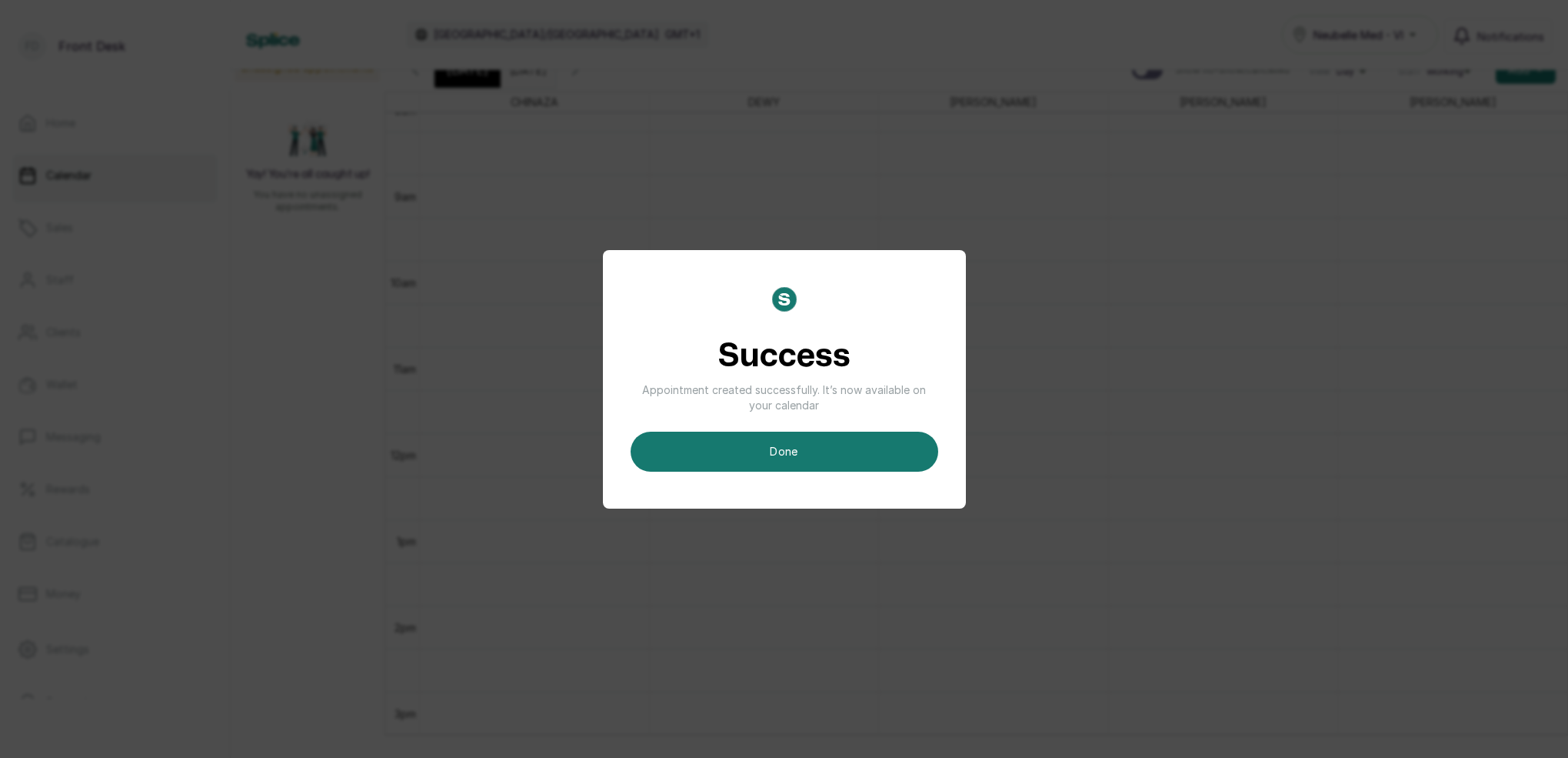
drag, startPoint x: 799, startPoint y: 449, endPoint x: 812, endPoint y: 447, distance: 13.2
click at [799, 448] on button "done" at bounding box center [784, 451] width 307 height 40
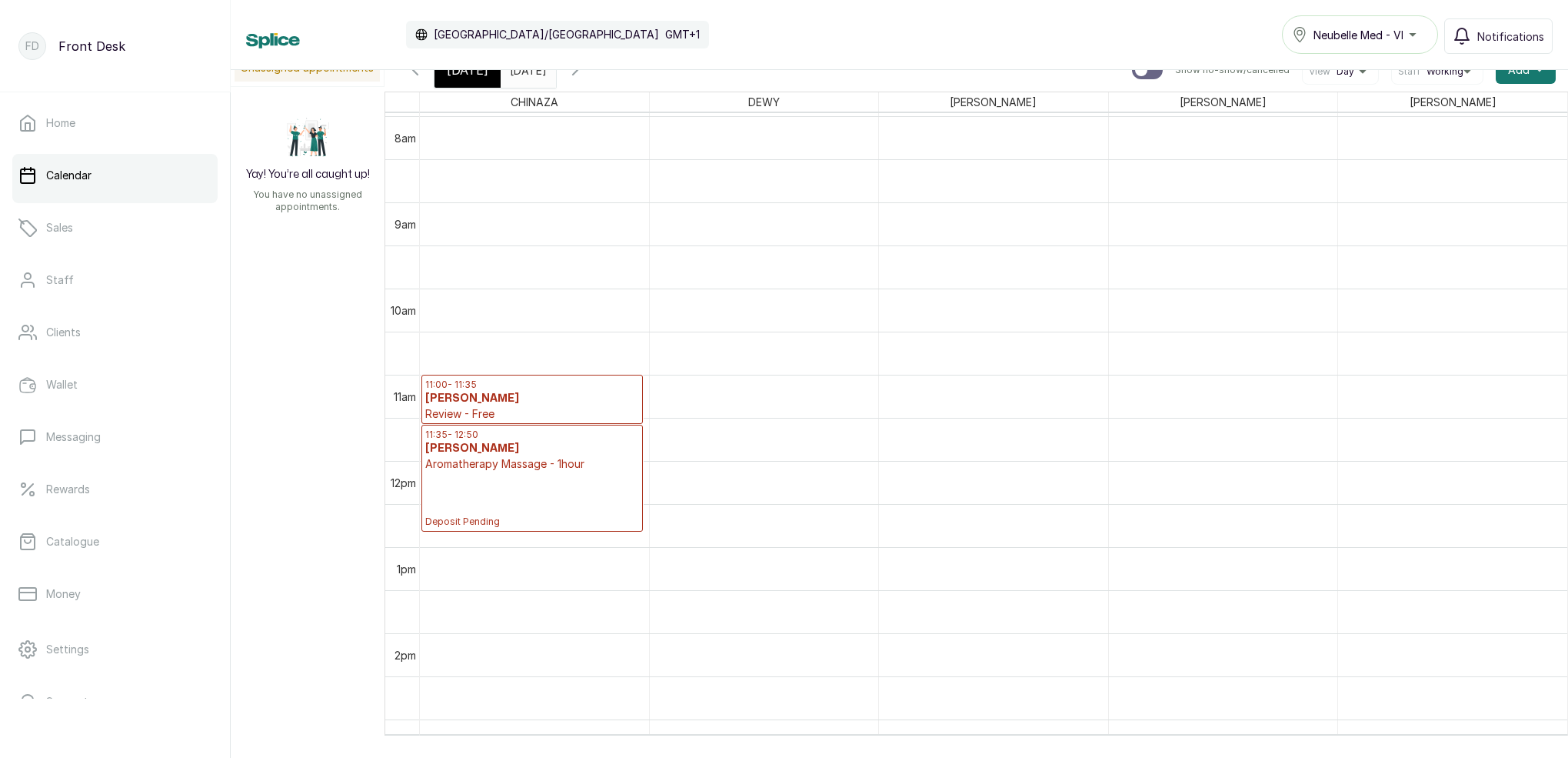
scroll to position [697, 0]
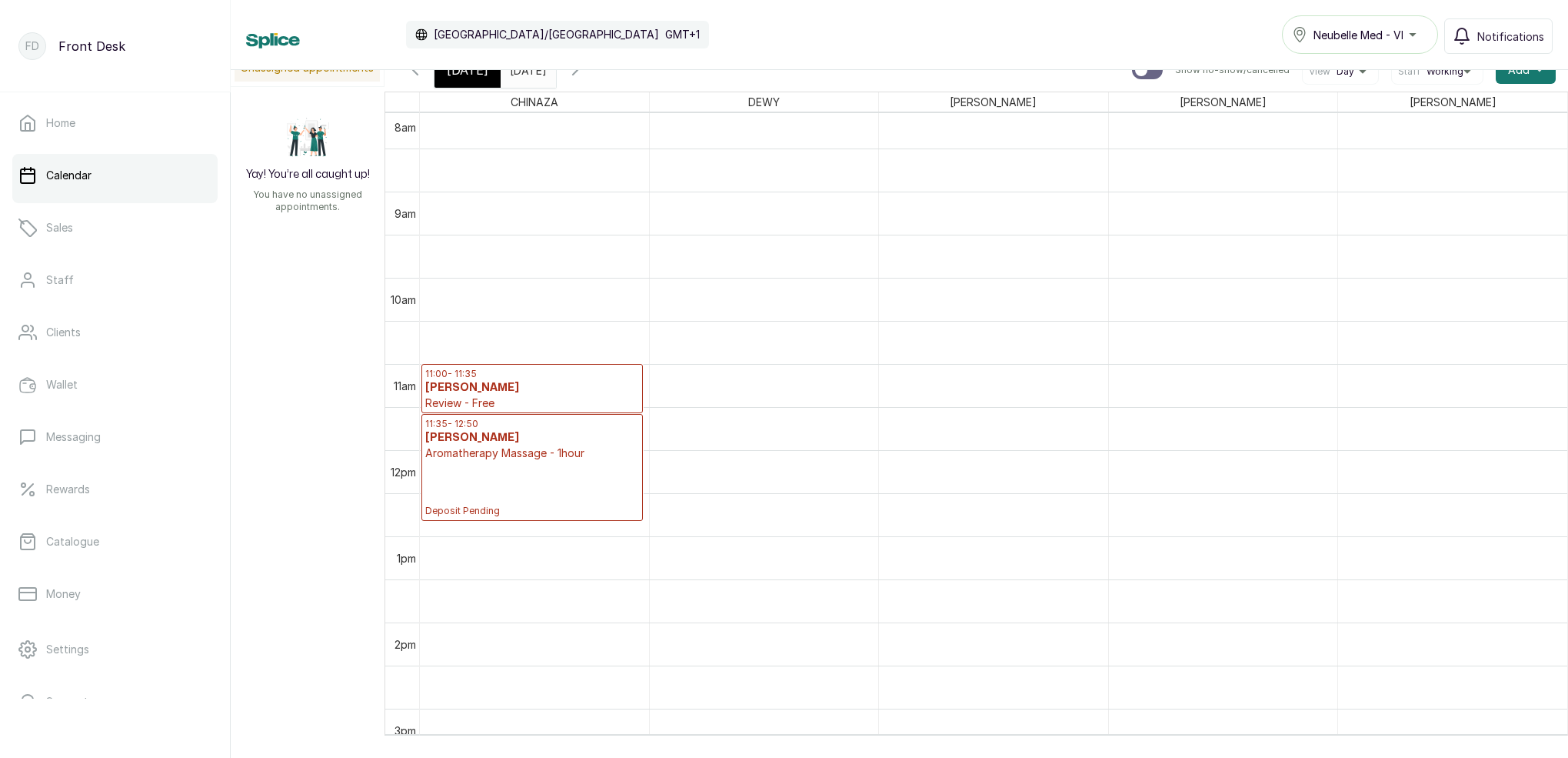
click at [467, 78] on span "[DATE]" at bounding box center [467, 70] width 42 height 19
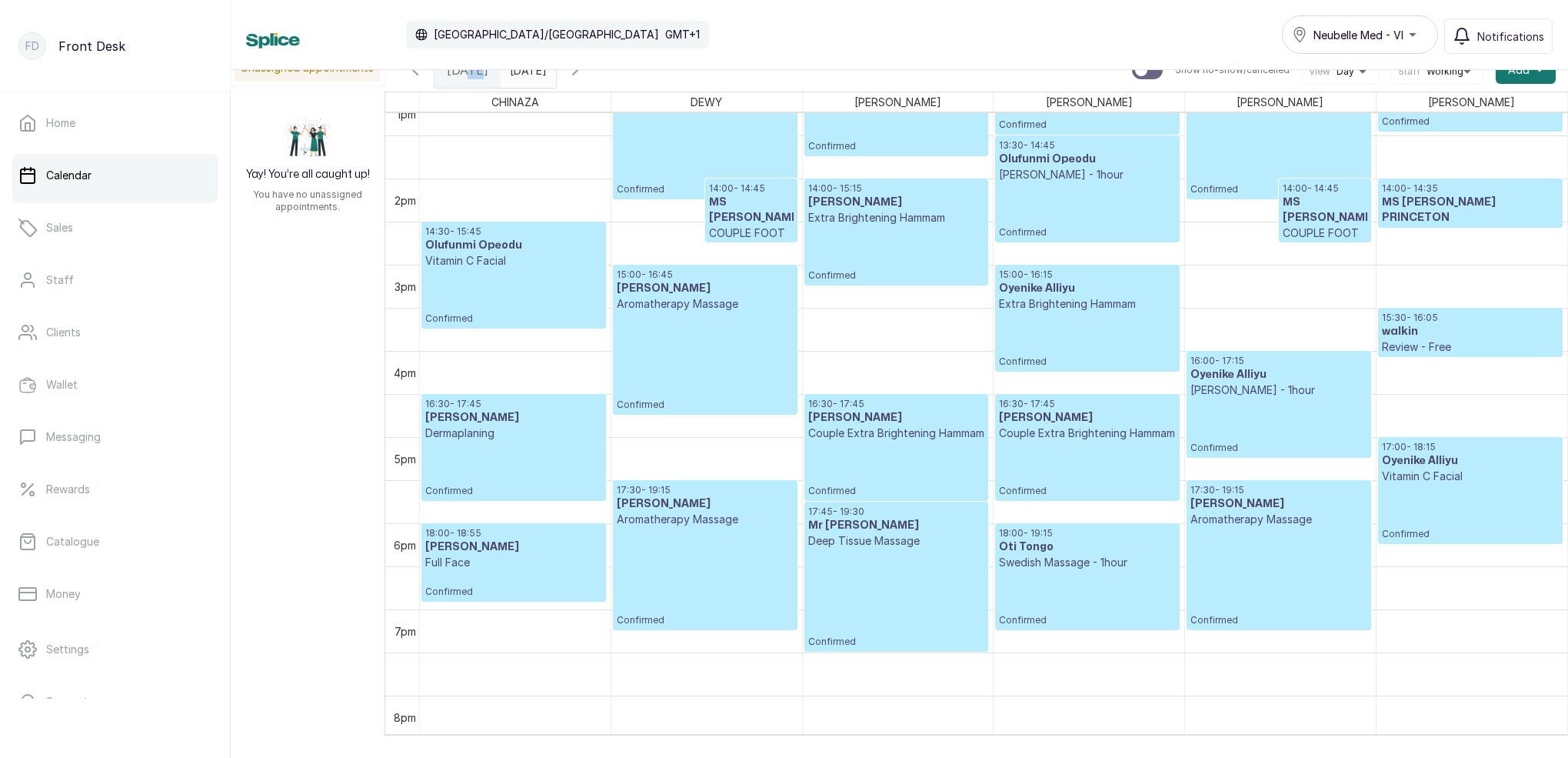
scroll to position [1042, 0]
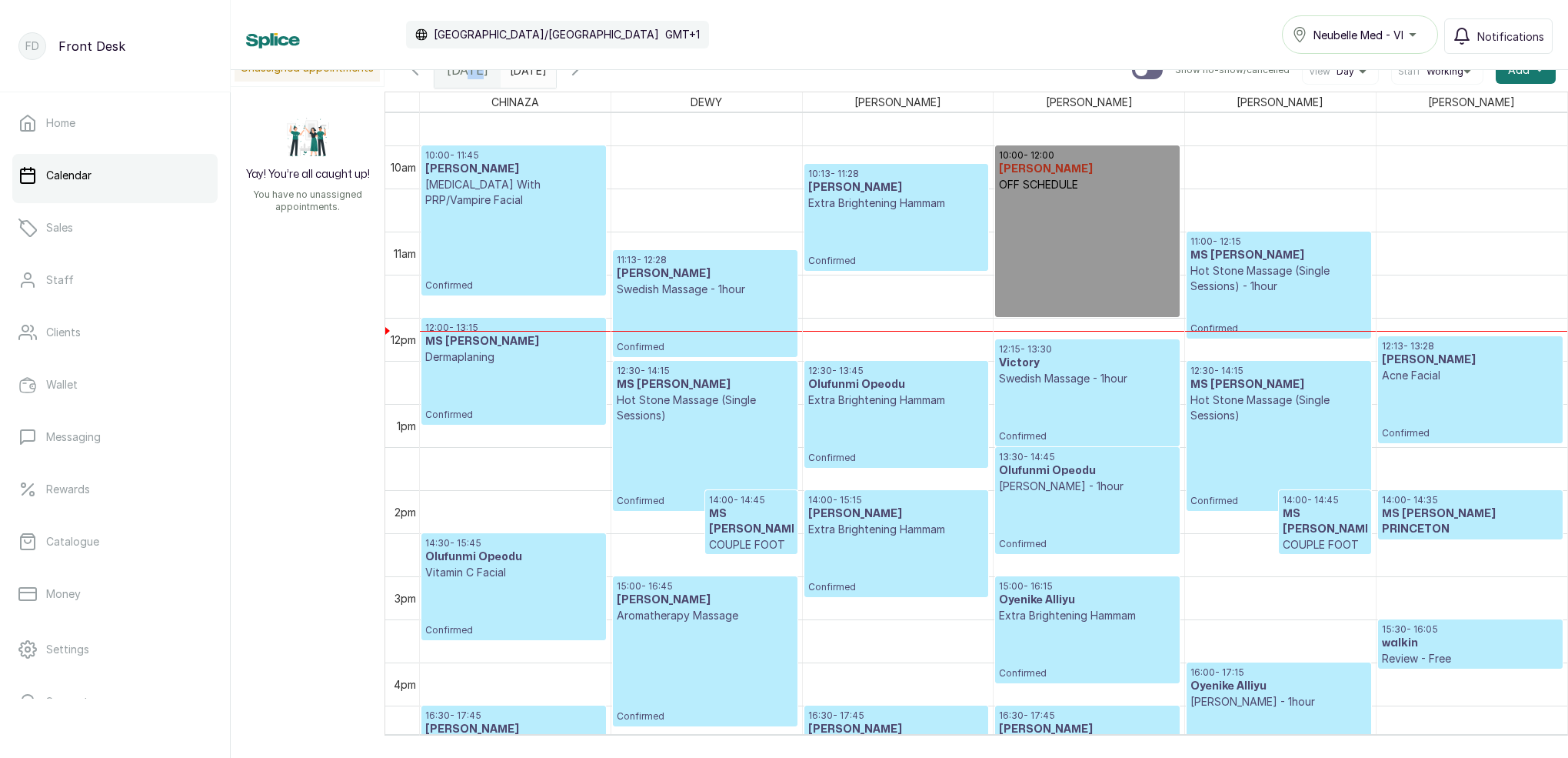
click at [531, 247] on p "Confirmed" at bounding box center [513, 250] width 177 height 84
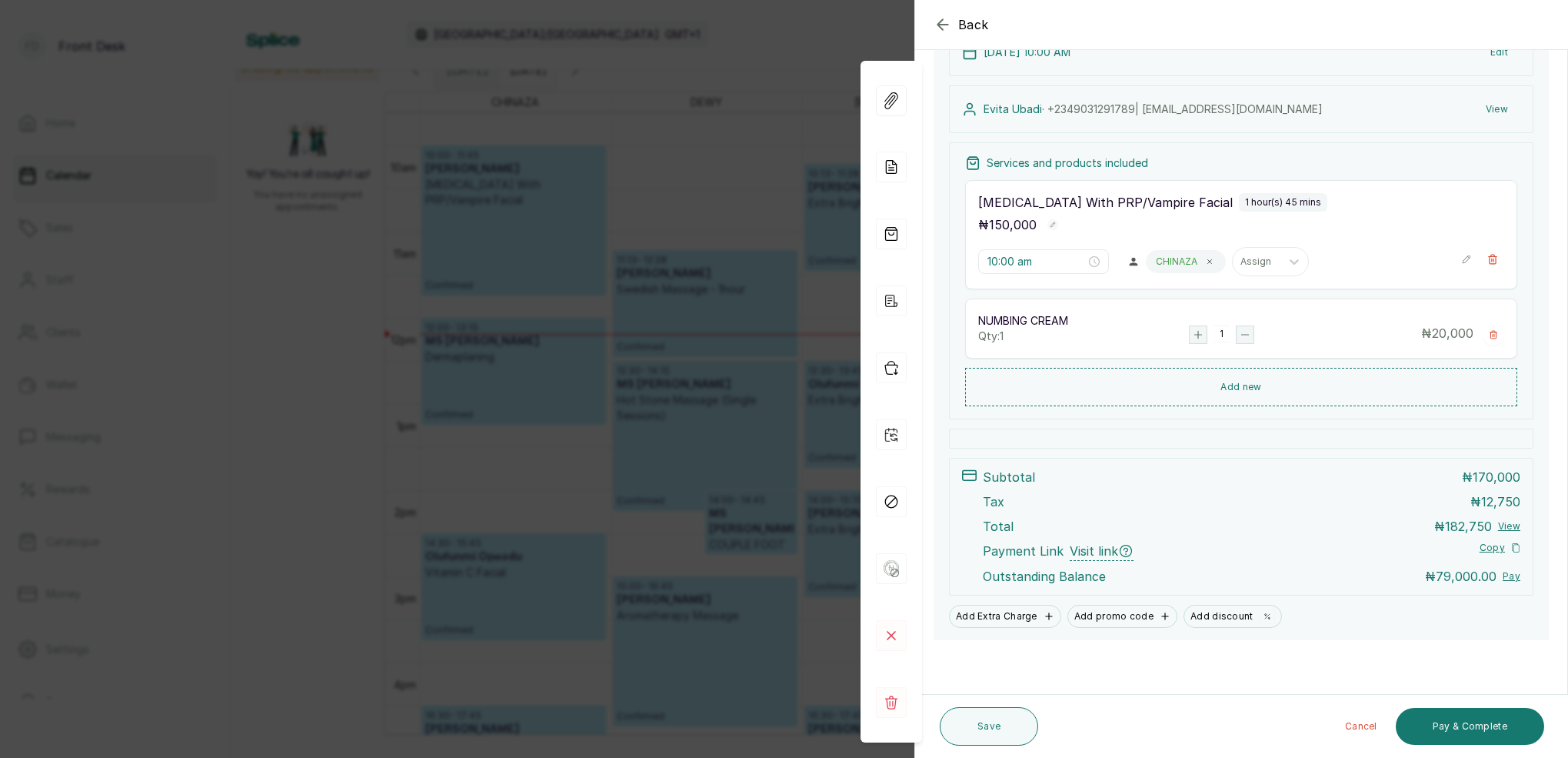
scroll to position [203, 0]
click at [706, 250] on div "Back Appointment Details Edit appointment 🚶 Walk-in (booked by Front Desk) Make…" at bounding box center [784, 379] width 1568 height 758
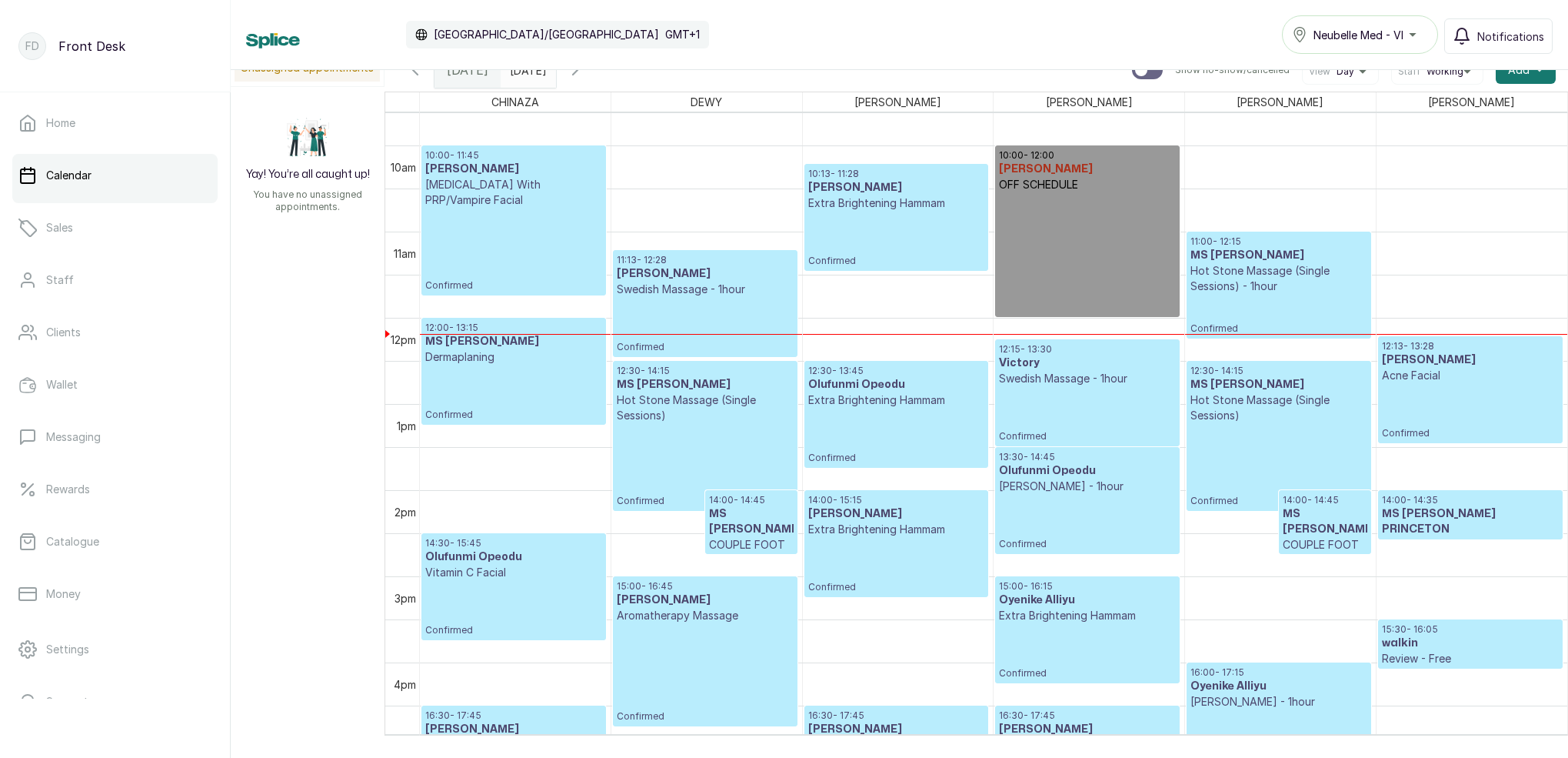
click at [526, 77] on input "[DATE]" at bounding box center [513, 66] width 25 height 26
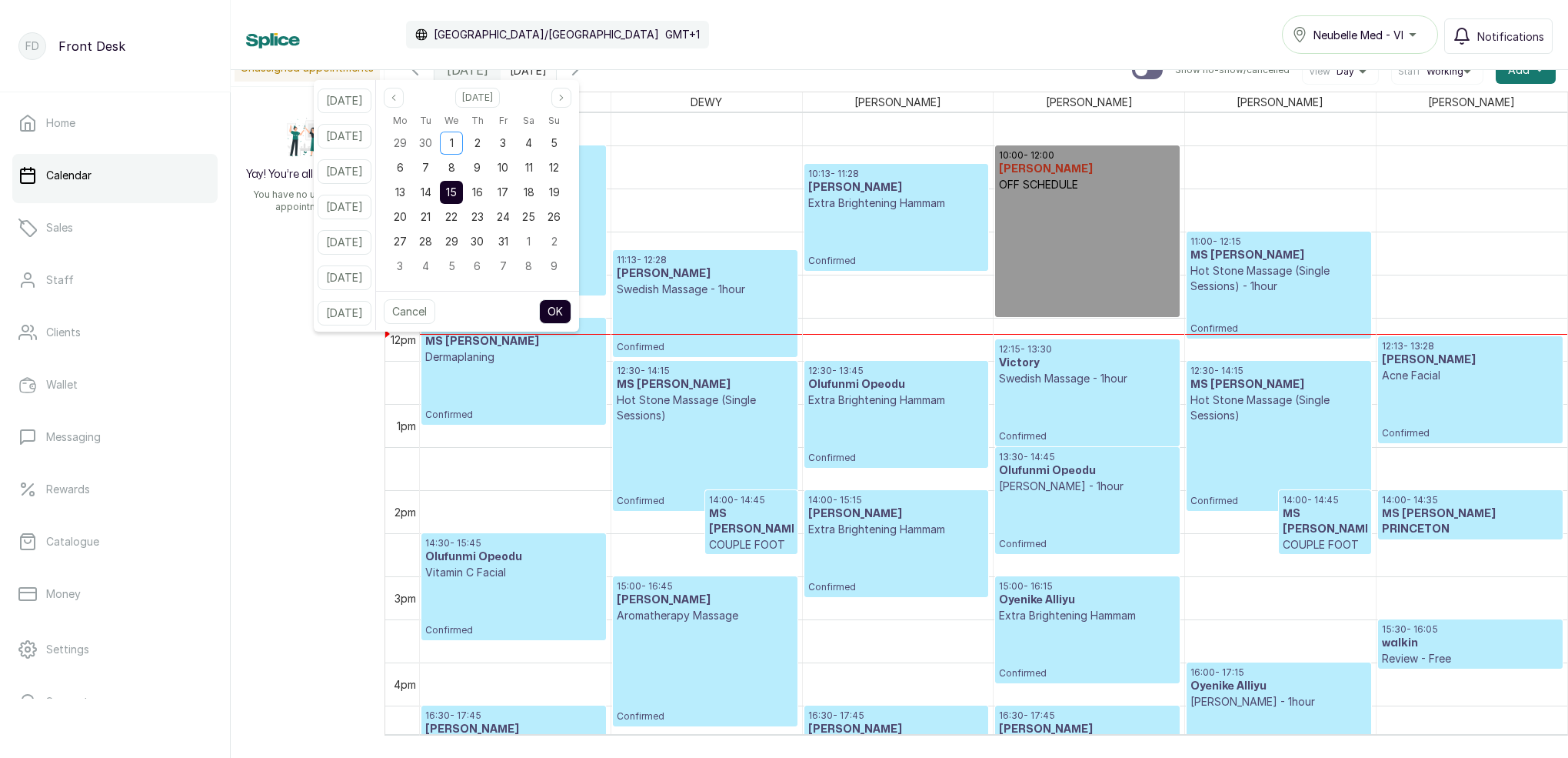
click at [365, 213] on button "[DATE]" at bounding box center [344, 207] width 54 height 25
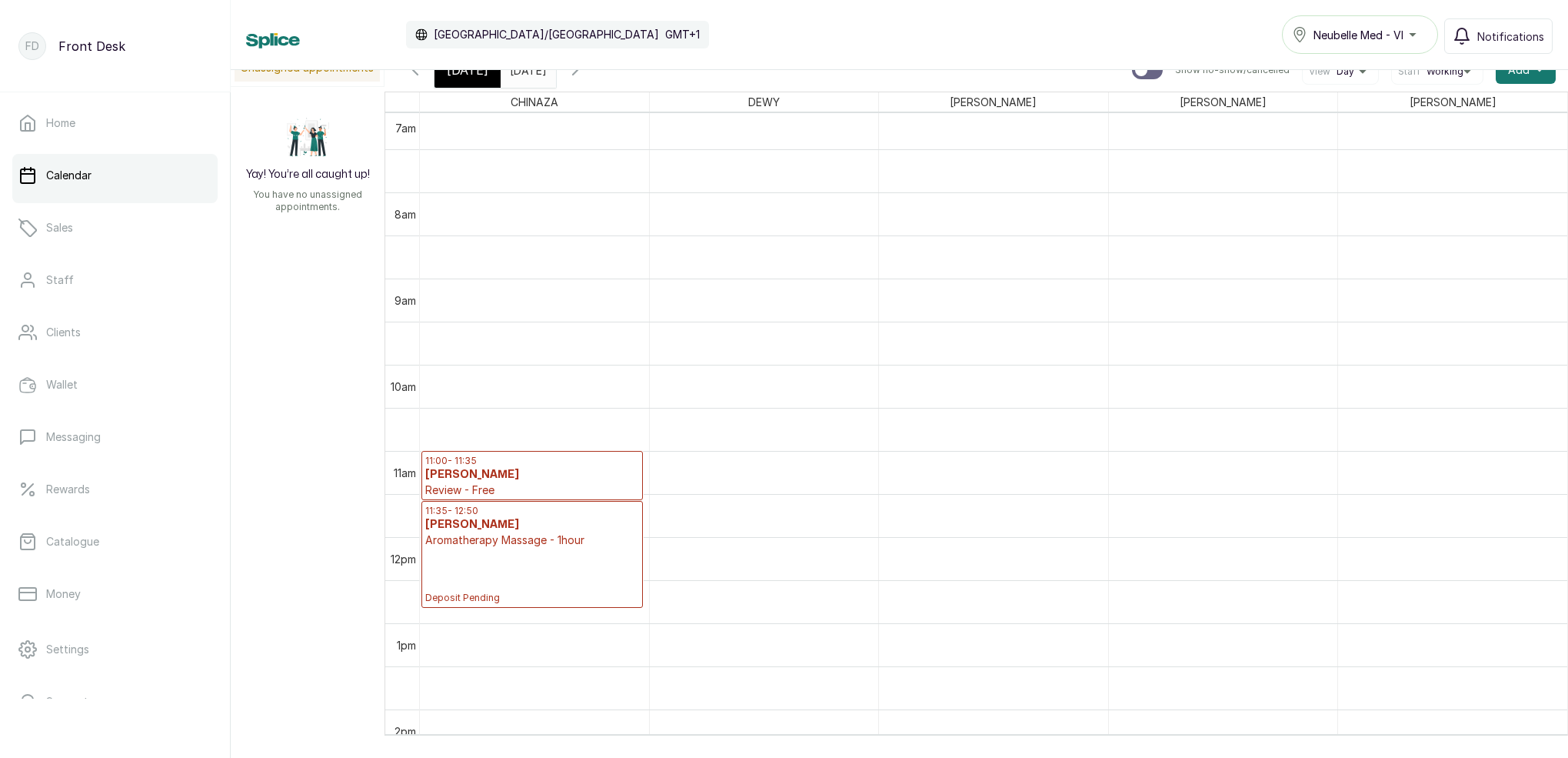
scroll to position [802, 0]
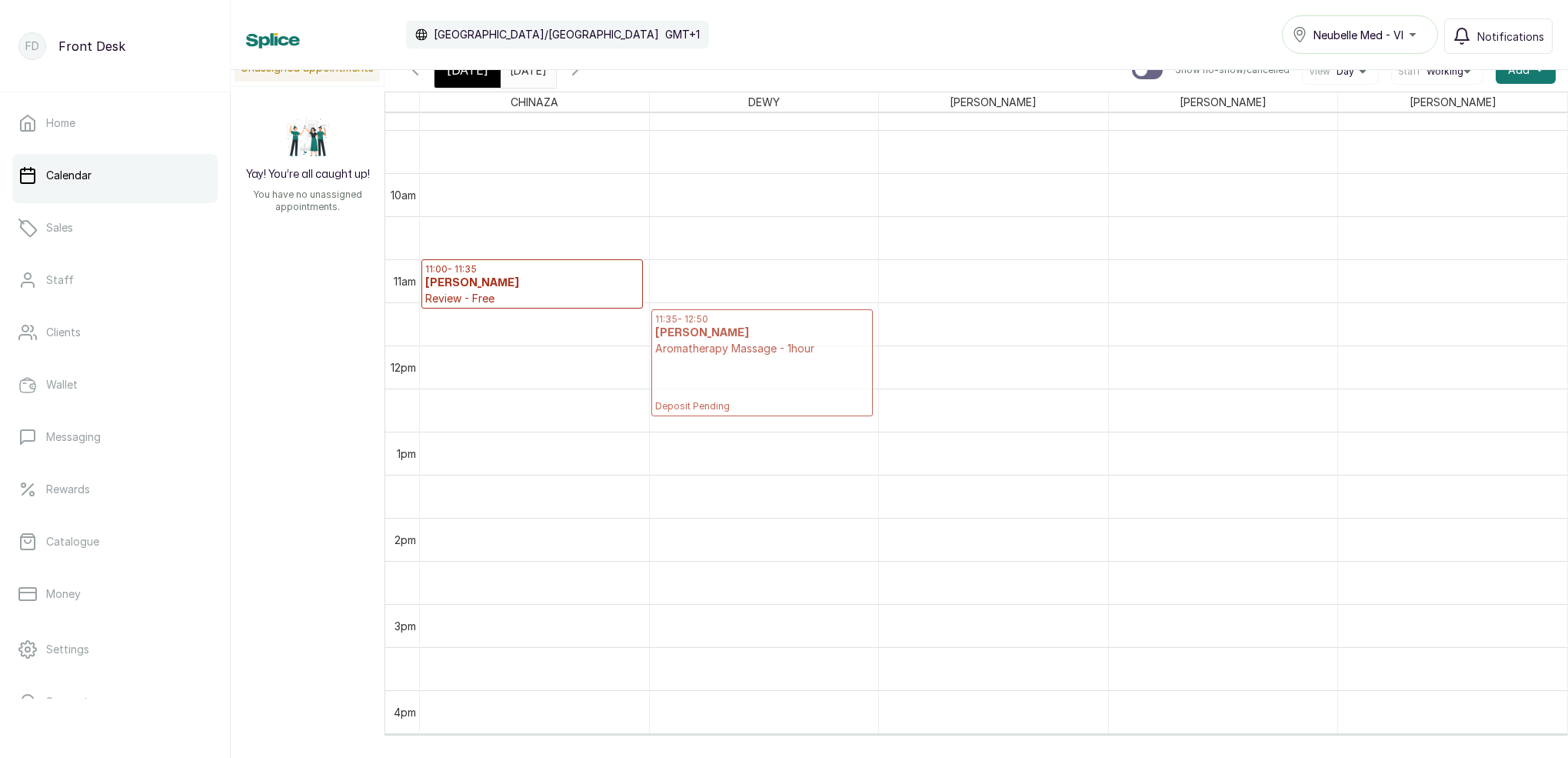
drag, startPoint x: 564, startPoint y: 362, endPoint x: 750, endPoint y: 365, distance: 186.0
click at [750, 365] on tr "11:00 - 11:35 [PERSON_NAME] Review - Free Deposit Pending 11:35 - 12:50 Evita U…" at bounding box center [993, 346] width 1147 height 2068
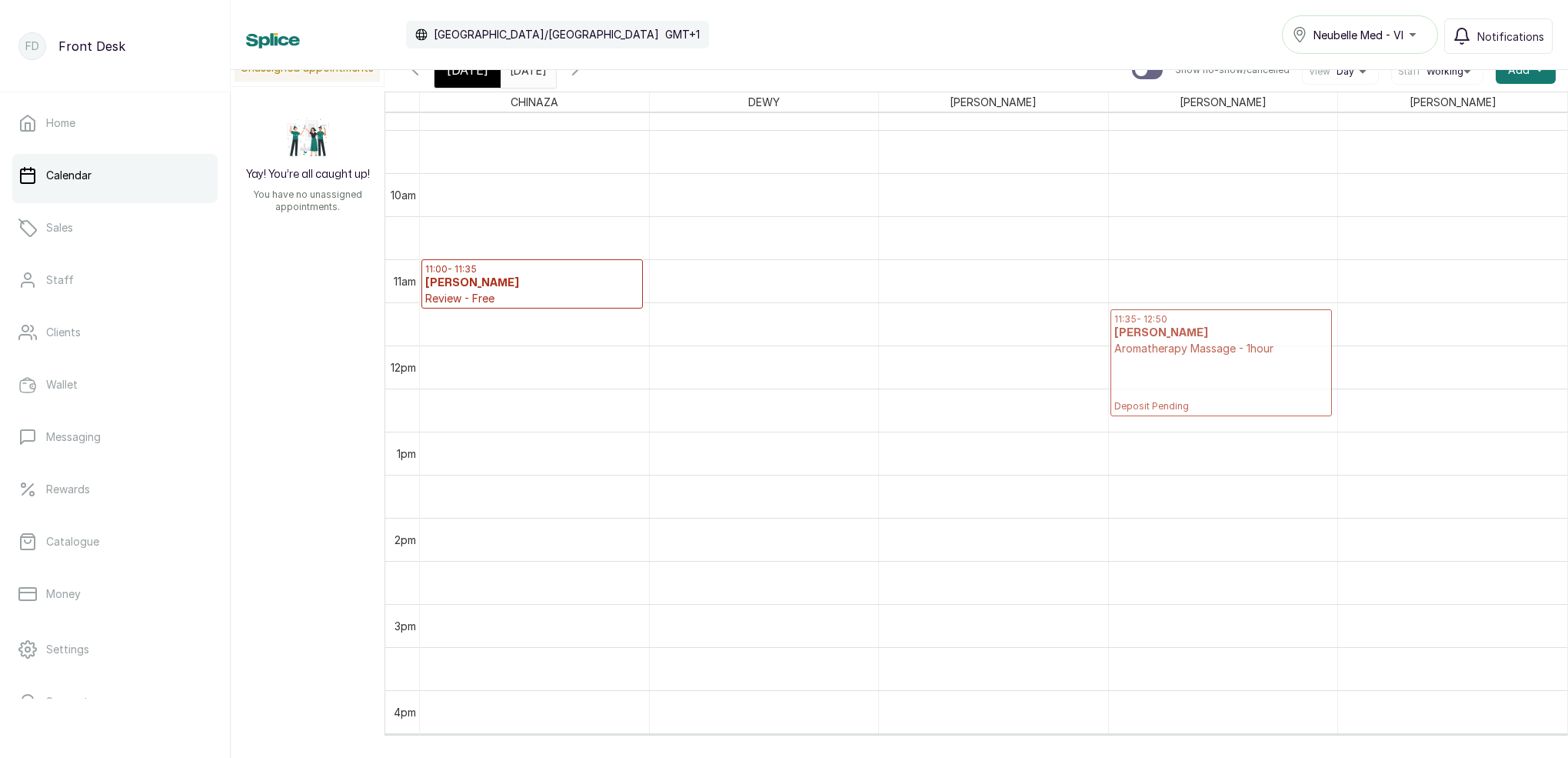
drag, startPoint x: 777, startPoint y: 379, endPoint x: 1207, endPoint y: 366, distance: 430.2
click at [1207, 366] on tr "11:00 - 11:35 [PERSON_NAME] Review - Free Deposit Pending 11:35 - 12:50 Evita U…" at bounding box center [993, 346] width 1147 height 2068
drag, startPoint x: 734, startPoint y: 373, endPoint x: 1152, endPoint y: 361, distance: 418.2
click at [1152, 361] on tr "11:00 - 11:35 [PERSON_NAME] Review - Free Deposit Pending 11:35 - 12:50 Evita U…" at bounding box center [993, 346] width 1147 height 2068
click at [1153, 362] on p "Deposit Pending" at bounding box center [1221, 385] width 214 height 56
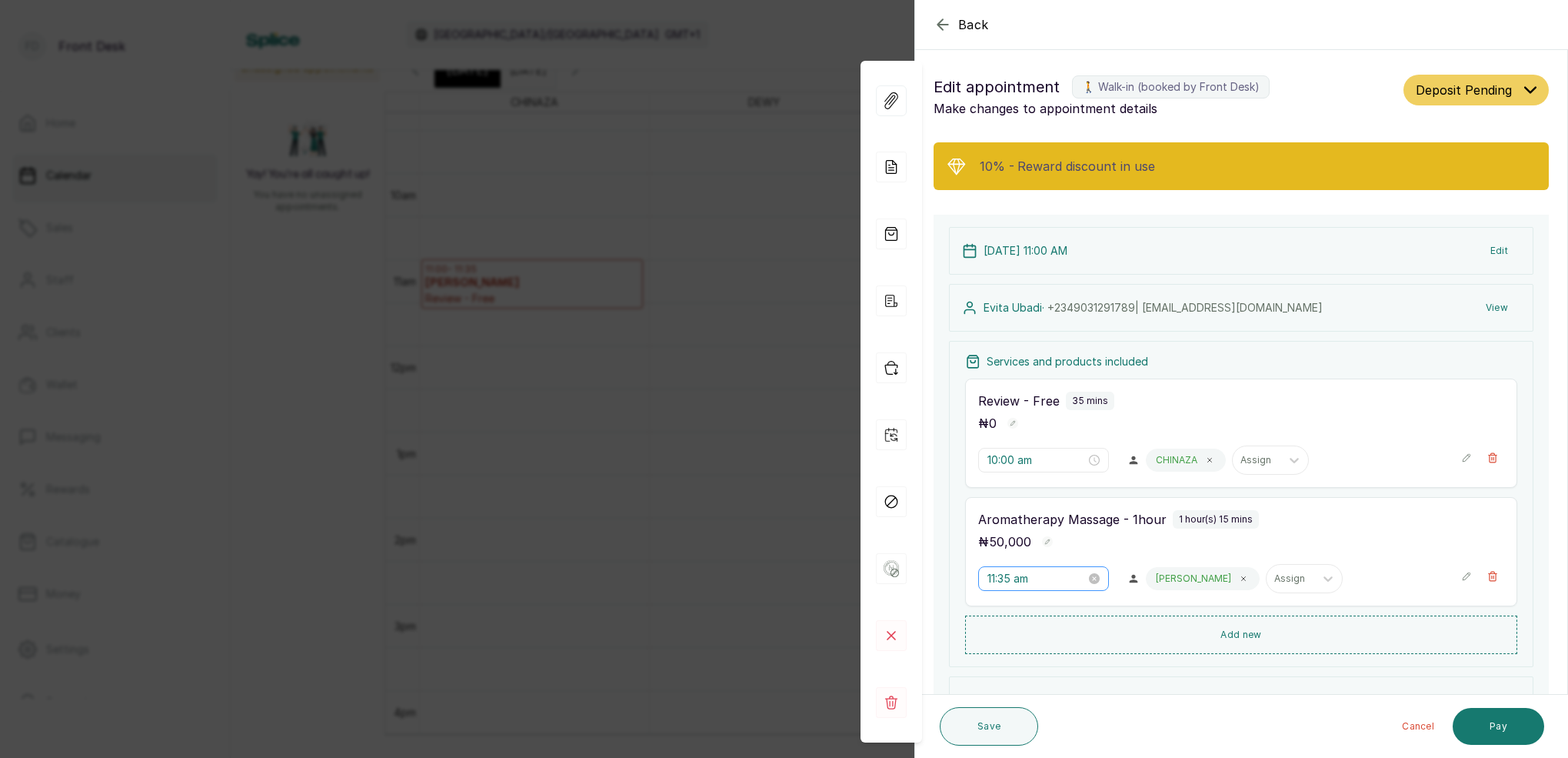
type input "11:00 am"
click at [1499, 304] on button "View" at bounding box center [1497, 307] width 47 height 28
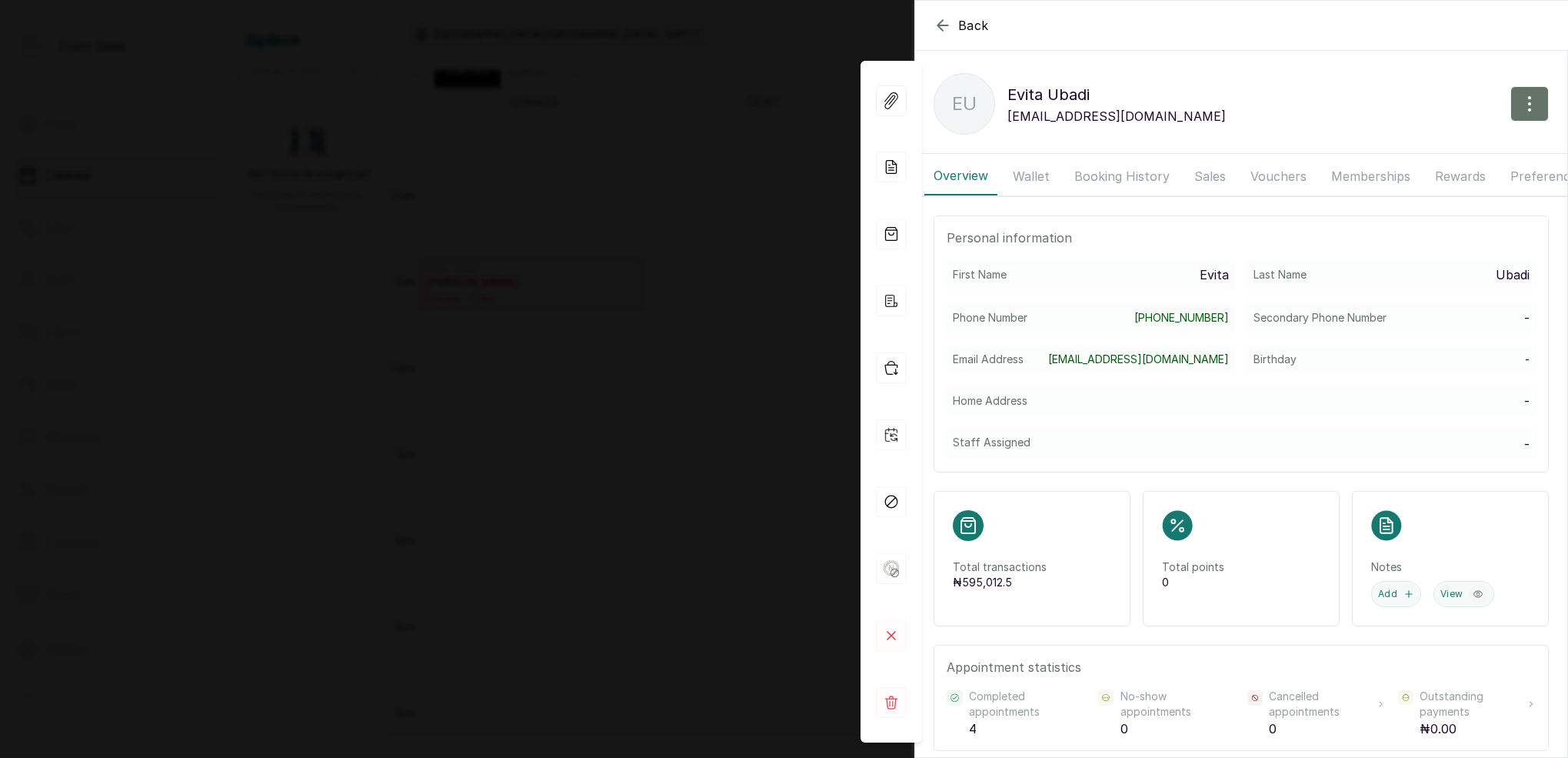
click at [1108, 175] on button "Booking History" at bounding box center [1121, 176] width 114 height 38
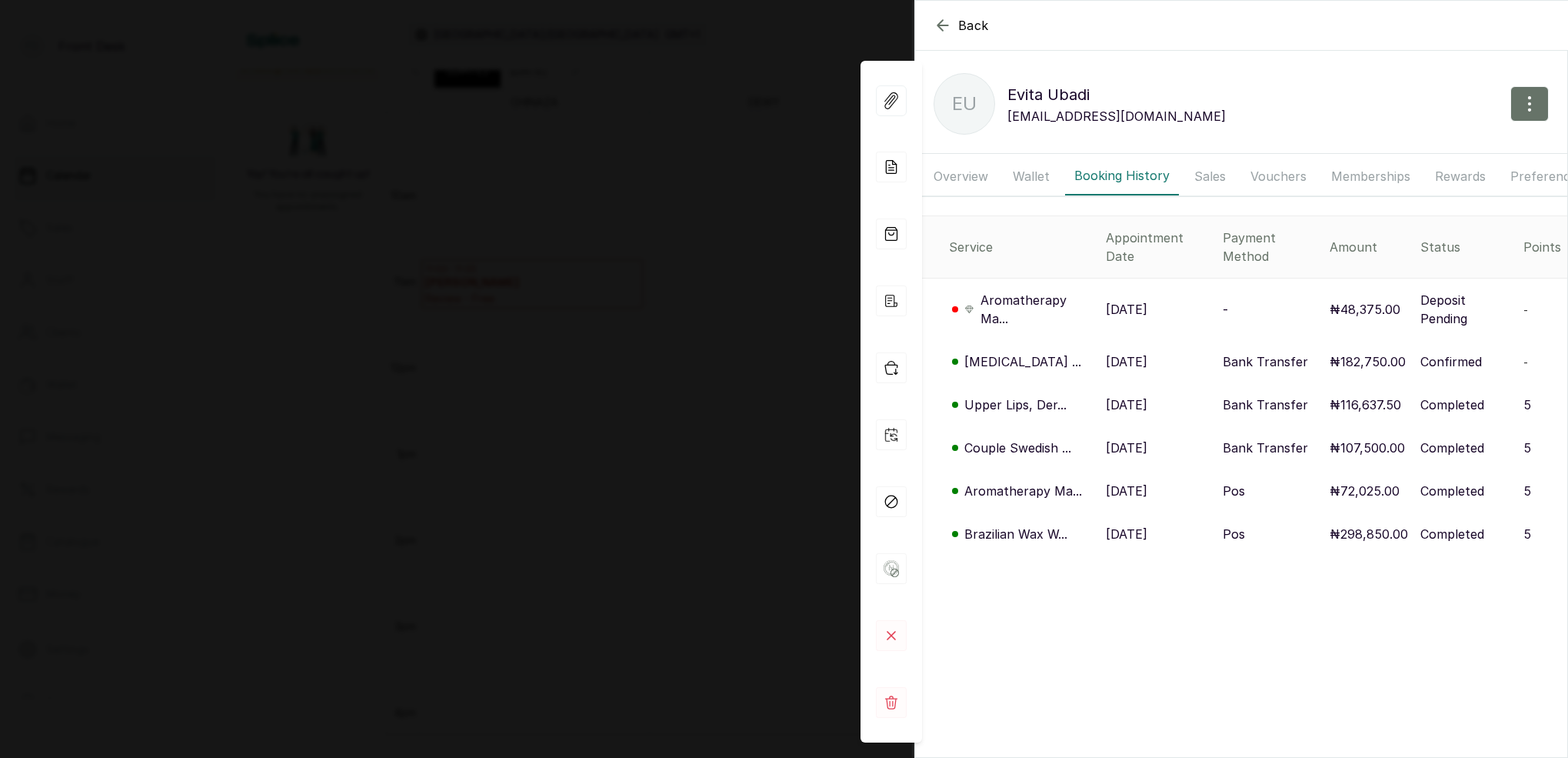
click at [1004, 454] on p "Couple Swedish ..." at bounding box center [1017, 448] width 107 height 19
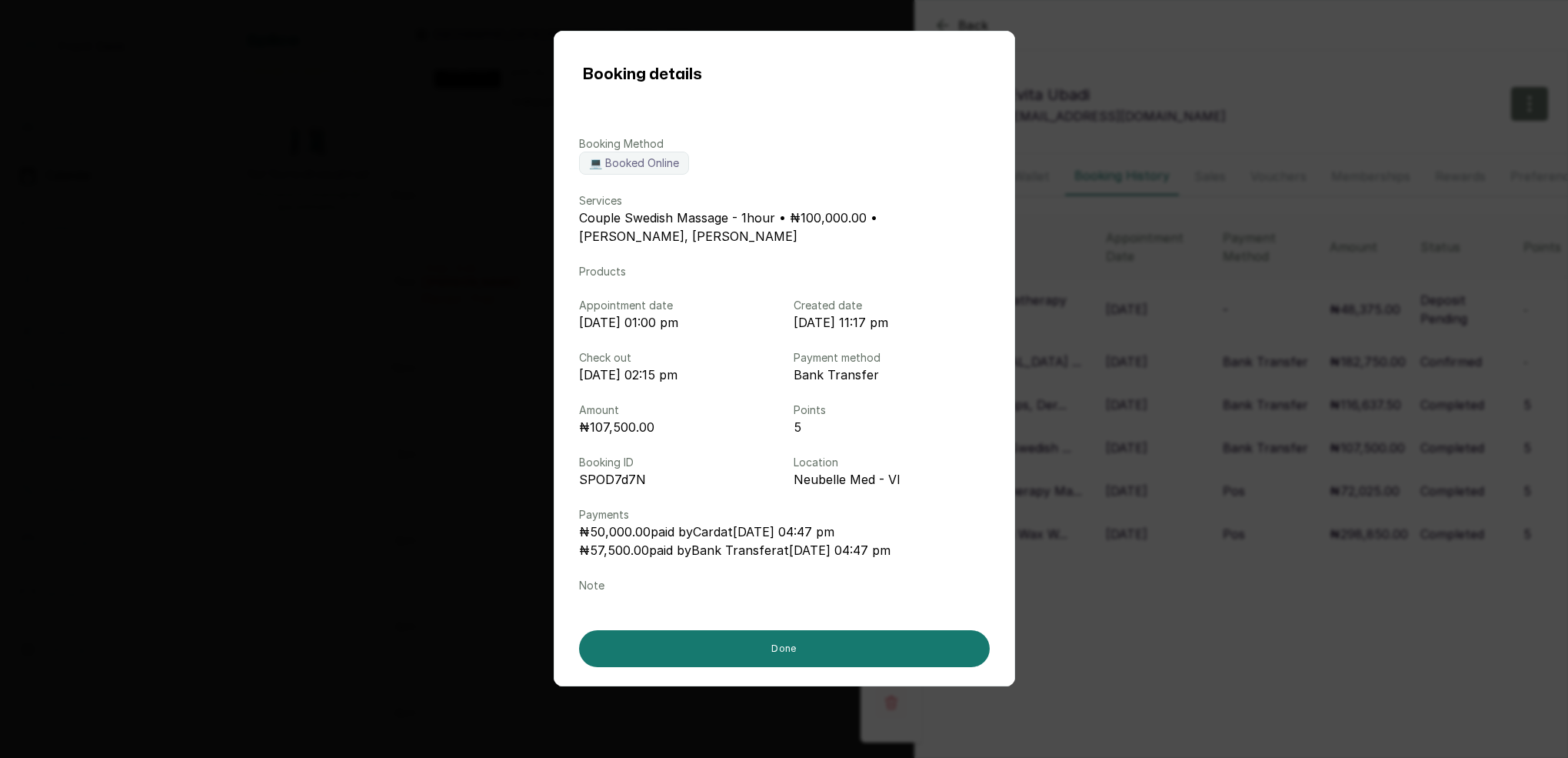
click at [1068, 443] on div "Booking details Booking Method 💻 Booked Online Services Couple Swedish Massage …" at bounding box center [784, 379] width 1568 height 758
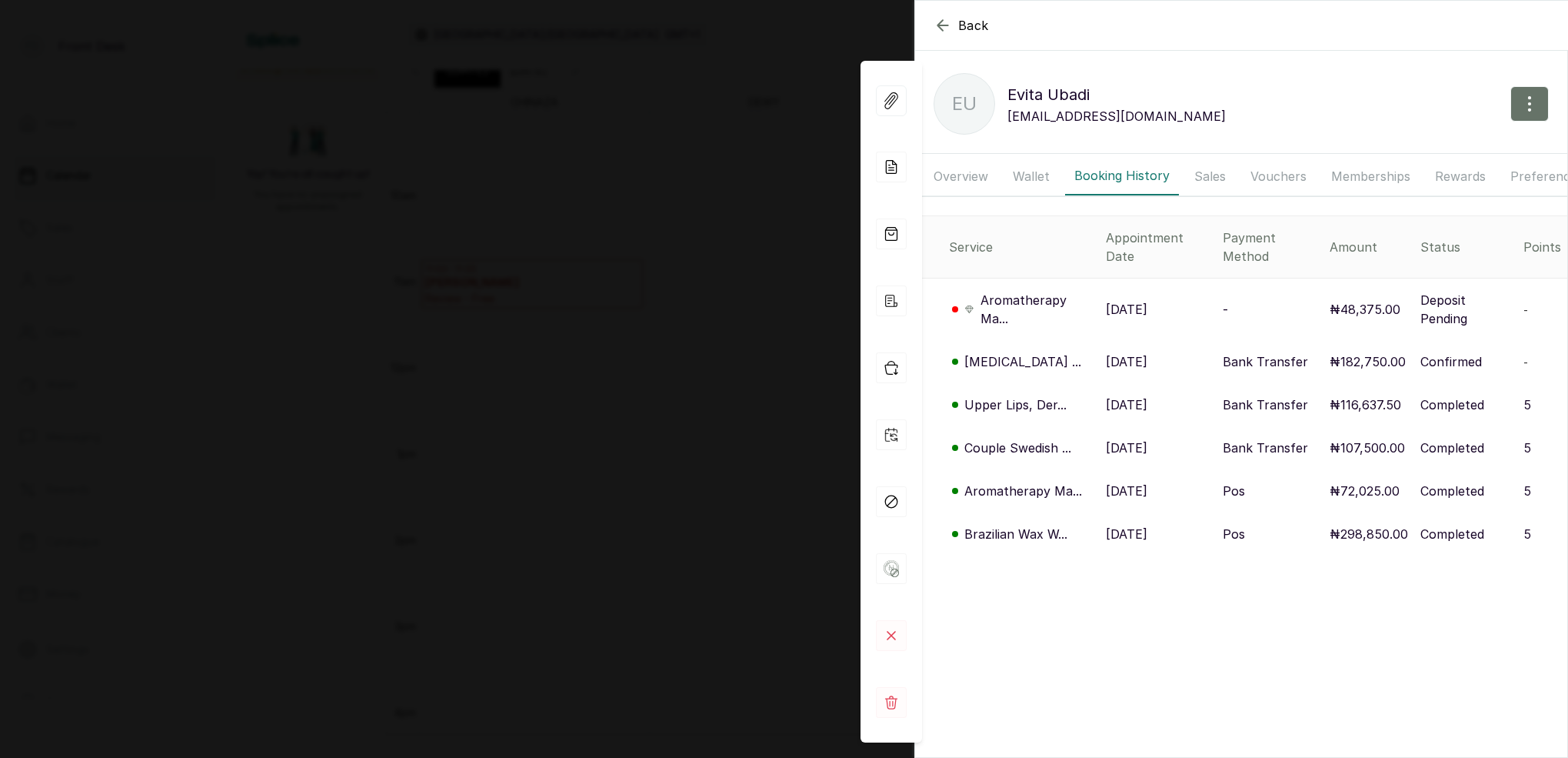
click at [1032, 490] on p "Aromatherapy Ma..." at bounding box center [1023, 491] width 118 height 19
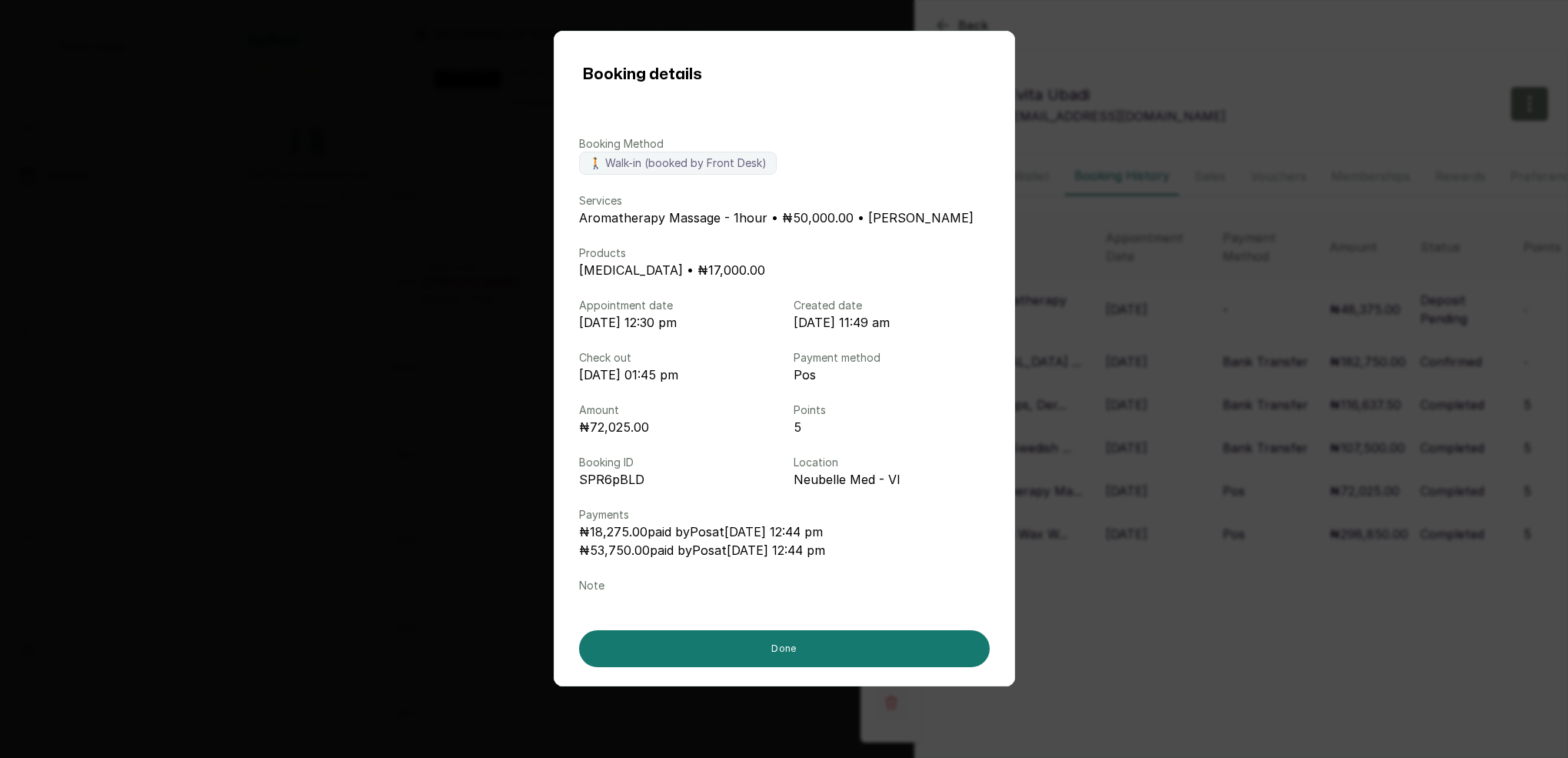
click at [1086, 464] on div "Booking details Booking Method 🚶 Walk-in (booked by Front Desk) Services Aromat…" at bounding box center [784, 379] width 1568 height 758
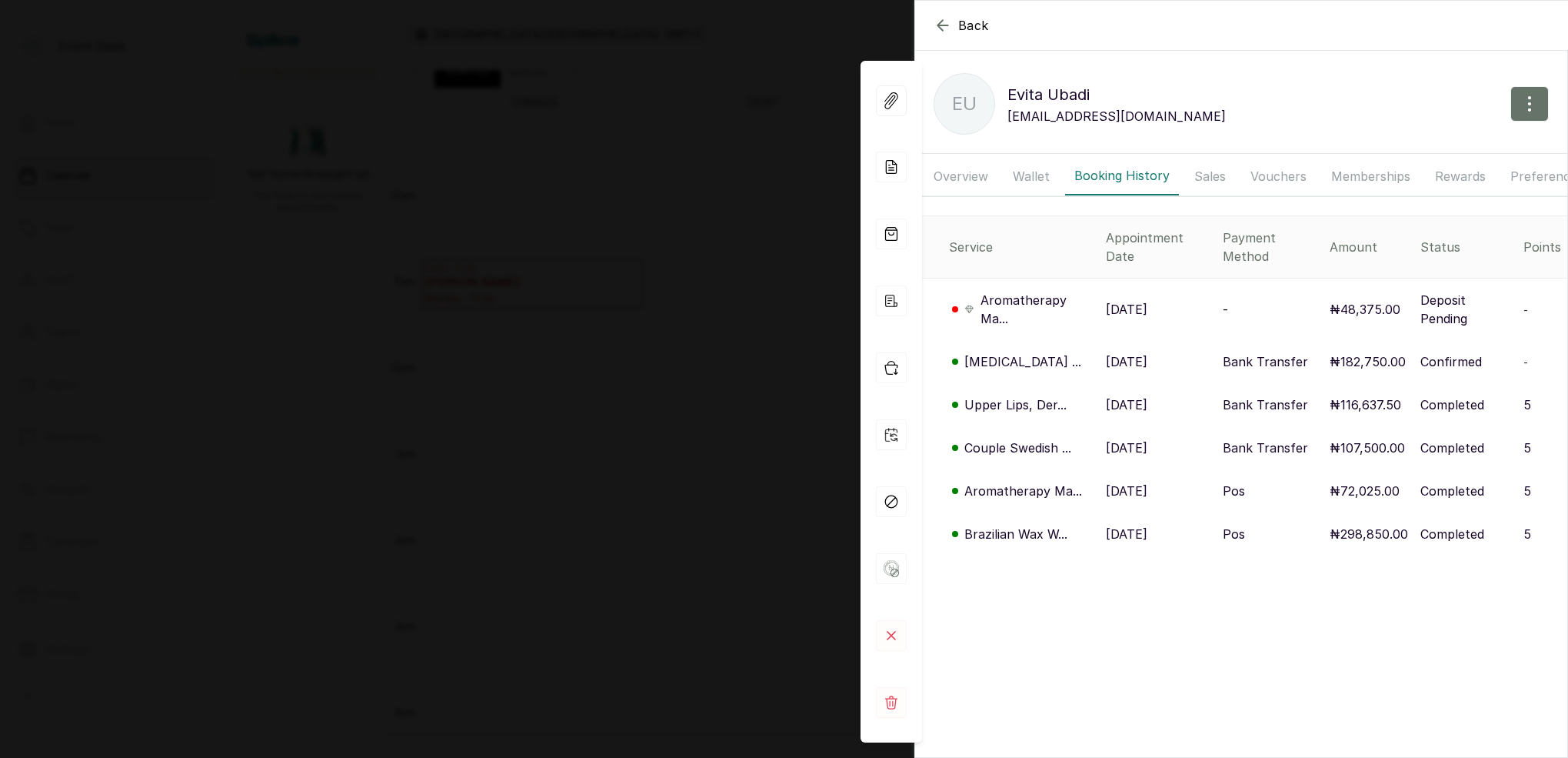
click at [576, 167] on div "Back [PERSON_NAME] EU [PERSON_NAME] [EMAIL_ADDRESS][DOMAIN_NAME] Overview Walle…" at bounding box center [784, 379] width 1568 height 758
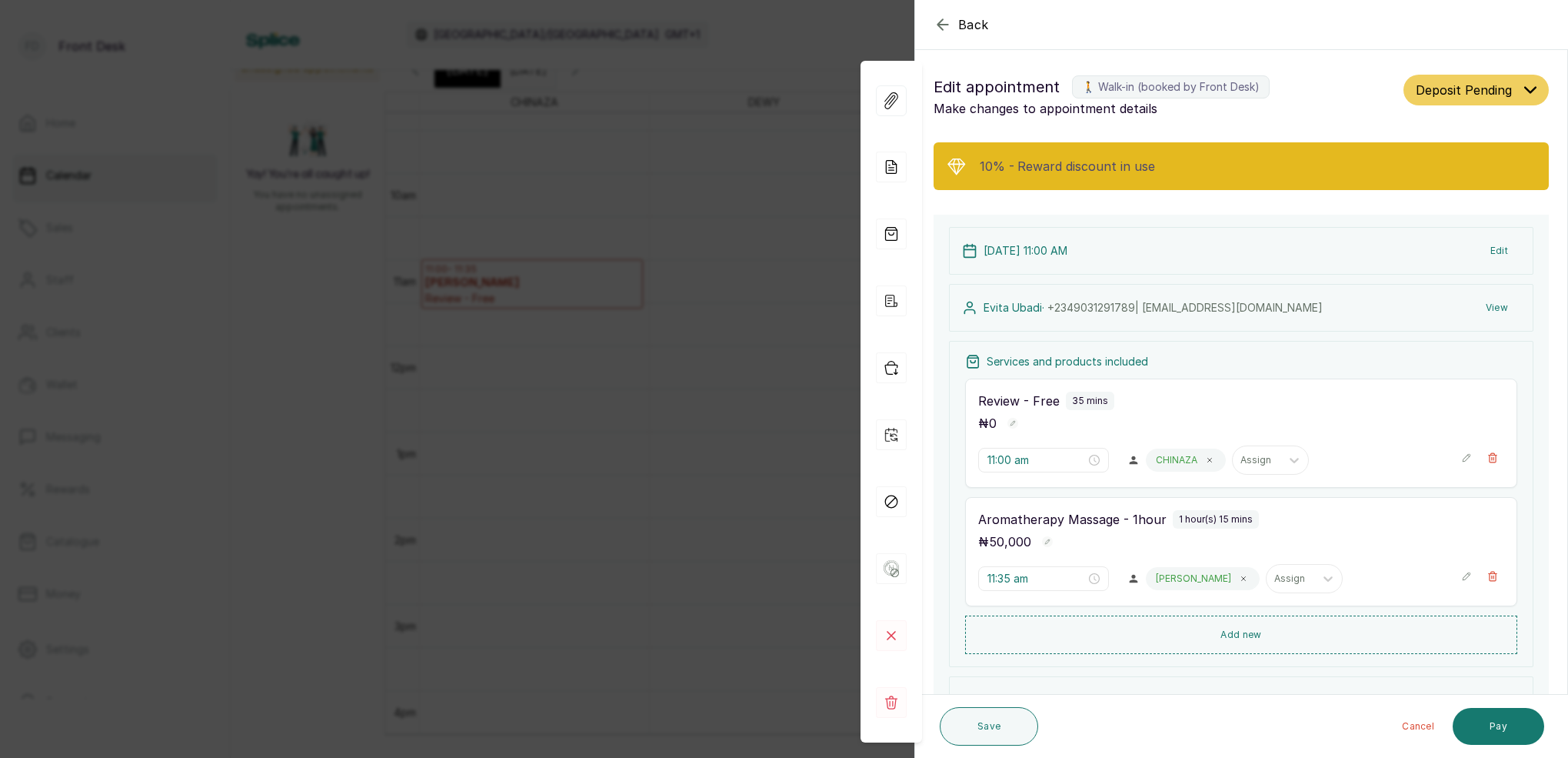
click at [667, 146] on div "Back Appointment Details Edit appointment 🚶 Walk-in (booked by Front Desk) Make…" at bounding box center [784, 379] width 1568 height 758
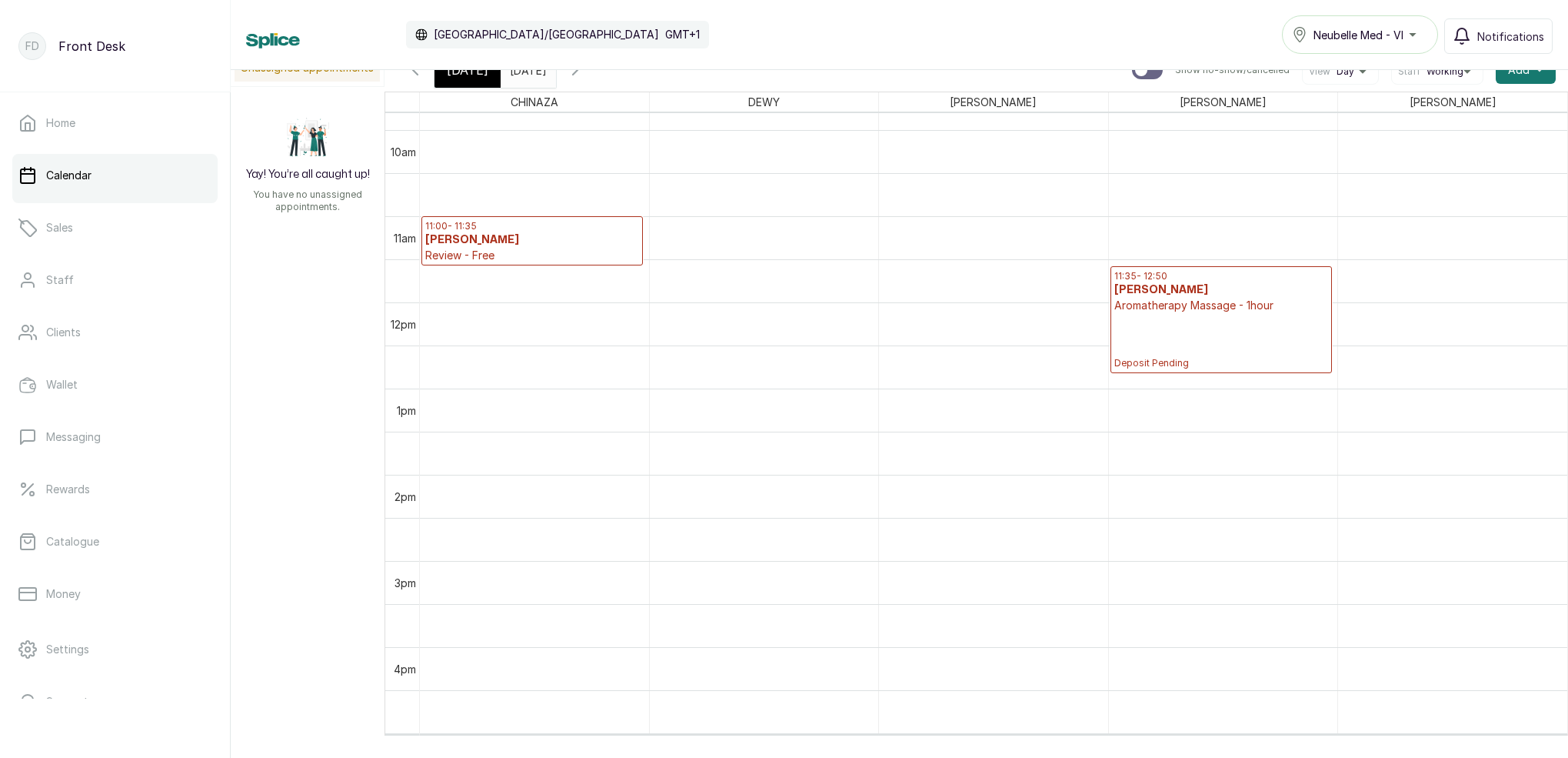
scroll to position [841, 0]
click at [1173, 311] on p "Aromatherapy Massage - 1hour" at bounding box center [1221, 309] width 214 height 16
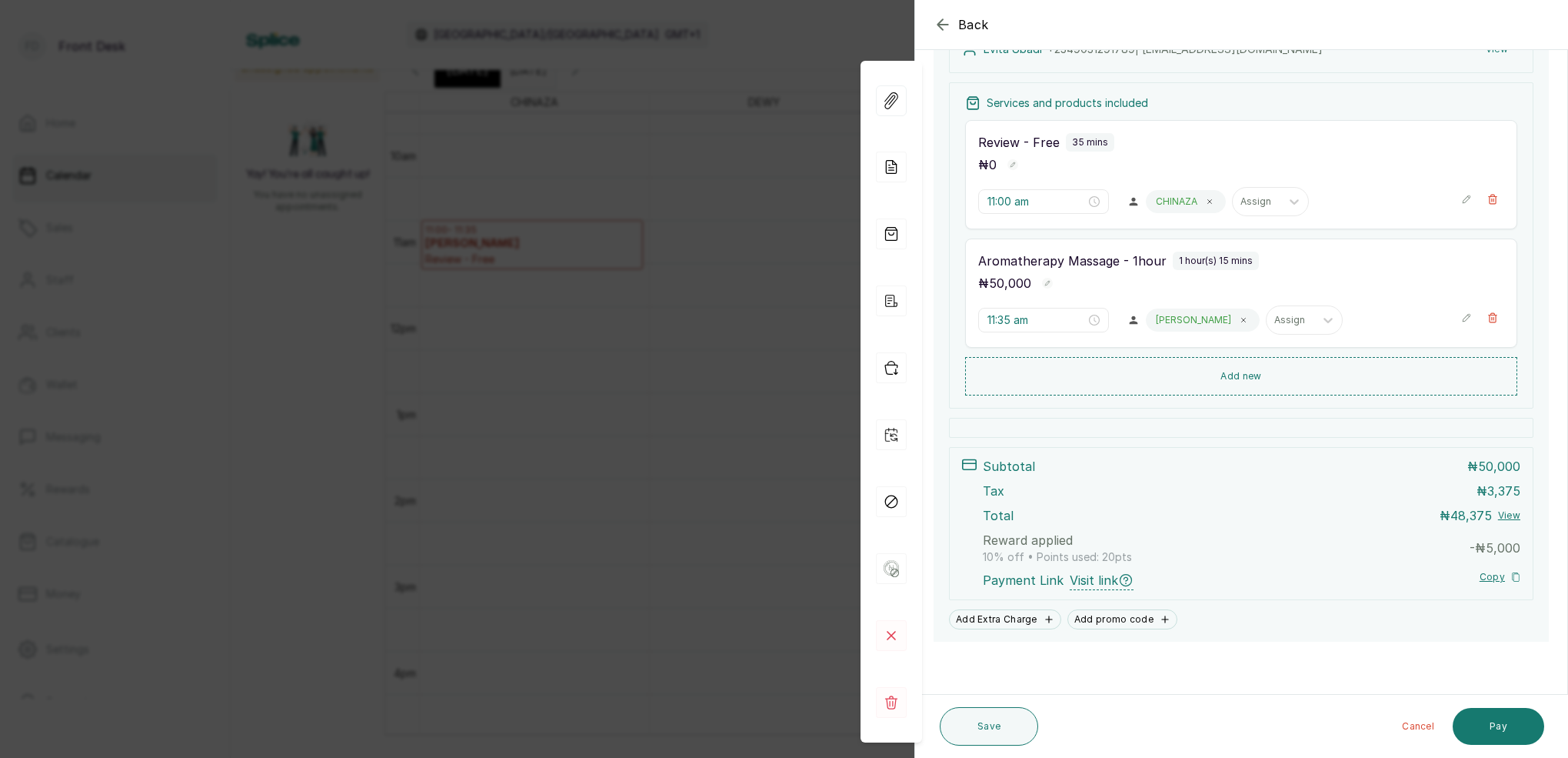
scroll to position [260, 0]
click at [654, 308] on div "Back Appointment Details Edit appointment 🚶 Walk-in (booked by Front Desk) Make…" at bounding box center [784, 379] width 1568 height 758
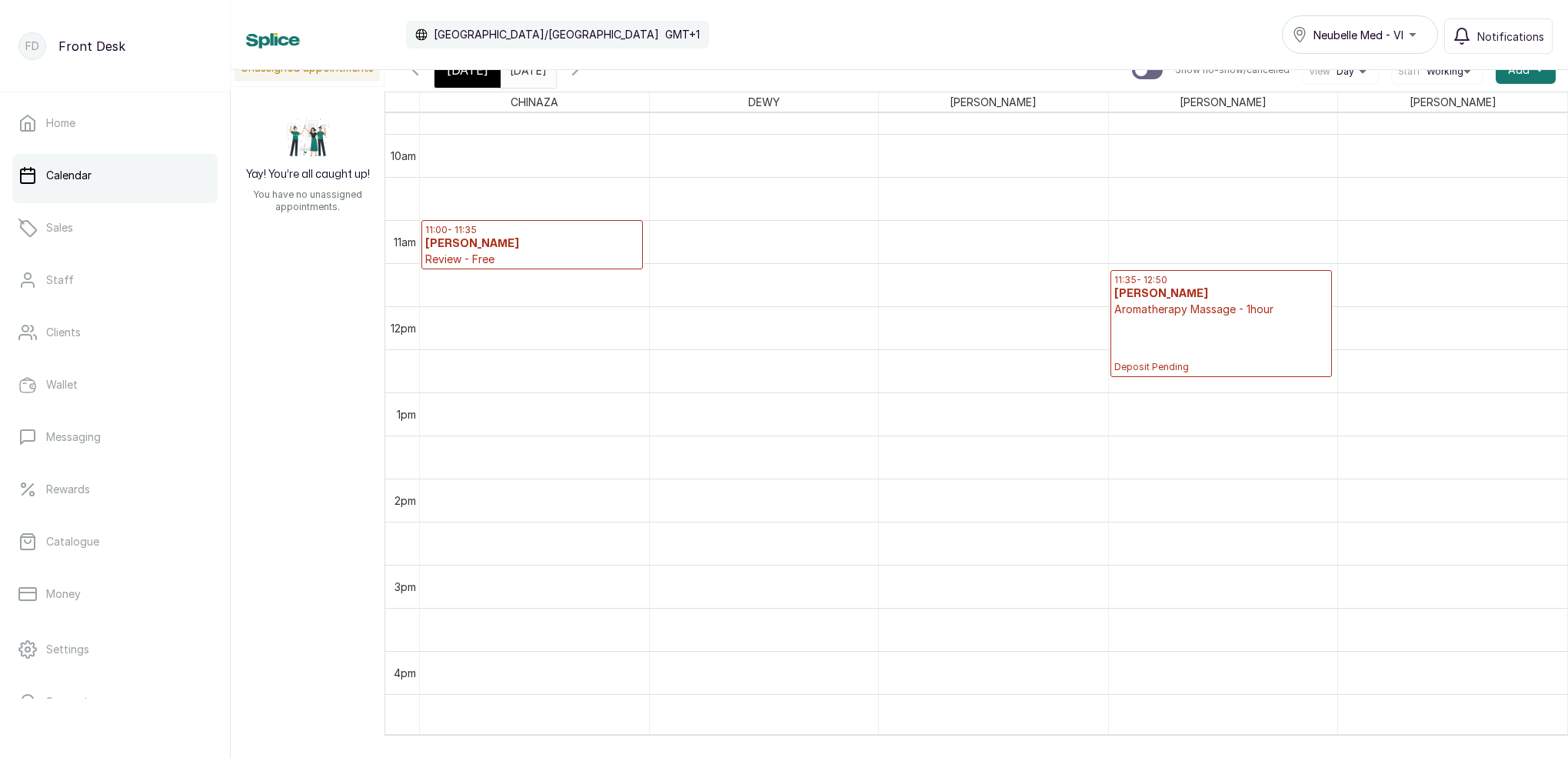
click at [556, 79] on div "[DATE]" at bounding box center [528, 66] width 56 height 28
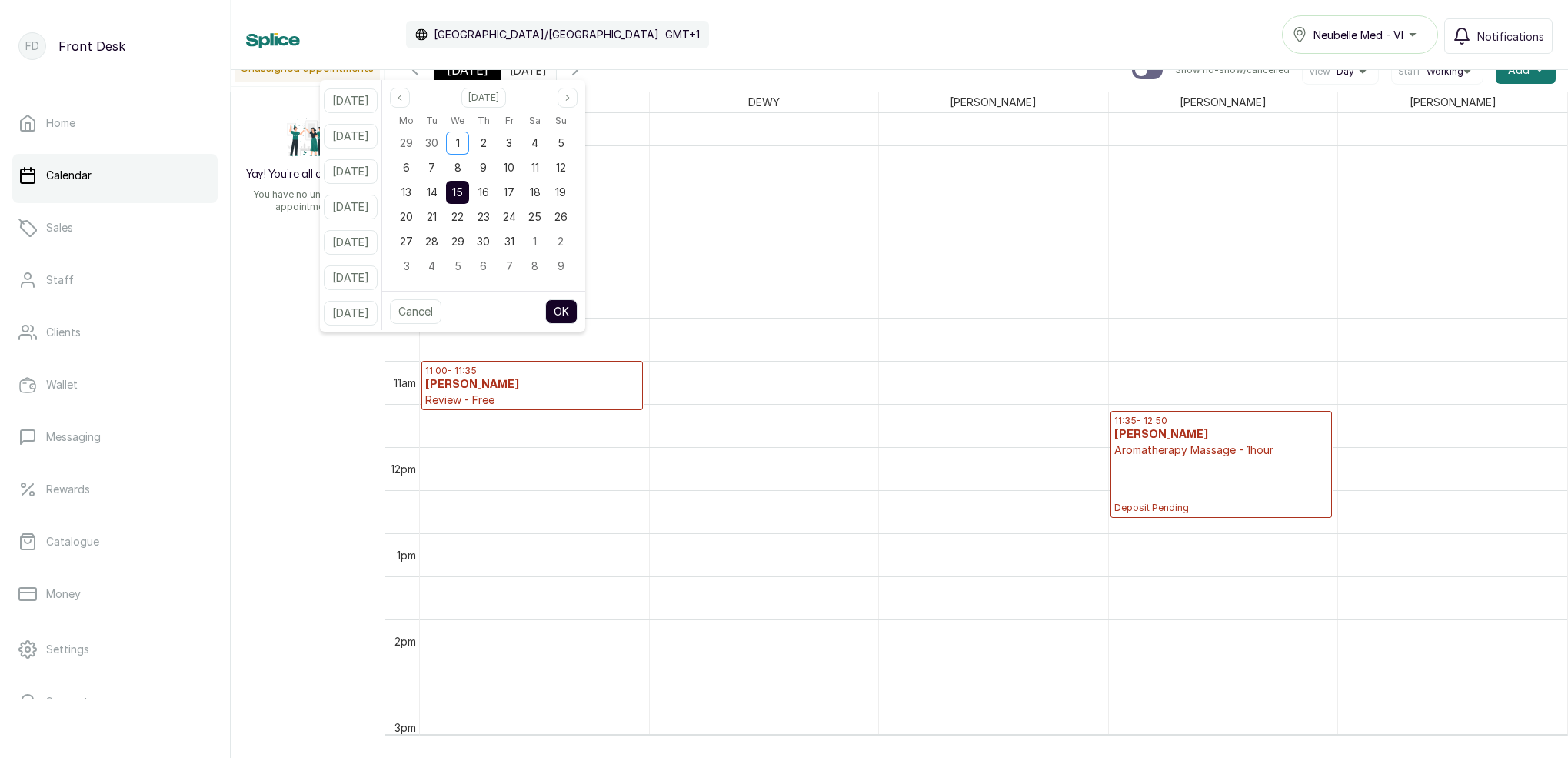
scroll to position [699, 0]
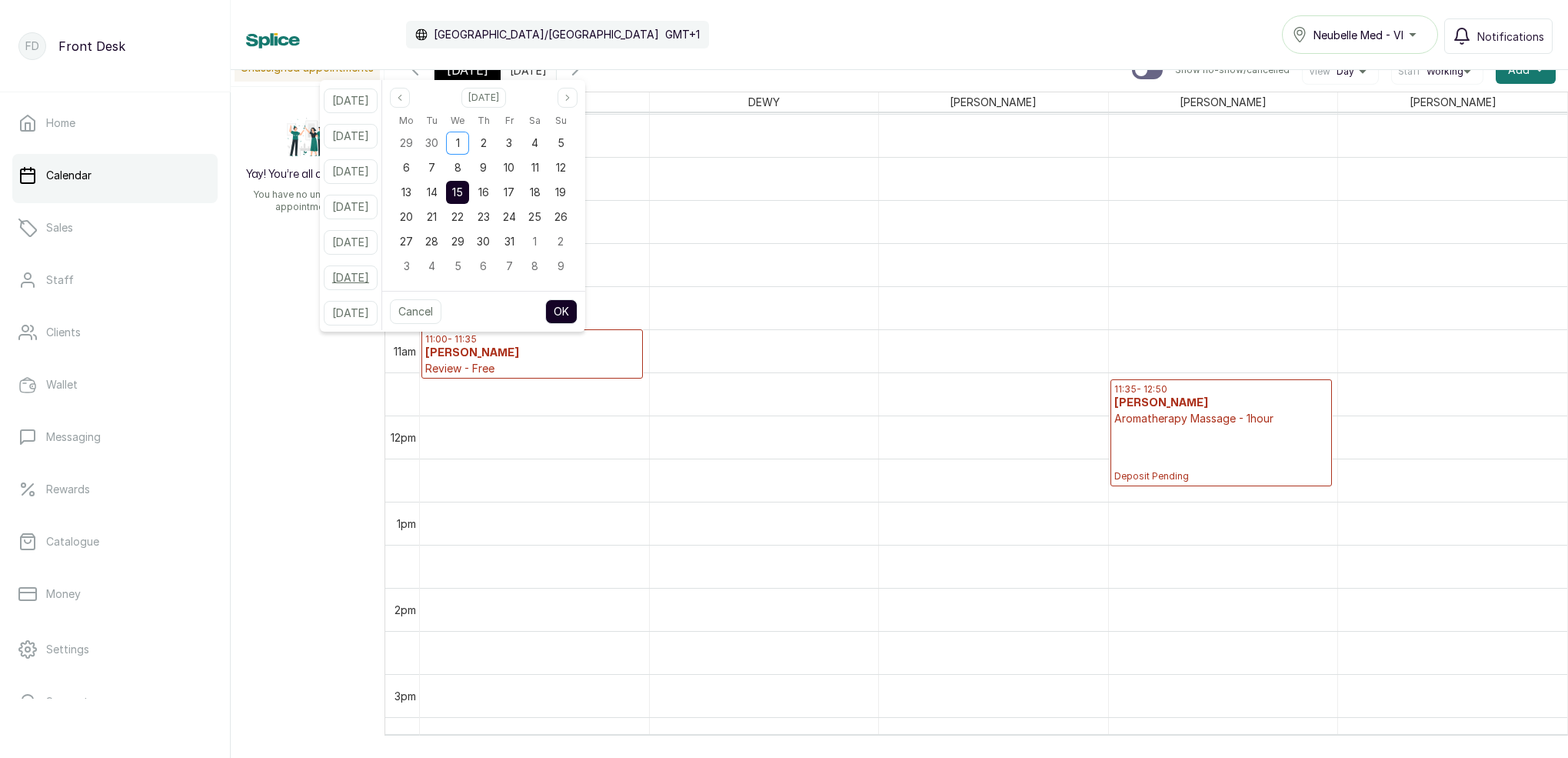
click at [357, 275] on button "[DATE]" at bounding box center [351, 278] width 54 height 25
type input "[DATE]"
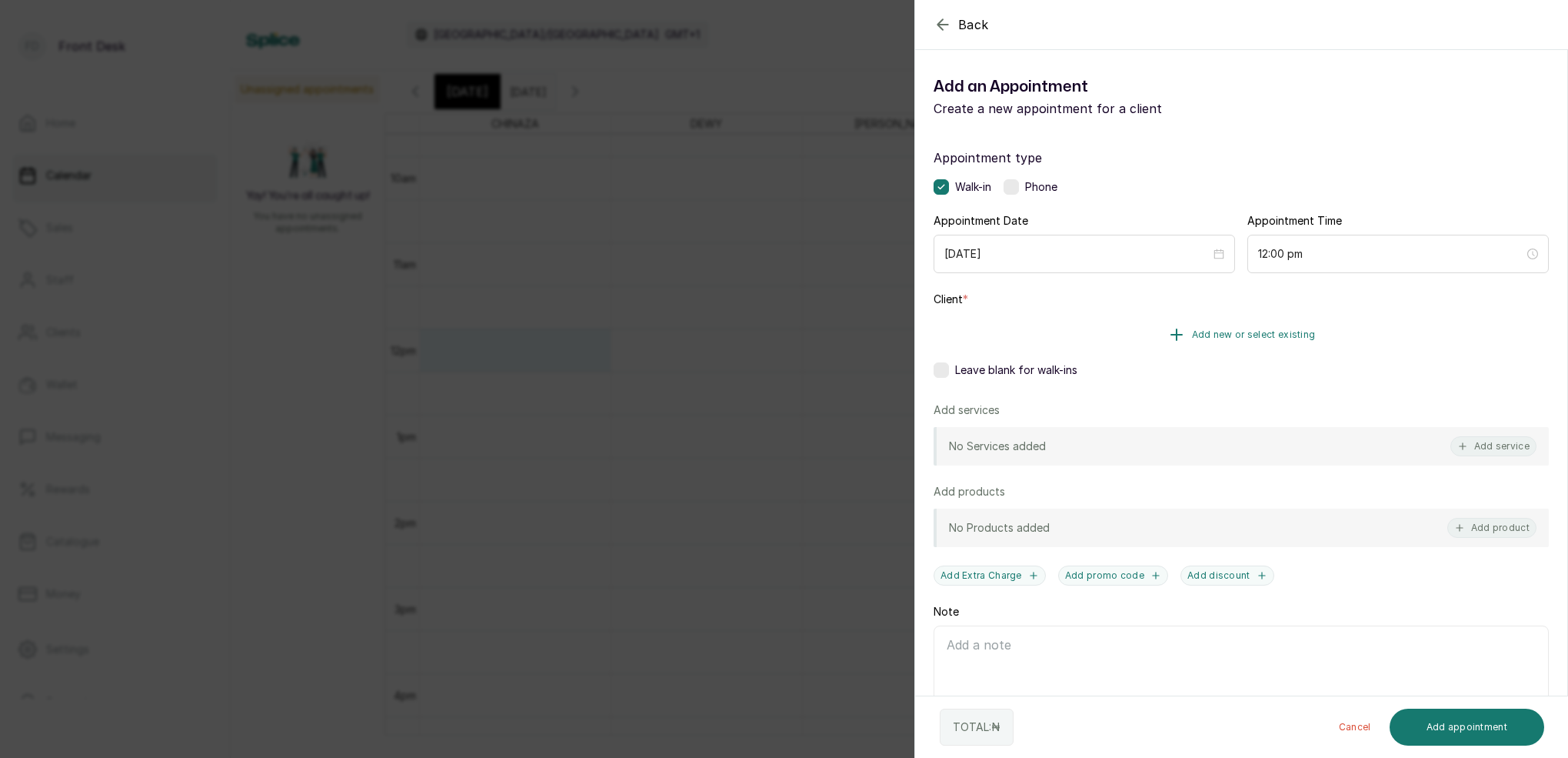
click at [1284, 333] on span "Add new or select existing" at bounding box center [1253, 334] width 123 height 12
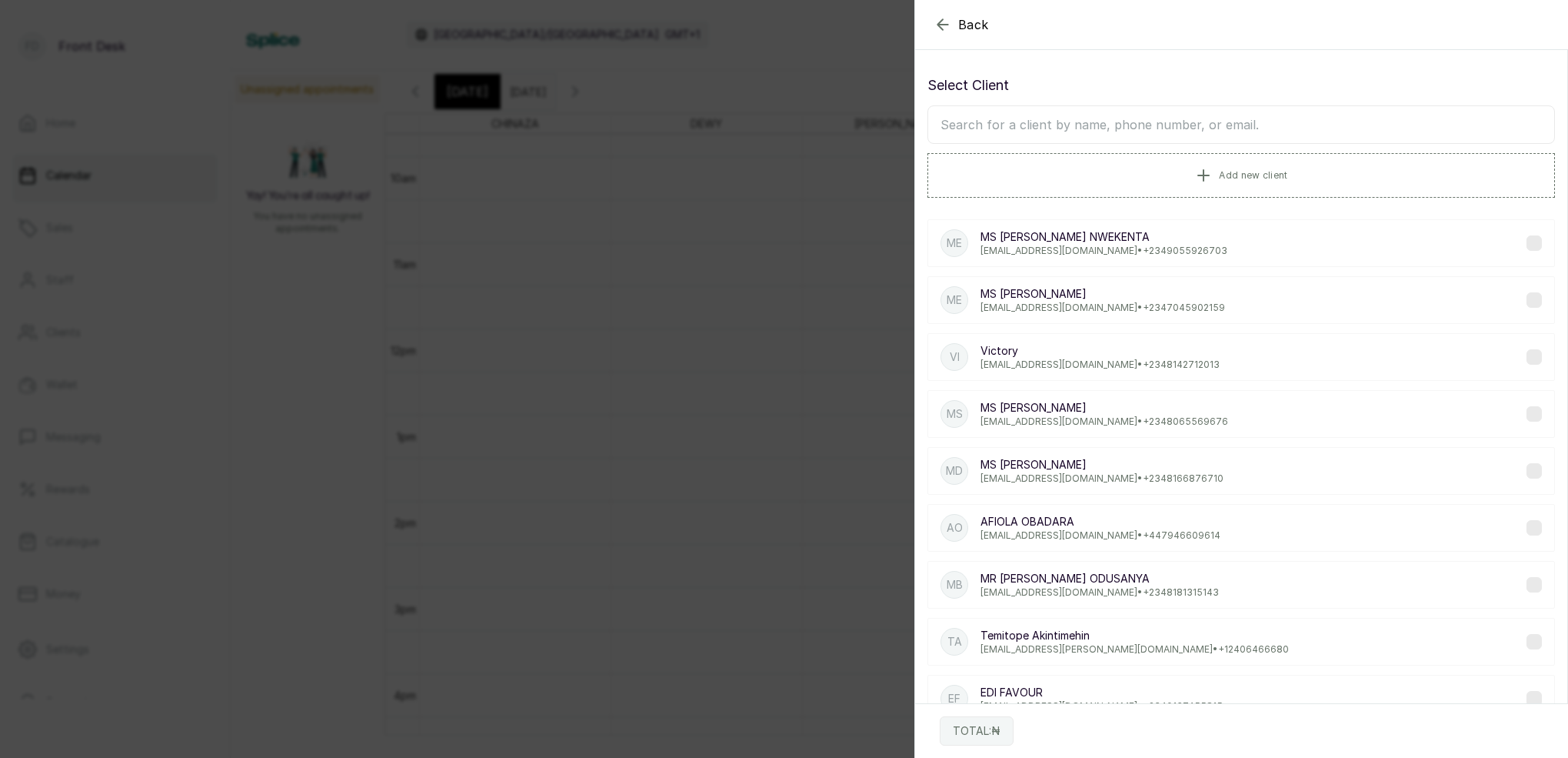
click at [1181, 129] on input "text" at bounding box center [1241, 124] width 628 height 38
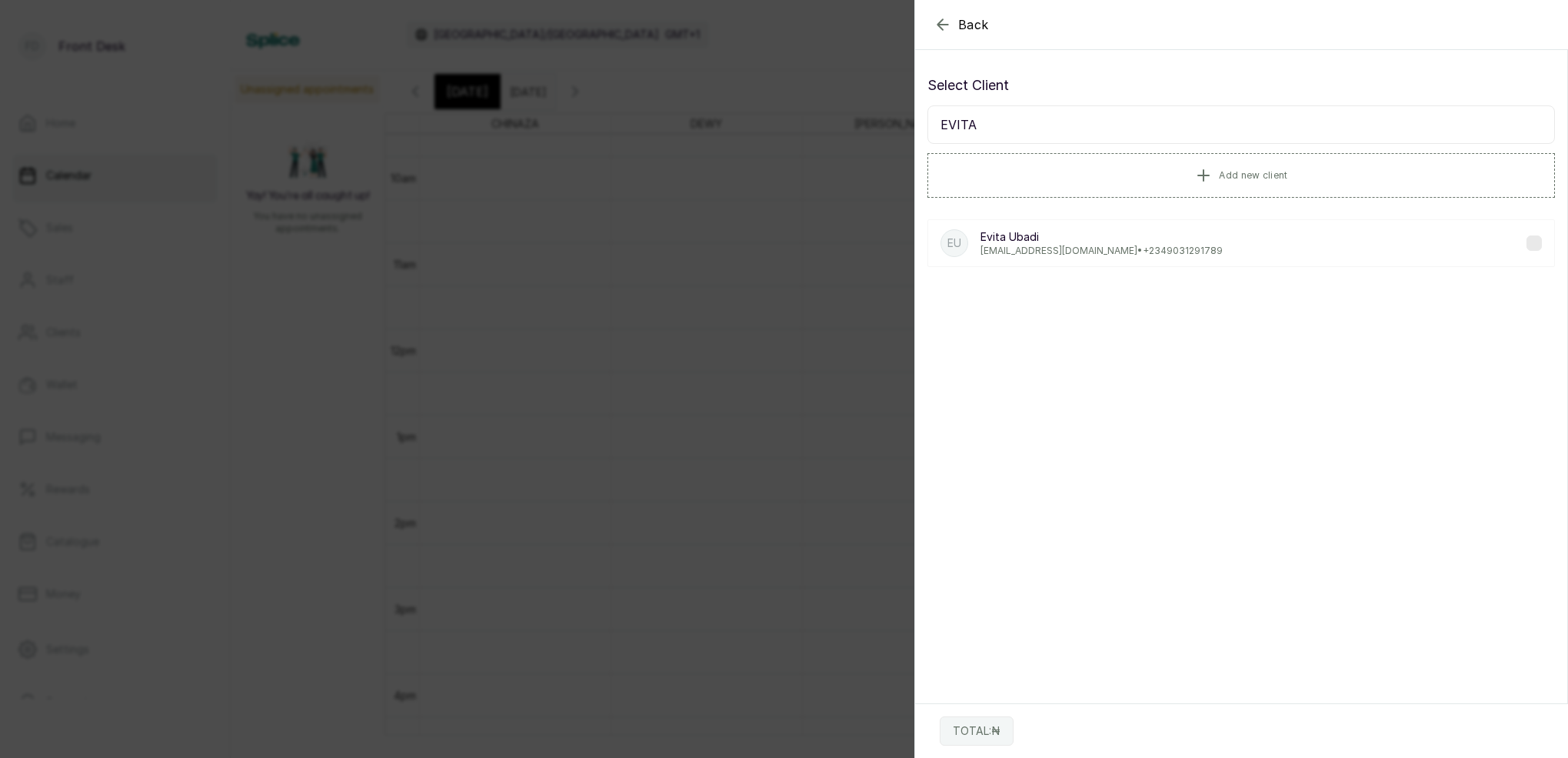
type input "EVITA"
click at [1118, 235] on p "[PERSON_NAME]" at bounding box center [1101, 237] width 242 height 16
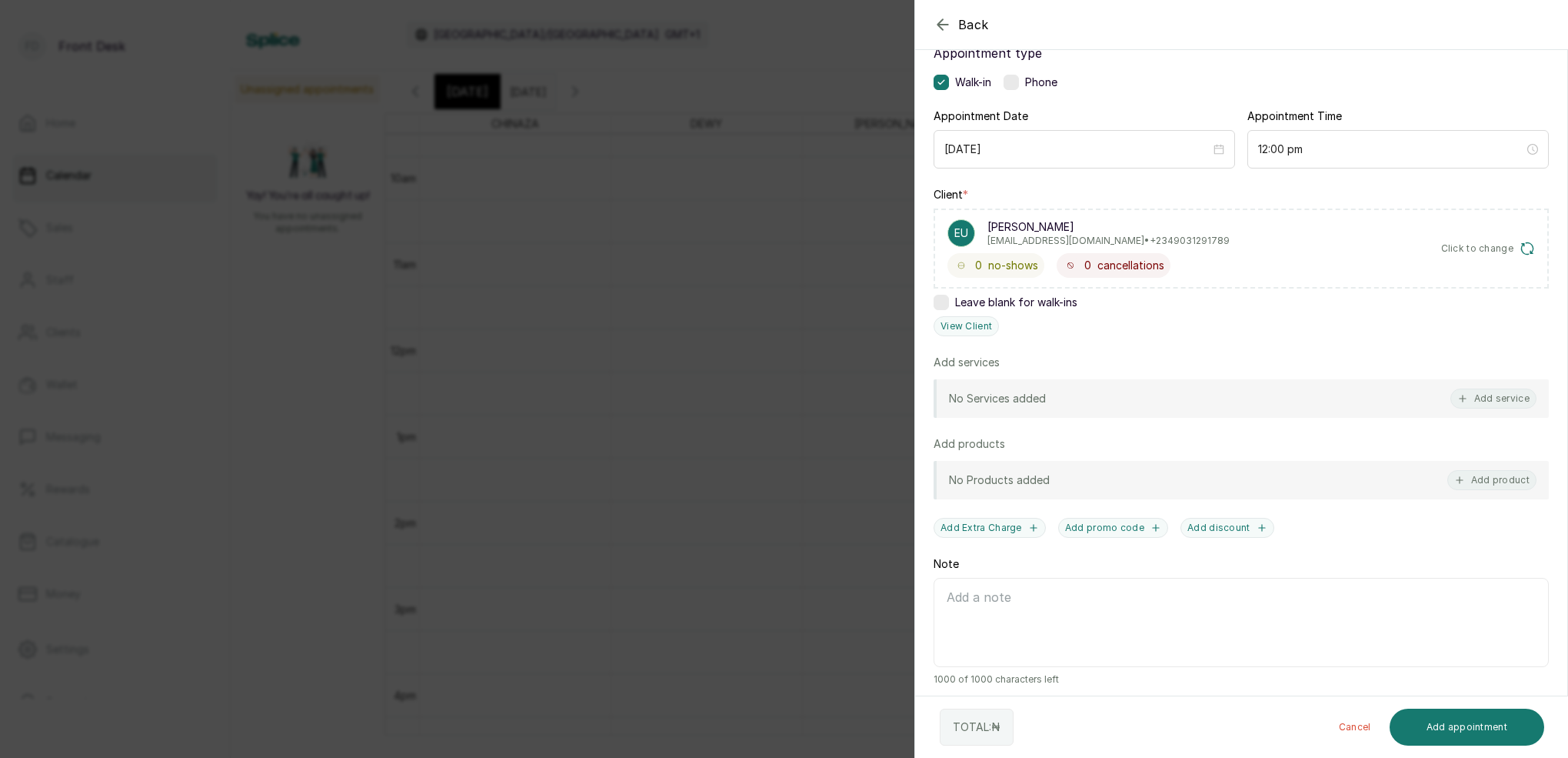
drag, startPoint x: 1500, startPoint y: 401, endPoint x: 1422, endPoint y: 366, distance: 85.5
click at [1500, 401] on button "Add service" at bounding box center [1493, 399] width 86 height 20
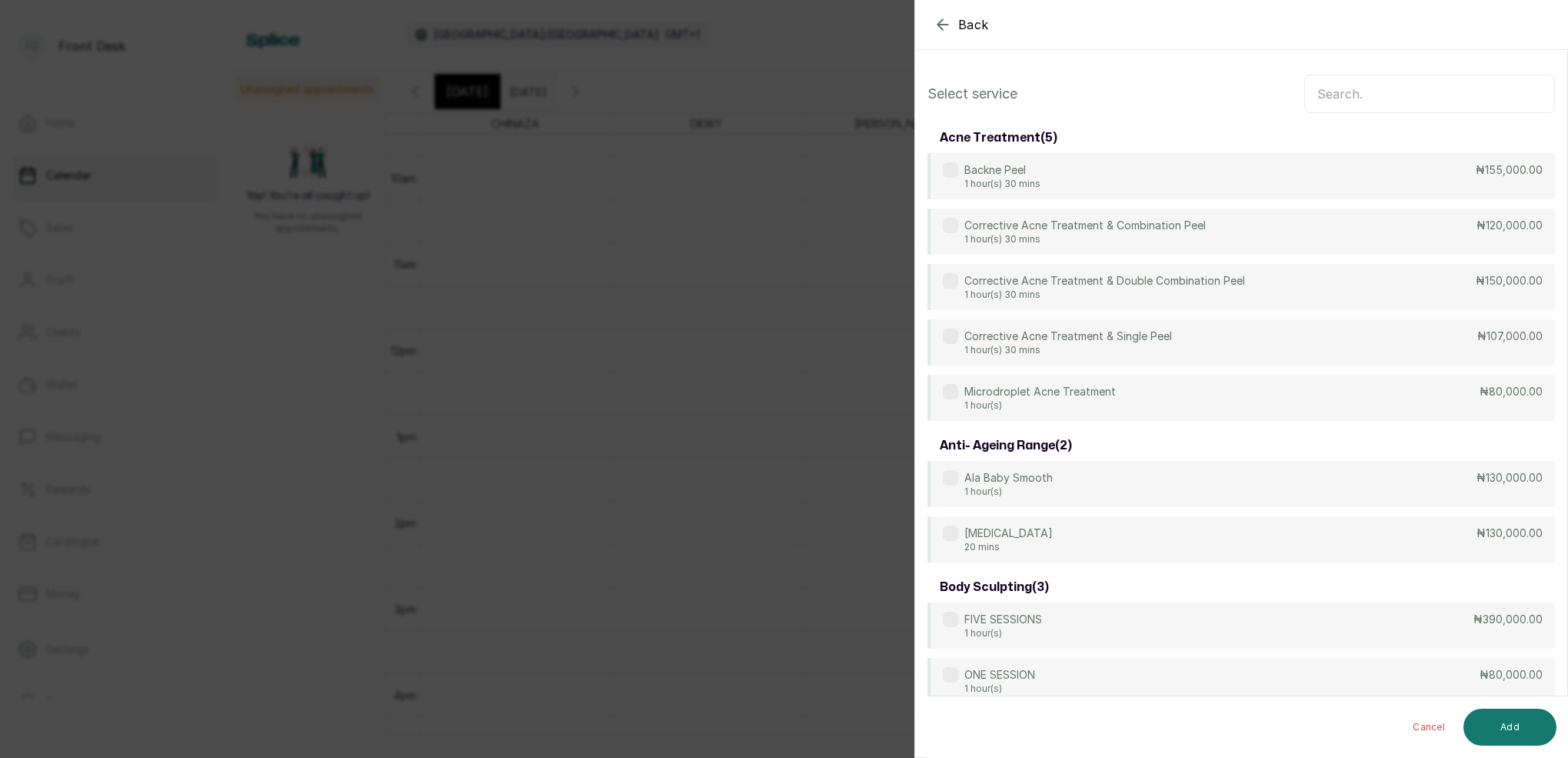
click at [1334, 101] on input "text" at bounding box center [1430, 93] width 251 height 38
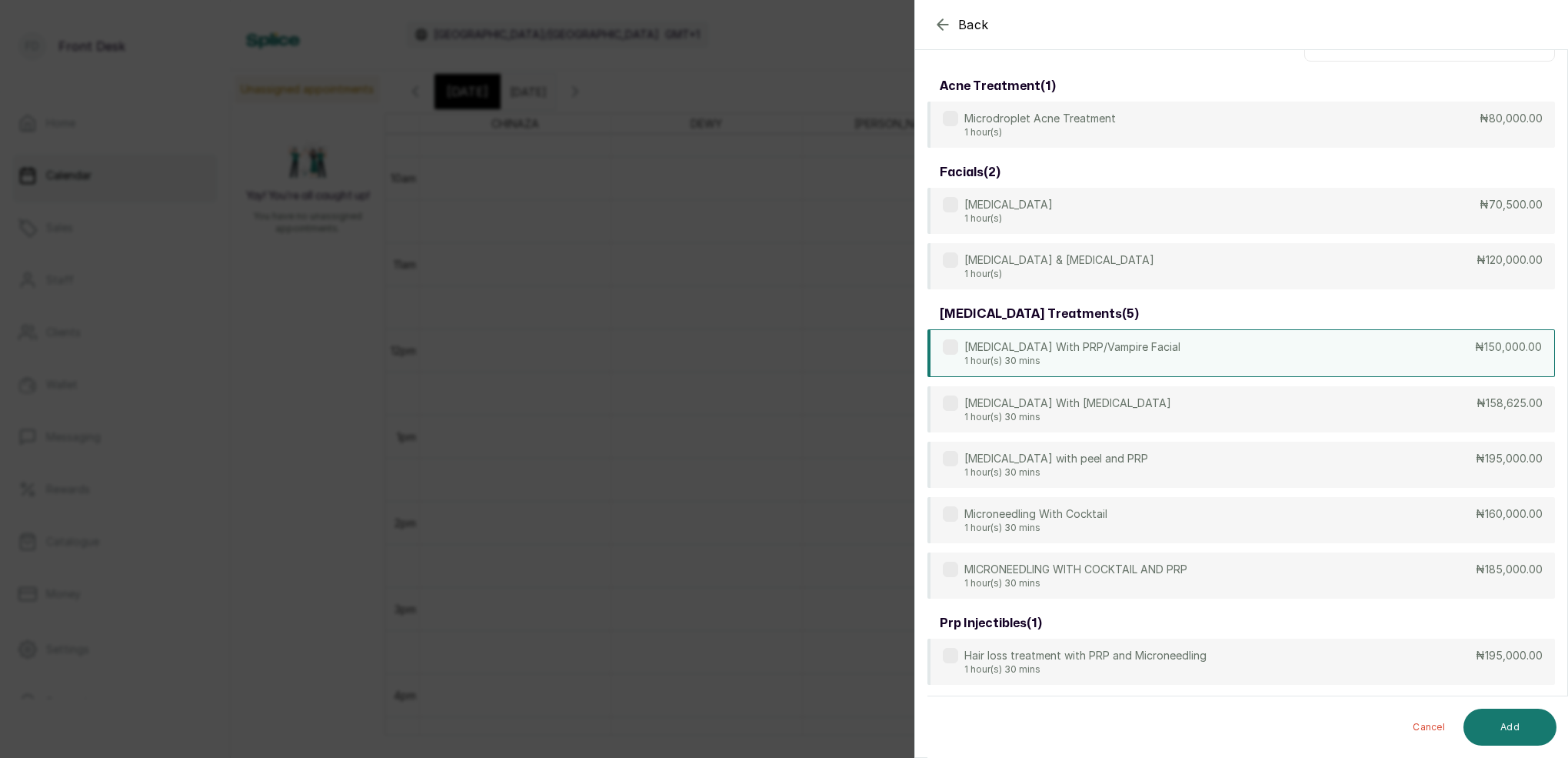
type input "MICR"
click at [1101, 352] on p "[MEDICAL_DATA] With PRP/Vampire Facial" at bounding box center [1072, 346] width 216 height 16
click at [1505, 736] on button "Add" at bounding box center [1510, 727] width 93 height 37
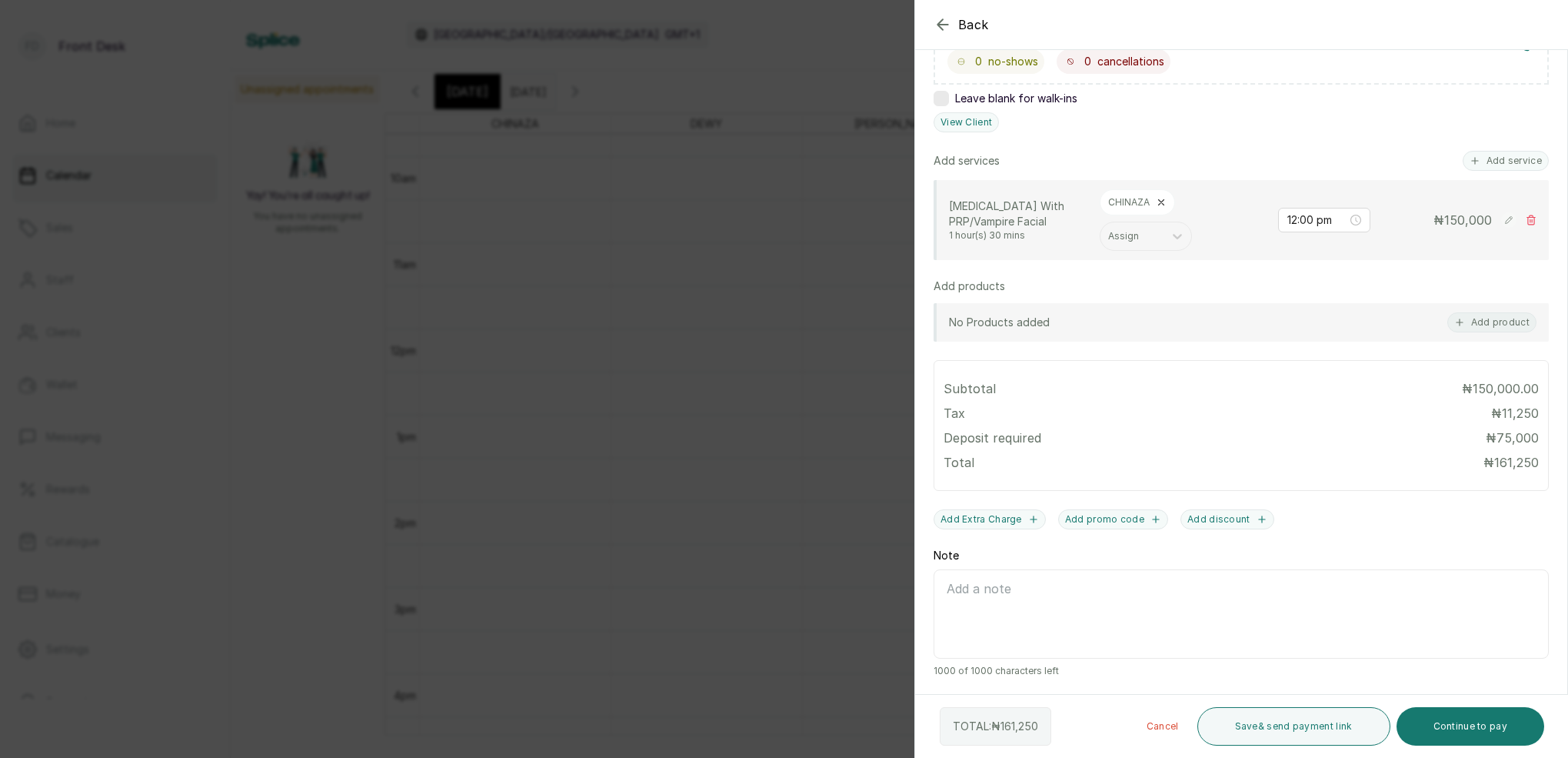
scroll to position [308, 0]
click at [1512, 741] on button "Continue to pay" at bounding box center [1471, 725] width 149 height 38
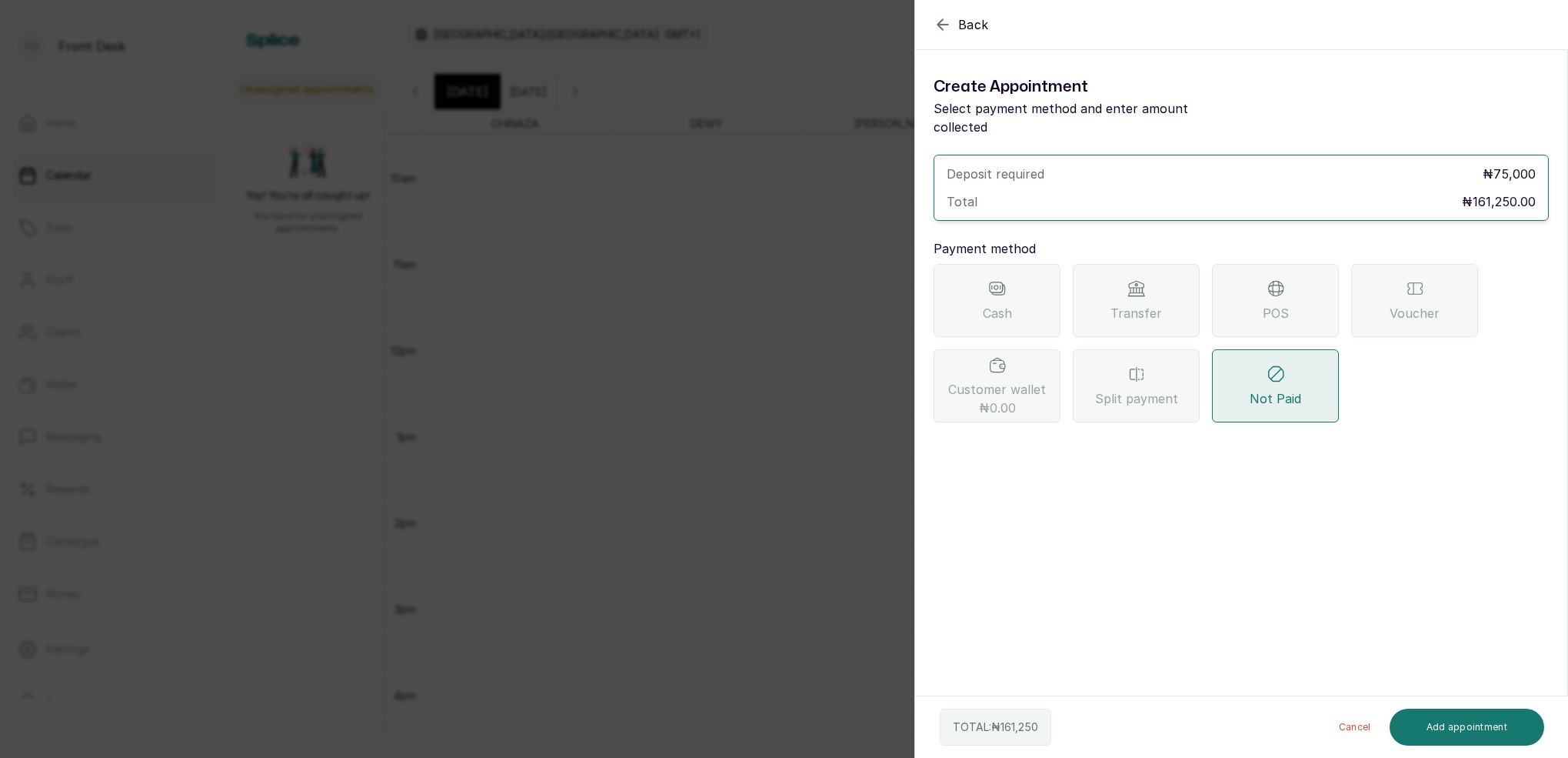
scroll to position [0, 0]
click at [1102, 284] on div "Transfer" at bounding box center [1135, 300] width 127 height 73
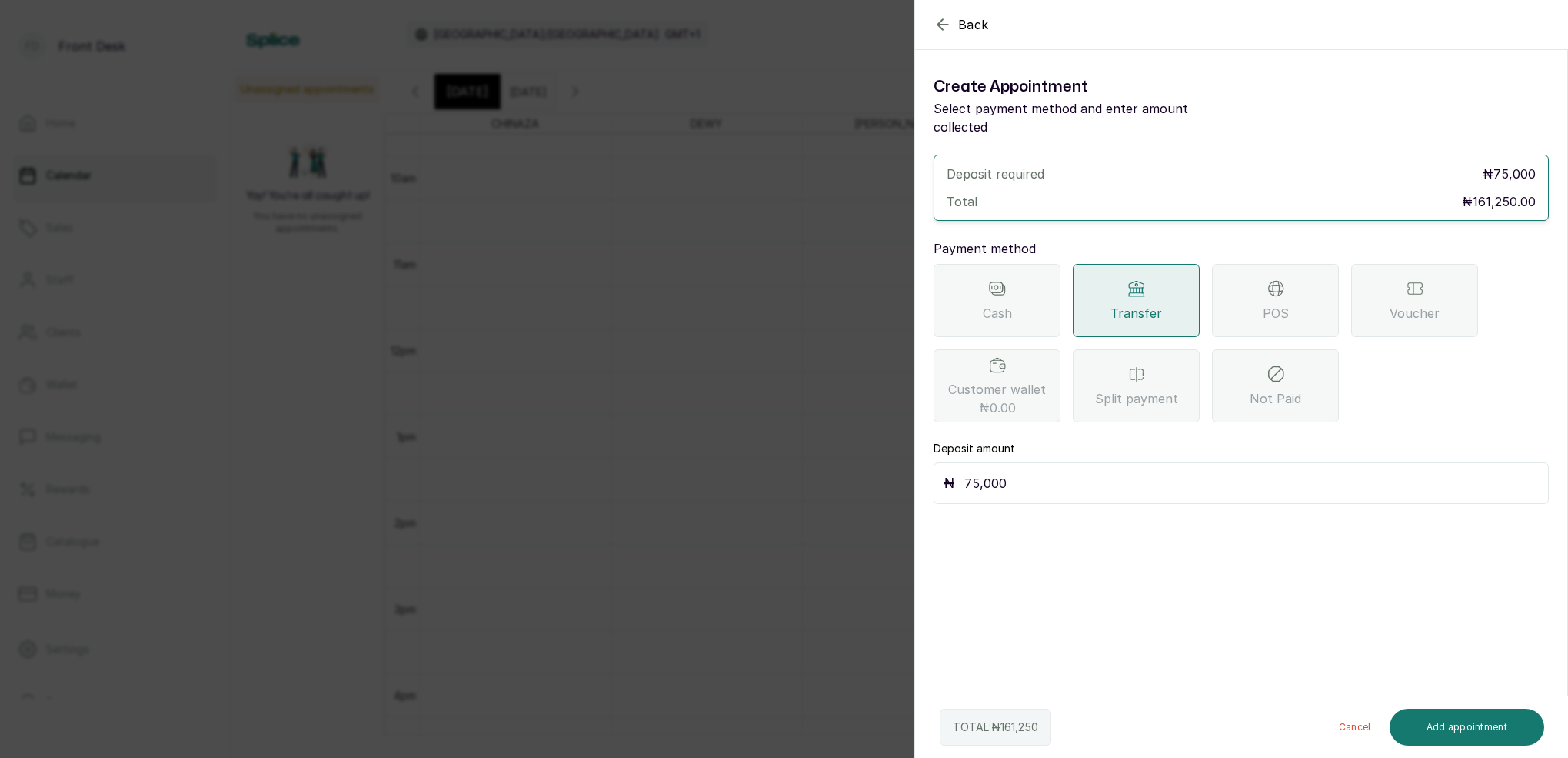
click at [1013, 473] on input "75,000" at bounding box center [1251, 483] width 575 height 21
type input "7"
drag, startPoint x: 1238, startPoint y: 293, endPoint x: 1240, endPoint y: 302, distance: 9.2
click at [1238, 294] on div "POS" at bounding box center [1275, 300] width 127 height 73
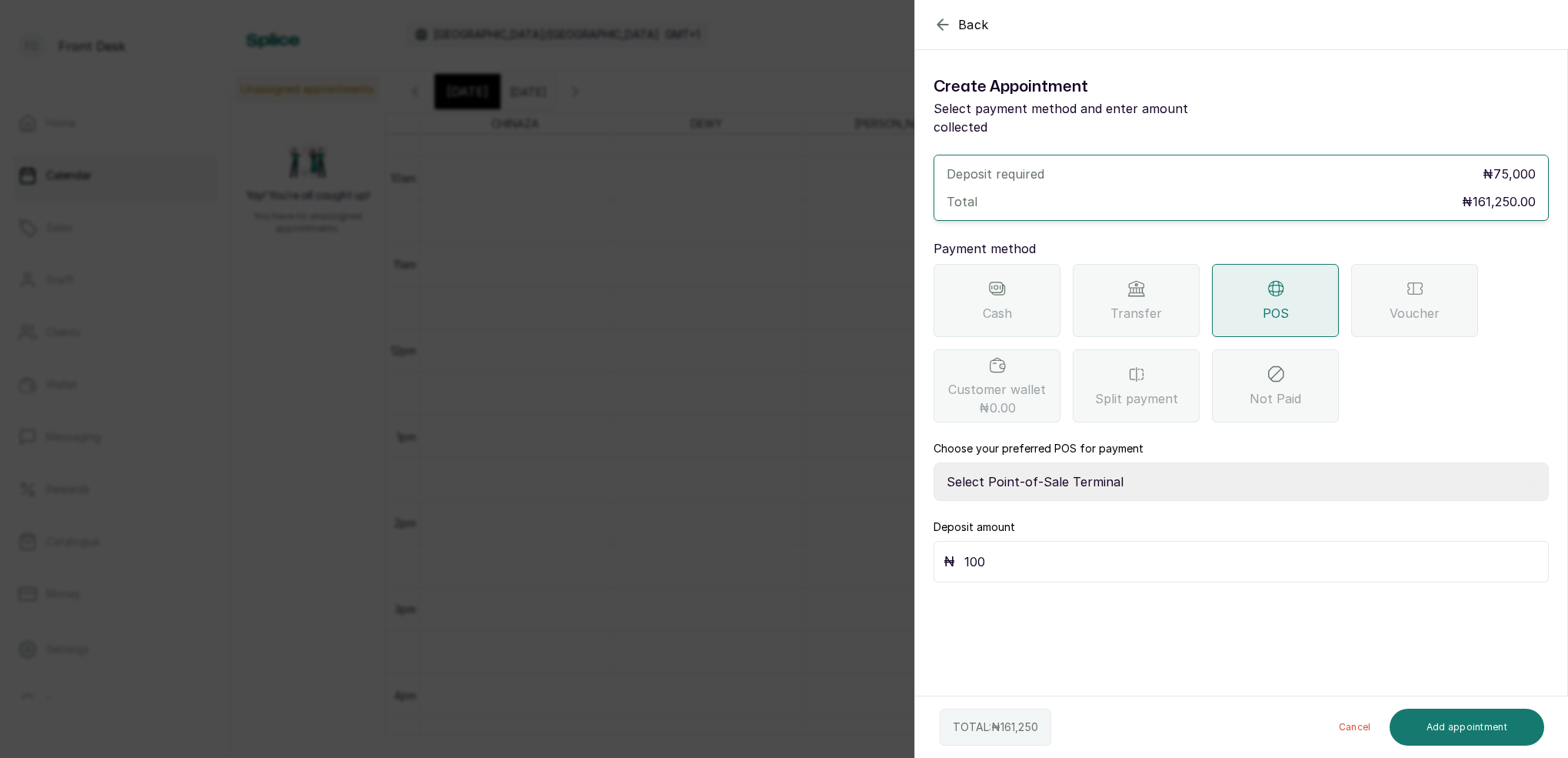
click at [1009, 551] on input "100" at bounding box center [1251, 561] width 575 height 21
type input "100,000"
select select "7a4fd382-b2de-4137-8553-2ff33fa7fb29"
click at [1503, 728] on button "Add appointment" at bounding box center [1467, 727] width 155 height 37
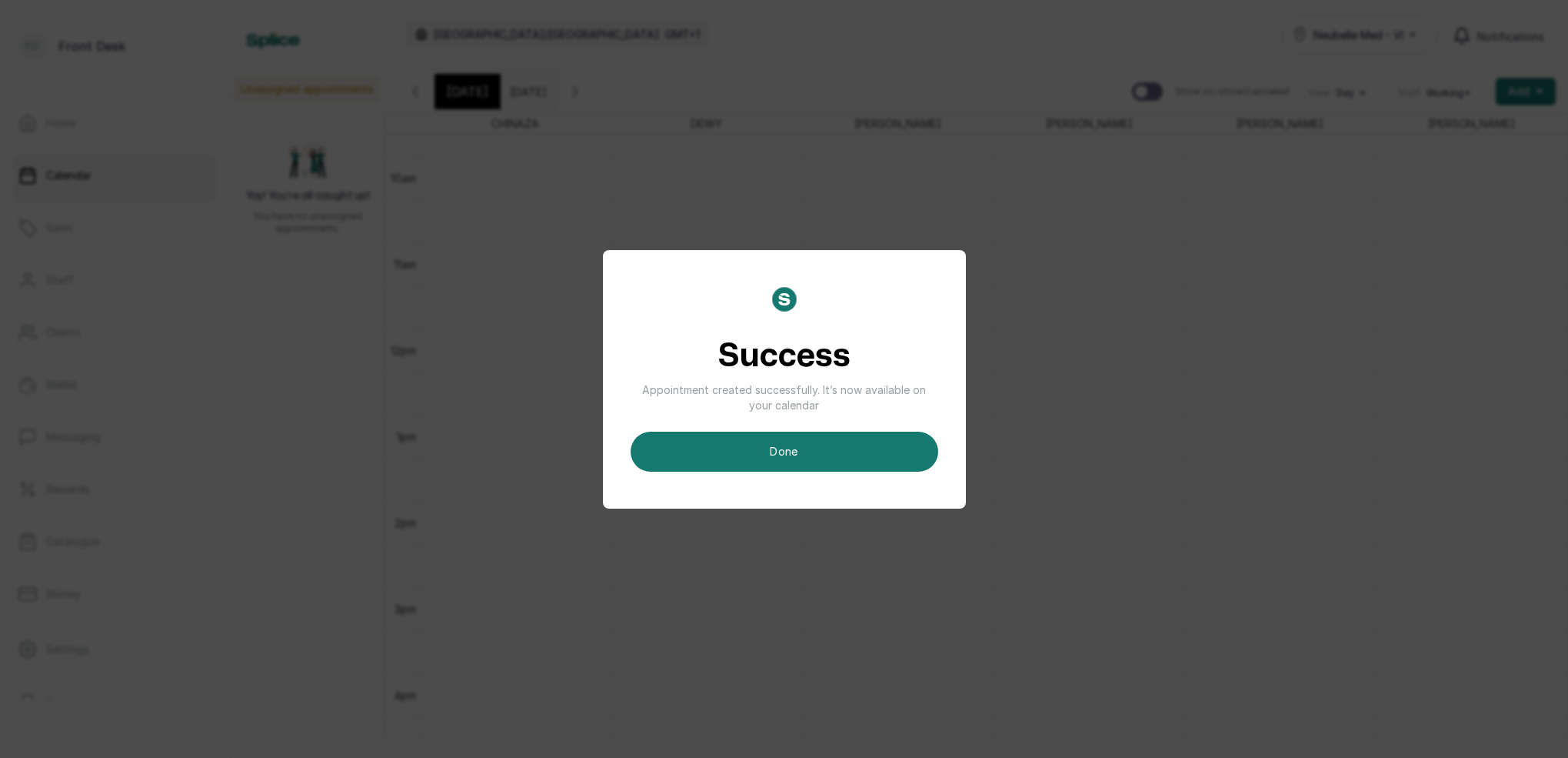
drag, startPoint x: 835, startPoint y: 459, endPoint x: 843, endPoint y: 460, distance: 8.1
click at [834, 459] on button "done" at bounding box center [784, 451] width 307 height 40
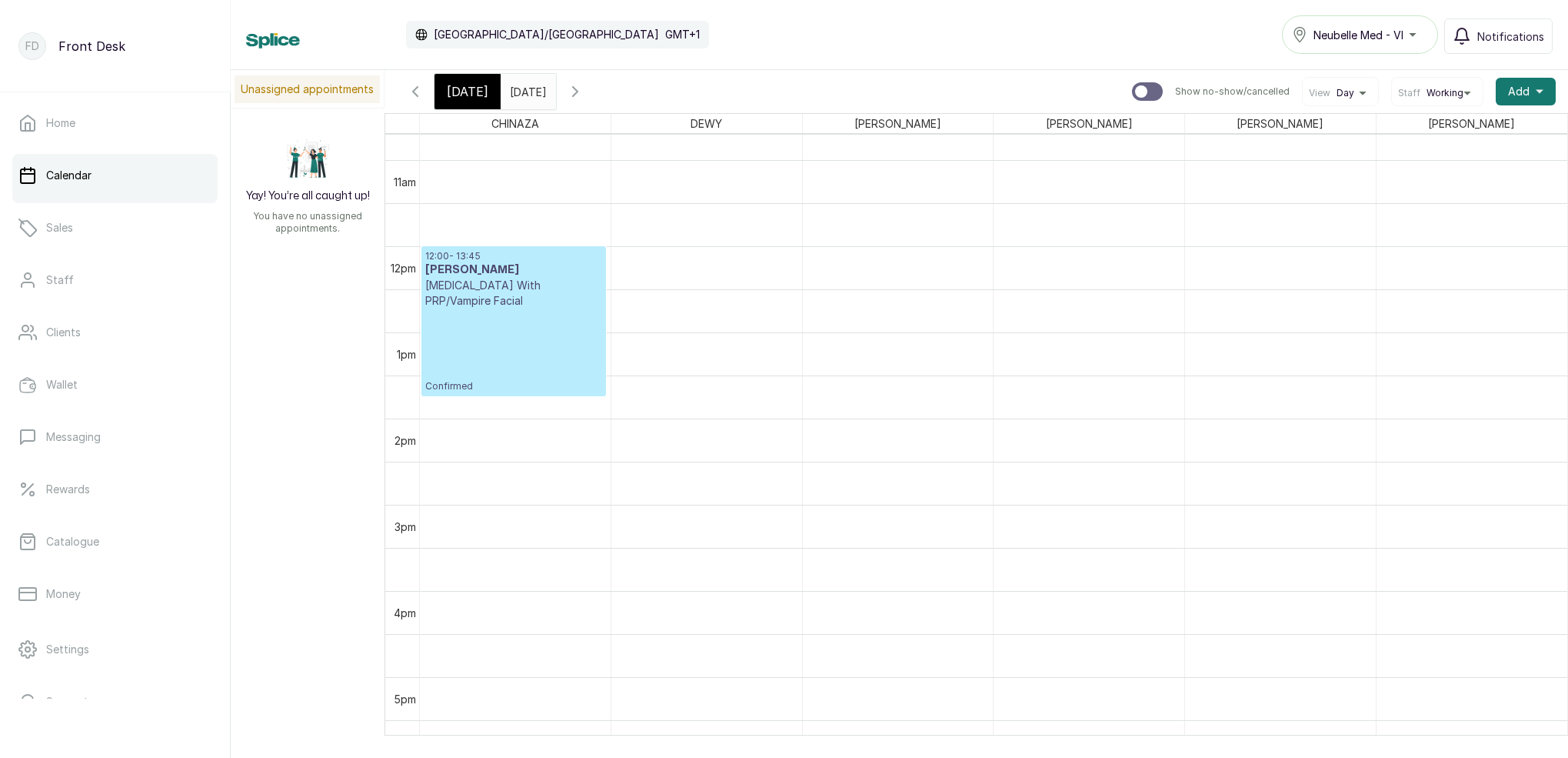
scroll to position [920, 0]
click at [473, 98] on span "[DATE]" at bounding box center [467, 92] width 42 height 19
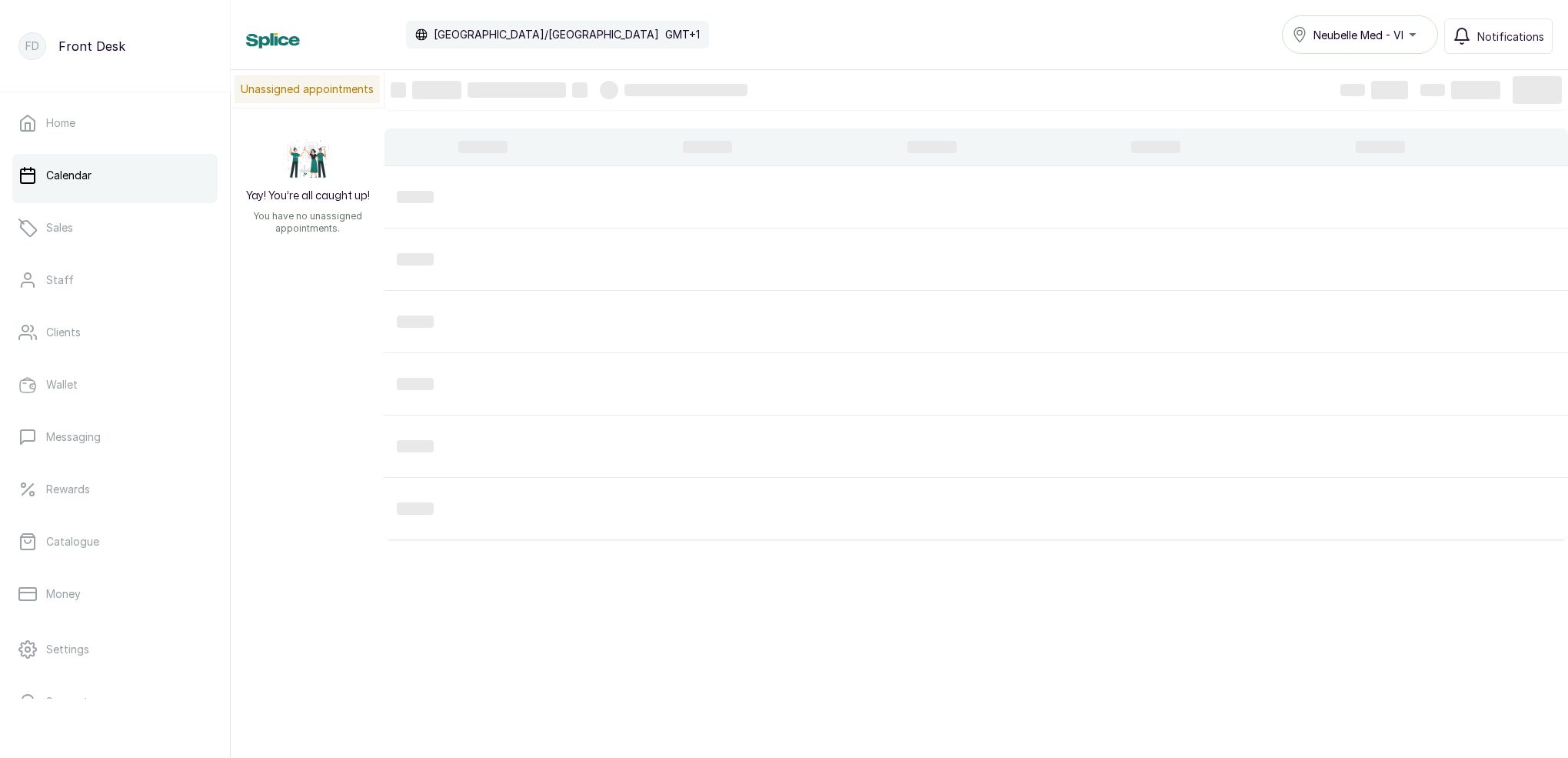
scroll to position [517, 0]
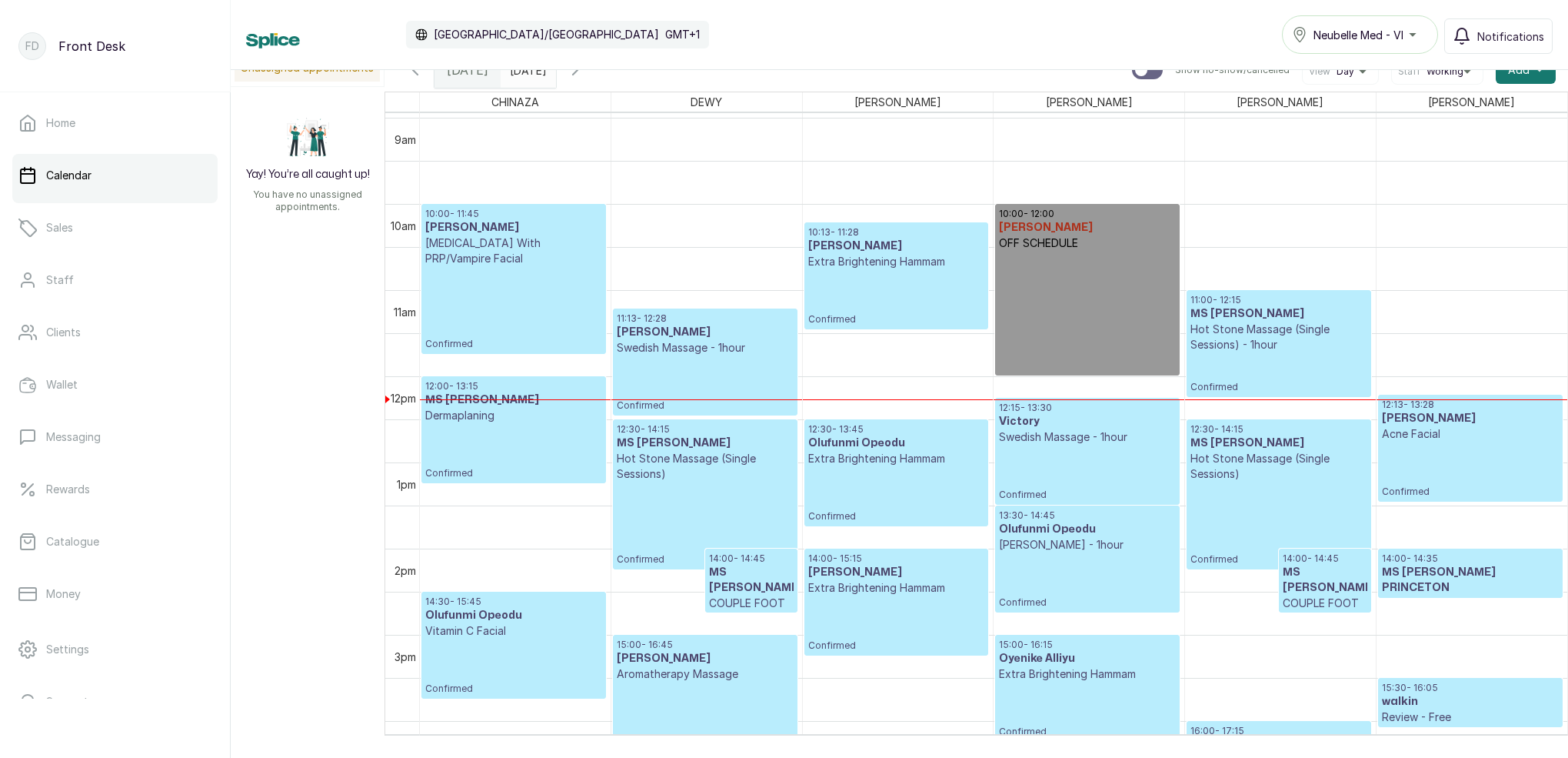
click at [536, 318] on p "Confirmed" at bounding box center [513, 308] width 177 height 84
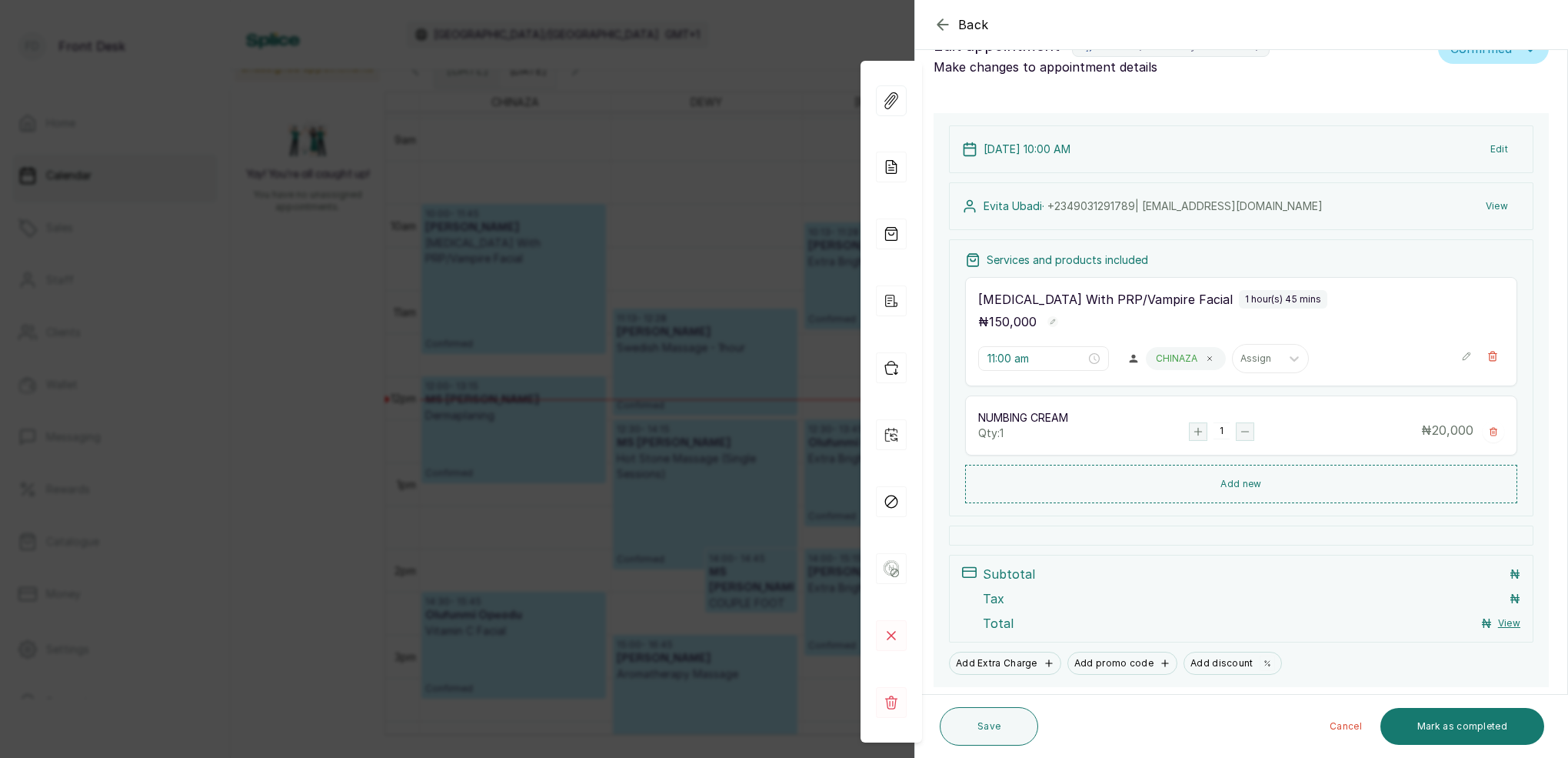
type input "10:00 am"
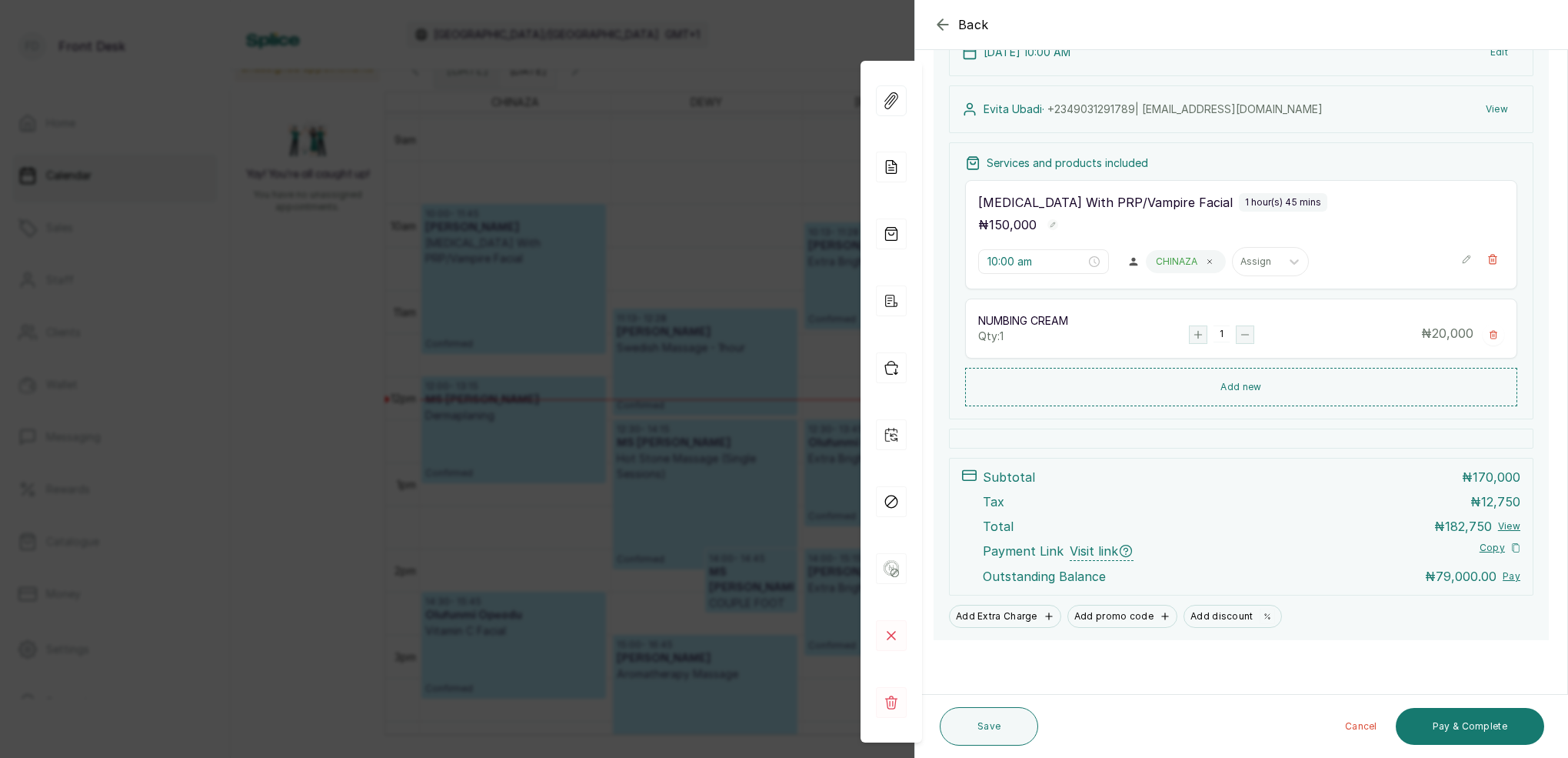
drag, startPoint x: 1475, startPoint y: 724, endPoint x: 1378, endPoint y: 596, distance: 160.6
click at [1475, 724] on button "Pay & Complete" at bounding box center [1470, 726] width 149 height 37
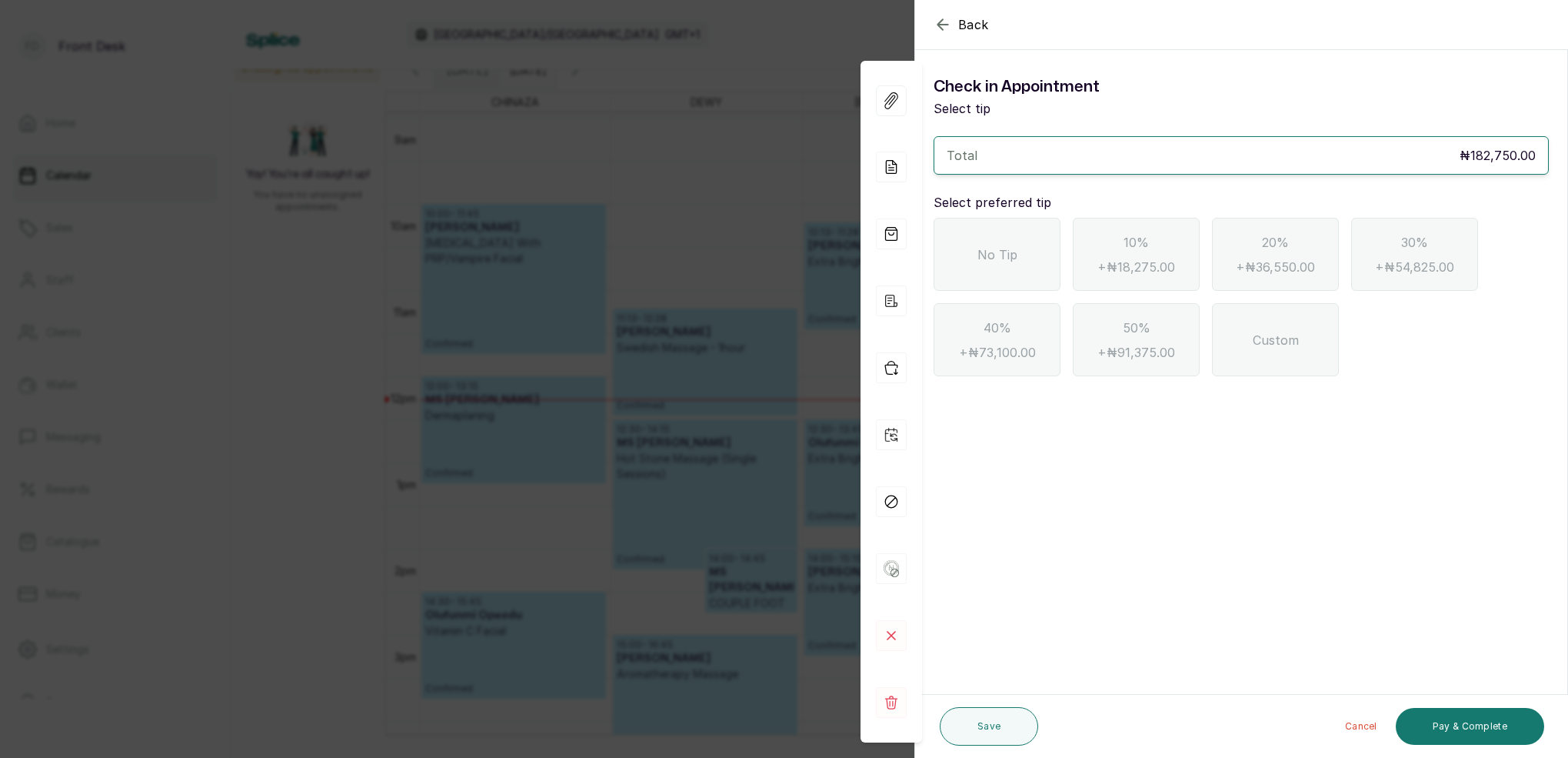
click at [947, 29] on icon "button" at bounding box center [943, 25] width 19 height 19
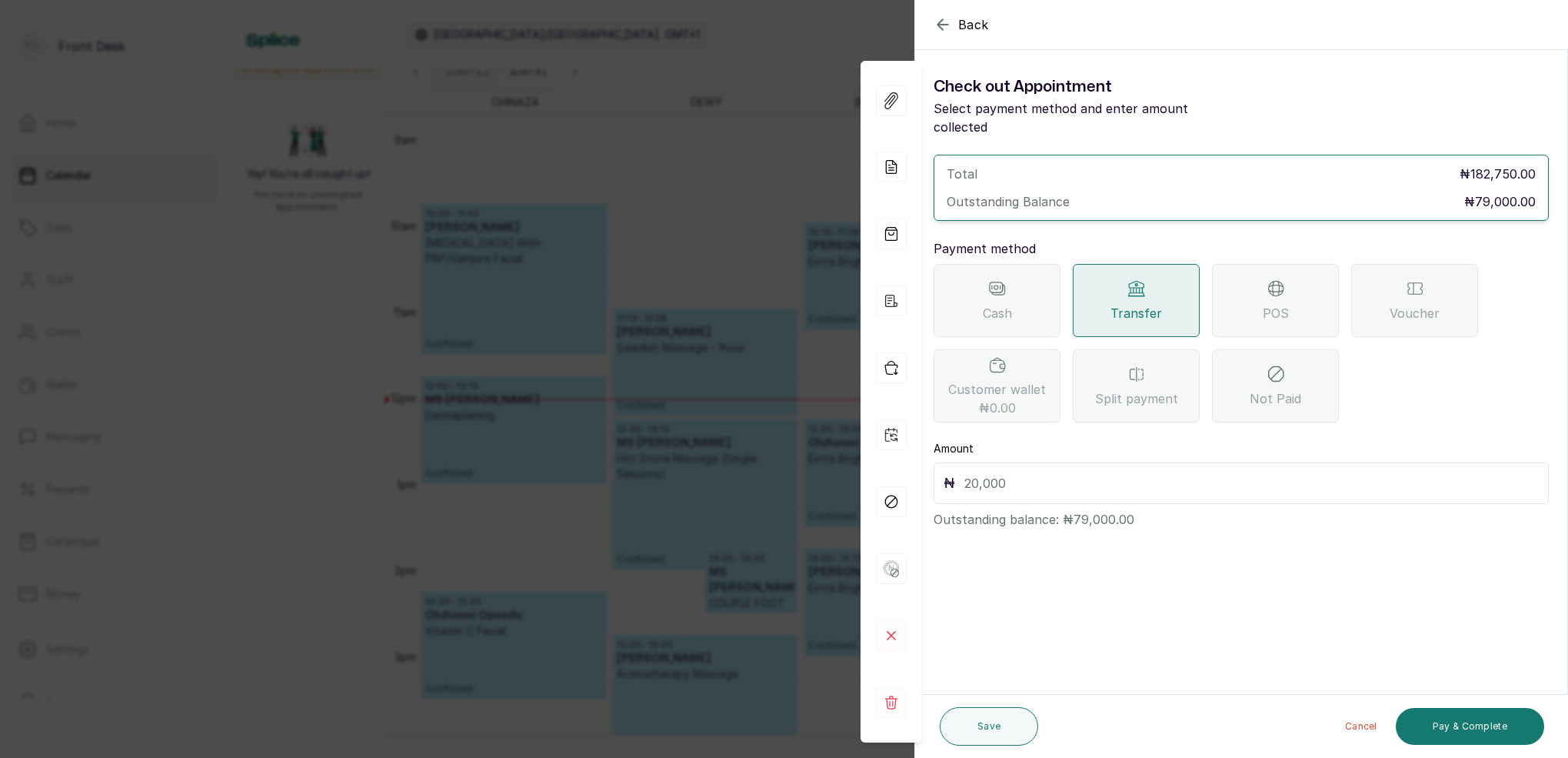
drag, startPoint x: 1077, startPoint y: 468, endPoint x: 1085, endPoint y: 464, distance: 8.9
click at [1078, 473] on input "text" at bounding box center [1251, 483] width 575 height 21
type input "79,000"
click at [1271, 304] on span "POS" at bounding box center [1276, 313] width 26 height 19
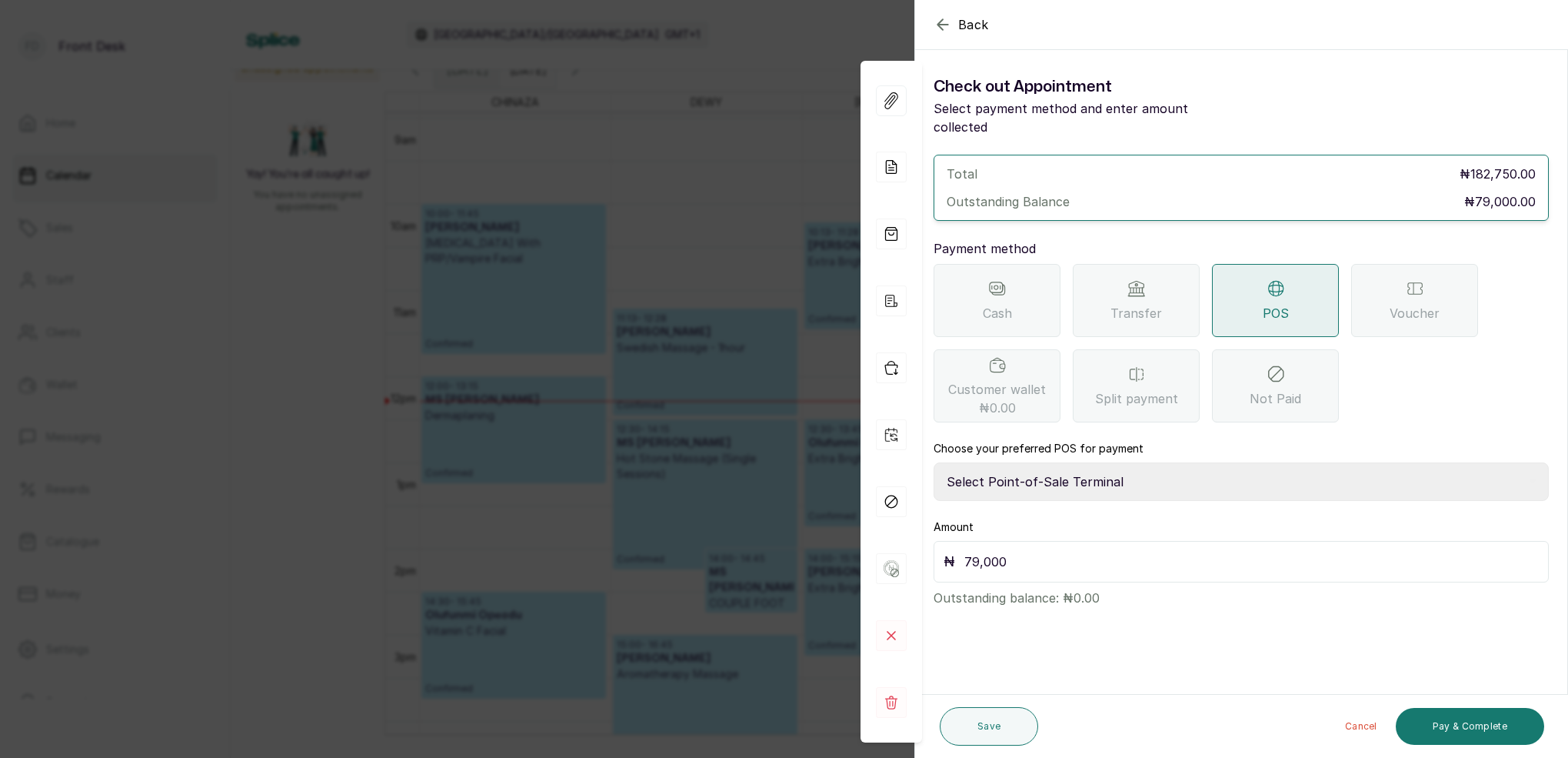
select select "7a4fd382-b2de-4137-8553-2ff33fa7fb29"
click at [1004, 712] on button "Save" at bounding box center [989, 725] width 98 height 38
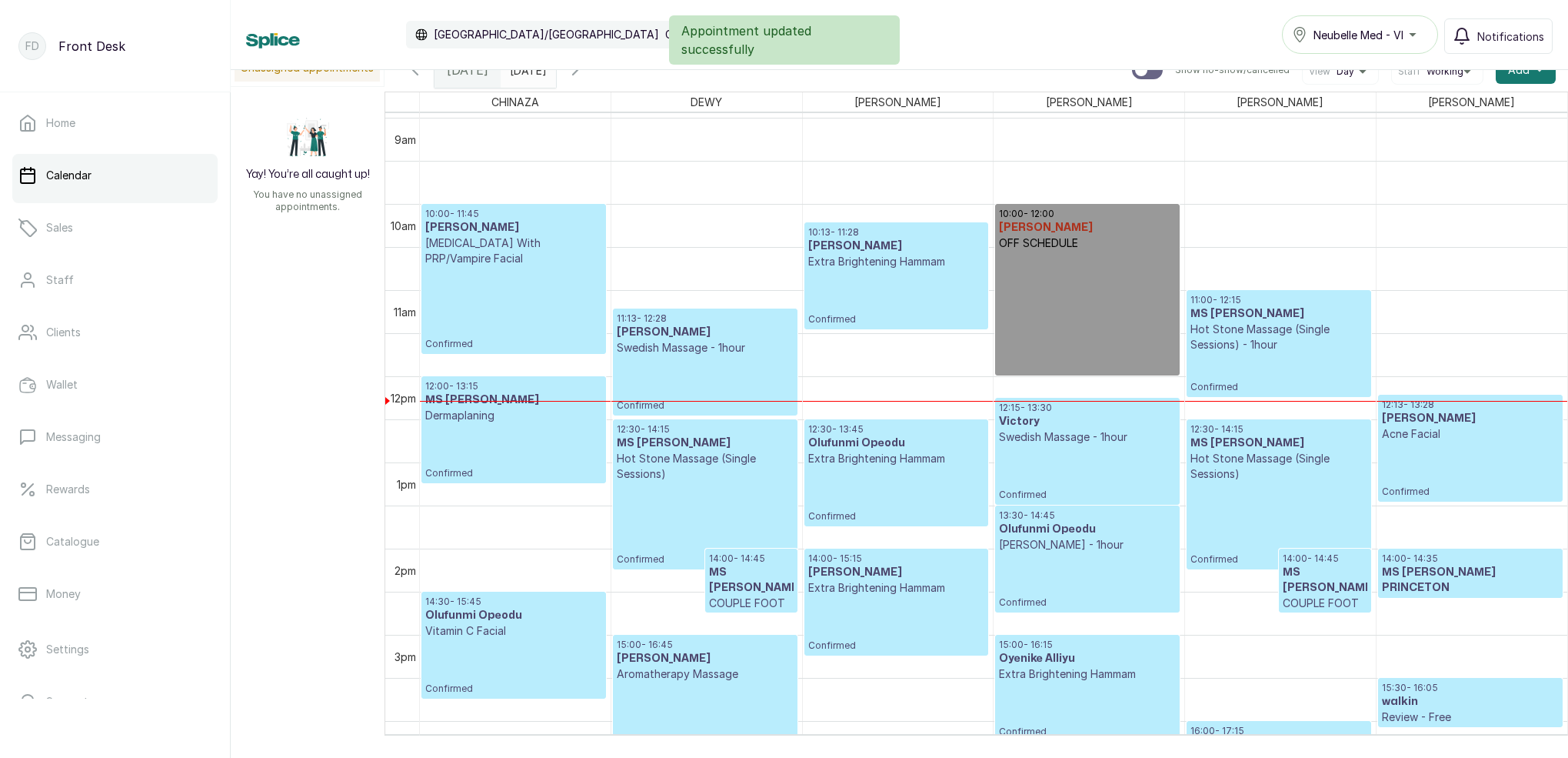
click at [547, 262] on p "[MEDICAL_DATA] With PRP/Vampire Facial" at bounding box center [513, 250] width 177 height 31
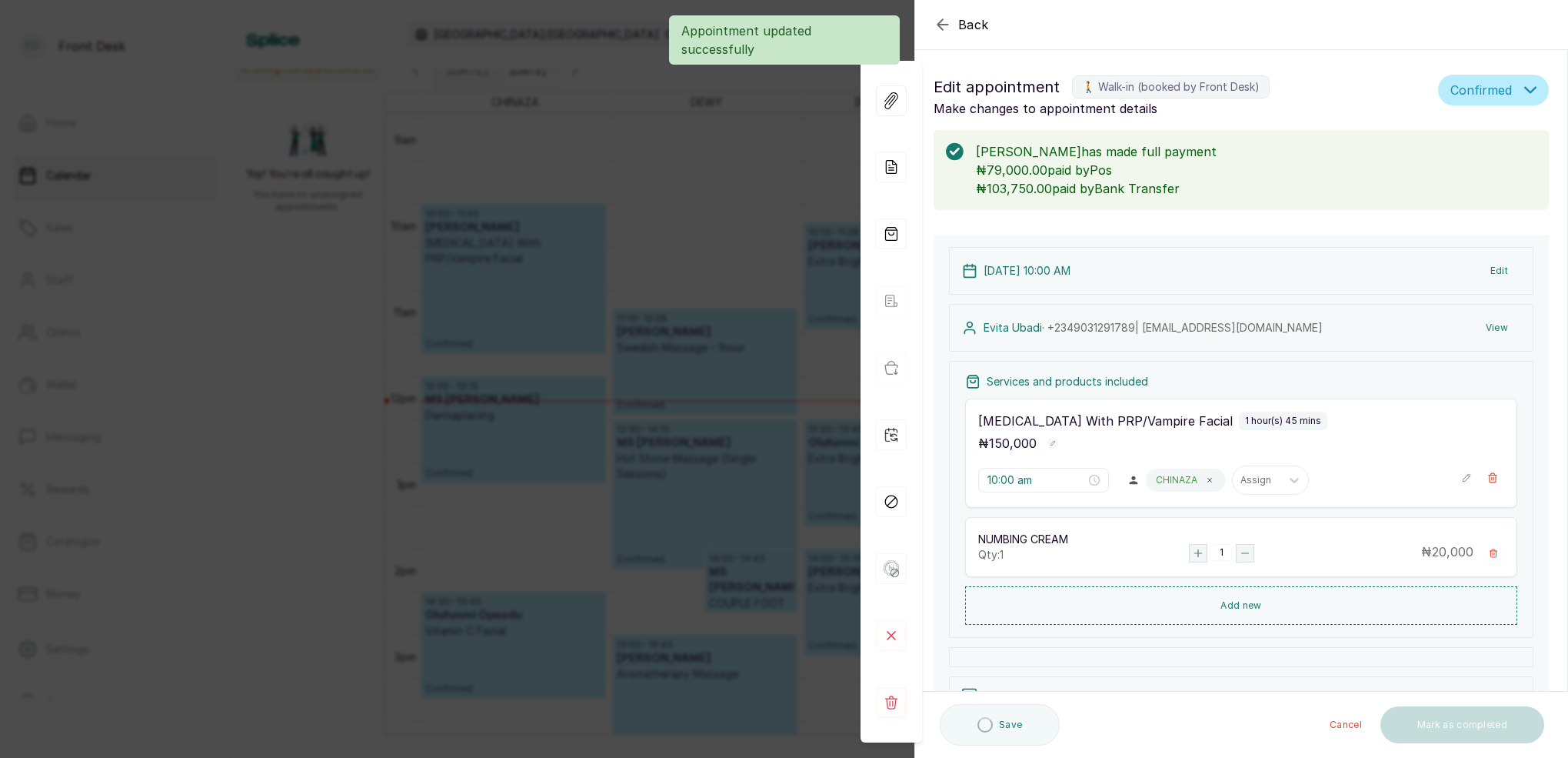
click at [773, 182] on div "Back Appointment Details Edit appointment 🚶 Walk-in (booked by Front Desk) Make…" at bounding box center [784, 379] width 1568 height 758
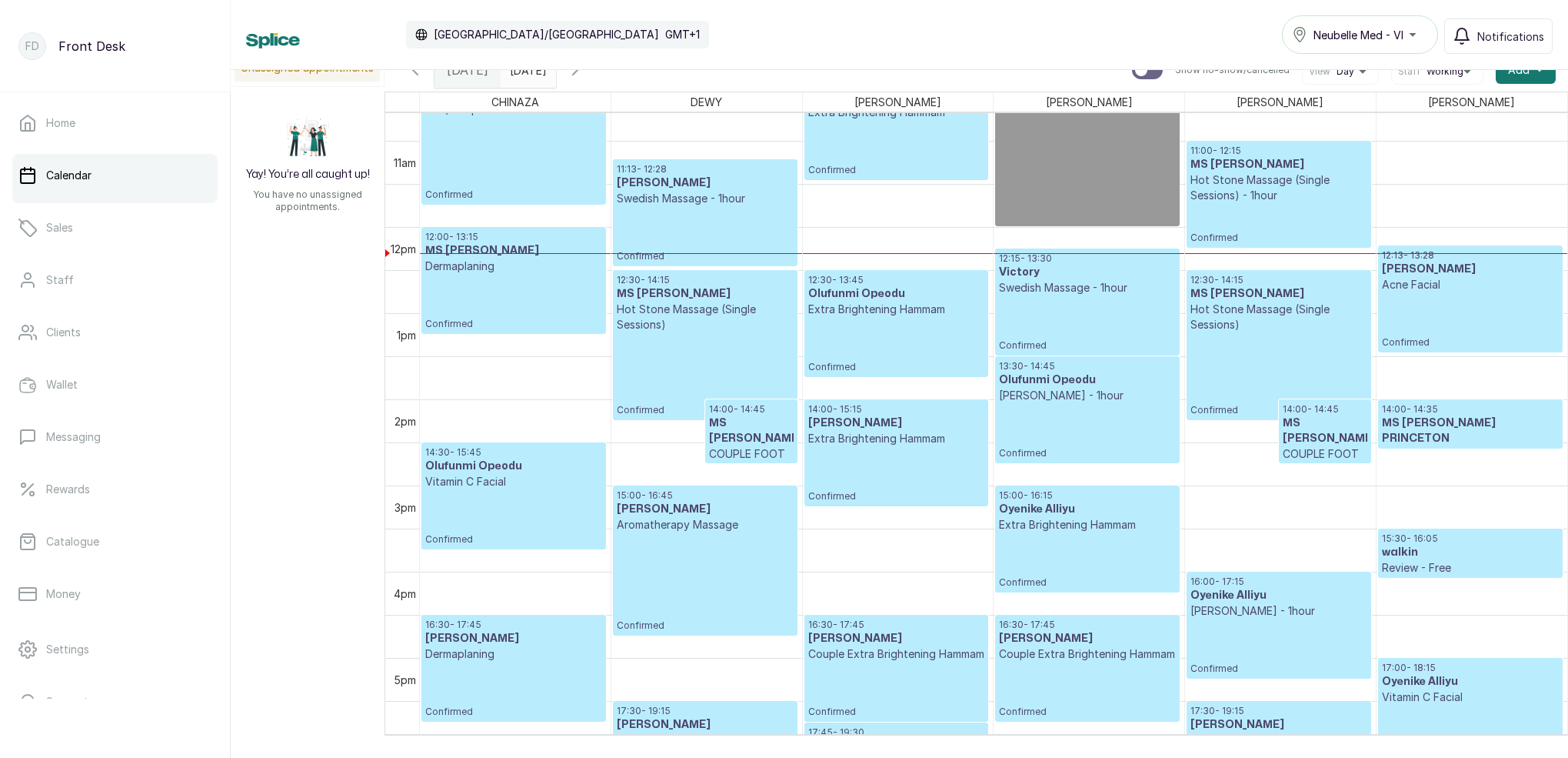
click at [585, 72] on icon "button" at bounding box center [576, 70] width 19 height 19
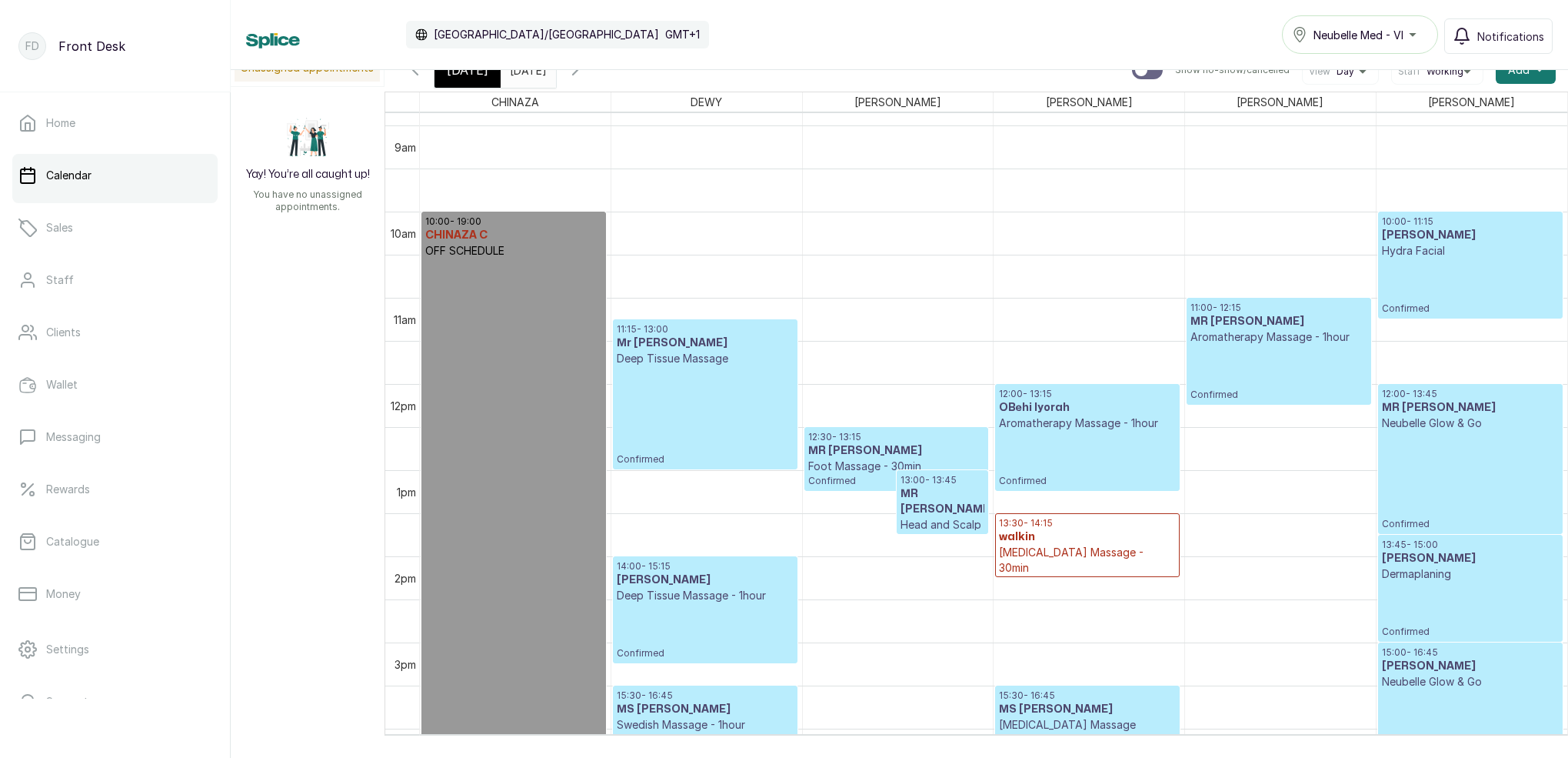
scroll to position [780, 0]
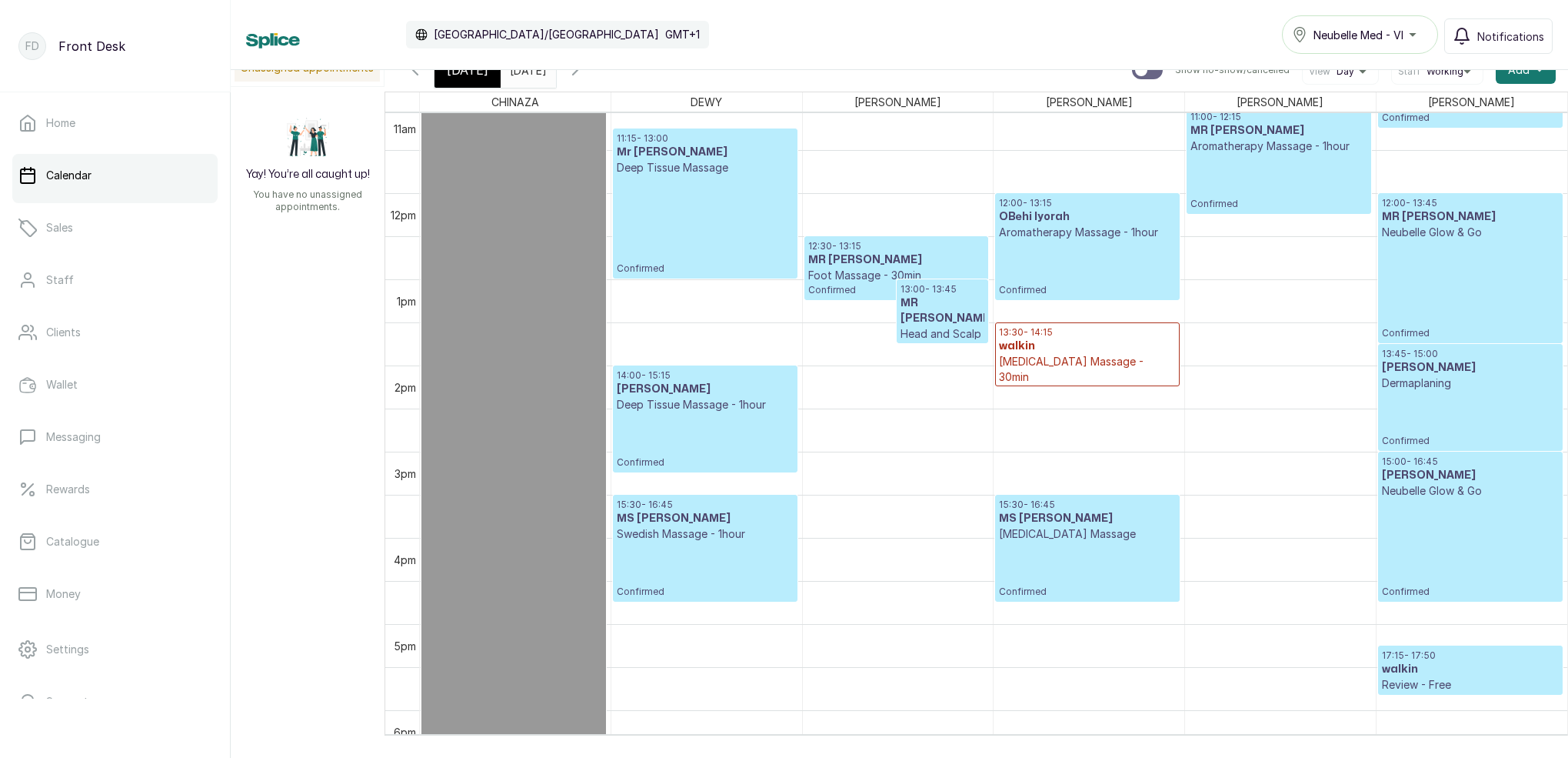
click at [1125, 366] on p "[MEDICAL_DATA] Massage - 30min" at bounding box center [1087, 369] width 176 height 31
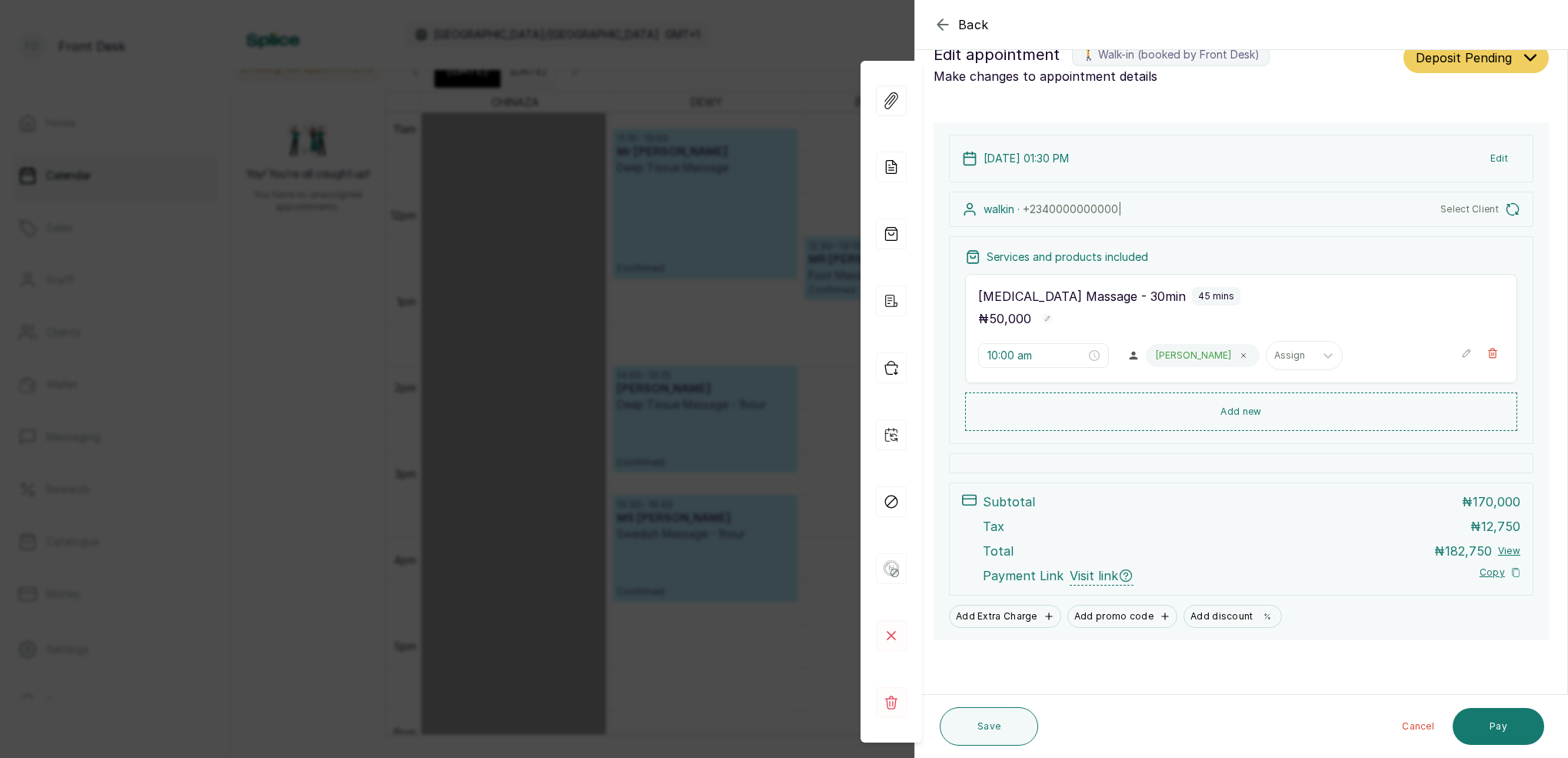
type input "1:30 pm"
click at [897, 705] on rect at bounding box center [890, 702] width 31 height 31
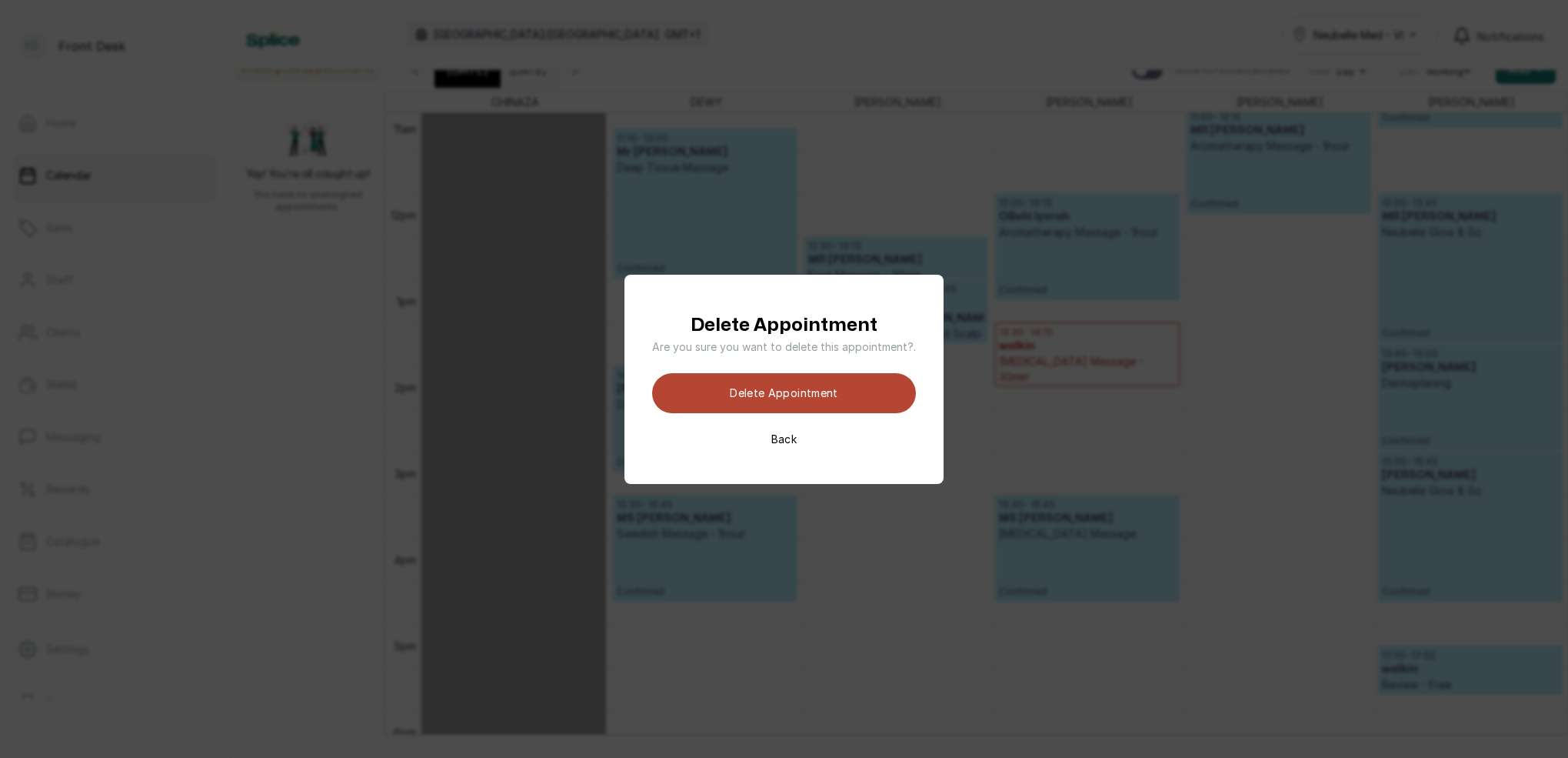
click at [858, 396] on button "Delete appointment" at bounding box center [784, 393] width 264 height 40
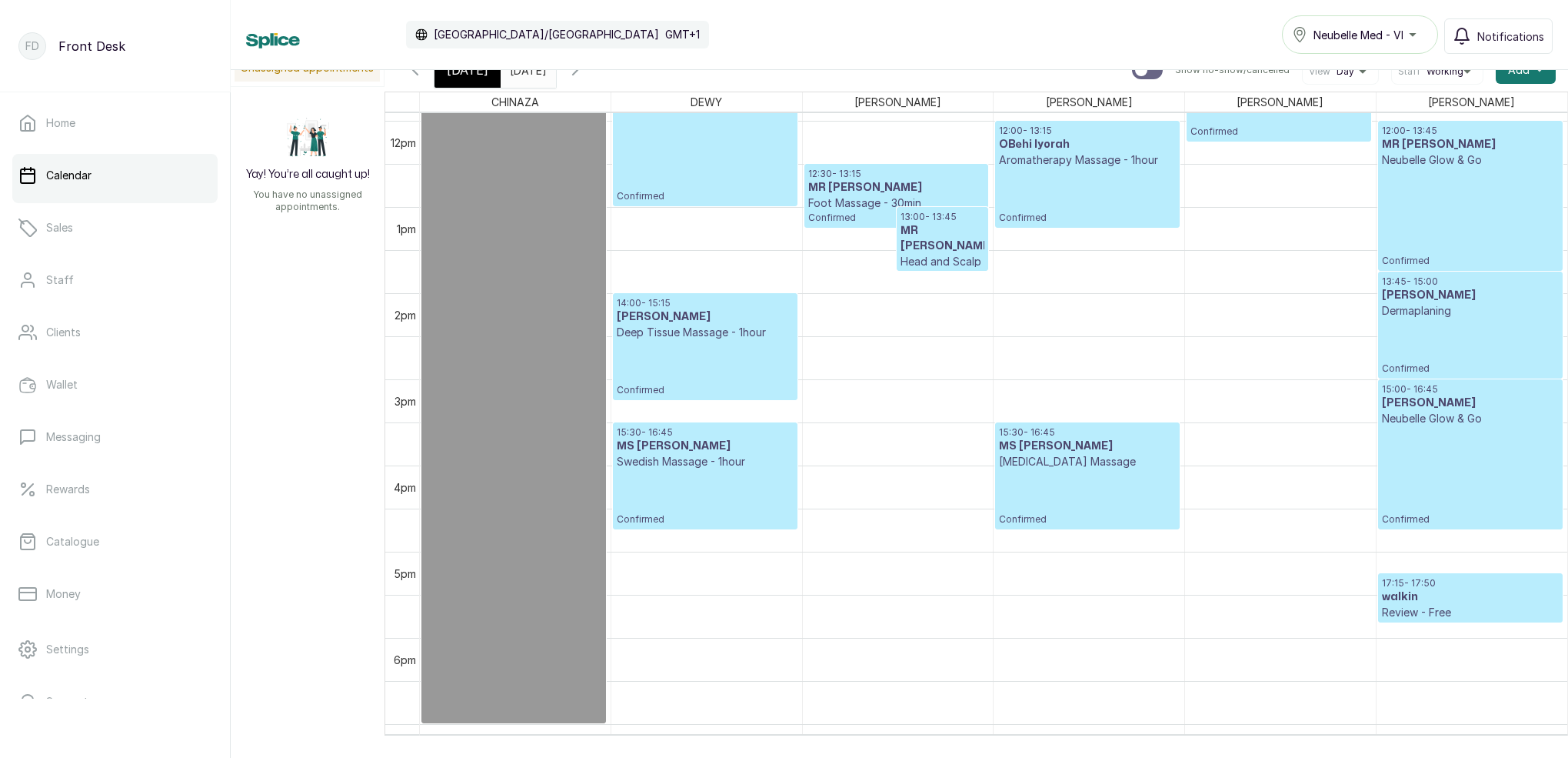
click at [476, 81] on div "[DATE]" at bounding box center [467, 70] width 66 height 35
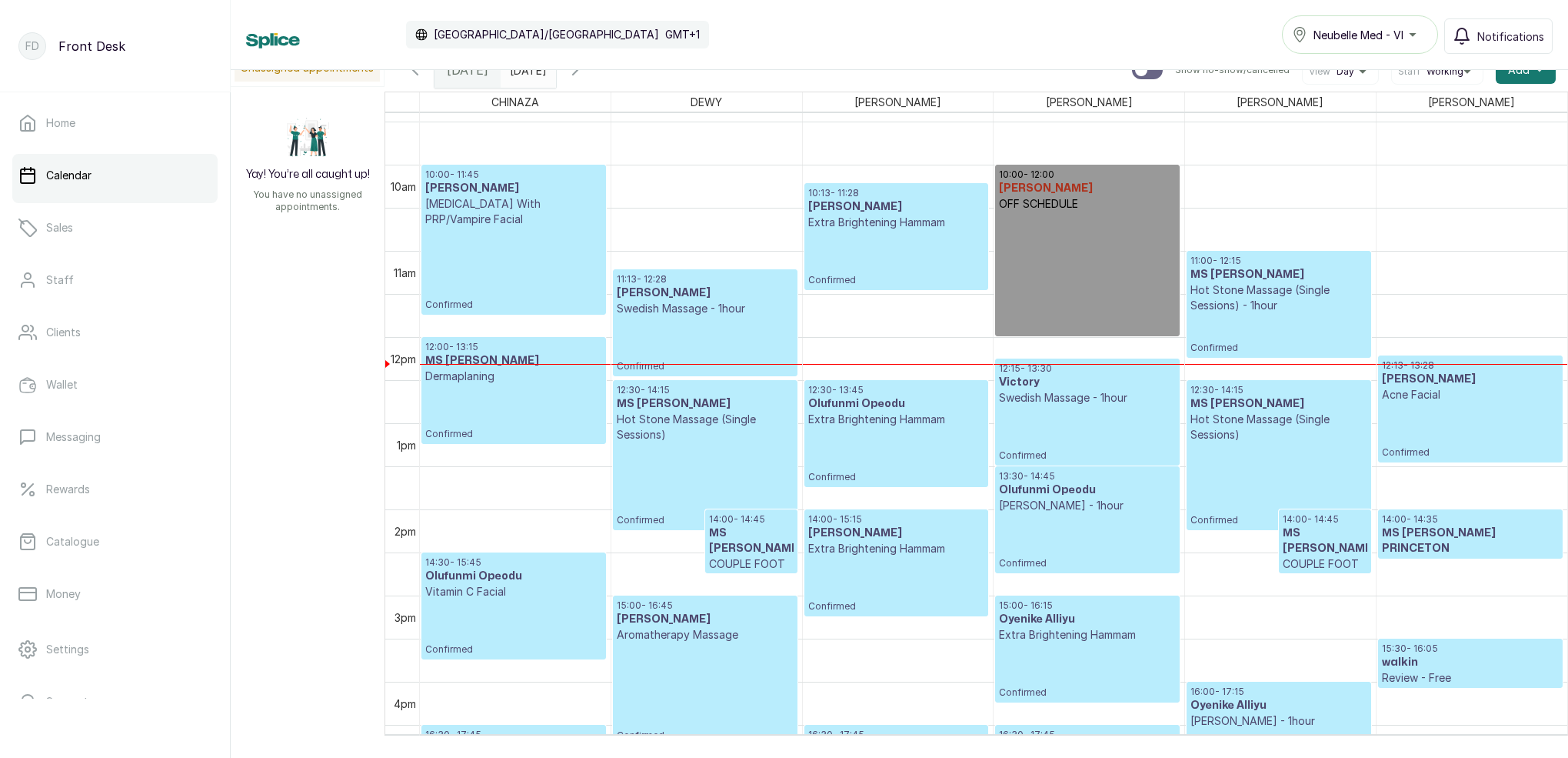
click at [1297, 294] on p "Hot Stone Massage (Single Sessions) - 1hour" at bounding box center [1278, 297] width 176 height 31
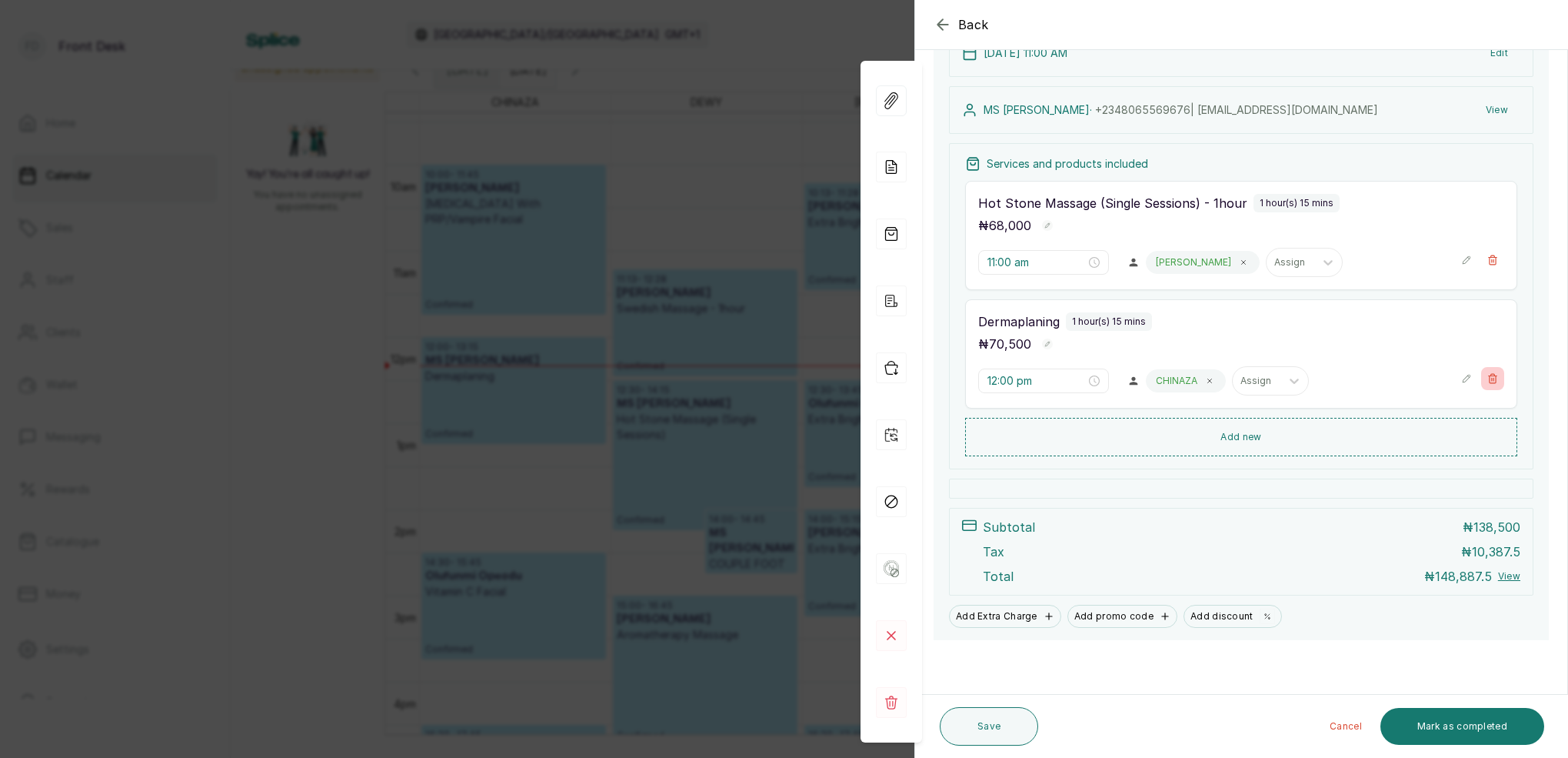
click at [1492, 379] on icon "button" at bounding box center [1493, 379] width 8 height 9
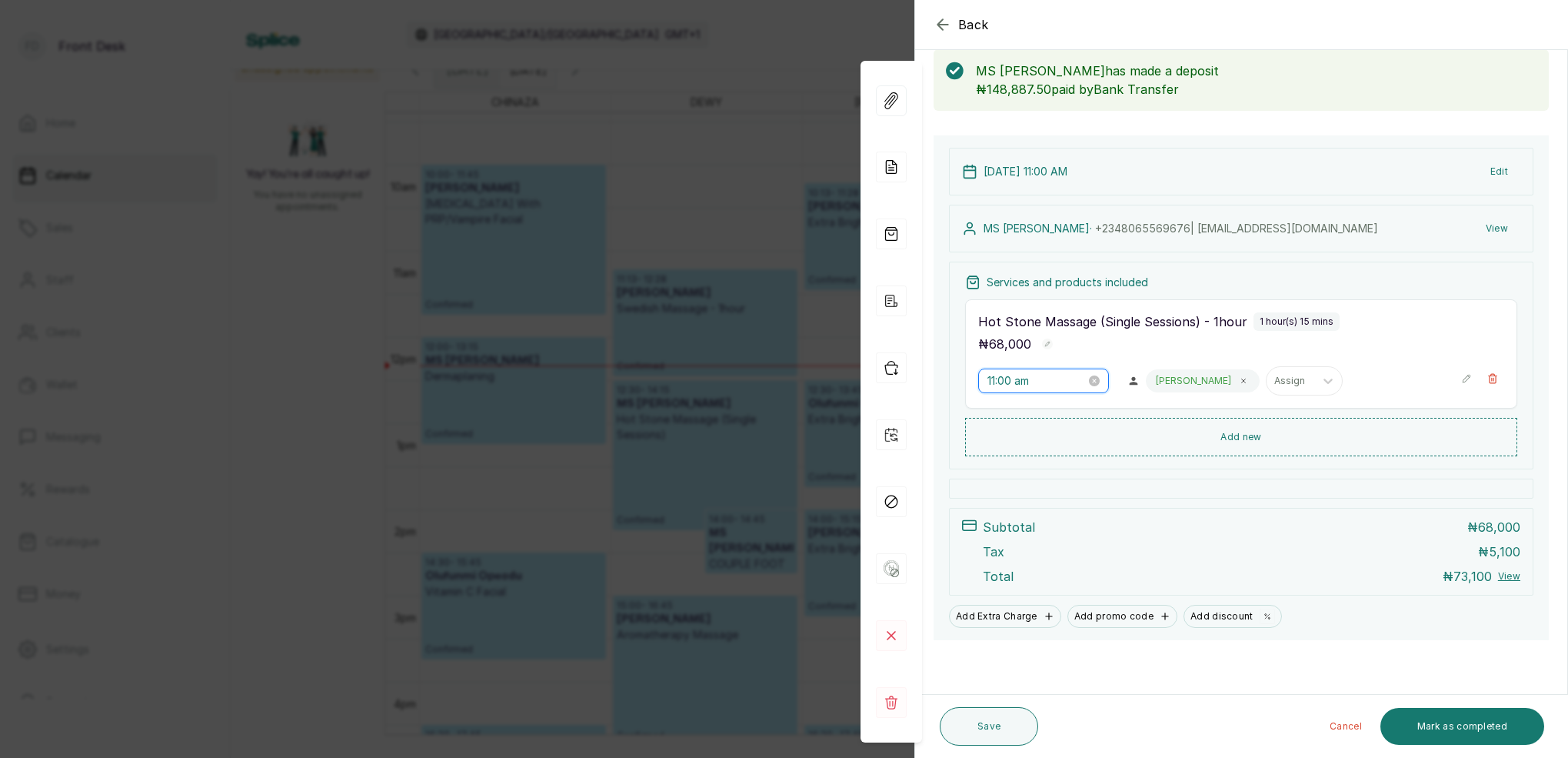
click at [996, 381] on input "11:00 am" at bounding box center [1037, 381] width 98 height 17
drag, startPoint x: 1004, startPoint y: 433, endPoint x: 1033, endPoint y: 417, distance: 33.1
click at [1004, 432] on div "01" at bounding box center [1000, 434] width 37 height 21
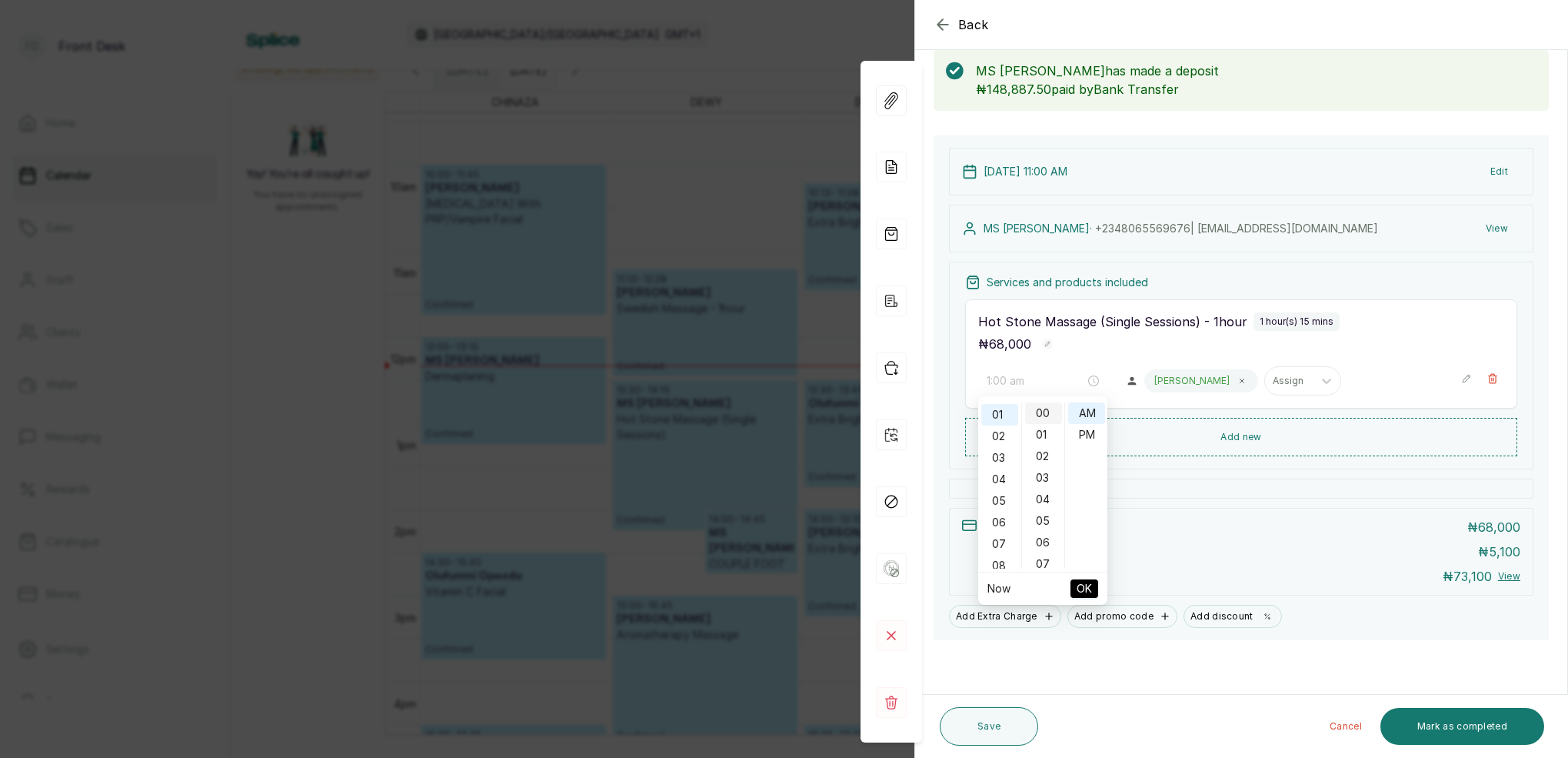
click at [1043, 410] on div "00" at bounding box center [1043, 412] width 37 height 21
type input "1:00 pm"
click at [1095, 437] on div "PM" at bounding box center [1087, 434] width 37 height 21
click at [1088, 584] on span "OK" at bounding box center [1084, 588] width 16 height 29
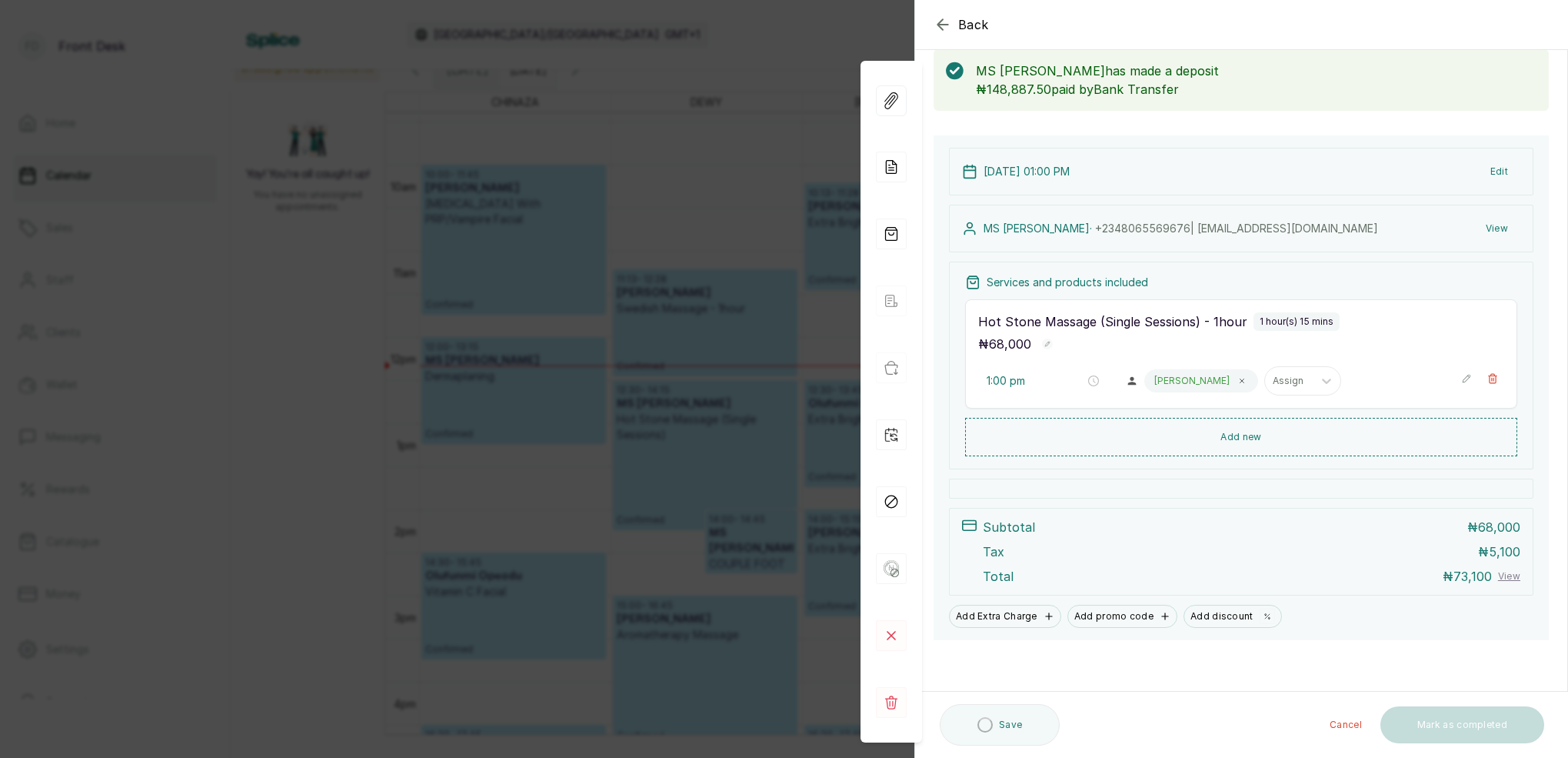
scroll to position [79, 0]
click at [1495, 228] on button "View" at bounding box center [1497, 230] width 47 height 28
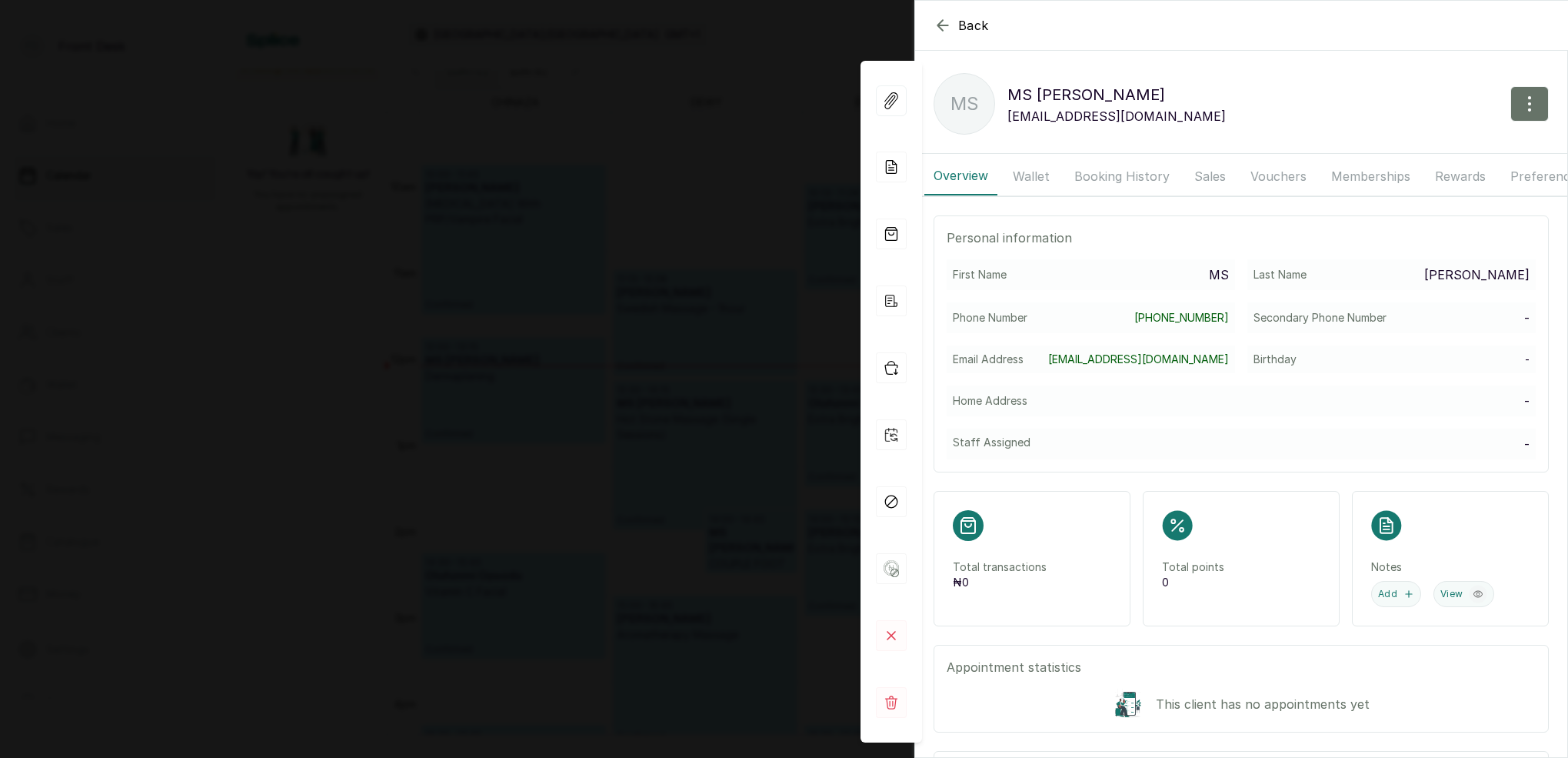
click at [949, 27] on icon "button" at bounding box center [943, 25] width 19 height 19
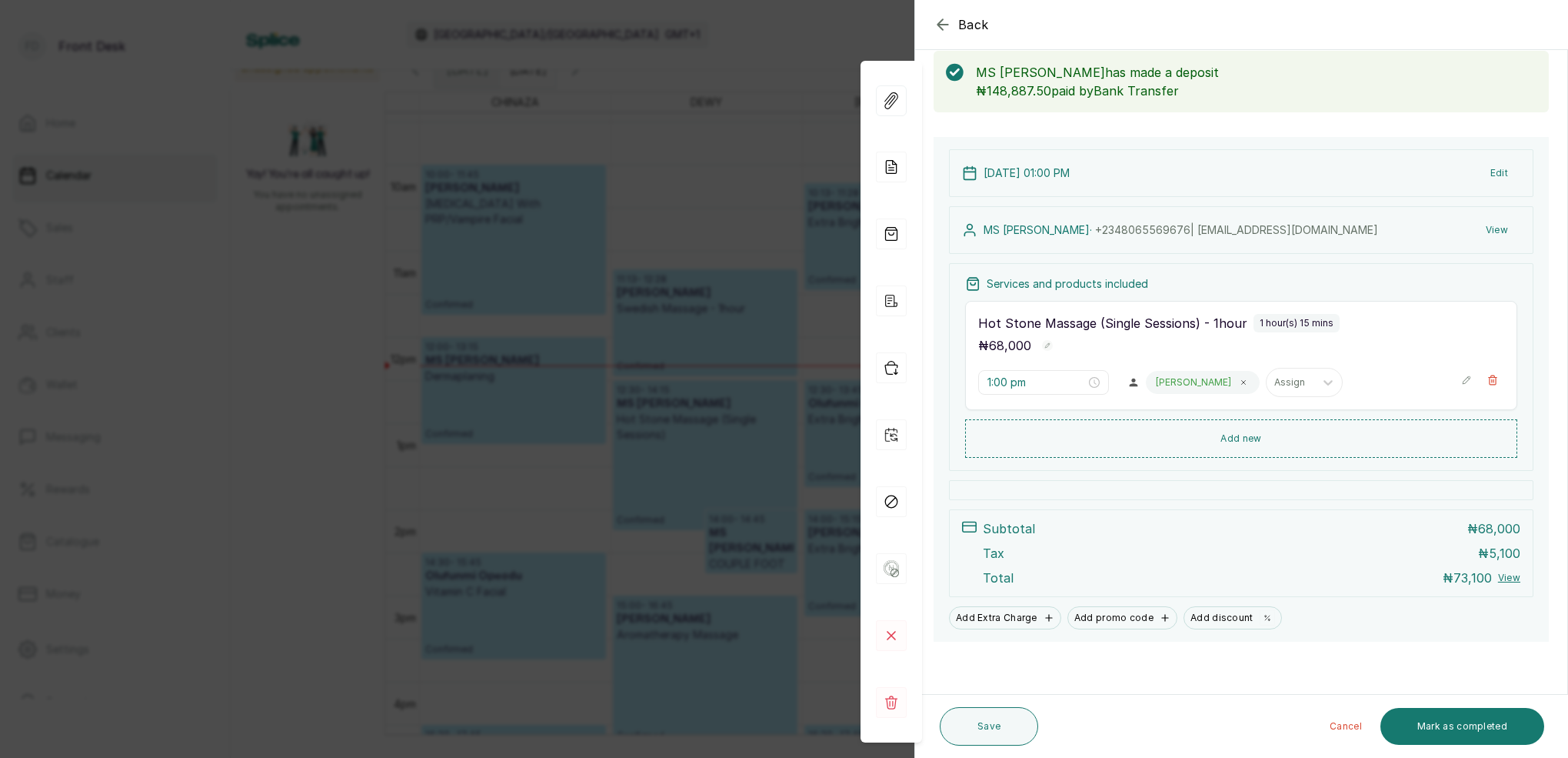
click at [1498, 168] on button "Edit" at bounding box center [1499, 173] width 43 height 28
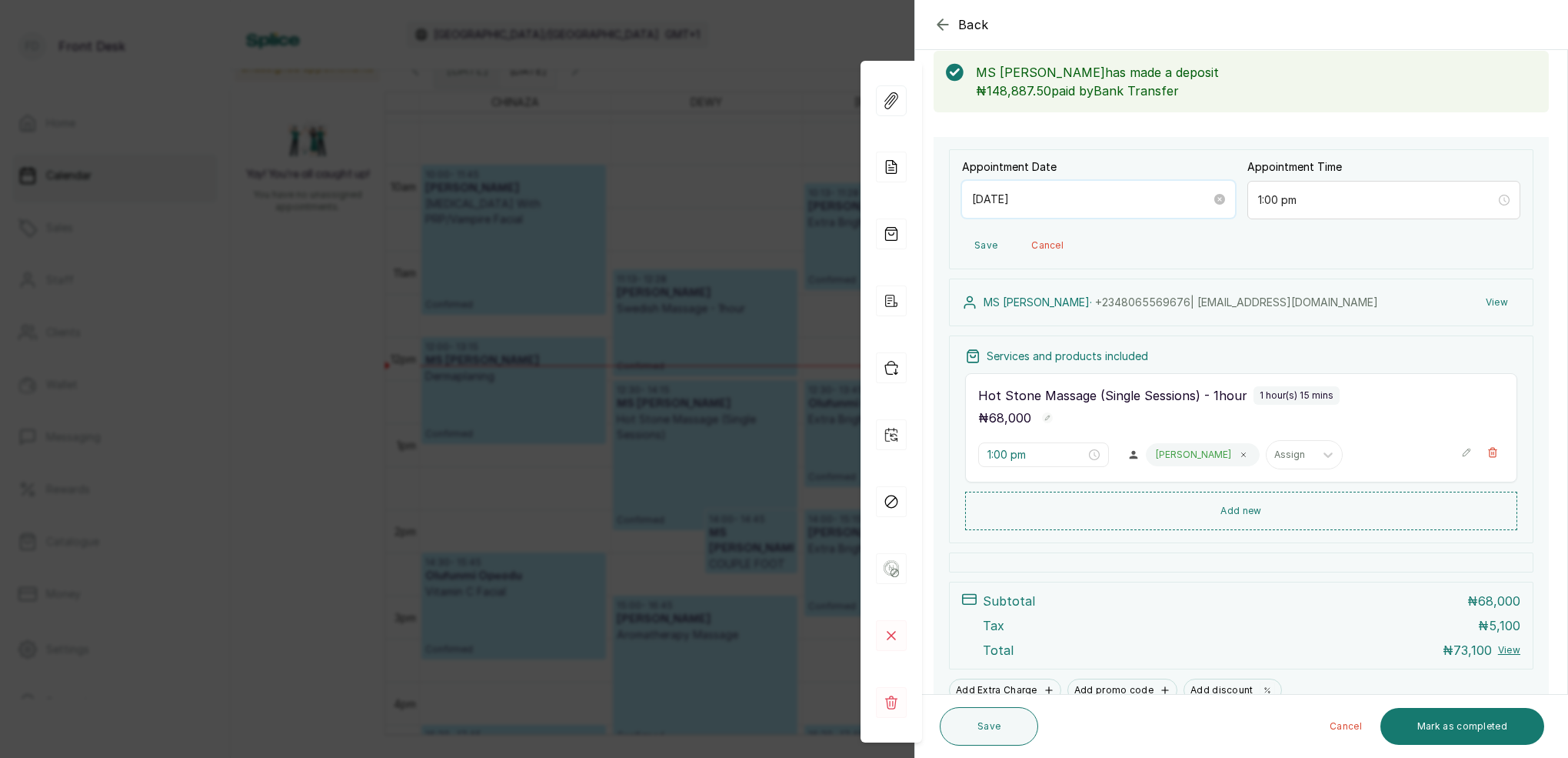
click at [1047, 201] on input "[DATE]" at bounding box center [1092, 199] width 240 height 17
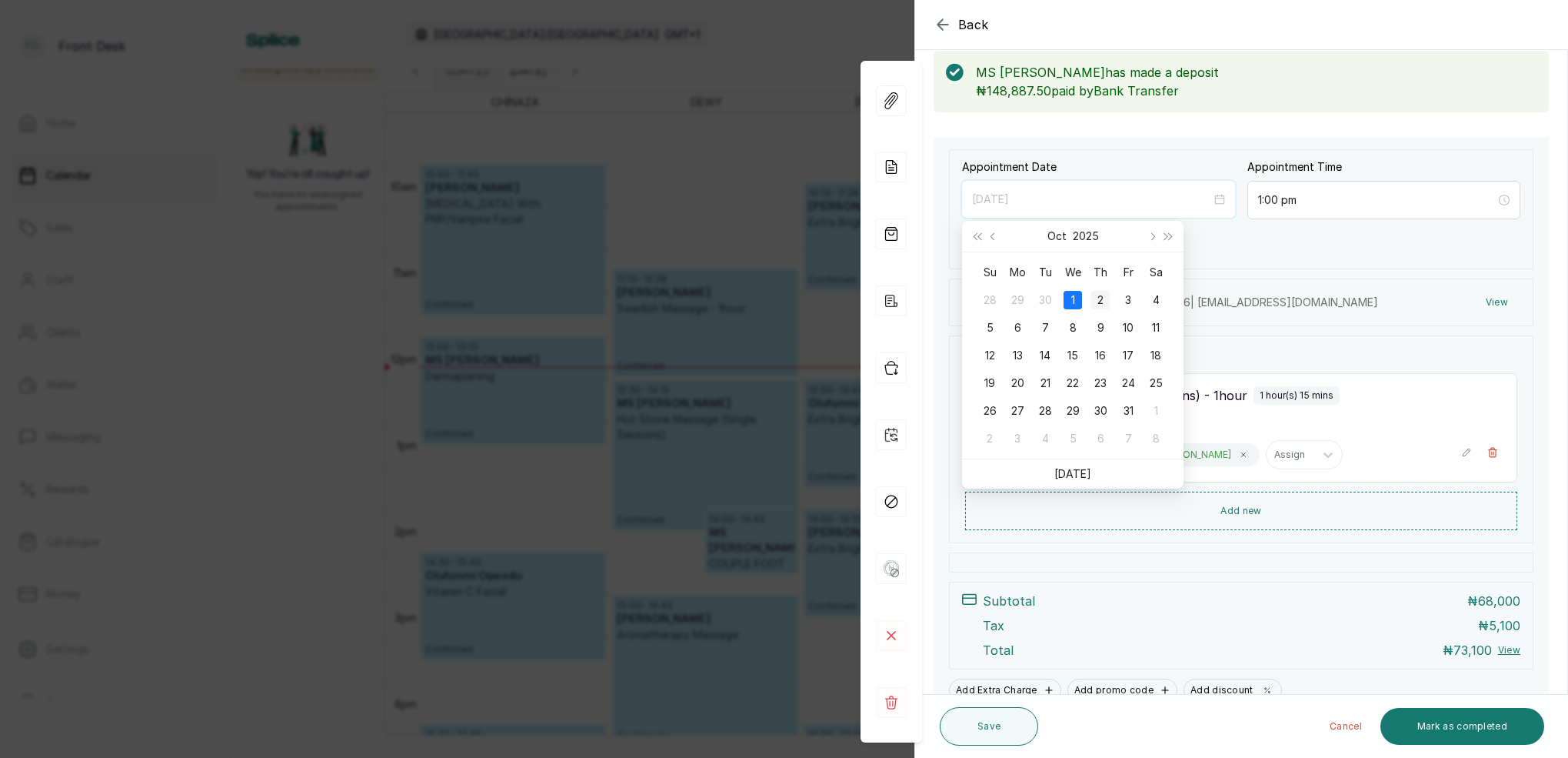
type input "[DATE]"
click at [1095, 299] on div "2" at bounding box center [1100, 300] width 19 height 19
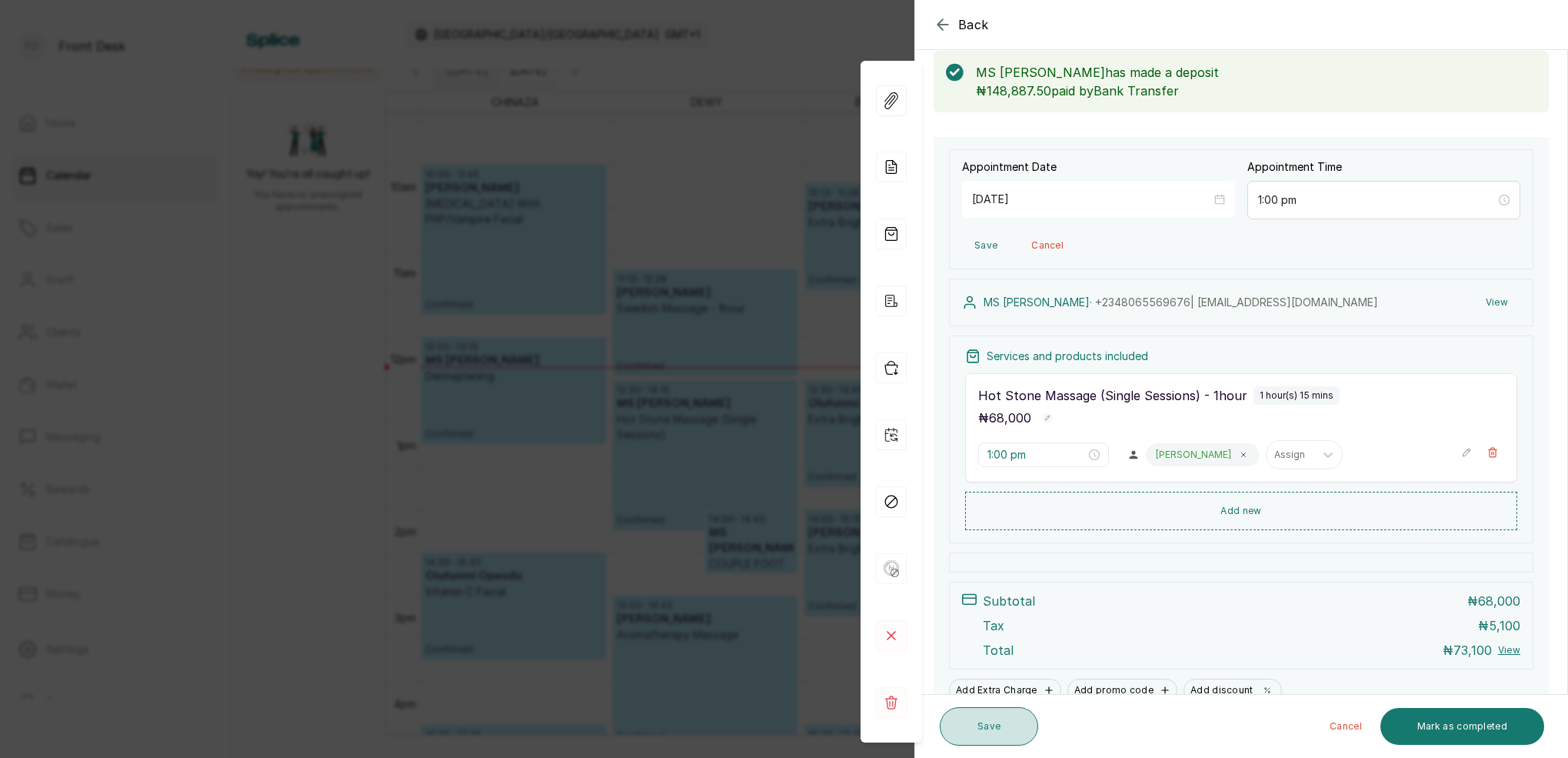
click at [1000, 733] on button "Save" at bounding box center [989, 725] width 98 height 38
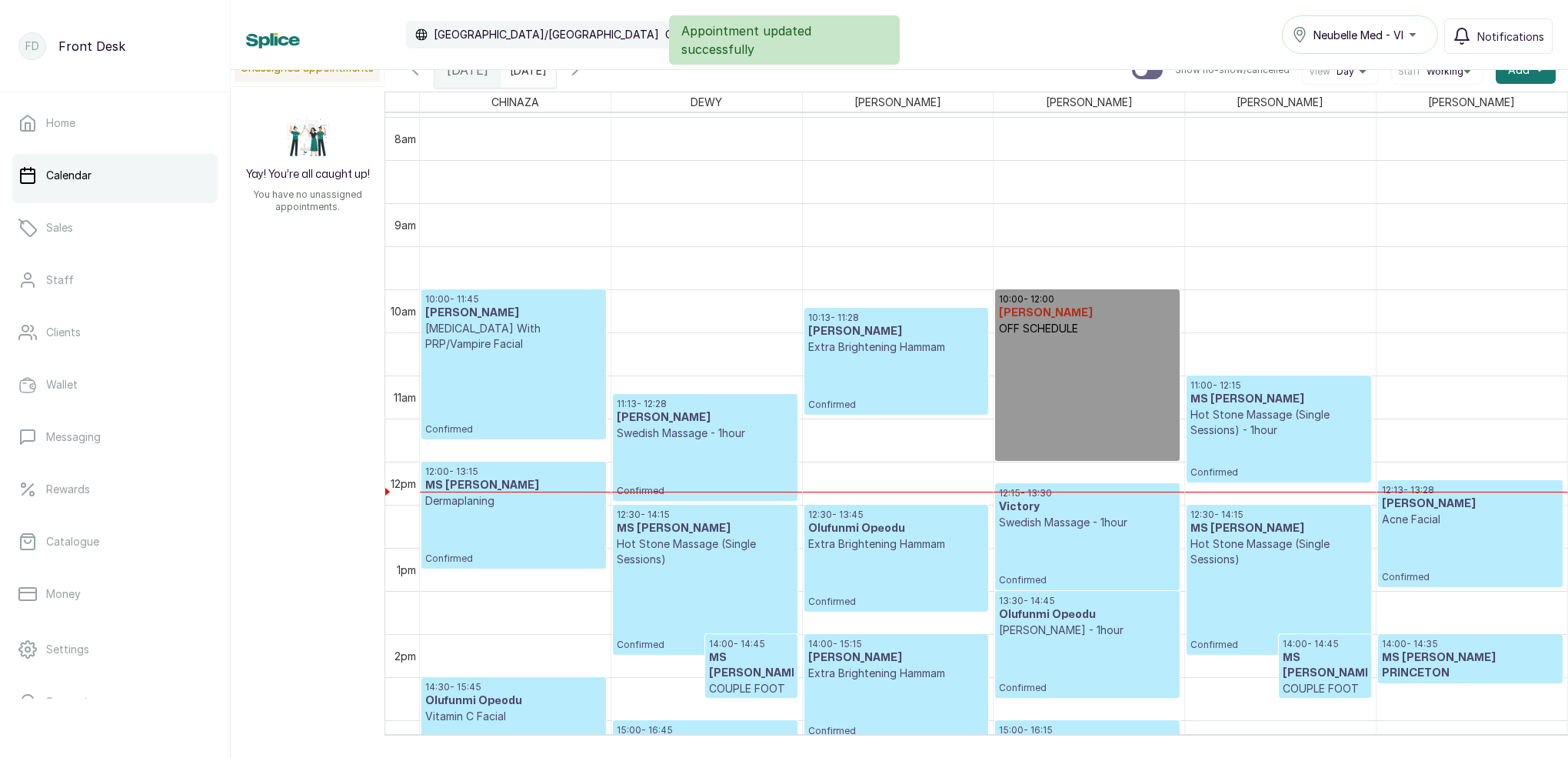
scroll to position [746, 0]
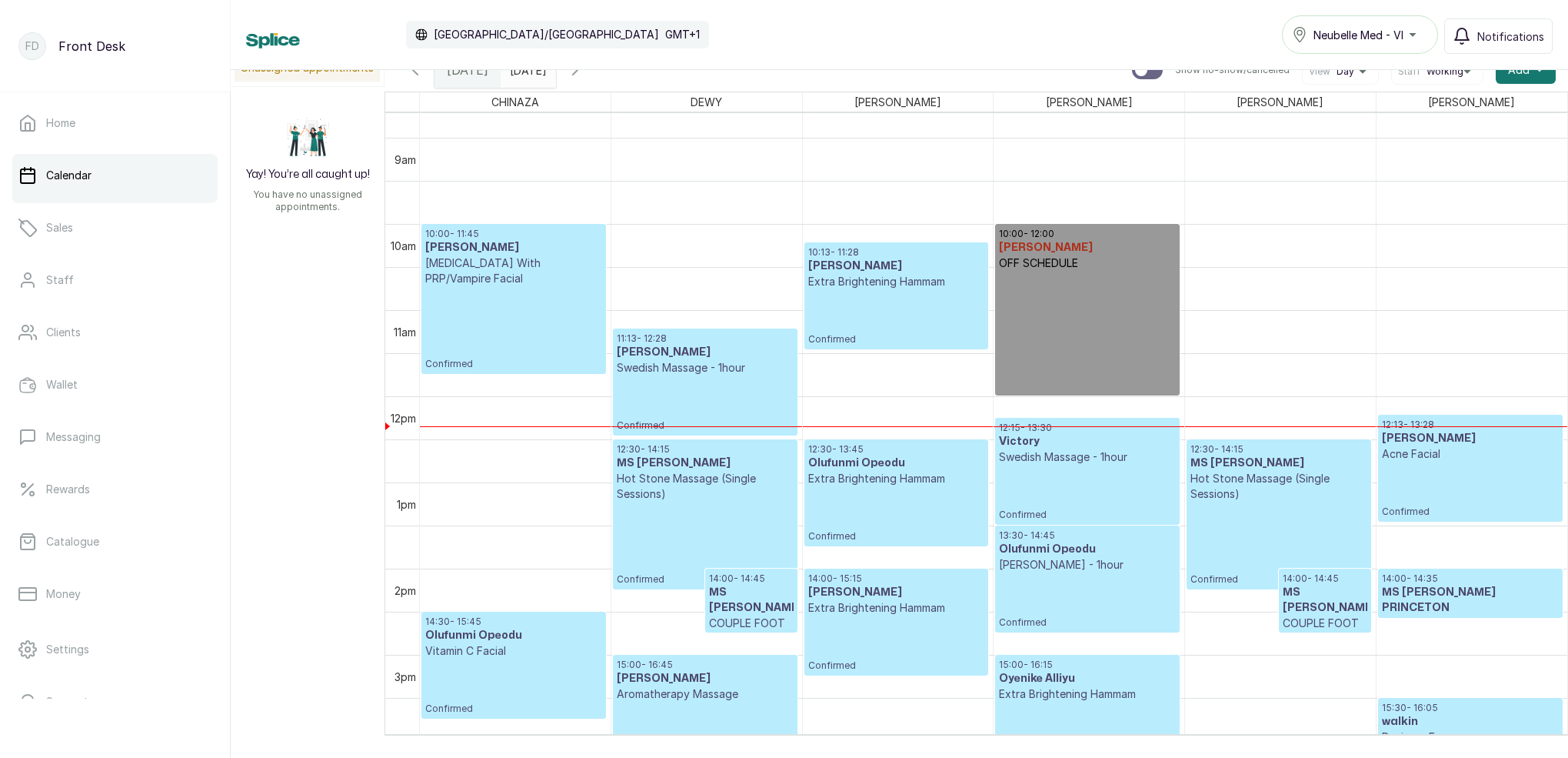
click at [585, 75] on icon "button" at bounding box center [576, 70] width 19 height 19
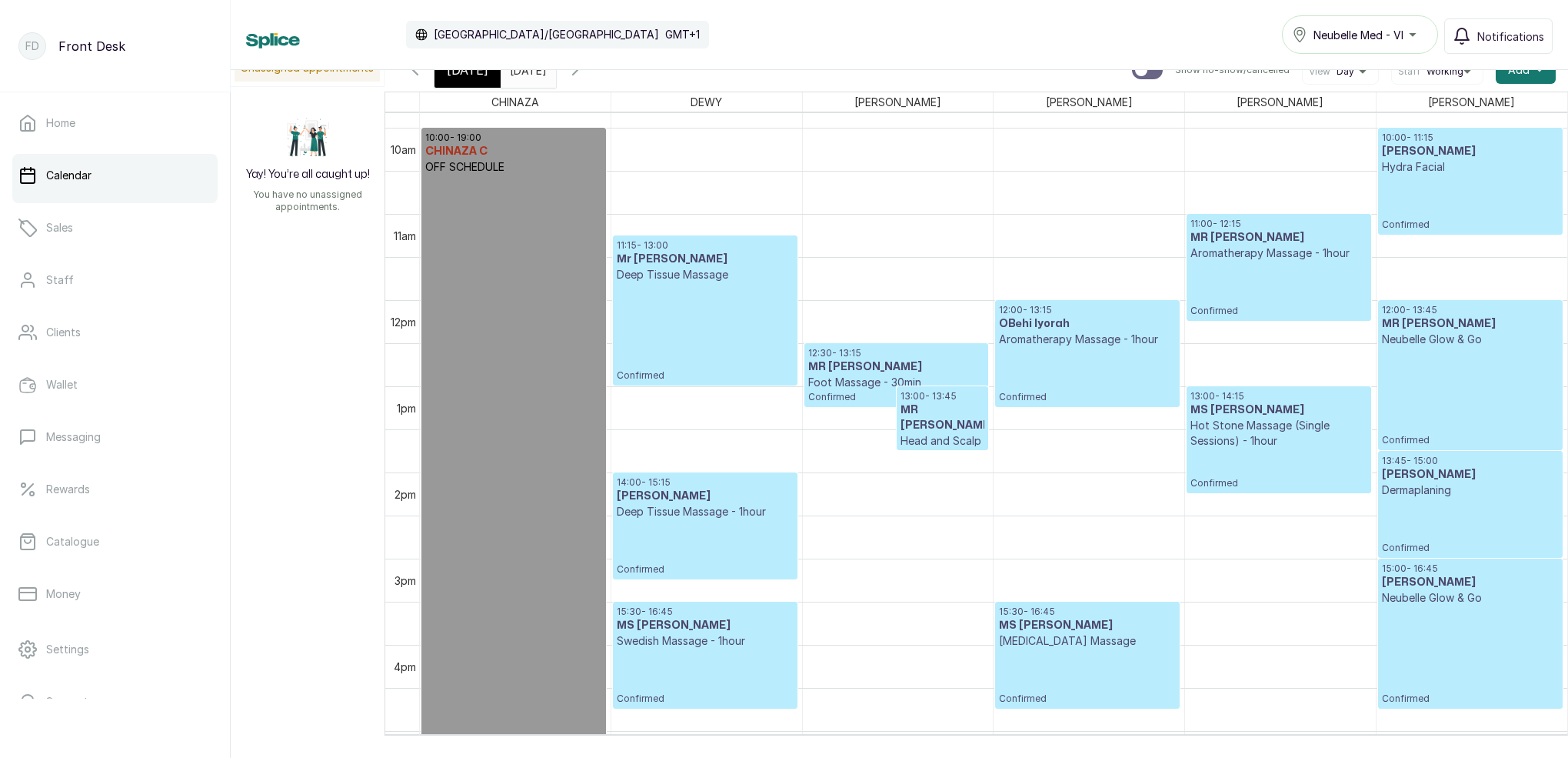
click at [1256, 429] on p "Hot Stone Massage (Single Sessions) - 1hour" at bounding box center [1278, 433] width 176 height 31
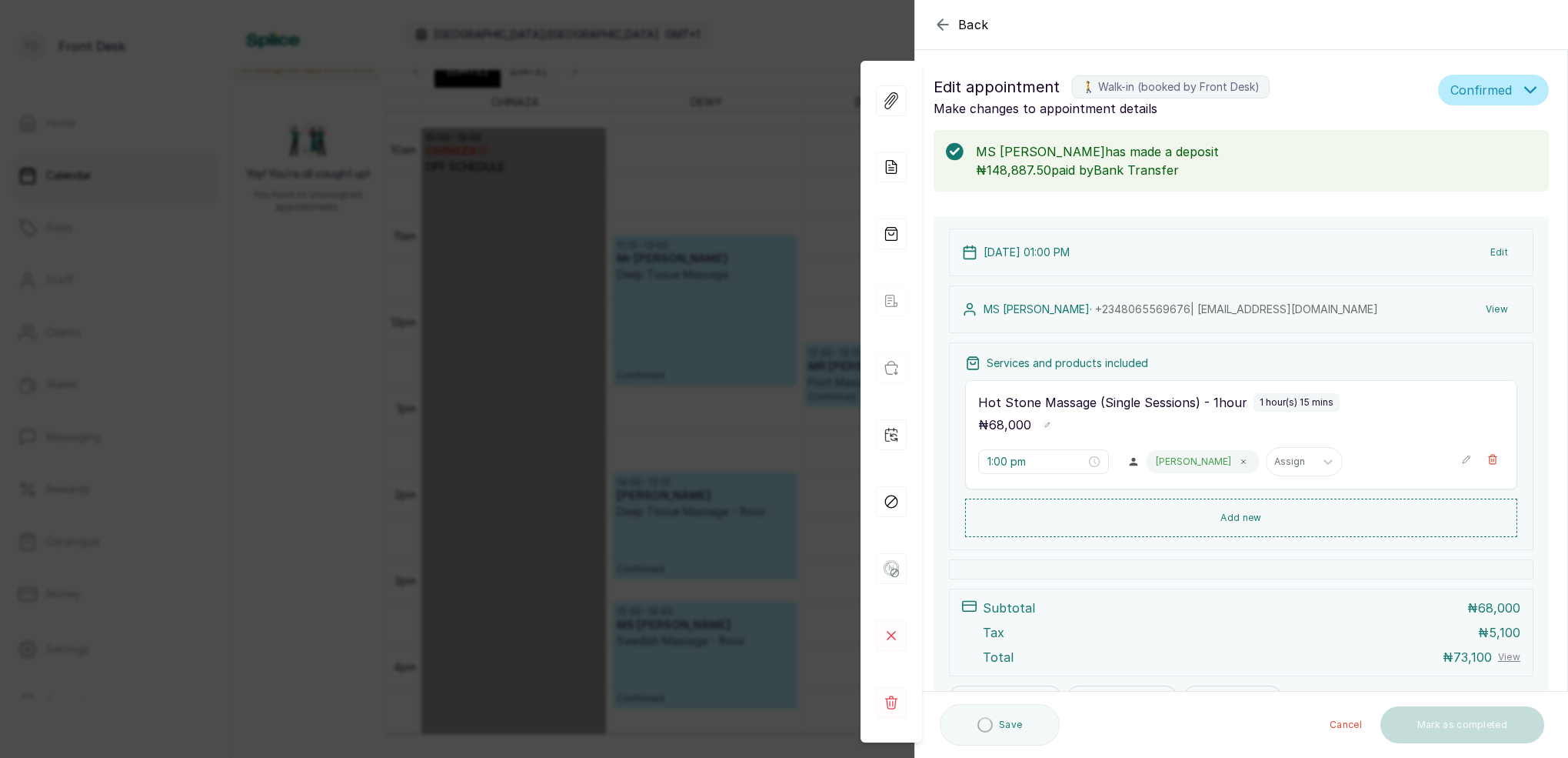
click at [798, 65] on div "Back Appointment Details Edit appointment 🚶 Walk-in (booked by Front Desk) Make…" at bounding box center [784, 379] width 1568 height 758
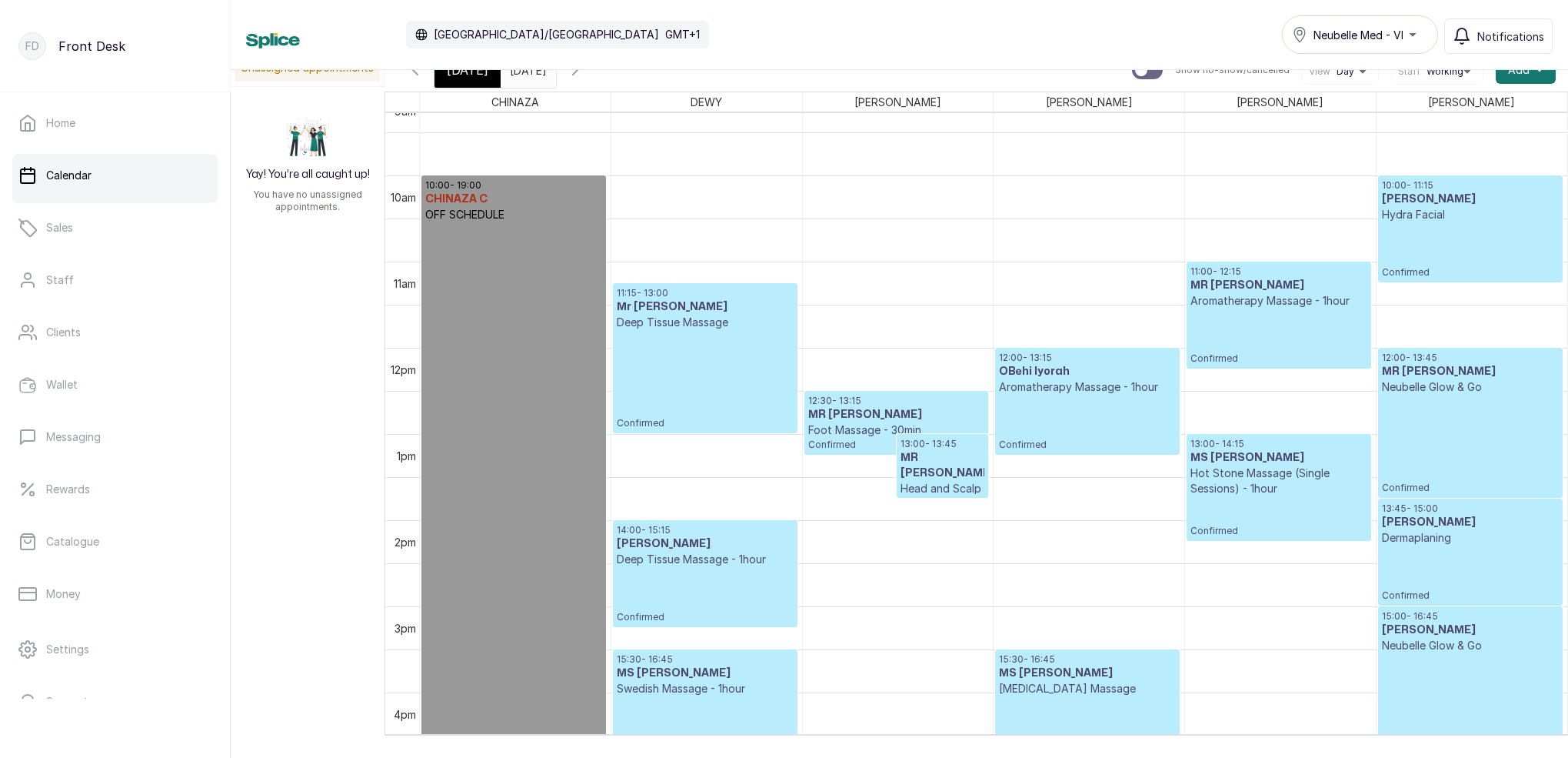
click at [555, 73] on span at bounding box center [540, 66] width 29 height 26
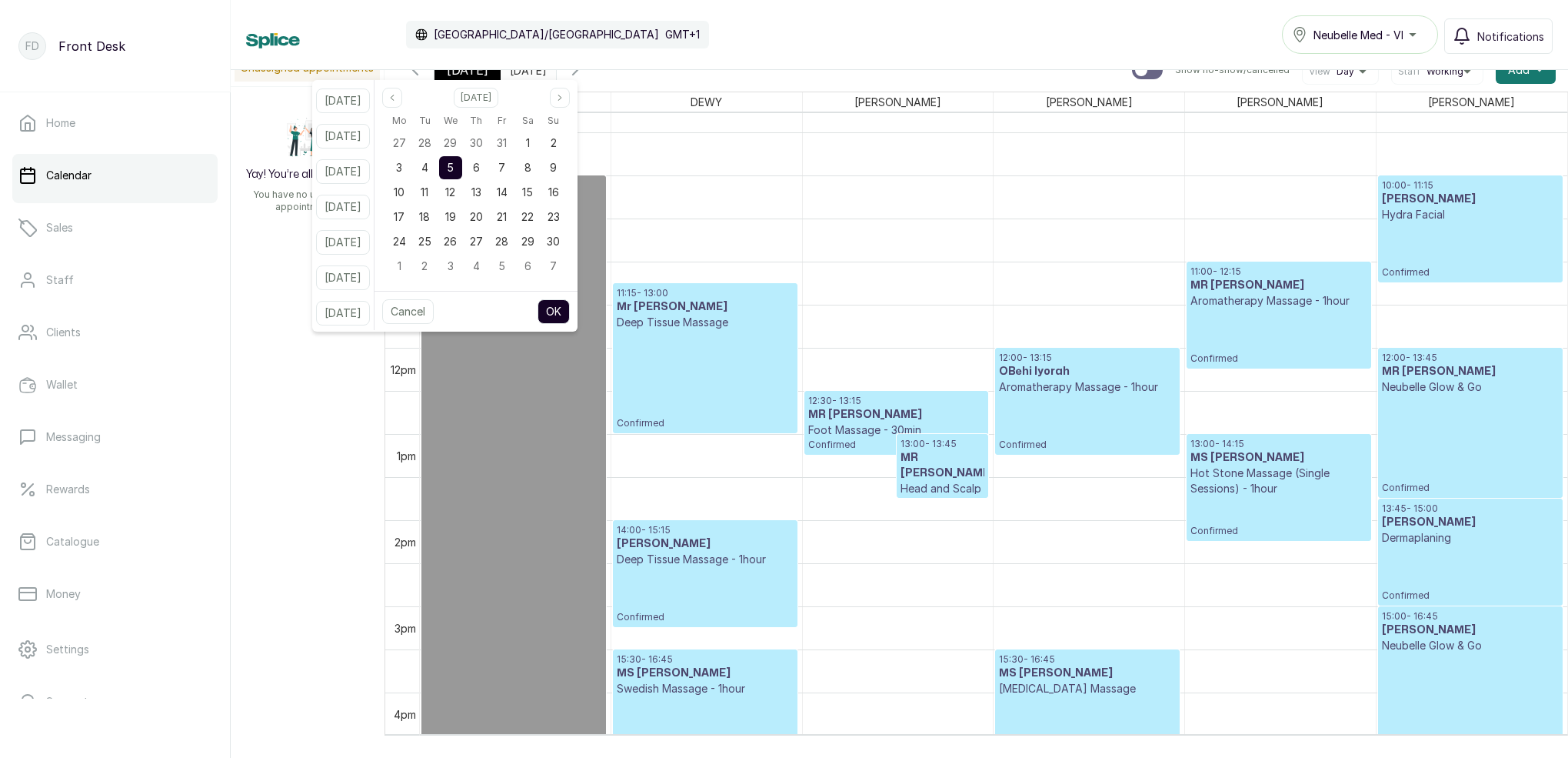
click at [352, 205] on button "[DATE]" at bounding box center [343, 207] width 54 height 25
type input "[DATE]"
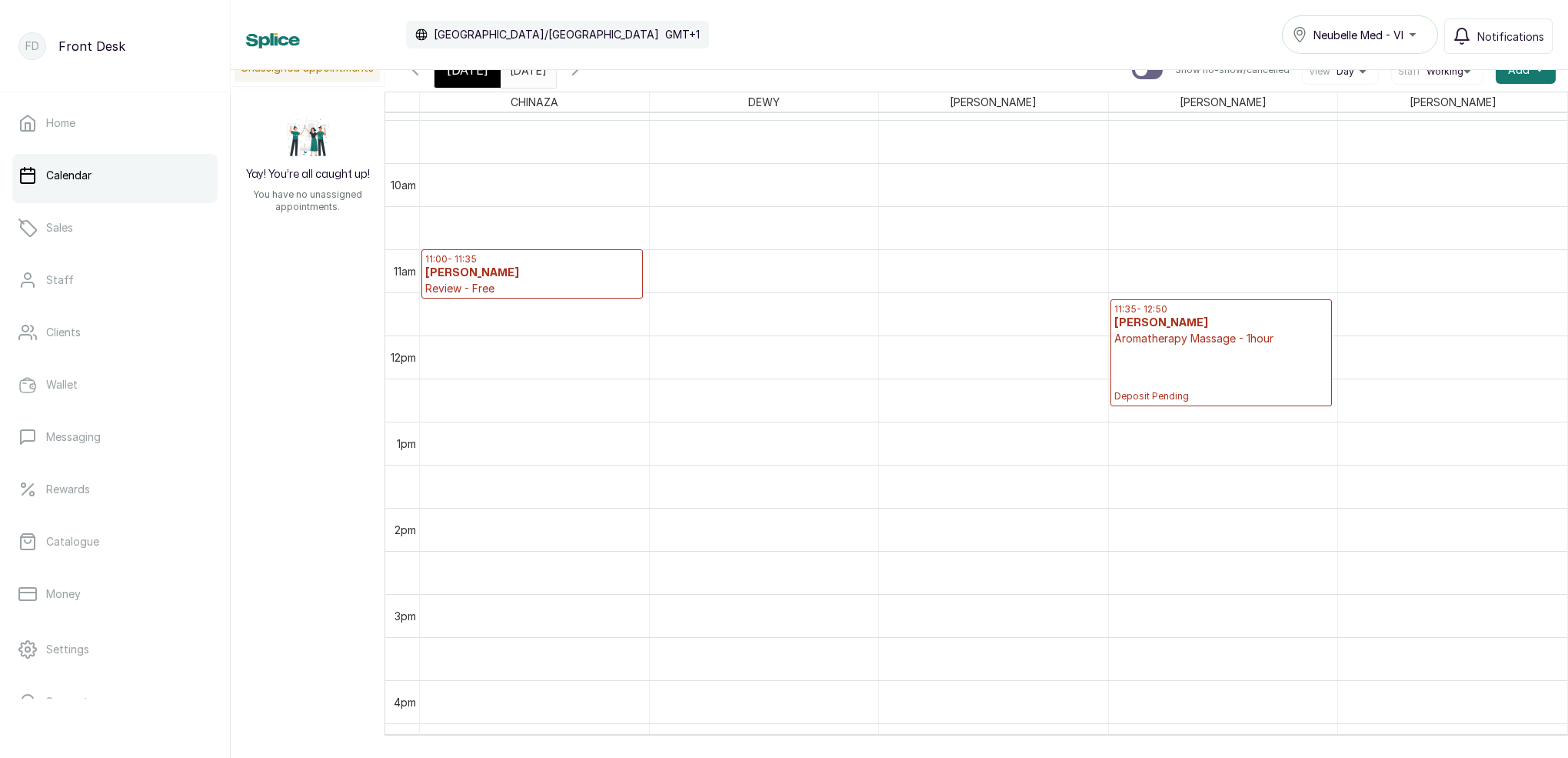
click at [1201, 381] on p "Deposit Pending" at bounding box center [1221, 374] width 214 height 56
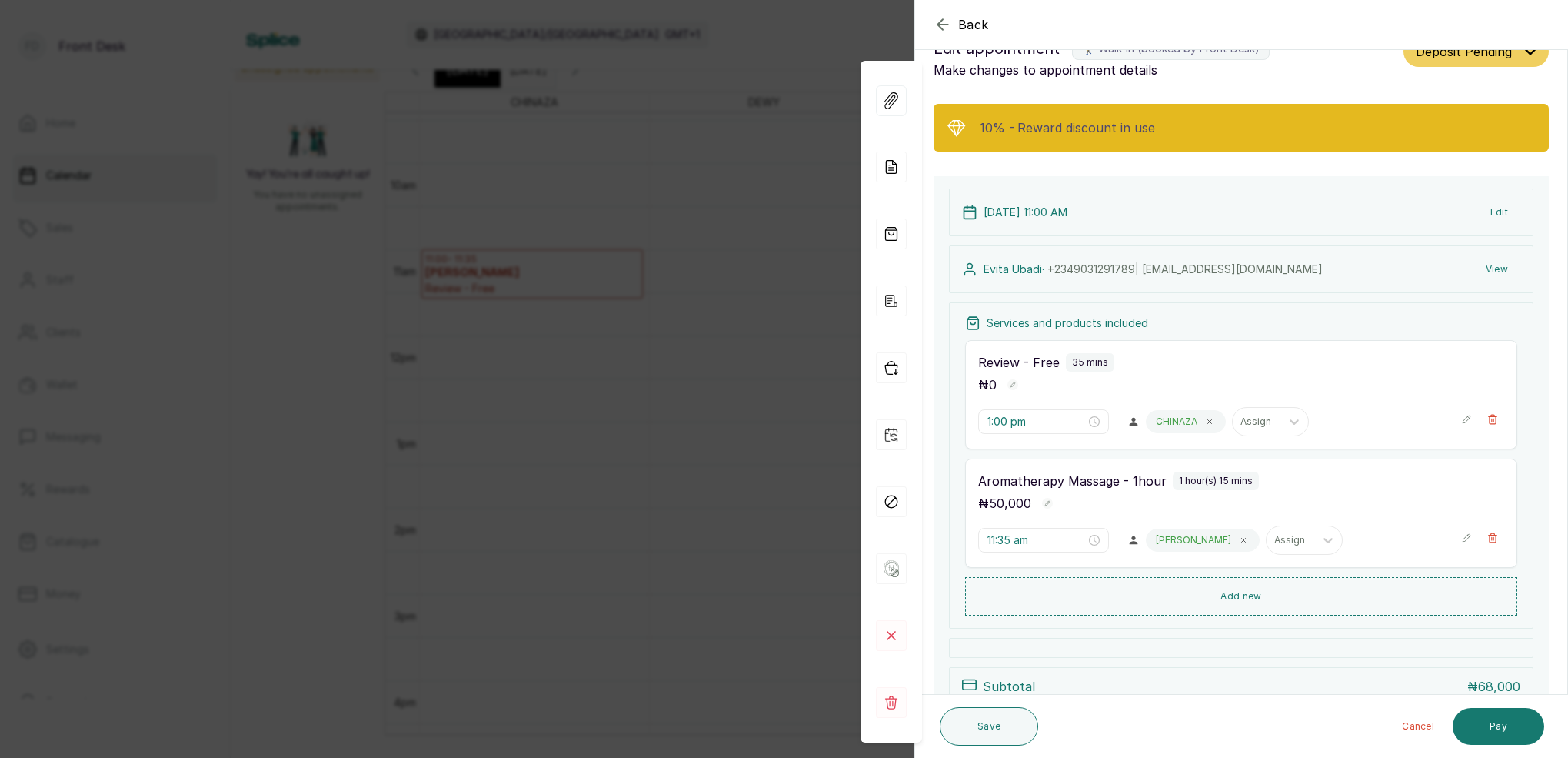
type input "11:00 am"
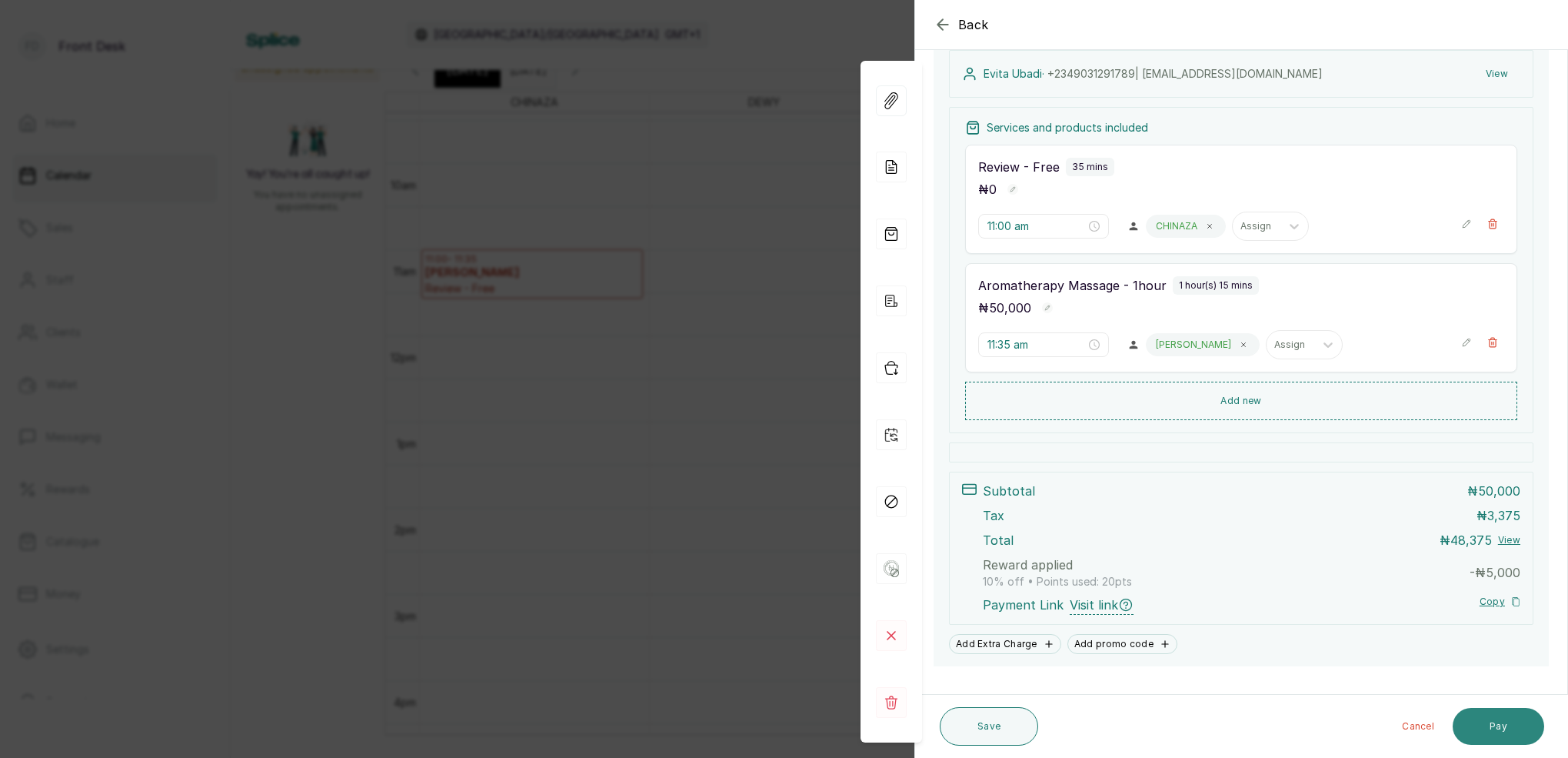
click at [1497, 733] on button "Pay" at bounding box center [1498, 726] width 92 height 37
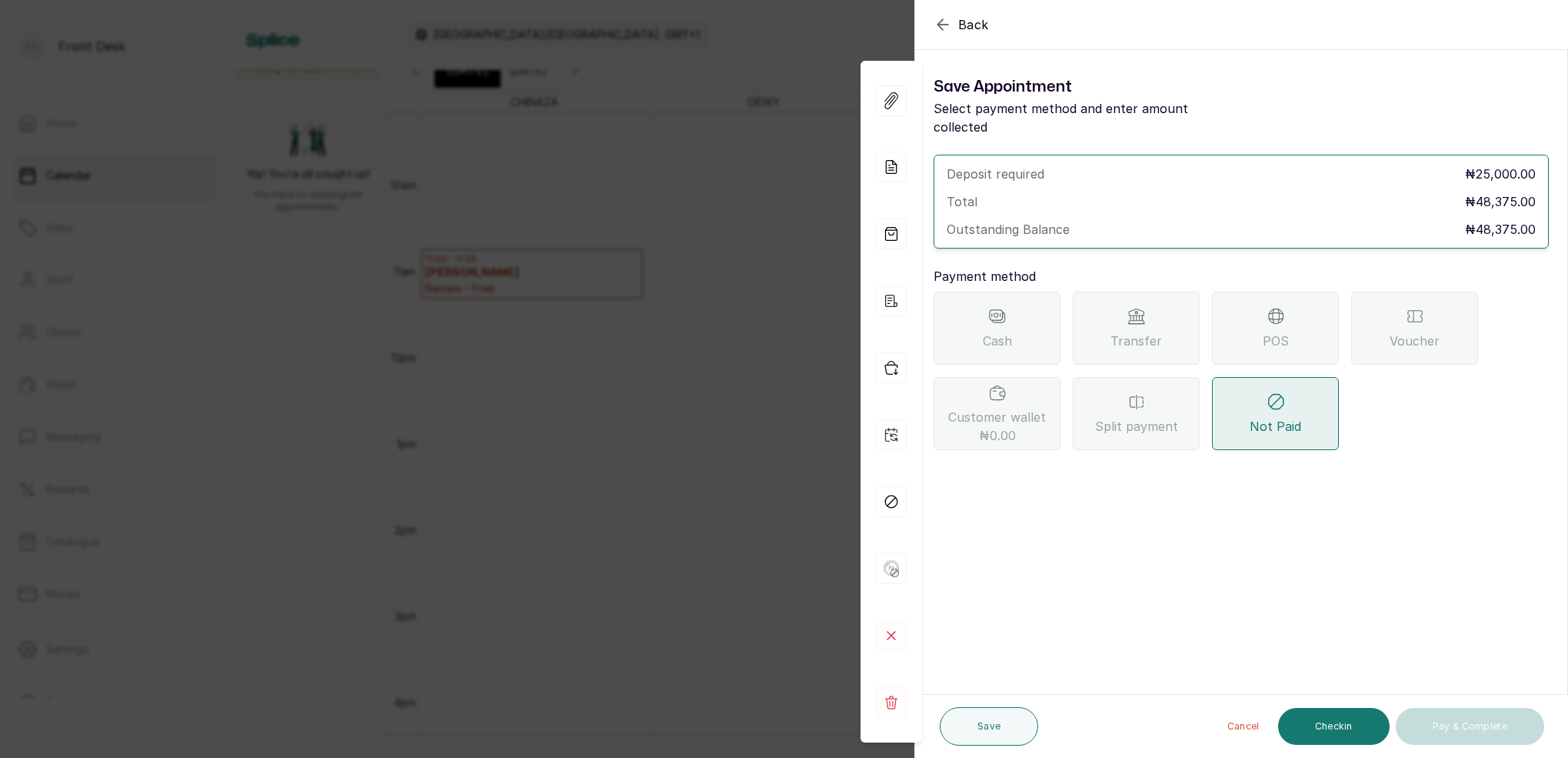
click at [1247, 325] on div "POS" at bounding box center [1275, 328] width 127 height 73
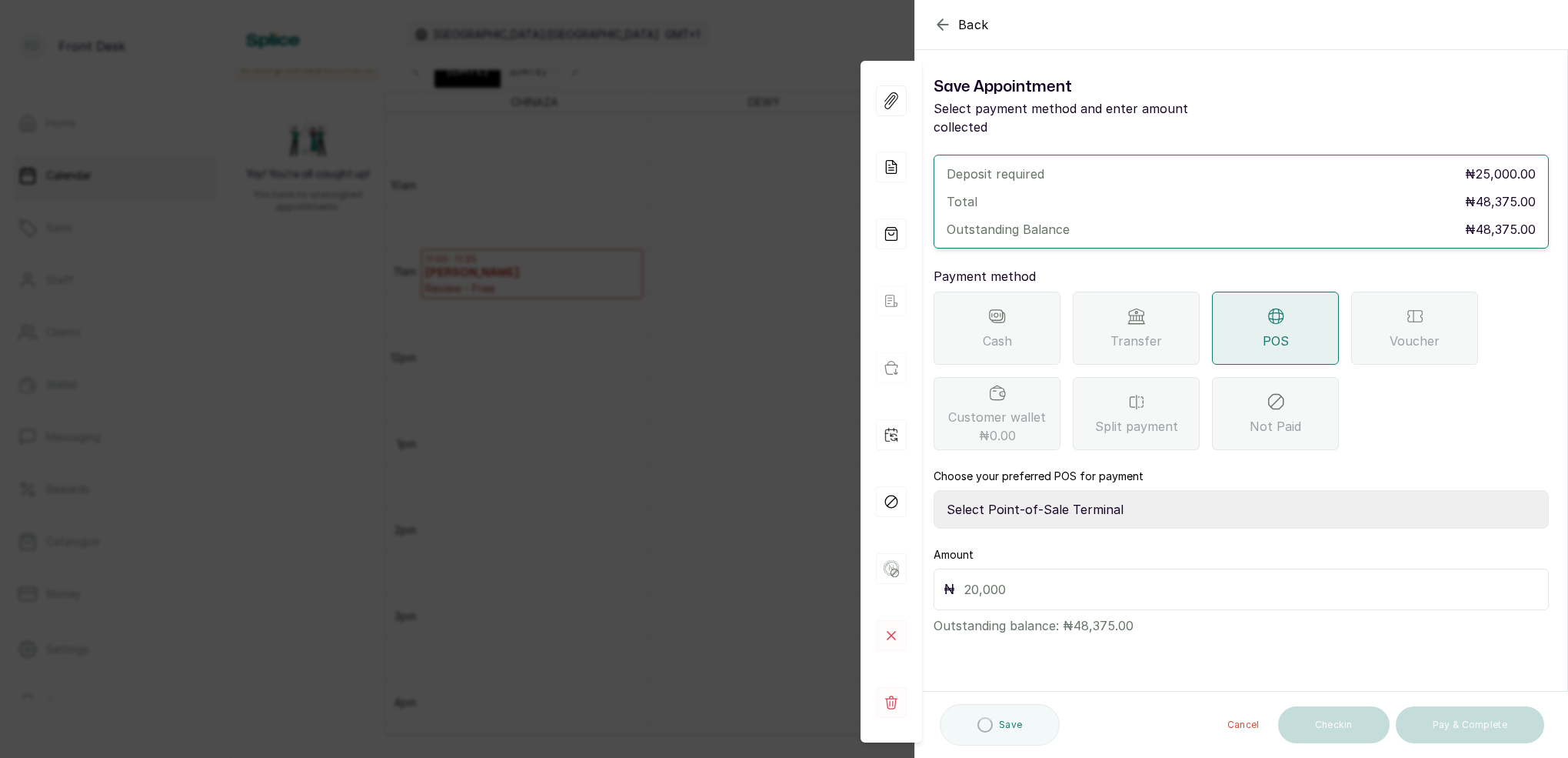
select select "7a4fd382-b2de-4137-8553-2ff33fa7fb29"
click at [1023, 579] on input "text" at bounding box center [1251, 589] width 575 height 21
type input "48,375"
click at [1002, 721] on button "Save" at bounding box center [989, 725] width 98 height 38
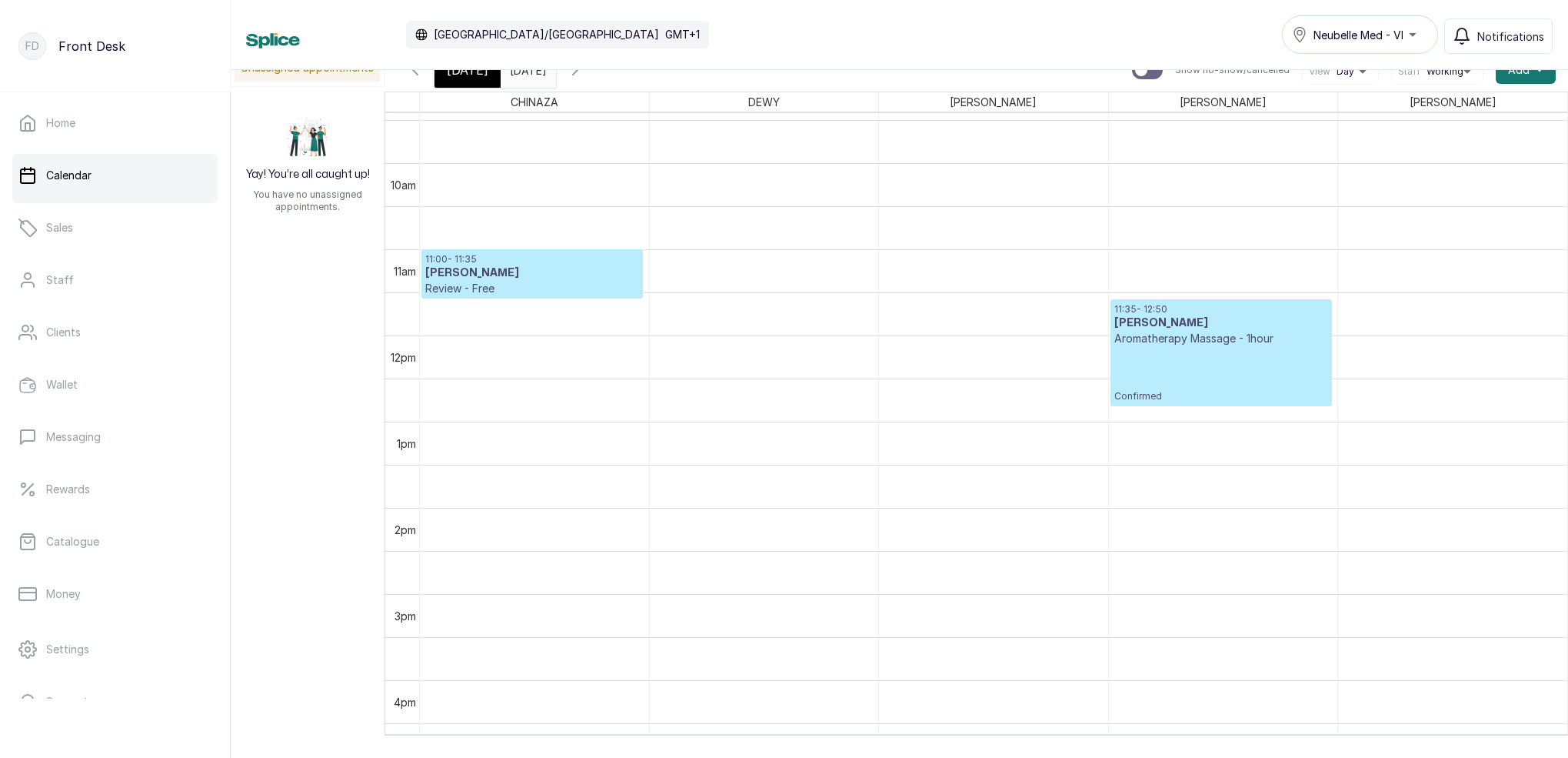
drag, startPoint x: 461, startPoint y: 70, endPoint x: 497, endPoint y: 86, distance: 39.4
click at [460, 70] on div "Calendar [GEOGRAPHIC_DATA]/[GEOGRAPHIC_DATA] GMT+1 Neubelle Med - VI Notificati…" at bounding box center [899, 379] width 1337 height 758
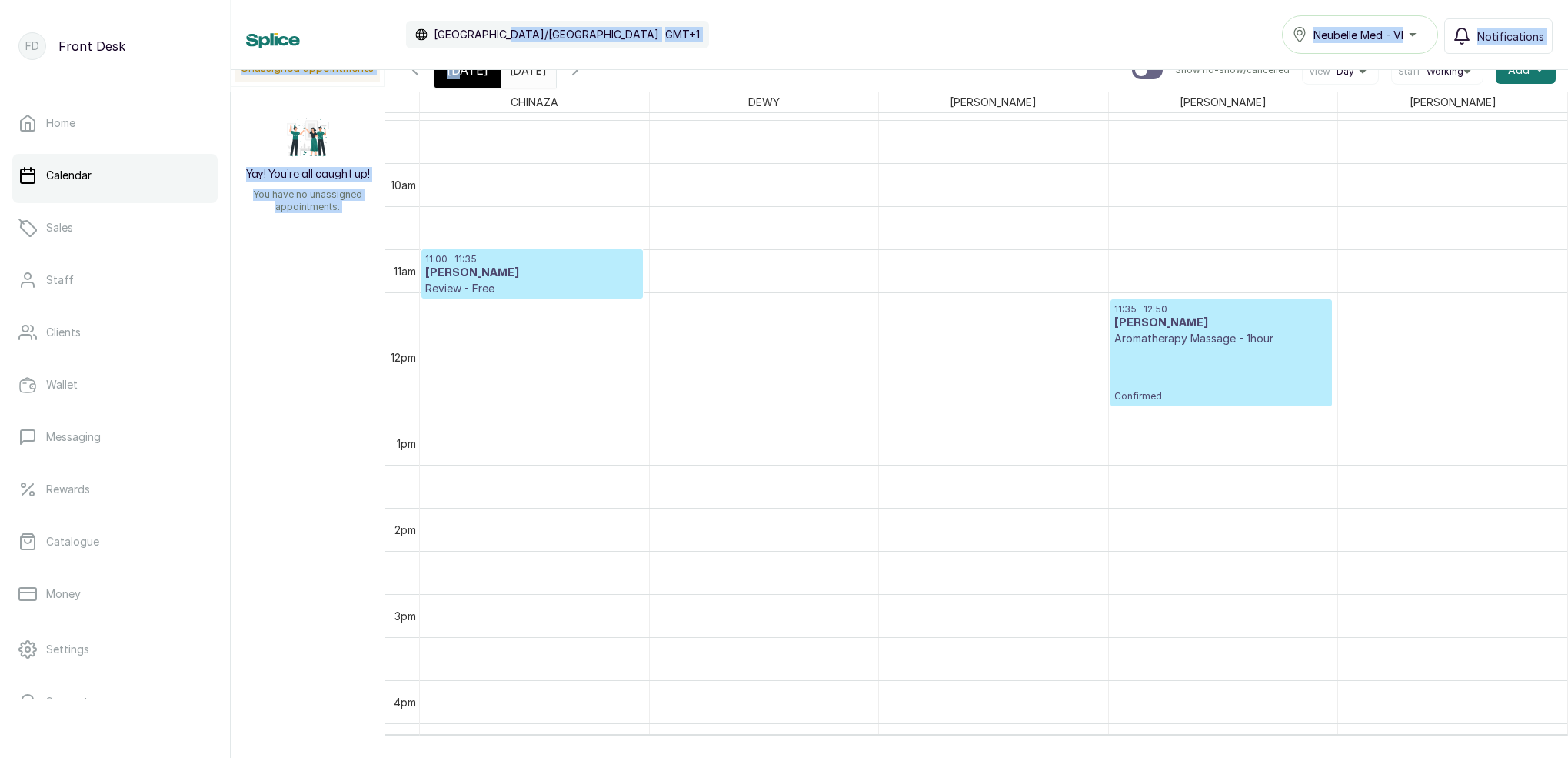
click at [477, 82] on div "[DATE]" at bounding box center [467, 70] width 66 height 35
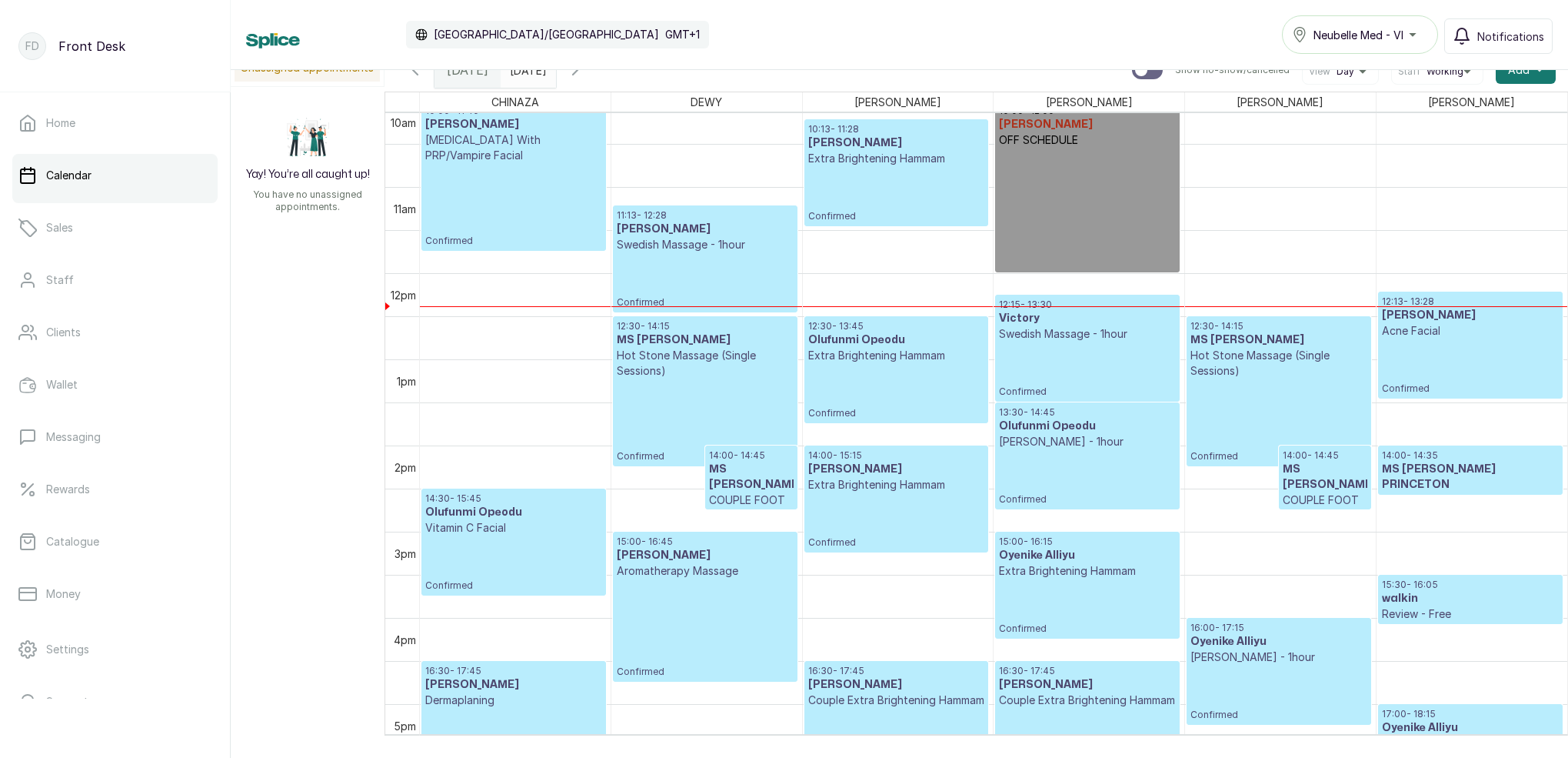
scroll to position [891, 0]
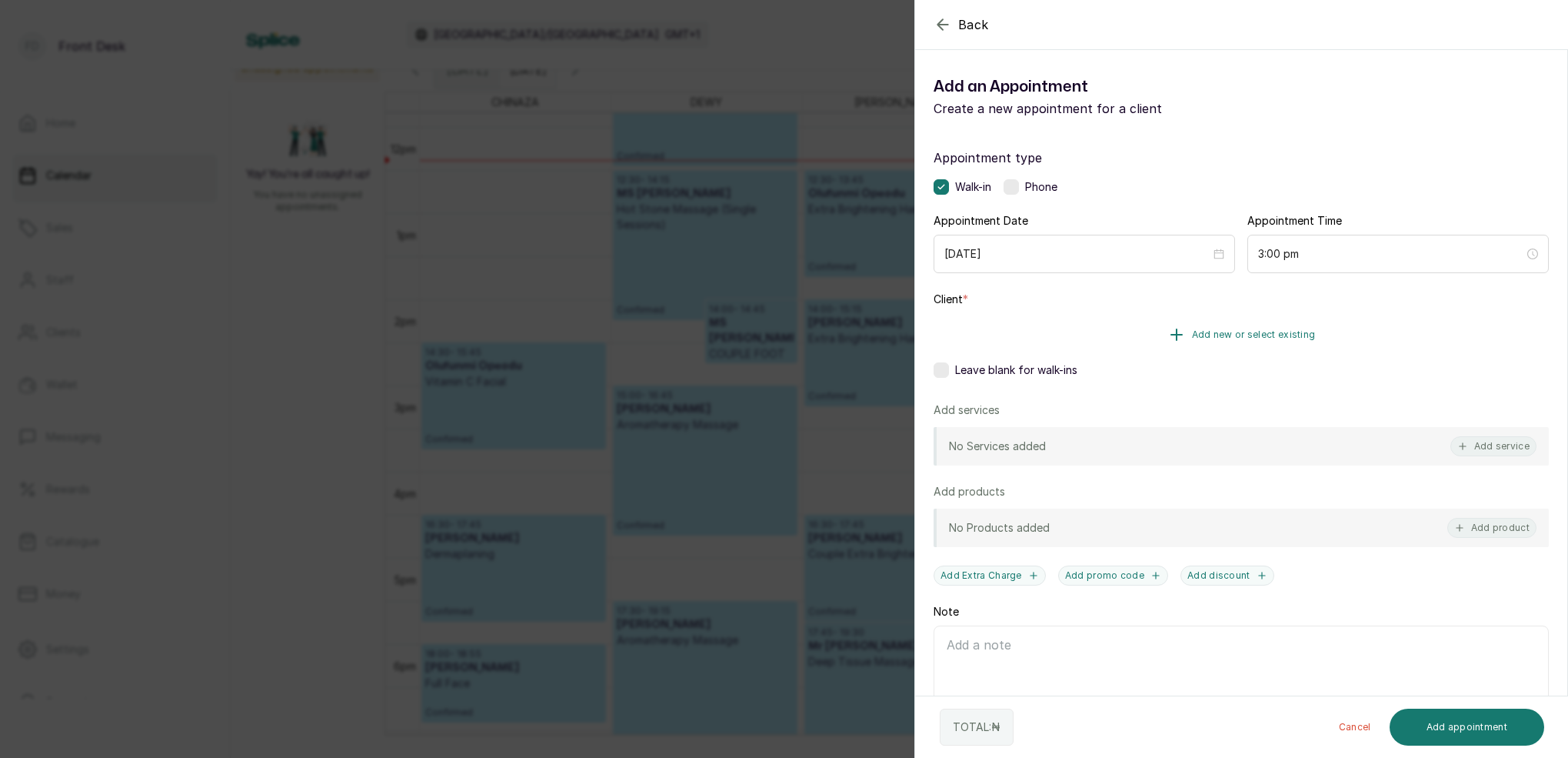
click at [1285, 340] on span "Add new or select existing" at bounding box center [1253, 334] width 123 height 12
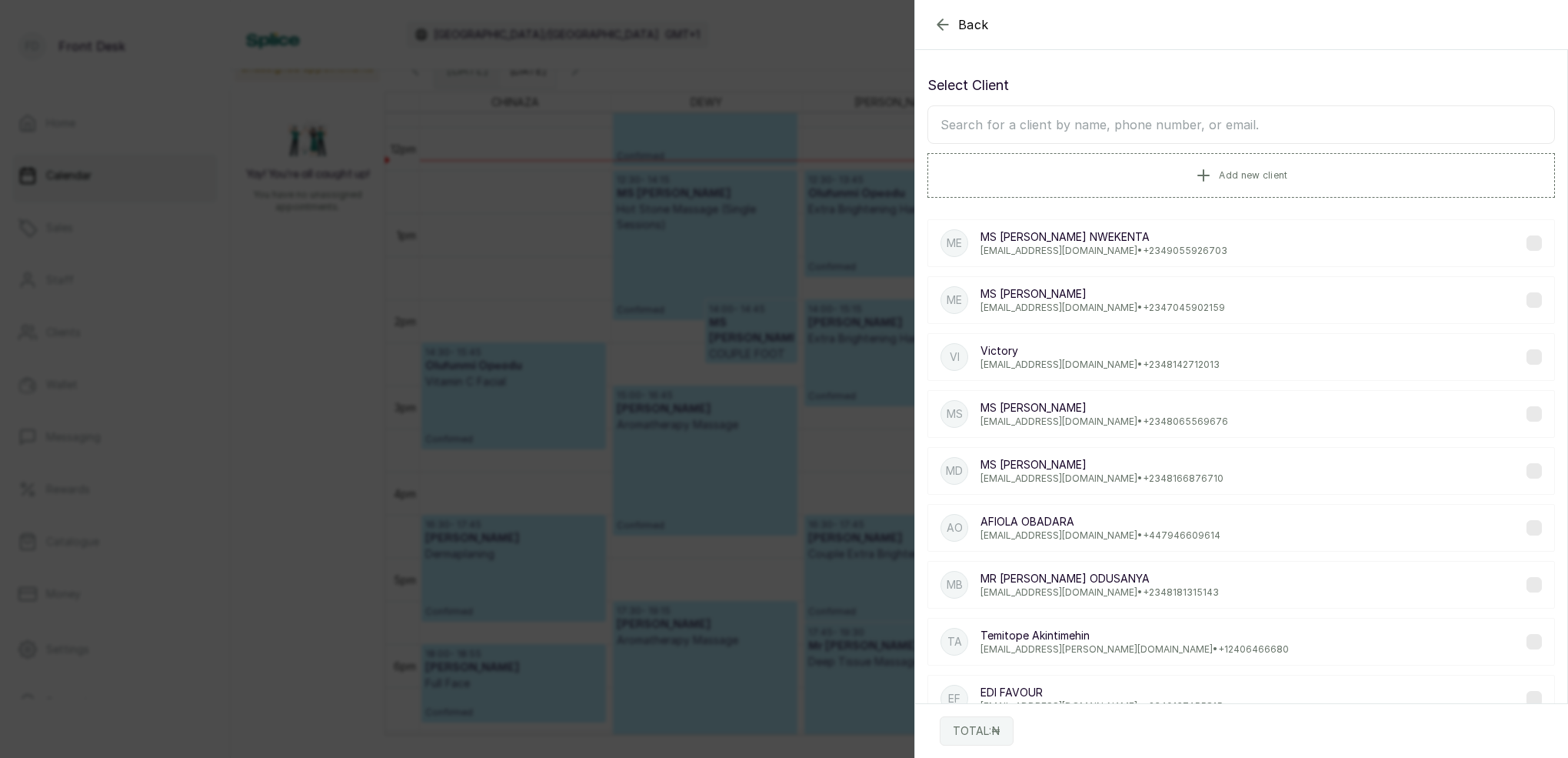
click at [1086, 128] on input "text" at bounding box center [1241, 124] width 628 height 38
click at [1256, 180] on span "Add new client" at bounding box center [1253, 174] width 69 height 12
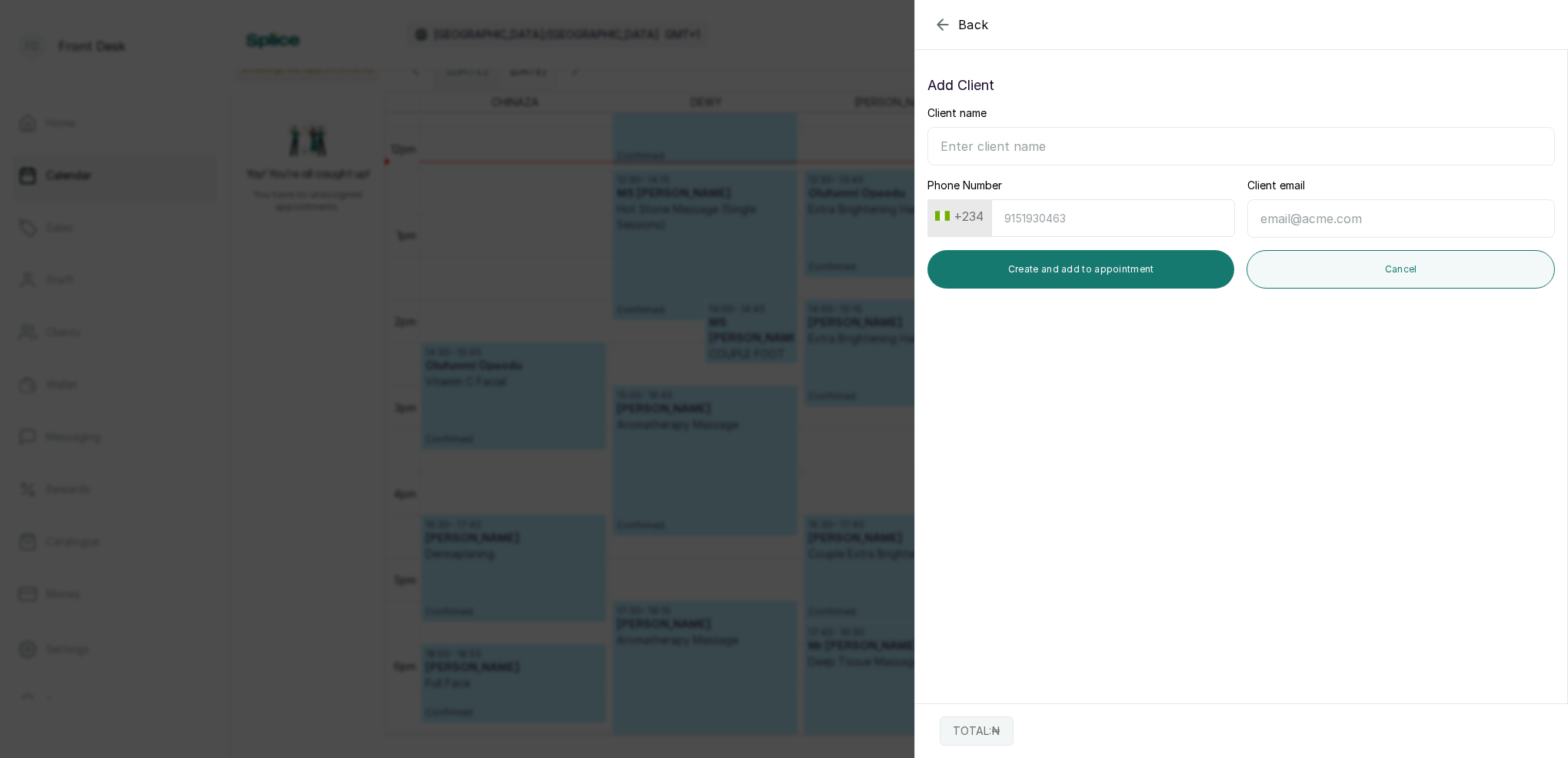
drag, startPoint x: 733, startPoint y: 320, endPoint x: 712, endPoint y: 276, distance: 48.8
click at [733, 320] on div "Back Add Appointment Add Client Client name Phone Number +234 Client email Crea…" at bounding box center [784, 379] width 1568 height 758
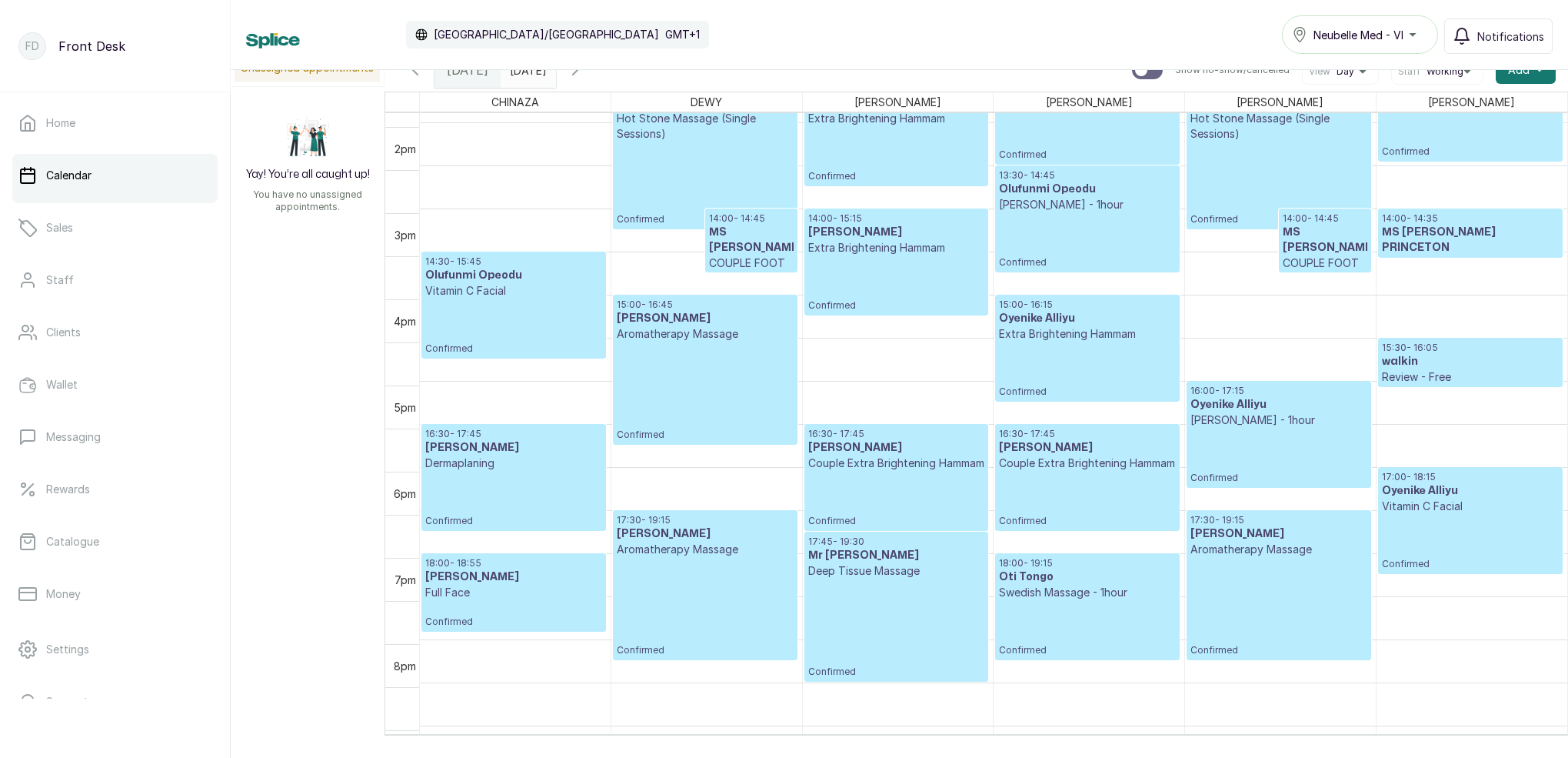
scroll to position [1058, 0]
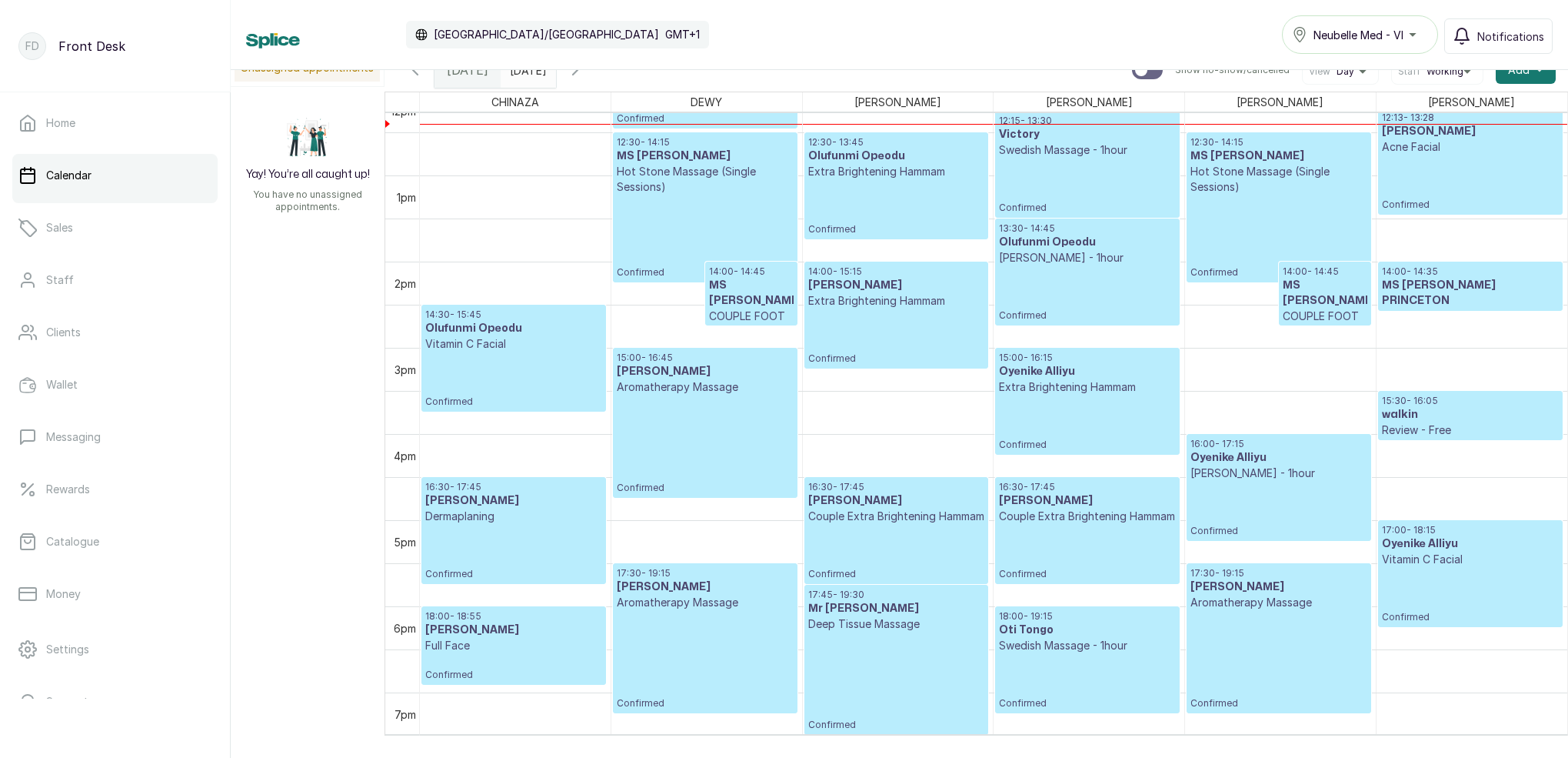
click at [526, 73] on input "[DATE]" at bounding box center [513, 66] width 25 height 26
click at [964, 20] on div "Calendar [GEOGRAPHIC_DATA]/[GEOGRAPHIC_DATA] GMT+1 Neubelle Med - VI Notificati…" at bounding box center [899, 34] width 1306 height 38
click at [526, 70] on input "[DATE]" at bounding box center [513, 66] width 25 height 26
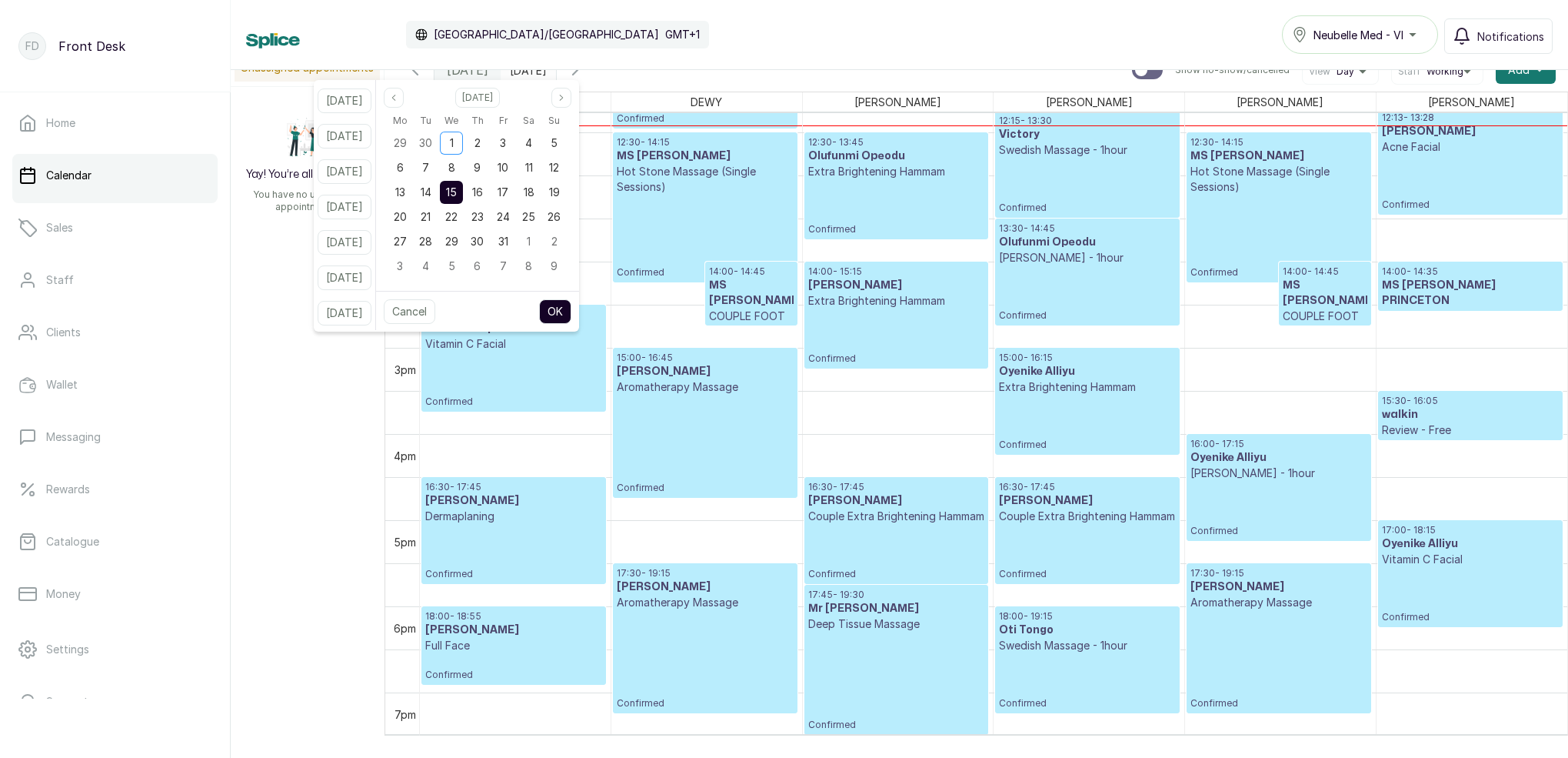
click at [782, 46] on div "Calendar [GEOGRAPHIC_DATA]/[GEOGRAPHIC_DATA] GMT+1 Neubelle Med - VI Notificati…" at bounding box center [899, 34] width 1306 height 38
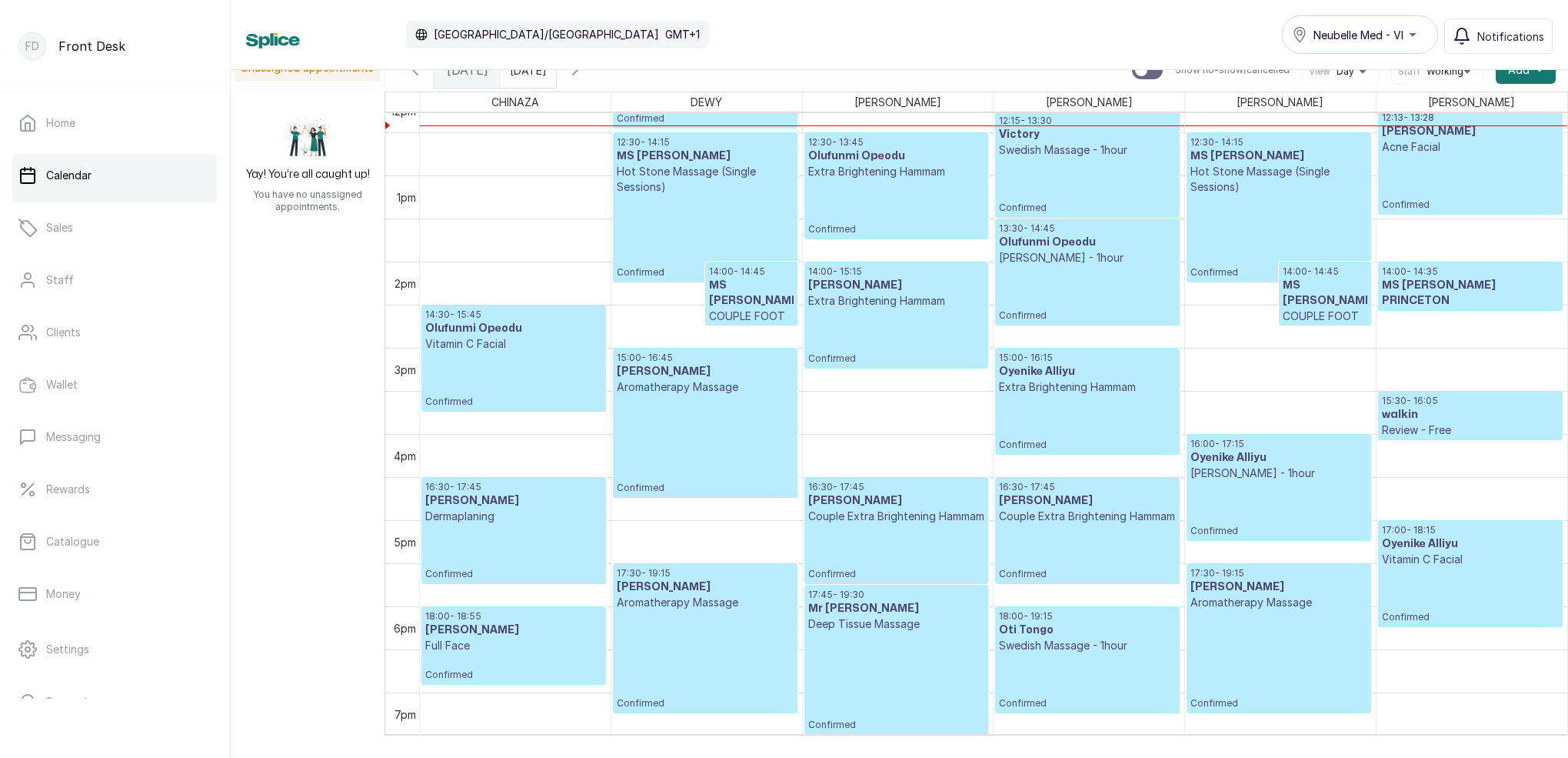
click at [555, 78] on span at bounding box center [540, 66] width 29 height 26
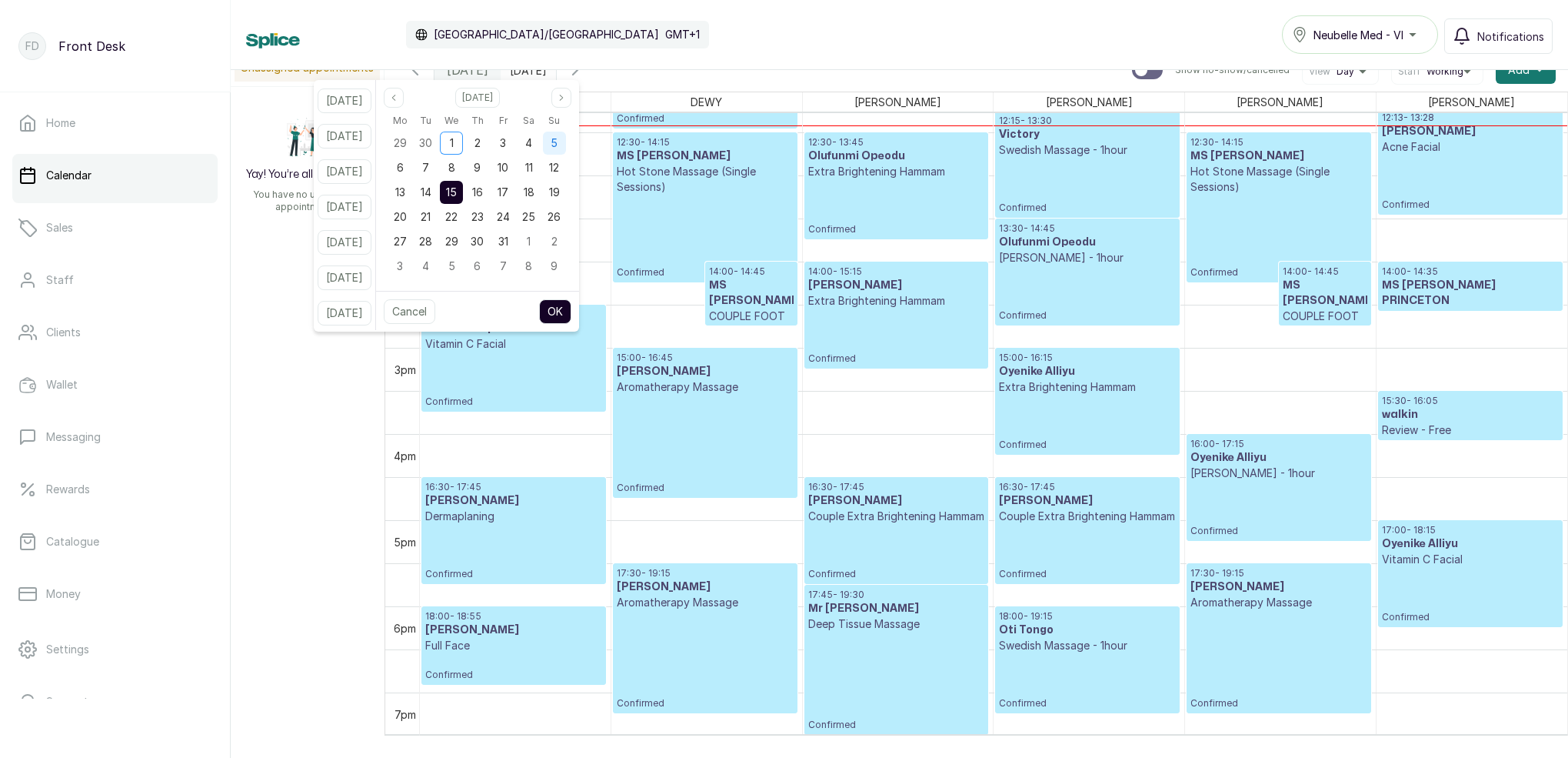
click at [558, 149] on span "5" at bounding box center [553, 143] width 6 height 13
click at [571, 309] on button "OK" at bounding box center [555, 311] width 32 height 25
type input "[DATE]"
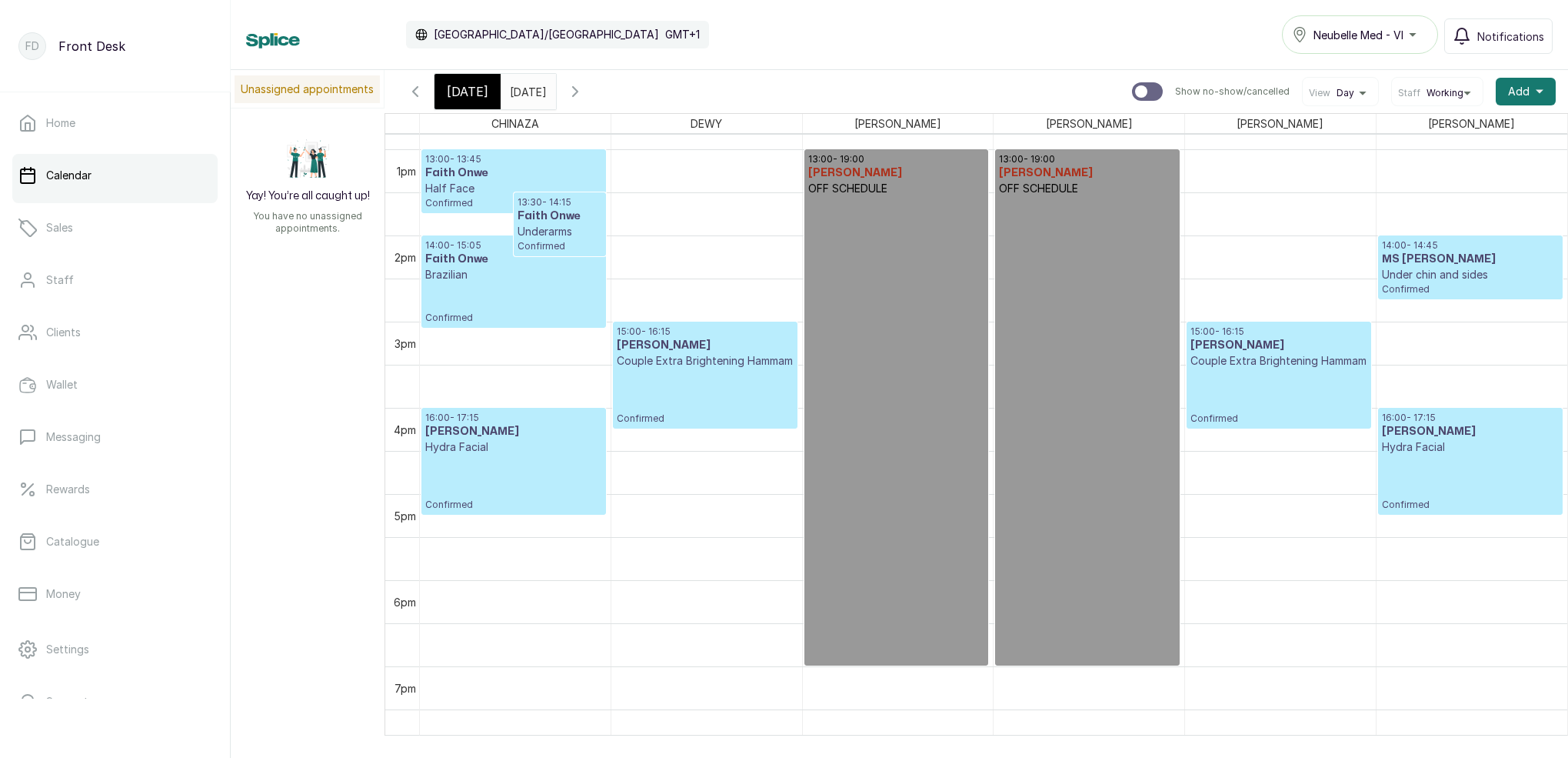
click at [475, 95] on span "[DATE]" at bounding box center [467, 92] width 42 height 19
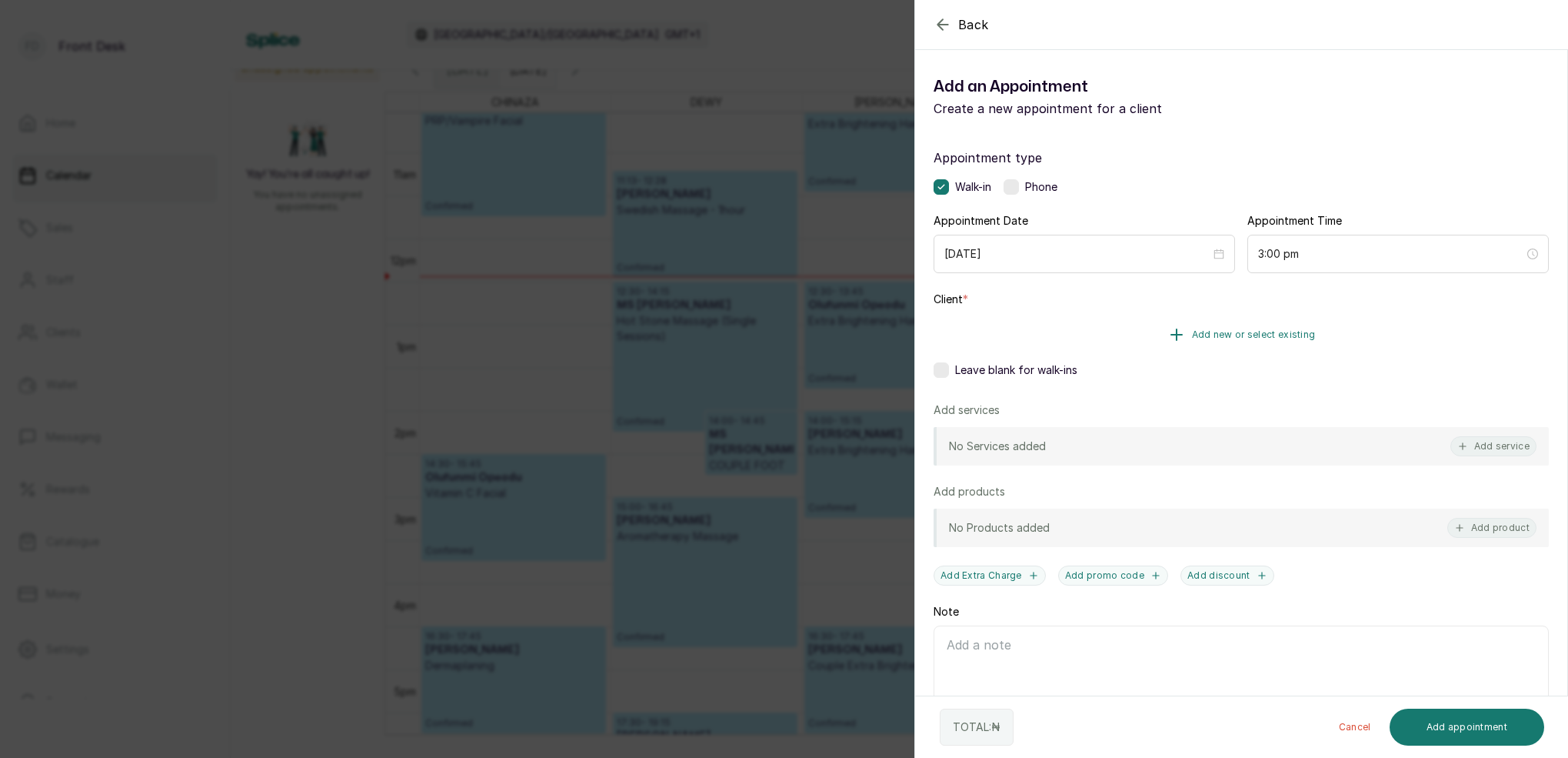
click at [1285, 333] on span "Add new or select existing" at bounding box center [1253, 334] width 123 height 12
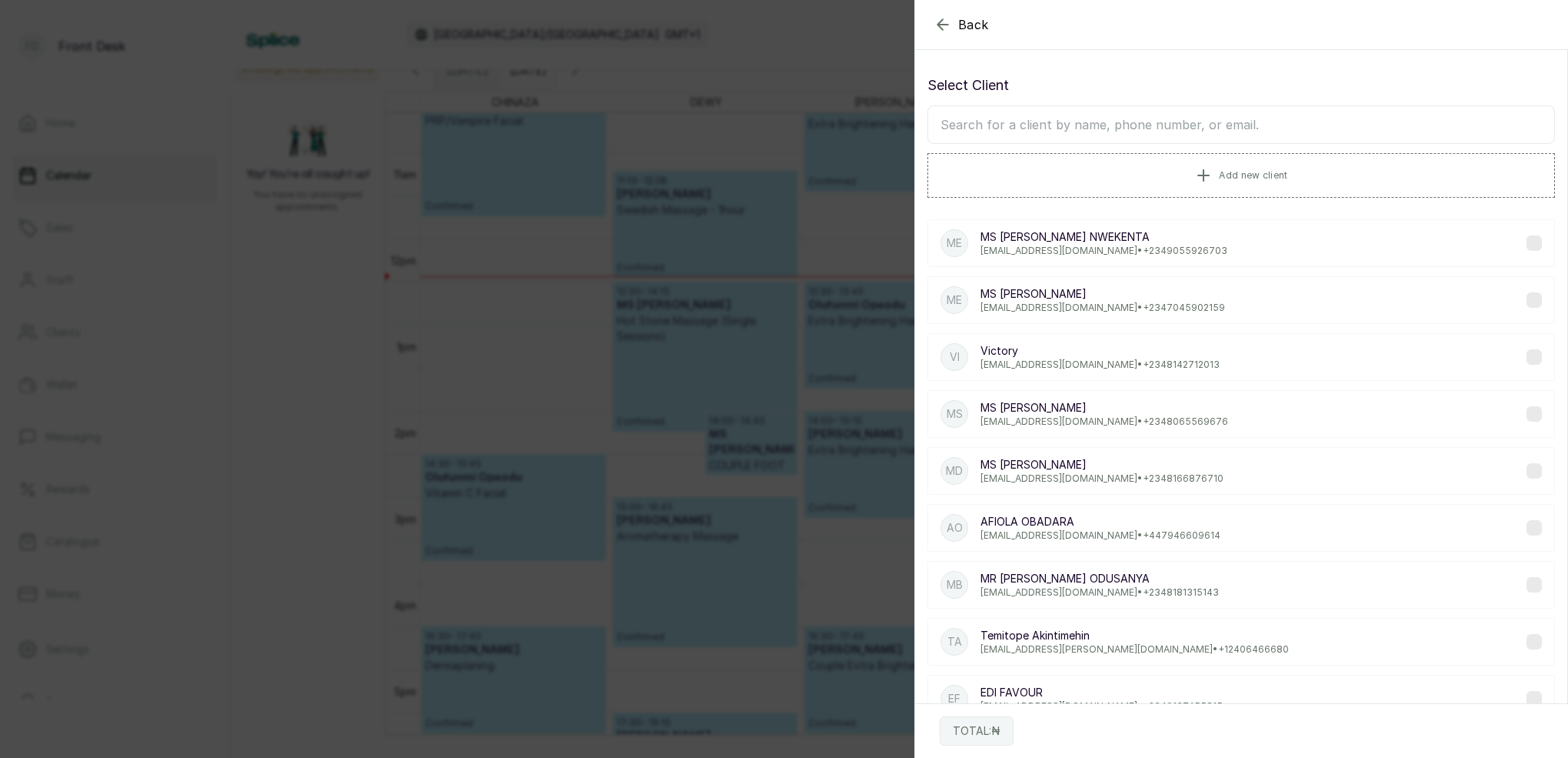
click at [1133, 132] on input "text" at bounding box center [1241, 124] width 628 height 38
click at [1228, 172] on span "Add new client" at bounding box center [1253, 174] width 69 height 12
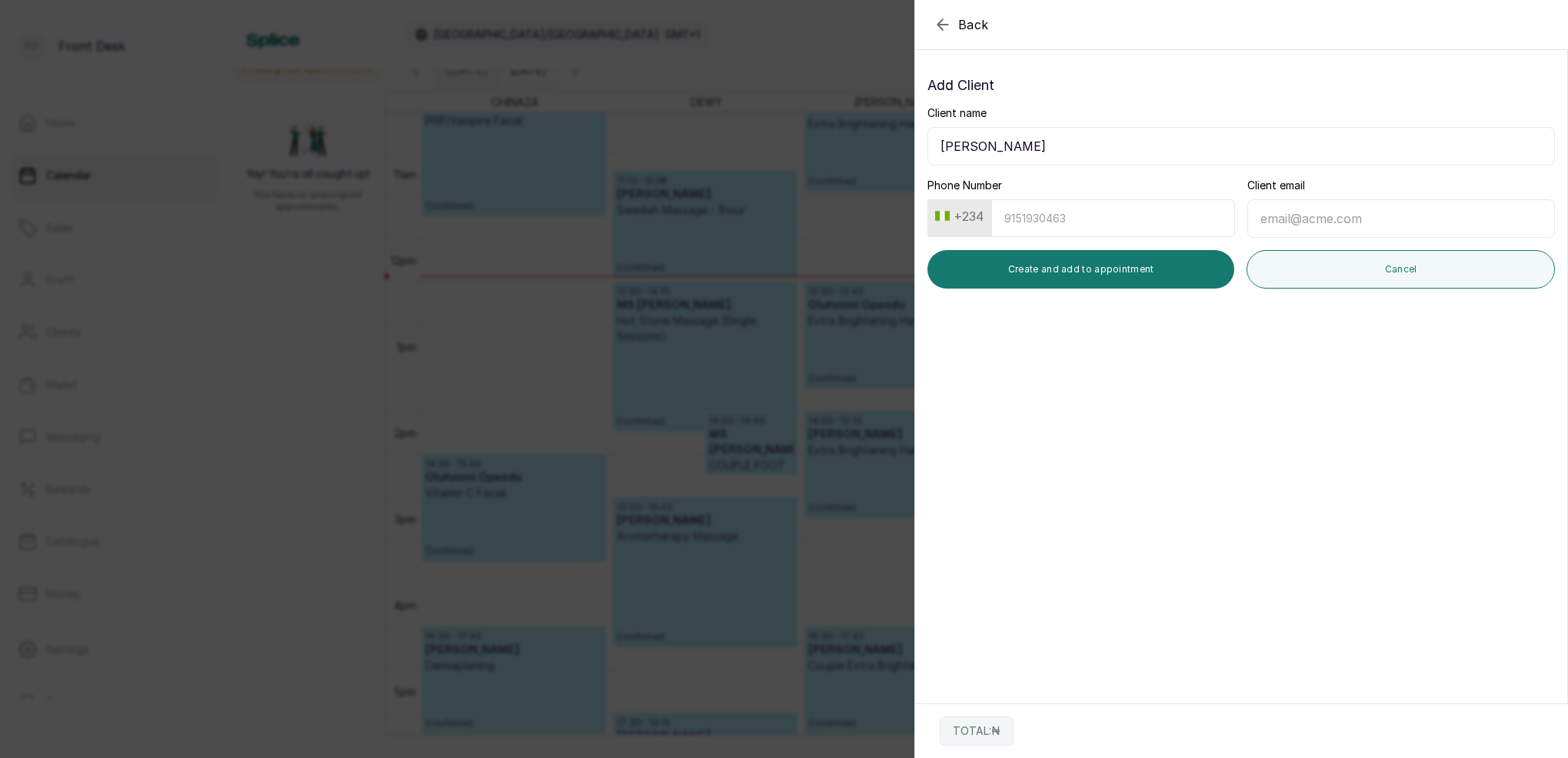
type input "[PERSON_NAME]"
click at [966, 228] on button "+234" at bounding box center [959, 216] width 60 height 25
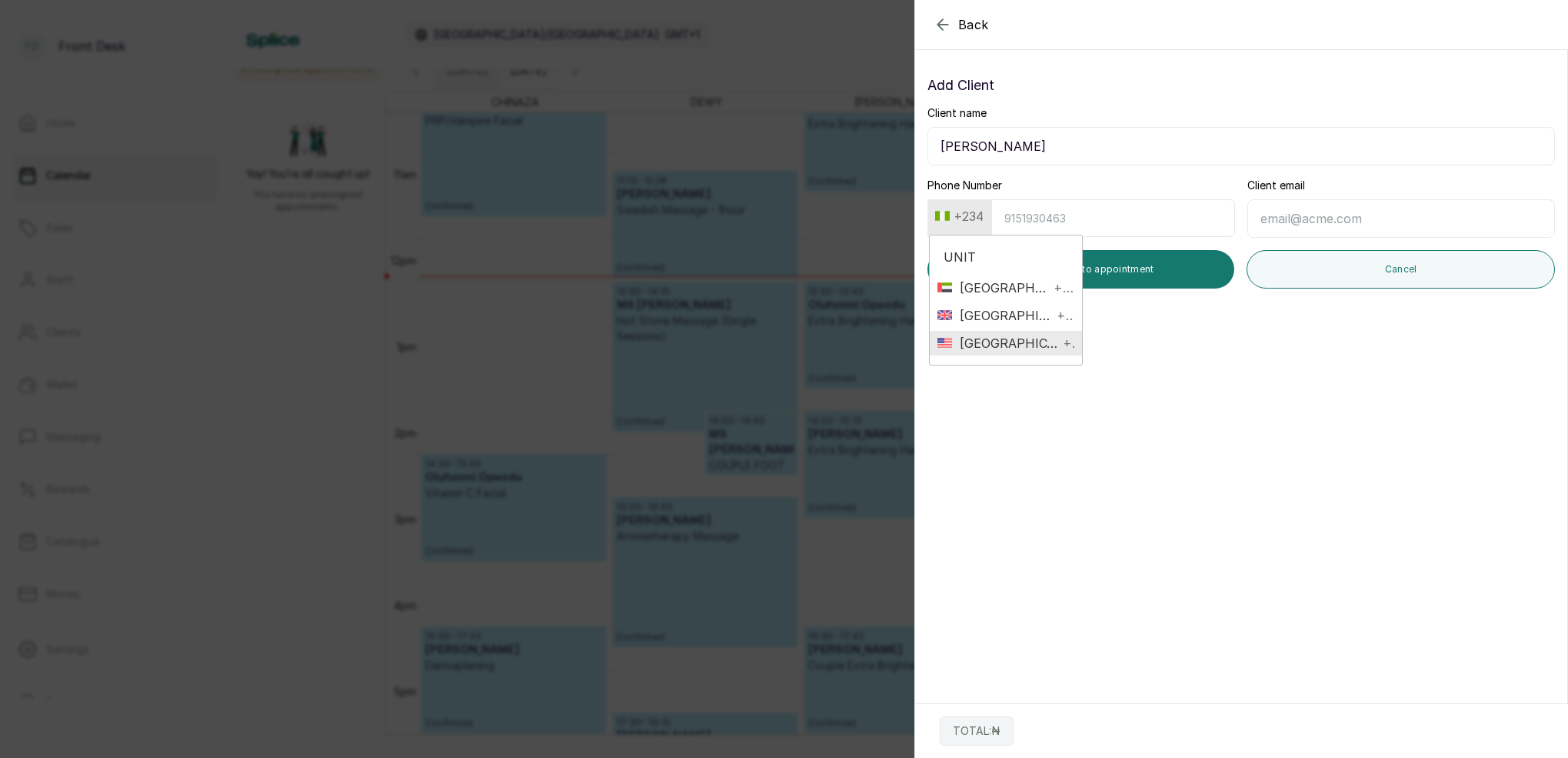
type input "UNIT"
click at [1016, 333] on span "[GEOGRAPHIC_DATA]" at bounding box center [1004, 343] width 107 height 19
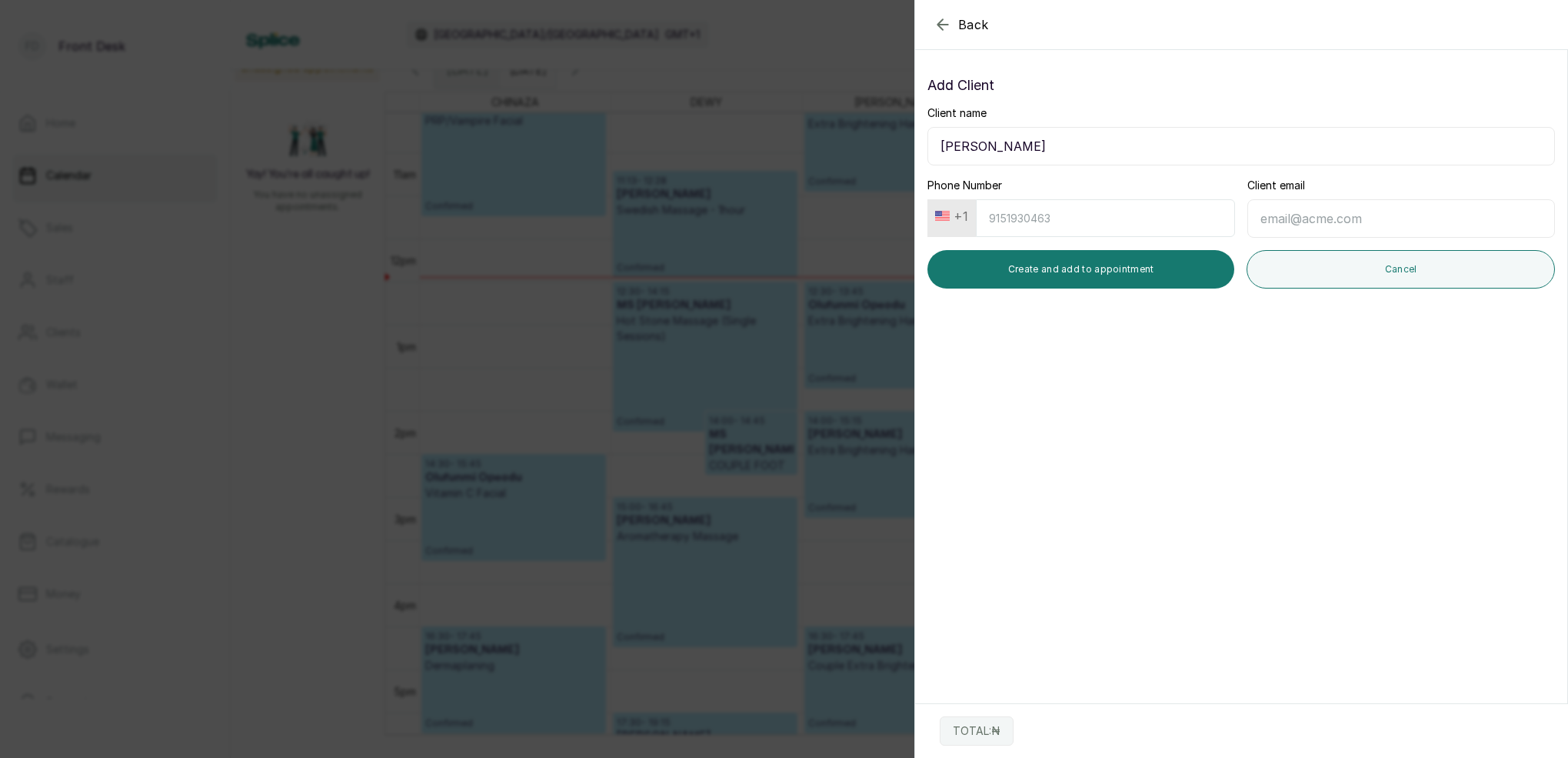
click at [965, 218] on button "+1" at bounding box center [952, 216] width 45 height 25
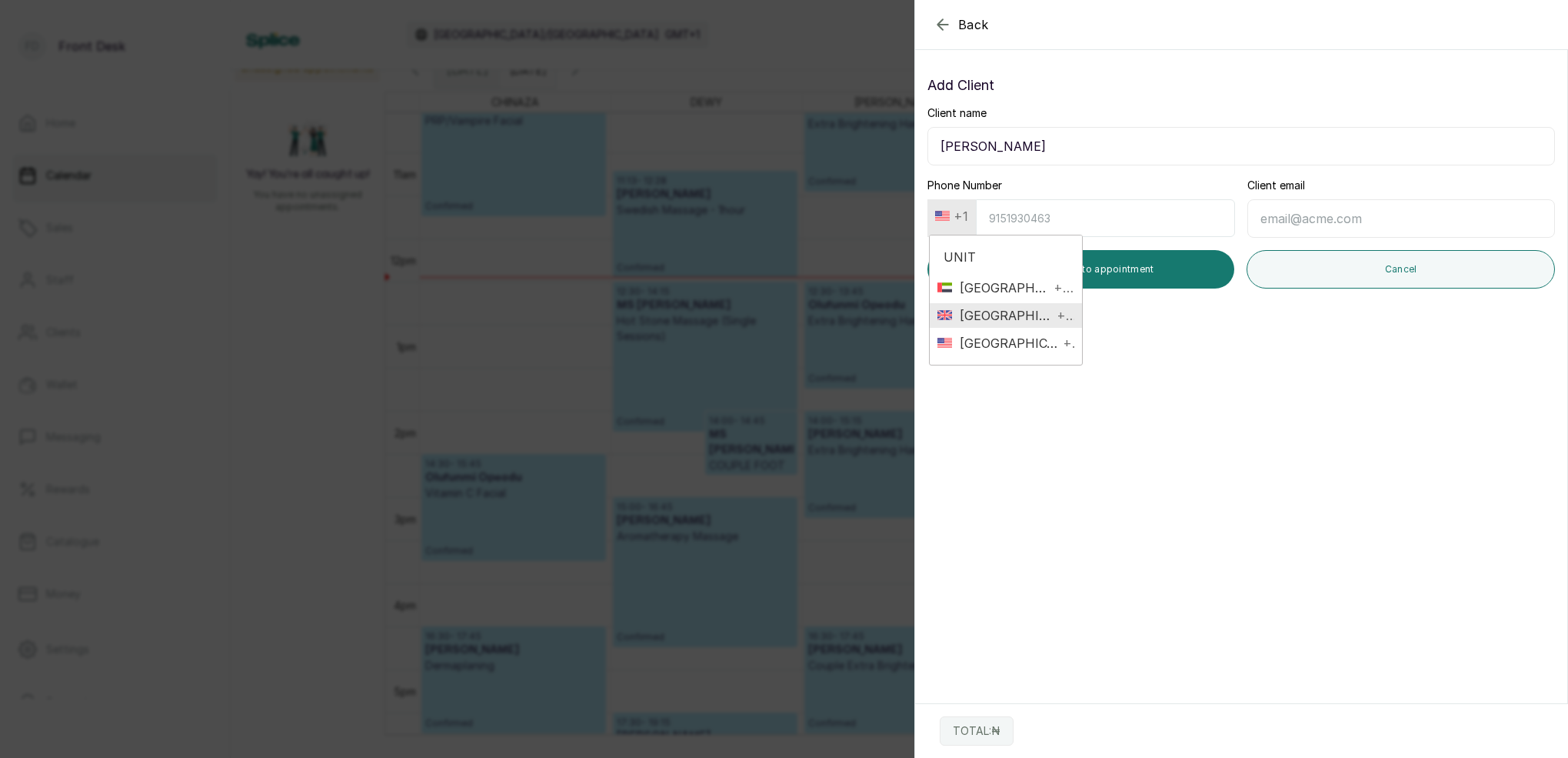
type input "UNIT"
click at [982, 318] on span "[GEOGRAPHIC_DATA]" at bounding box center [1002, 316] width 101 height 19
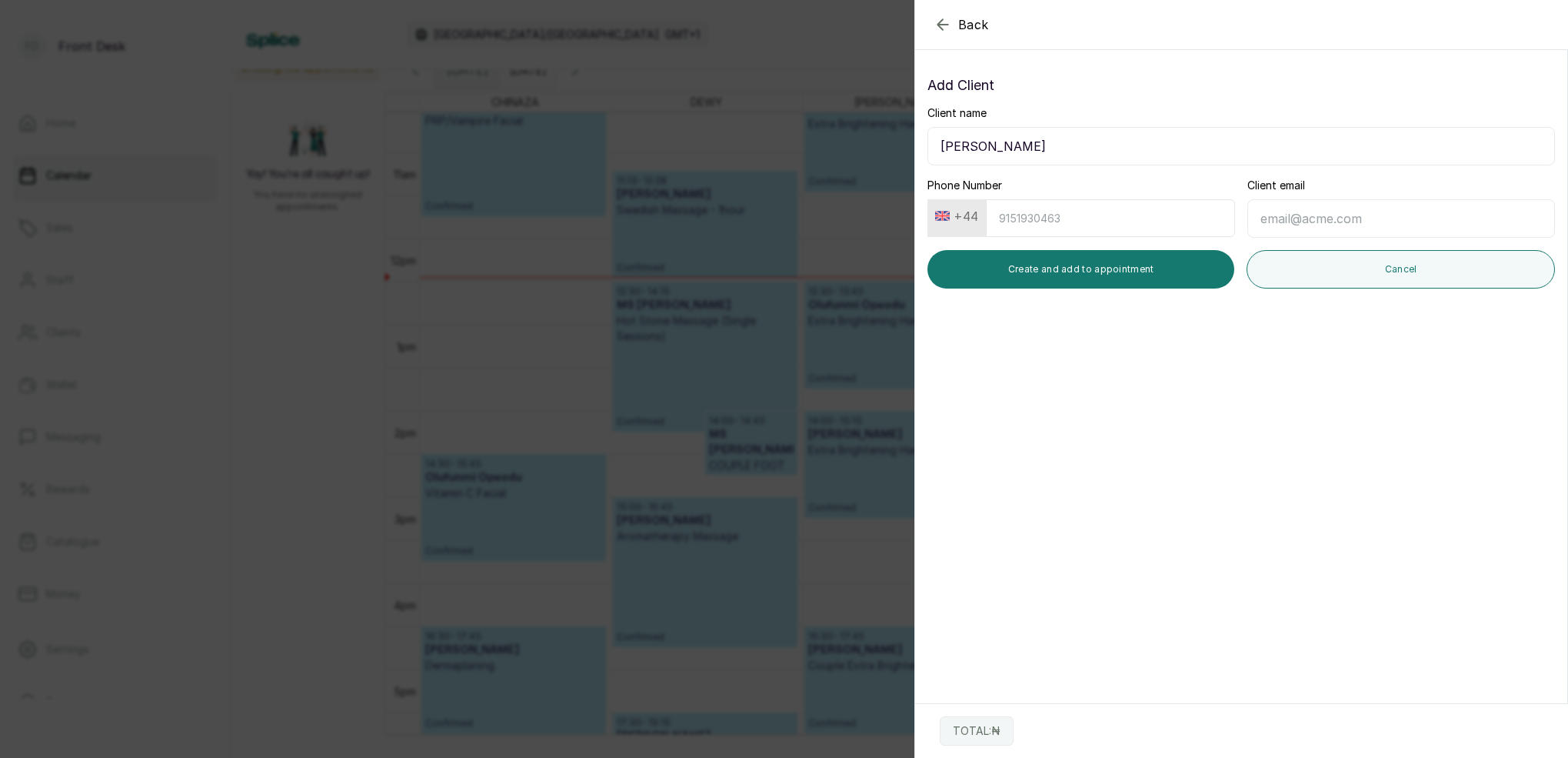
click at [1023, 213] on input "Phone Number" at bounding box center [1110, 218] width 249 height 38
type input "7908122645"
type input "[EMAIL_ADDRESS][DOMAIN_NAME]"
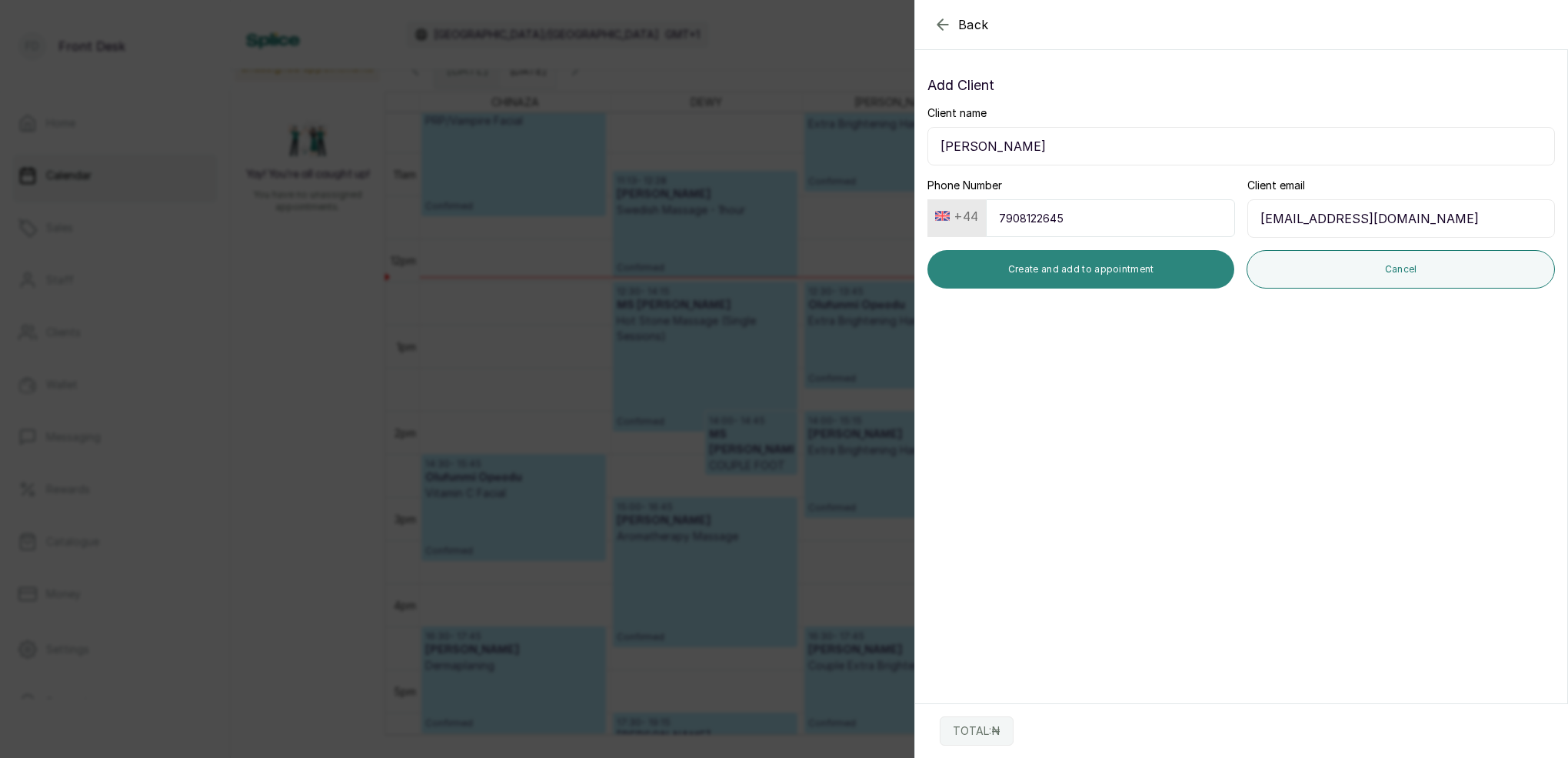
click at [1190, 267] on button "Create and add to appointment" at bounding box center [1081, 268] width 306 height 38
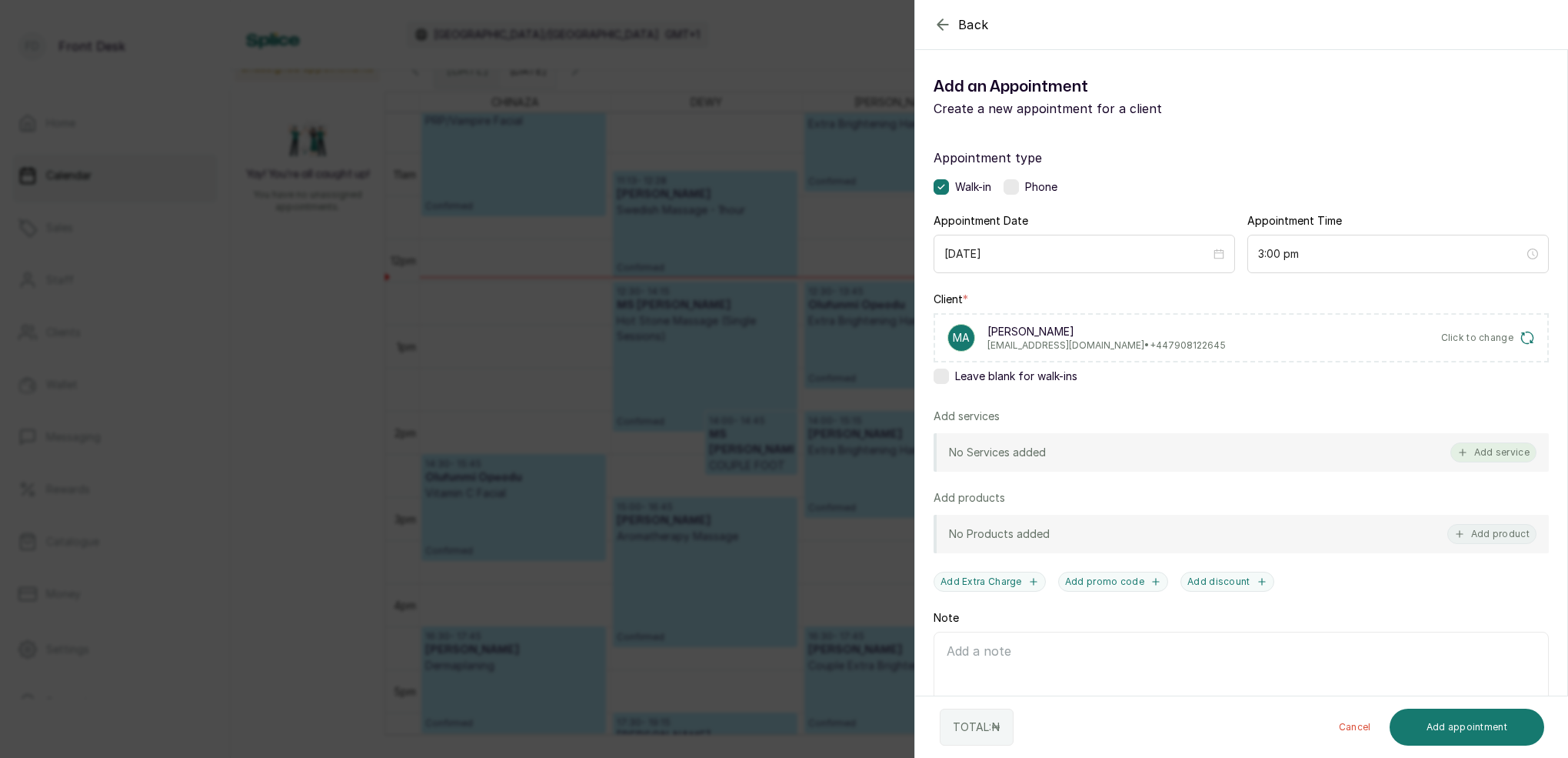
click at [1484, 453] on button "Add service" at bounding box center [1493, 452] width 86 height 20
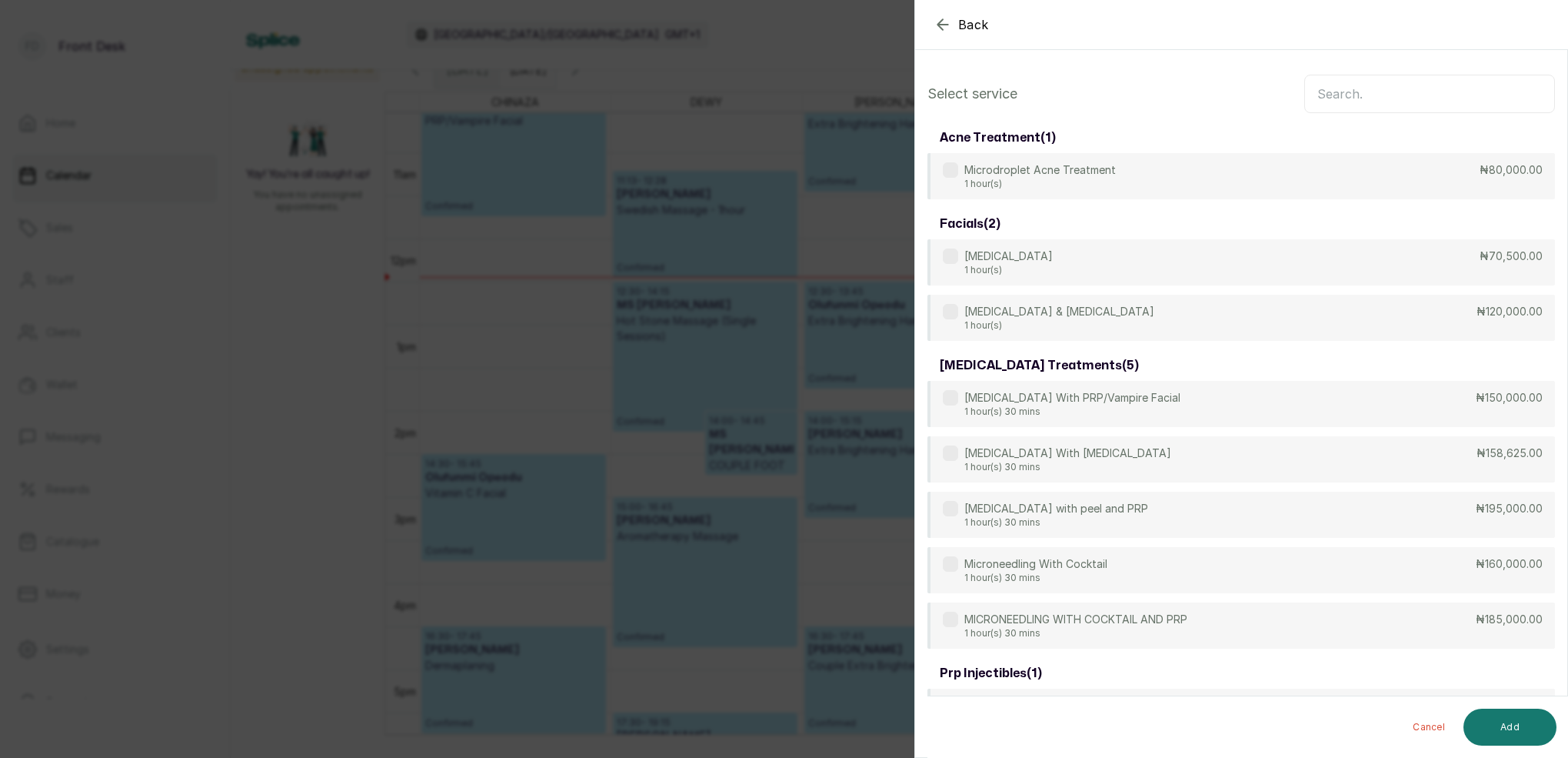
scroll to position [0, 0]
click at [1428, 96] on input "text" at bounding box center [1430, 93] width 251 height 38
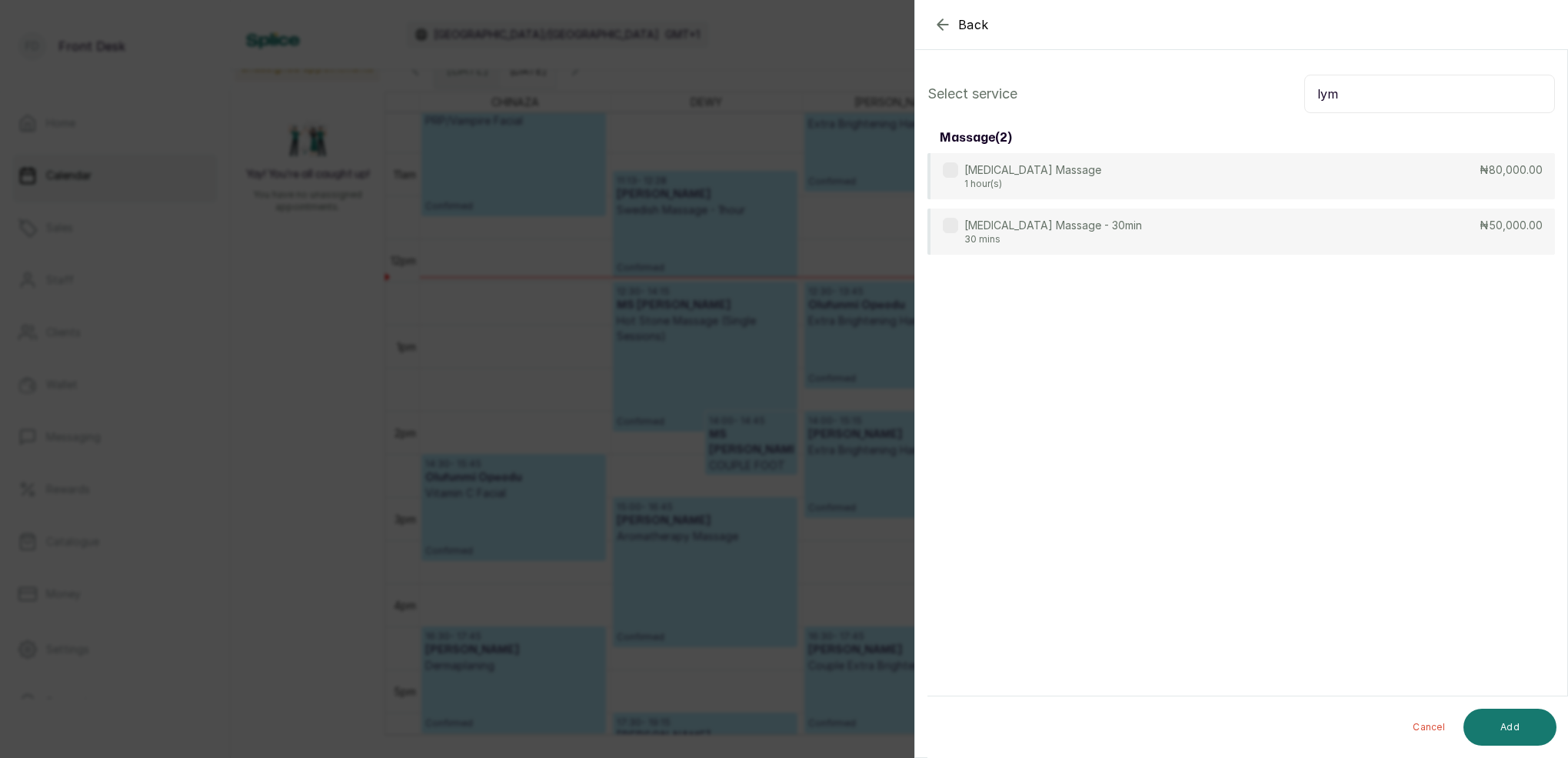
type input "lym"
click at [1102, 71] on div "Select service lym massage ( 2 ) [MEDICAL_DATA] Massage 1 hour(s) ₦80,000.00 [M…" at bounding box center [1241, 164] width 652 height 204
click at [1190, 227] on div "[MEDICAL_DATA] Massage - 30min 30 mins ₦50,000.00" at bounding box center [1241, 231] width 628 height 47
drag, startPoint x: 1519, startPoint y: 721, endPoint x: 1518, endPoint y: 713, distance: 8.1
click at [1518, 713] on button "Add" at bounding box center [1510, 727] width 93 height 37
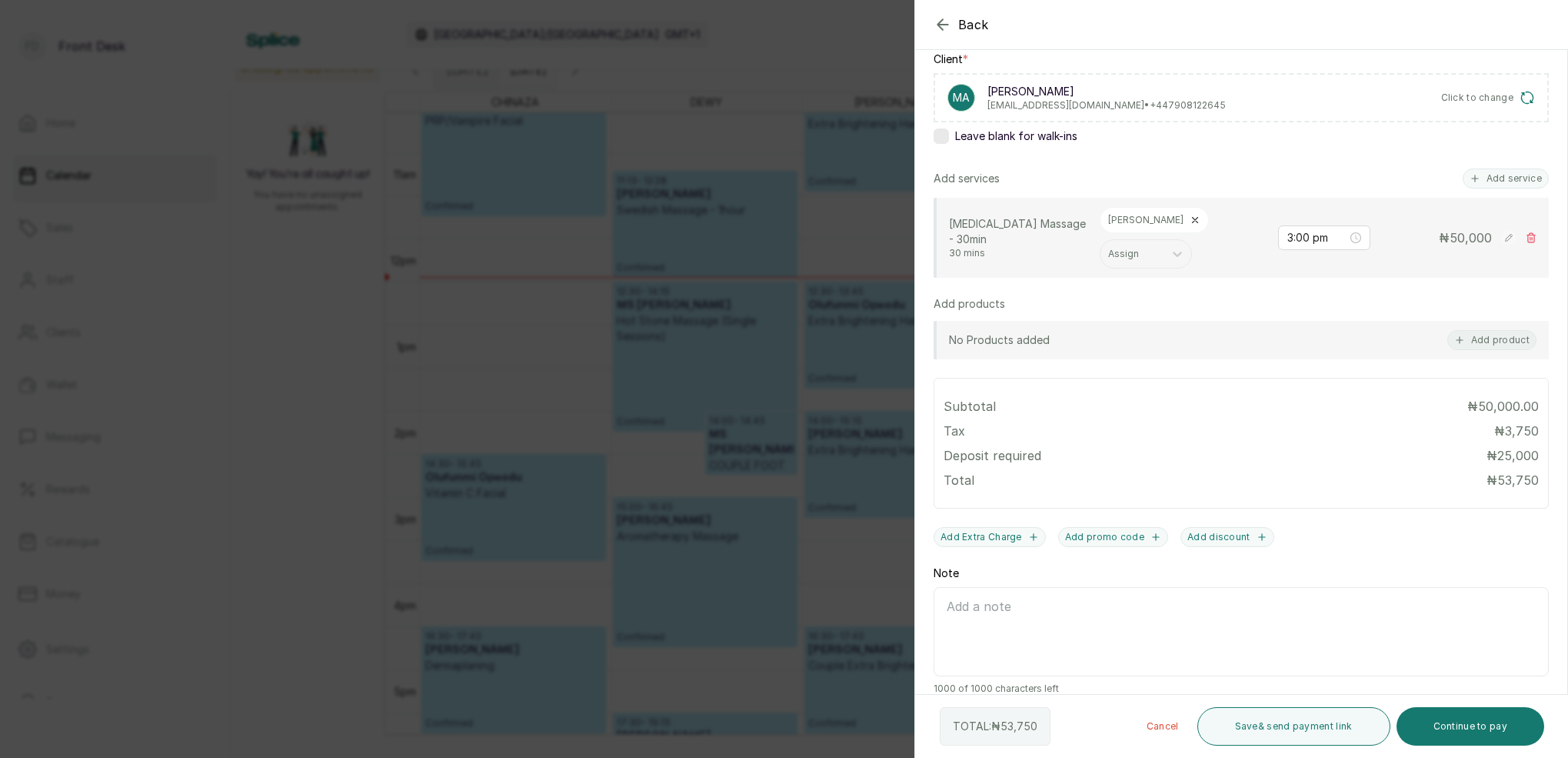
scroll to position [240, 0]
click at [1496, 735] on button "Continue to pay" at bounding box center [1471, 725] width 149 height 38
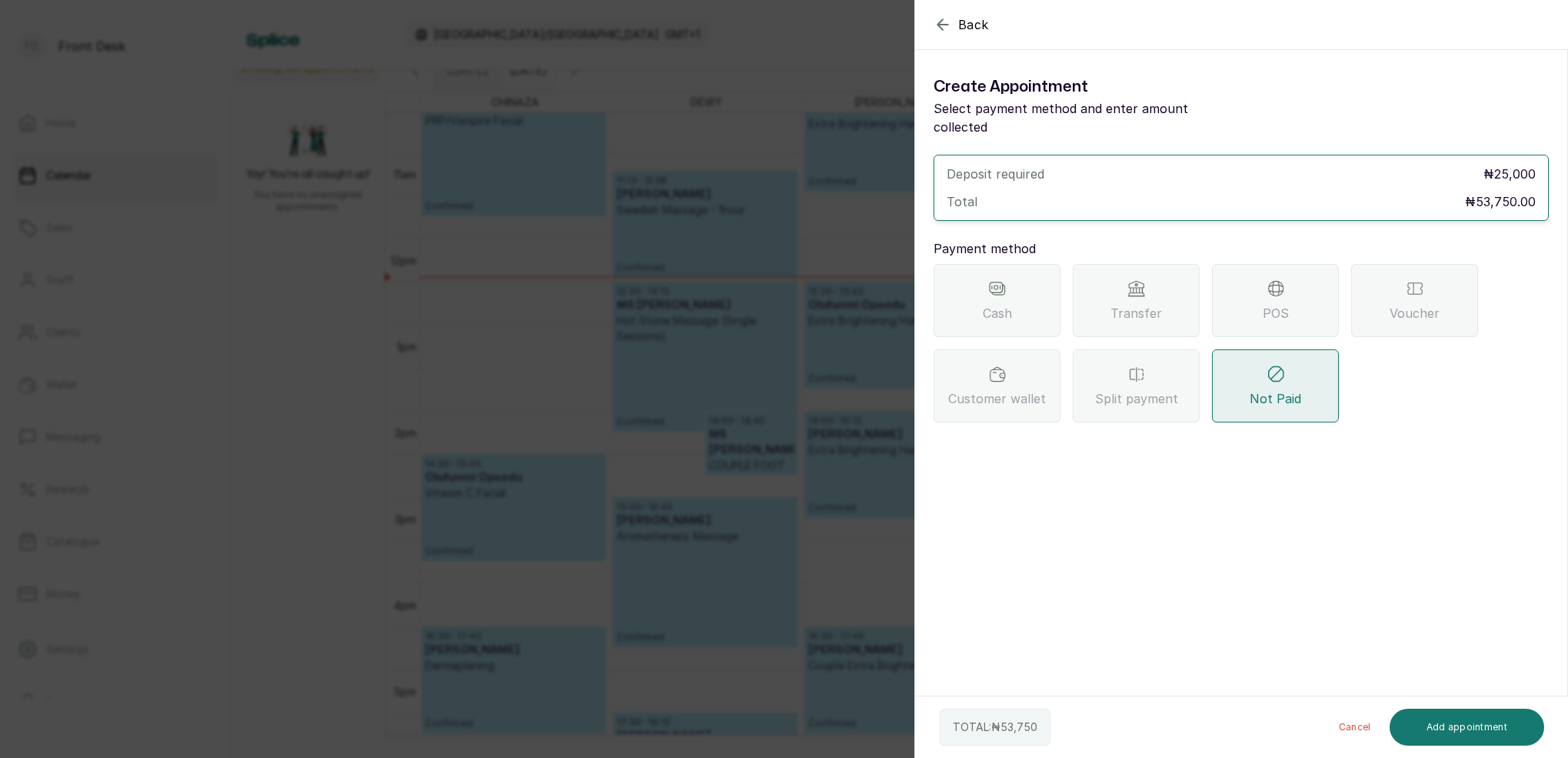
scroll to position [0, 0]
drag, startPoint x: 1136, startPoint y: 280, endPoint x: 1138, endPoint y: 289, distance: 9.2
click at [1136, 280] on div "Transfer" at bounding box center [1135, 300] width 127 height 73
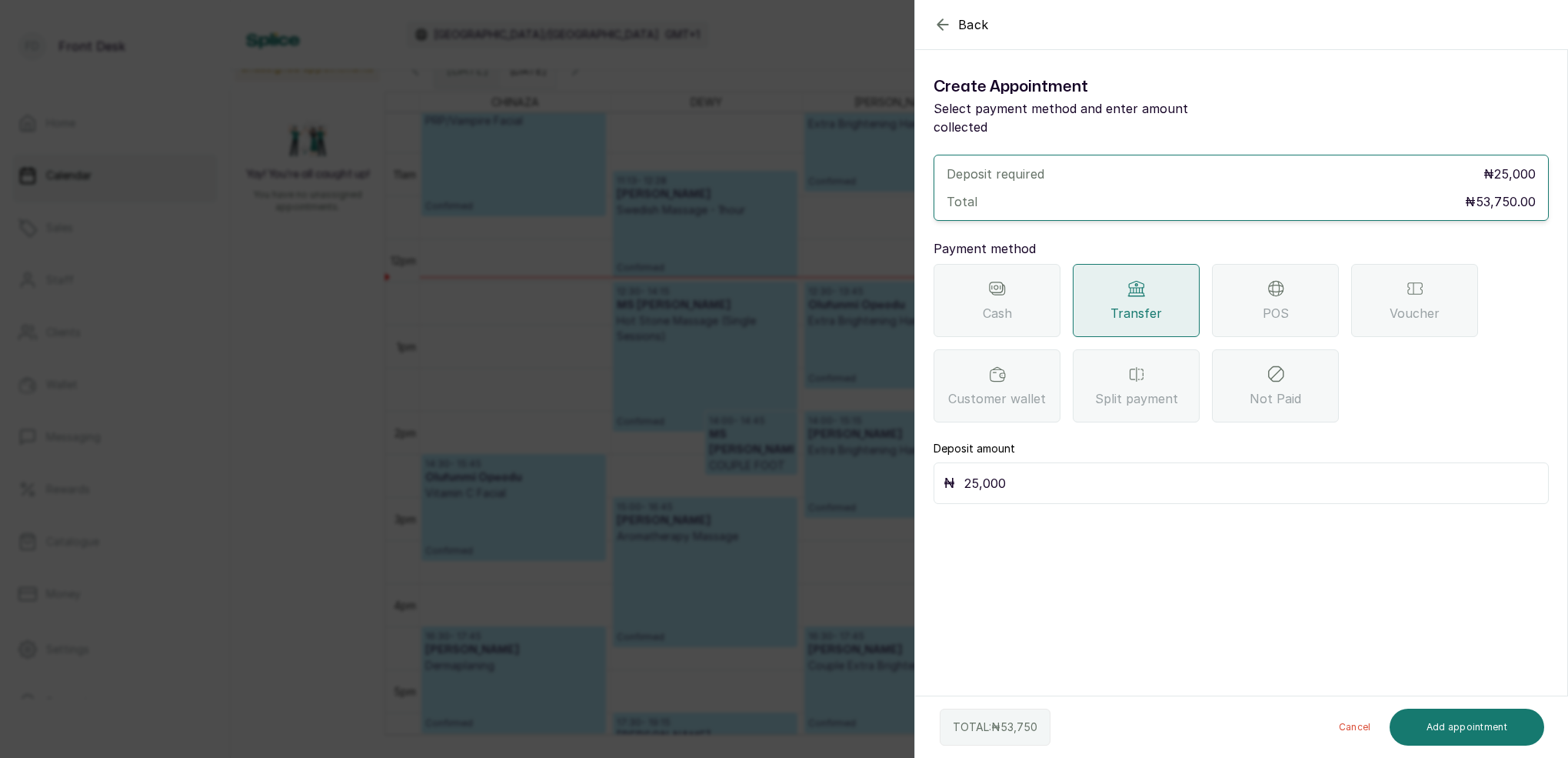
click at [1035, 473] on input "25,000" at bounding box center [1251, 483] width 575 height 21
type input "2"
type input "53,750"
click at [1503, 725] on button "Add appointment" at bounding box center [1467, 727] width 155 height 37
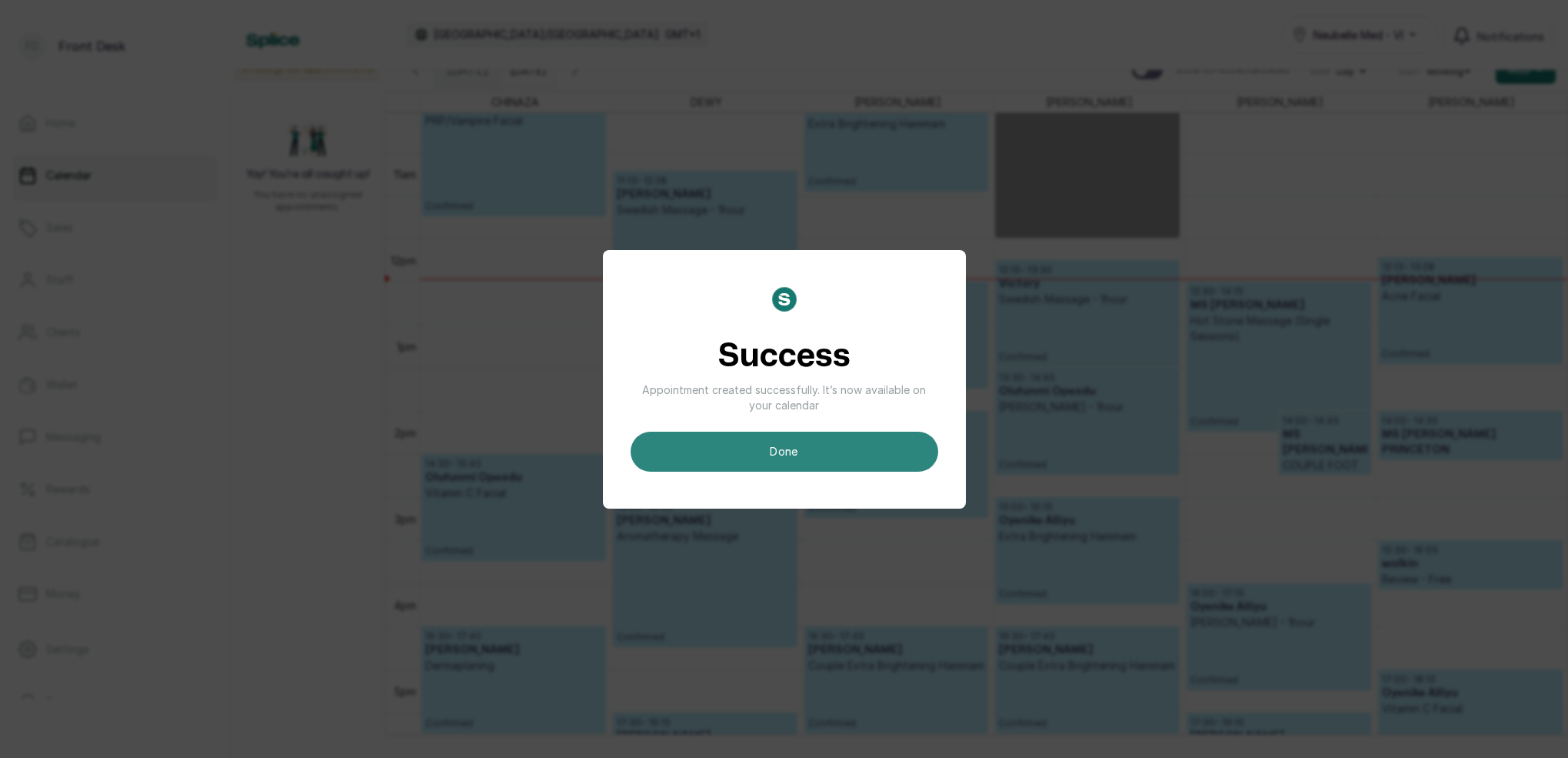
click at [827, 444] on button "done" at bounding box center [784, 451] width 307 height 40
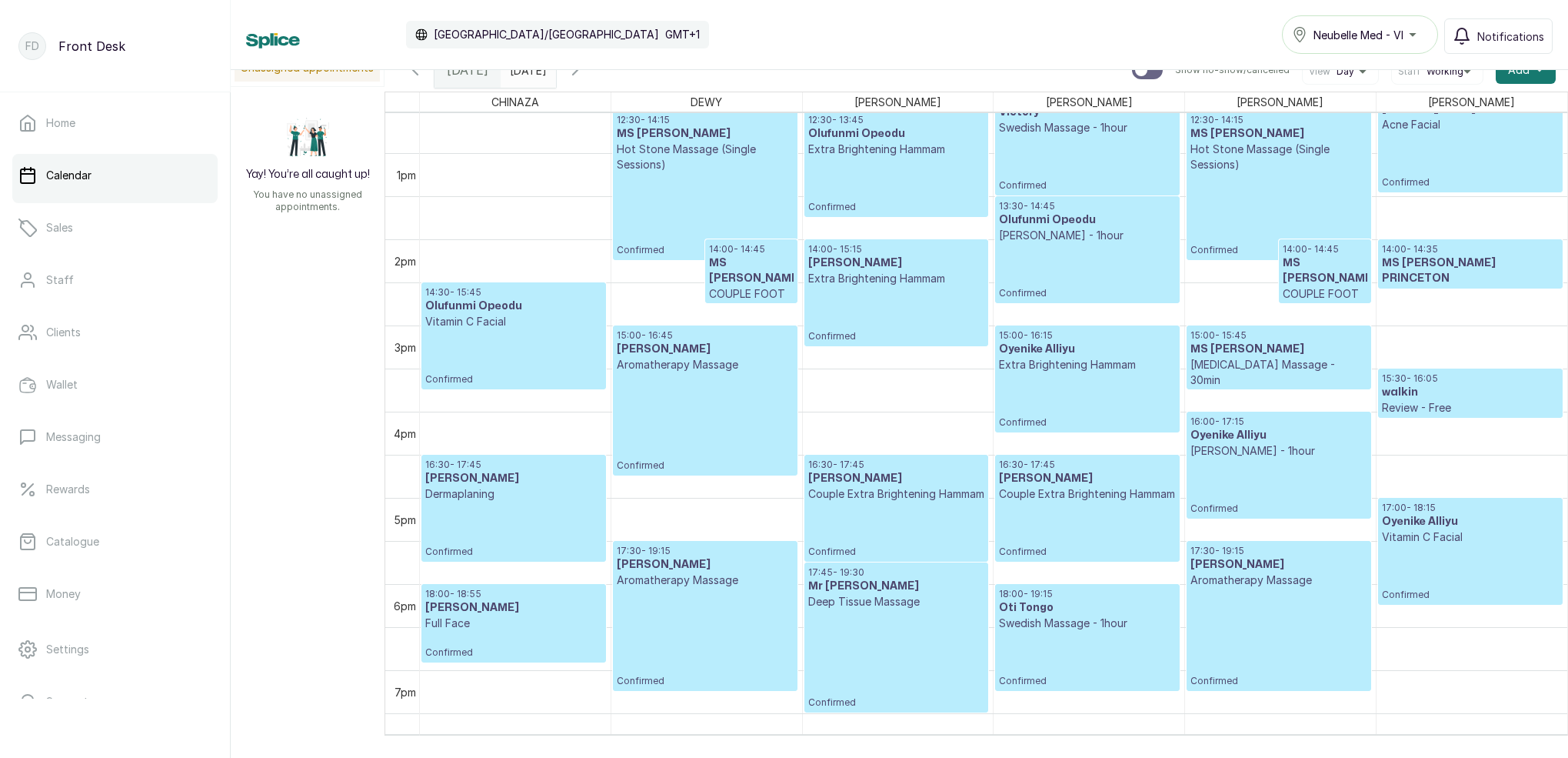
scroll to position [1086, 0]
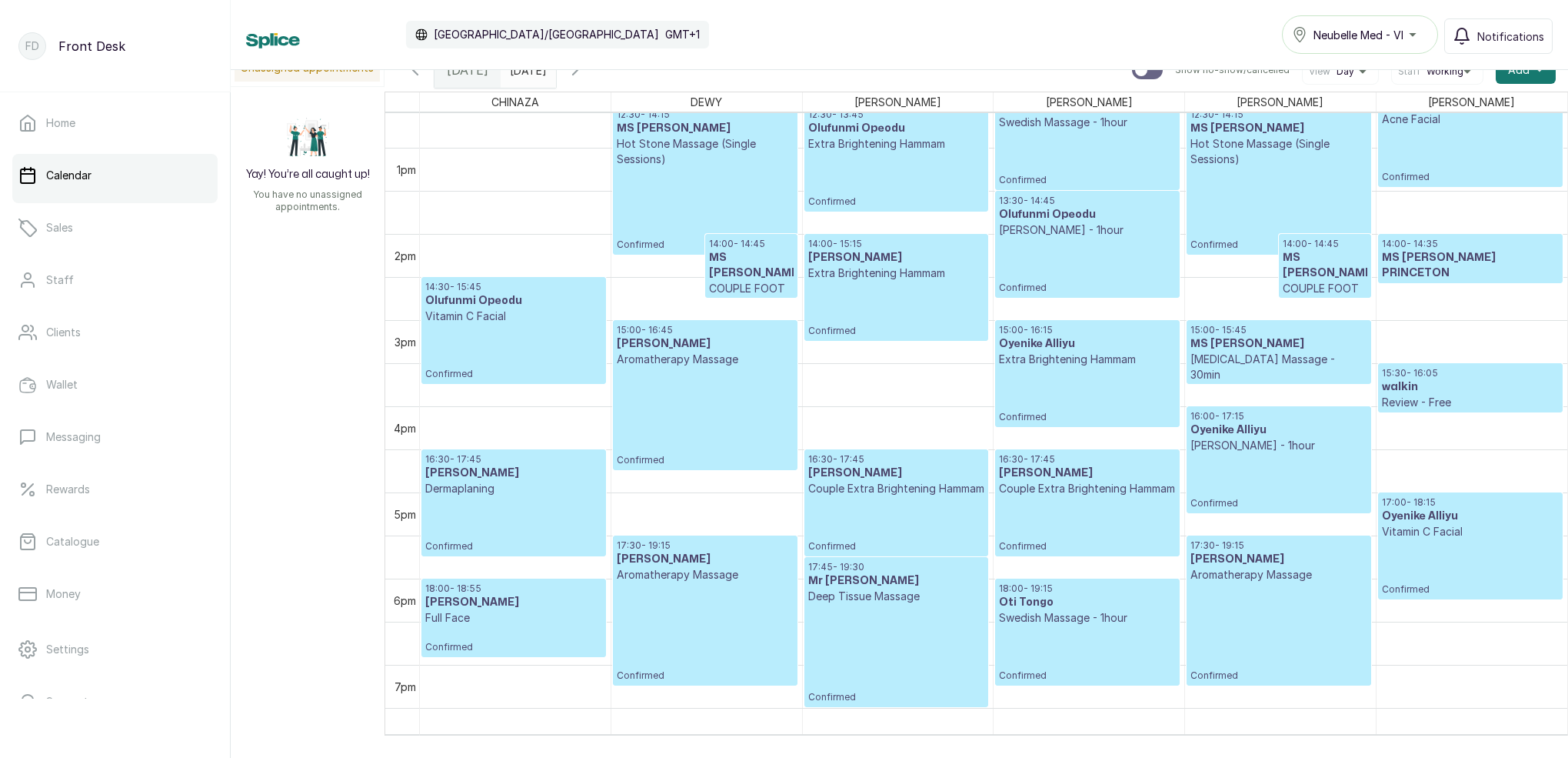
click at [1263, 364] on p "[MEDICAL_DATA] Massage - 30min" at bounding box center [1278, 367] width 176 height 31
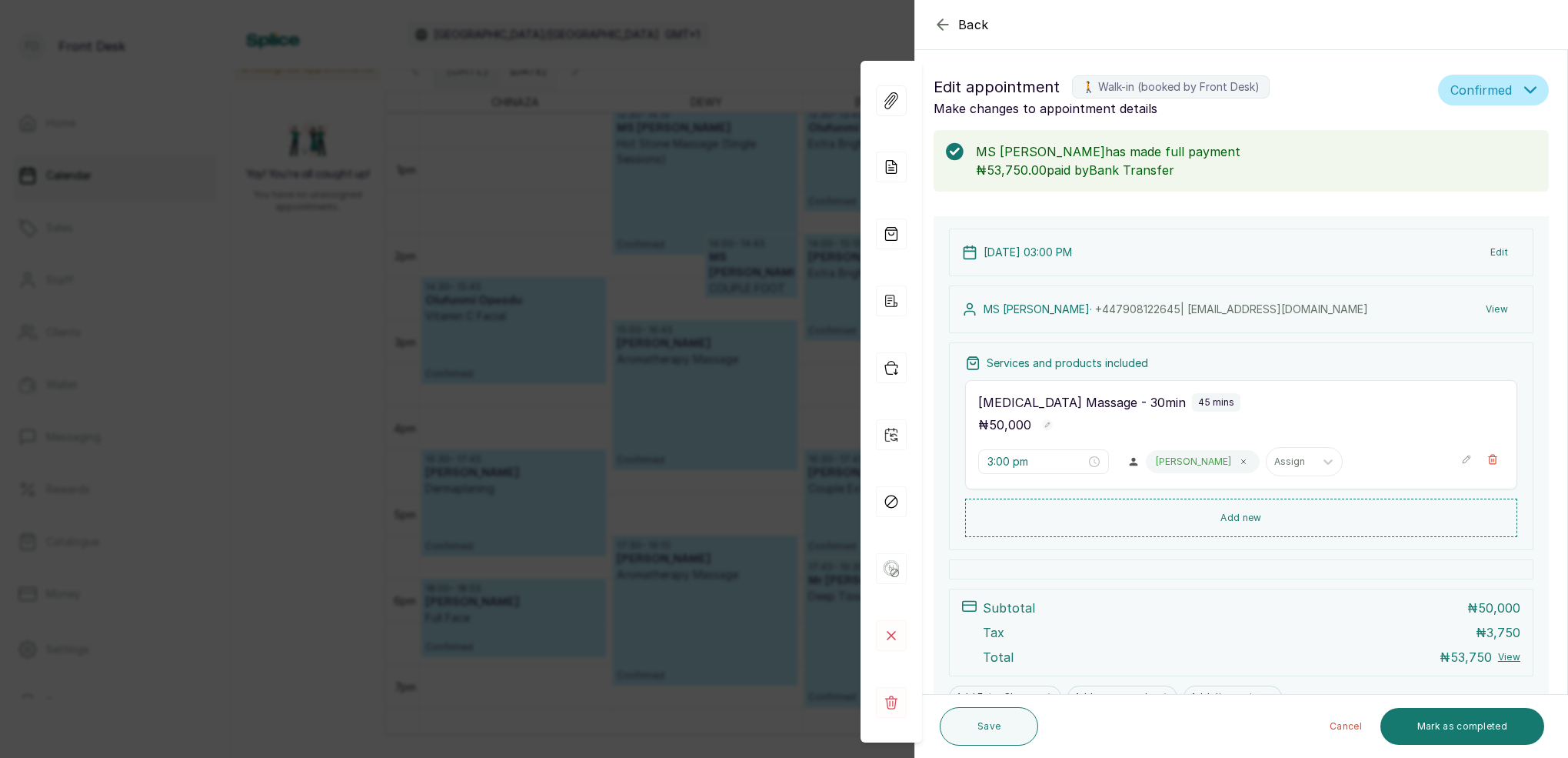
click at [1497, 308] on button "View" at bounding box center [1497, 309] width 47 height 28
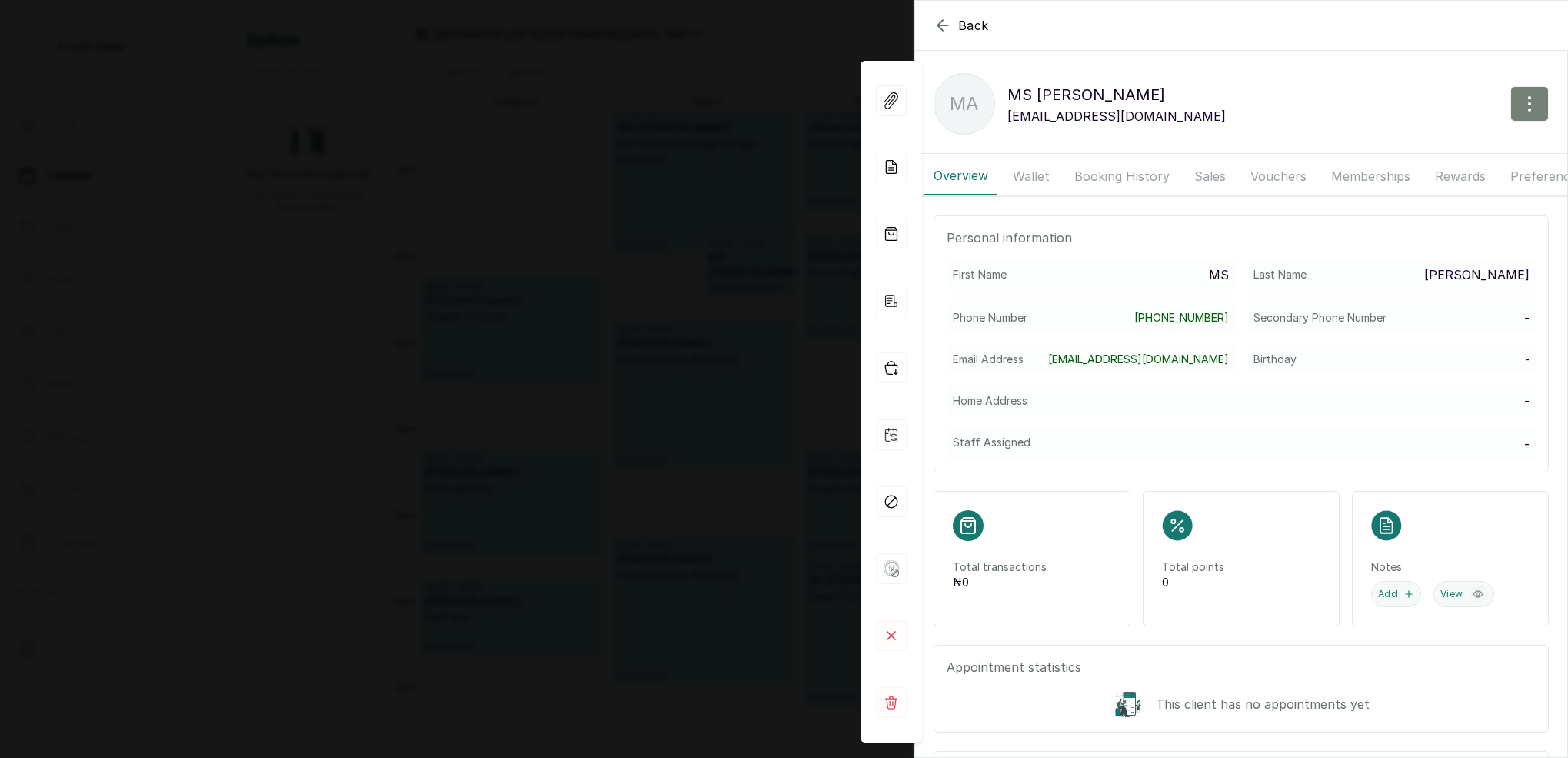
click at [1525, 102] on icon "button" at bounding box center [1530, 104] width 19 height 19
click at [1400, 150] on span "Edit" at bounding box center [1462, 150] width 148 height 19
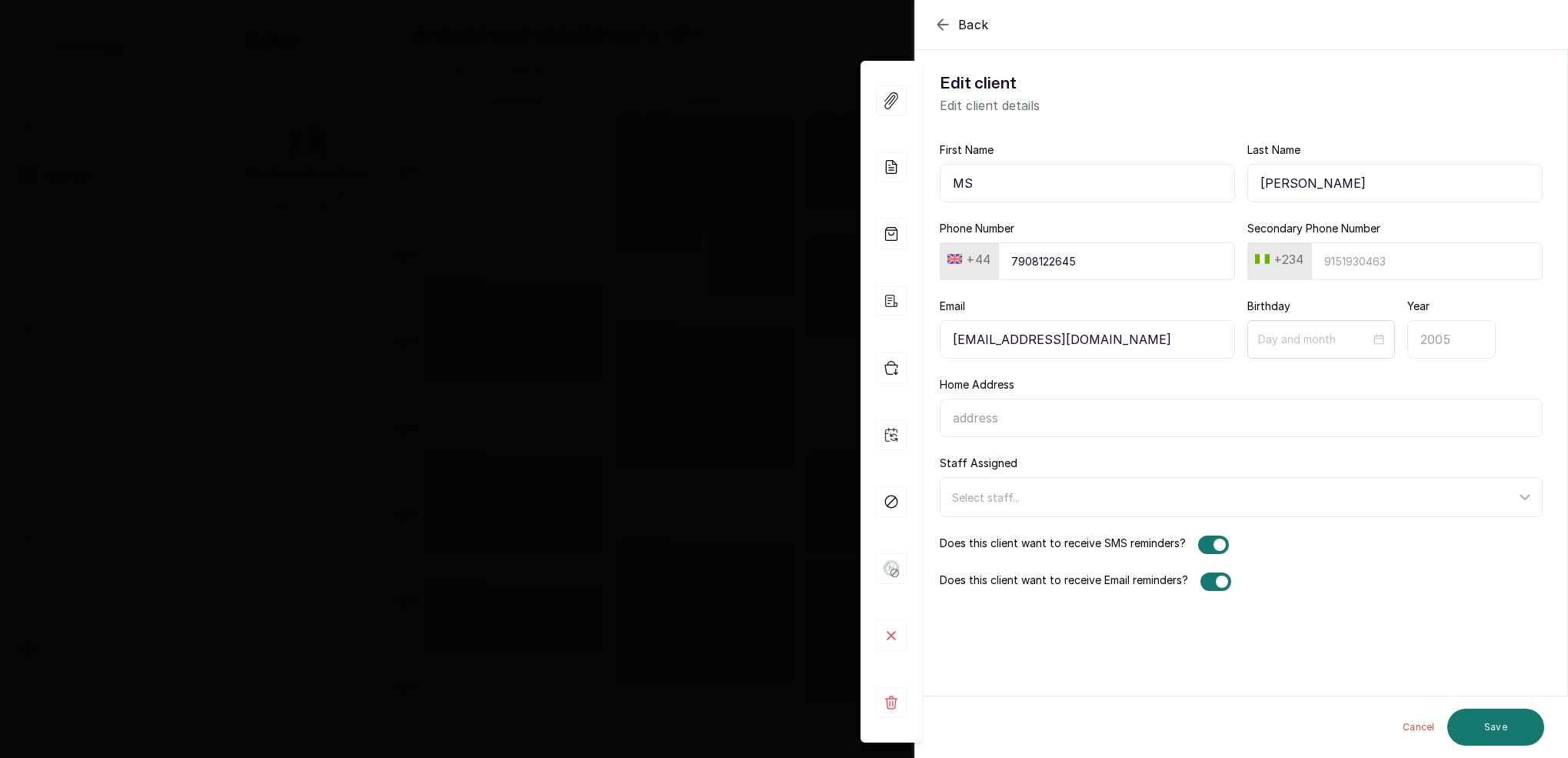
drag, startPoint x: 1371, startPoint y: 187, endPoint x: 1245, endPoint y: 183, distance: 126.1
paste input "[PERSON_NAME]"
type input "MS [PERSON_NAME]"
click at [1289, 184] on input "Last Name" at bounding box center [1394, 182] width 295 height 38
type input "l"
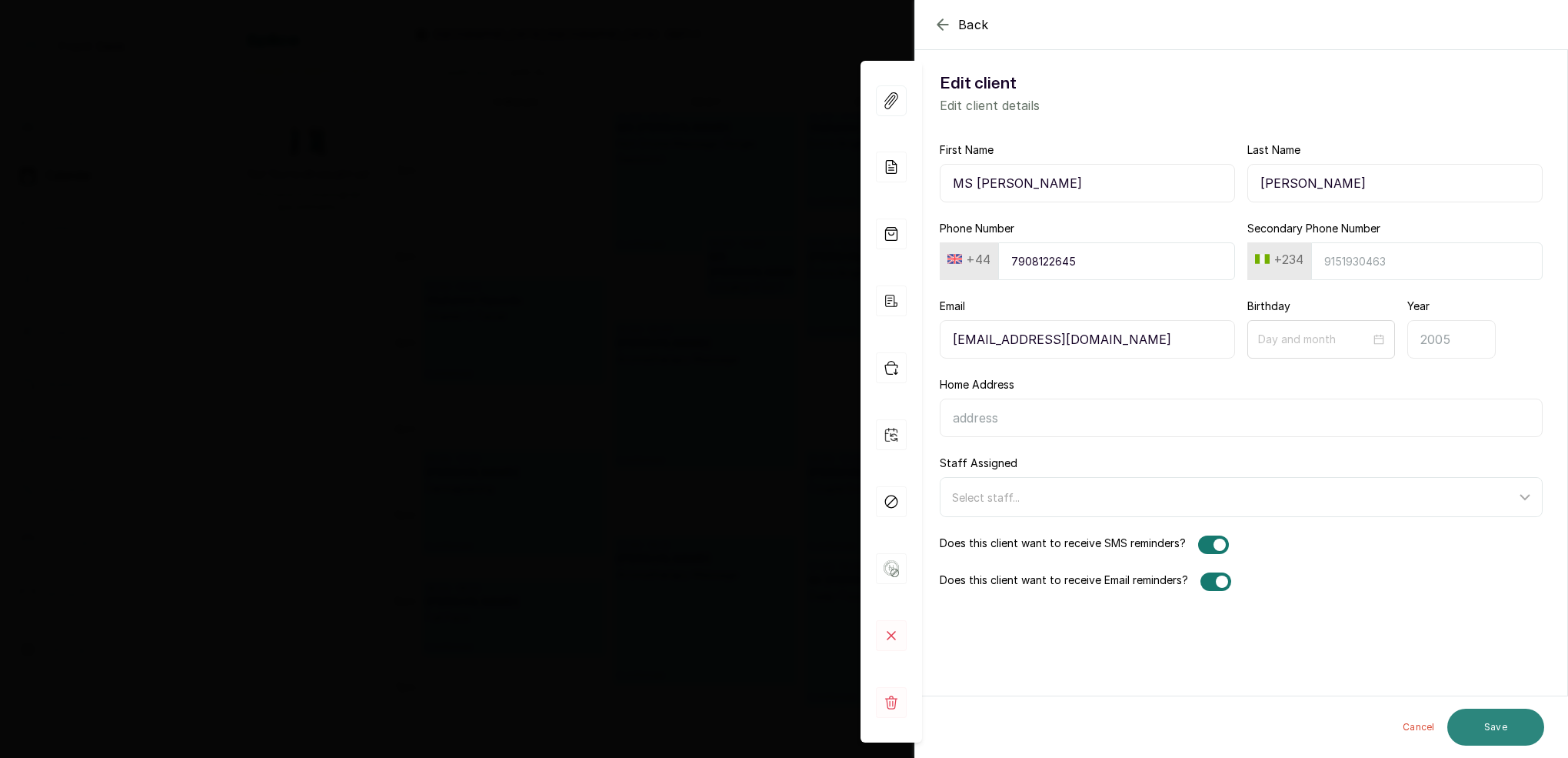
type input "[PERSON_NAME]"
click at [1511, 733] on button "Save" at bounding box center [1496, 727] width 97 height 37
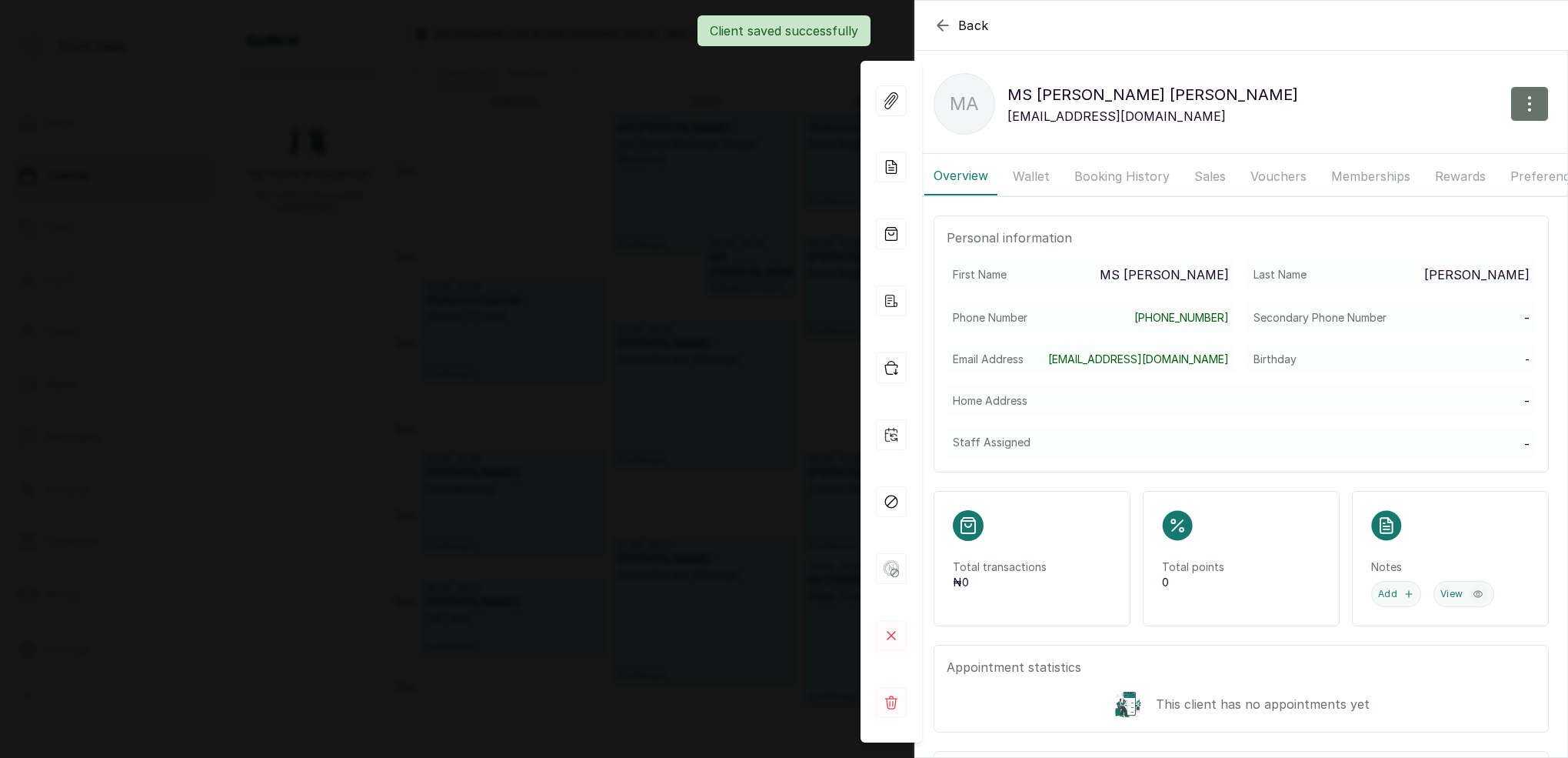
click at [679, 254] on div "Back [PERSON_NAME] MA [PERSON_NAME] [EMAIL_ADDRESS][DOMAIN_NAME] Overview Walle…" at bounding box center [784, 379] width 1568 height 758
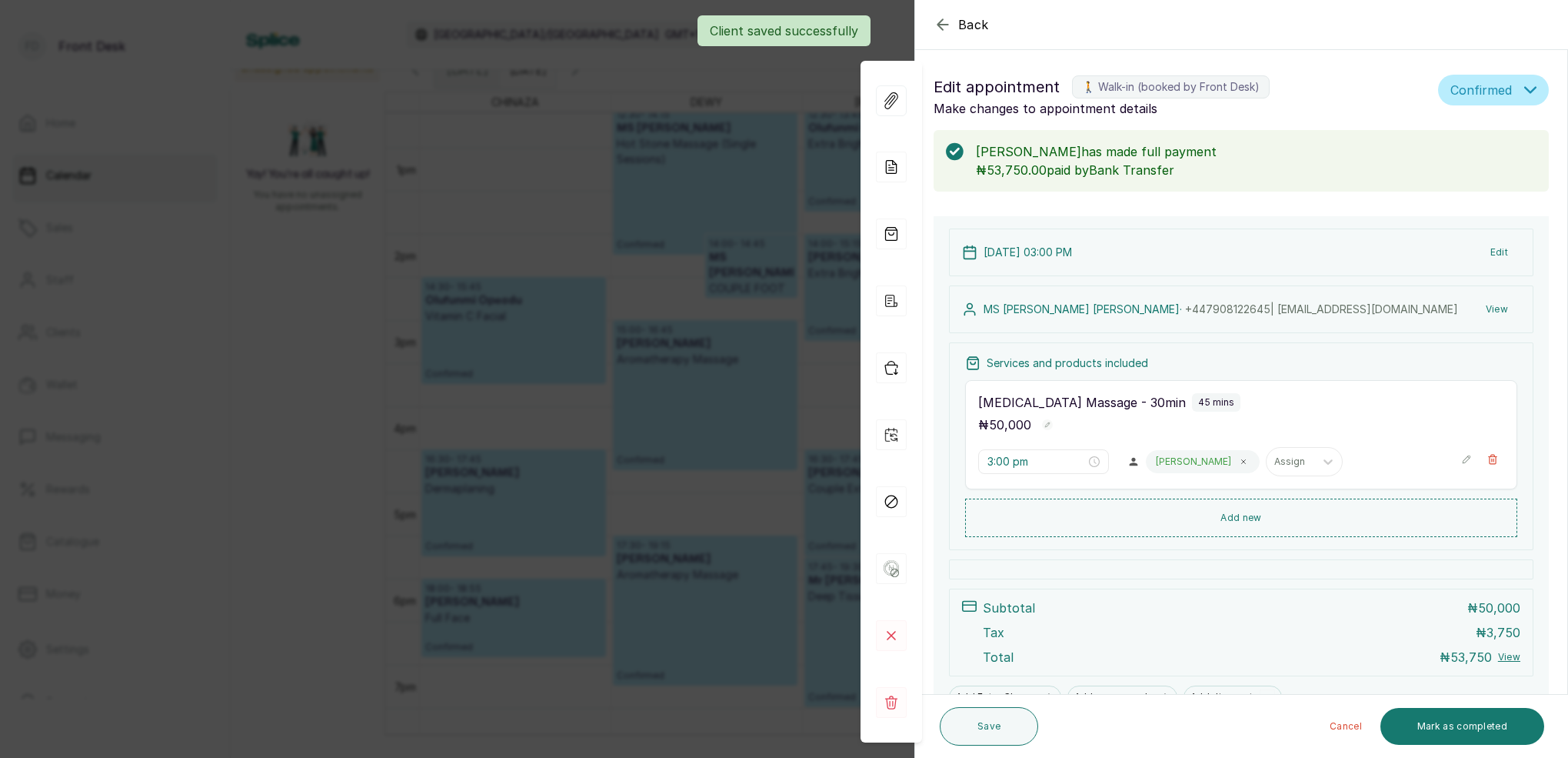
click at [692, 126] on div "Back Appointment Details Edit appointment 🚶 Walk-in (booked by Front Desk) Make…" at bounding box center [784, 379] width 1568 height 758
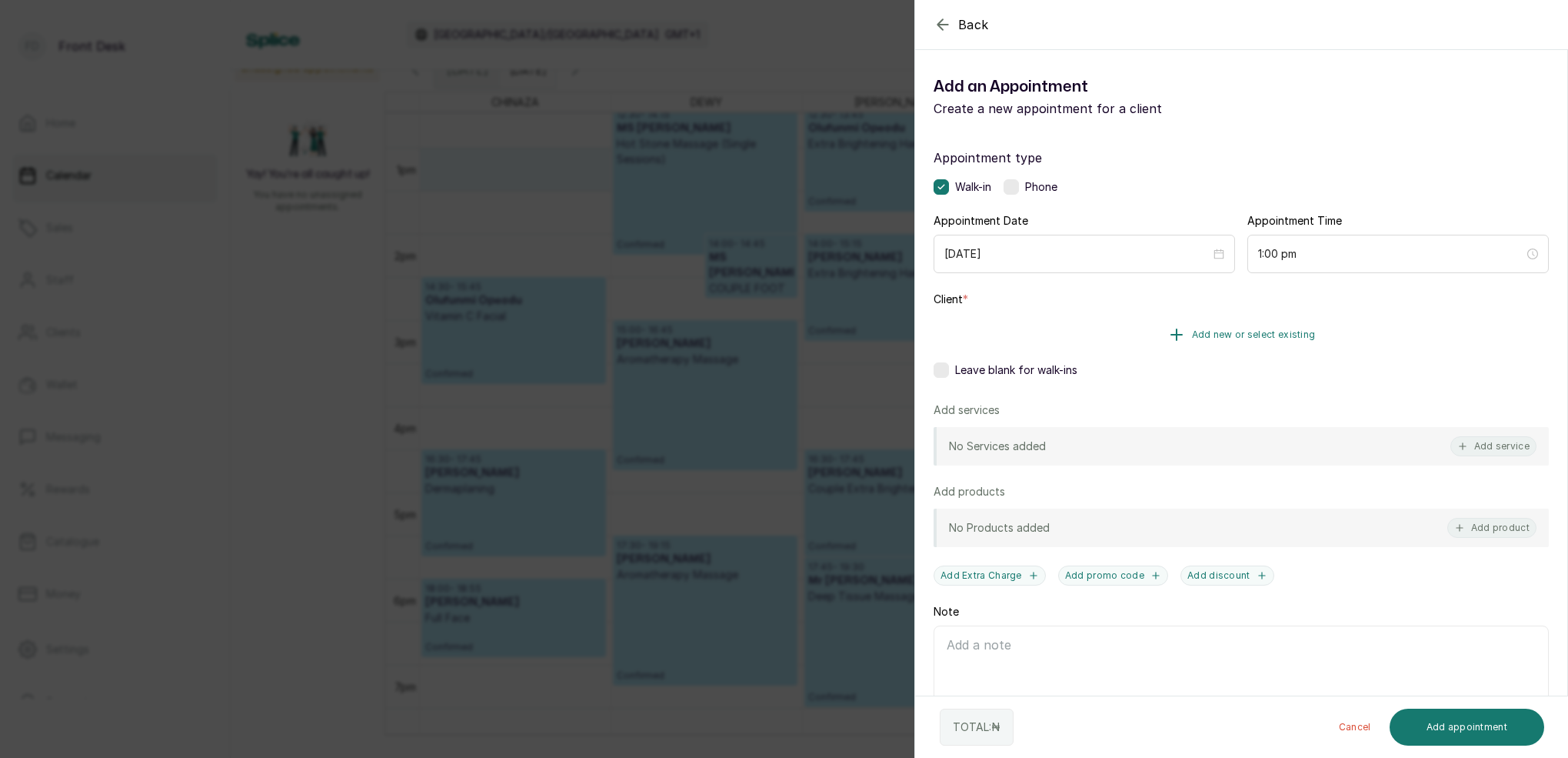
click at [1292, 329] on span "Add new or select existing" at bounding box center [1253, 334] width 123 height 12
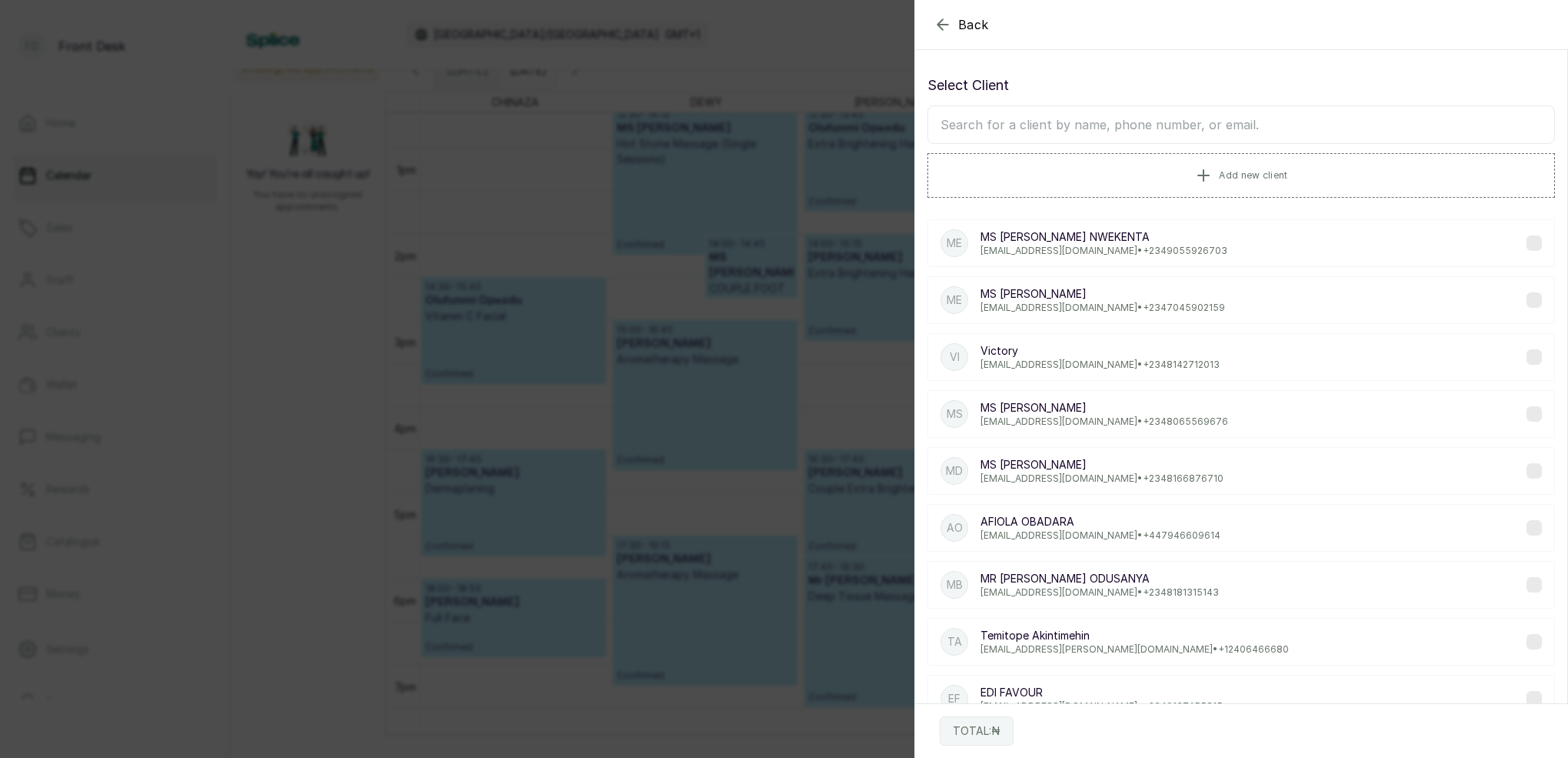
click at [1126, 132] on input "text" at bounding box center [1241, 124] width 628 height 38
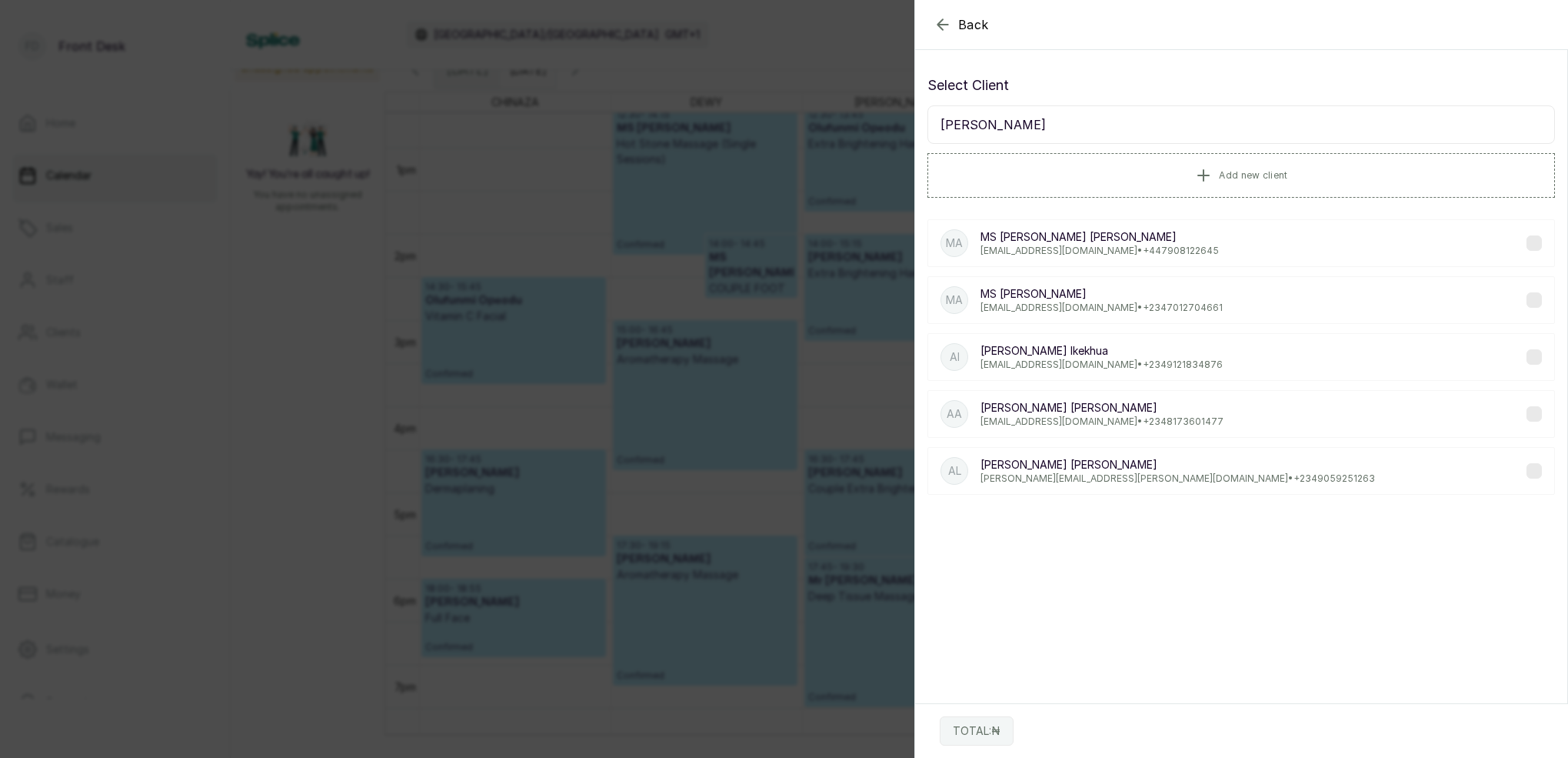
type input "[PERSON_NAME]"
click at [760, 321] on div "Back Add Appointment Select Client [PERSON_NAME] Add new client MA [PERSON_NAME…" at bounding box center [784, 379] width 1568 height 758
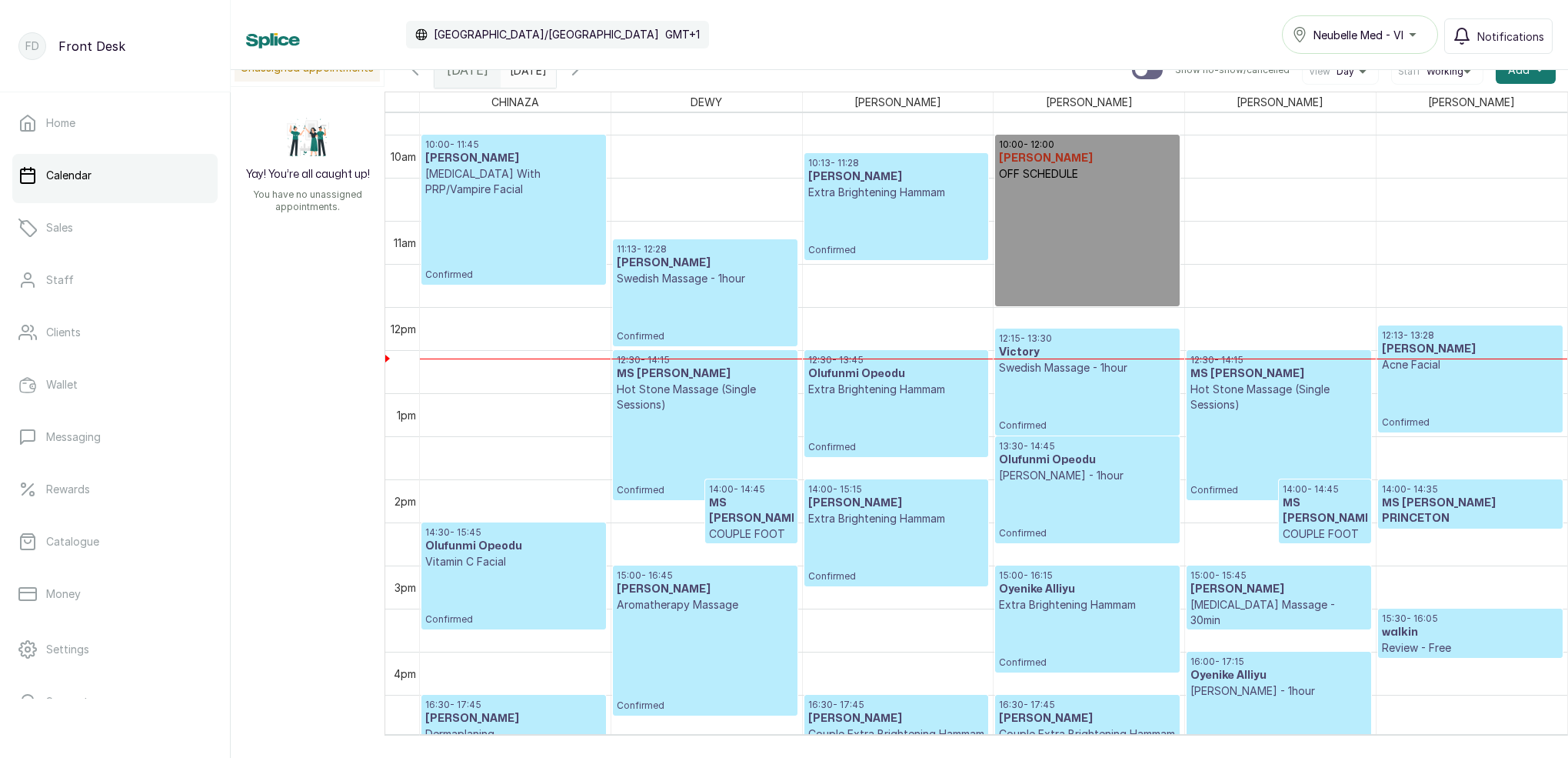
scroll to position [840, 0]
click at [1230, 459] on p "Confirmed" at bounding box center [1278, 454] width 176 height 84
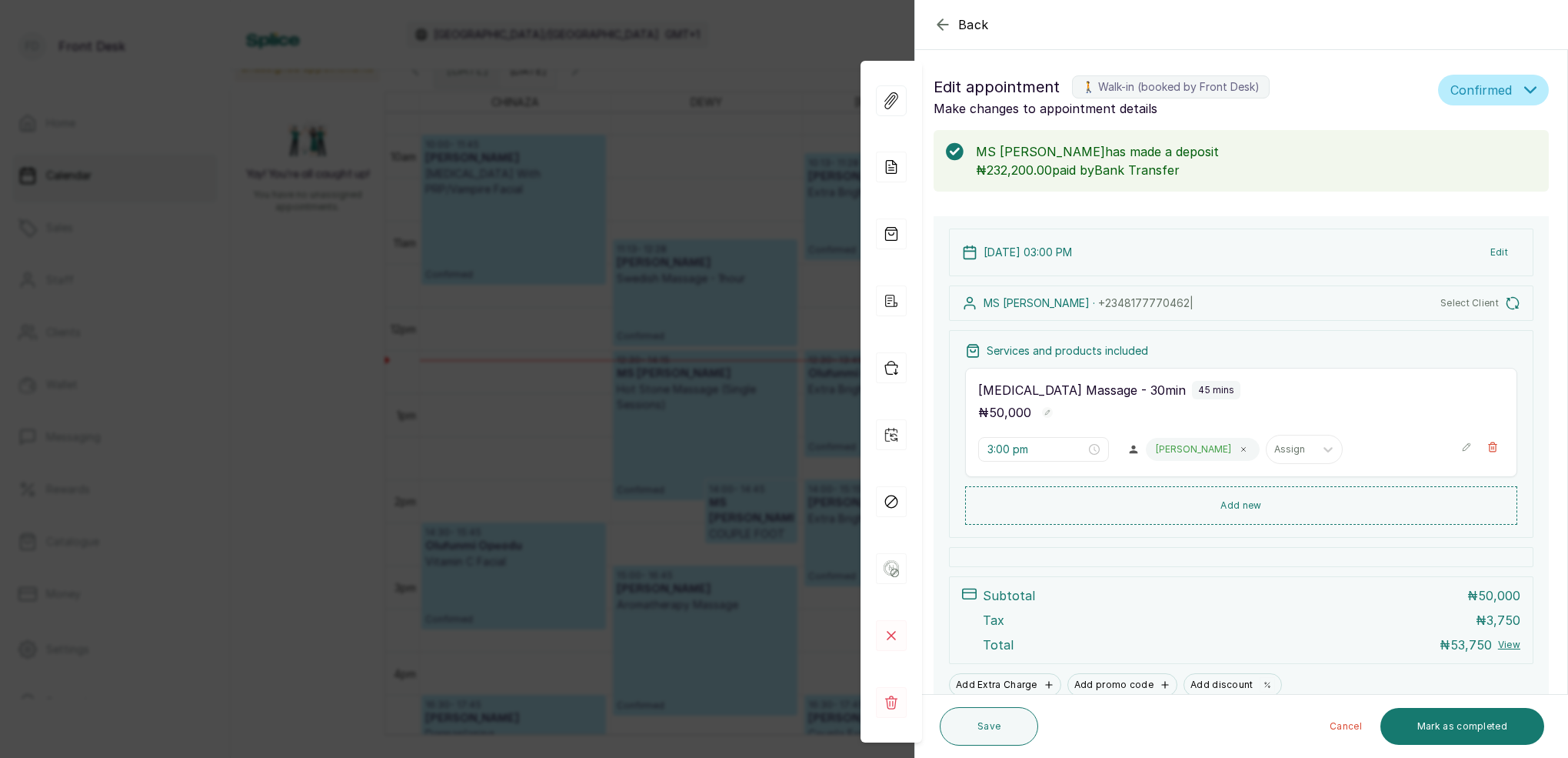
type input "12:30 pm"
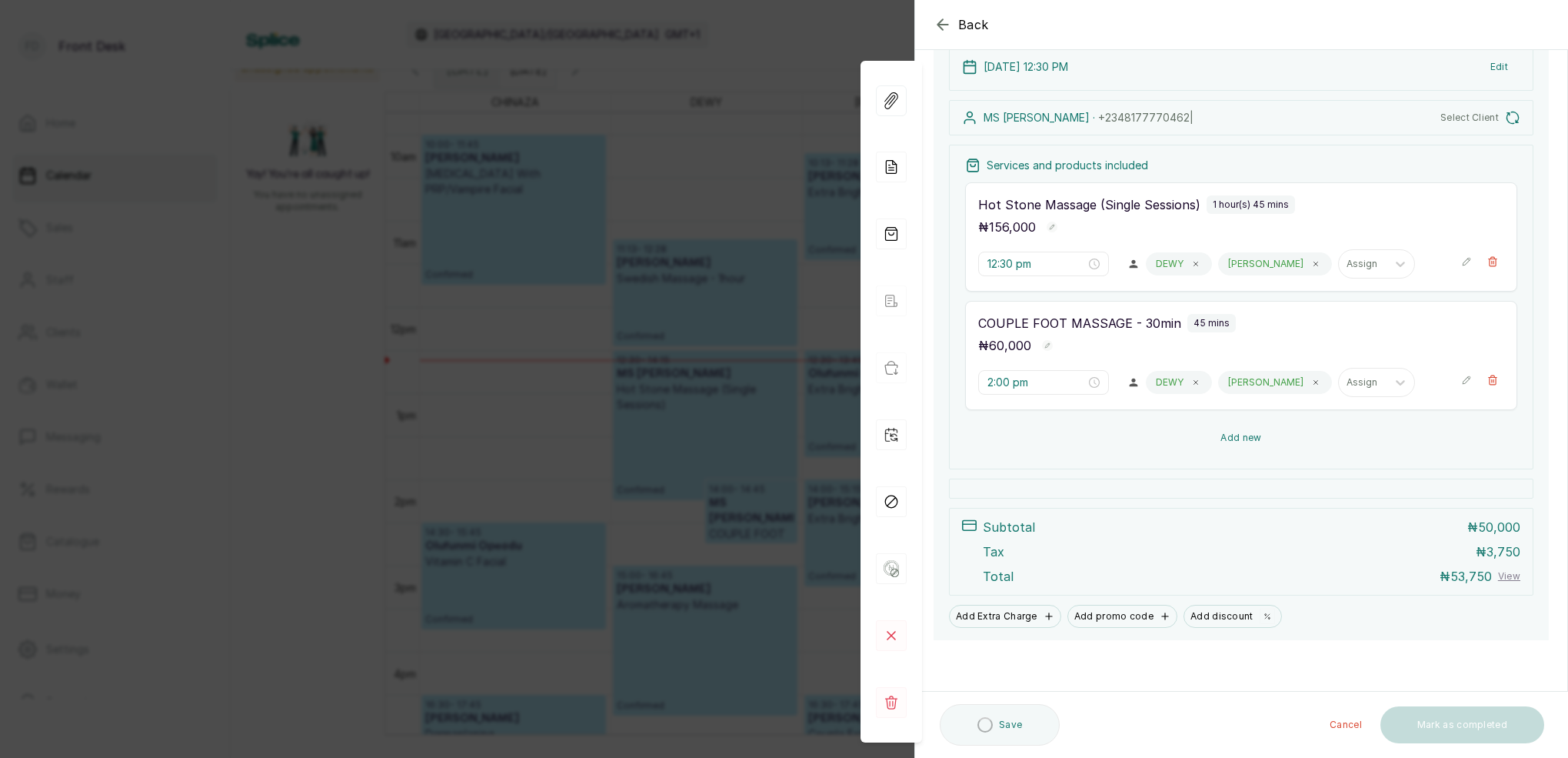
scroll to position [186, 0]
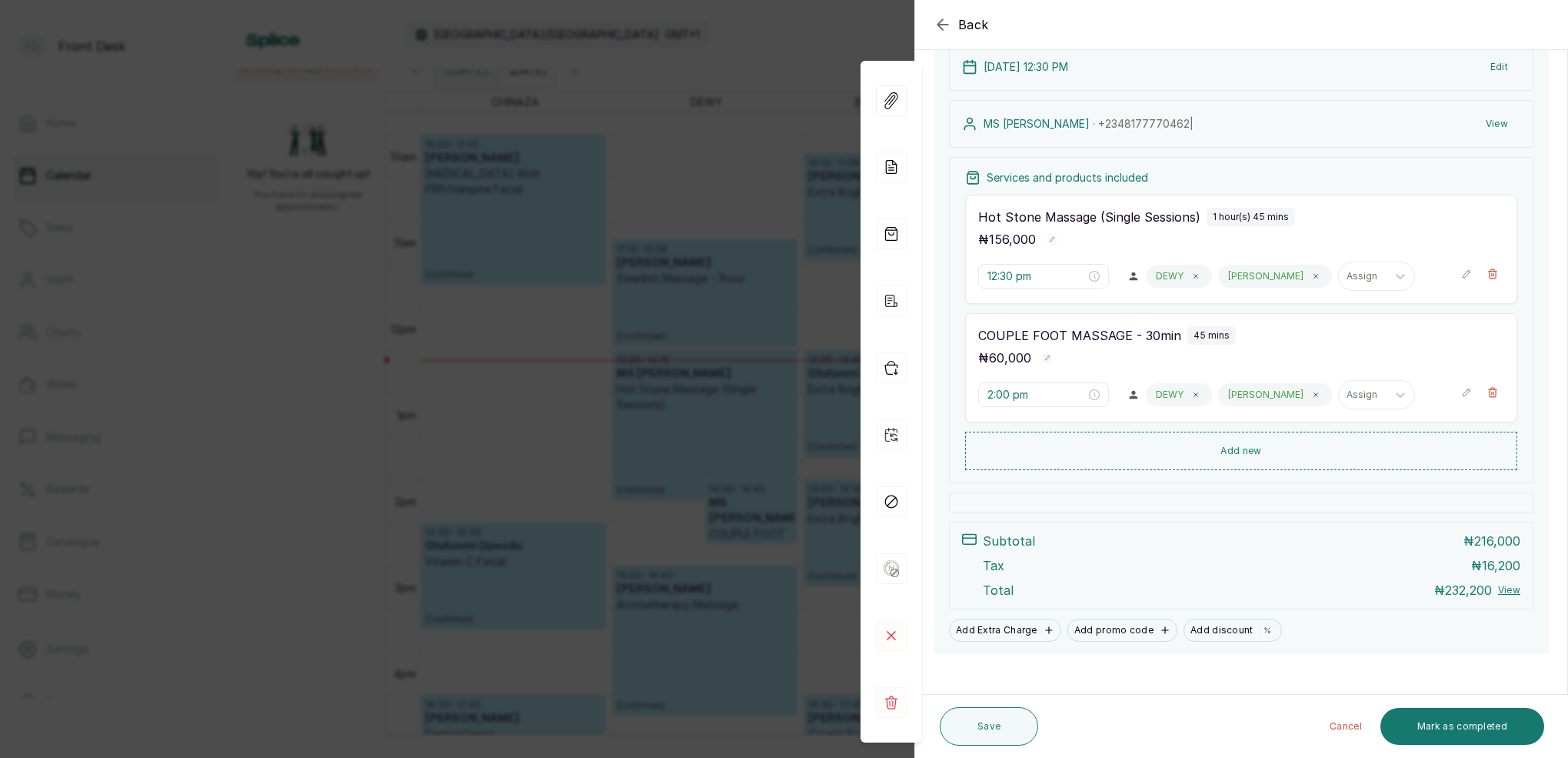
click at [805, 62] on div "Back Appointment Details Edit appointment 🚶 Walk-in (booked by Front Desk) Make…" at bounding box center [784, 379] width 1568 height 758
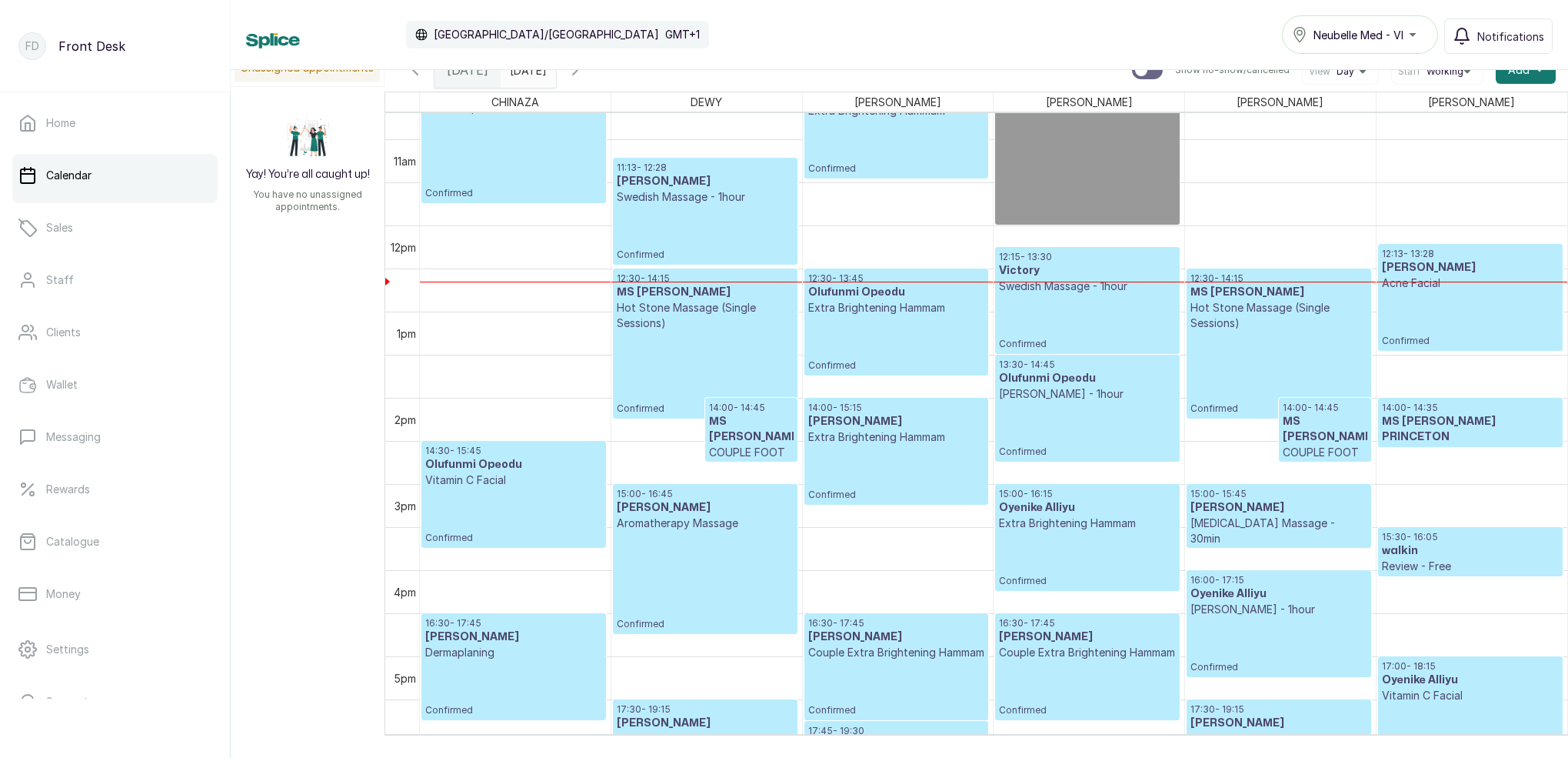
scroll to position [925, 0]
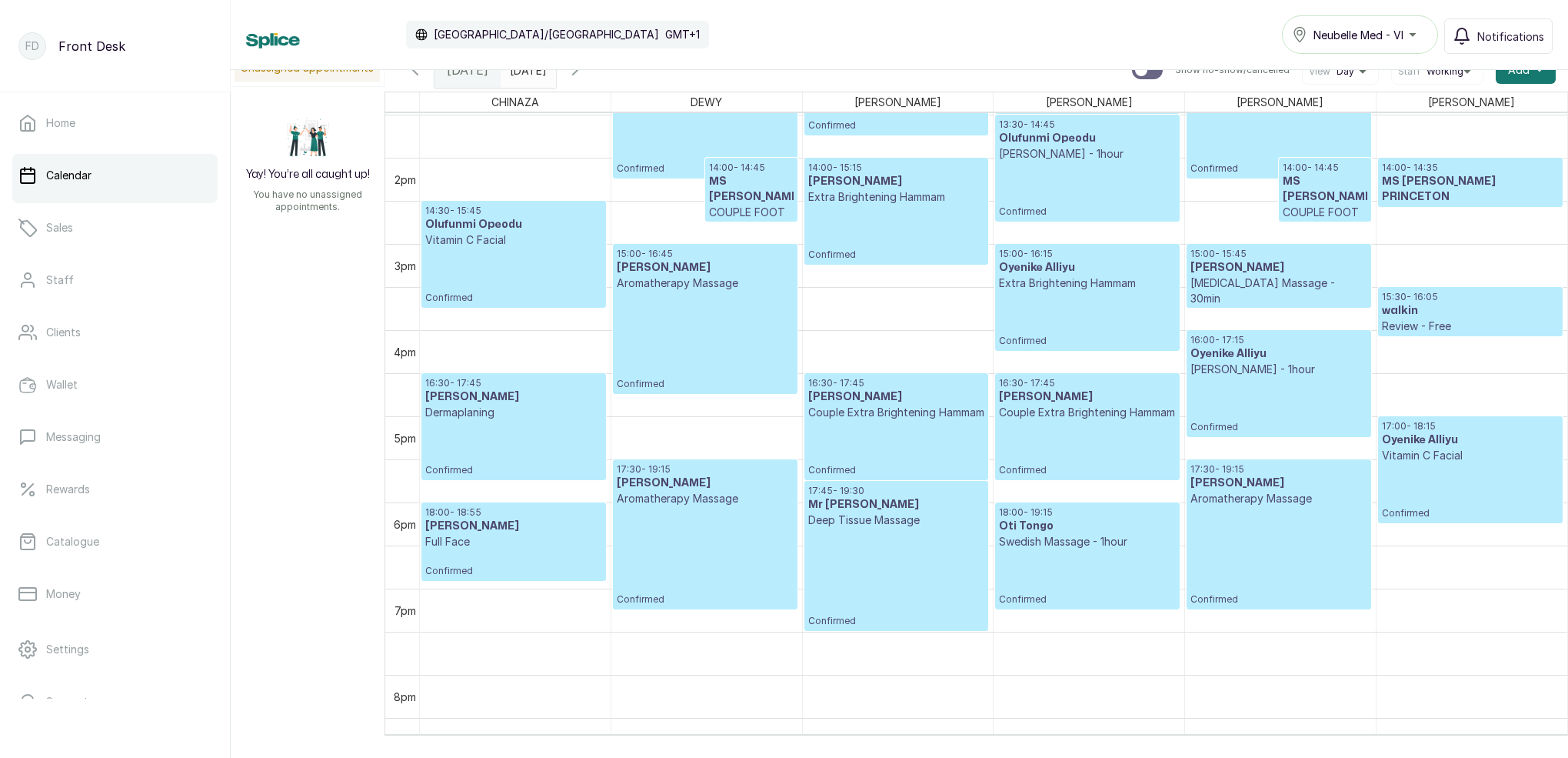
drag, startPoint x: 613, startPoint y: 77, endPoint x: 661, endPoint y: 87, distance: 49.0
click at [585, 77] on icon "button" at bounding box center [576, 70] width 19 height 19
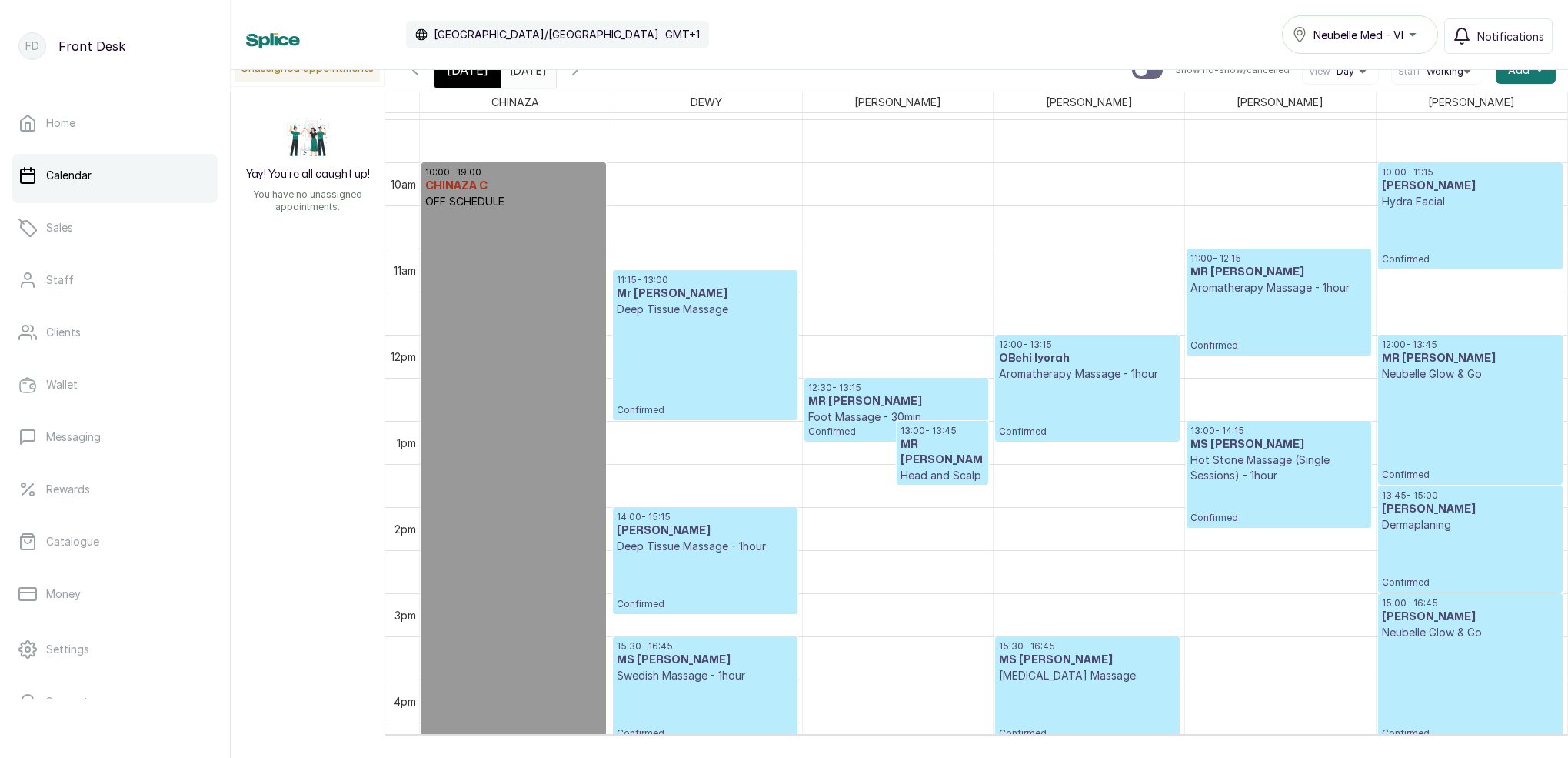
click at [480, 83] on div "[DATE]" at bounding box center [467, 70] width 66 height 35
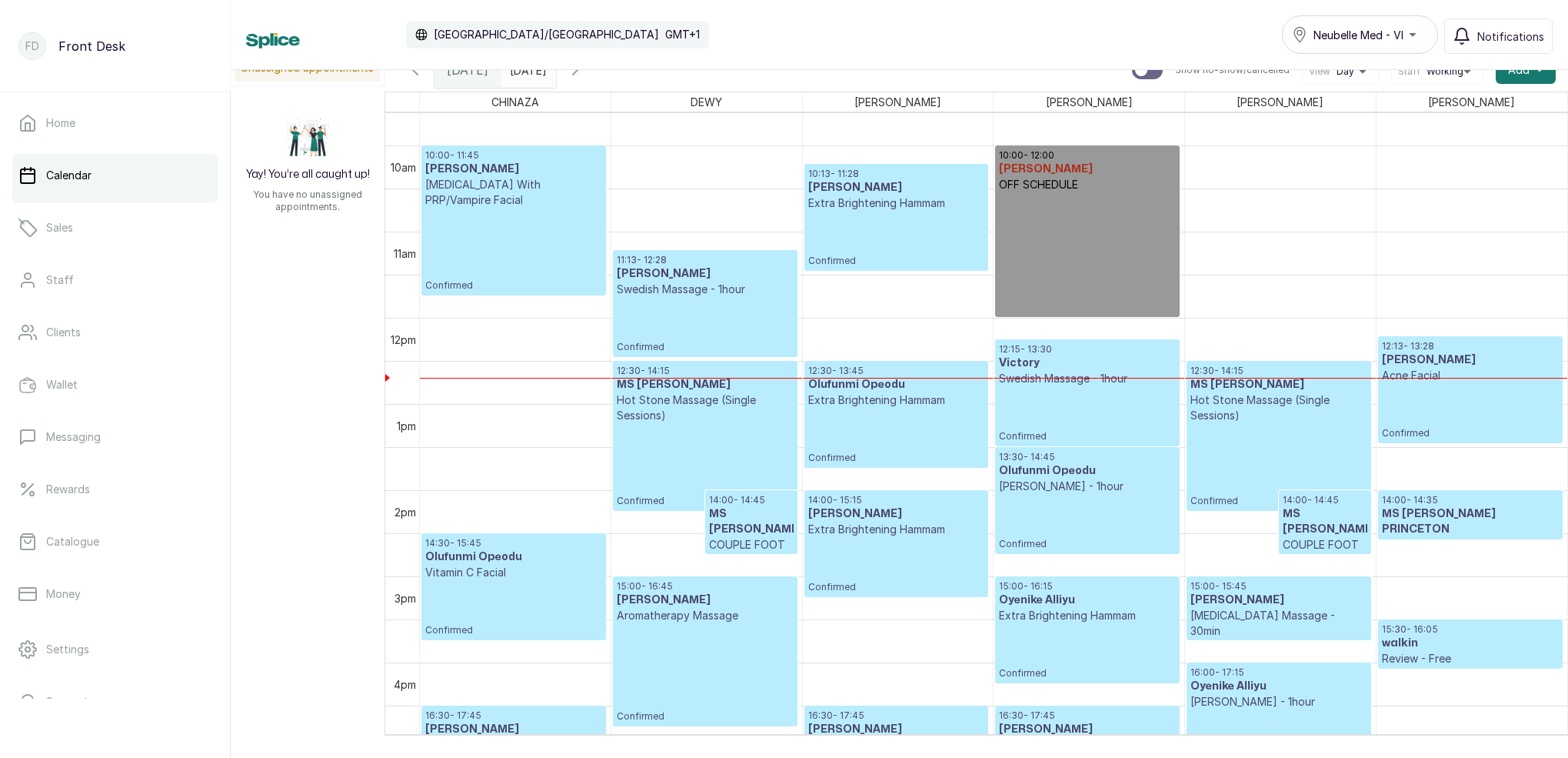
scroll to position [830, 0]
click at [1435, 388] on p "Confirmed" at bounding box center [1470, 411] width 177 height 56
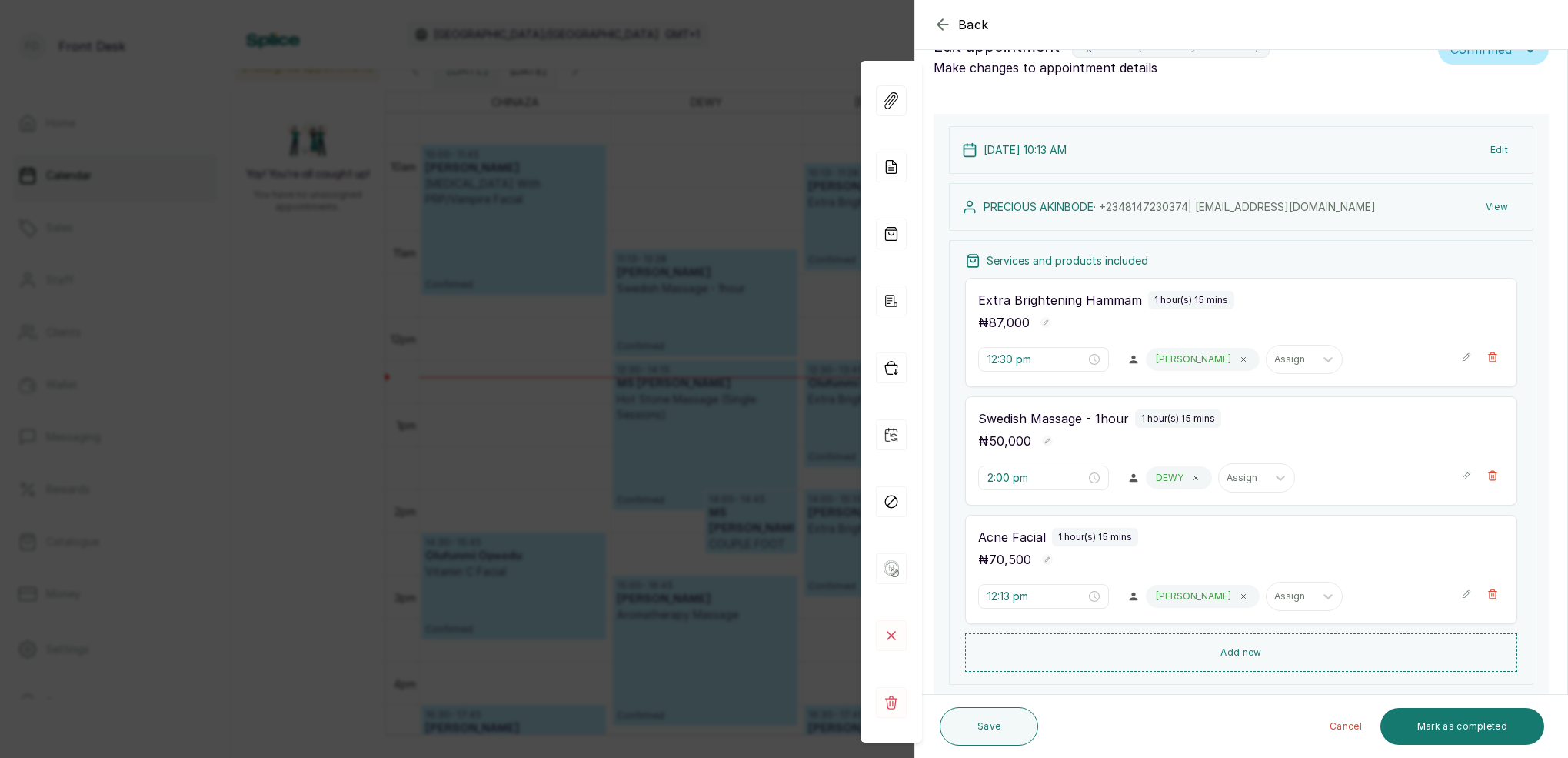
type input "10:13 am"
type input "11:13 am"
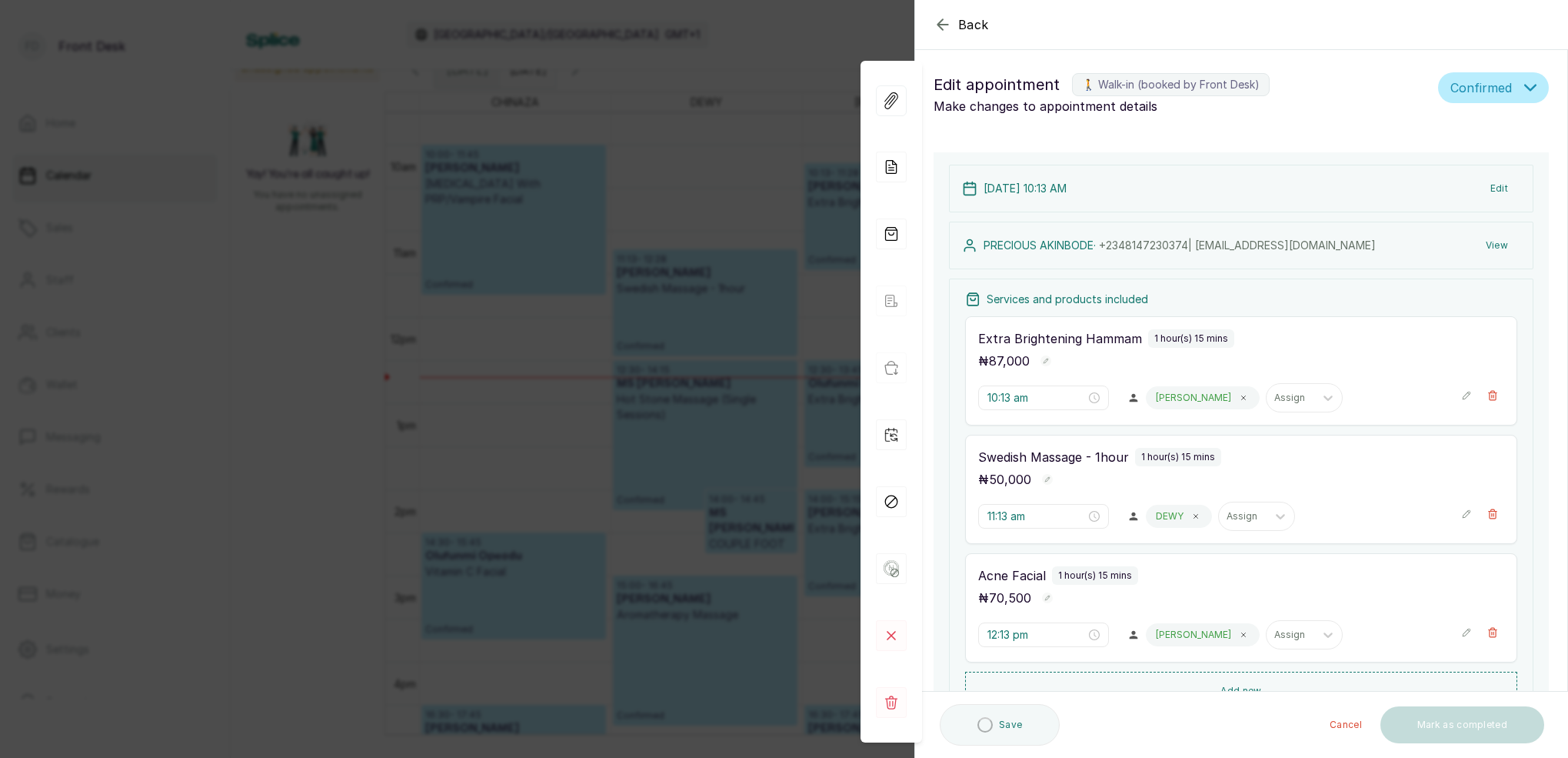
scroll to position [0, 0]
click at [764, 169] on div "Back Appointment Details Edit appointment 🚶 Walk-in (booked by Front Desk) Make…" at bounding box center [784, 379] width 1568 height 758
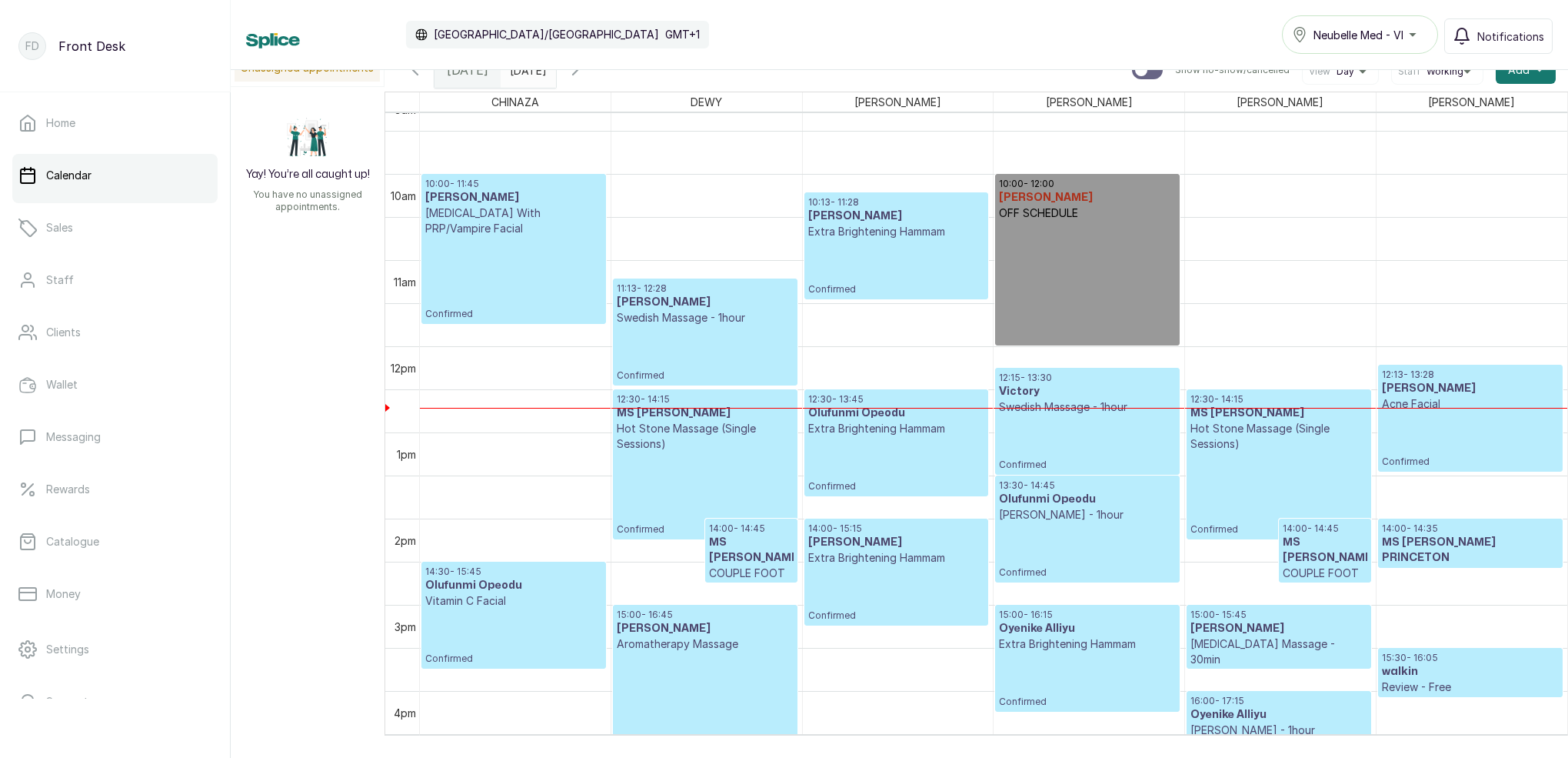
scroll to position [760, 0]
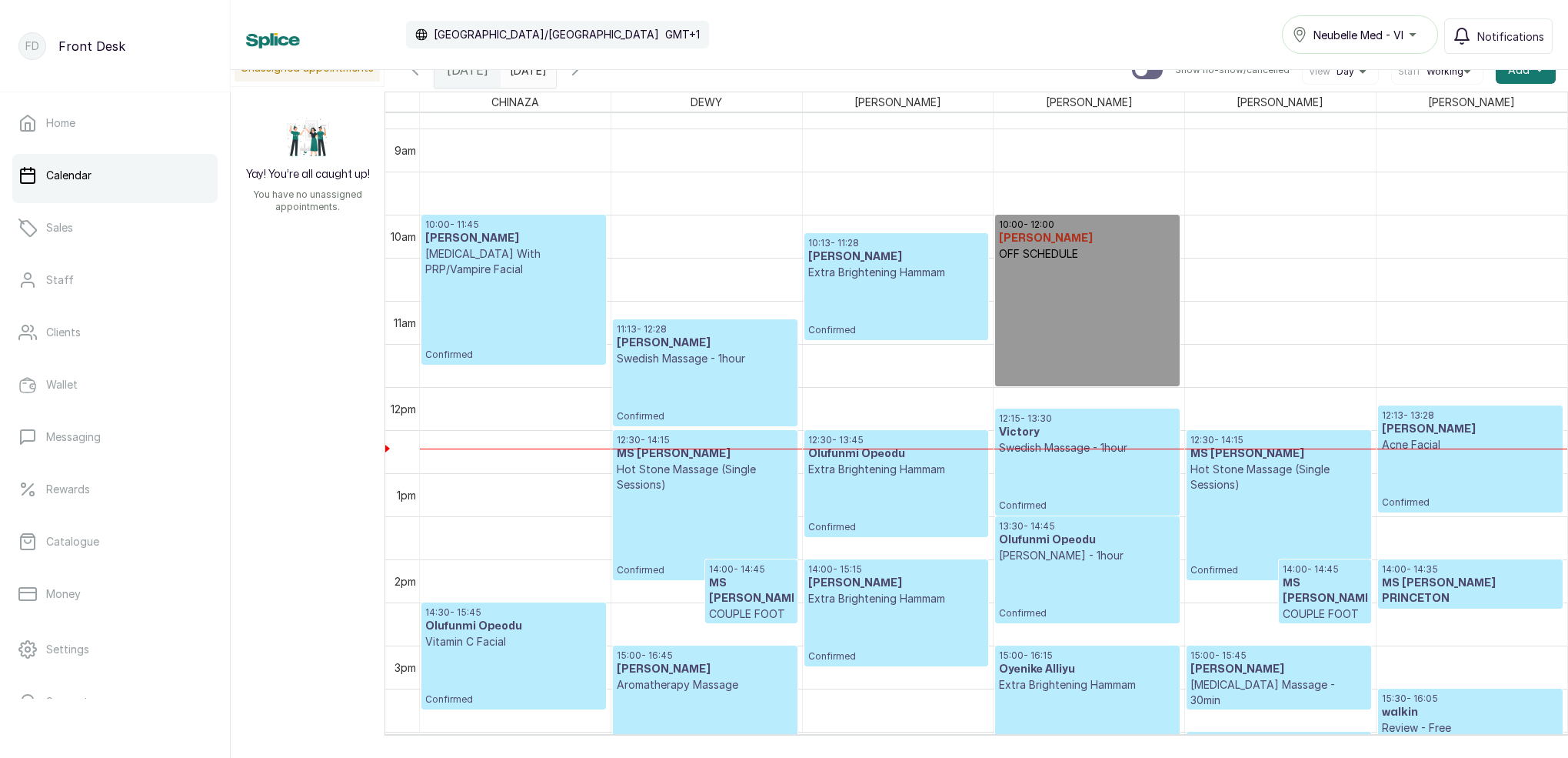
click at [474, 278] on p "Confirmed" at bounding box center [513, 319] width 177 height 84
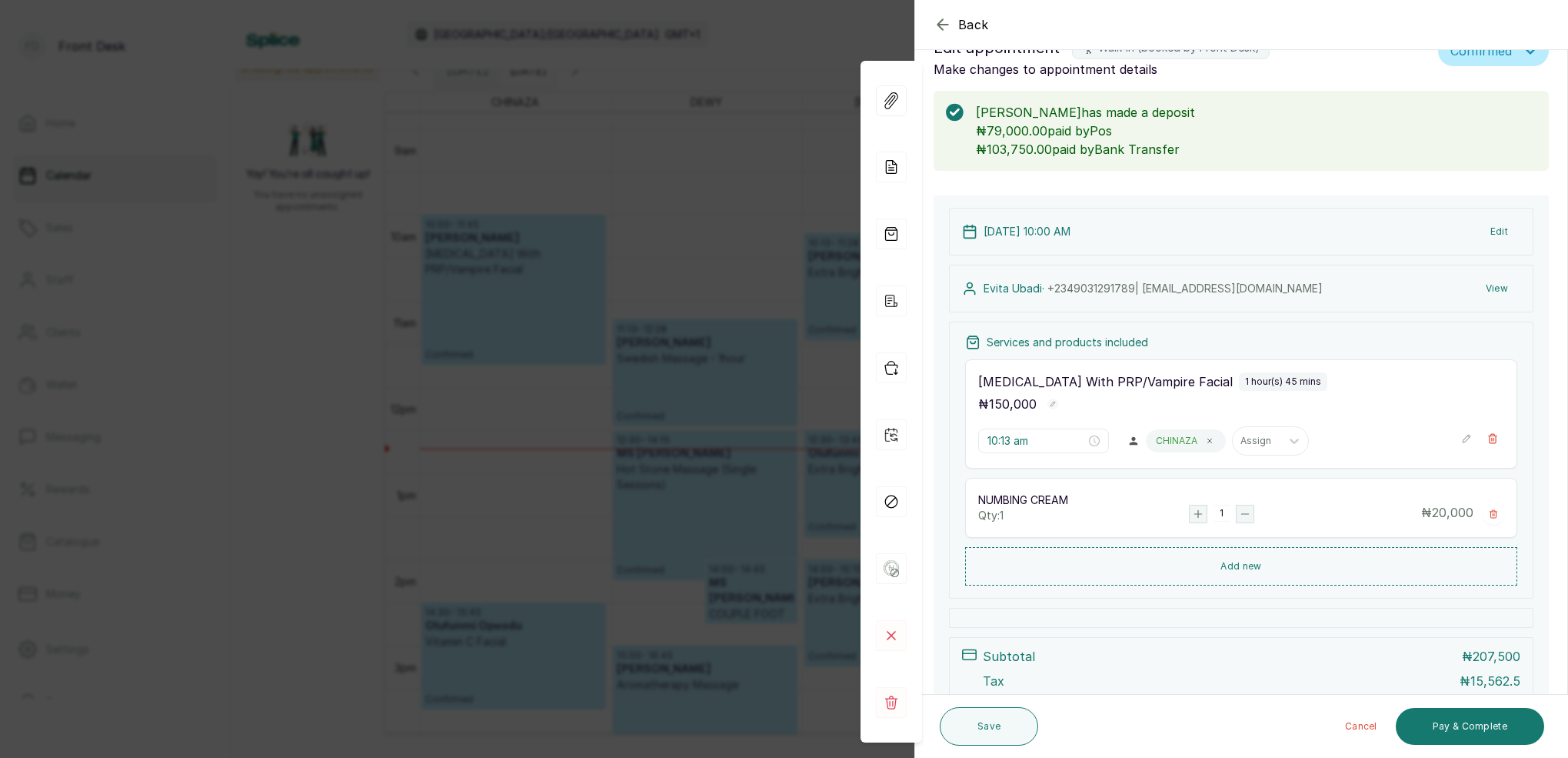
type input "10:00 am"
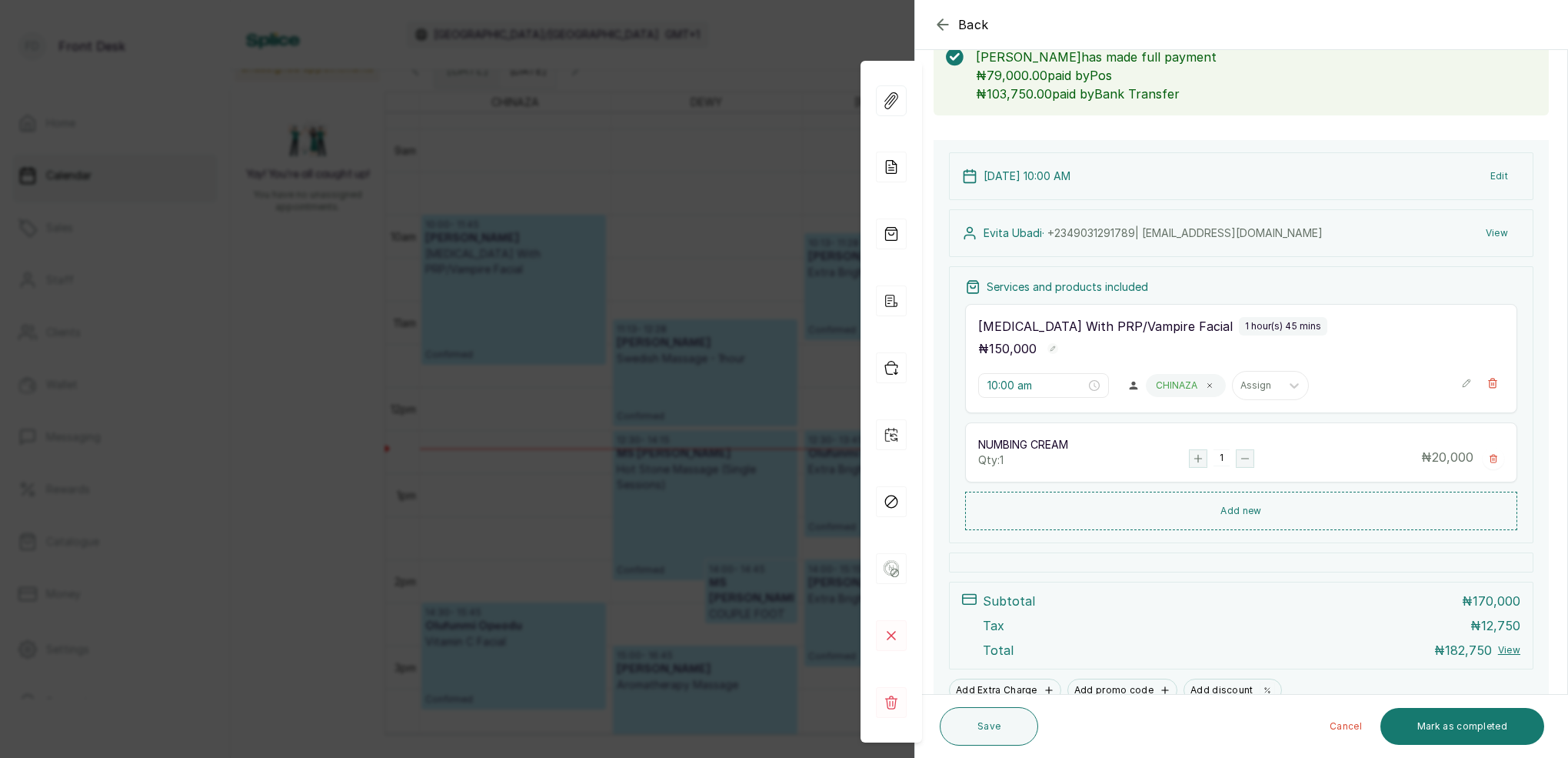
scroll to position [87, 0]
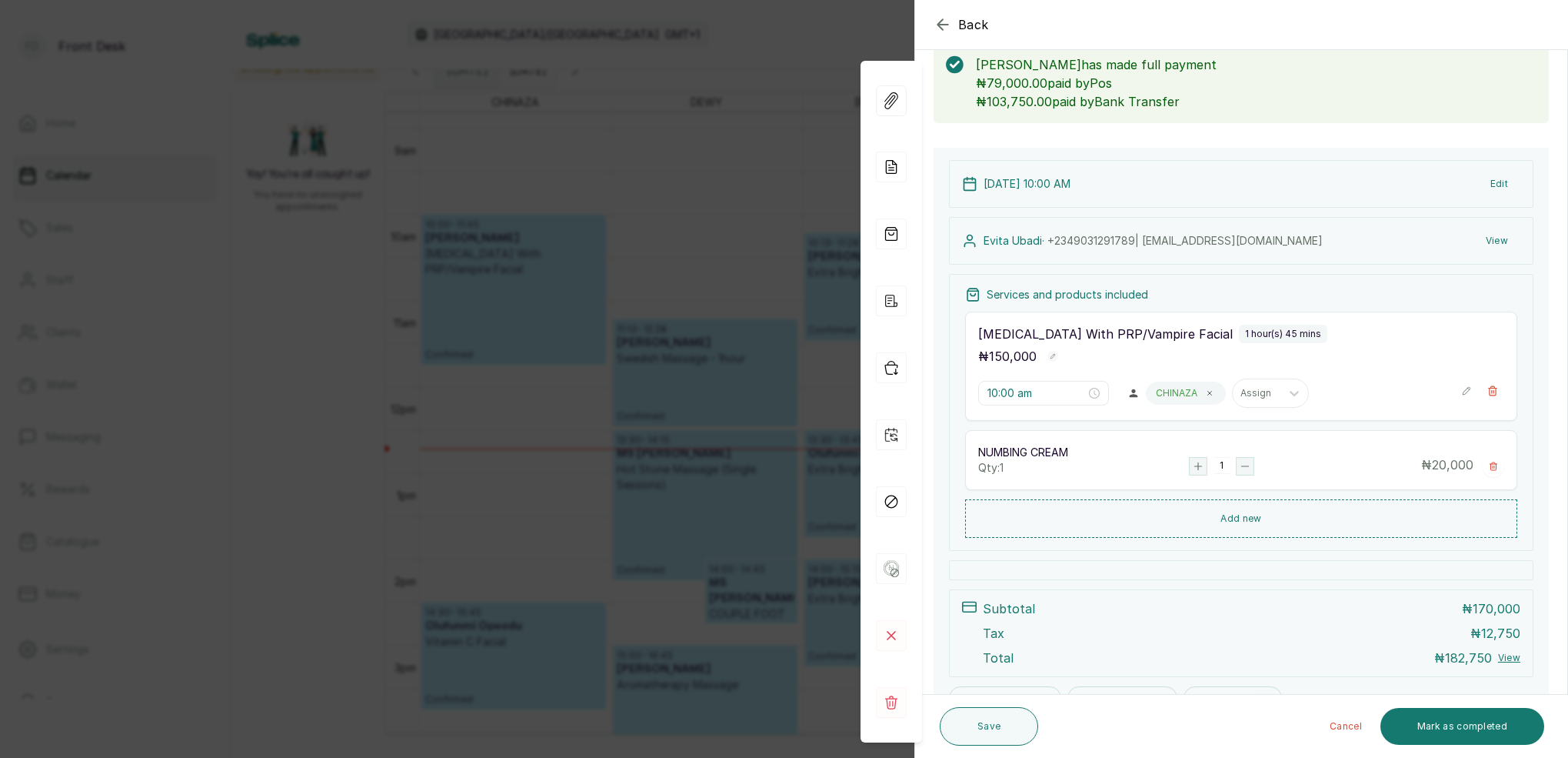
drag, startPoint x: 689, startPoint y: 209, endPoint x: 561, endPoint y: 133, distance: 148.9
click at [689, 209] on div "Back Appointment Details Edit appointment 🚶 Walk-in (booked by Front Desk) Make…" at bounding box center [784, 379] width 1568 height 758
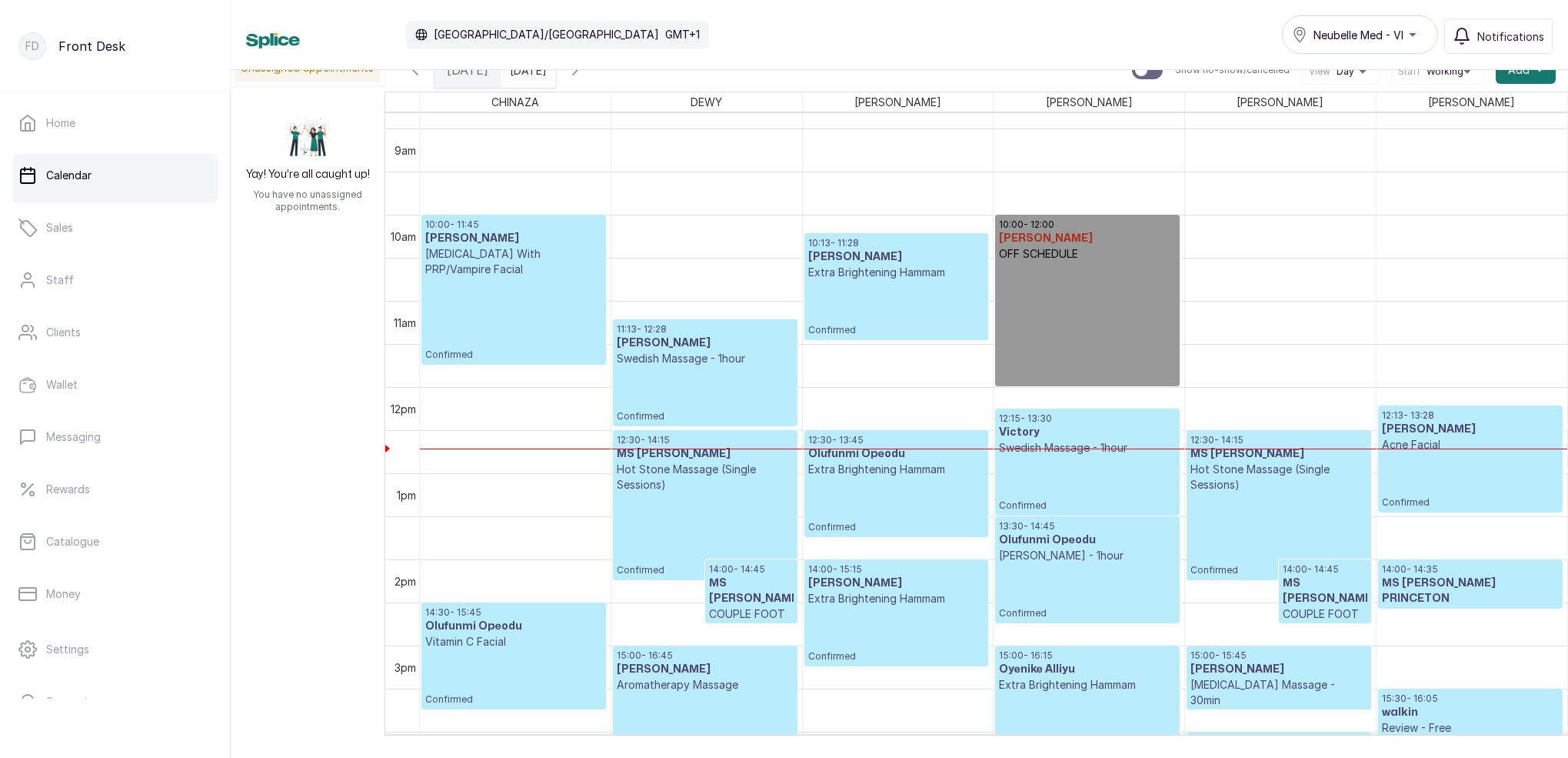
click at [522, 235] on h3 "[PERSON_NAME]" at bounding box center [513, 238] width 177 height 16
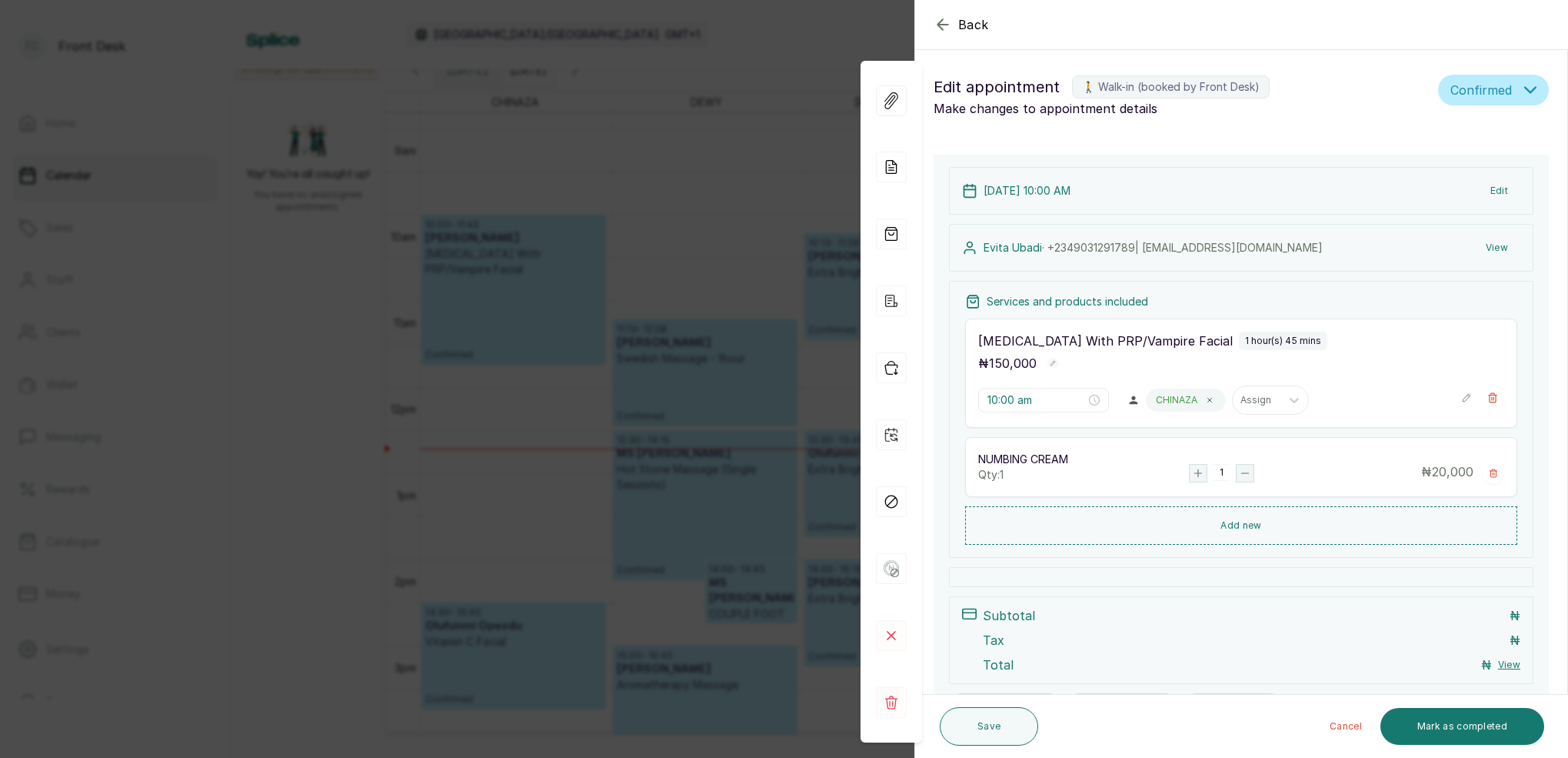
click at [555, 159] on div "Back Appointment Details Edit appointment 🚶 Walk-in (booked by Front Desk) Make…" at bounding box center [784, 379] width 1568 height 758
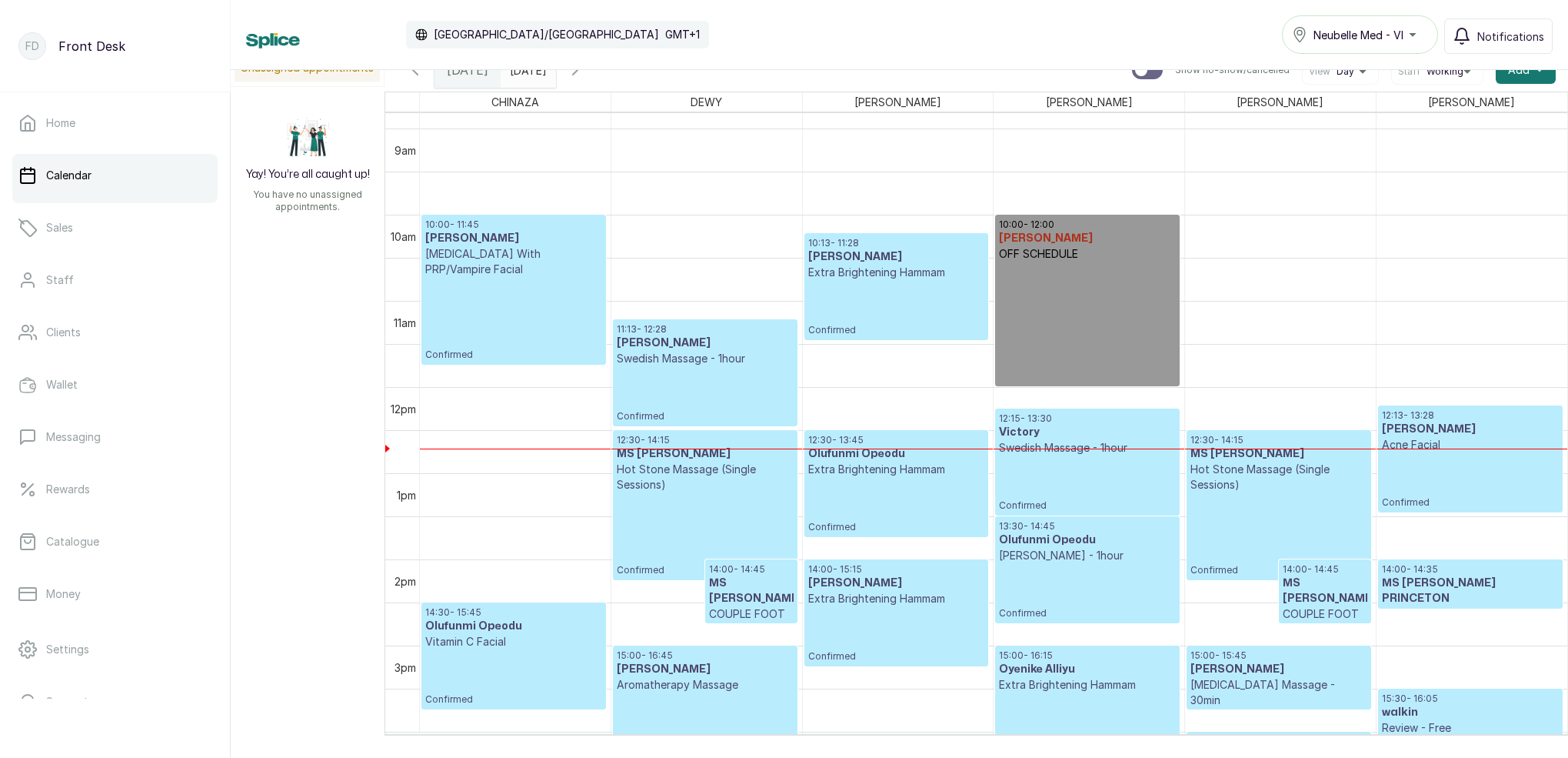
click at [526, 74] on input "[DATE]" at bounding box center [513, 66] width 25 height 26
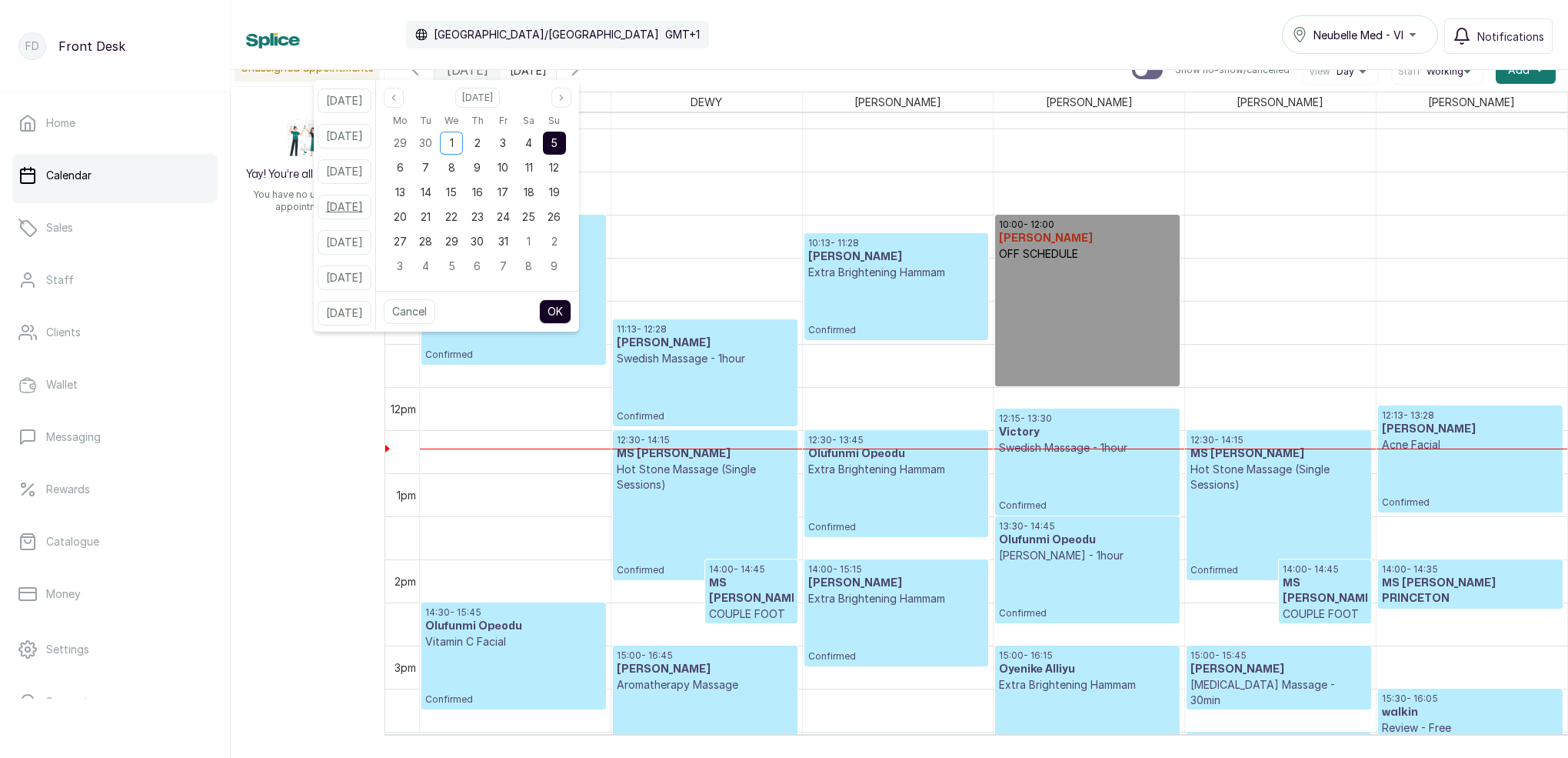
click at [360, 207] on button "[DATE]" at bounding box center [344, 207] width 54 height 25
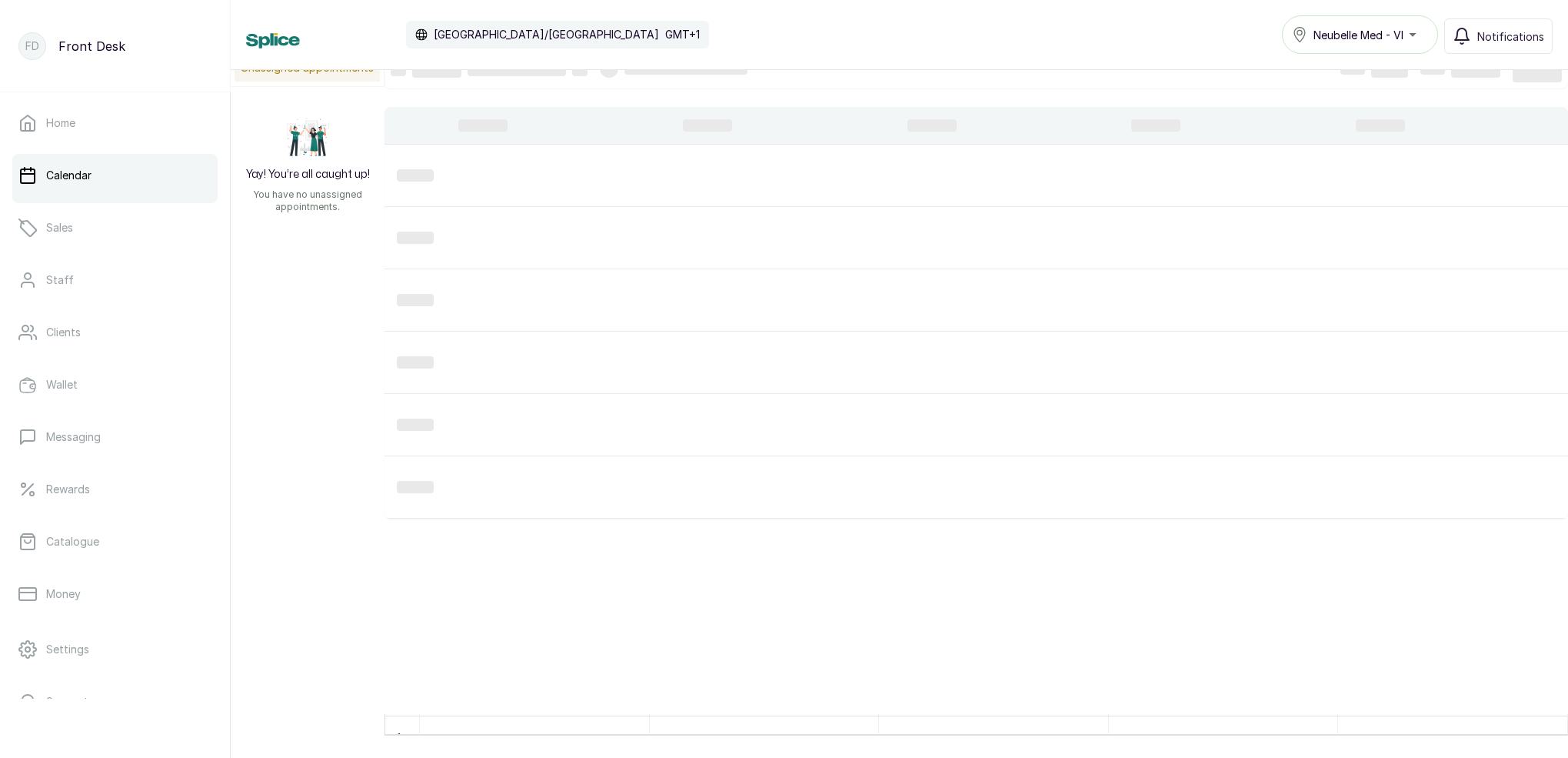
scroll to position [1, 0]
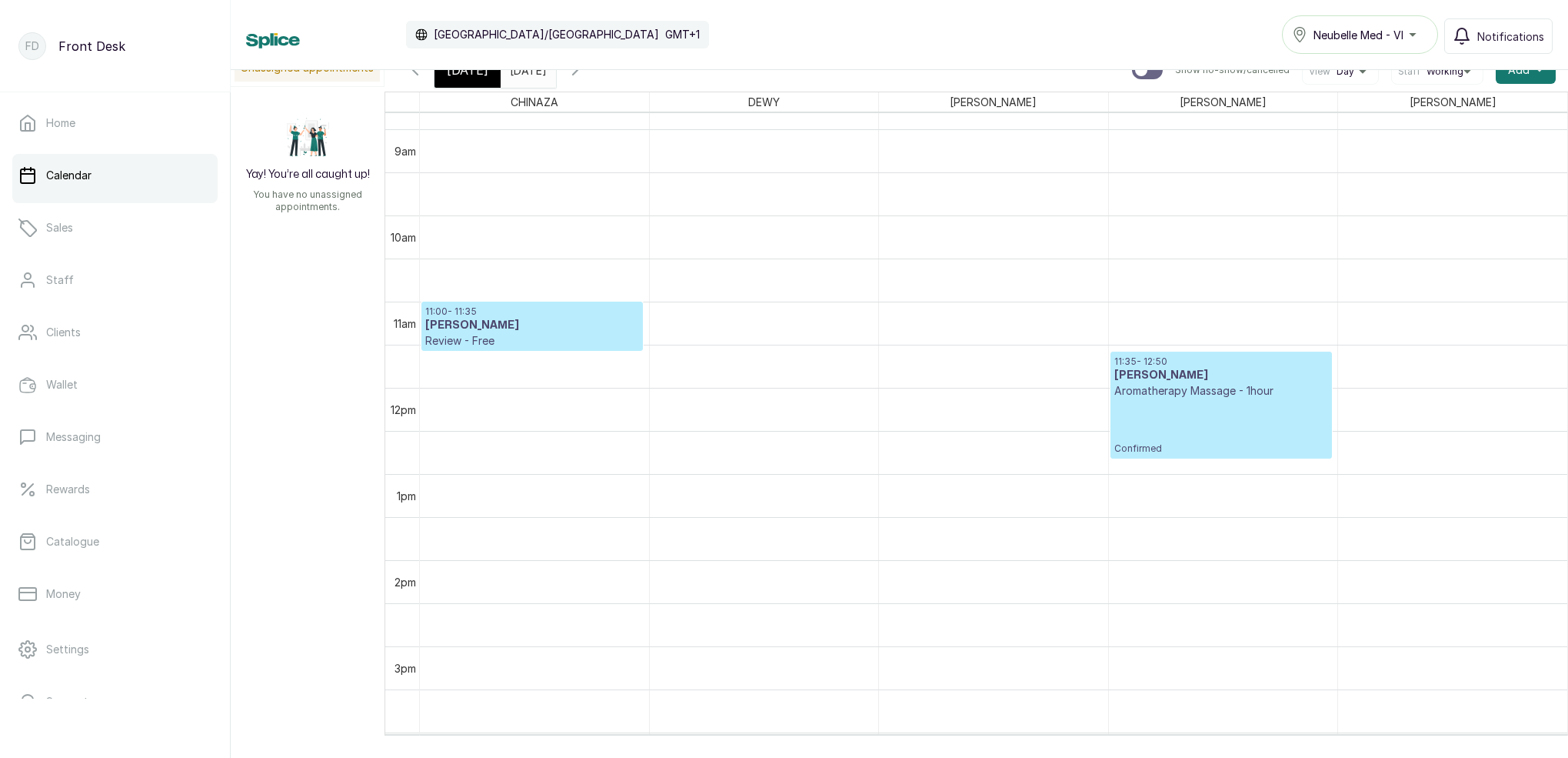
click at [526, 76] on input "[DATE]" at bounding box center [513, 66] width 25 height 26
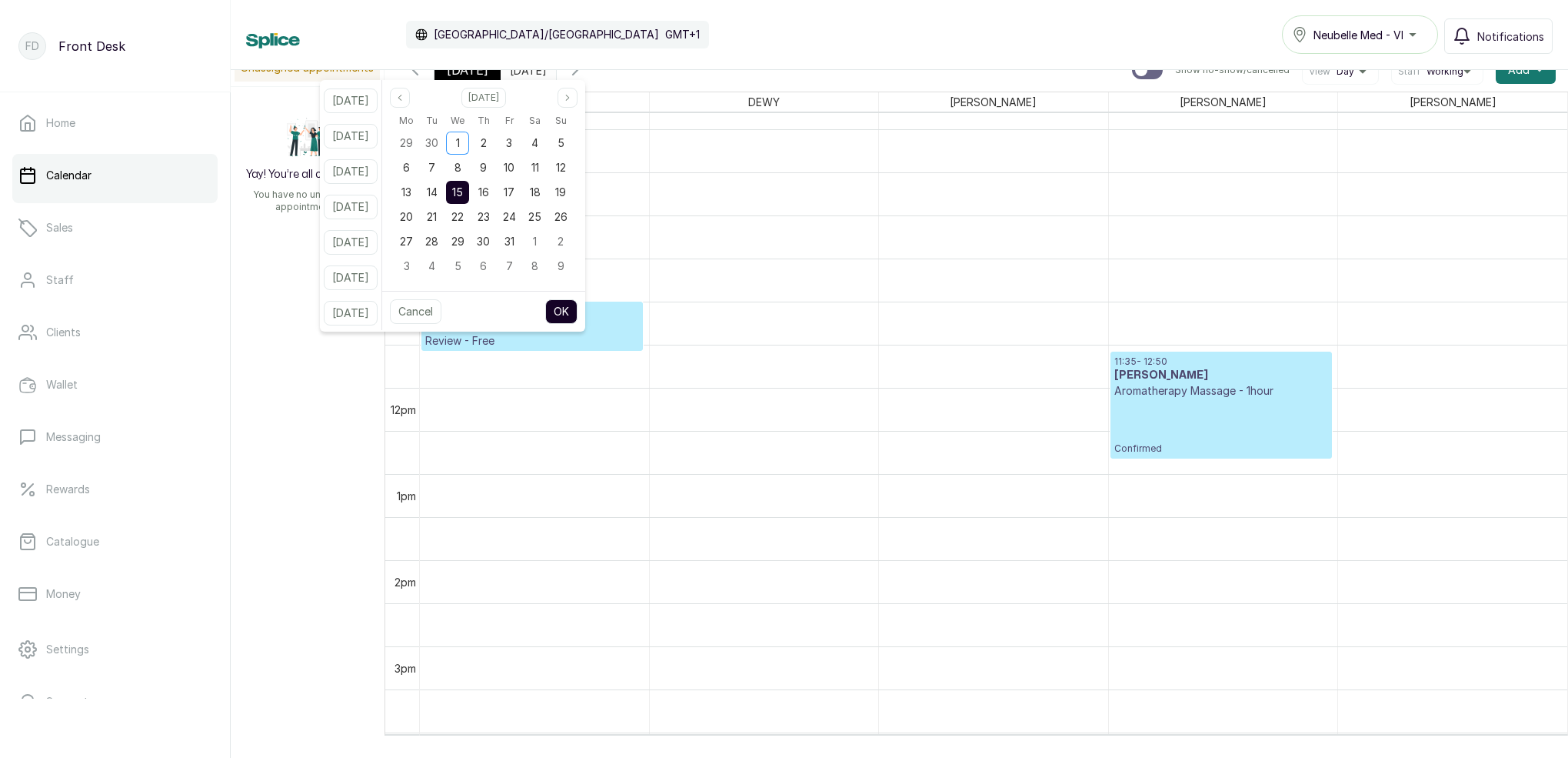
drag, startPoint x: 371, startPoint y: 274, endPoint x: 379, endPoint y: 265, distance: 12.0
click at [371, 274] on button "[DATE]" at bounding box center [351, 278] width 54 height 25
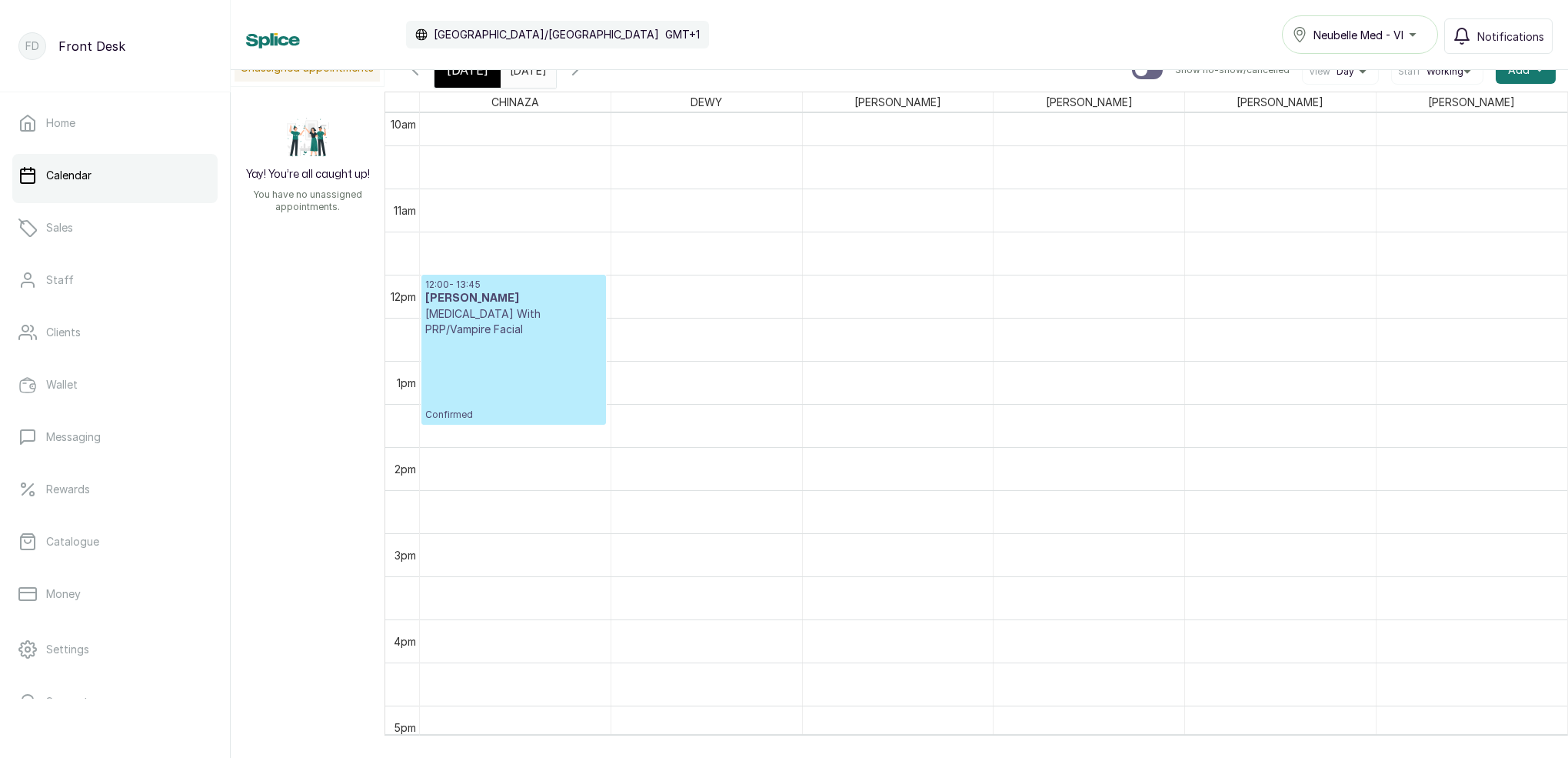
click at [495, 343] on p "Confirmed" at bounding box center [513, 379] width 177 height 84
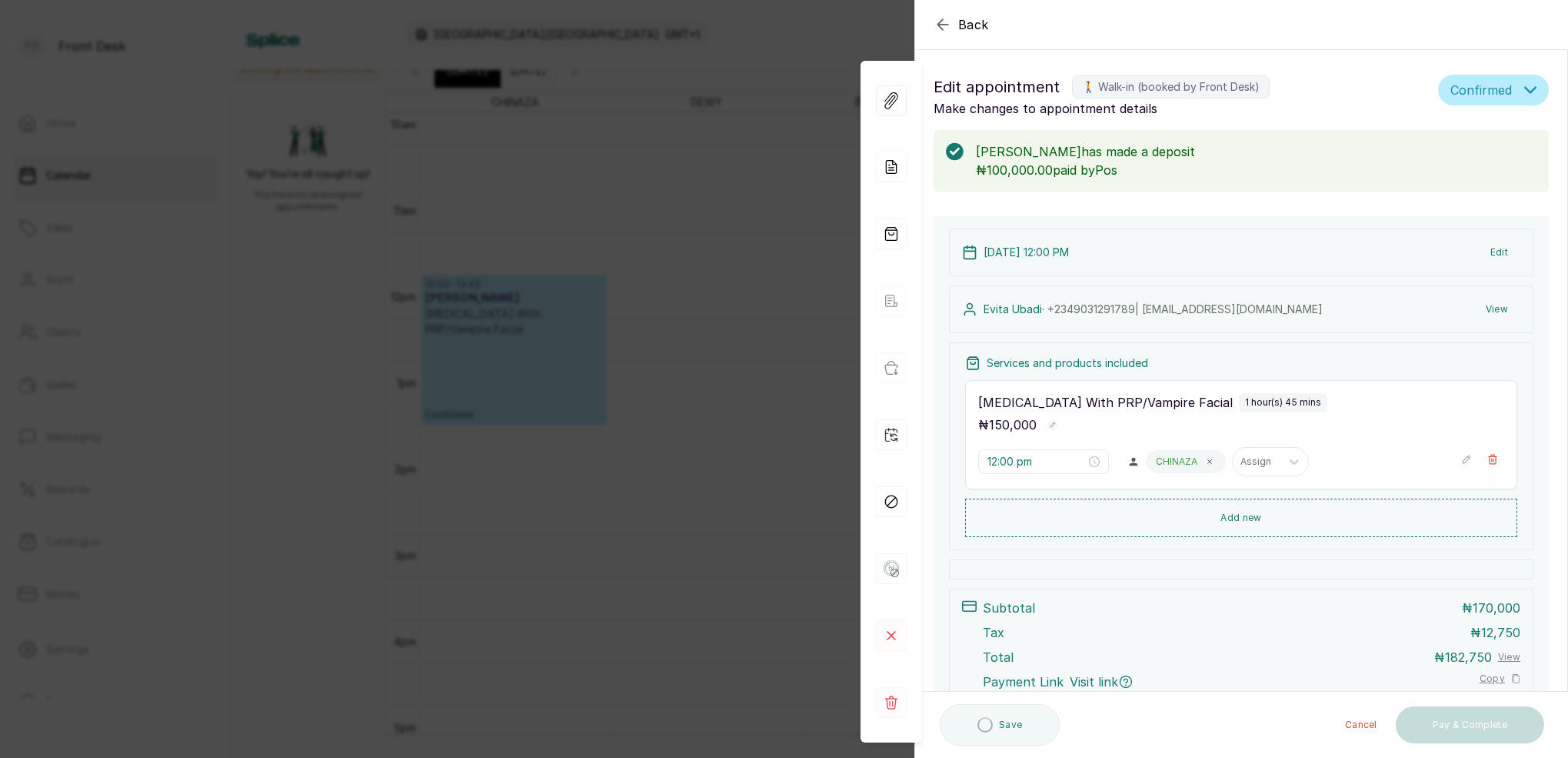
click at [1508, 308] on button "View" at bounding box center [1497, 309] width 47 height 28
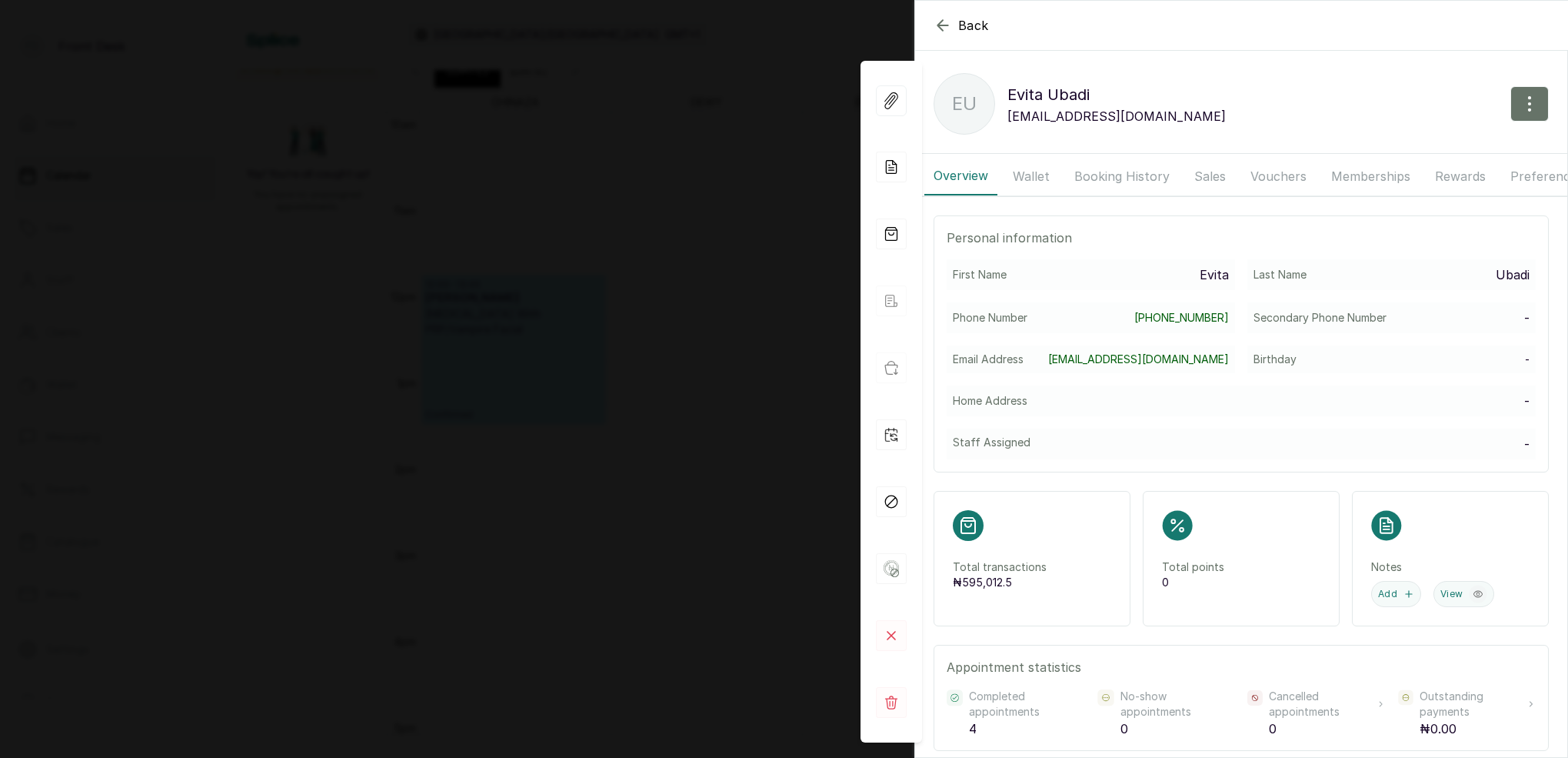
click at [1037, 175] on button "Wallet" at bounding box center [1031, 176] width 56 height 38
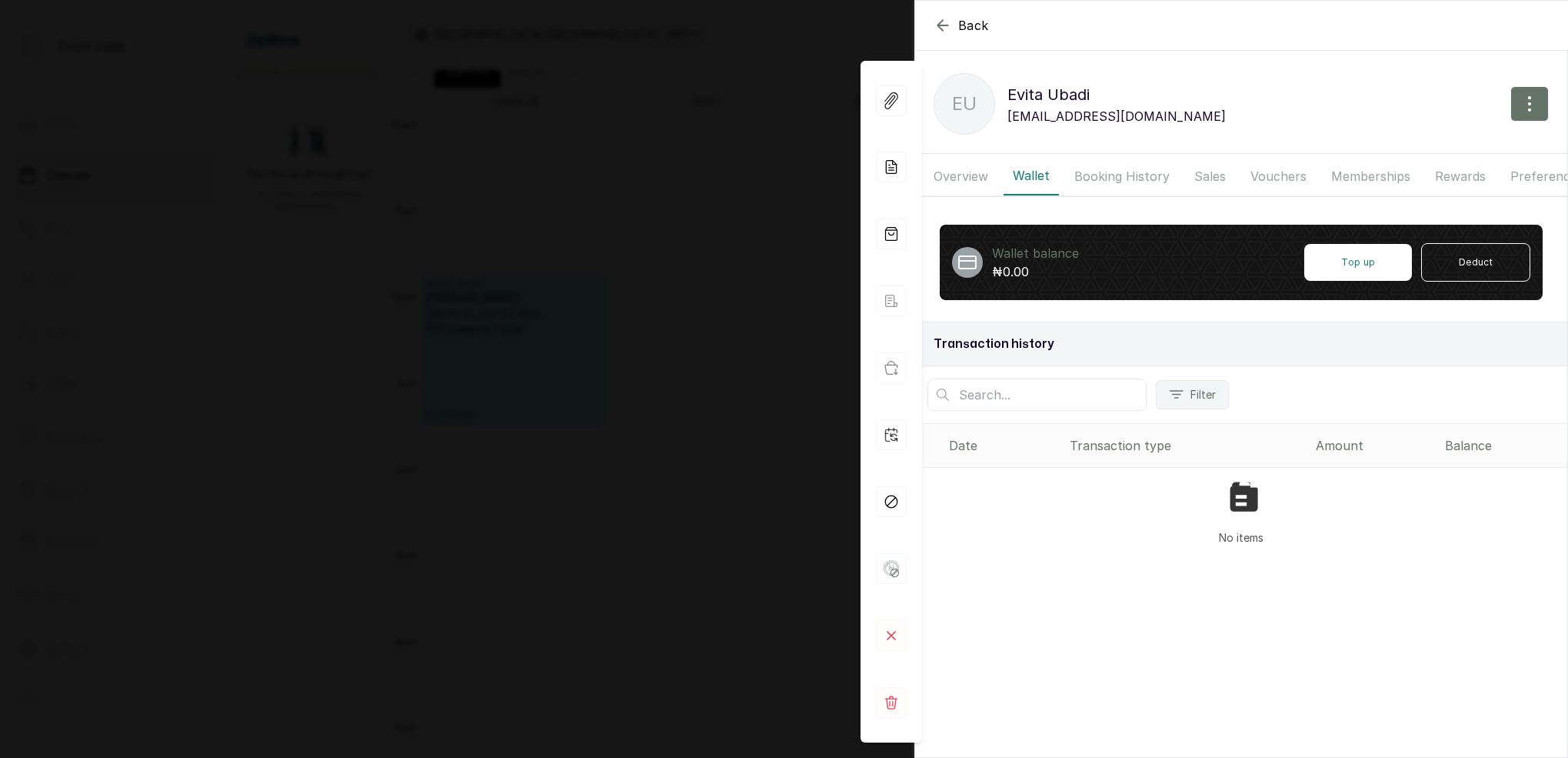
click at [1112, 174] on button "Booking History" at bounding box center [1121, 176] width 114 height 38
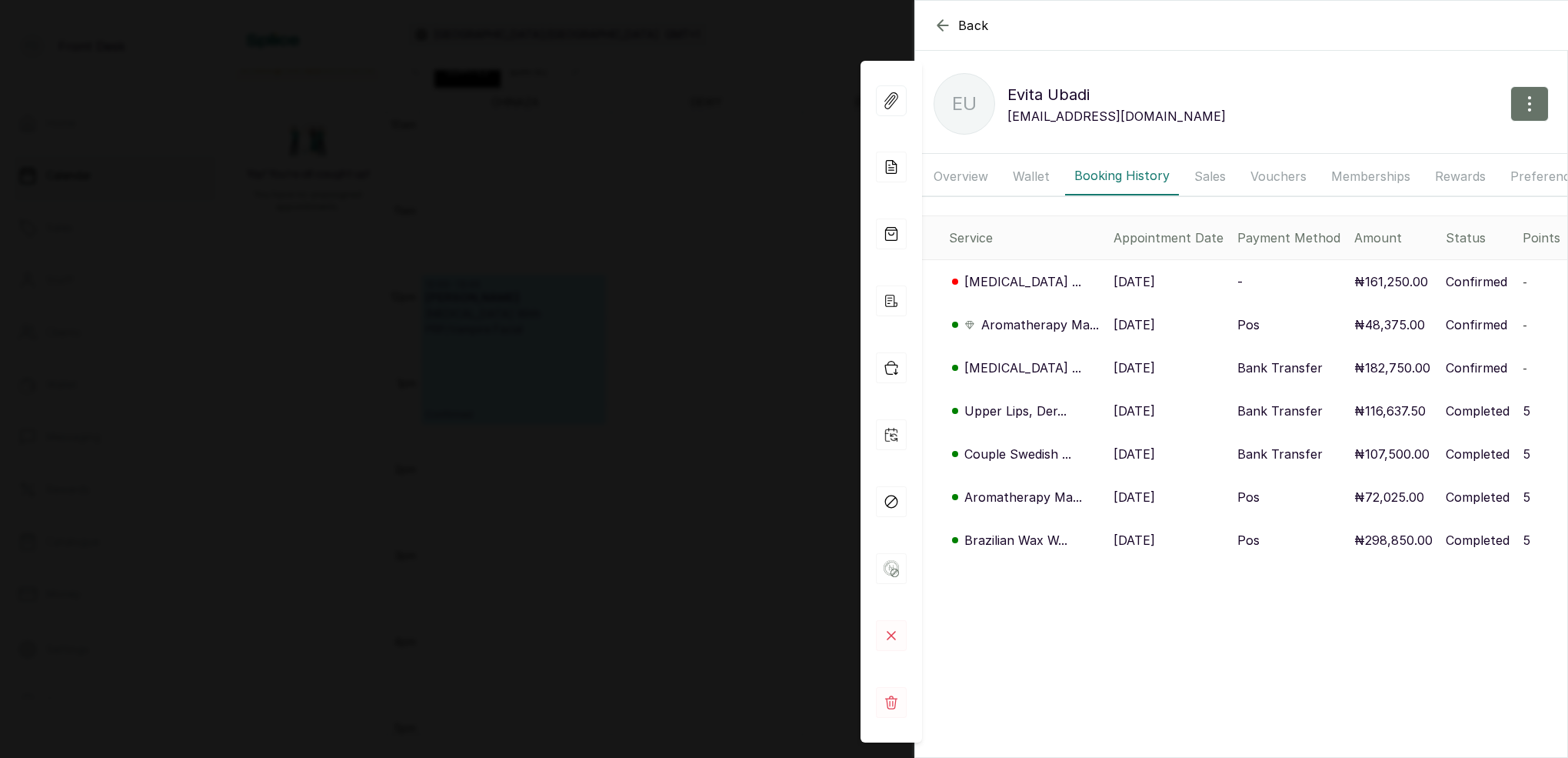
drag, startPoint x: 727, startPoint y: 379, endPoint x: 742, endPoint y: 378, distance: 15.0
click at [728, 379] on div "Back [PERSON_NAME] EU [PERSON_NAME] [EMAIL_ADDRESS][DOMAIN_NAME] Overview Walle…" at bounding box center [784, 379] width 1568 height 758
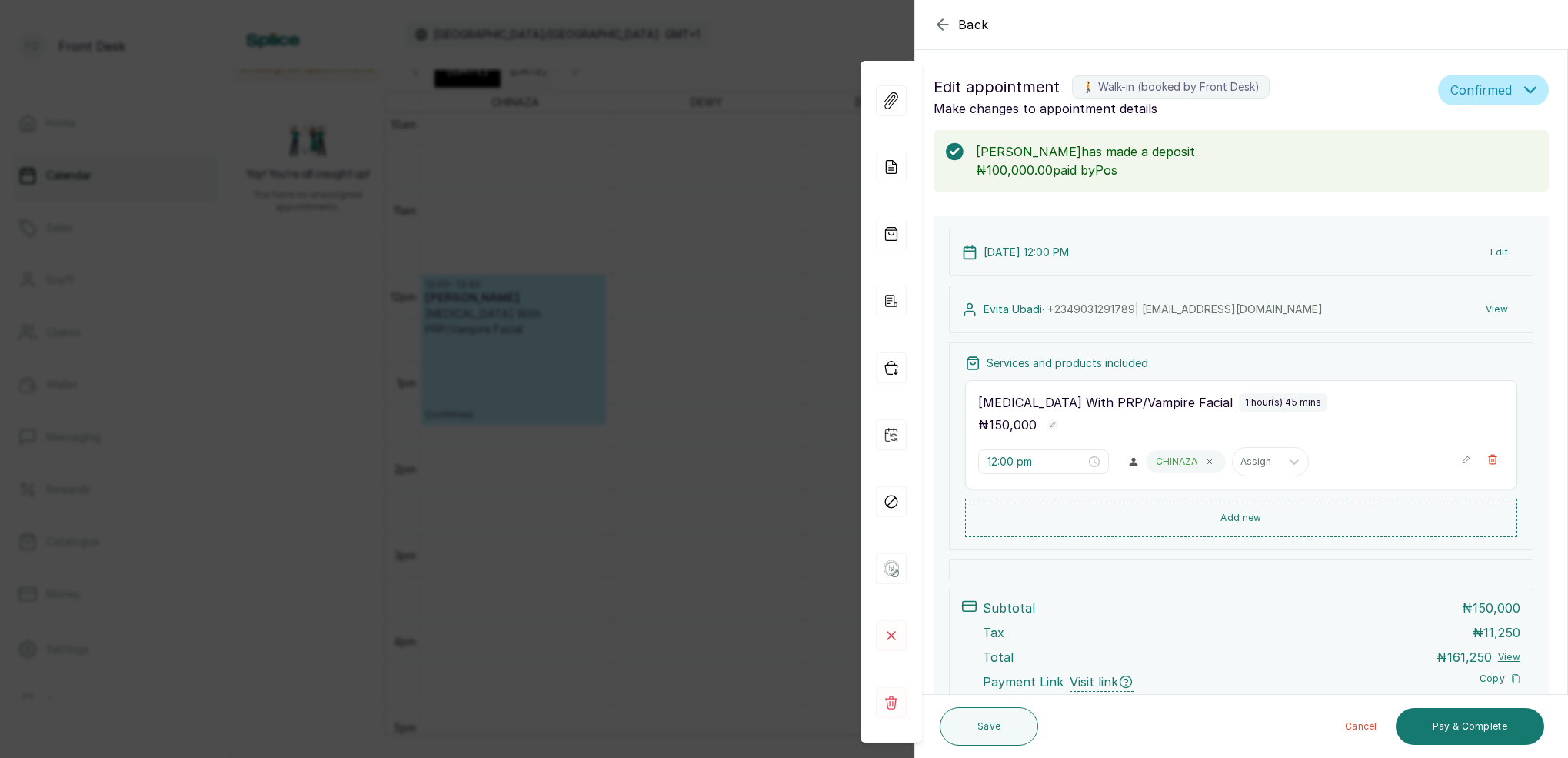
click at [781, 395] on div "Back Appointment Details Edit appointment 🚶 Walk-in (booked by Front Desk) Make…" at bounding box center [784, 379] width 1568 height 758
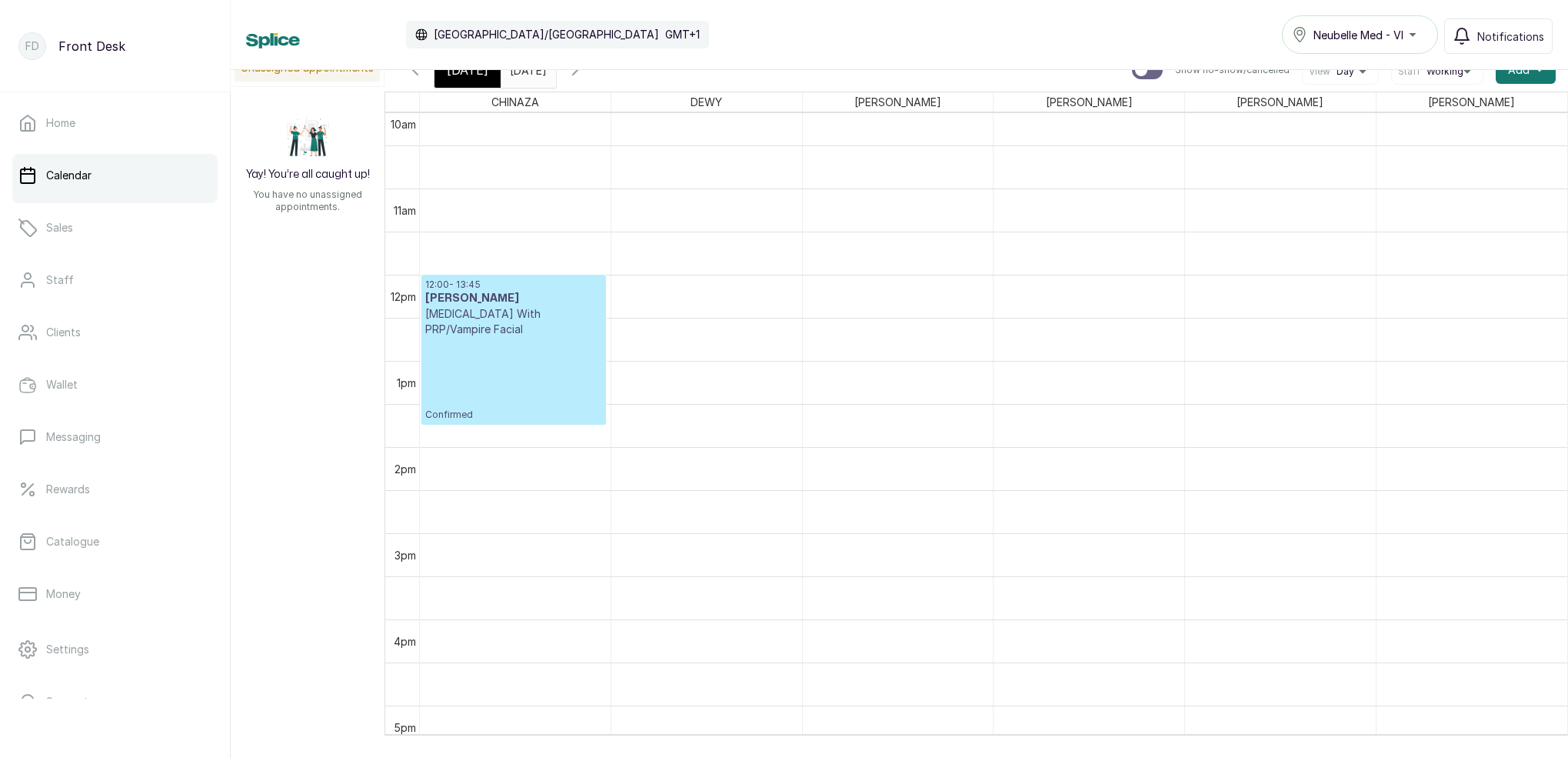
click at [526, 74] on input "[DATE]" at bounding box center [513, 66] width 25 height 26
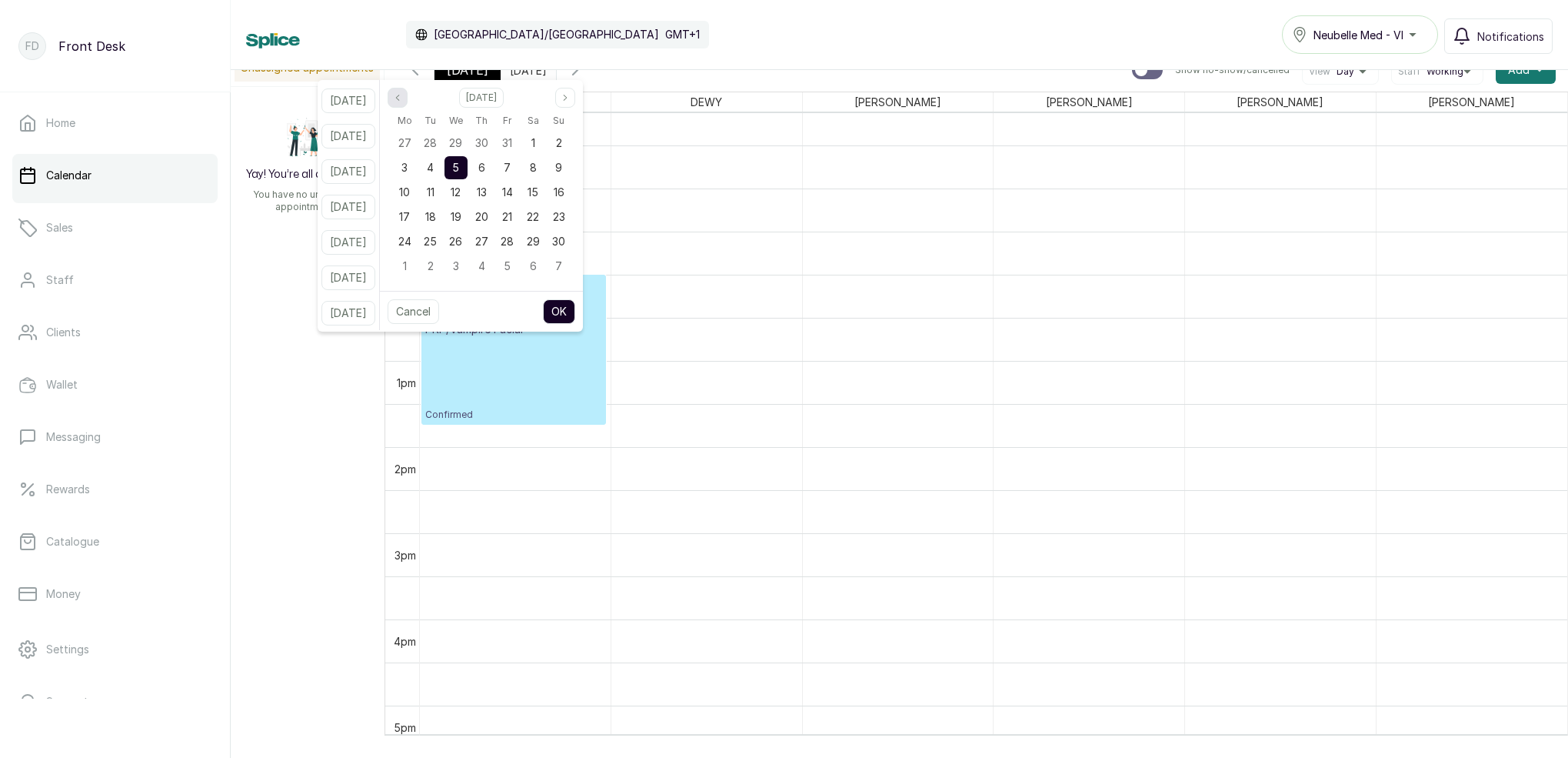
click at [408, 98] on button "Previous month" at bounding box center [397, 98] width 20 height 20
drag, startPoint x: 473, startPoint y: 199, endPoint x: 480, endPoint y: 218, distance: 20.2
click at [468, 199] on div "15" at bounding box center [456, 192] width 23 height 23
click at [576, 319] on button "OK" at bounding box center [559, 311] width 32 height 25
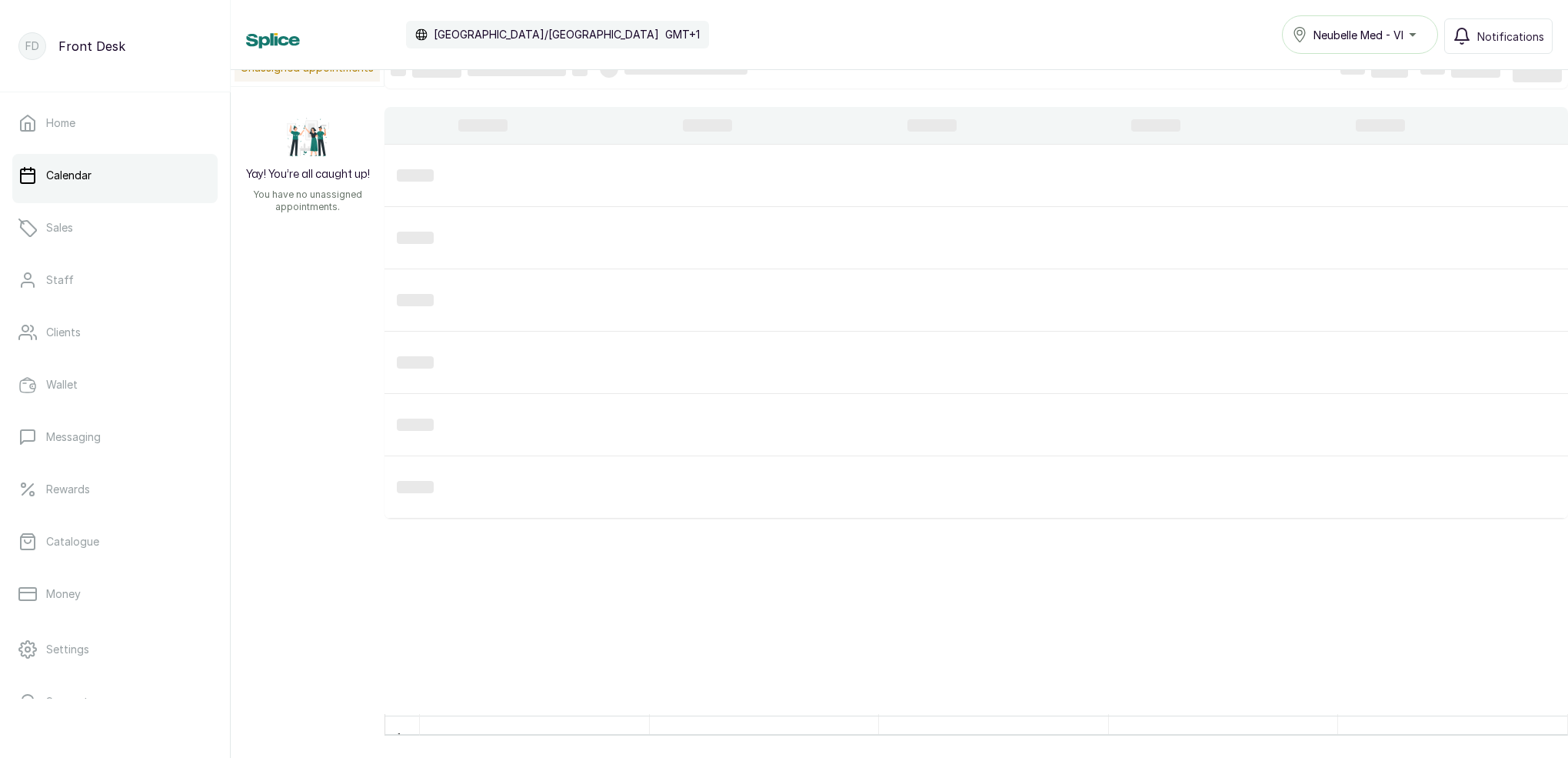
scroll to position [0, 0]
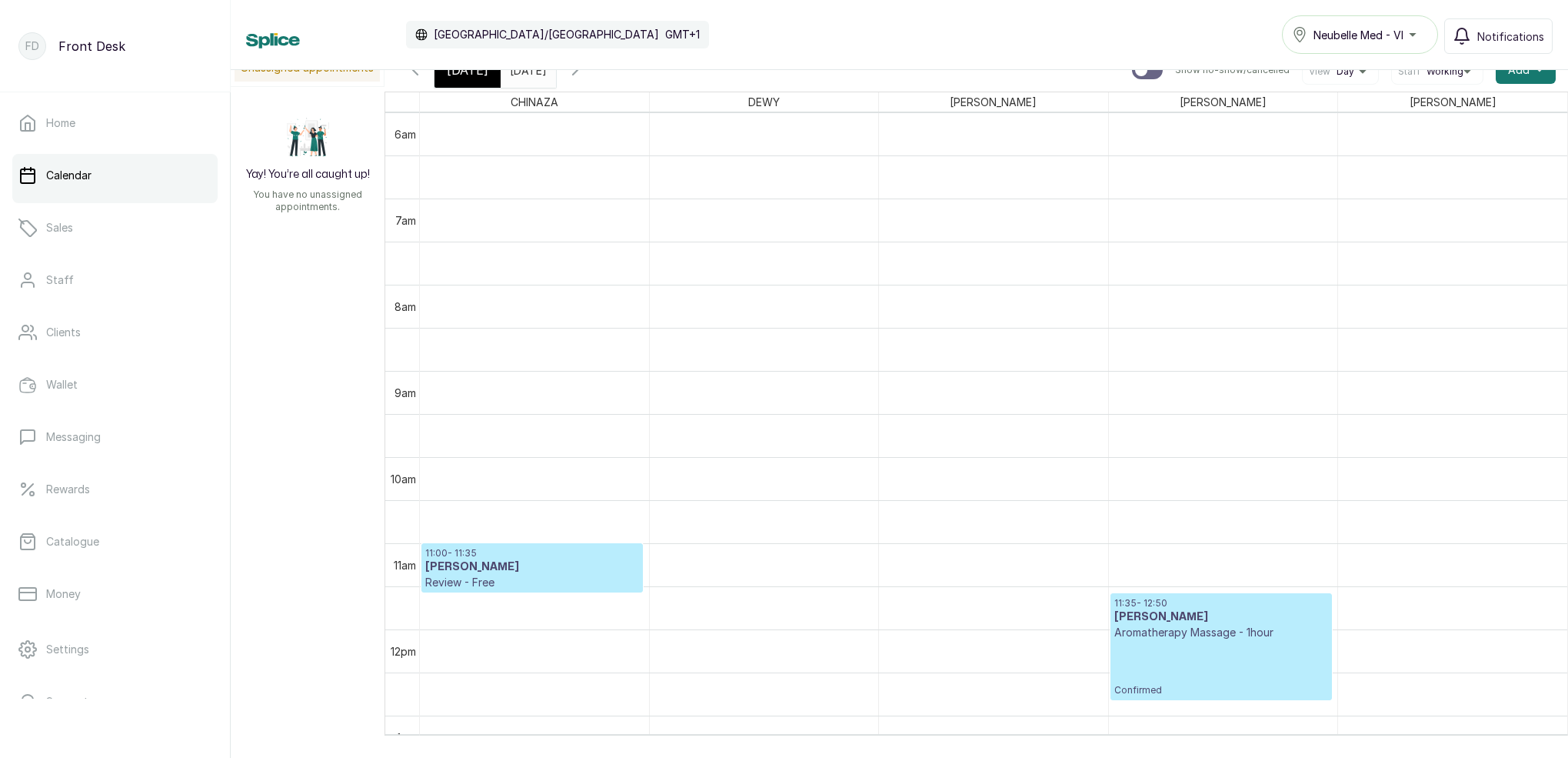
click at [526, 75] on input "[DATE]" at bounding box center [513, 66] width 25 height 26
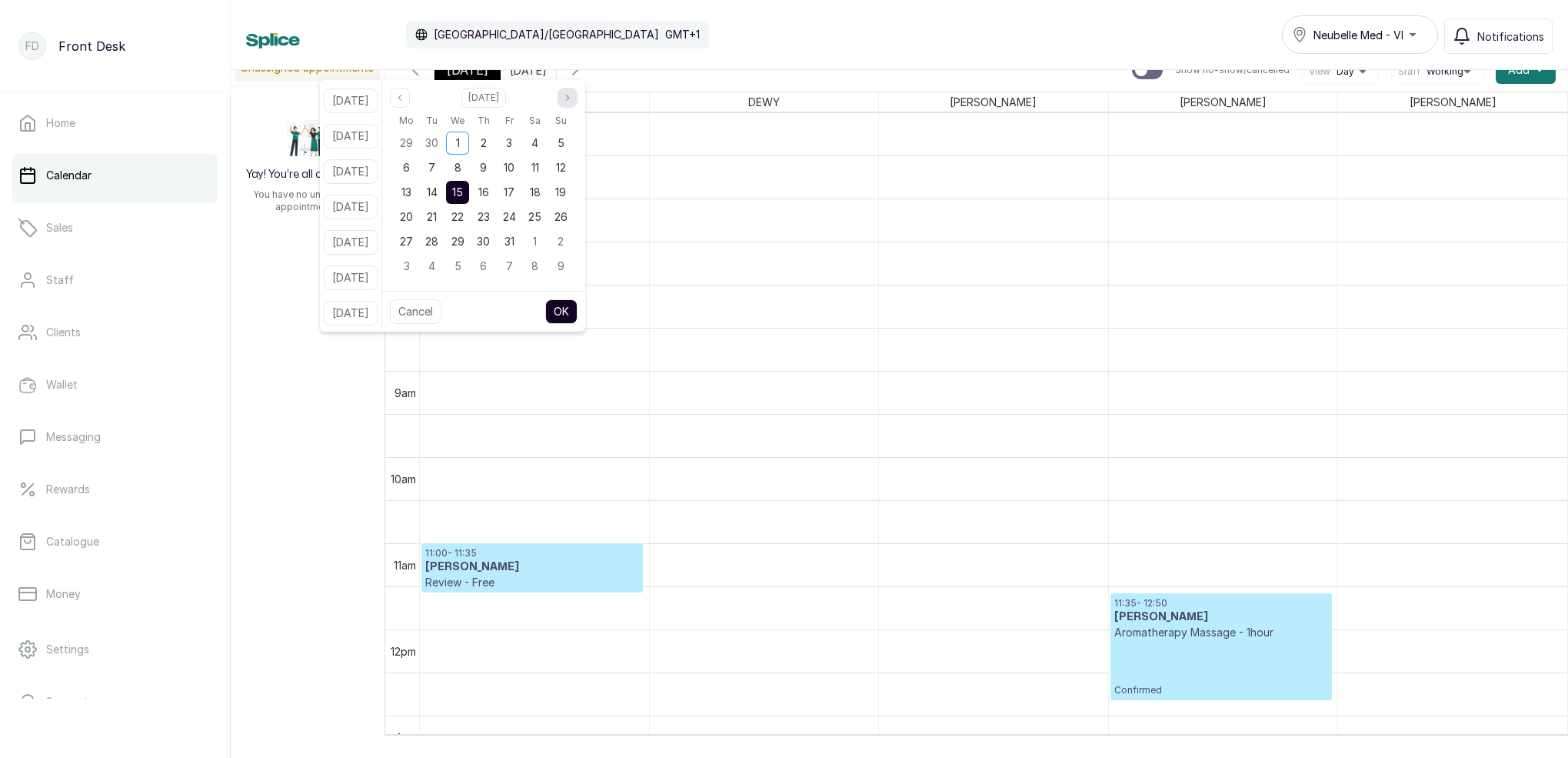
click at [572, 95] on icon "page next" at bounding box center [567, 98] width 9 height 9
click at [469, 173] on div "5" at bounding box center [457, 167] width 23 height 23
click at [577, 303] on button "OK" at bounding box center [561, 311] width 32 height 25
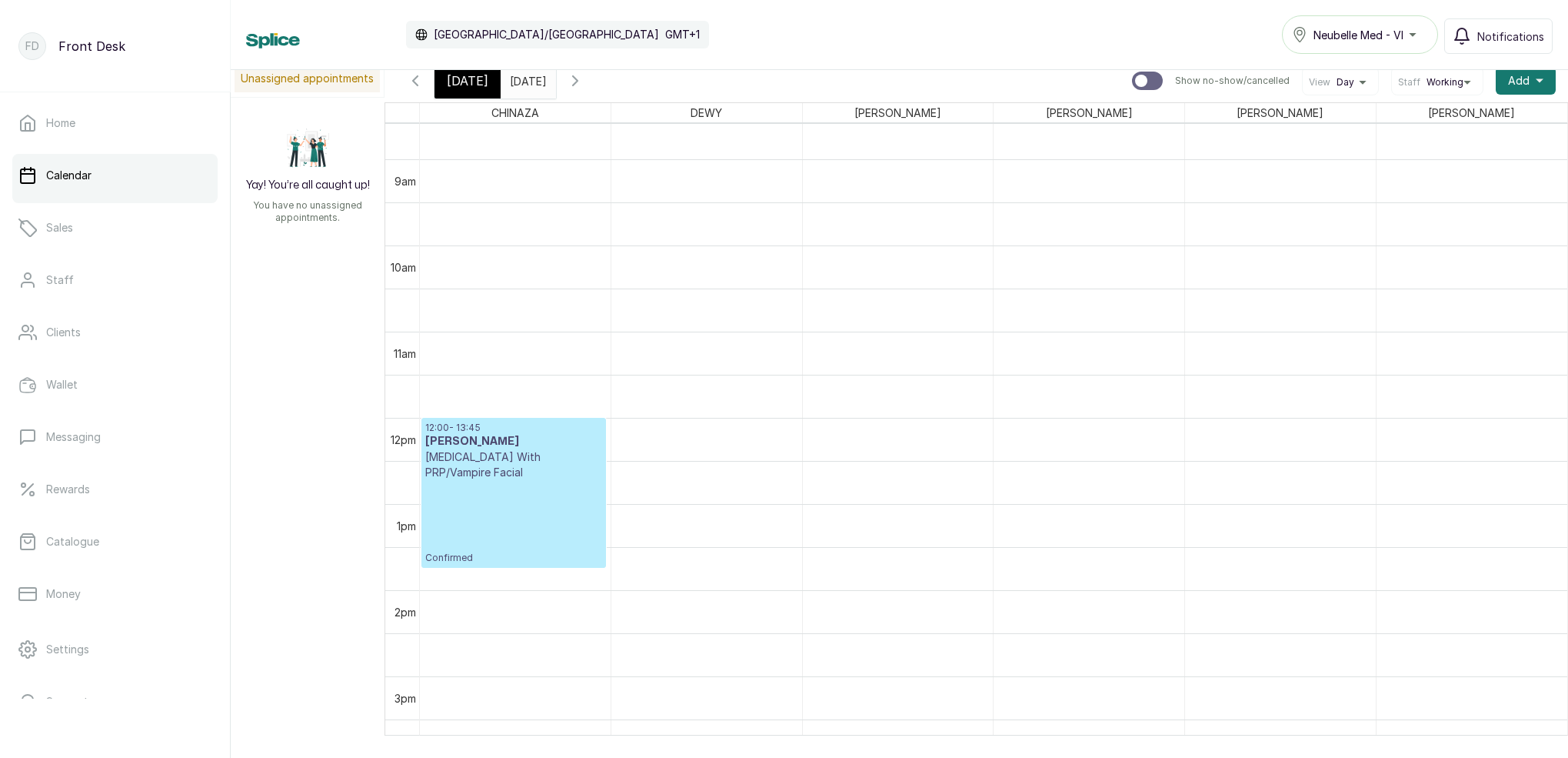
scroll to position [746, 0]
click at [464, 82] on span "[DATE]" at bounding box center [467, 81] width 42 height 19
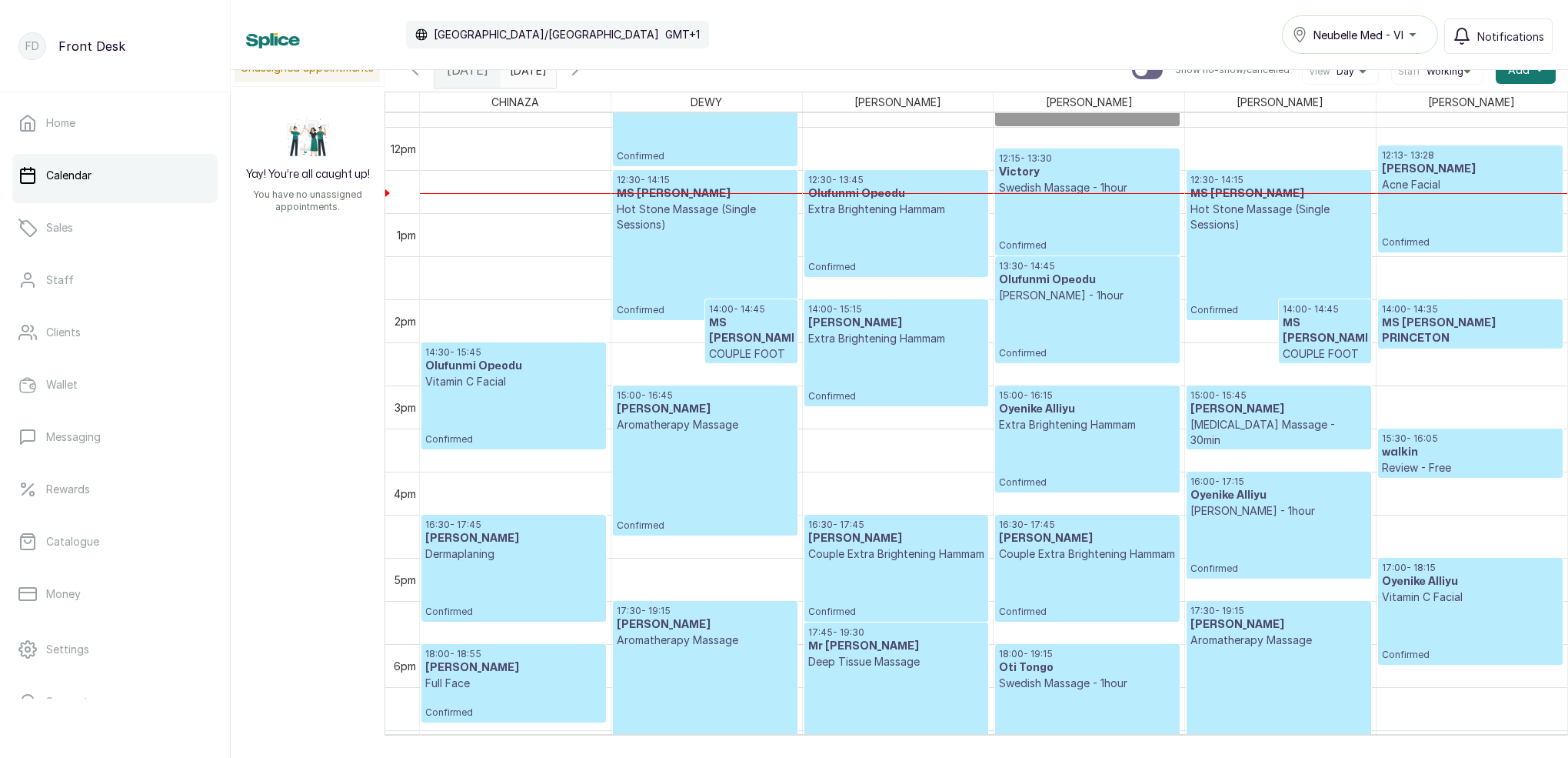
scroll to position [1032, 0]
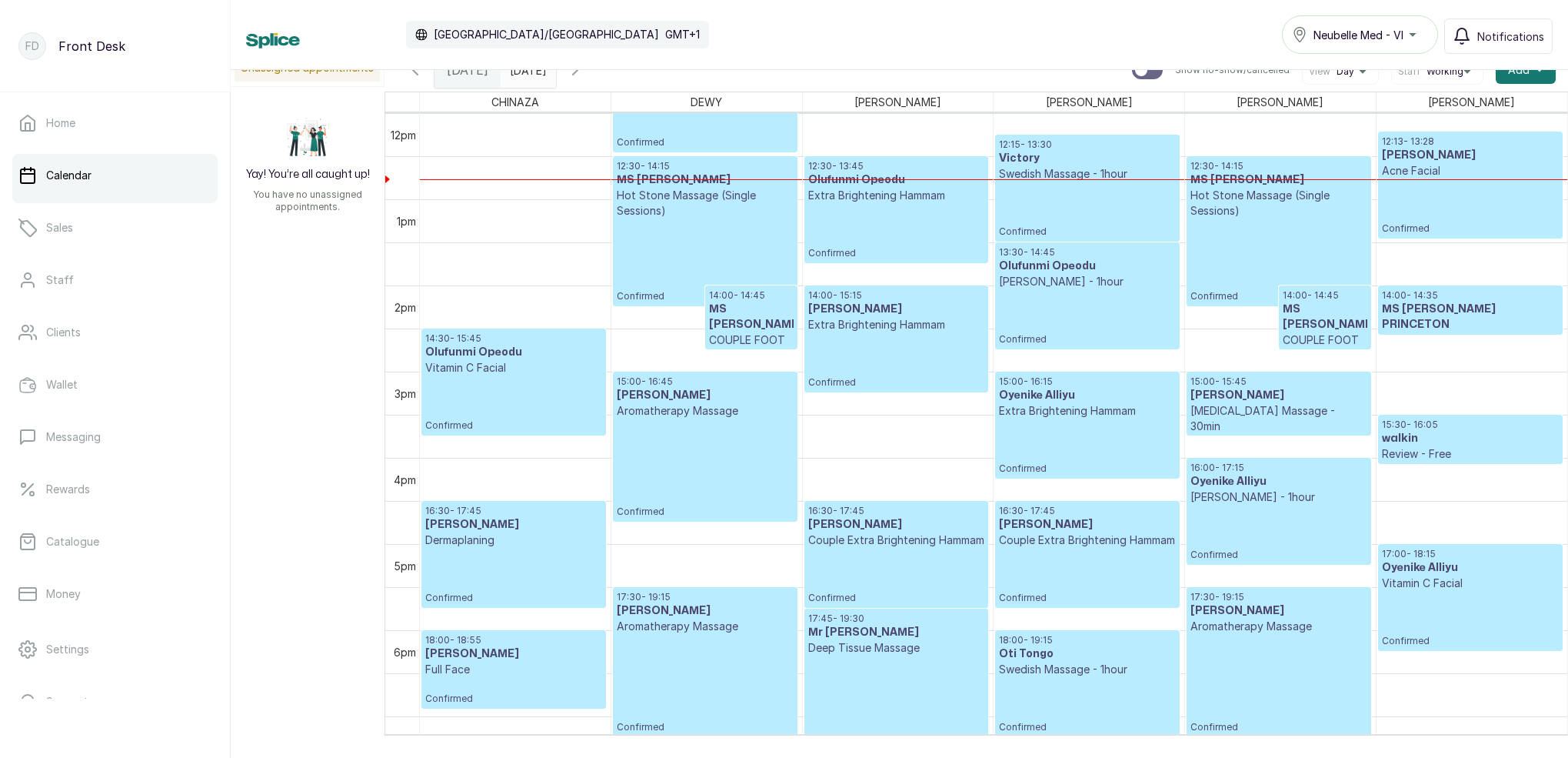
click at [526, 74] on input "[DATE]" at bounding box center [513, 66] width 25 height 26
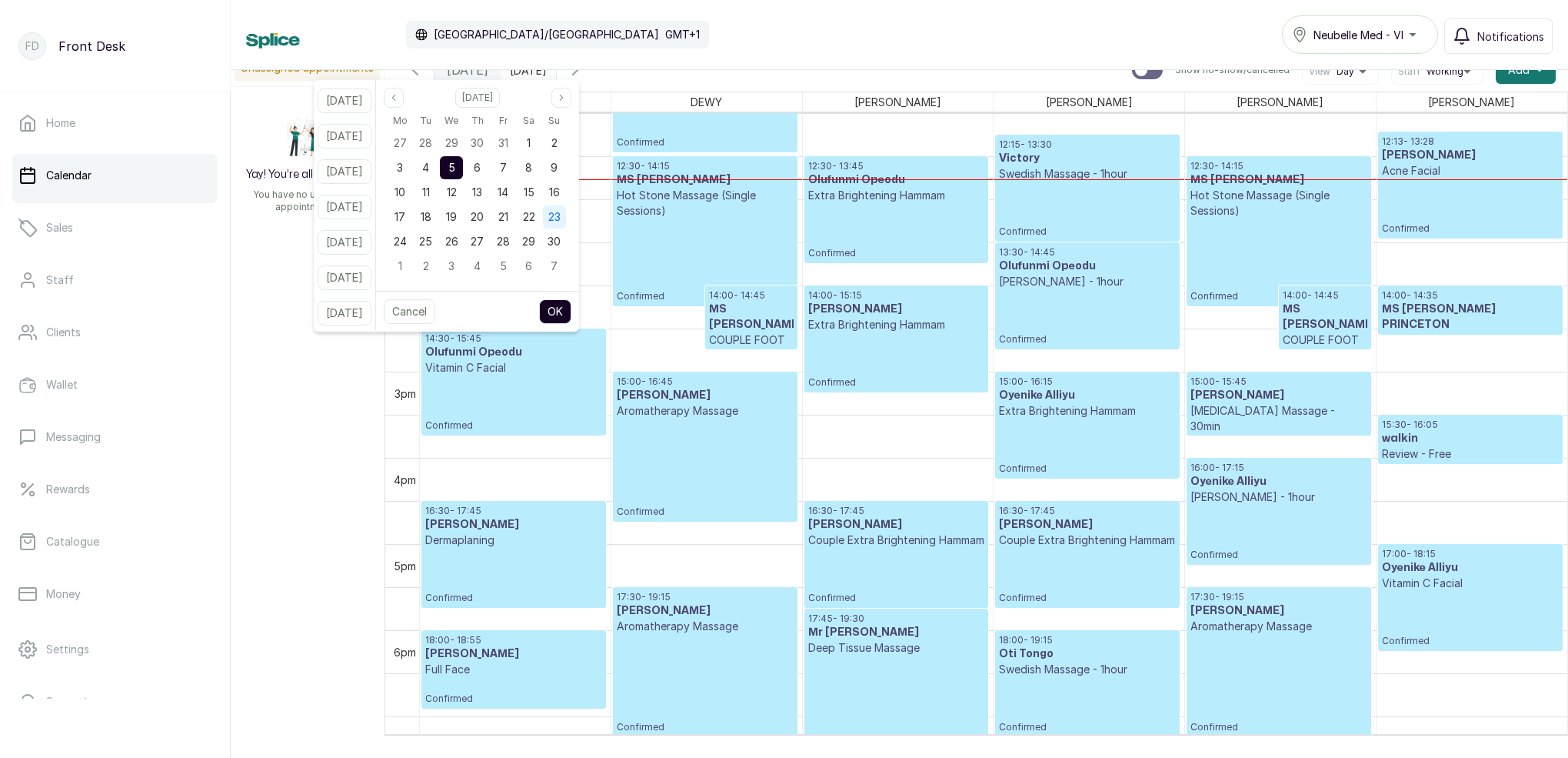
drag, startPoint x: 547, startPoint y: 147, endPoint x: 571, endPoint y: 207, distance: 64.6
click at [531, 147] on span "1" at bounding box center [528, 143] width 4 height 13
click at [571, 317] on button "OK" at bounding box center [555, 311] width 32 height 25
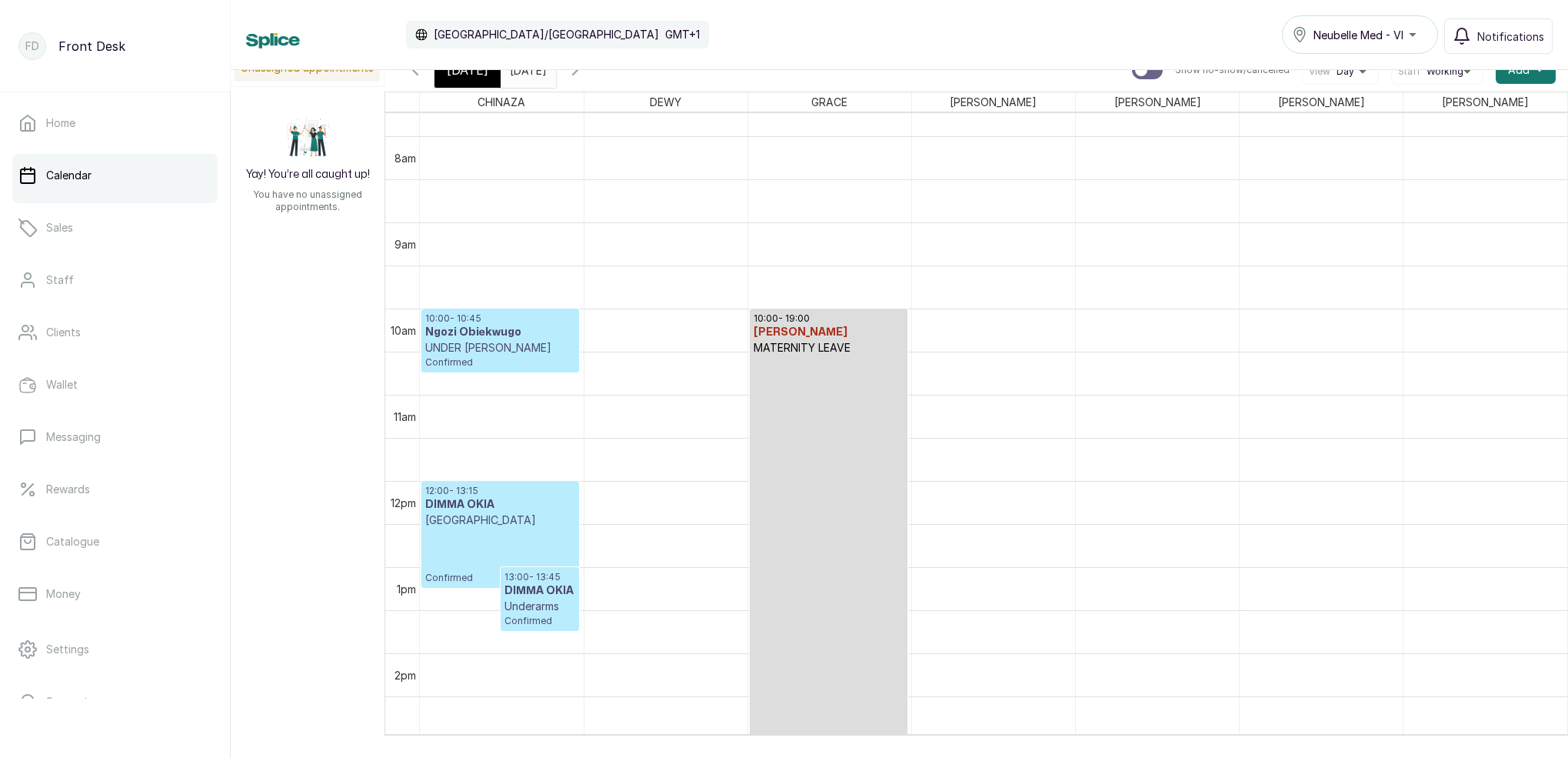
click at [526, 75] on input "[DATE]" at bounding box center [513, 66] width 25 height 26
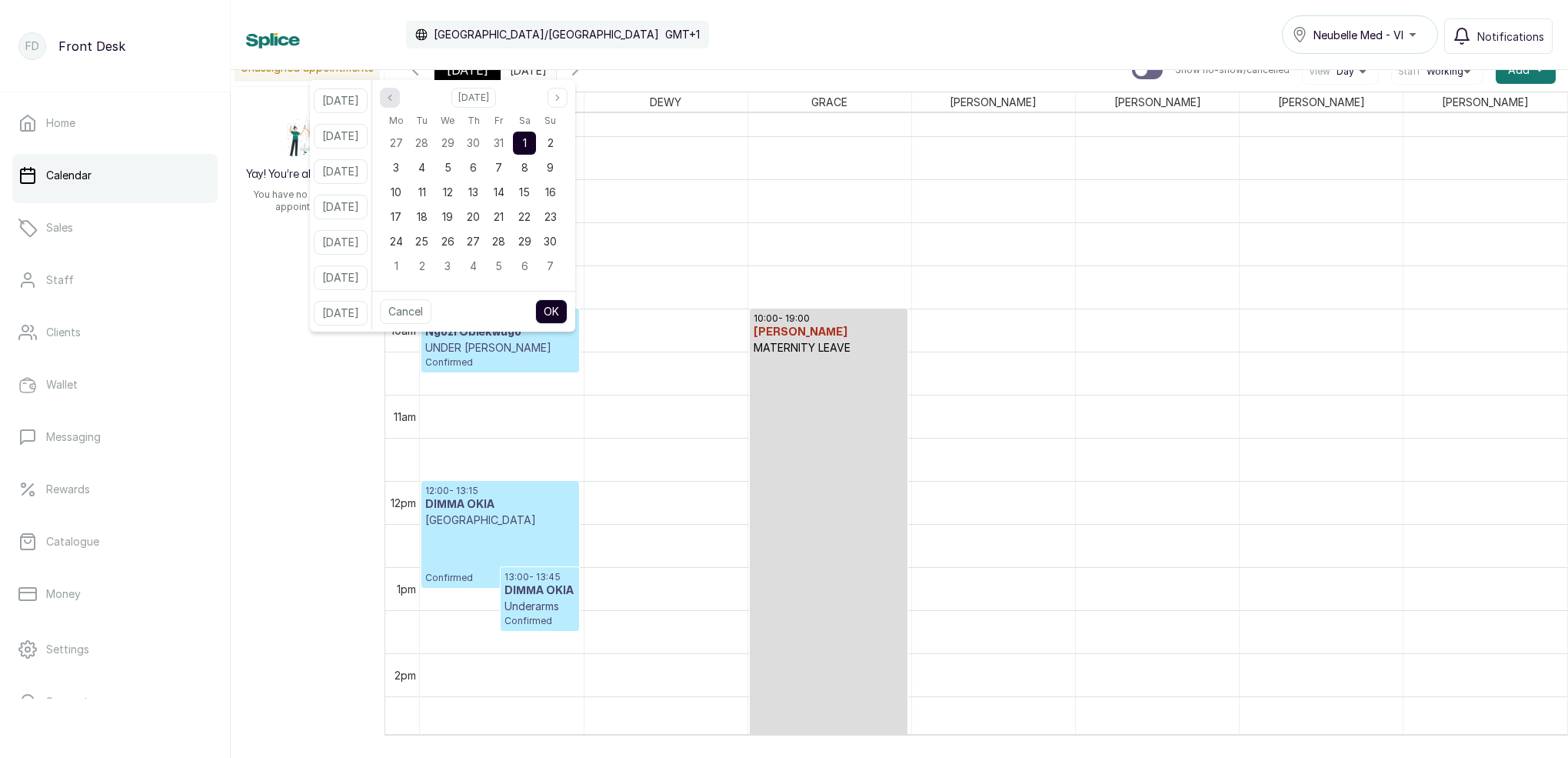
drag, startPoint x: 408, startPoint y: 97, endPoint x: 417, endPoint y: 99, distance: 9.2
click at [395, 97] on icon "page previous" at bounding box center [390, 98] width 9 height 9
drag, startPoint x: 541, startPoint y: 143, endPoint x: 589, endPoint y: 262, distance: 128.3
click at [528, 143] on span "4" at bounding box center [525, 143] width 6 height 13
click at [567, 307] on button "OK" at bounding box center [551, 311] width 32 height 25
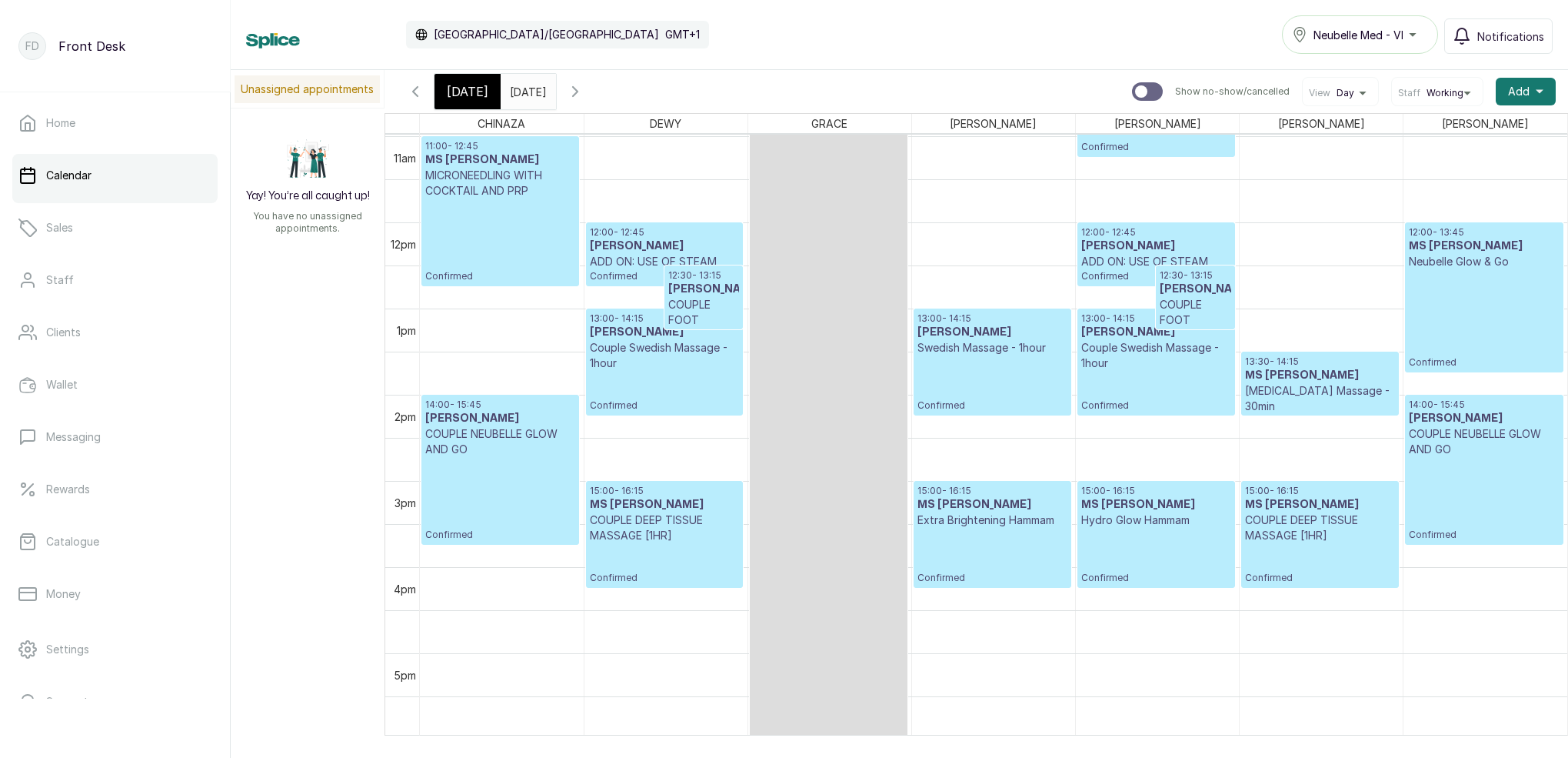
click at [421, 98] on icon "button" at bounding box center [415, 92] width 19 height 19
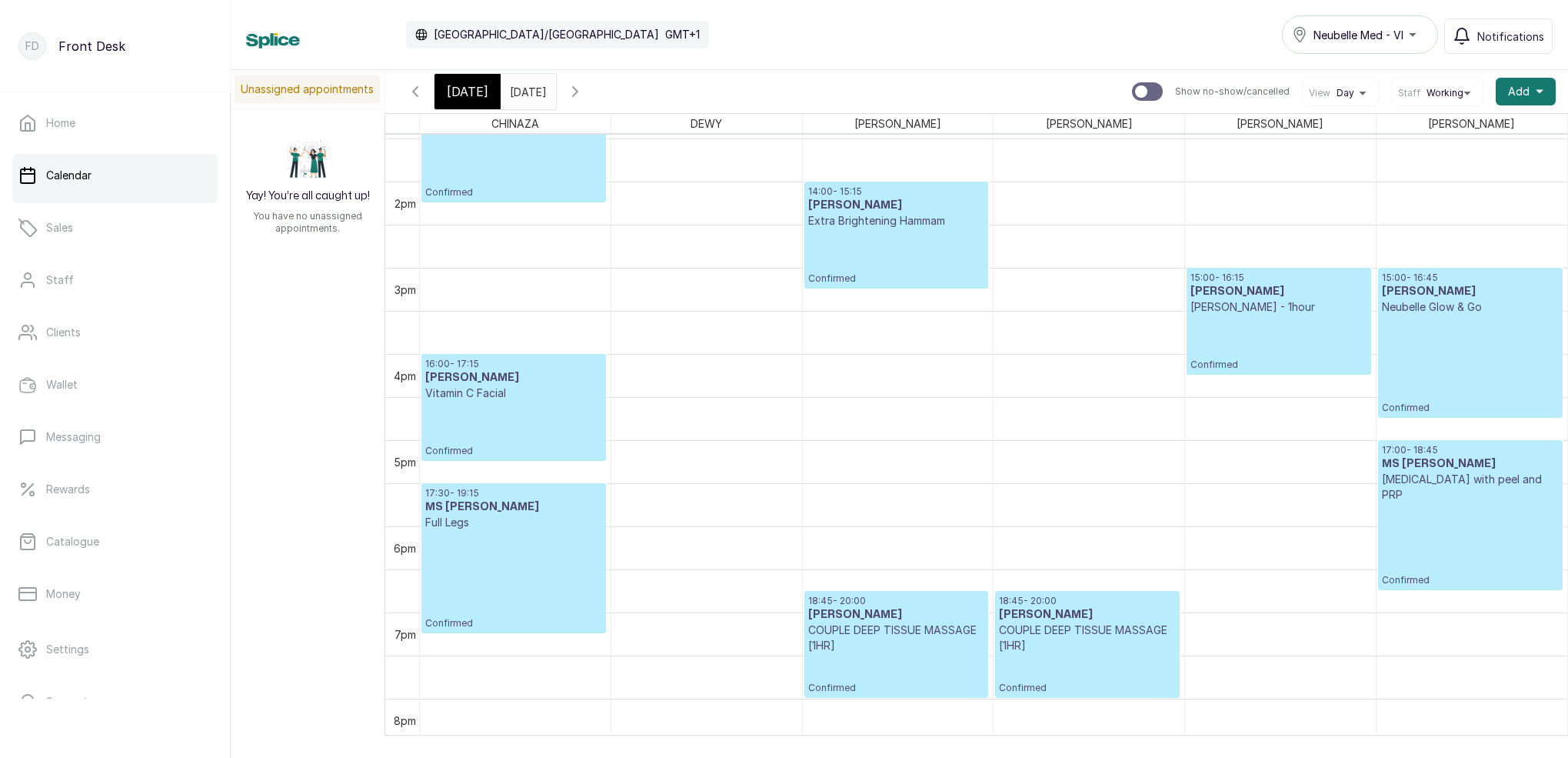
click at [419, 92] on icon "button" at bounding box center [415, 92] width 19 height 19
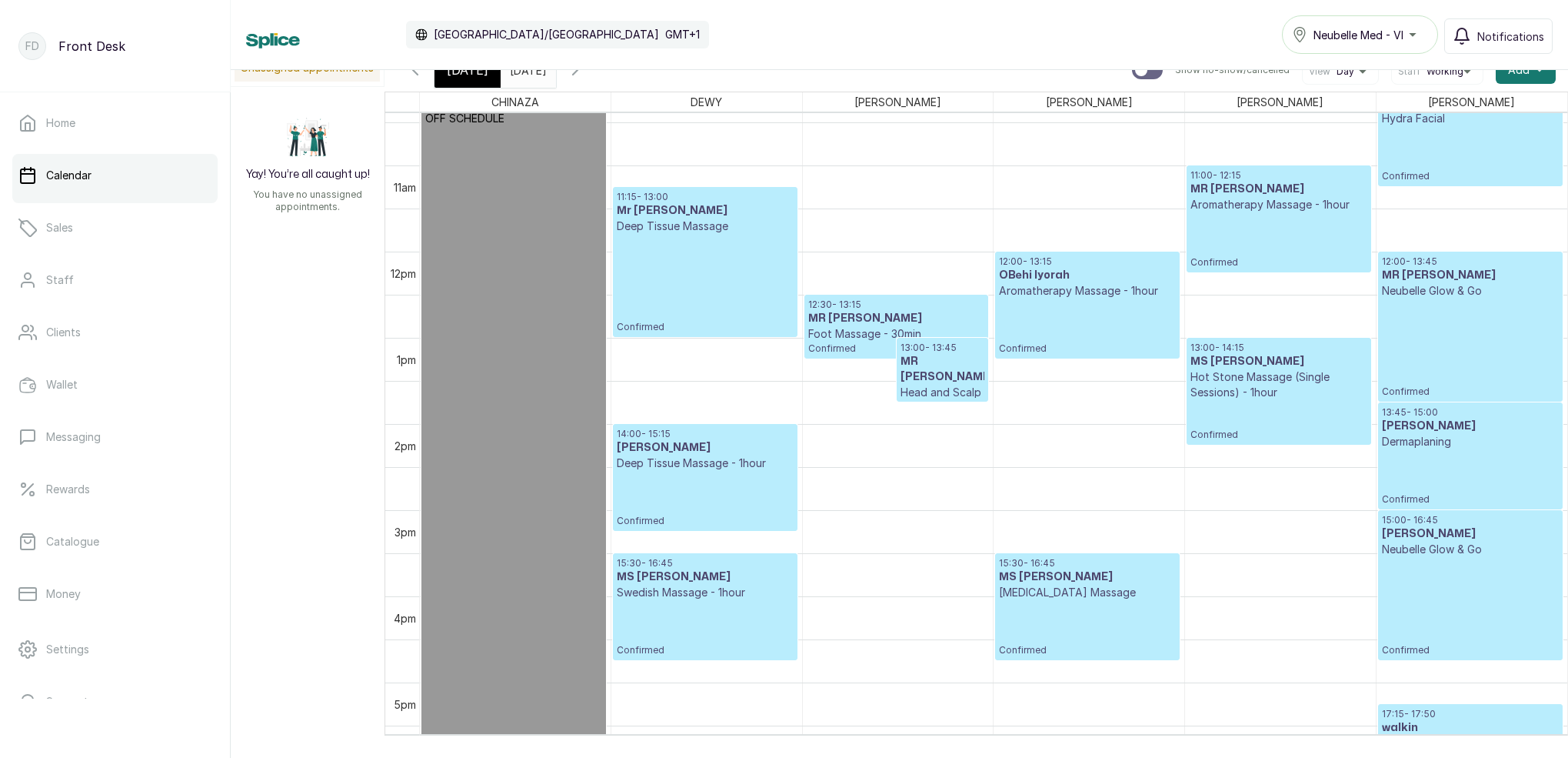
click at [585, 73] on icon "button" at bounding box center [576, 70] width 19 height 19
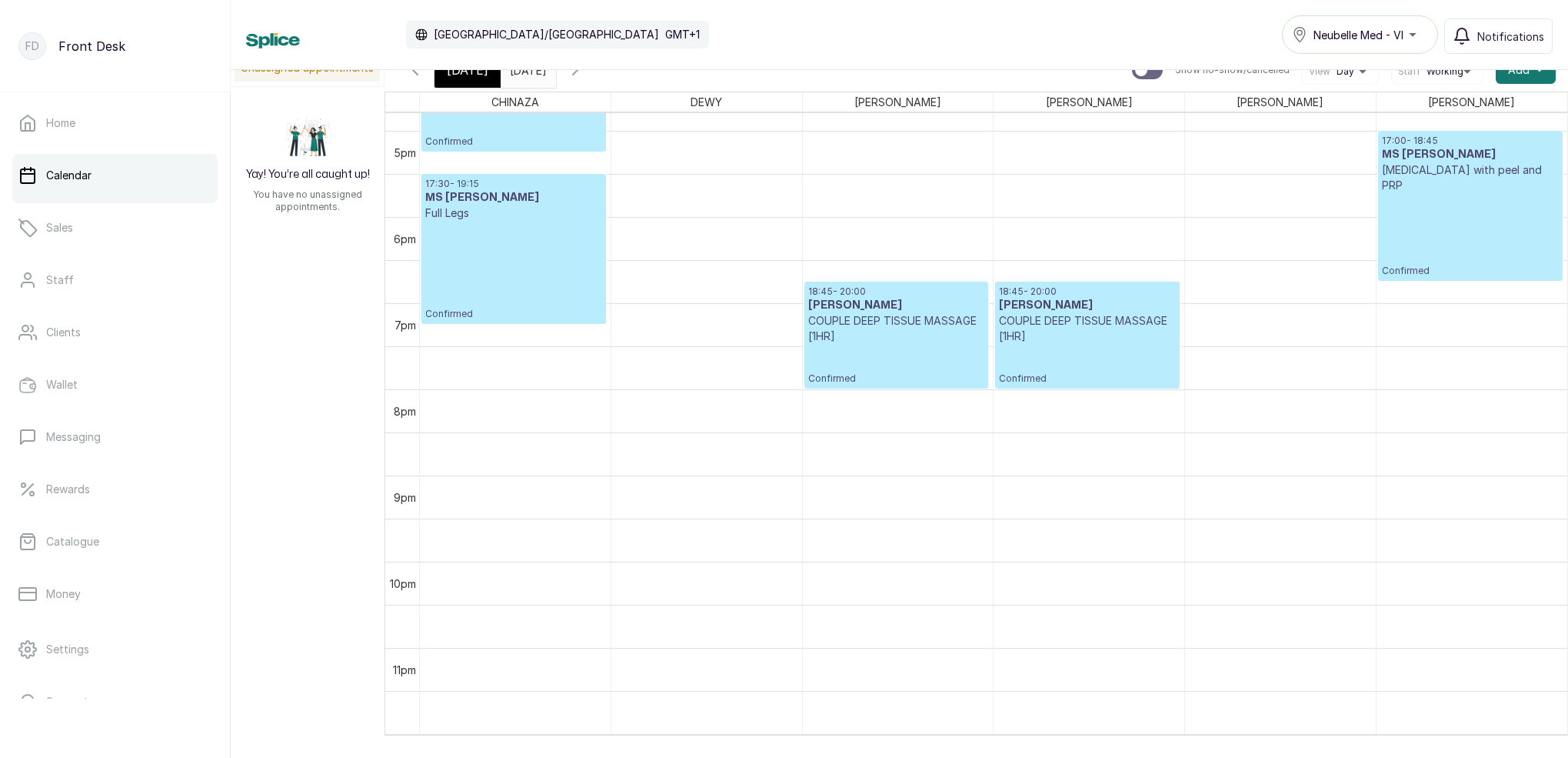
click at [418, 76] on icon "button" at bounding box center [415, 70] width 19 height 19
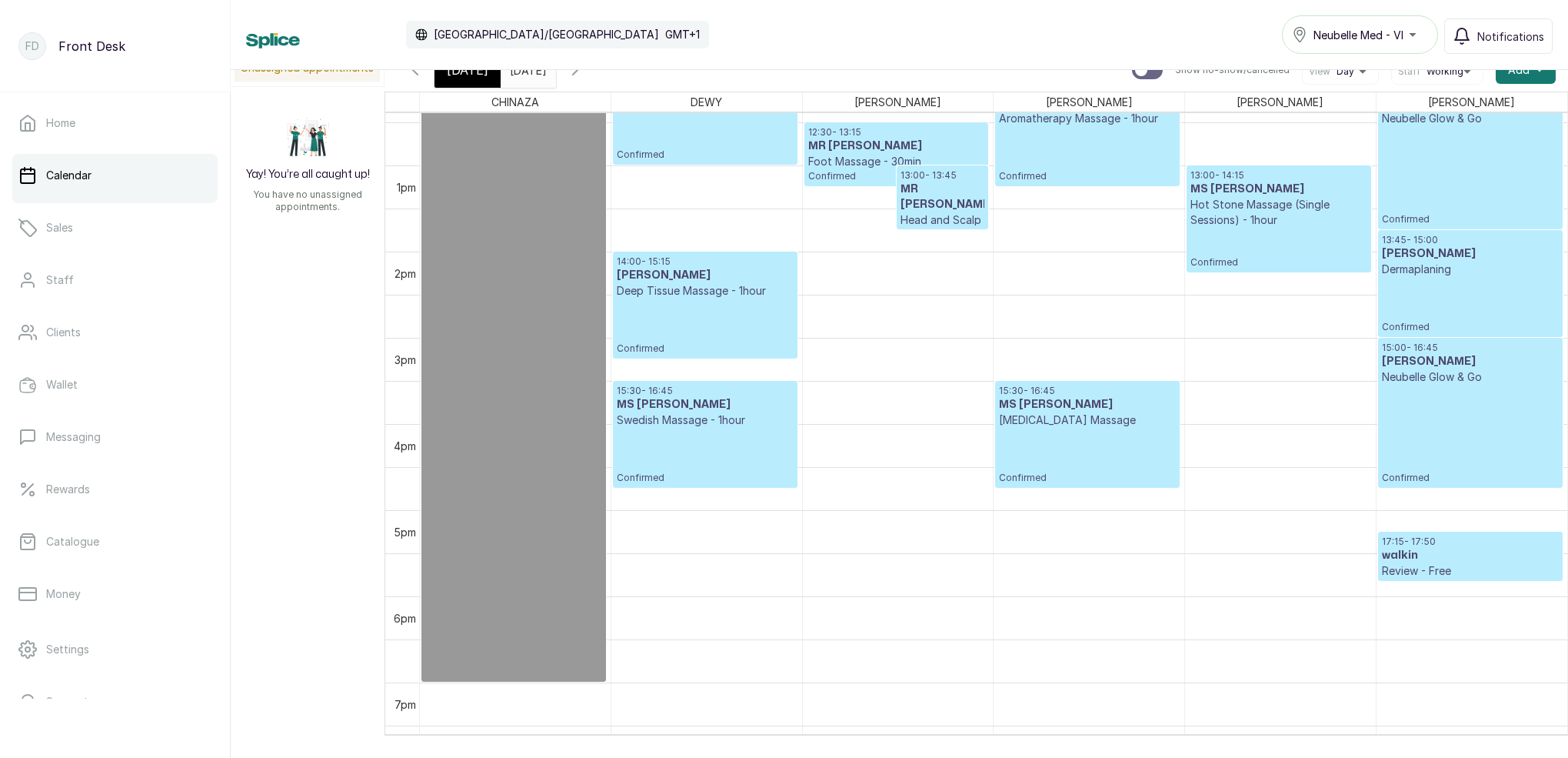
click at [414, 76] on icon "button" at bounding box center [415, 70] width 19 height 19
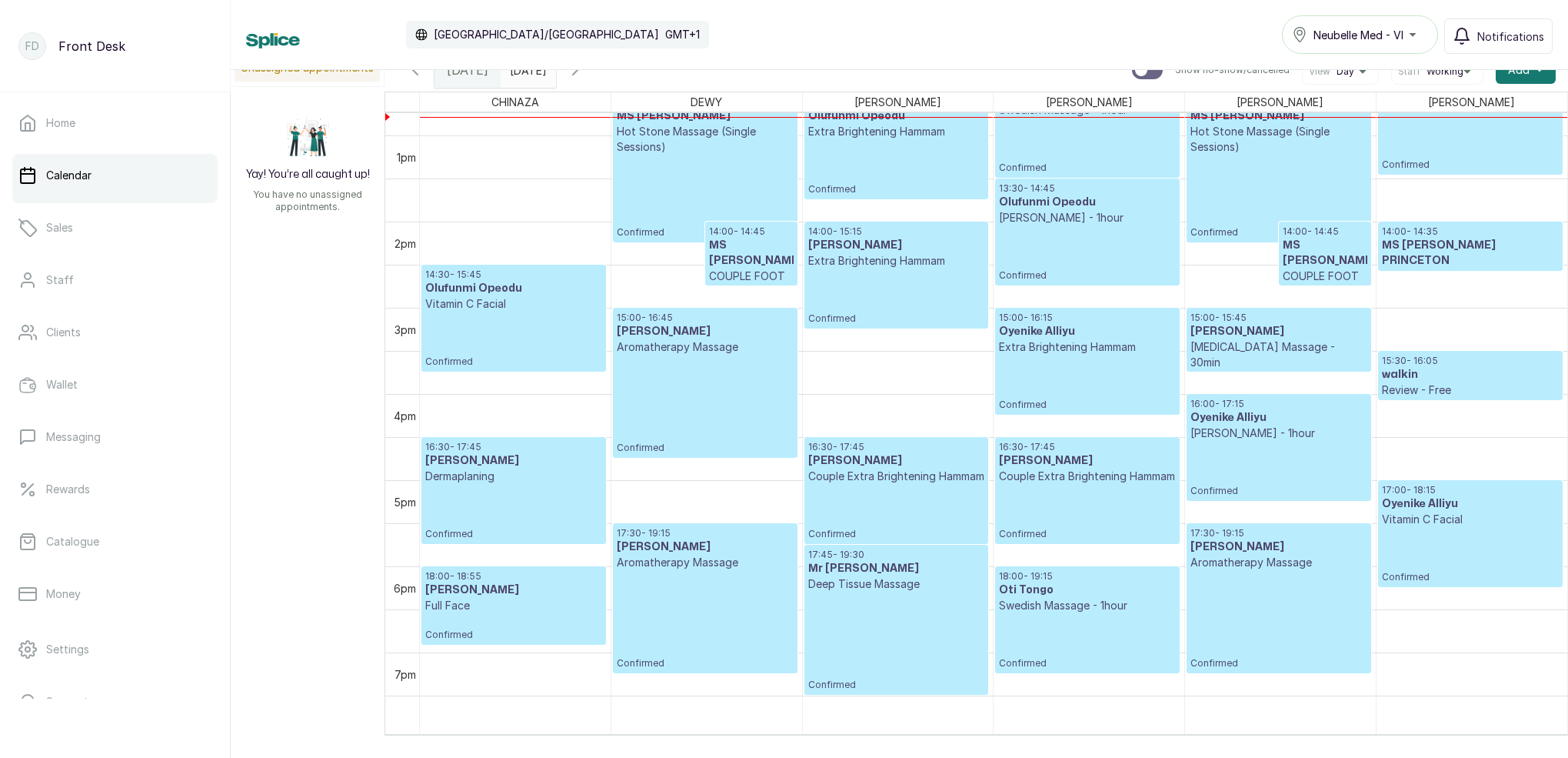
drag, startPoint x: 621, startPoint y: 73, endPoint x: 643, endPoint y: 77, distance: 22.4
click at [585, 73] on icon "button" at bounding box center [576, 70] width 19 height 19
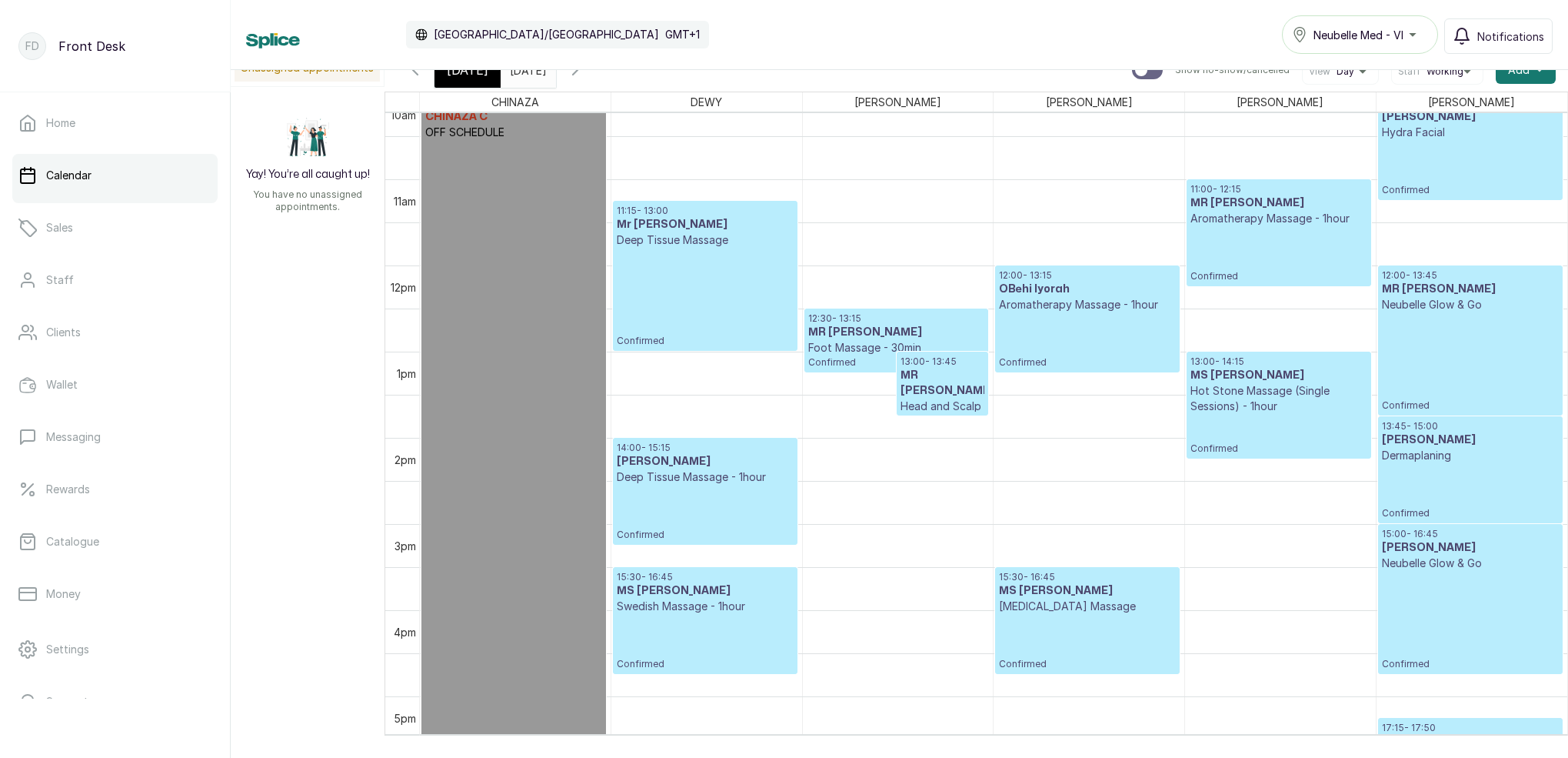
click at [526, 72] on input "[DATE]" at bounding box center [513, 66] width 25 height 26
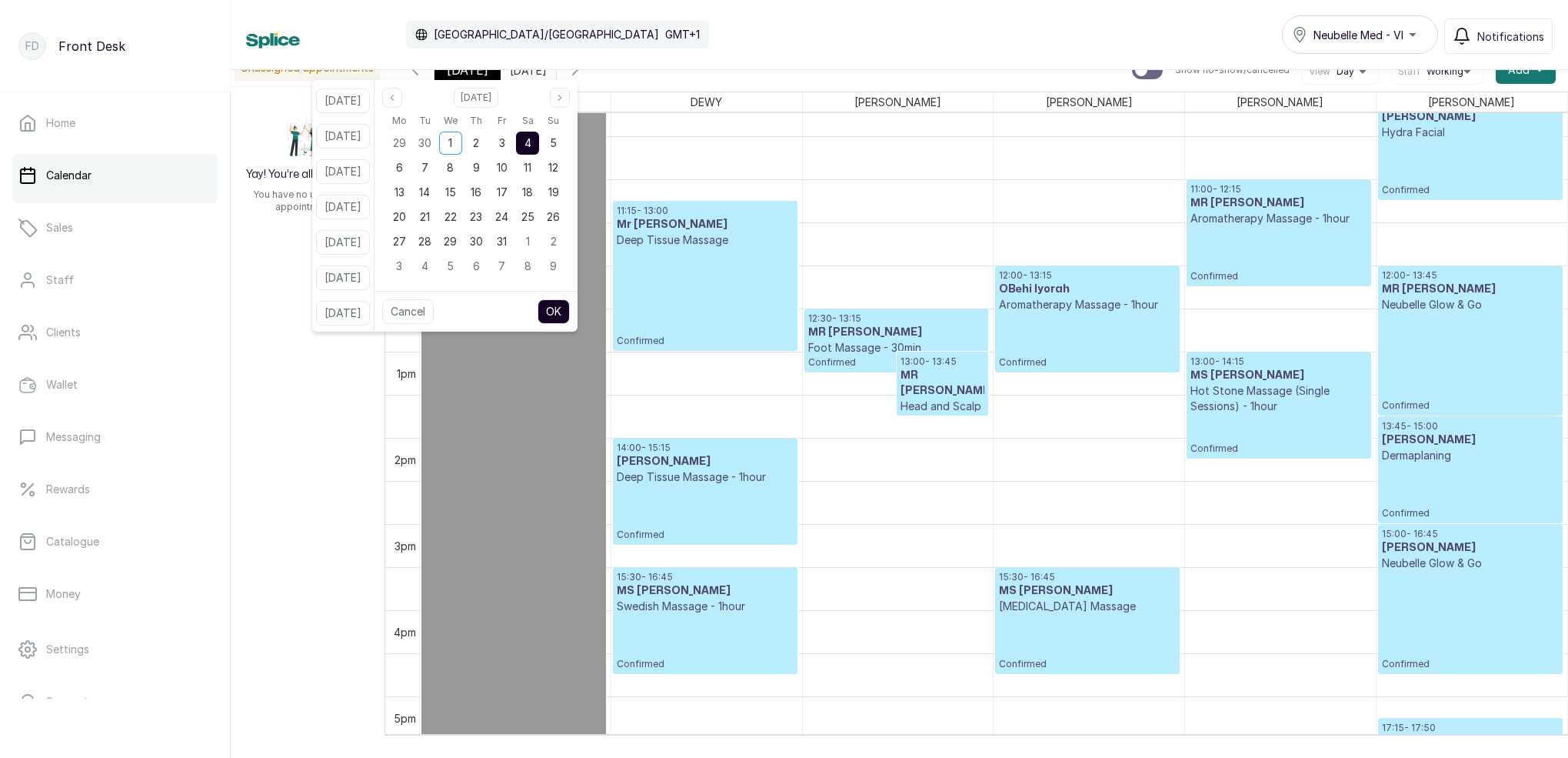
drag, startPoint x: 528, startPoint y: 148, endPoint x: 547, endPoint y: 146, distance: 19.1
click at [513, 148] on div "3" at bounding box center [501, 143] width 23 height 23
drag, startPoint x: 548, startPoint y: 146, endPoint x: 555, endPoint y: 203, distance: 57.4
click at [531, 146] on span "4" at bounding box center [527, 143] width 6 height 13
click at [570, 320] on button "OK" at bounding box center [553, 311] width 32 height 25
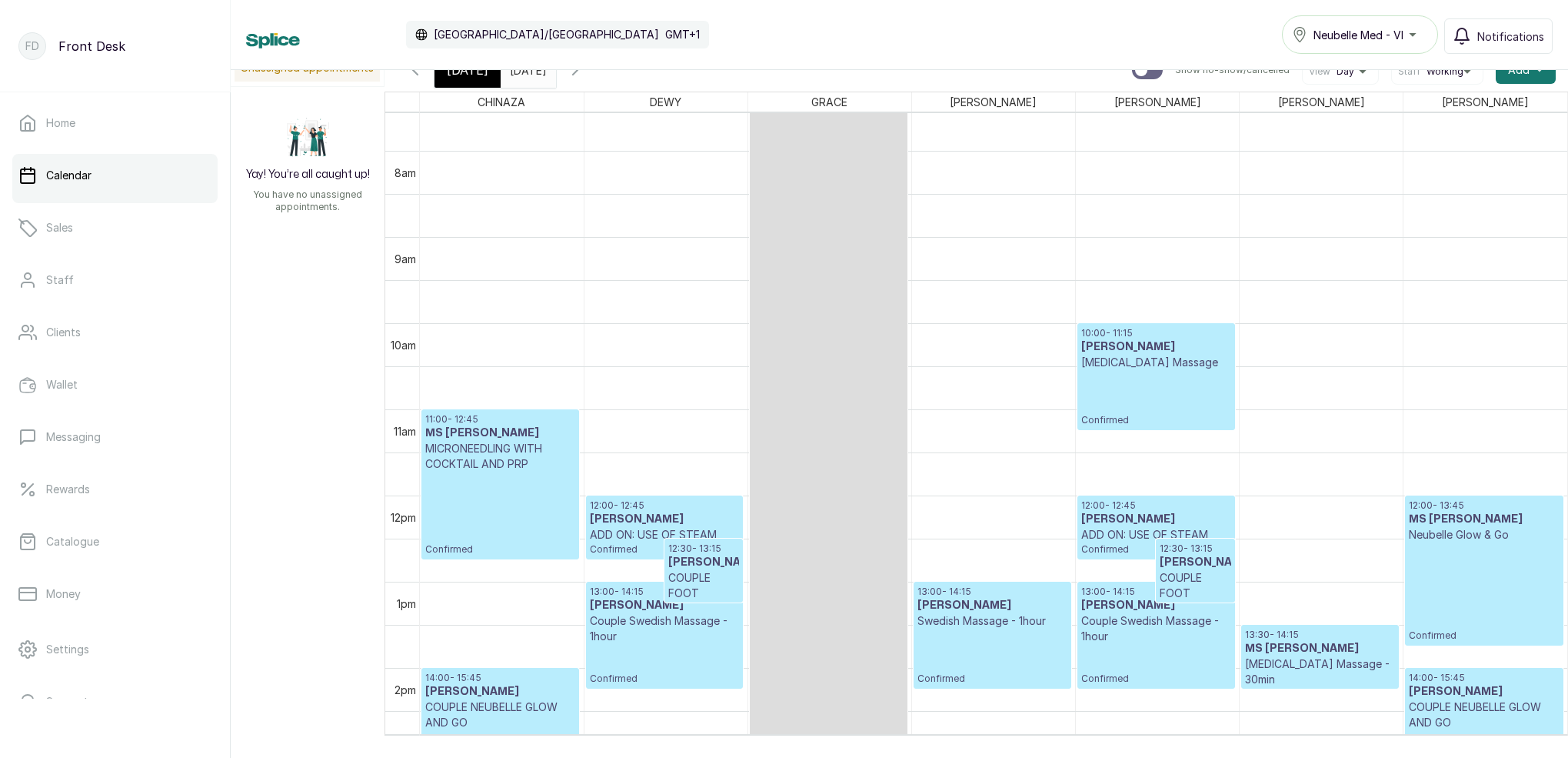
drag, startPoint x: 418, startPoint y: 72, endPoint x: 695, endPoint y: 126, distance: 282.2
click at [418, 73] on icon "button" at bounding box center [415, 70] width 19 height 19
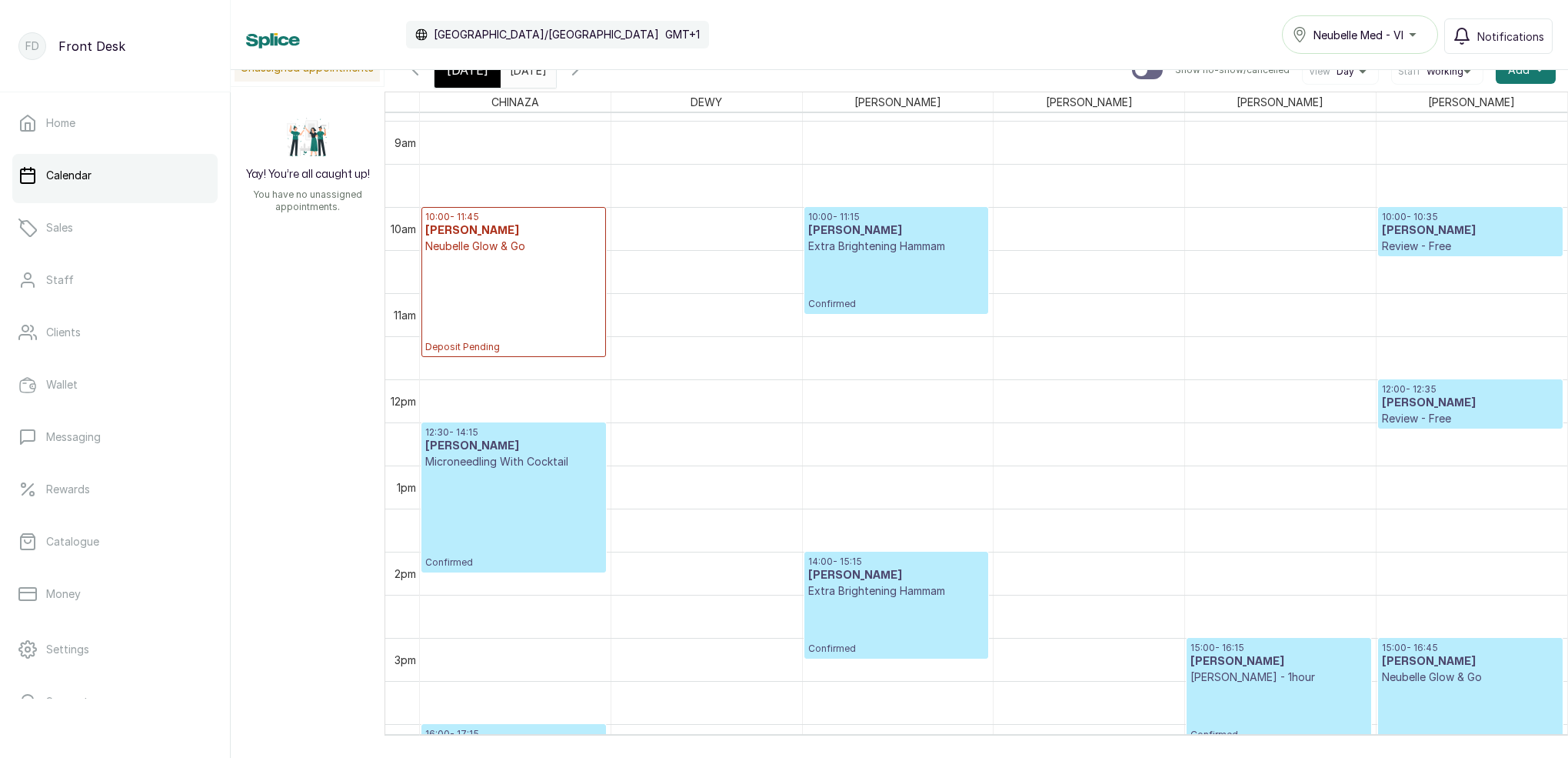
click at [526, 76] on input "[DATE]" at bounding box center [513, 66] width 25 height 26
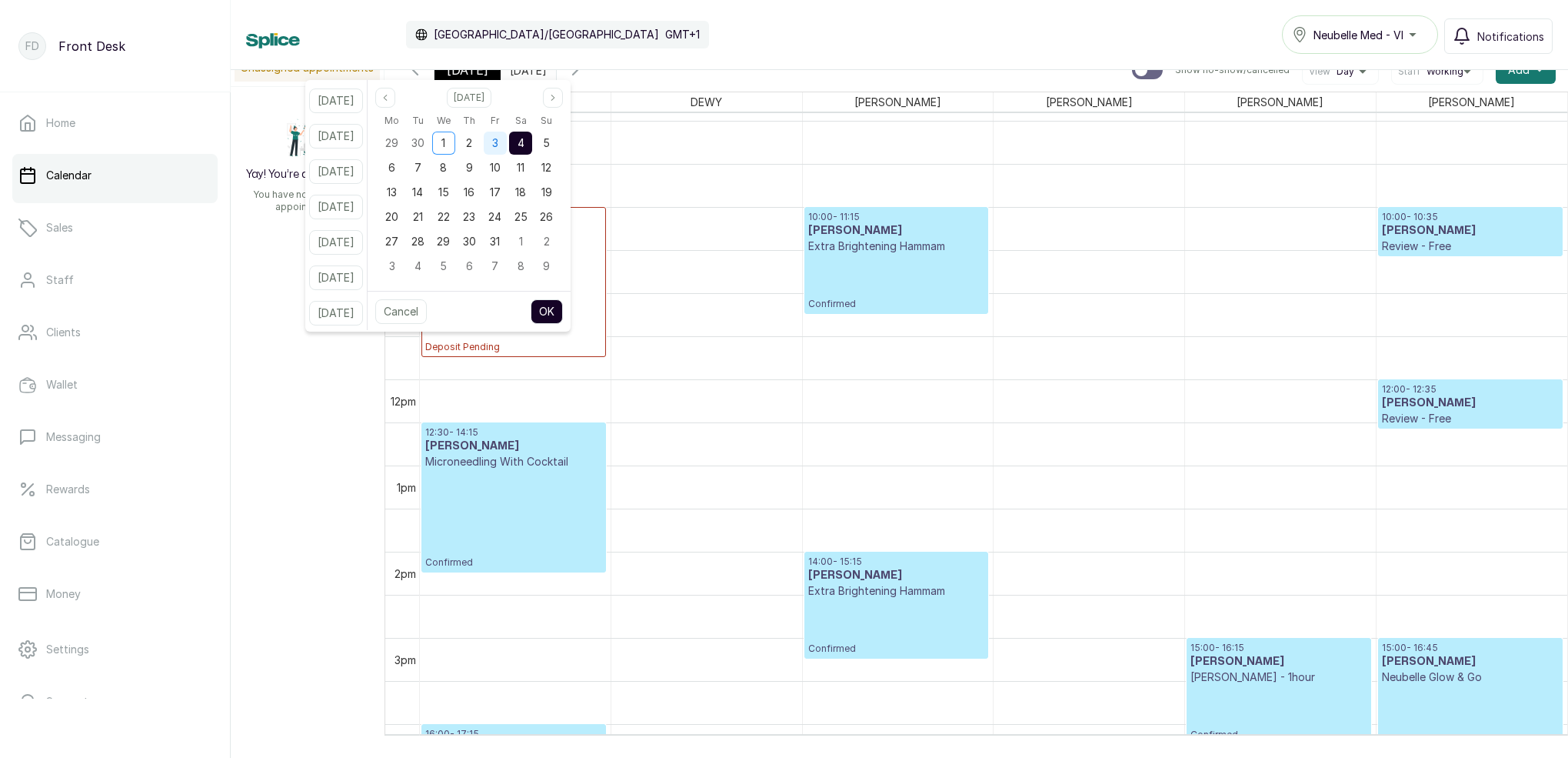
click at [499, 148] on span "3" at bounding box center [495, 143] width 6 height 13
click at [447, 167] on span "8" at bounding box center [443, 167] width 6 height 13
click at [563, 310] on button "OK" at bounding box center [547, 311] width 32 height 25
type input "[DATE]"
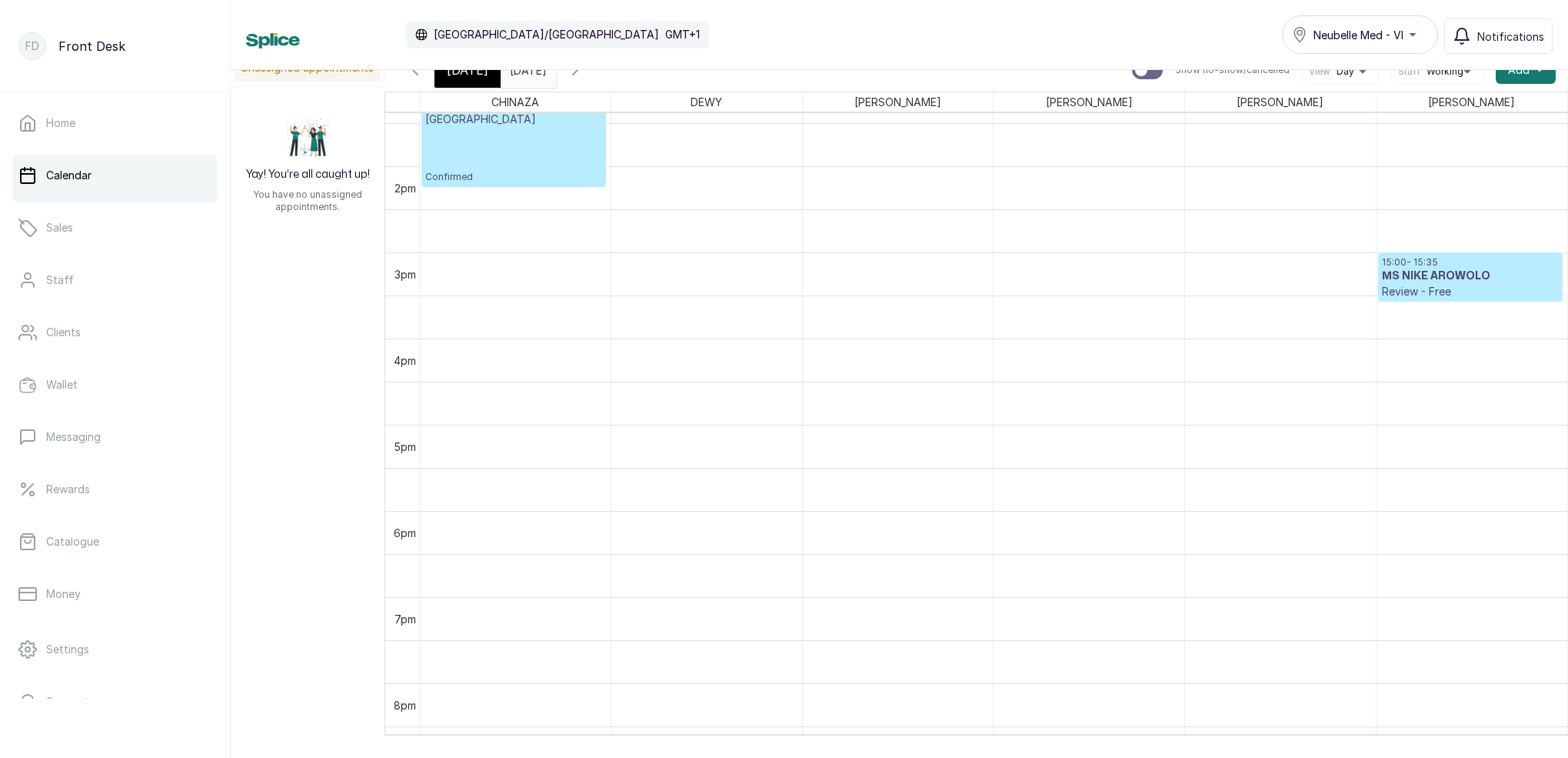
click at [1408, 300] on div at bounding box center [1470, 301] width 183 height 7
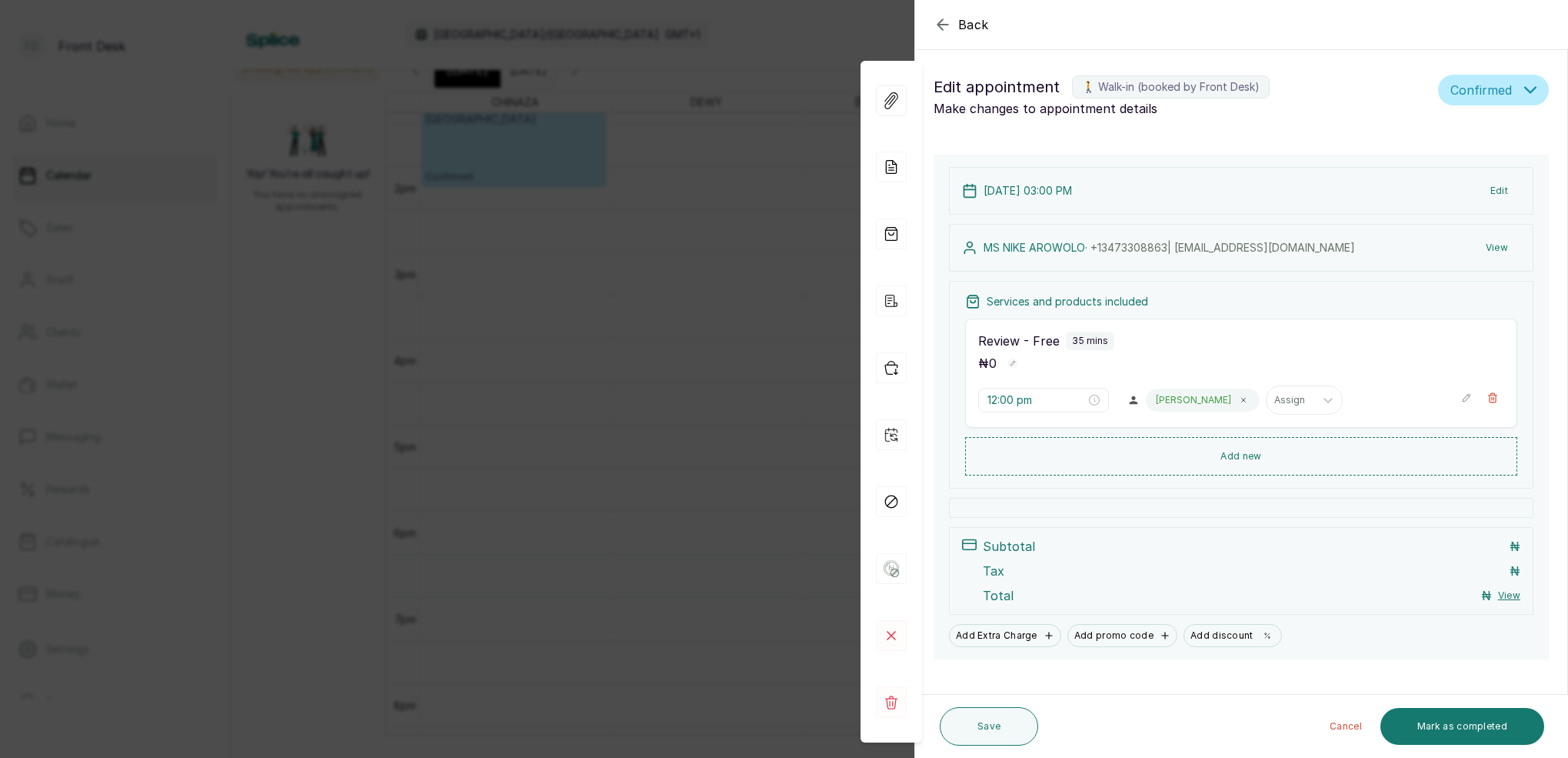
type input "3:00 pm"
click at [1502, 249] on button "View" at bounding box center [1497, 248] width 47 height 28
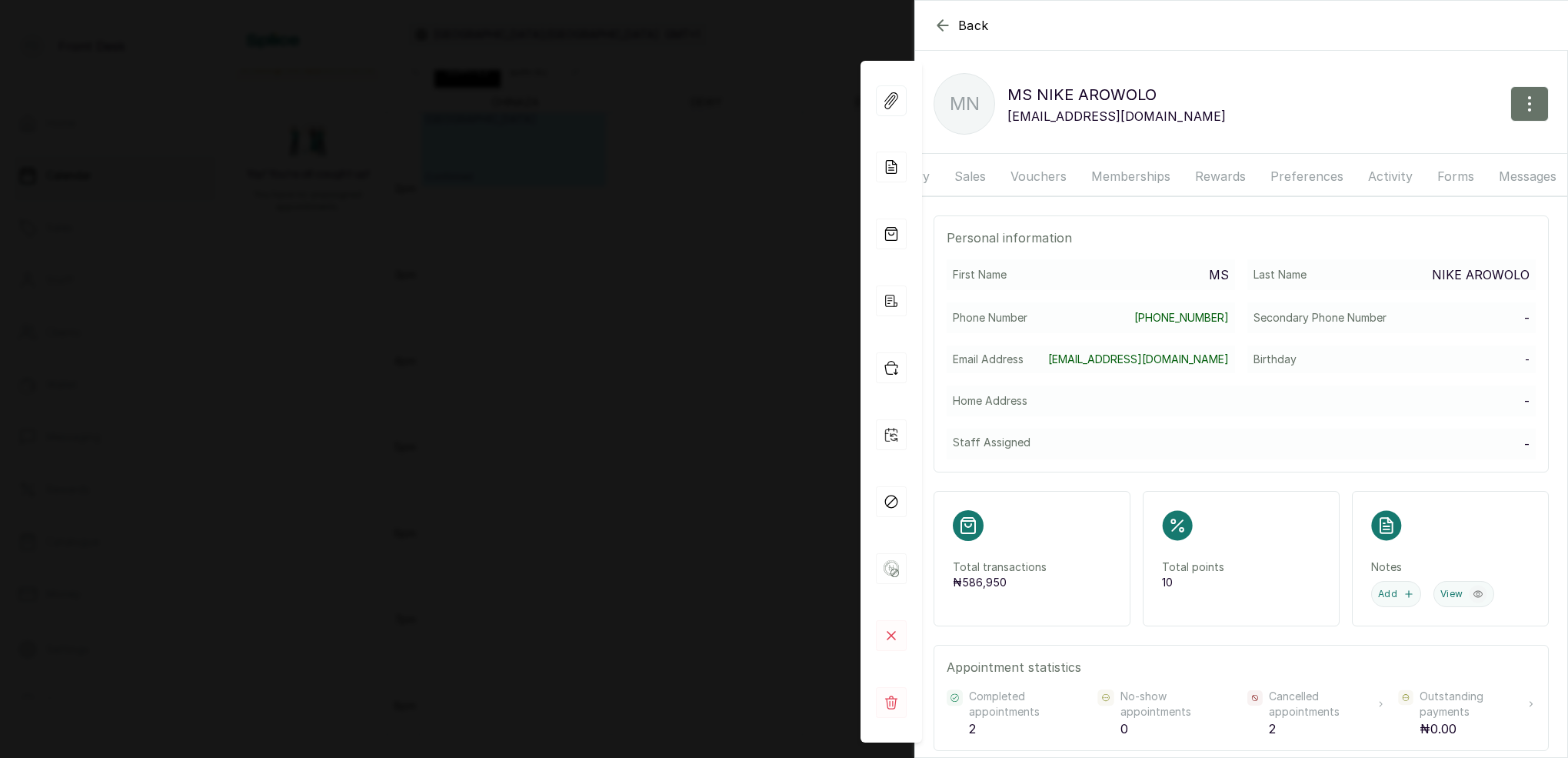
click at [1529, 173] on button "Messages" at bounding box center [1527, 176] width 76 height 38
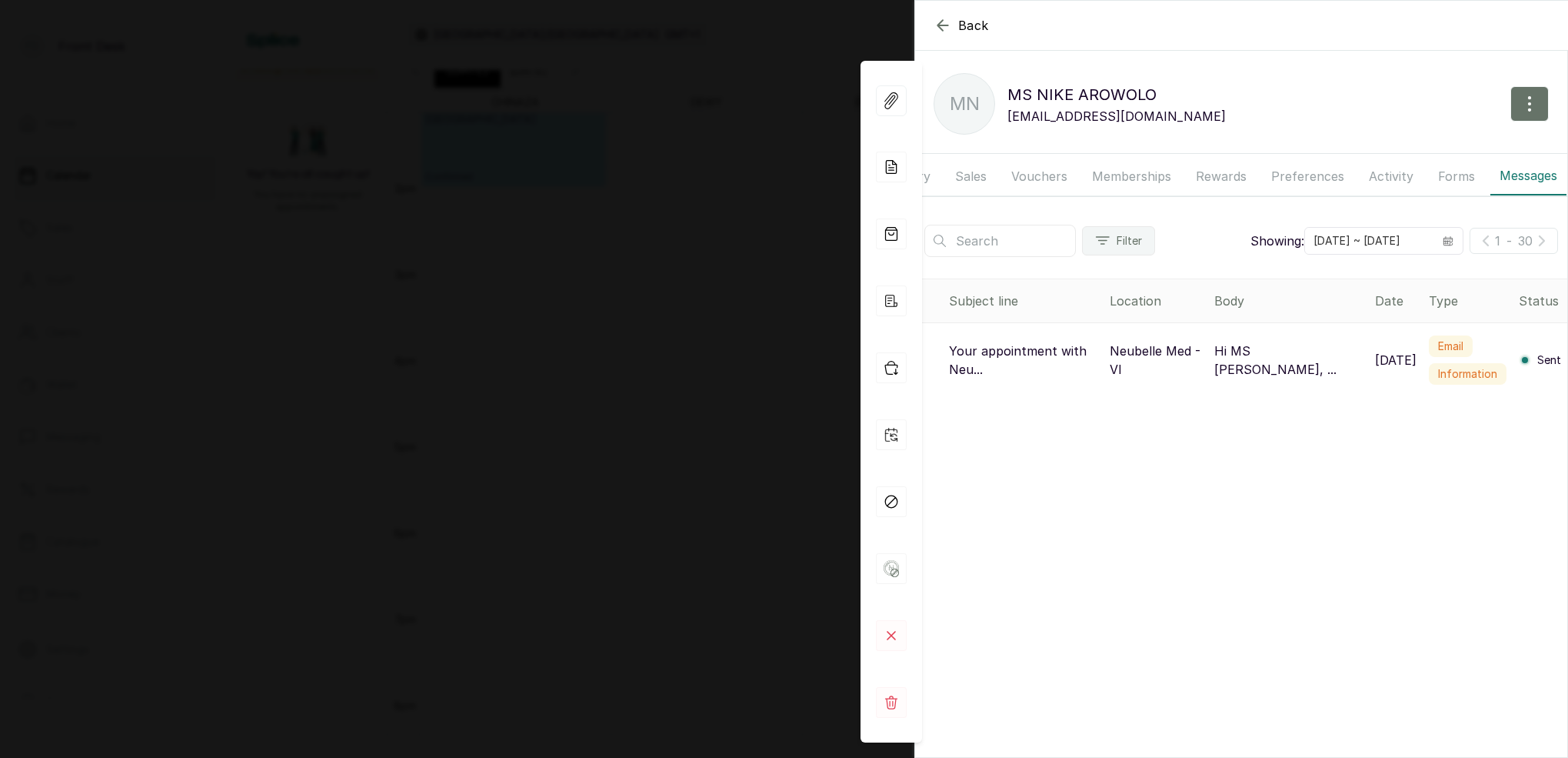
click at [1236, 352] on p "Hi MS [PERSON_NAME], ..." at bounding box center [1289, 360] width 149 height 37
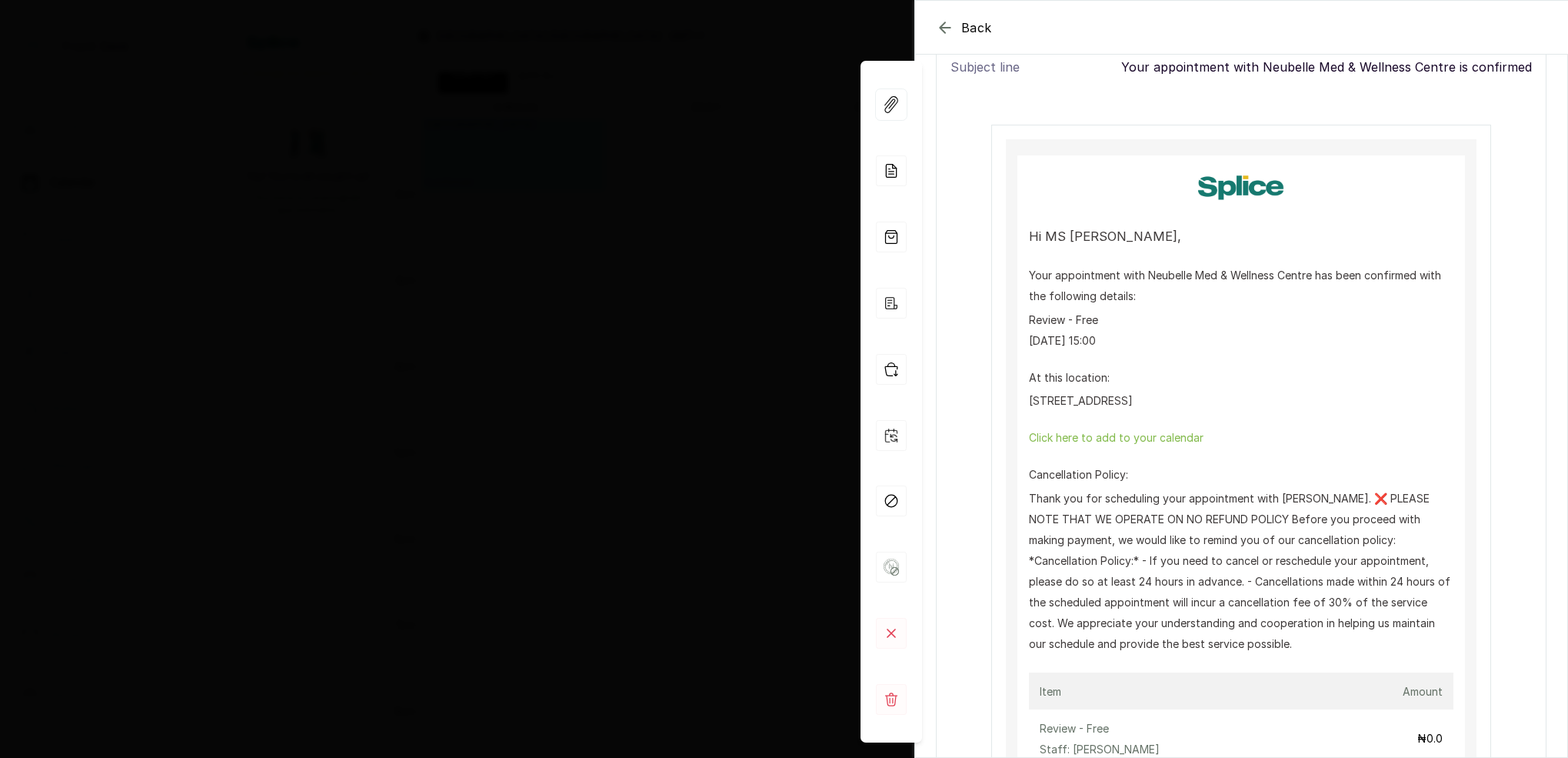
scroll to position [210, 0]
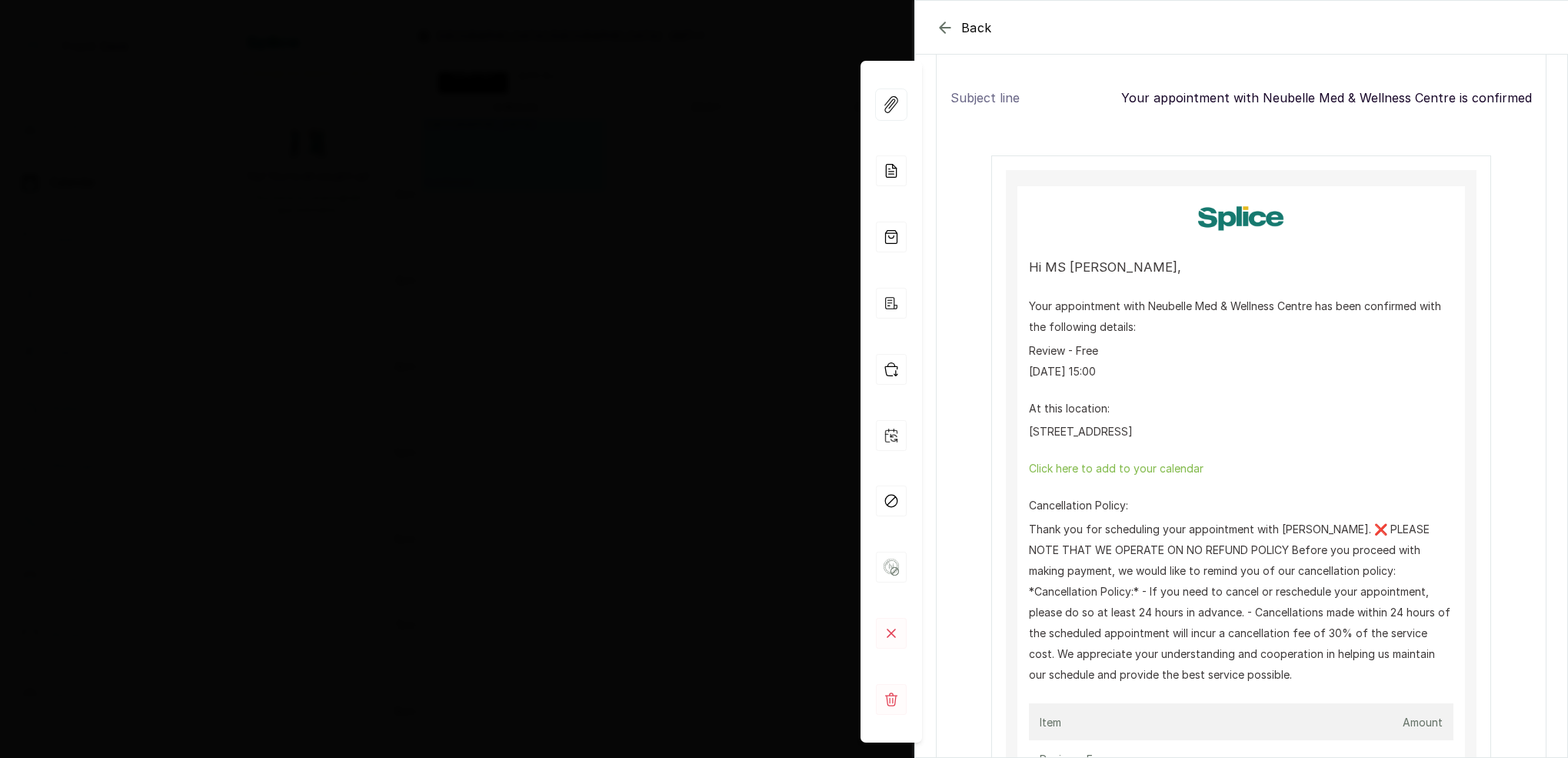
click at [693, 187] on div "Back Message details email Find information about message here Type Information…" at bounding box center [784, 379] width 1568 height 758
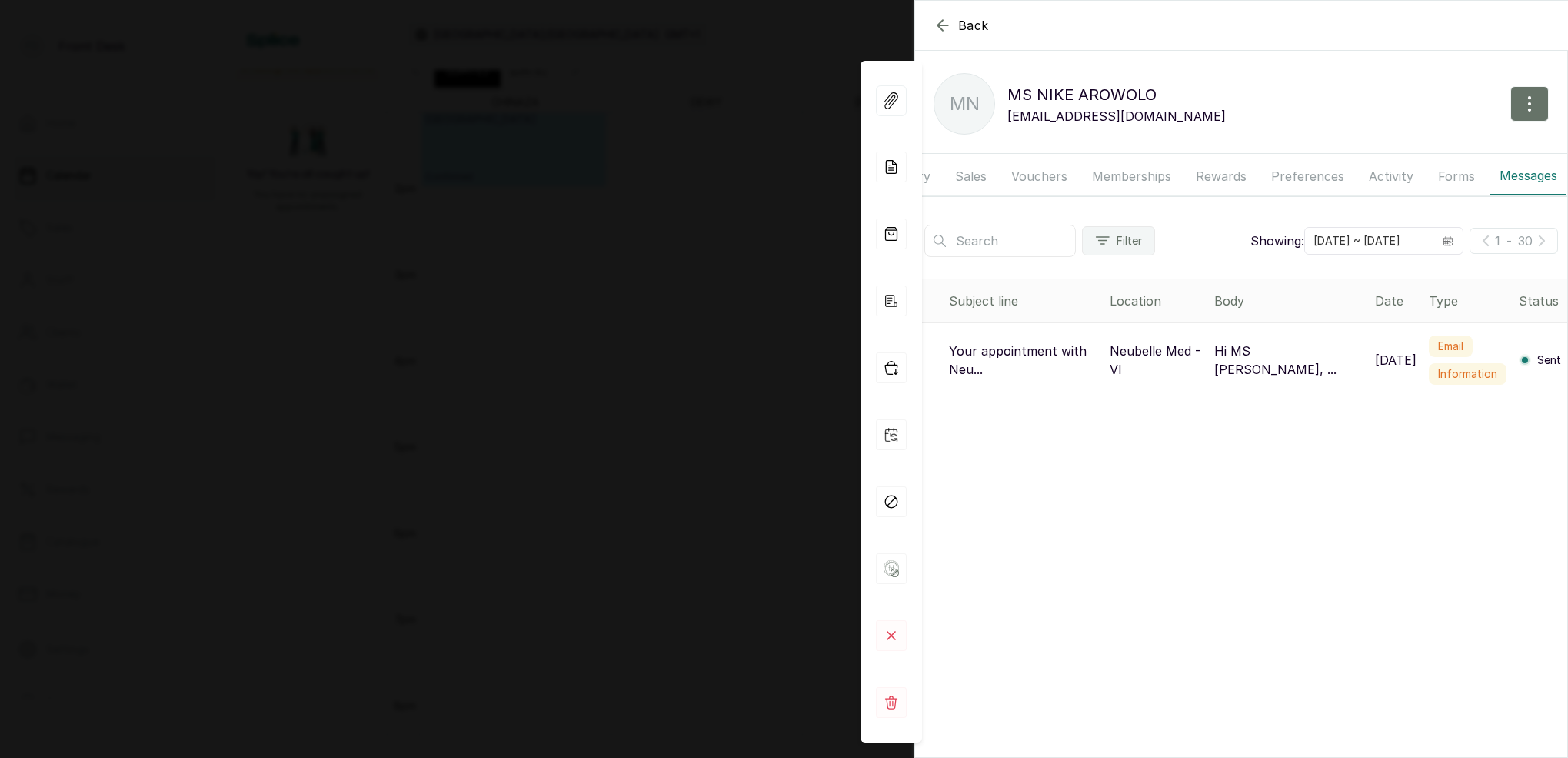
click at [711, 186] on div "Back MS NIKE AROWOLO [GEOGRAPHIC_DATA] MS NIKE AROWOLO [EMAIL_ADDRESS][DOMAIN_N…" at bounding box center [784, 379] width 1568 height 758
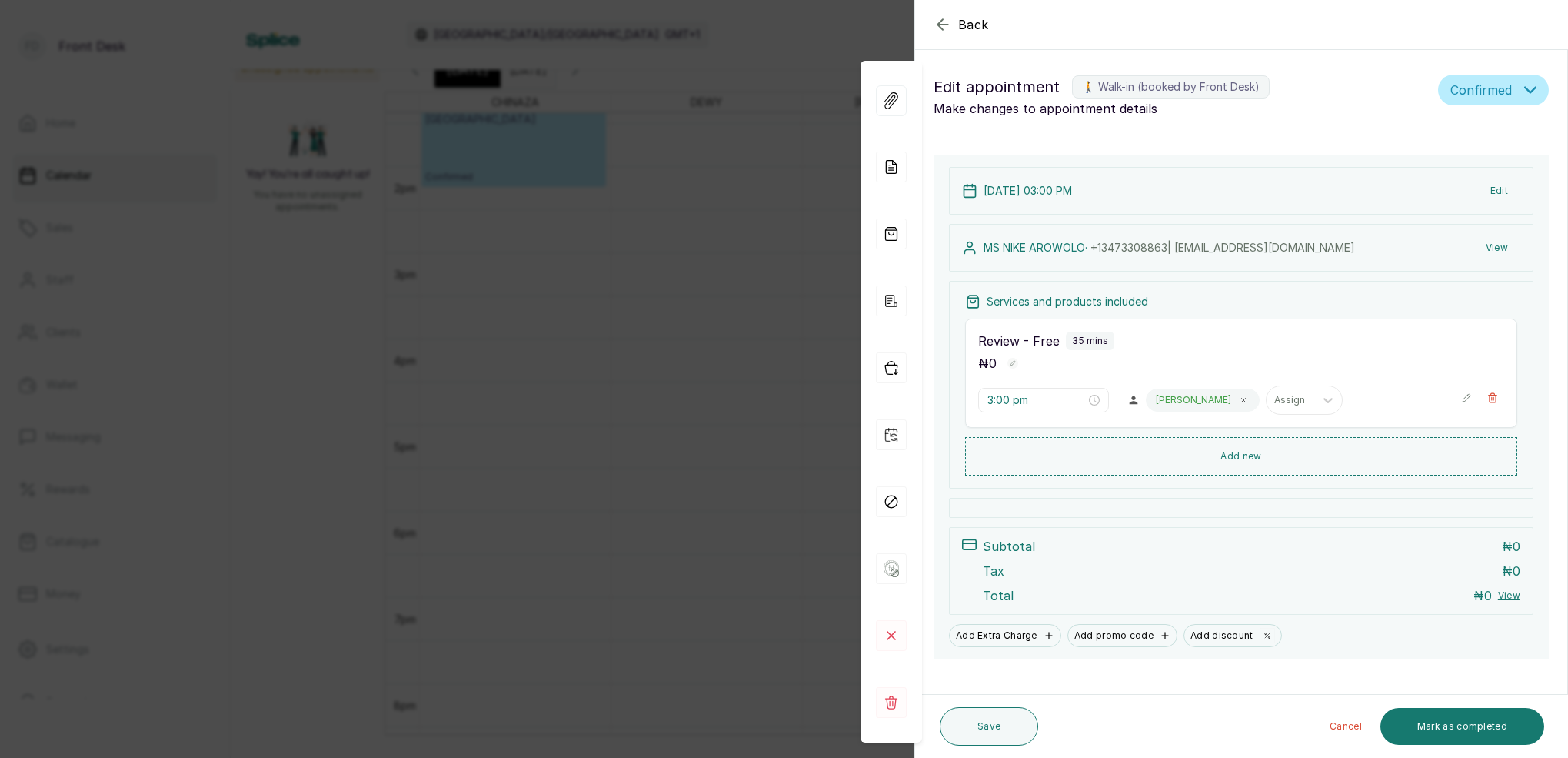
drag, startPoint x: 679, startPoint y: 181, endPoint x: 512, endPoint y: 101, distance: 185.2
click at [679, 181] on div "Back Appointment Details Edit appointment 🚶 Walk-in (booked by Front Desk) Make…" at bounding box center [784, 379] width 1568 height 758
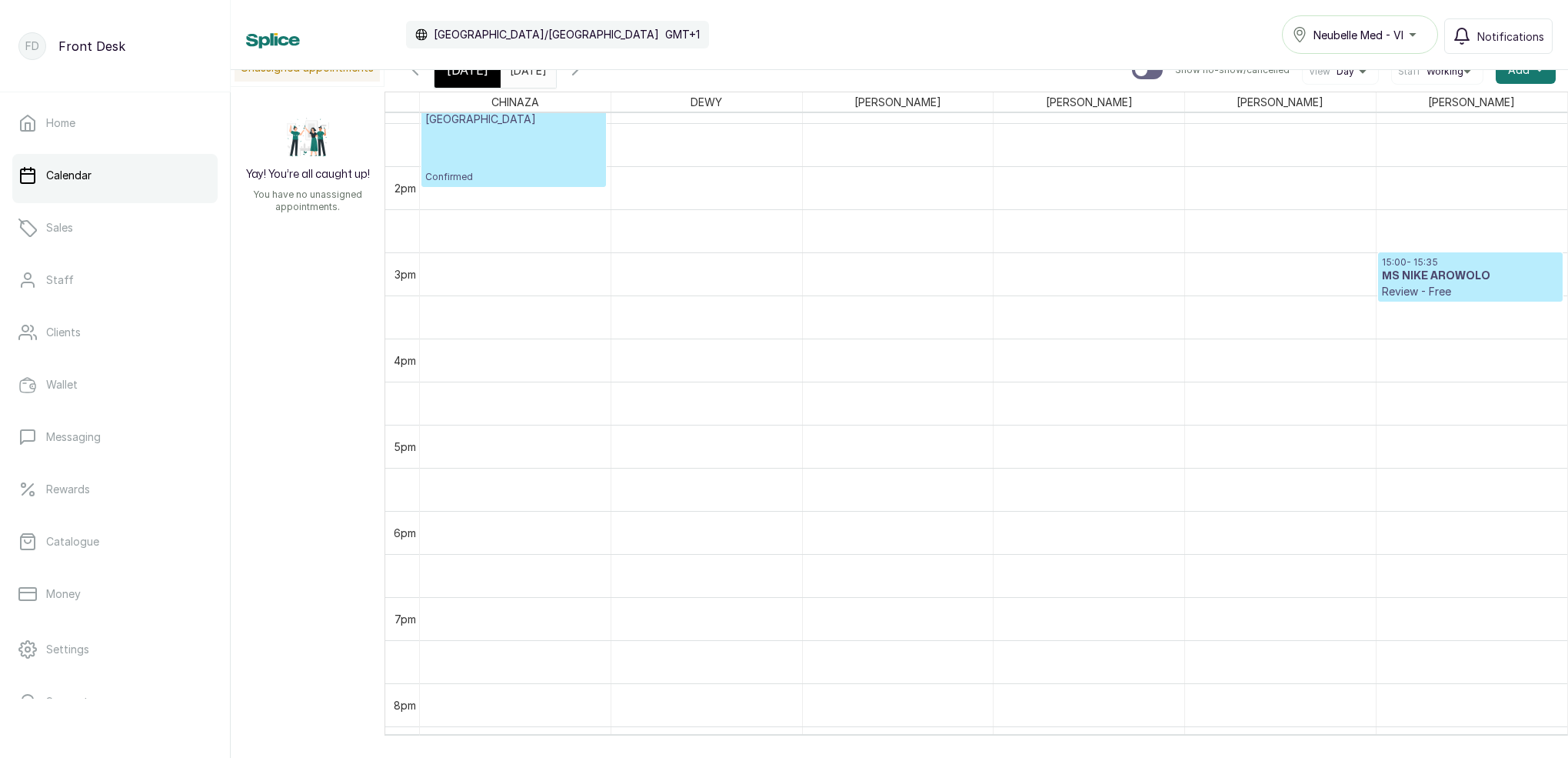
scroll to position [11, 0]
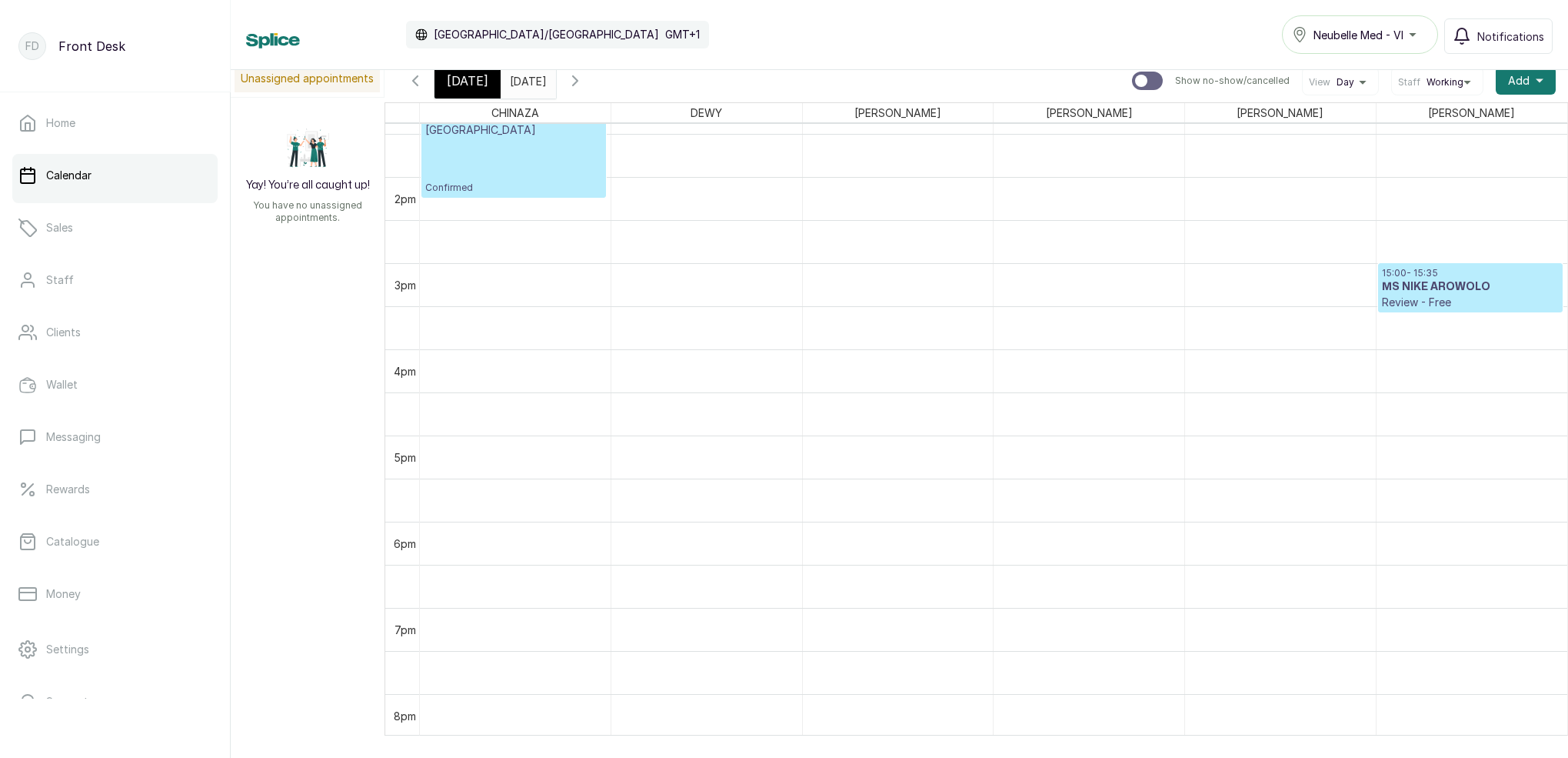
click at [480, 85] on span "[DATE]" at bounding box center [467, 81] width 42 height 19
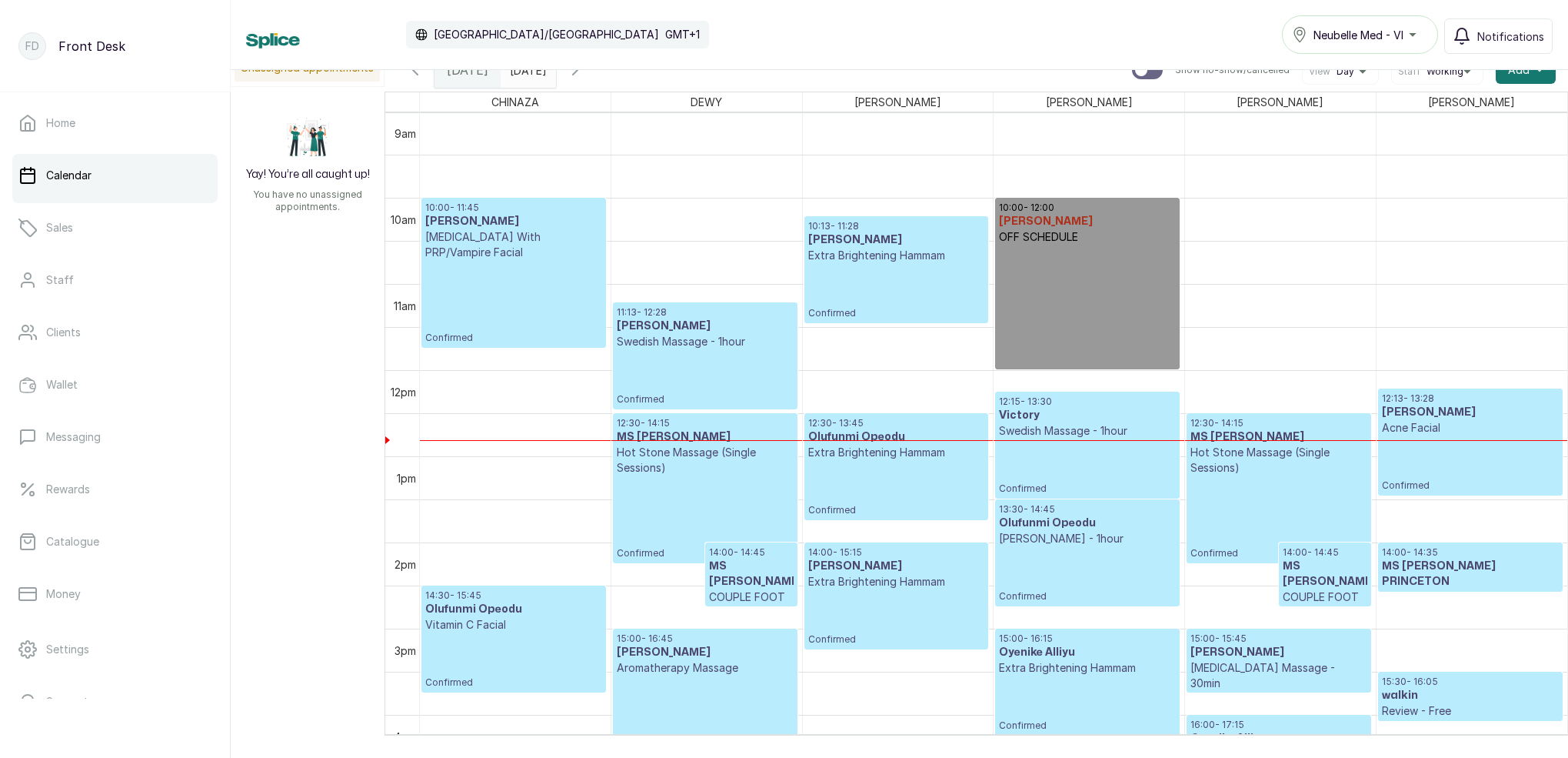
scroll to position [871, 0]
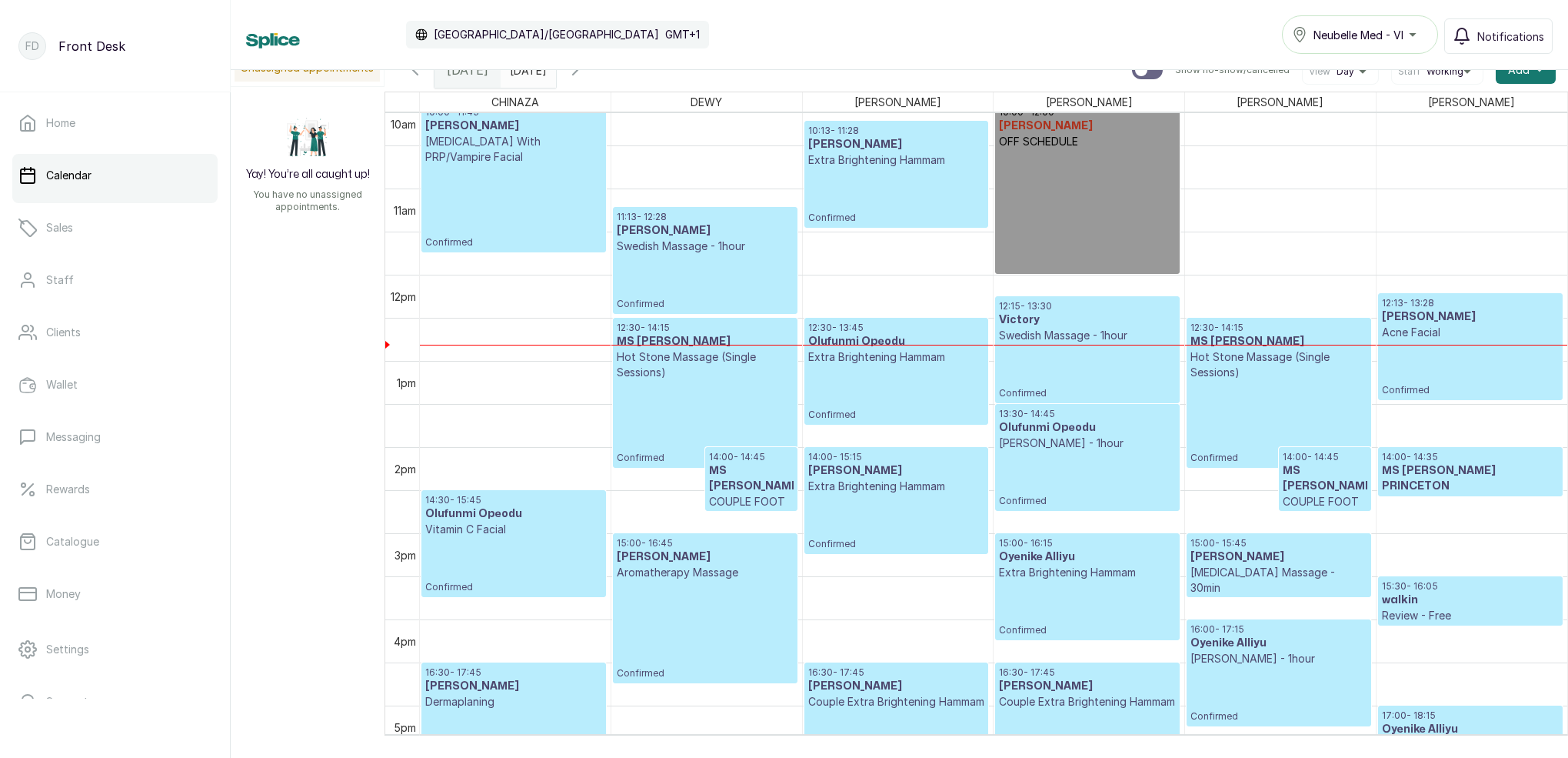
click at [526, 74] on input "[DATE]" at bounding box center [513, 66] width 25 height 26
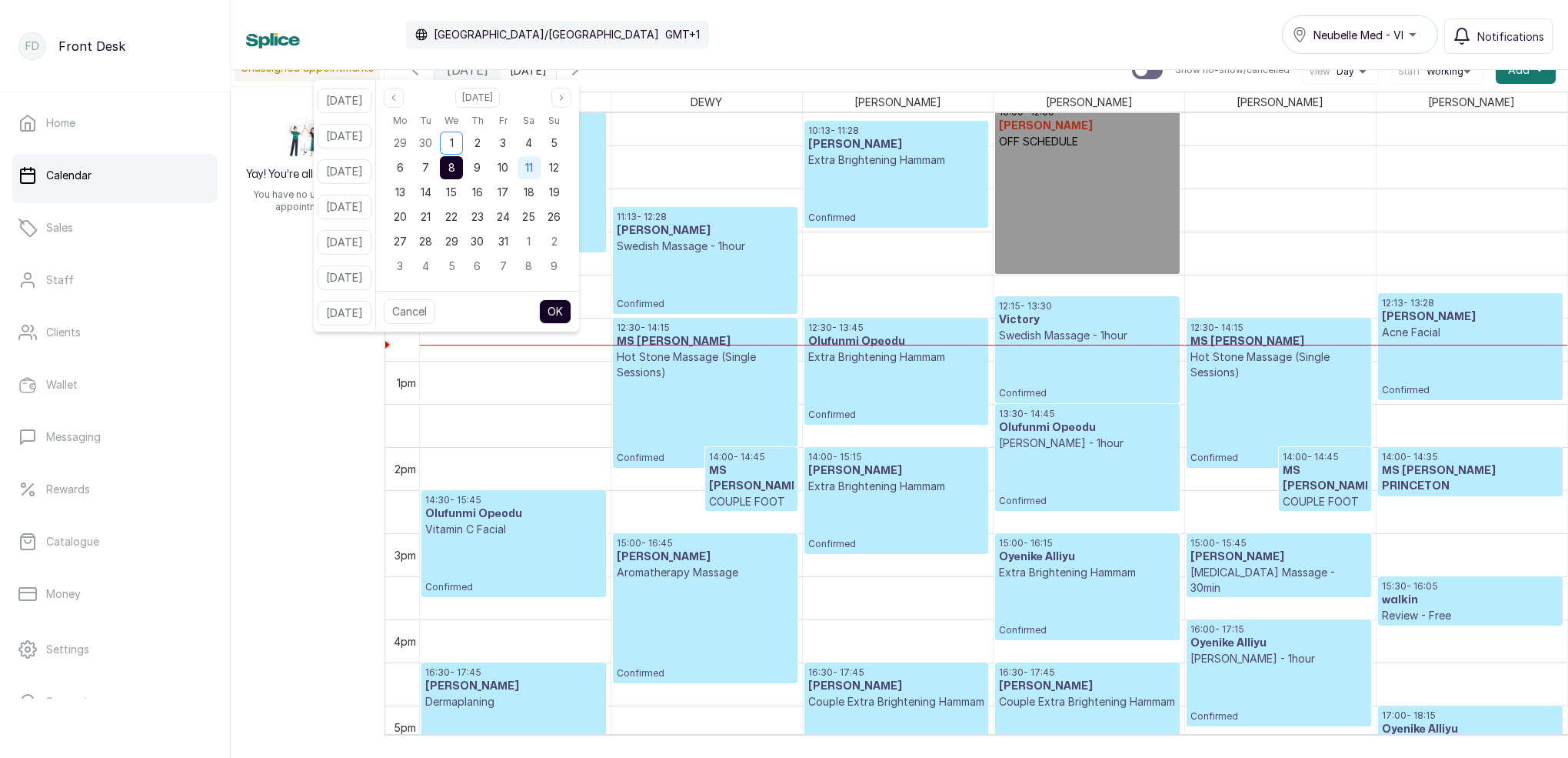
click at [533, 168] on span "11" at bounding box center [529, 167] width 7 height 13
click at [571, 316] on button "OK" at bounding box center [555, 311] width 32 height 25
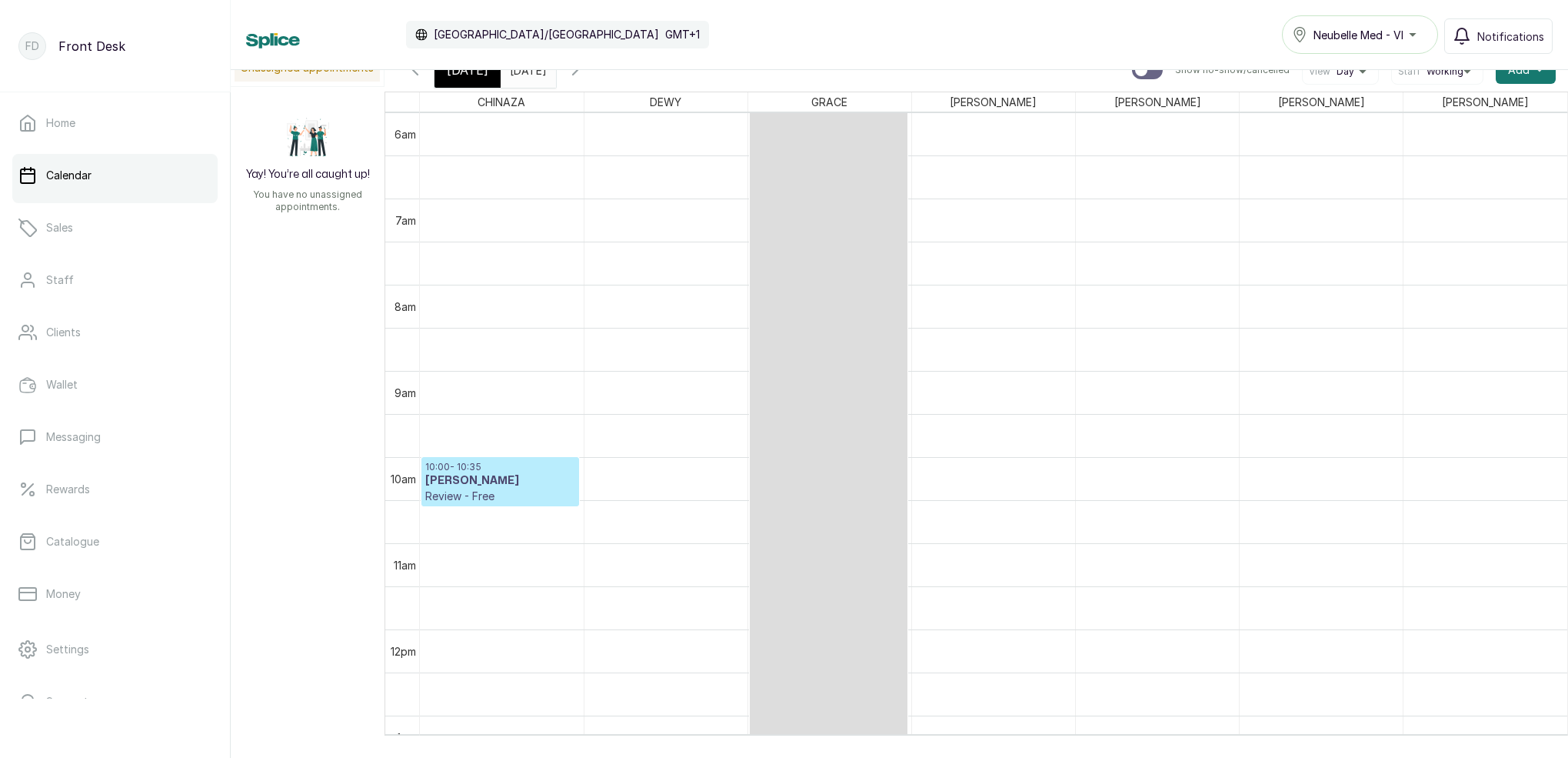
click at [526, 76] on input "[DATE]" at bounding box center [513, 66] width 25 height 26
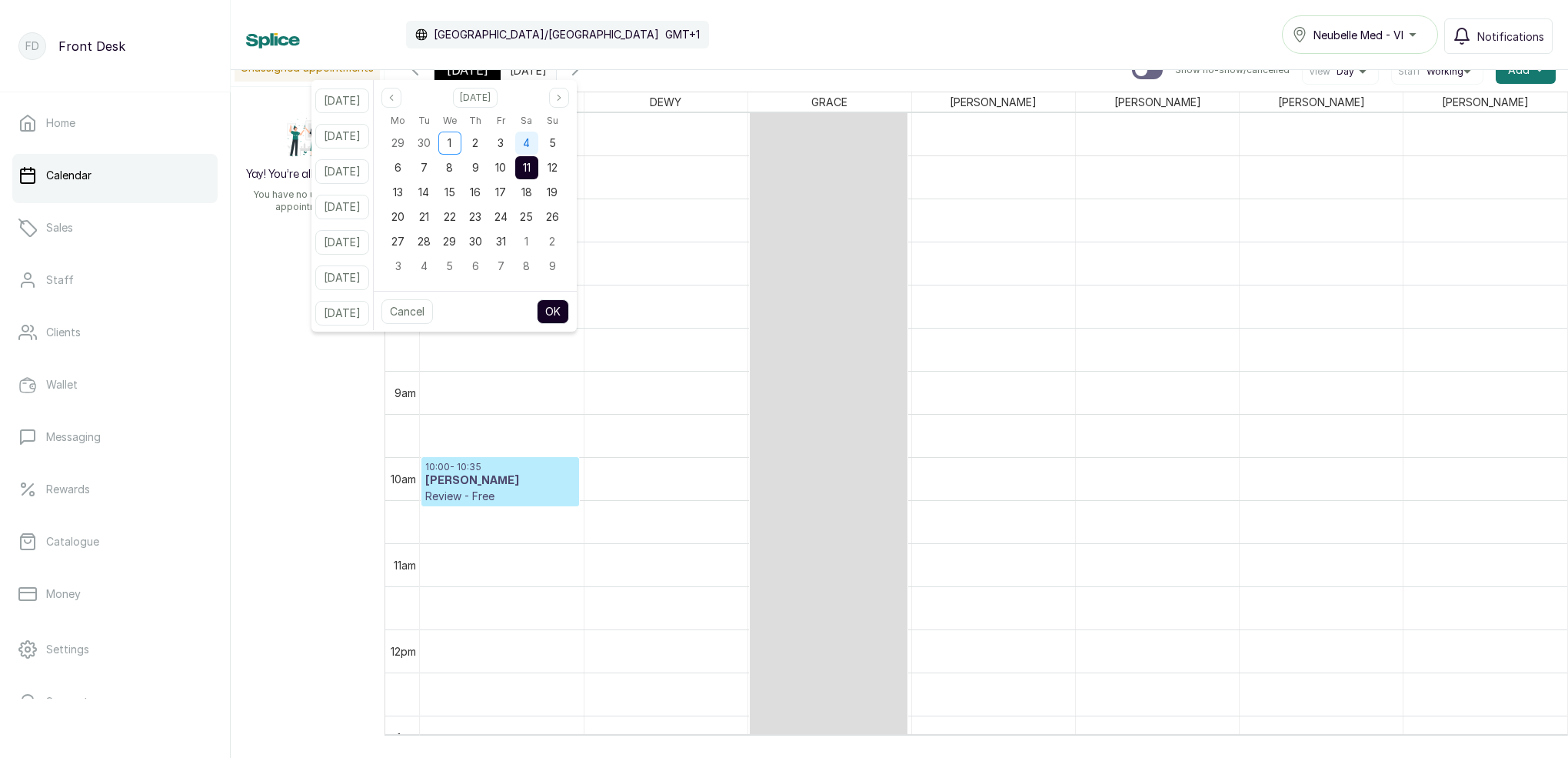
click at [530, 141] on span "4" at bounding box center [525, 143] width 6 height 13
click at [569, 307] on button "OK" at bounding box center [552, 311] width 32 height 25
type input "[DATE]"
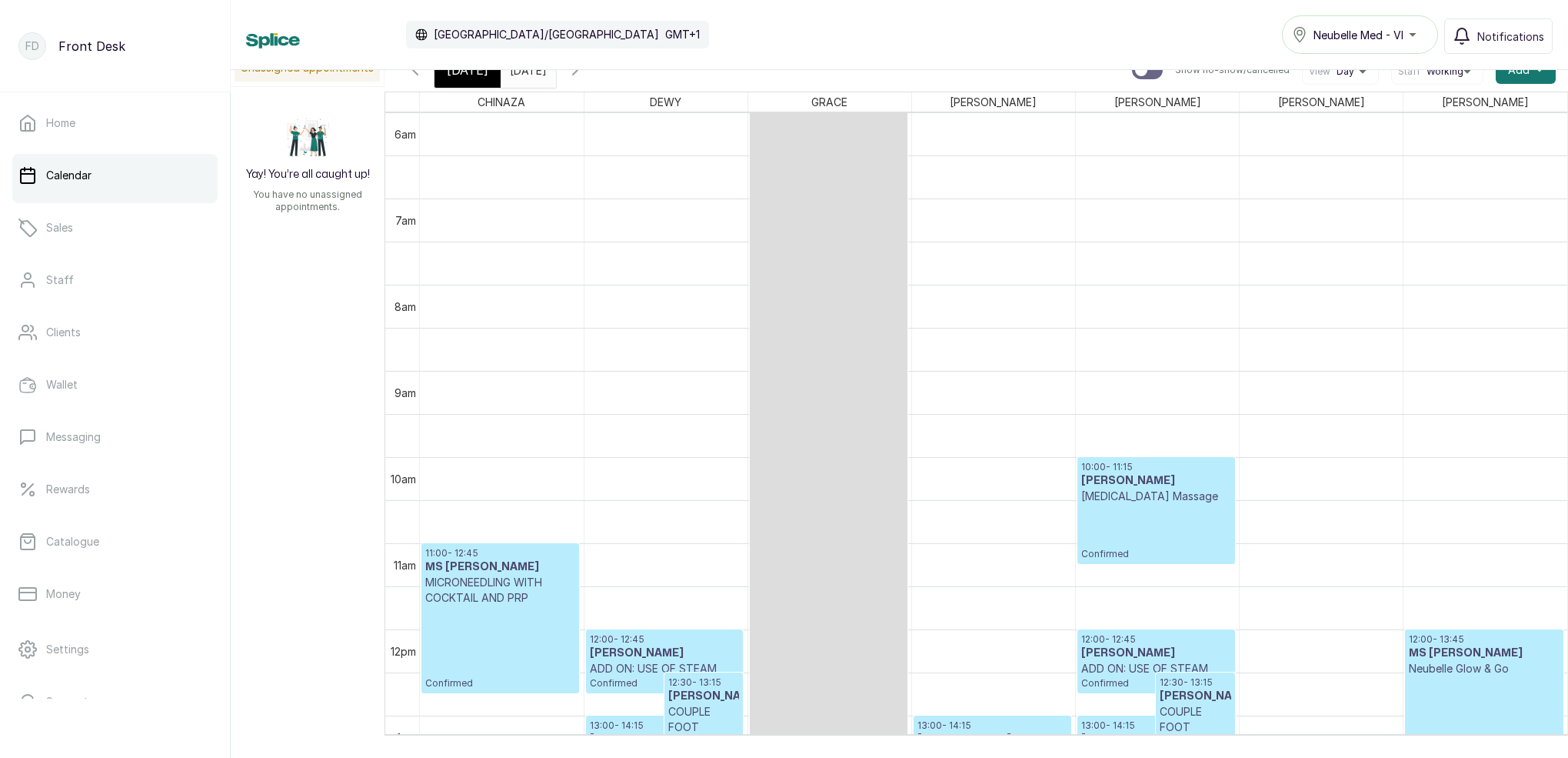
scroll to position [764, 0]
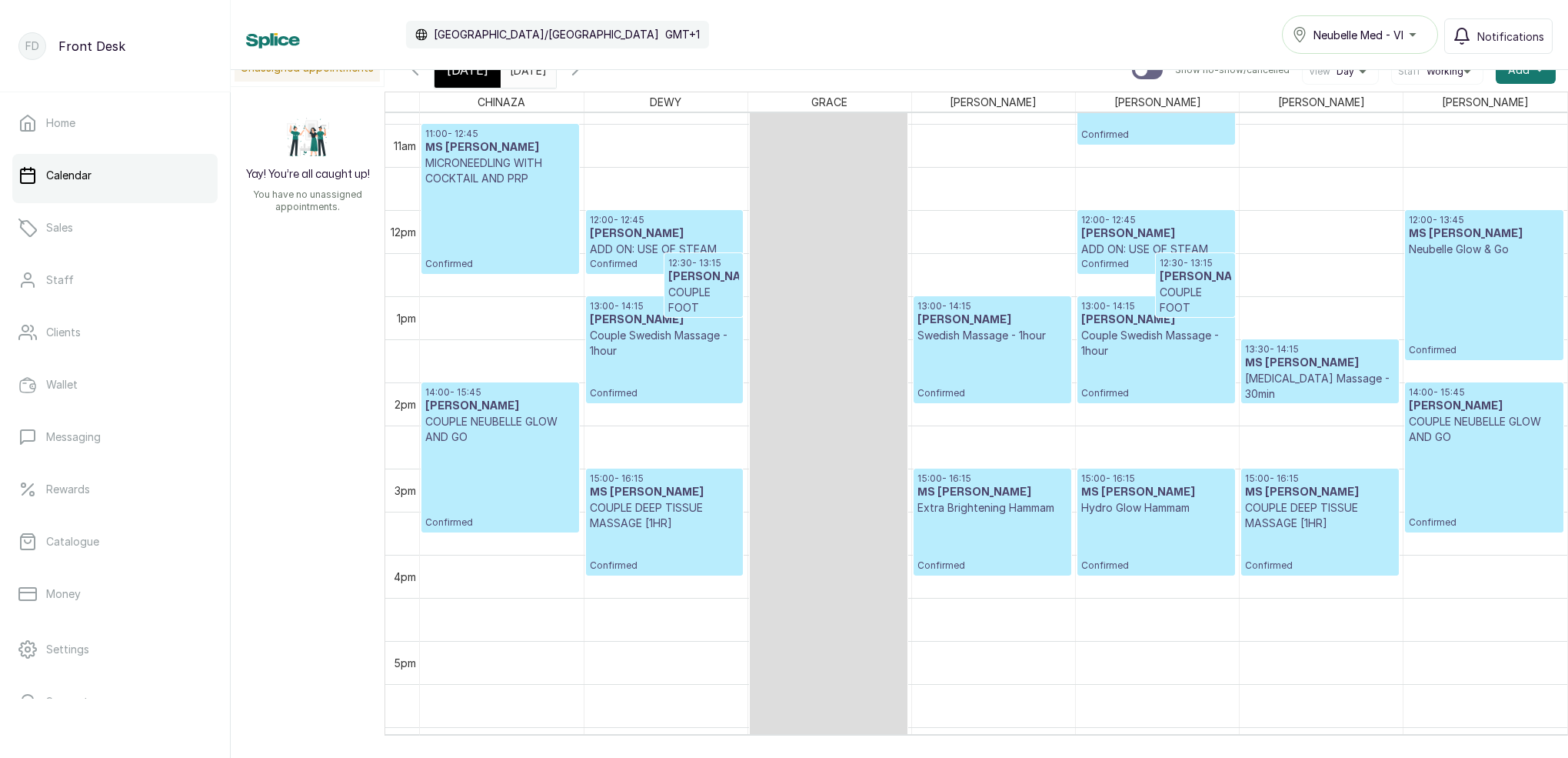
click at [1280, 364] on div "13:30 - 14:15 MS [PERSON_NAME][MEDICAL_DATA] Massage - 30min Confirmed 15:00 - …" at bounding box center [1321, 210] width 163 height 2068
click at [1359, 379] on p "[MEDICAL_DATA] Massage - 30min" at bounding box center [1320, 386] width 150 height 31
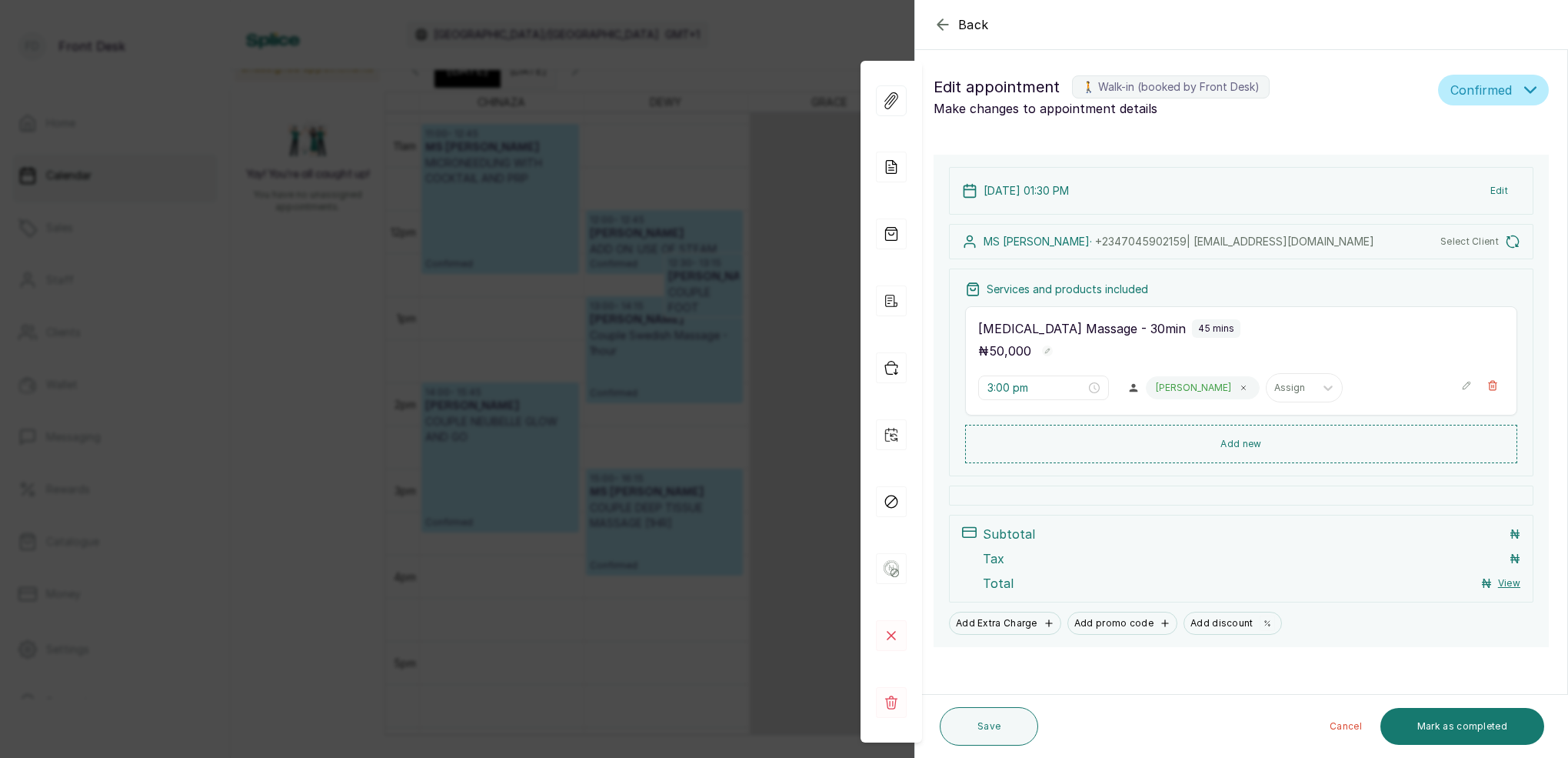
type input "1:30 pm"
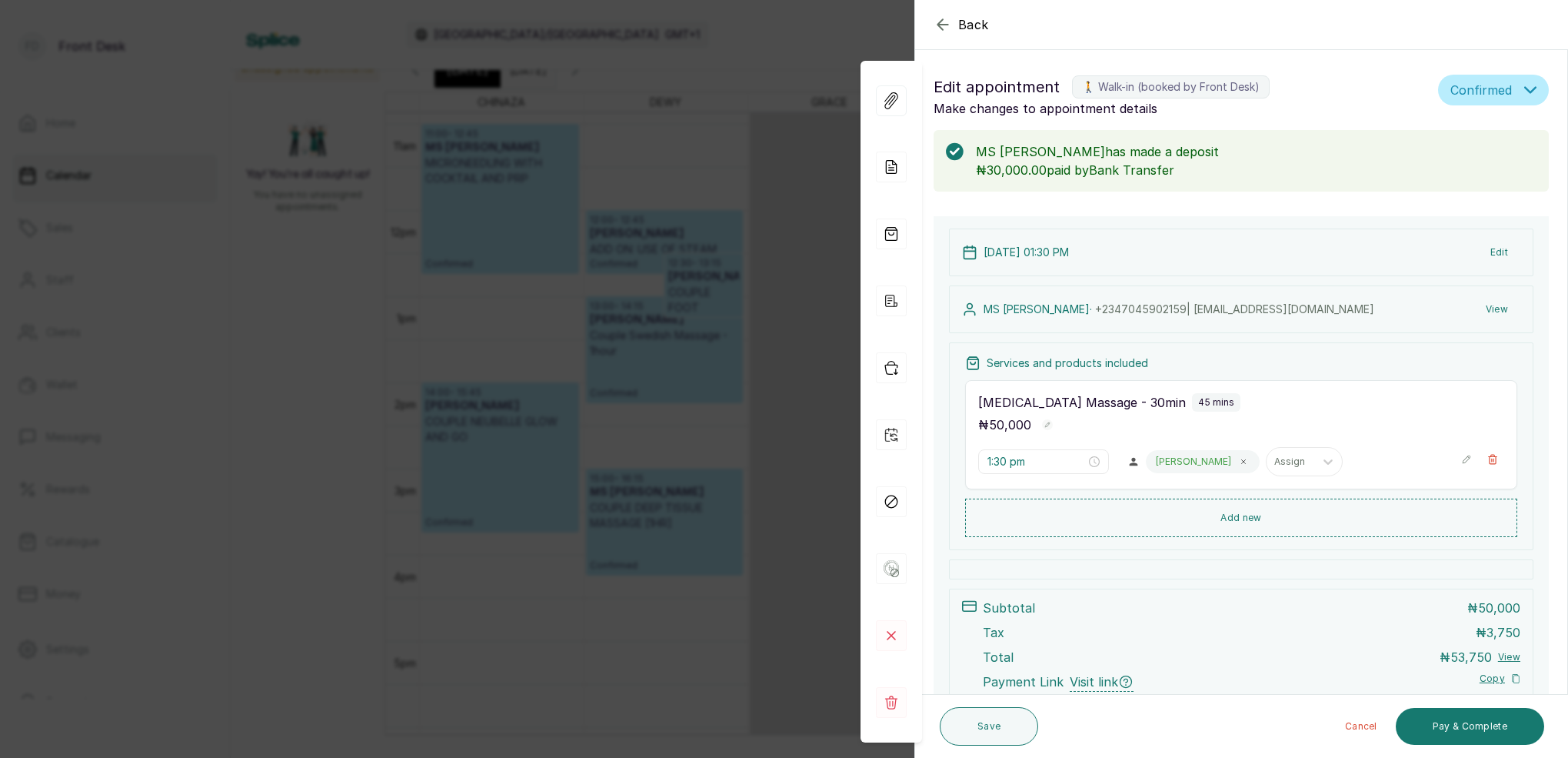
click at [1491, 300] on button "View" at bounding box center [1497, 309] width 47 height 28
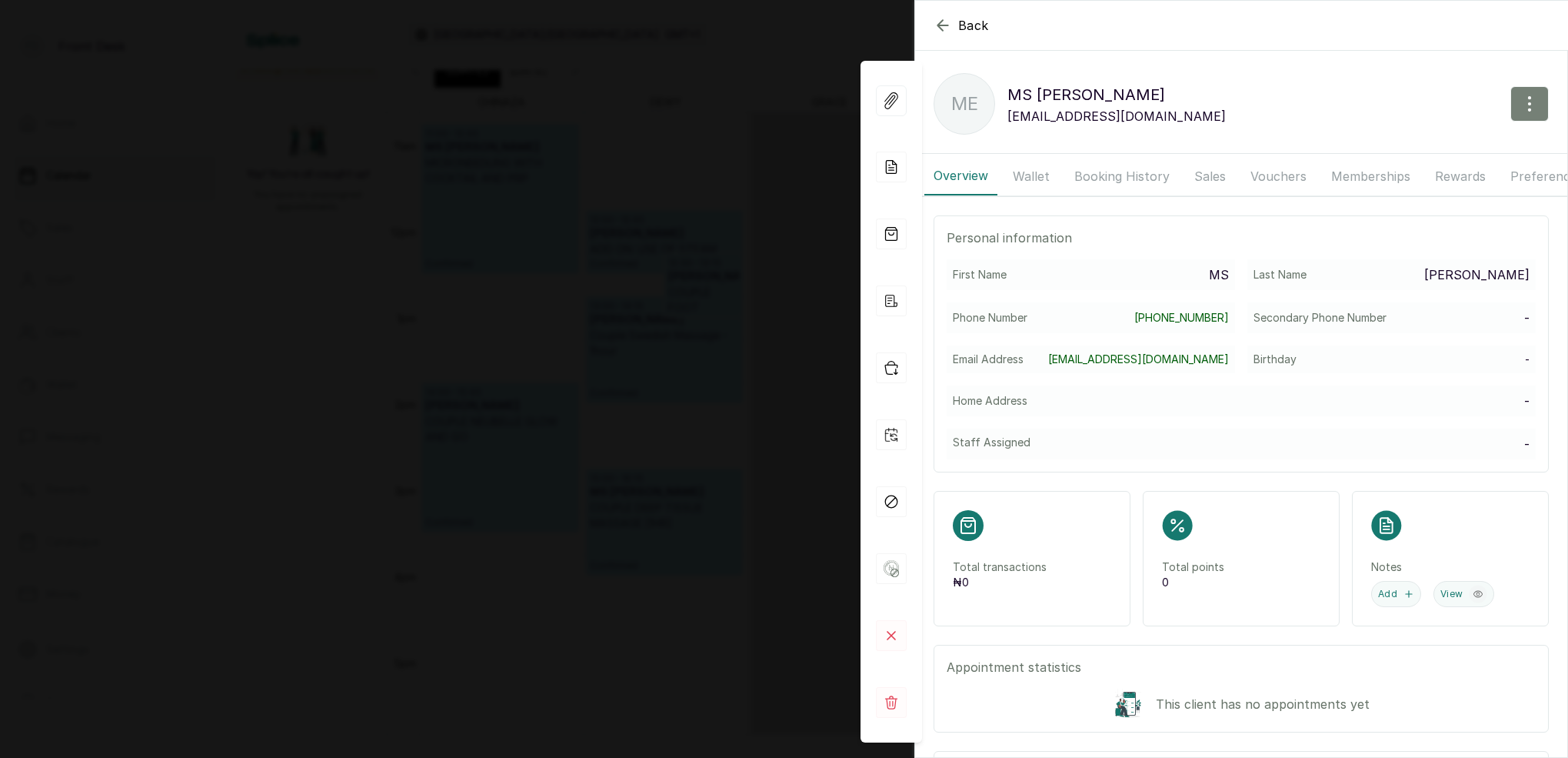
click at [1523, 107] on icon "button" at bounding box center [1530, 104] width 19 height 19
click at [1406, 152] on span "Edit" at bounding box center [1462, 150] width 148 height 19
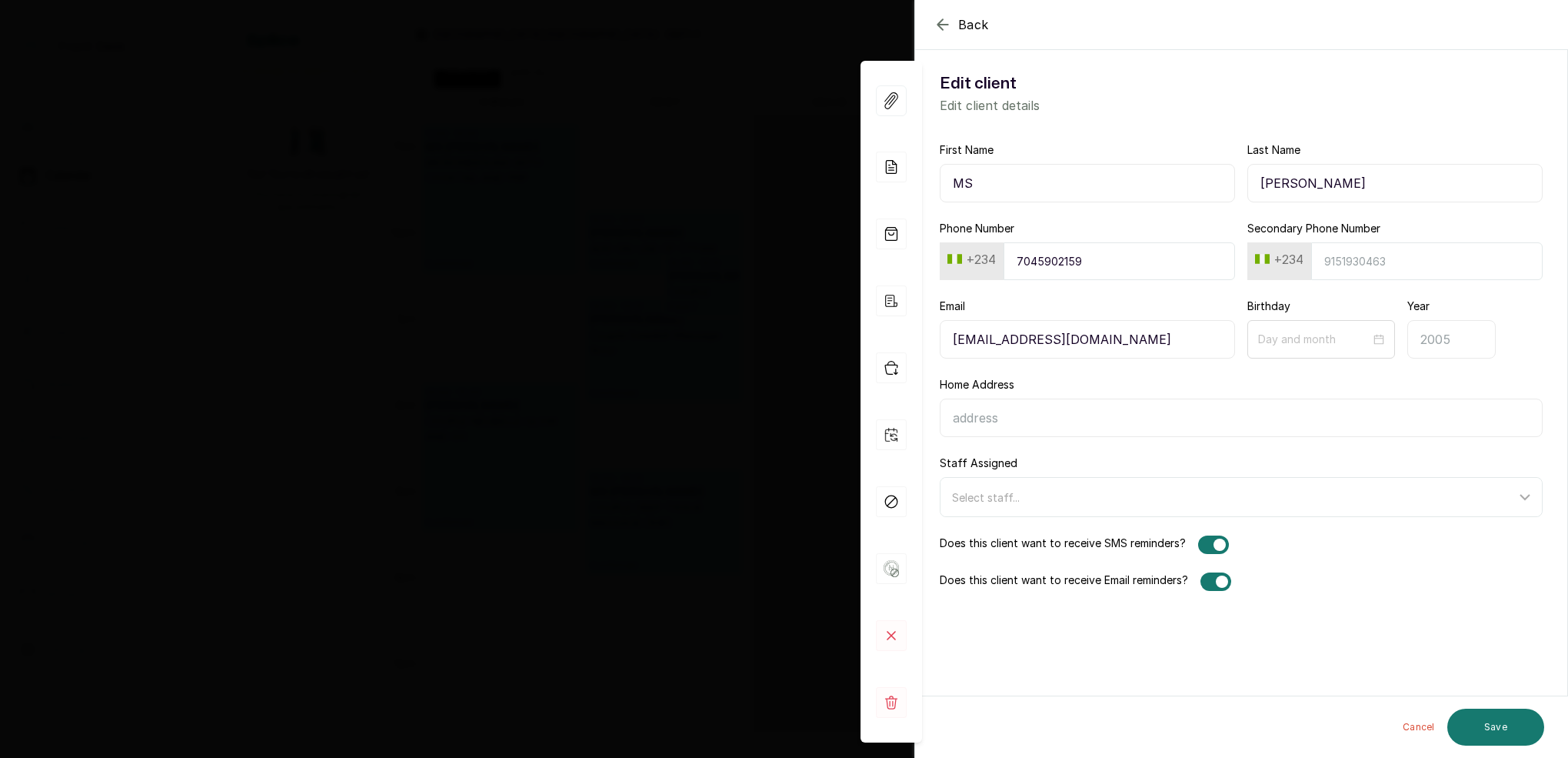
drag, startPoint x: 1322, startPoint y: 190, endPoint x: 1261, endPoint y: 186, distance: 61.1
paste input "[PERSON_NAME]"
type input "MS [PERSON_NAME]"
click at [1336, 189] on input "Last Name" at bounding box center [1394, 182] width 295 height 38
type input "COSMAS"
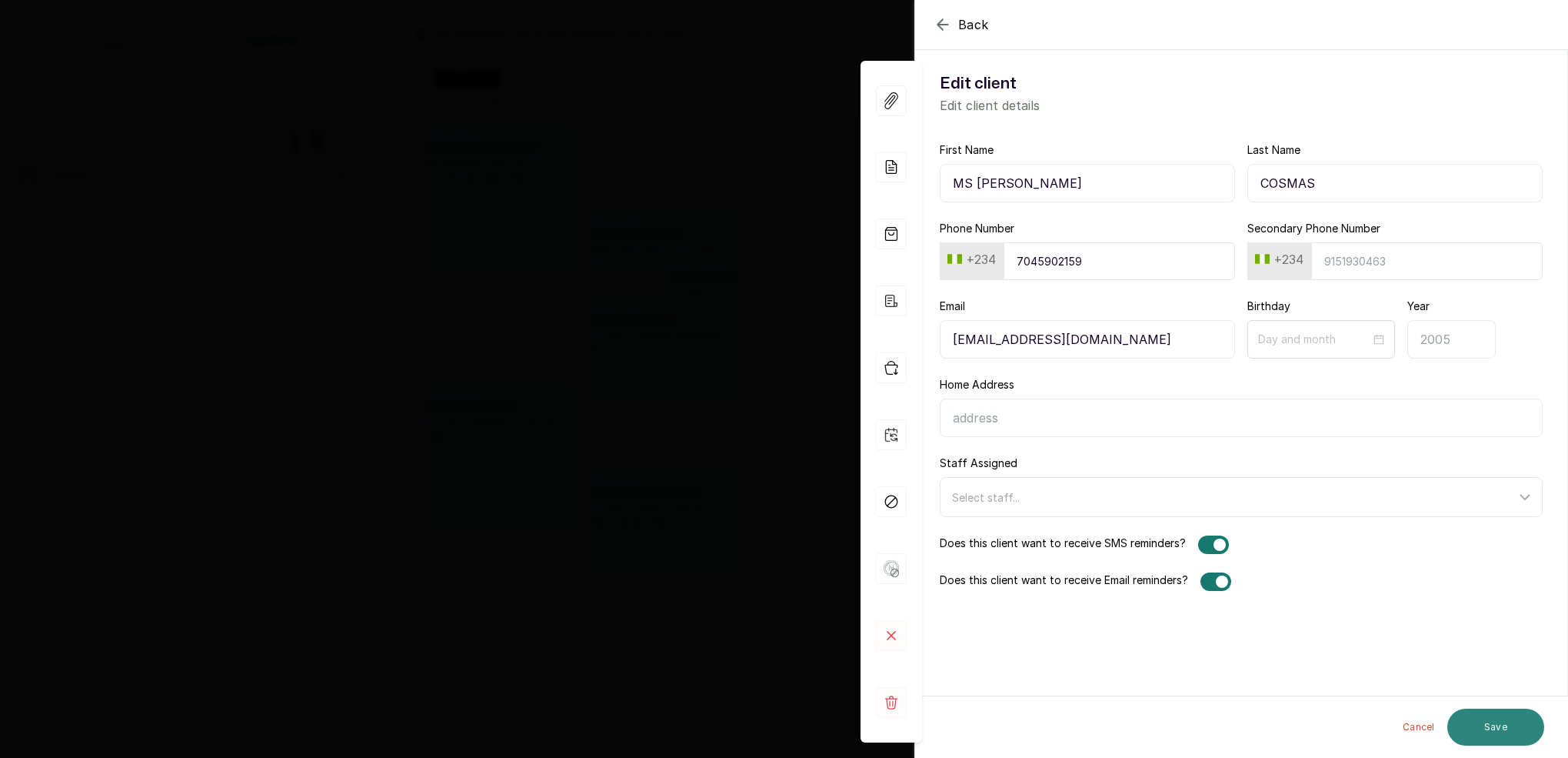
drag, startPoint x: 1528, startPoint y: 723, endPoint x: 1536, endPoint y: 718, distance: 9.4
click at [1531, 720] on button "Save" at bounding box center [1496, 727] width 97 height 37
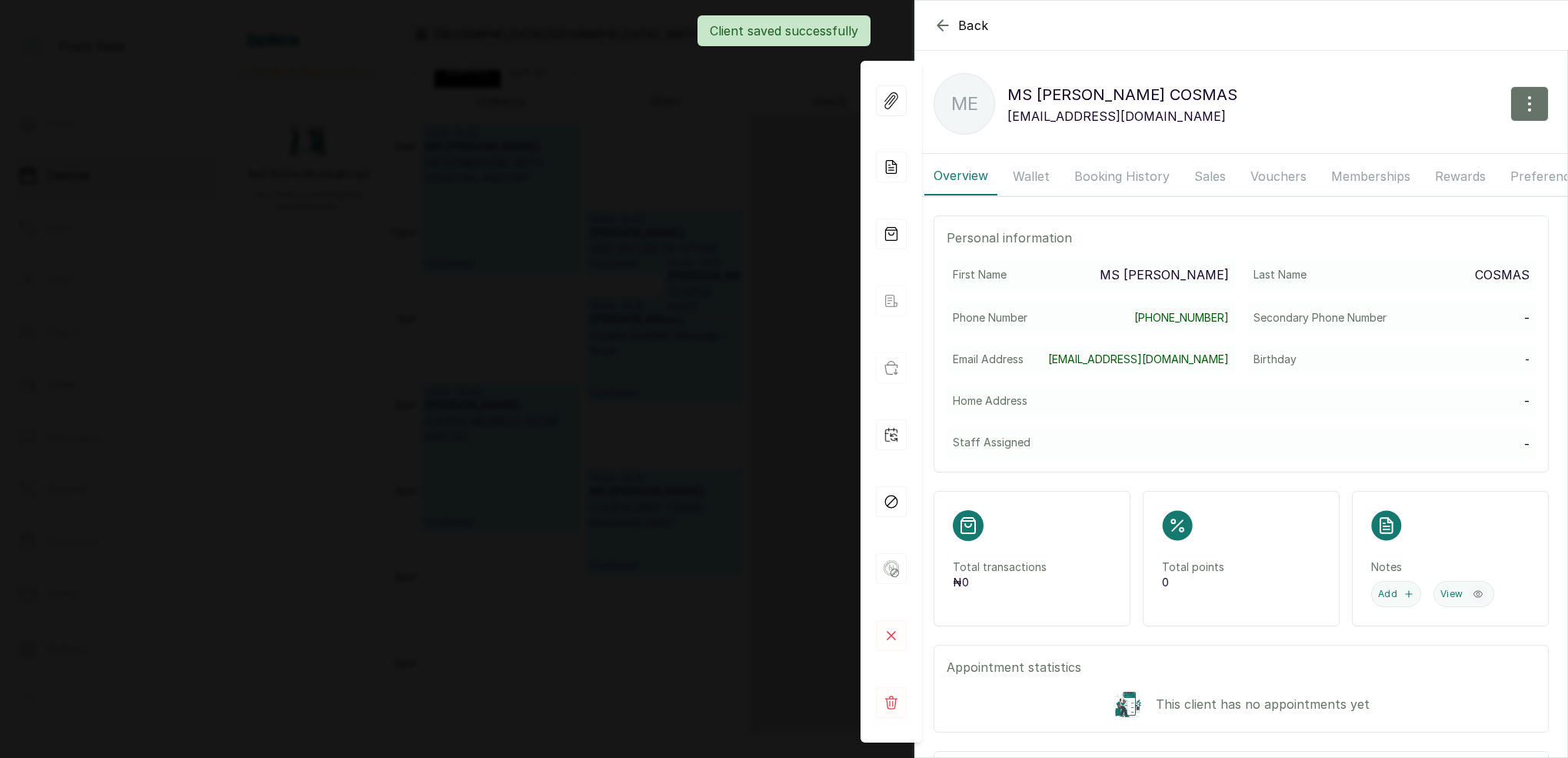
click at [655, 212] on div "Back [PERSON_NAME] ME [PERSON_NAME] [EMAIL_ADDRESS][DOMAIN_NAME] Overview Walle…" at bounding box center [784, 379] width 1568 height 758
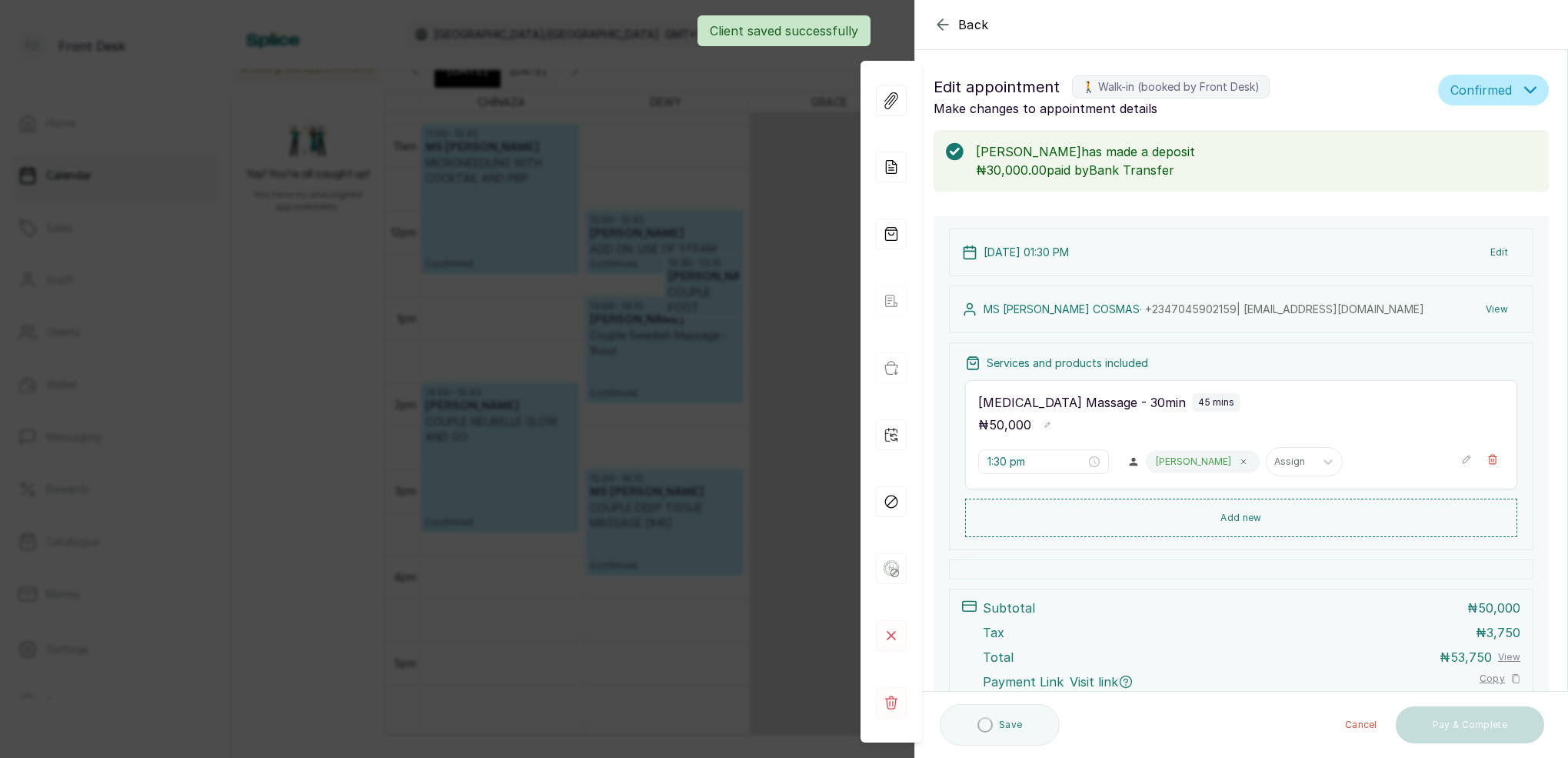
click at [575, 173] on div "Back Appointment Details Edit appointment 🚶 Walk-in (booked by Front Desk) Make…" at bounding box center [784, 379] width 1568 height 758
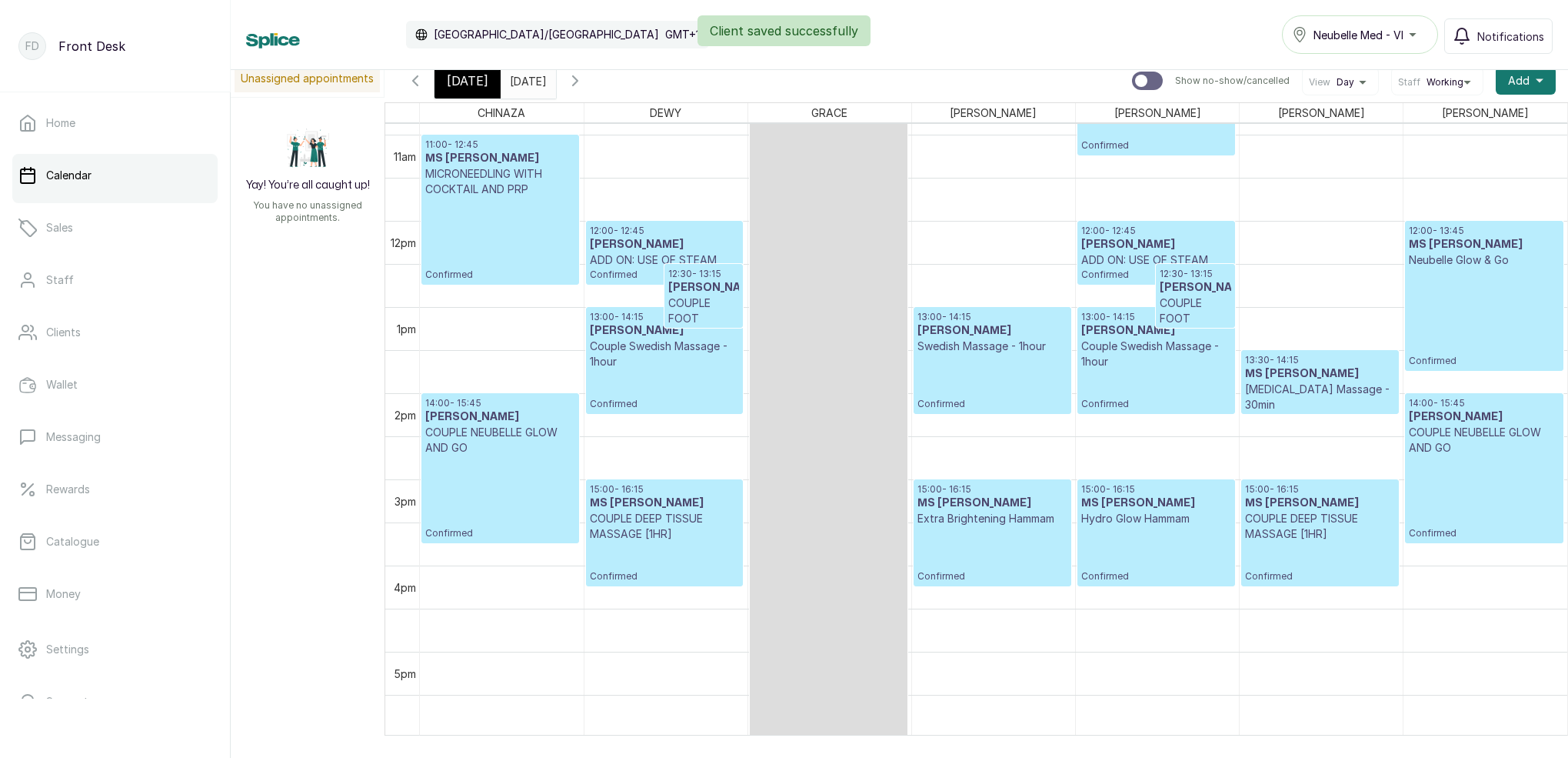
click at [473, 85] on span "[DATE]" at bounding box center [467, 81] width 42 height 19
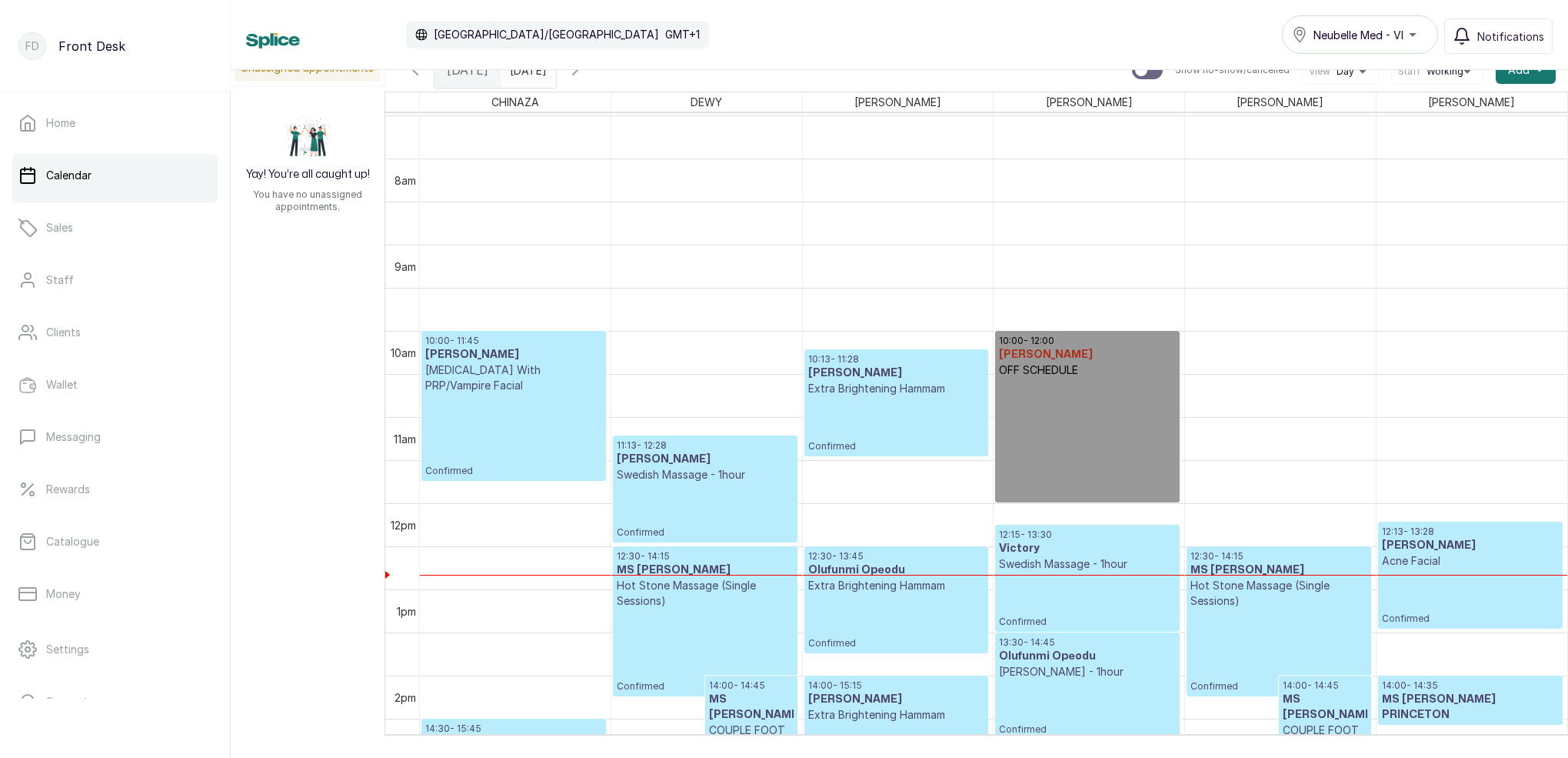
click at [554, 70] on div "Calendar [GEOGRAPHIC_DATA]/[GEOGRAPHIC_DATA] GMT+1 Neubelle Med - VI Notificati…" at bounding box center [899, 34] width 1337 height 70
click at [555, 75] on span at bounding box center [540, 66] width 29 height 26
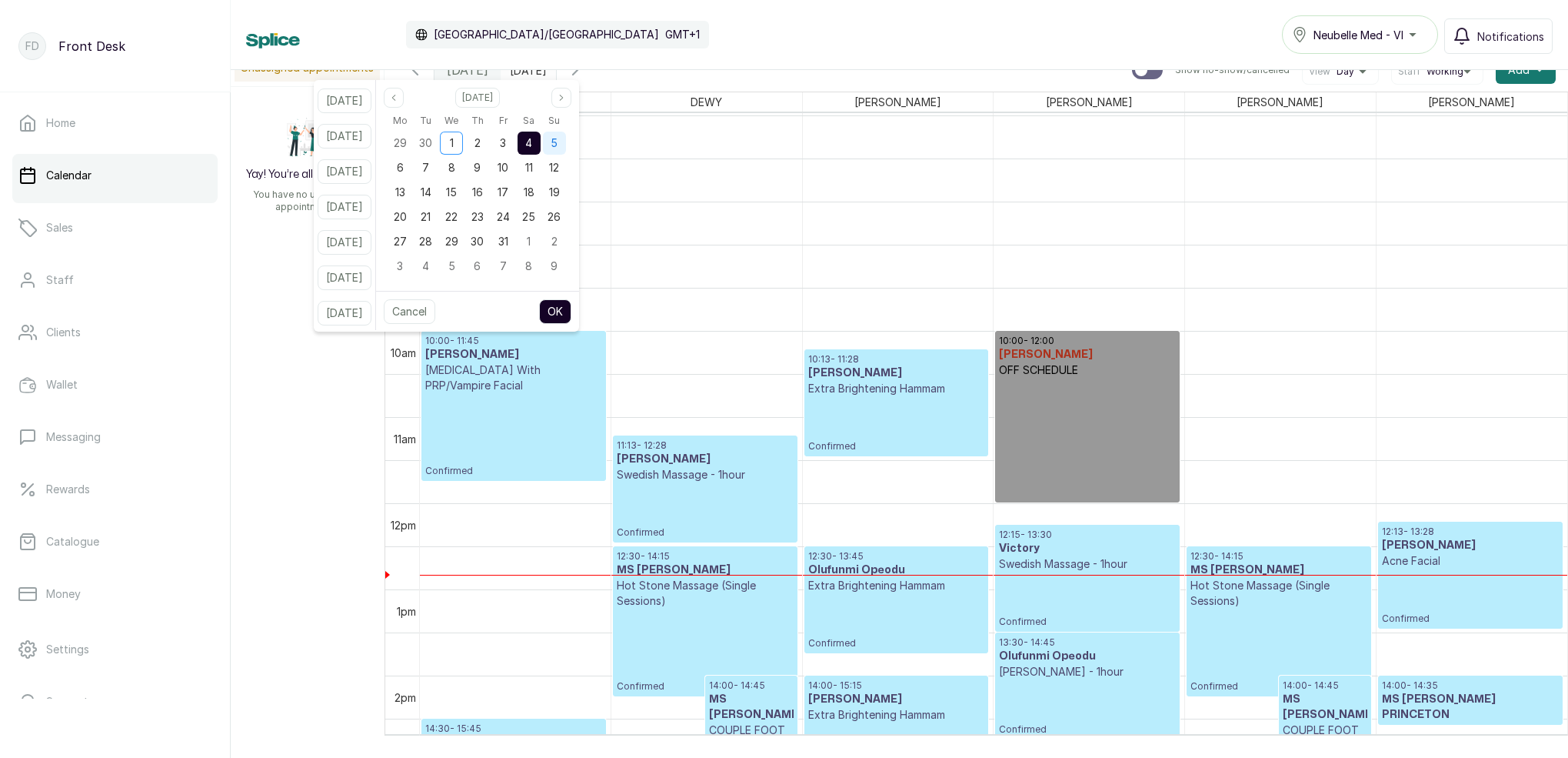
click at [566, 145] on div "5" at bounding box center [554, 143] width 23 height 23
click at [571, 304] on button "OK" at bounding box center [555, 311] width 32 height 25
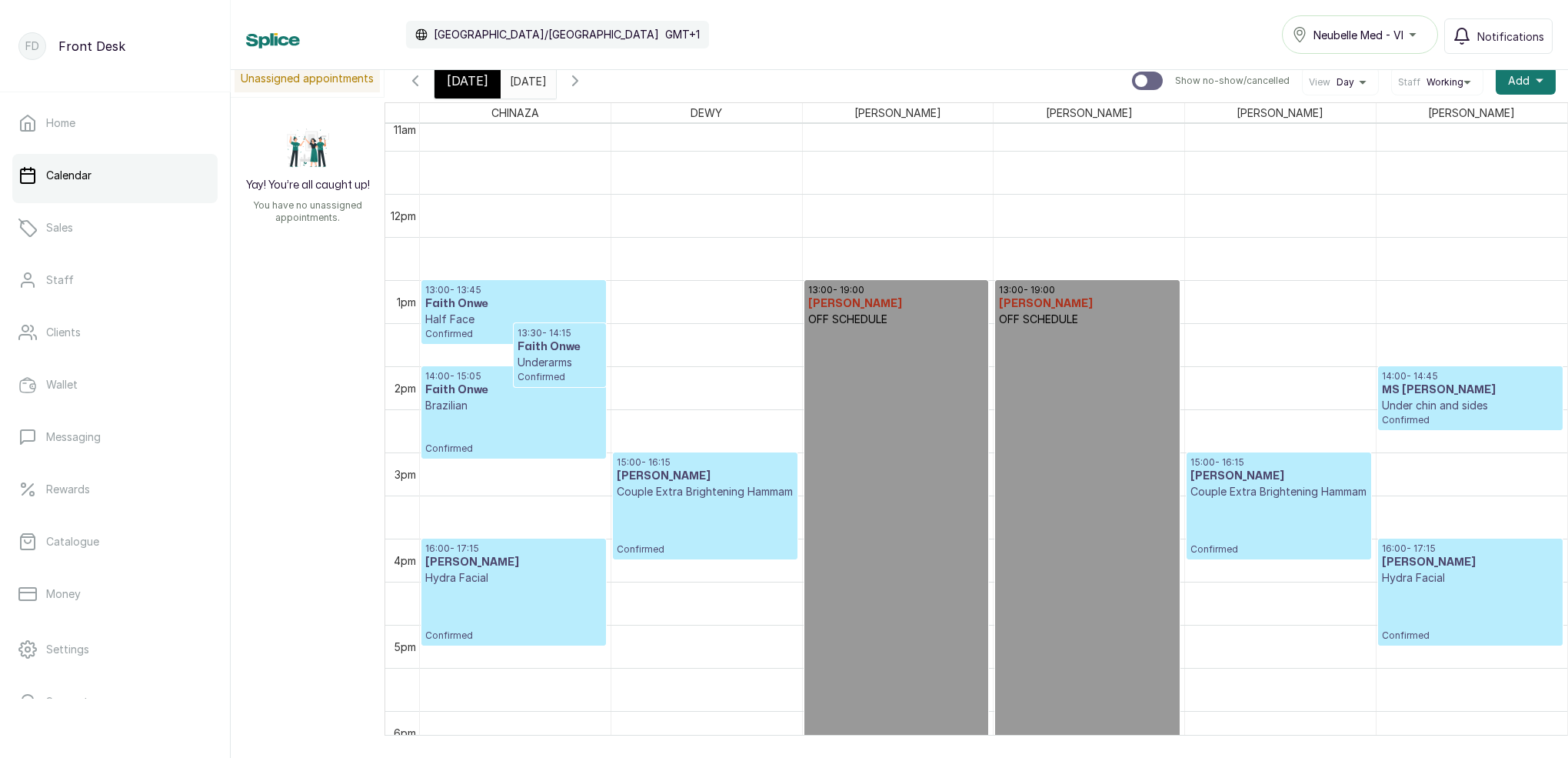
click at [421, 86] on icon "button" at bounding box center [415, 81] width 19 height 19
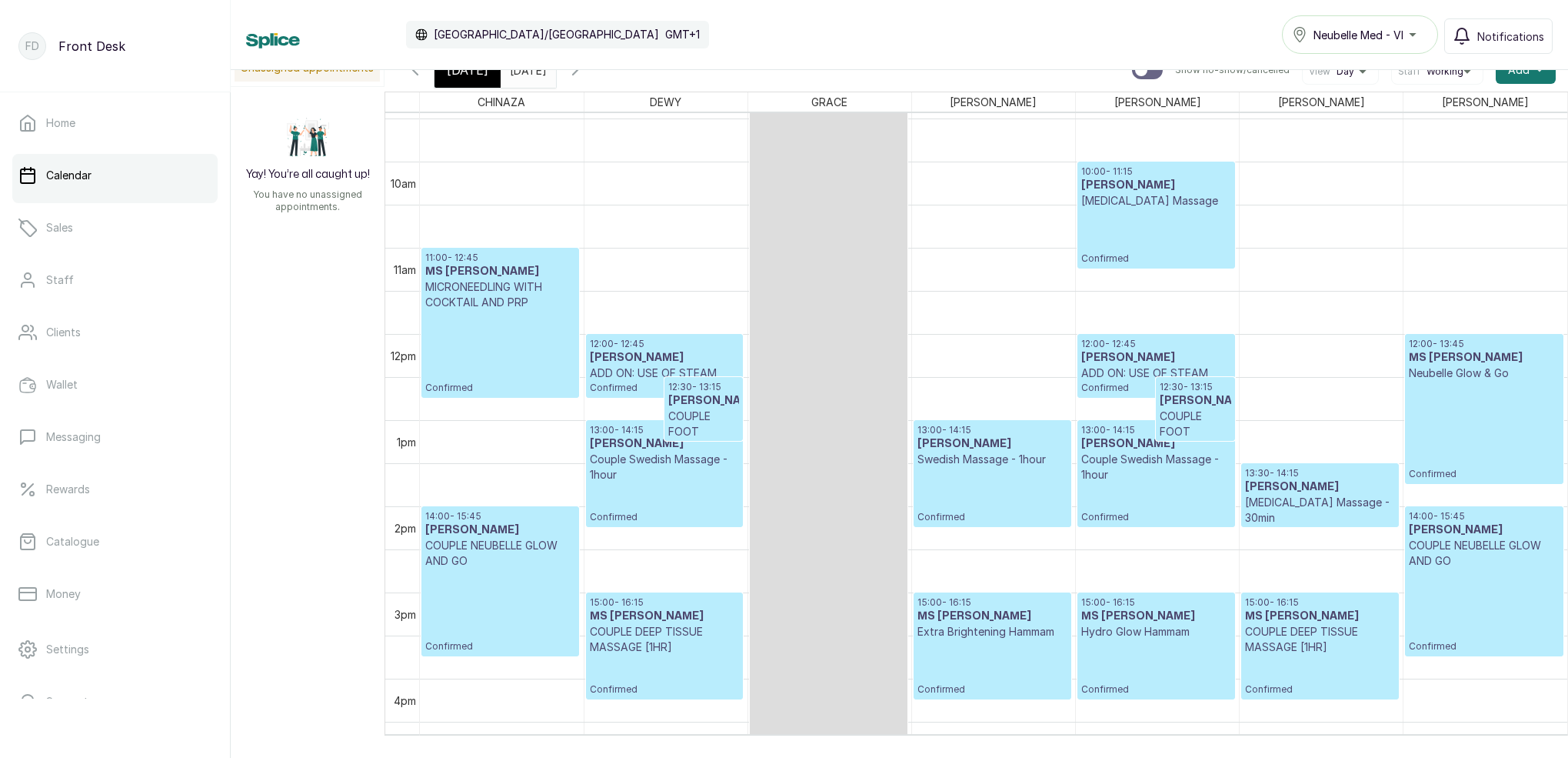
scroll to position [813, 0]
drag, startPoint x: 418, startPoint y: 76, endPoint x: 611, endPoint y: 96, distance: 194.0
click at [418, 76] on icon "button" at bounding box center [415, 70] width 19 height 19
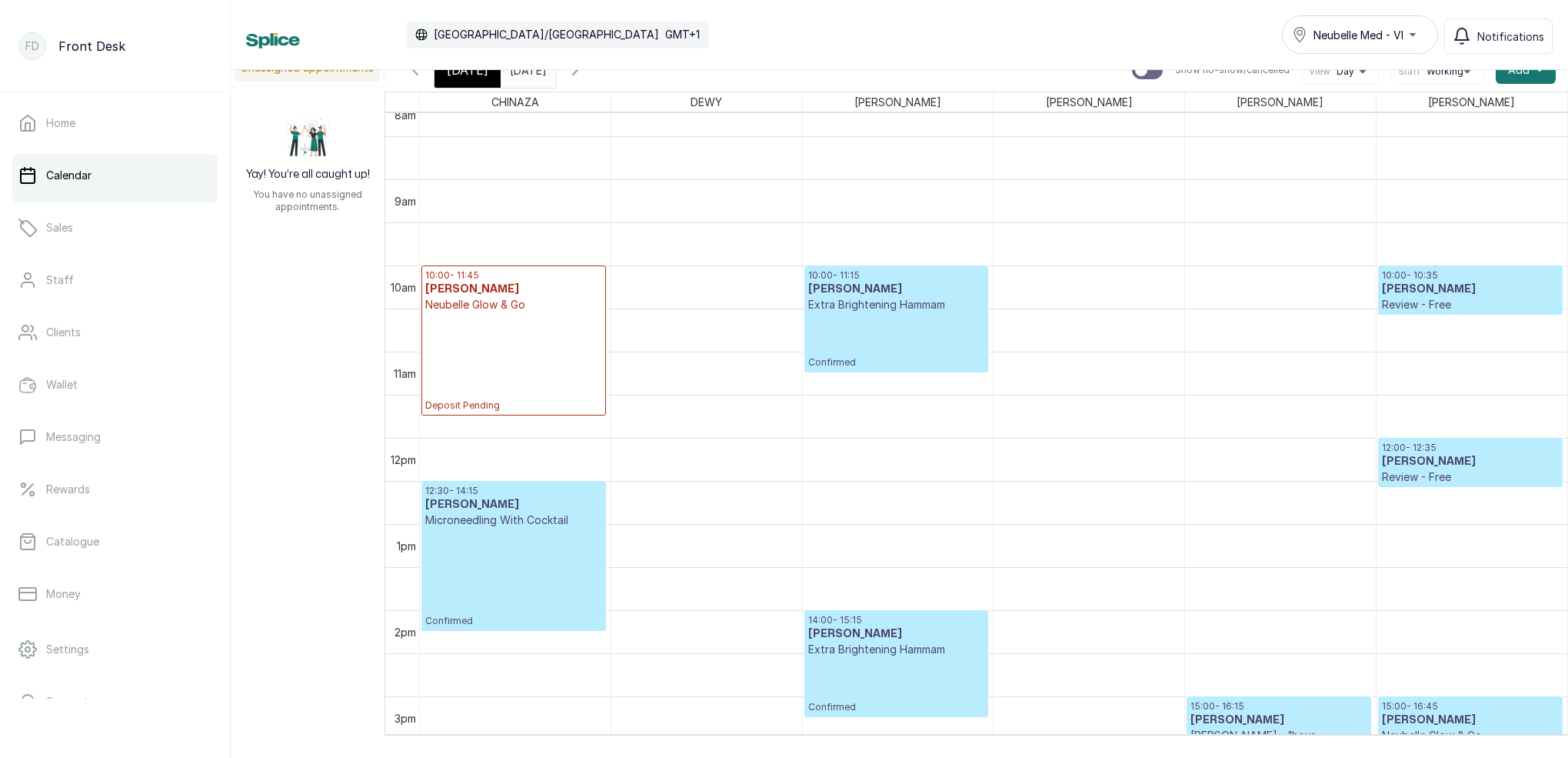
scroll to position [768, 0]
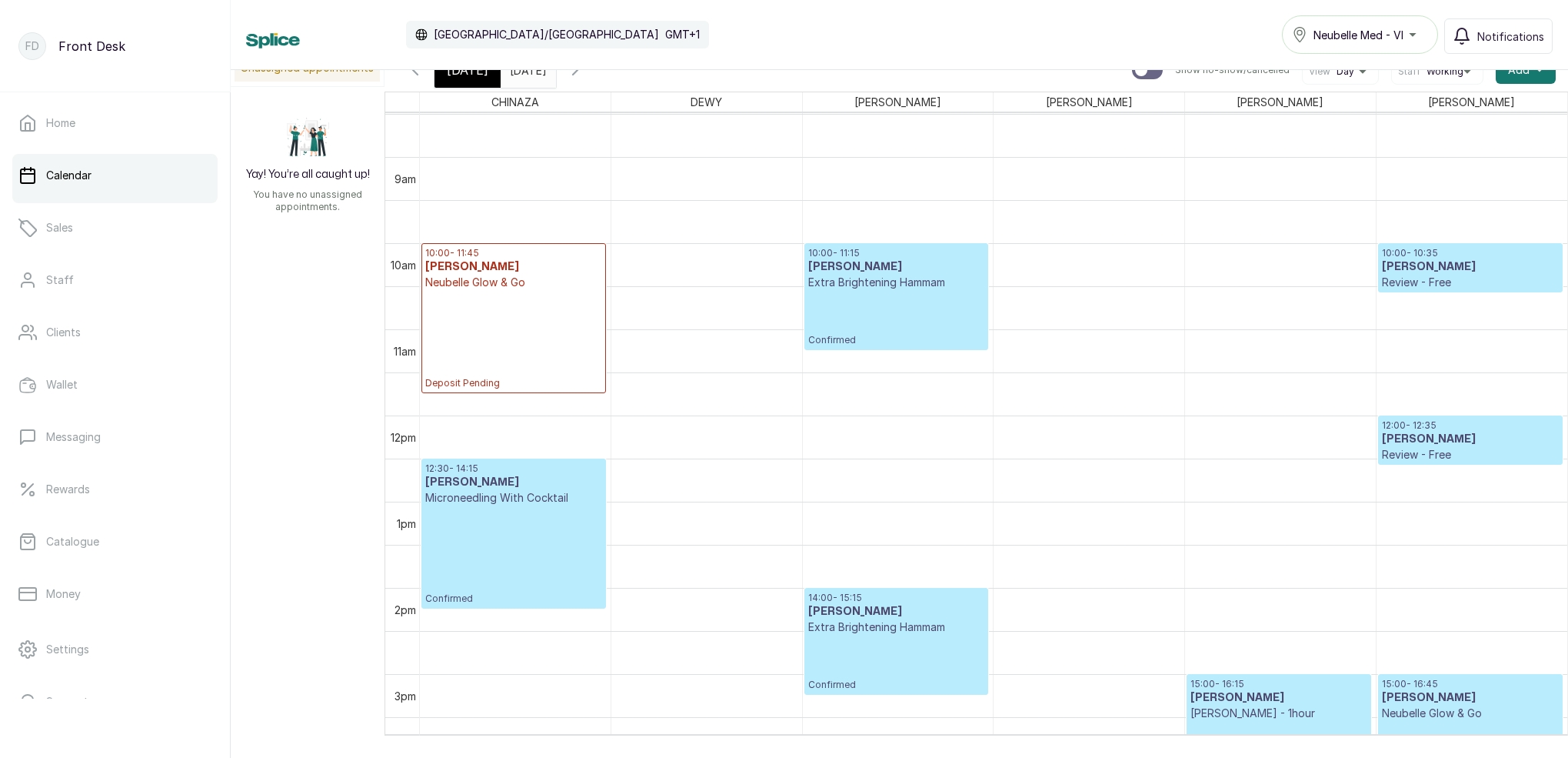
click at [526, 72] on input "[DATE]" at bounding box center [513, 66] width 25 height 26
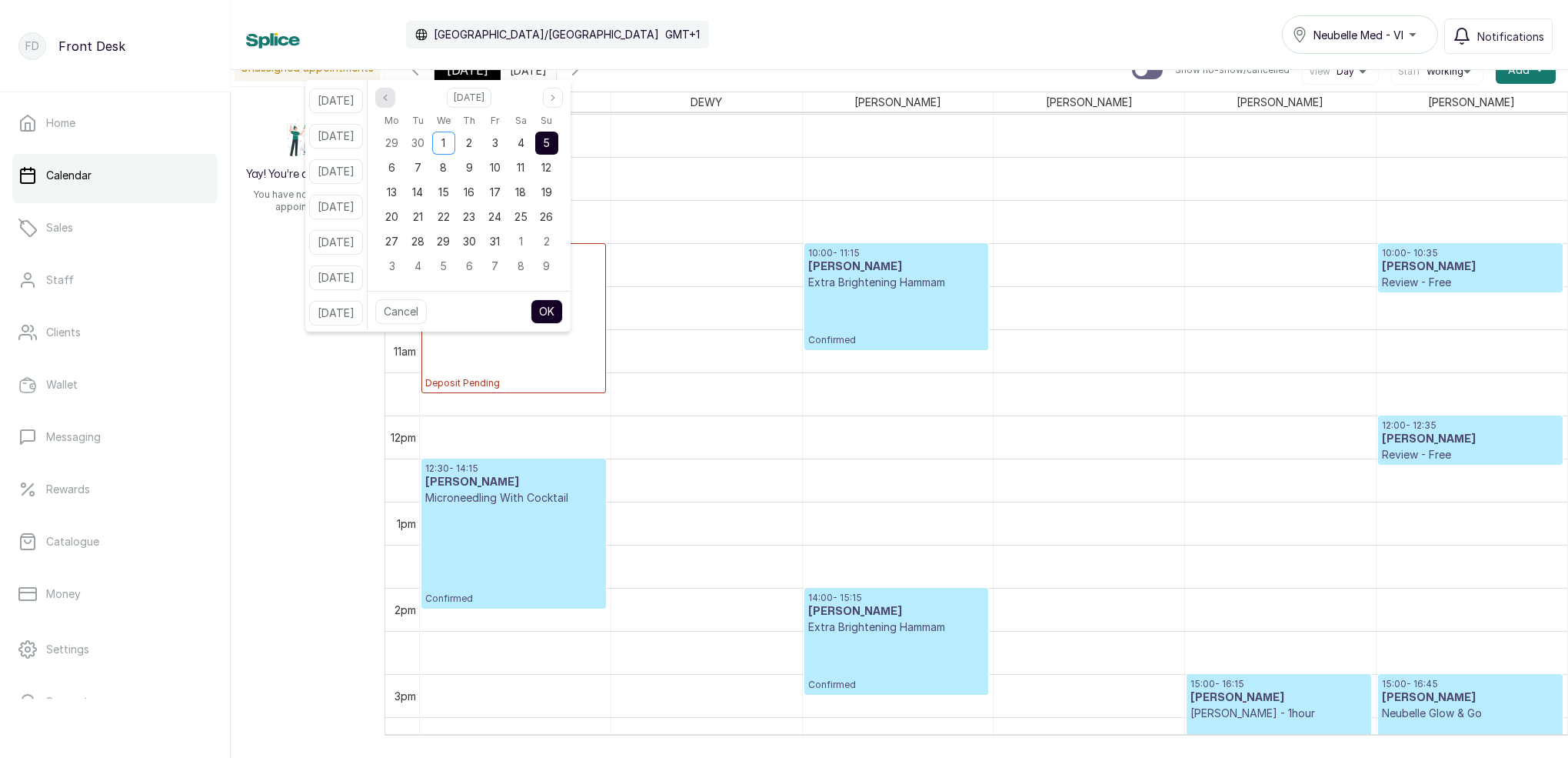
click at [390, 99] on icon "page previous" at bounding box center [385, 98] width 9 height 9
click at [558, 223] on div "28" at bounding box center [546, 216] width 23 height 23
click at [563, 317] on button "OK" at bounding box center [547, 311] width 32 height 25
type input "[DATE]"
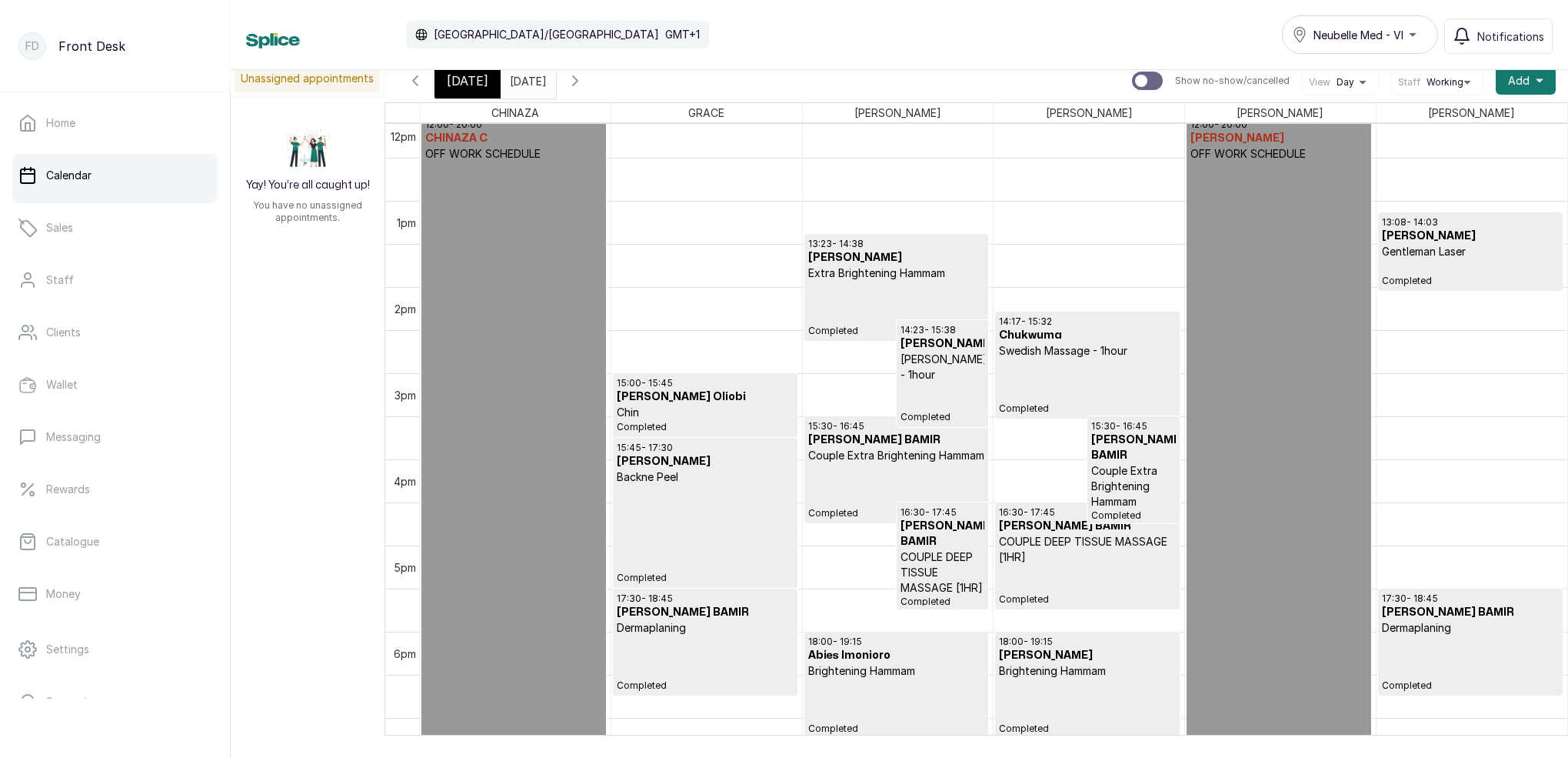
scroll to position [1089, 0]
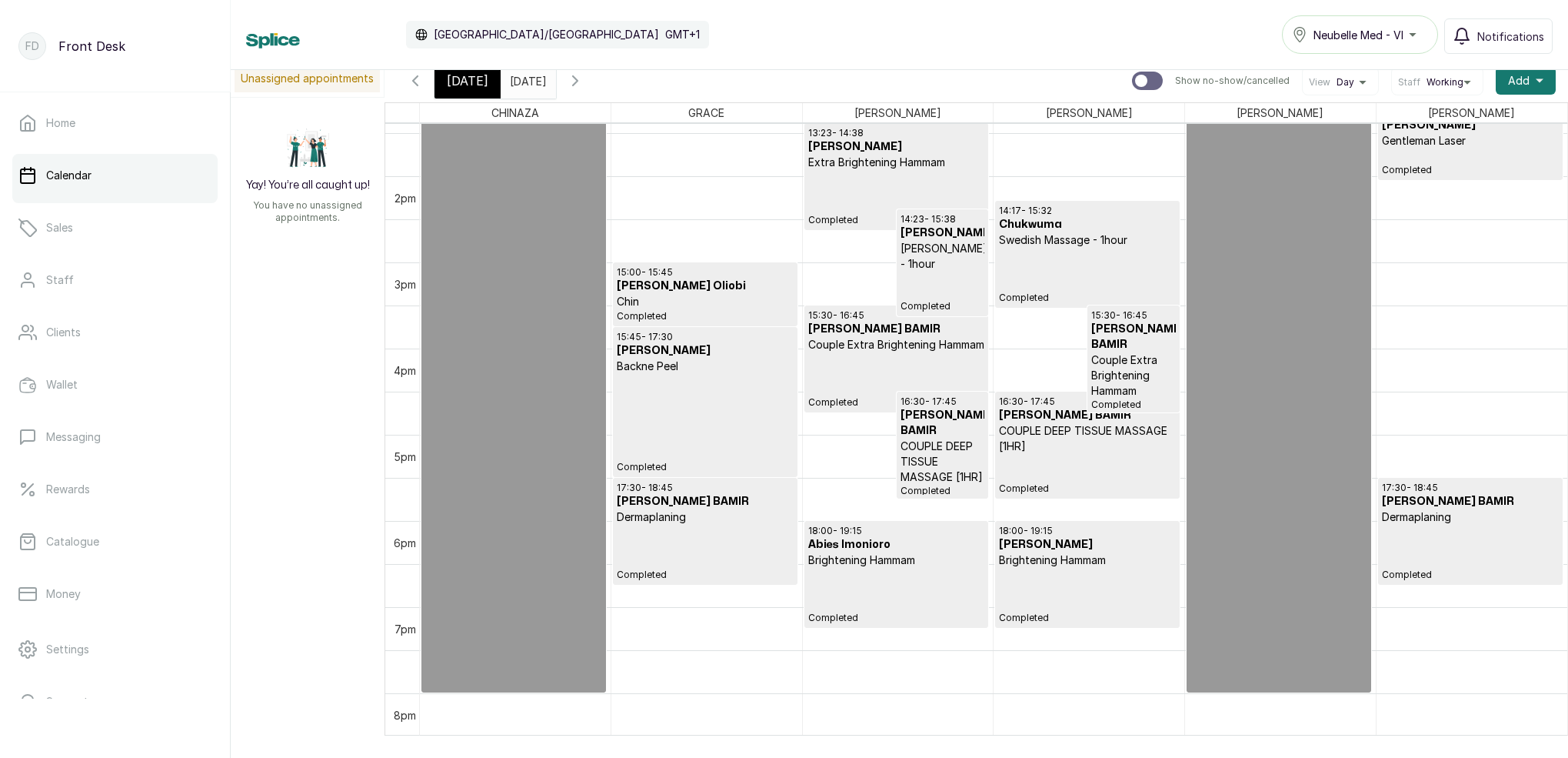
click at [1117, 391] on p "Couple Extra Brightening Hammam" at bounding box center [1133, 375] width 84 height 46
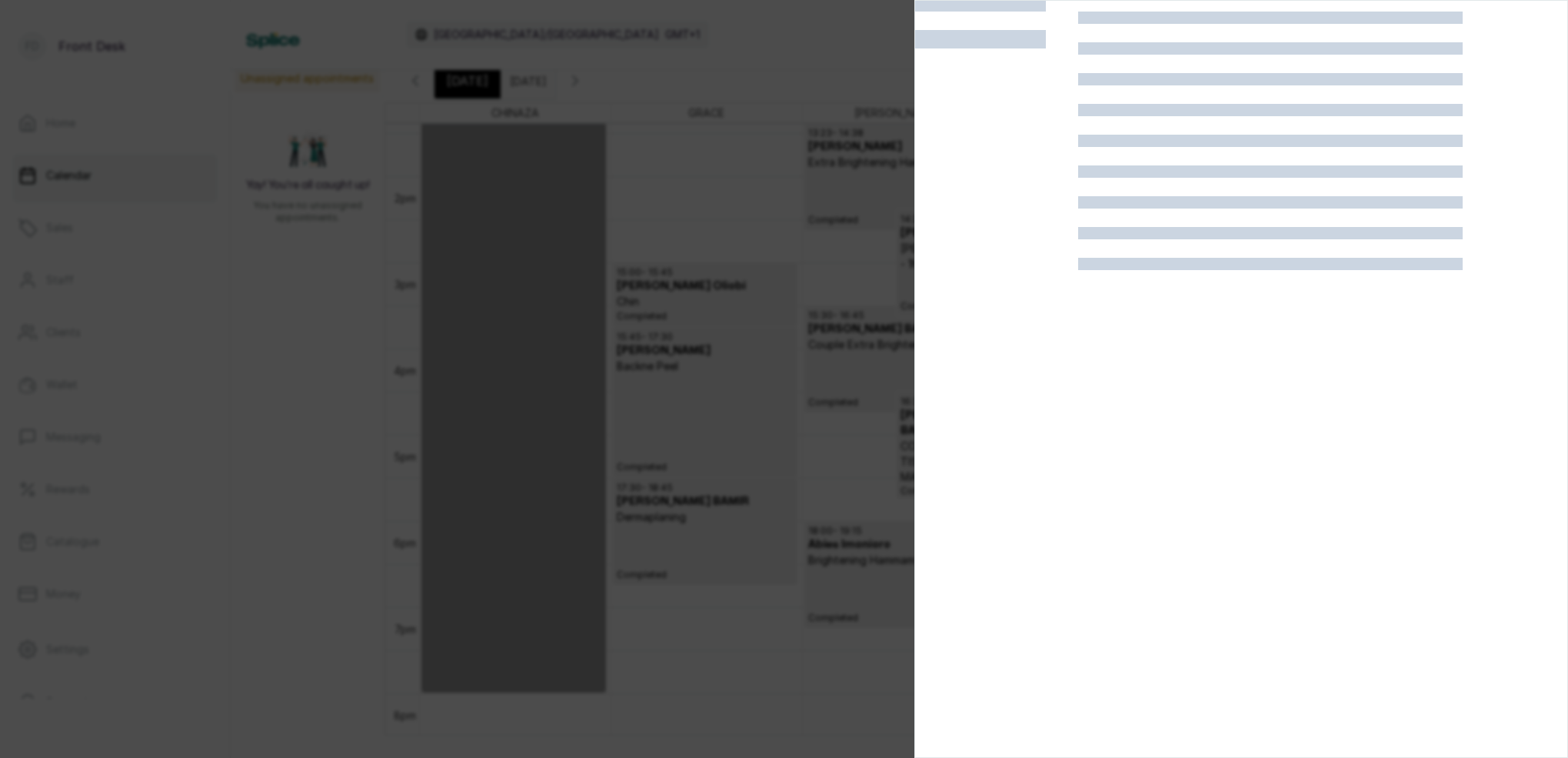
scroll to position [38, 0]
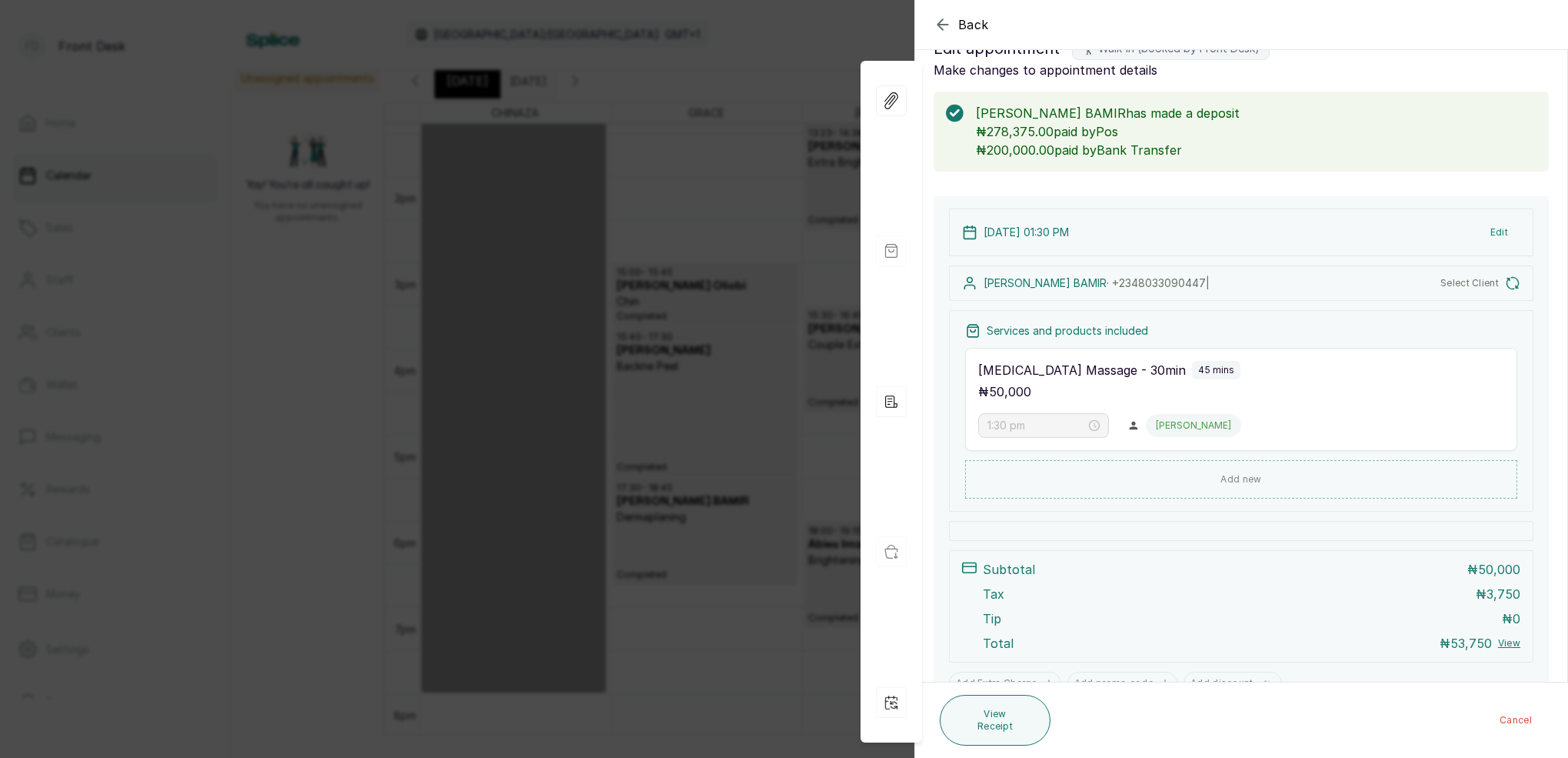
type input "3:30 pm"
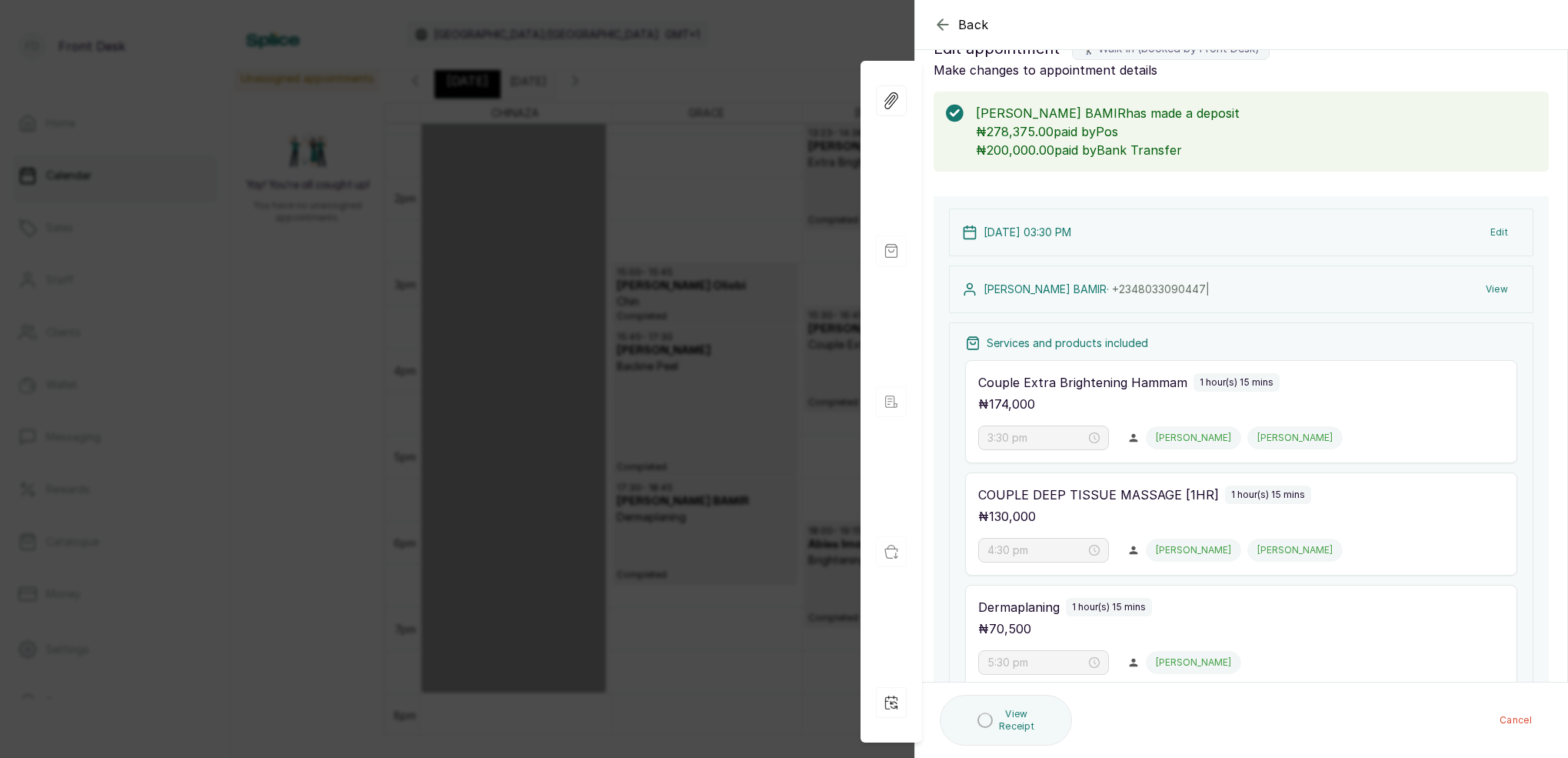
click at [1497, 294] on button "View" at bounding box center [1497, 290] width 47 height 28
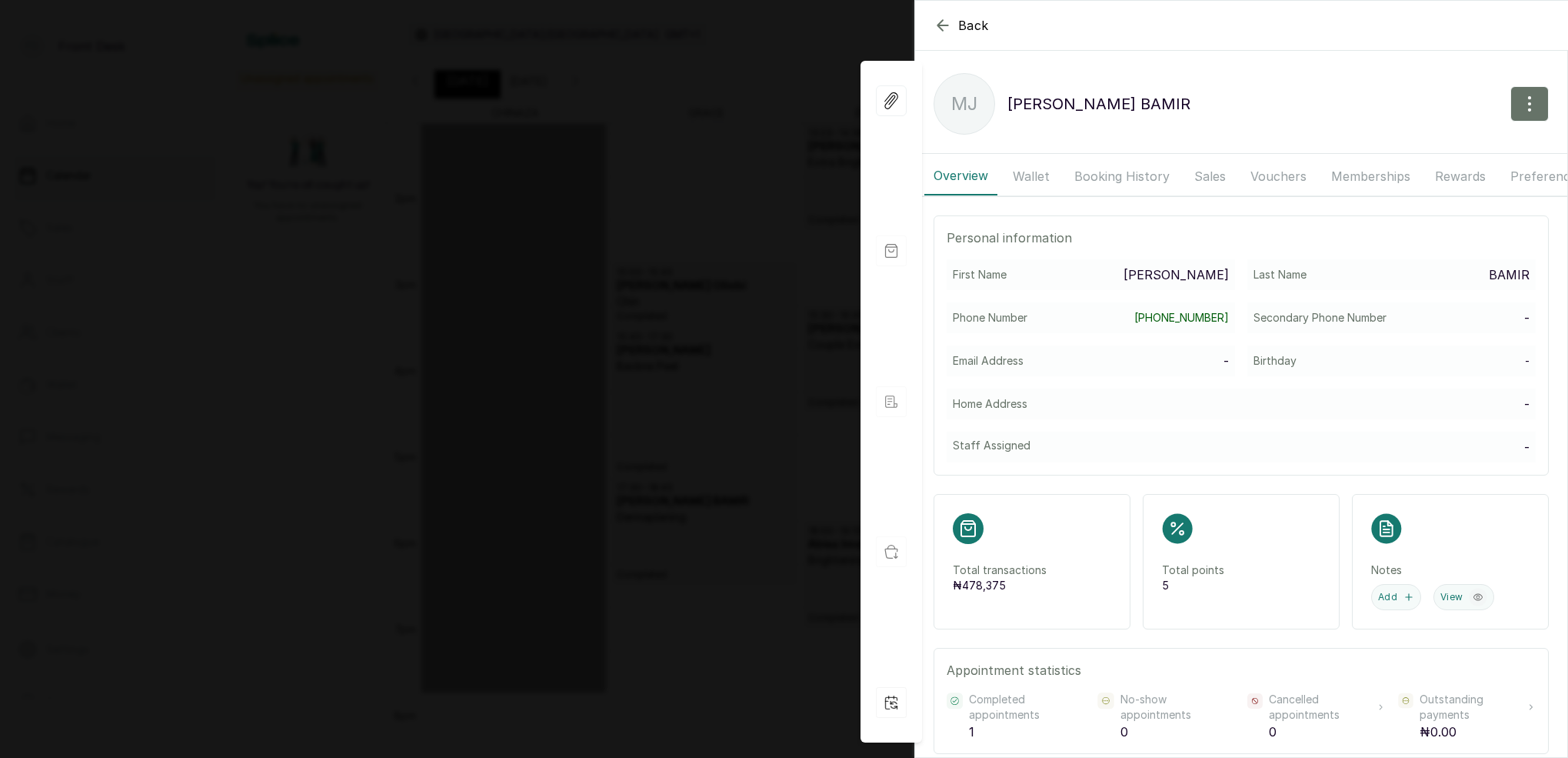
click at [1093, 177] on button "Booking History" at bounding box center [1121, 176] width 114 height 38
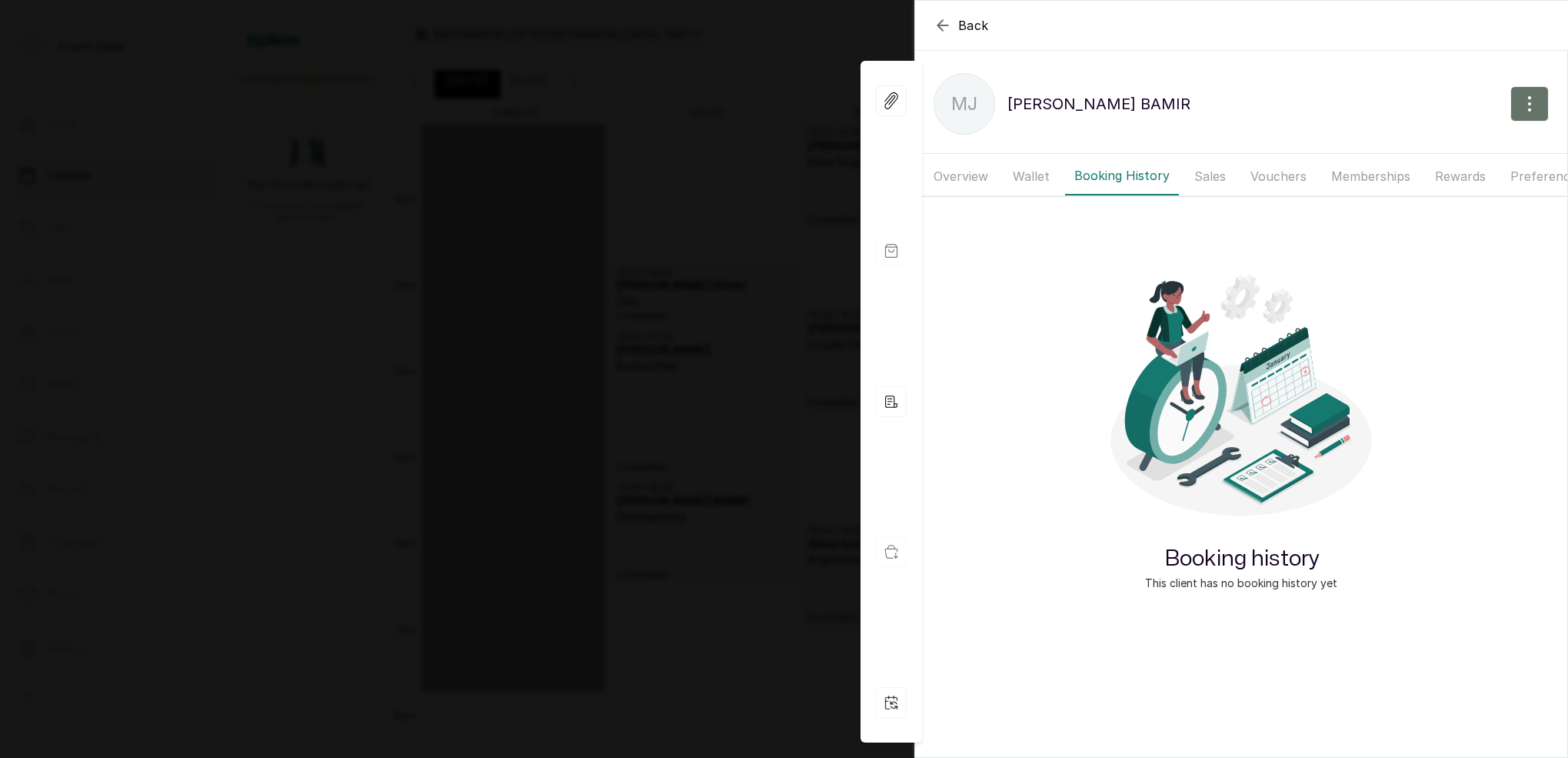
drag, startPoint x: 1038, startPoint y: 185, endPoint x: 1082, endPoint y: 176, distance: 44.9
click at [1038, 185] on button "Wallet" at bounding box center [1031, 176] width 56 height 38
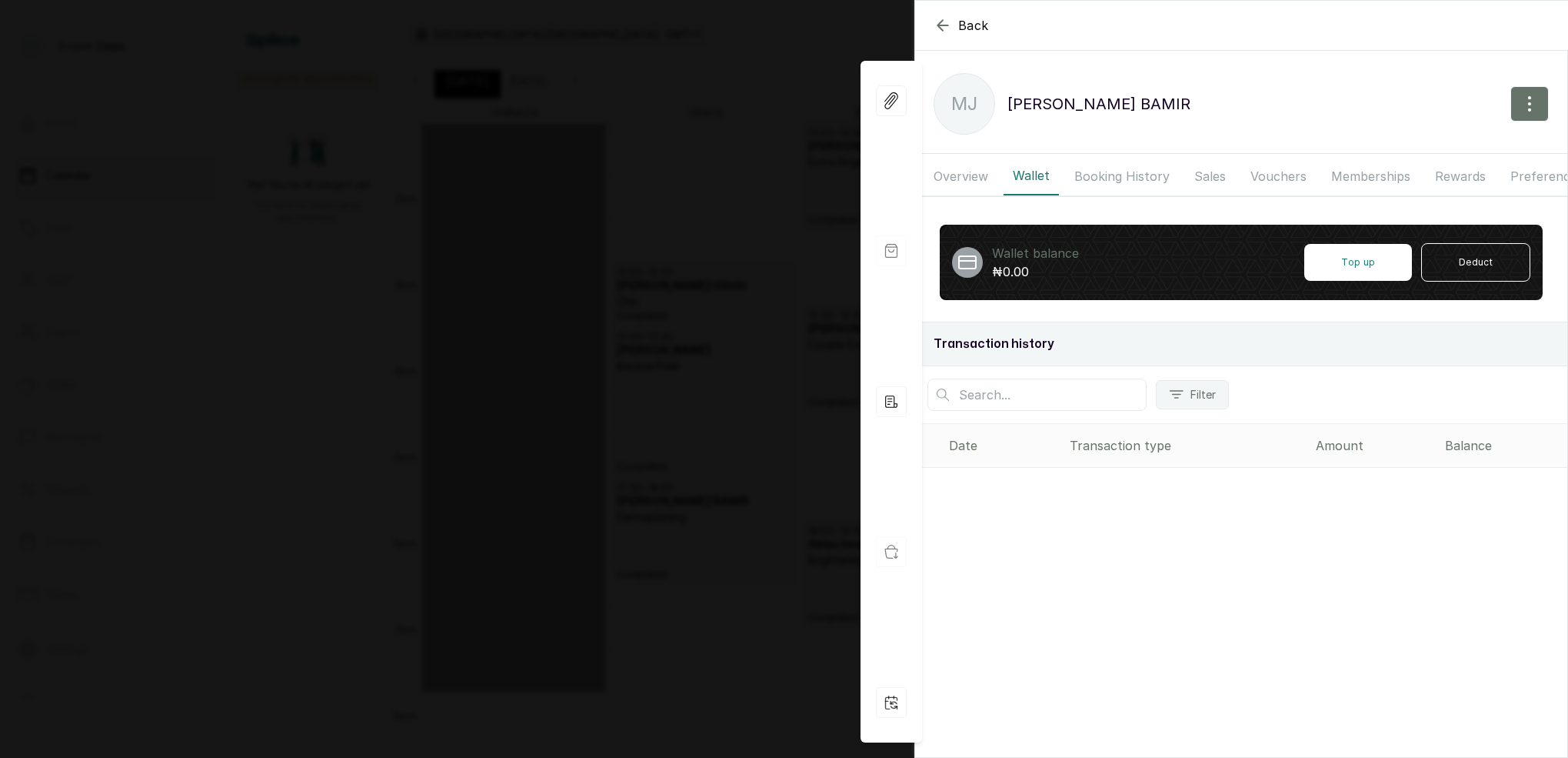
click at [1091, 175] on button "Booking History" at bounding box center [1121, 176] width 114 height 38
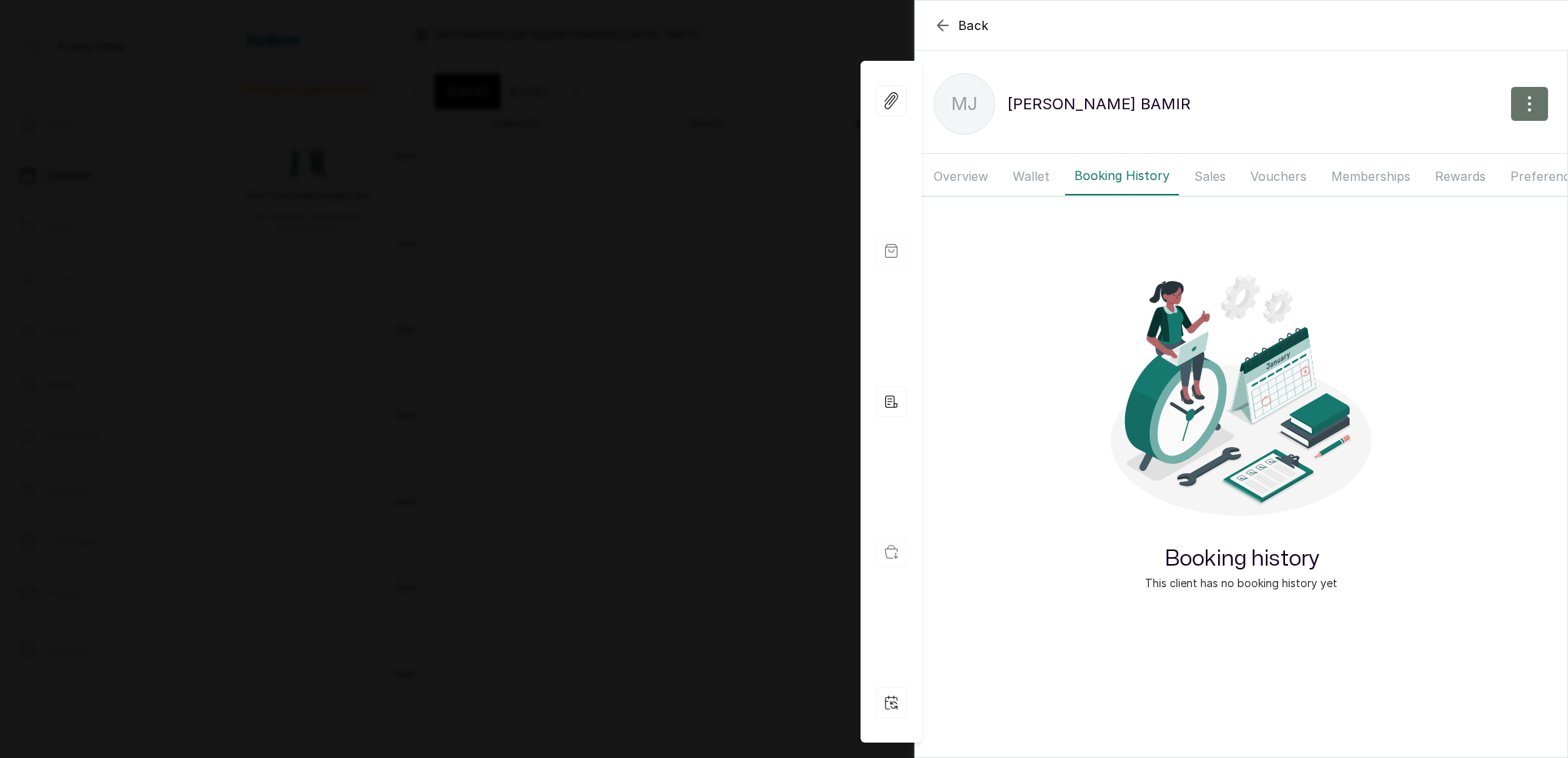
scroll to position [38, 0]
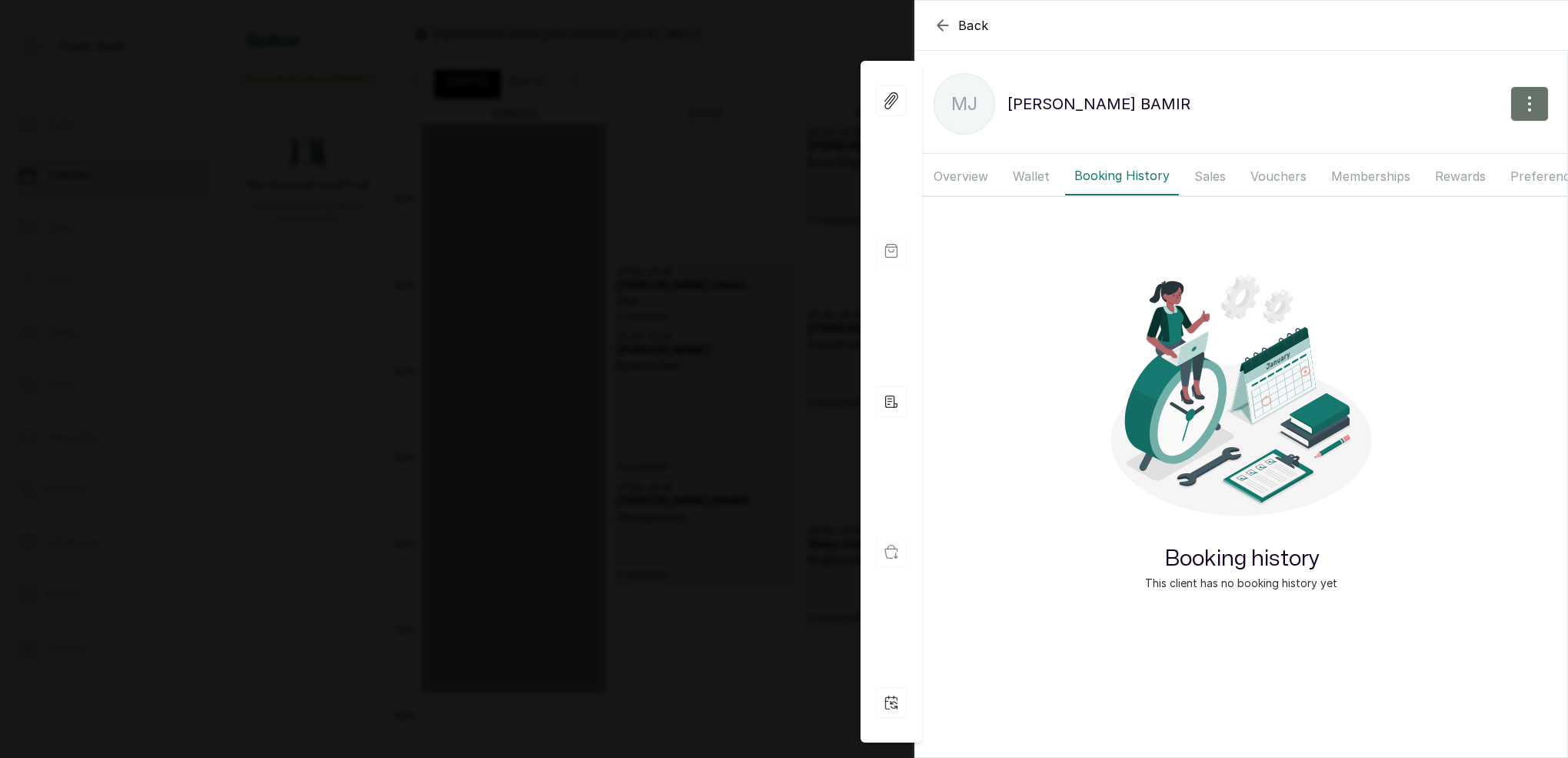
click at [965, 181] on button "Overview" at bounding box center [961, 176] width 73 height 38
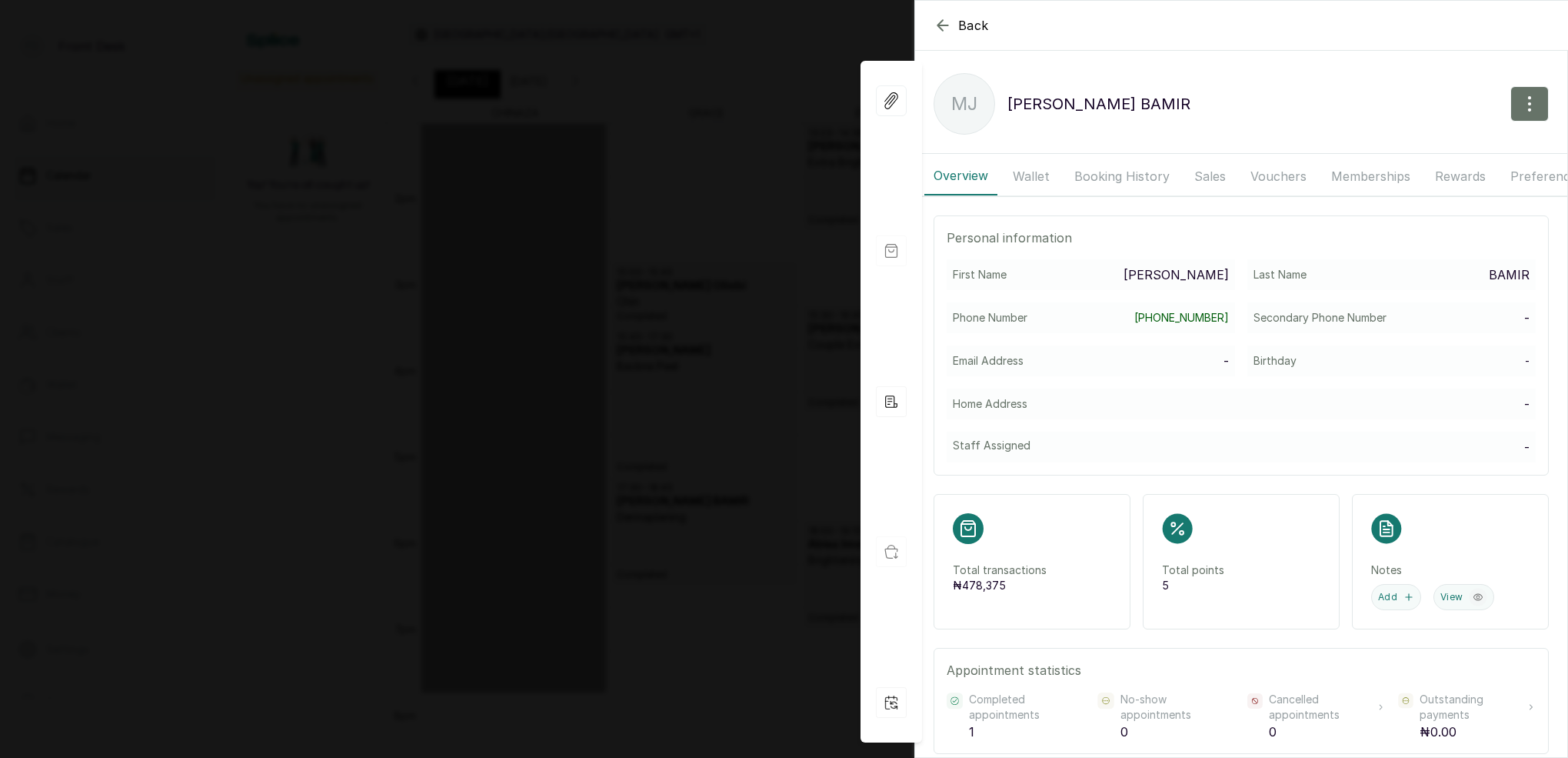
click at [1056, 169] on button "Wallet" at bounding box center [1031, 176] width 56 height 38
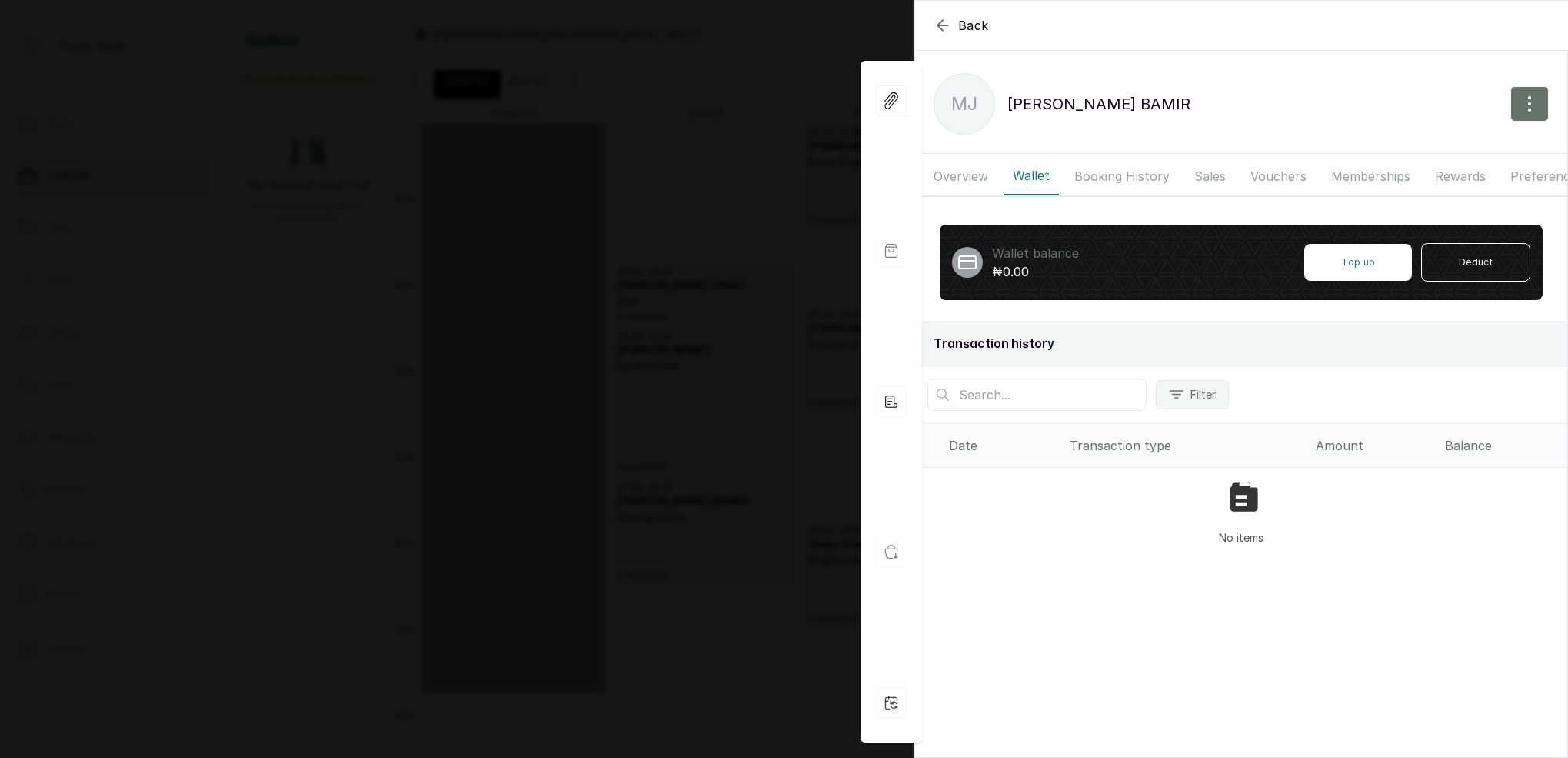
click at [1119, 173] on button "Booking History" at bounding box center [1121, 176] width 114 height 38
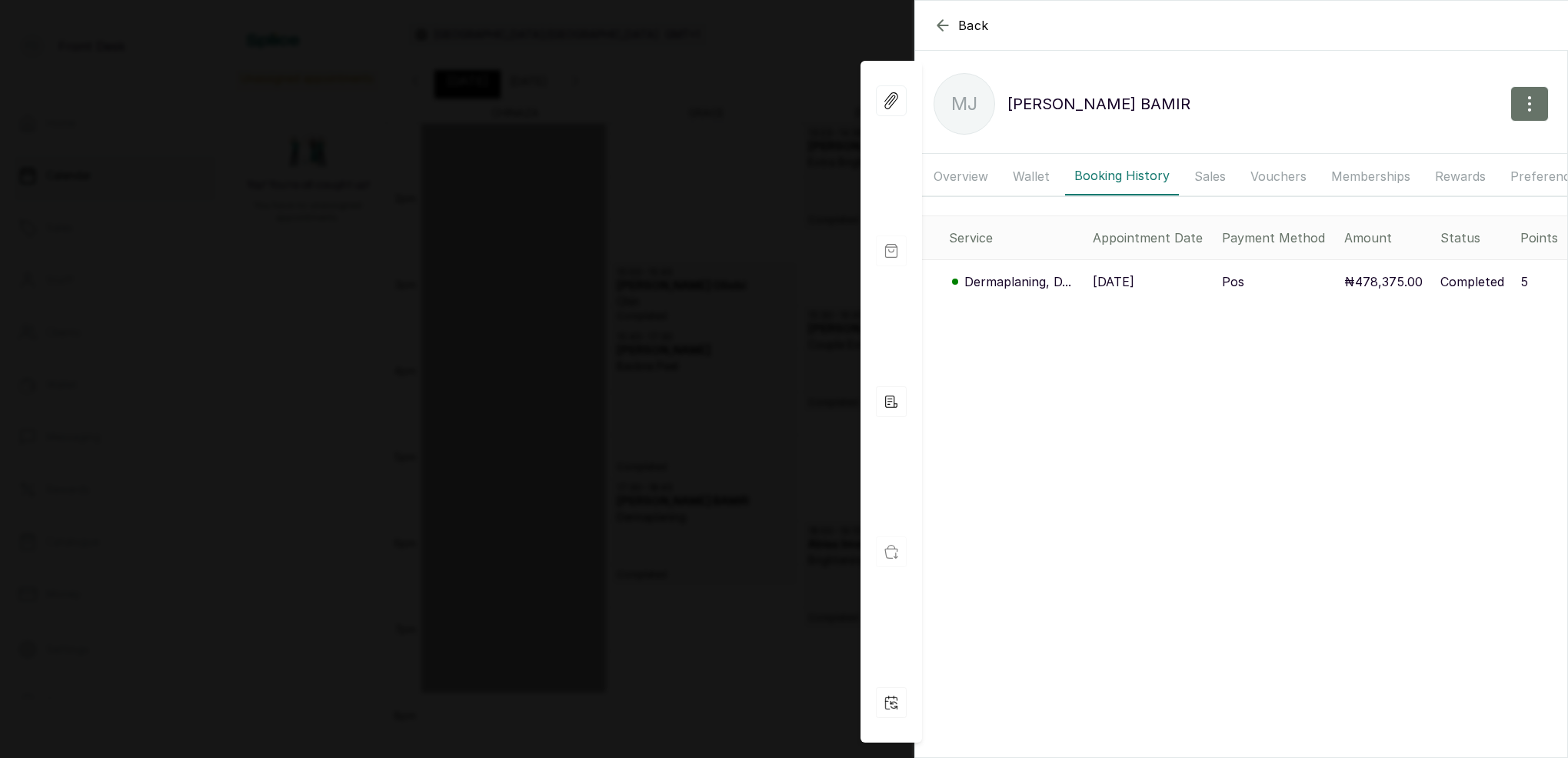
click at [1016, 288] on p "Dermaplaning, D..." at bounding box center [1017, 281] width 107 height 19
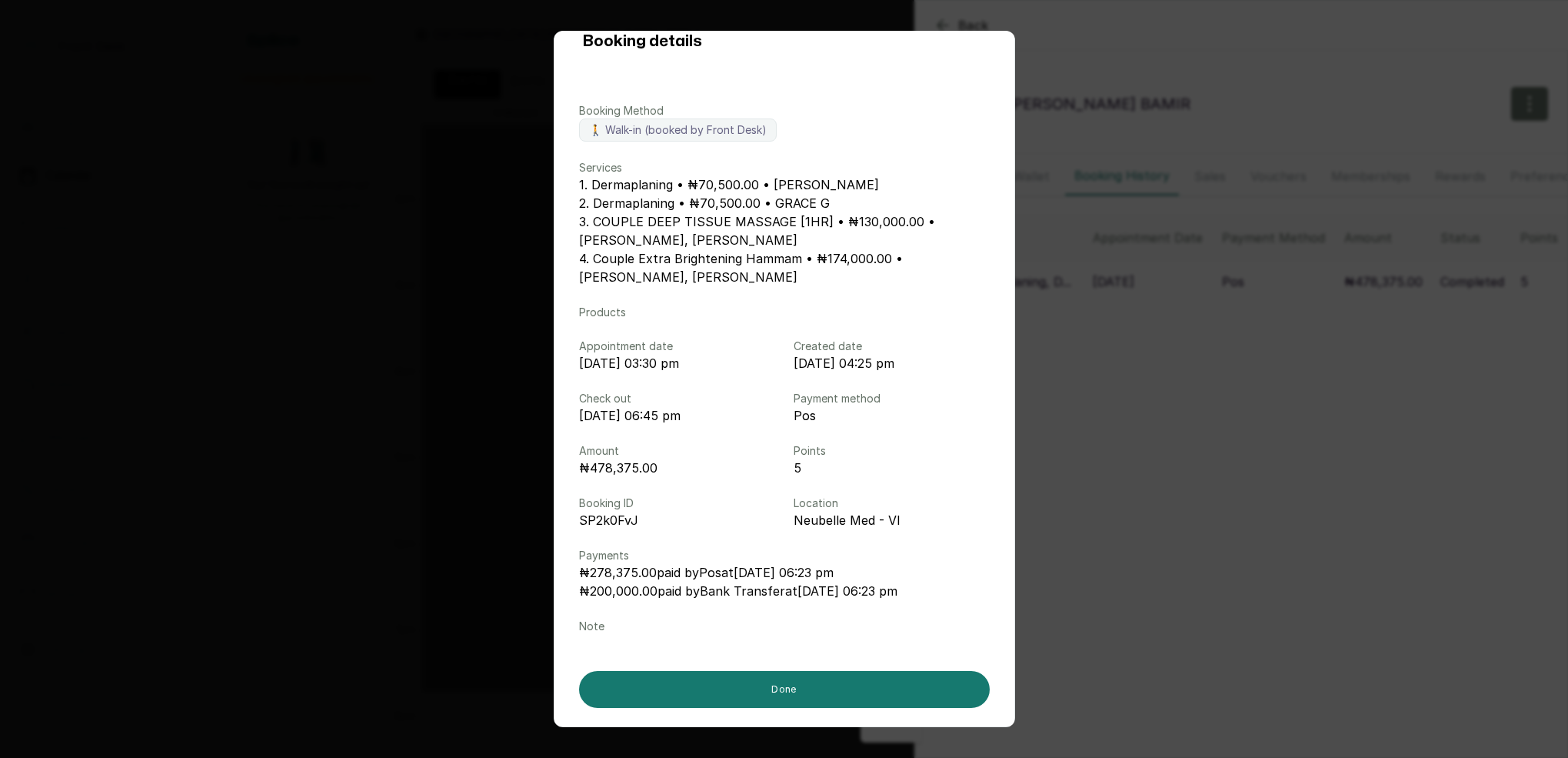
scroll to position [33, 0]
drag, startPoint x: 1168, startPoint y: 378, endPoint x: 1042, endPoint y: 314, distance: 141.3
click at [1168, 377] on div "Booking details Booking Method 🚶 Walk-in (booked by Front Desk) Services 1. Der…" at bounding box center [784, 379] width 1568 height 758
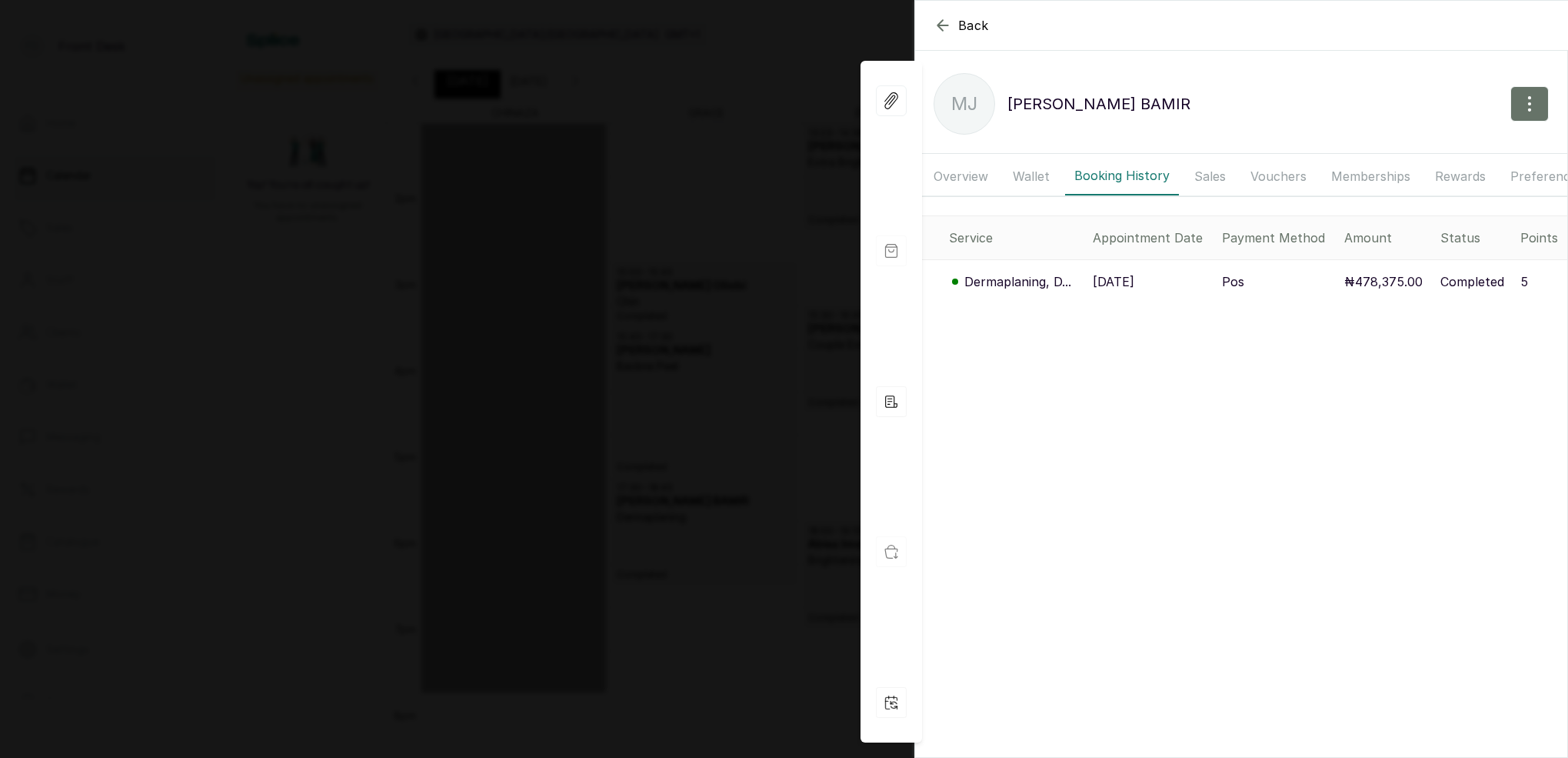
drag, startPoint x: 610, startPoint y: 198, endPoint x: 758, endPoint y: 132, distance: 162.0
click at [611, 198] on div "Back MS JOKOTADE BAMIR MJ MS JOKOTADE BAMIR Overview Wallet Booking History Sal…" at bounding box center [784, 379] width 1568 height 758
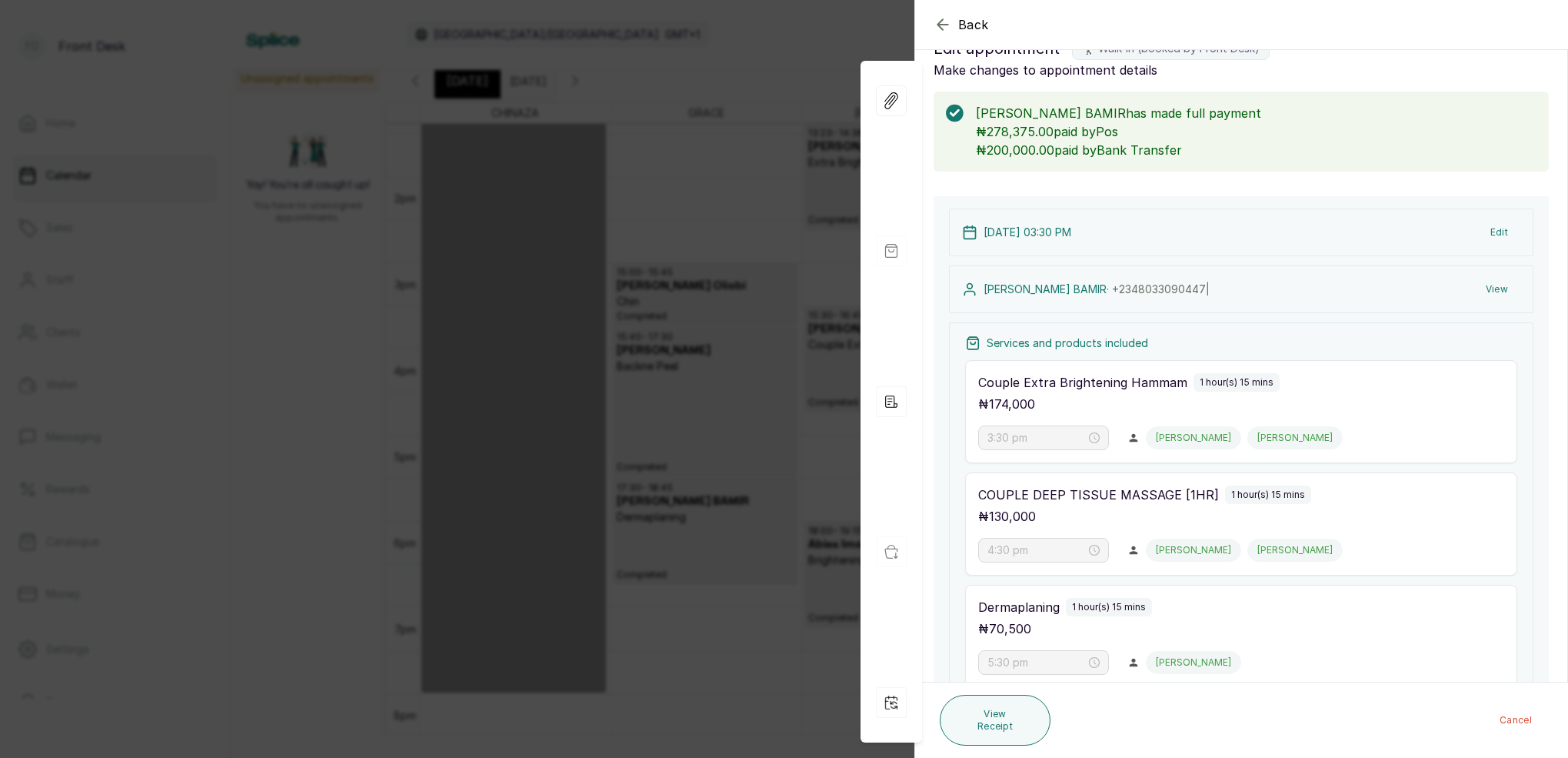
click at [826, 64] on div "Back Appointment Details Edit appointment 🚶 Walk-in (booked by Front Desk) Make…" at bounding box center [784, 379] width 1568 height 758
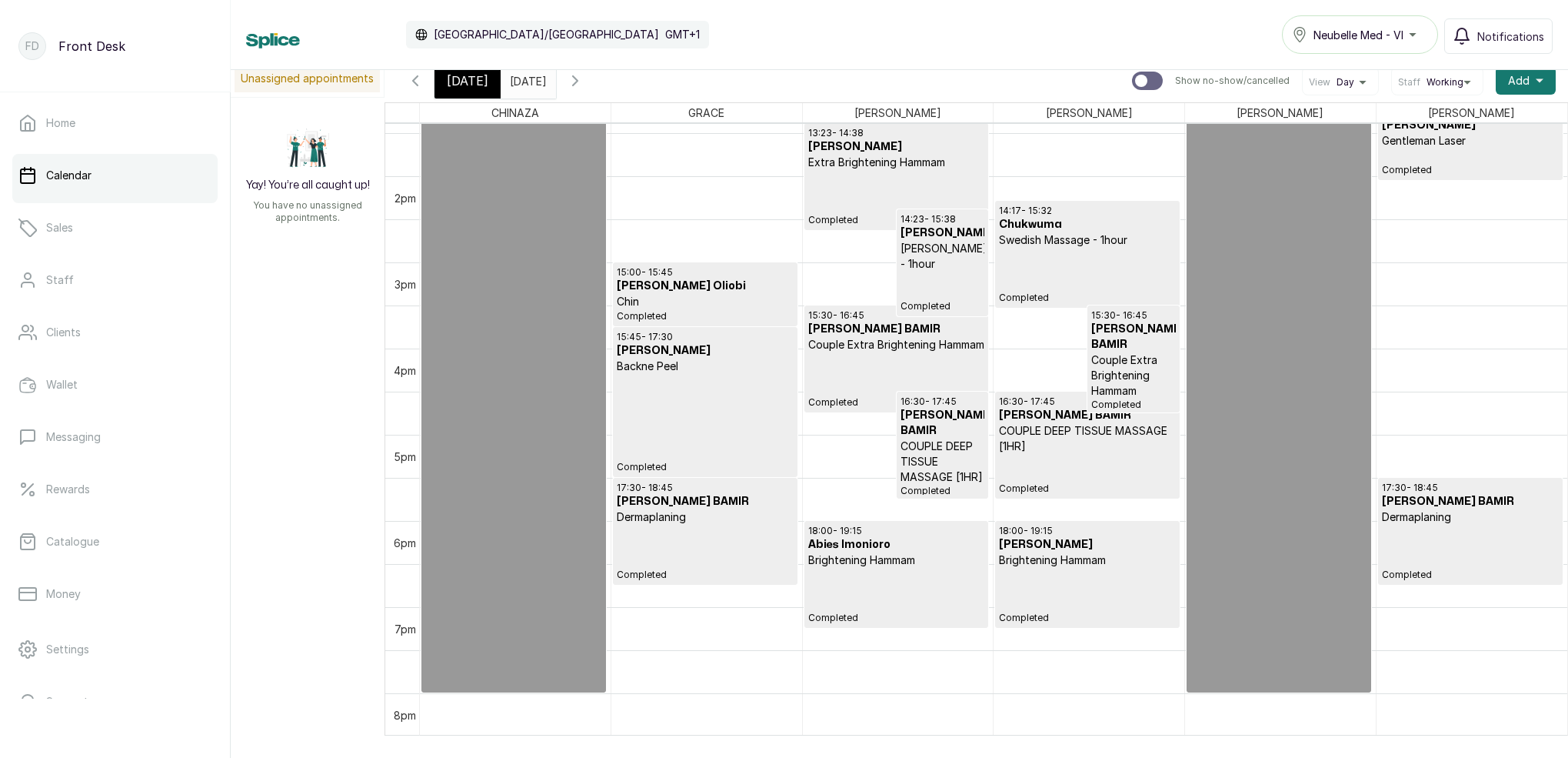
click at [526, 84] on input "[DATE]" at bounding box center [513, 77] width 25 height 26
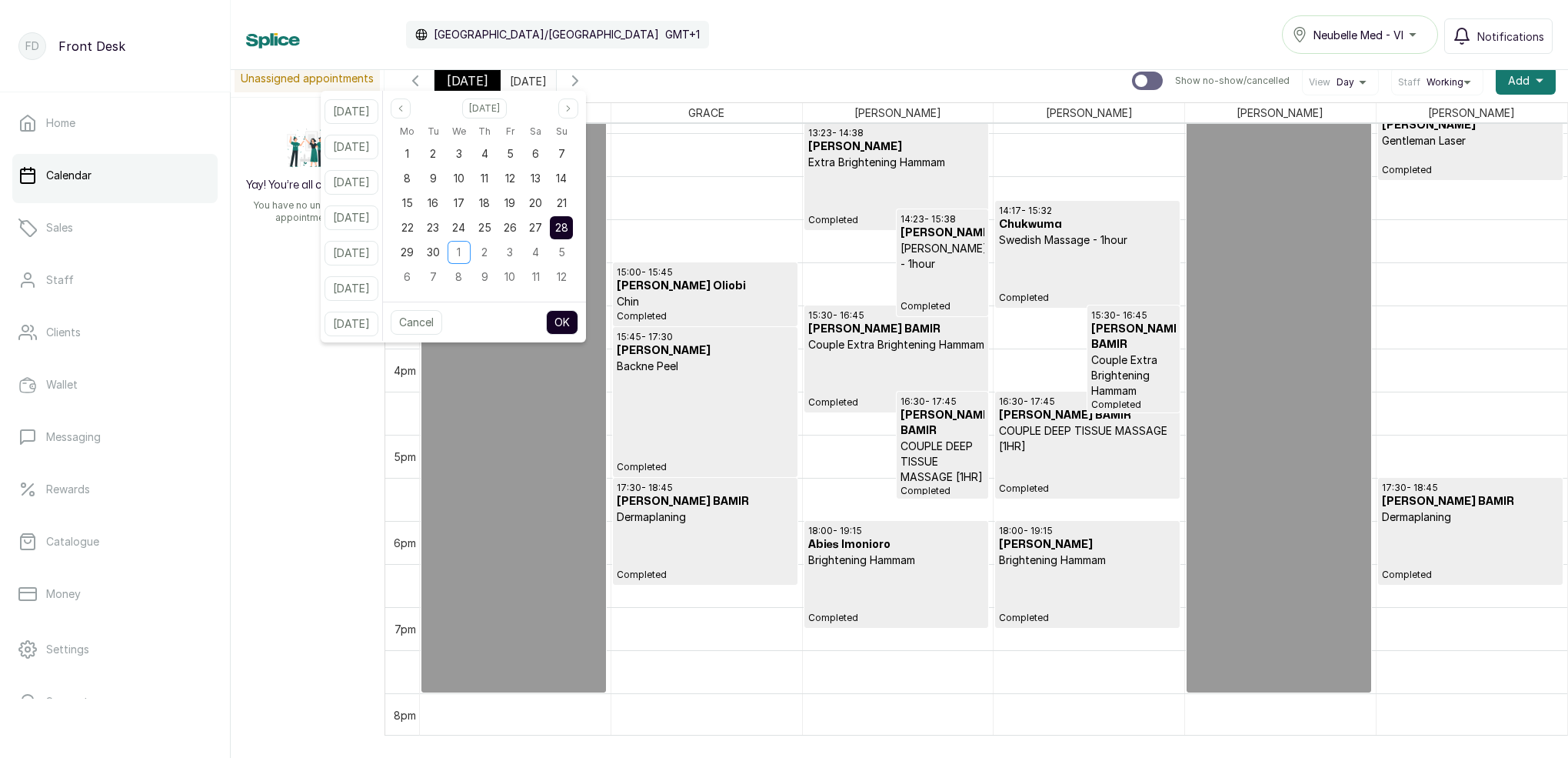
click at [463, 86] on span "[DATE]" at bounding box center [467, 81] width 42 height 19
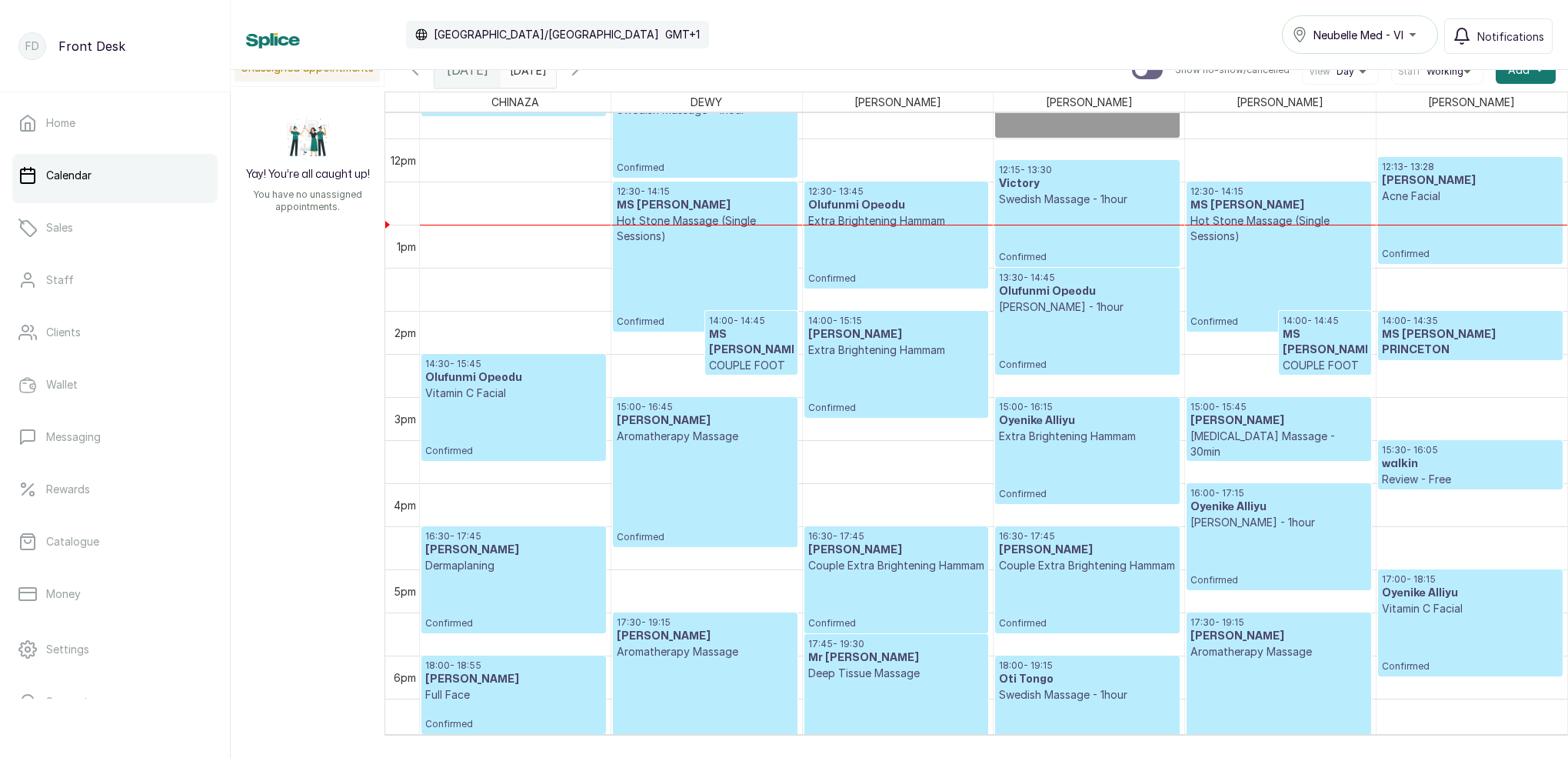
scroll to position [0, 0]
click at [1425, 471] on p "Review - Free" at bounding box center [1470, 477] width 177 height 16
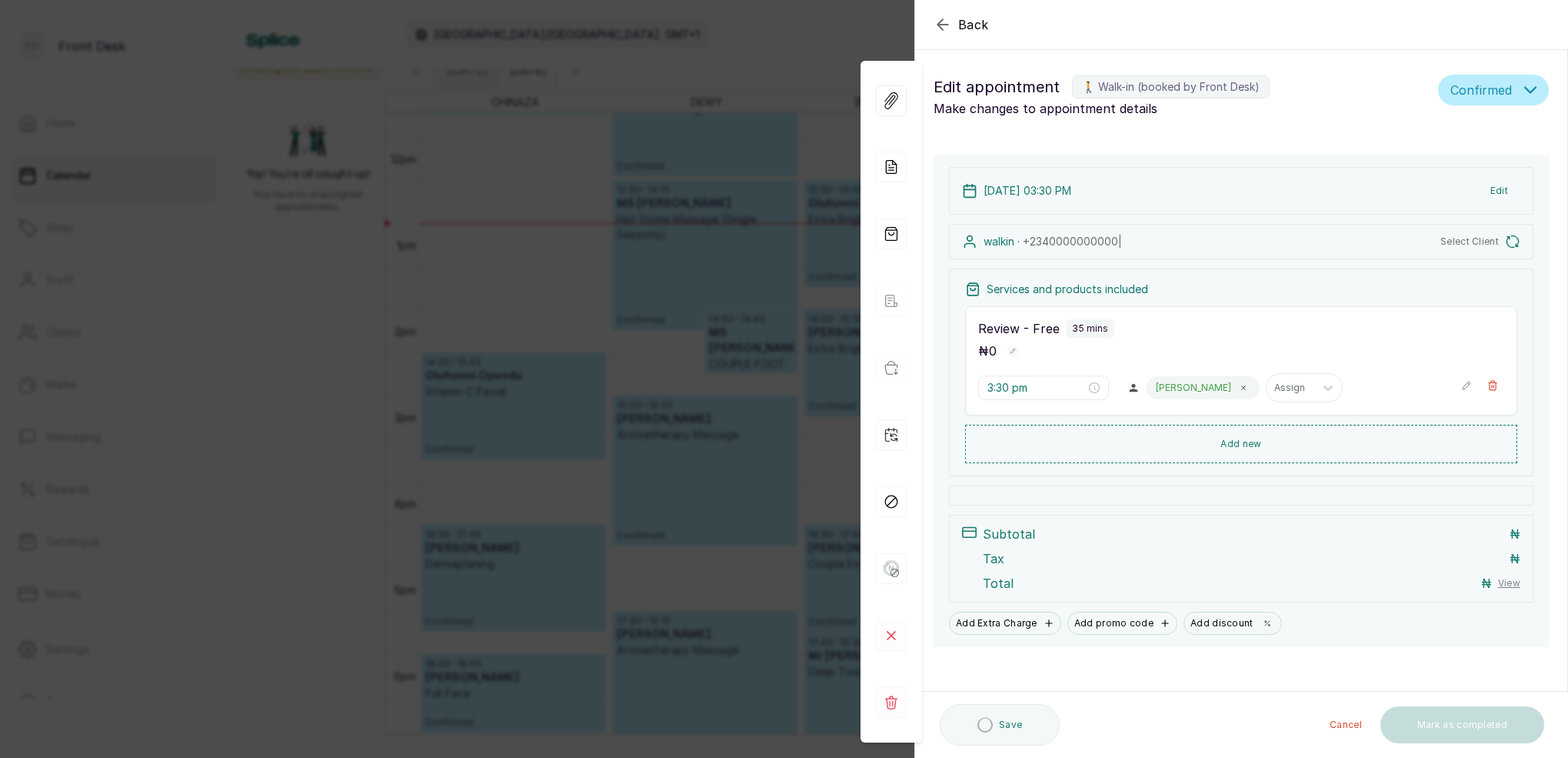
drag, startPoint x: 773, startPoint y: 36, endPoint x: 812, endPoint y: 43, distance: 39.6
click at [773, 36] on div "Back Appointment Details Edit appointment 🚶 Walk-in (booked by Front Desk) Make…" at bounding box center [784, 379] width 1568 height 758
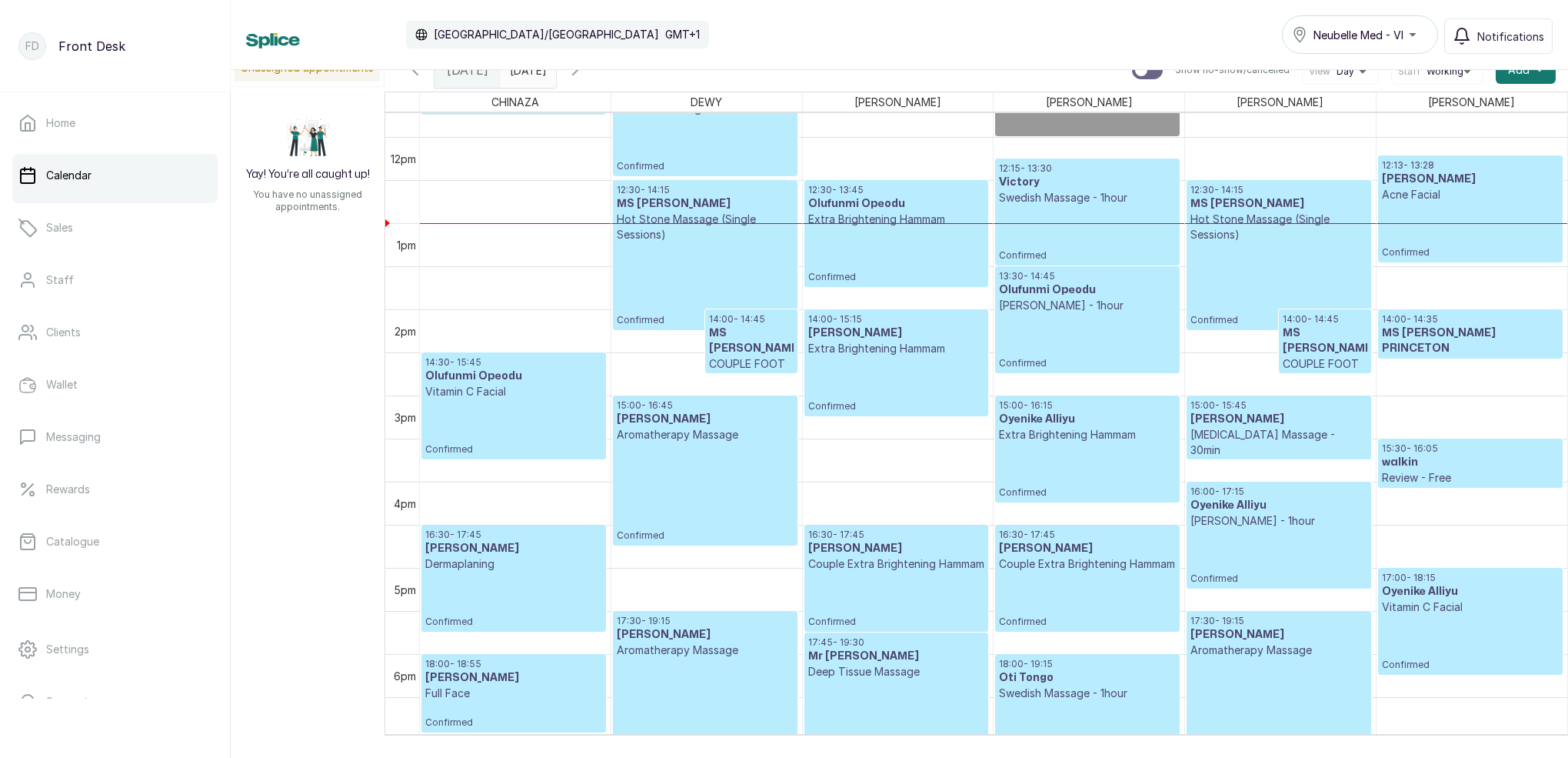
click at [585, 75] on icon "button" at bounding box center [576, 70] width 19 height 19
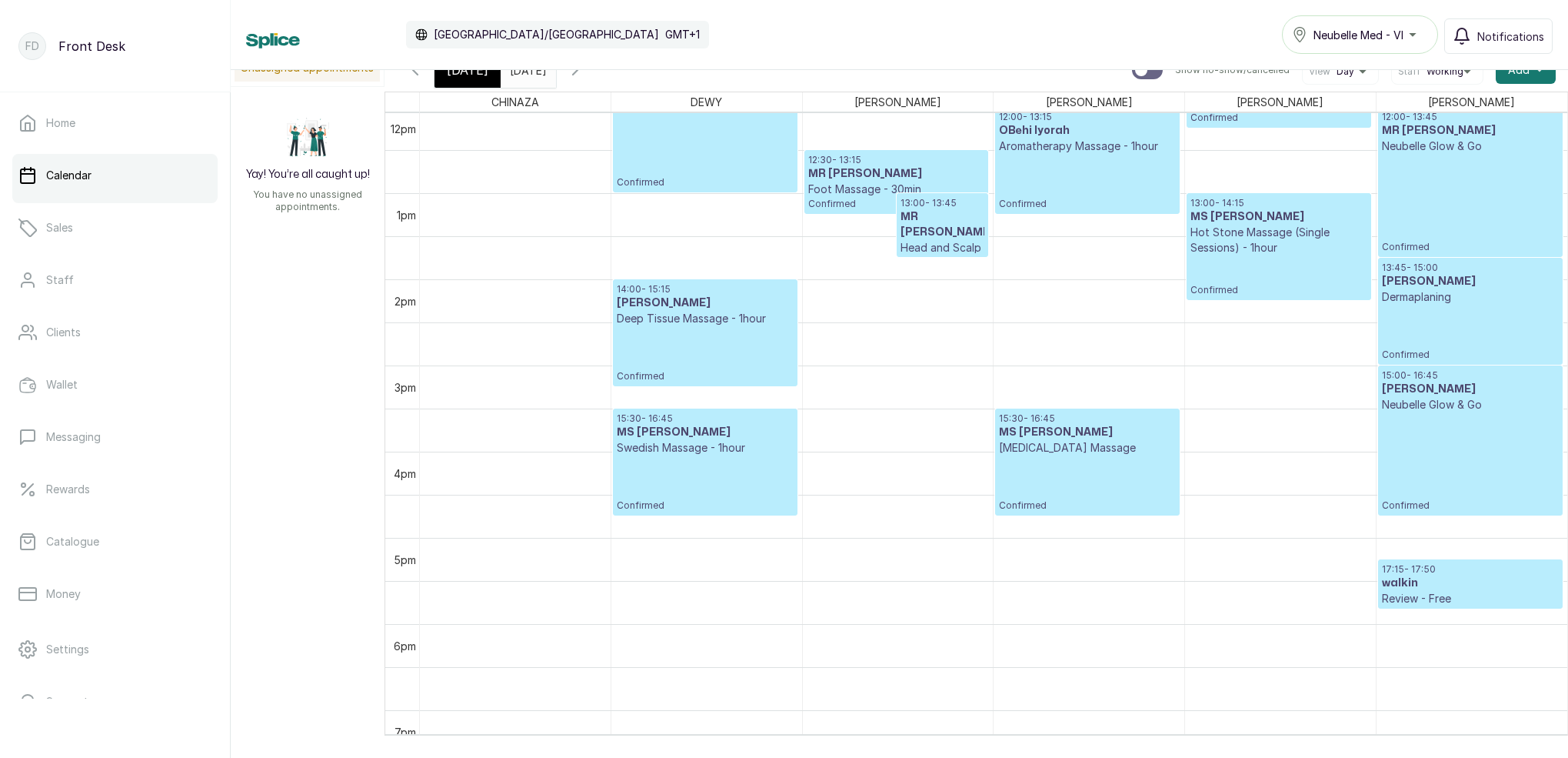
click at [462, 74] on span "[DATE]" at bounding box center [467, 70] width 42 height 19
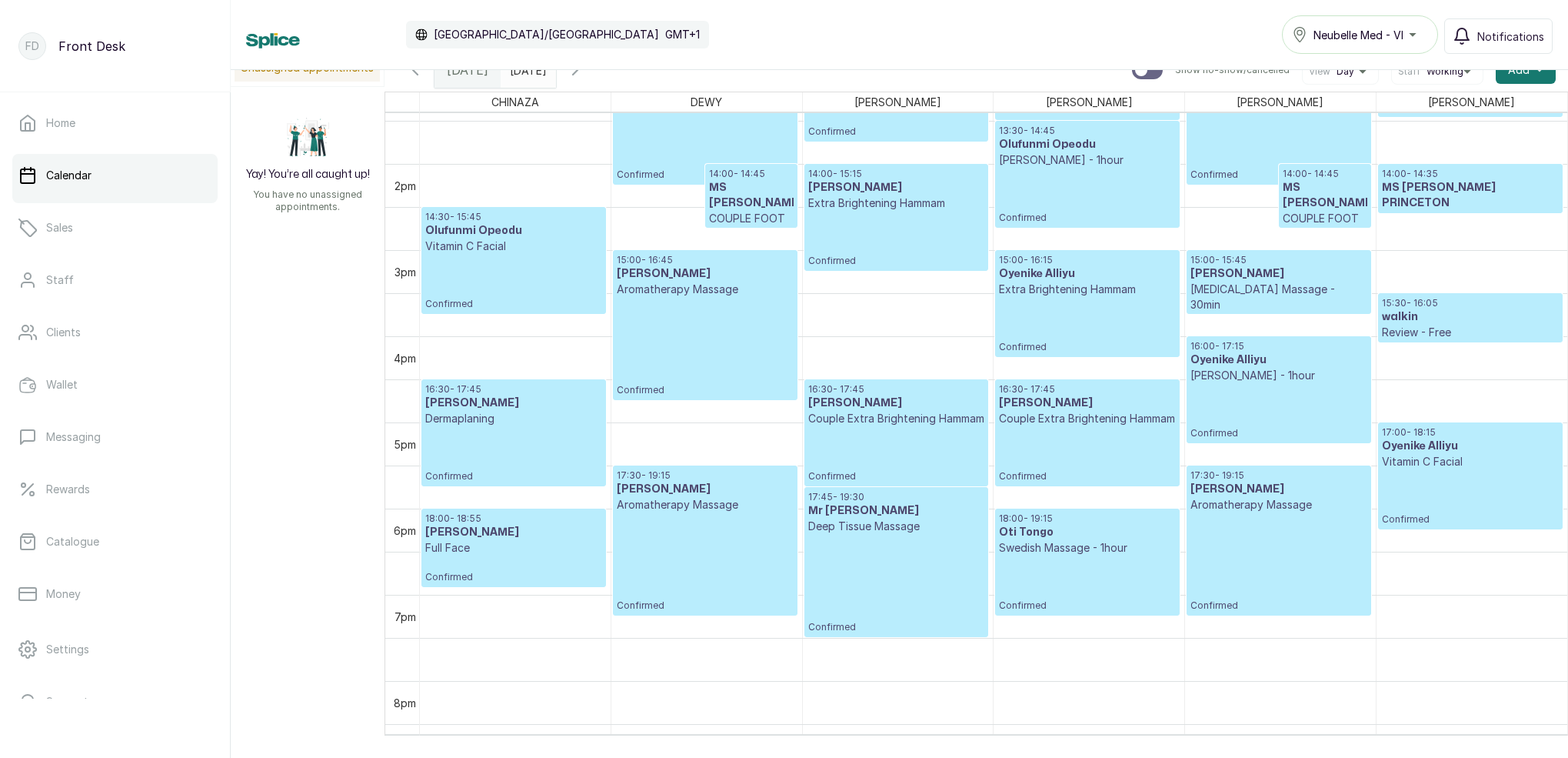
scroll to position [1156, 0]
click at [585, 74] on icon "button" at bounding box center [576, 70] width 19 height 19
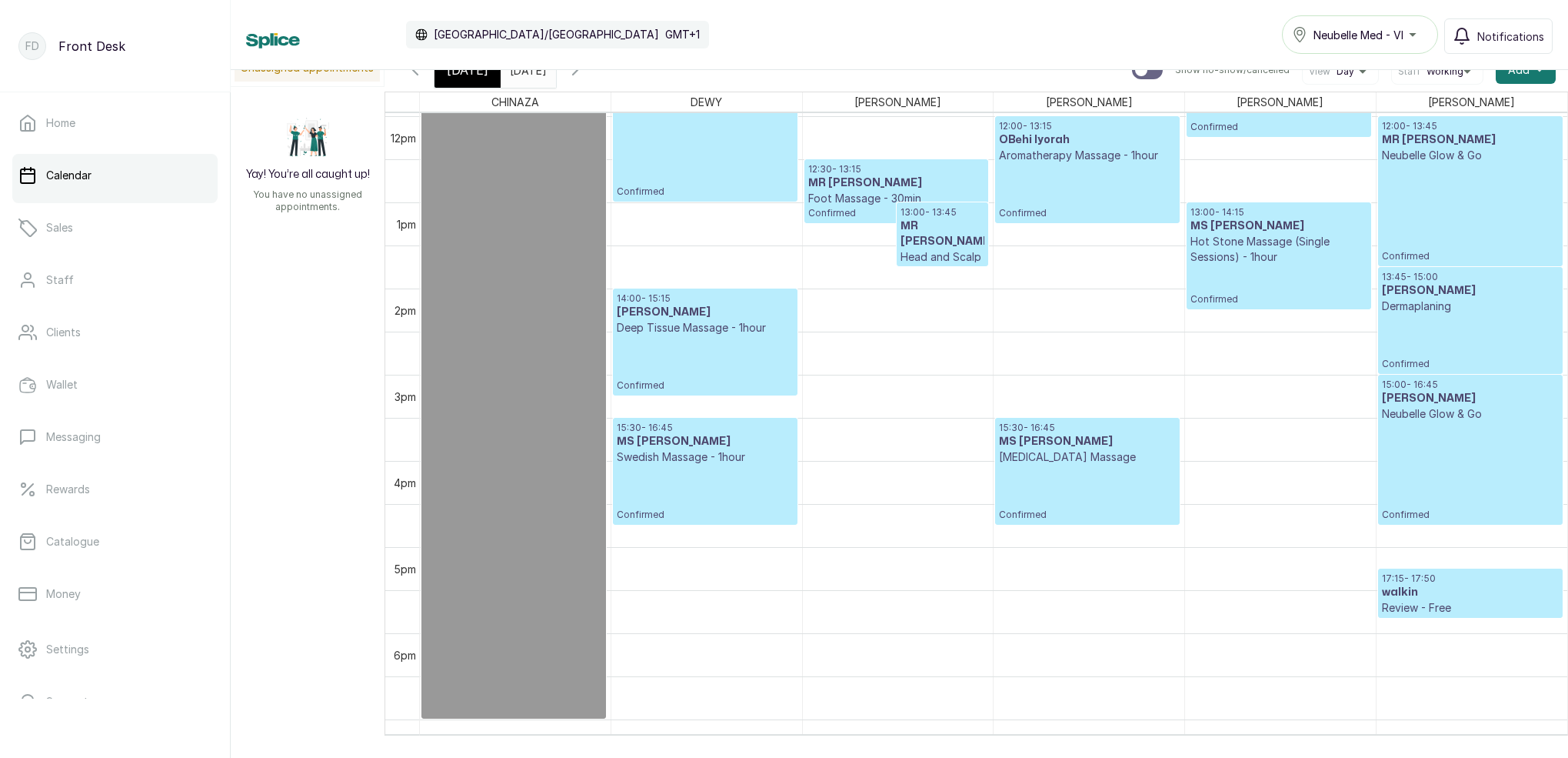
scroll to position [1032, 0]
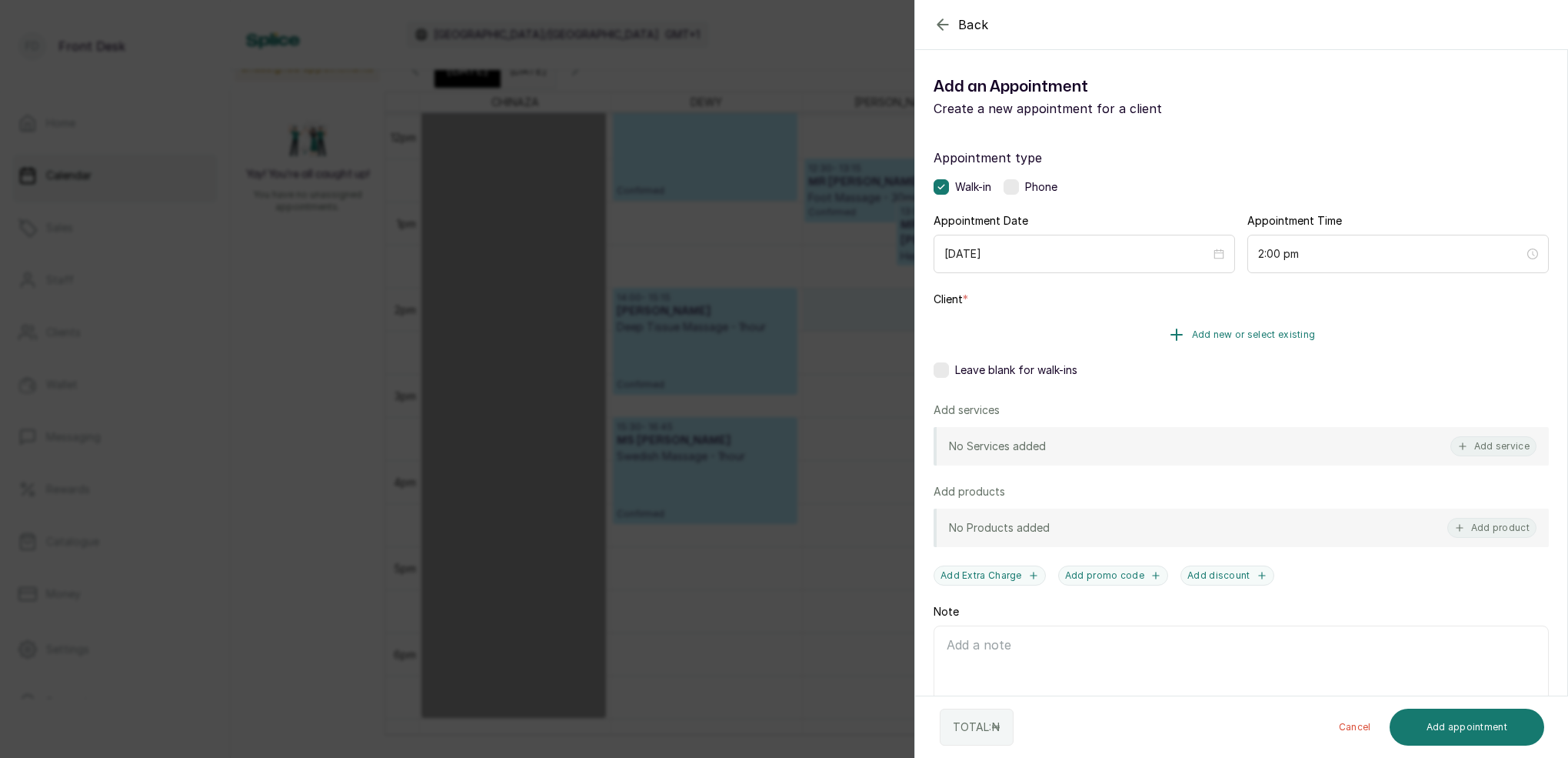
click at [1281, 333] on span "Add new or select existing" at bounding box center [1253, 334] width 123 height 12
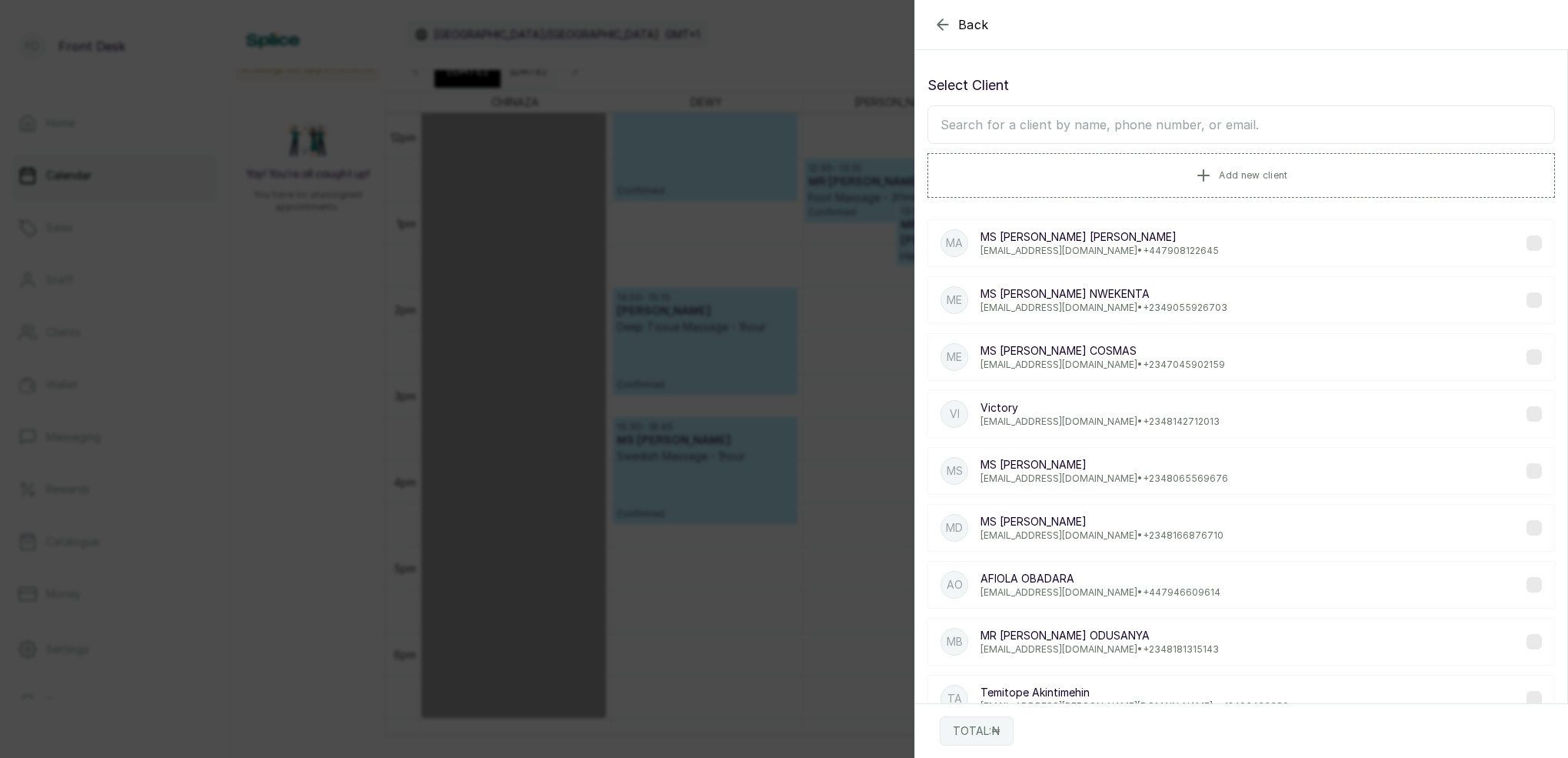
click at [947, 17] on icon "button" at bounding box center [943, 25] width 19 height 19
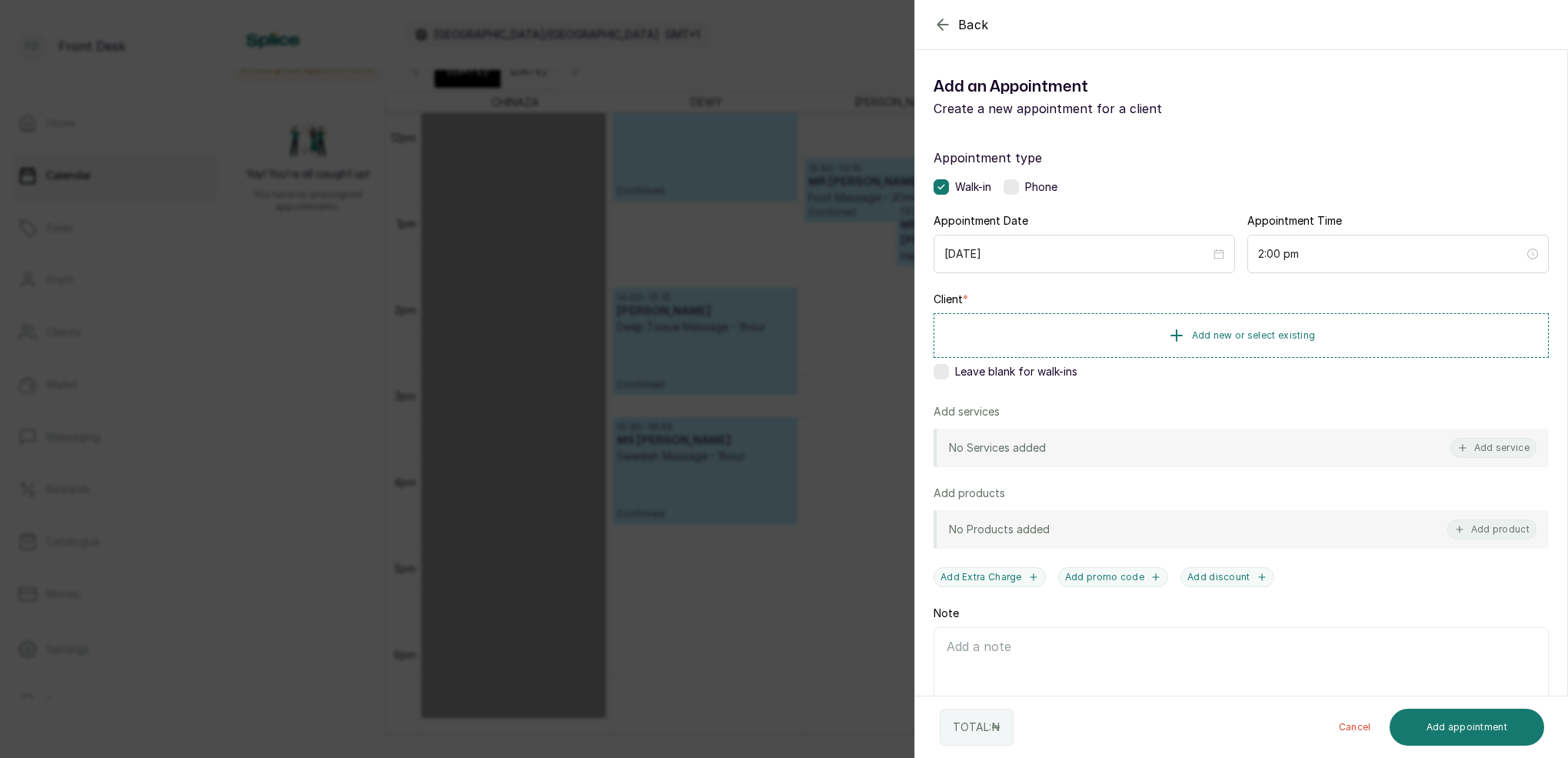
click at [948, 370] on label at bounding box center [941, 372] width 16 height 16
click at [1484, 451] on button "Add service" at bounding box center [1493, 448] width 86 height 20
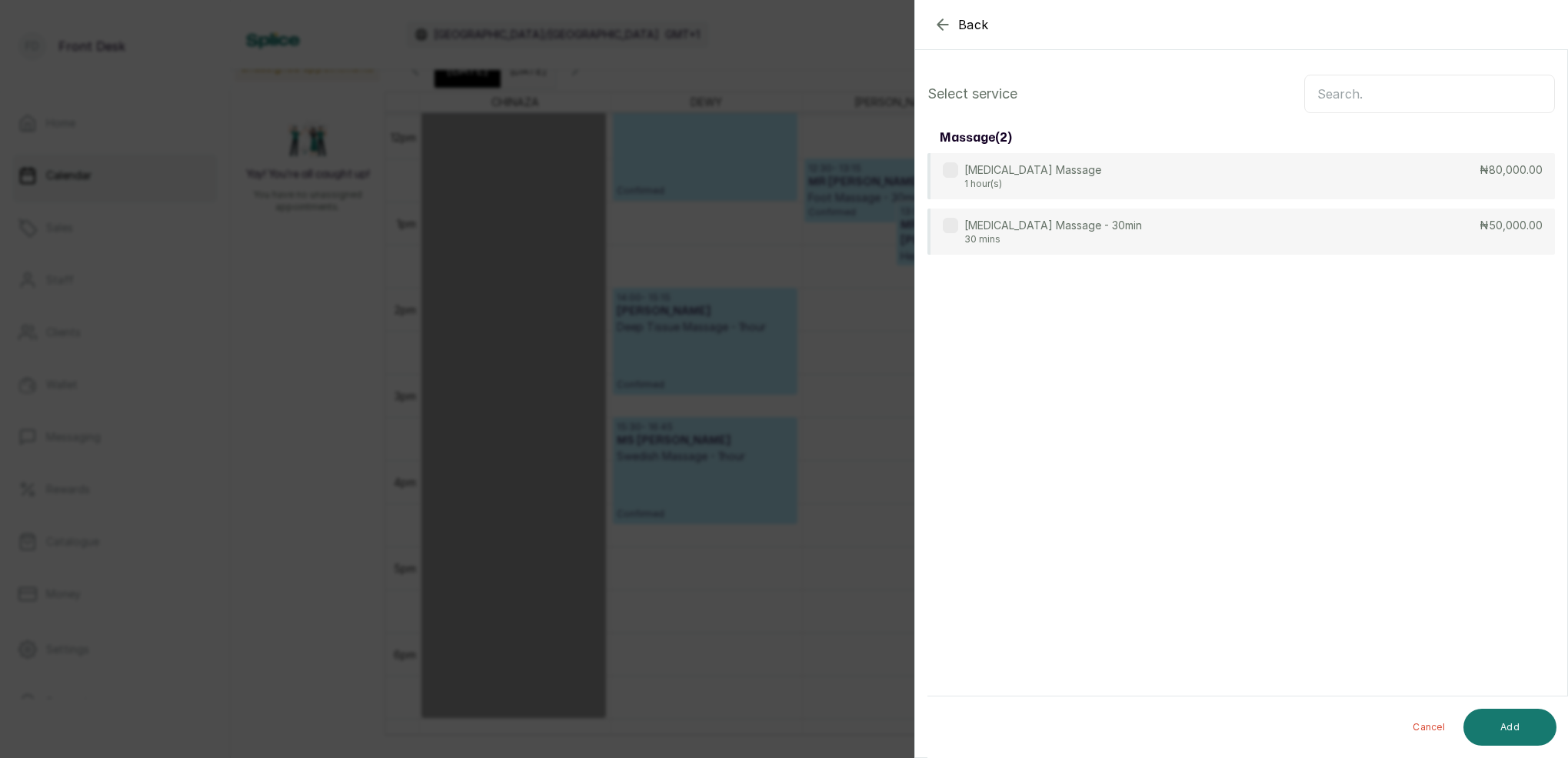
click at [1385, 95] on input "text" at bounding box center [1430, 93] width 251 height 38
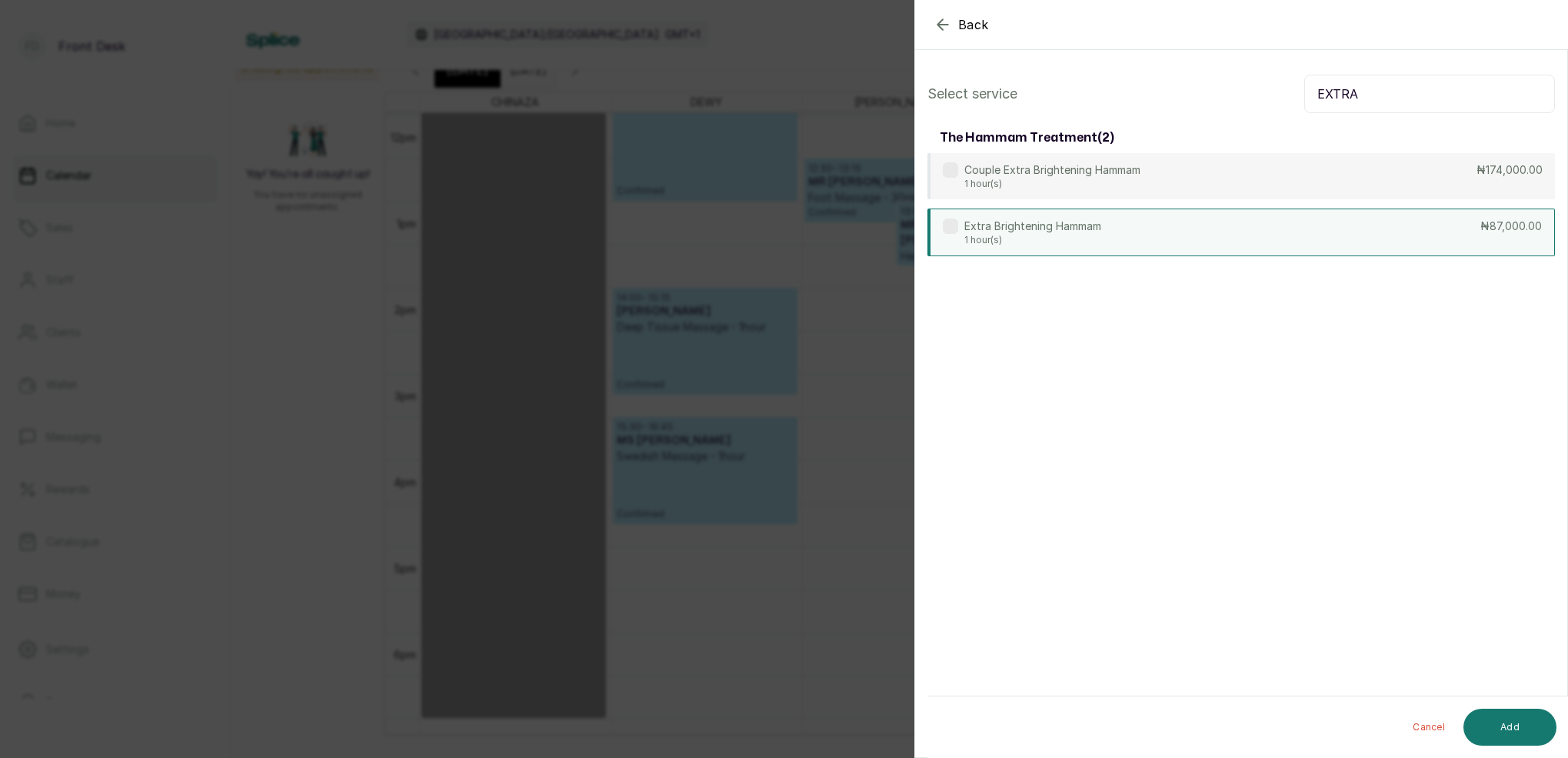
type input "EXTRA"
drag, startPoint x: 1041, startPoint y: 241, endPoint x: 1102, endPoint y: 280, distance: 72.4
click at [1042, 241] on p "1 hour(s)" at bounding box center [1032, 239] width 136 height 12
click at [1518, 719] on button "Add" at bounding box center [1510, 727] width 93 height 37
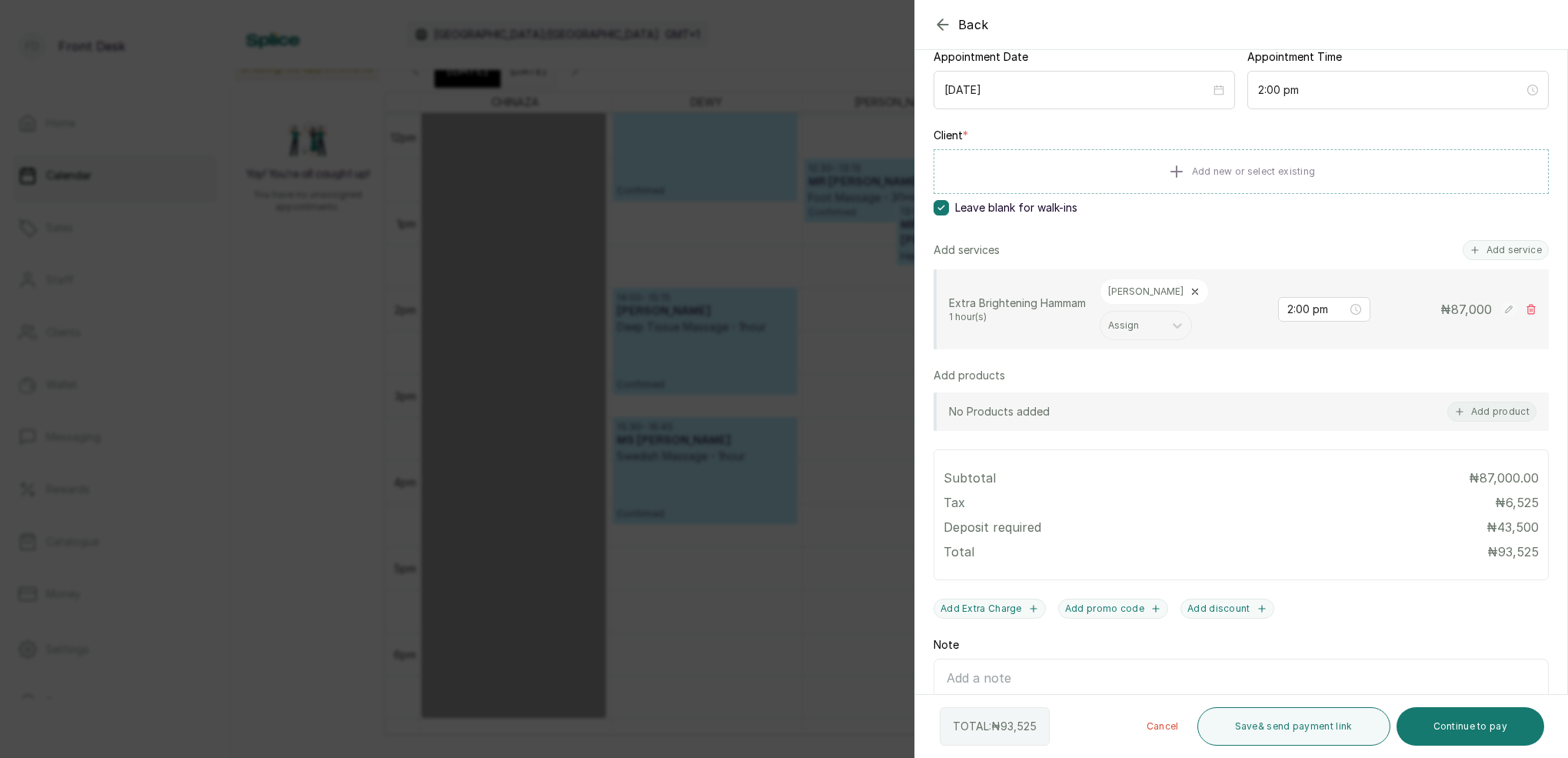
scroll to position [173, 0]
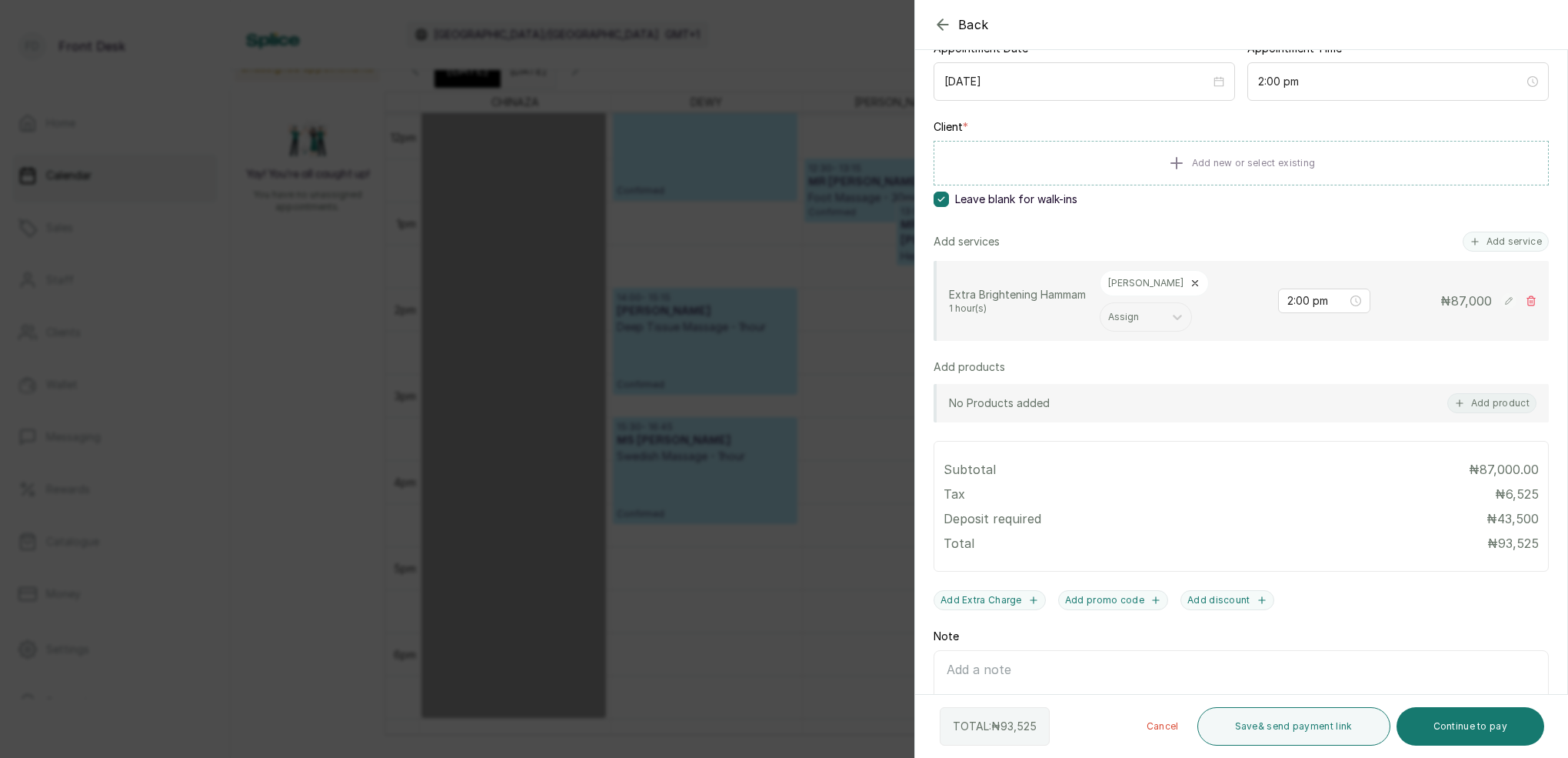
drag, startPoint x: 1515, startPoint y: 250, endPoint x: 1452, endPoint y: 281, distance: 70.2
click at [1515, 250] on button "Add service" at bounding box center [1505, 242] width 86 height 20
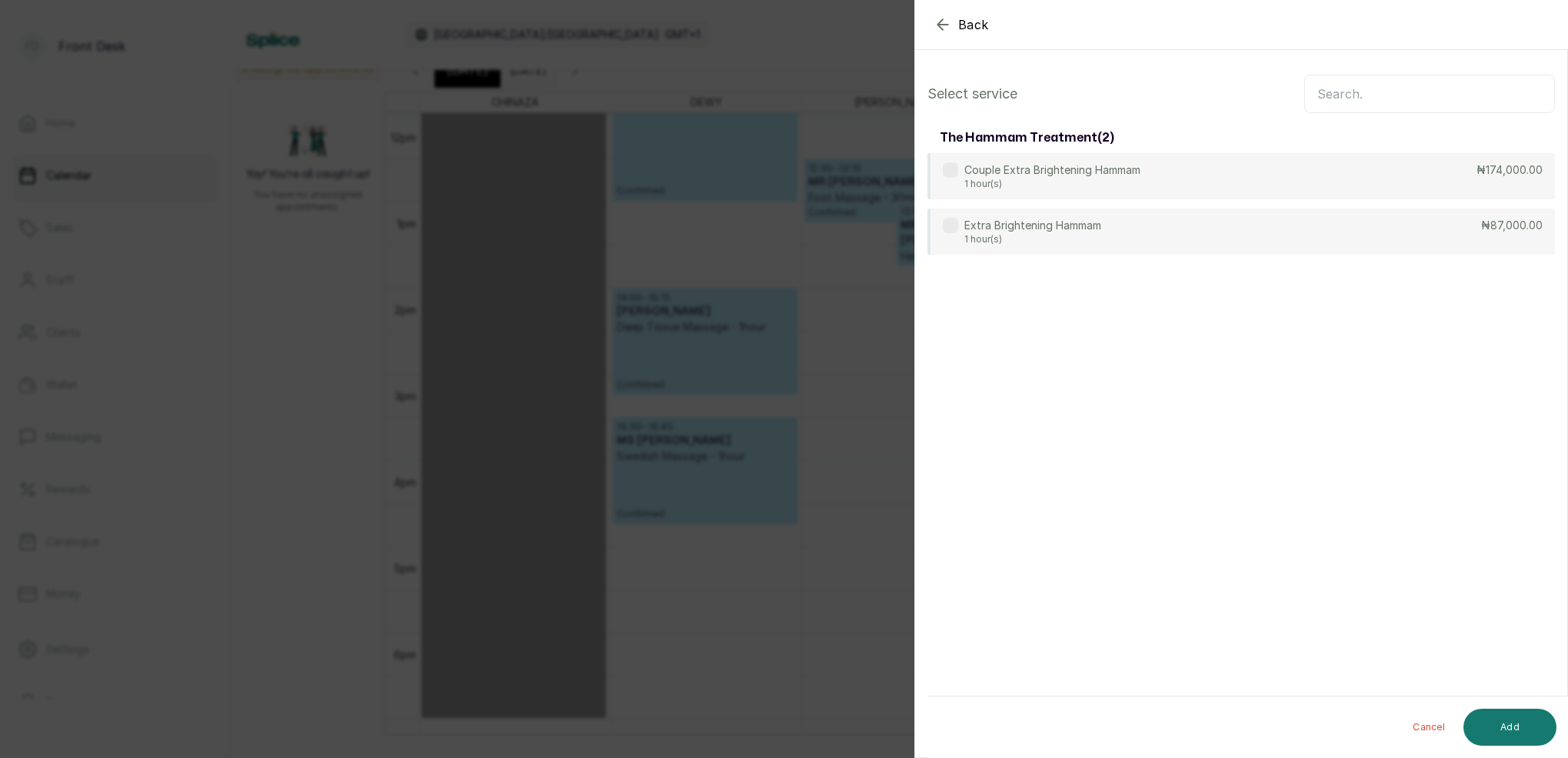
click at [1376, 89] on input "text" at bounding box center [1430, 93] width 251 height 38
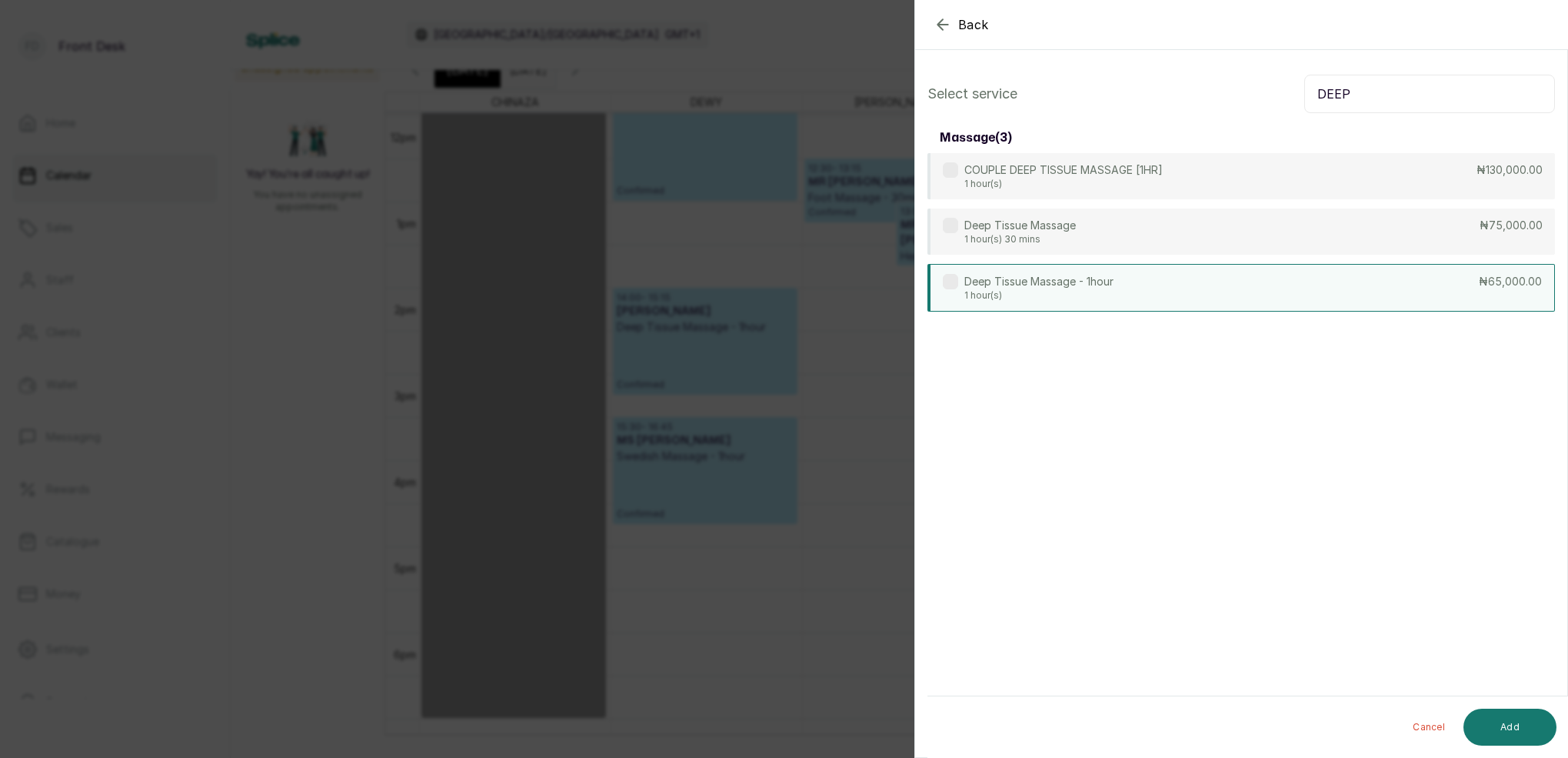
type input "DEEP"
click at [991, 294] on p "1 hour(s)" at bounding box center [1039, 294] width 149 height 12
click at [1520, 724] on button "Add" at bounding box center [1510, 727] width 93 height 37
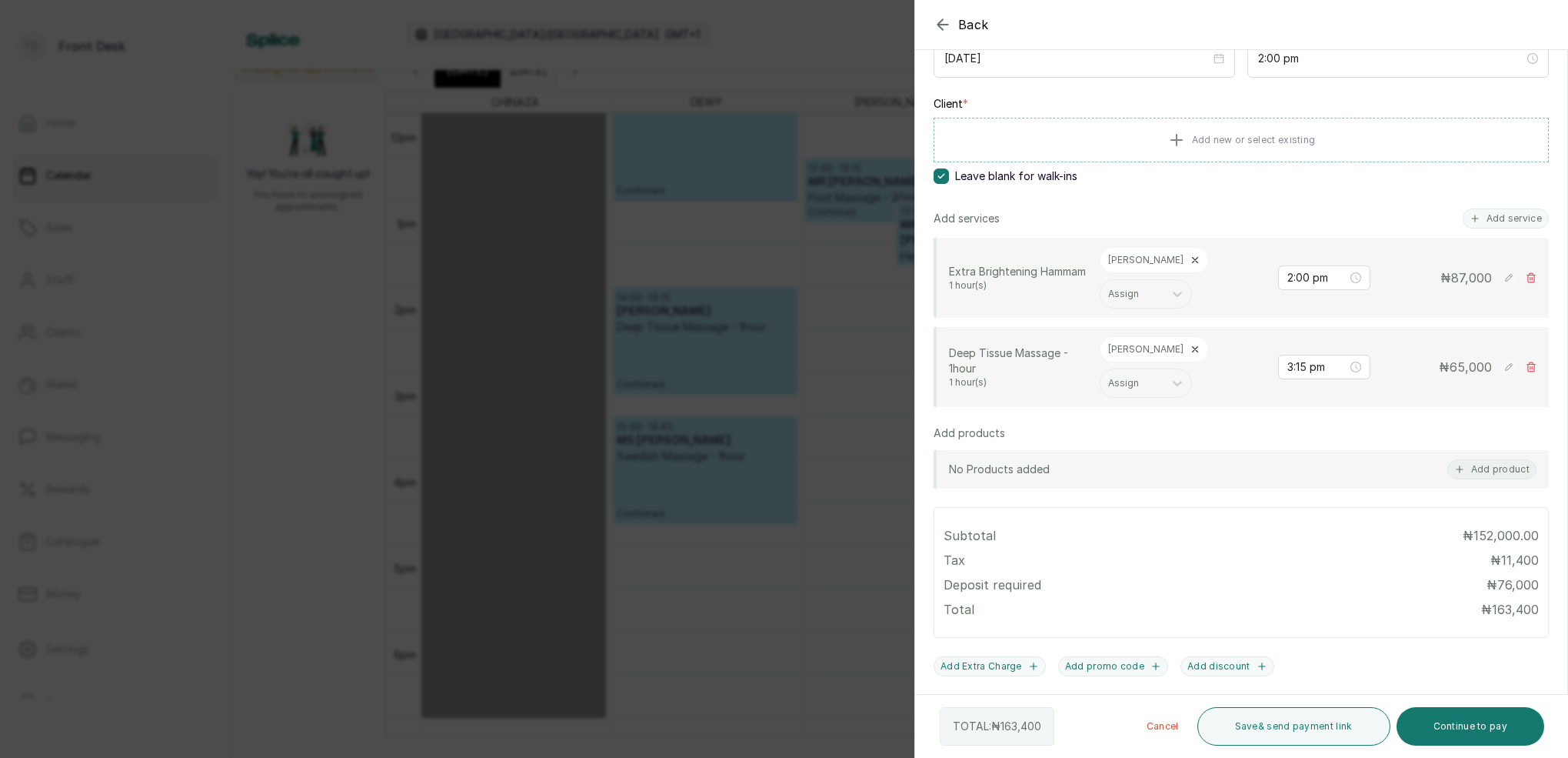
scroll to position [195, 0]
drag, startPoint x: 1303, startPoint y: 344, endPoint x: 1312, endPoint y: 351, distance: 11.4
click at [1303, 359] on input "3:15 pm" at bounding box center [1317, 368] width 61 height 17
type input "3:00 pm"
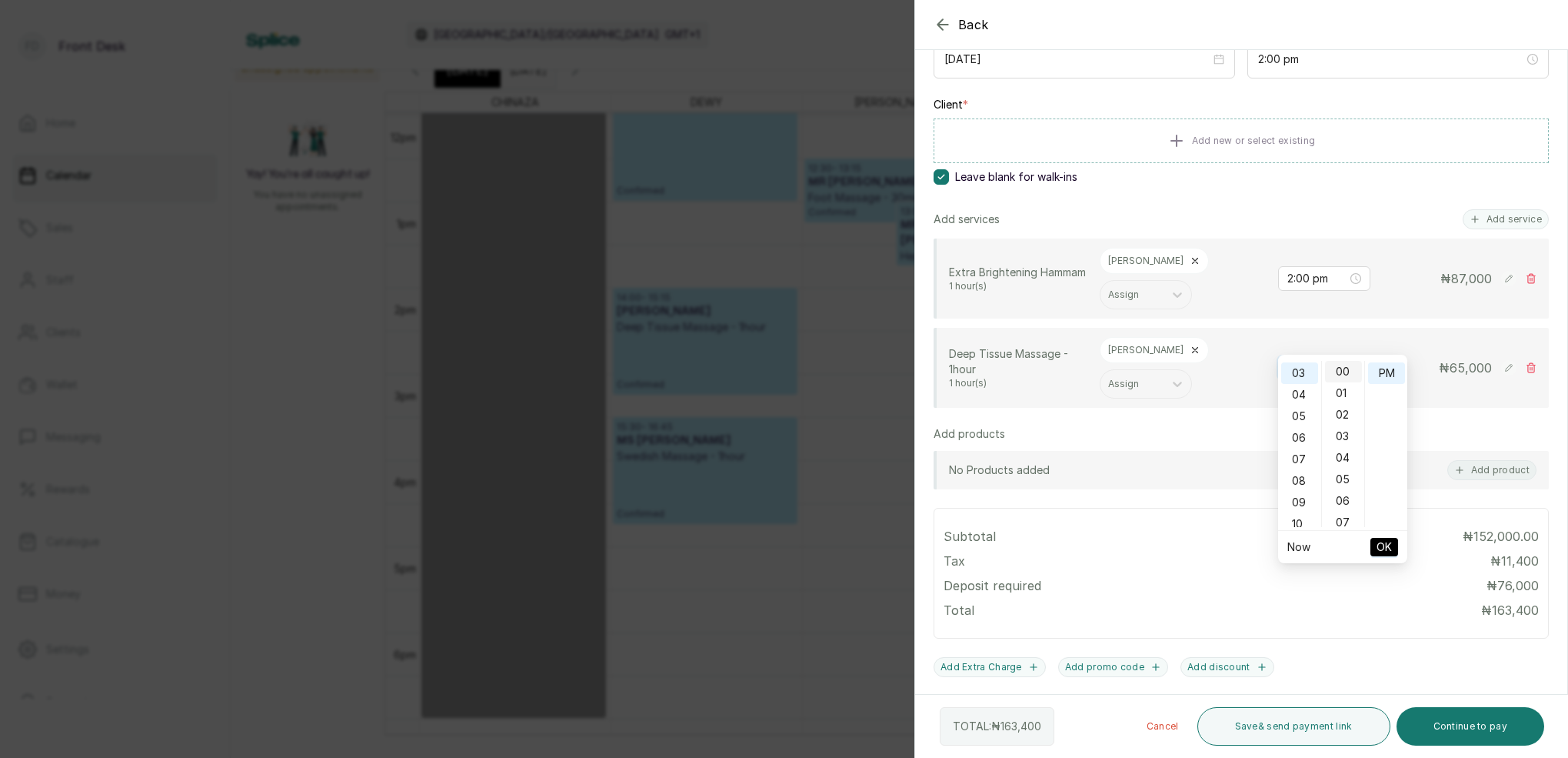
scroll to position [-1, 0]
drag, startPoint x: 1342, startPoint y: 372, endPoint x: 1377, endPoint y: 373, distance: 35.0
click at [1346, 371] on div "00" at bounding box center [1343, 371] width 37 height 21
click at [1381, 372] on div "PM" at bounding box center [1387, 372] width 37 height 21
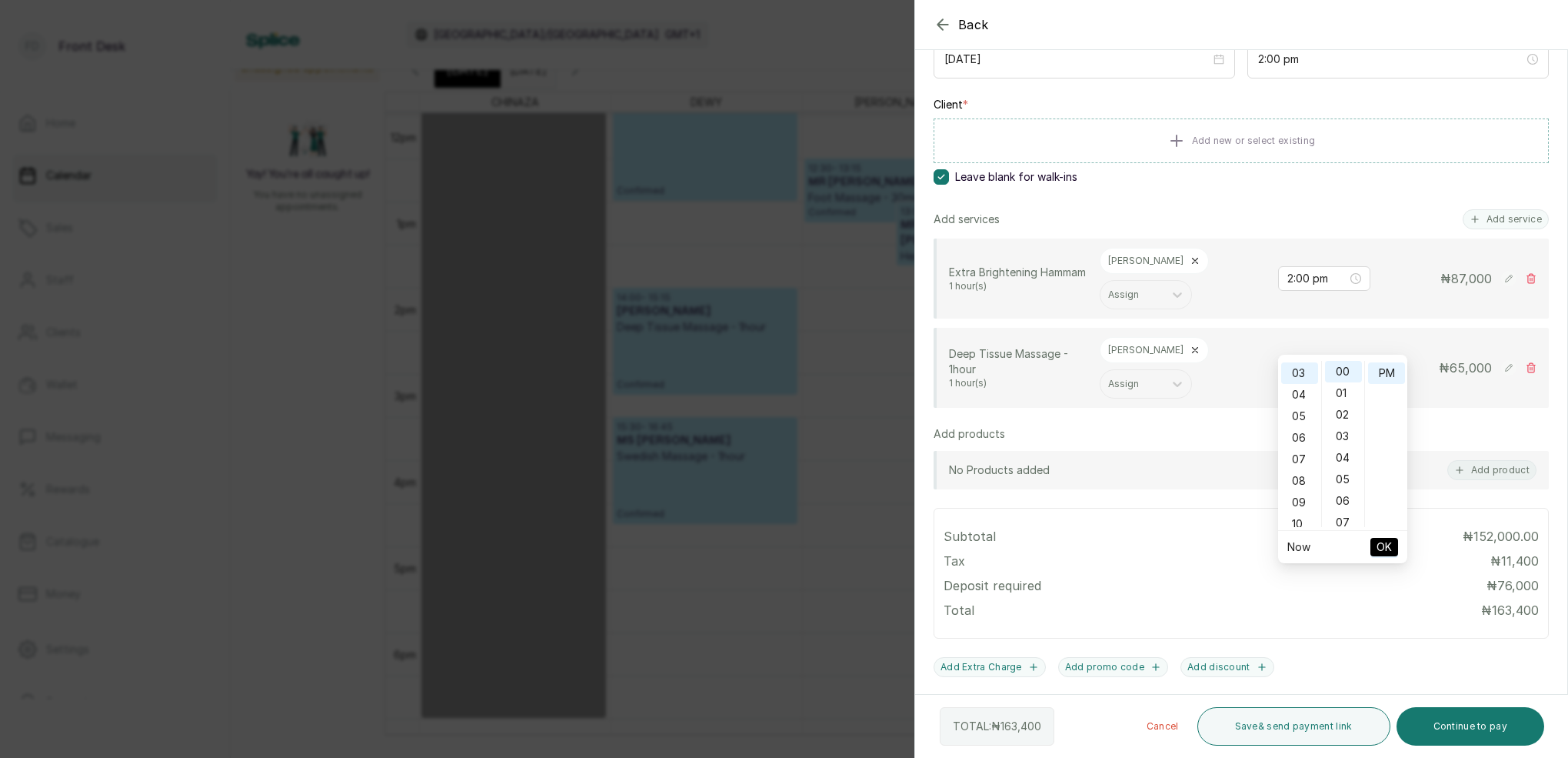
click at [1385, 542] on span "OK" at bounding box center [1384, 546] width 16 height 29
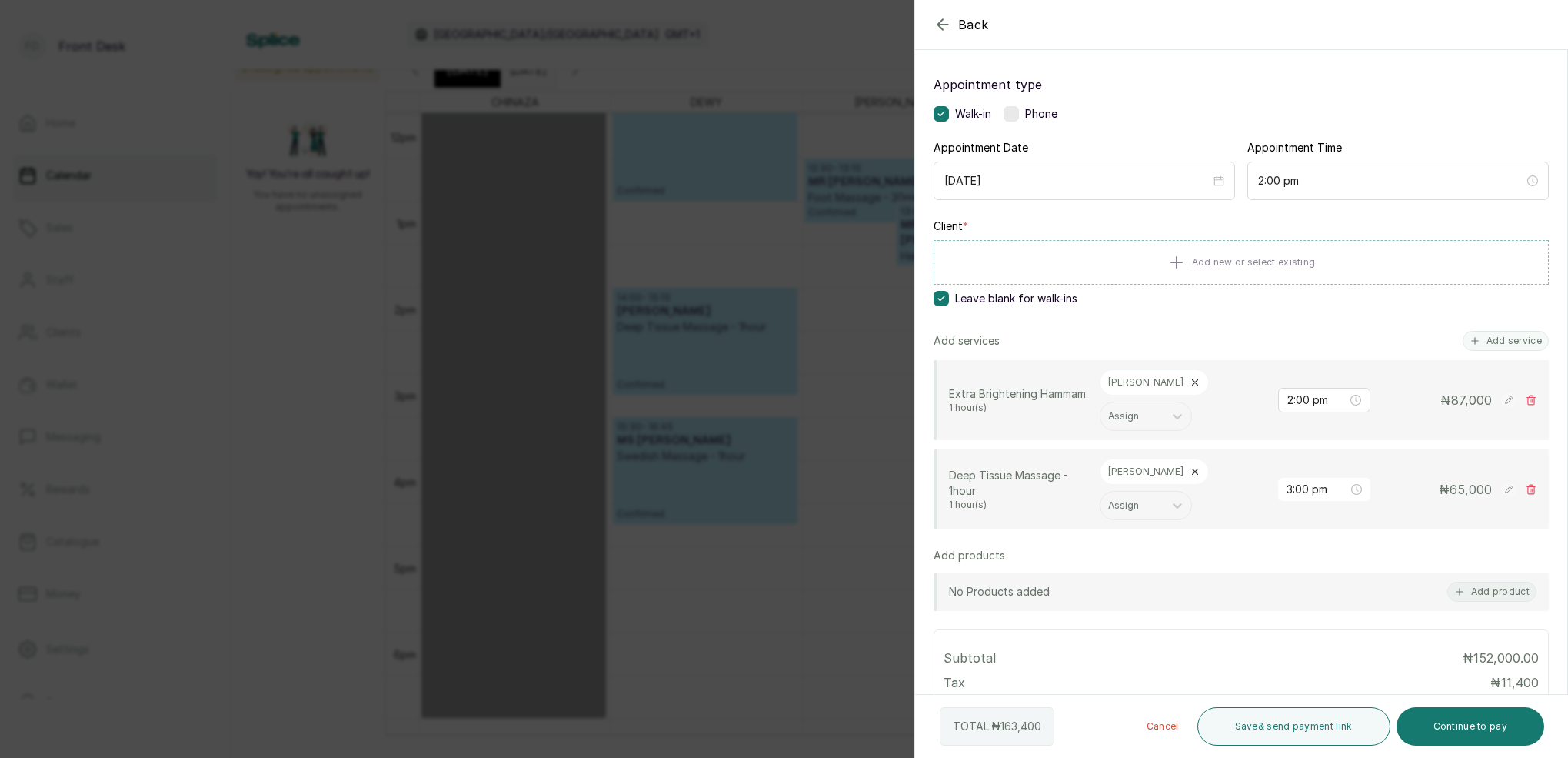
scroll to position [71, 0]
click at [1534, 397] on icon at bounding box center [1531, 402] width 11 height 11
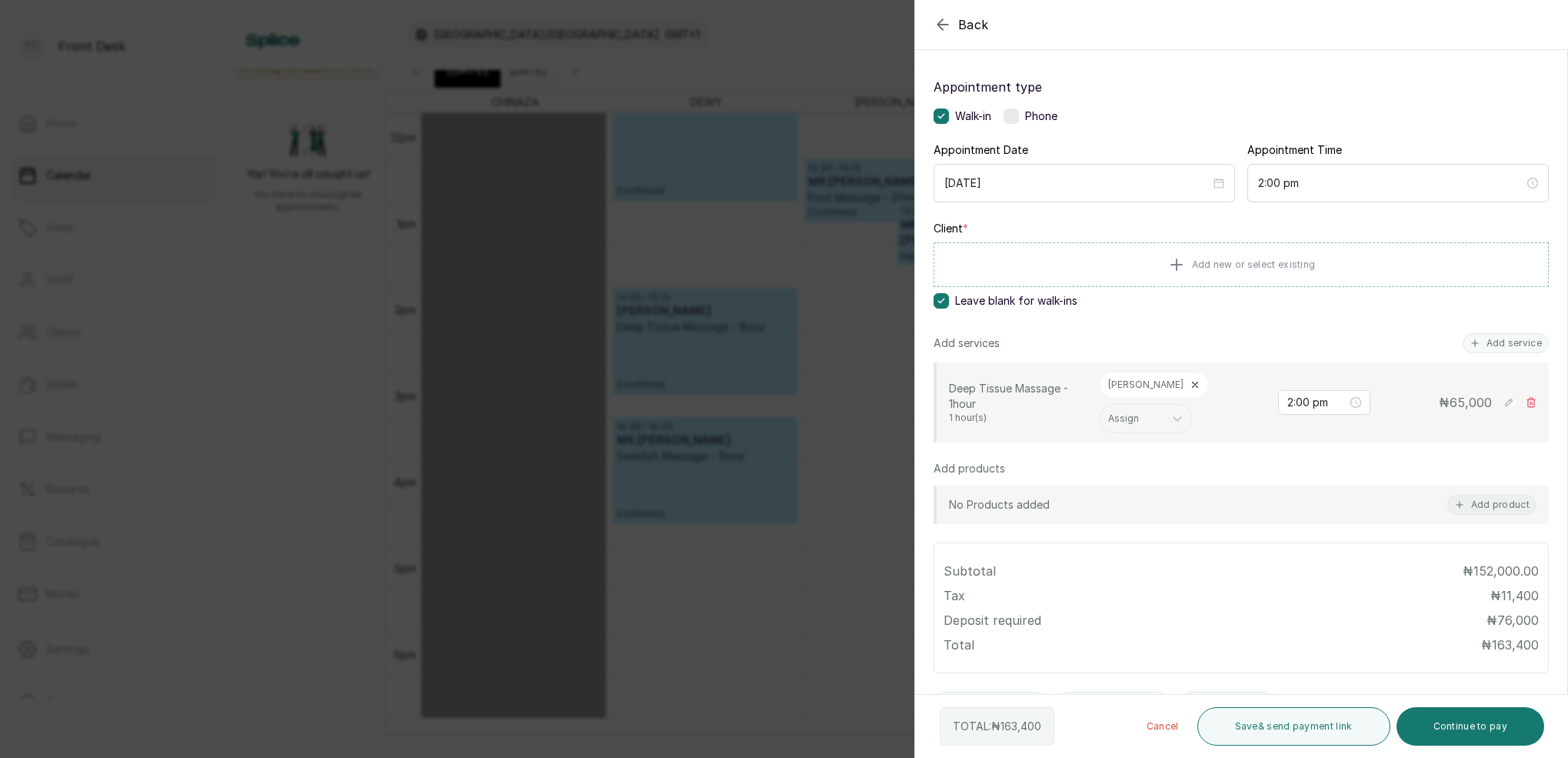
type input "3:00 pm"
click at [1523, 338] on button "Add service" at bounding box center [1505, 344] width 86 height 20
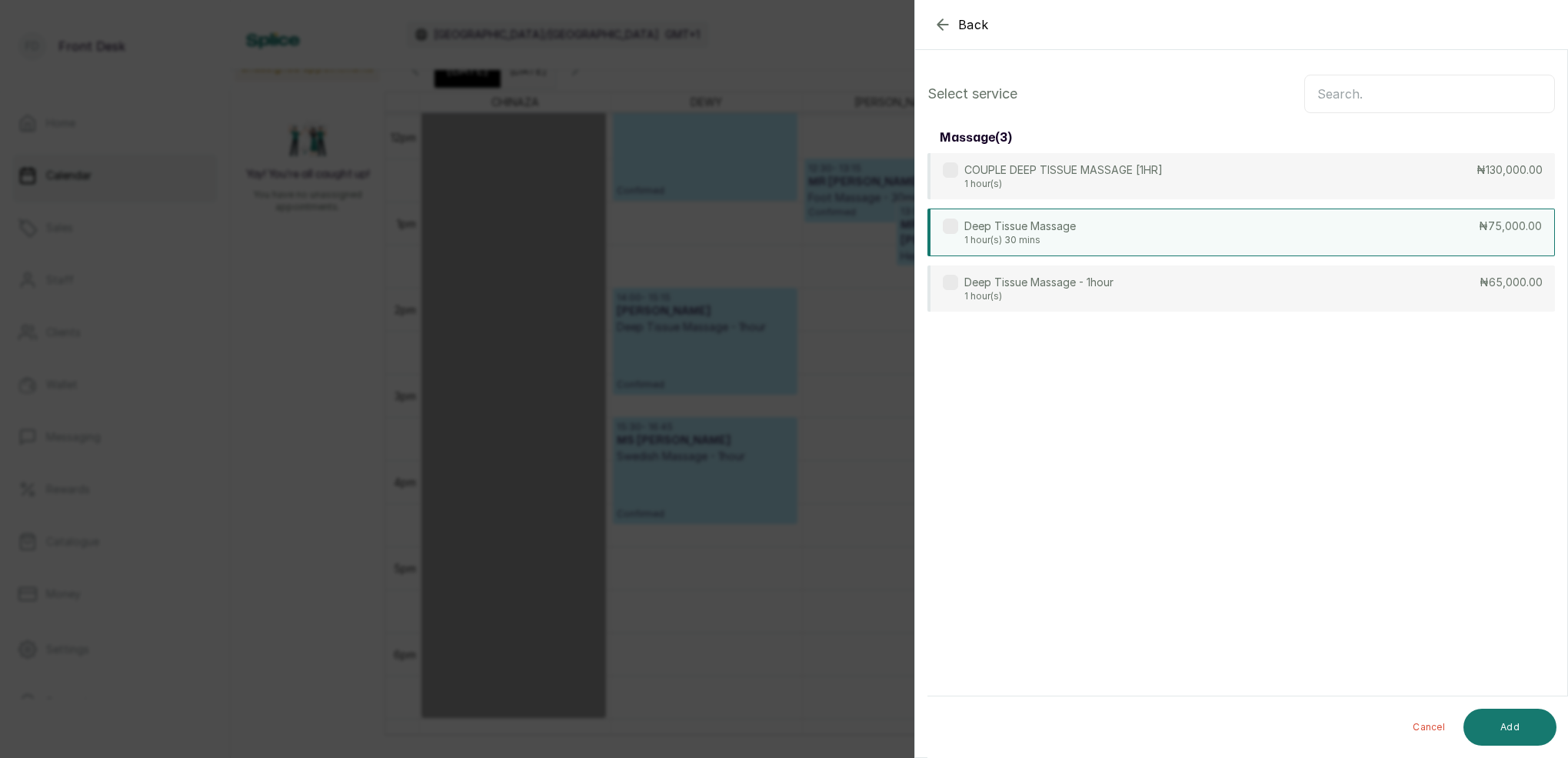
scroll to position [0, 0]
click at [1465, 95] on input "text" at bounding box center [1430, 93] width 251 height 38
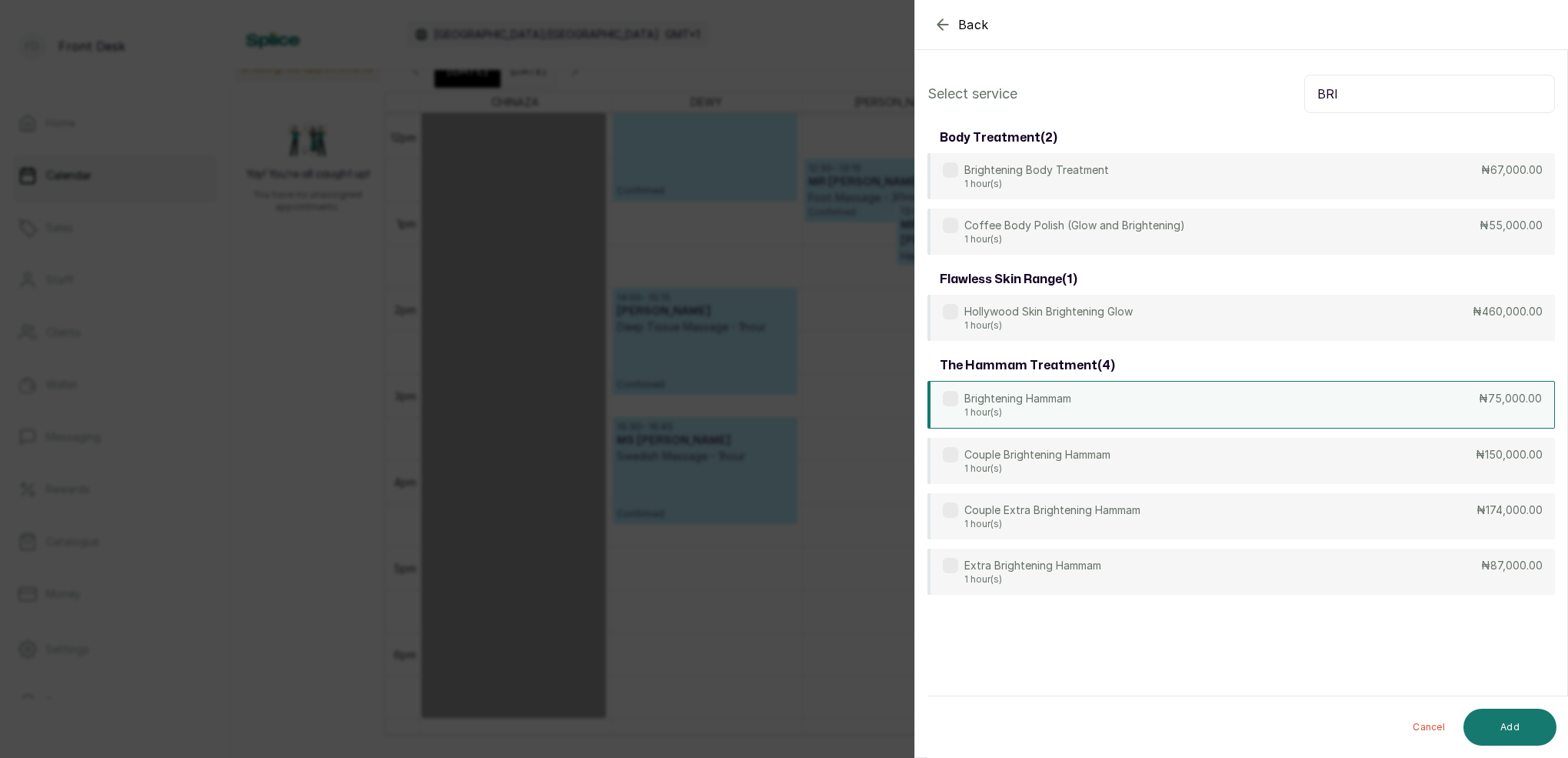
type input "BRI"
click at [1032, 409] on p "1 hour(s)" at bounding box center [1017, 412] width 107 height 12
click at [1510, 730] on button "Add" at bounding box center [1510, 727] width 93 height 37
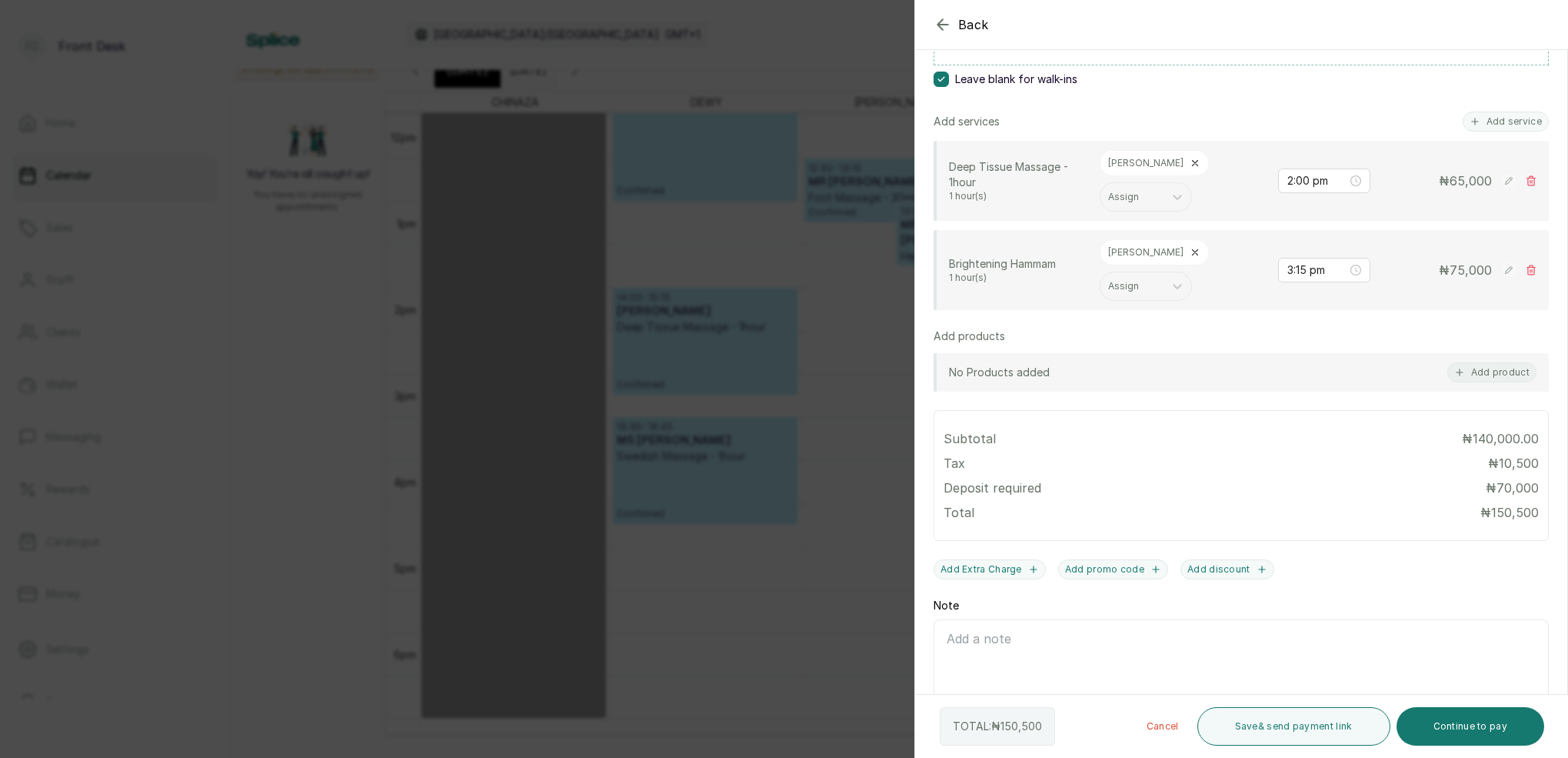
scroll to position [292, 0]
click at [1304, 262] on input "3:15 pm" at bounding box center [1317, 270] width 60 height 17
drag, startPoint x: 1309, startPoint y: 307, endPoint x: 1339, endPoint y: 286, distance: 36.6
click at [1310, 307] on div "02" at bounding box center [1300, 310] width 37 height 21
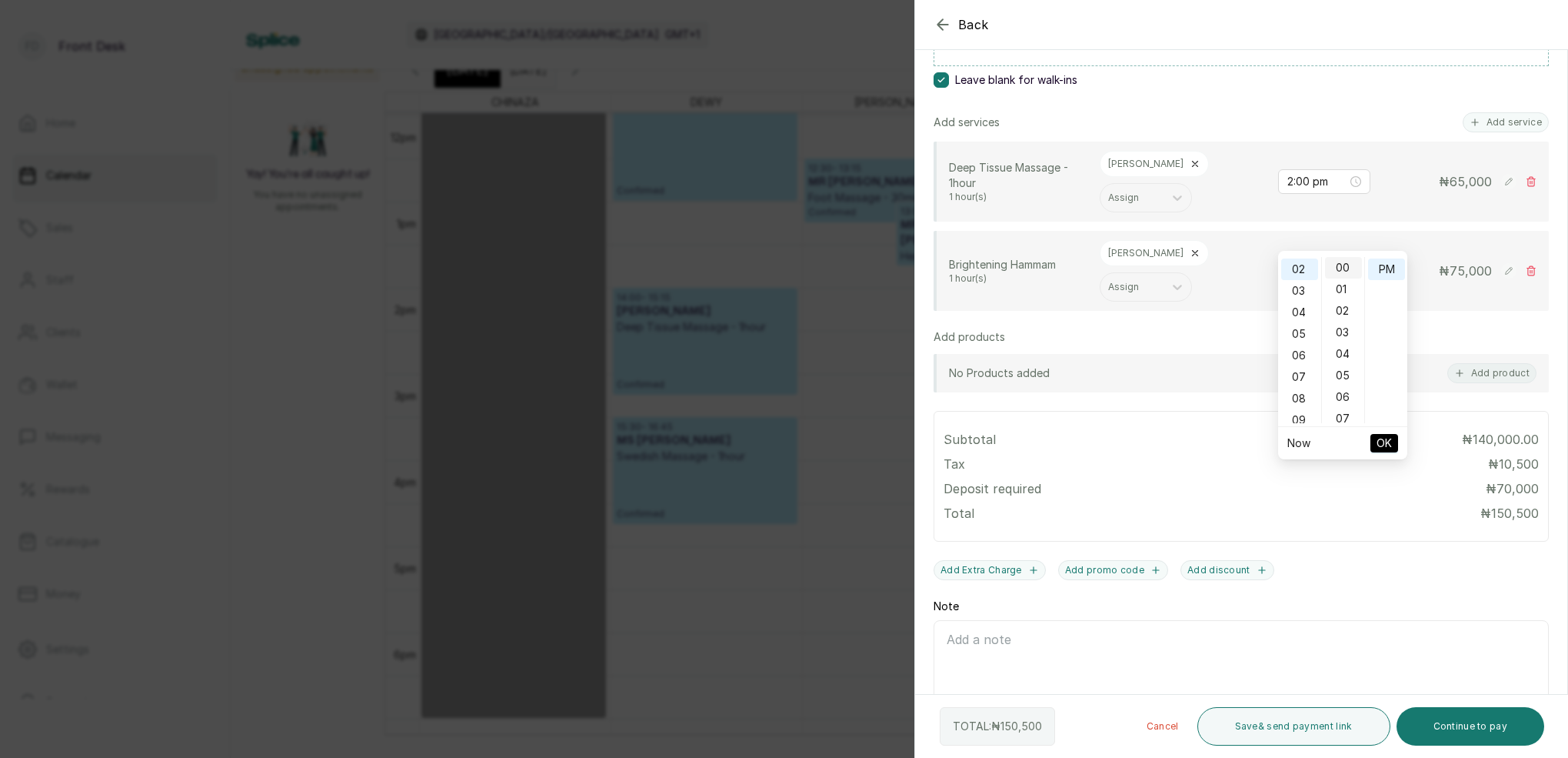
type input "2:00 pm"
click at [1354, 267] on div "00" at bounding box center [1343, 268] width 37 height 21
drag, startPoint x: 1385, startPoint y: 267, endPoint x: 1386, endPoint y: 275, distance: 8.1
click at [1385, 267] on div "PM" at bounding box center [1387, 268] width 37 height 21
drag, startPoint x: 1381, startPoint y: 449, endPoint x: 1381, endPoint y: 440, distance: 9.0
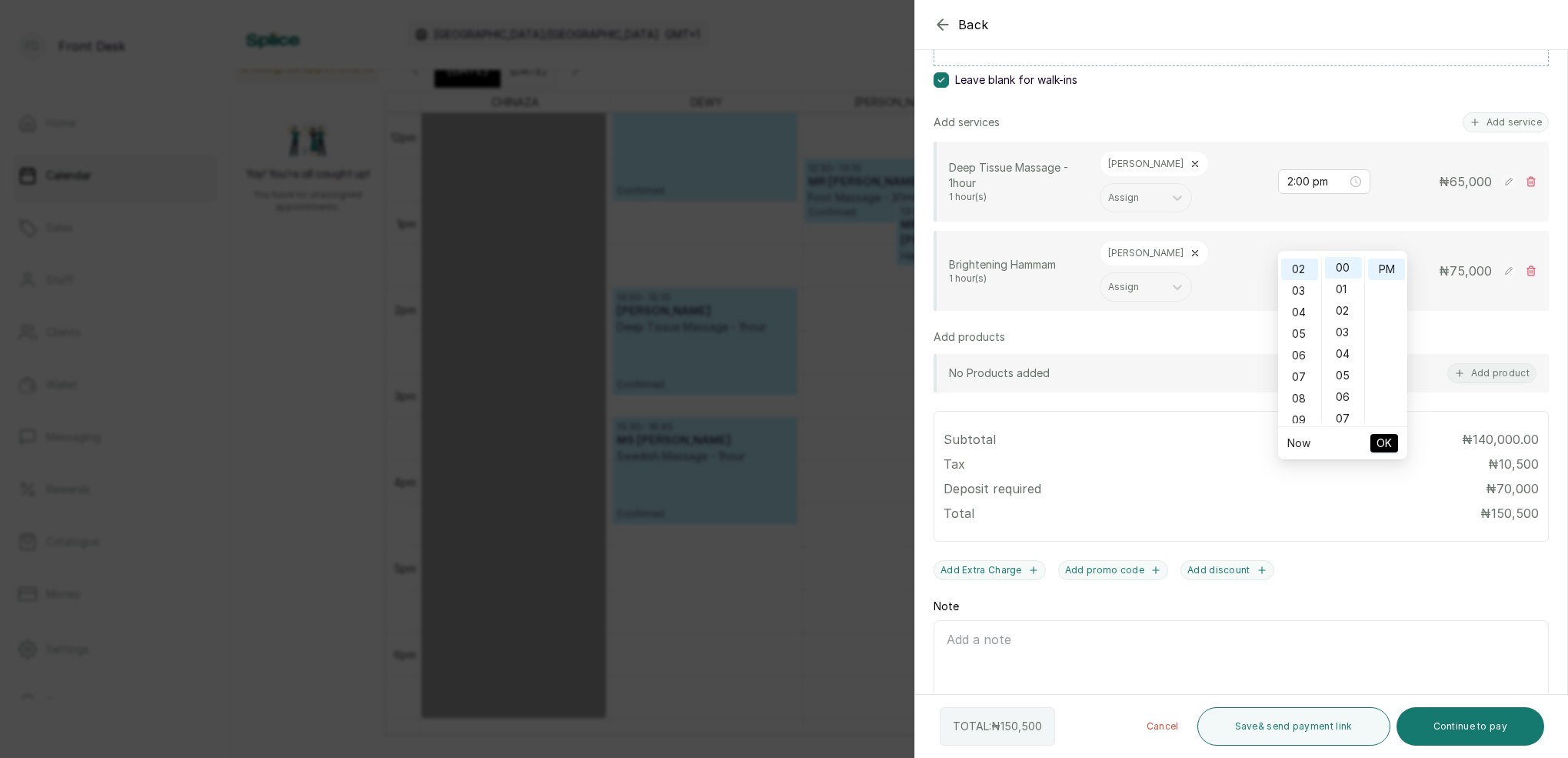
click at [1381, 440] on span "OK" at bounding box center [1384, 442] width 16 height 29
click at [1297, 173] on input "2:00 pm" at bounding box center [1317, 181] width 60 height 17
drag, startPoint x: 1307, startPoint y: 222, endPoint x: 1328, endPoint y: 215, distance: 22.1
click at [1307, 222] on div "03" at bounding box center [1300, 227] width 37 height 21
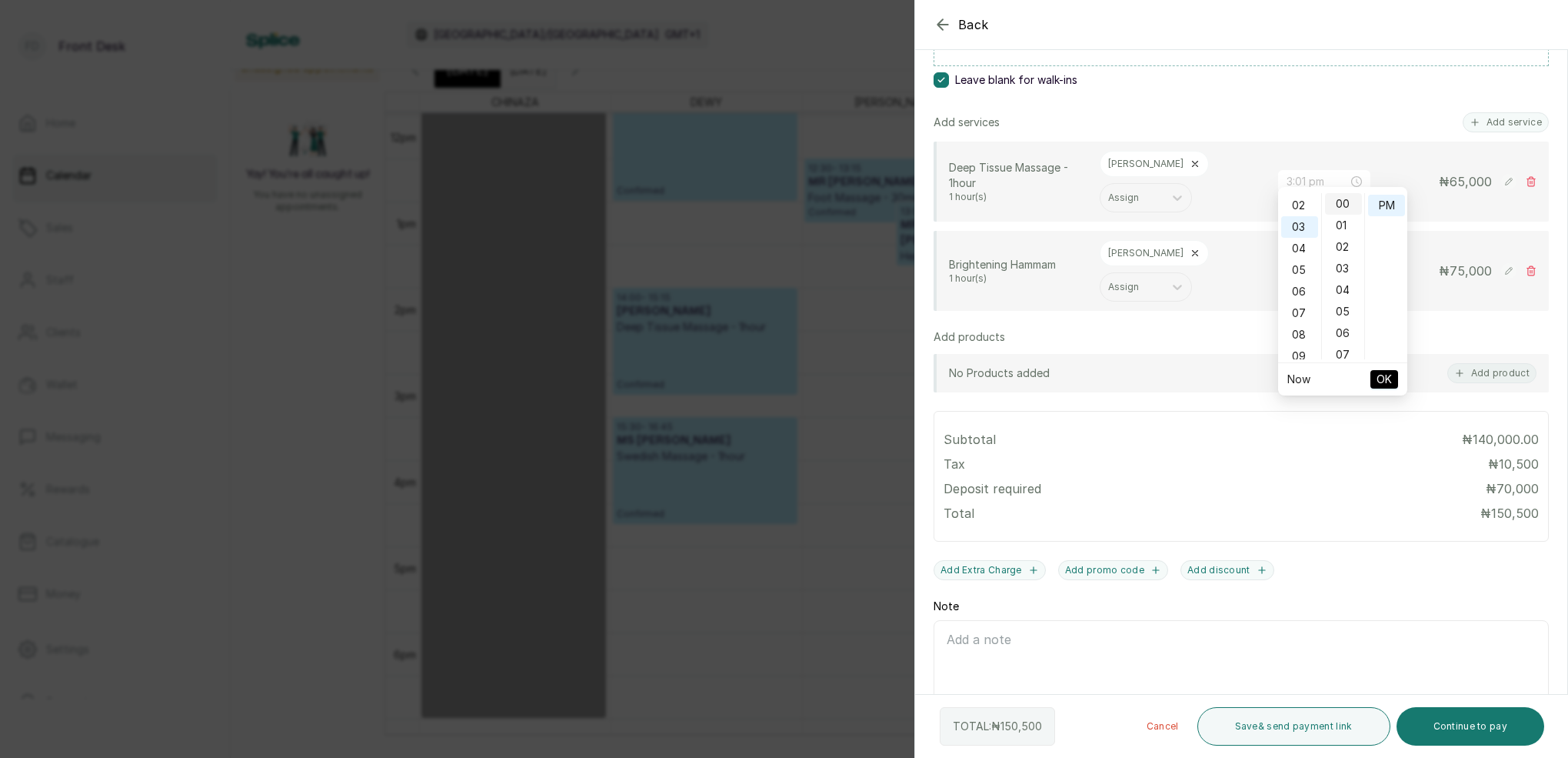
type input "3:00 pm"
drag, startPoint x: 1346, startPoint y: 207, endPoint x: 1355, endPoint y: 206, distance: 9.1
click at [1346, 207] on div "00" at bounding box center [1343, 203] width 37 height 21
drag, startPoint x: 1381, startPoint y: 200, endPoint x: 1381, endPoint y: 233, distance: 33.0
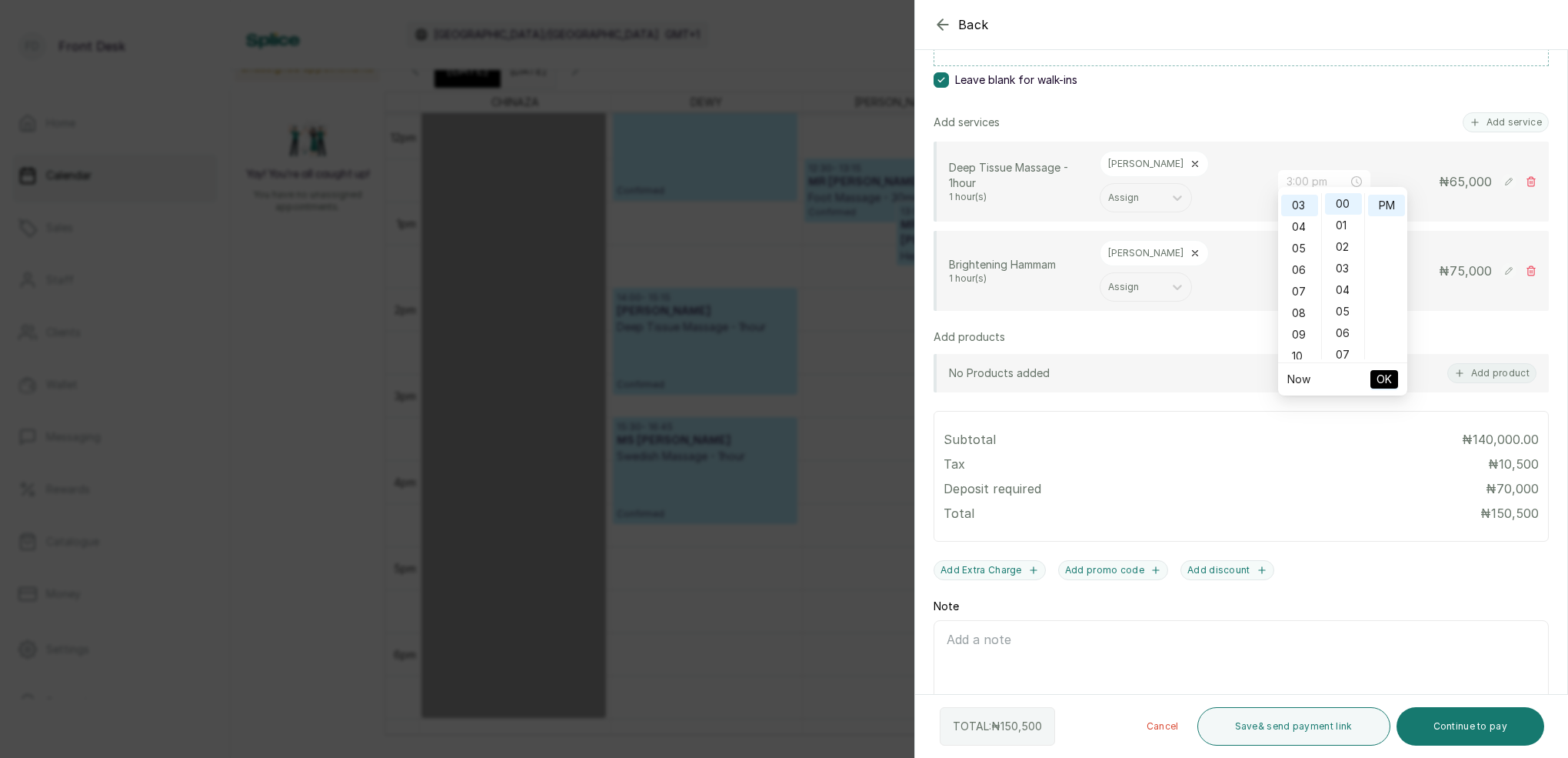
click at [1381, 200] on div "PM" at bounding box center [1387, 205] width 37 height 21
click at [1385, 379] on span "OK" at bounding box center [1384, 379] width 16 height 29
click at [1189, 169] on icon at bounding box center [1195, 164] width 11 height 11
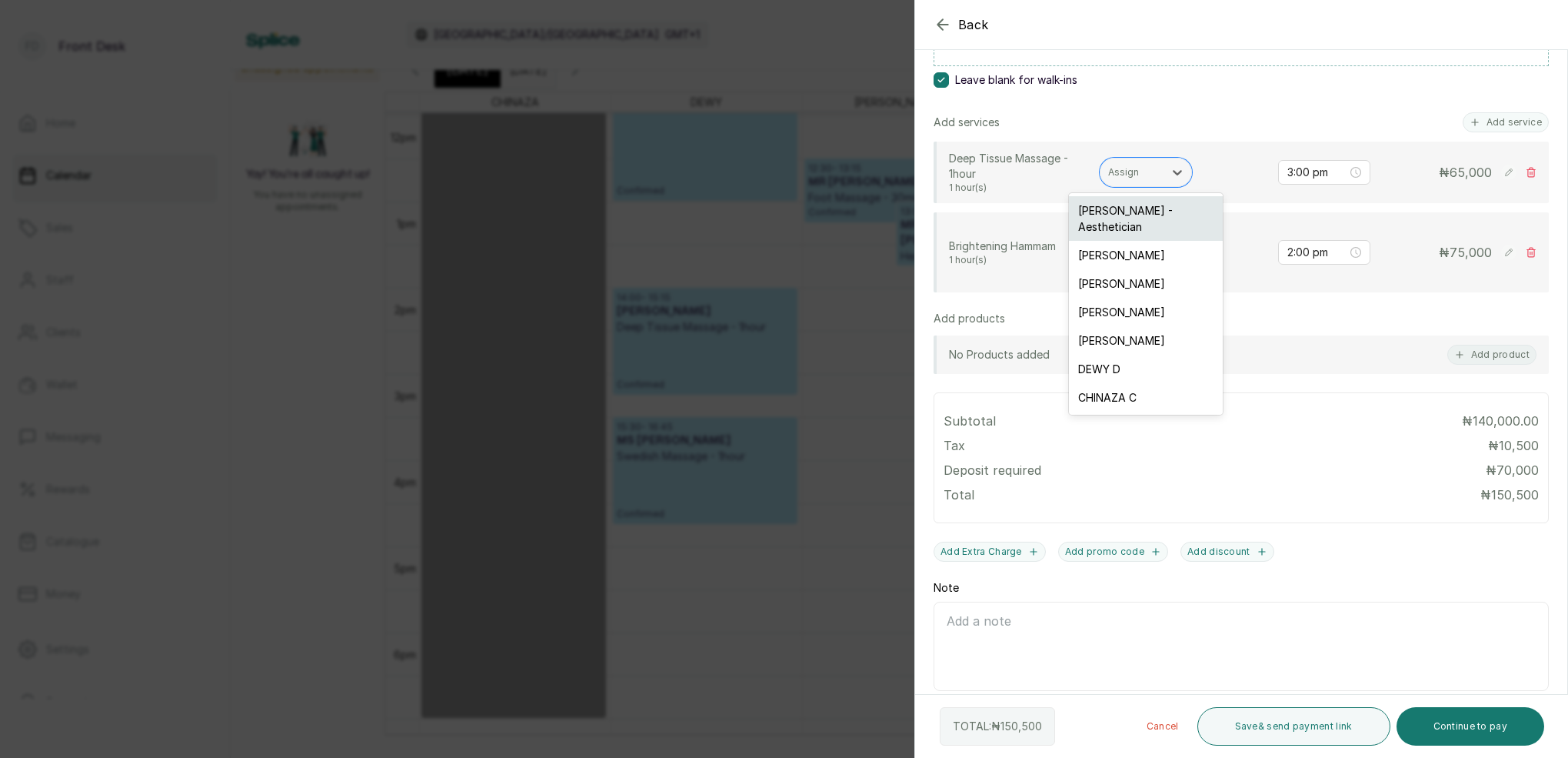
drag, startPoint x: 1141, startPoint y: 175, endPoint x: 1159, endPoint y: 208, distance: 37.6
click at [1141, 175] on div at bounding box center [1132, 172] width 47 height 14
drag, startPoint x: 1112, startPoint y: 241, endPoint x: 1127, endPoint y: 253, distance: 19.2
click at [1112, 241] on div "[PERSON_NAME]" at bounding box center [1146, 255] width 154 height 29
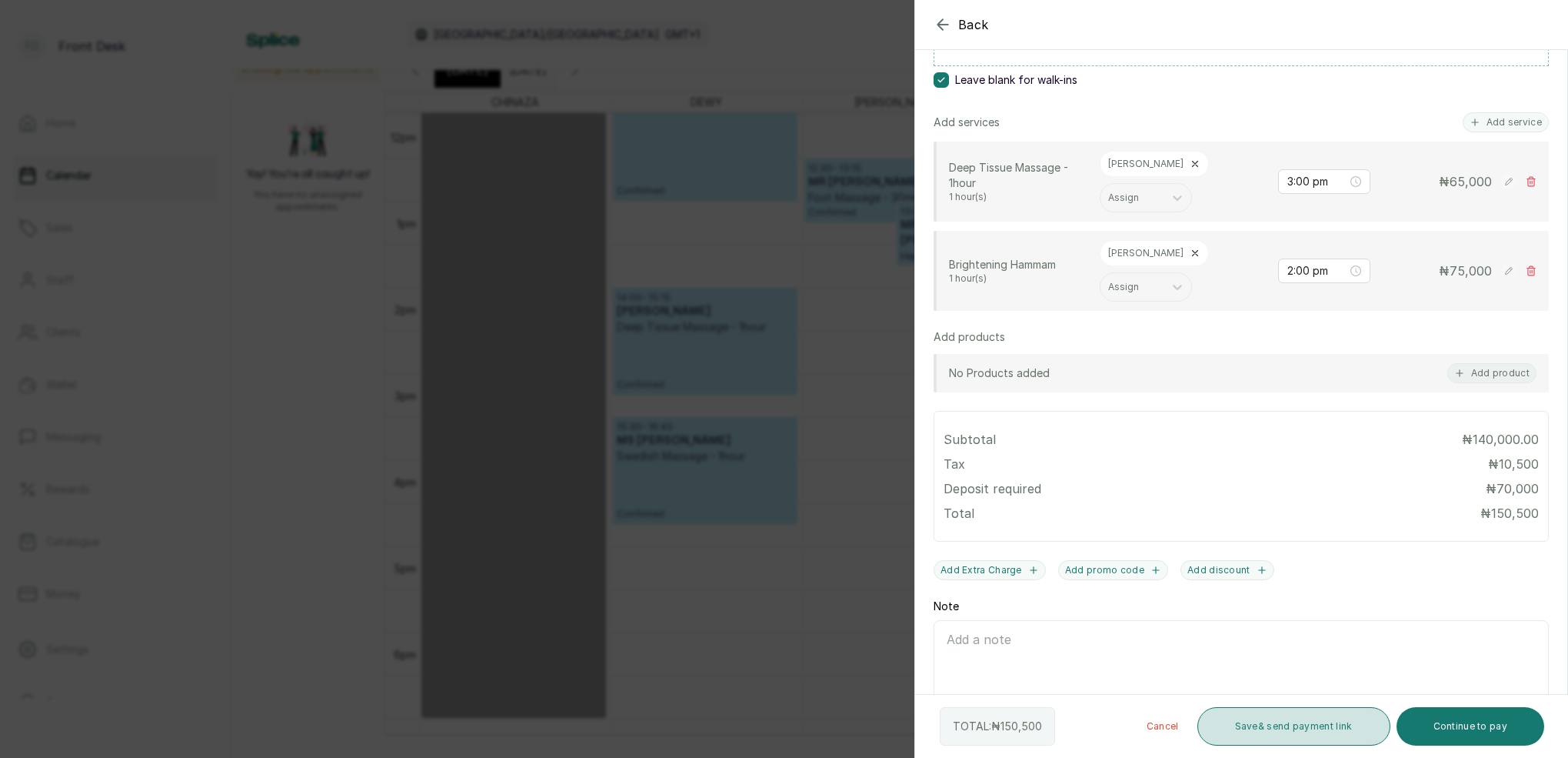
click at [1351, 724] on button "Save & send payment link" at bounding box center [1294, 725] width 193 height 38
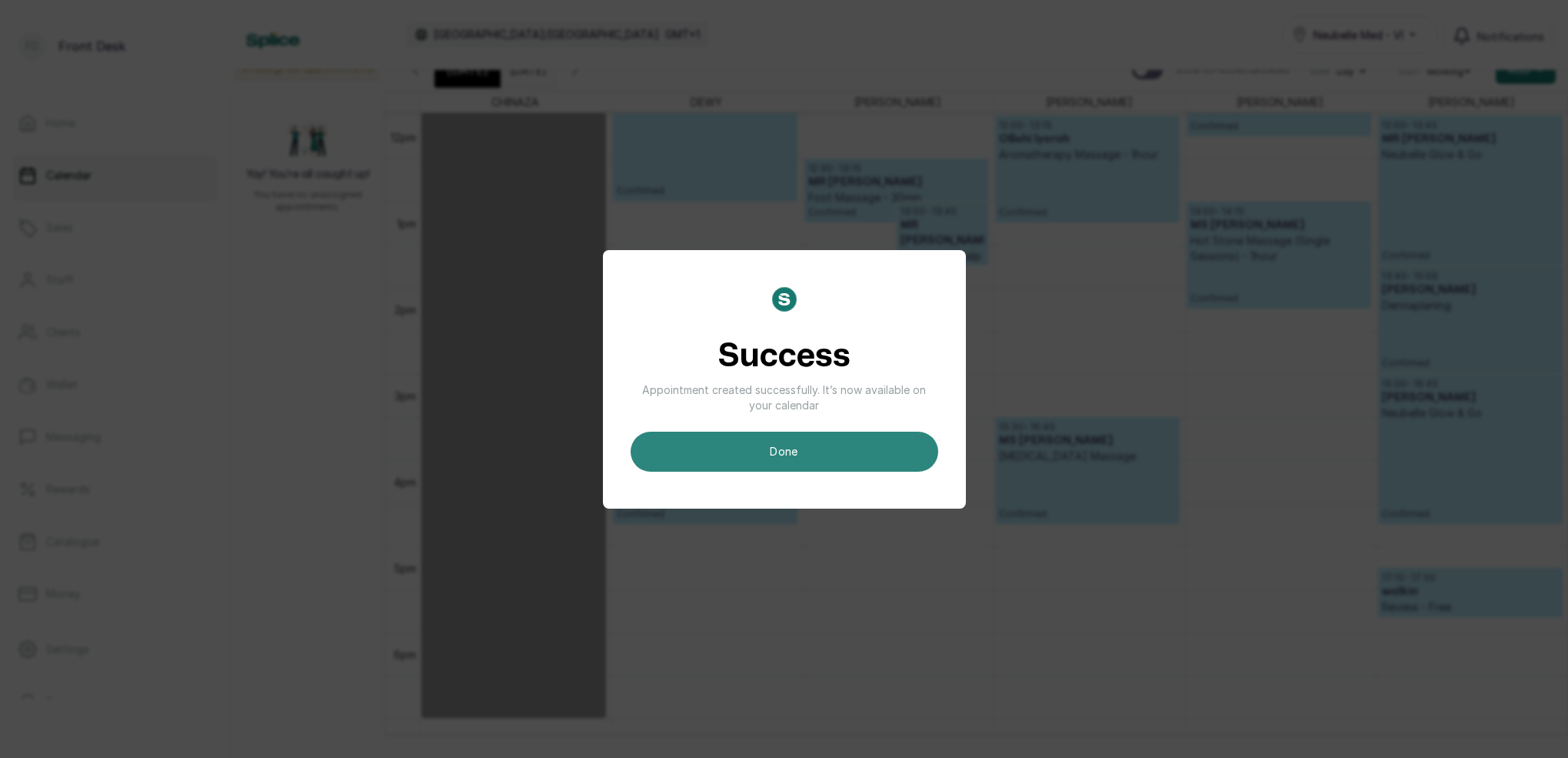
click at [777, 442] on button "done" at bounding box center [784, 451] width 307 height 40
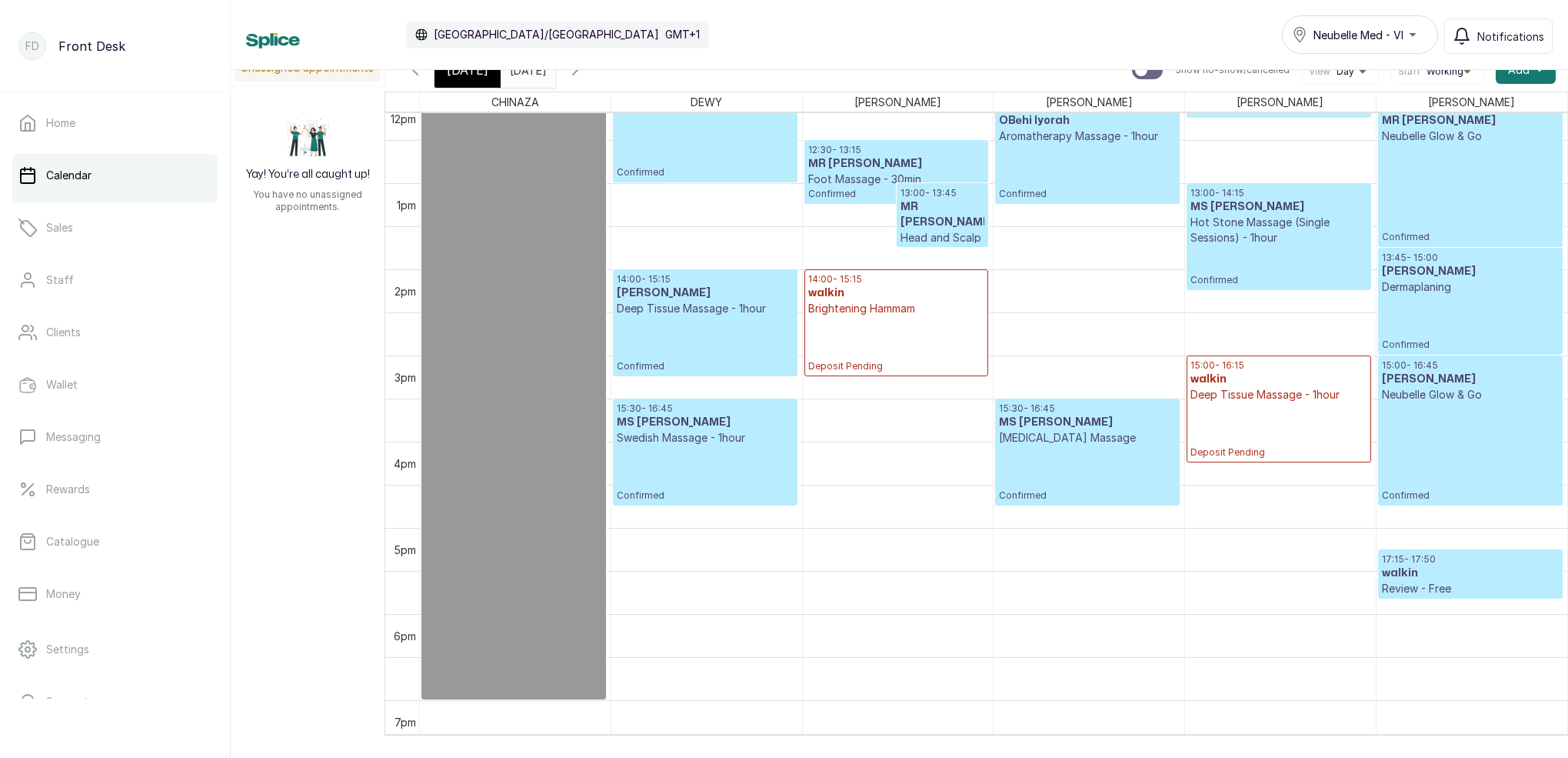
scroll to position [1055, 0]
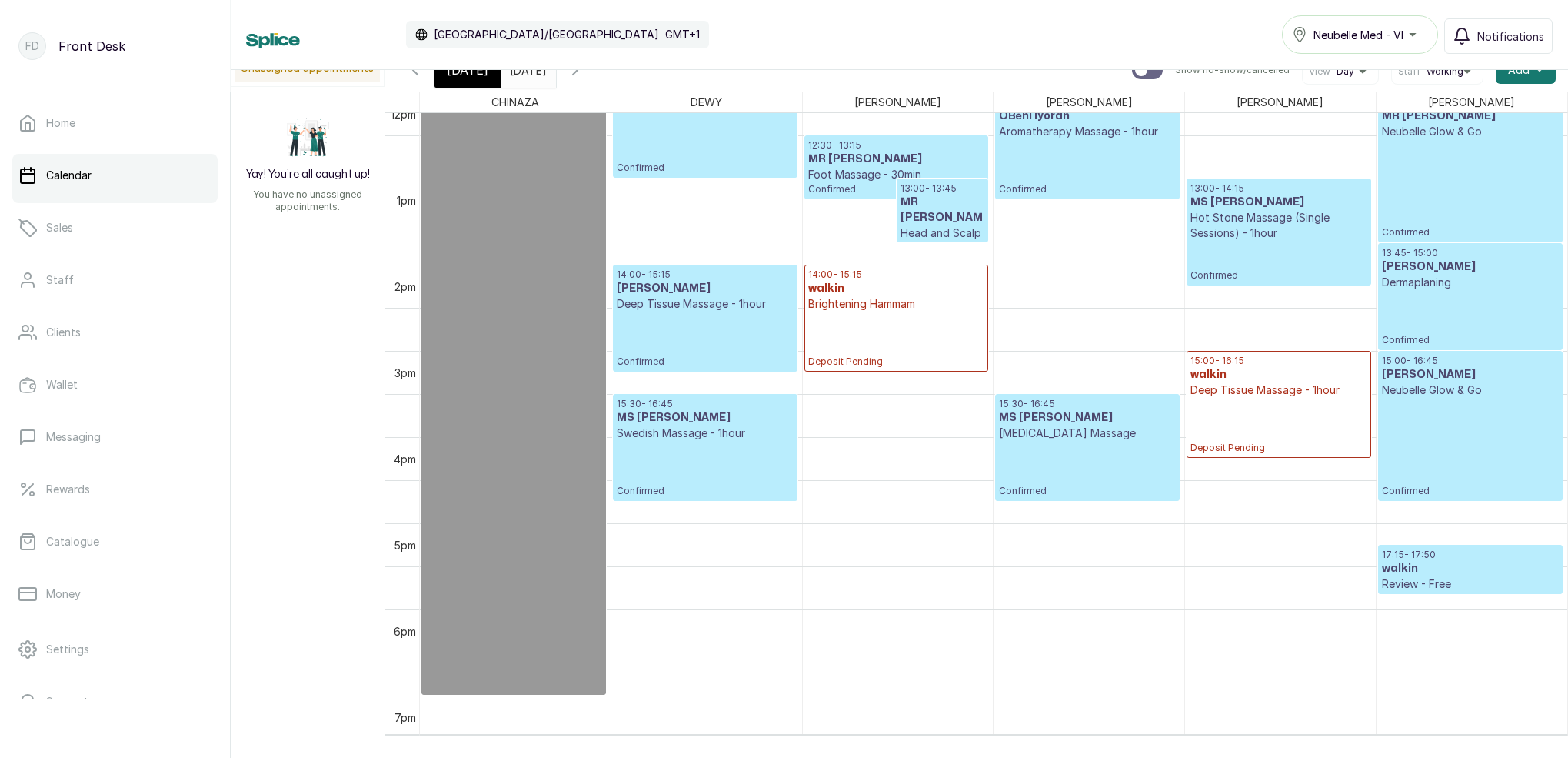
click at [470, 74] on span "[DATE]" at bounding box center [467, 70] width 42 height 19
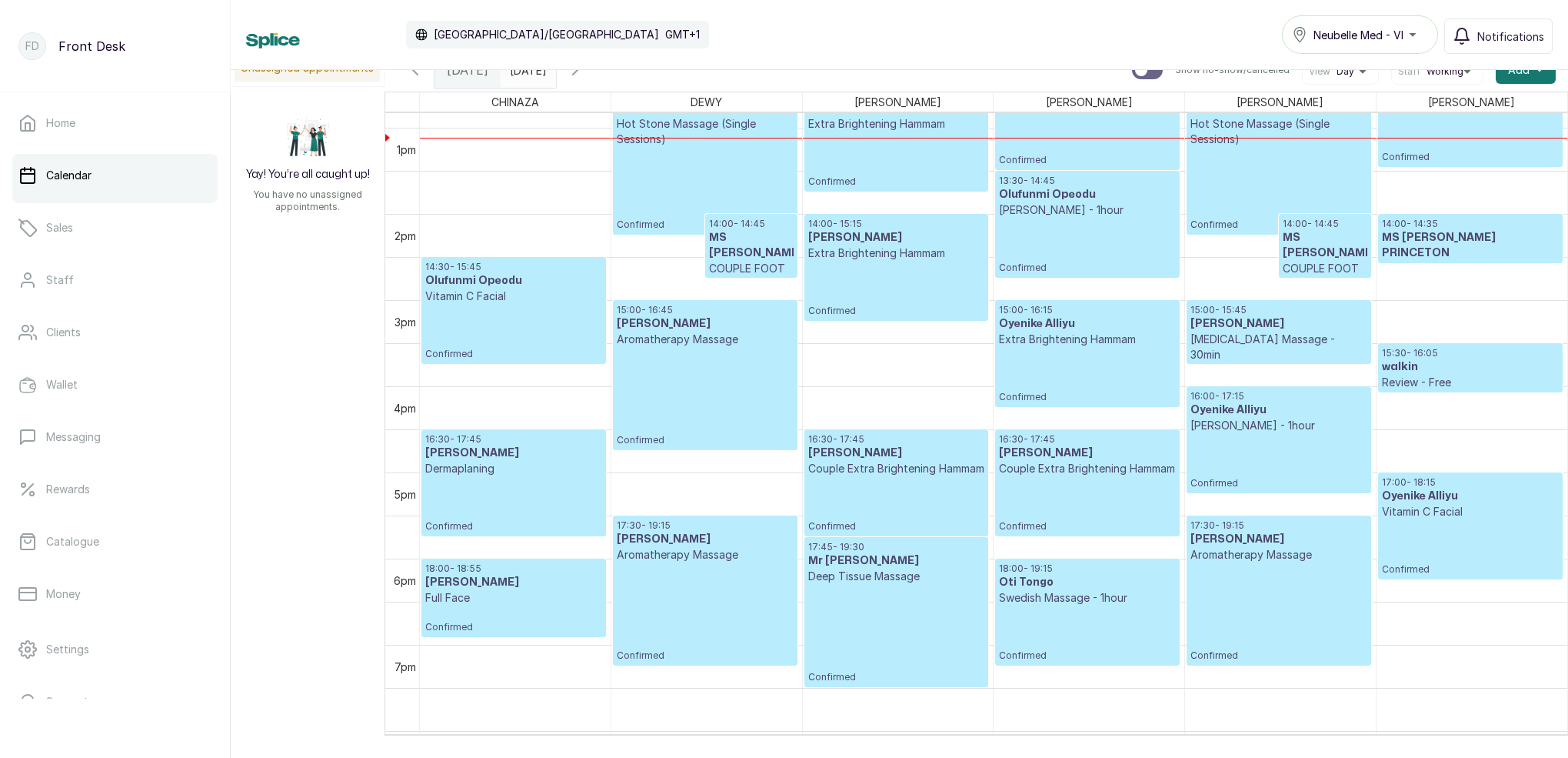
scroll to position [1021, 0]
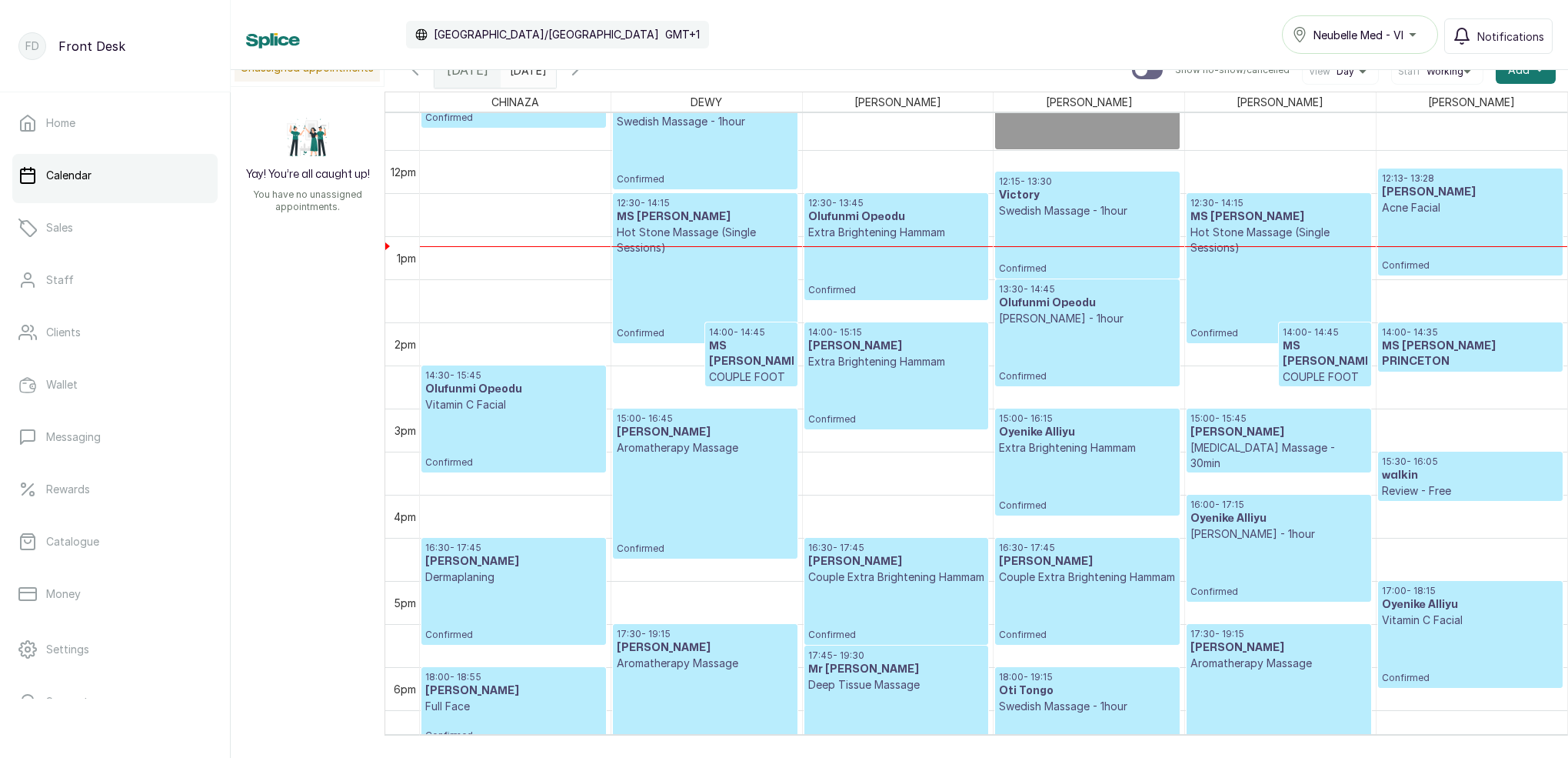
click at [1478, 490] on p "Review - Free" at bounding box center [1470, 490] width 177 height 16
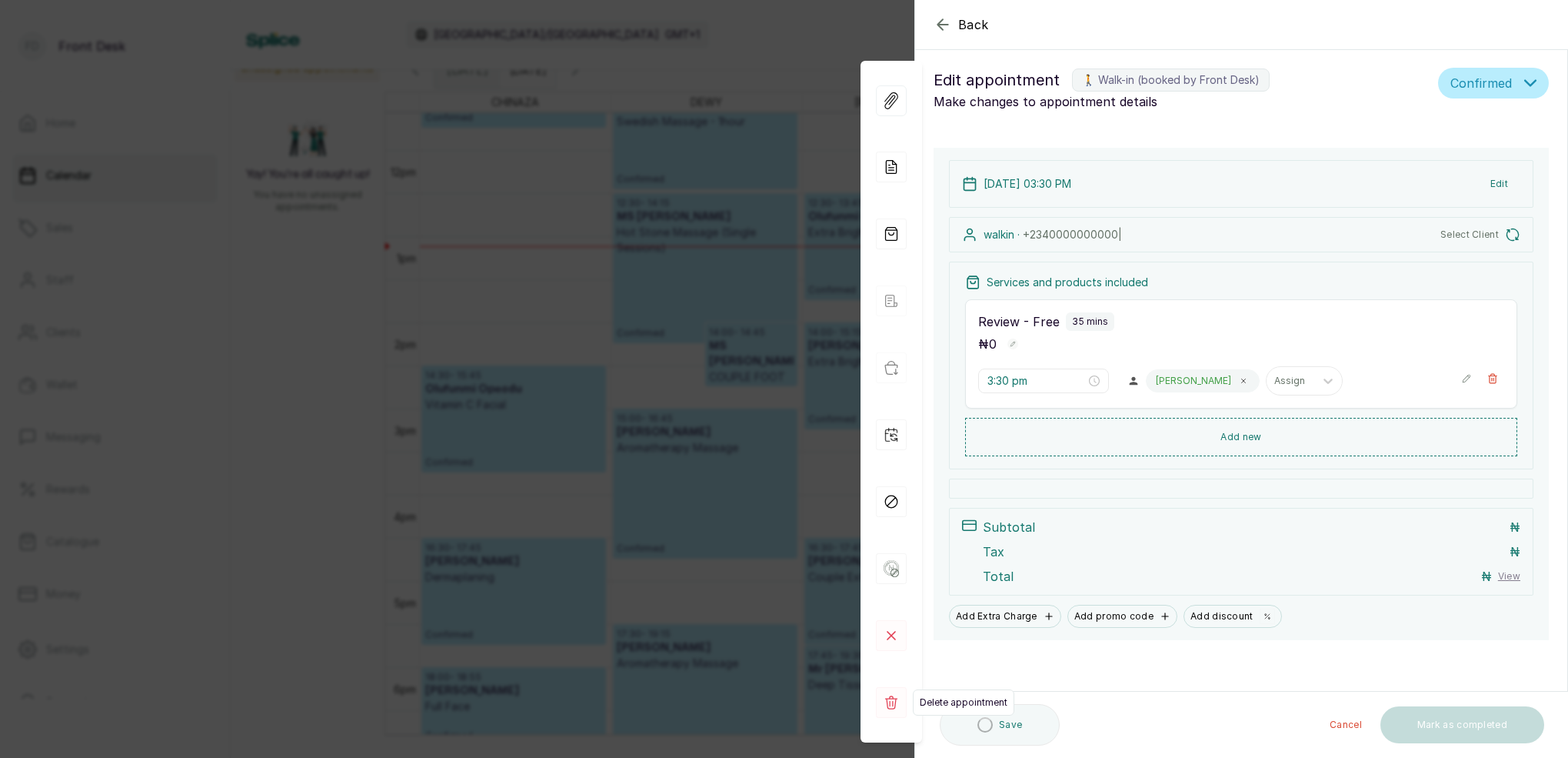
click at [895, 706] on icon at bounding box center [890, 702] width 31 height 31
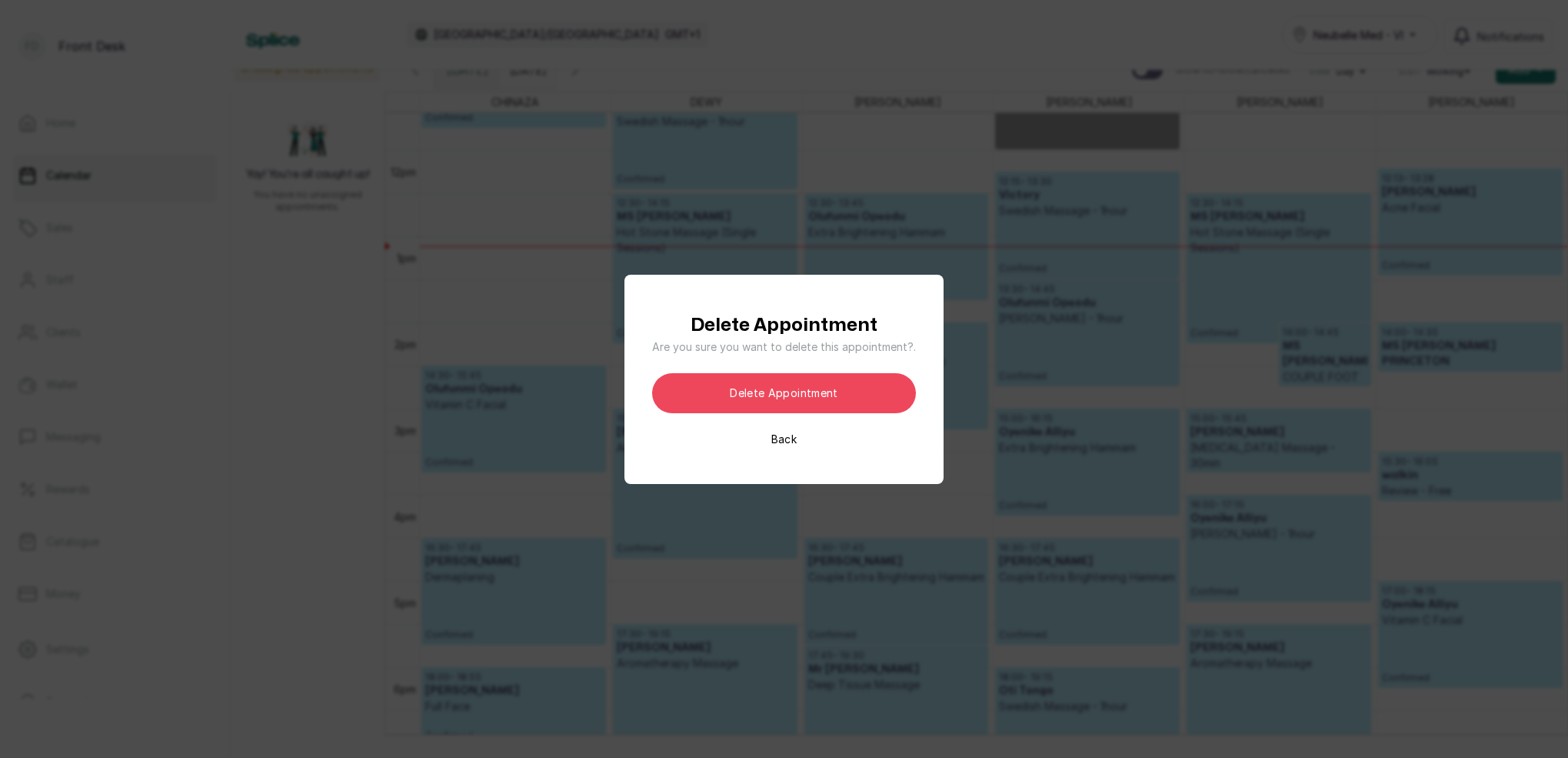
click at [836, 509] on div "Delete Appointment Are you sure you want to delete this appointment?. Delete ap…" at bounding box center [784, 379] width 1568 height 758
click at [836, 517] on div "Delete Appointment Are you sure you want to delete this appointment?. Delete ap…" at bounding box center [784, 379] width 1568 height 758
click at [788, 438] on button "Back" at bounding box center [784, 439] width 25 height 16
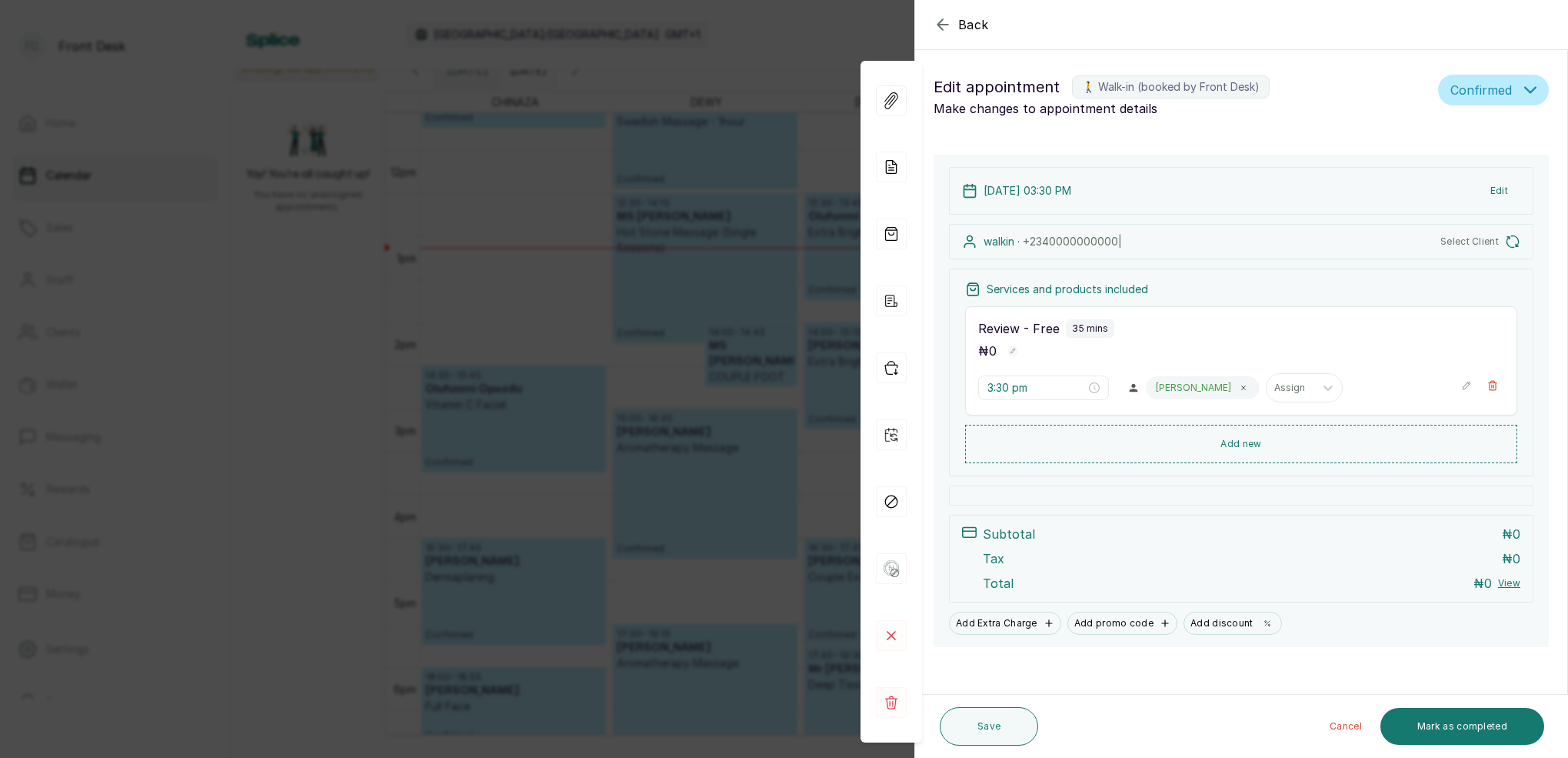
click at [526, 427] on div "Back Appointment Details Edit appointment 🚶 Walk-in (booked by Front Desk) Make…" at bounding box center [784, 379] width 1568 height 758
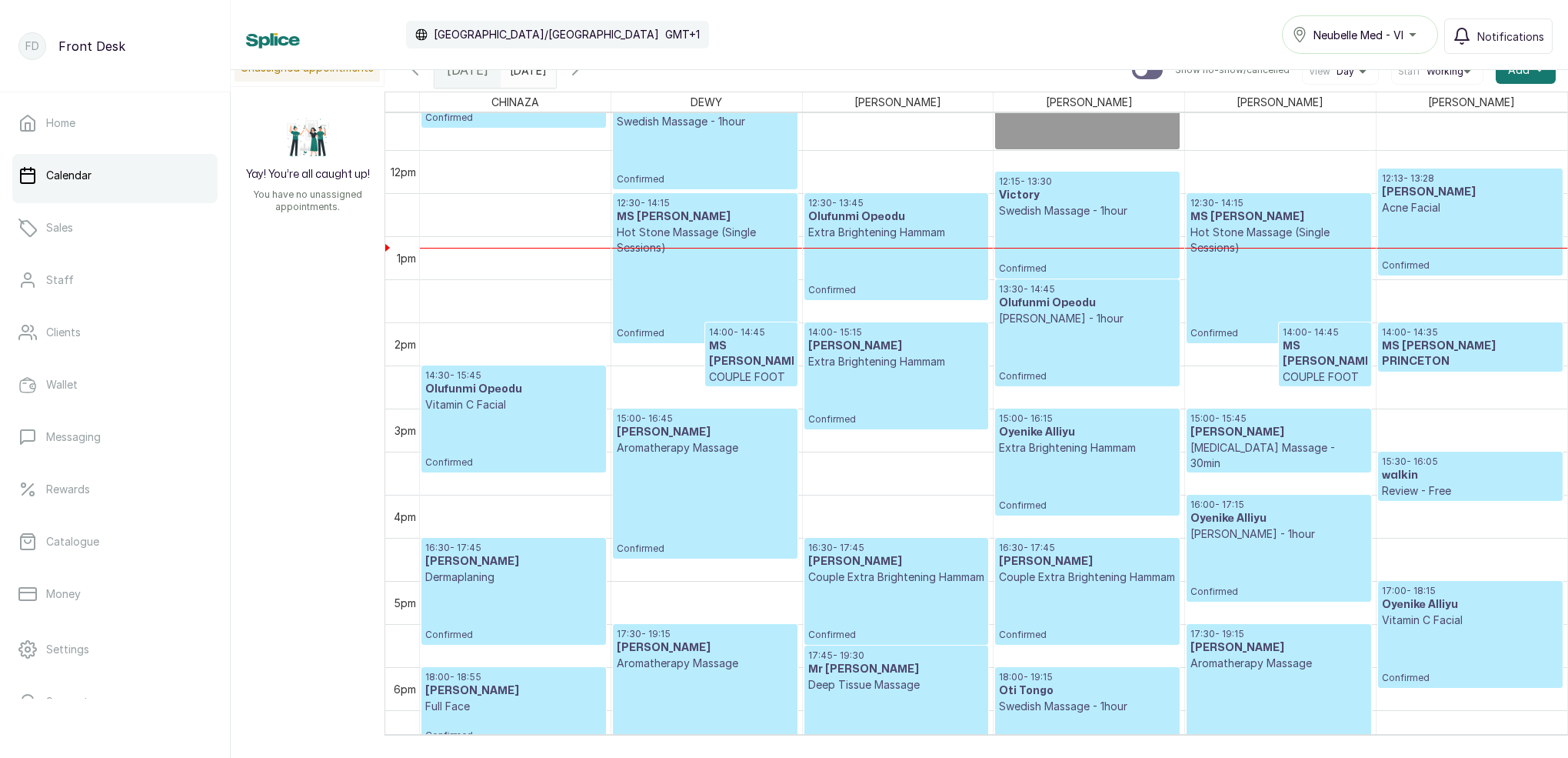
click at [567, 70] on div "Calendar [GEOGRAPHIC_DATA]/[GEOGRAPHIC_DATA] GMT+1 Neubelle Med - VI Notificati…" at bounding box center [899, 34] width 1337 height 70
click at [555, 75] on span at bounding box center [540, 66] width 29 height 26
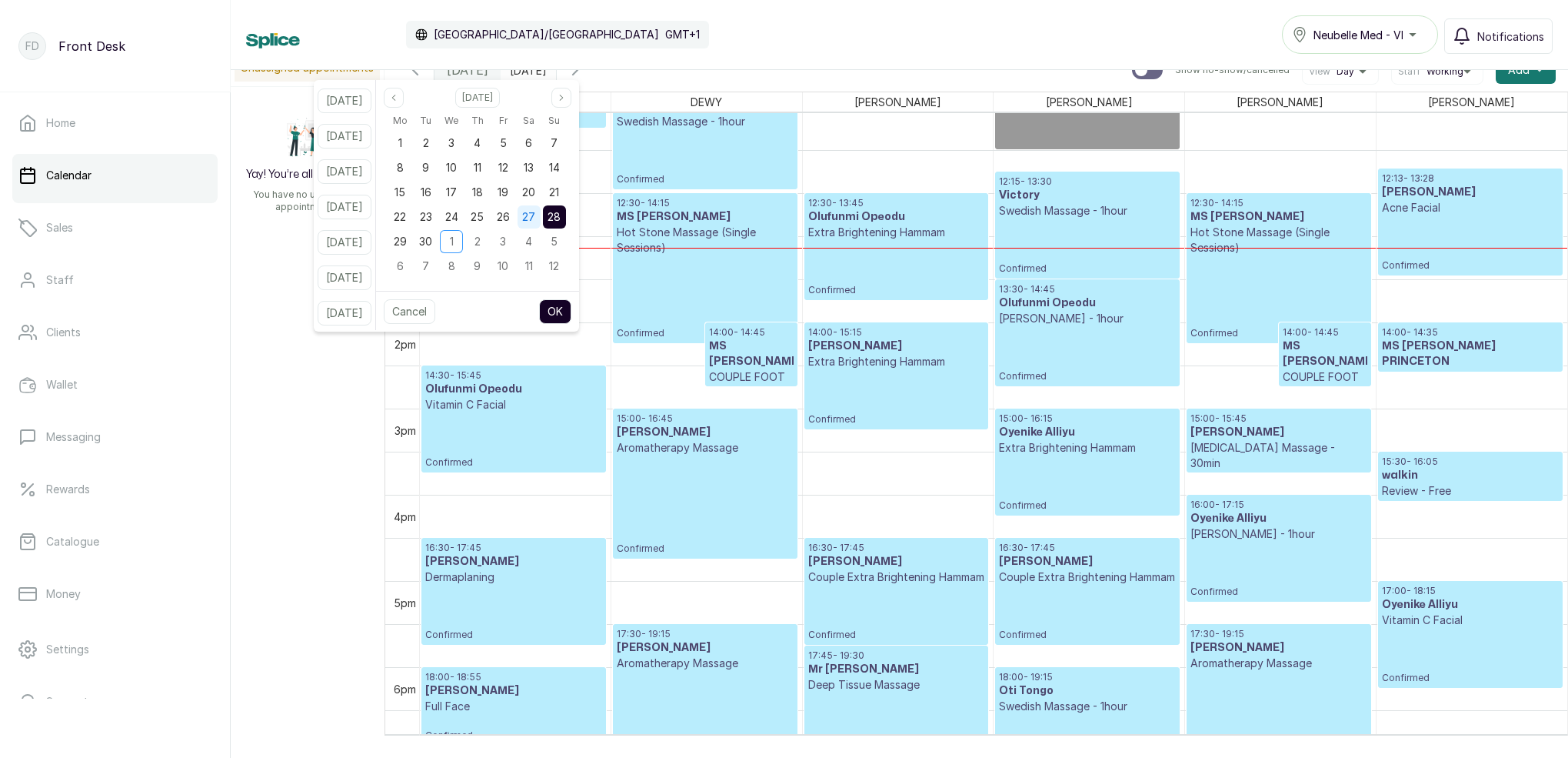
drag, startPoint x: 522, startPoint y: 193, endPoint x: 538, endPoint y: 214, distance: 26.4
click at [509, 193] on span "19" at bounding box center [503, 192] width 11 height 13
click at [566, 95] on icon "page next" at bounding box center [562, 98] width 9 height 9
click at [438, 213] on div "18" at bounding box center [425, 216] width 25 height 25
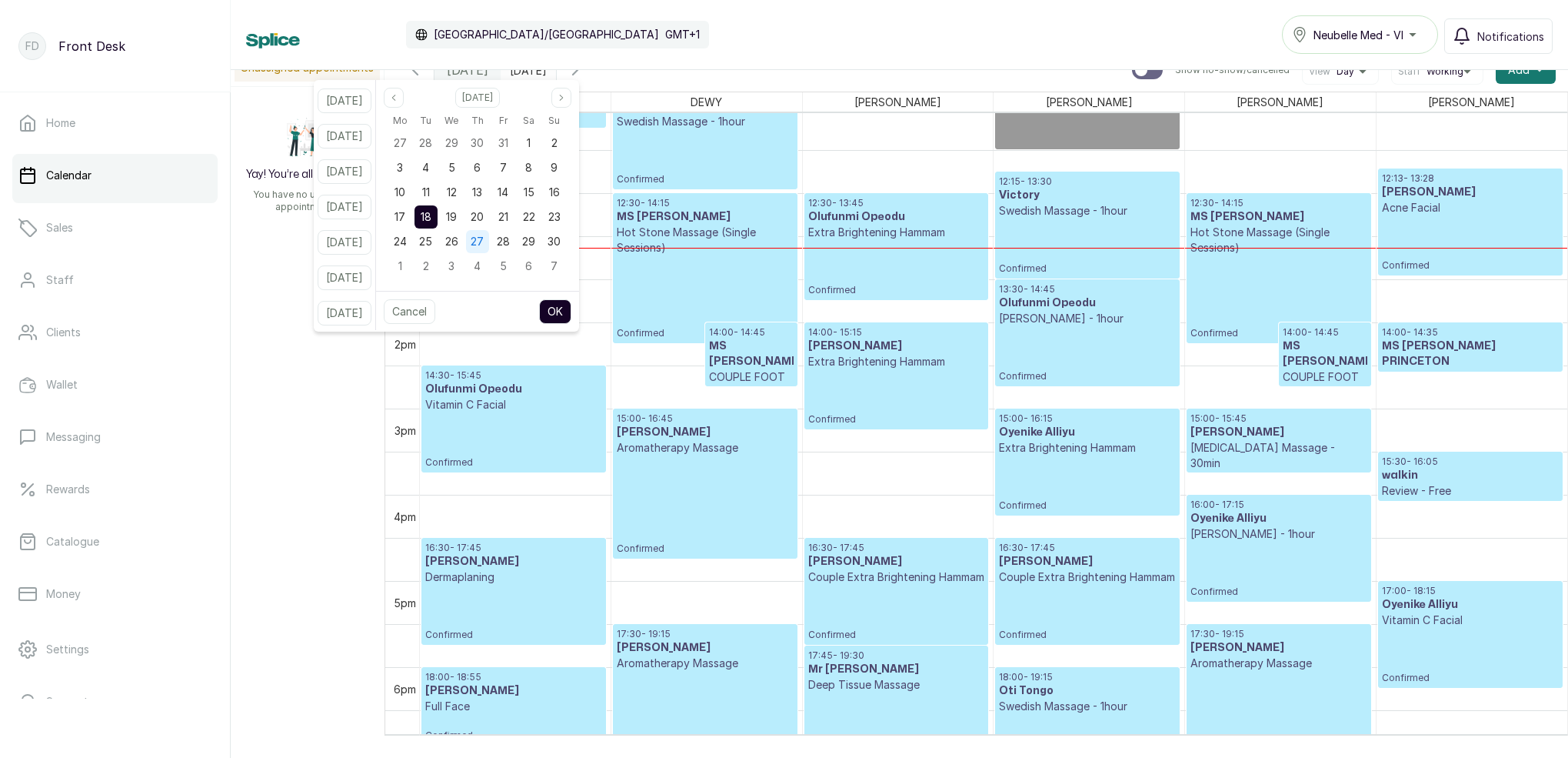
drag, startPoint x: 467, startPoint y: 216, endPoint x: 491, endPoint y: 235, distance: 30.6
click at [457, 216] on span "19" at bounding box center [451, 216] width 11 height 13
click at [571, 308] on button "OK" at bounding box center [555, 311] width 32 height 25
type input "19/11/2025"
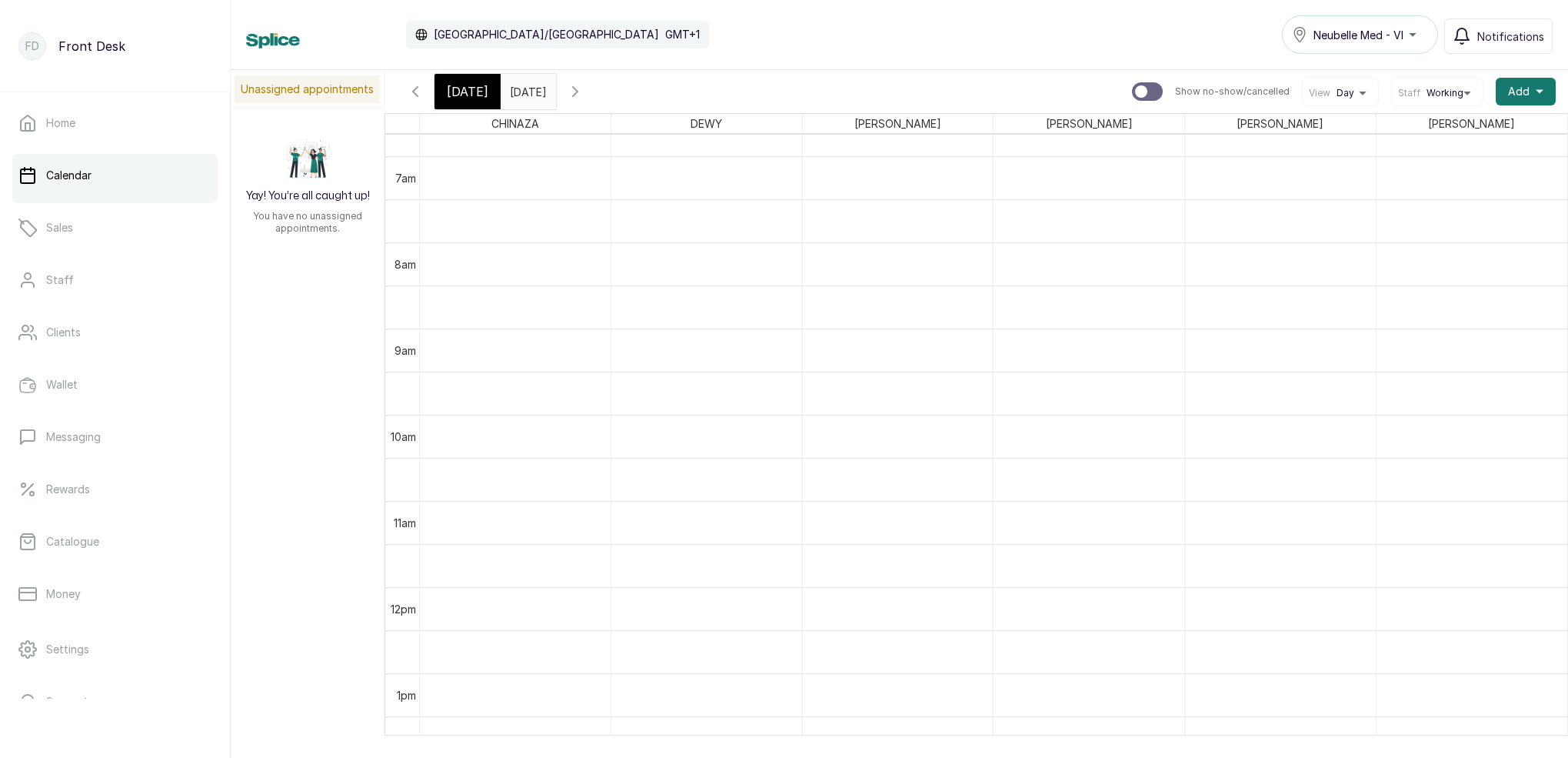
scroll to position [597, 0]
click at [476, 94] on span "[DATE]" at bounding box center [467, 92] width 42 height 19
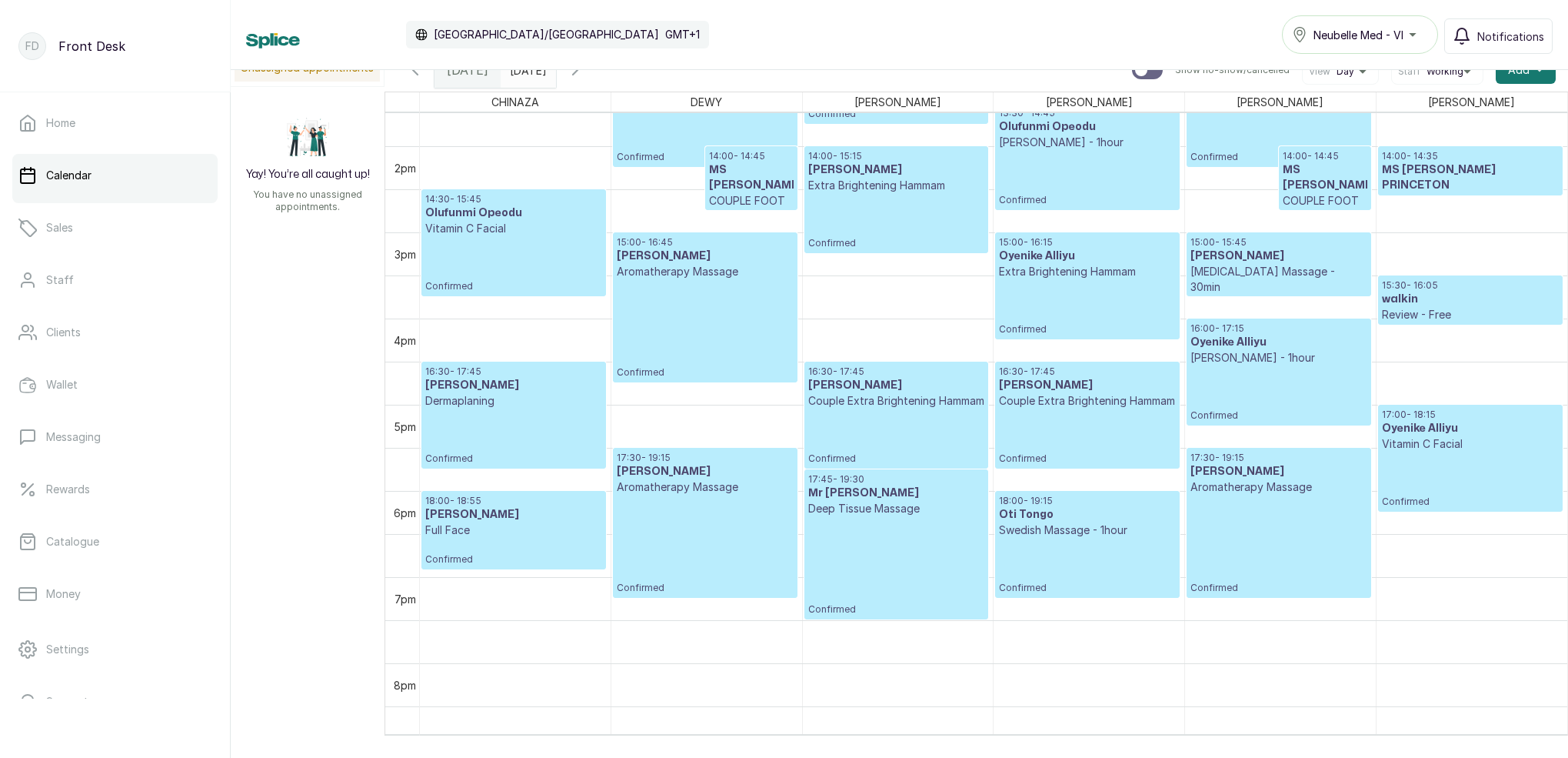
scroll to position [1234, 0]
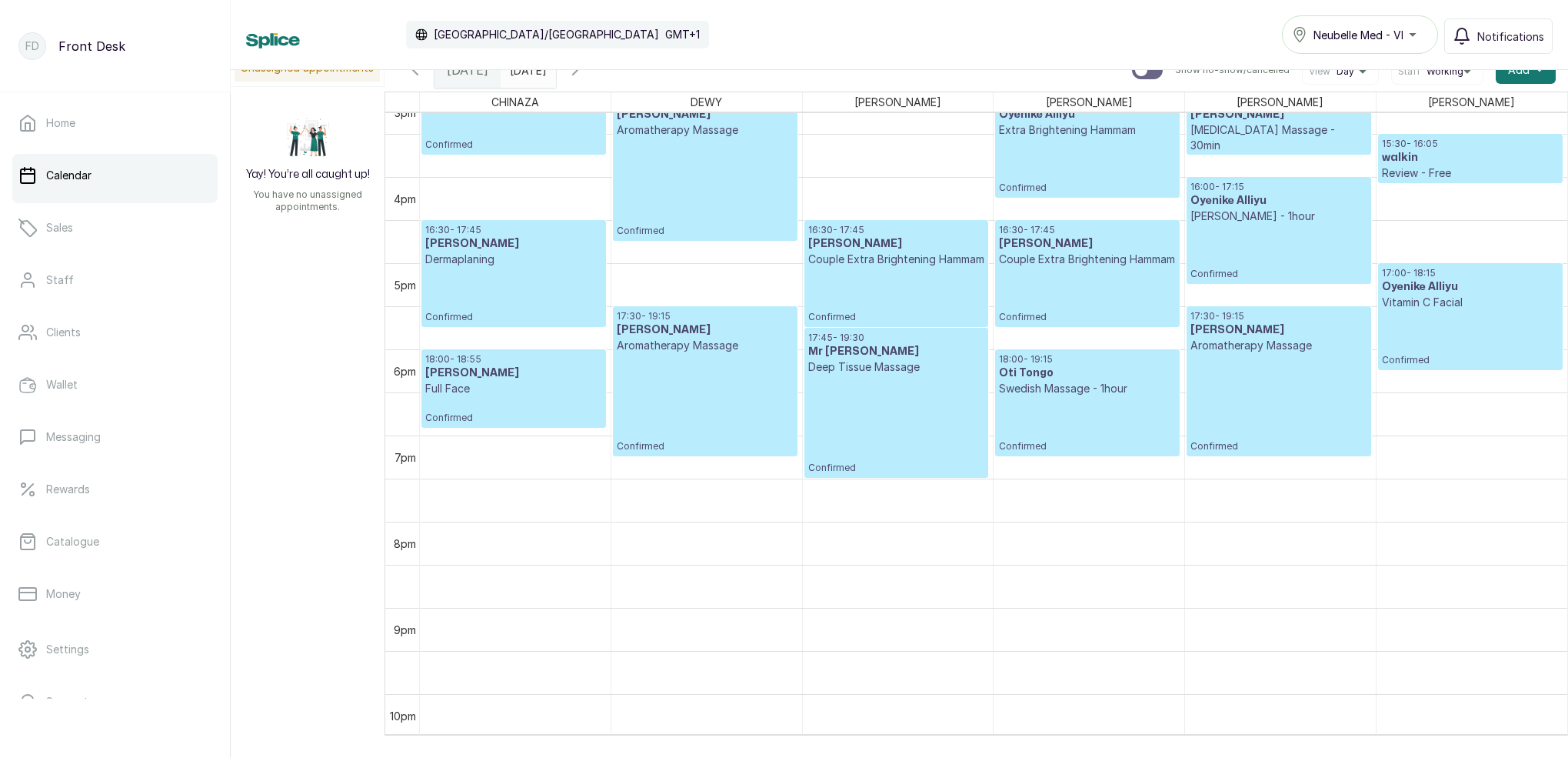
click at [585, 71] on icon "button" at bounding box center [576, 70] width 19 height 19
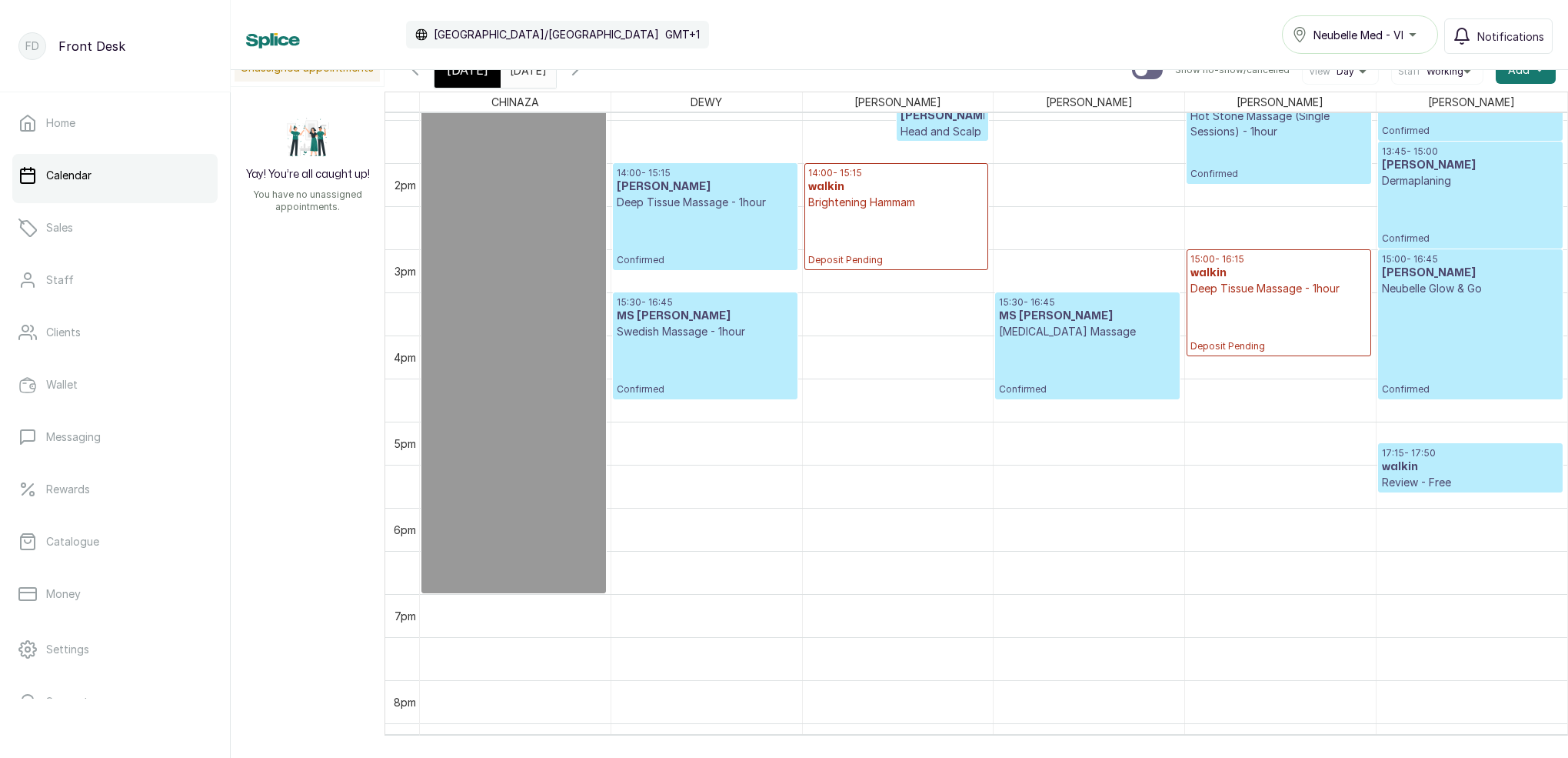
scroll to position [1161, 0]
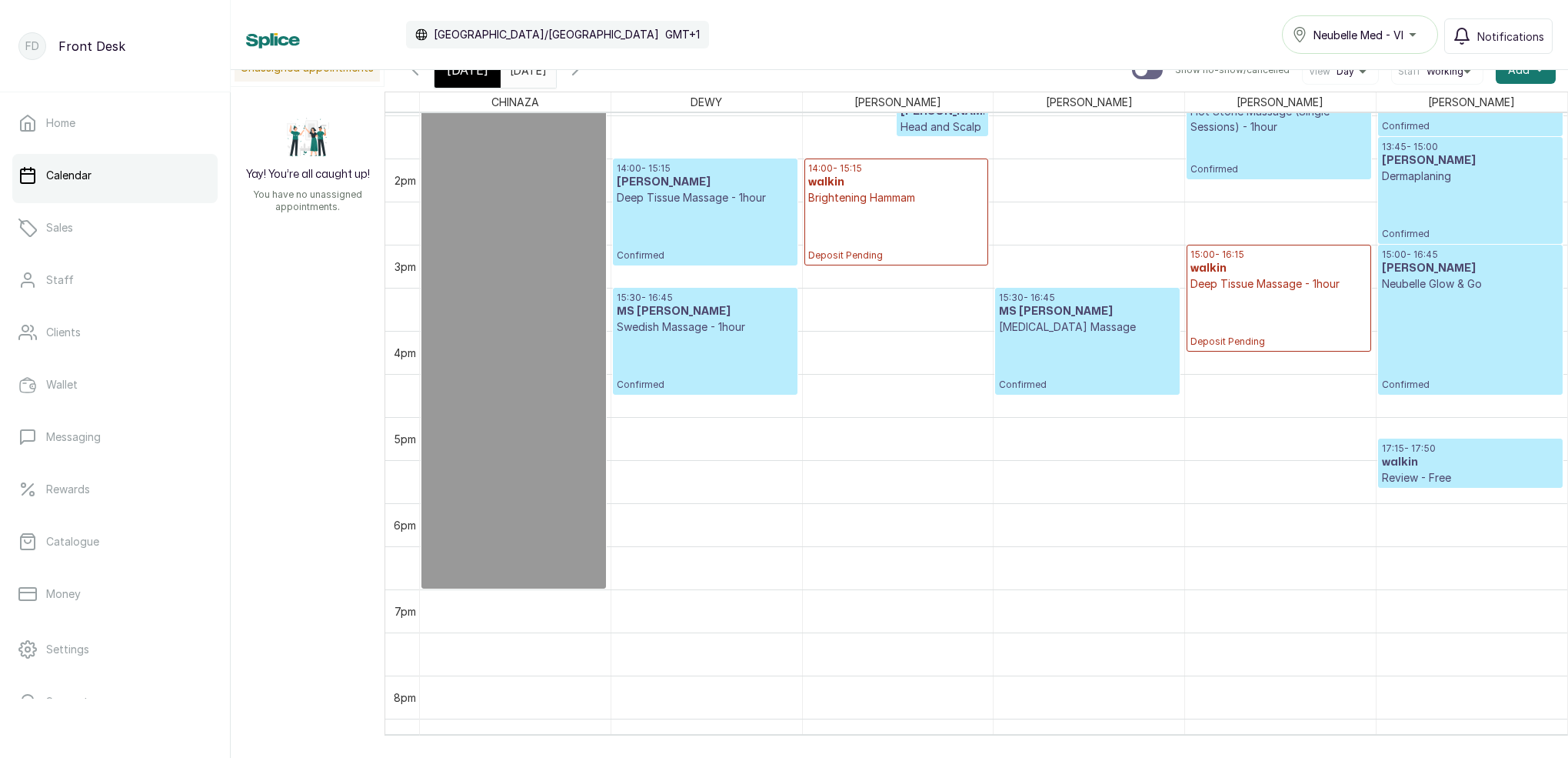
click at [455, 79] on div "[DATE]" at bounding box center [467, 70] width 66 height 35
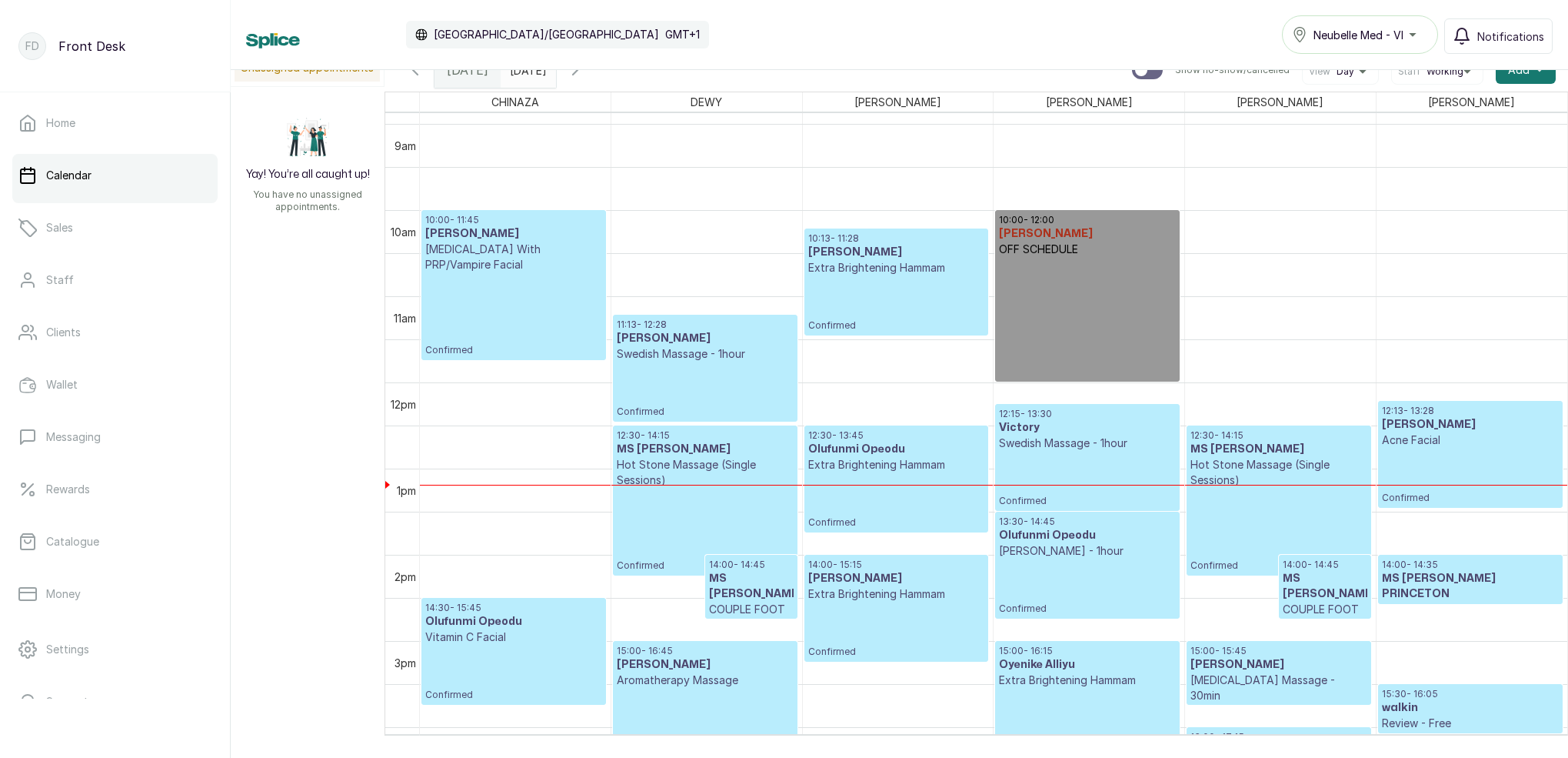
scroll to position [755, 0]
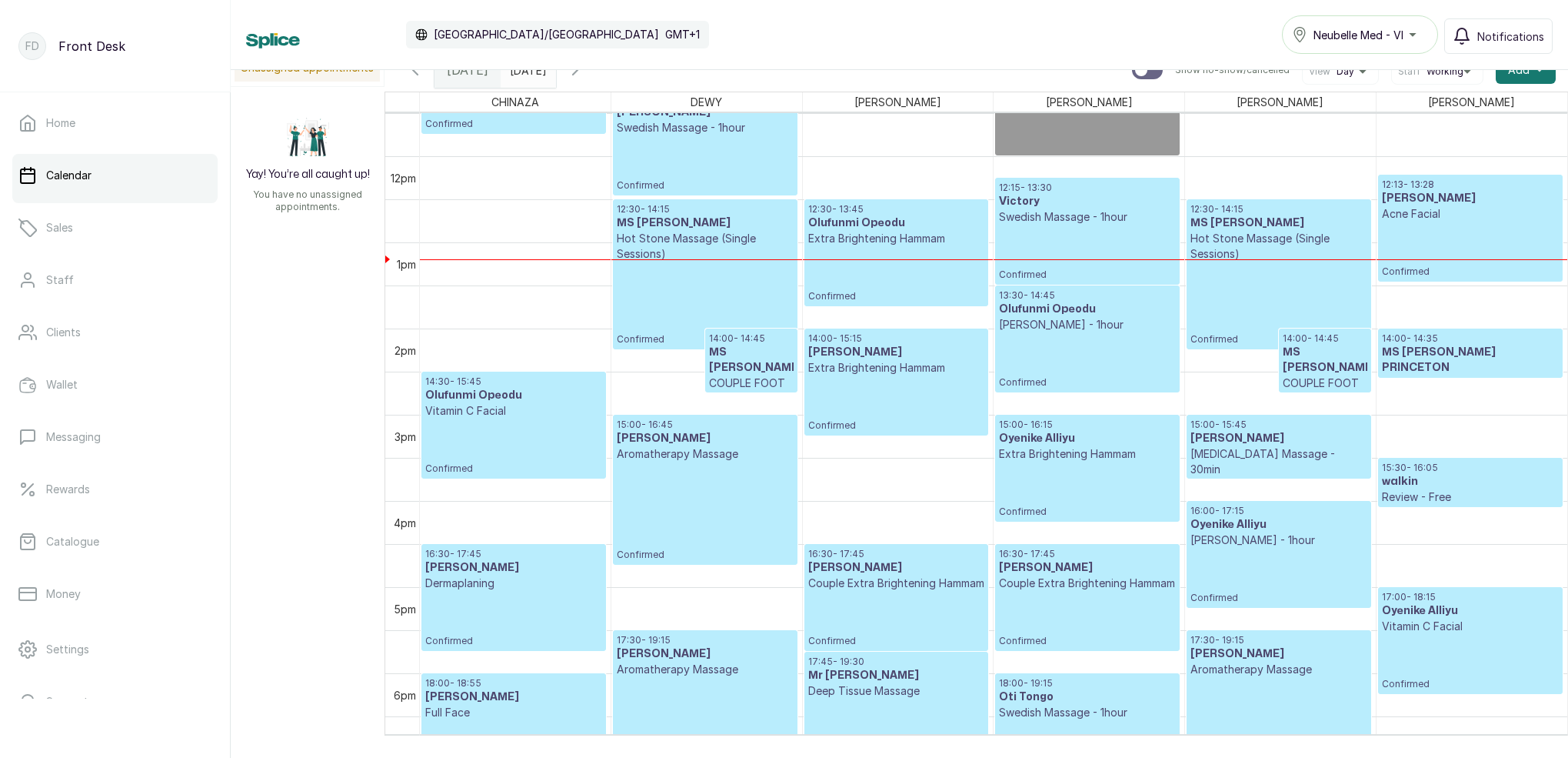
click at [1127, 249] on p "Confirmed" at bounding box center [1087, 253] width 176 height 56
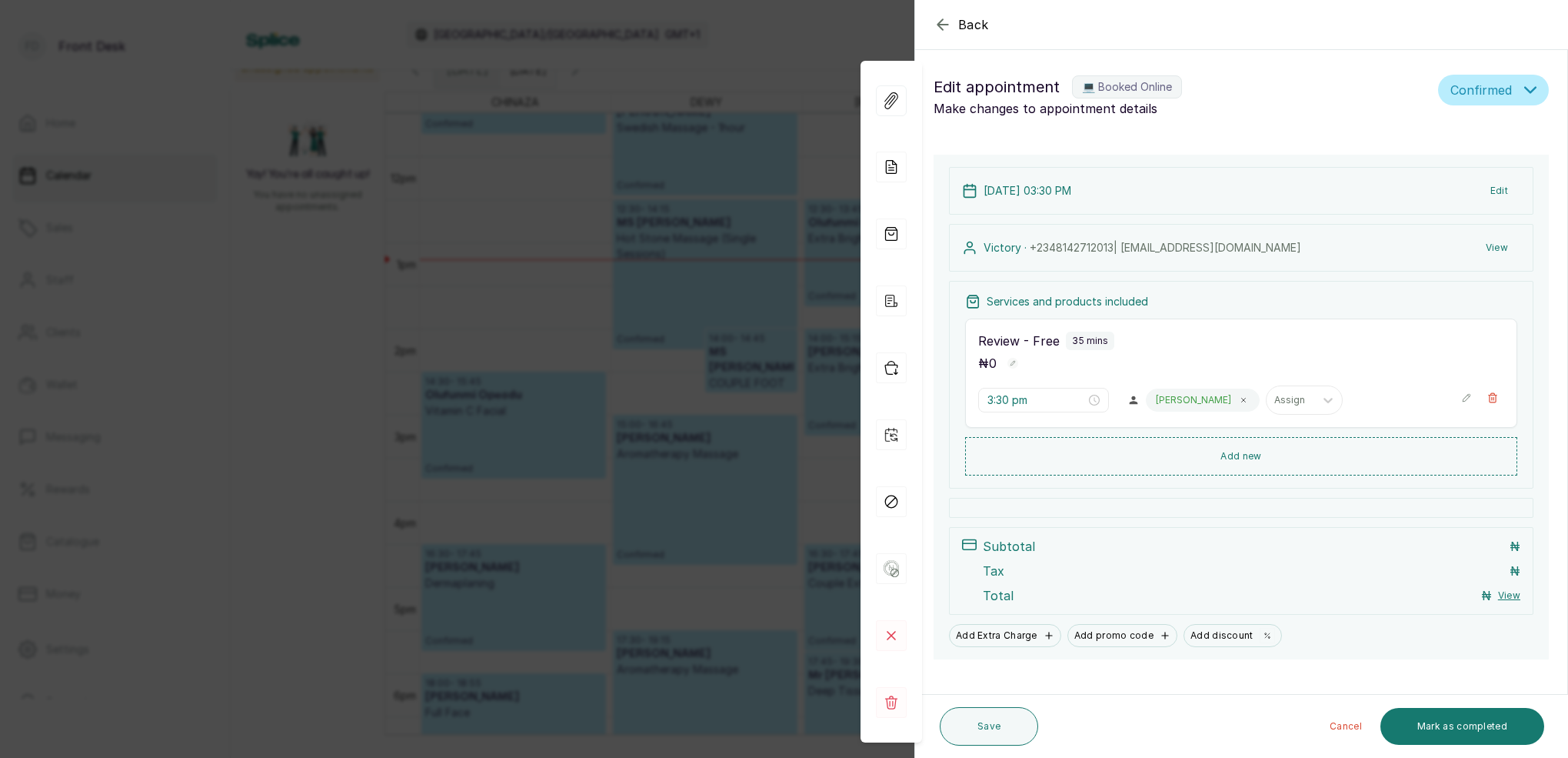
type input "12:15 pm"
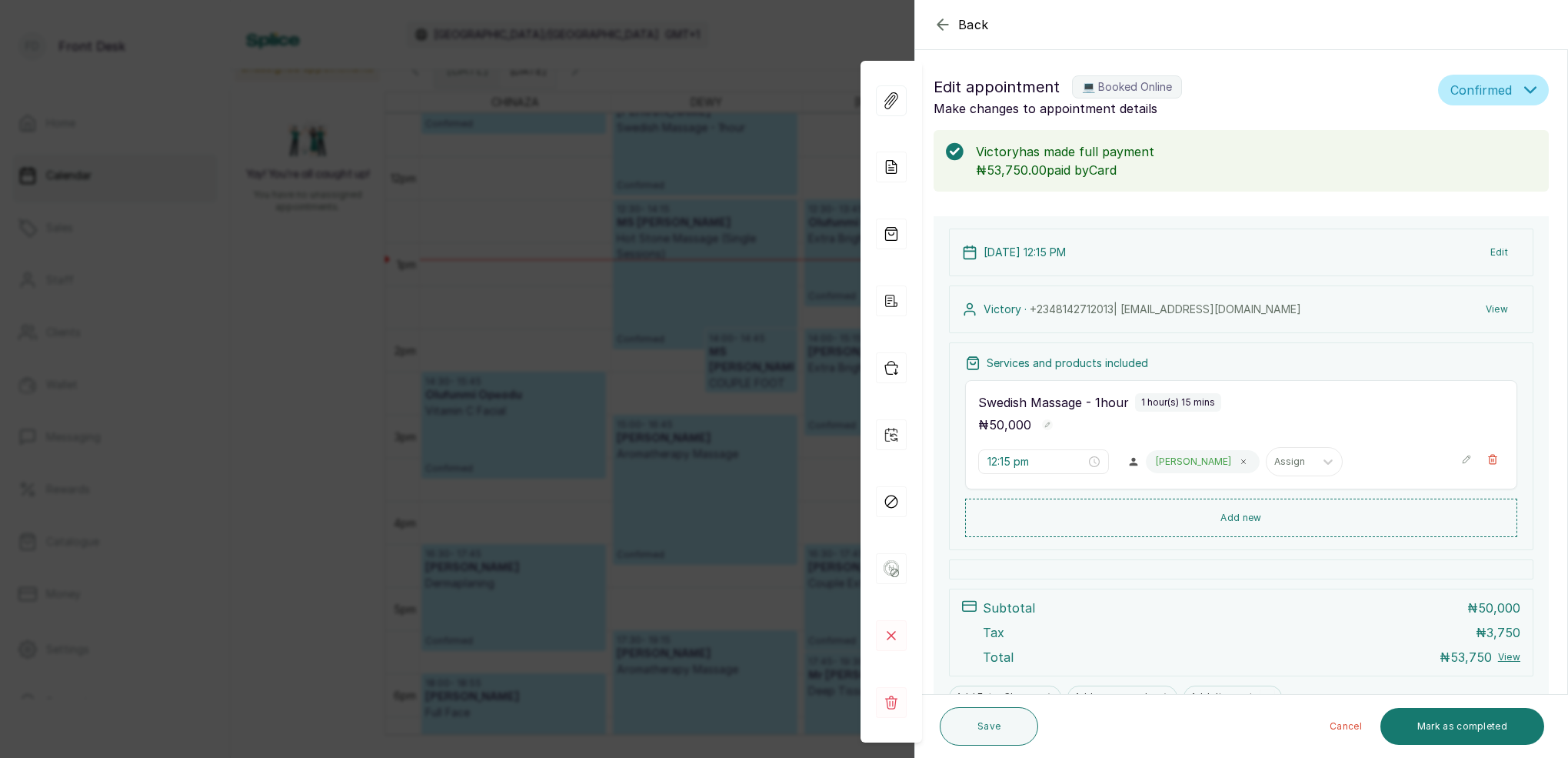
click at [796, 123] on div "Back Appointment Details Edit appointment 💻 Booked Online Make changes to appoi…" at bounding box center [784, 379] width 1568 height 758
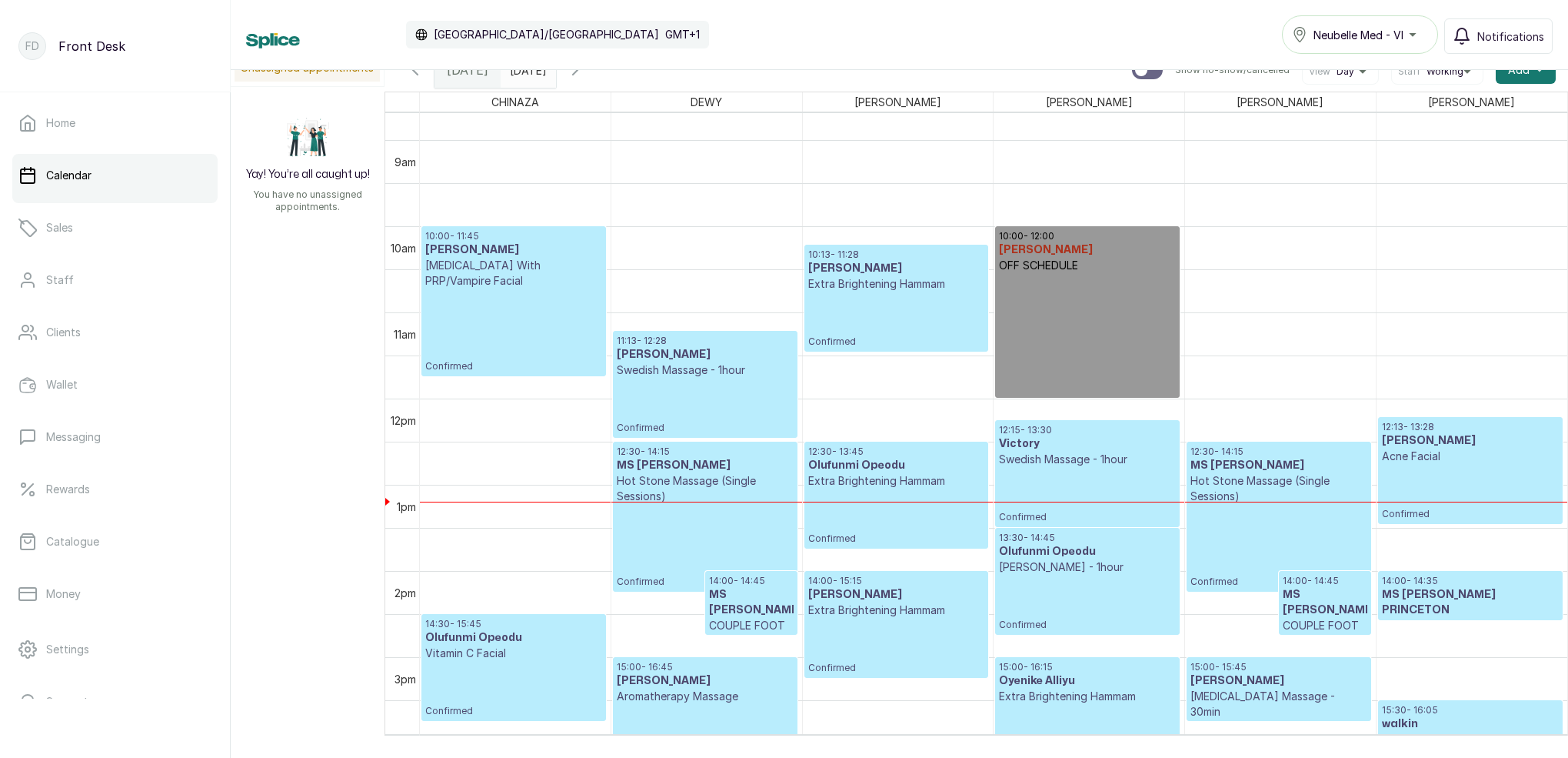
click at [1082, 391] on div "10:00 - 12:00 MAGGIE M OFF SCHEDULE 12:15 - 13:30 Victory Swedish Massage - 1ho…" at bounding box center [1088, 399] width 190 height 2068
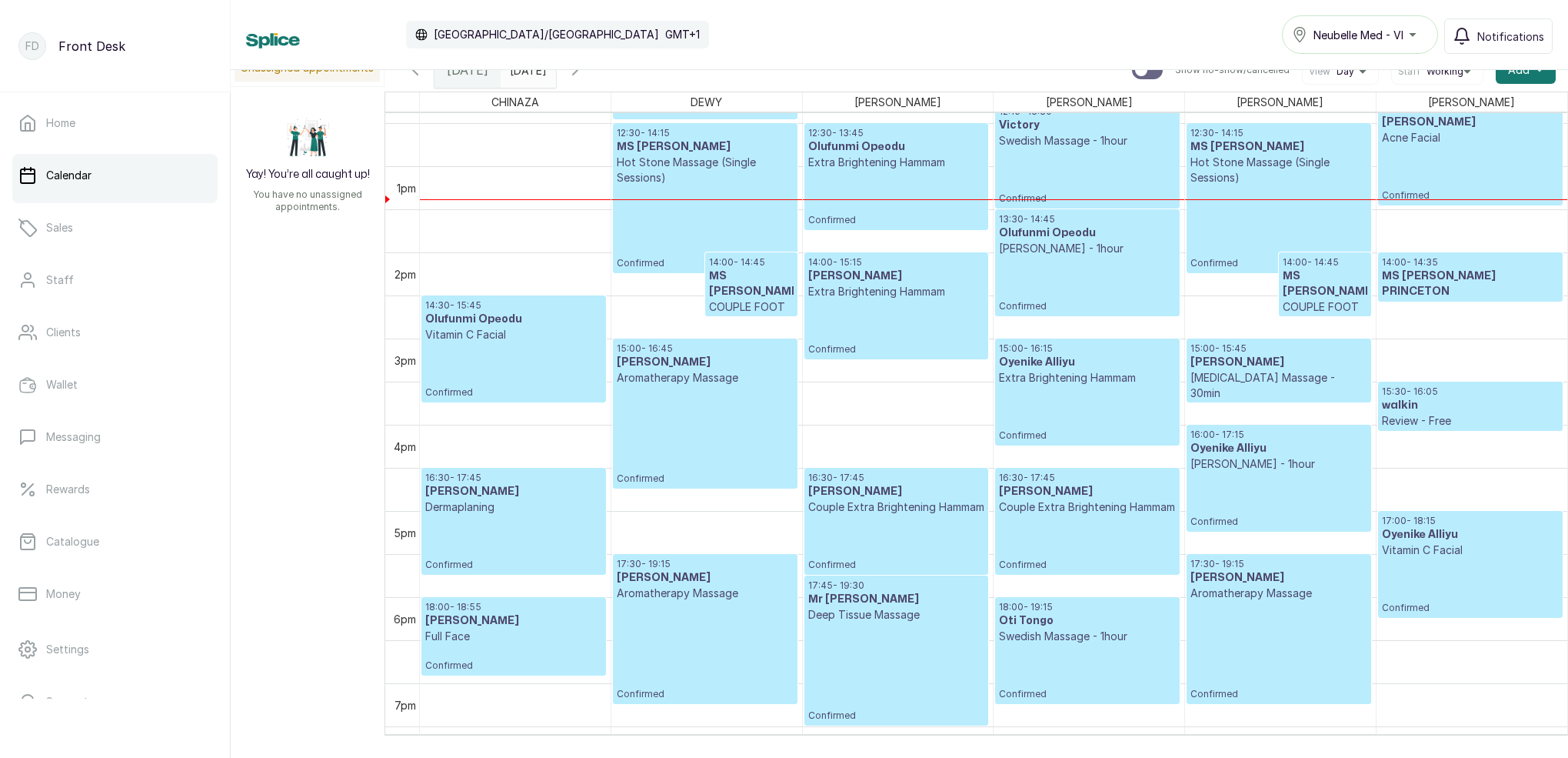
scroll to position [1093, 0]
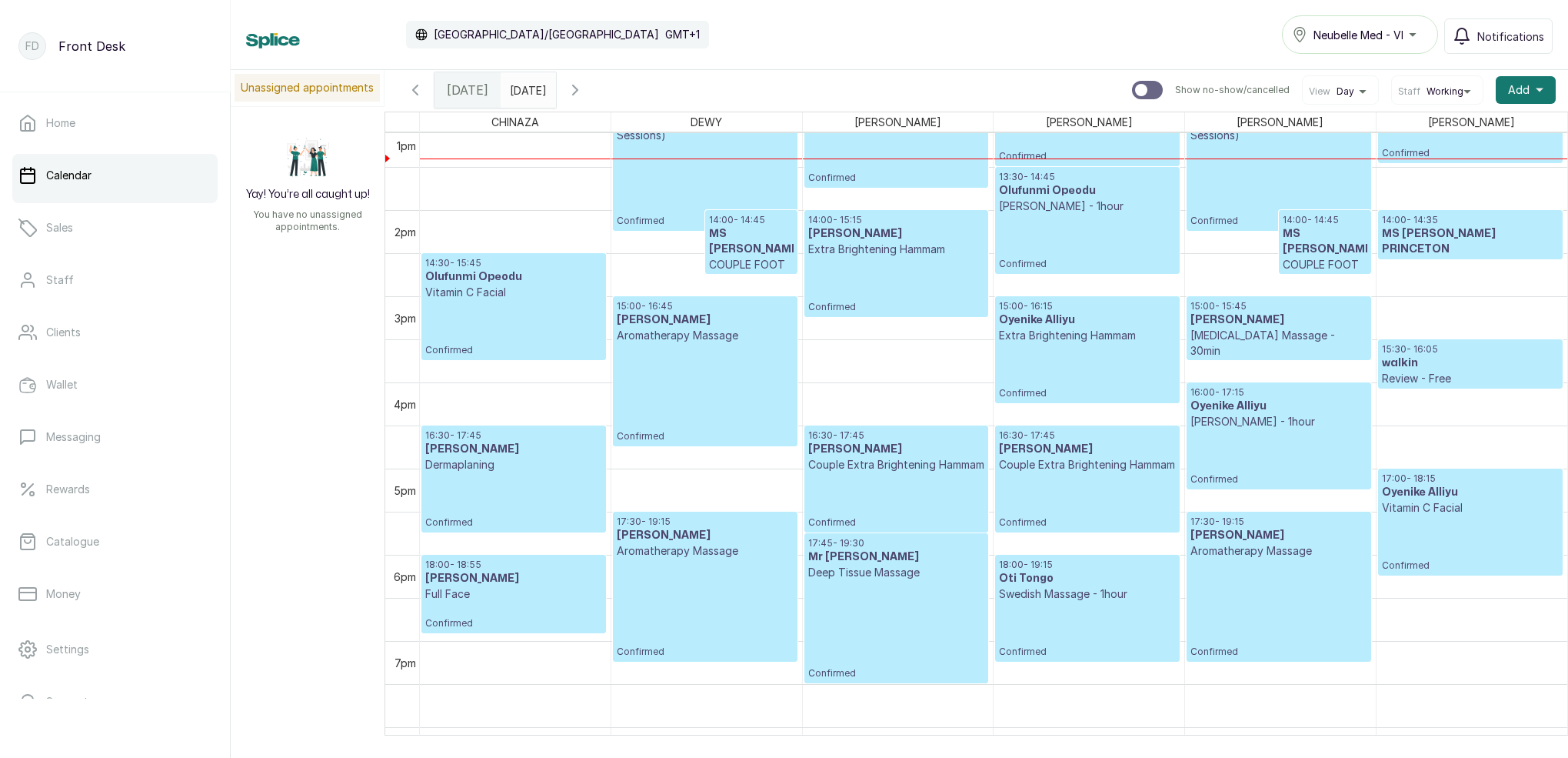
click at [555, 85] on span at bounding box center [540, 86] width 29 height 26
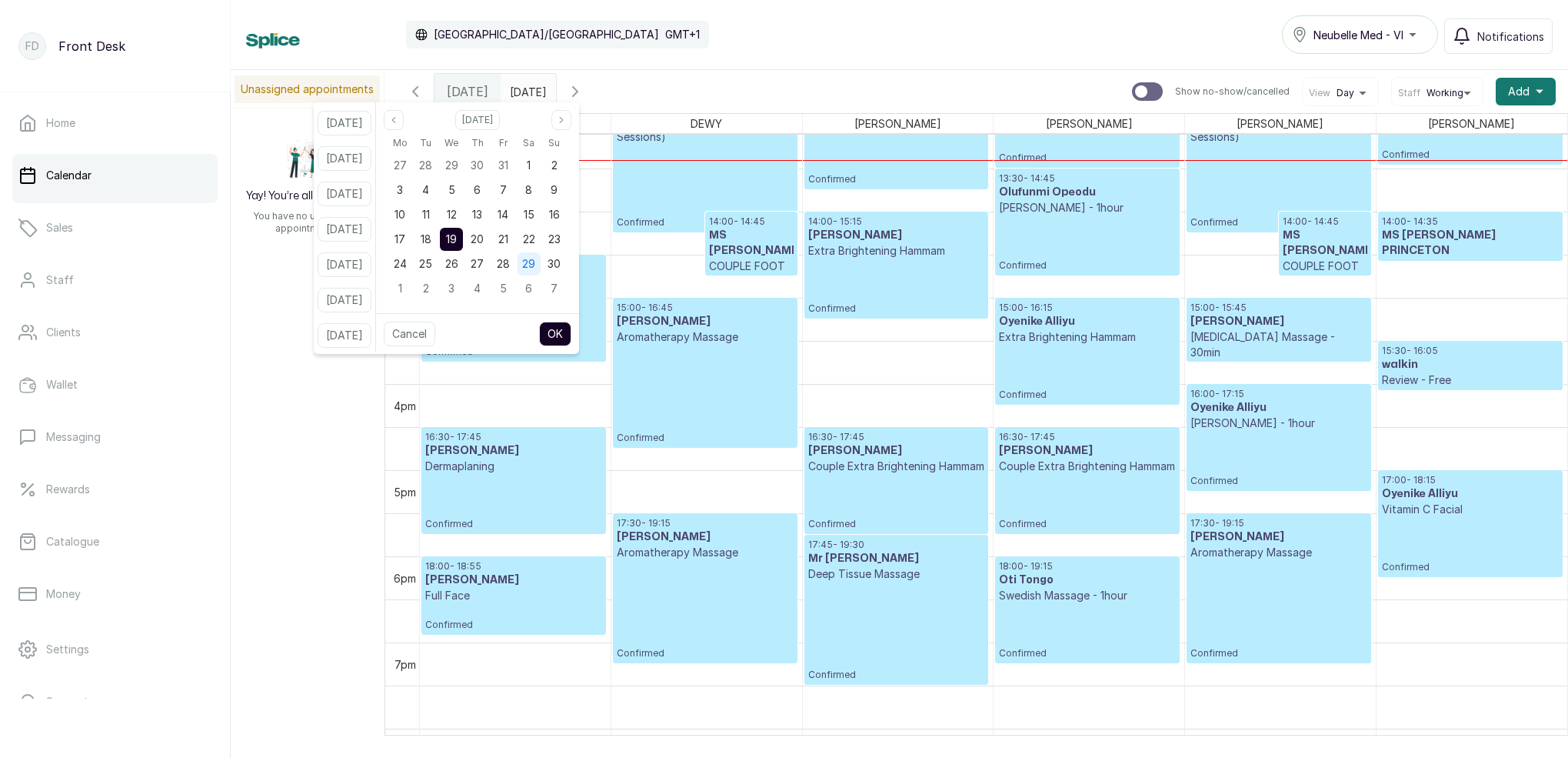
drag, startPoint x: 553, startPoint y: 243, endPoint x: 553, endPoint y: 257, distance: 14.0
click at [540, 243] on div "22" at bounding box center [528, 239] width 23 height 23
click at [571, 329] on button "OK" at bounding box center [555, 333] width 32 height 25
type input "22/11/2025"
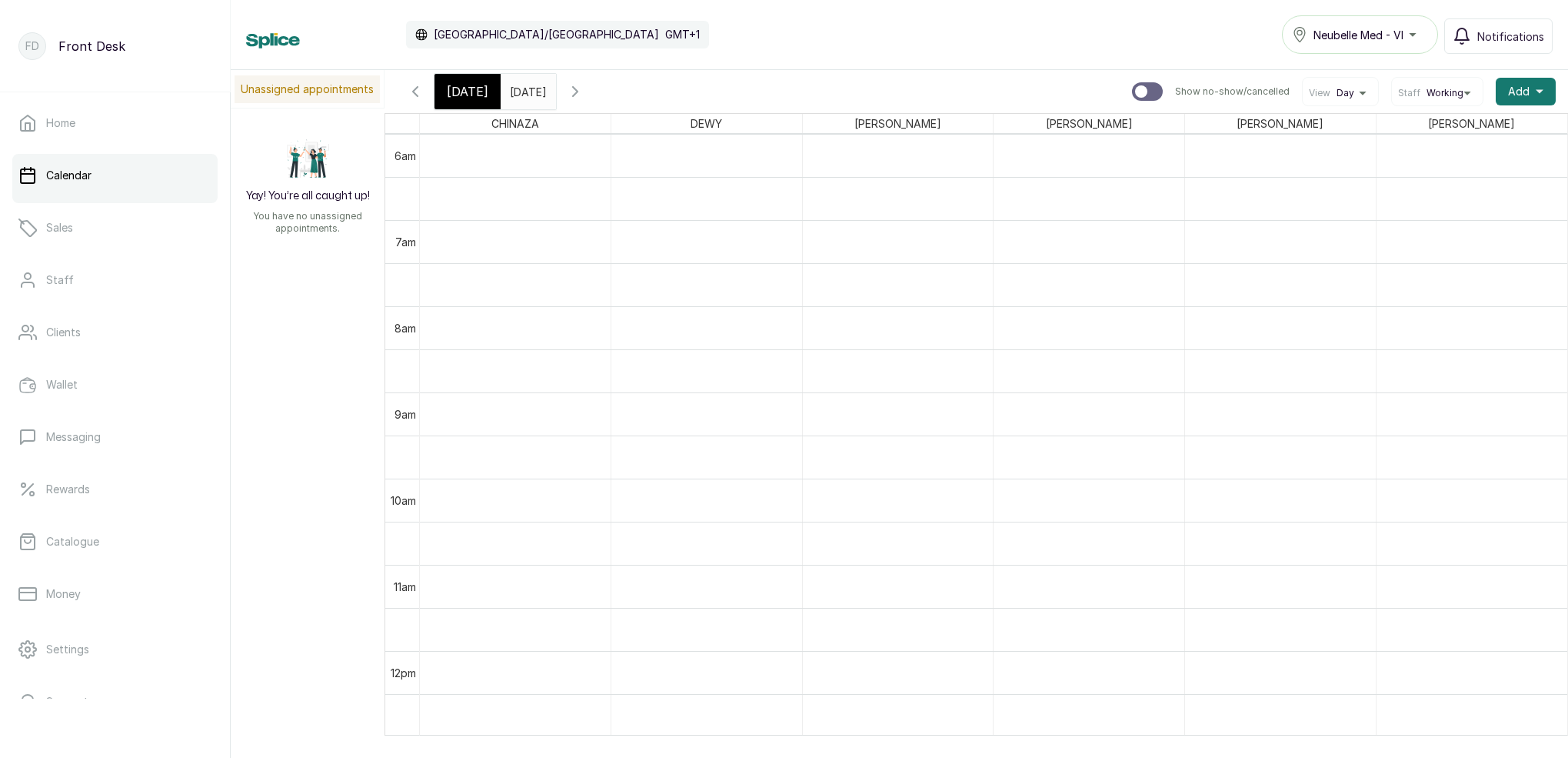
click at [448, 87] on span "[DATE]" at bounding box center [467, 92] width 42 height 19
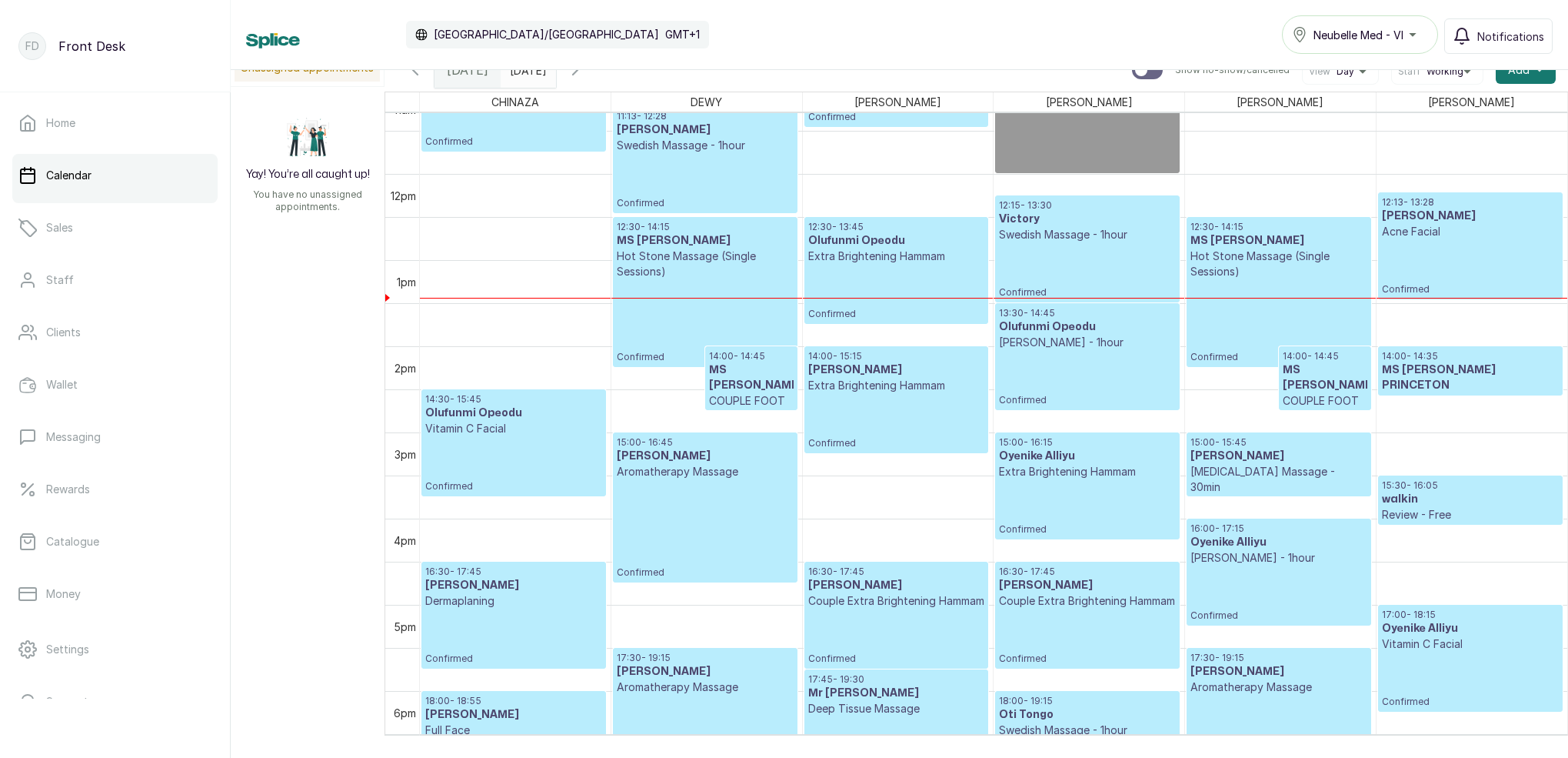
scroll to position [970, 0]
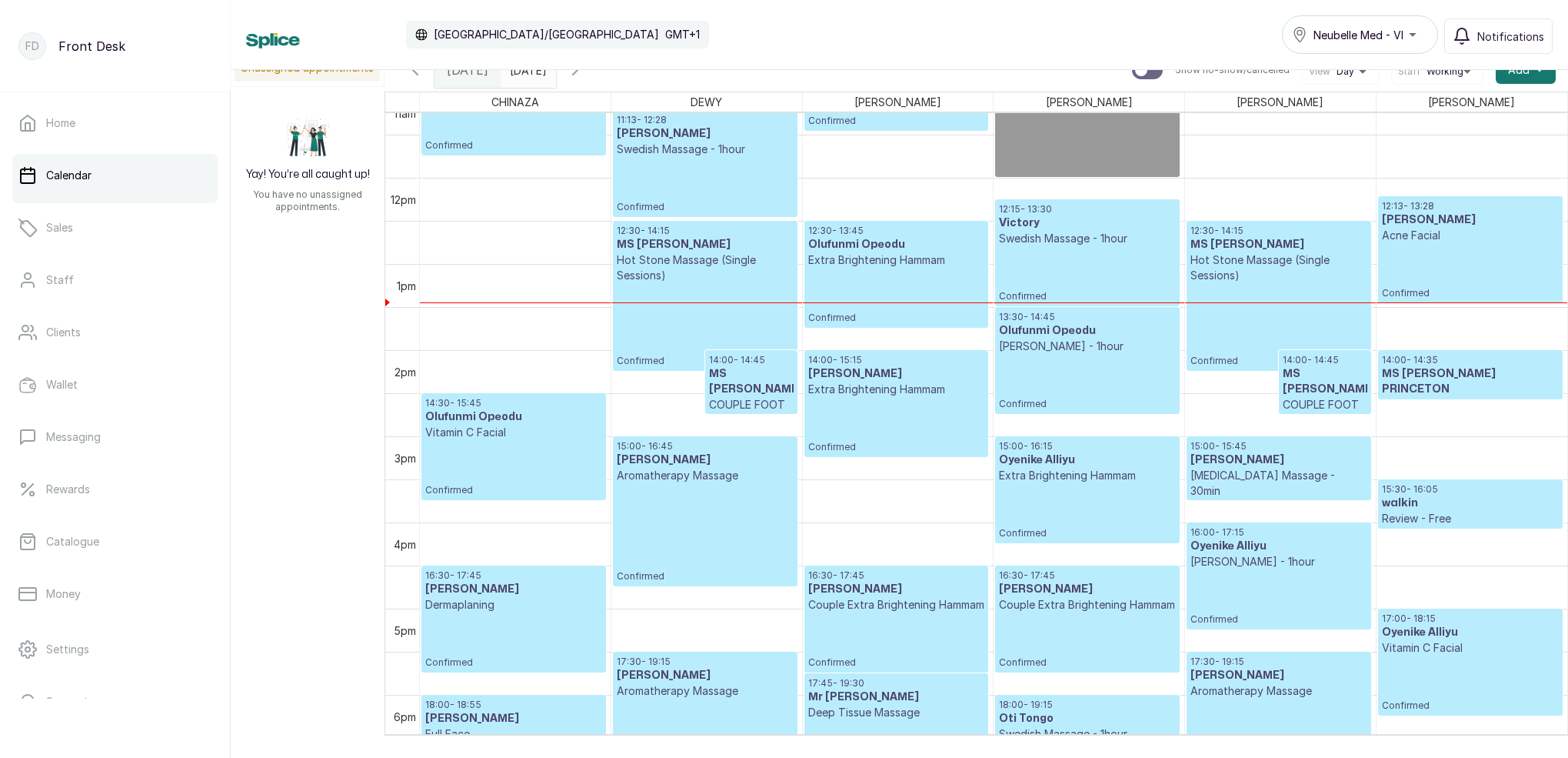
click at [577, 74] on icon "button" at bounding box center [575, 70] width 5 height 9
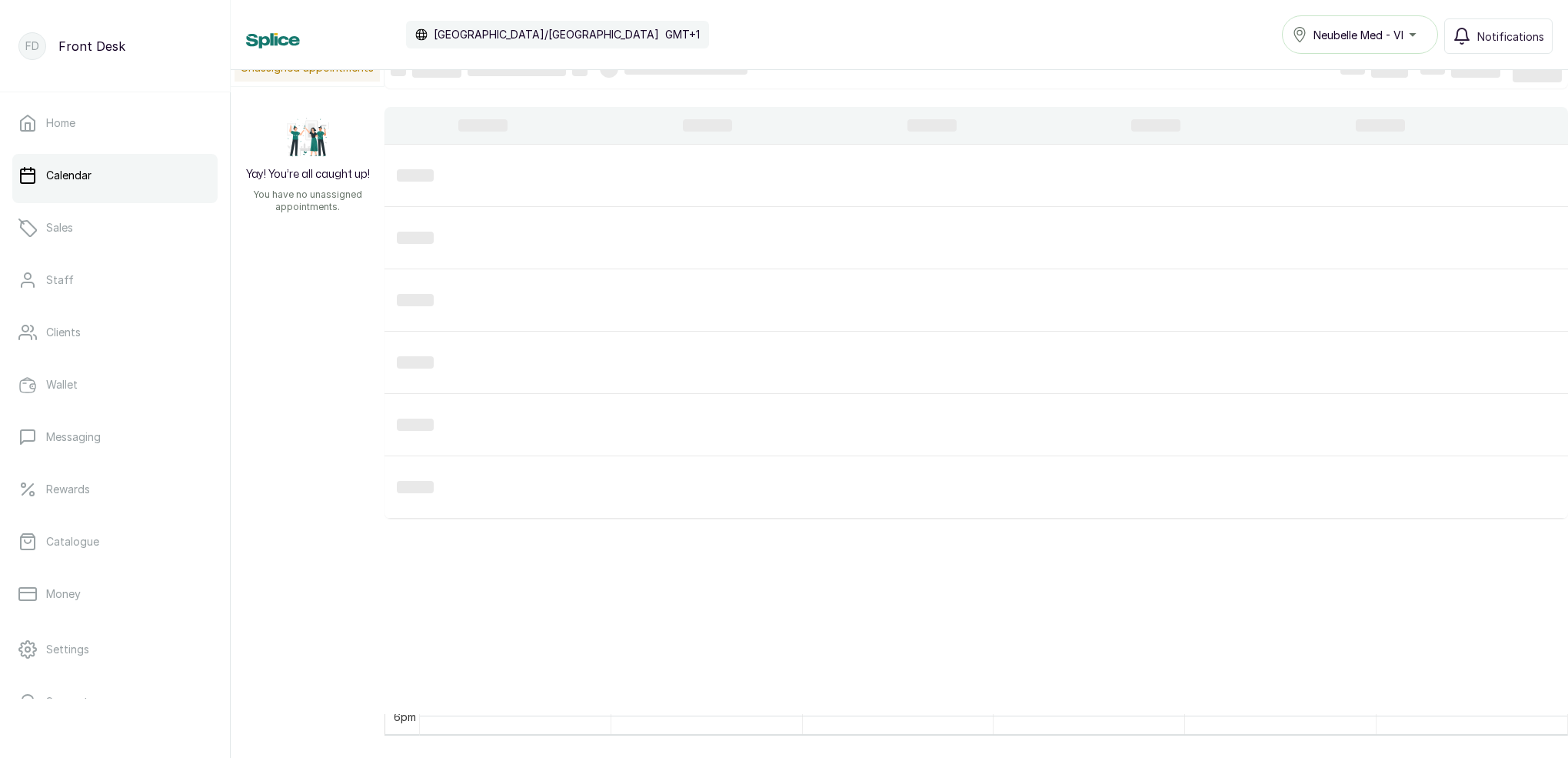
scroll to position [517, 0]
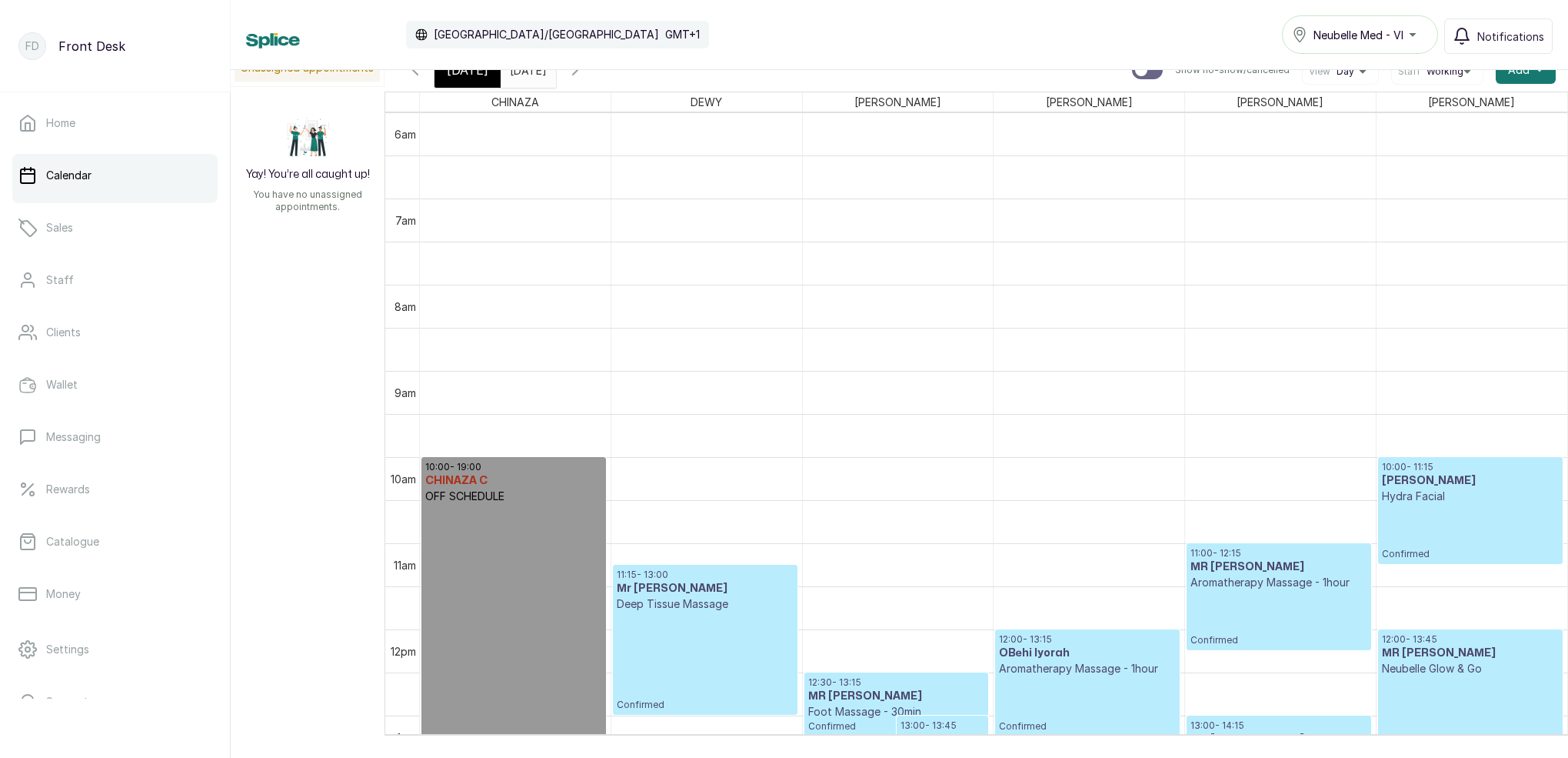
click at [585, 74] on icon "button" at bounding box center [576, 70] width 19 height 19
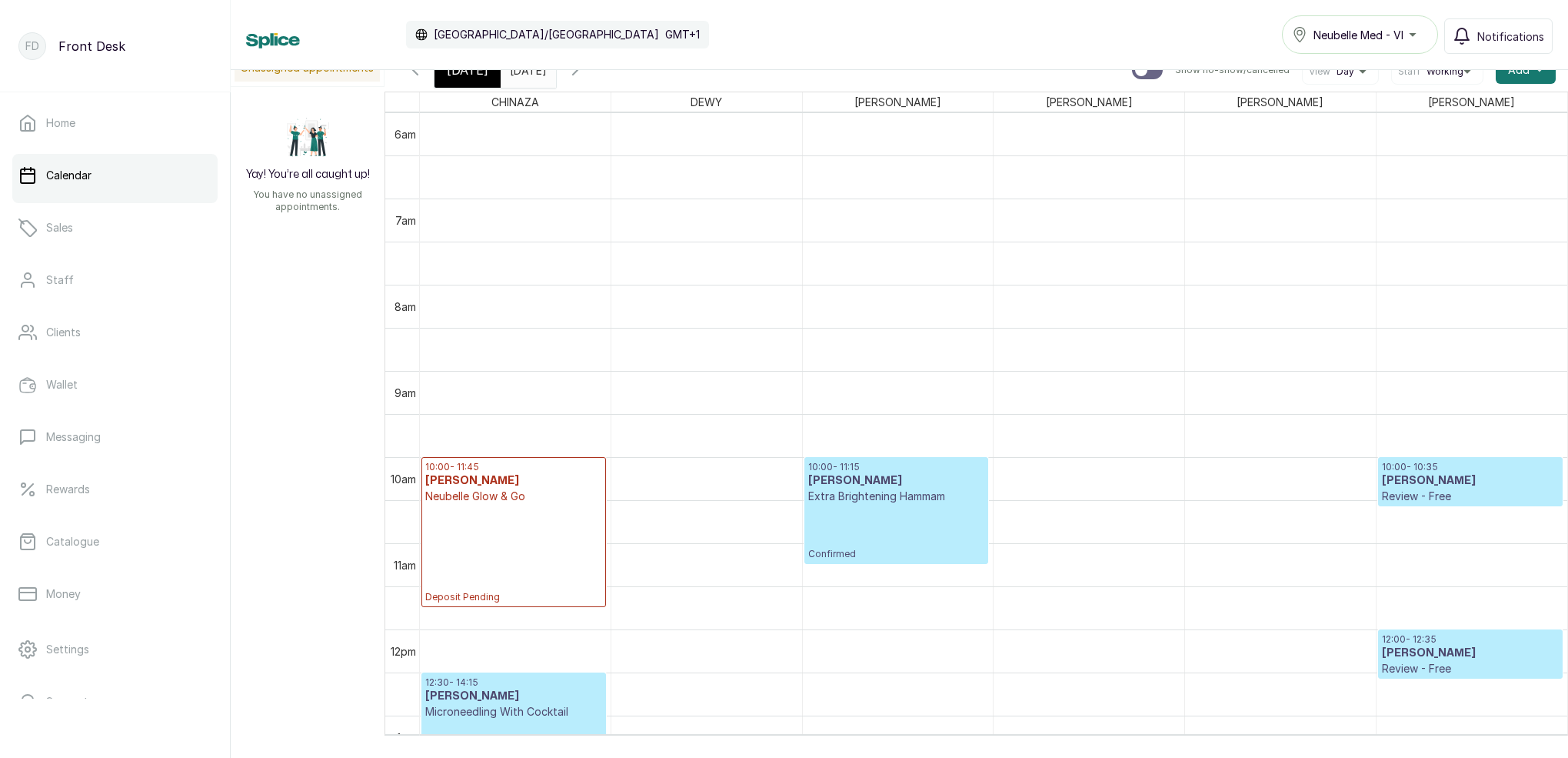
click at [585, 74] on icon "button" at bounding box center [576, 70] width 19 height 19
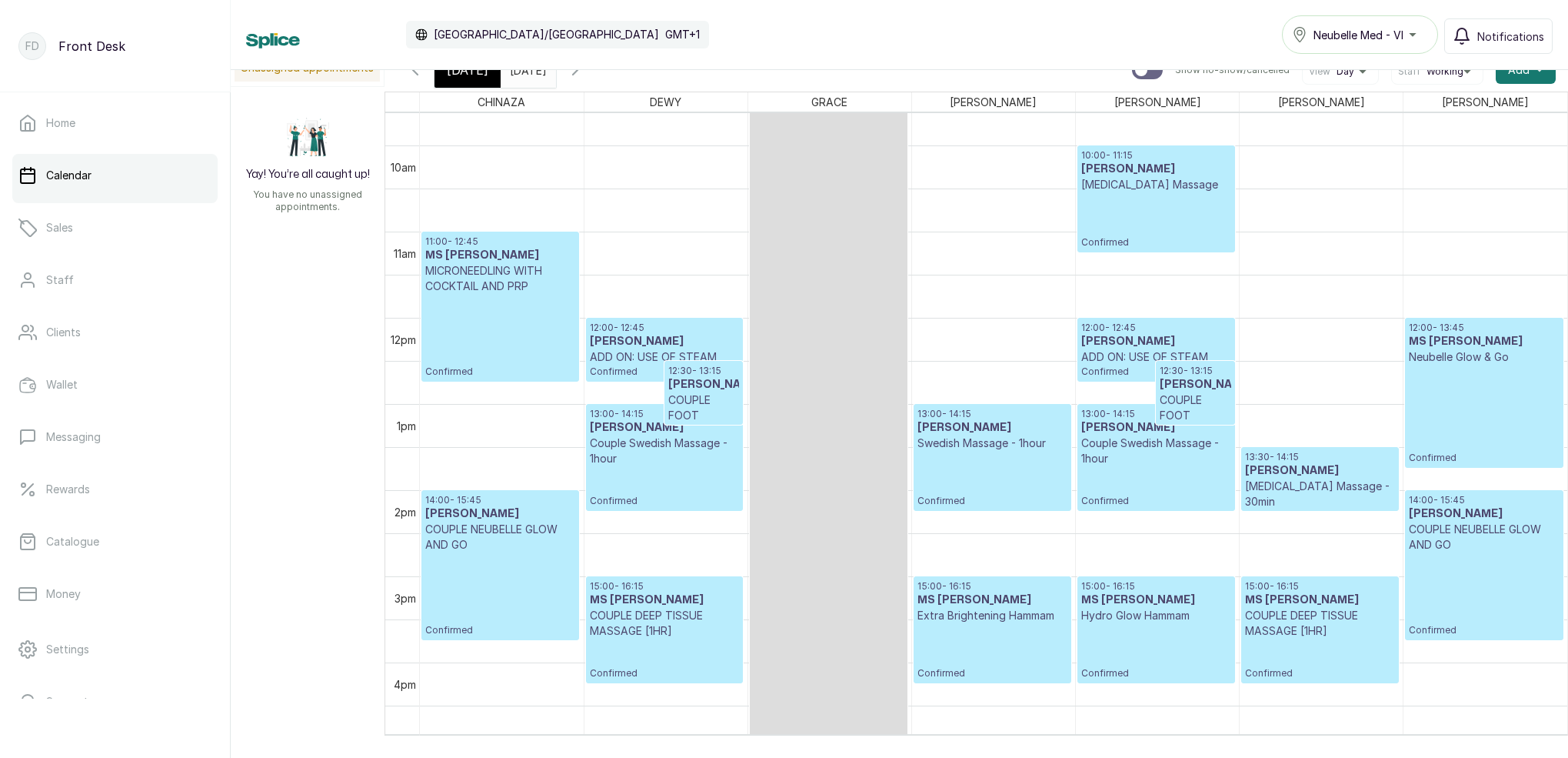
scroll to position [810, 0]
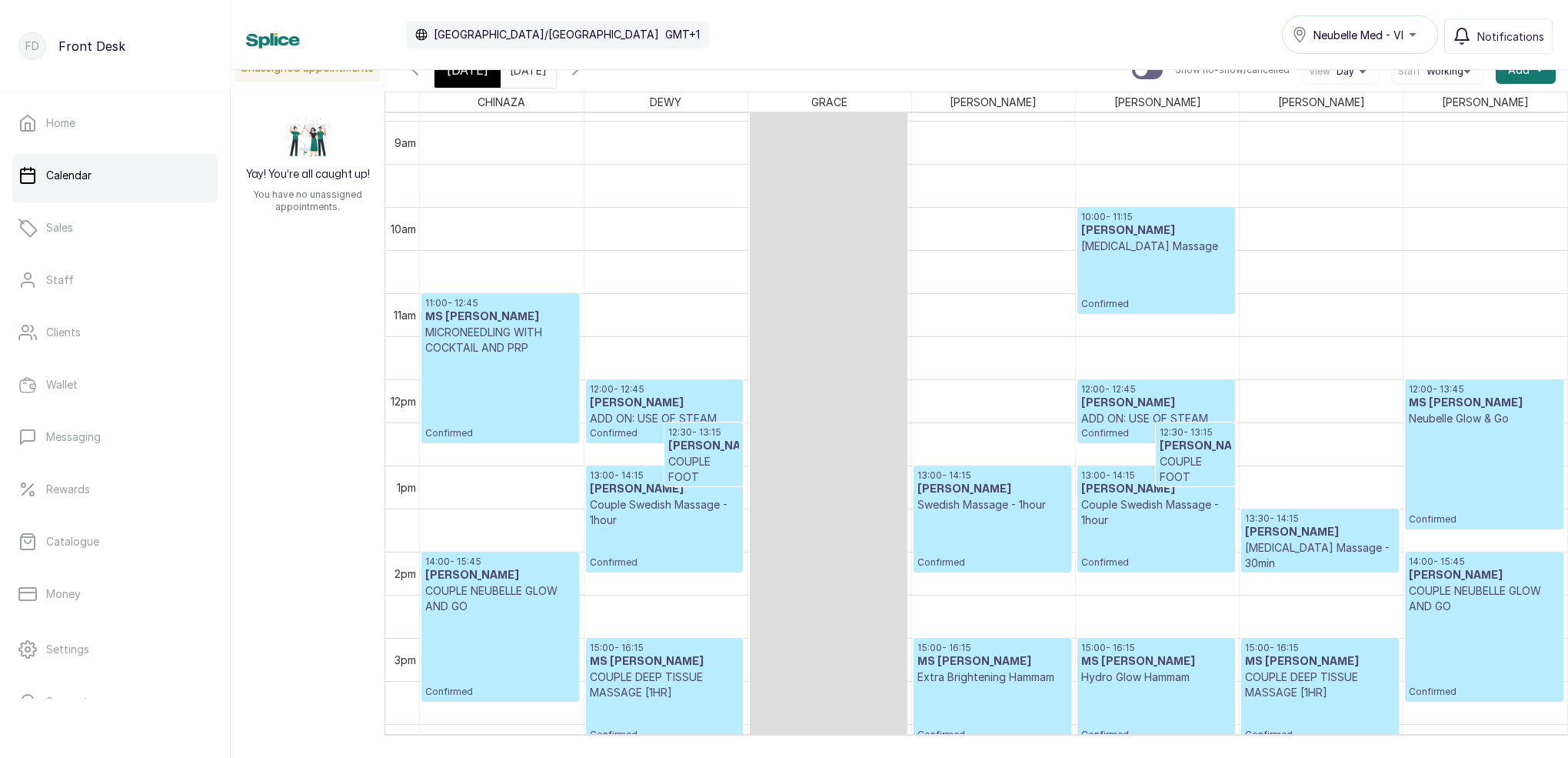
click at [585, 72] on icon "button" at bounding box center [576, 70] width 19 height 19
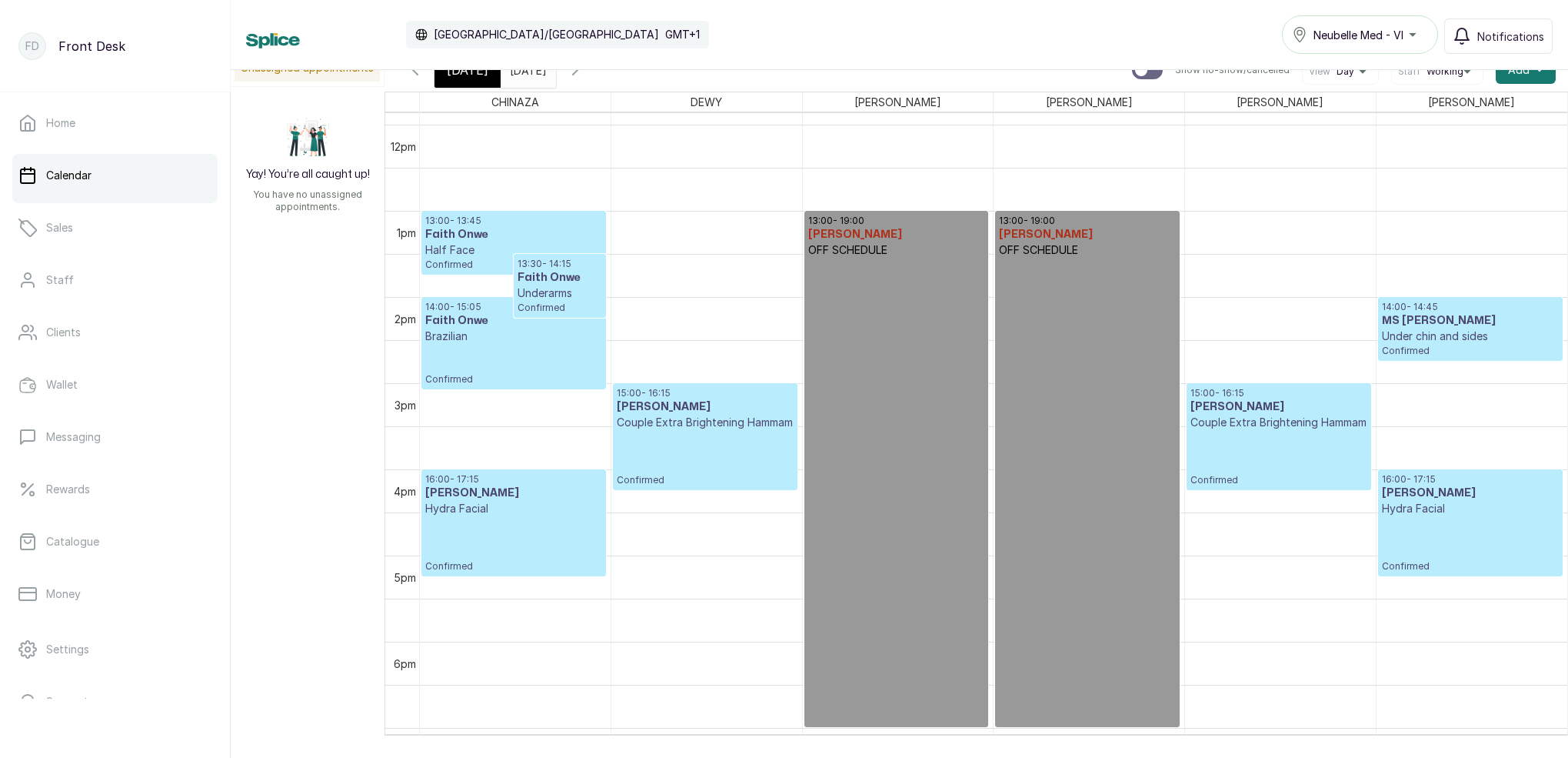
click at [467, 83] on div "[DATE]" at bounding box center [467, 70] width 66 height 35
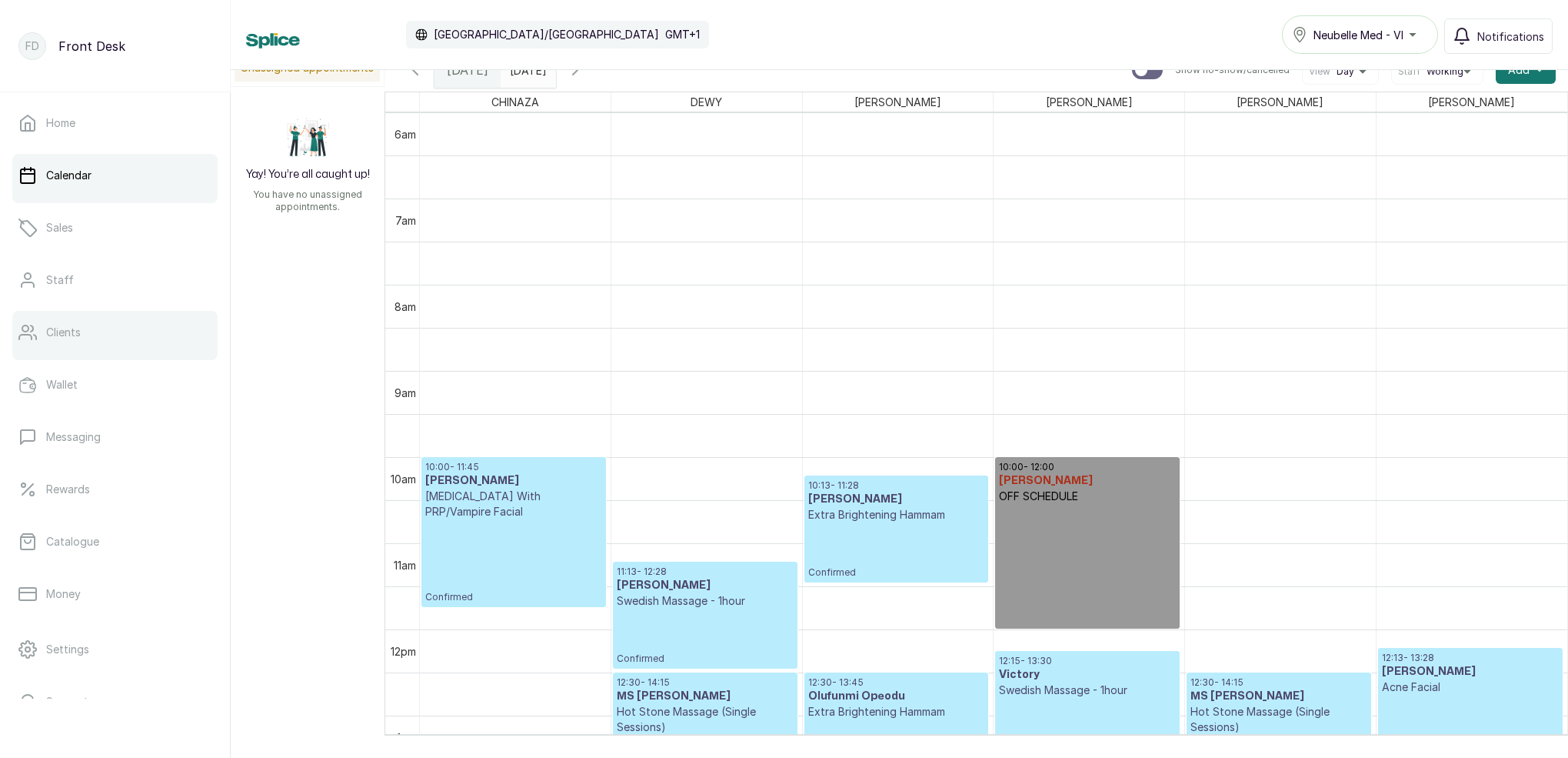
click at [131, 347] on link "Clients" at bounding box center [114, 333] width 205 height 43
